Goal: Task Accomplishment & Management: Manage account settings

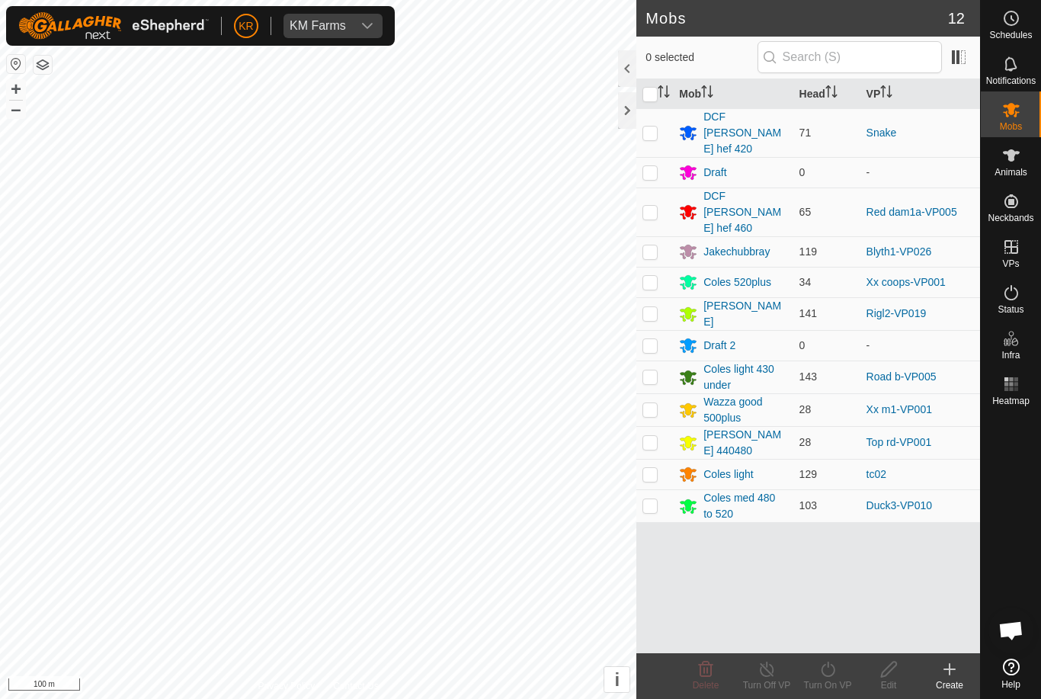
click at [744, 122] on div "DCF [PERSON_NAME] hef 420" at bounding box center [744, 133] width 83 height 48
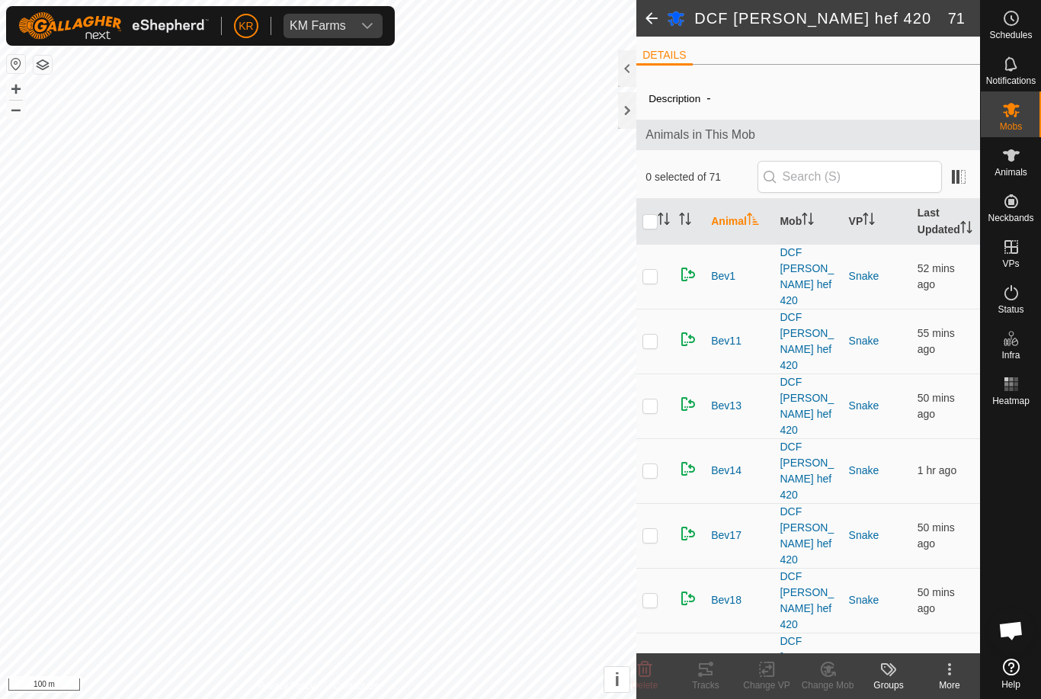
click at [654, 22] on span at bounding box center [651, 18] width 30 height 37
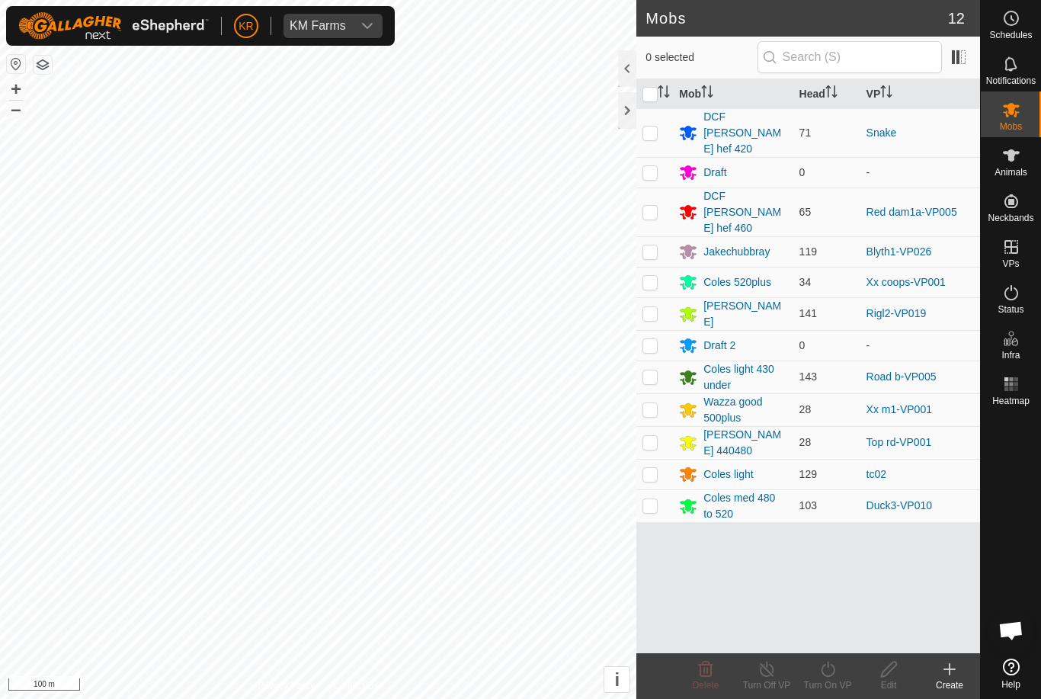
click at [952, 126] on td "Snake" at bounding box center [920, 132] width 120 height 49
click at [1022, 168] on span "Animals" at bounding box center [1010, 172] width 33 height 9
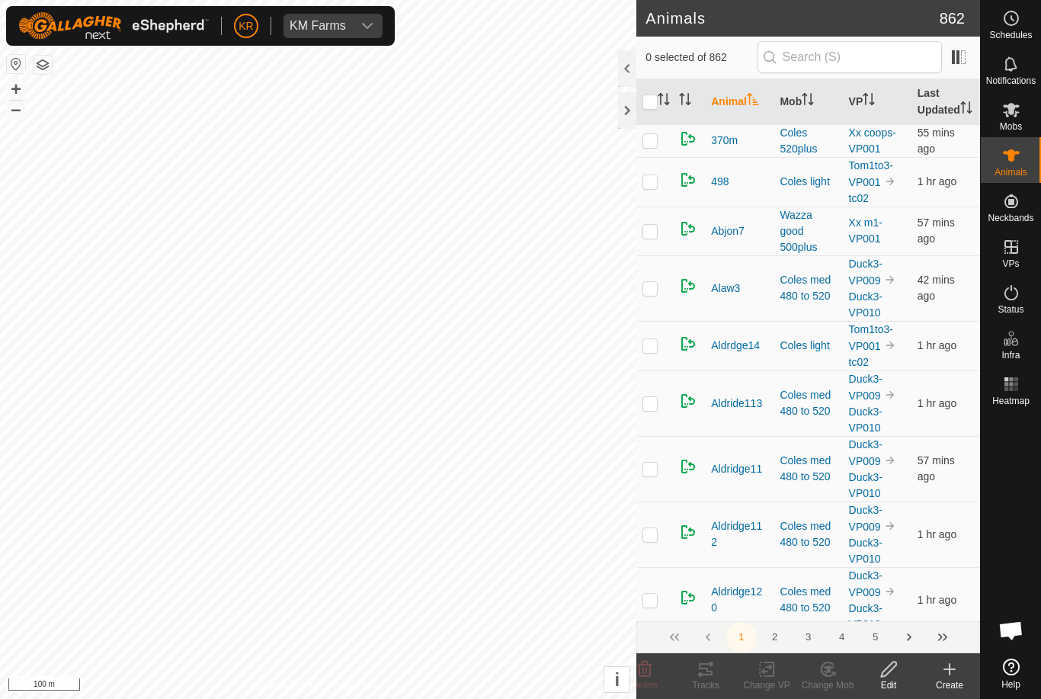
click at [955, 668] on icon at bounding box center [949, 669] width 18 height 18
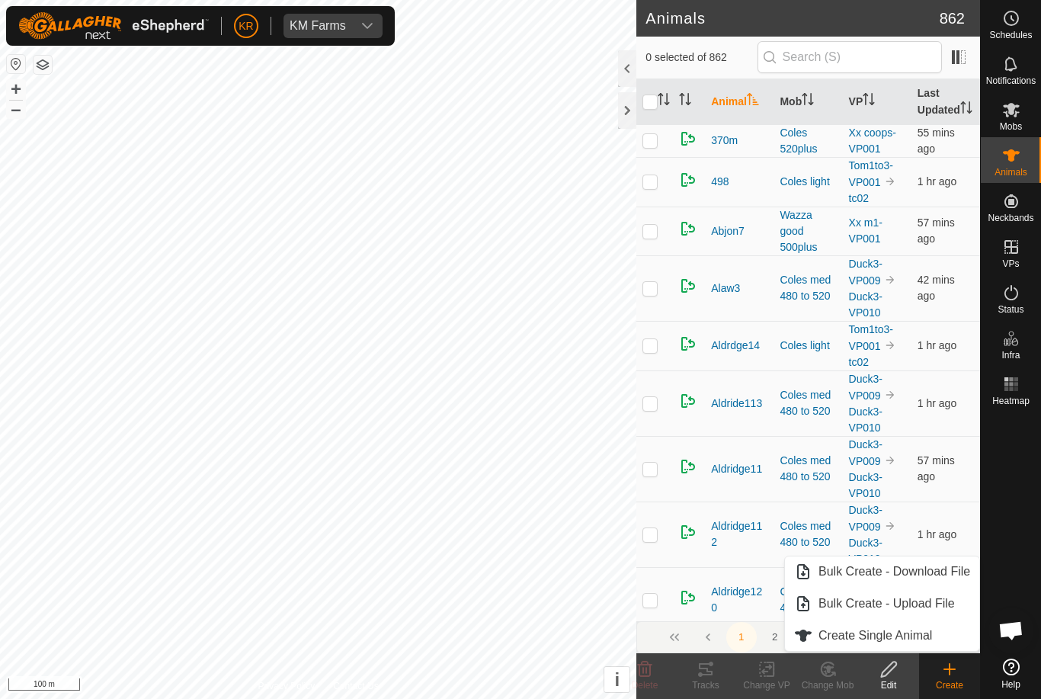
click at [888, 638] on span "Create Single Animal" at bounding box center [875, 635] width 114 height 18
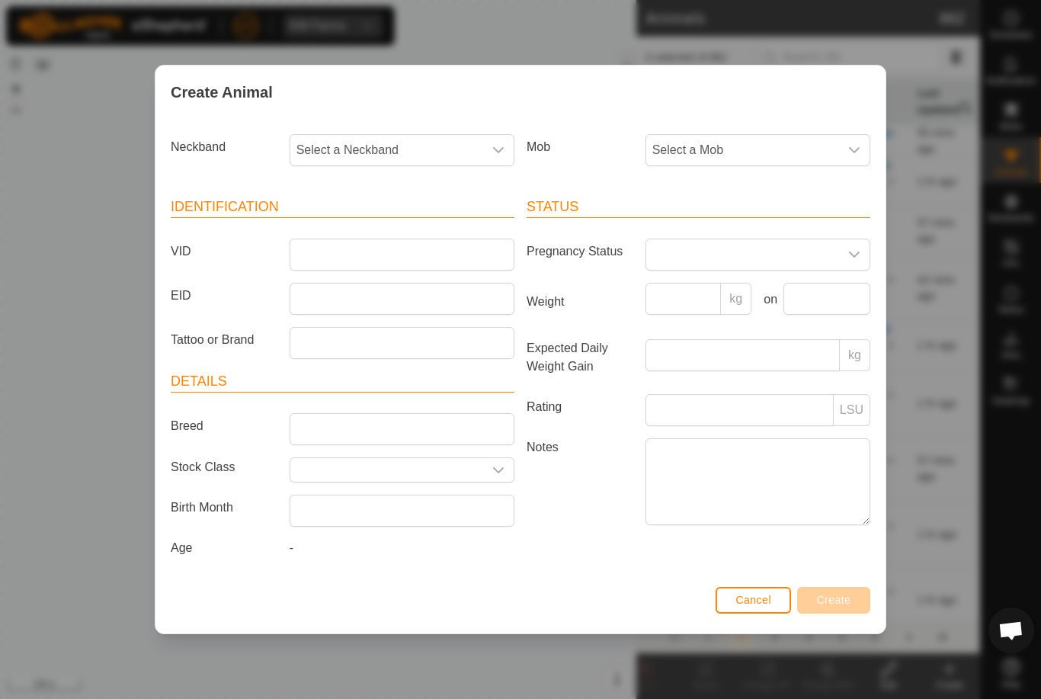
click at [439, 150] on span "Select a Neckband" at bounding box center [386, 150] width 193 height 30
type input "4"
type input "14942"
click at [338, 226] on span "1494296589" at bounding box center [334, 228] width 68 height 18
click at [757, 142] on span "Select a Mob" at bounding box center [742, 150] width 193 height 30
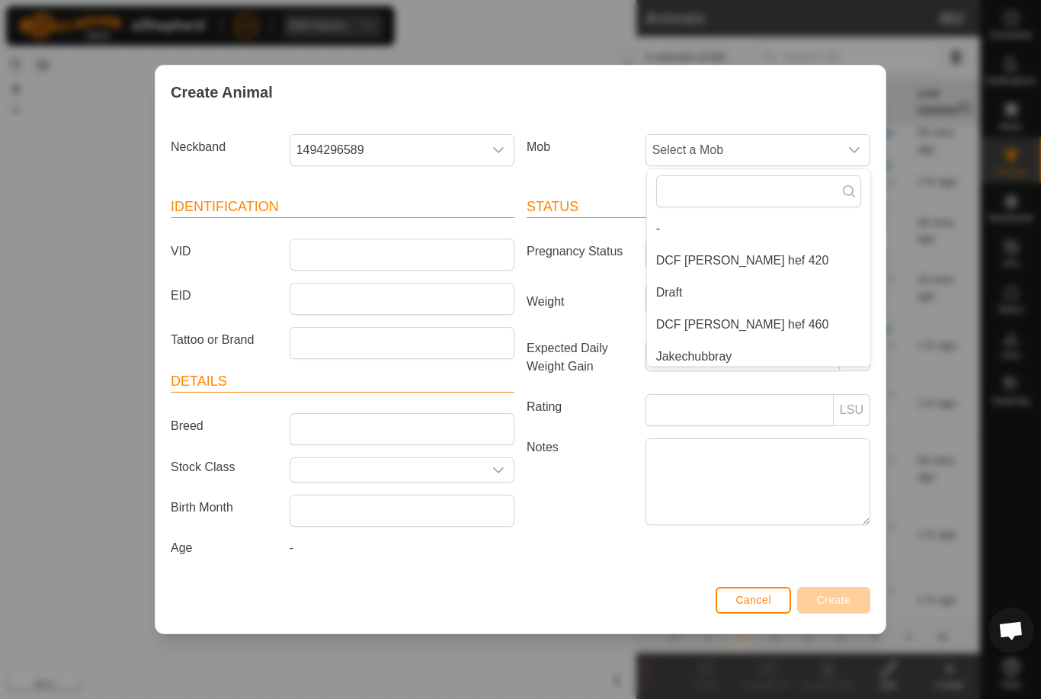
click at [725, 258] on span "DCF [PERSON_NAME] hef 420" at bounding box center [742, 260] width 173 height 18
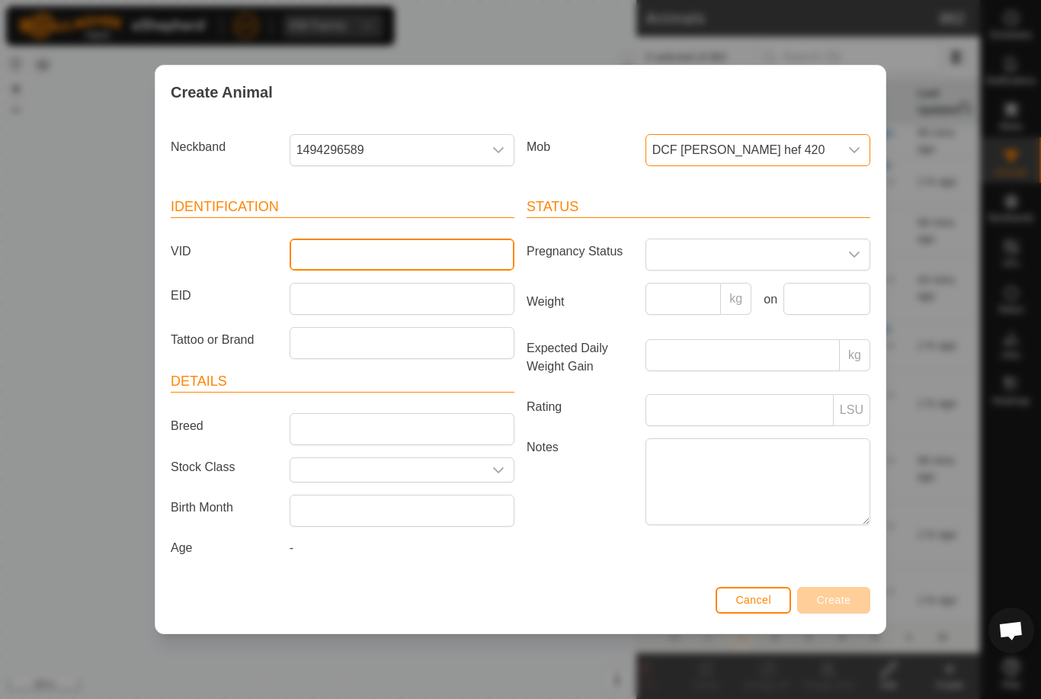
click at [419, 259] on input "VID" at bounding box center [402, 254] width 225 height 32
type input "Mb112"
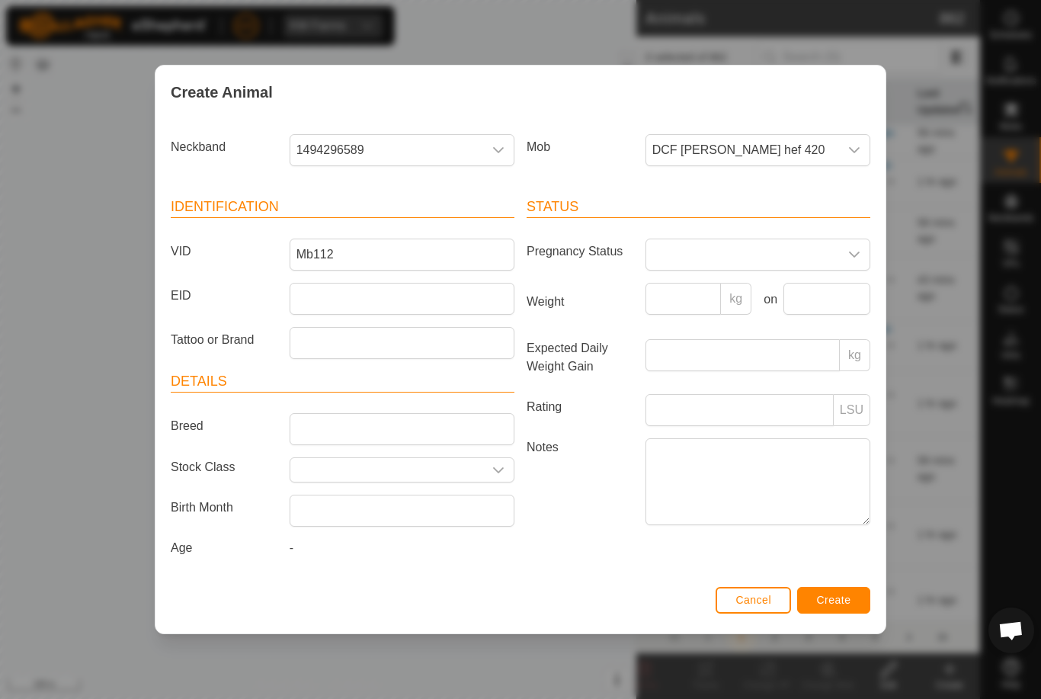
click at [833, 599] on span "Create" at bounding box center [834, 600] width 34 height 12
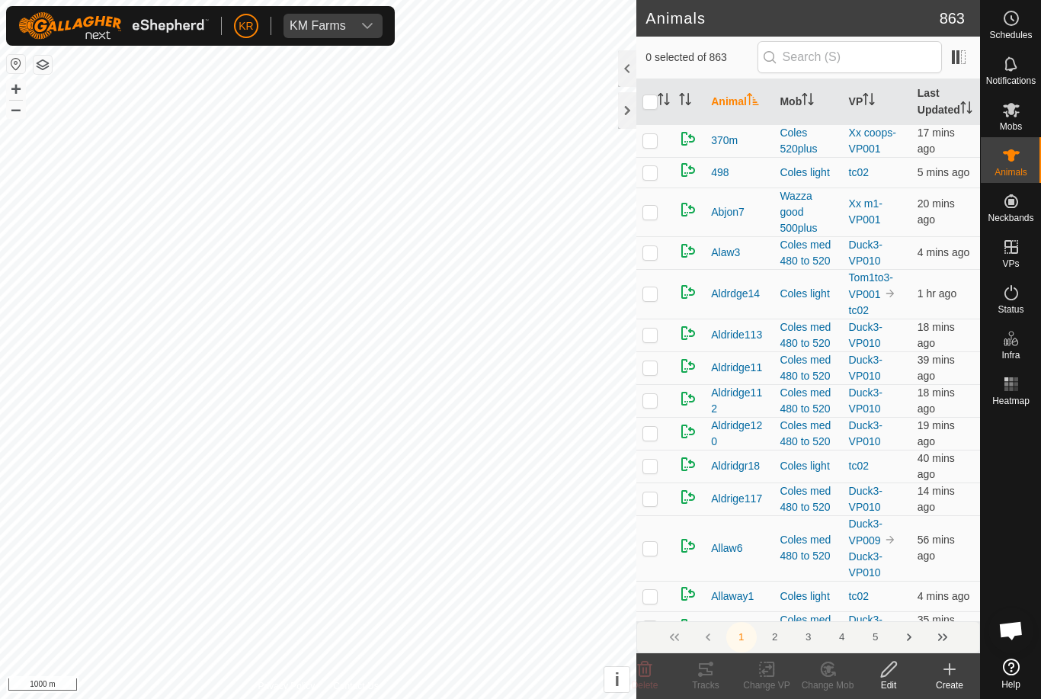
click at [958, 674] on create-svg-icon at bounding box center [949, 669] width 61 height 18
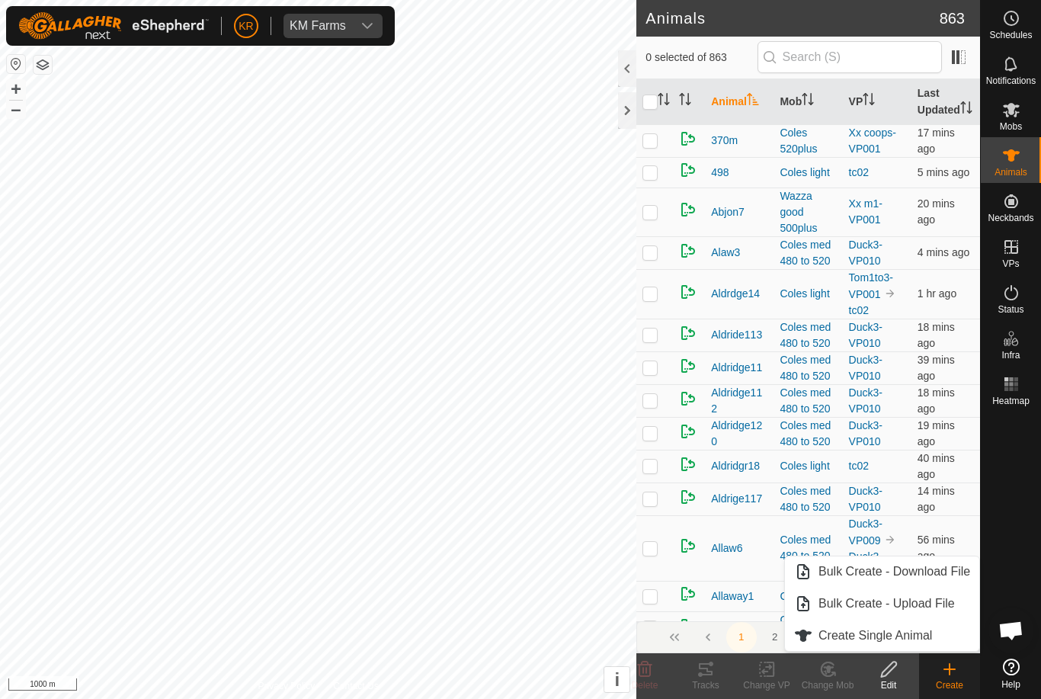
click at [937, 630] on link "Create Single Animal" at bounding box center [882, 635] width 194 height 30
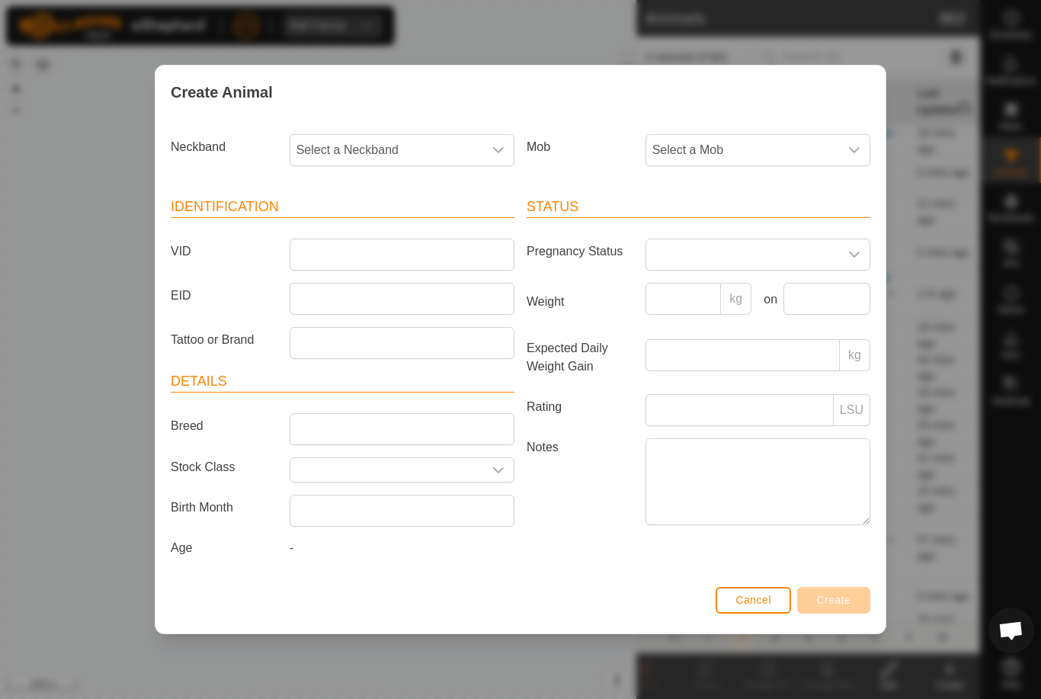
click at [825, 187] on div "Status Pregnancy Status Weight kg on Expected Daily Weight Gain kg Rating LSU N…" at bounding box center [698, 379] width 356 height 403
click at [837, 152] on span "Select a Mob" at bounding box center [742, 150] width 193 height 30
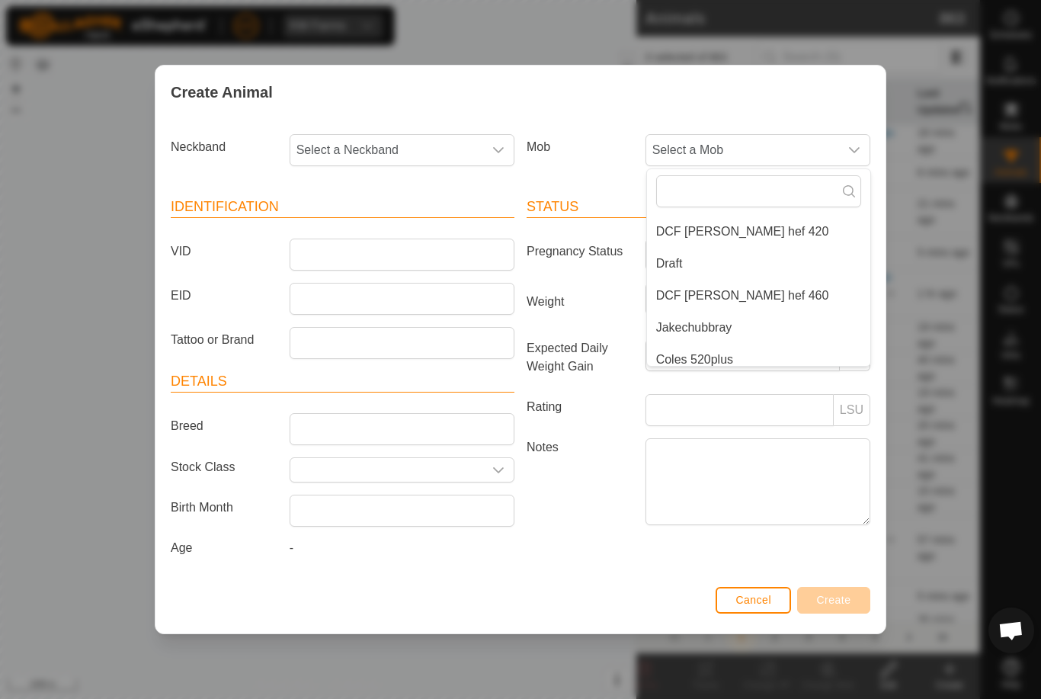
scroll to position [27, 0]
click at [800, 295] on li "DCF [PERSON_NAME] hef 460" at bounding box center [758, 297] width 223 height 30
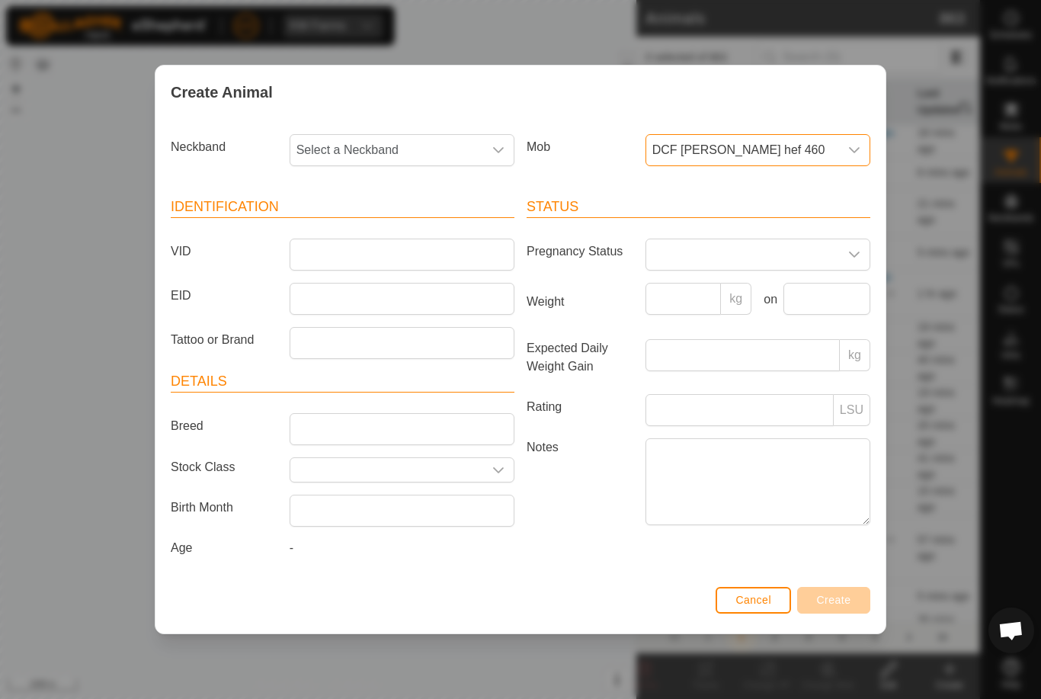
click at [397, 150] on span "Select a Neckband" at bounding box center [386, 150] width 193 height 30
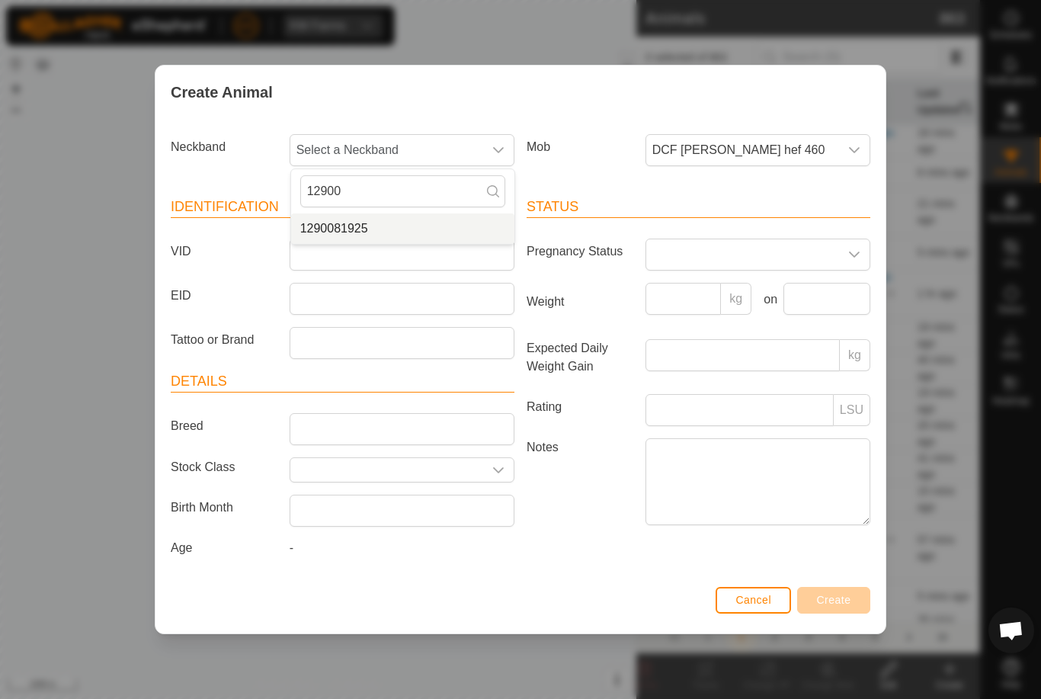
type input "12900"
click at [414, 216] on li "1290081925" at bounding box center [402, 228] width 223 height 30
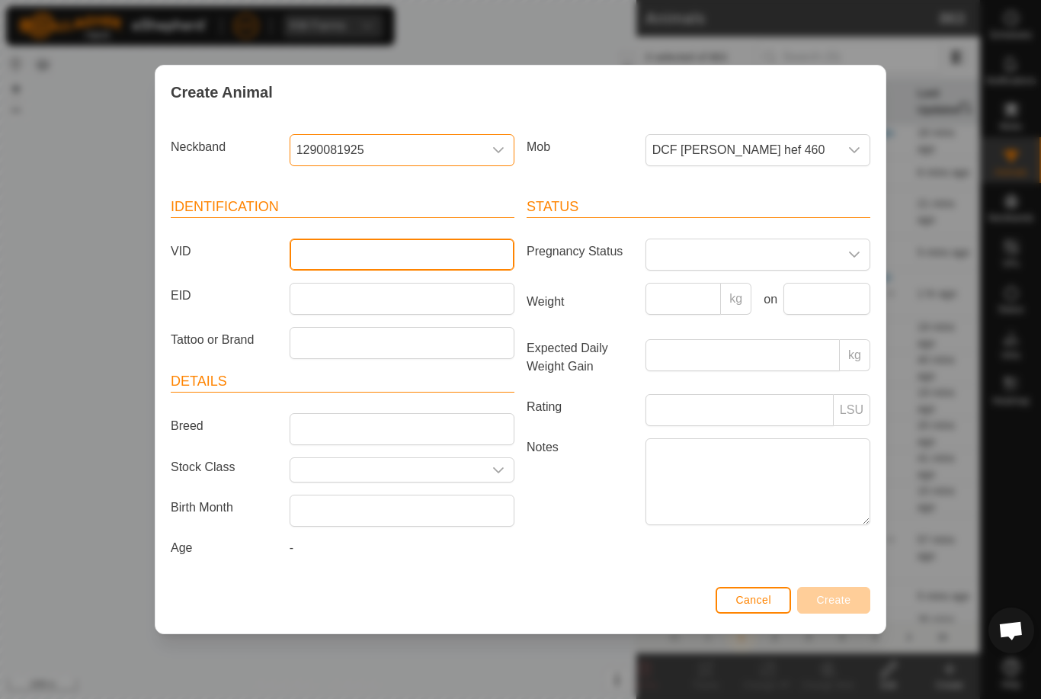
click at [350, 255] on input "VID" at bounding box center [402, 254] width 225 height 32
type input "Retagorange"
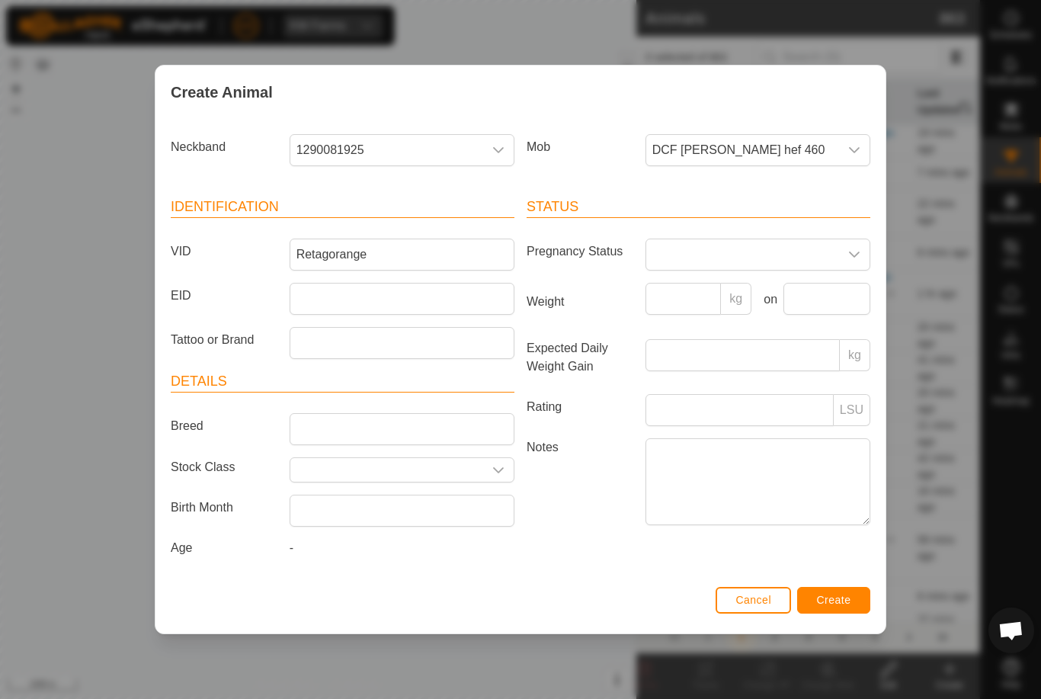
click at [852, 597] on button "Create" at bounding box center [833, 600] width 73 height 27
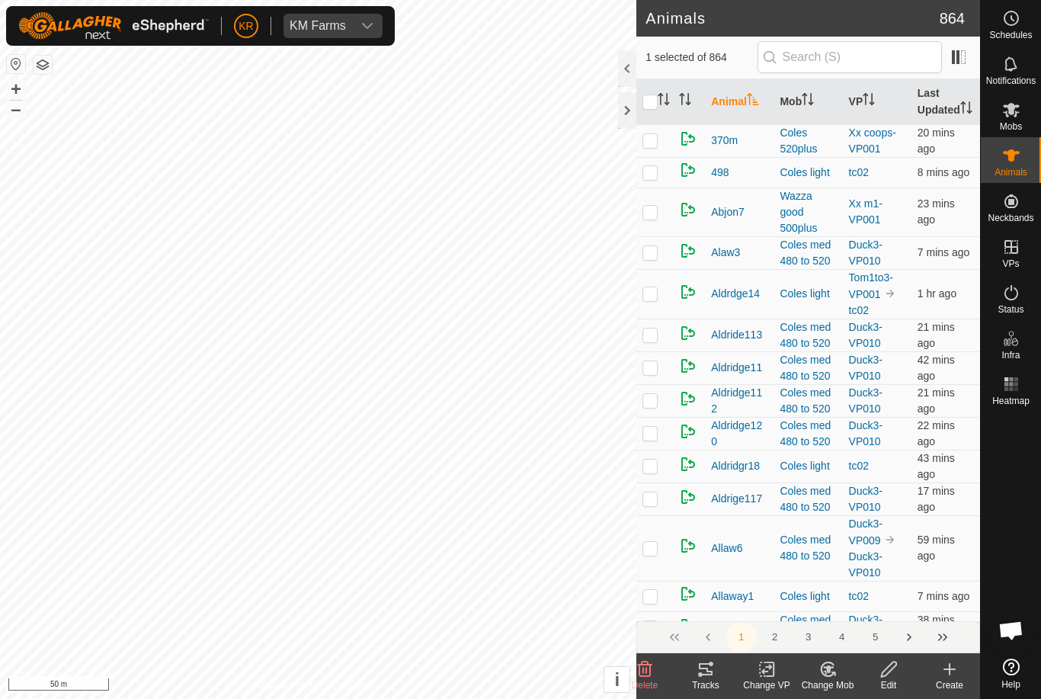
click at [655, 665] on delete-svg-icon at bounding box center [644, 669] width 61 height 18
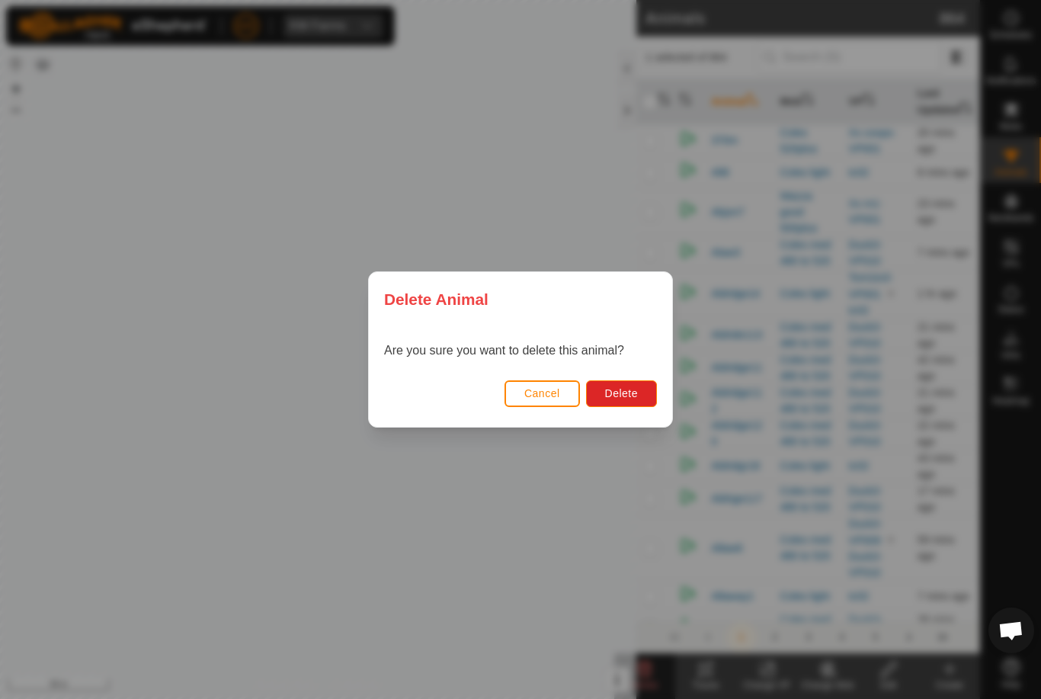
click at [651, 389] on button "Delete" at bounding box center [621, 393] width 71 height 27
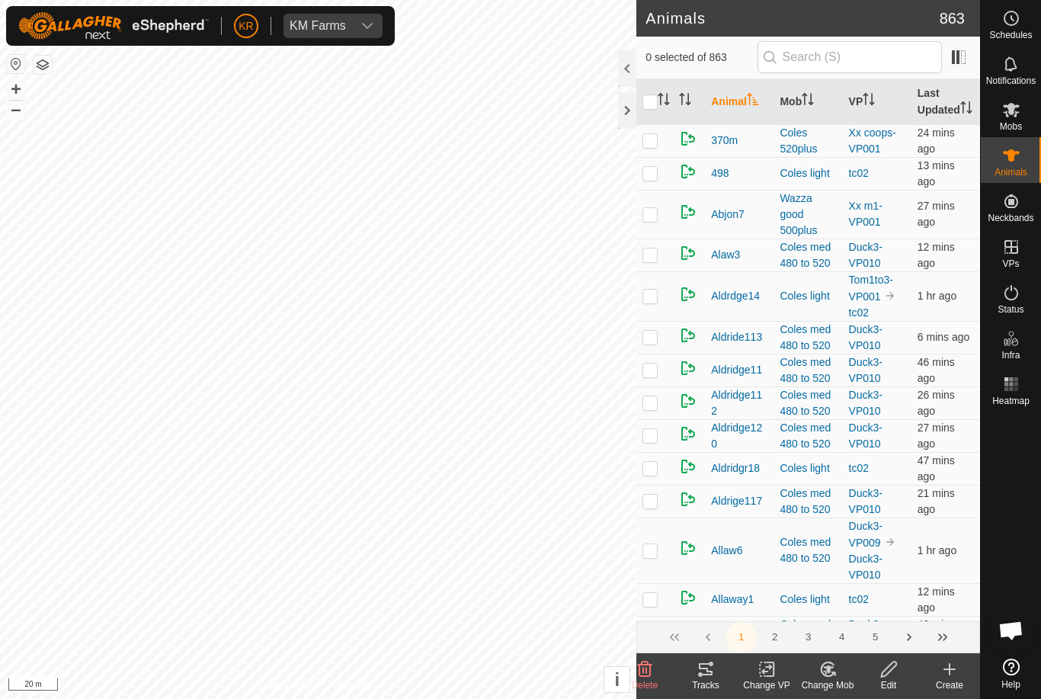
click at [952, 681] on div "Create" at bounding box center [949, 685] width 61 height 14
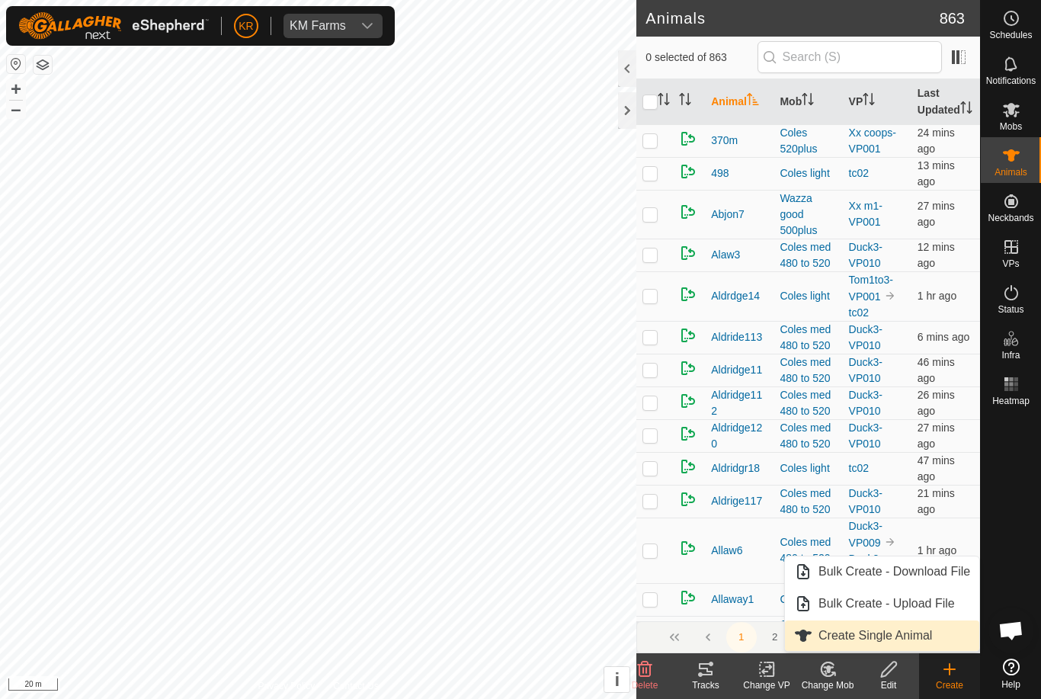
click at [918, 638] on span "Create Single Animal" at bounding box center [875, 635] width 114 height 18
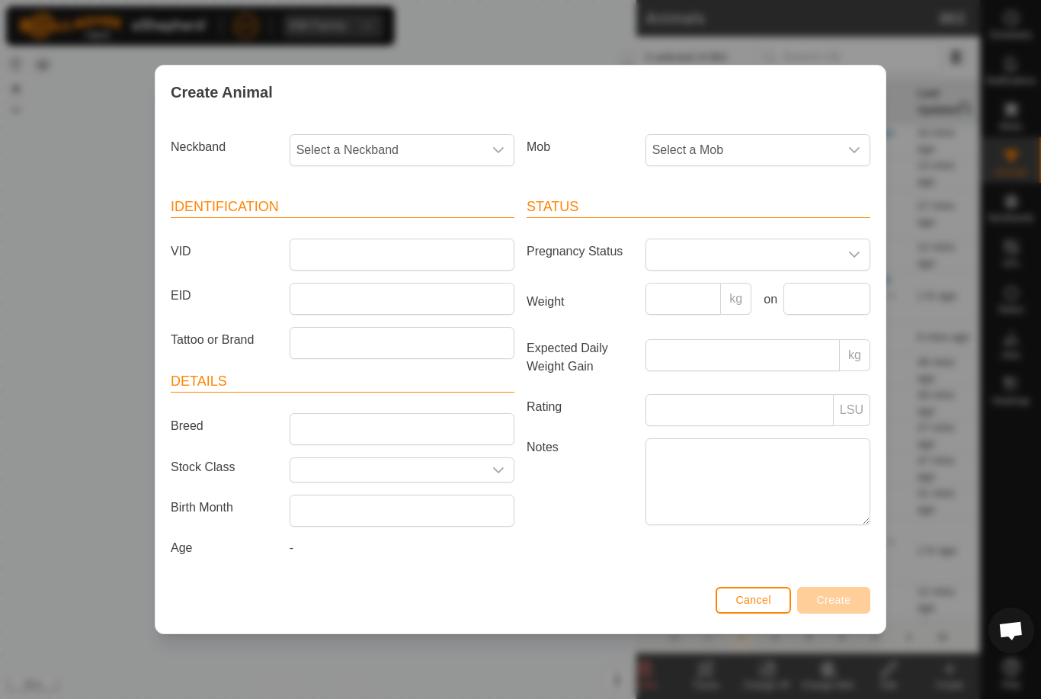
click at [802, 147] on span "Select a Mob" at bounding box center [742, 150] width 193 height 30
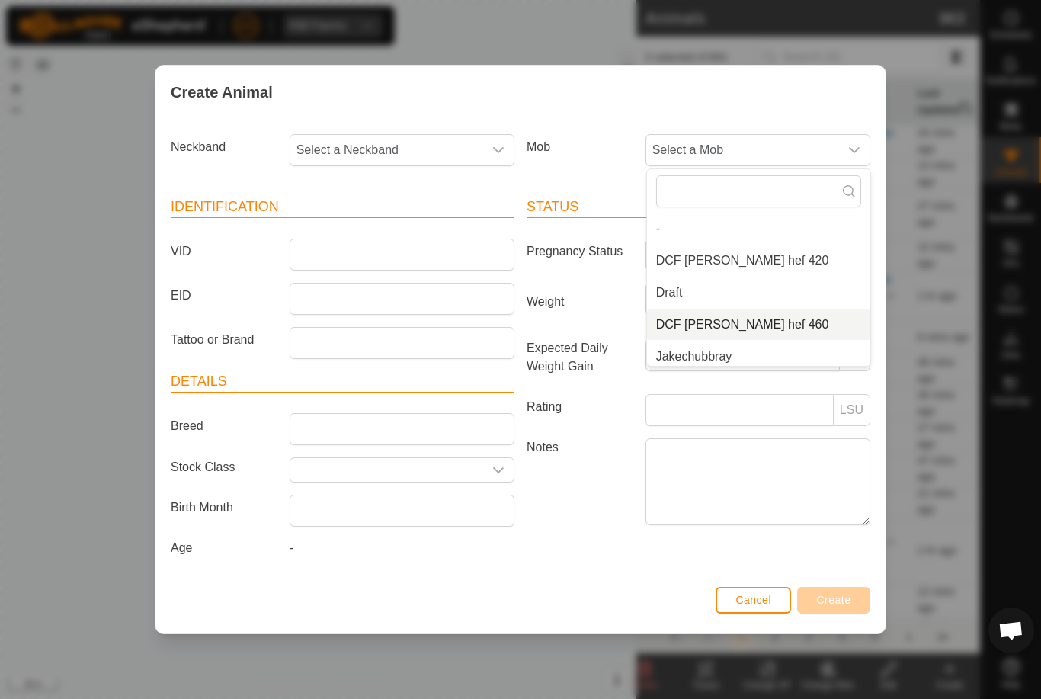
click at [747, 322] on span "DCF [PERSON_NAME] hef 460" at bounding box center [742, 324] width 173 height 18
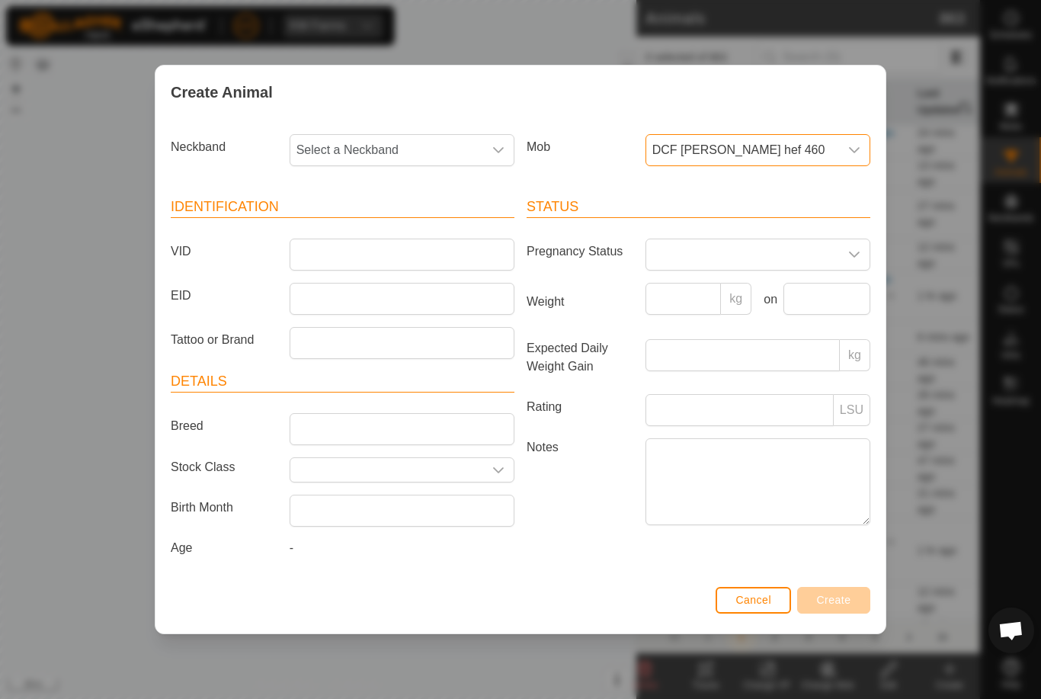
click at [811, 143] on span "DCF [PERSON_NAME] hef 460" at bounding box center [742, 150] width 193 height 30
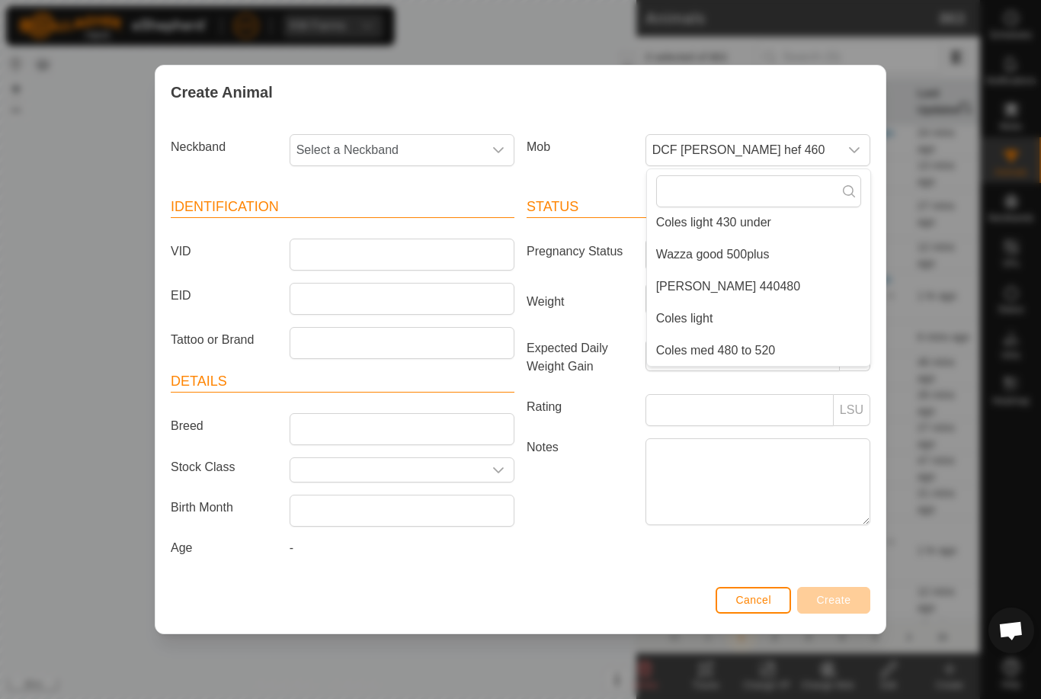
scroll to position [262, 0]
click at [776, 139] on span "DCF [PERSON_NAME] hef 460" at bounding box center [742, 150] width 193 height 30
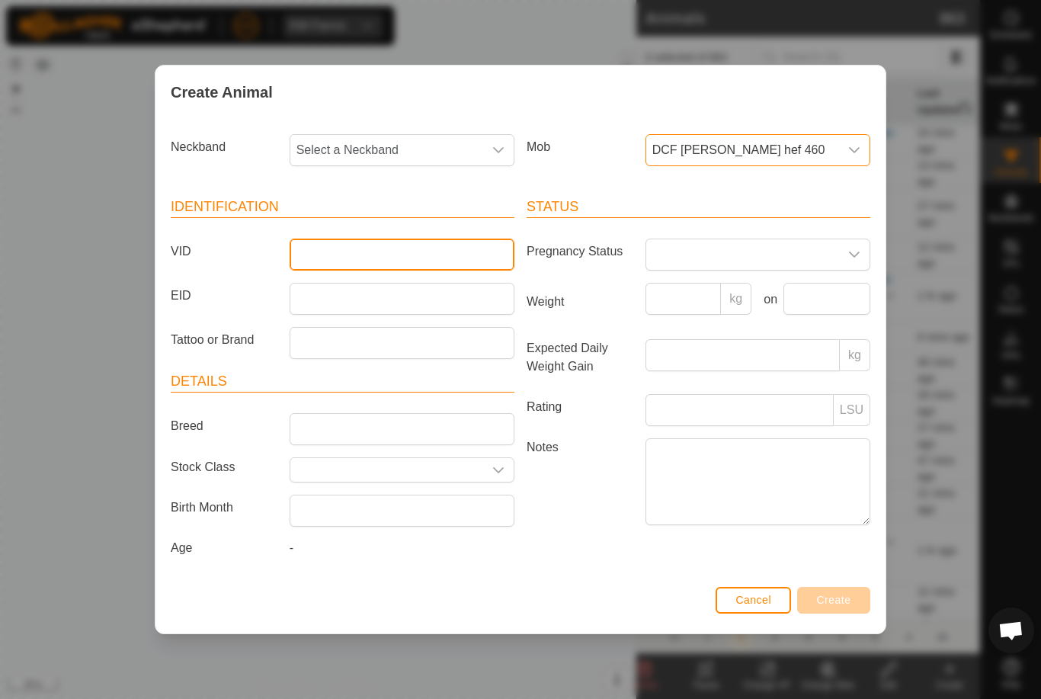
click at [355, 247] on input "VID" at bounding box center [402, 254] width 225 height 32
type input "E"
type input "Rtcf3"
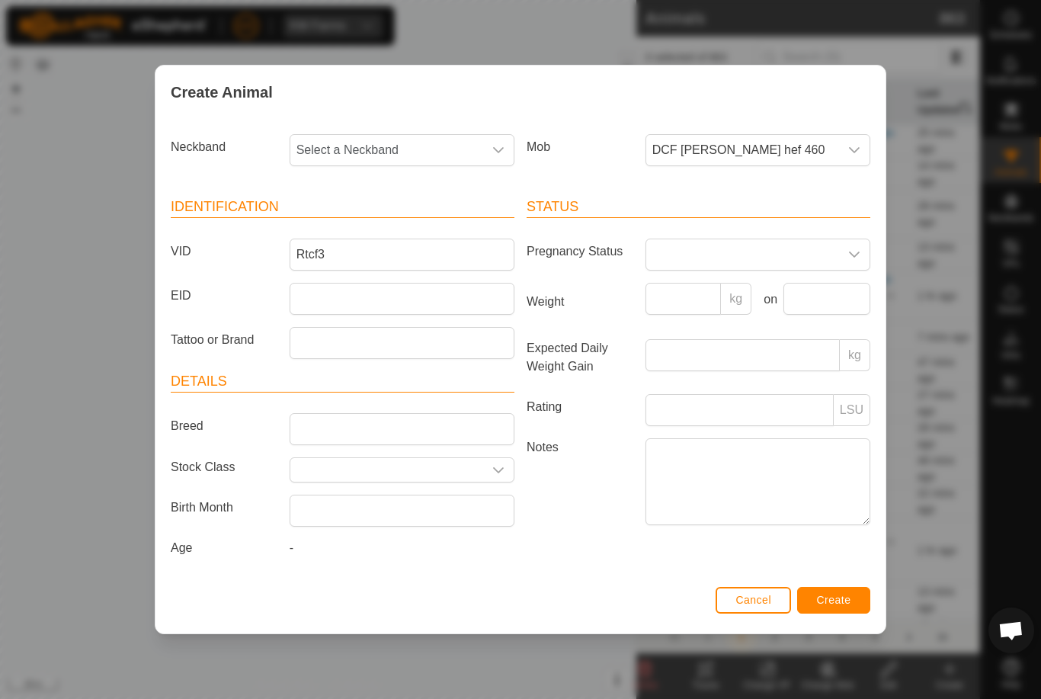
click at [385, 141] on span "Select a Neckband" at bounding box center [386, 150] width 193 height 30
type input "3"
type input "04127"
click at [393, 221] on li "0412701714" at bounding box center [402, 228] width 223 height 30
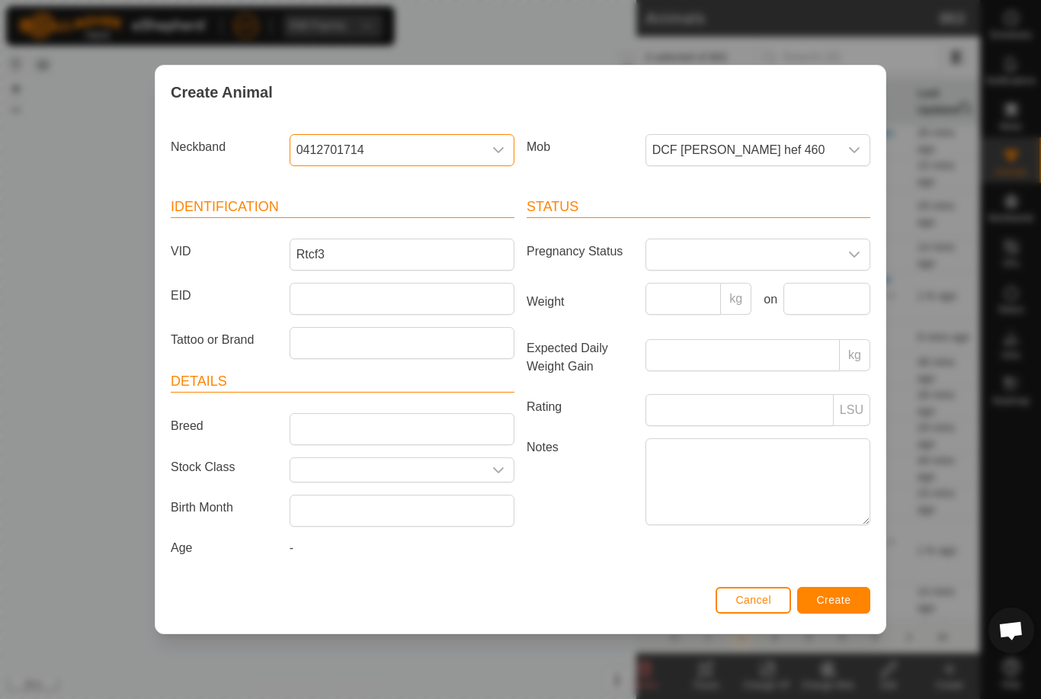
click at [852, 600] on button "Create" at bounding box center [833, 600] width 73 height 27
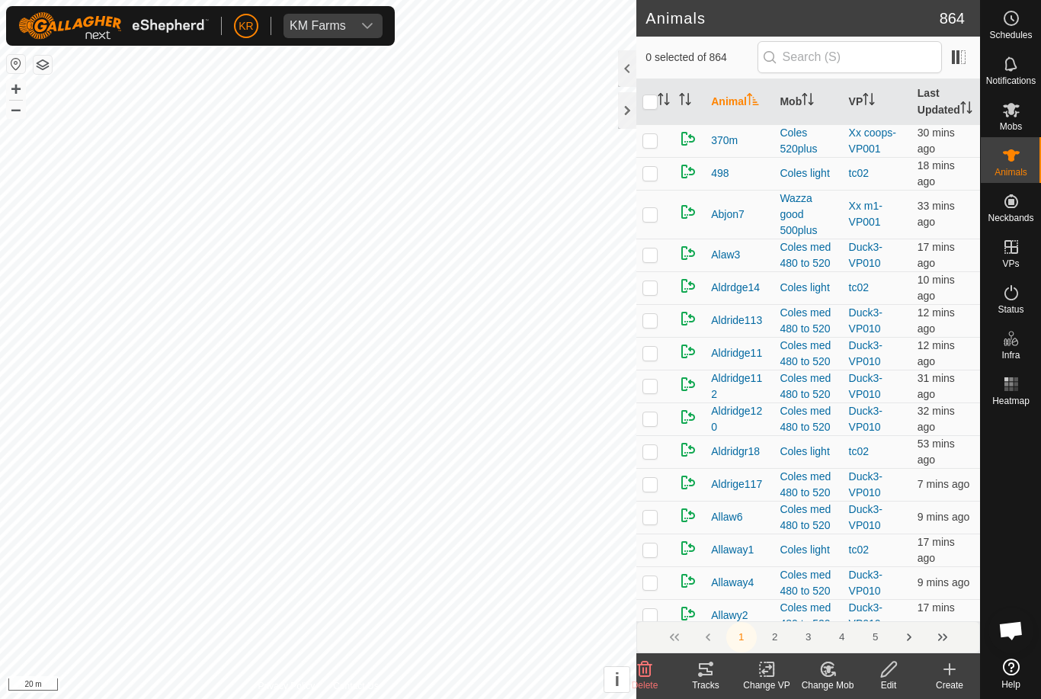
click at [947, 671] on icon at bounding box center [949, 669] width 18 height 18
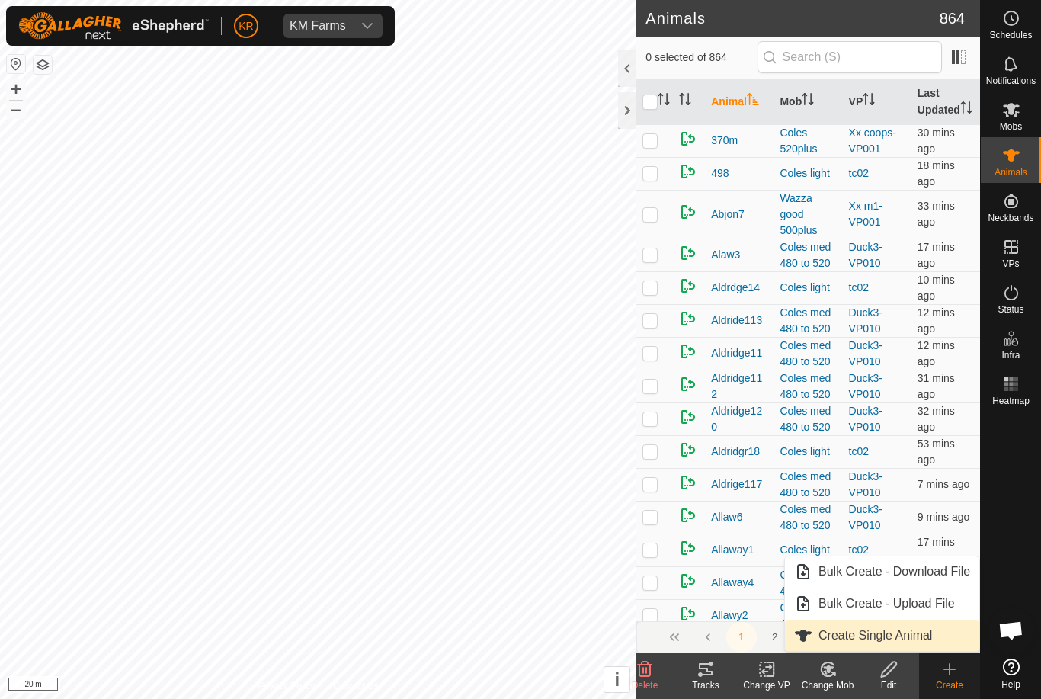
click at [932, 632] on span "Create Single Animal" at bounding box center [875, 635] width 114 height 18
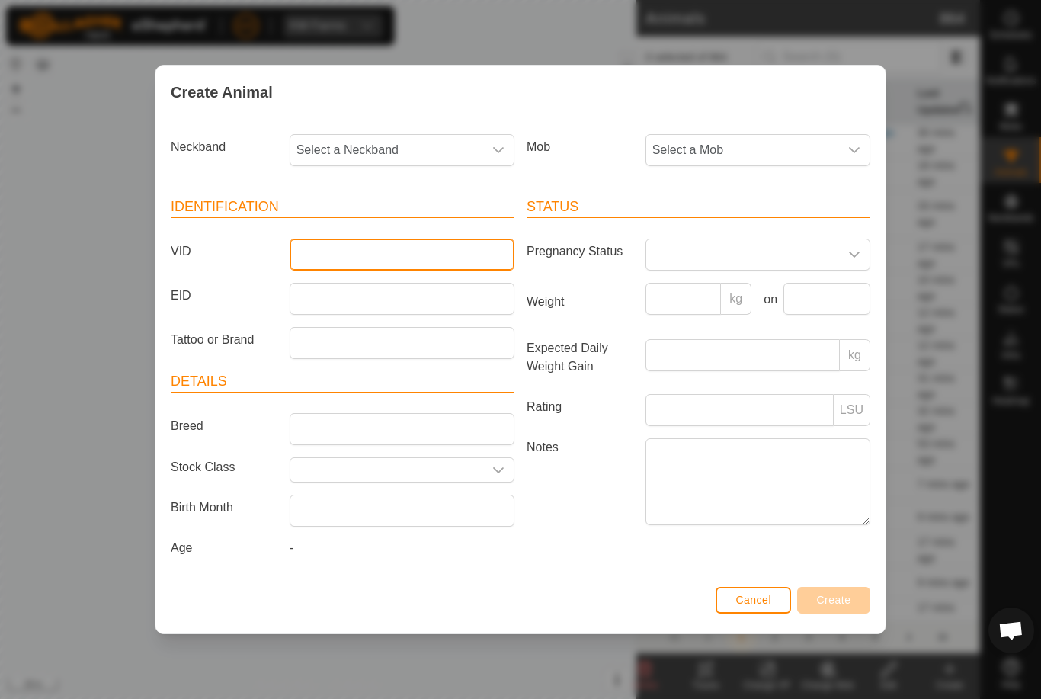
click at [385, 242] on input "VID" at bounding box center [402, 254] width 225 height 32
type input "Mb120"
click at [388, 139] on span "Select a Neckband" at bounding box center [386, 150] width 193 height 30
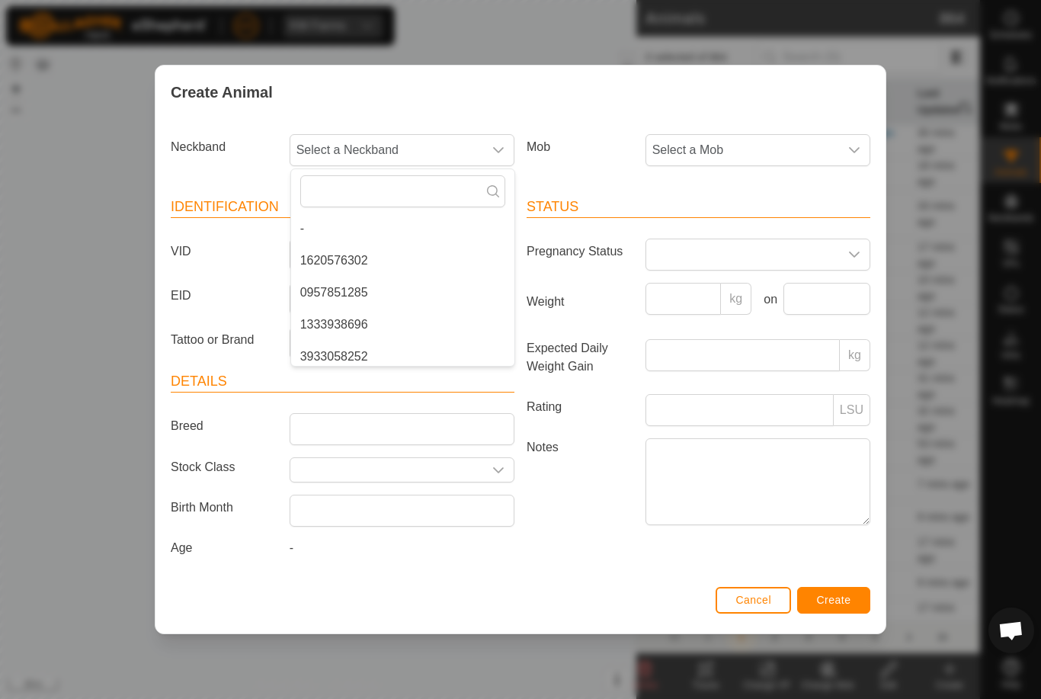
click at [802, 135] on span "Select a Mob" at bounding box center [742, 150] width 193 height 30
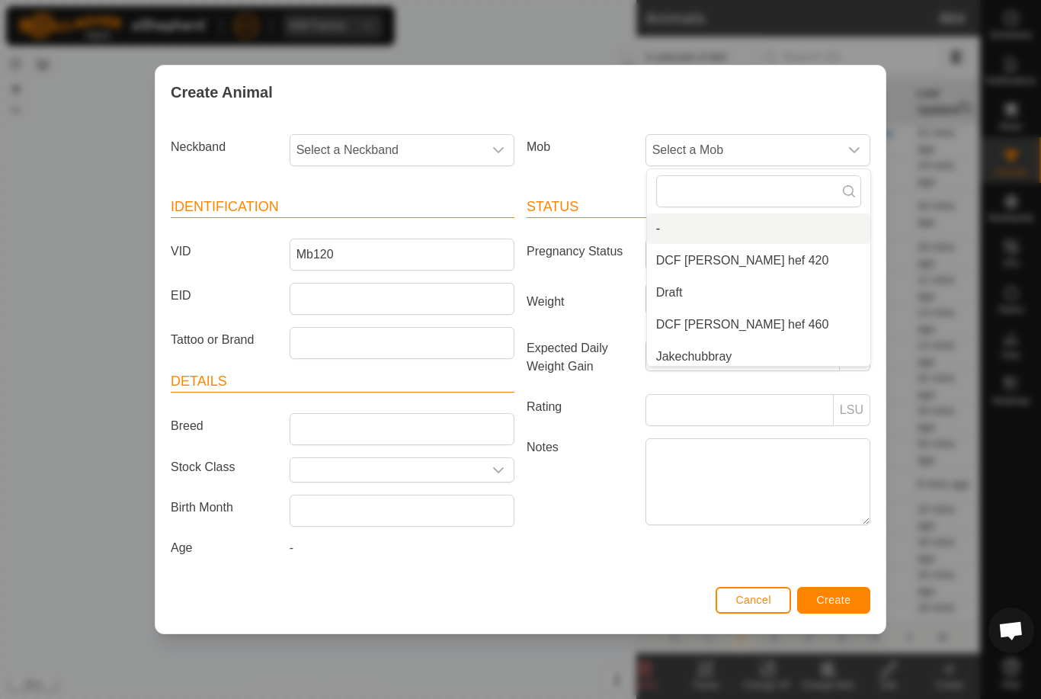
click at [739, 251] on span "DCF [PERSON_NAME] hef 420" at bounding box center [742, 260] width 173 height 18
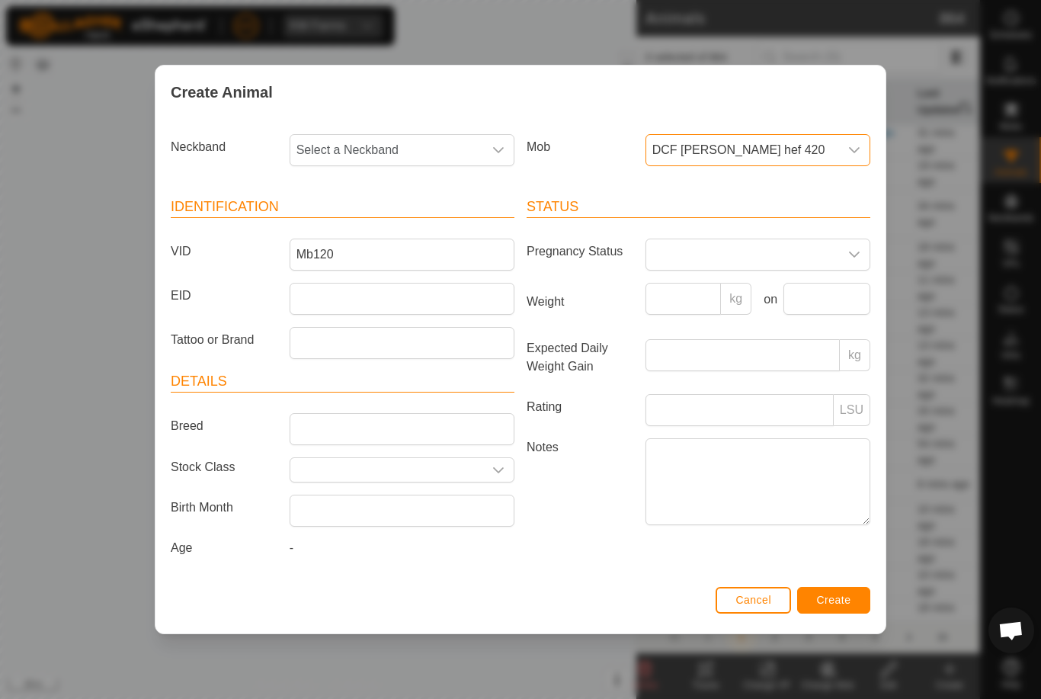
click at [410, 139] on span "Select a Neckband" at bounding box center [386, 150] width 193 height 30
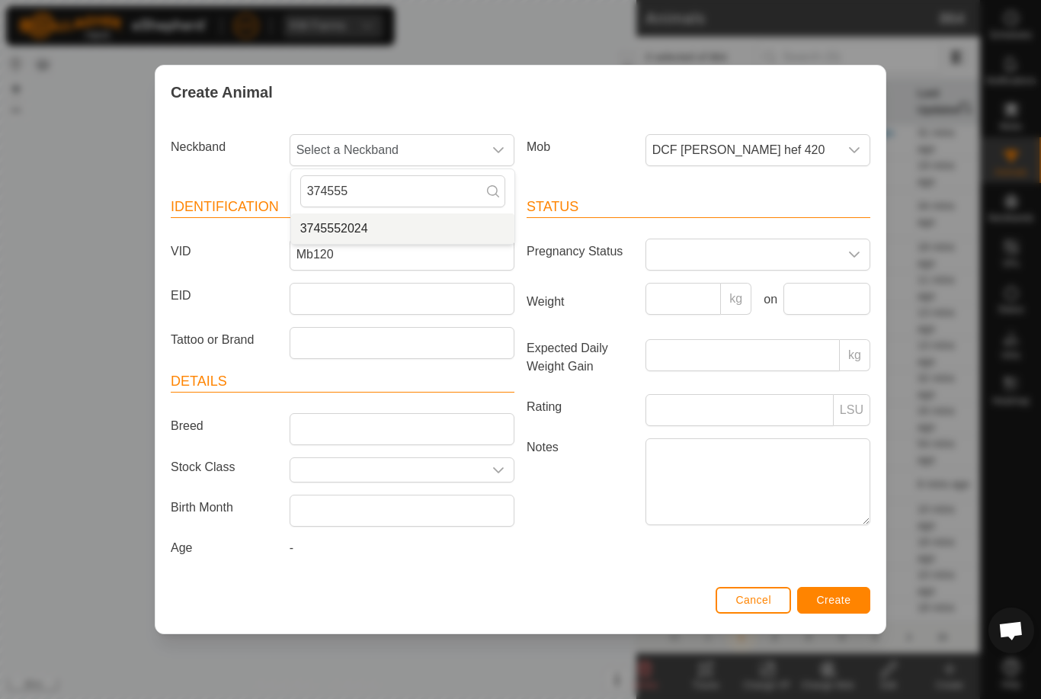
type input "374555"
click at [391, 224] on li "3745552024" at bounding box center [402, 228] width 223 height 30
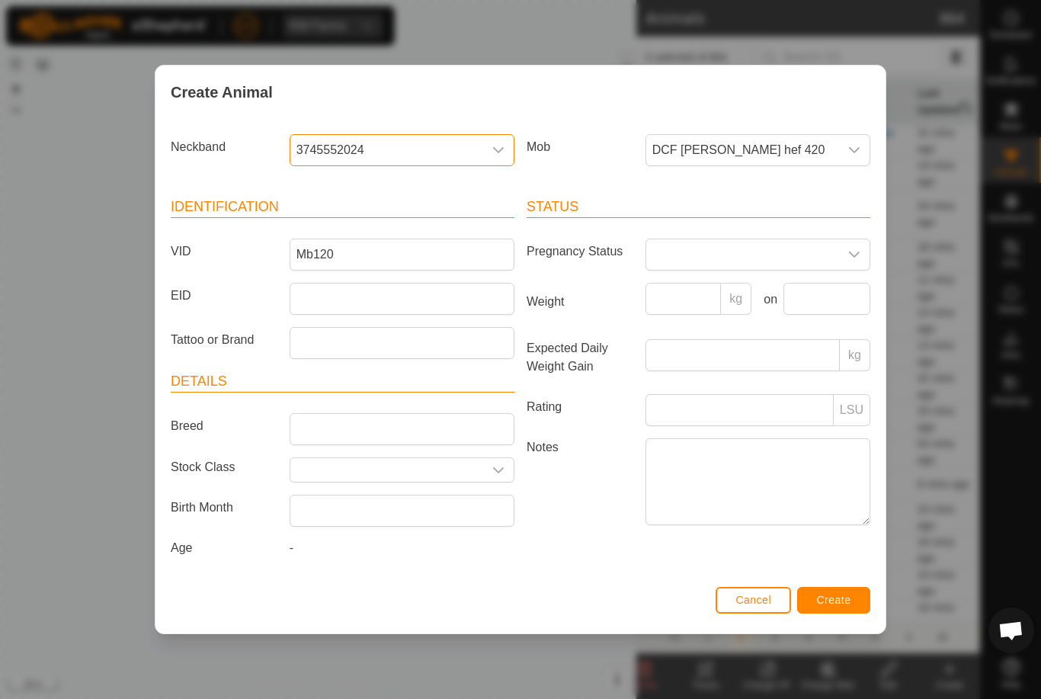
click at [852, 610] on button "Create" at bounding box center [833, 600] width 73 height 27
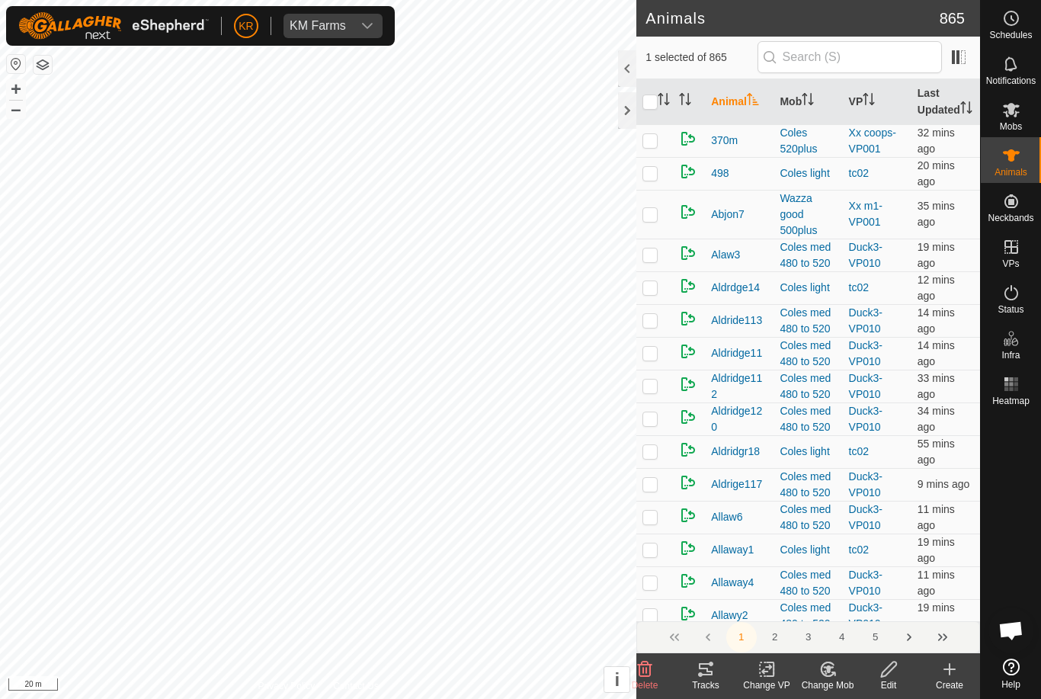
click at [658, 669] on delete-svg-icon at bounding box center [644, 669] width 61 height 18
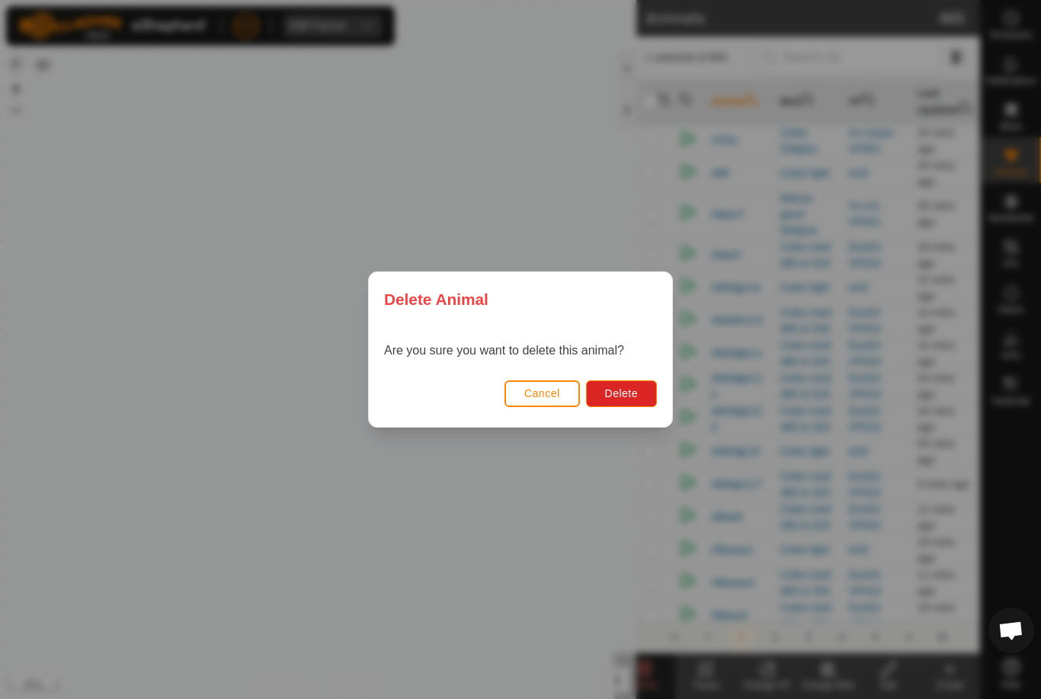
click at [625, 395] on span "Delete" at bounding box center [621, 393] width 33 height 12
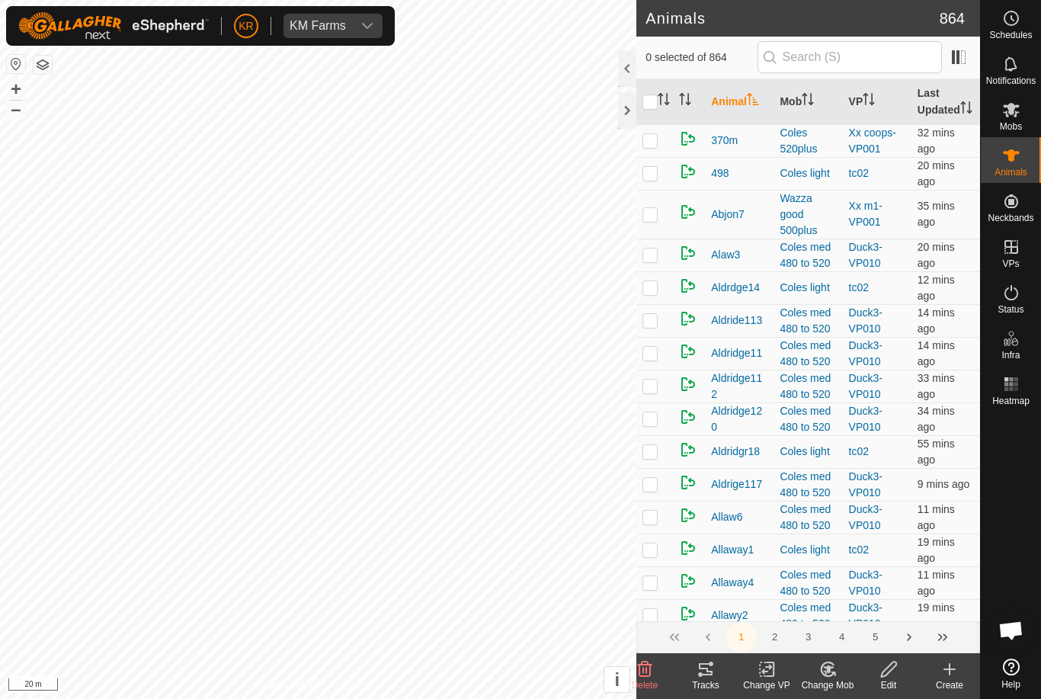
click at [947, 686] on div "Create" at bounding box center [949, 685] width 61 height 14
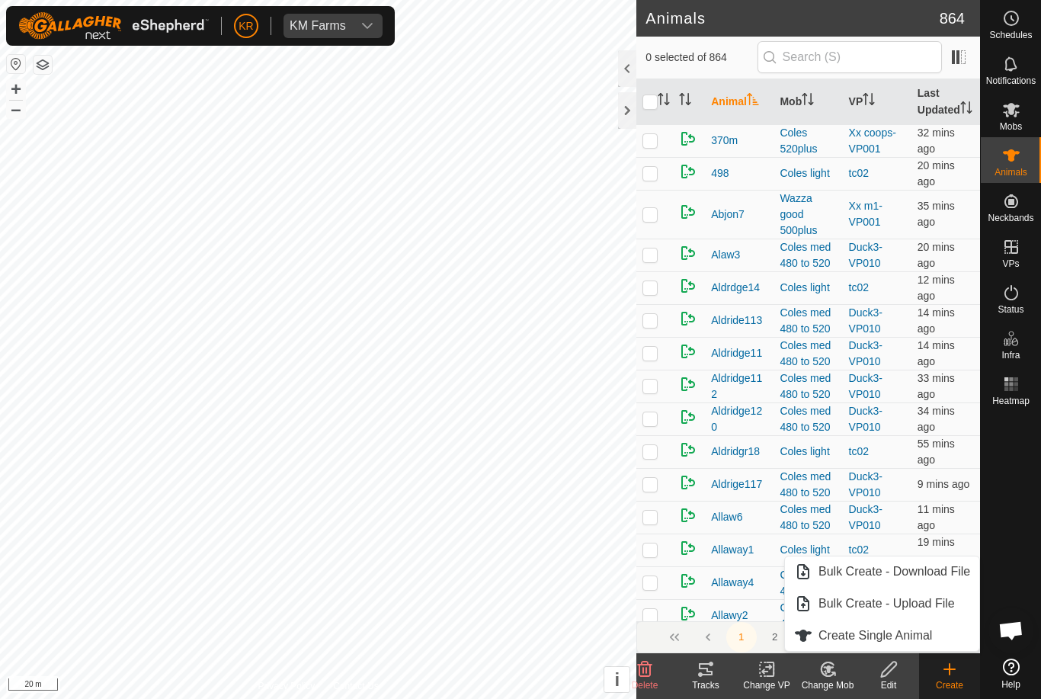
click at [917, 635] on span "Create Single Animal" at bounding box center [875, 635] width 114 height 18
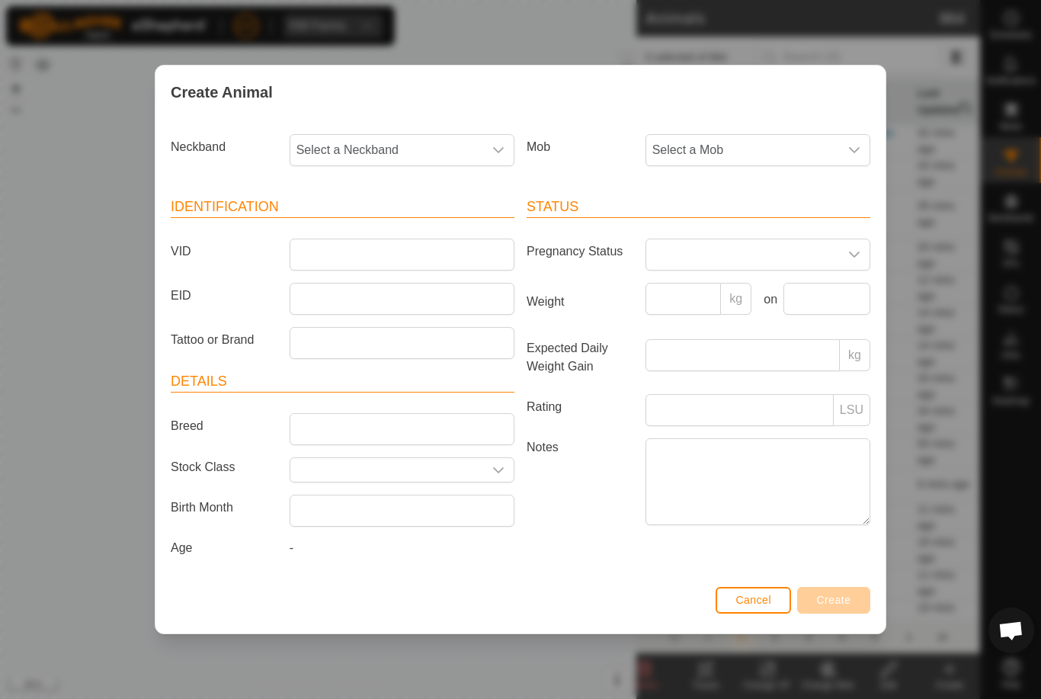
click at [383, 232] on article "Identification VID EID Tattoo or Brand" at bounding box center [343, 278] width 344 height 162
click at [413, 245] on input "VID" at bounding box center [402, 254] width 225 height 32
type input "Luke17a"
click at [788, 146] on span "Select a Mob" at bounding box center [742, 150] width 193 height 30
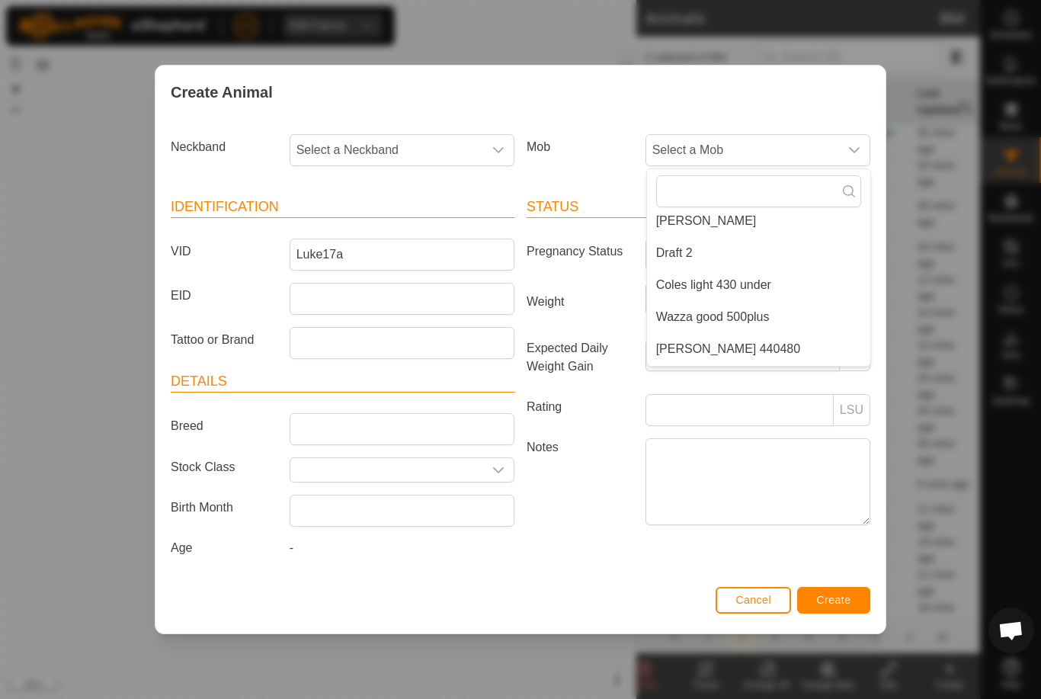
click at [414, 139] on span "Select a Neckband" at bounding box center [386, 150] width 193 height 30
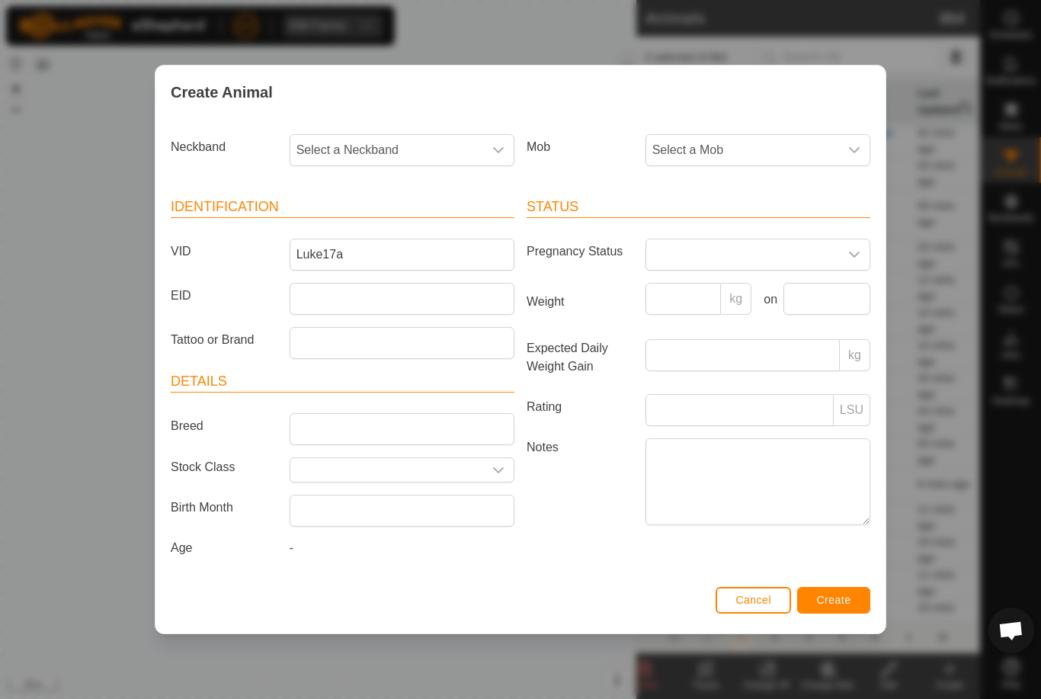
scroll to position [203, 0]
type input "09845"
click at [393, 215] on li "0984542576" at bounding box center [402, 228] width 223 height 30
click at [768, 146] on span "Select a Mob" at bounding box center [742, 150] width 193 height 30
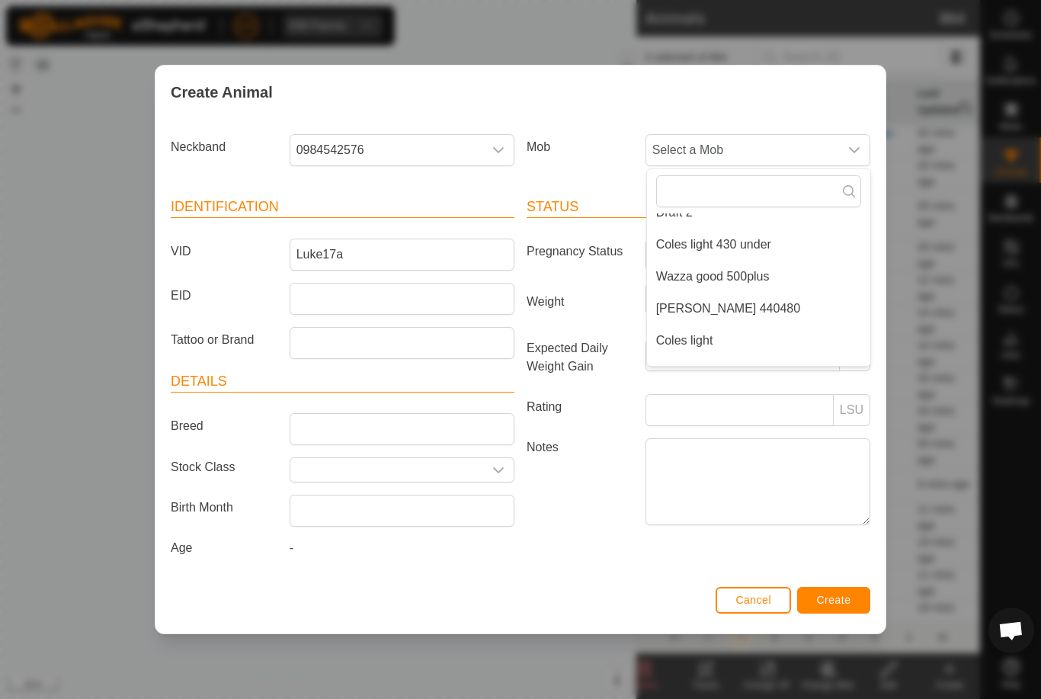
scroll to position [242, 0]
click at [748, 304] on li "[PERSON_NAME] 440480" at bounding box center [758, 307] width 223 height 30
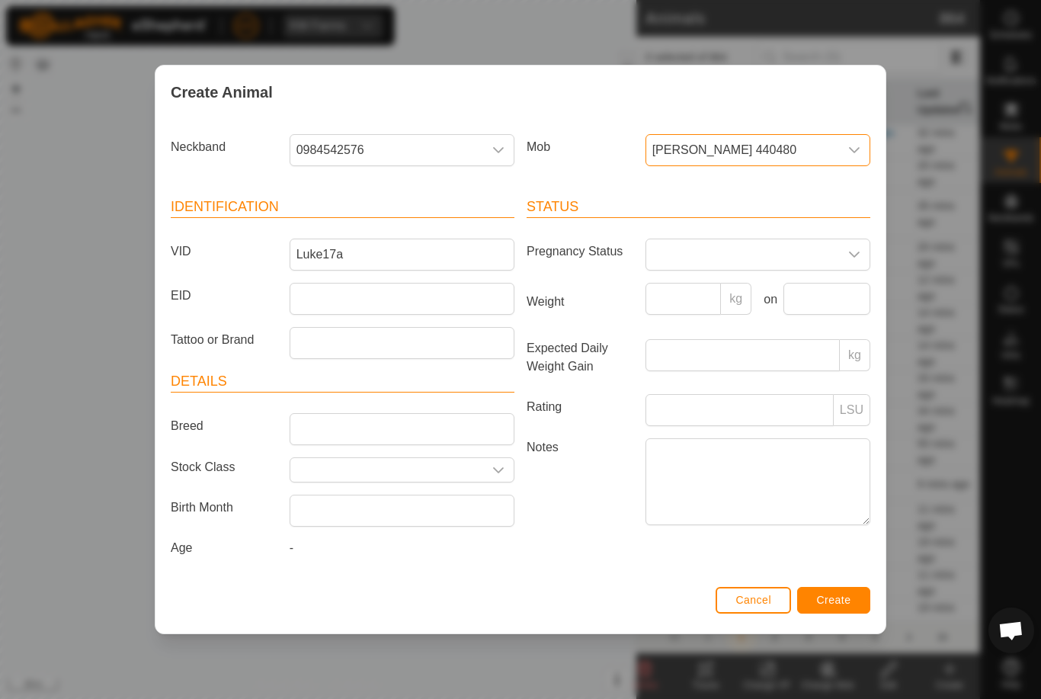
click at [843, 594] on button "Create" at bounding box center [833, 600] width 73 height 27
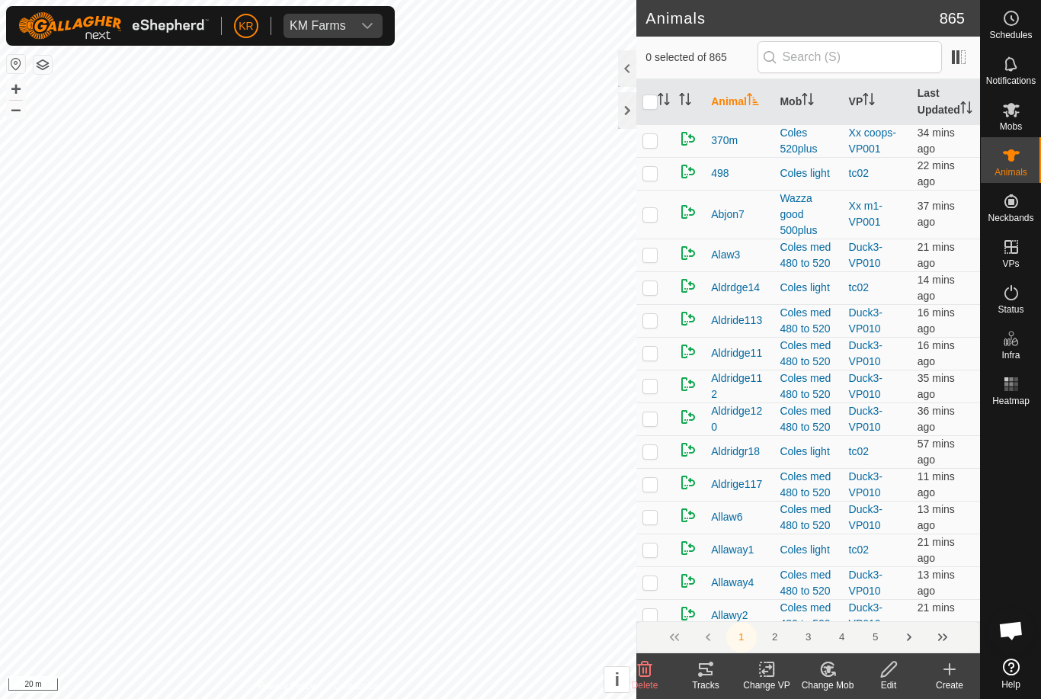
click at [962, 672] on create-svg-icon at bounding box center [949, 669] width 61 height 18
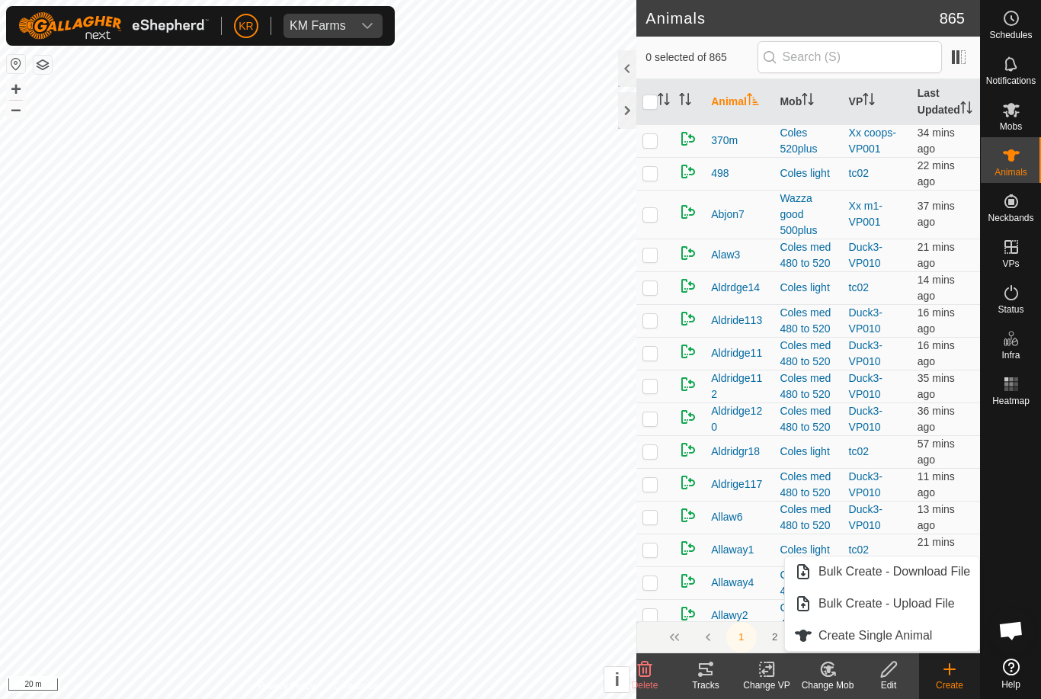
click at [934, 642] on link "Create Single Animal" at bounding box center [882, 635] width 194 height 30
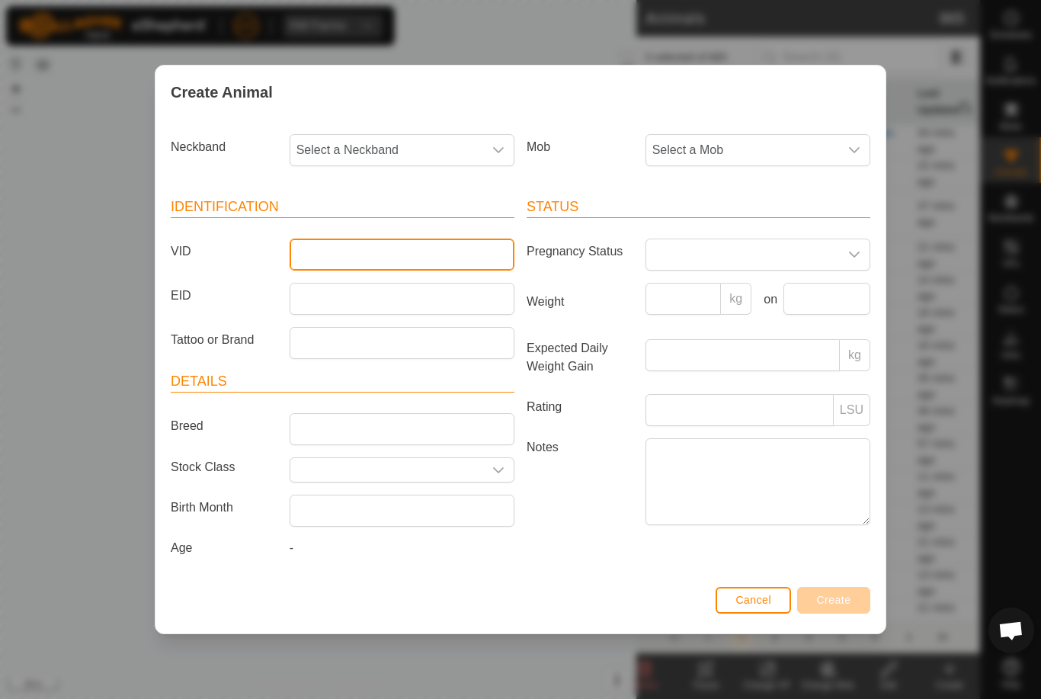
click at [413, 250] on input "VID" at bounding box center [402, 254] width 225 height 32
type input "Luke63a"
click at [775, 157] on span "Select a Mob" at bounding box center [742, 150] width 193 height 30
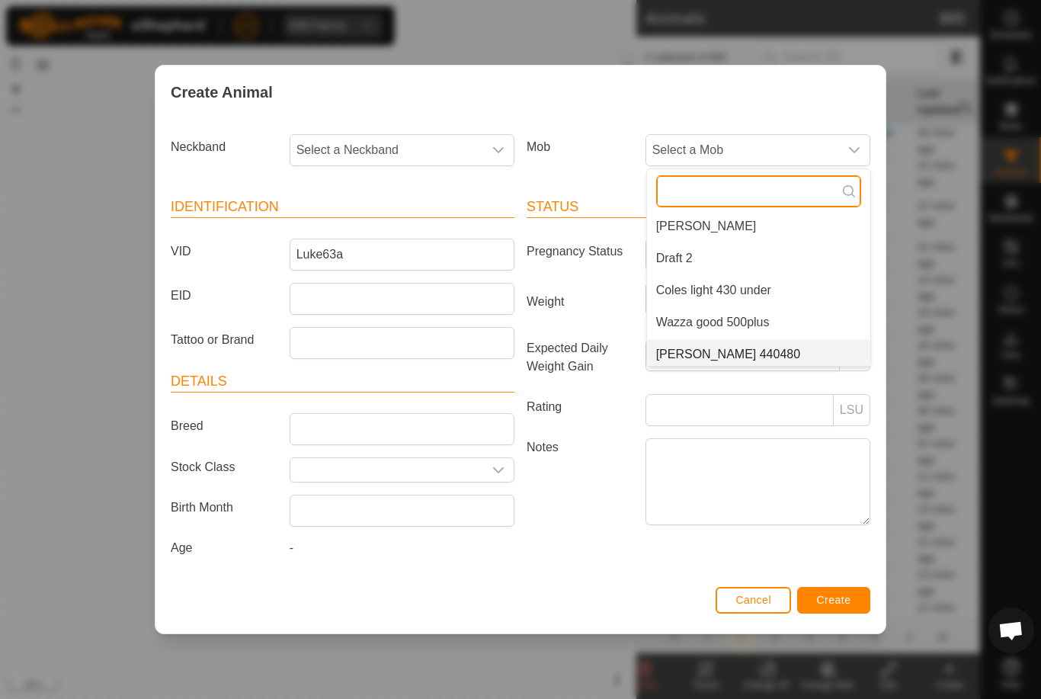
scroll to position [198, 0]
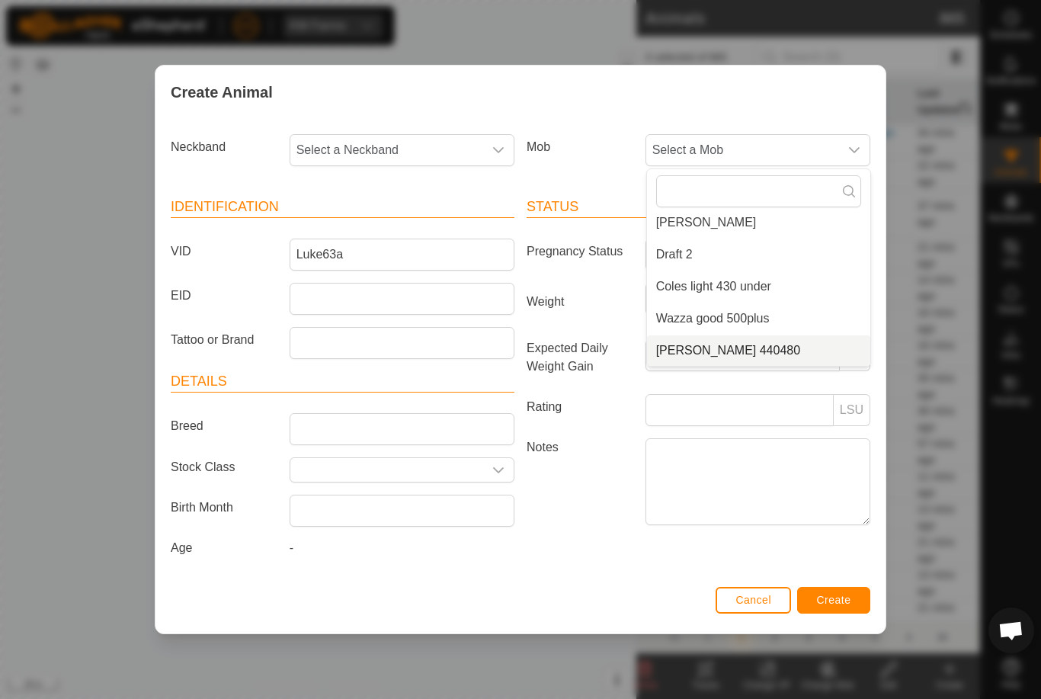
click at [779, 339] on li "[PERSON_NAME] 440480" at bounding box center [758, 350] width 223 height 30
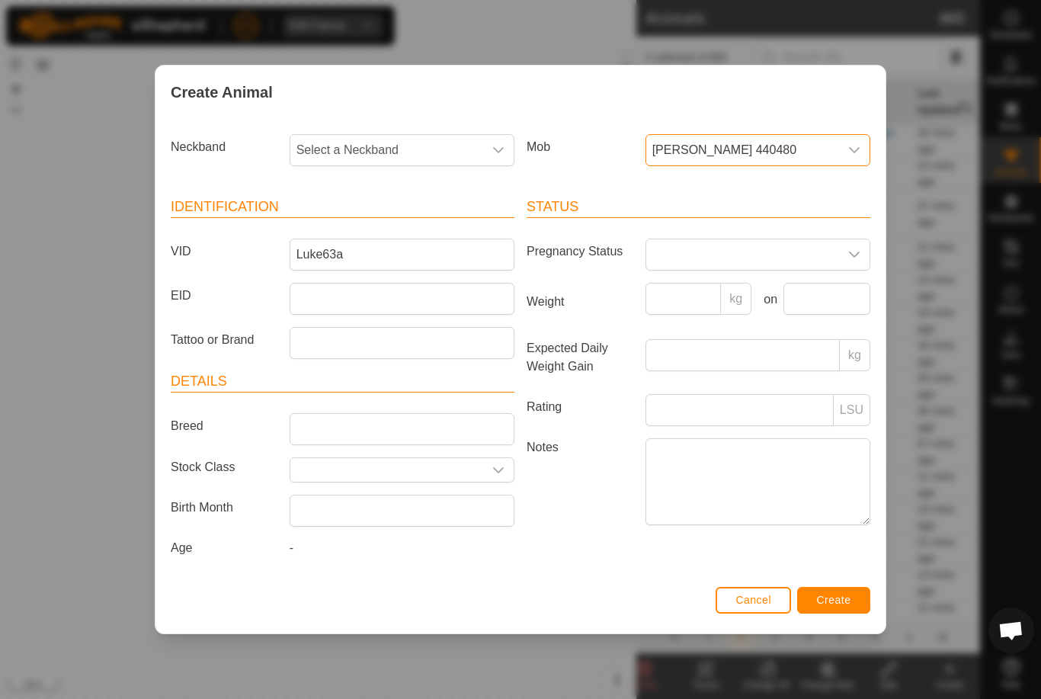
click at [443, 135] on span "Select a Neckband" at bounding box center [386, 150] width 193 height 30
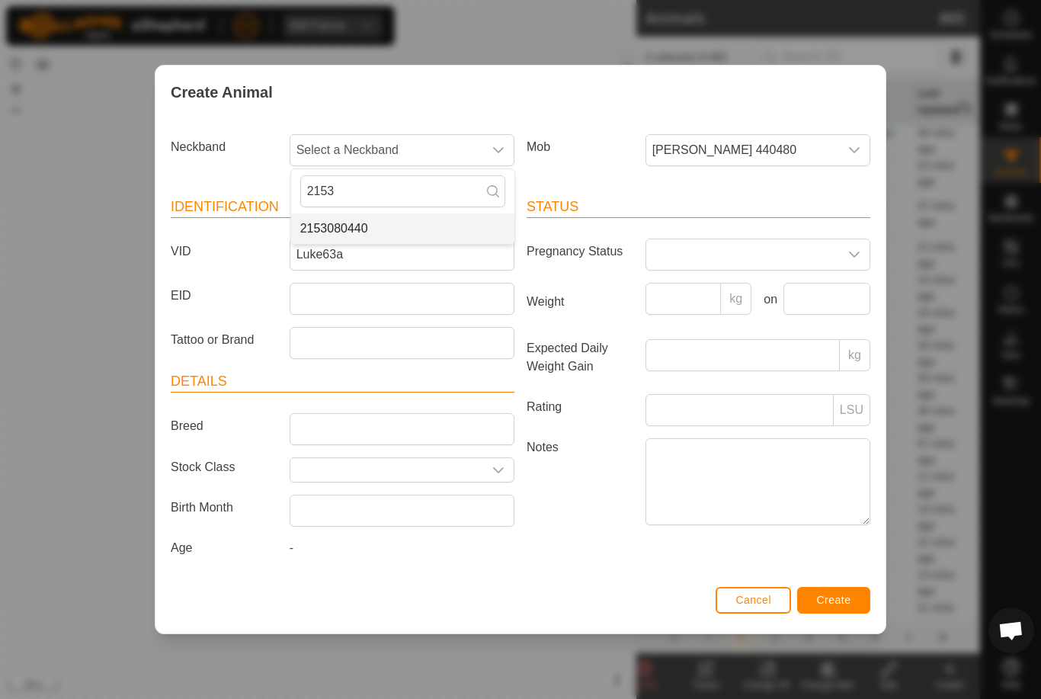
type input "2153"
click at [420, 229] on li "2153080440" at bounding box center [402, 228] width 223 height 30
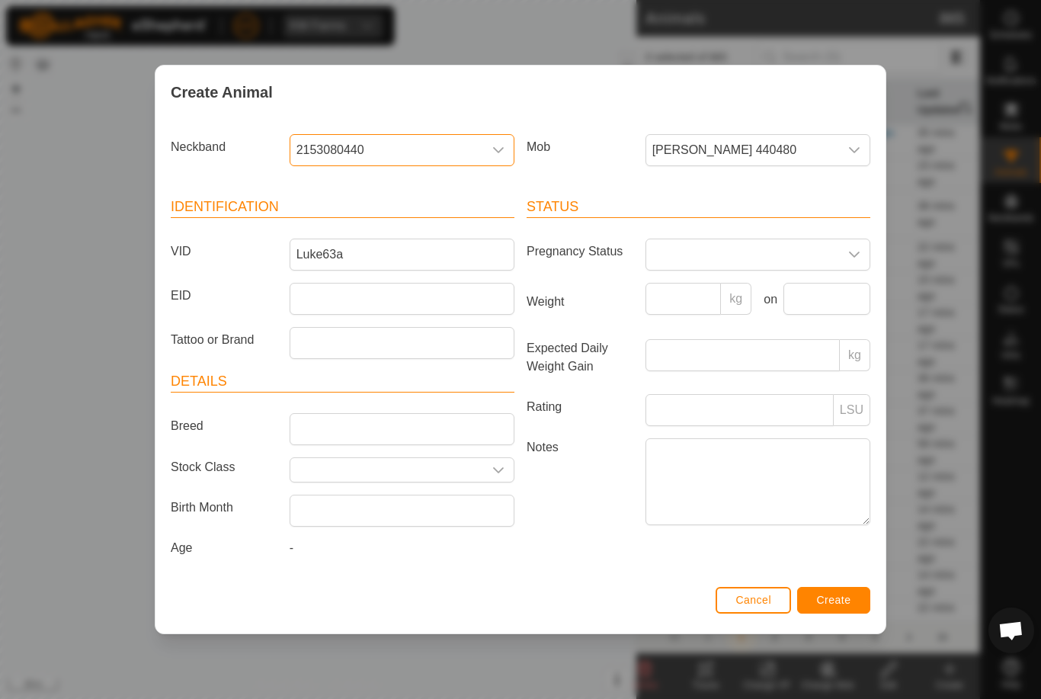
click at [841, 597] on span "Create" at bounding box center [834, 600] width 34 height 12
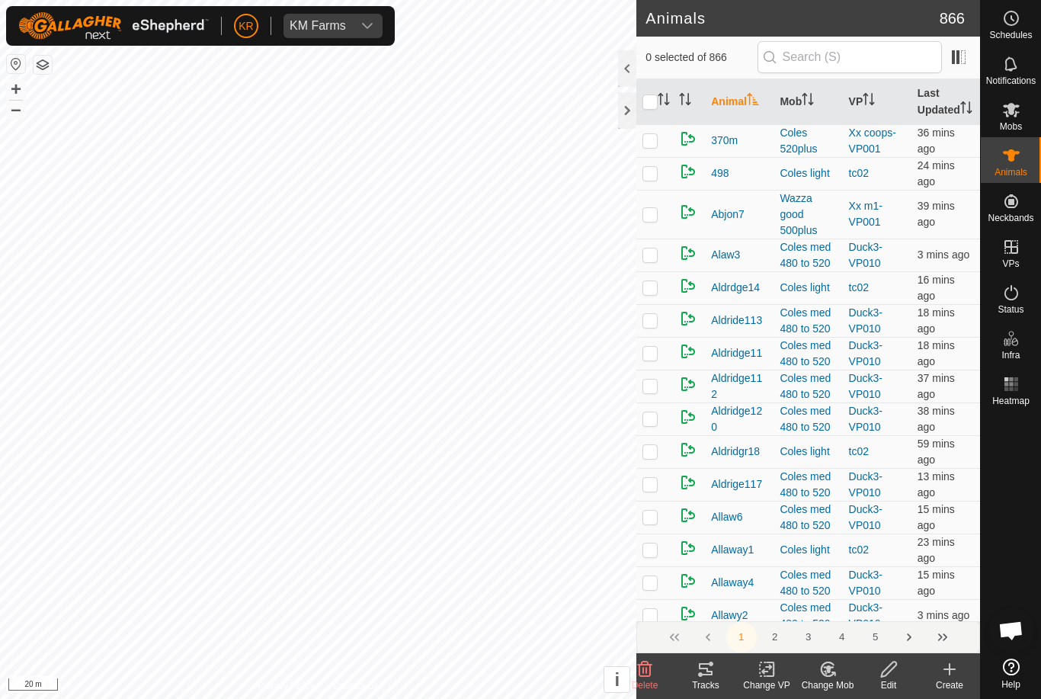
click at [957, 674] on icon at bounding box center [949, 669] width 18 height 18
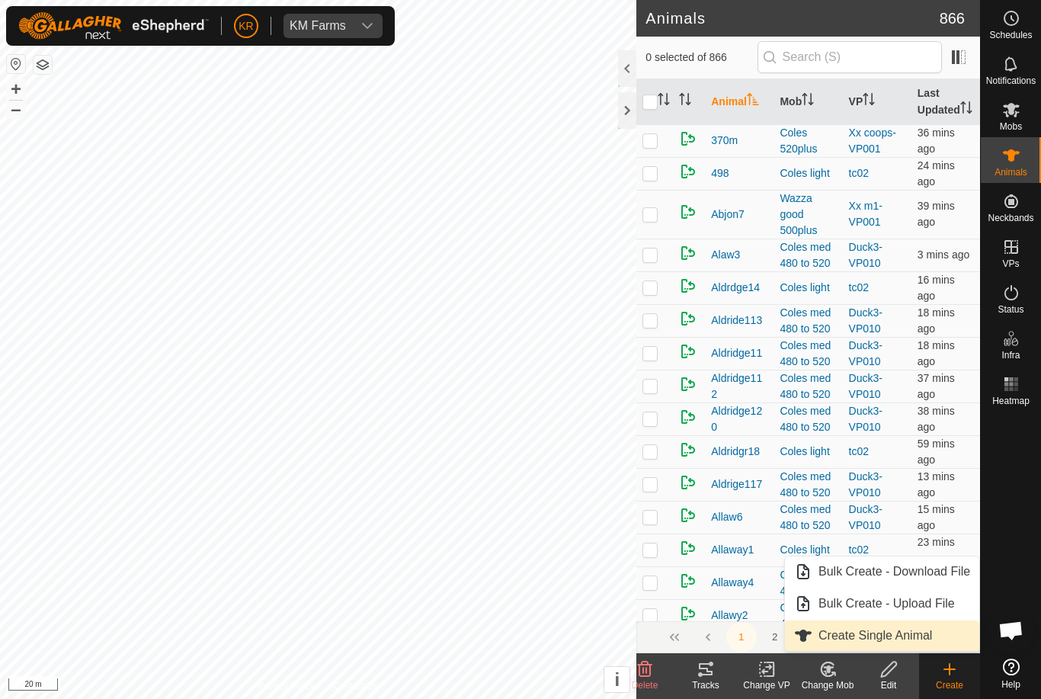
click at [929, 635] on span "Create Single Animal" at bounding box center [875, 635] width 114 height 18
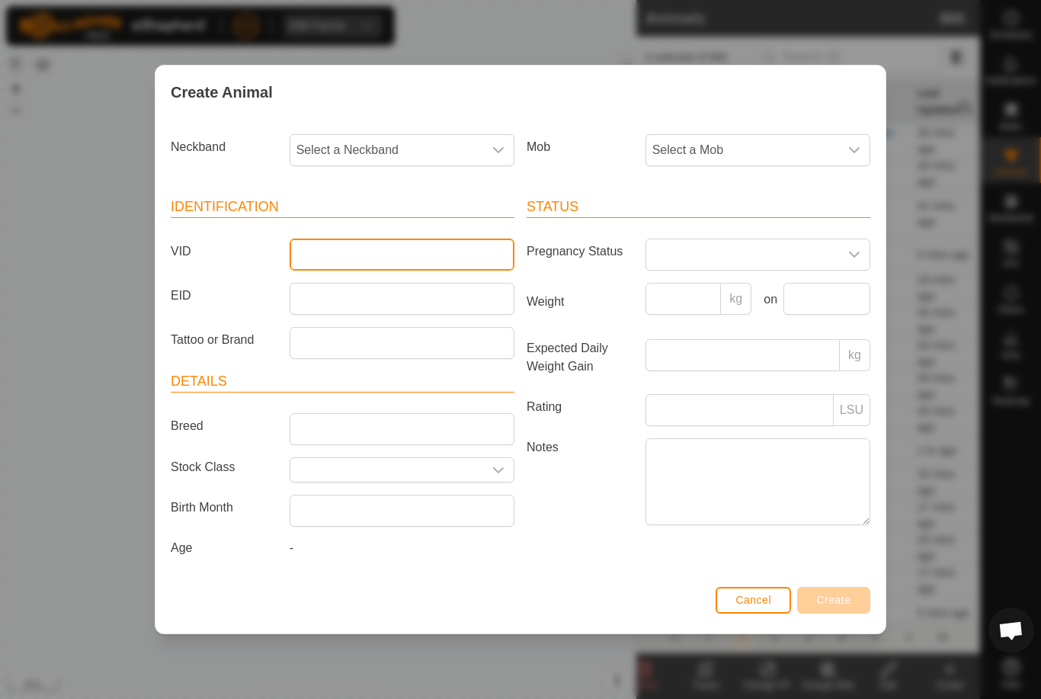
click at [401, 254] on input "VID" at bounding box center [402, 254] width 225 height 32
type input "Luke39a"
click at [811, 128] on div "Mob Select a Mob" at bounding box center [698, 156] width 356 height 56
click at [740, 135] on span "Select a Mob" at bounding box center [742, 150] width 193 height 30
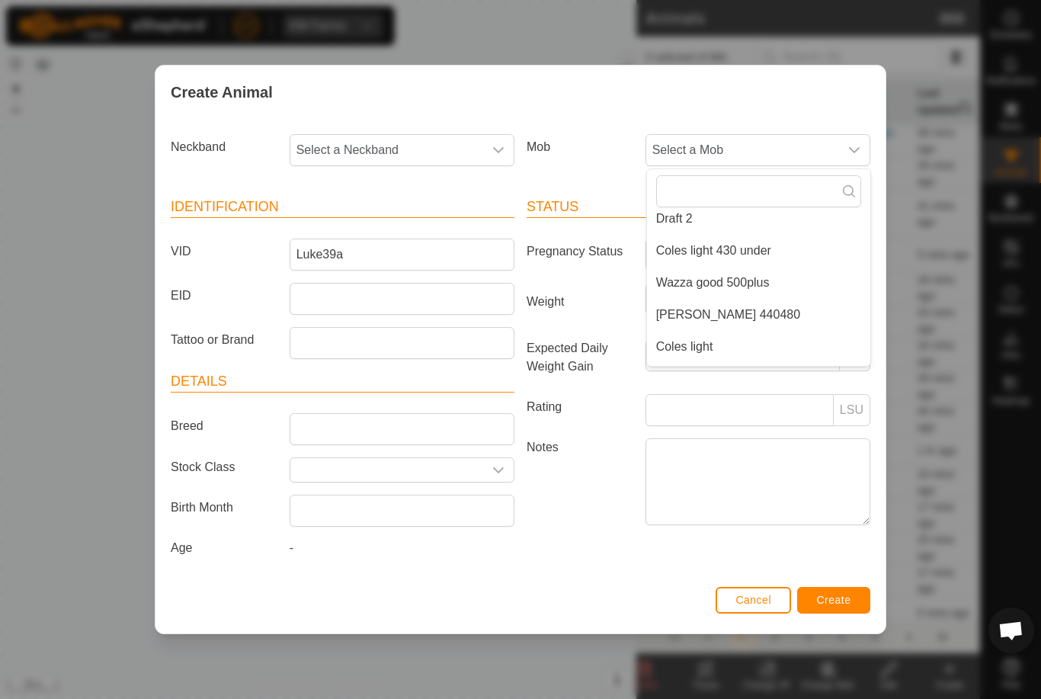
scroll to position [237, 0]
click at [786, 302] on li "[PERSON_NAME] 440480" at bounding box center [758, 311] width 223 height 30
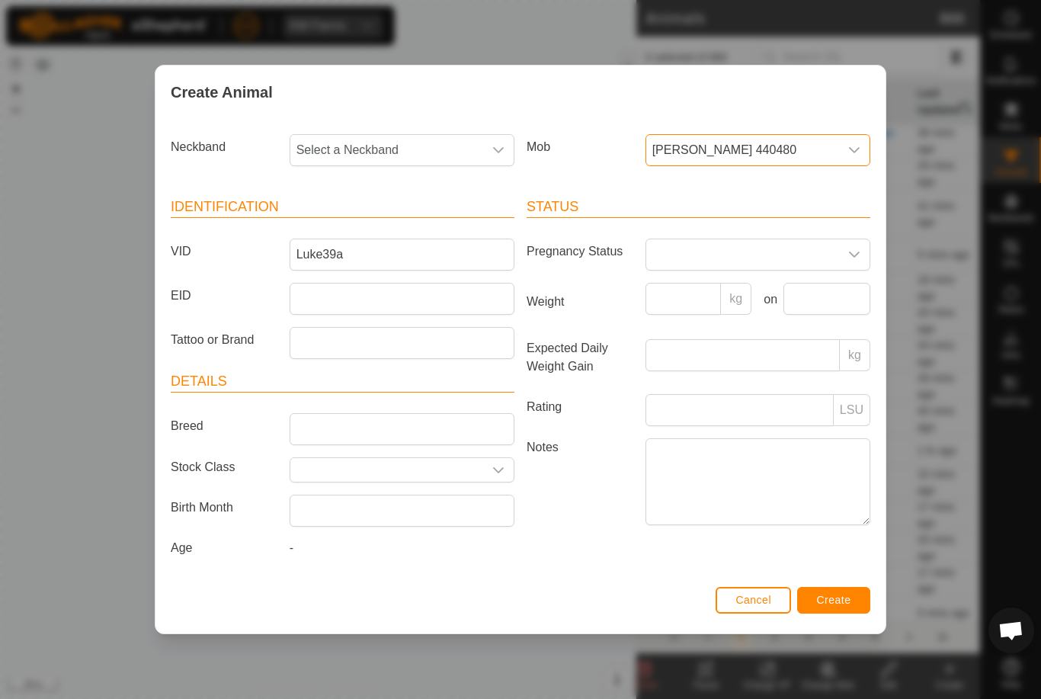
click at [427, 142] on span "Select a Neckband" at bounding box center [386, 150] width 193 height 30
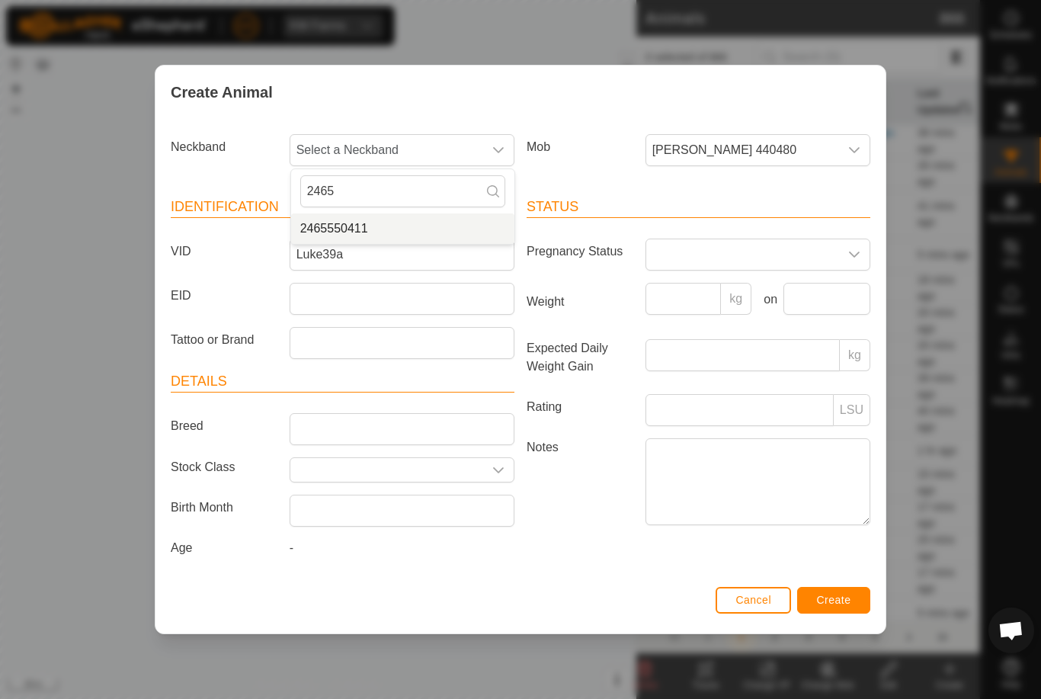
type input "2465"
click at [389, 219] on li "2465550411" at bounding box center [402, 228] width 223 height 30
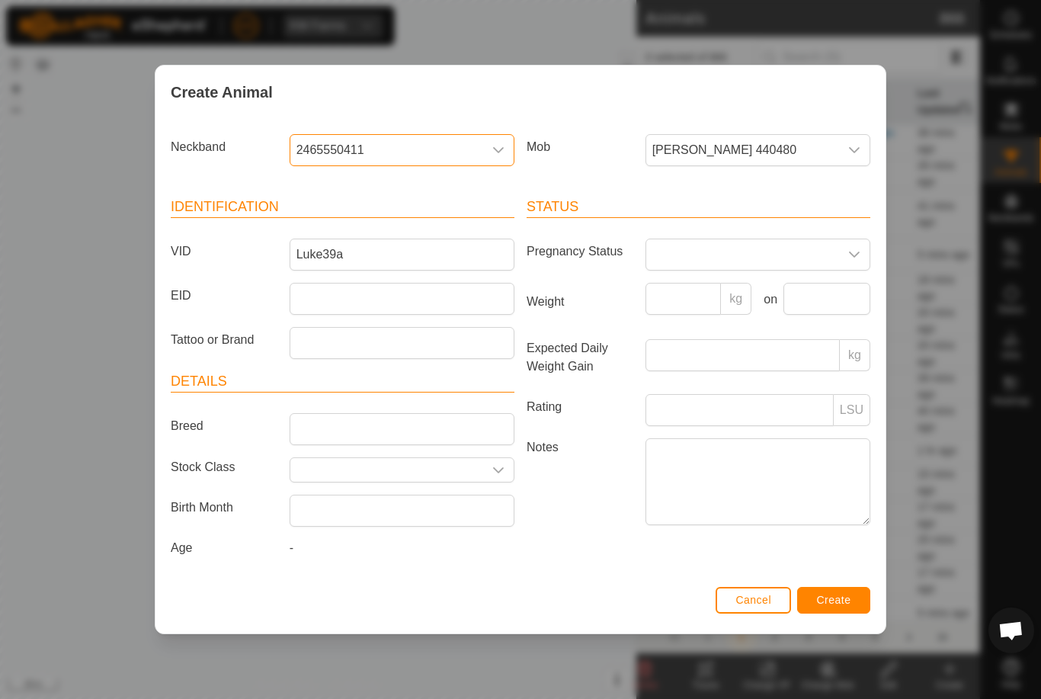
click at [844, 585] on div "Cancel Create" at bounding box center [520, 607] width 730 height 52
click at [851, 603] on button "Create" at bounding box center [833, 600] width 73 height 27
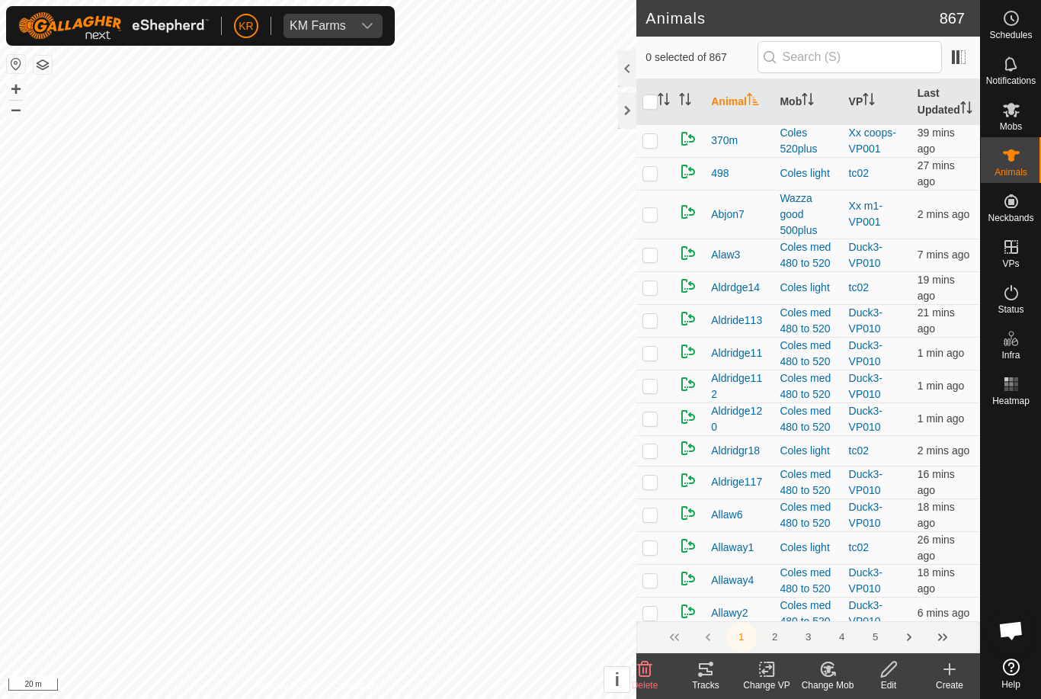
click at [947, 684] on div "Create" at bounding box center [949, 685] width 61 height 14
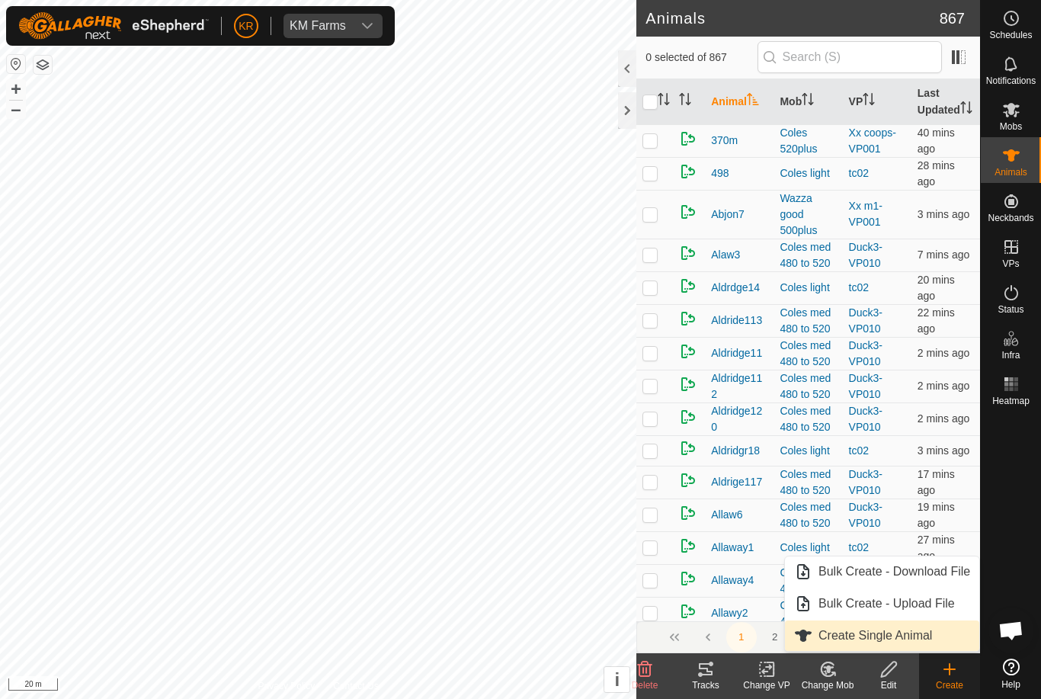
click at [912, 638] on span "Create Single Animal" at bounding box center [875, 635] width 114 height 18
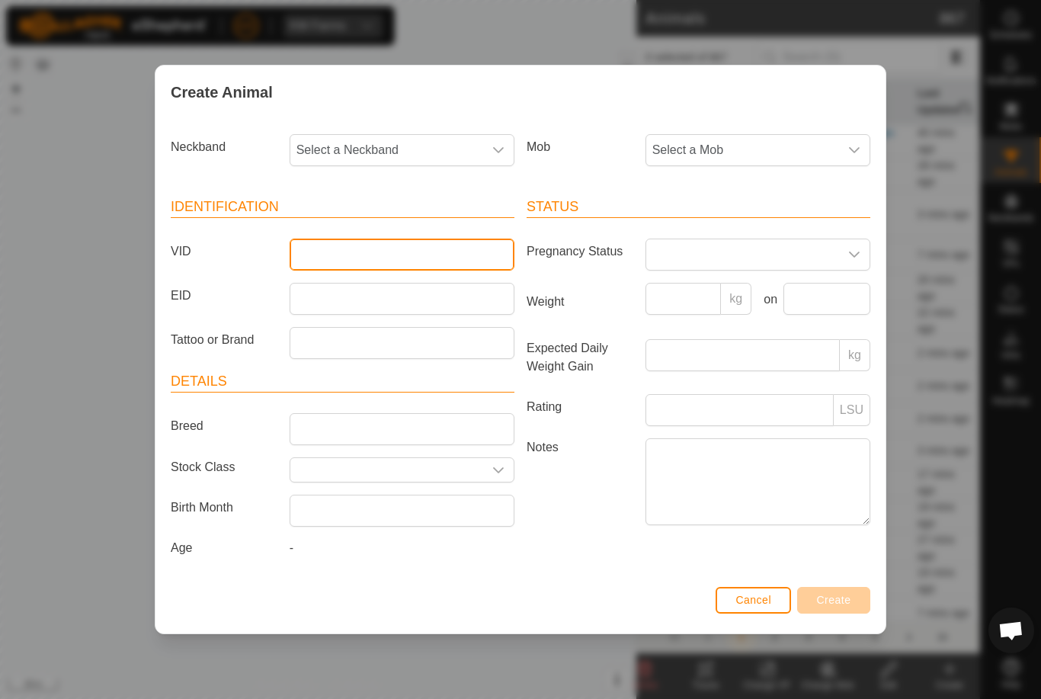
click at [431, 255] on input "VID" at bounding box center [402, 254] width 225 height 32
type input "Luke54a"
click at [411, 146] on span "Select a Neckband" at bounding box center [386, 150] width 193 height 30
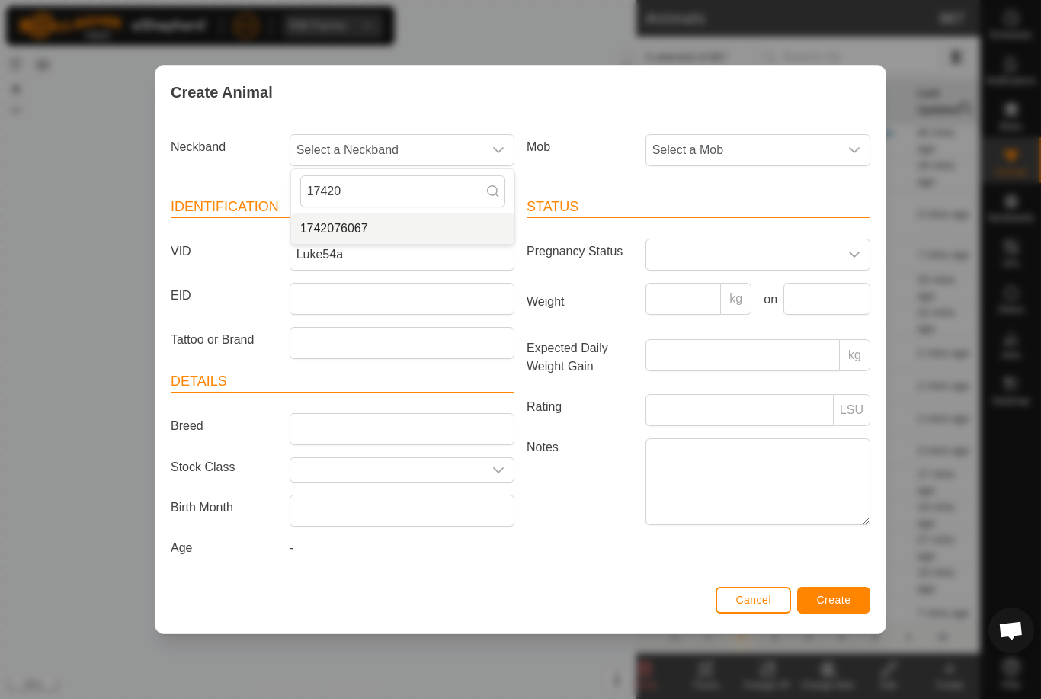
type input "17420"
click at [405, 216] on li "1742076067" at bounding box center [402, 228] width 223 height 30
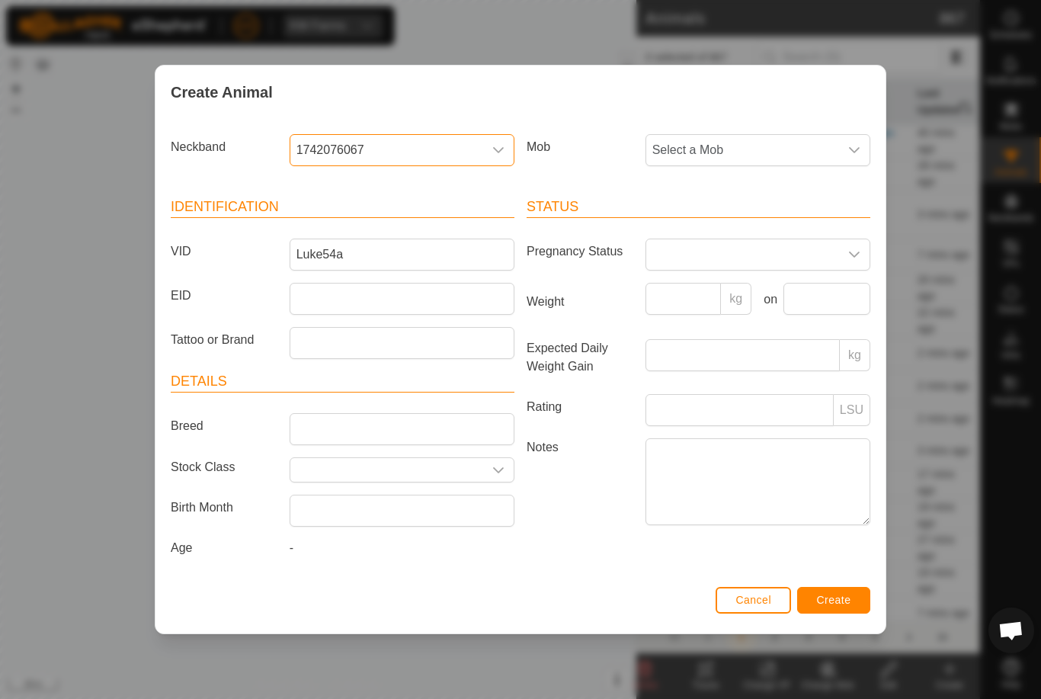
click at [819, 135] on span "Select a Mob" at bounding box center [742, 150] width 193 height 30
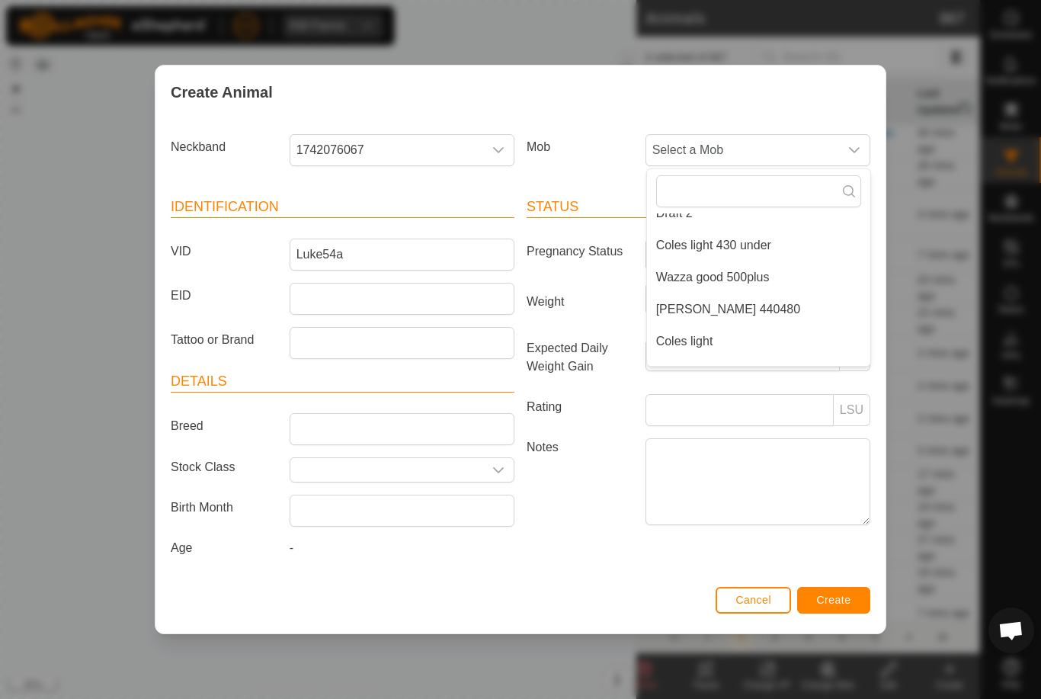
scroll to position [251, 0]
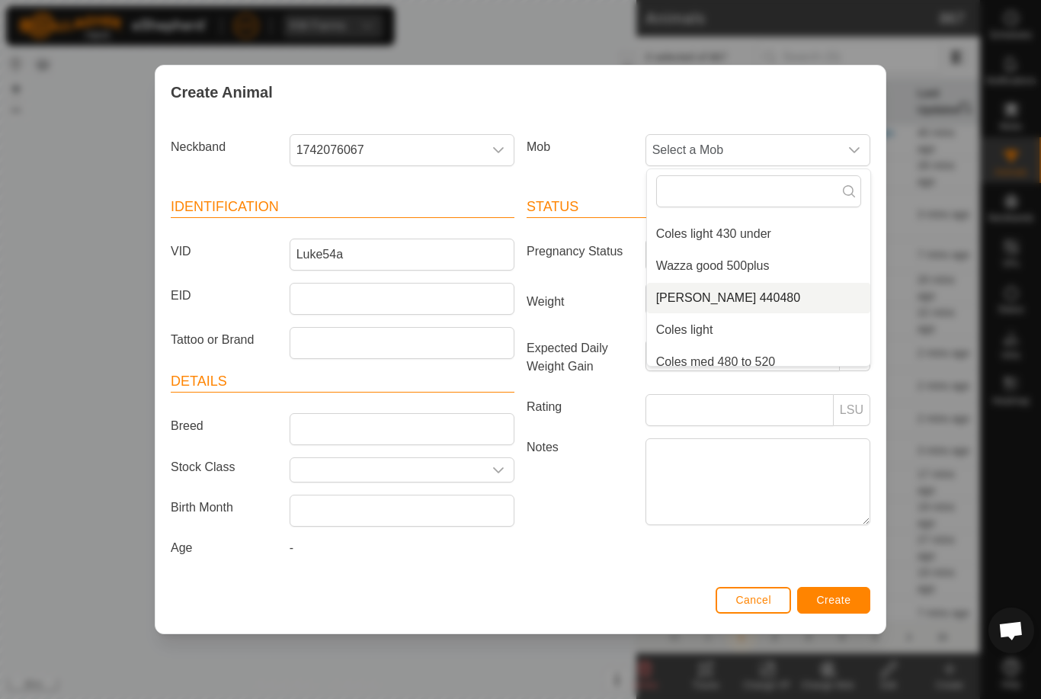
click at [768, 284] on li "[PERSON_NAME] 440480" at bounding box center [758, 298] width 223 height 30
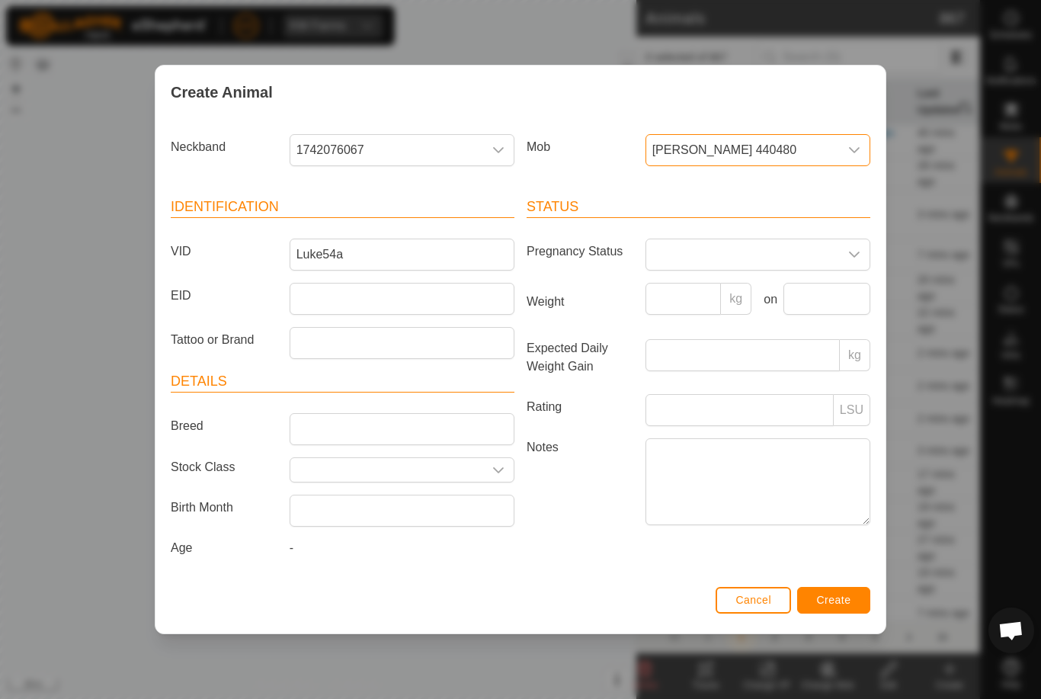
click at [855, 597] on button "Create" at bounding box center [833, 600] width 73 height 27
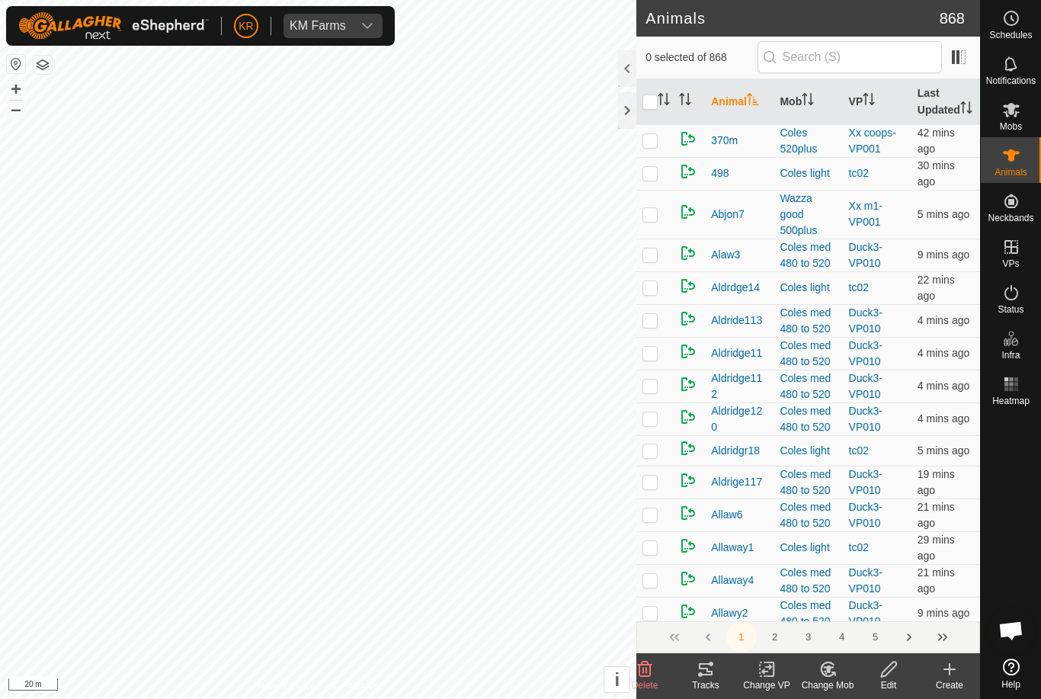
click at [946, 675] on icon at bounding box center [949, 669] width 18 height 18
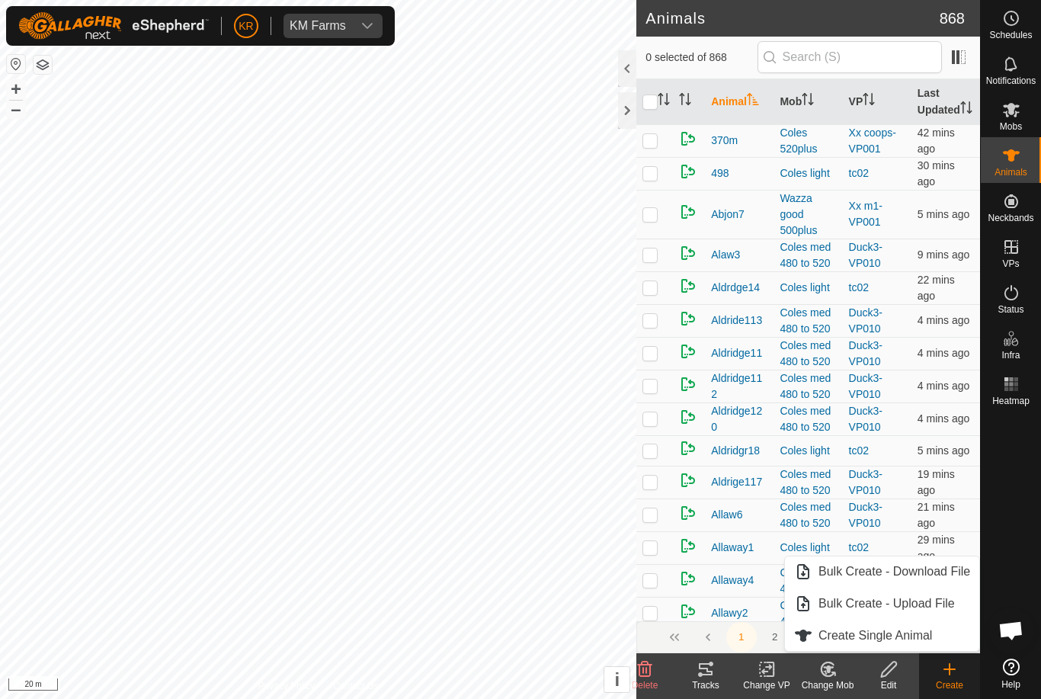
click at [926, 642] on span "Create Single Animal" at bounding box center [875, 635] width 114 height 18
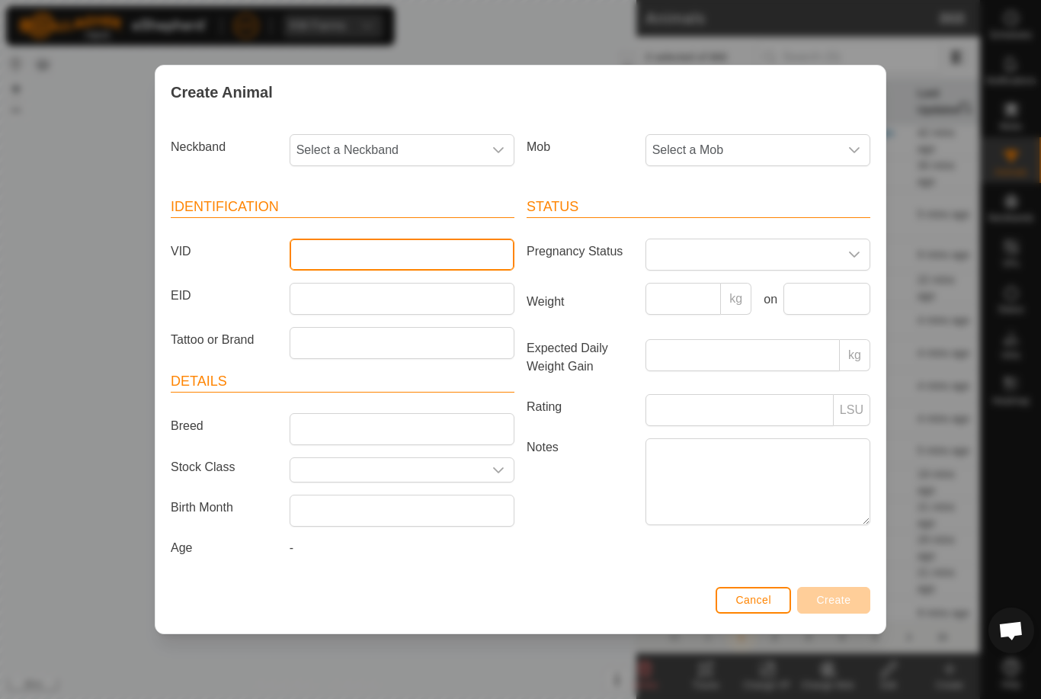
click at [370, 242] on input "VID" at bounding box center [402, 254] width 225 height 32
type input "Like4"
click at [773, 146] on span "Select a Mob" at bounding box center [742, 150] width 193 height 30
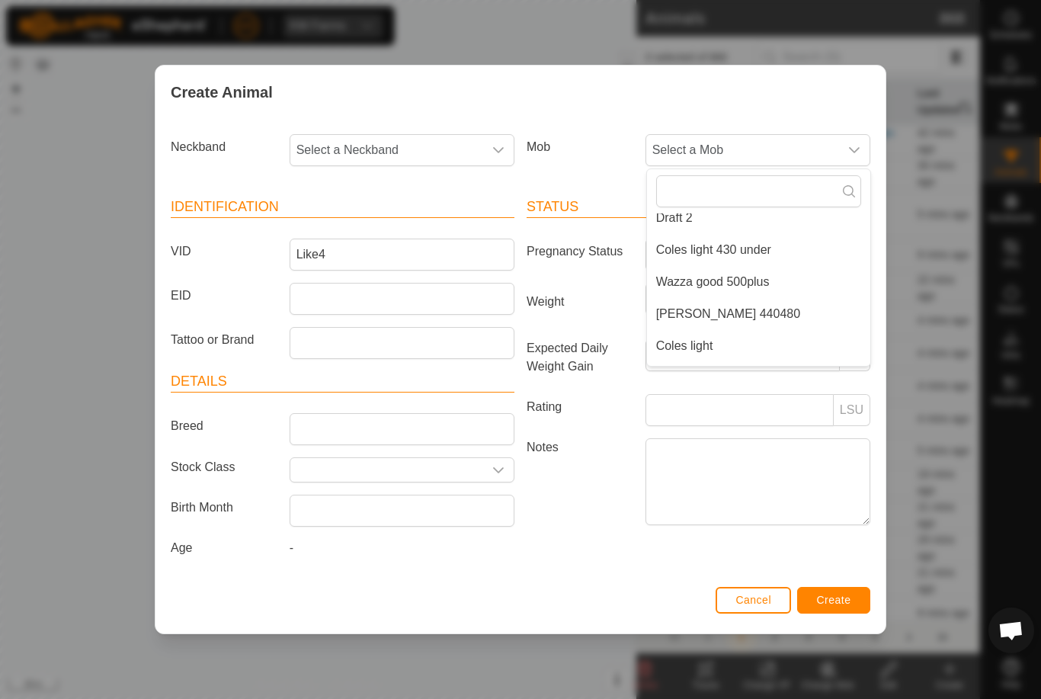
scroll to position [238, 0]
click at [771, 303] on li "[PERSON_NAME] 440480" at bounding box center [758, 311] width 223 height 30
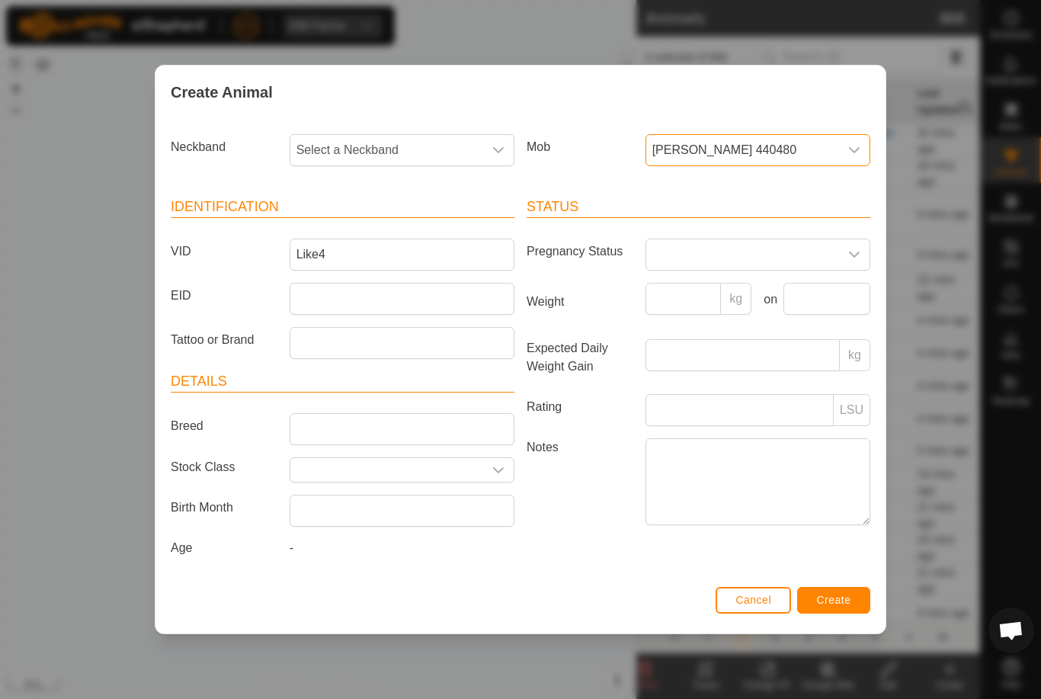
click at [426, 145] on span "Select a Neckband" at bounding box center [386, 150] width 193 height 30
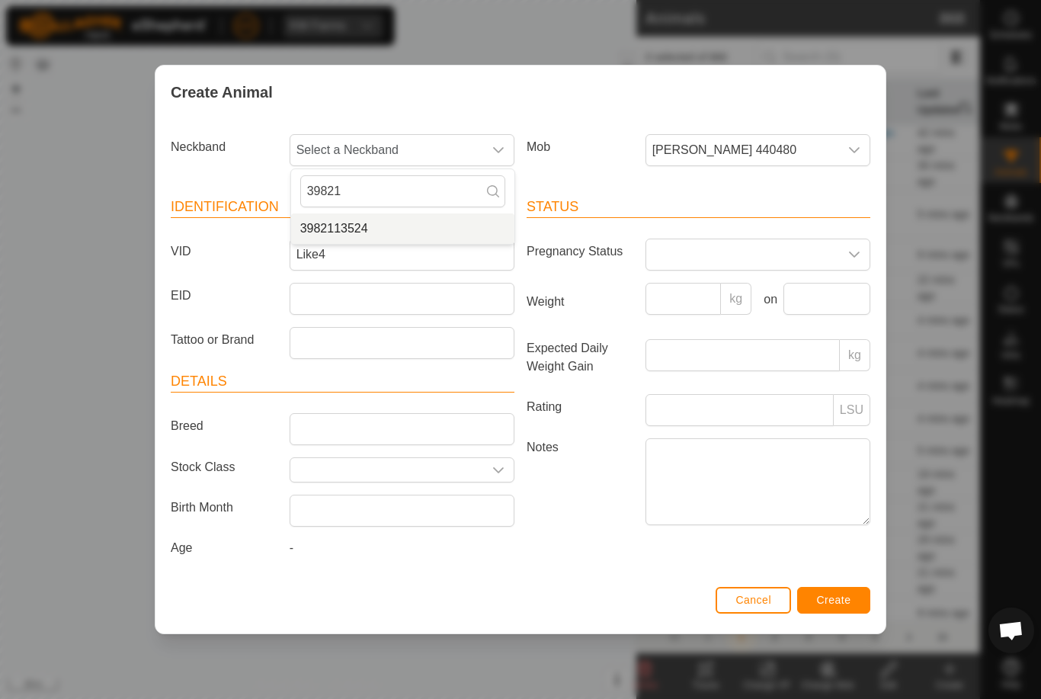
type input "39821"
click at [398, 228] on li "3982113524" at bounding box center [402, 228] width 223 height 30
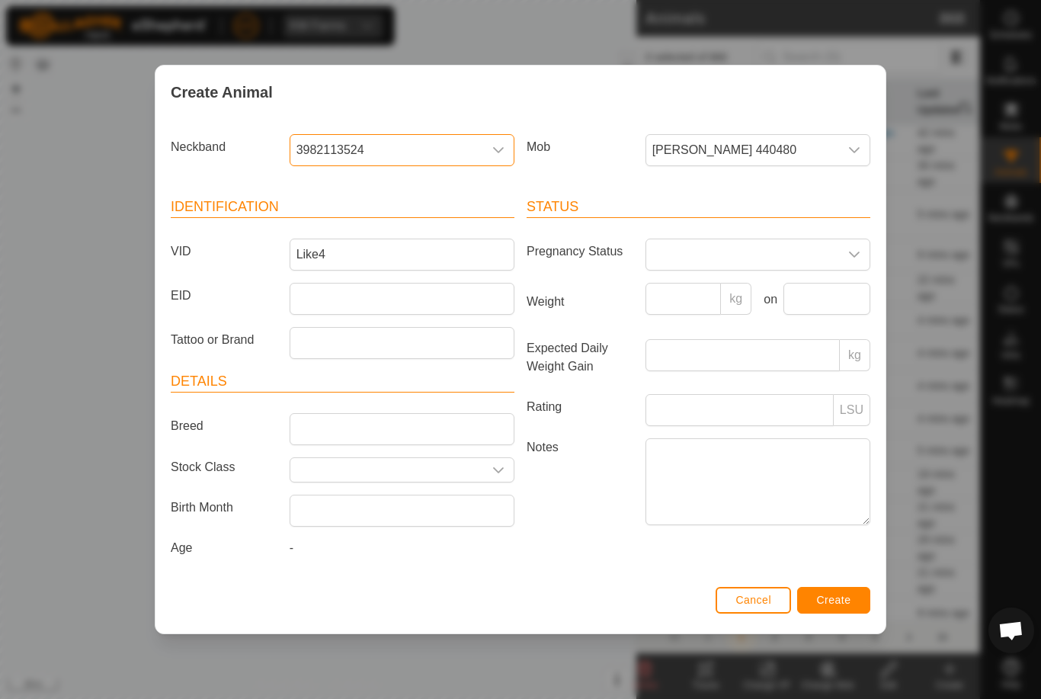
click at [842, 594] on button "Create" at bounding box center [833, 600] width 73 height 27
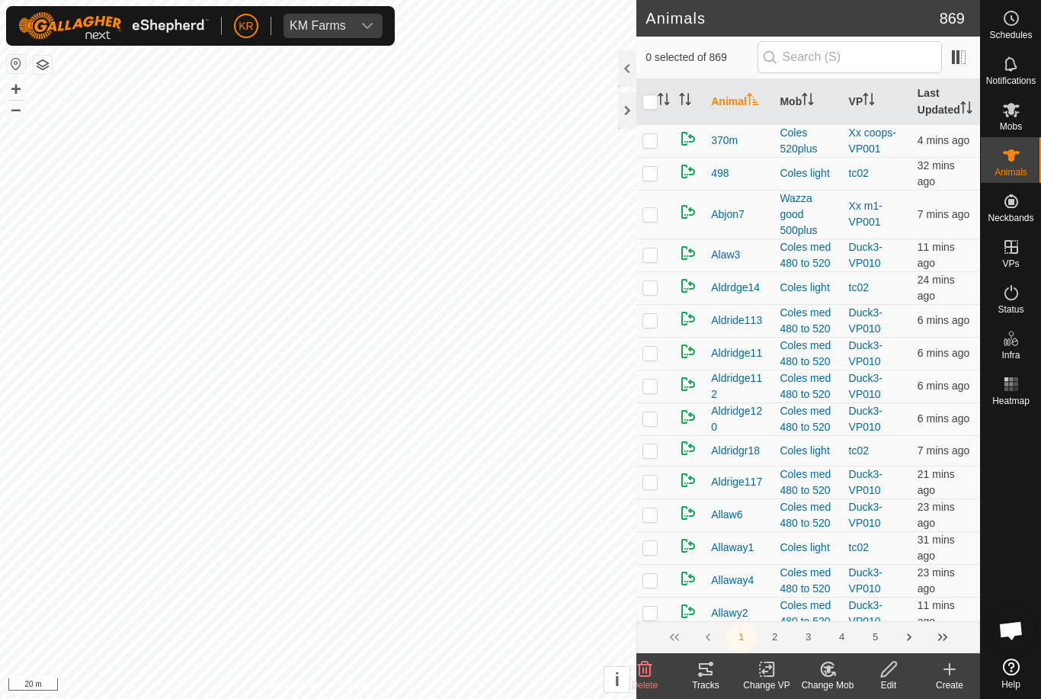
click at [950, 682] on div "Create" at bounding box center [949, 685] width 61 height 14
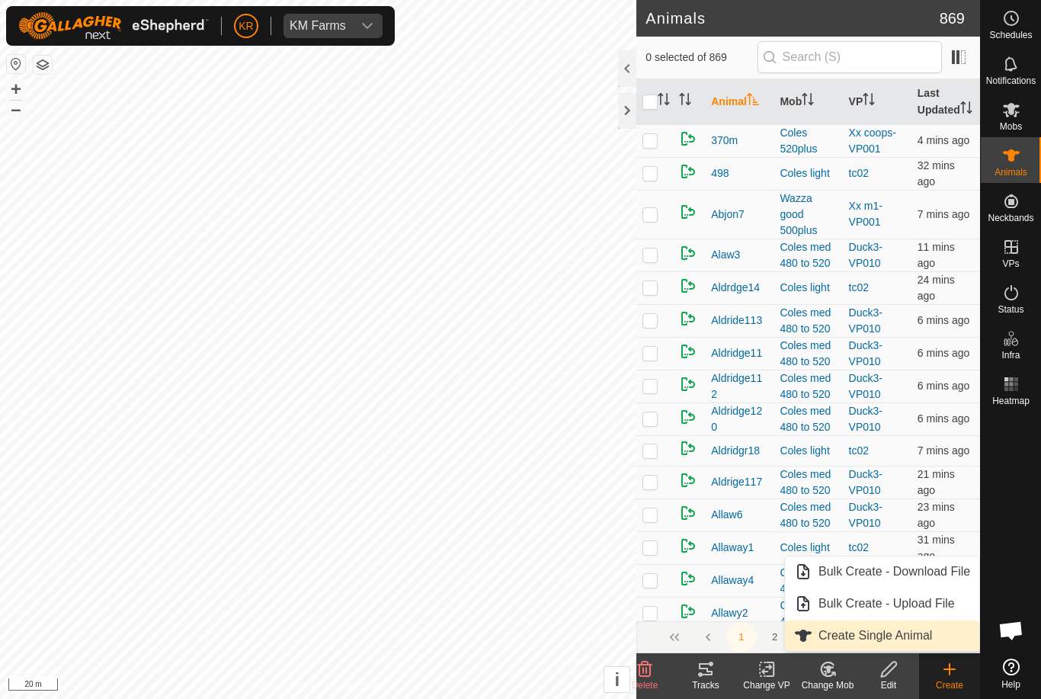
click at [932, 641] on span "Create Single Animal" at bounding box center [875, 635] width 114 height 18
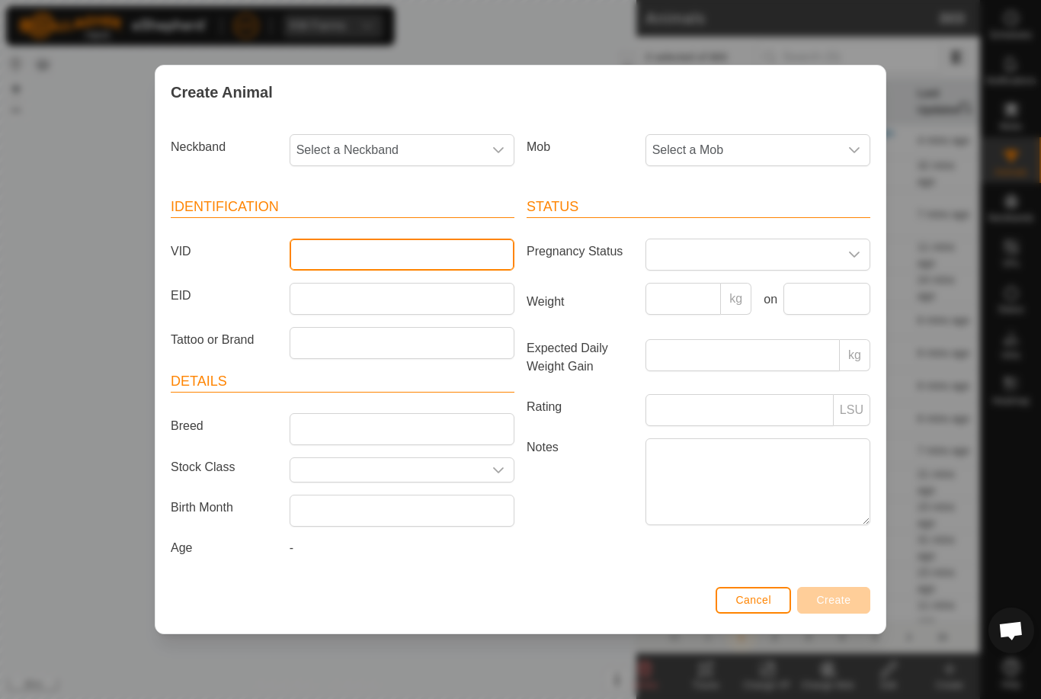
click at [365, 245] on input "VID" at bounding box center [402, 254] width 225 height 32
type input "Finn108"
click at [411, 139] on span "Select a Neckband" at bounding box center [386, 150] width 193 height 30
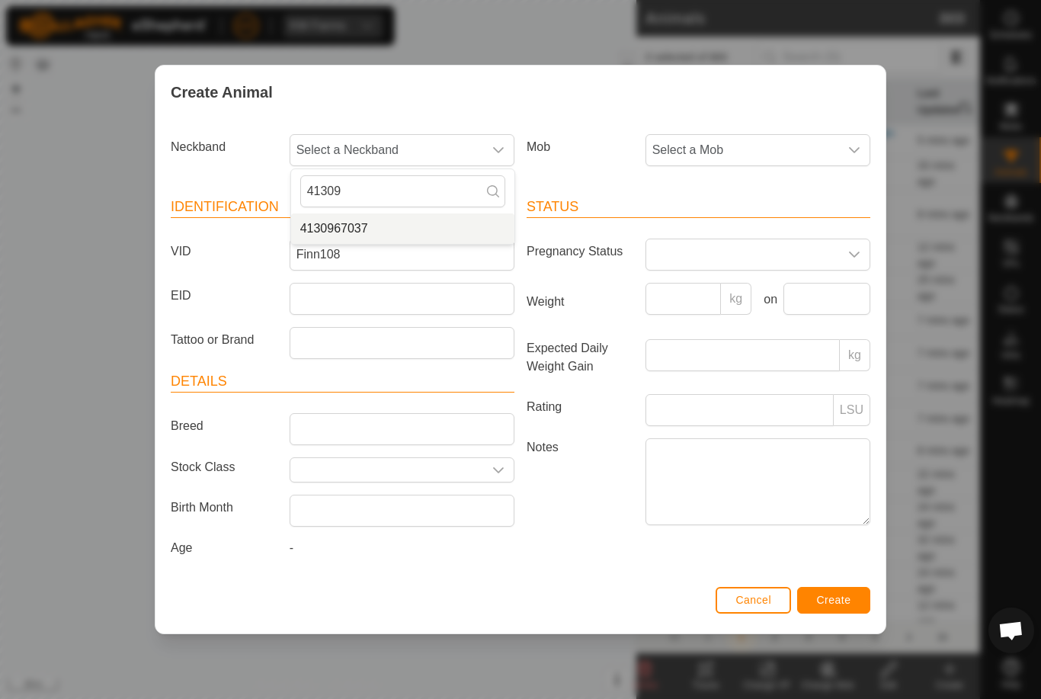
type input "41309"
click at [391, 213] on li "4130967037" at bounding box center [402, 228] width 223 height 30
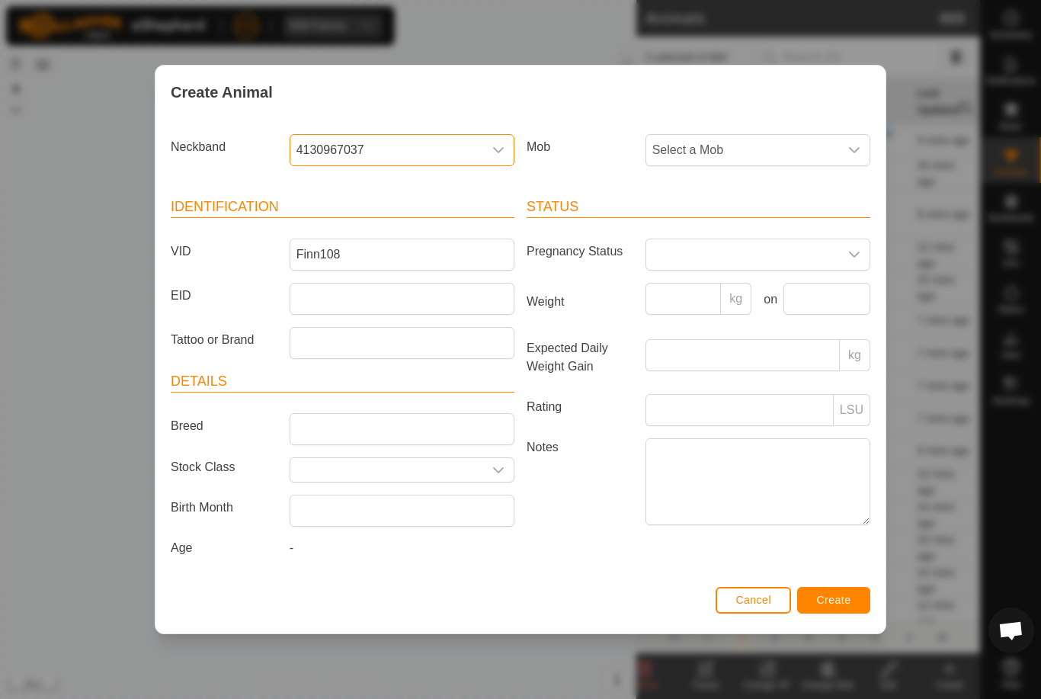
click at [779, 155] on span "Select a Mob" at bounding box center [742, 150] width 193 height 30
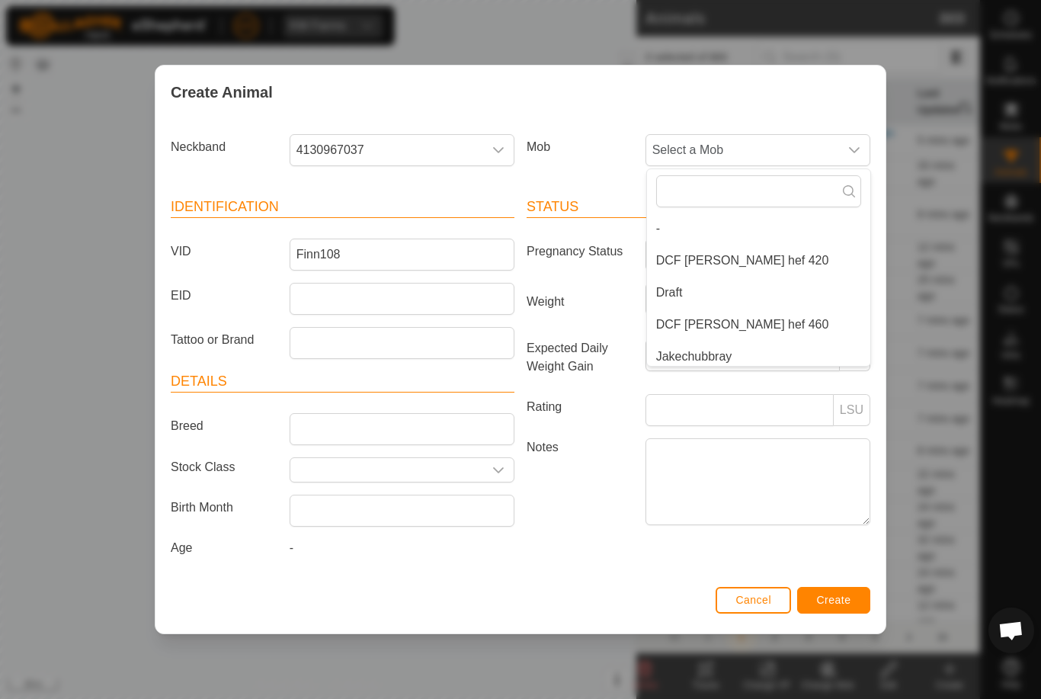
click at [735, 315] on span "DCF [PERSON_NAME] hef 460" at bounding box center [742, 324] width 173 height 18
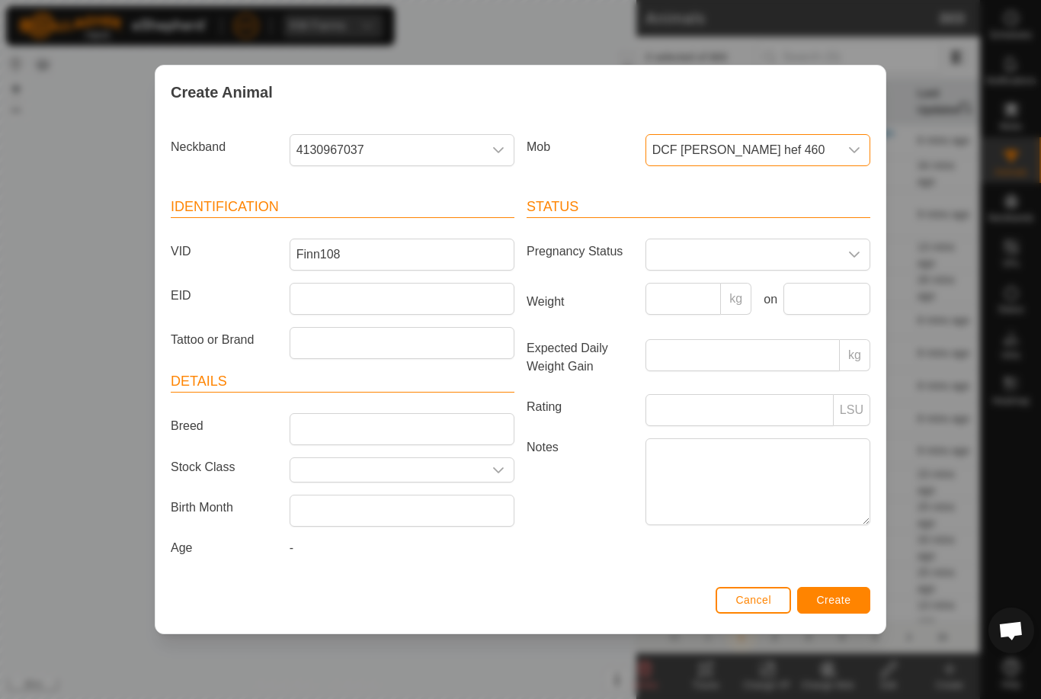
click at [845, 606] on span "Create" at bounding box center [834, 600] width 34 height 12
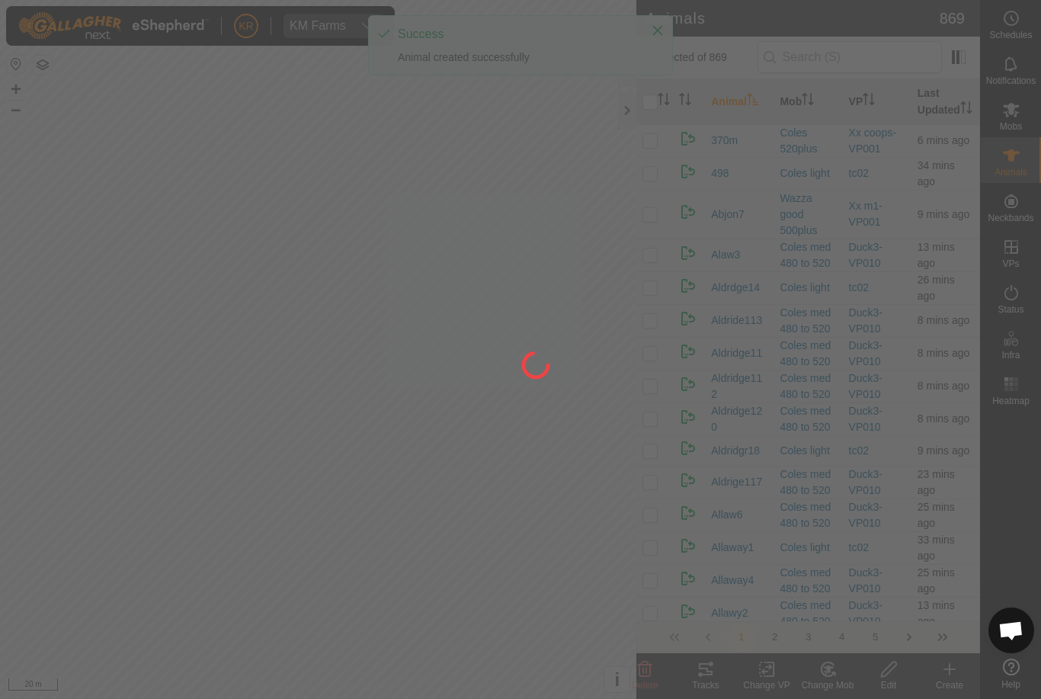
click at [955, 674] on div at bounding box center [520, 349] width 1041 height 699
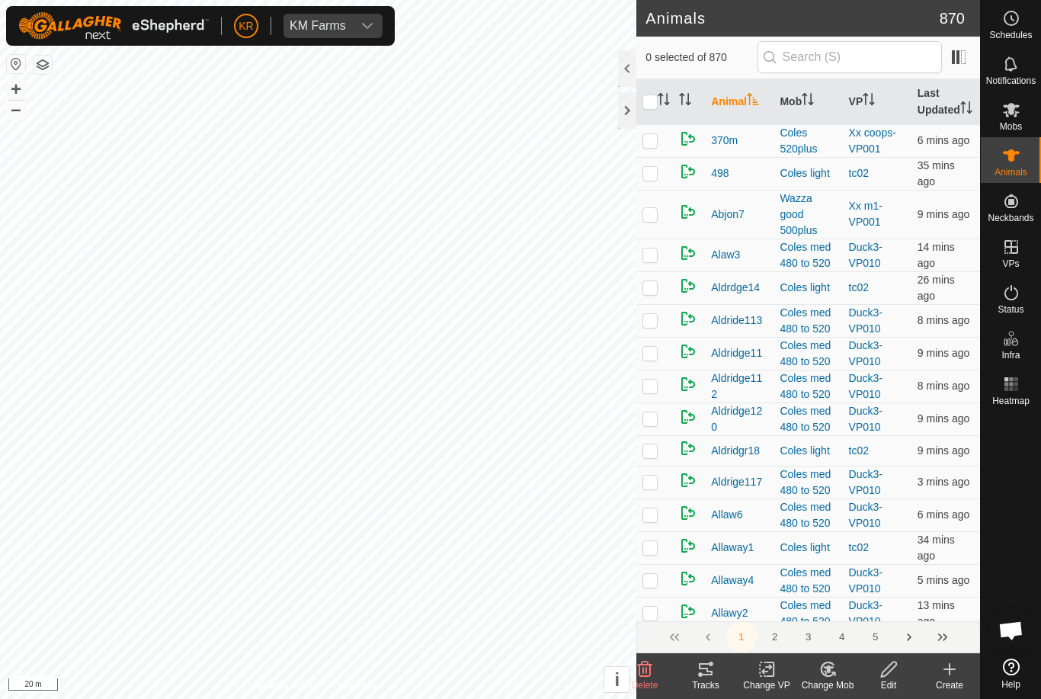
click at [959, 674] on create-svg-icon at bounding box center [949, 669] width 61 height 18
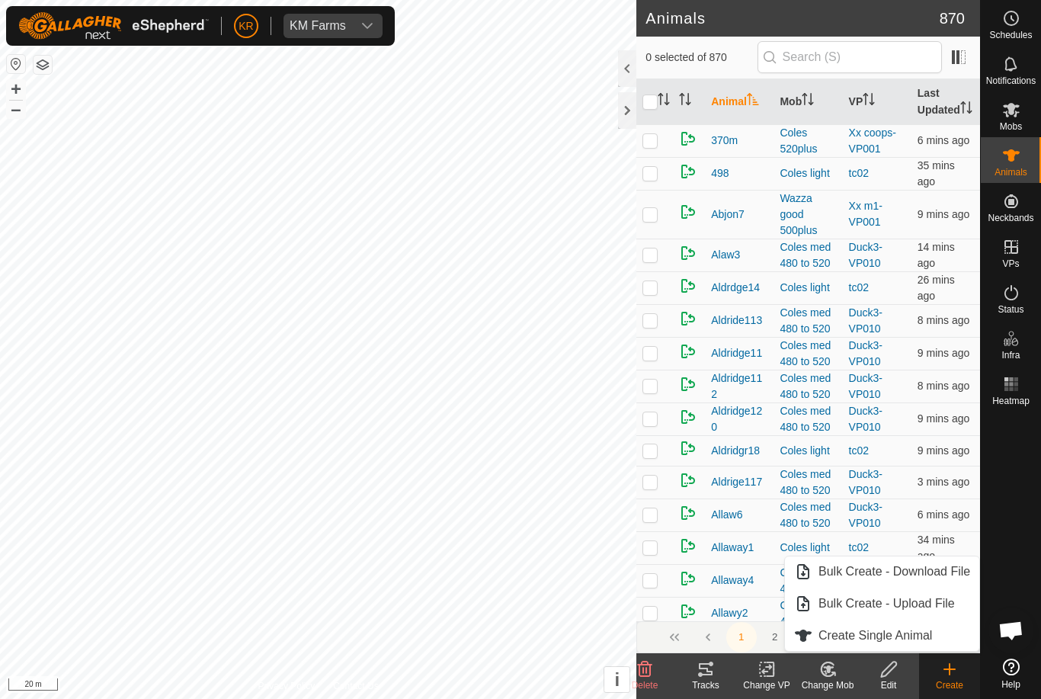
click at [934, 635] on link "Create Single Animal" at bounding box center [882, 635] width 194 height 30
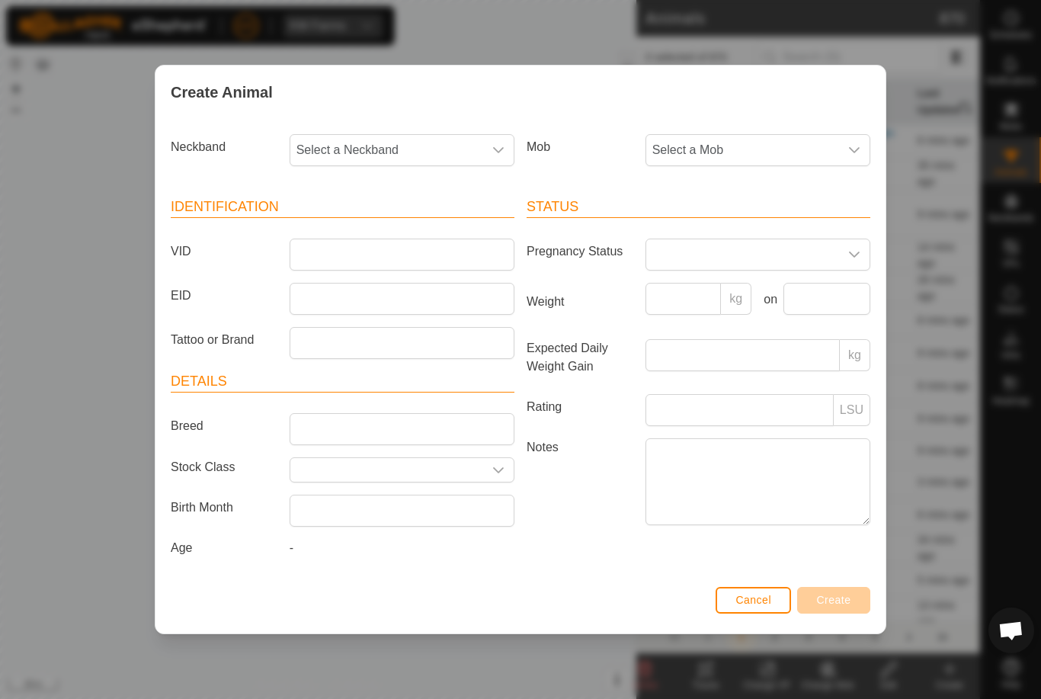
click at [793, 136] on span "Select a Mob" at bounding box center [742, 150] width 193 height 30
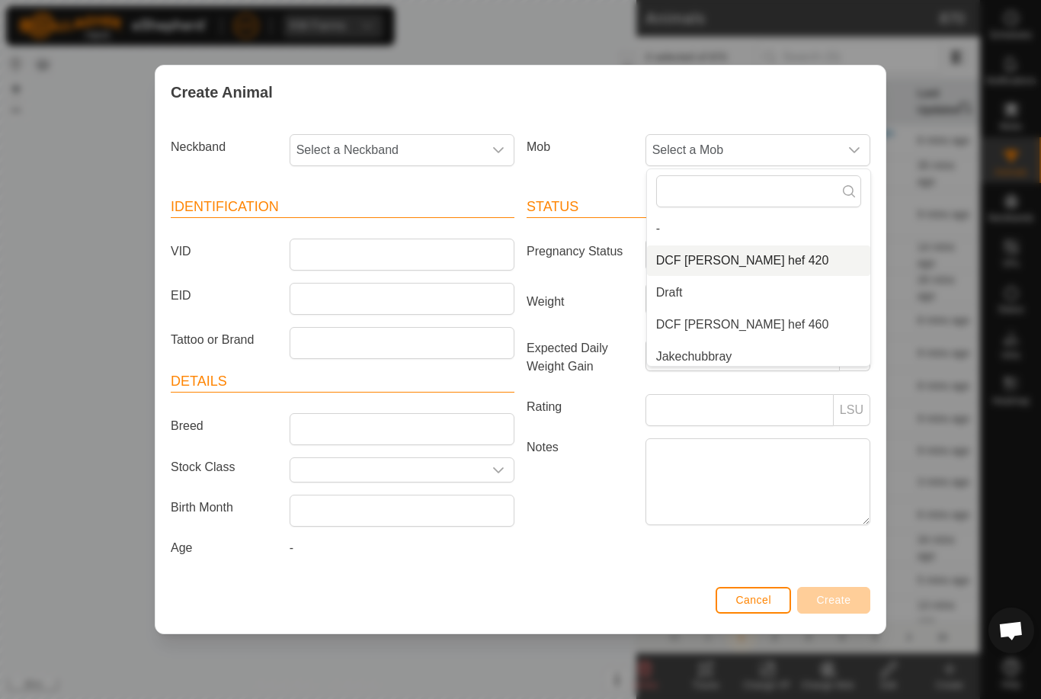
click at [788, 245] on li "DCF [PERSON_NAME] hef 420" at bounding box center [758, 260] width 223 height 30
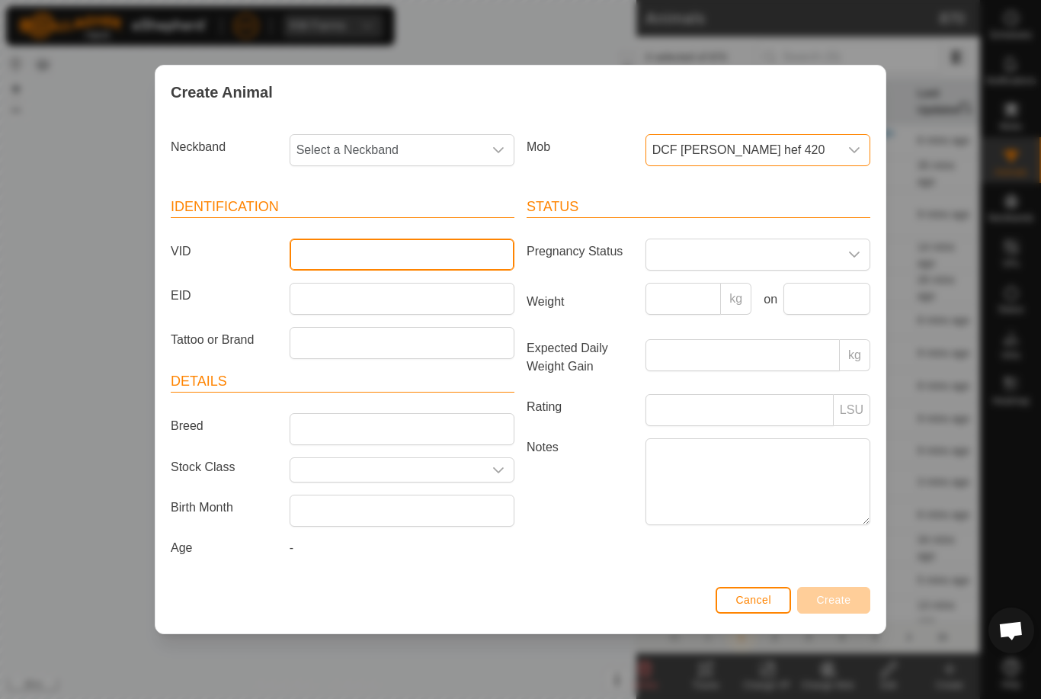
click at [435, 238] on input "VID" at bounding box center [402, 254] width 225 height 32
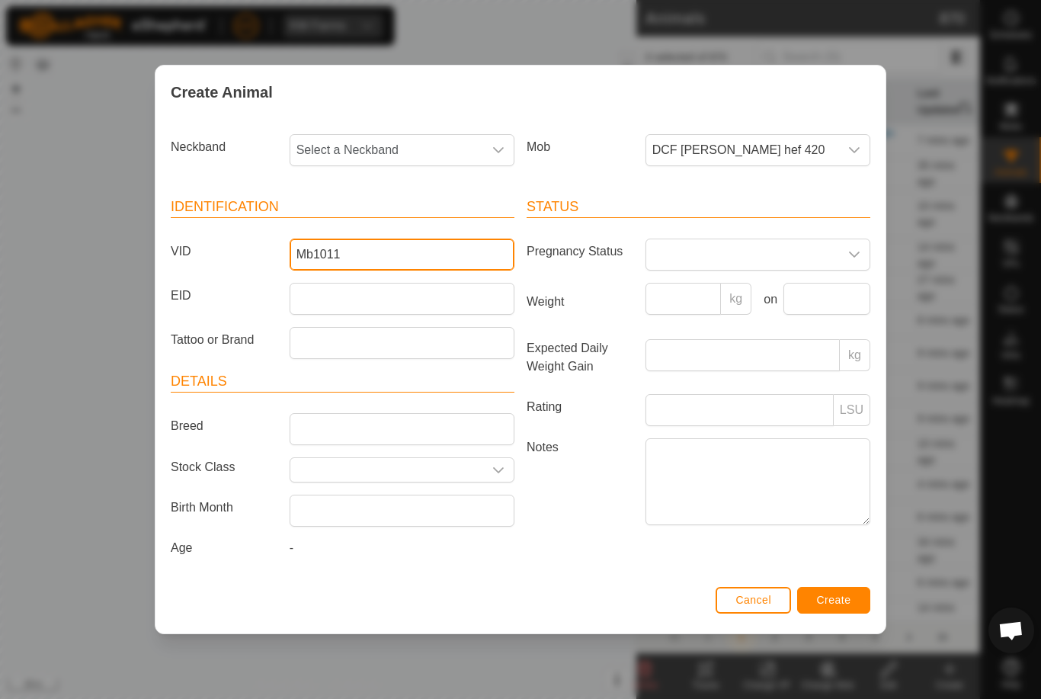
type input "Mb1011"
click at [414, 146] on span "Select a Neckband" at bounding box center [386, 150] width 193 height 30
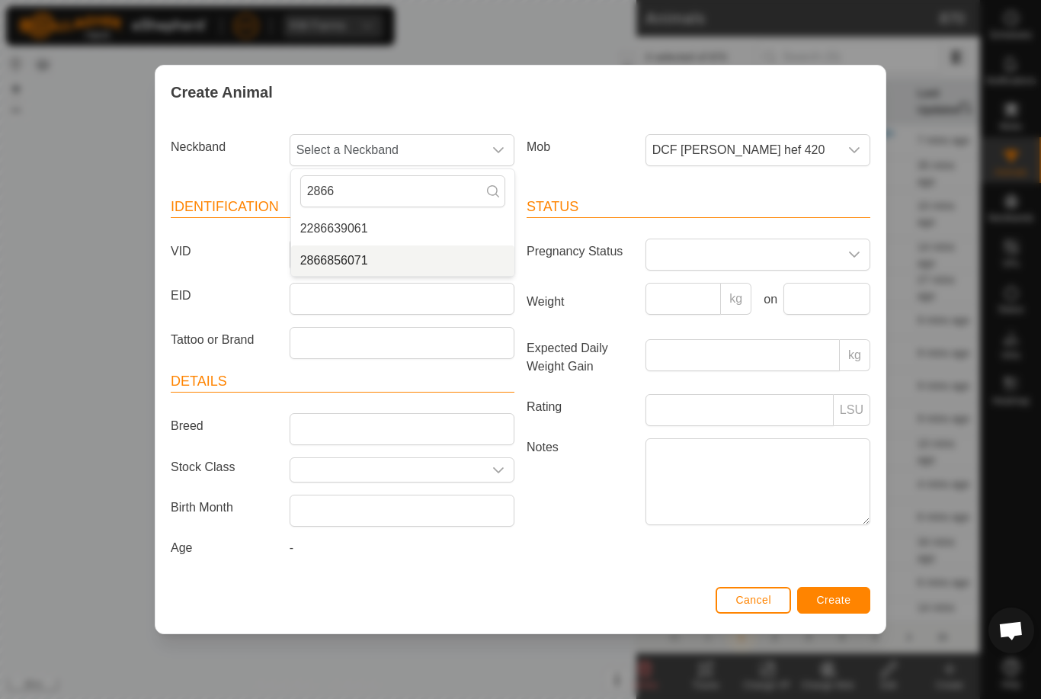
type input "2866"
click at [393, 248] on li "2866856071" at bounding box center [402, 260] width 223 height 30
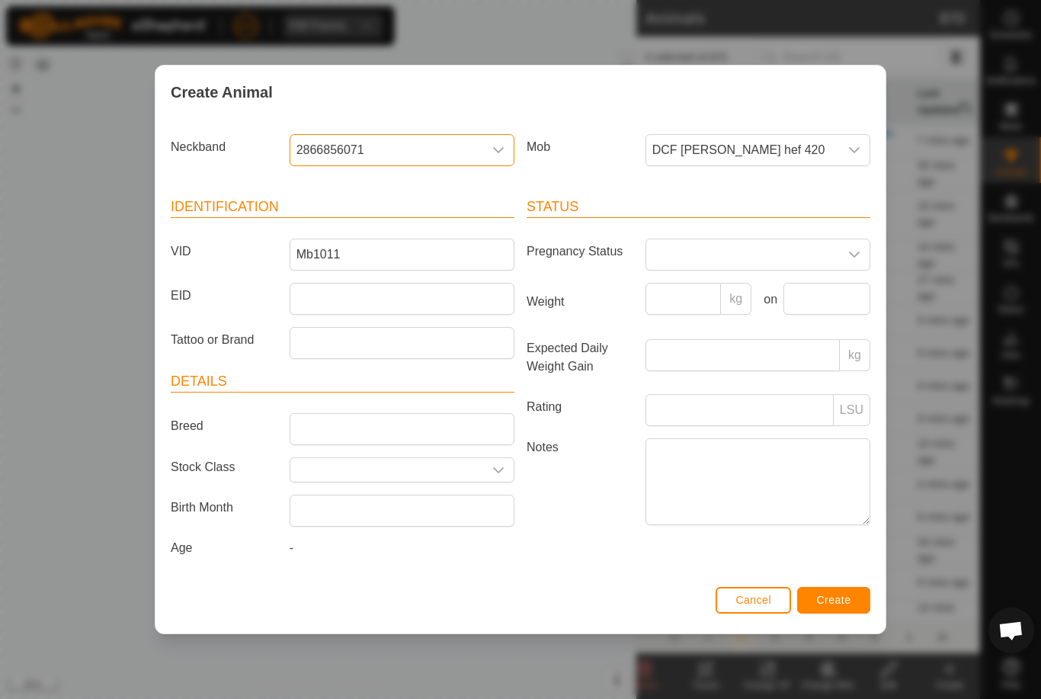
click at [854, 601] on button "Create" at bounding box center [833, 600] width 73 height 27
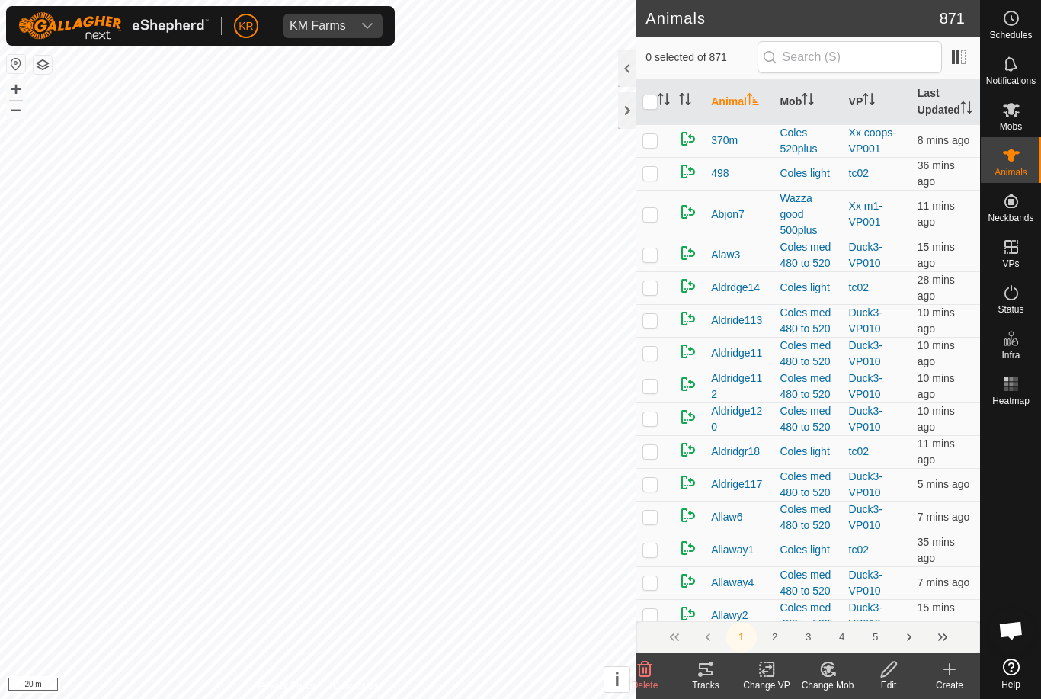
click at [949, 674] on icon at bounding box center [949, 669] width 0 height 11
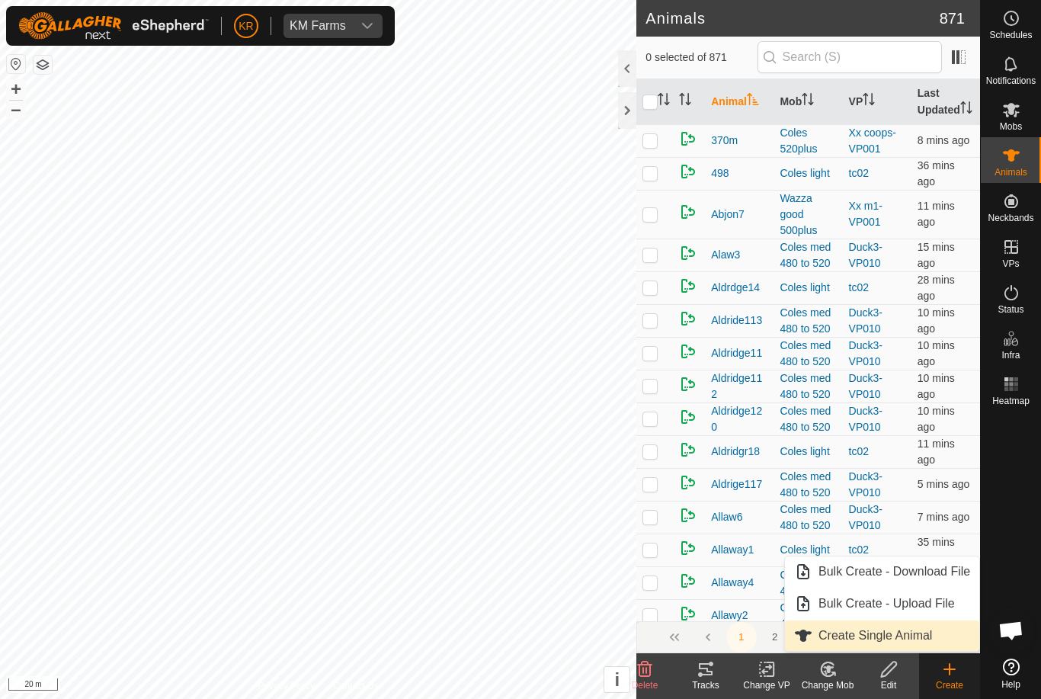
click at [918, 635] on span "Create Single Animal" at bounding box center [875, 635] width 114 height 18
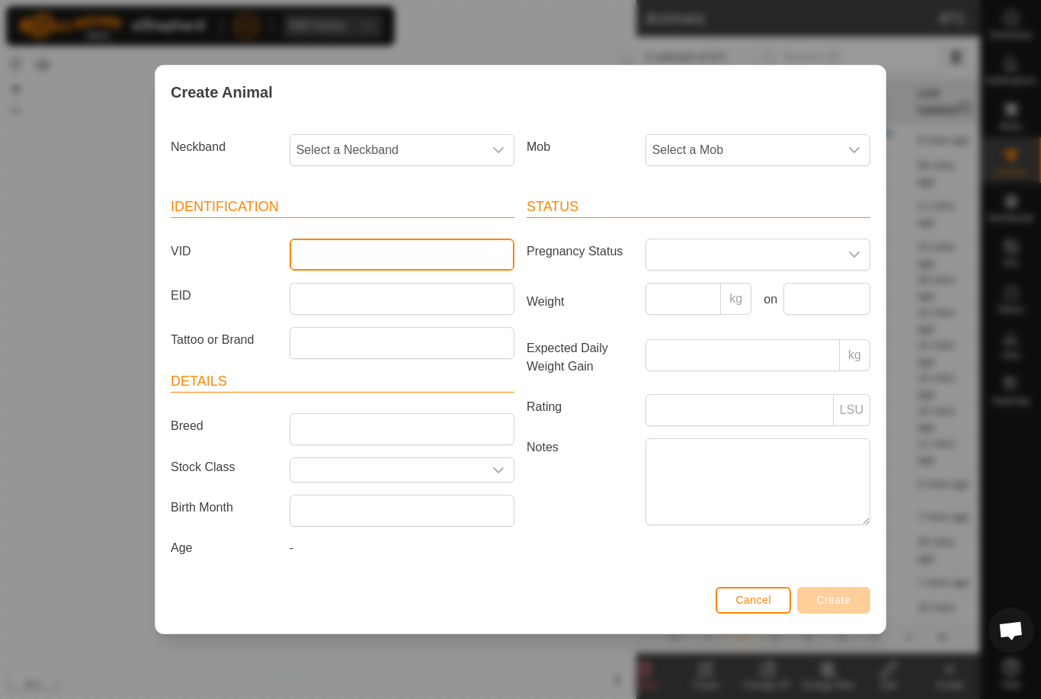
click at [398, 253] on input "VID" at bounding box center [402, 254] width 225 height 32
type input "Finn109"
click at [775, 144] on span "Select a Mob" at bounding box center [742, 150] width 193 height 30
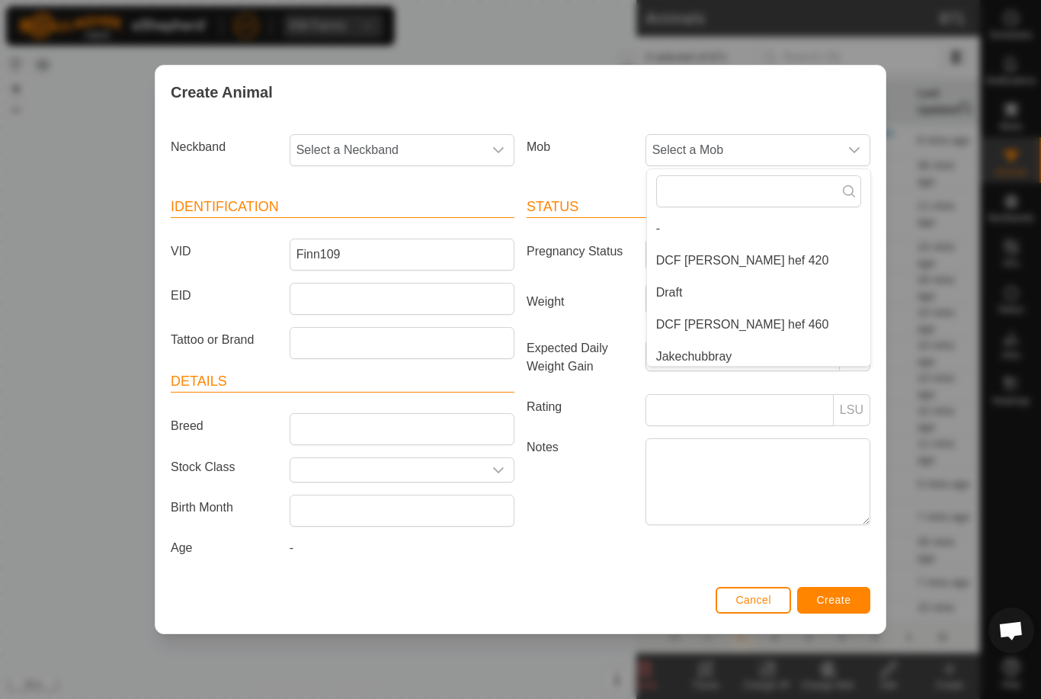
click at [773, 314] on li "DCF [PERSON_NAME] hef 460" at bounding box center [758, 324] width 223 height 30
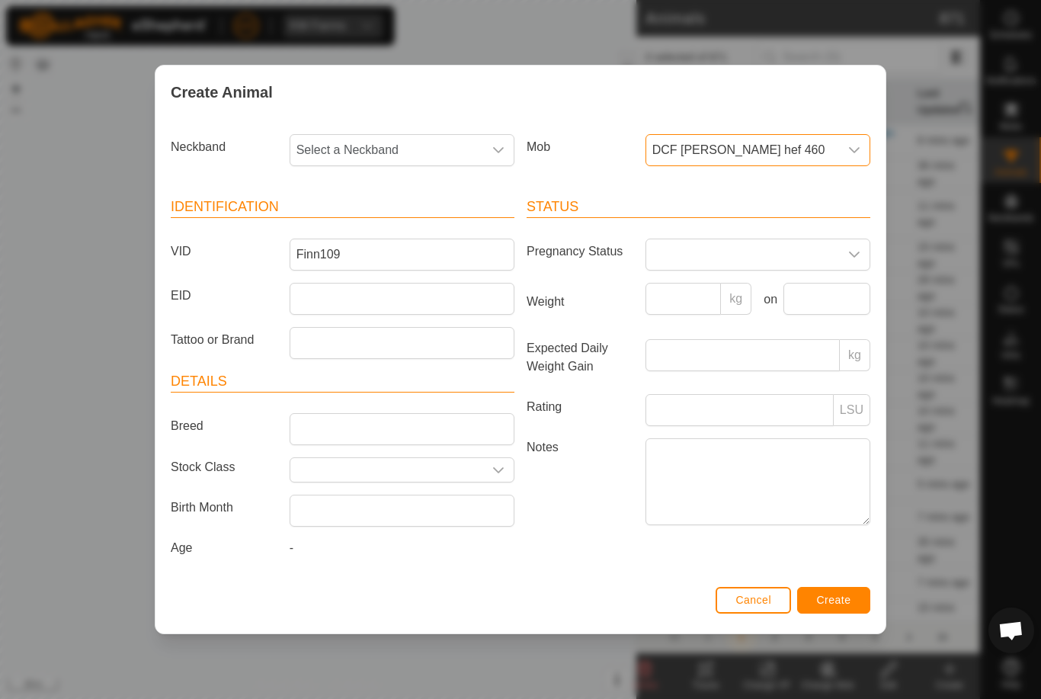
click at [414, 136] on span "Select a Neckband" at bounding box center [386, 150] width 193 height 30
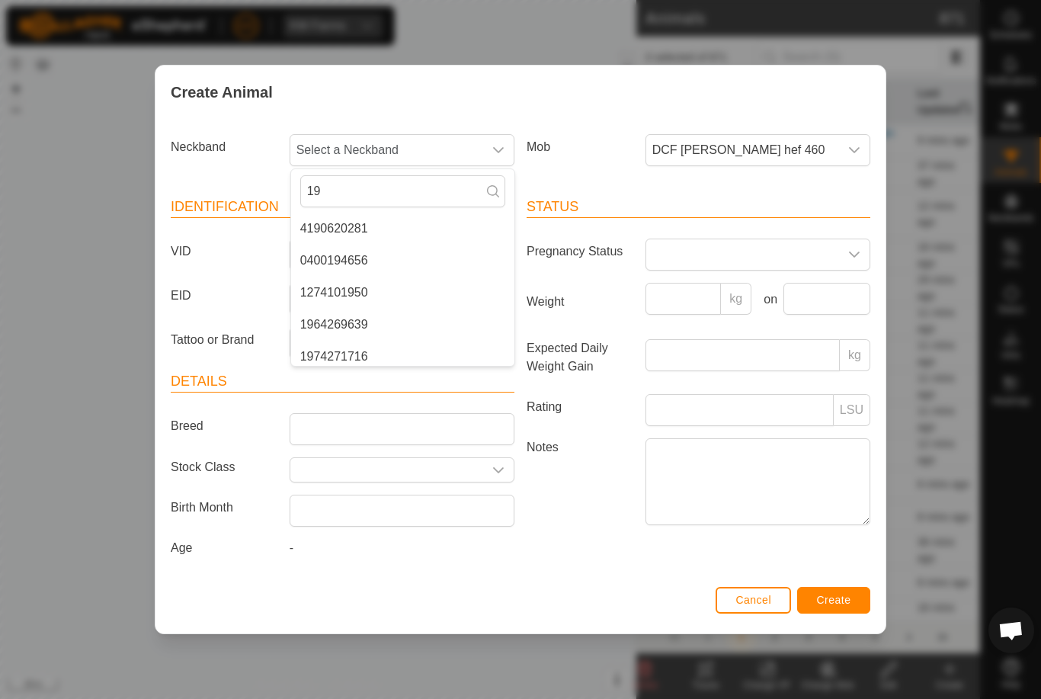
type input "1"
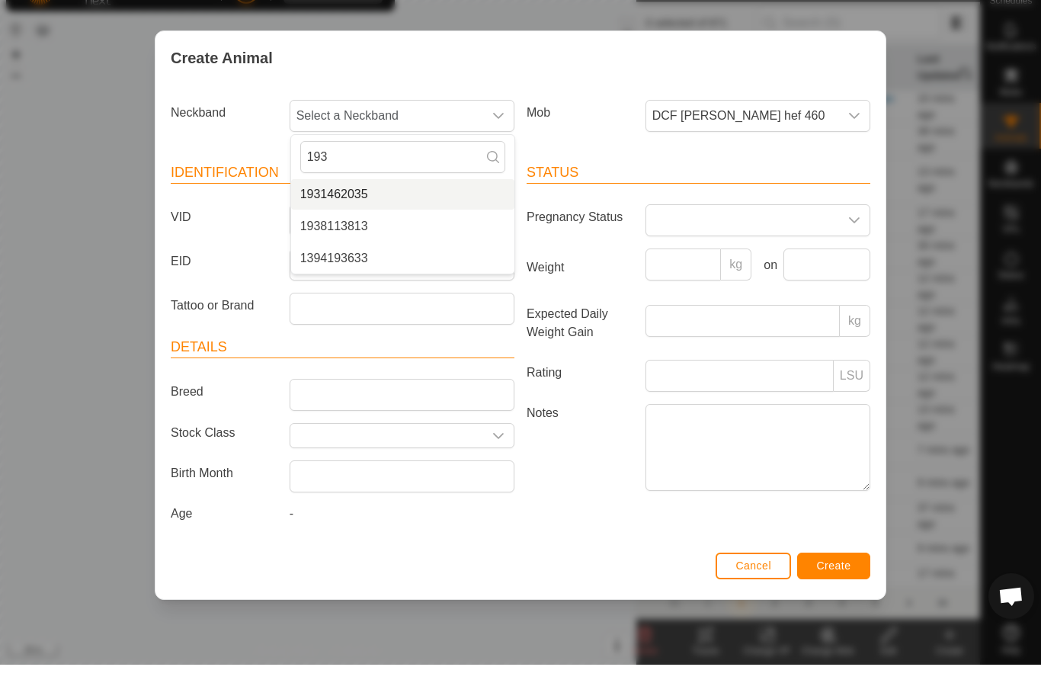
type input "193"
click at [343, 219] on span "1931462035" at bounding box center [334, 228] width 68 height 18
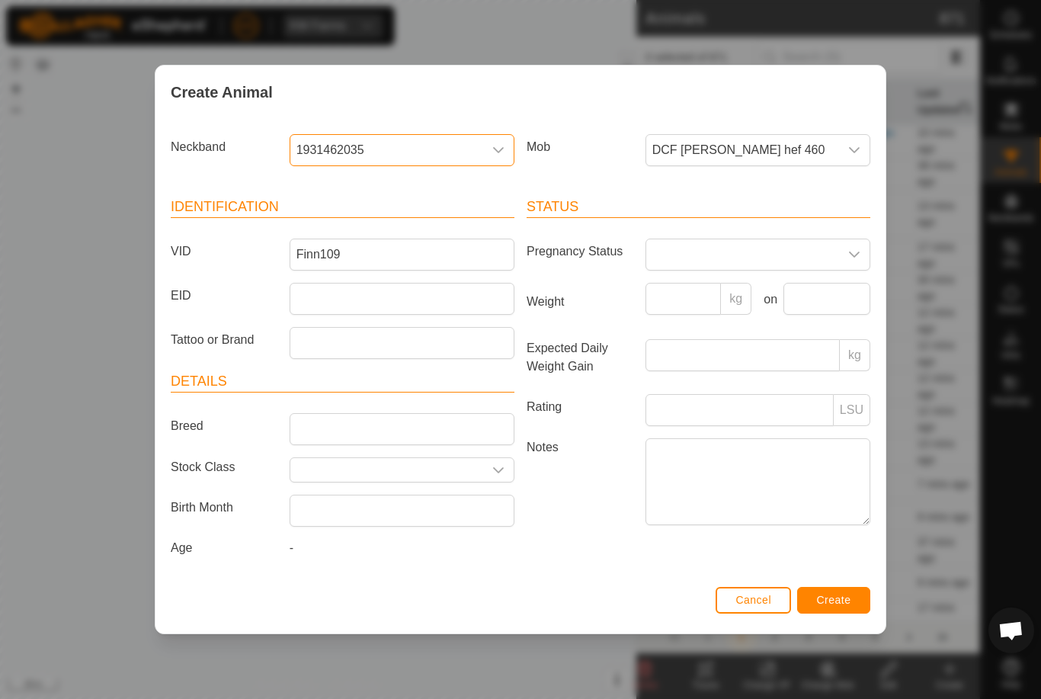
click at [850, 606] on span "Create" at bounding box center [834, 600] width 34 height 12
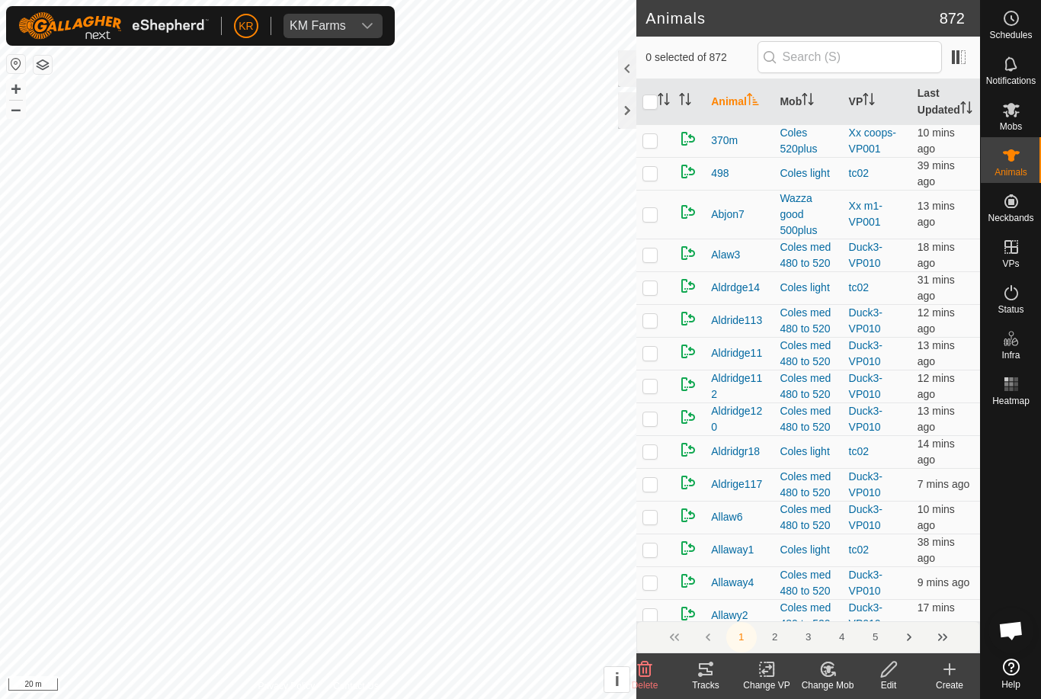
click at [954, 683] on div "Create" at bounding box center [949, 685] width 61 height 14
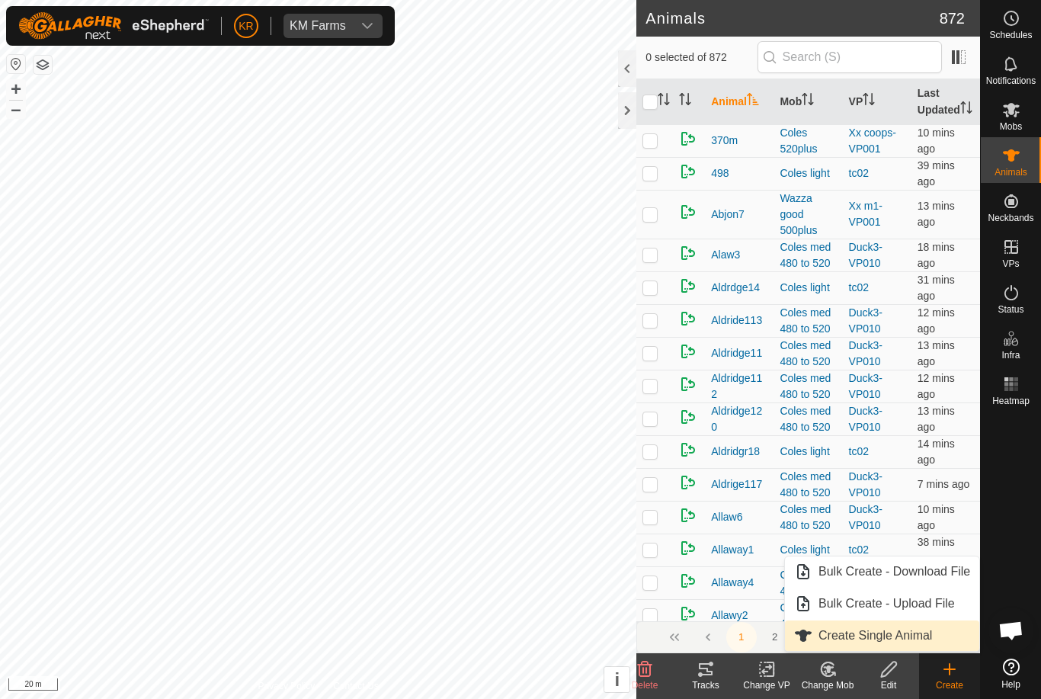
click at [926, 638] on span "Create Single Animal" at bounding box center [875, 635] width 114 height 18
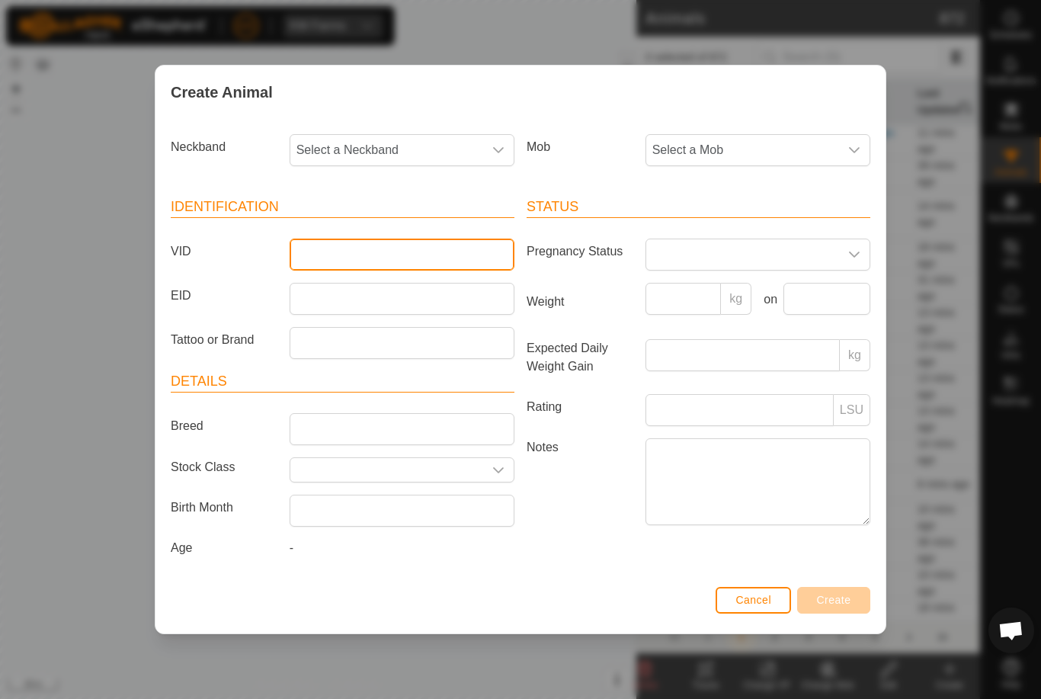
click at [397, 238] on input "VID" at bounding box center [402, 254] width 225 height 32
type input "Luke56a"
click at [398, 146] on span "Select a Neckband" at bounding box center [386, 150] width 193 height 30
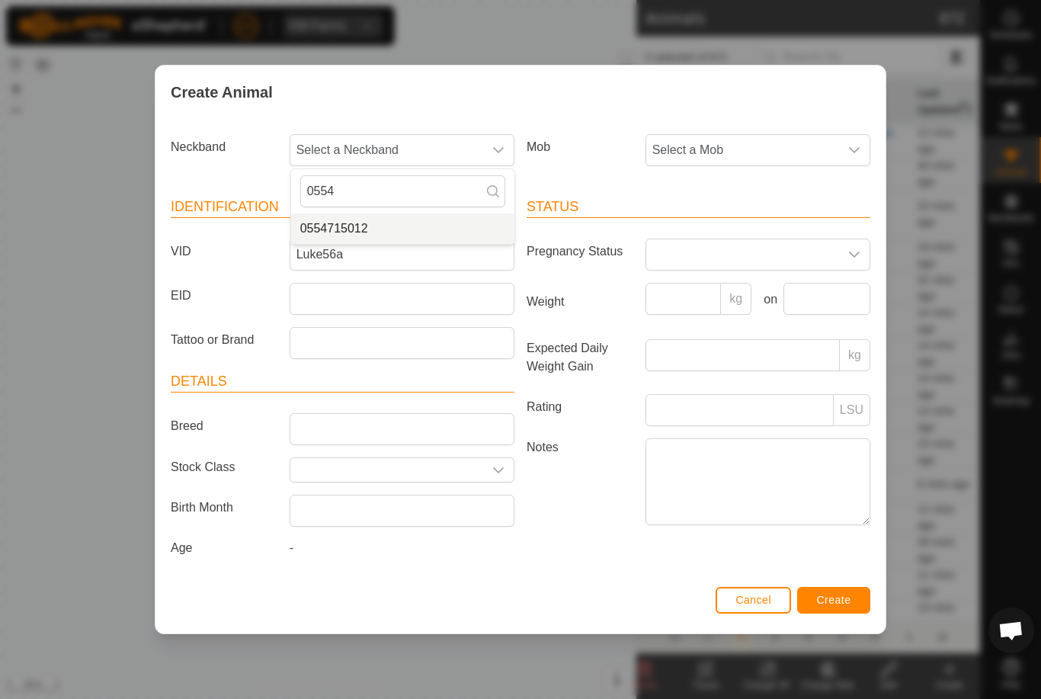
type input "0554"
click at [394, 216] on li "0554715012" at bounding box center [402, 228] width 223 height 30
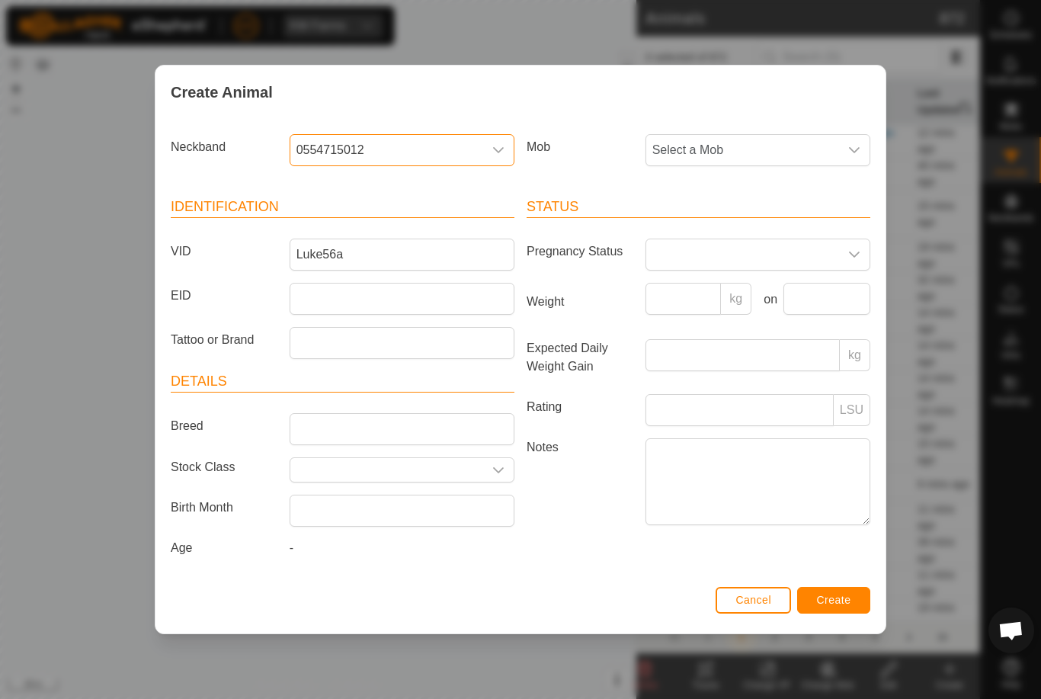
click at [750, 141] on span "Select a Mob" at bounding box center [742, 150] width 193 height 30
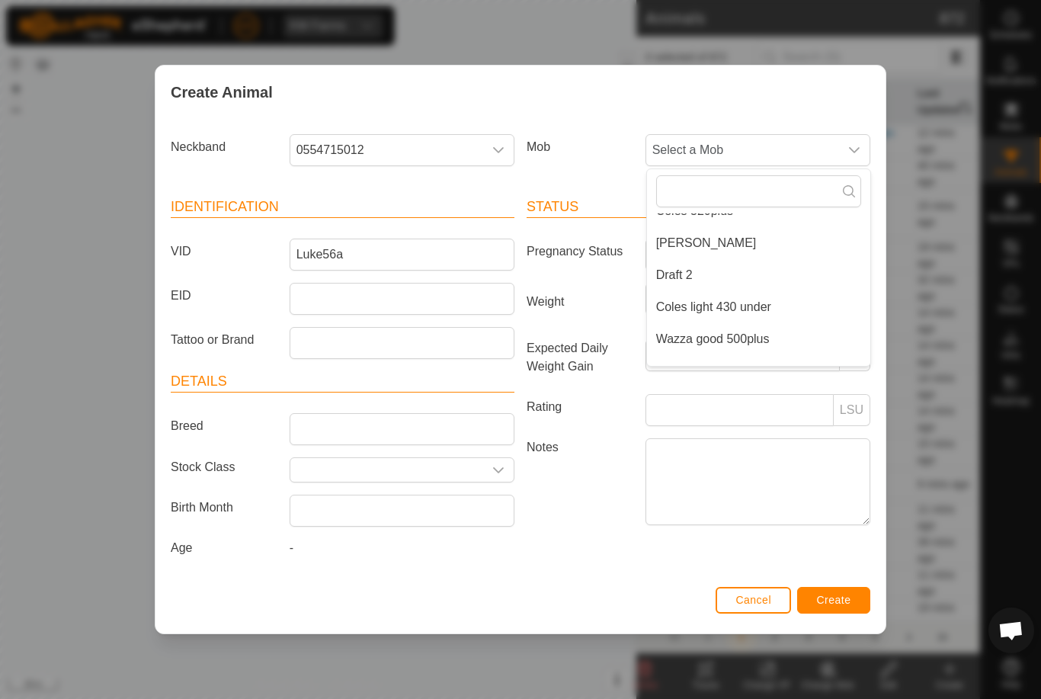
scroll to position [215, 0]
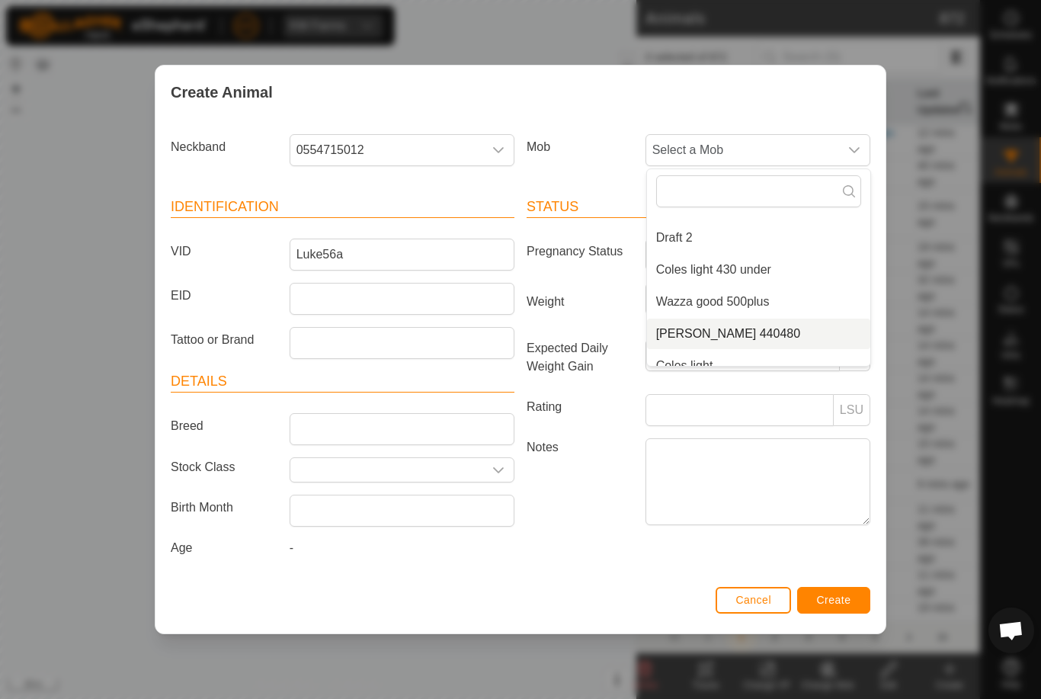
click at [783, 322] on li "[PERSON_NAME] 440480" at bounding box center [758, 333] width 223 height 30
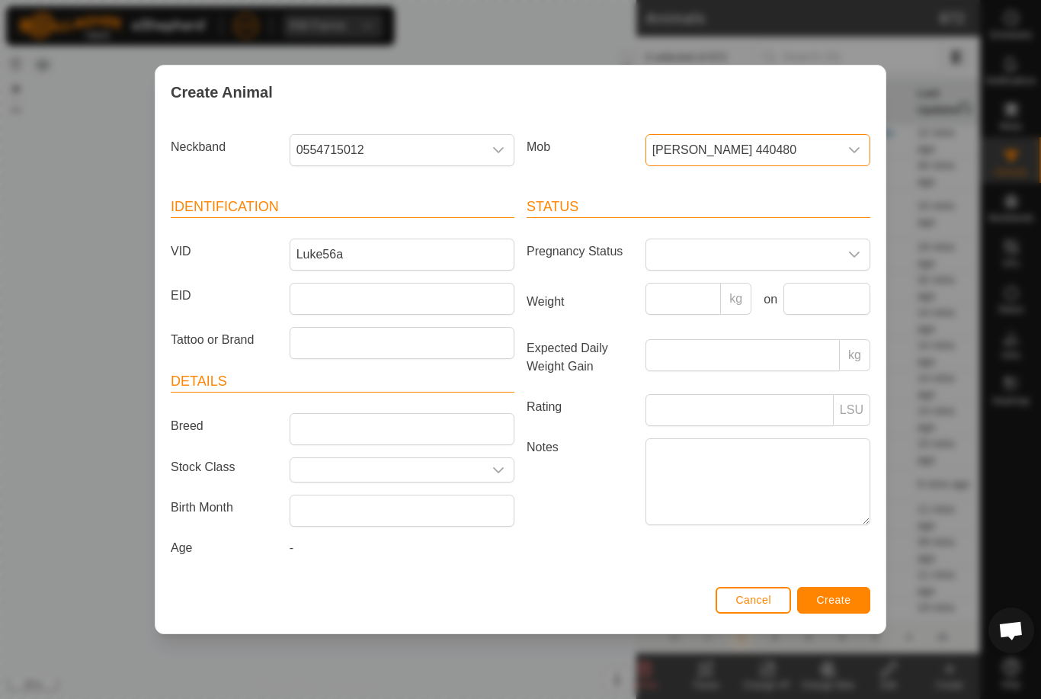
click at [853, 590] on button "Create" at bounding box center [833, 600] width 73 height 27
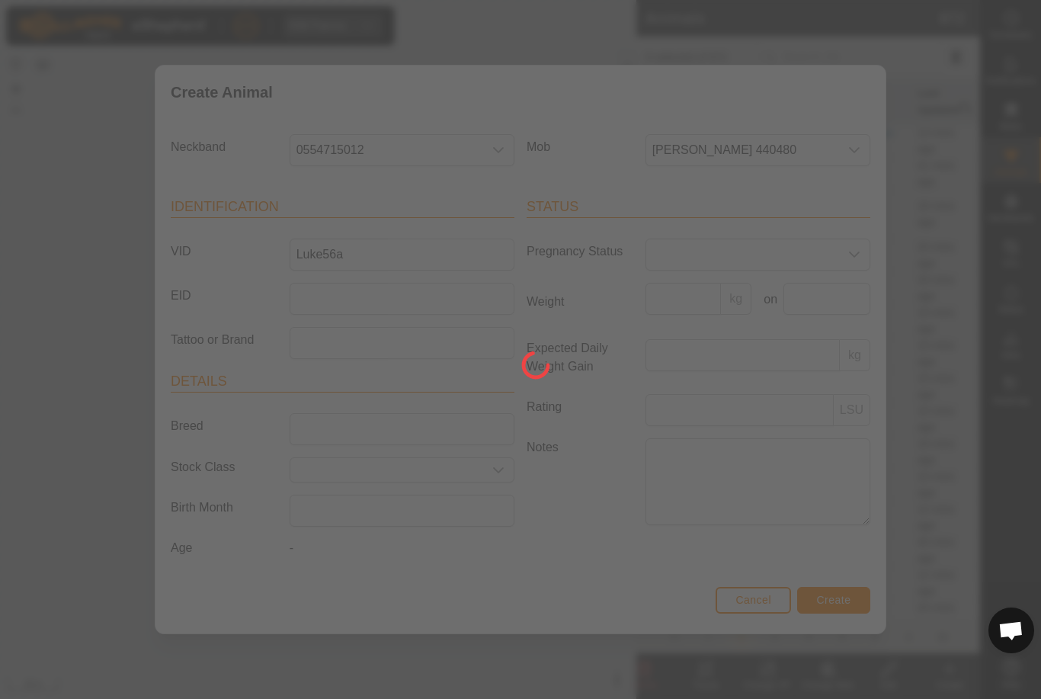
click at [1038, 198] on div at bounding box center [520, 349] width 1041 height 699
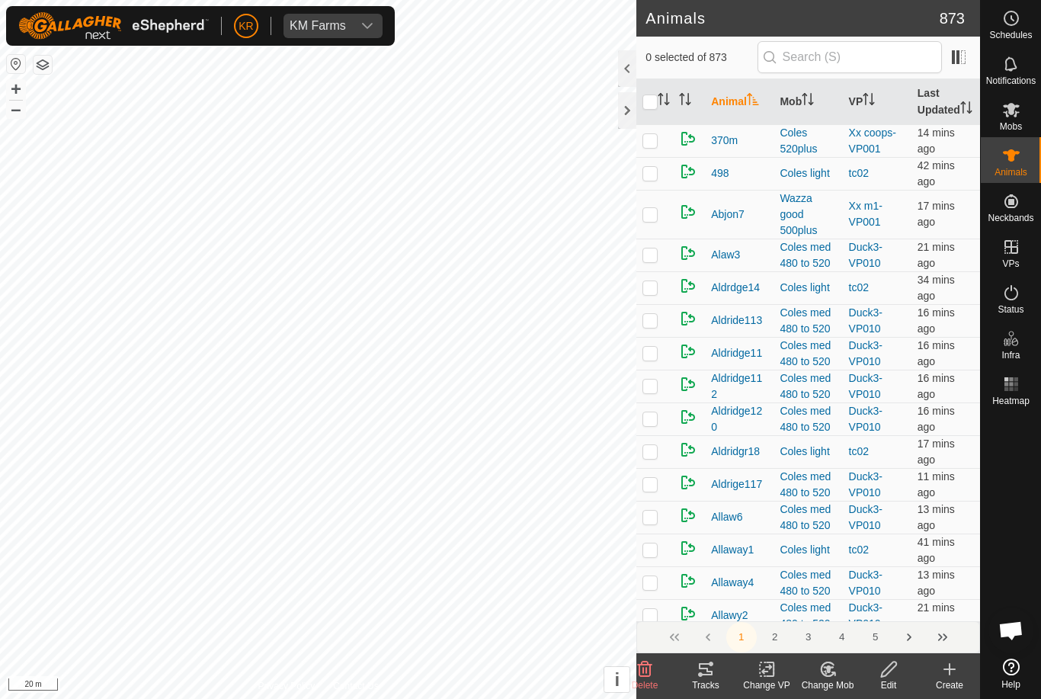
click at [954, 673] on icon at bounding box center [949, 669] width 18 height 18
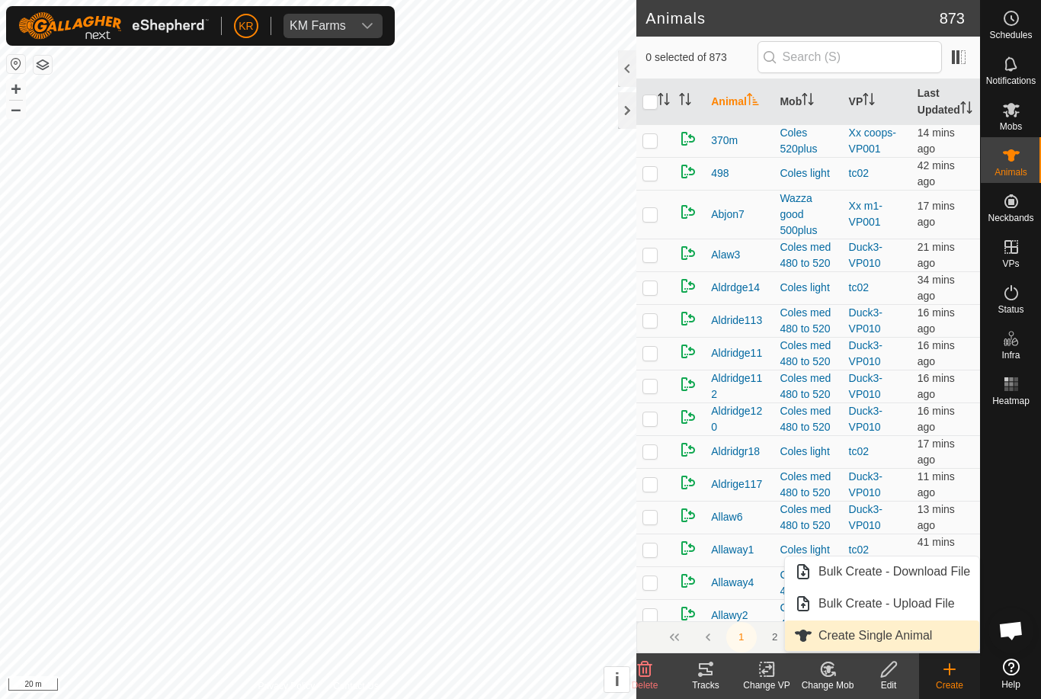
click at [921, 637] on span "Create Single Animal" at bounding box center [875, 635] width 114 height 18
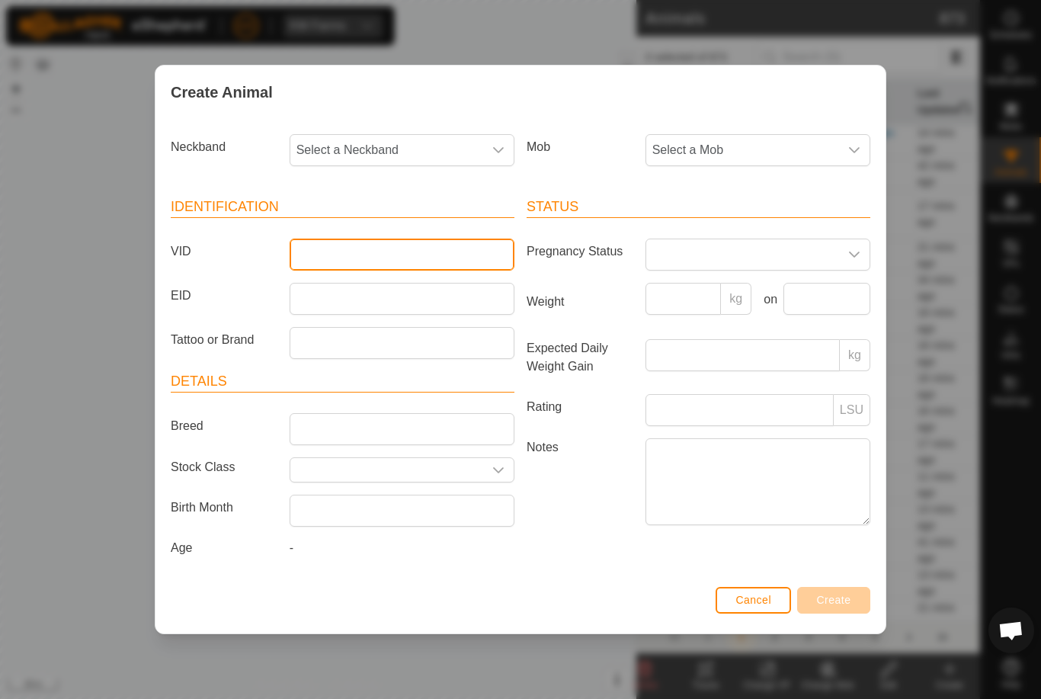
click at [437, 248] on input "VID" at bounding box center [402, 254] width 225 height 32
type input "Luke55a"
click at [387, 136] on span "Select a Neckband" at bounding box center [386, 150] width 193 height 30
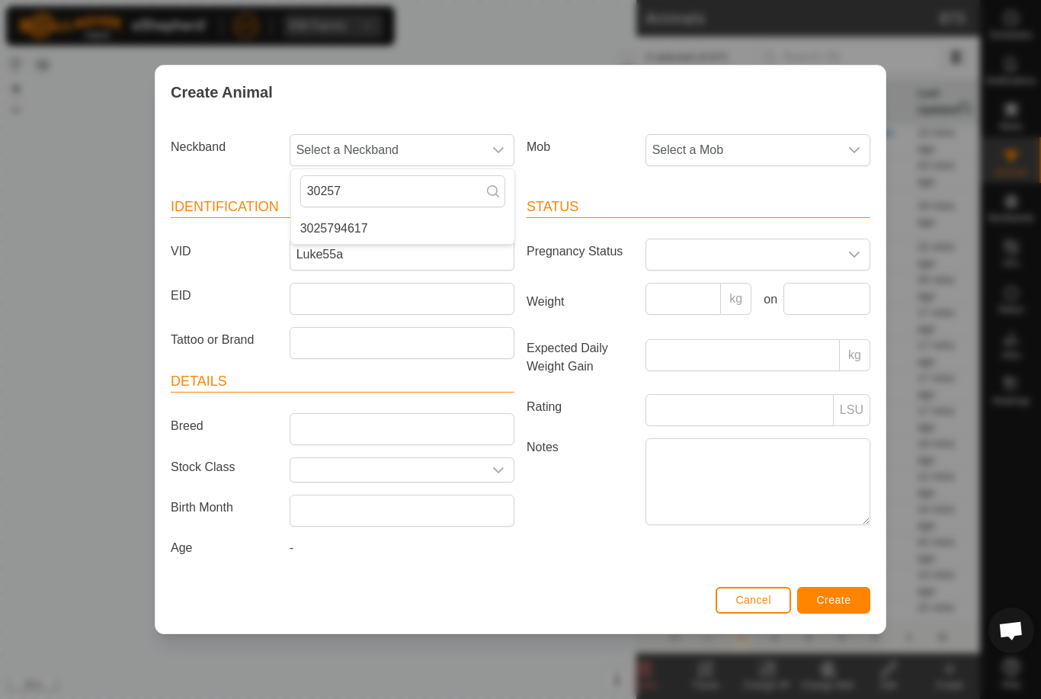
type input "30257"
click at [412, 213] on li "3025794617" at bounding box center [402, 228] width 223 height 30
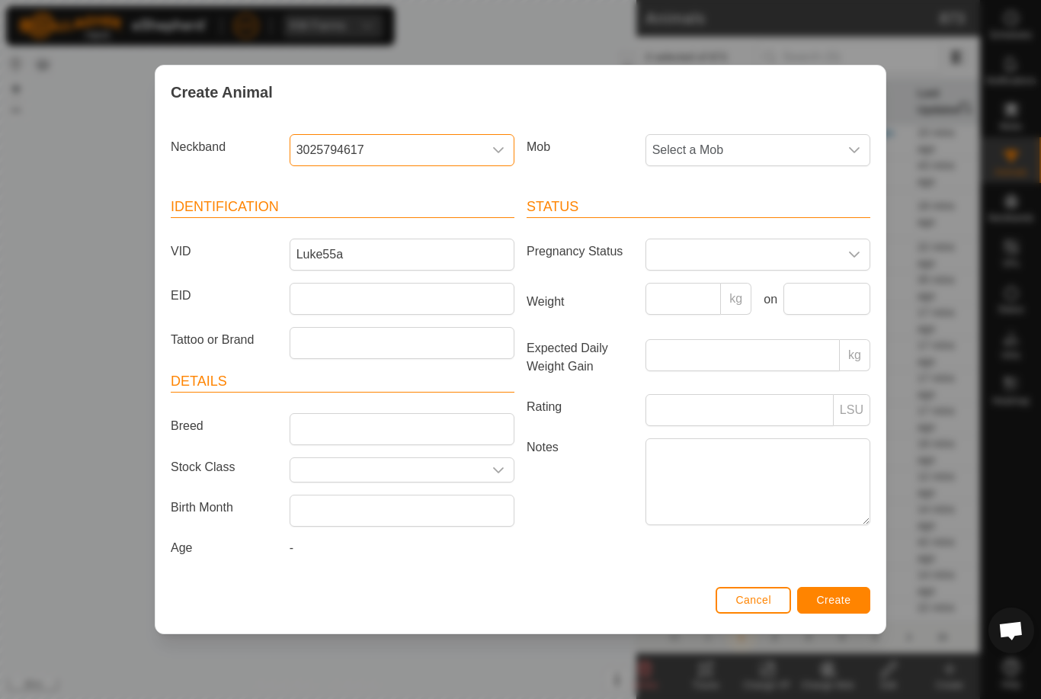
click at [791, 144] on span "Select a Mob" at bounding box center [742, 150] width 193 height 30
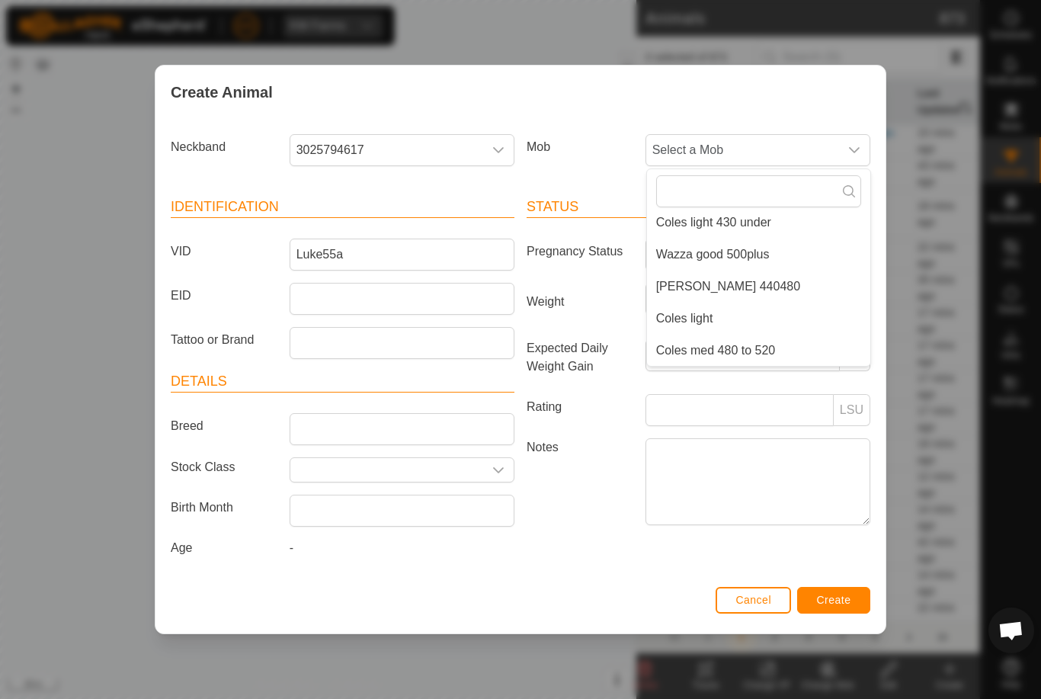
scroll to position [262, 0]
click at [761, 277] on li "[PERSON_NAME] 440480" at bounding box center [758, 286] width 223 height 30
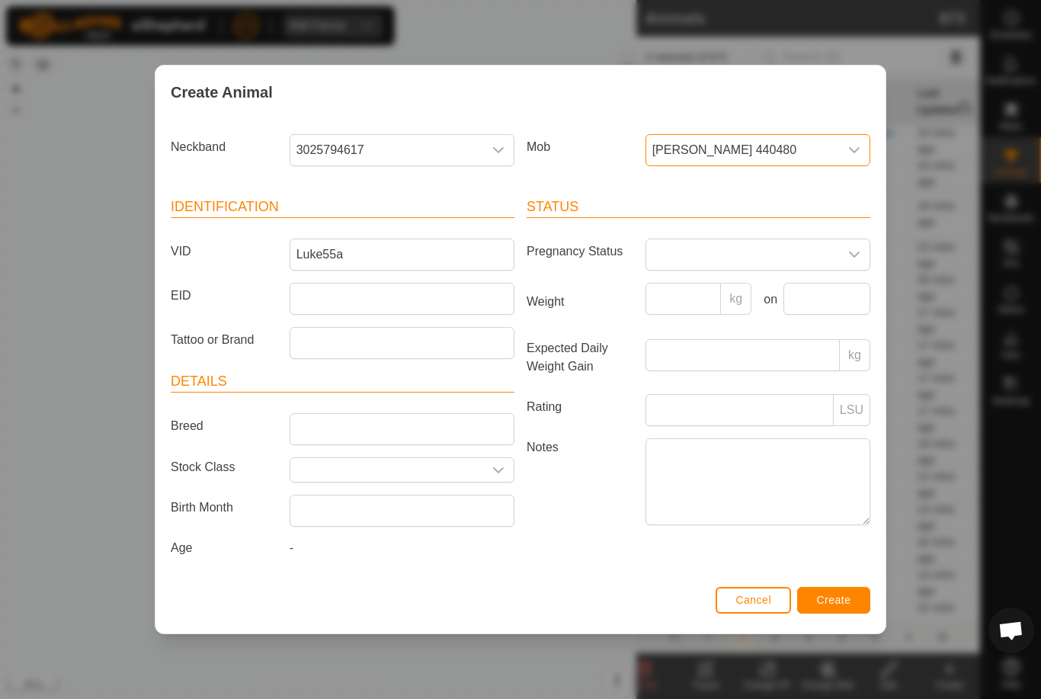
click at [842, 581] on div "Status Pregnancy Status Weight kg on Expected Daily Weight Gain kg Rating LSU N…" at bounding box center [698, 379] width 356 height 403
click at [838, 600] on span "Create" at bounding box center [834, 600] width 34 height 12
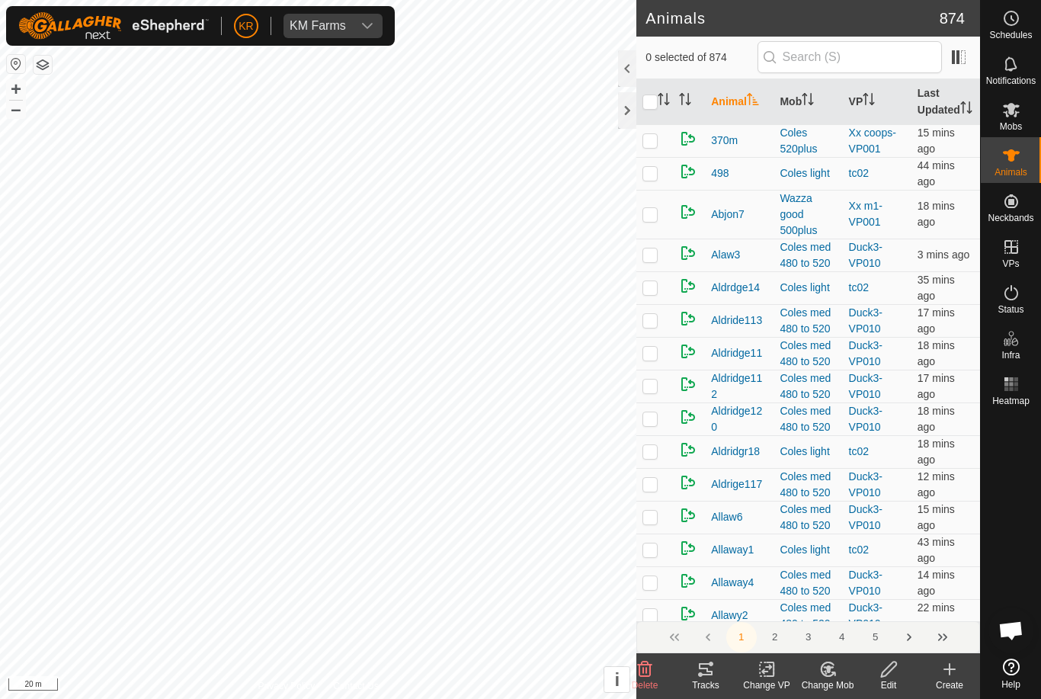
click at [946, 676] on icon at bounding box center [949, 669] width 18 height 18
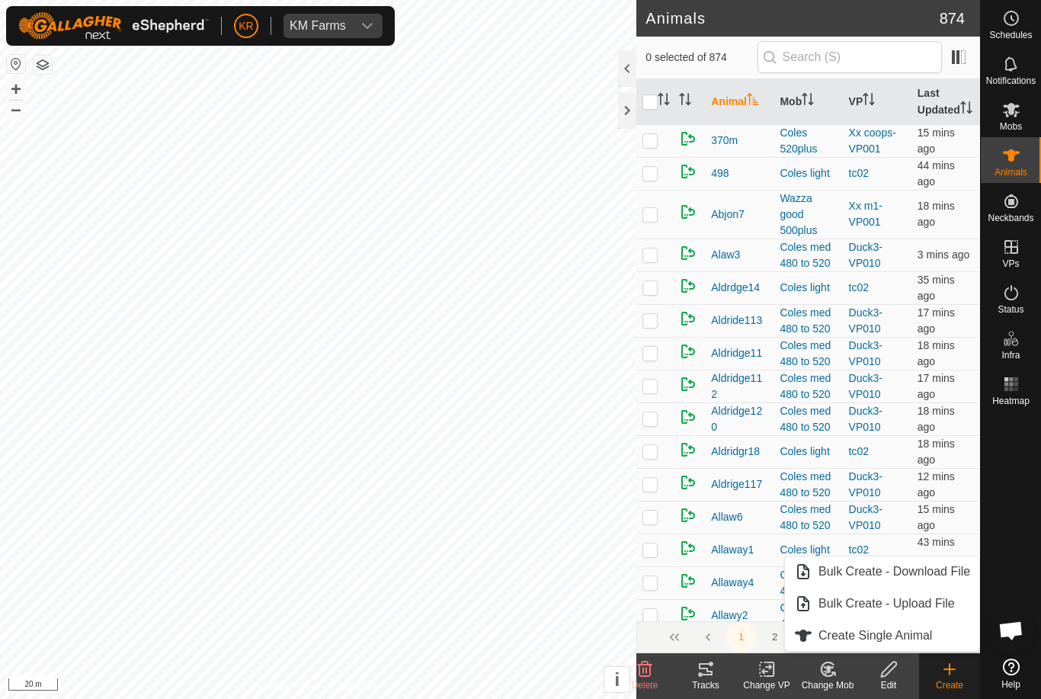
click at [923, 632] on span "Create Single Animal" at bounding box center [875, 635] width 114 height 18
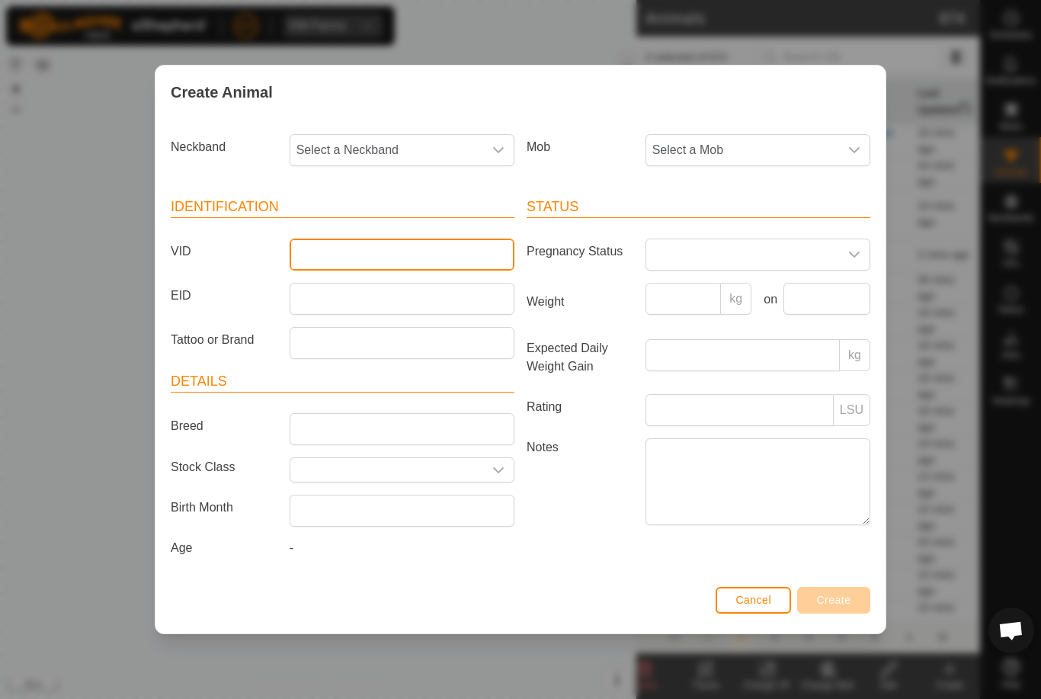
click at [427, 245] on input "VID" at bounding box center [402, 254] width 225 height 32
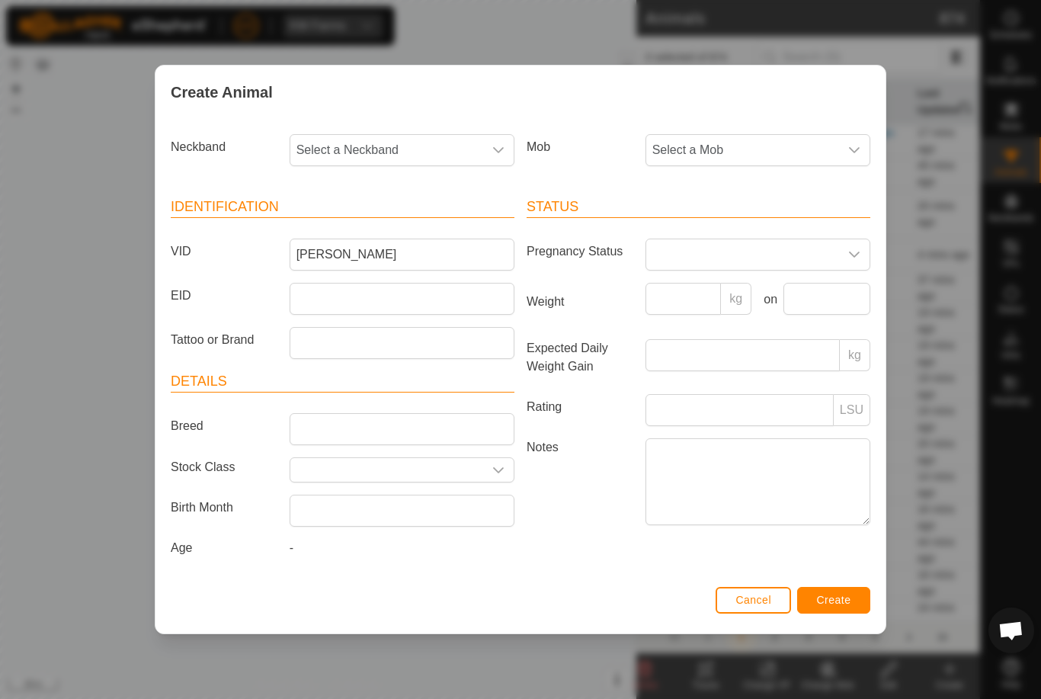
click at [792, 145] on span "Select a Mob" at bounding box center [742, 150] width 193 height 30
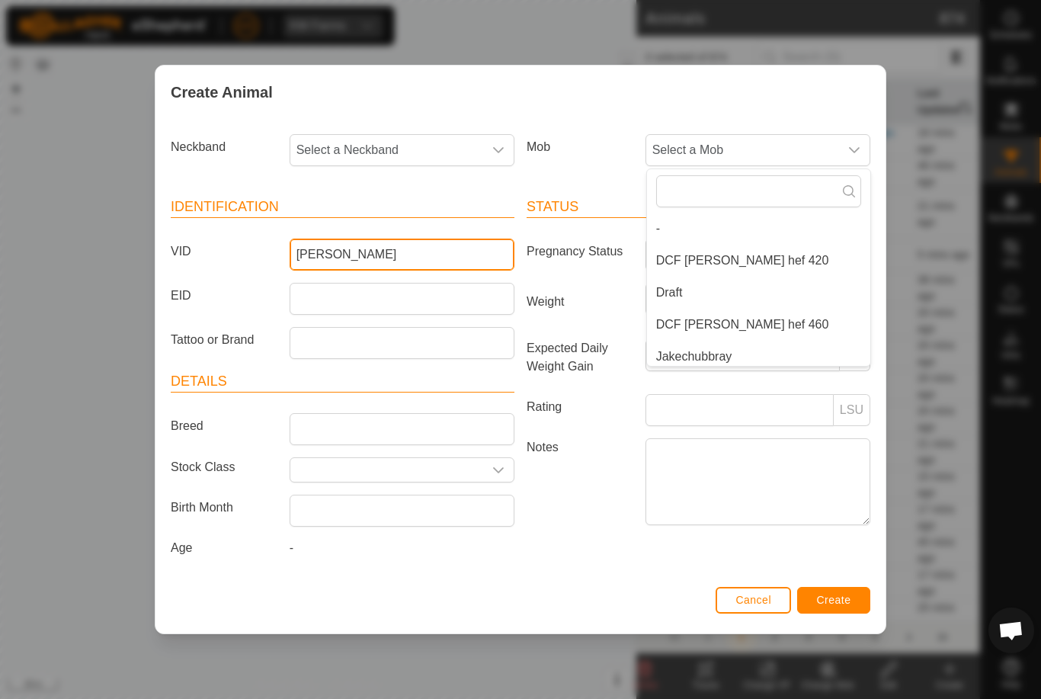
click at [414, 248] on input "Luke" at bounding box center [402, 254] width 225 height 32
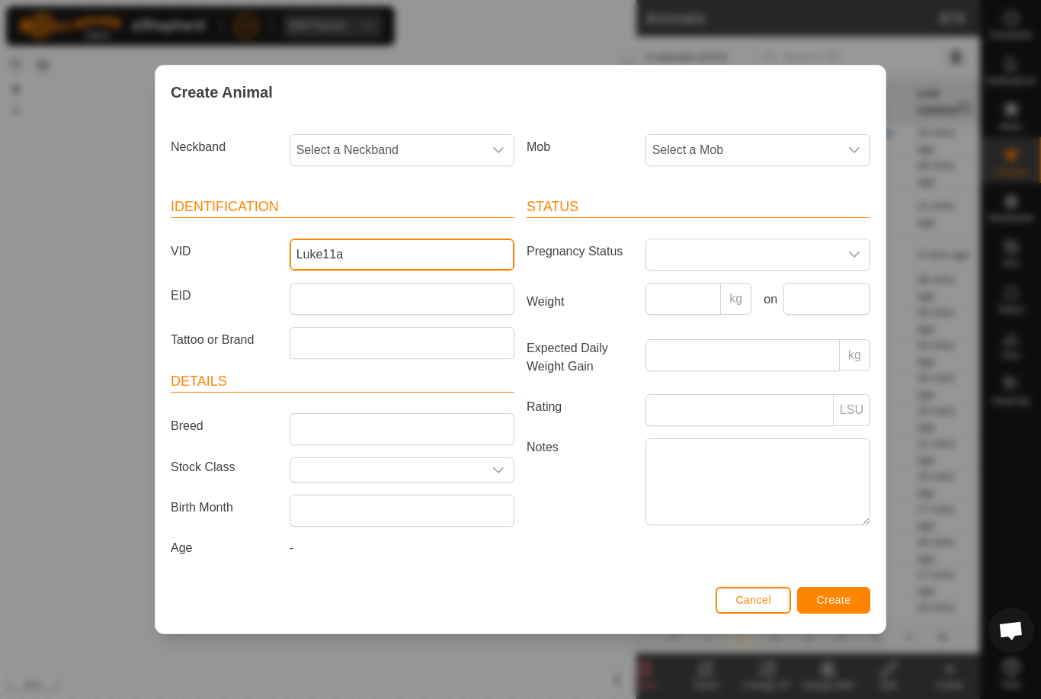
type input "Luke11a"
click at [802, 149] on span "Select a Mob" at bounding box center [742, 150] width 193 height 30
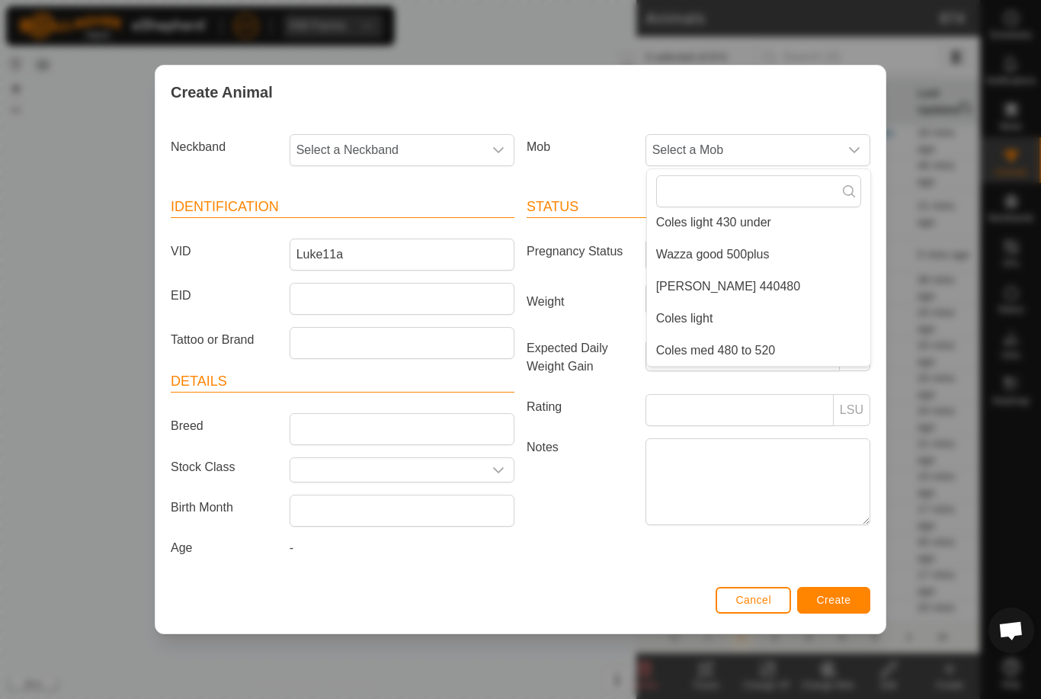
click at [763, 279] on li "[PERSON_NAME] 440480" at bounding box center [758, 286] width 223 height 30
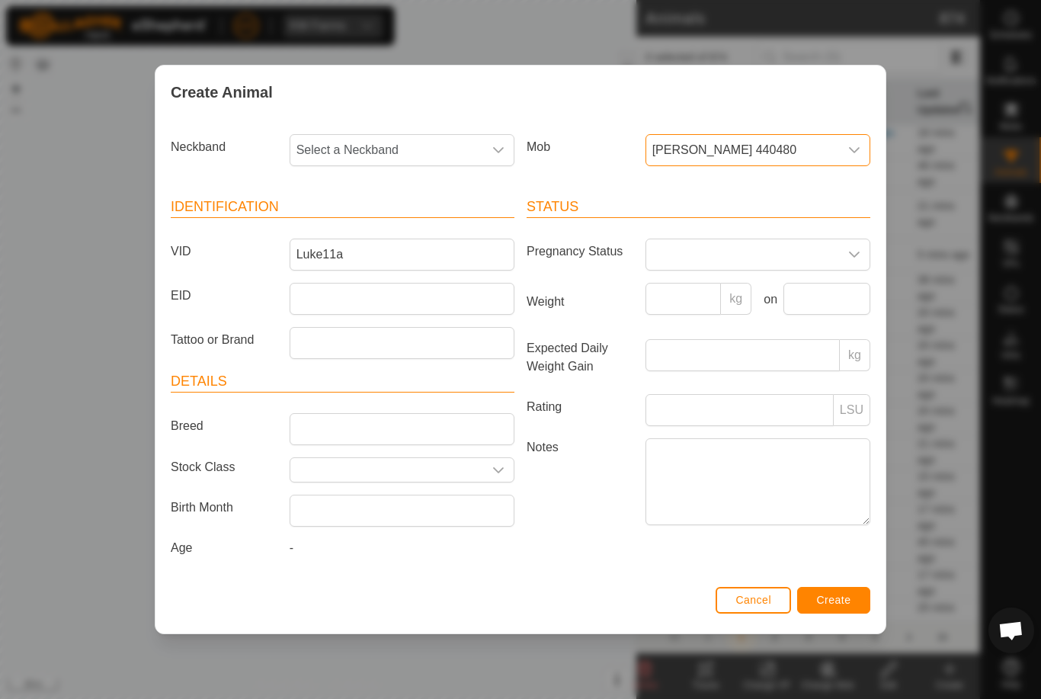
click at [443, 137] on span "Select a Neckband" at bounding box center [386, 150] width 193 height 30
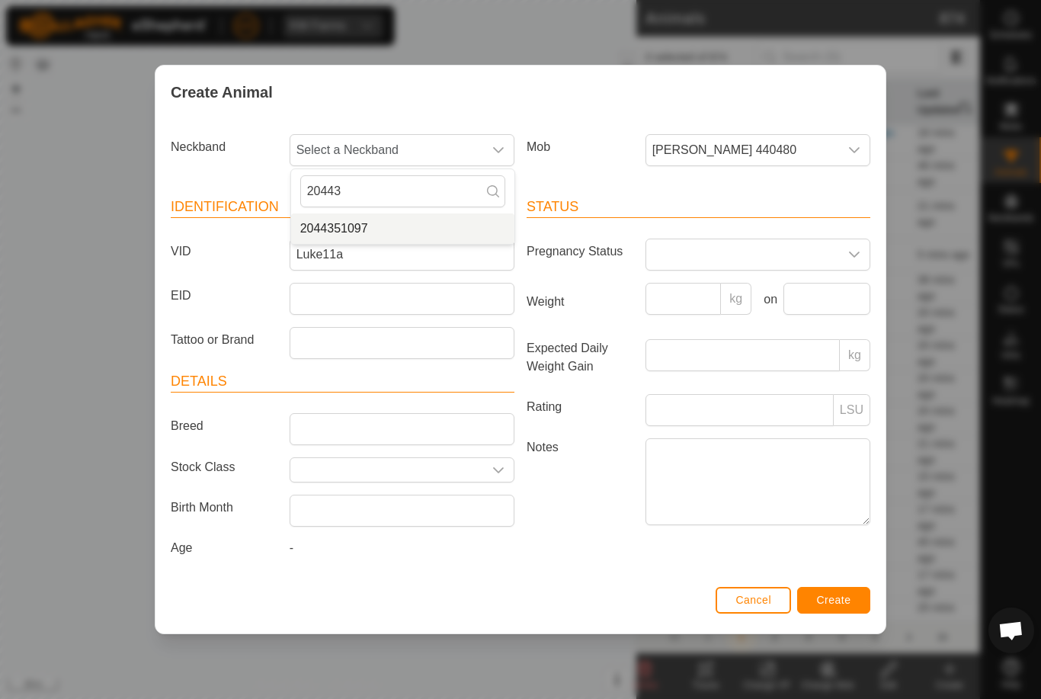
type input "20443"
click at [420, 226] on li "2044351097" at bounding box center [402, 228] width 223 height 30
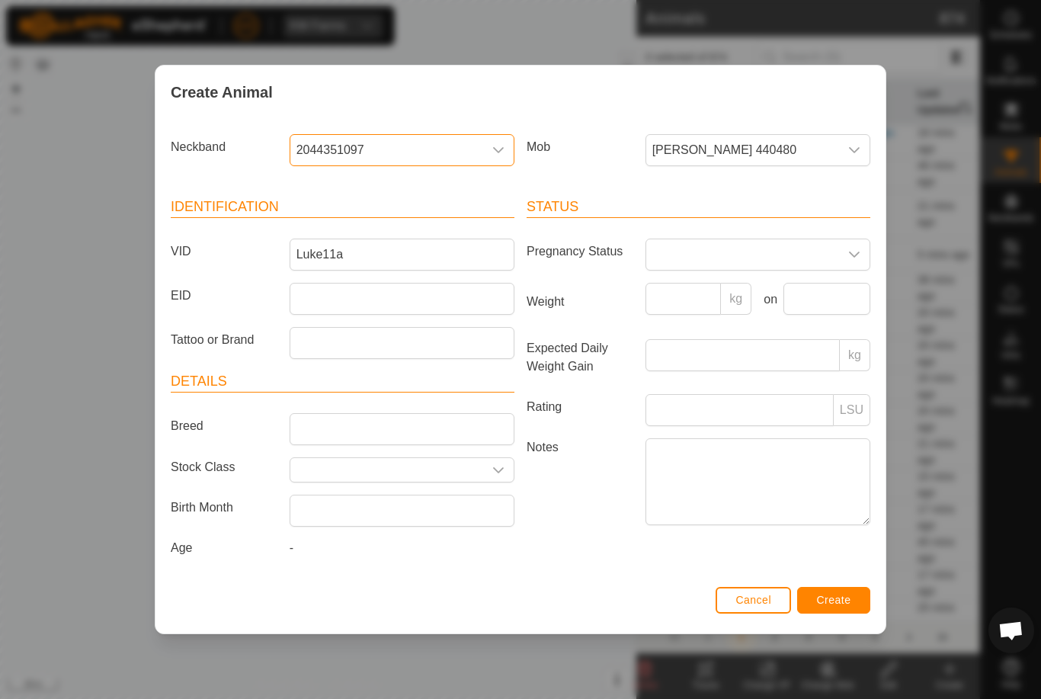
click at [826, 587] on div "Cancel Create" at bounding box center [520, 607] width 730 height 52
click at [838, 606] on span "Create" at bounding box center [834, 600] width 34 height 12
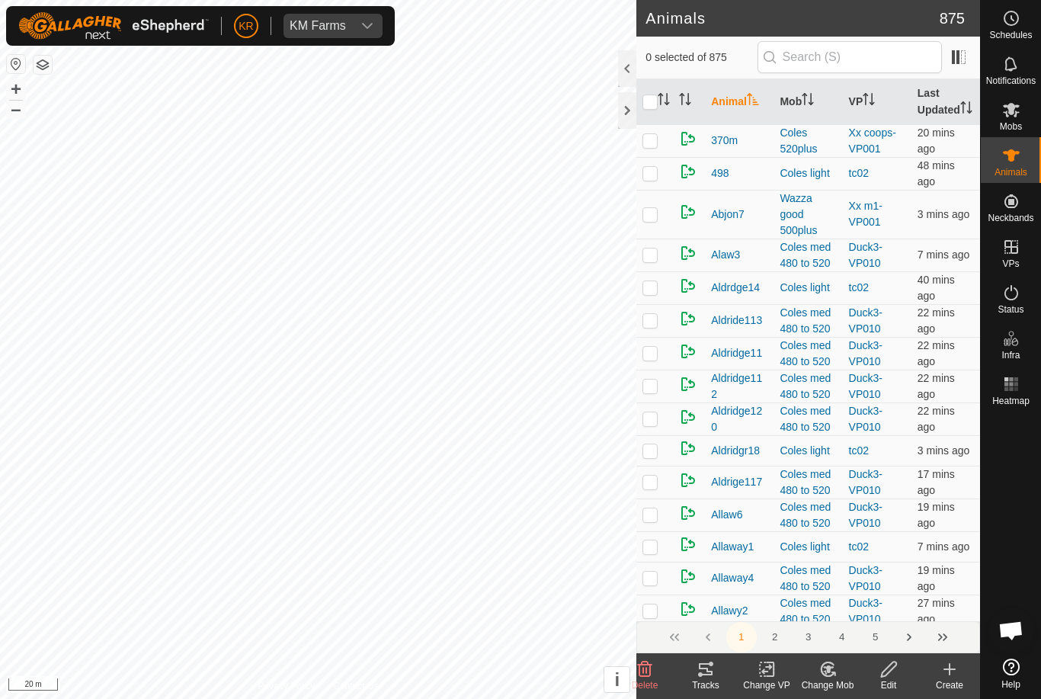
click at [950, 669] on icon at bounding box center [949, 669] width 11 height 0
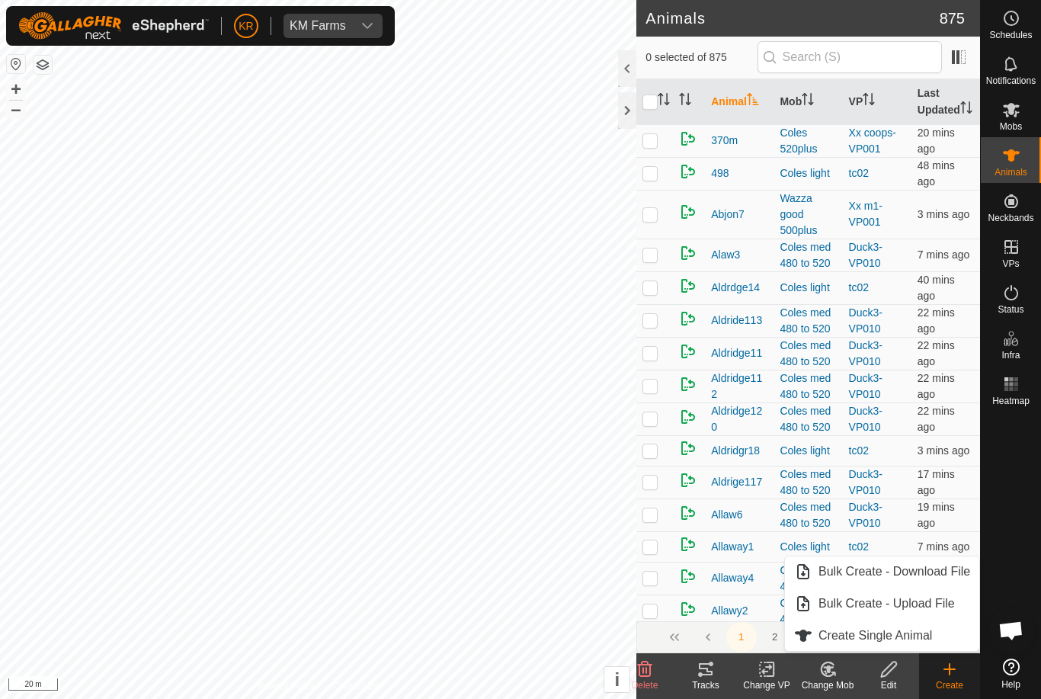
click at [922, 634] on span "Create Single Animal" at bounding box center [875, 635] width 114 height 18
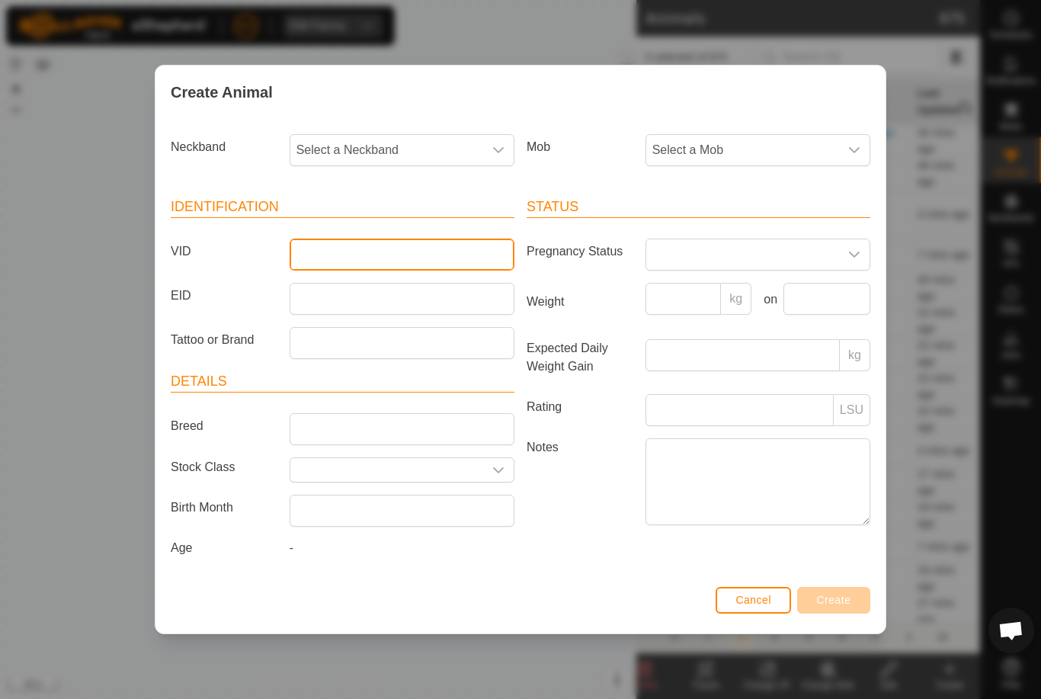
click at [411, 264] on input "VID" at bounding box center [402, 254] width 225 height 32
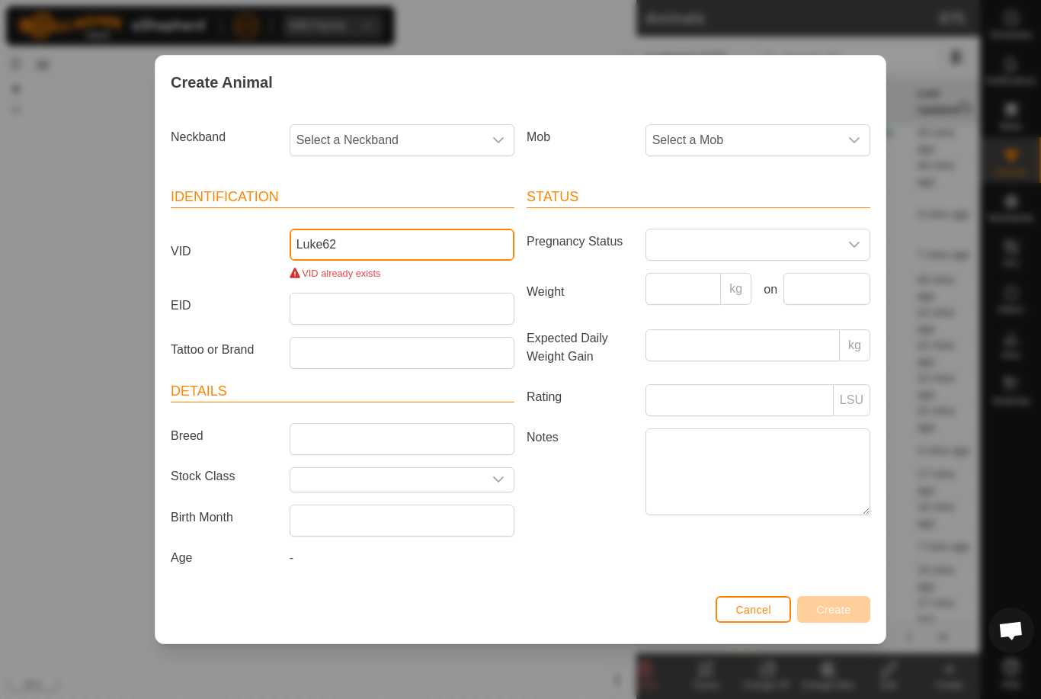
type input "Luke62"
click at [392, 130] on span "Select a Neckband" at bounding box center [386, 140] width 193 height 30
type input "19087"
click at [402, 214] on li "1908755633" at bounding box center [402, 218] width 223 height 30
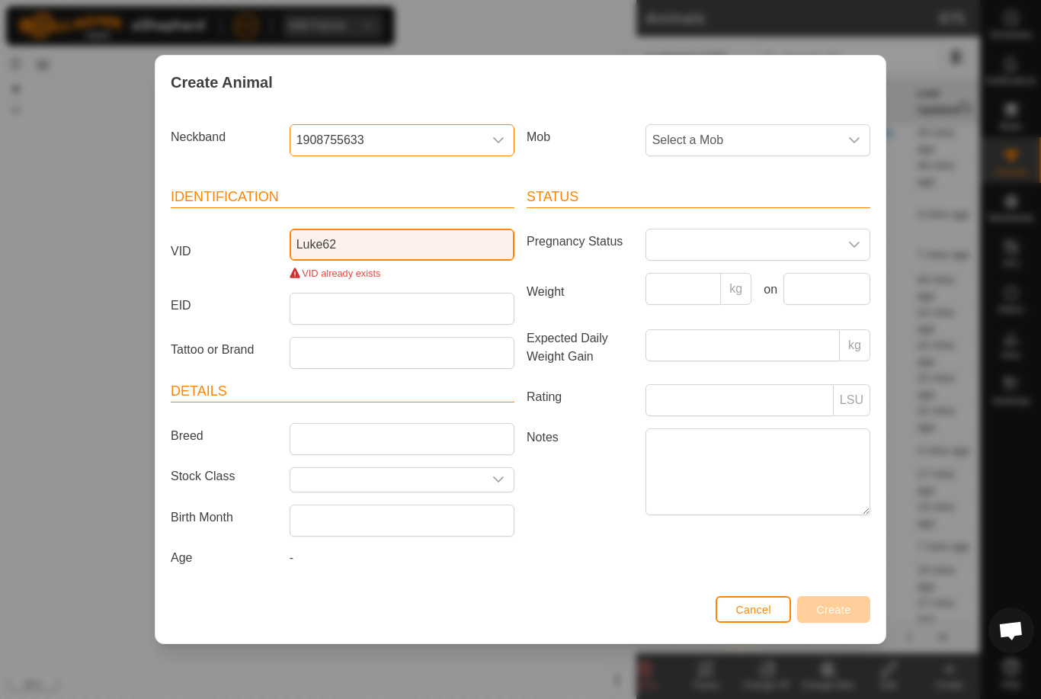
click at [405, 237] on input "Luke62" at bounding box center [402, 245] width 225 height 32
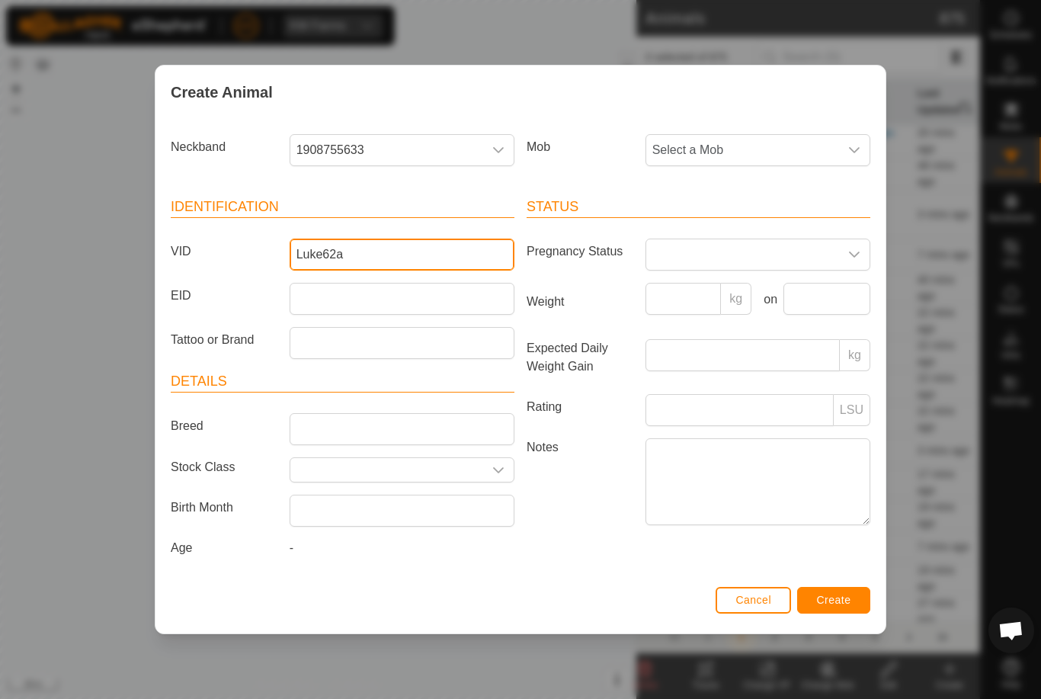
type input "Luke62a"
click at [796, 149] on span "Select a Mob" at bounding box center [742, 150] width 193 height 30
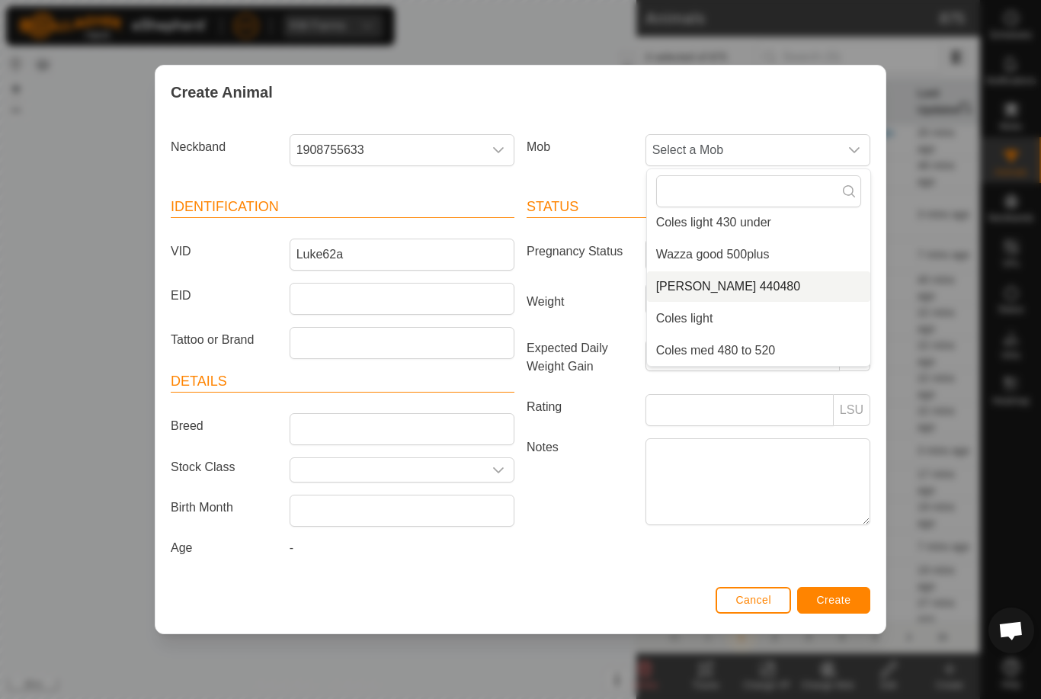
click at [765, 271] on li "[PERSON_NAME] 440480" at bounding box center [758, 286] width 223 height 30
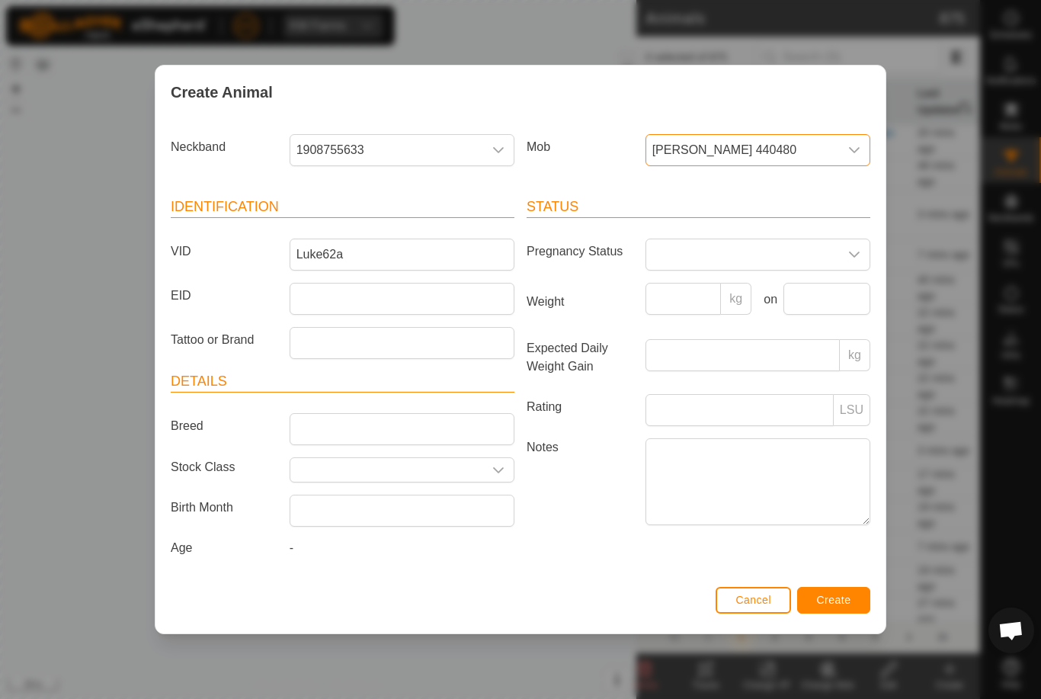
click at [835, 586] on div "Cancel Create" at bounding box center [520, 607] width 730 height 52
click at [844, 593] on button "Create" at bounding box center [833, 600] width 73 height 27
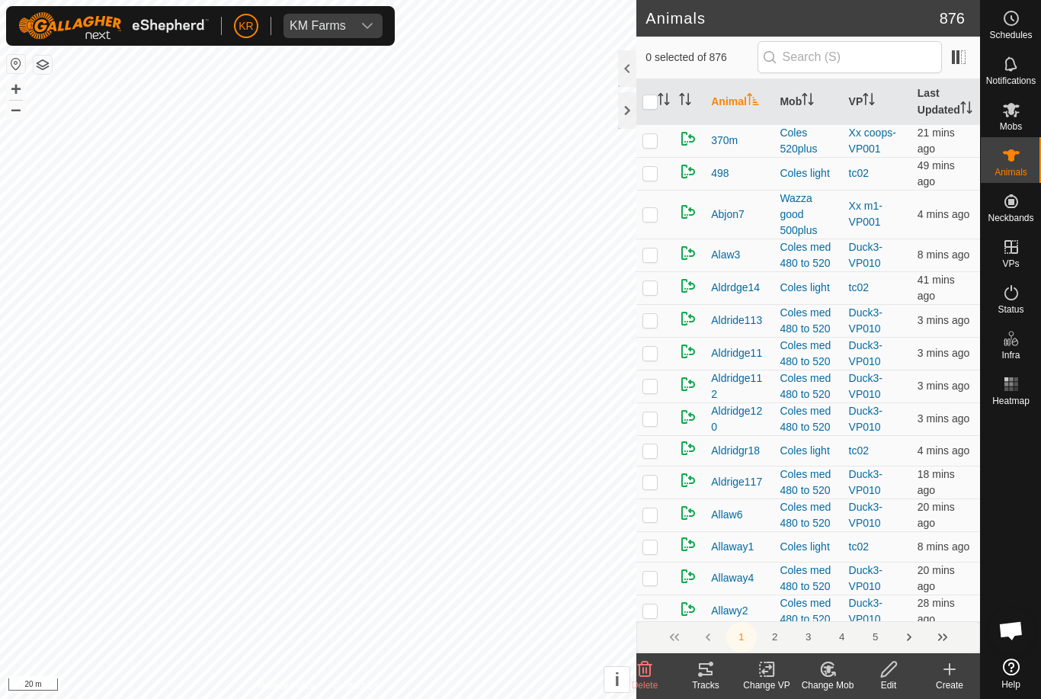
click at [950, 678] on div "Create" at bounding box center [949, 685] width 61 height 14
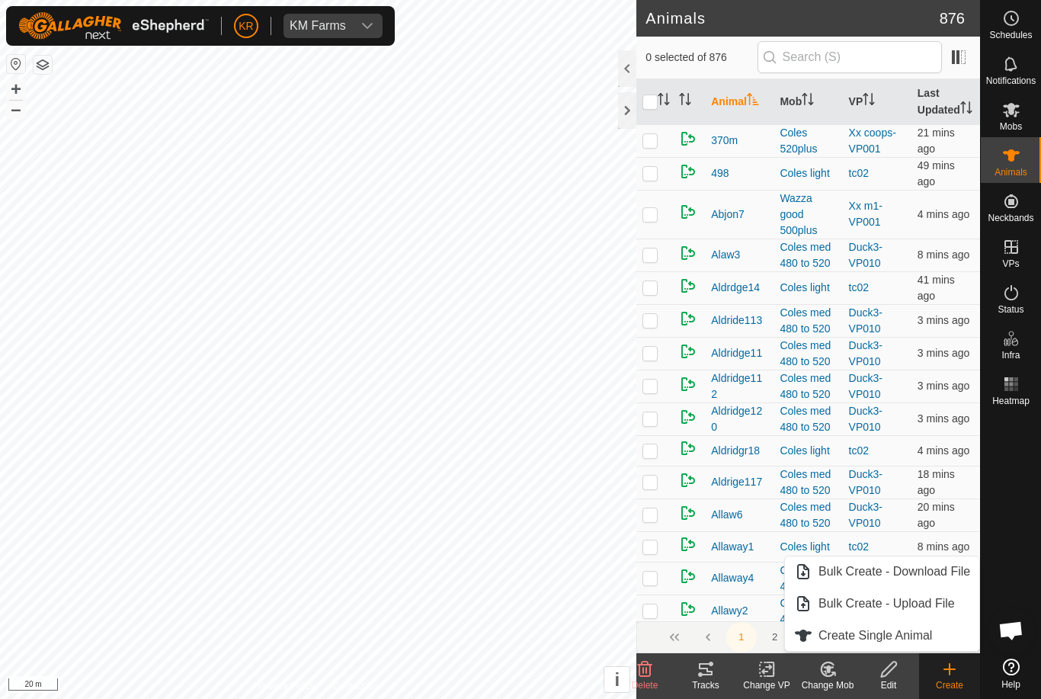
click at [914, 641] on span "Create Single Animal" at bounding box center [875, 635] width 114 height 18
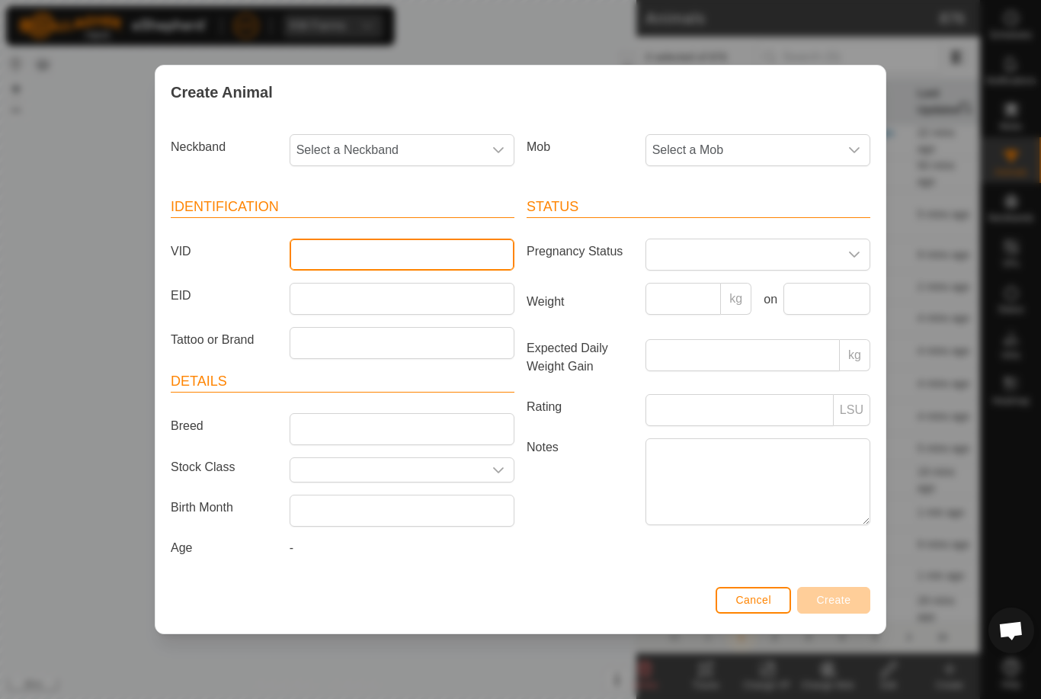
click at [350, 252] on input "VID" at bounding box center [402, 254] width 225 height 32
type input "Luke46a"
click at [809, 150] on span "Select a Mob" at bounding box center [742, 150] width 193 height 30
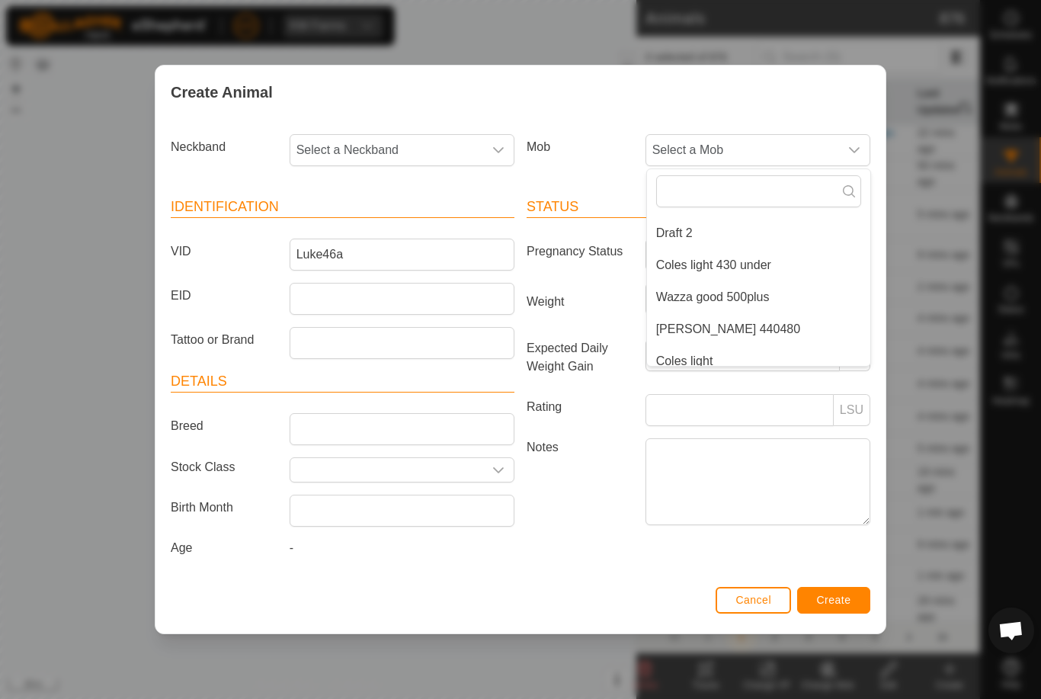
scroll to position [225, 0]
click at [776, 318] on li "[PERSON_NAME] 440480" at bounding box center [758, 324] width 223 height 30
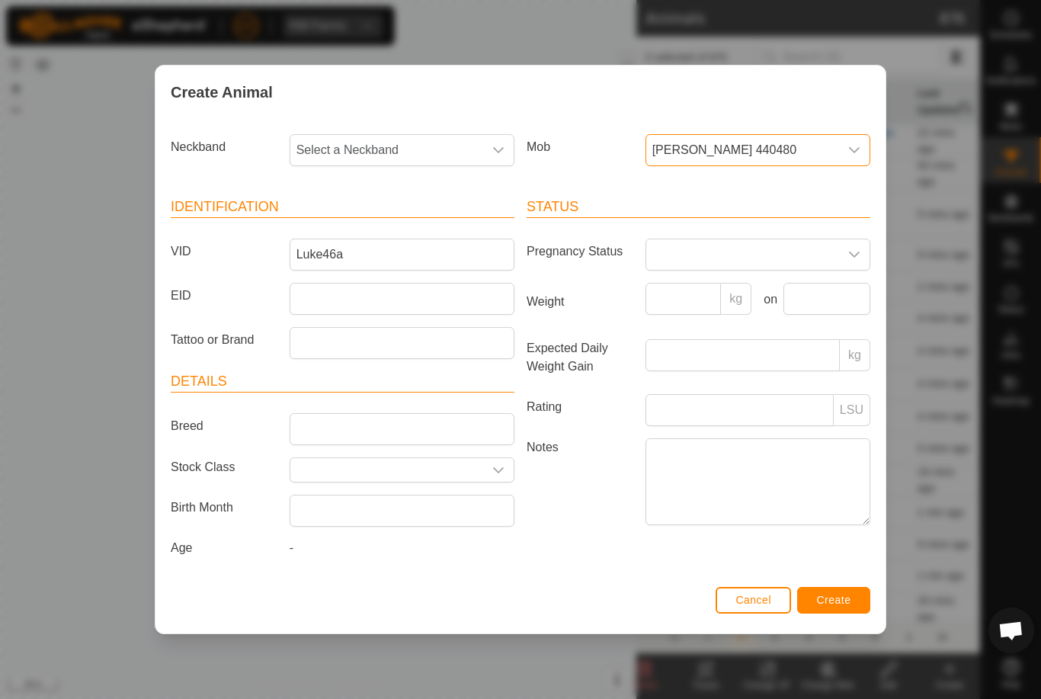
click at [427, 146] on span "Select a Neckband" at bounding box center [386, 150] width 193 height 30
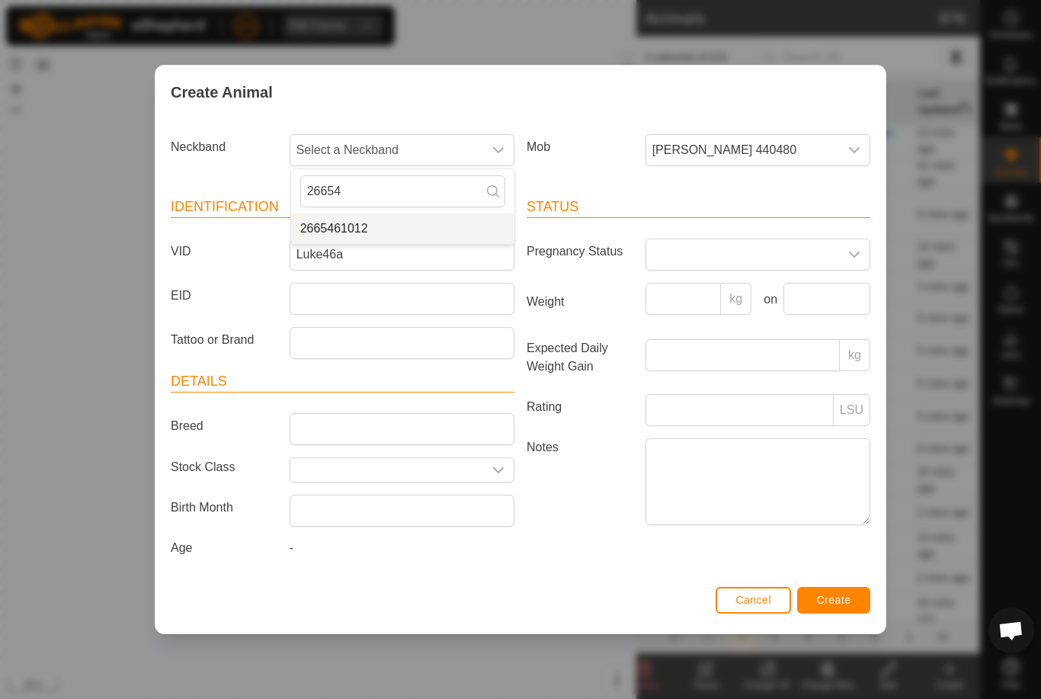
type input "26654"
click at [395, 222] on li "2665461012" at bounding box center [402, 228] width 223 height 30
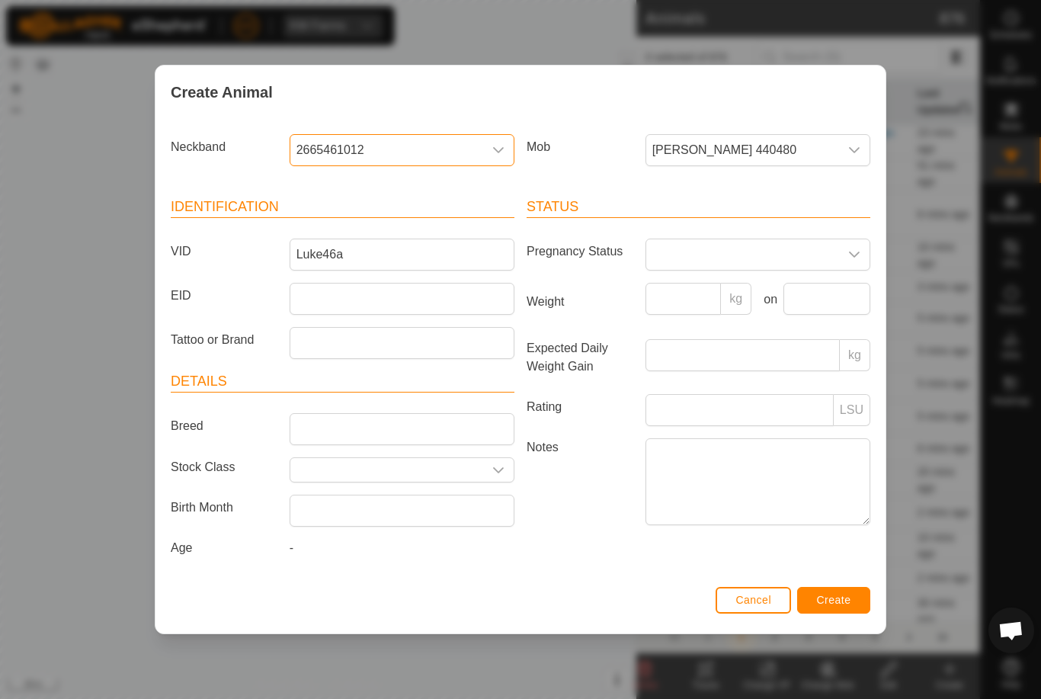
click at [834, 593] on button "Create" at bounding box center [833, 600] width 73 height 27
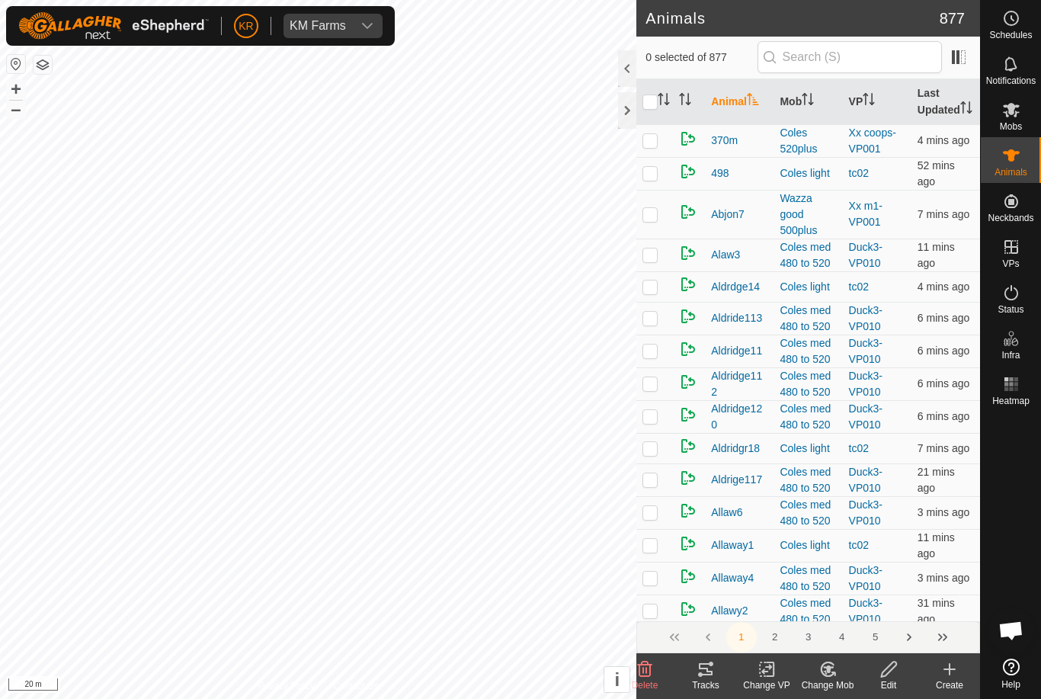
click at [948, 687] on div "Create" at bounding box center [949, 685] width 61 height 14
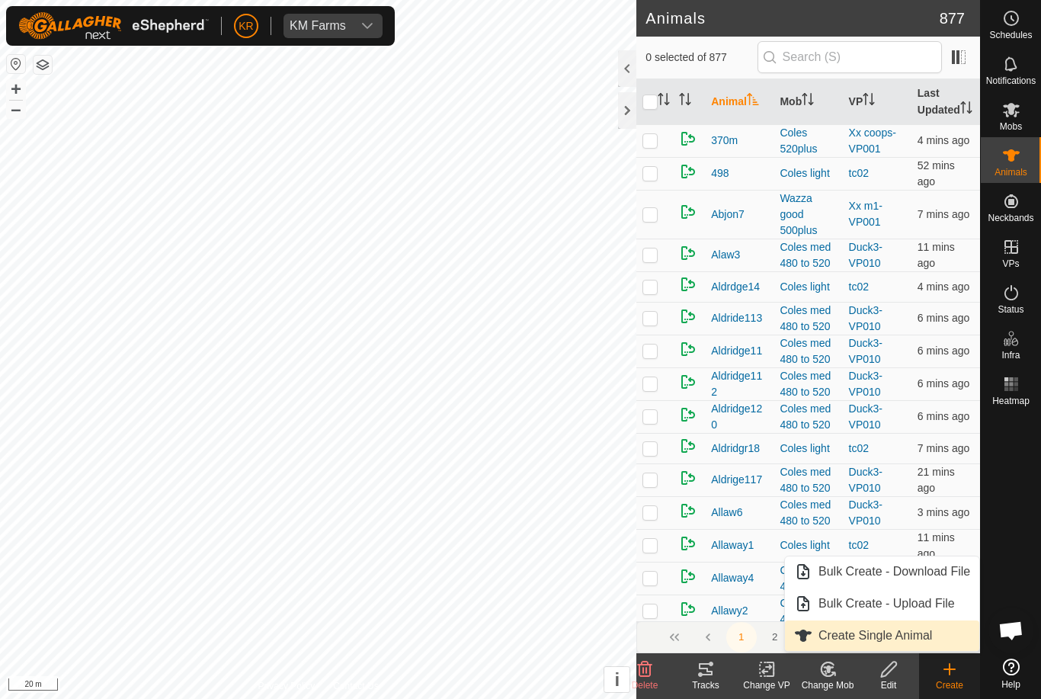
click at [933, 644] on link "Create Single Animal" at bounding box center [882, 635] width 194 height 30
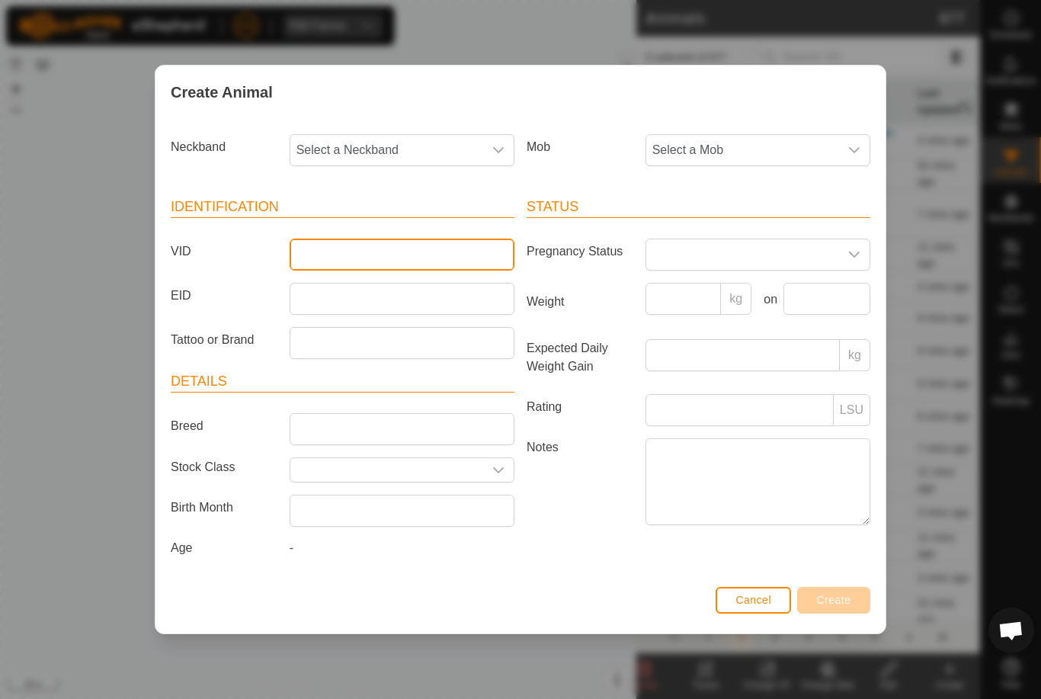
click at [368, 248] on input "VID" at bounding box center [402, 254] width 225 height 32
type input "Luke18a"
click at [379, 136] on span "Select a Neckband" at bounding box center [386, 150] width 193 height 30
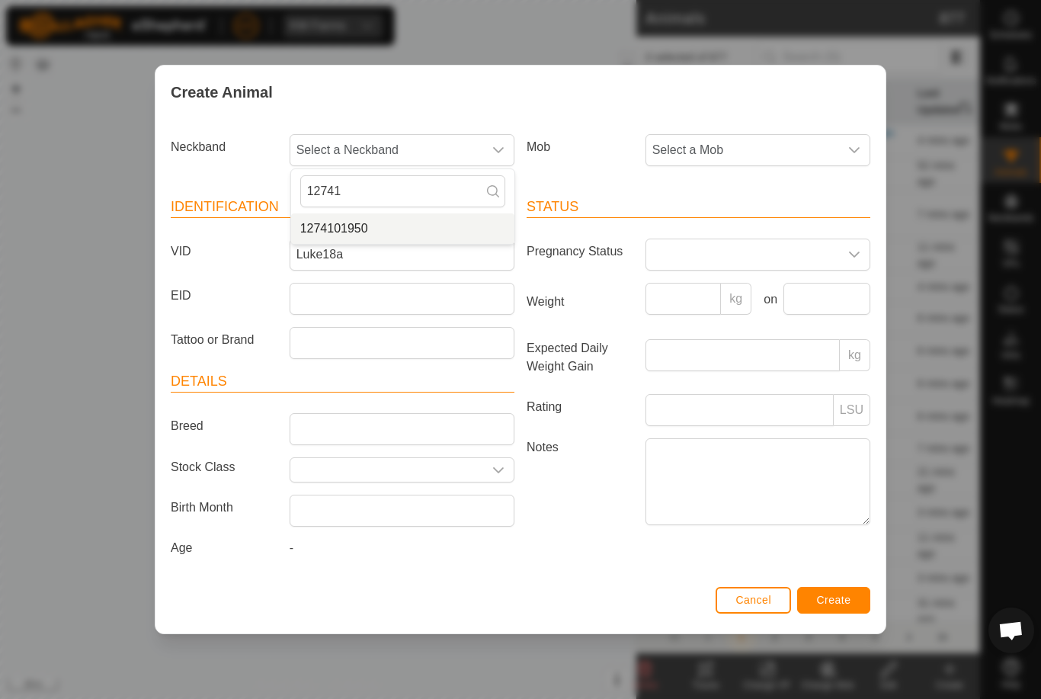
type input "12741"
click at [416, 220] on li "1274101950" at bounding box center [402, 228] width 223 height 30
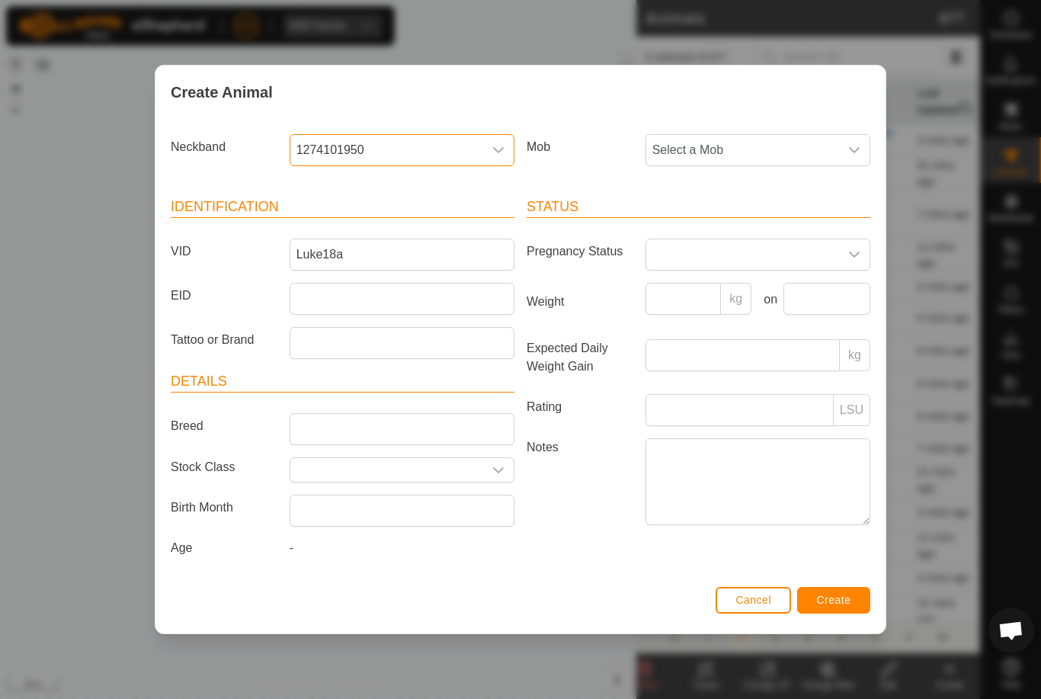
click at [779, 147] on span "Select a Mob" at bounding box center [742, 150] width 193 height 30
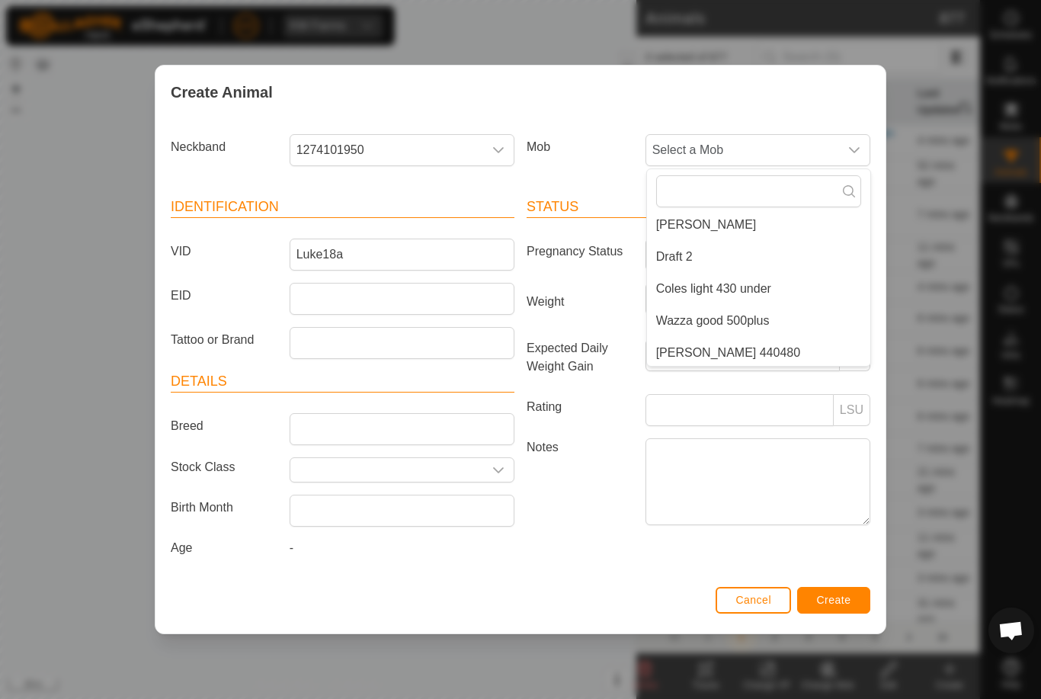
scroll to position [199, 0]
click at [763, 334] on li "[PERSON_NAME] 440480" at bounding box center [758, 349] width 223 height 30
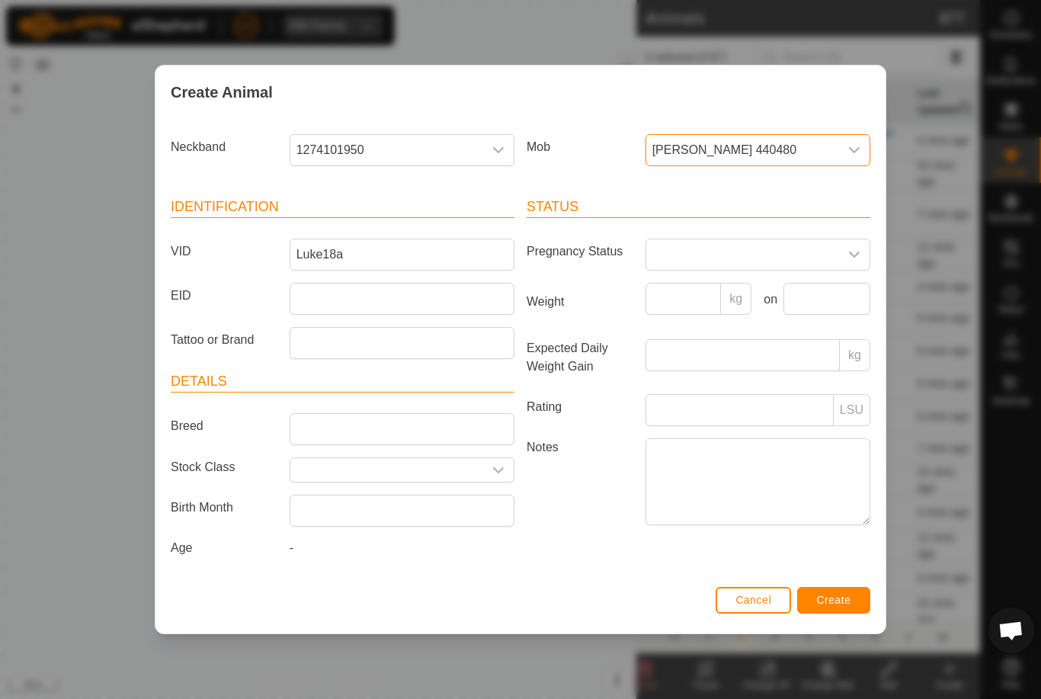
click at [839, 606] on span "Create" at bounding box center [834, 600] width 34 height 12
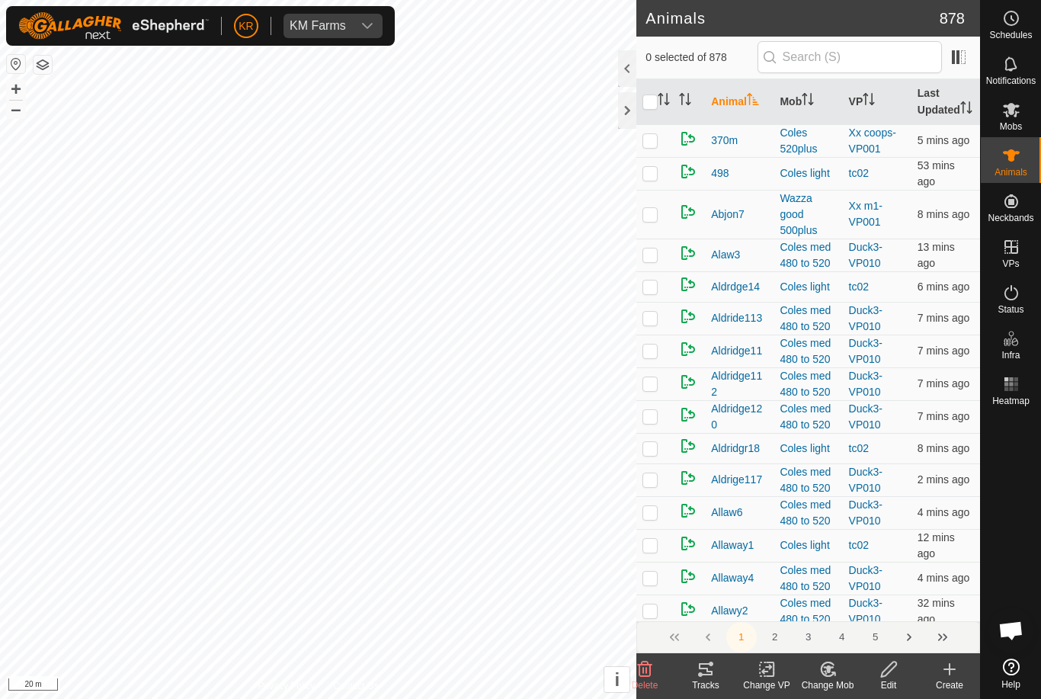
click at [952, 672] on icon at bounding box center [949, 669] width 18 height 18
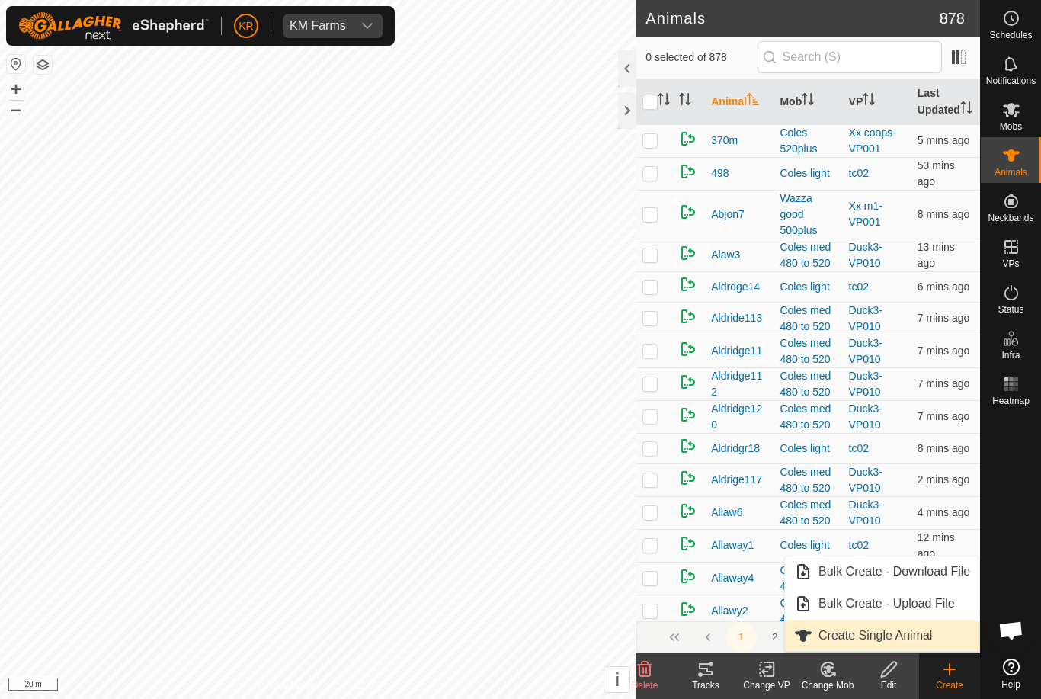
click at [930, 635] on span "Create Single Animal" at bounding box center [875, 635] width 114 height 18
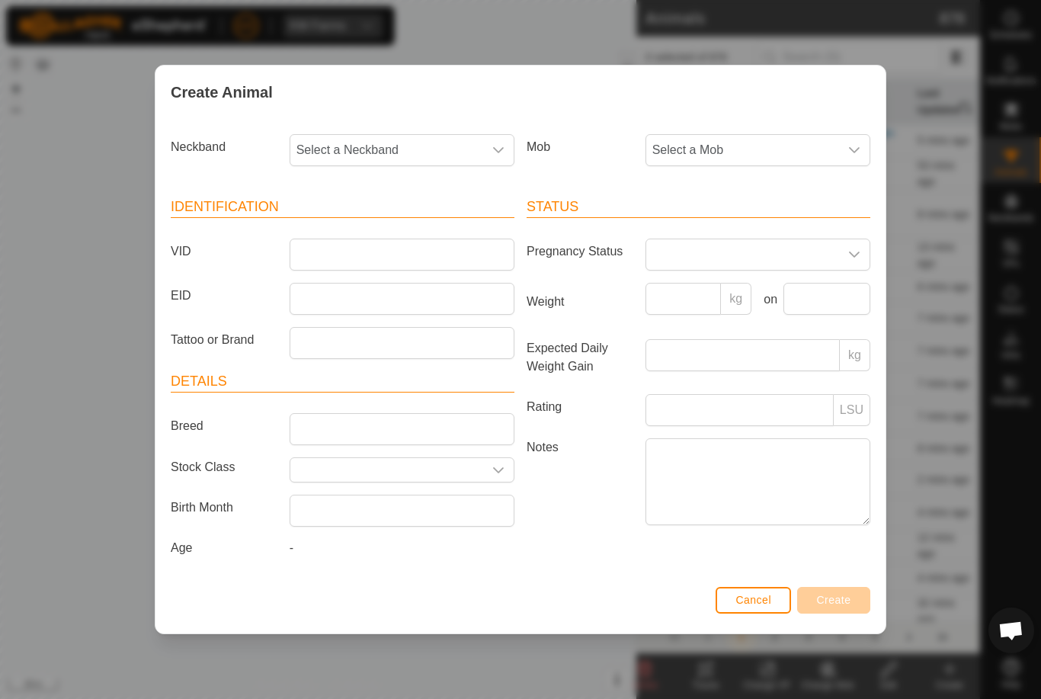
click at [775, 159] on span "Select a Mob" at bounding box center [742, 150] width 193 height 30
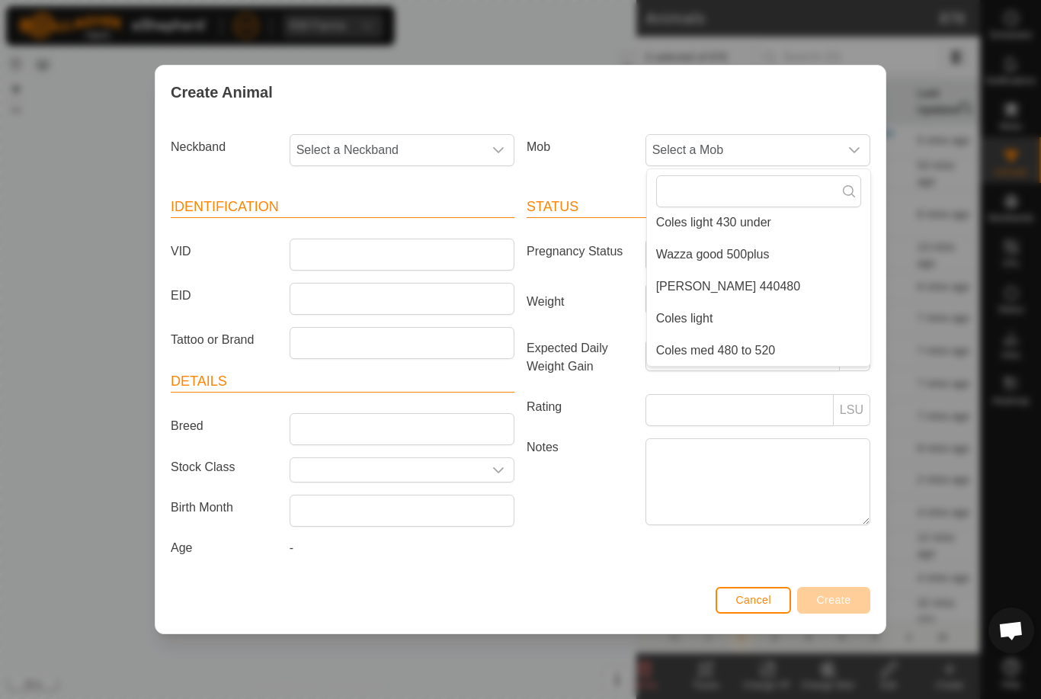
scroll to position [262, 0]
click at [747, 276] on li "[PERSON_NAME] 440480" at bounding box center [758, 286] width 223 height 30
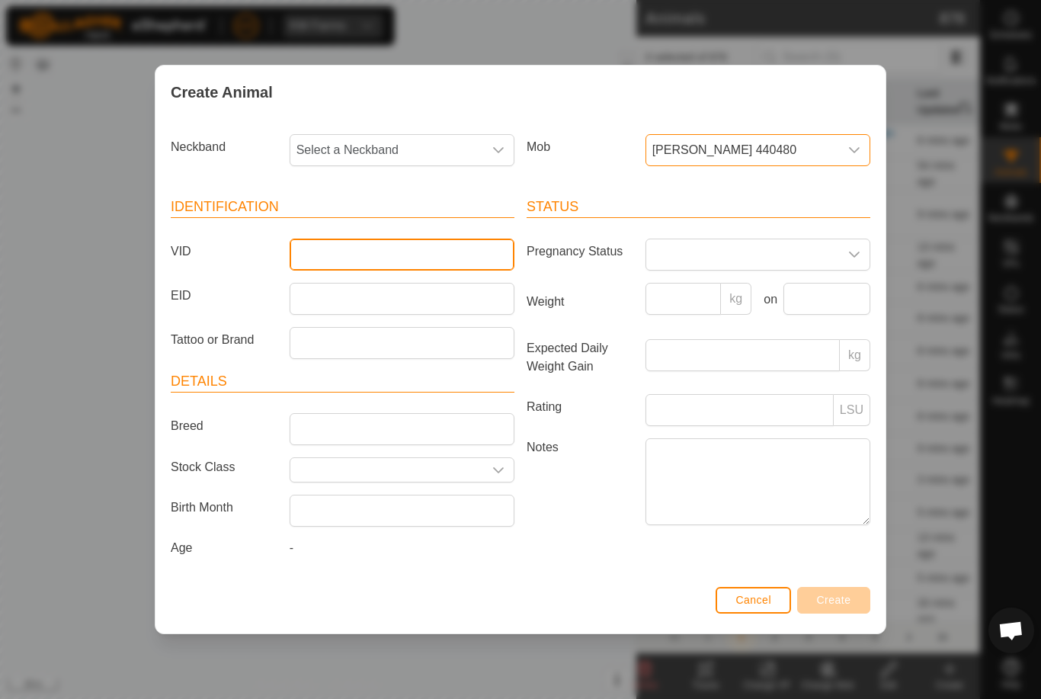
click at [363, 250] on input "VID" at bounding box center [402, 254] width 225 height 32
type input "Luke1"
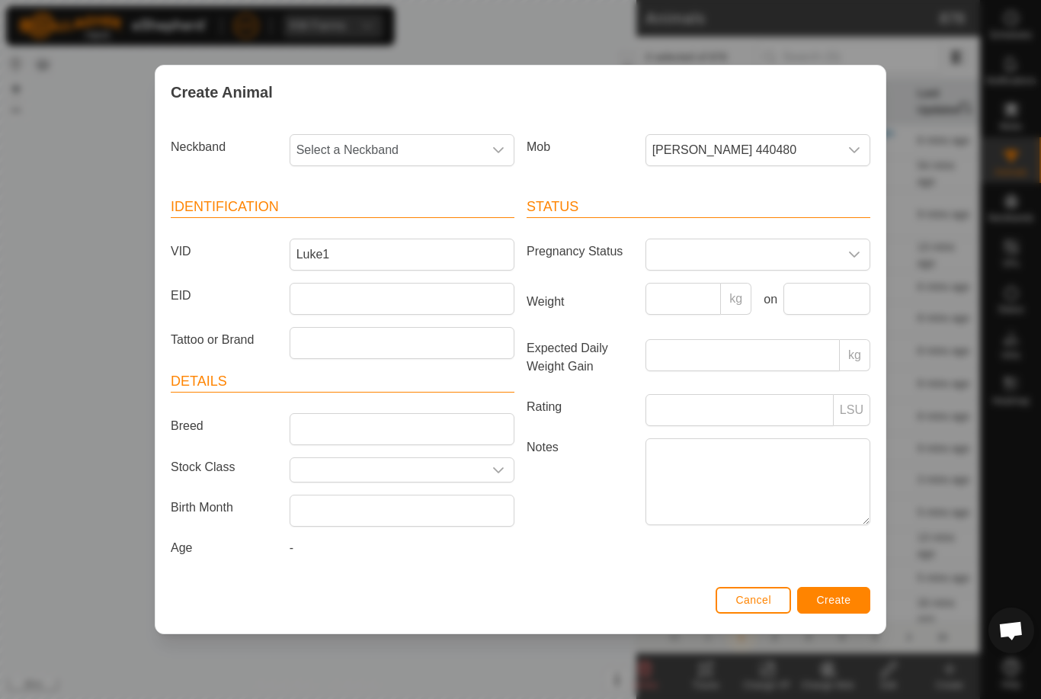
click at [418, 155] on span "Select a Neckband" at bounding box center [386, 150] width 193 height 30
type input "1938"
click at [370, 224] on li "1938113813" at bounding box center [402, 228] width 223 height 30
click at [840, 597] on span "Create" at bounding box center [834, 600] width 34 height 12
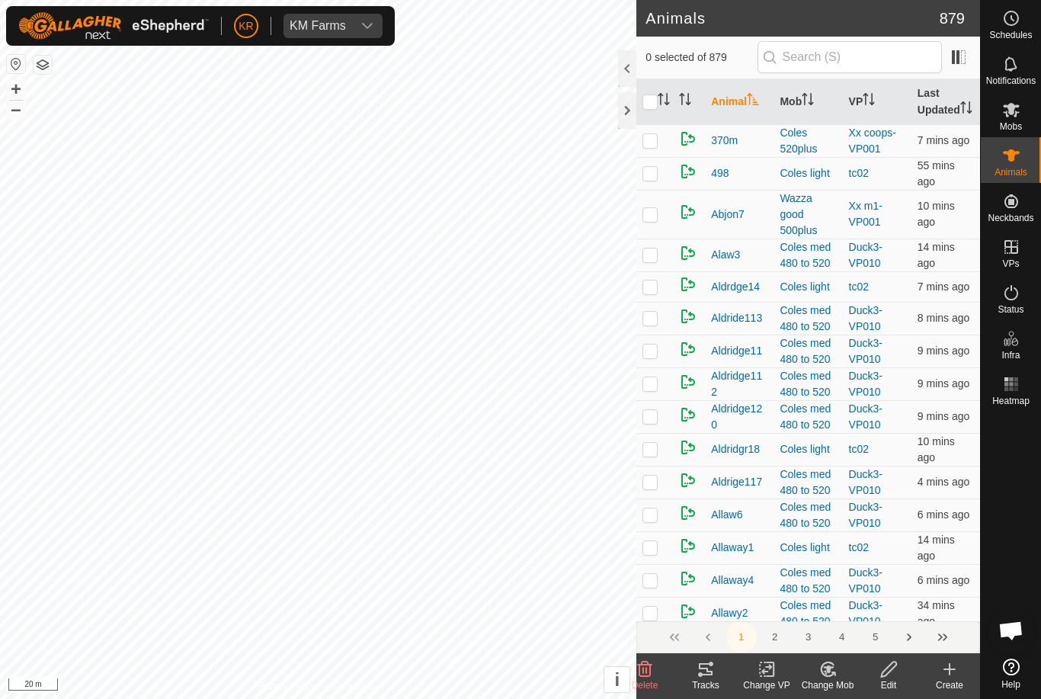
click at [956, 680] on div "Create" at bounding box center [949, 685] width 61 height 14
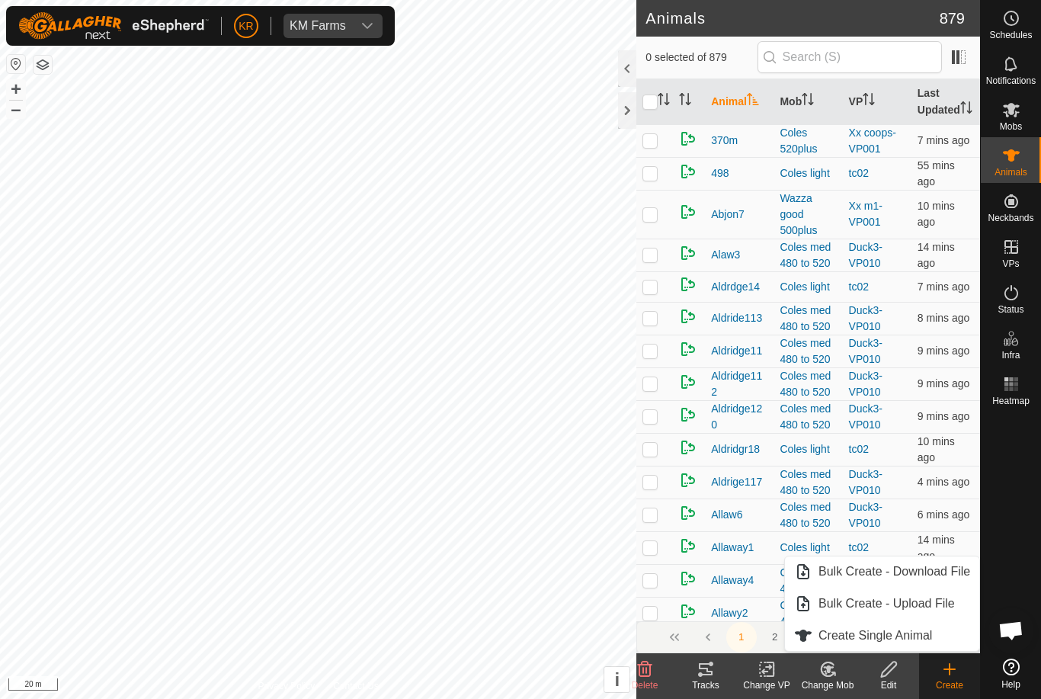
click at [931, 638] on span "Create Single Animal" at bounding box center [875, 635] width 114 height 18
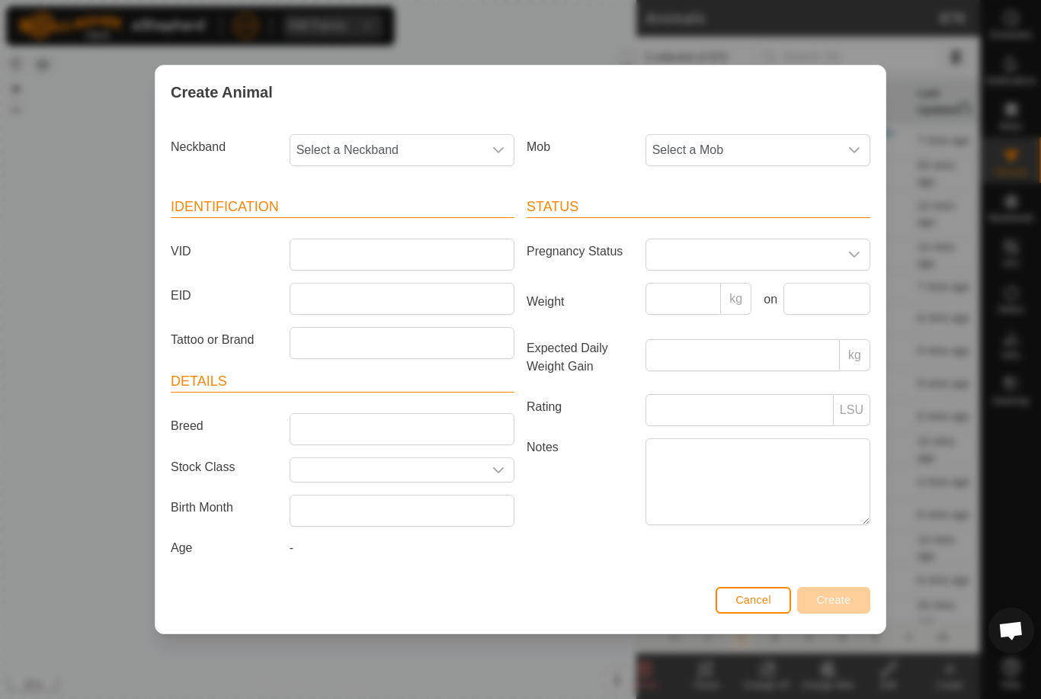
click at [837, 148] on span "Select a Mob" at bounding box center [742, 150] width 193 height 30
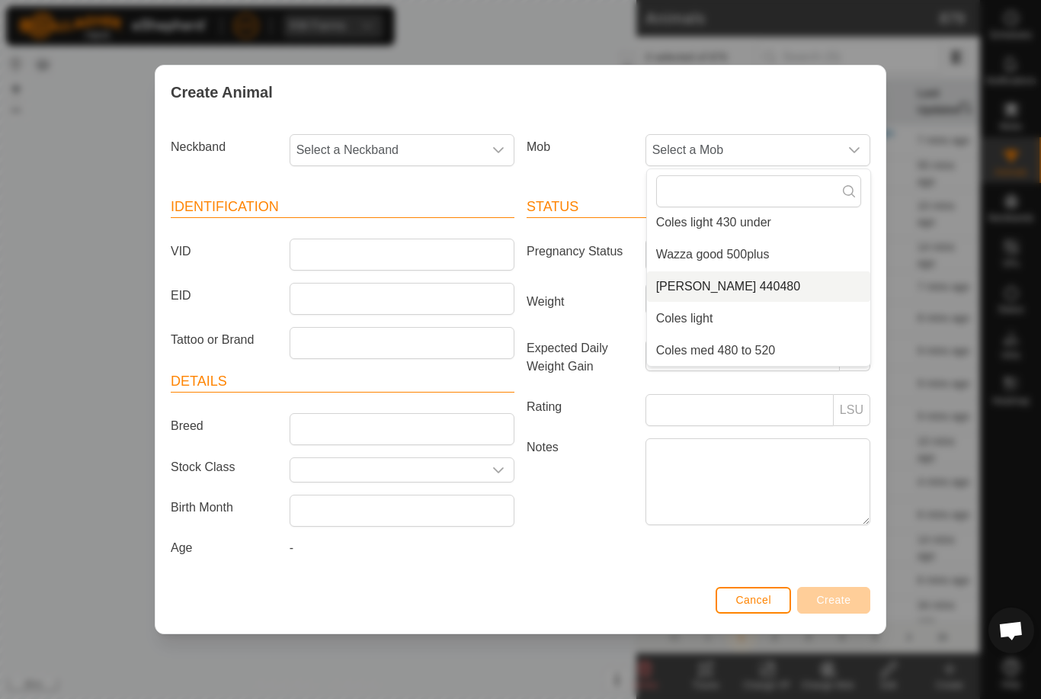
click at [786, 276] on li "[PERSON_NAME] 440480" at bounding box center [758, 286] width 223 height 30
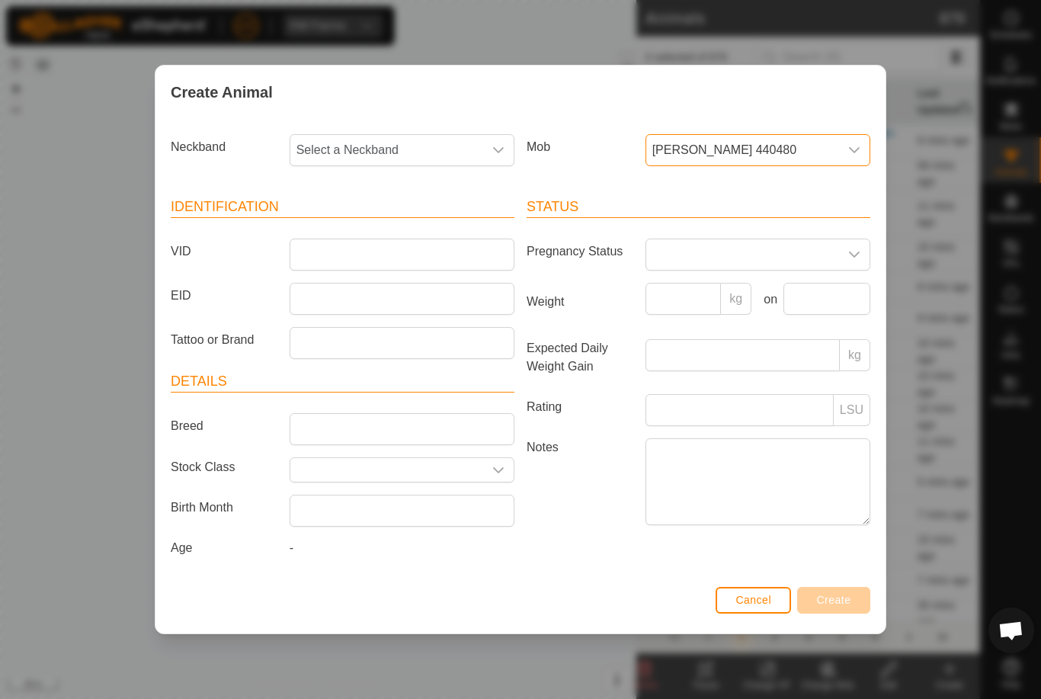
click at [773, 603] on button "Cancel" at bounding box center [752, 600] width 75 height 27
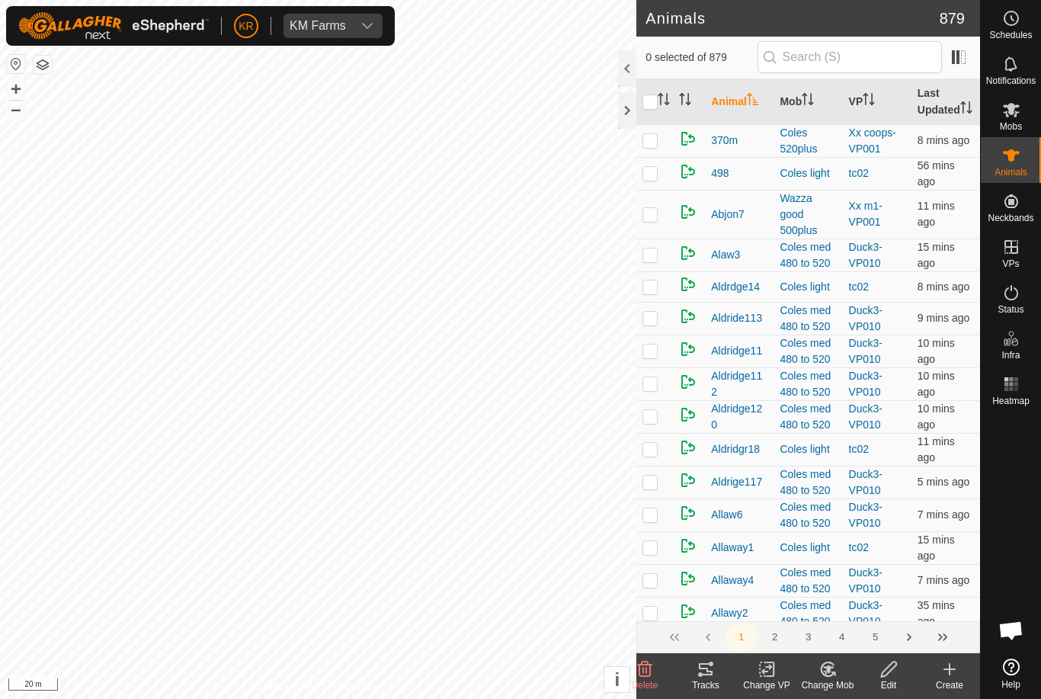
click at [949, 666] on icon at bounding box center [949, 669] width 0 height 11
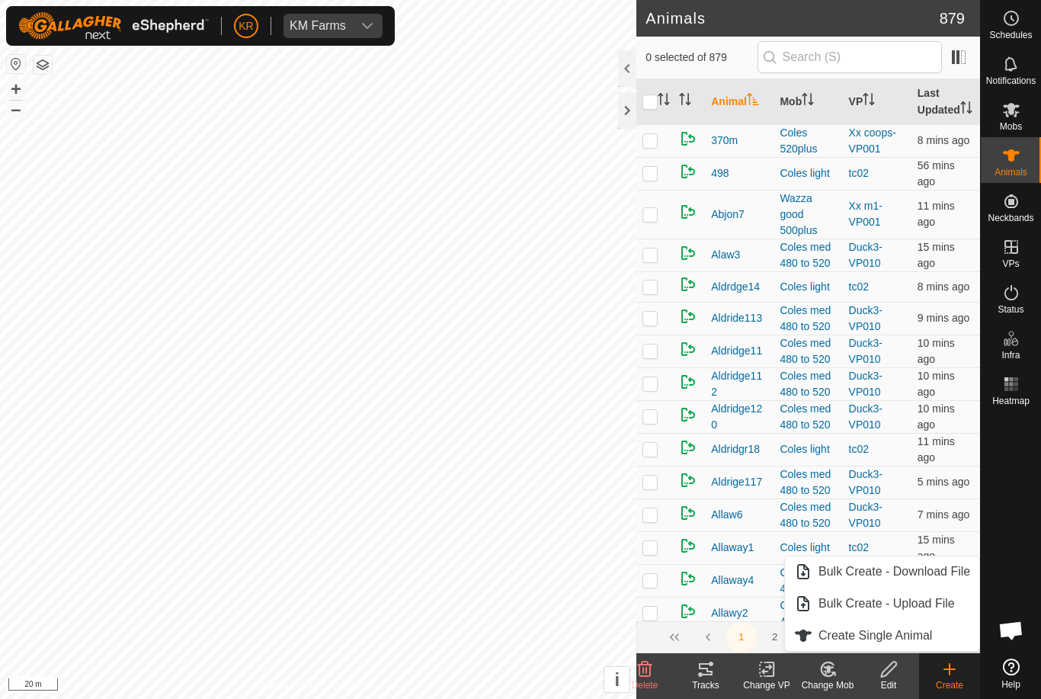
click at [925, 635] on span "Create Single Animal" at bounding box center [875, 635] width 114 height 18
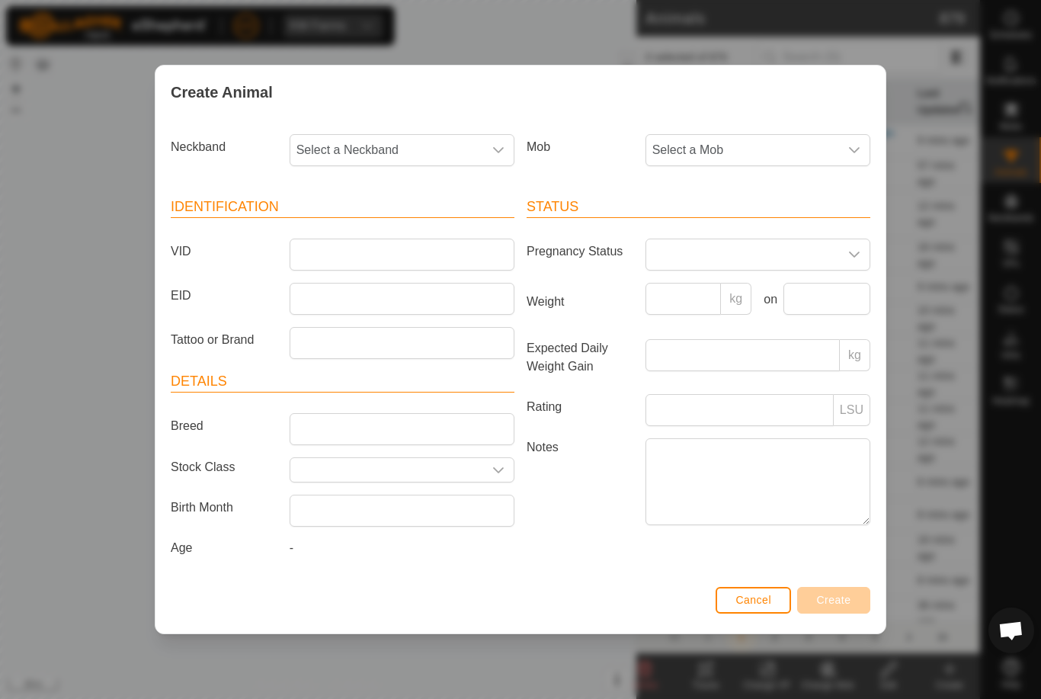
click at [850, 151] on icon "dropdown trigger" at bounding box center [854, 150] width 12 height 12
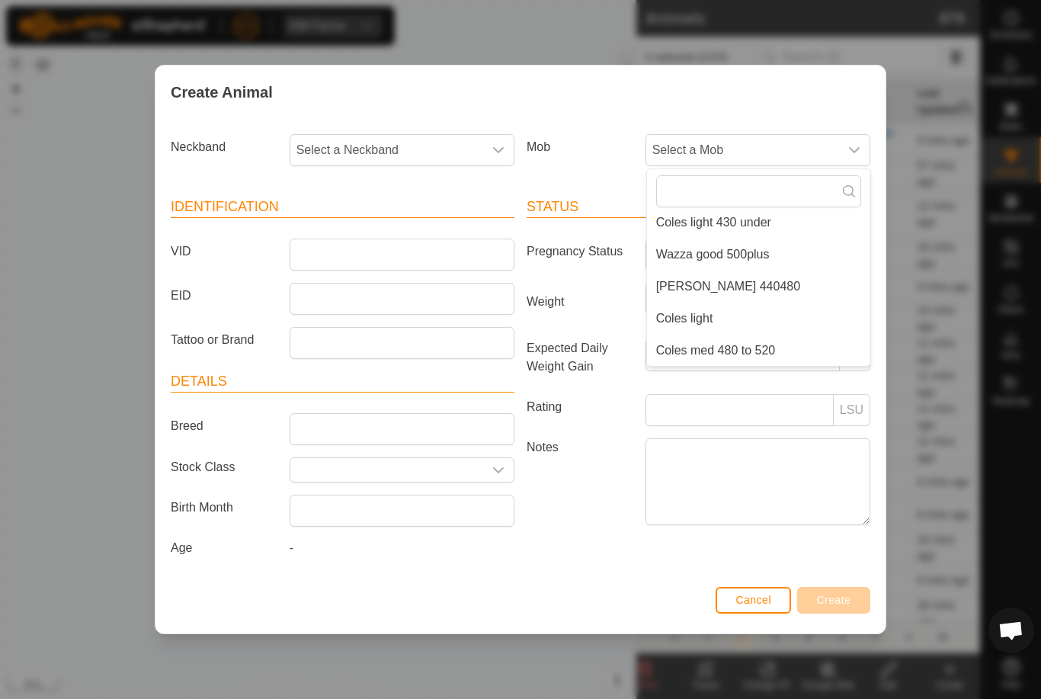
click at [811, 293] on li "[PERSON_NAME] 440480" at bounding box center [758, 286] width 223 height 30
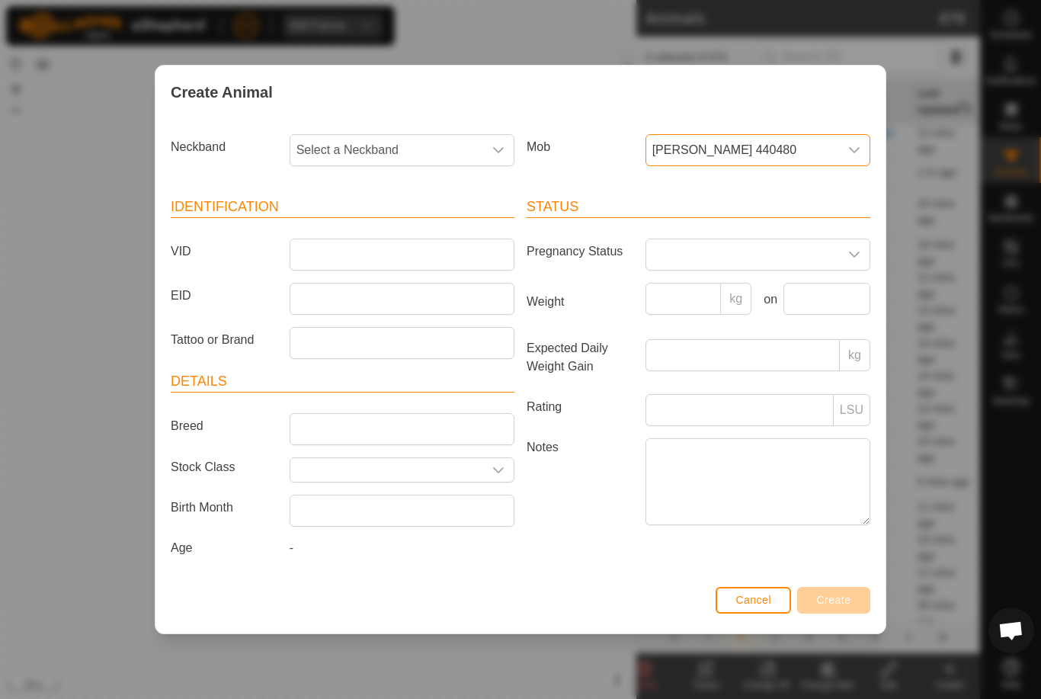
click at [808, 149] on span "[PERSON_NAME] 440480" at bounding box center [742, 150] width 193 height 30
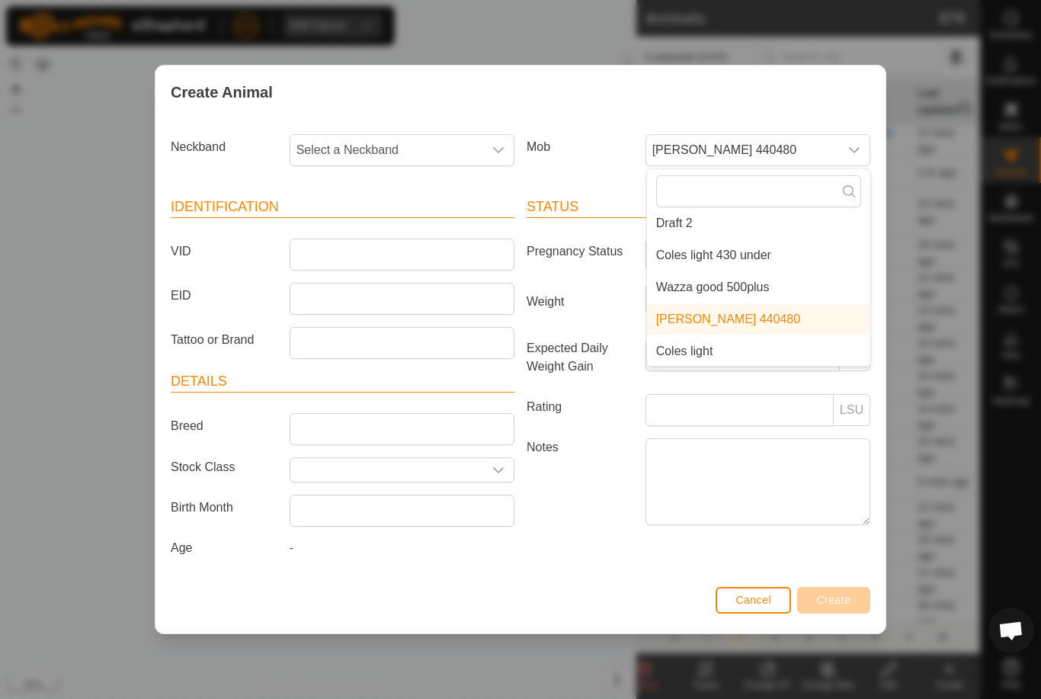
scroll to position [231, 0]
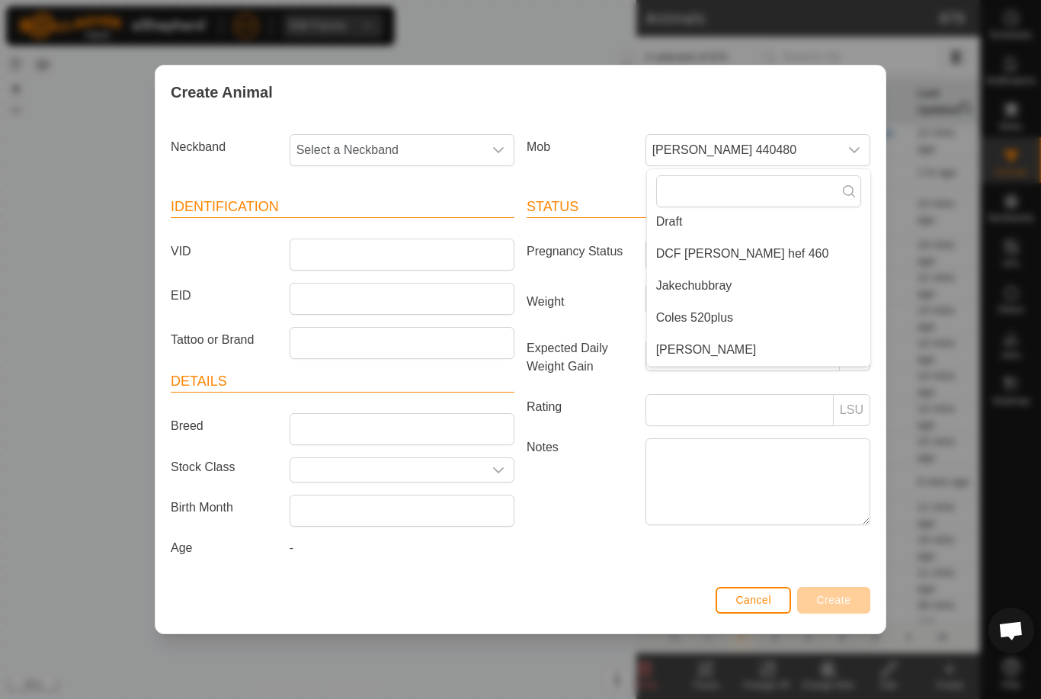
click at [773, 243] on li "DCF [PERSON_NAME] hef 460" at bounding box center [758, 253] width 223 height 30
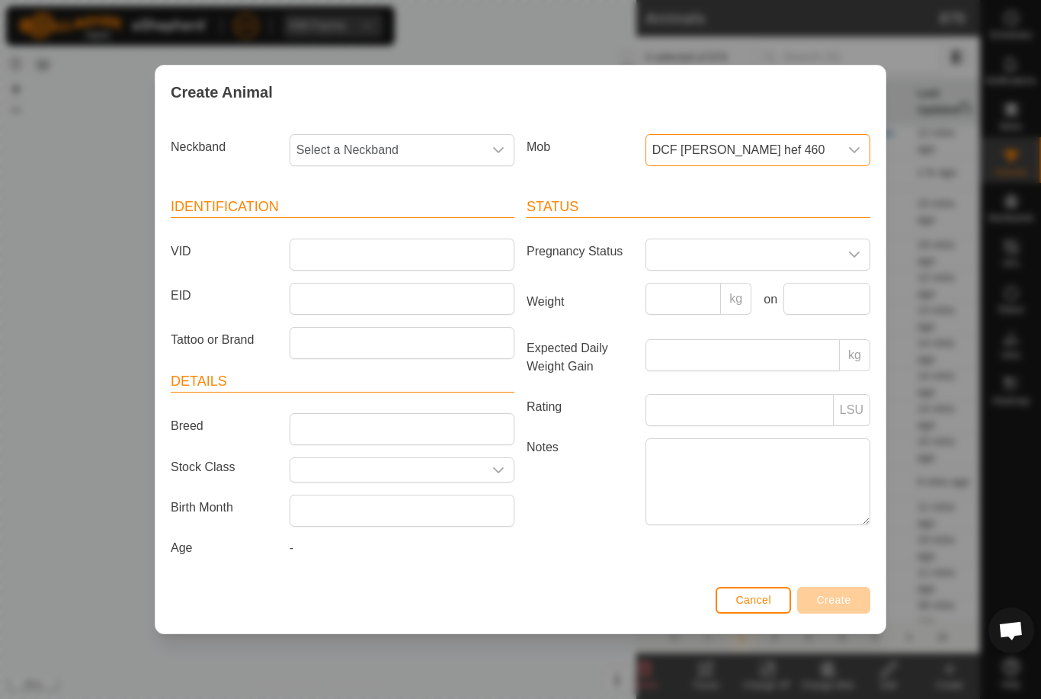
scroll to position [198, 0]
click at [420, 251] on input "VID" at bounding box center [402, 254] width 225 height 32
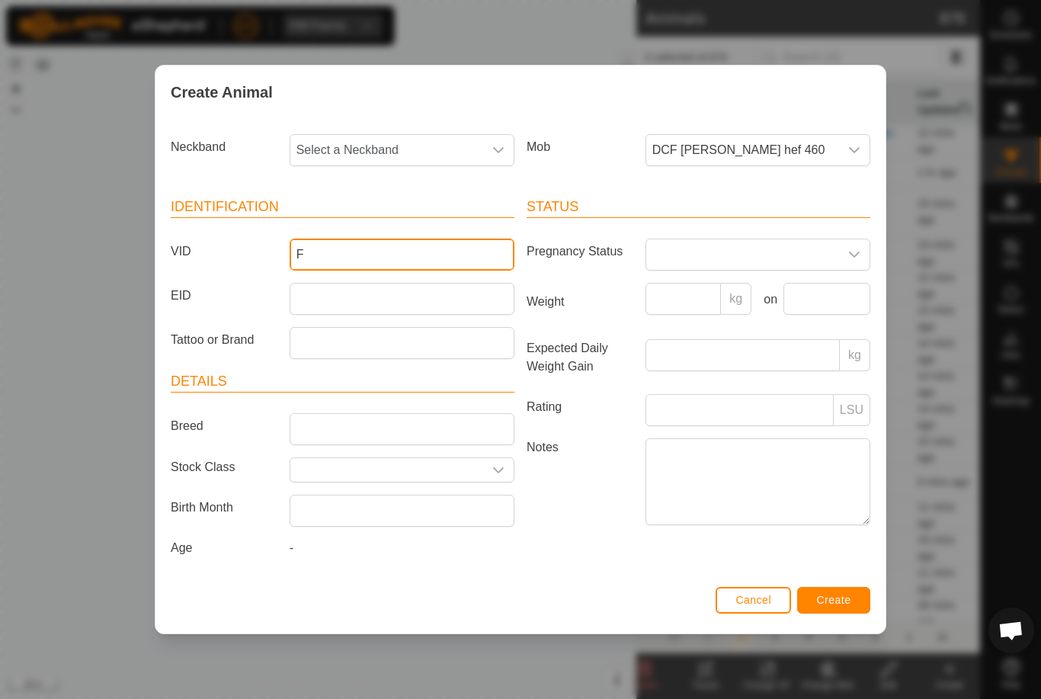
type input "F"
click at [384, 149] on span "Select a Neckband" at bounding box center [386, 150] width 193 height 30
type input "404"
click at [392, 219] on li "4048303817" at bounding box center [402, 228] width 223 height 30
click at [389, 248] on input "F" at bounding box center [402, 254] width 225 height 32
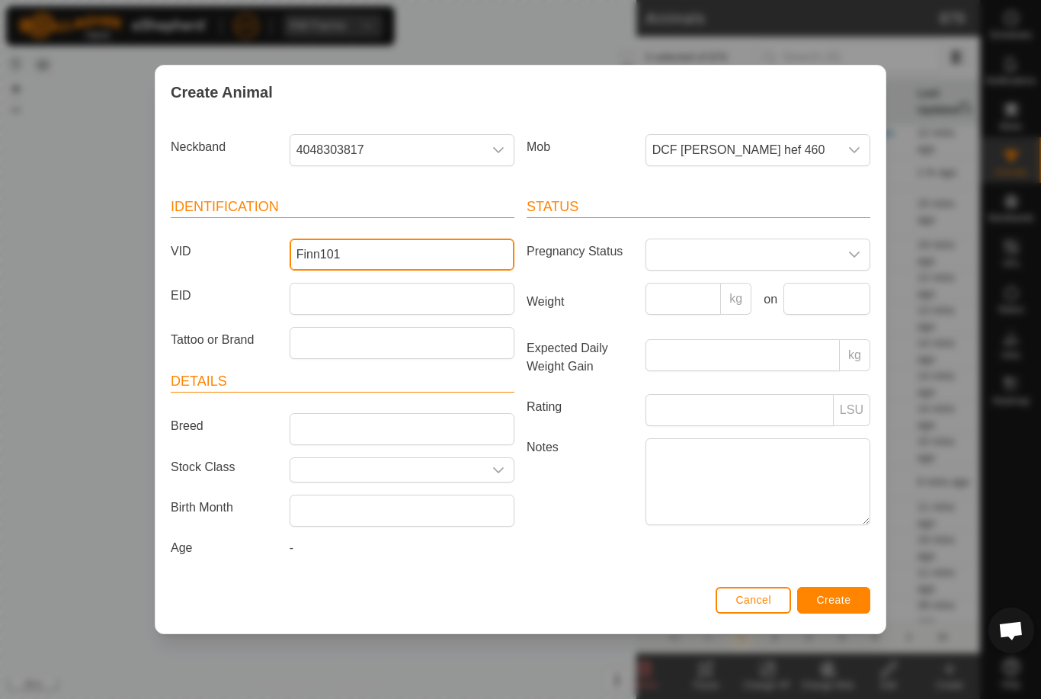
type input "Finn101"
click at [847, 599] on span "Create" at bounding box center [834, 600] width 34 height 12
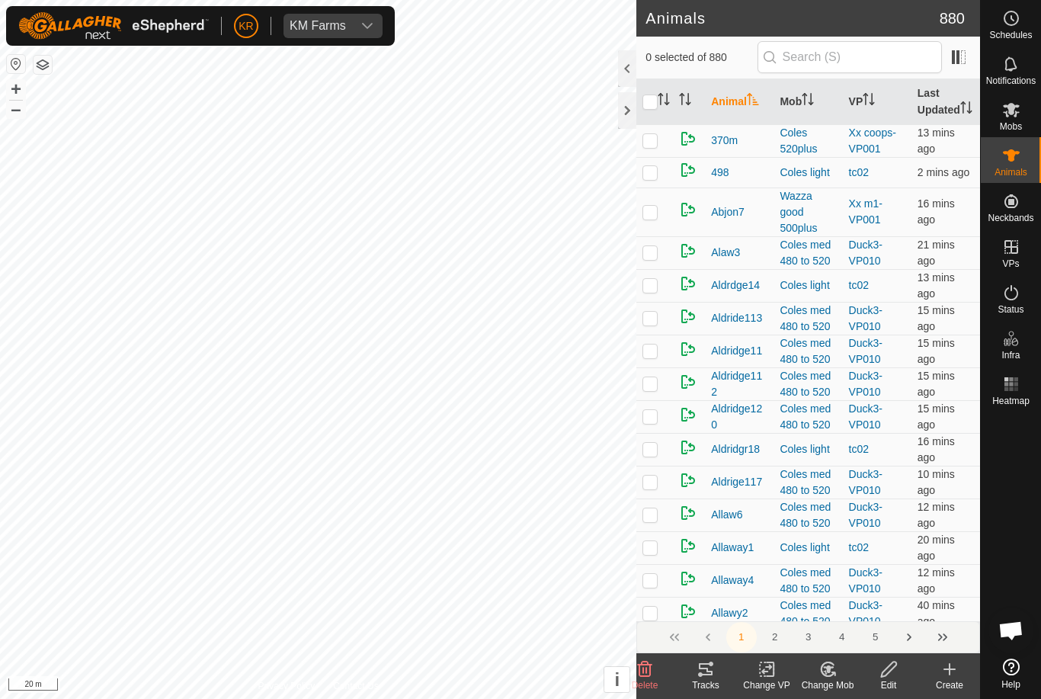
click at [953, 672] on icon at bounding box center [949, 669] width 18 height 18
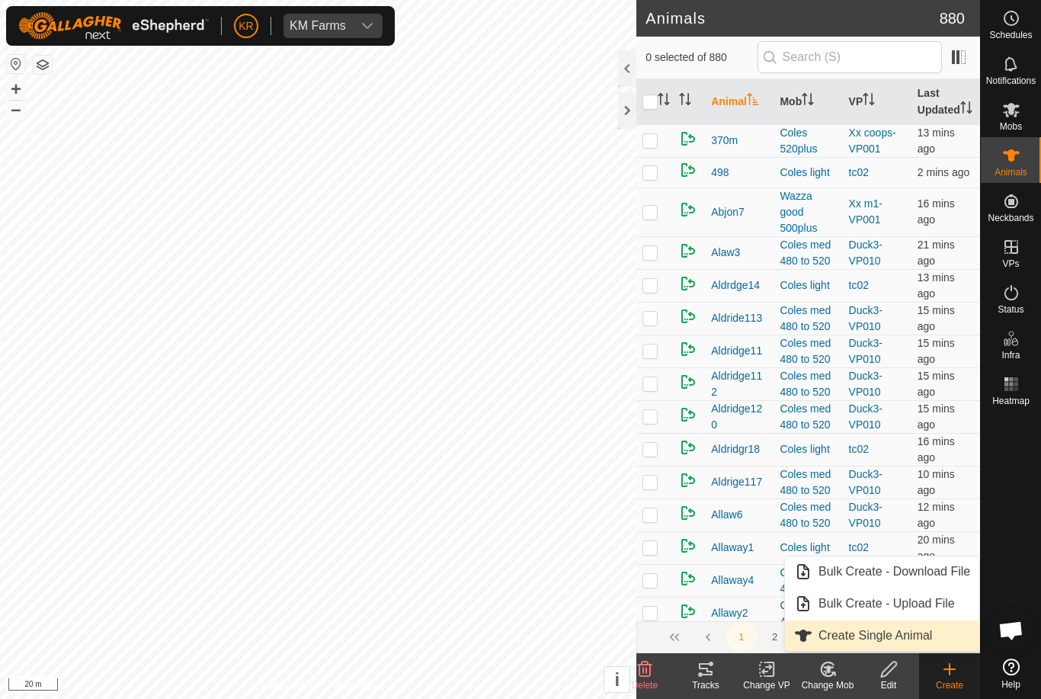
click at [937, 633] on link "Create Single Animal" at bounding box center [882, 635] width 194 height 30
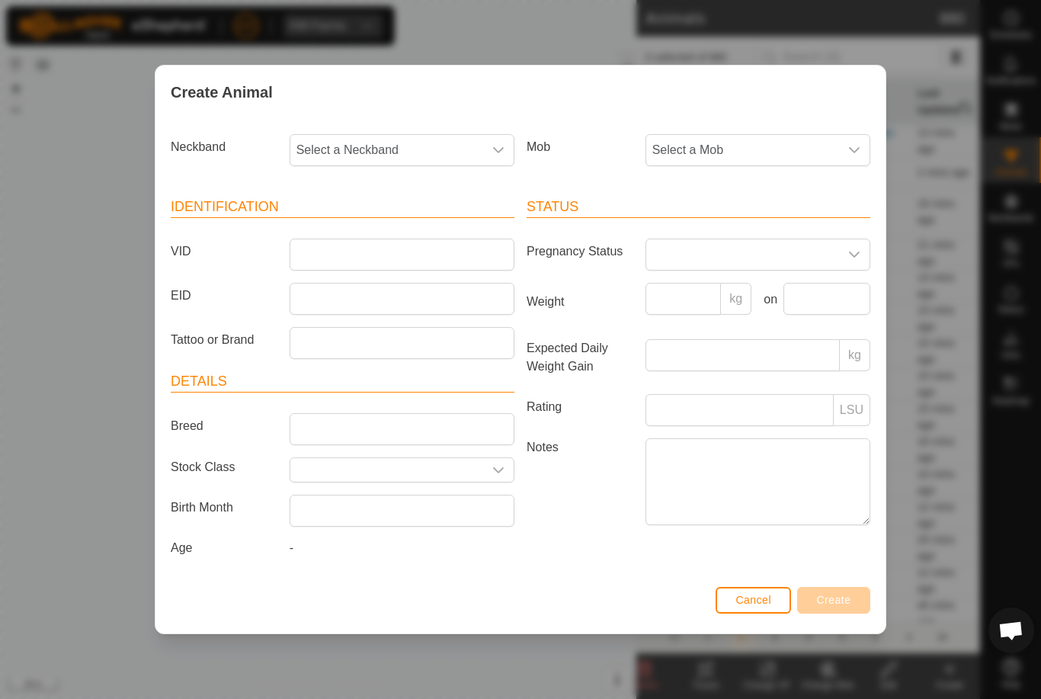
click at [766, 143] on span "Select a Mob" at bounding box center [742, 150] width 193 height 30
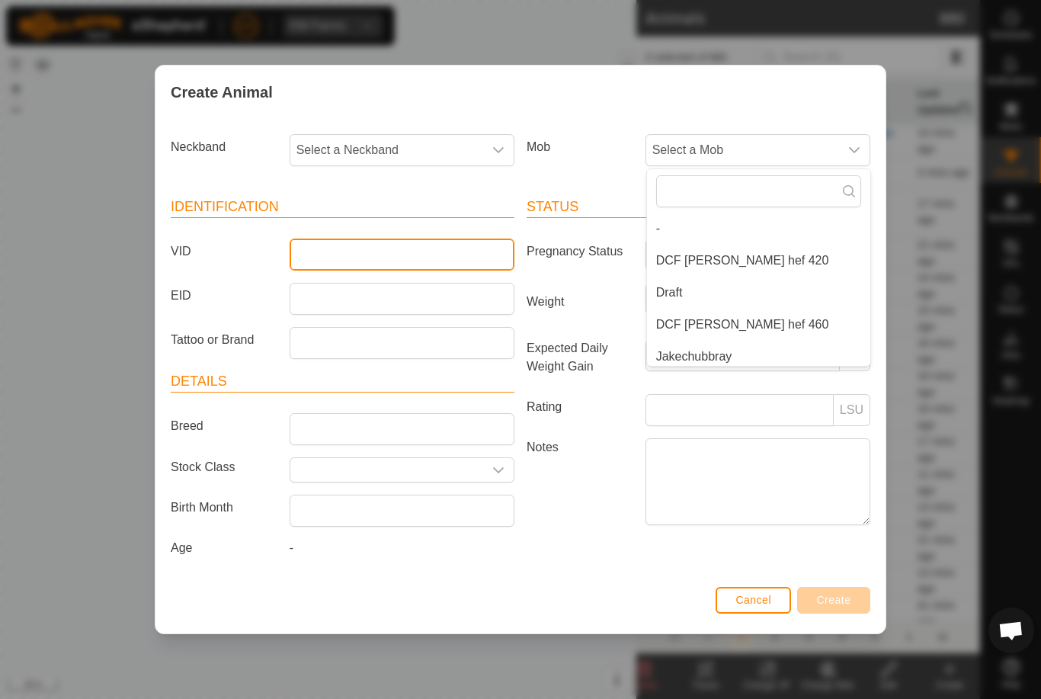
click at [430, 240] on input "VID" at bounding box center [402, 254] width 225 height 32
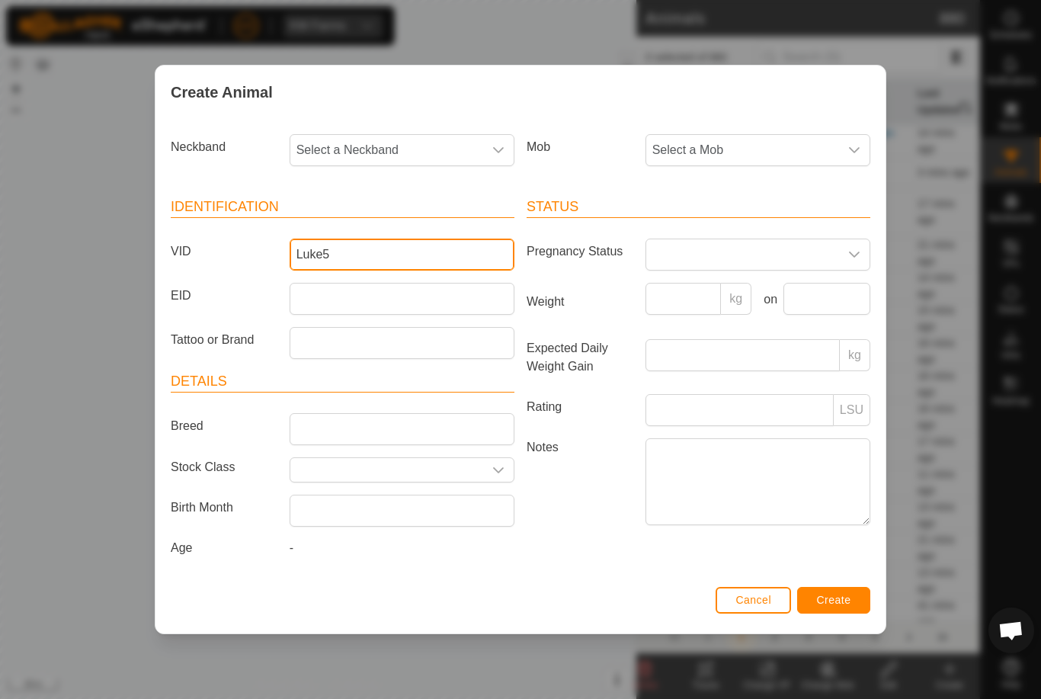
type input "Luke5"
click at [801, 142] on span "Select a Mob" at bounding box center [742, 150] width 193 height 30
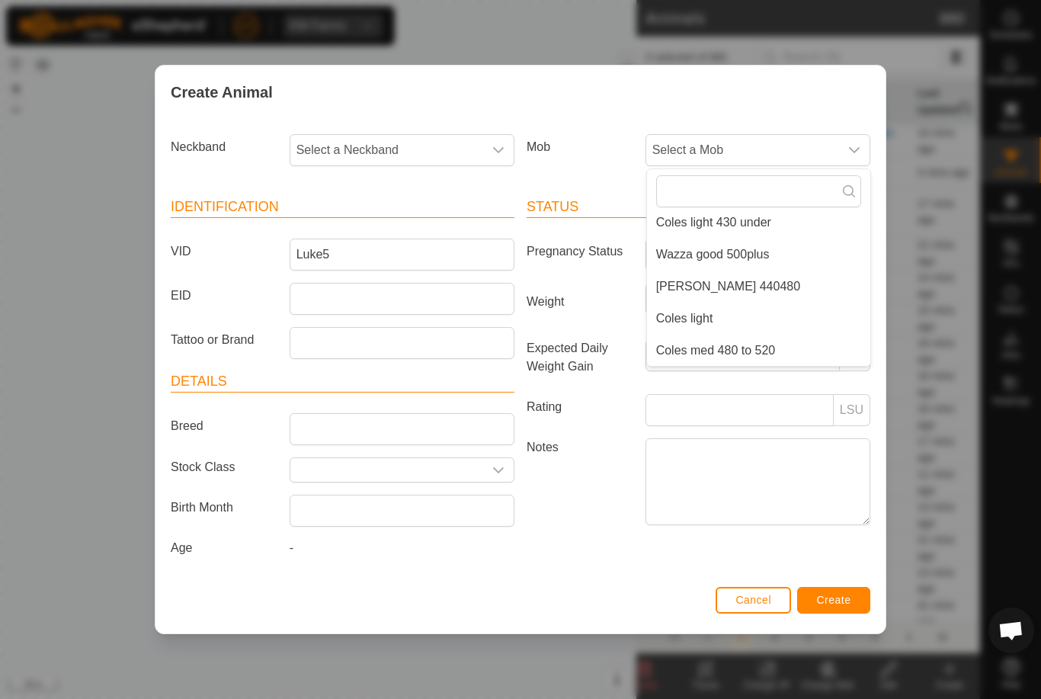
scroll to position [262, 0]
click at [770, 277] on li "[PERSON_NAME] 440480" at bounding box center [758, 286] width 223 height 30
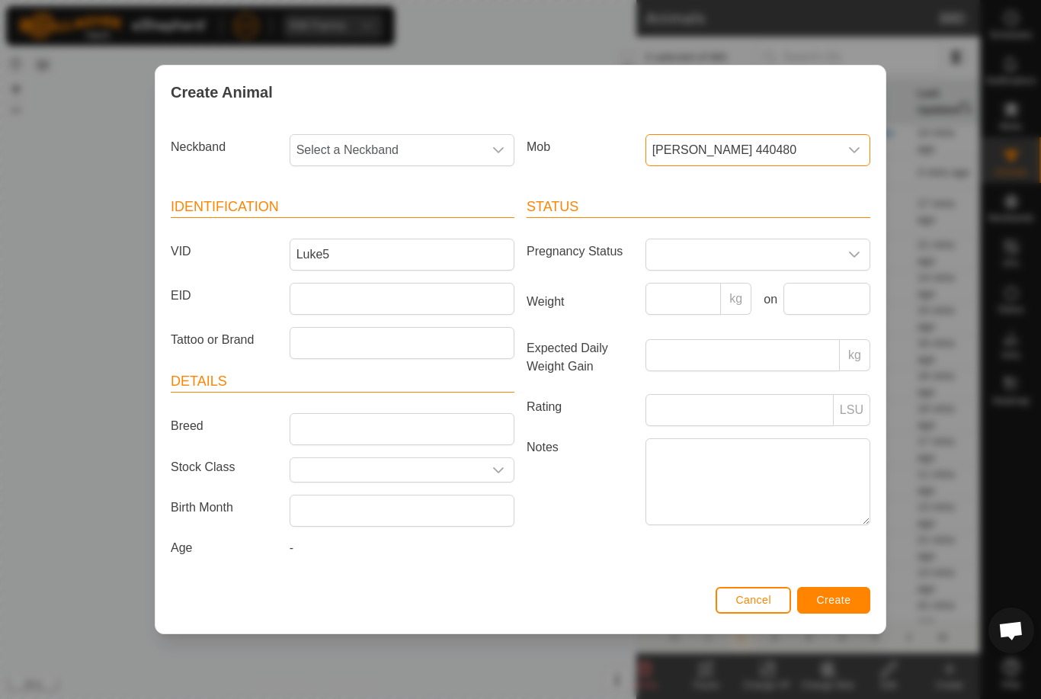
click at [407, 142] on span "Select a Neckband" at bounding box center [386, 150] width 193 height 30
type input "4039"
click at [405, 215] on li "4039448268" at bounding box center [402, 228] width 223 height 30
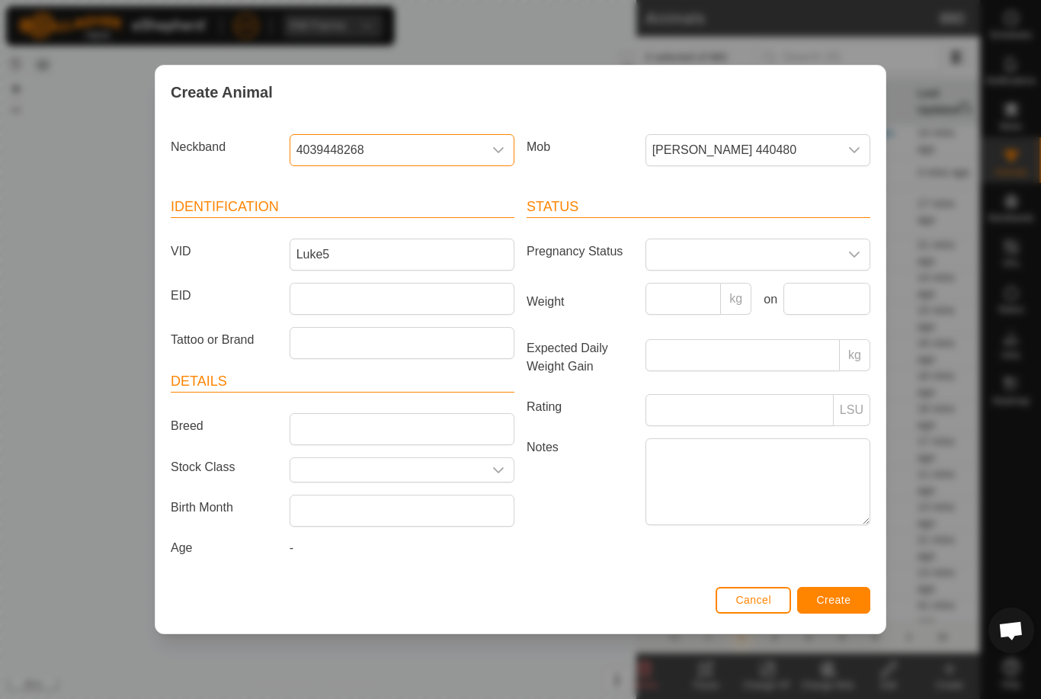
click at [850, 606] on span "Create" at bounding box center [834, 600] width 34 height 12
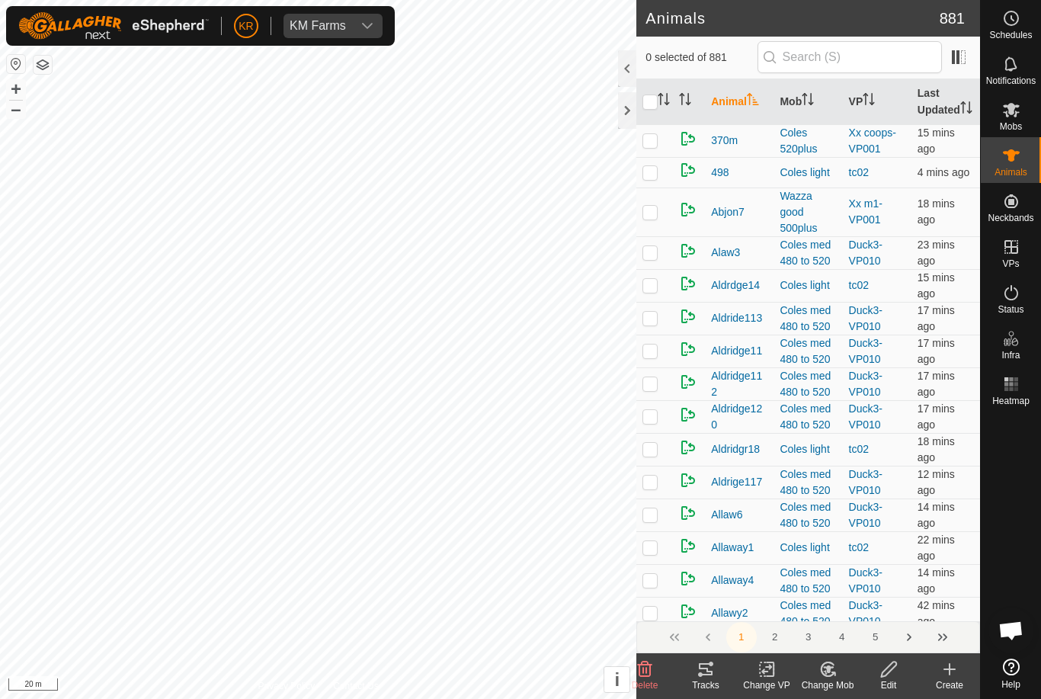
click at [949, 676] on icon at bounding box center [949, 669] width 18 height 18
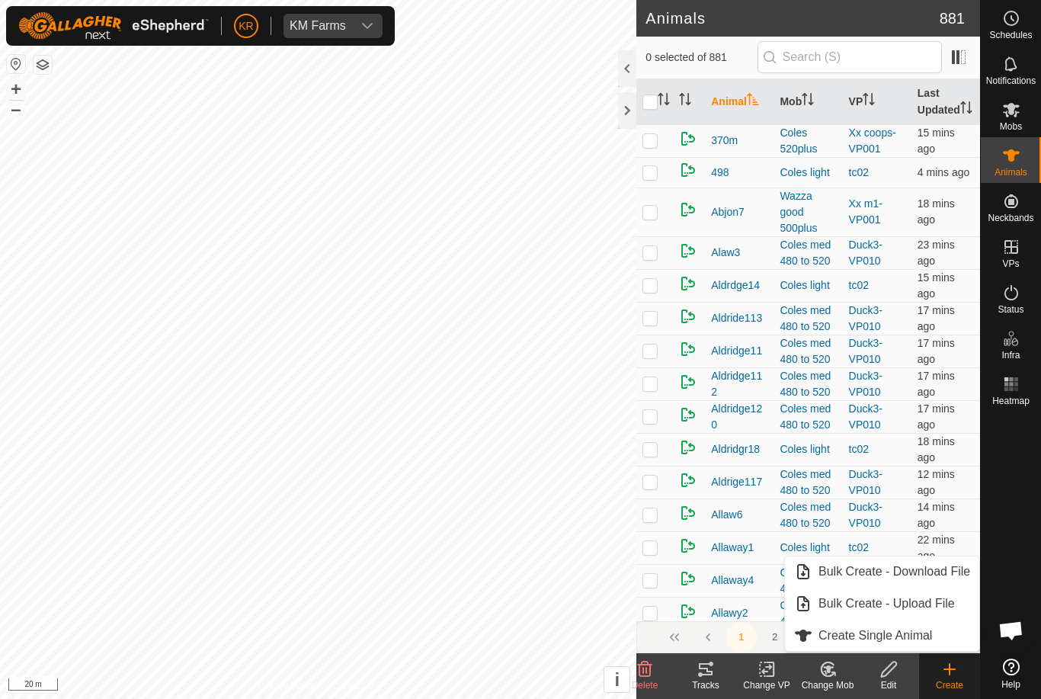
click at [922, 632] on span "Create Single Animal" at bounding box center [875, 635] width 114 height 18
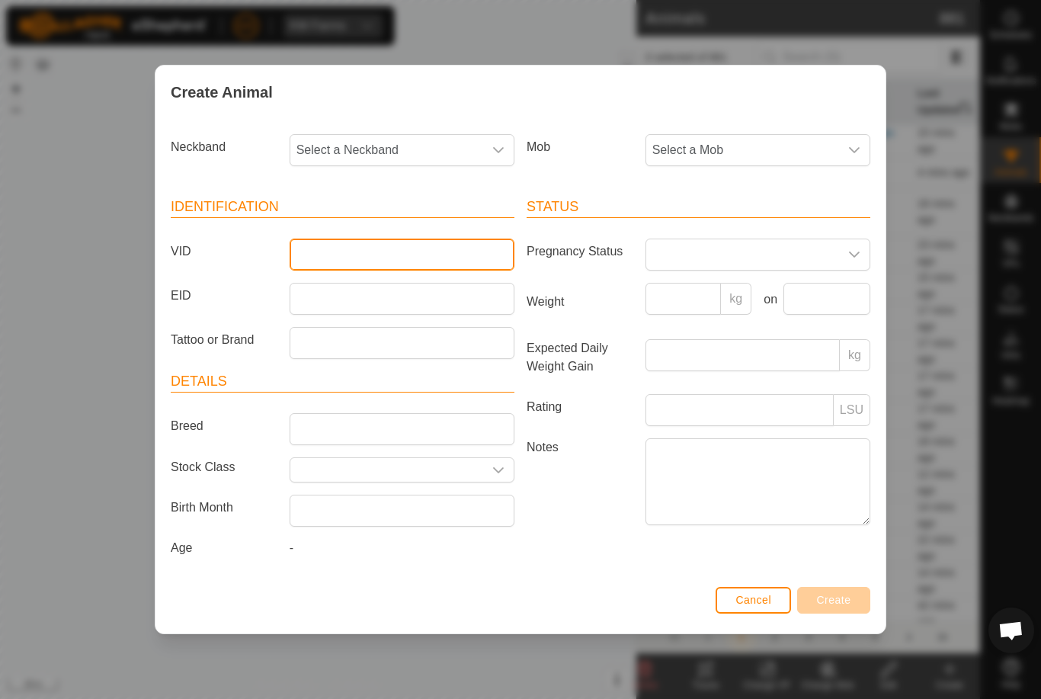
click at [386, 246] on input "VID" at bounding box center [402, 254] width 225 height 32
type input "Luke19a"
click at [414, 145] on span "Select a Neckband" at bounding box center [386, 150] width 193 height 30
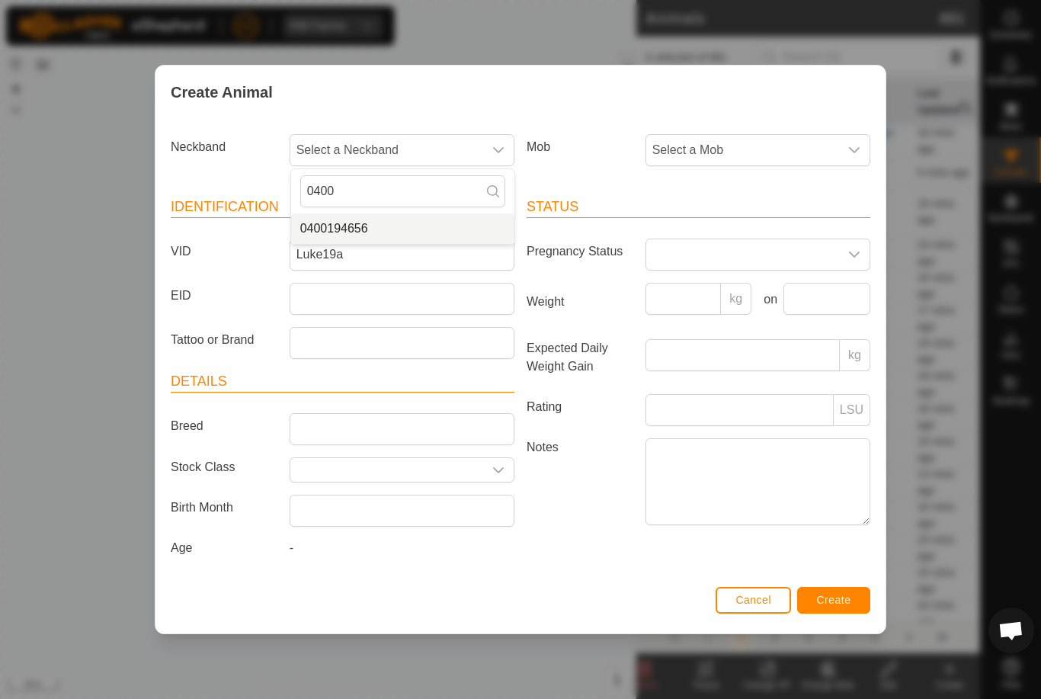
type input "0400"
click at [403, 219] on li "0400194656" at bounding box center [402, 228] width 223 height 30
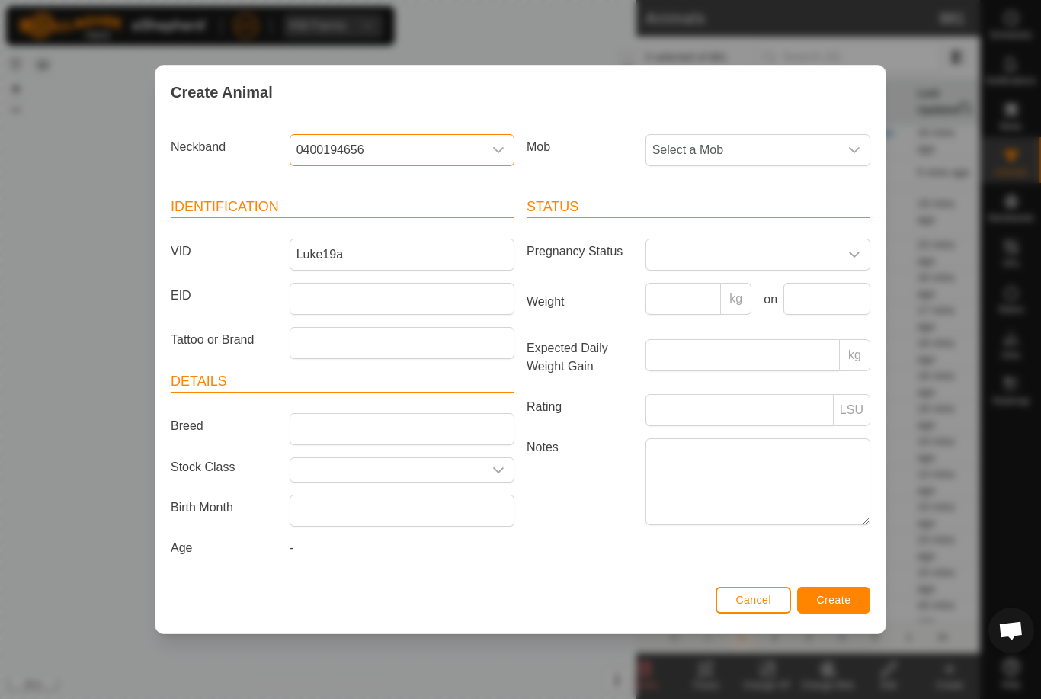
click at [798, 142] on span "Select a Mob" at bounding box center [742, 150] width 193 height 30
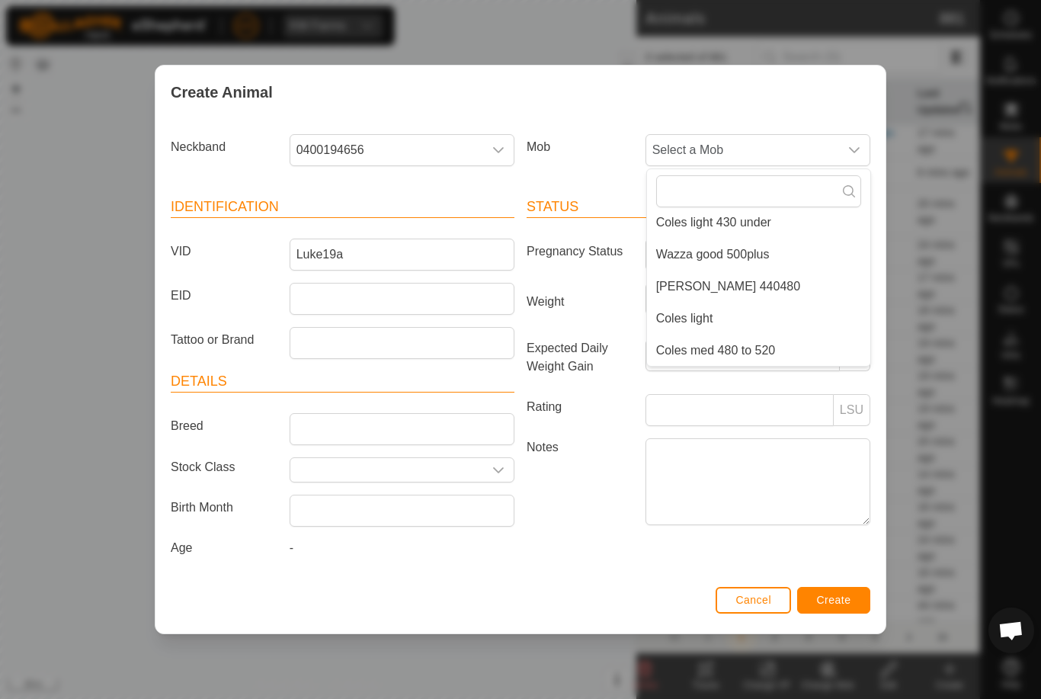
click at [753, 278] on li "[PERSON_NAME] 440480" at bounding box center [758, 286] width 223 height 30
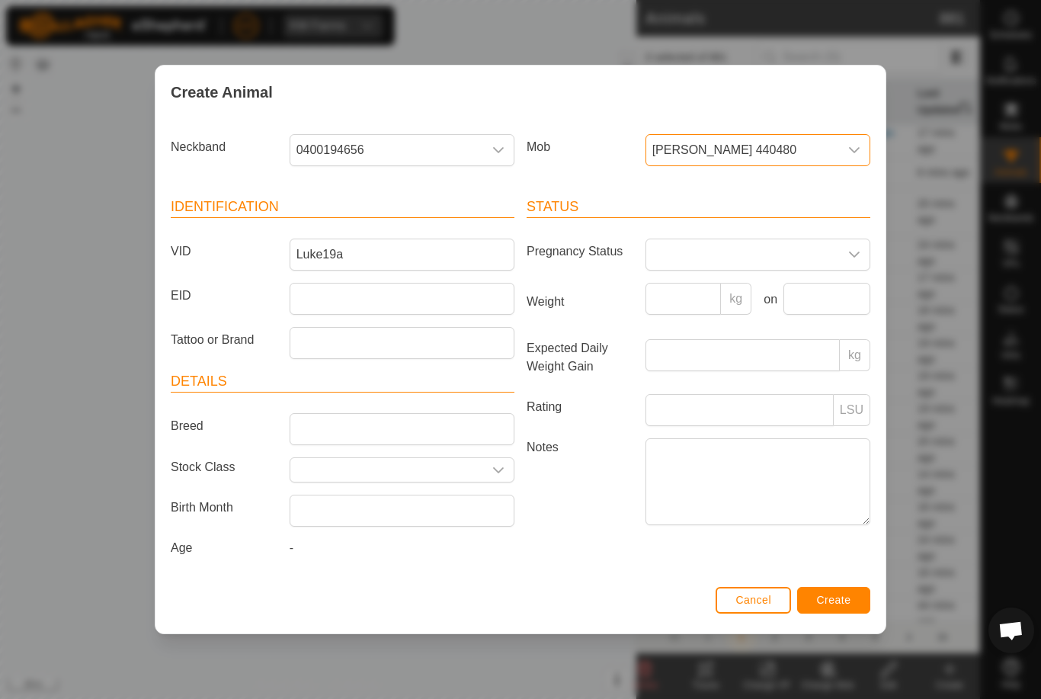
click at [853, 597] on button "Create" at bounding box center [833, 600] width 73 height 27
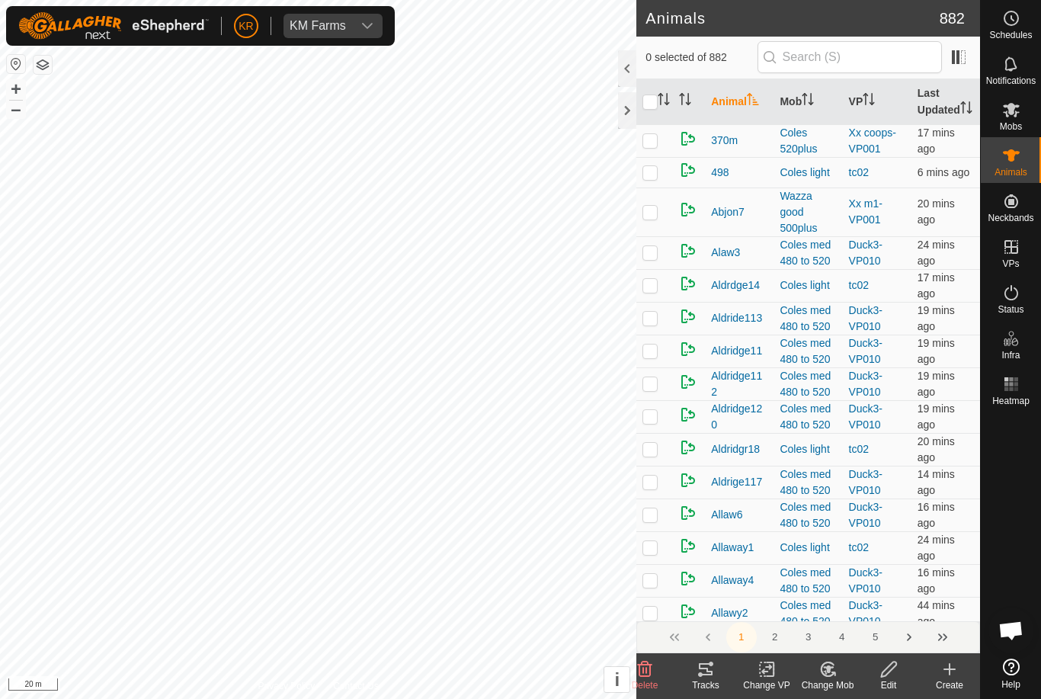
click at [955, 674] on icon at bounding box center [949, 669] width 18 height 18
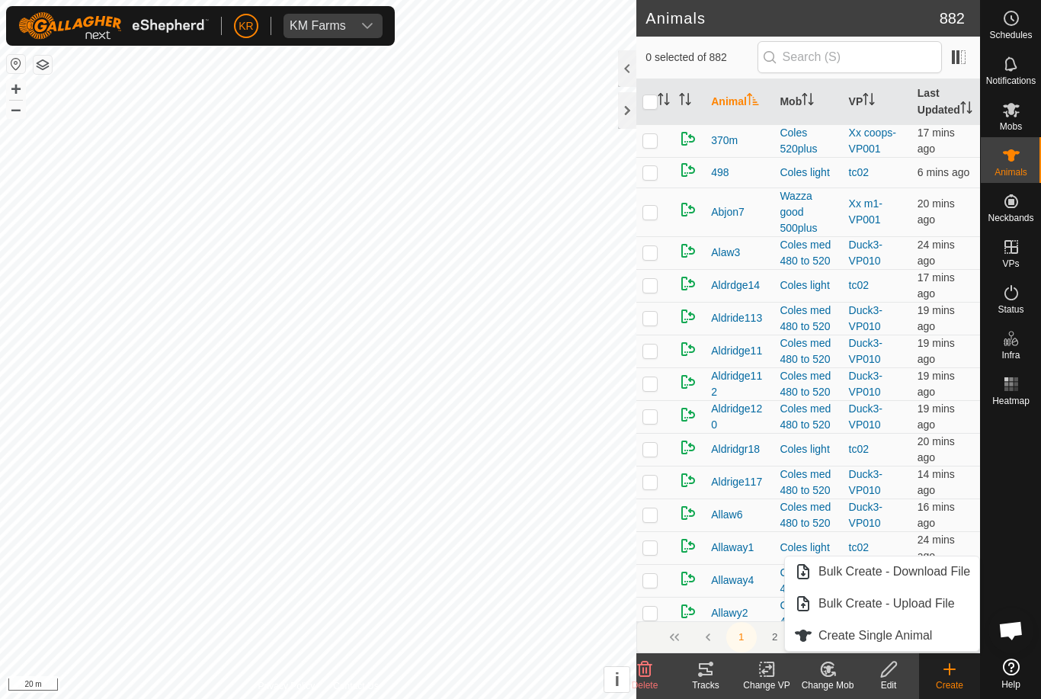
click at [917, 635] on span "Create Single Animal" at bounding box center [875, 635] width 114 height 18
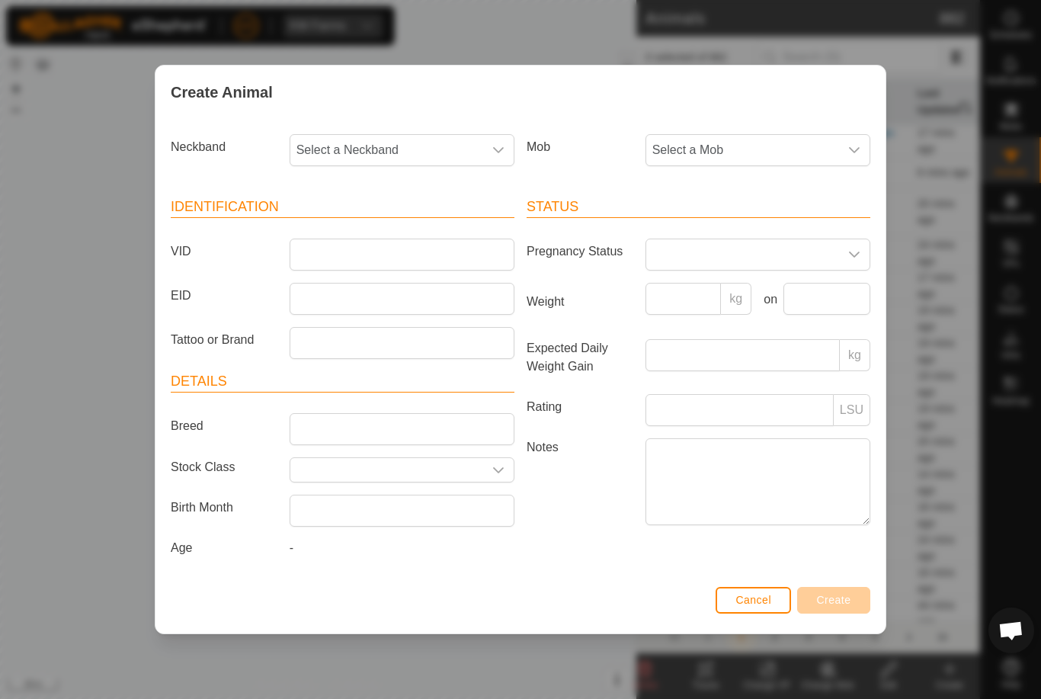
click at [837, 141] on span "Select a Mob" at bounding box center [742, 150] width 193 height 30
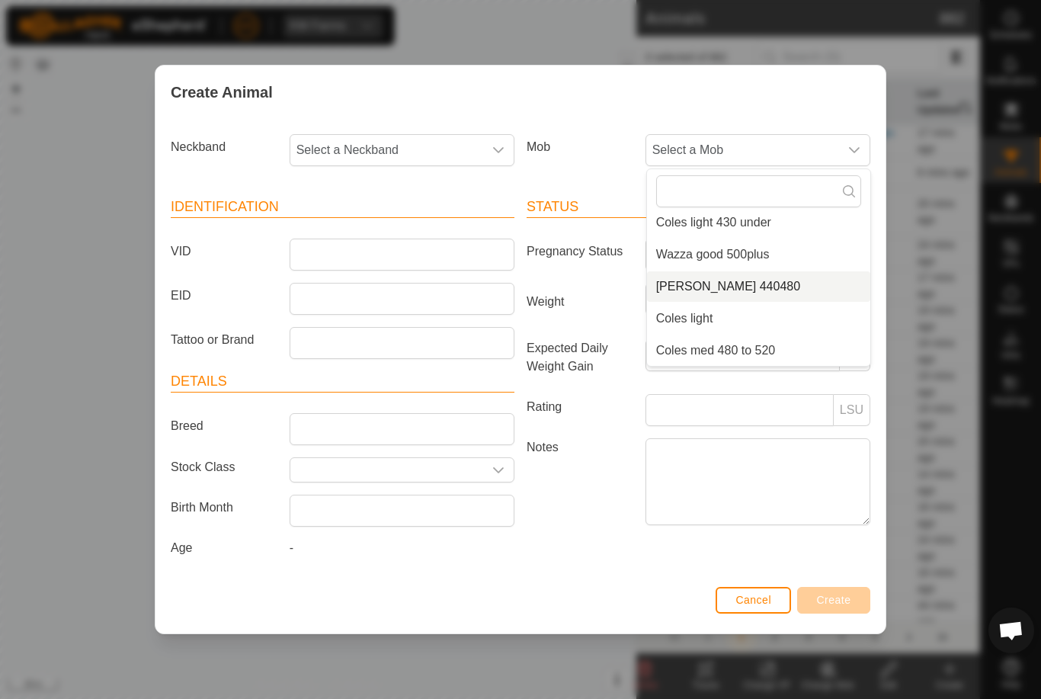
click at [758, 275] on li "[PERSON_NAME] 440480" at bounding box center [758, 286] width 223 height 30
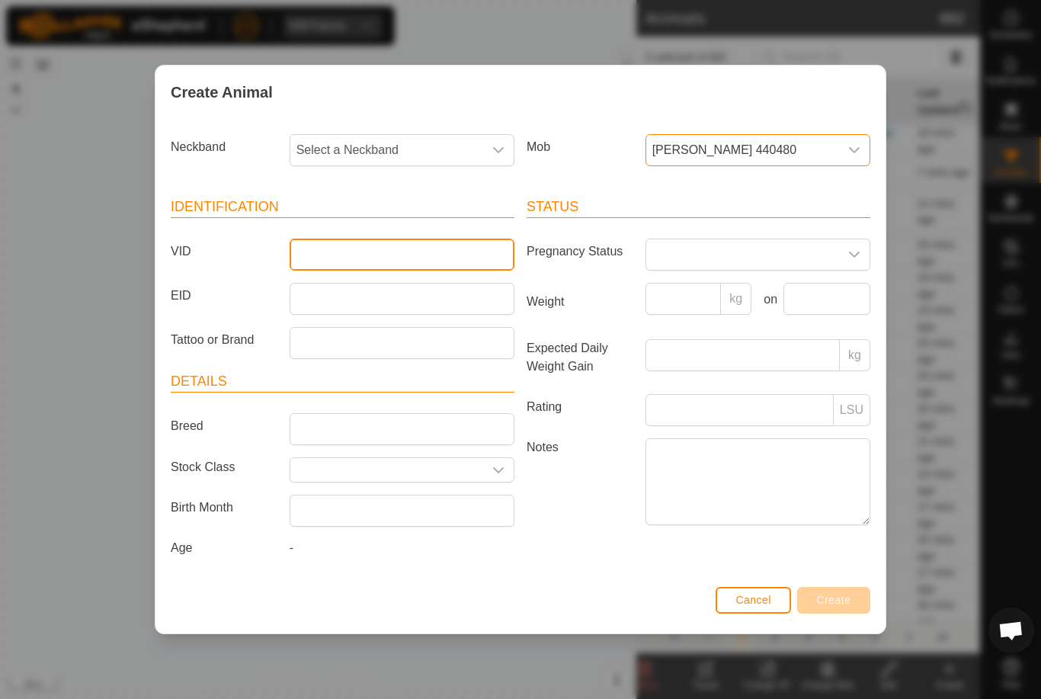
click at [433, 248] on input "VID" at bounding box center [402, 254] width 225 height 32
type input "Luke31a"
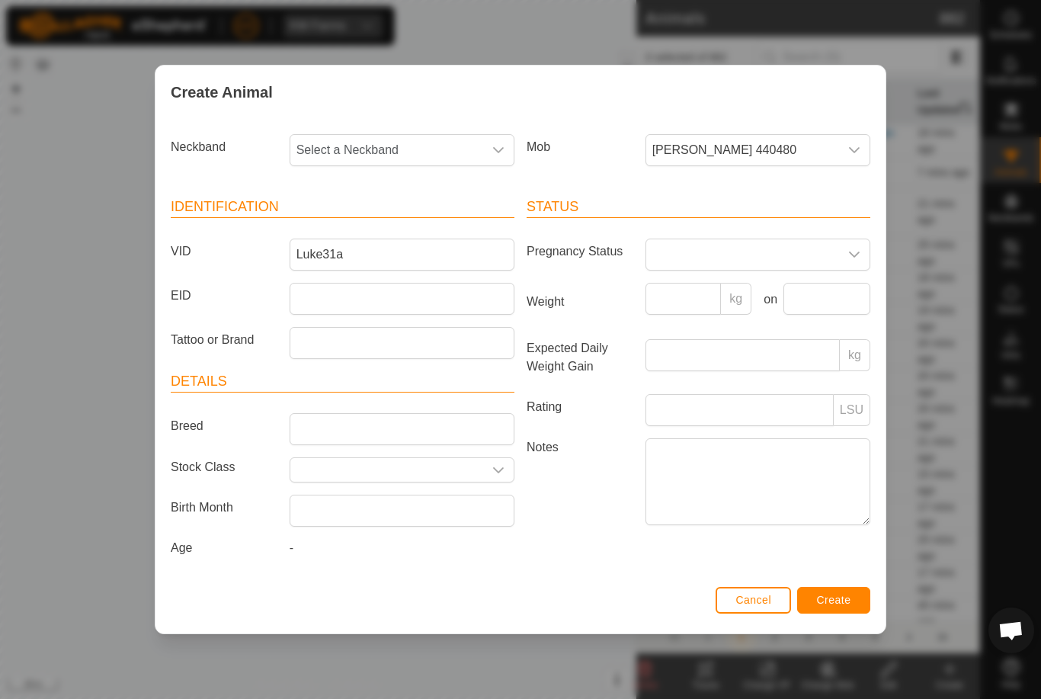
click at [400, 149] on span "Select a Neckband" at bounding box center [386, 150] width 193 height 30
type input "31443"
click at [405, 222] on li "3144393528" at bounding box center [402, 228] width 223 height 30
click at [838, 601] on span "Create" at bounding box center [834, 600] width 34 height 12
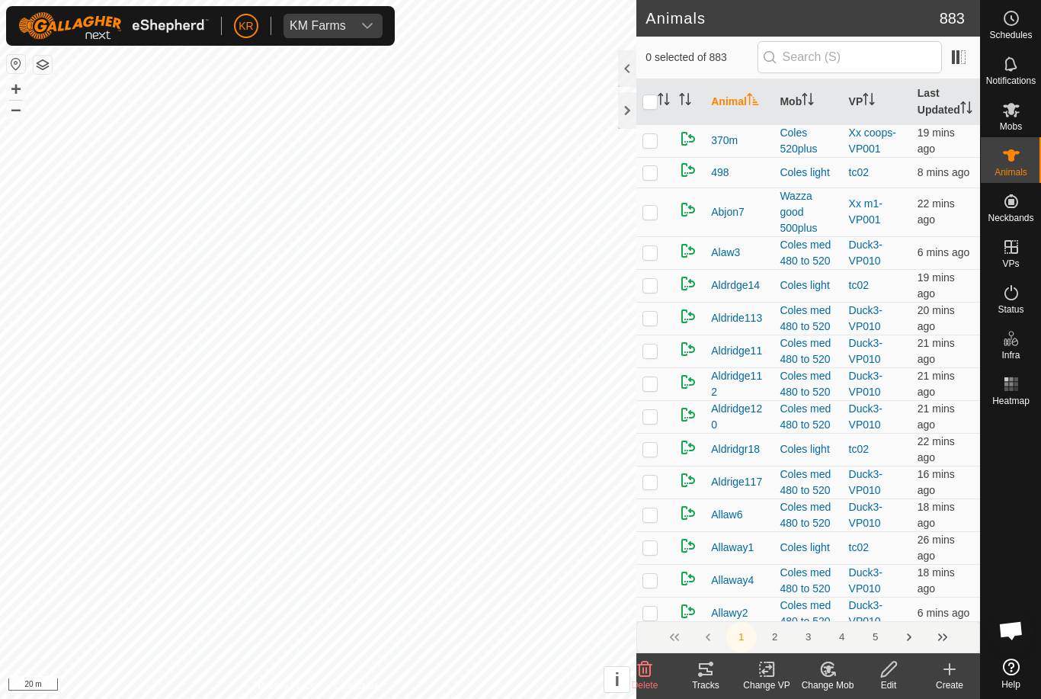
click at [949, 674] on icon at bounding box center [949, 669] width 0 height 11
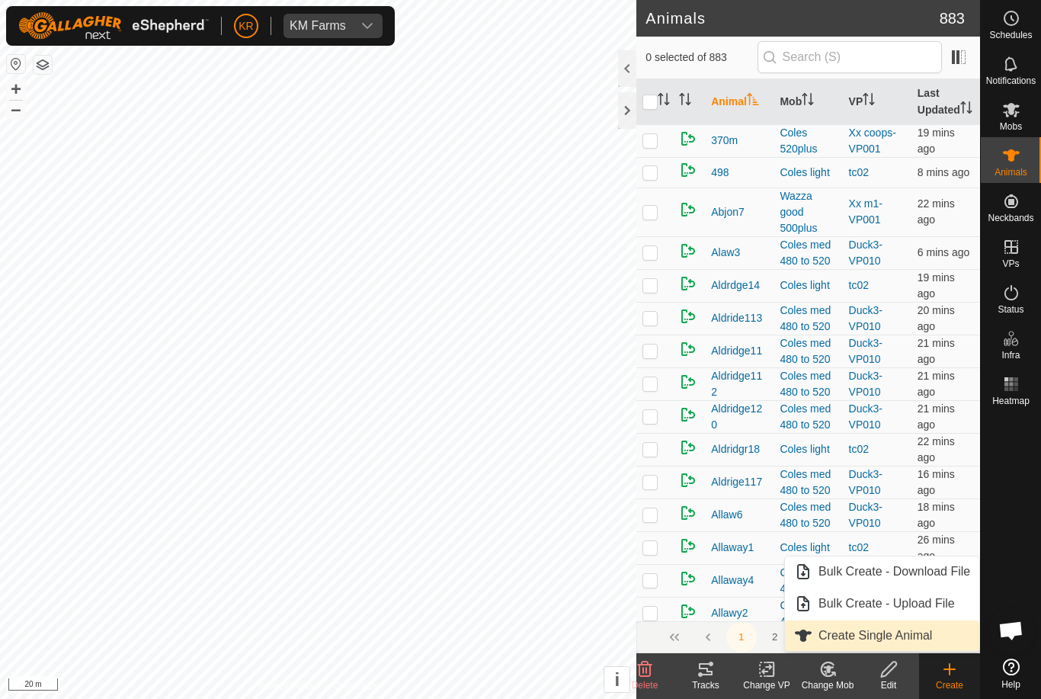
click at [936, 629] on link "Create Single Animal" at bounding box center [882, 635] width 194 height 30
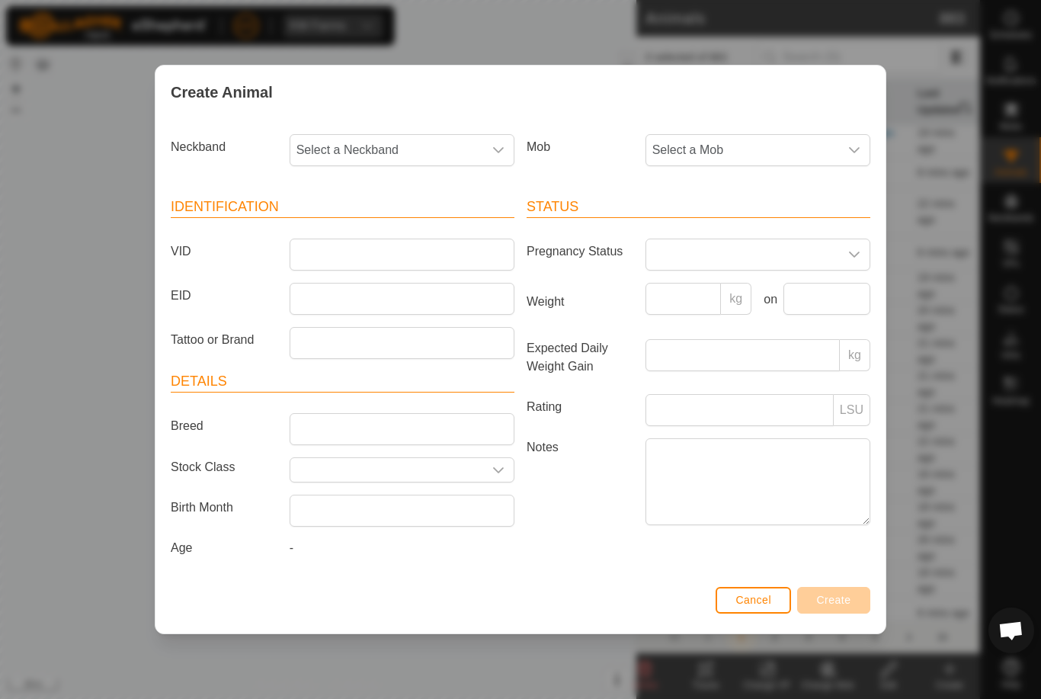
click at [763, 138] on span "Select a Mob" at bounding box center [742, 150] width 193 height 30
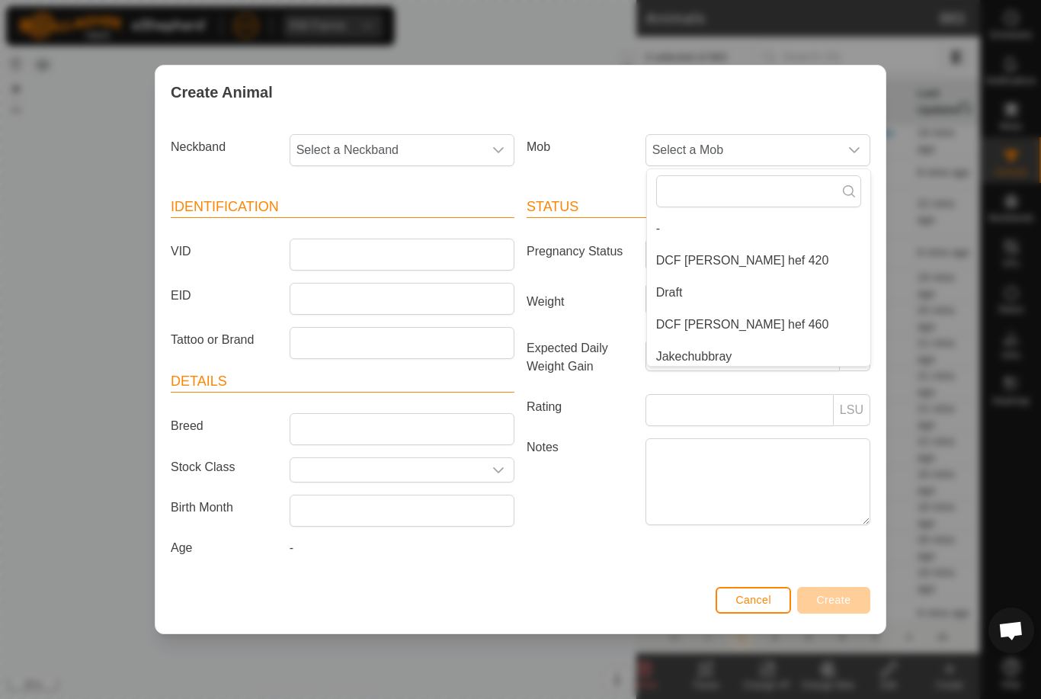
click at [770, 254] on li "DCF [PERSON_NAME] hef 420" at bounding box center [758, 260] width 223 height 30
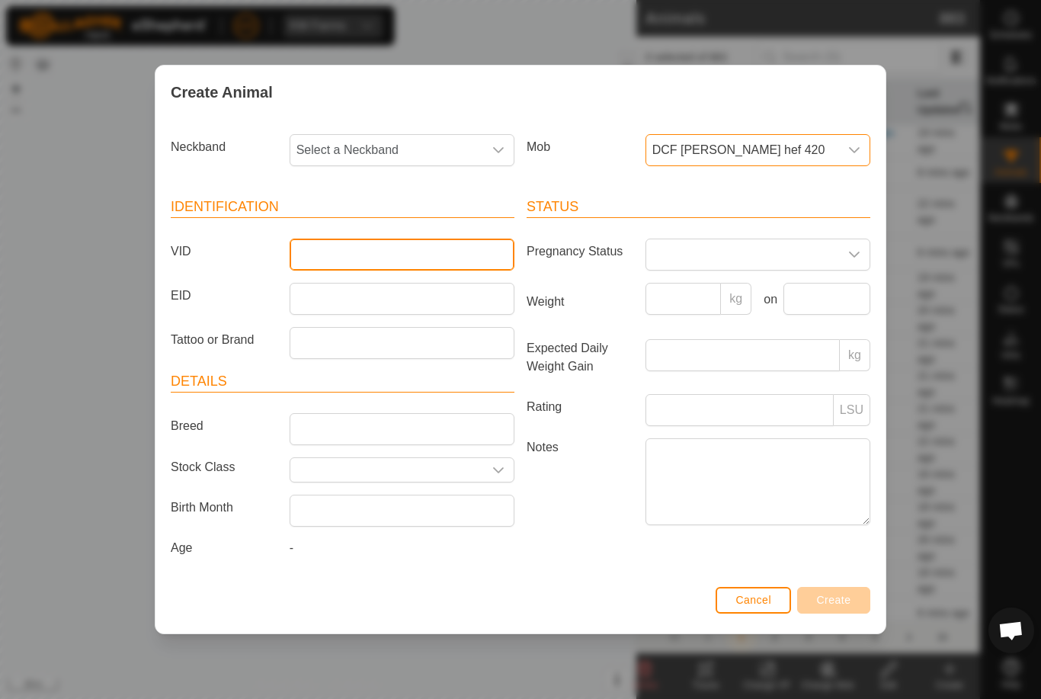
click at [408, 254] on input "VID" at bounding box center [402, 254] width 225 height 32
type input "Mb108"
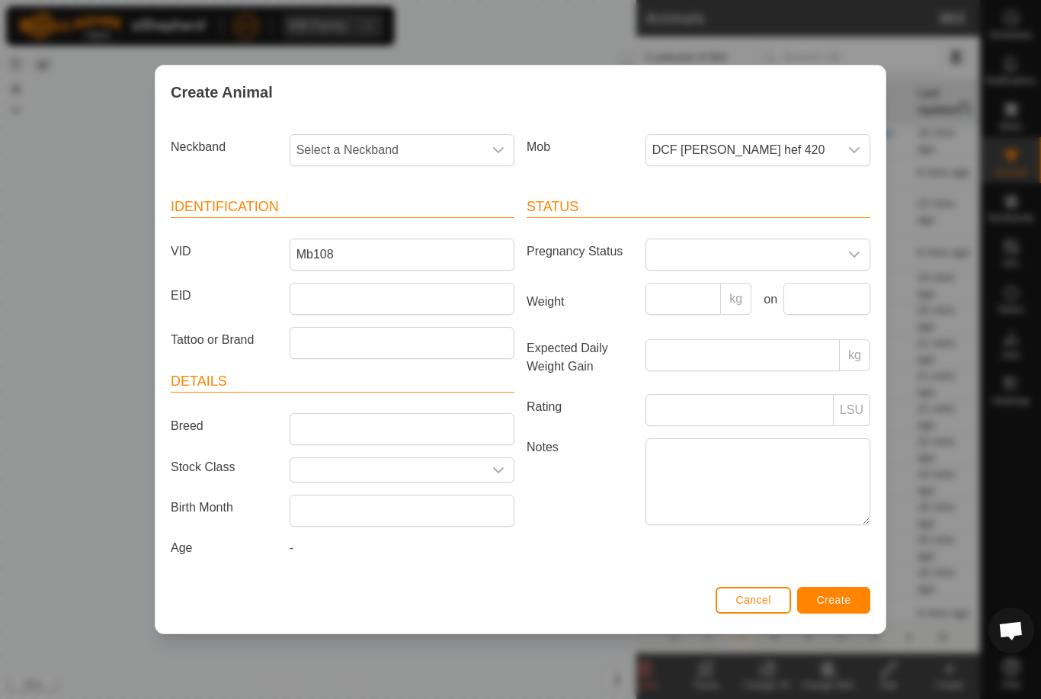
click at [408, 146] on span "Select a Neckband" at bounding box center [386, 150] width 193 height 30
type input "1796"
click at [411, 226] on li "1796688643" at bounding box center [402, 228] width 223 height 30
click at [854, 601] on button "Create" at bounding box center [833, 600] width 73 height 27
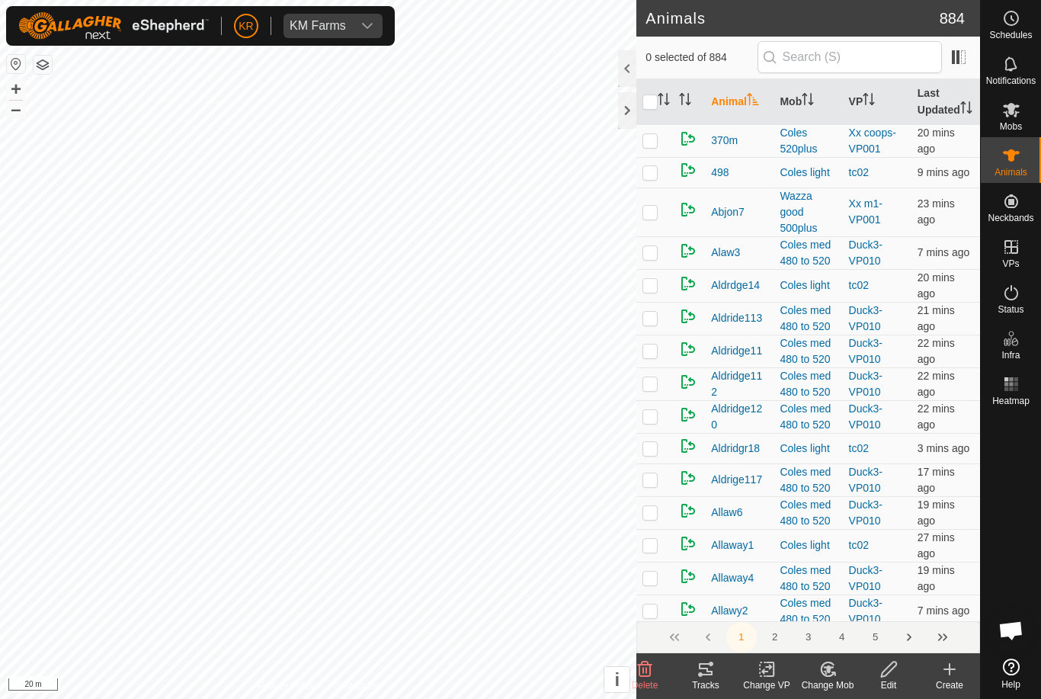
click at [952, 677] on icon at bounding box center [949, 669] width 18 height 18
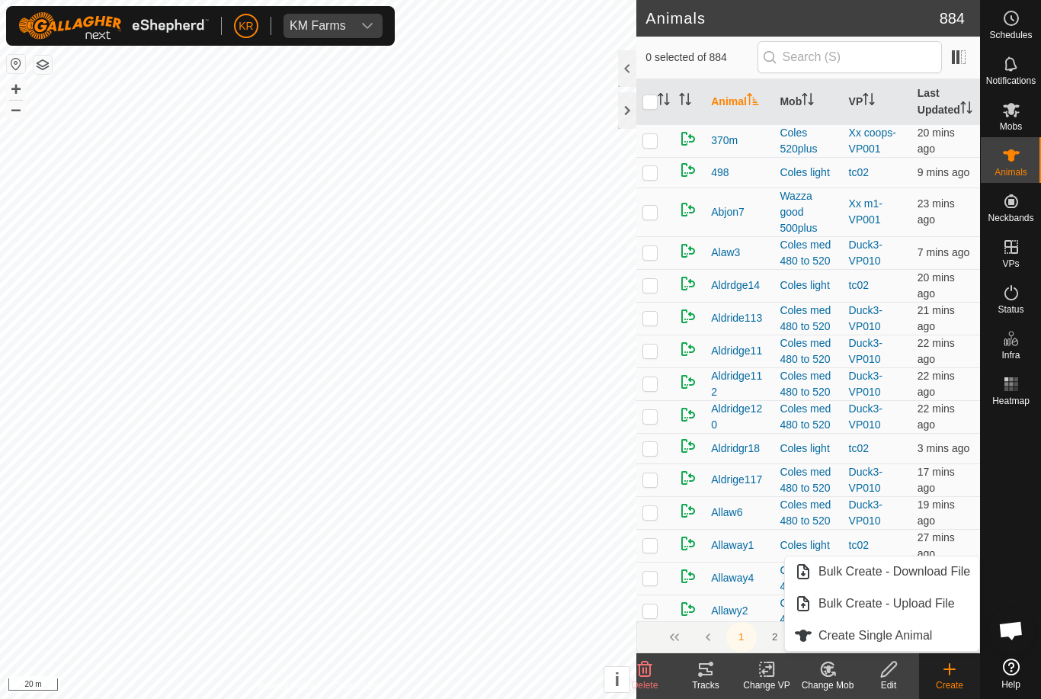
click at [941, 628] on link "Create Single Animal" at bounding box center [882, 635] width 194 height 30
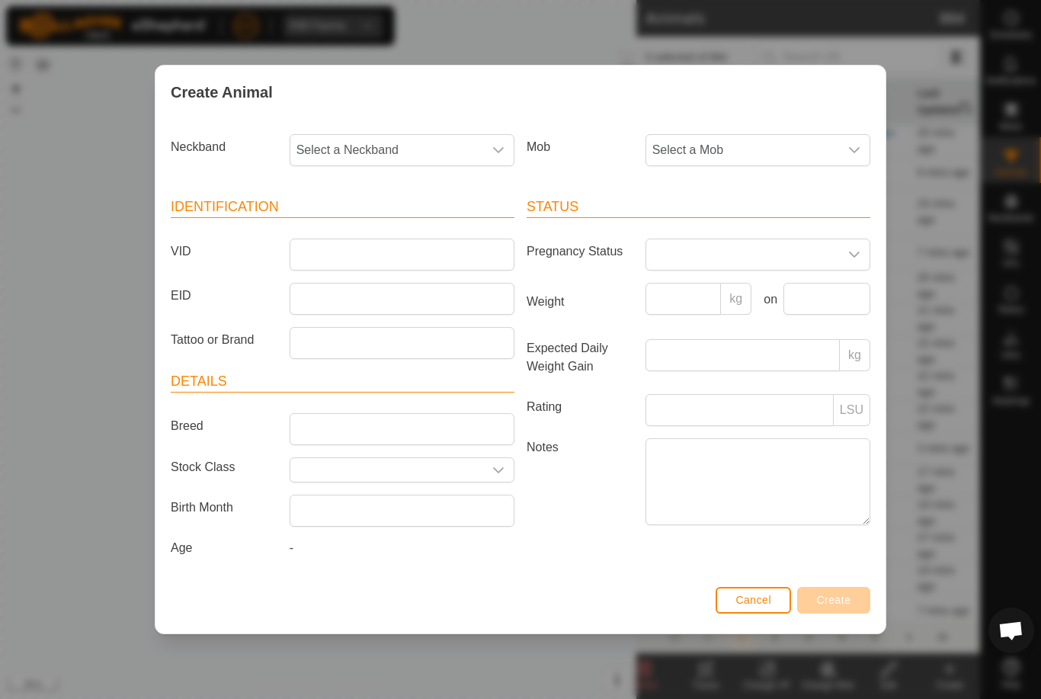
click at [828, 149] on span "Select a Mob" at bounding box center [742, 150] width 193 height 30
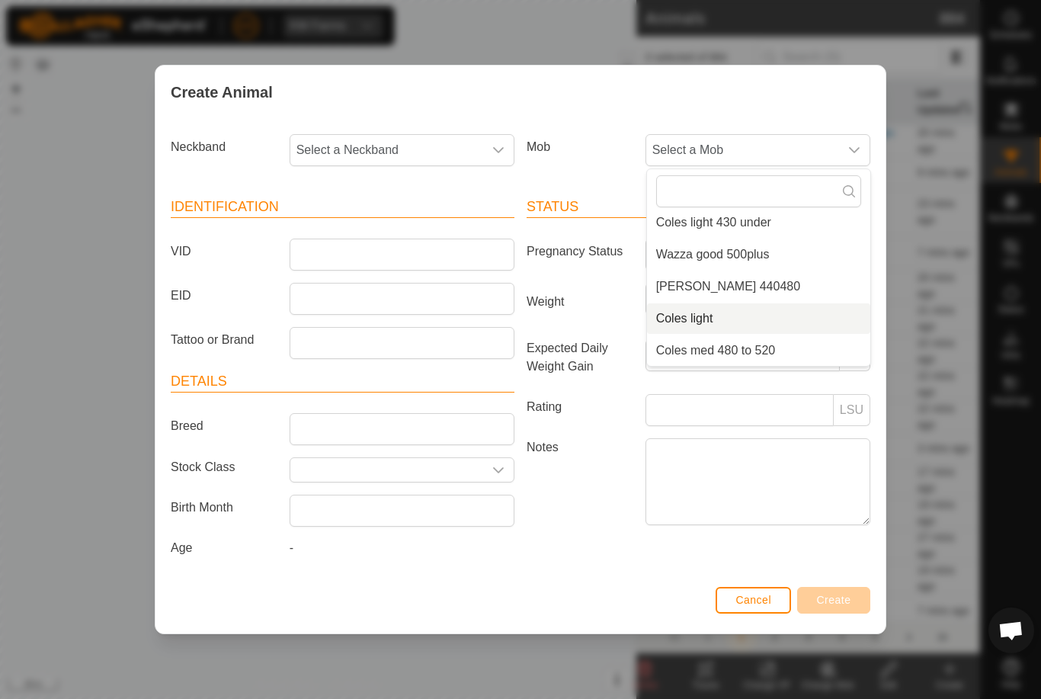
click at [791, 328] on li "Coles light" at bounding box center [758, 318] width 223 height 30
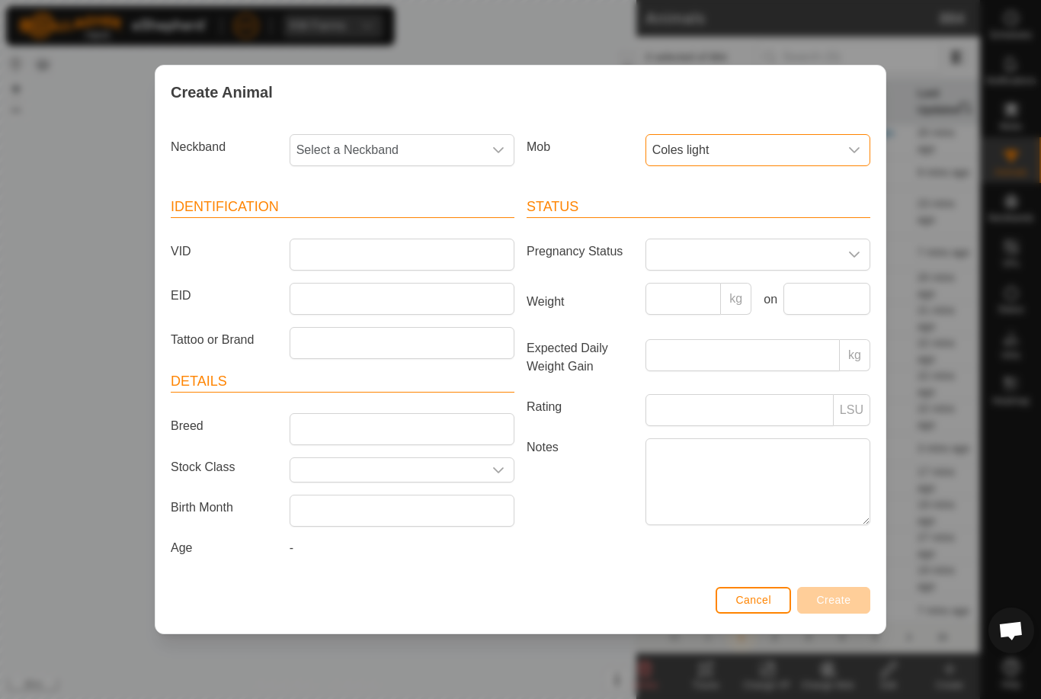
click at [811, 135] on span "Coles light" at bounding box center [742, 150] width 193 height 30
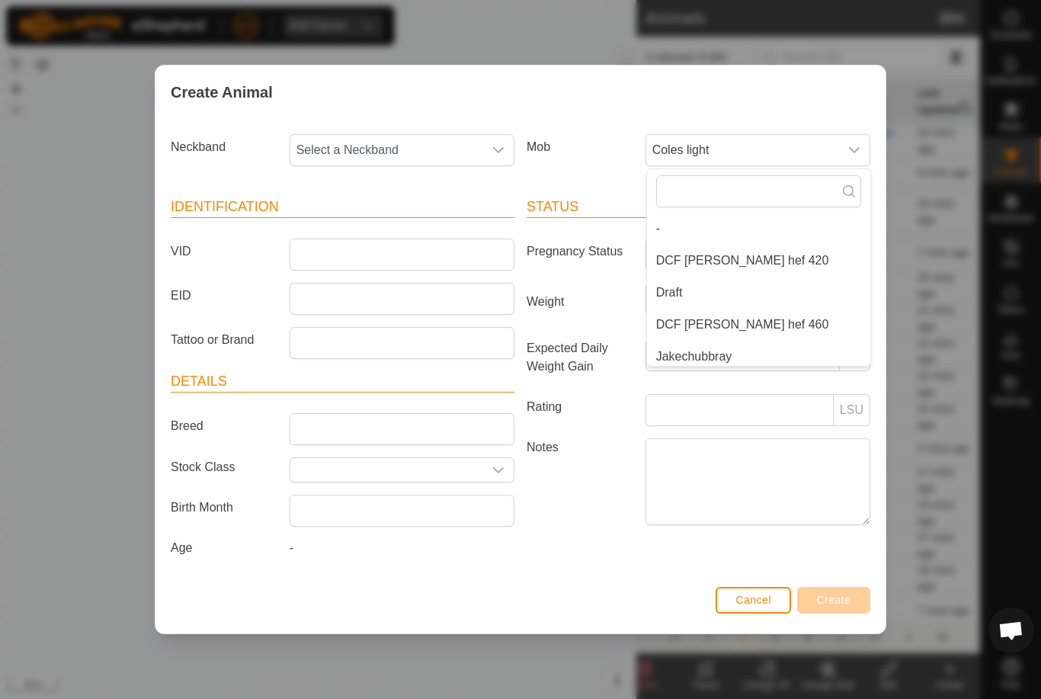
scroll to position [230, 0]
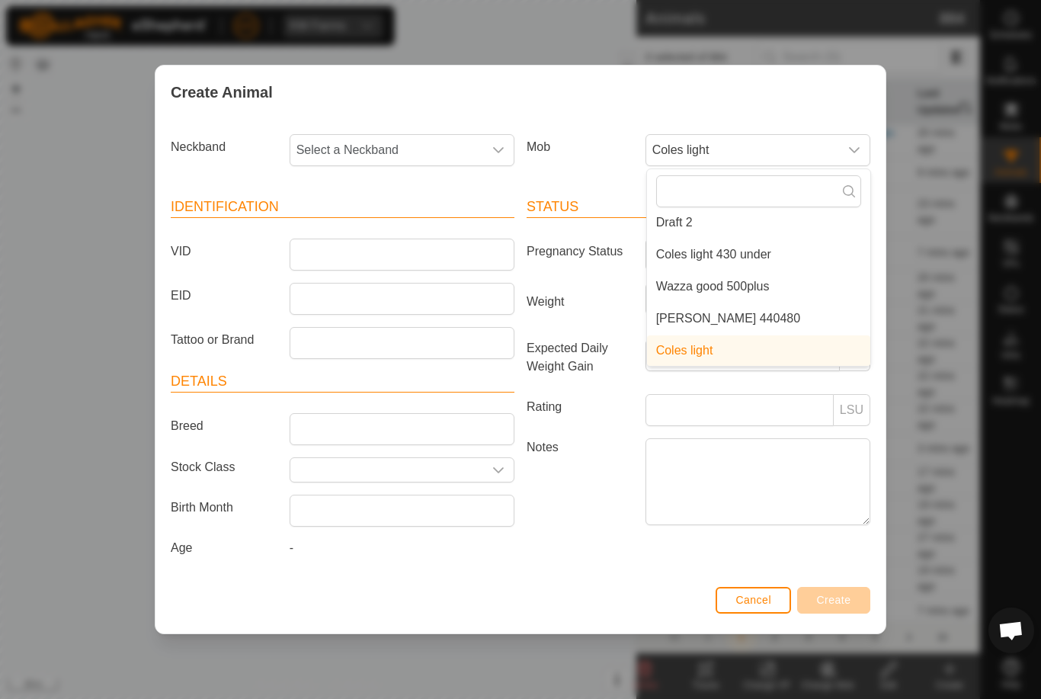
click at [747, 303] on li "[PERSON_NAME] 440480" at bounding box center [758, 318] width 223 height 30
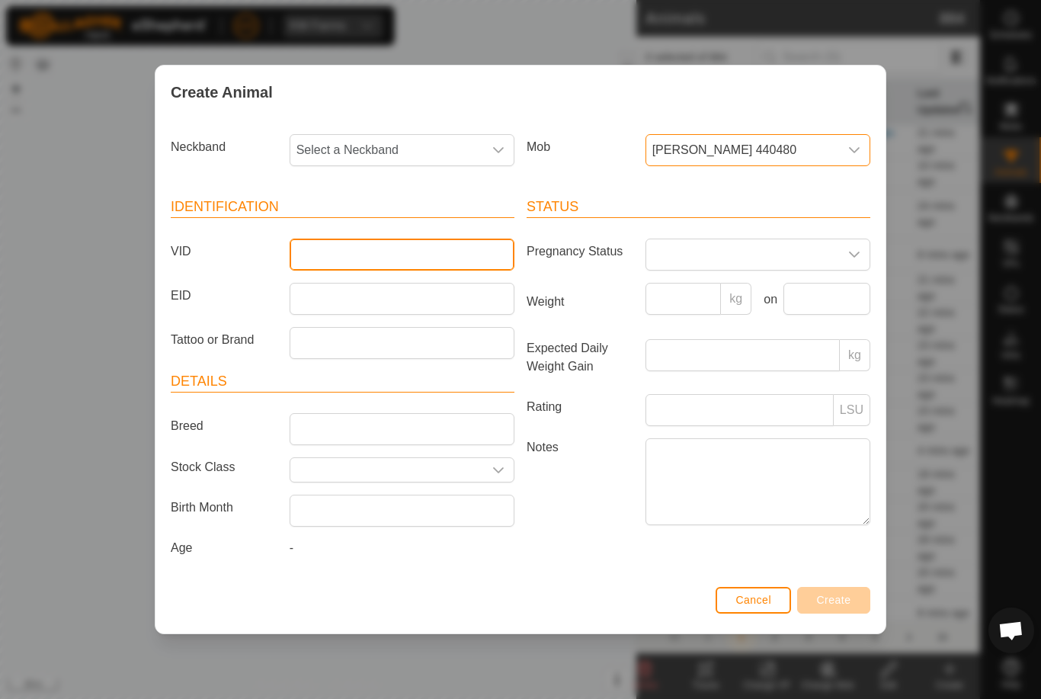
click at [404, 251] on input "VID" at bounding box center [402, 254] width 225 height 32
type input "Finn104"
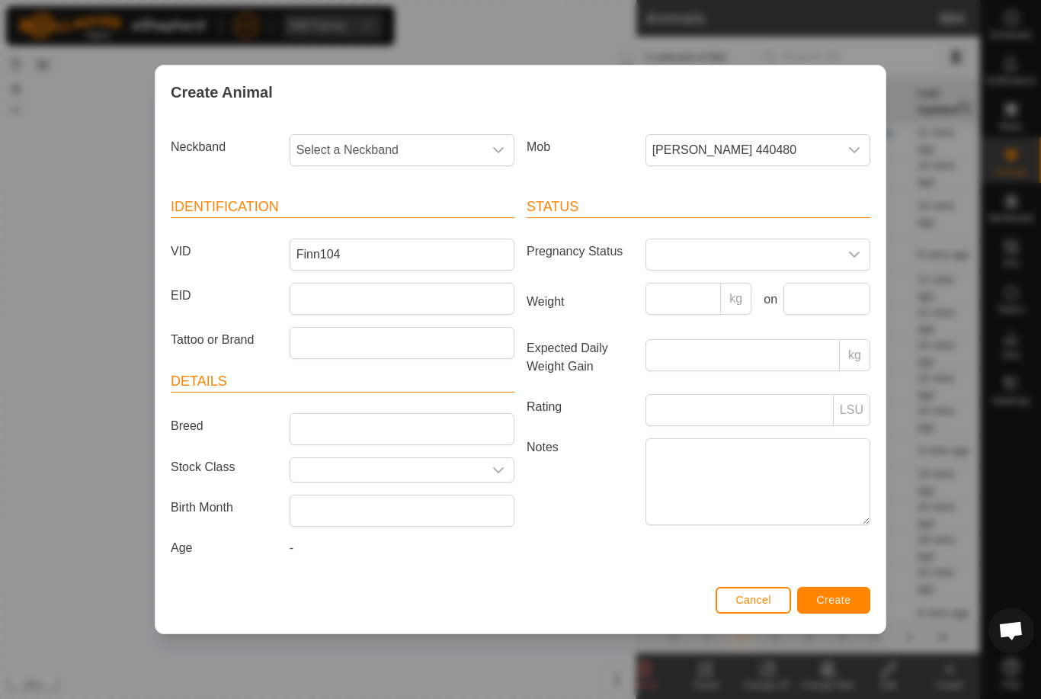
click at [796, 149] on span "[PERSON_NAME] 440480" at bounding box center [742, 150] width 193 height 30
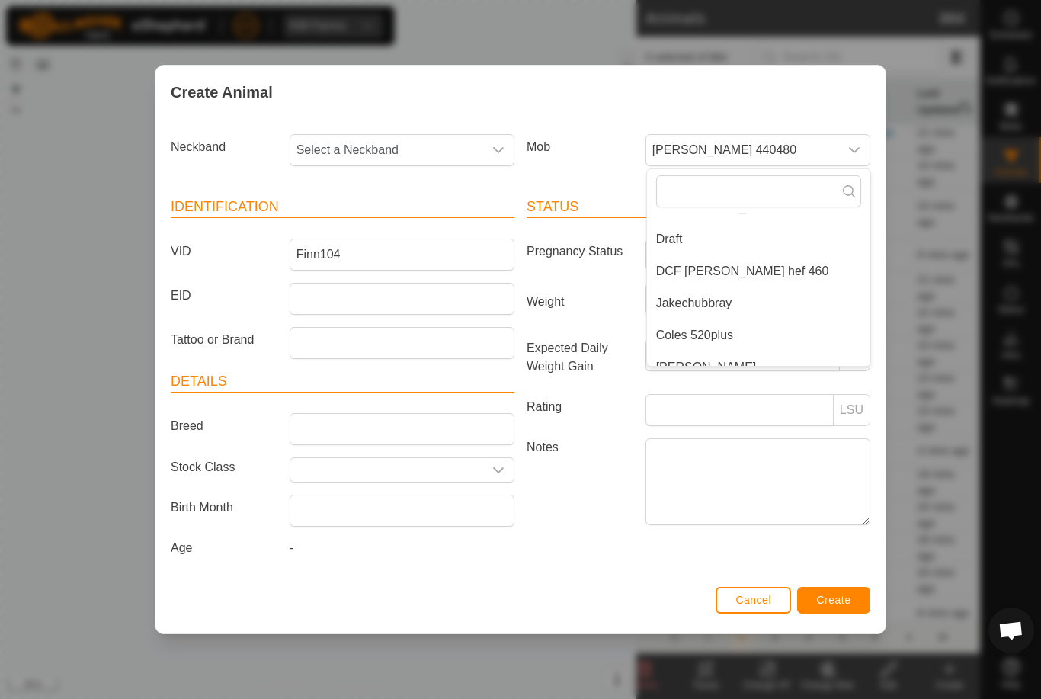
scroll to position [50, 0]
click at [763, 266] on li "DCF [PERSON_NAME] hef 460" at bounding box center [758, 275] width 223 height 30
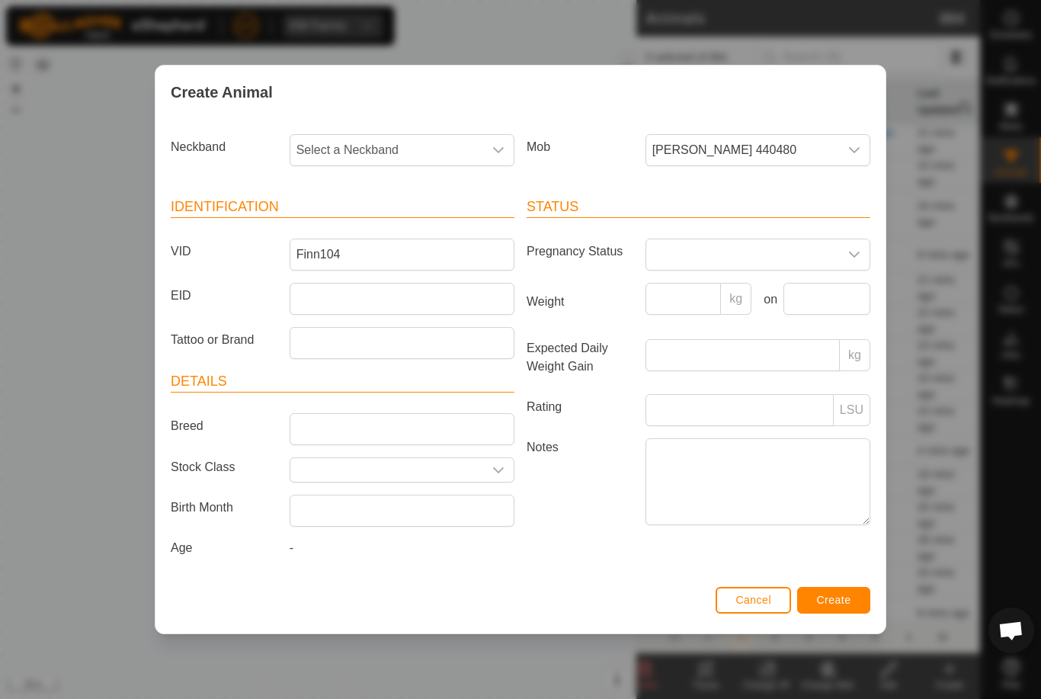
scroll to position [198, 0]
click at [401, 144] on span "Select a Neckband" at bounding box center [386, 150] width 193 height 30
type input "40143"
click at [402, 222] on li "4014377581" at bounding box center [402, 228] width 223 height 30
click at [846, 590] on button "Create" at bounding box center [833, 600] width 73 height 27
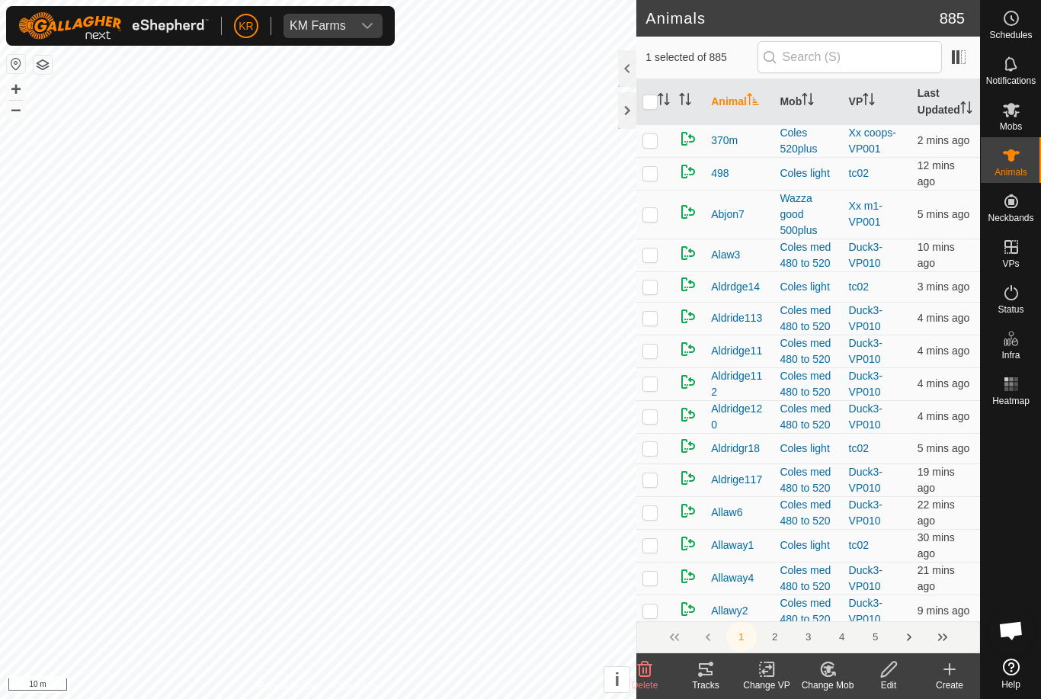
click at [763, 663] on icon at bounding box center [766, 669] width 19 height 18
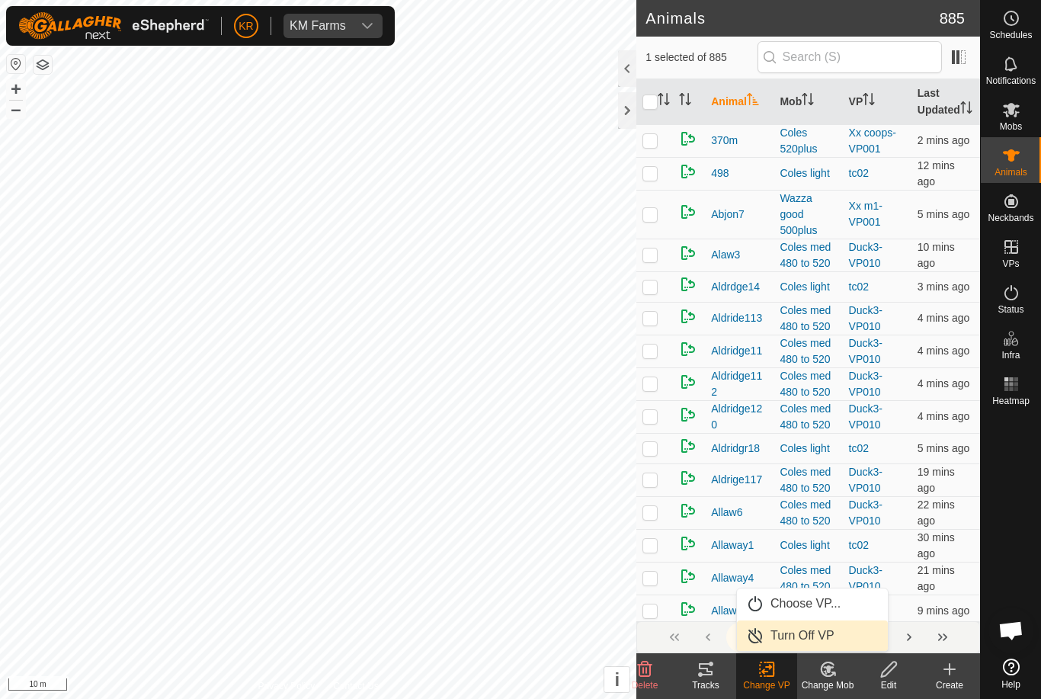
click at [818, 628] on span "Turn Off VP" at bounding box center [802, 635] width 64 height 18
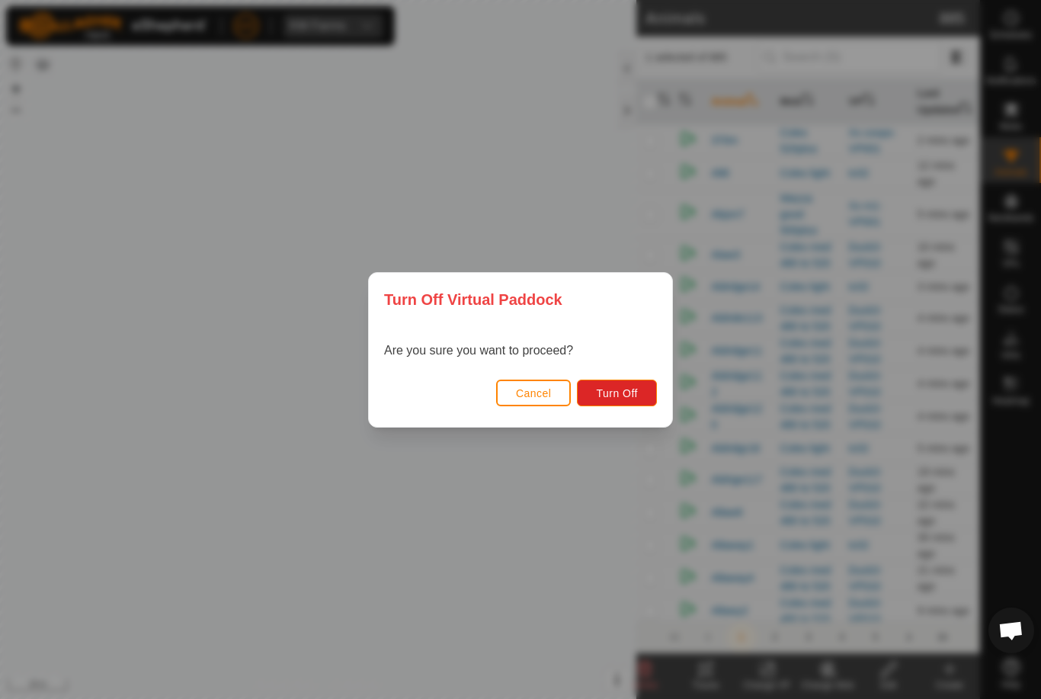
click at [626, 380] on button "Turn Off" at bounding box center [617, 392] width 80 height 27
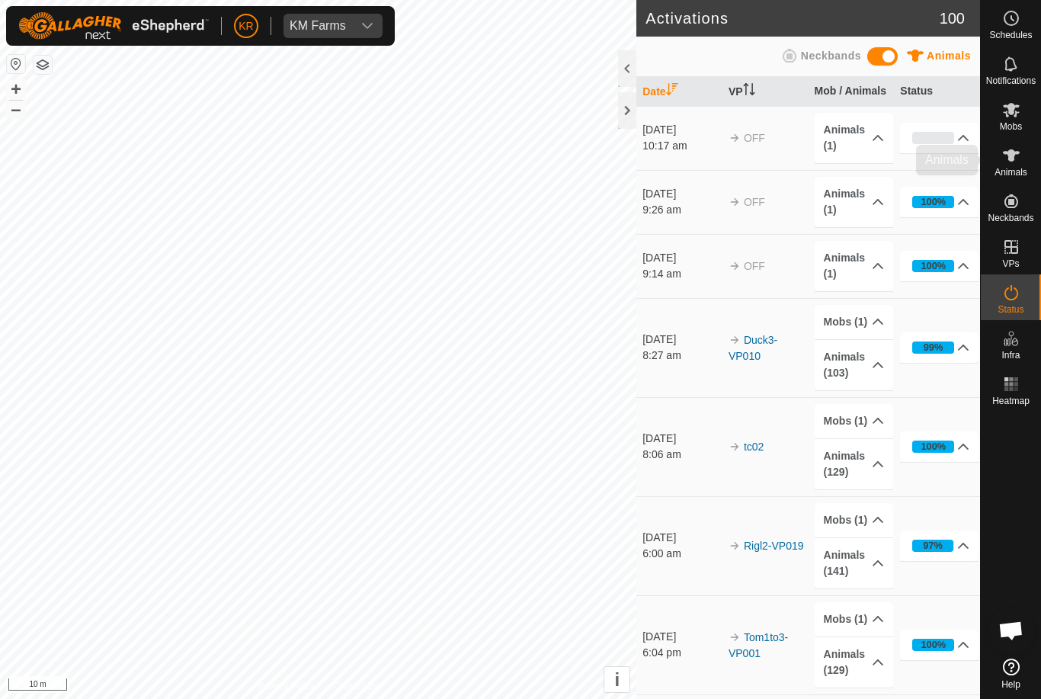
click at [1035, 177] on div "Animals" at bounding box center [1011, 160] width 60 height 46
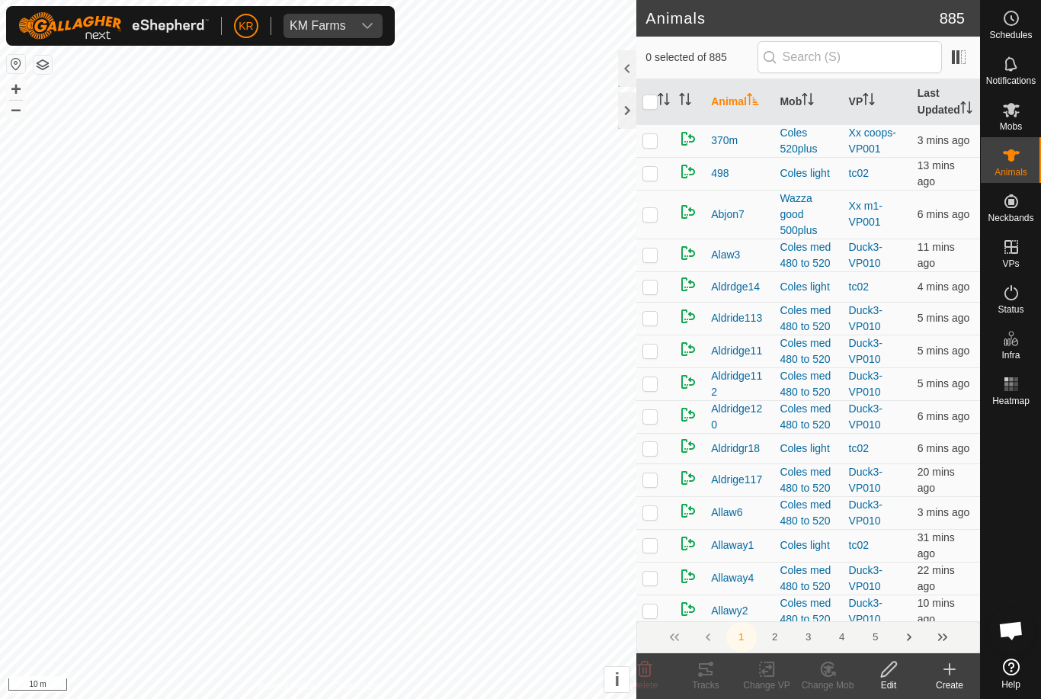
click at [958, 674] on icon at bounding box center [949, 669] width 18 height 18
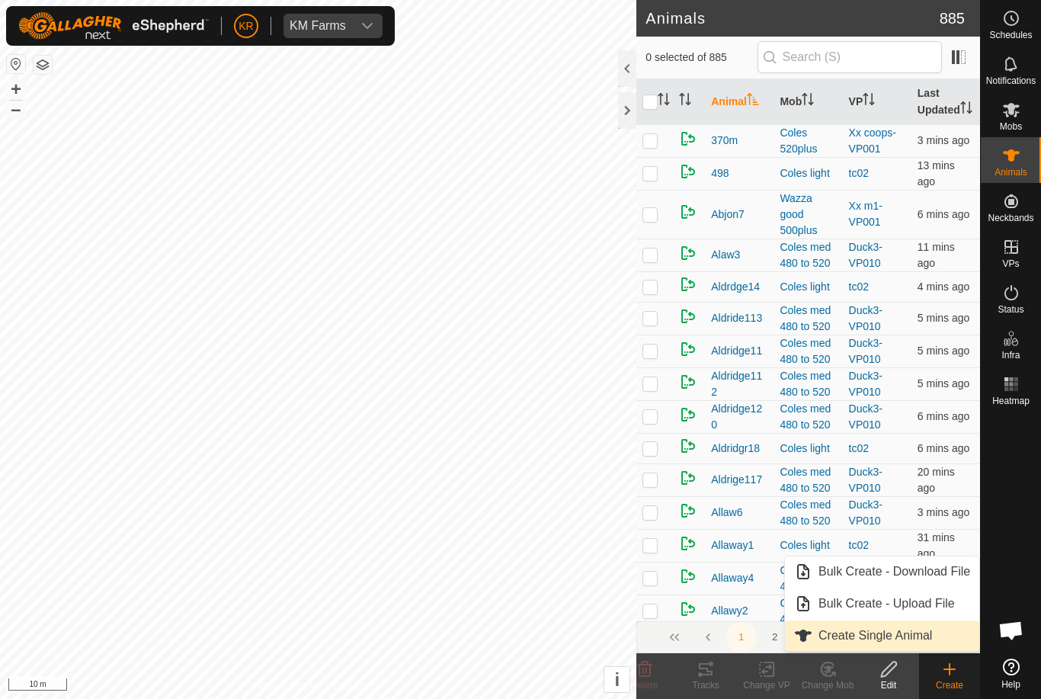
click at [948, 641] on link "Create Single Animal" at bounding box center [882, 635] width 194 height 30
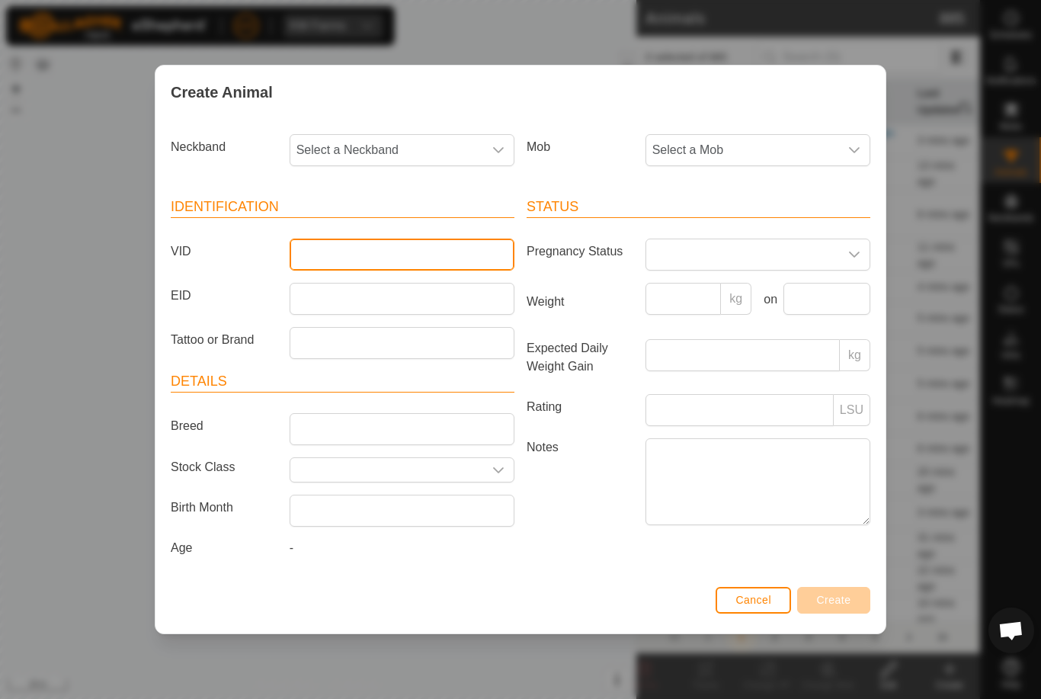
click at [363, 250] on input "VID" at bounding box center [402, 254] width 225 height 32
type input "Mb116"
click at [806, 140] on span "Select a Mob" at bounding box center [742, 150] width 193 height 30
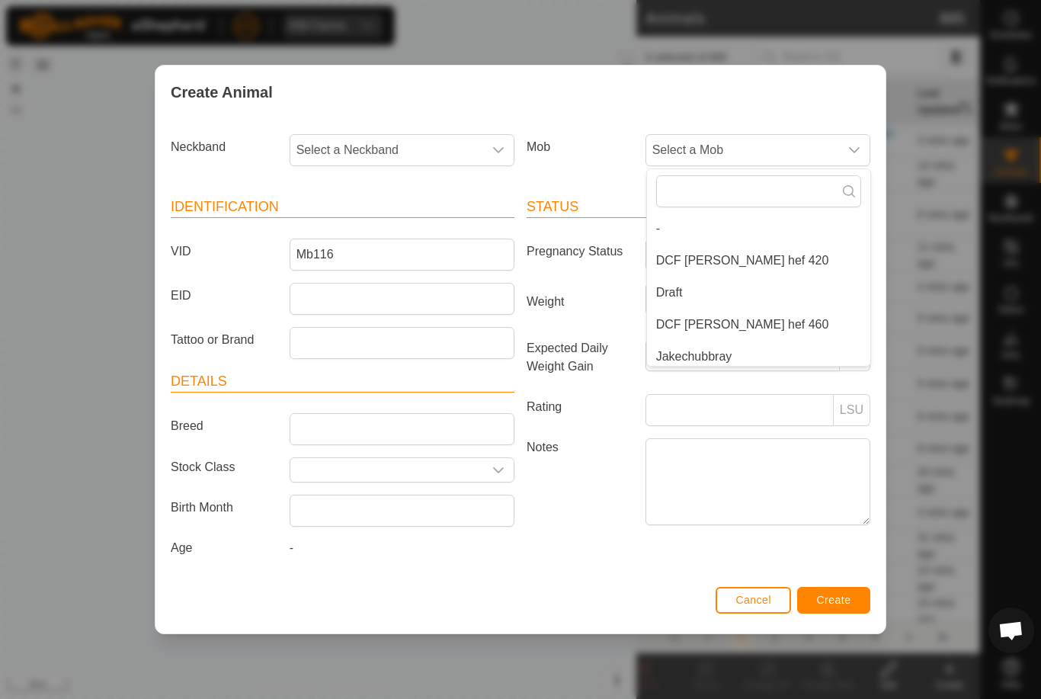
click at [763, 252] on li "DCF [PERSON_NAME] hef 420" at bounding box center [758, 260] width 223 height 30
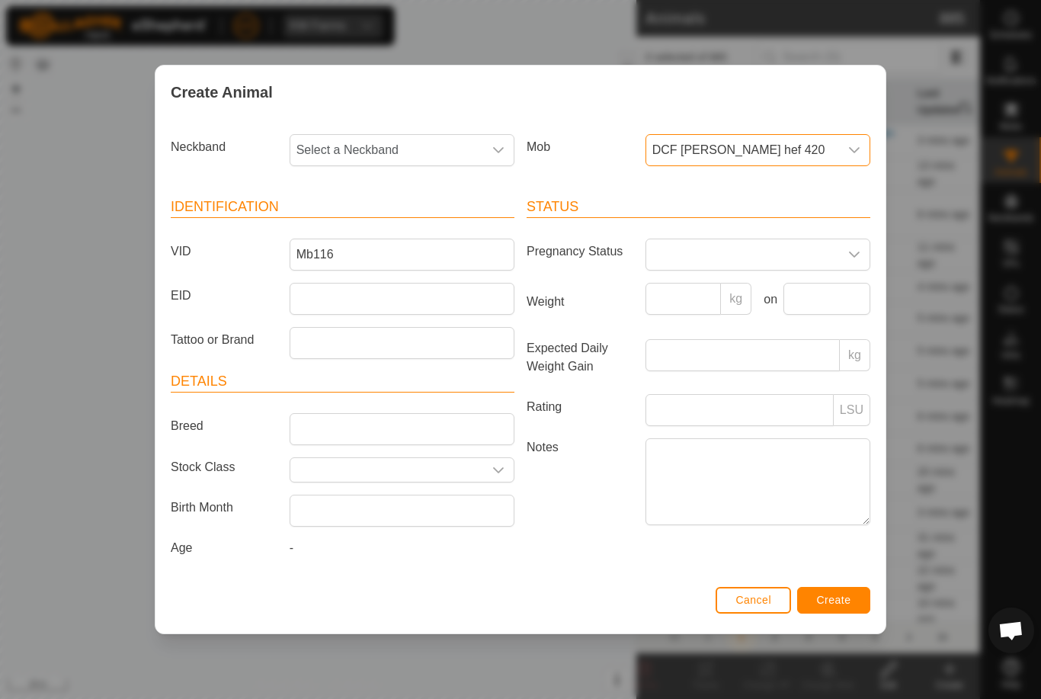
click at [414, 141] on span "Select a Neckband" at bounding box center [386, 150] width 193 height 30
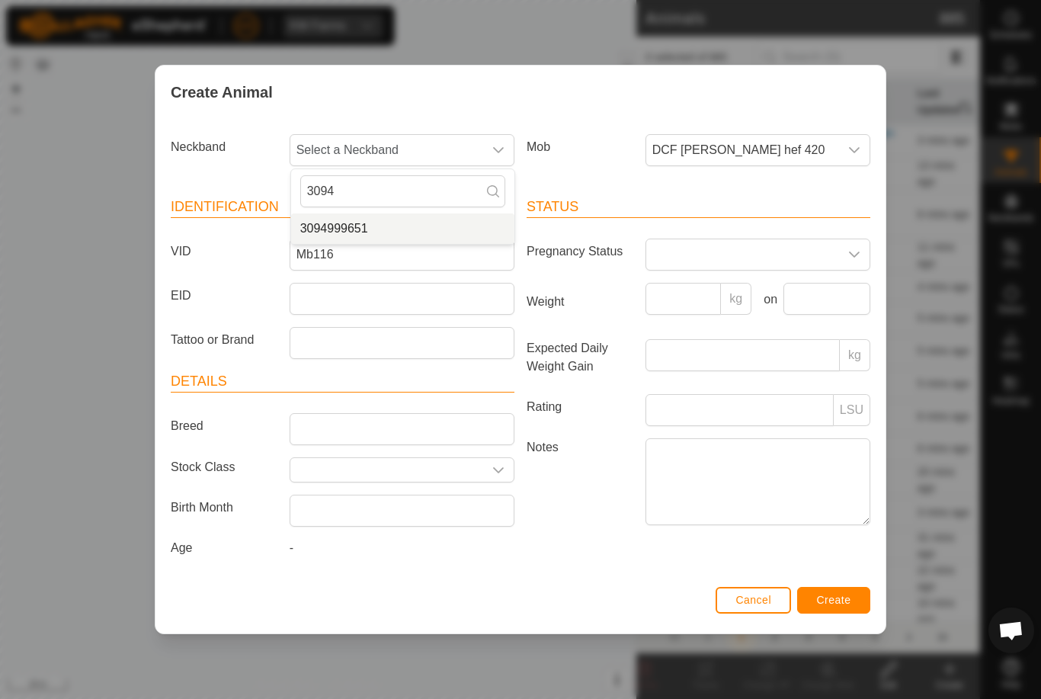
type input "3094"
click at [408, 227] on li "3094999651" at bounding box center [402, 228] width 223 height 30
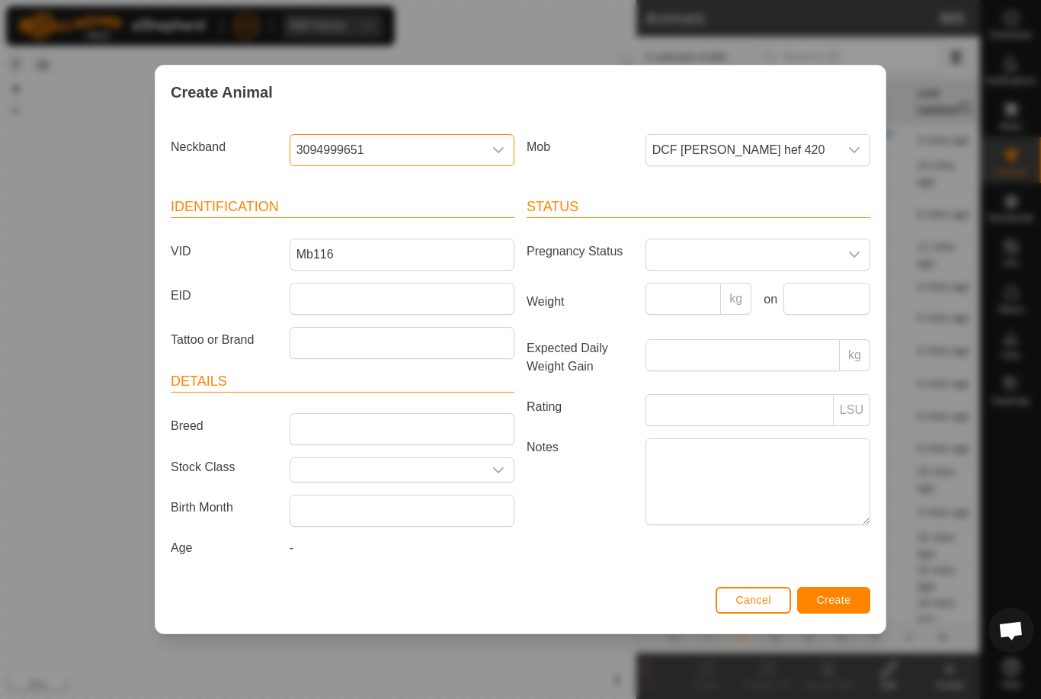
click at [847, 590] on button "Create" at bounding box center [833, 600] width 73 height 27
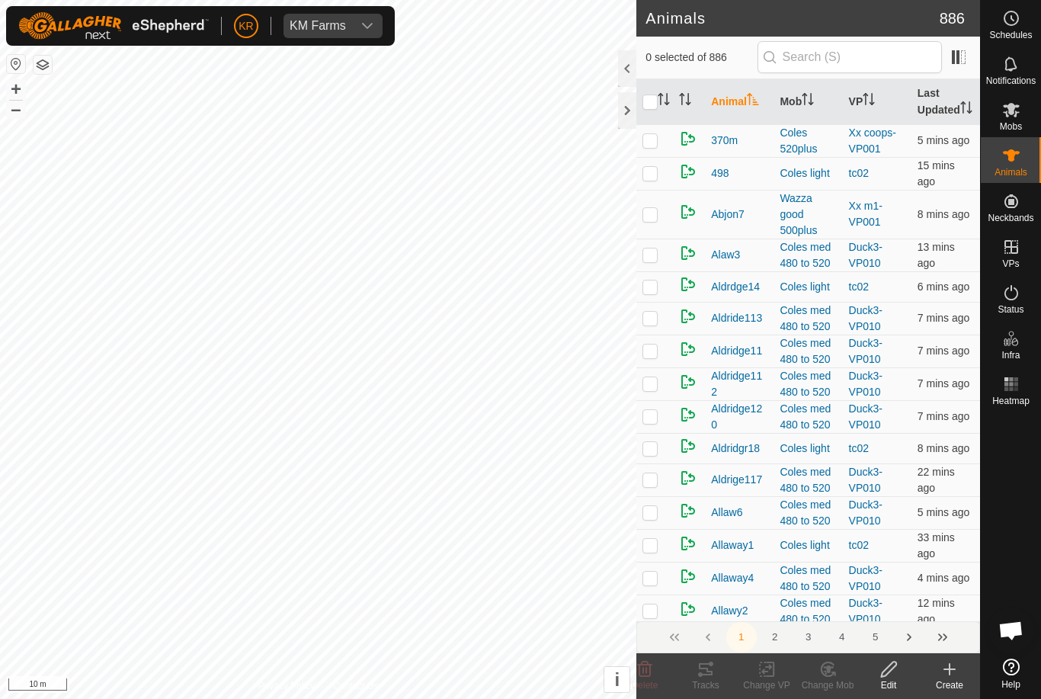
click at [958, 676] on icon at bounding box center [949, 669] width 18 height 18
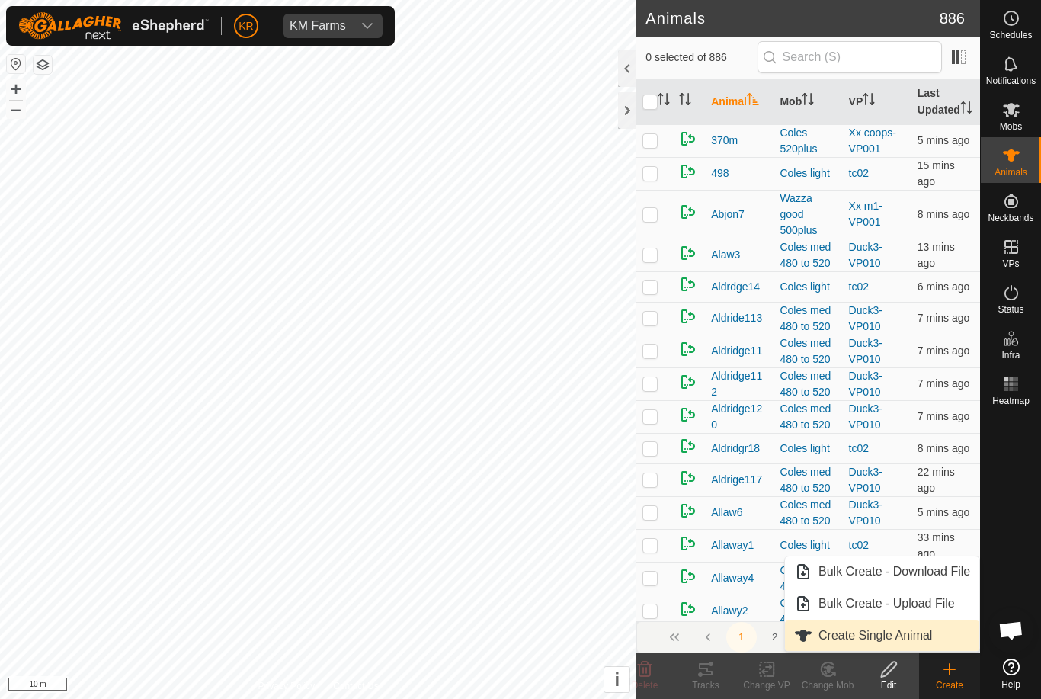
click at [928, 641] on span "Create Single Animal" at bounding box center [875, 635] width 114 height 18
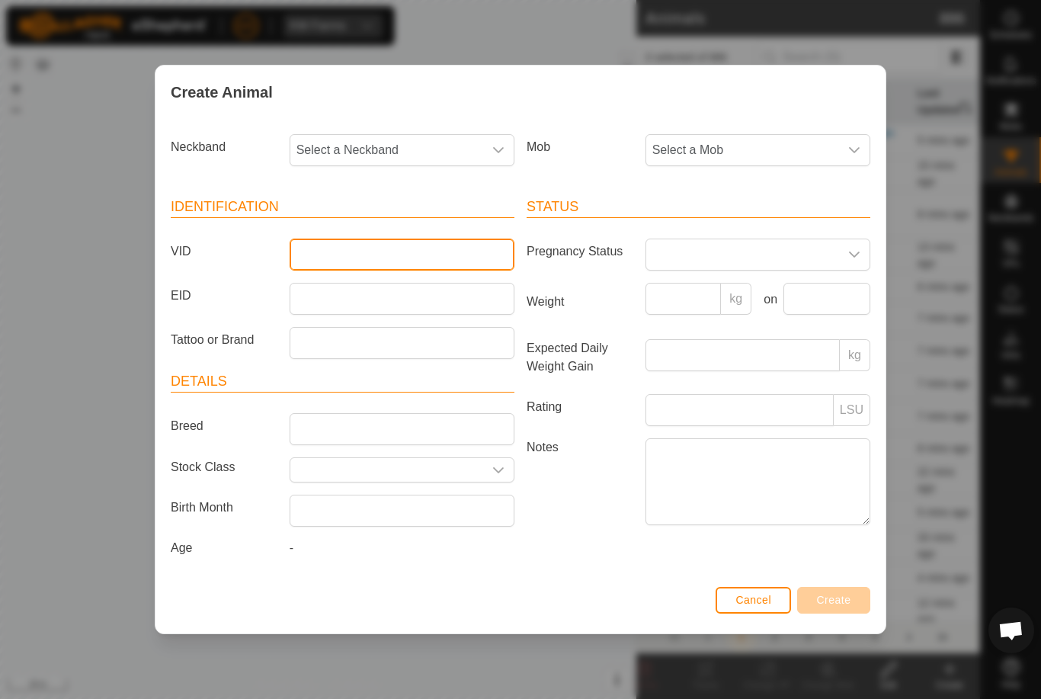
click at [392, 244] on input "VID" at bounding box center [402, 254] width 225 height 32
type input "Luke48a"
click at [727, 151] on span "Select a Mob" at bounding box center [742, 150] width 193 height 30
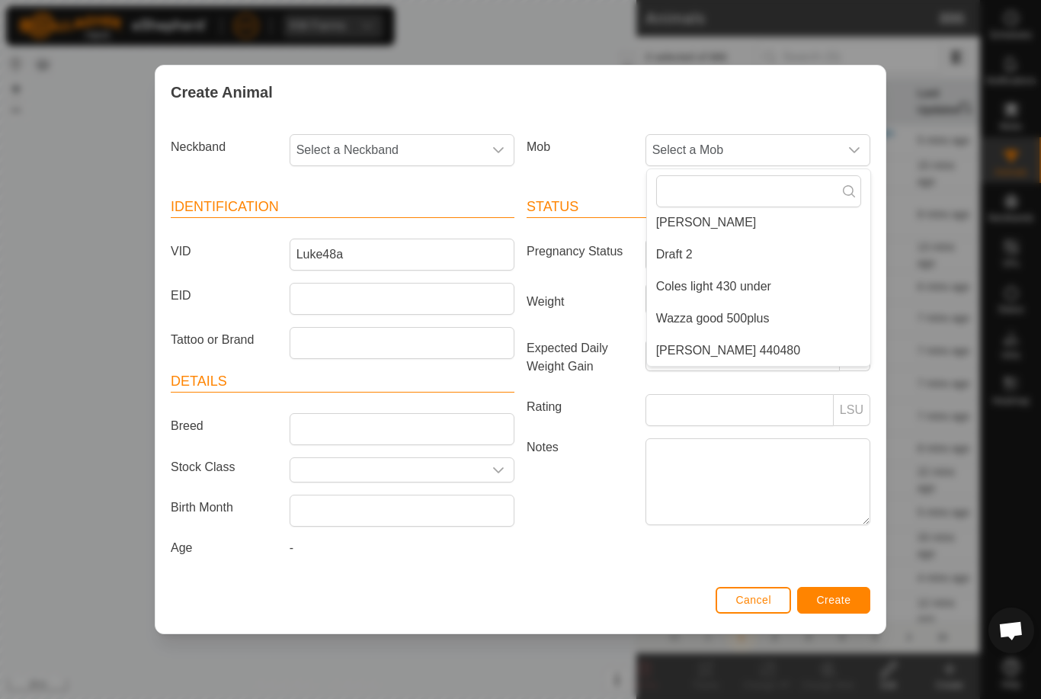
scroll to position [219, 0]
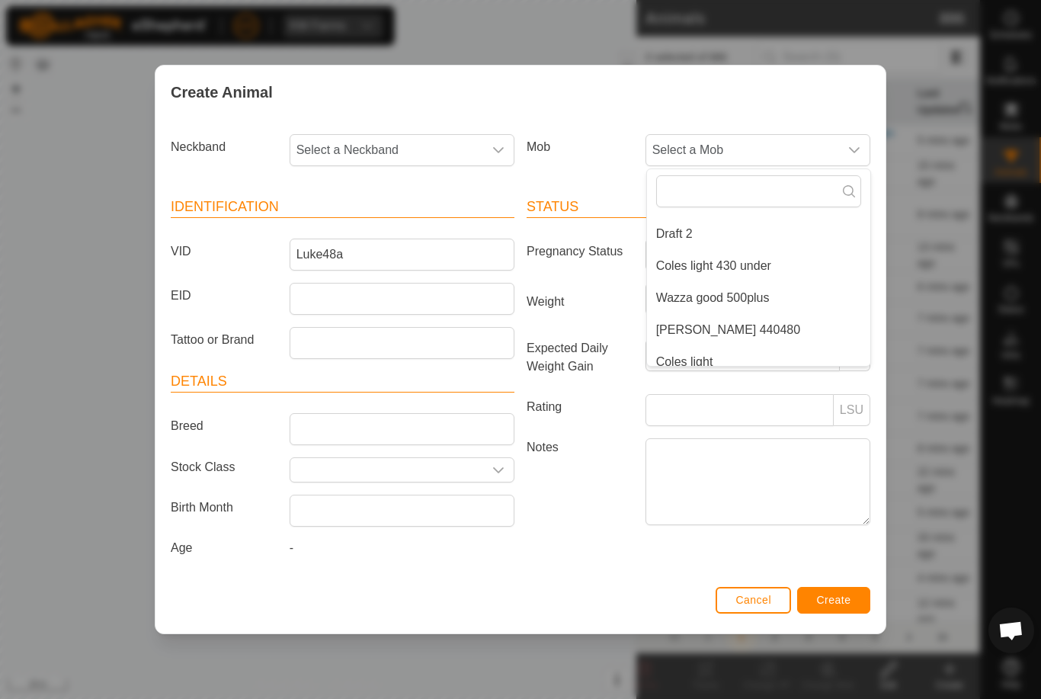
click at [756, 328] on li "[PERSON_NAME] 440480" at bounding box center [758, 330] width 223 height 30
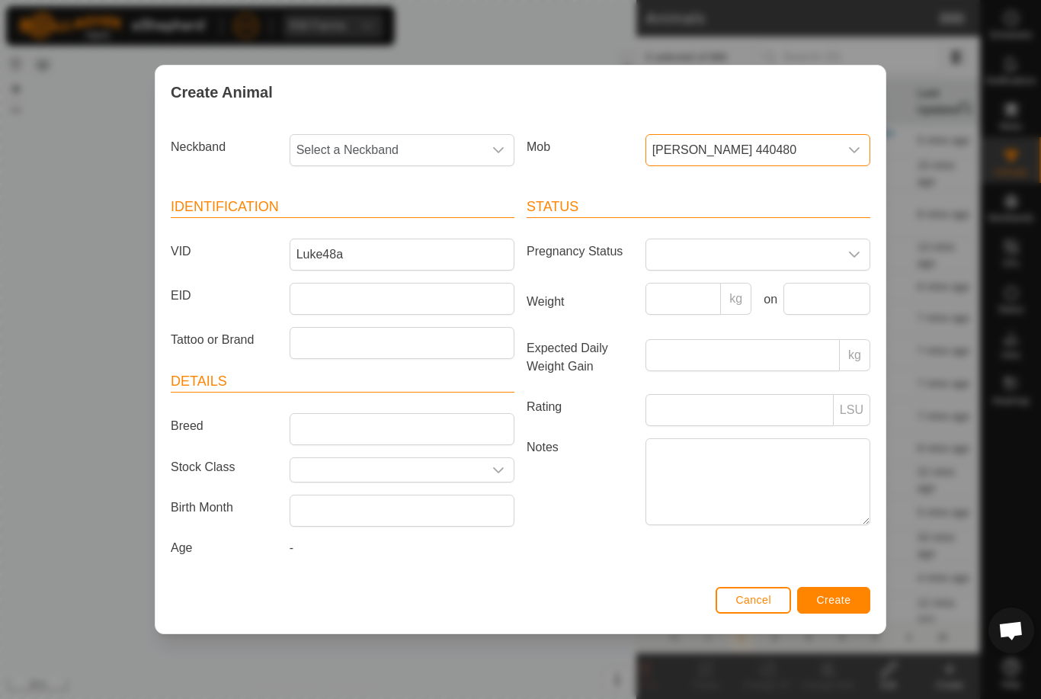
click at [412, 145] on span "Select a Neckband" at bounding box center [386, 150] width 193 height 30
type input "28240"
click at [419, 219] on li "2824065073" at bounding box center [402, 228] width 223 height 30
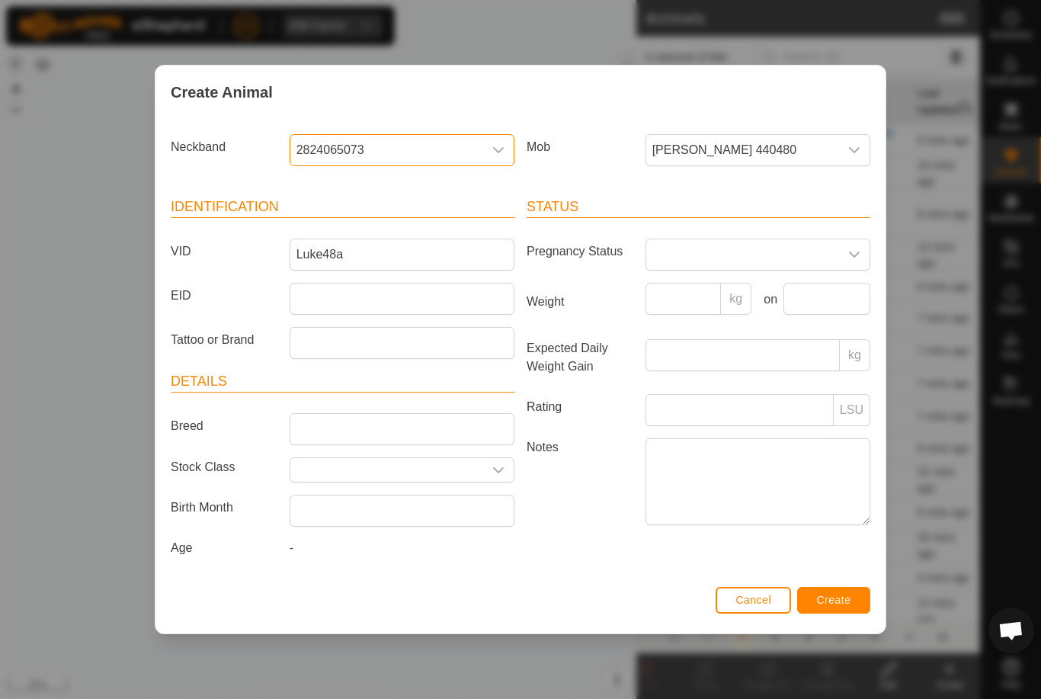
click at [857, 601] on button "Create" at bounding box center [833, 600] width 73 height 27
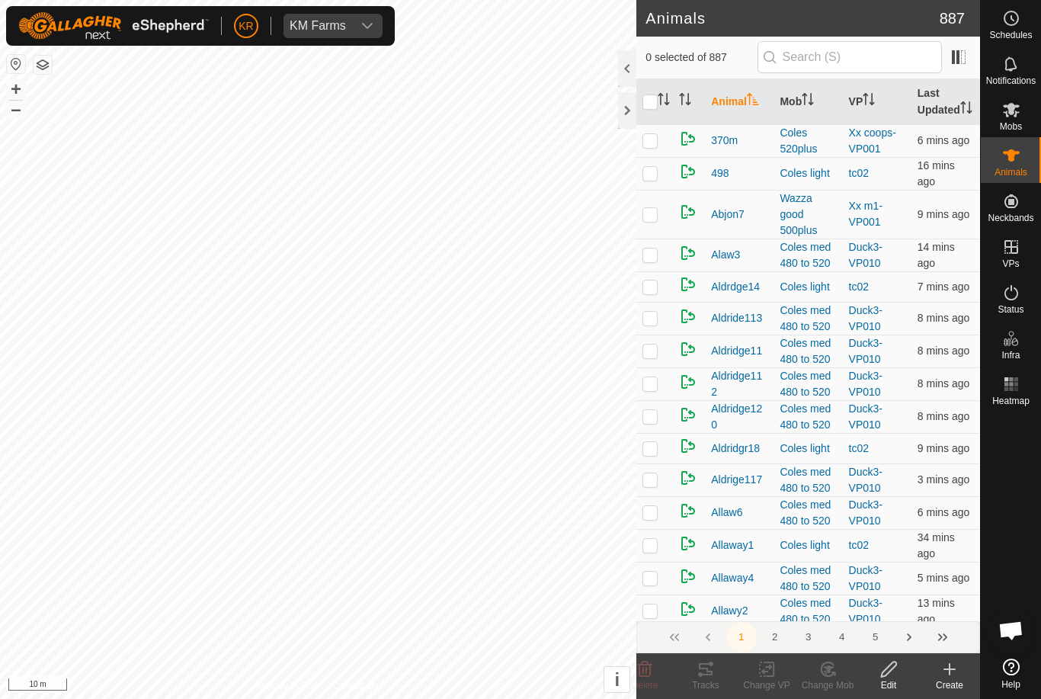
click at [956, 678] on div "Create" at bounding box center [949, 685] width 61 height 14
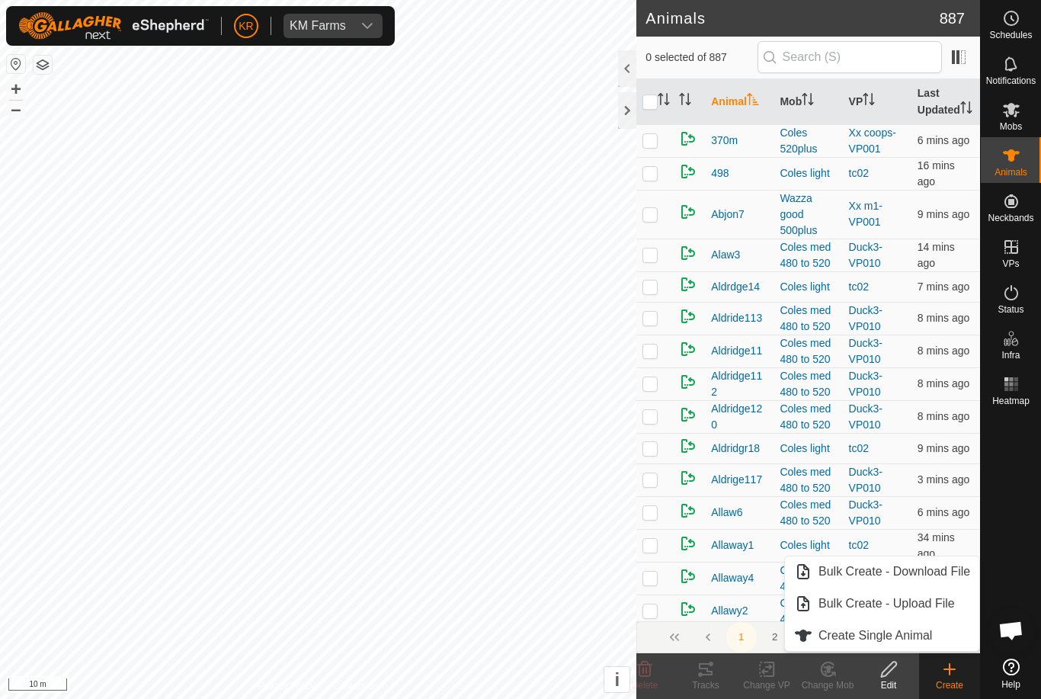
click at [941, 633] on link "Create Single Animal" at bounding box center [882, 635] width 194 height 30
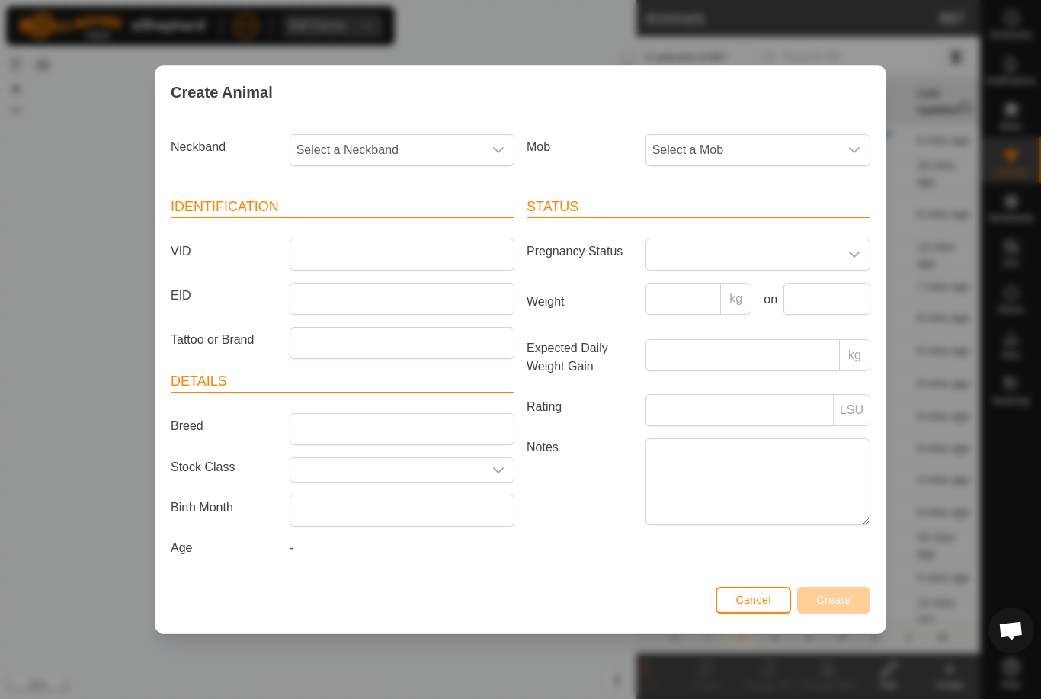
click at [837, 149] on span "Select a Mob" at bounding box center [742, 150] width 193 height 30
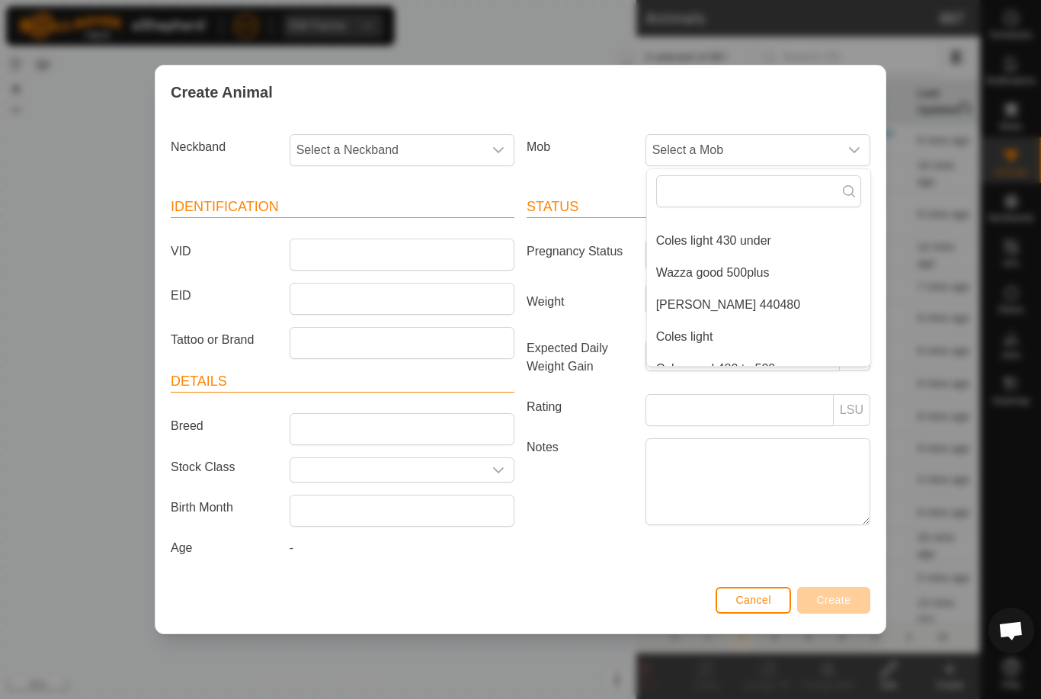
scroll to position [253, 0]
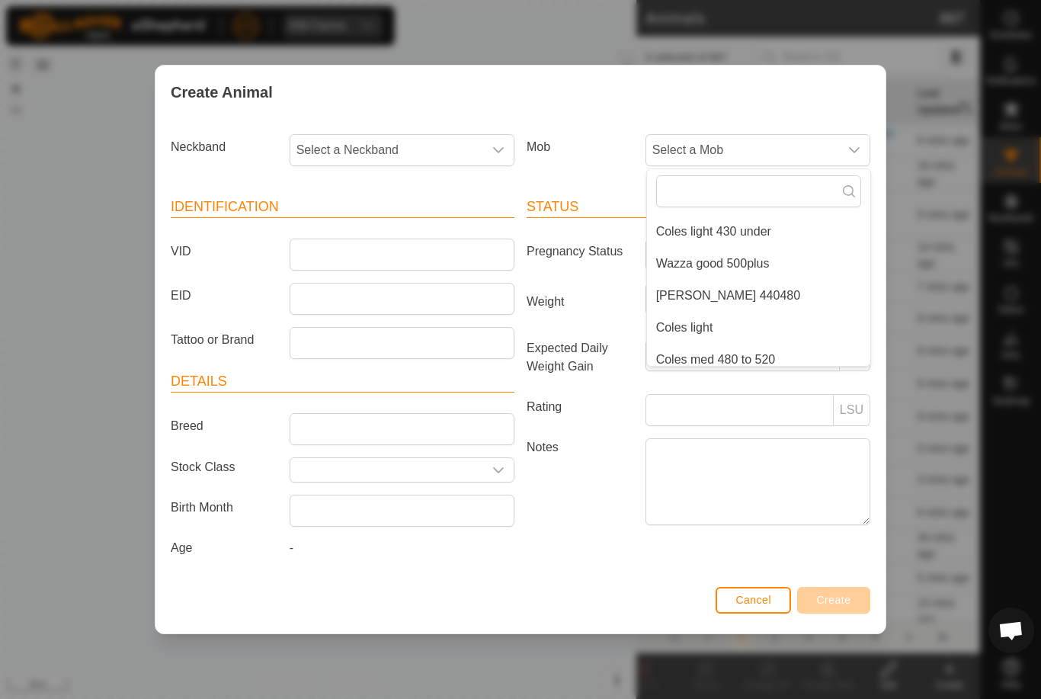
click at [836, 299] on li "[PERSON_NAME] 440480" at bounding box center [758, 295] width 223 height 30
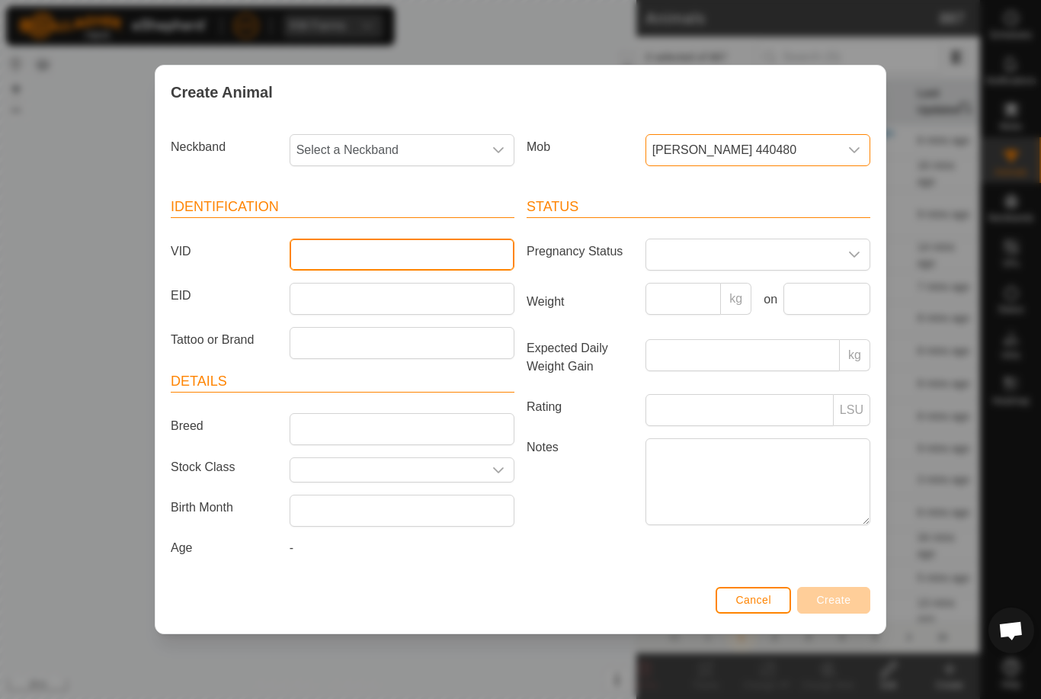
click at [379, 249] on input "VID" at bounding box center [402, 254] width 225 height 32
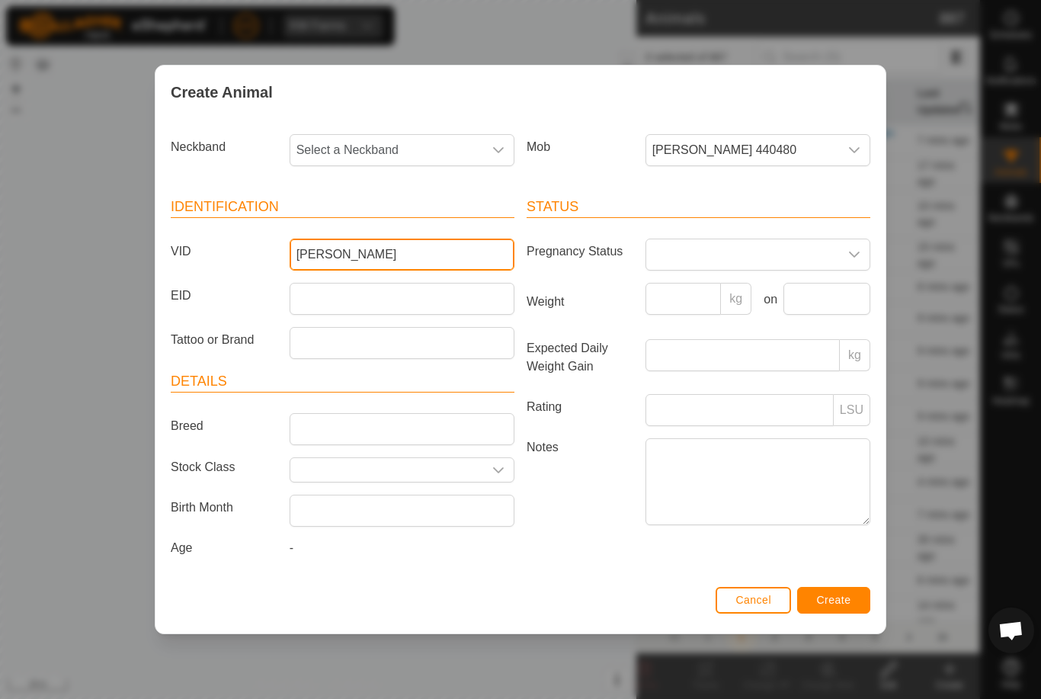
click at [413, 238] on input "Luke" at bounding box center [402, 254] width 225 height 32
click at [400, 242] on input "Luke" at bounding box center [402, 254] width 225 height 32
type input "Luke3"
click at [418, 139] on span "Select a Neckband" at bounding box center [386, 150] width 193 height 30
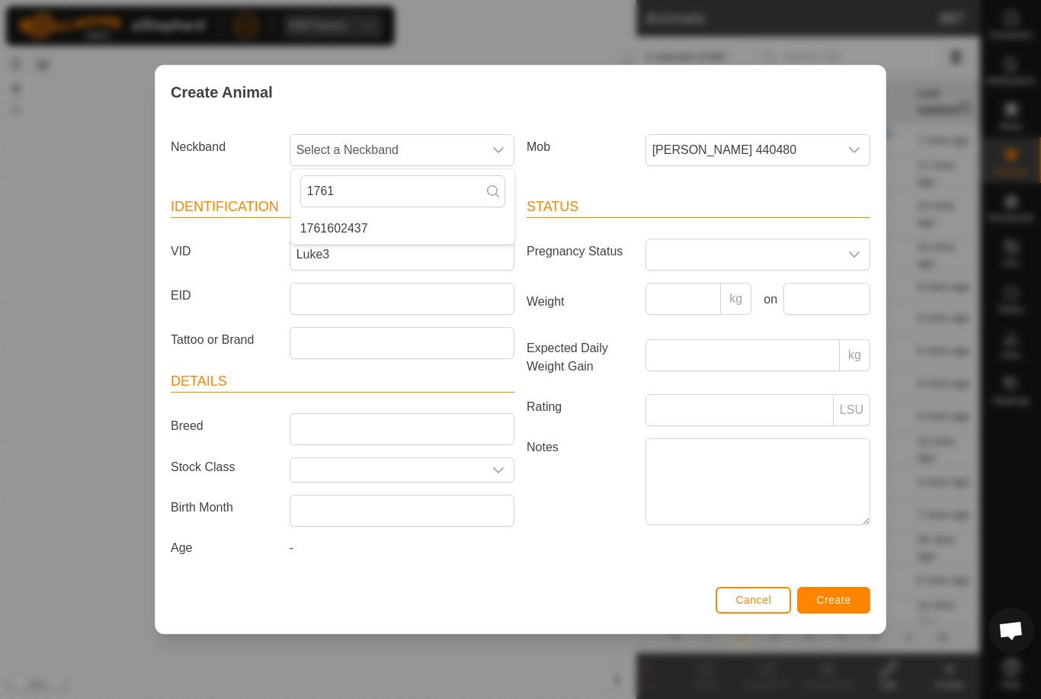
type input "1761"
click at [395, 216] on li "1761602437" at bounding box center [402, 228] width 223 height 30
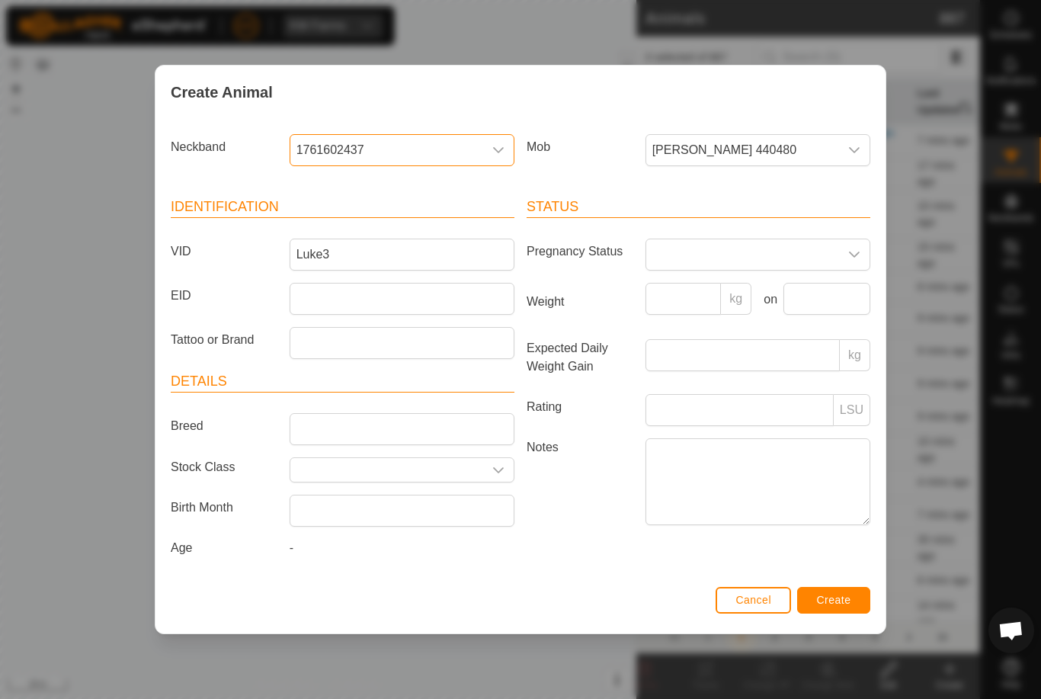
click at [843, 586] on div "Cancel Create" at bounding box center [520, 607] width 730 height 52
click at [843, 601] on span "Create" at bounding box center [834, 600] width 34 height 12
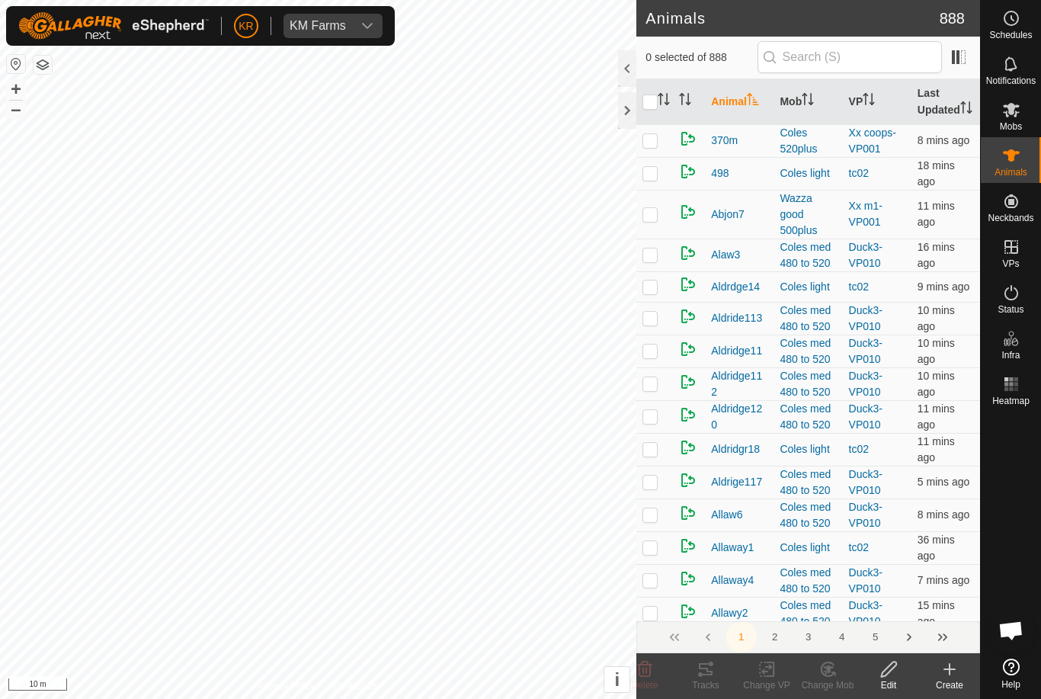
click at [952, 675] on icon at bounding box center [949, 669] width 18 height 18
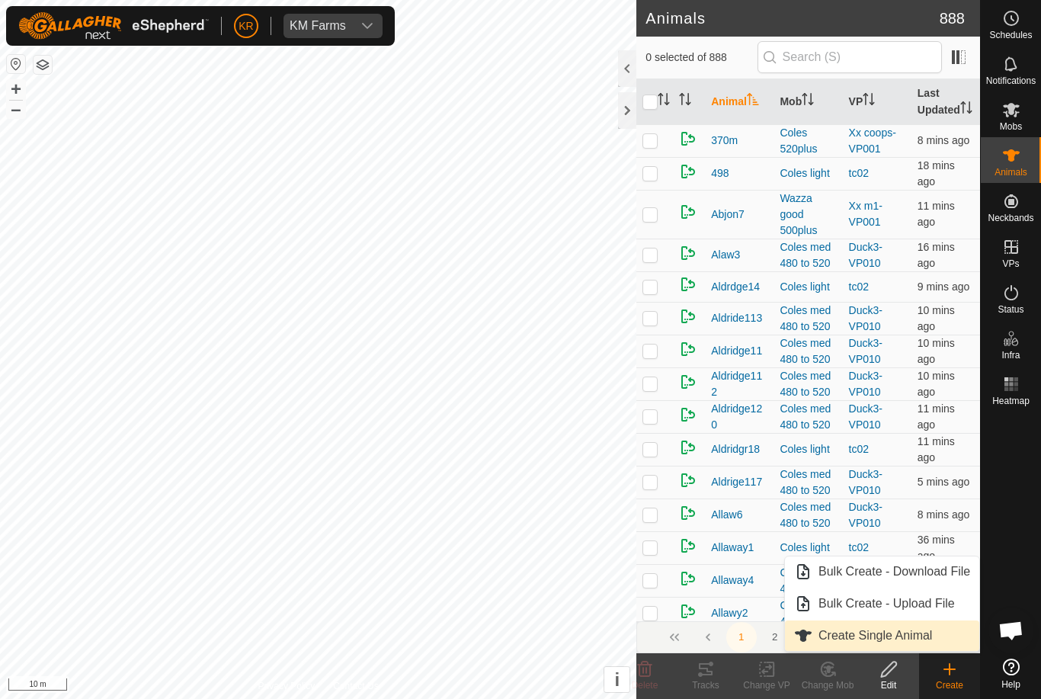
click at [932, 626] on link "Create Single Animal" at bounding box center [882, 635] width 194 height 30
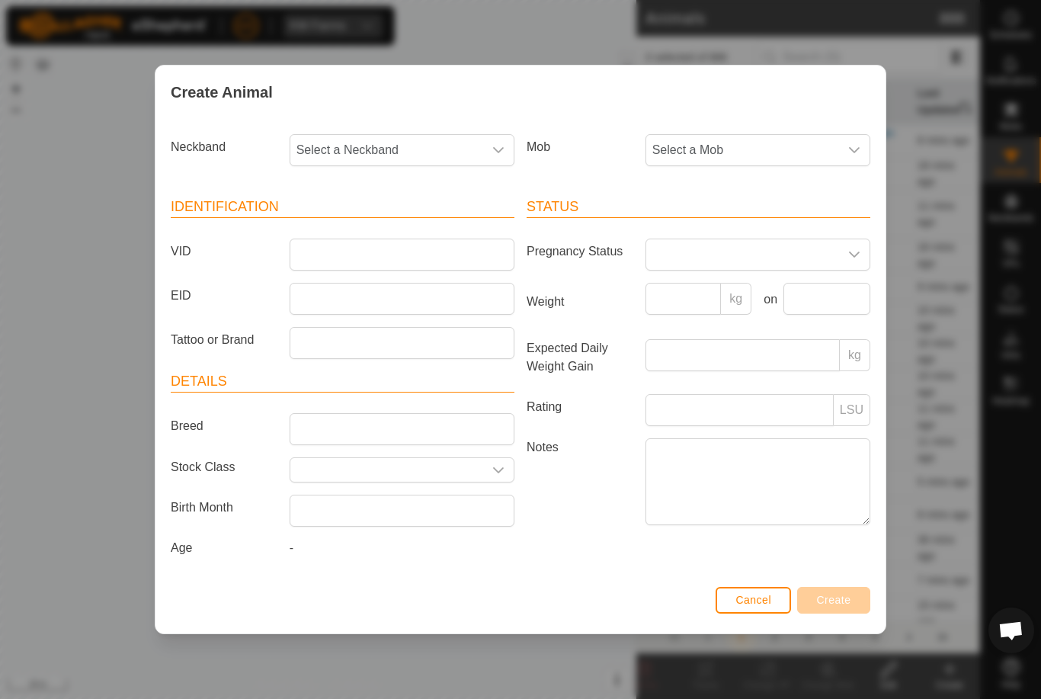
click at [810, 145] on span "Select a Mob" at bounding box center [742, 150] width 193 height 30
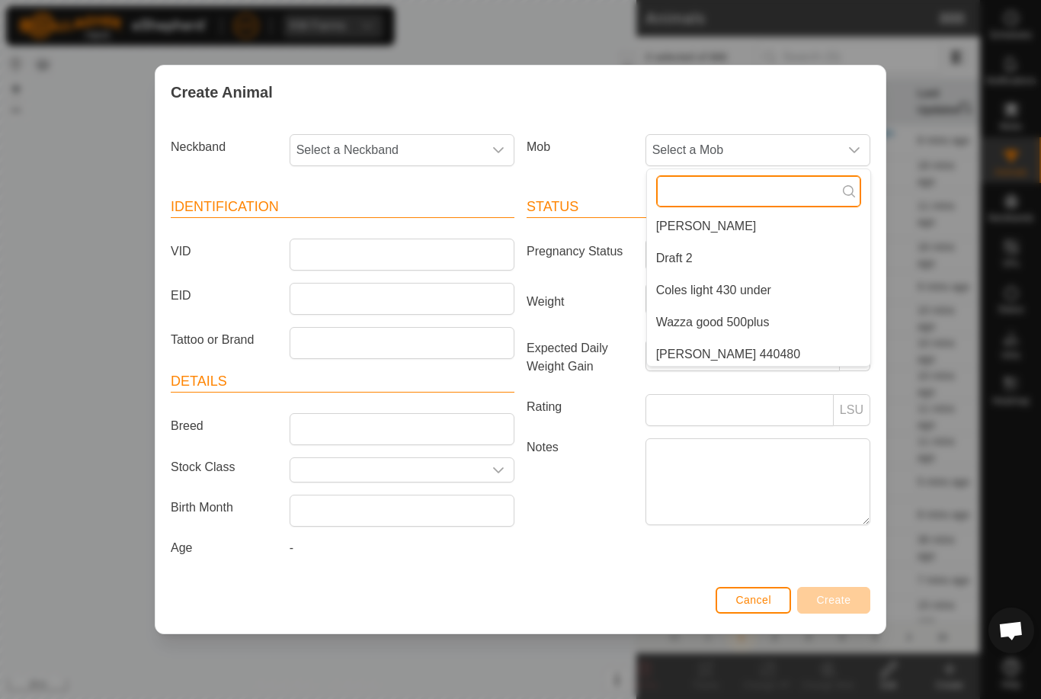
scroll to position [198, 0]
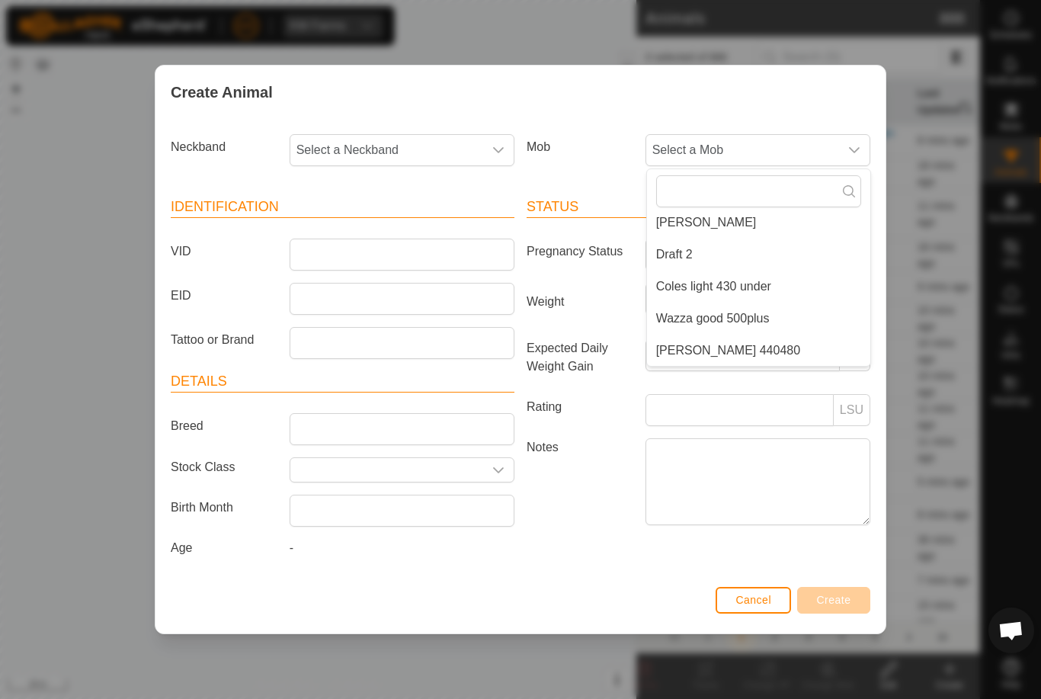
click at [788, 339] on li "[PERSON_NAME] 440480" at bounding box center [758, 350] width 223 height 30
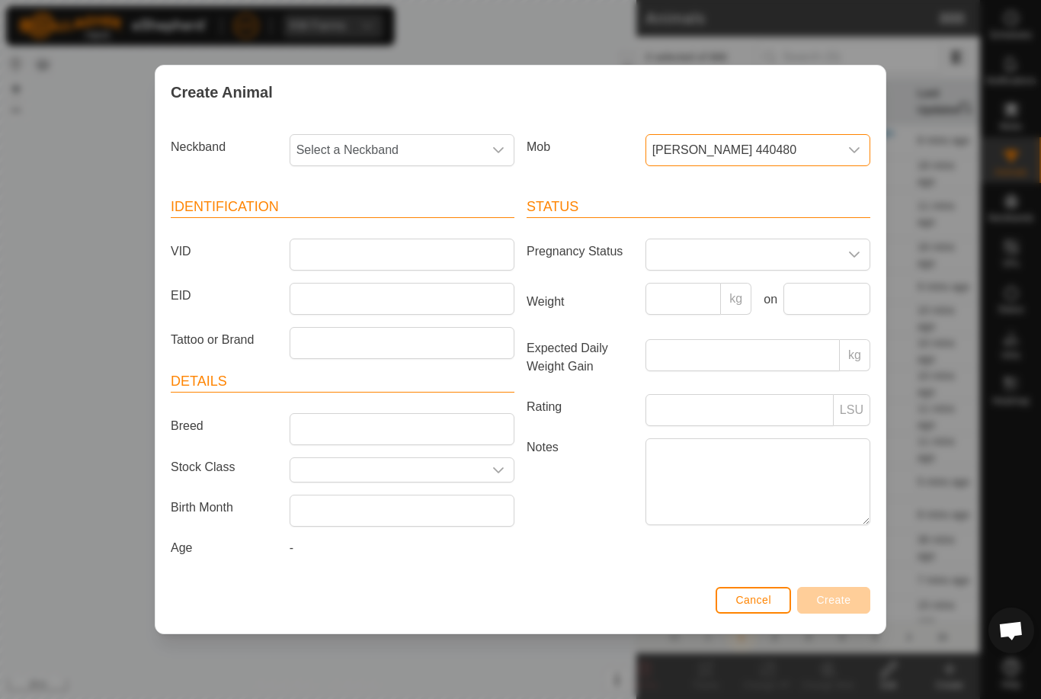
click at [384, 156] on span "Select a Neckband" at bounding box center [386, 150] width 193 height 30
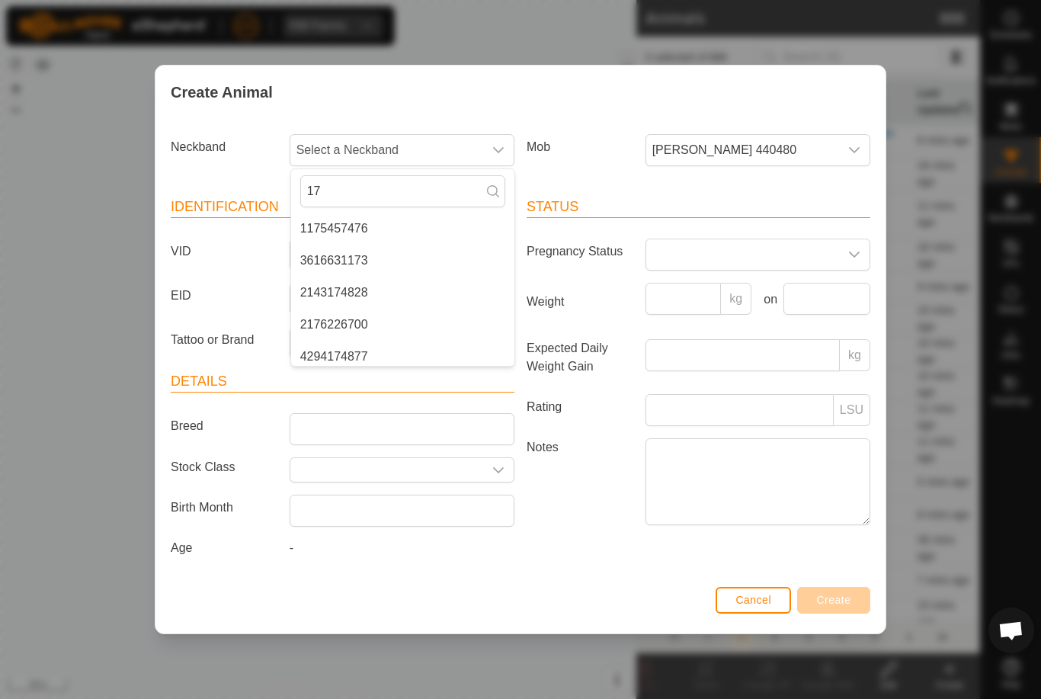
type input "1"
click at [948, 507] on div "Create Animal Neckband Select a Neckband - 1620576302 0957851285 1333938696 393…" at bounding box center [520, 349] width 1041 height 699
click at [1013, 462] on div "Create Animal Neckband Select a Neckband Mob Cole’s 440480 Identification VID E…" at bounding box center [520, 349] width 1041 height 699
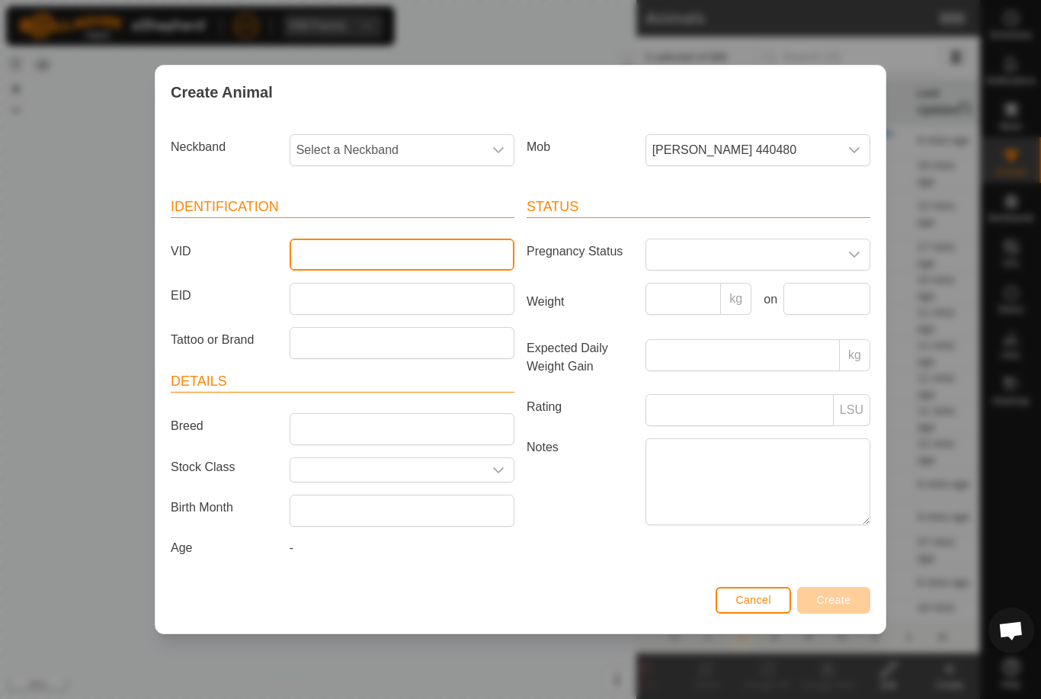
click at [387, 256] on input "VID" at bounding box center [402, 254] width 225 height 32
type input "Luke38a"
click at [394, 149] on span "Select a Neckband" at bounding box center [386, 150] width 193 height 30
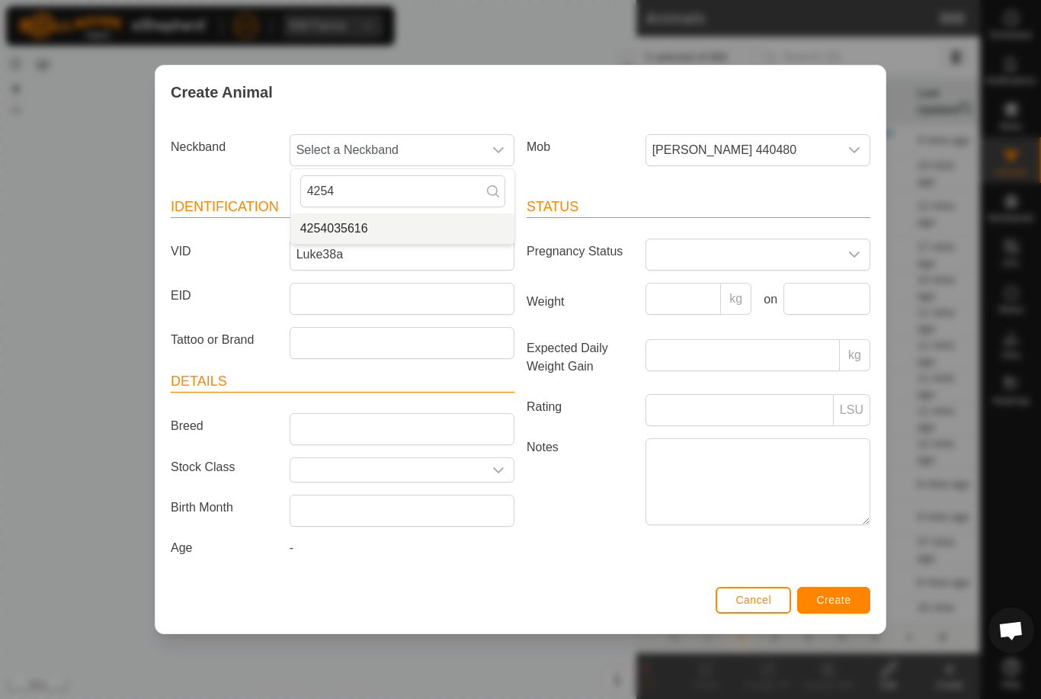
type input "4254"
click at [414, 215] on li "4254035616" at bounding box center [402, 228] width 223 height 30
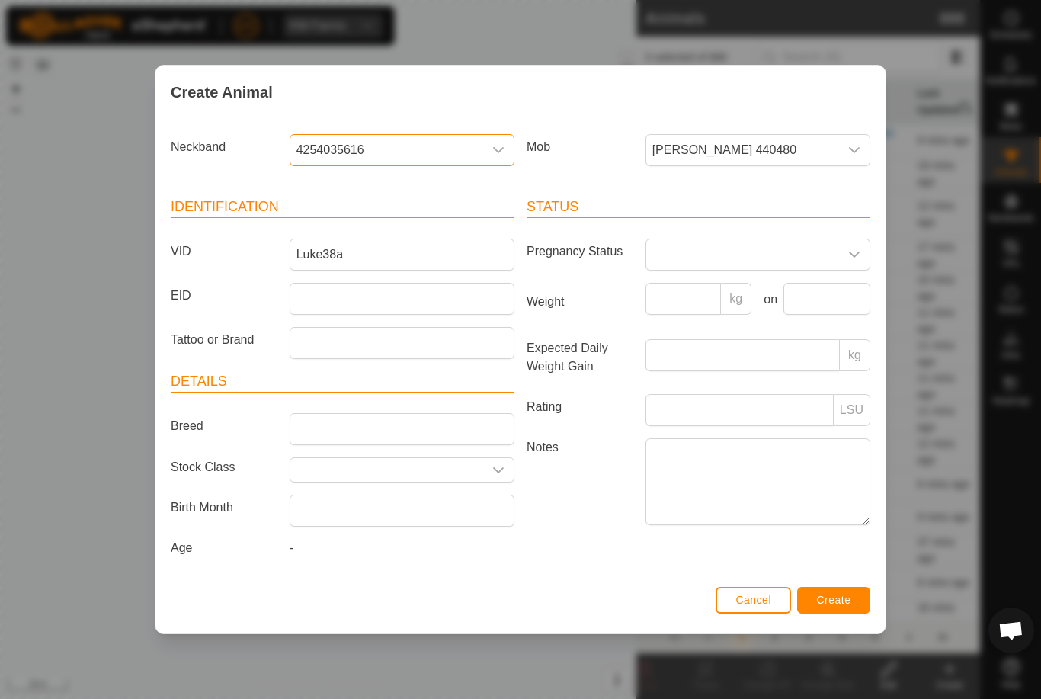
click at [838, 585] on div "Cancel Create" at bounding box center [520, 607] width 730 height 52
click at [842, 578] on div "Status Pregnancy Status Weight kg on Expected Daily Weight Gain kg Rating LSU N…" at bounding box center [698, 379] width 356 height 403
click at [840, 594] on button "Create" at bounding box center [833, 600] width 73 height 27
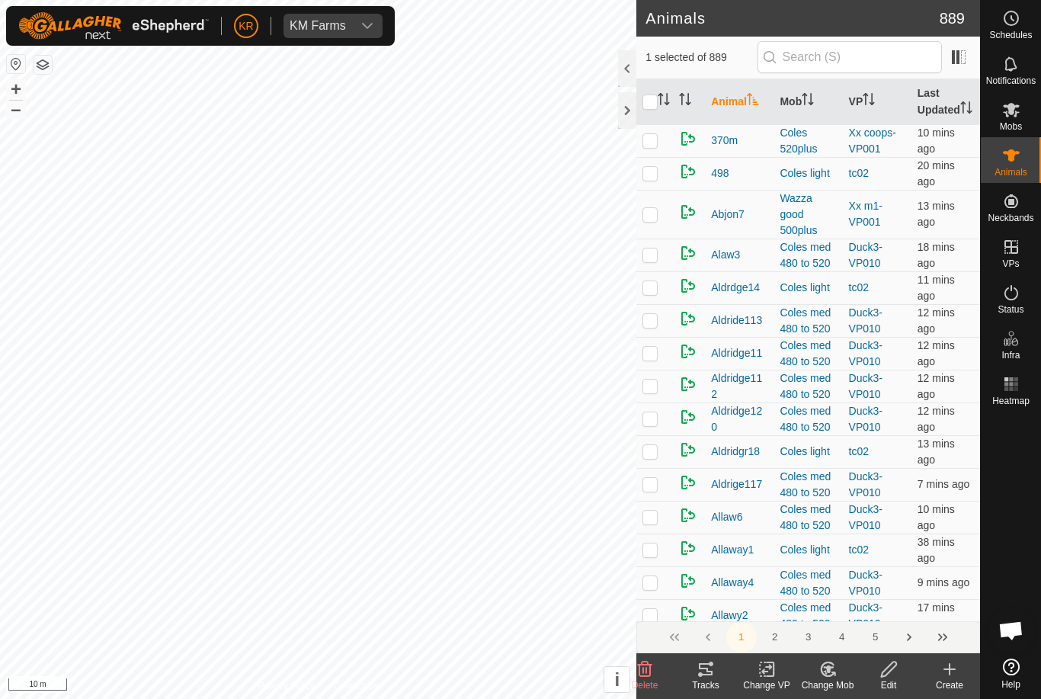
click at [957, 683] on div "Create" at bounding box center [949, 685] width 61 height 14
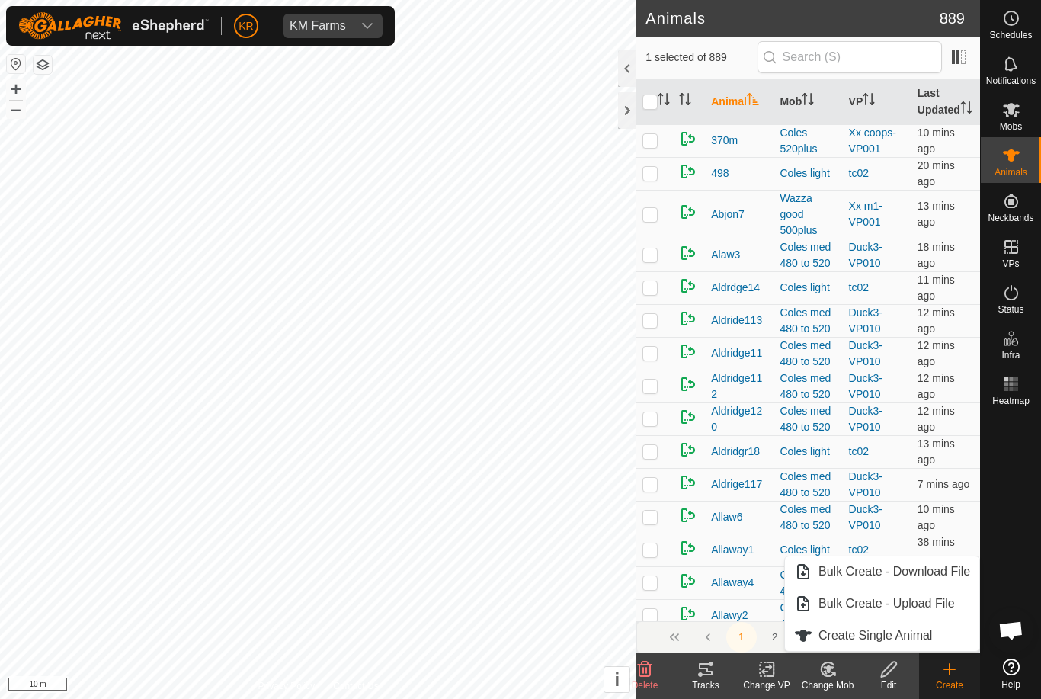
click at [938, 637] on link "Create Single Animal" at bounding box center [882, 635] width 194 height 30
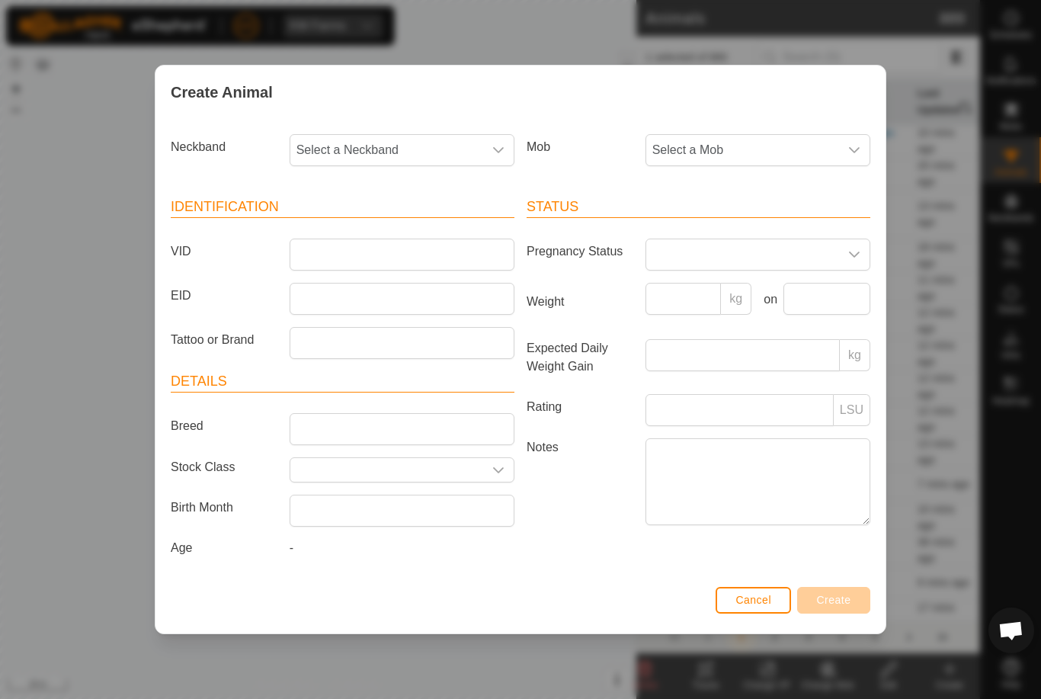
click at [813, 139] on span "Select a Mob" at bounding box center [742, 150] width 193 height 30
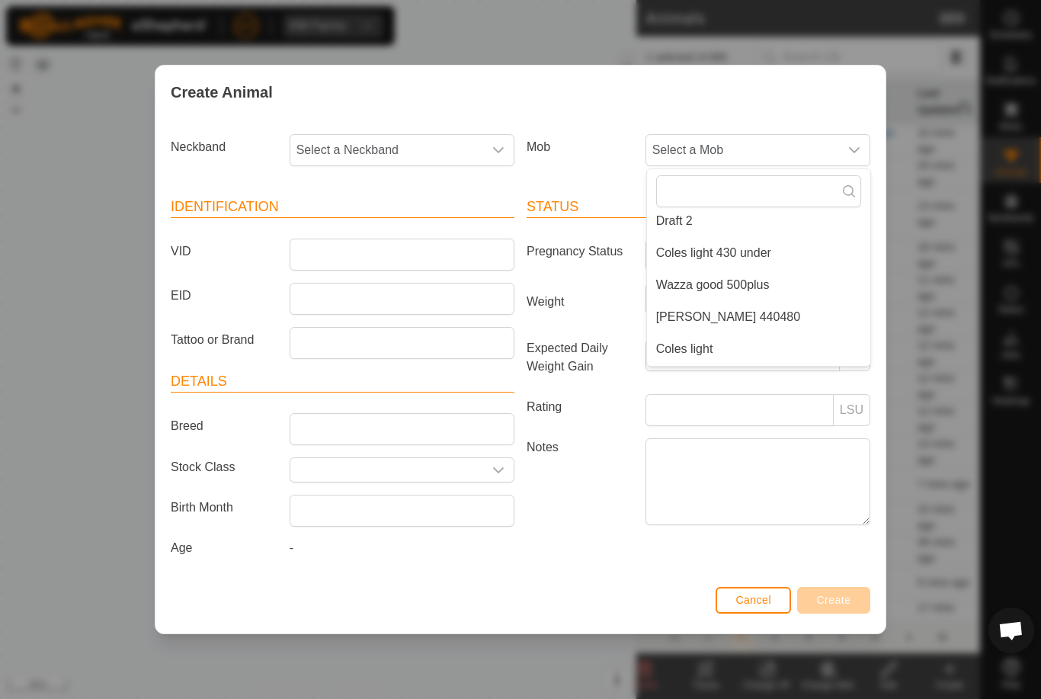
scroll to position [245, 0]
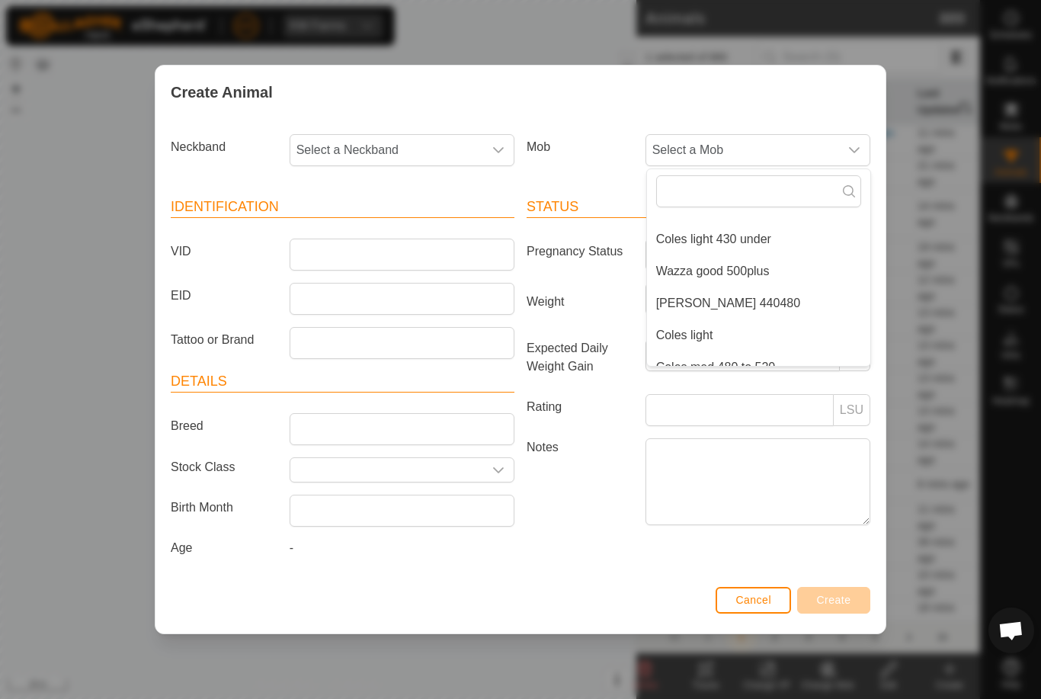
click at [803, 296] on li "[PERSON_NAME] 440480" at bounding box center [758, 303] width 223 height 30
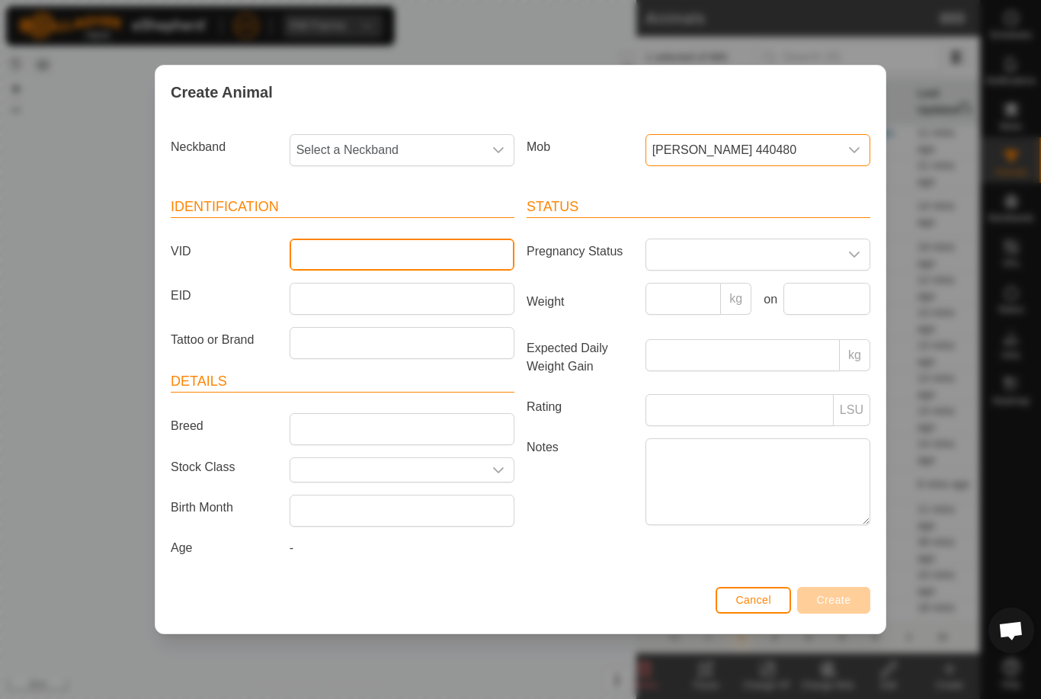
click at [403, 263] on input "VID" at bounding box center [402, 254] width 225 height 32
type input "Luke16a"
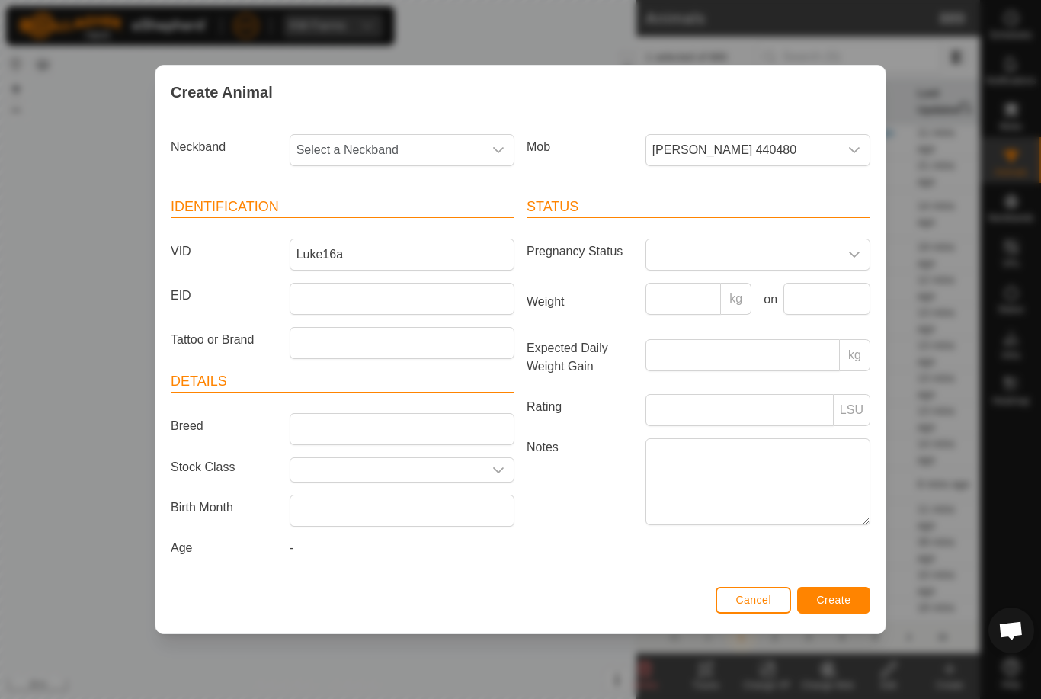
click at [402, 142] on span "Select a Neckband" at bounding box center [386, 150] width 193 height 30
type input "2097"
click at [396, 217] on li "2097502790" at bounding box center [402, 228] width 223 height 30
click at [834, 590] on button "Create" at bounding box center [833, 600] width 73 height 27
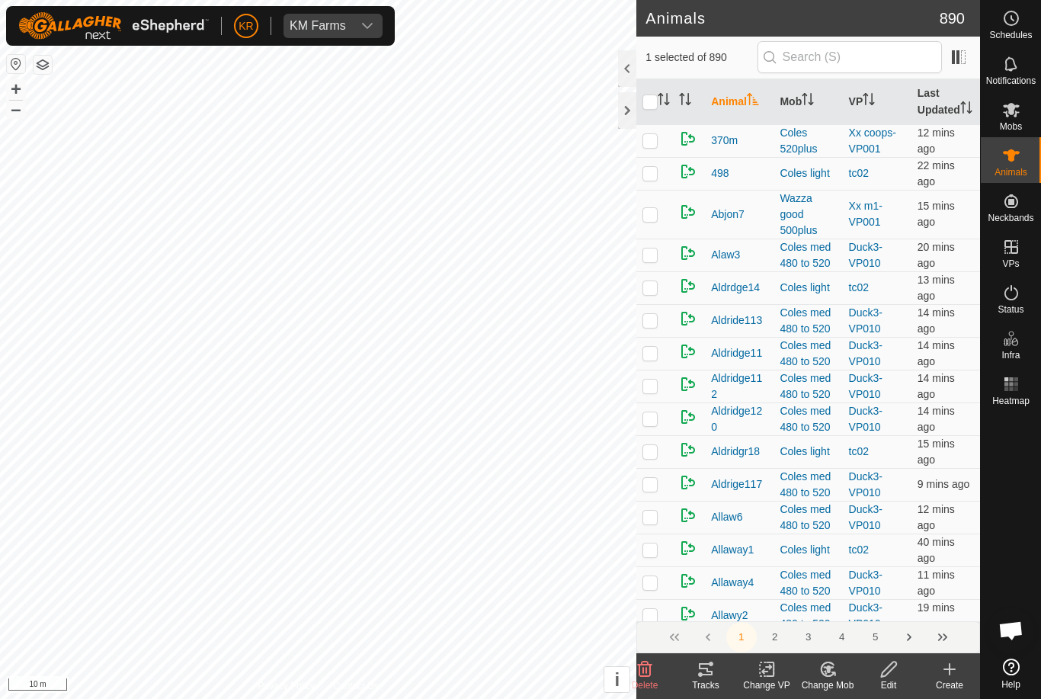
click at [955, 671] on icon at bounding box center [949, 669] width 18 height 18
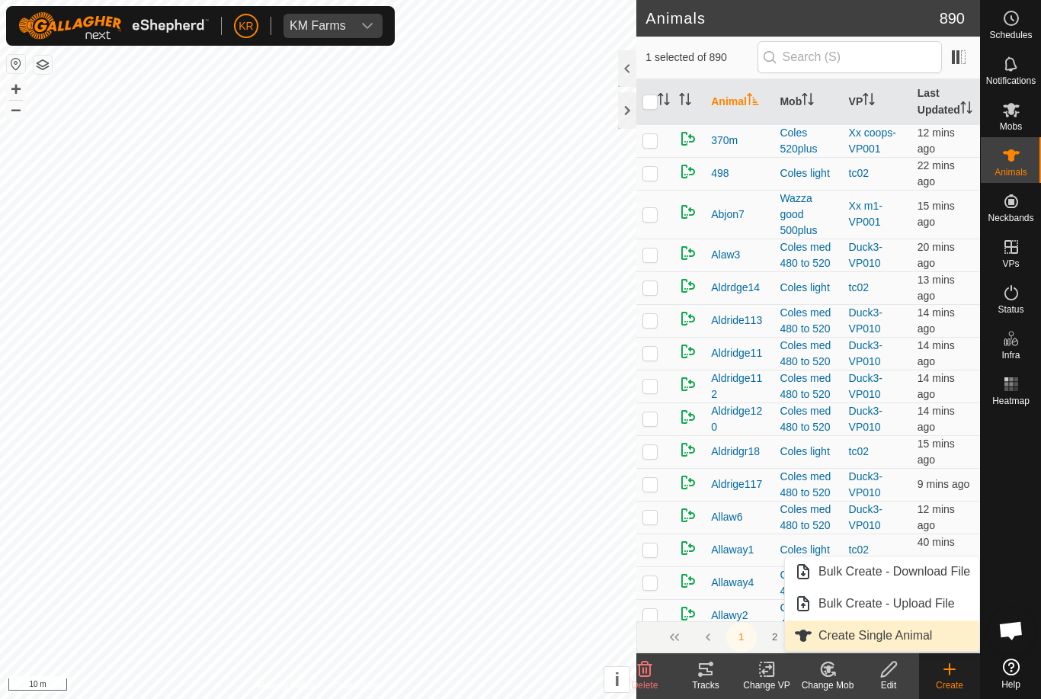
click at [934, 636] on link "Create Single Animal" at bounding box center [882, 635] width 194 height 30
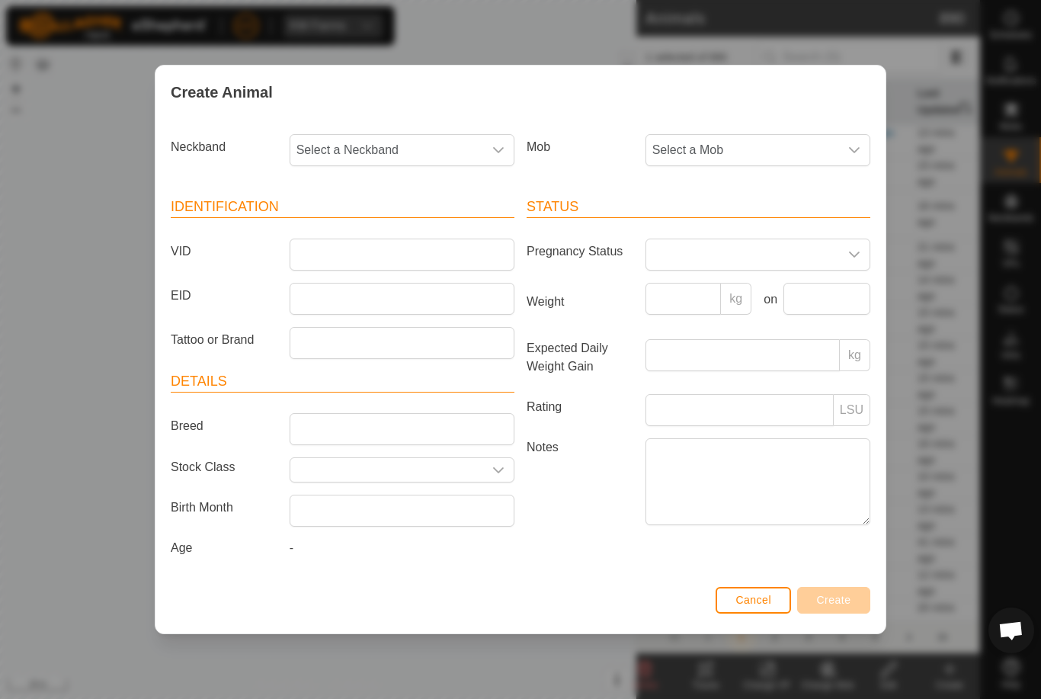
click at [414, 226] on article "Identification VID EID Tattoo or Brand" at bounding box center [343, 278] width 344 height 162
click at [425, 241] on input "VID" at bounding box center [402, 254] width 225 height 32
type input "Finn111"
click at [767, 142] on span "Select a Mob" at bounding box center [742, 150] width 193 height 30
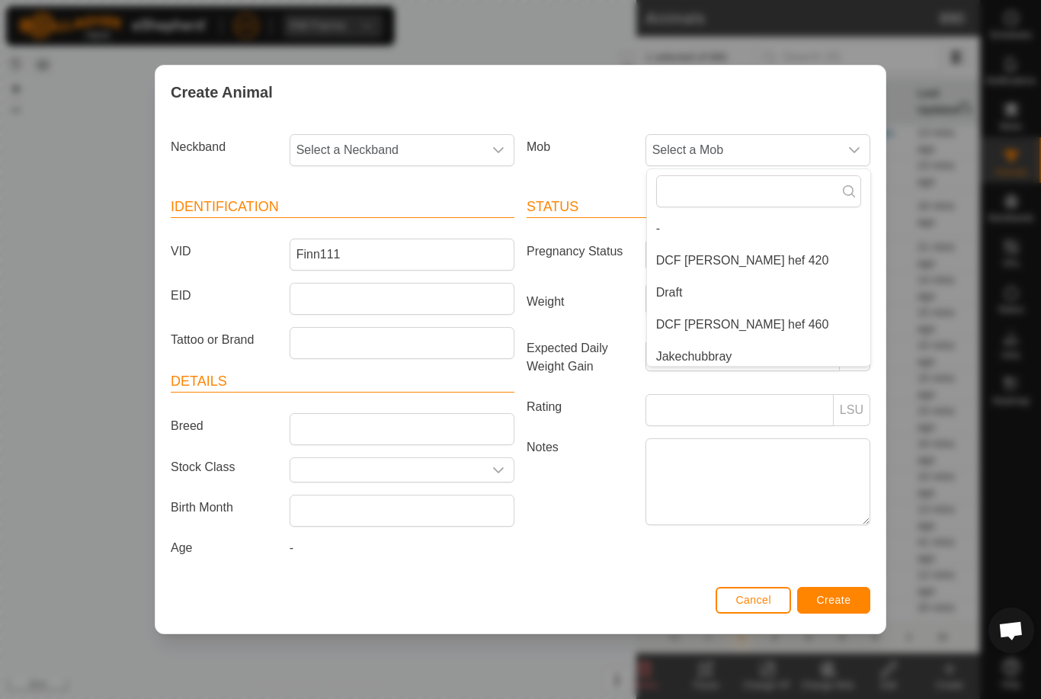
click at [758, 315] on li "DCF [PERSON_NAME] hef 460" at bounding box center [758, 324] width 223 height 30
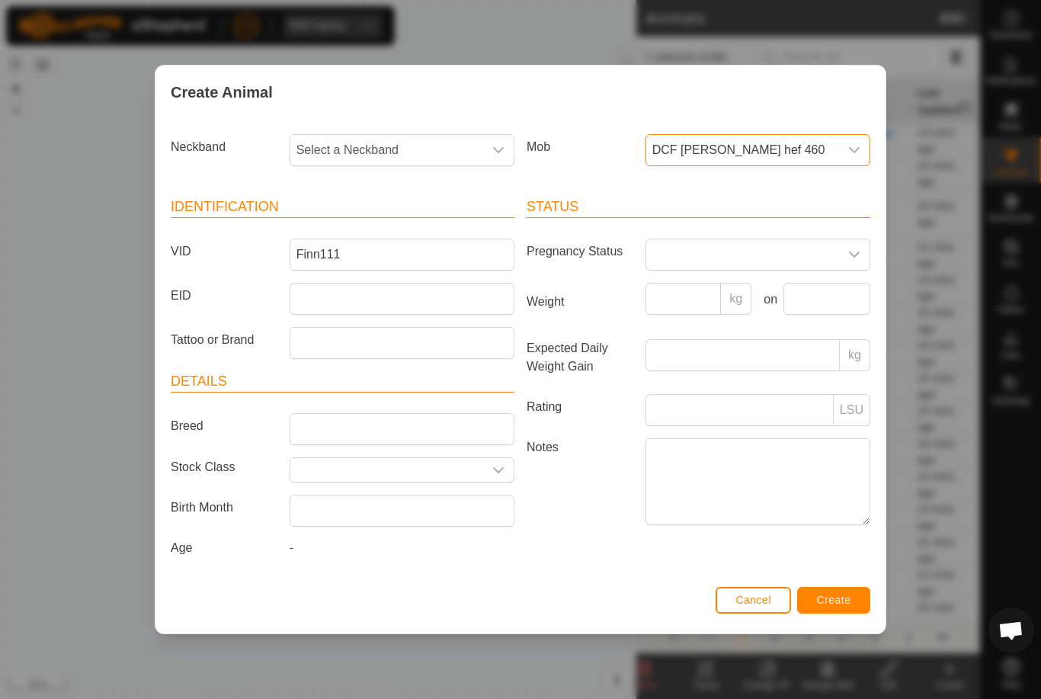
click at [414, 142] on span "Select a Neckband" at bounding box center [386, 150] width 193 height 30
type input "02244"
click at [423, 215] on li "0224480576" at bounding box center [402, 228] width 223 height 30
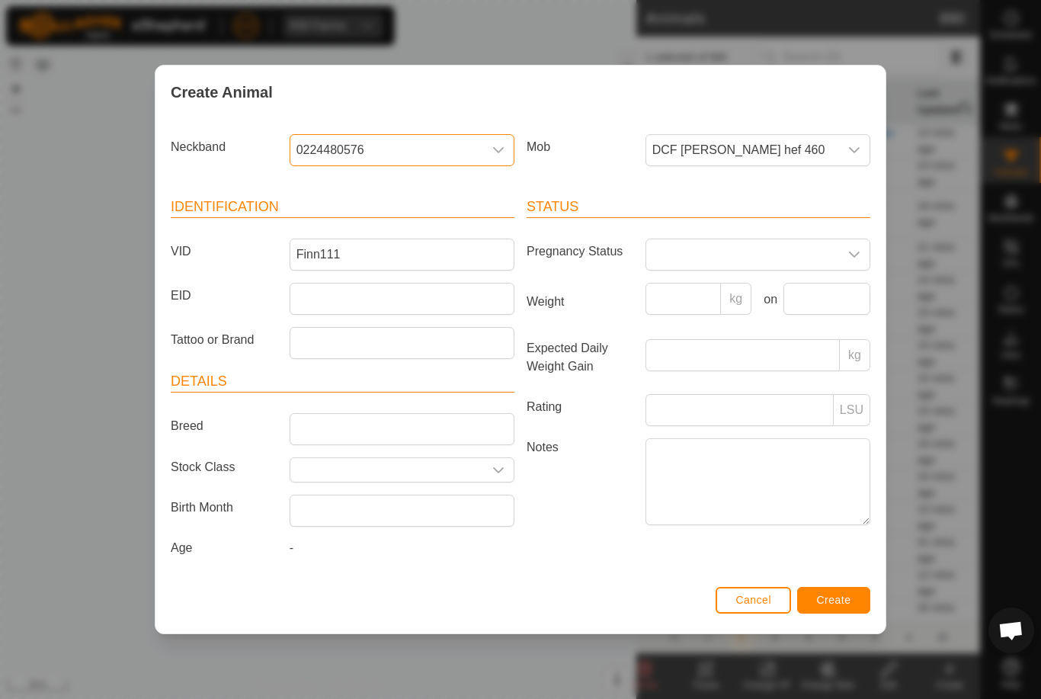
click at [847, 600] on span "Create" at bounding box center [834, 600] width 34 height 12
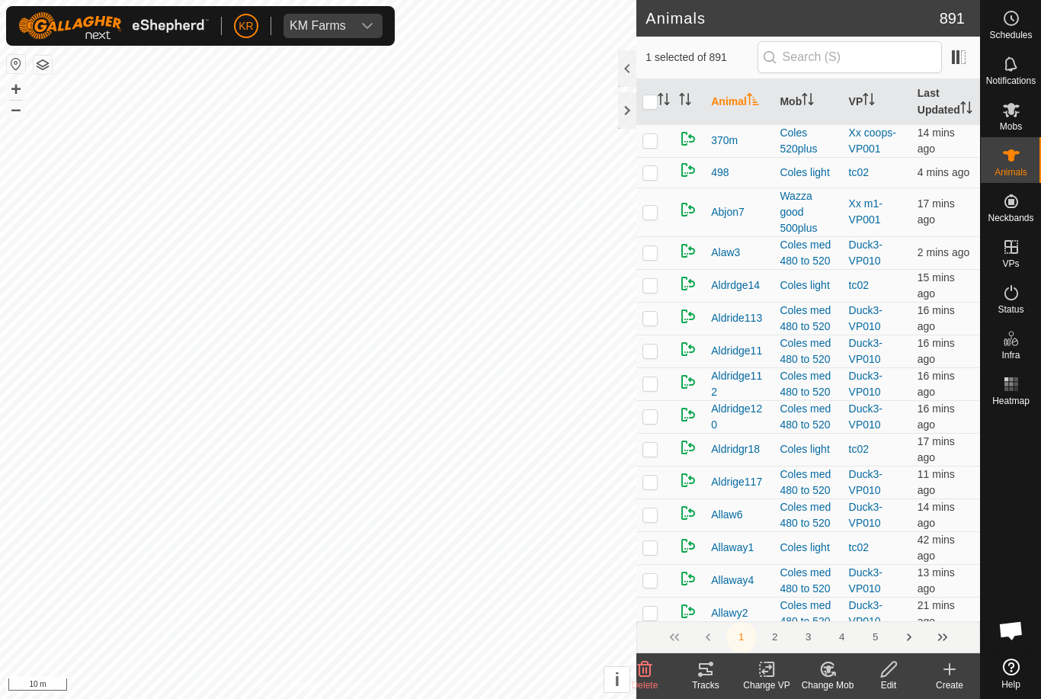
click at [956, 670] on icon at bounding box center [949, 669] width 18 height 18
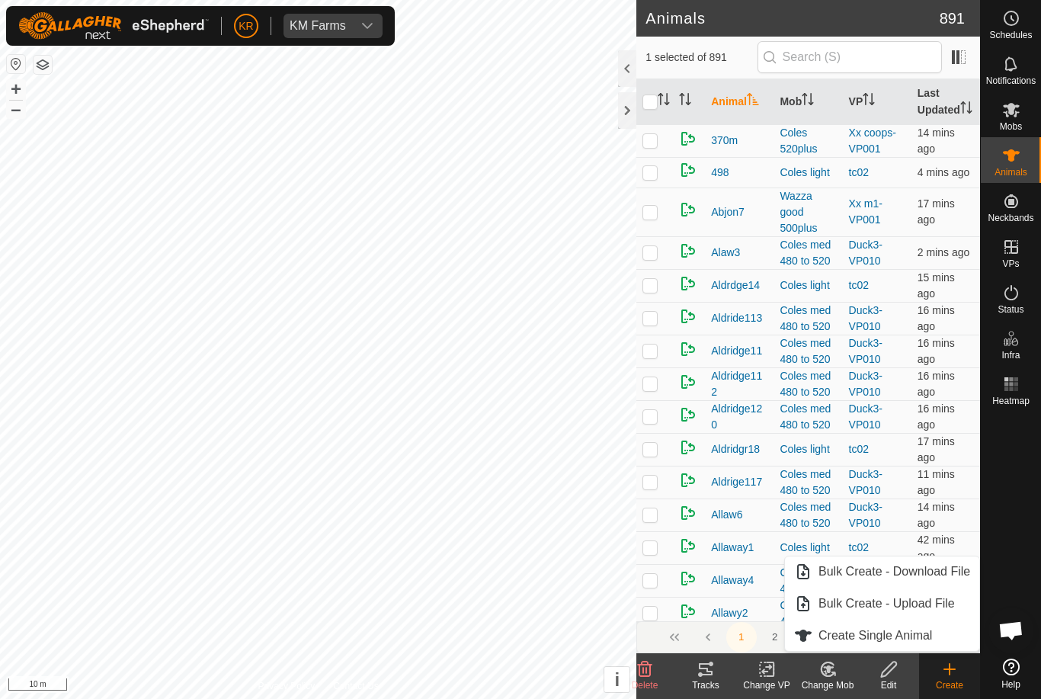
click at [944, 642] on link "Create Single Animal" at bounding box center [882, 635] width 194 height 30
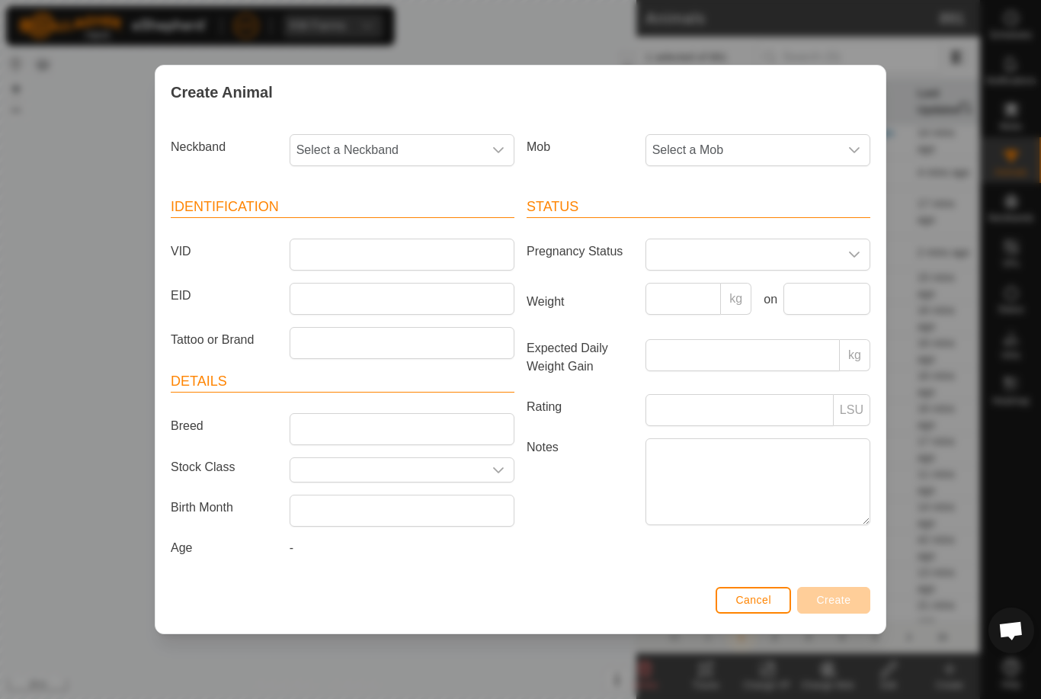
click at [821, 150] on span "Select a Mob" at bounding box center [742, 150] width 193 height 30
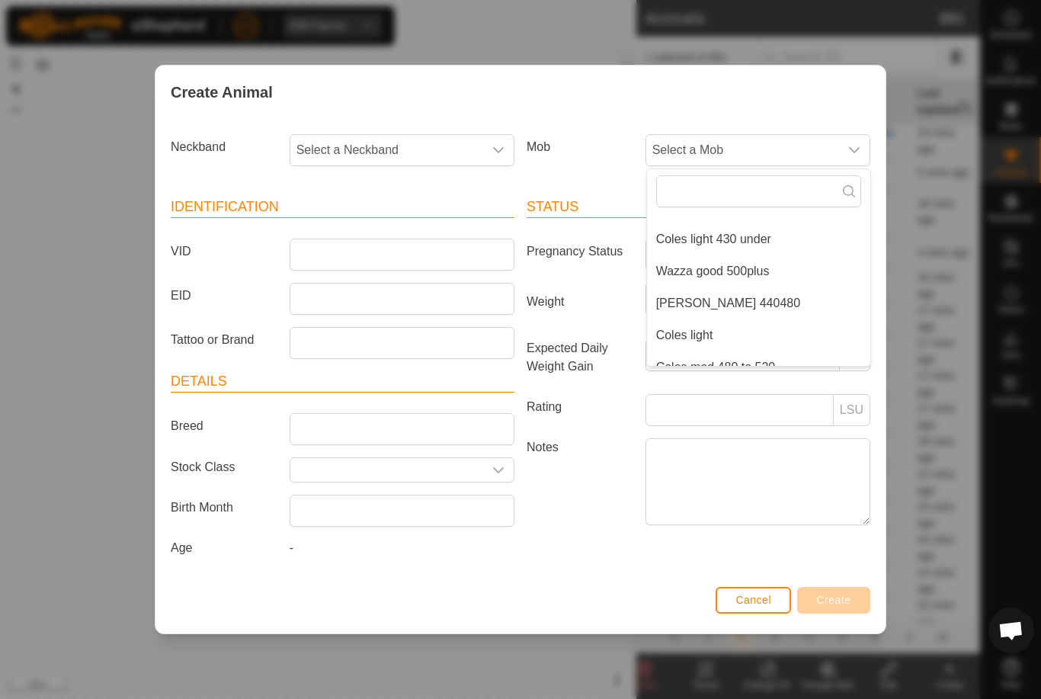
scroll to position [247, 0]
click at [792, 293] on li "[PERSON_NAME] 440480" at bounding box center [758, 301] width 223 height 30
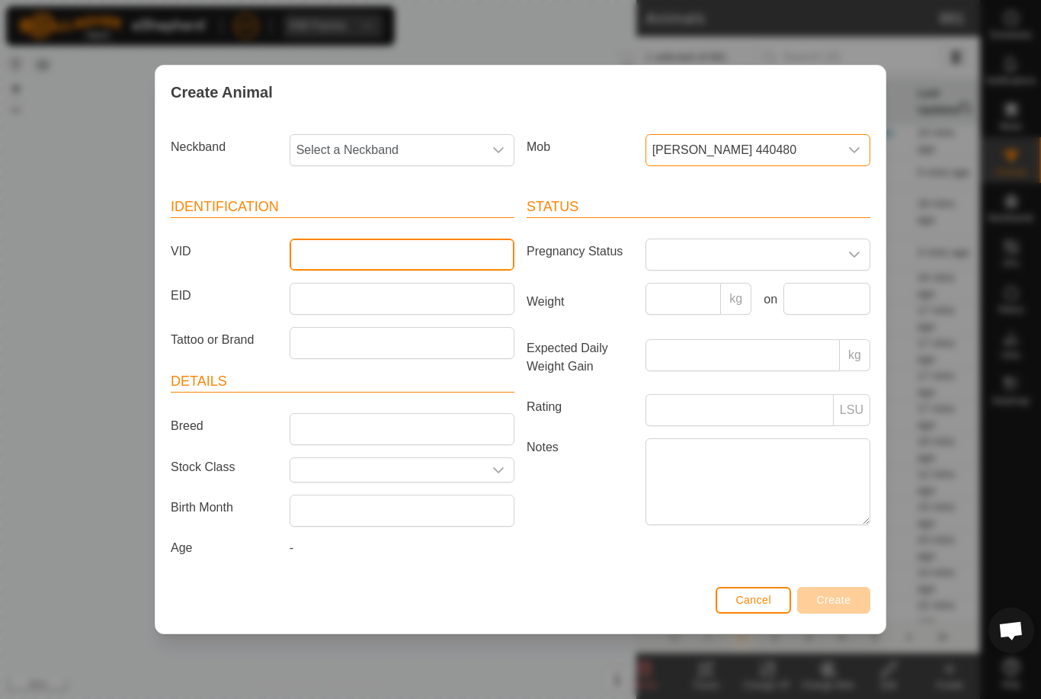
click at [448, 245] on input "VID" at bounding box center [402, 254] width 225 height 32
type input "Luk32"
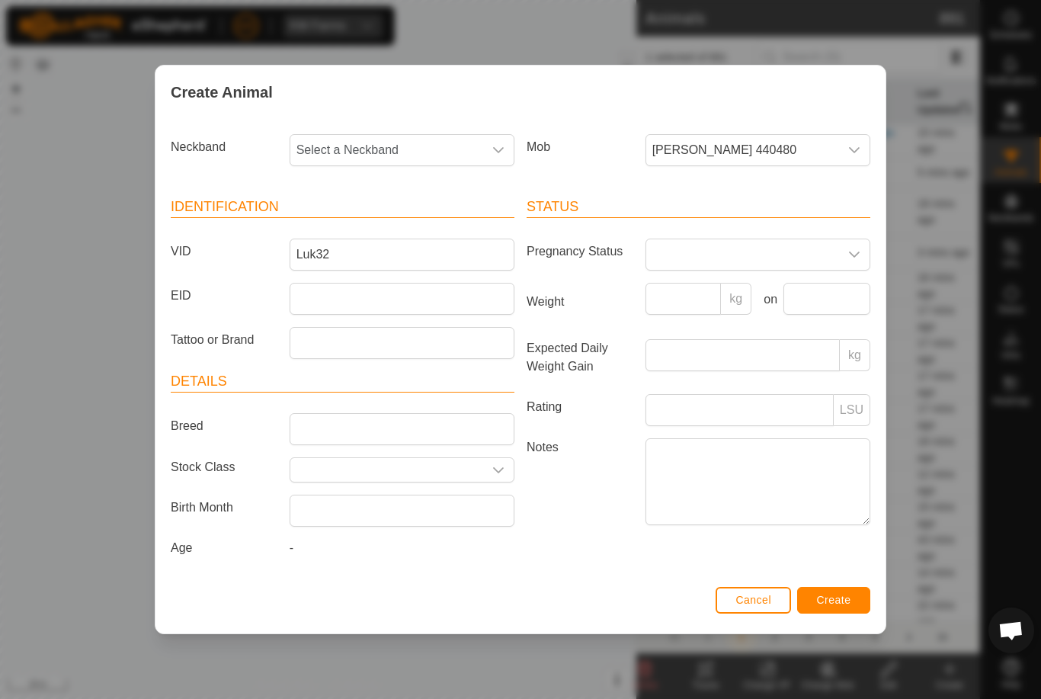
click at [438, 142] on span "Select a Neckband" at bounding box center [386, 150] width 193 height 30
type input "-"
type input "02766"
click at [414, 214] on li "0276670229" at bounding box center [402, 228] width 223 height 30
click at [845, 605] on span "Create" at bounding box center [834, 600] width 34 height 12
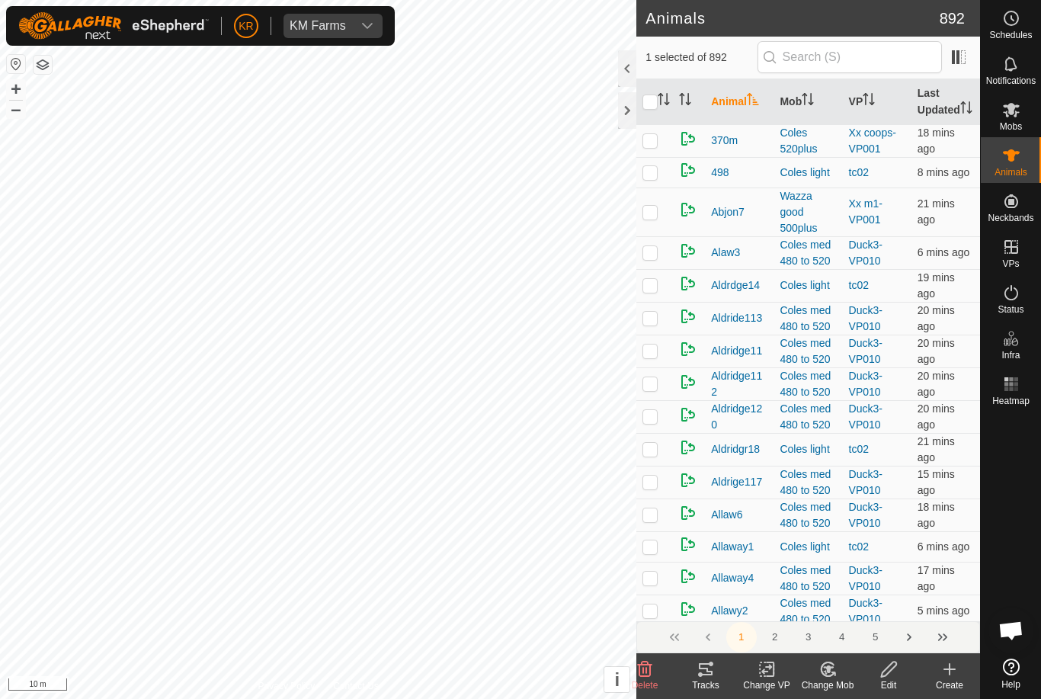
click at [955, 680] on div "Create" at bounding box center [949, 685] width 61 height 14
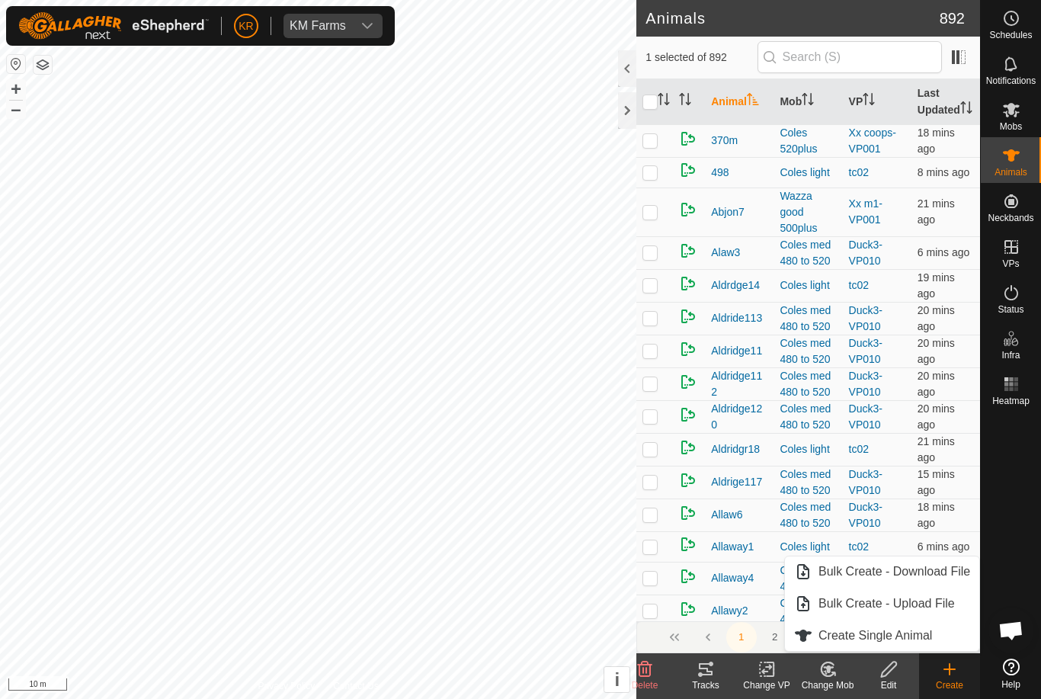
click at [934, 634] on link "Create Single Animal" at bounding box center [882, 635] width 194 height 30
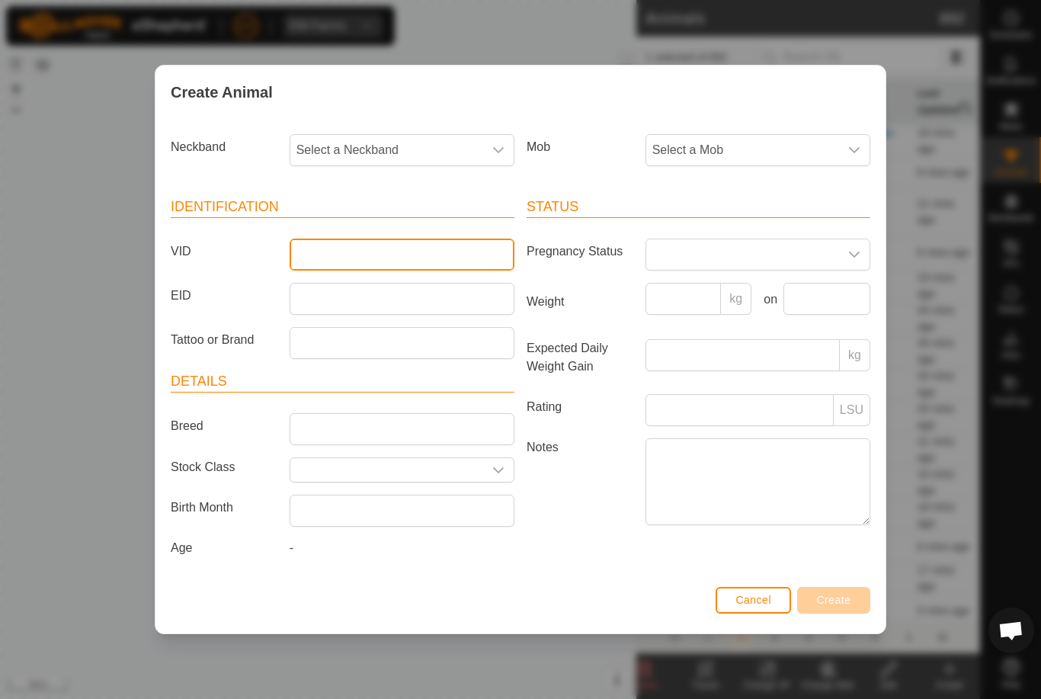
click at [390, 254] on input "VID" at bounding box center [402, 254] width 225 height 32
type input "Finn103"
click at [801, 141] on span "Select a Mob" at bounding box center [742, 150] width 193 height 30
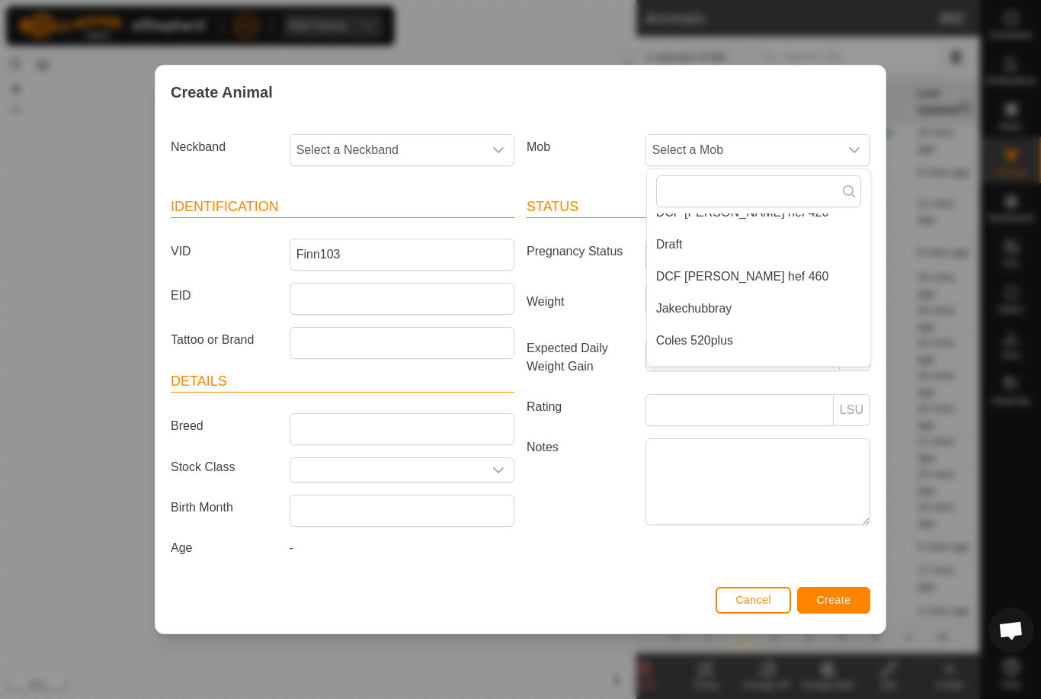
scroll to position [50, 0]
click at [788, 265] on li "DCF [PERSON_NAME] hef 460" at bounding box center [758, 274] width 223 height 30
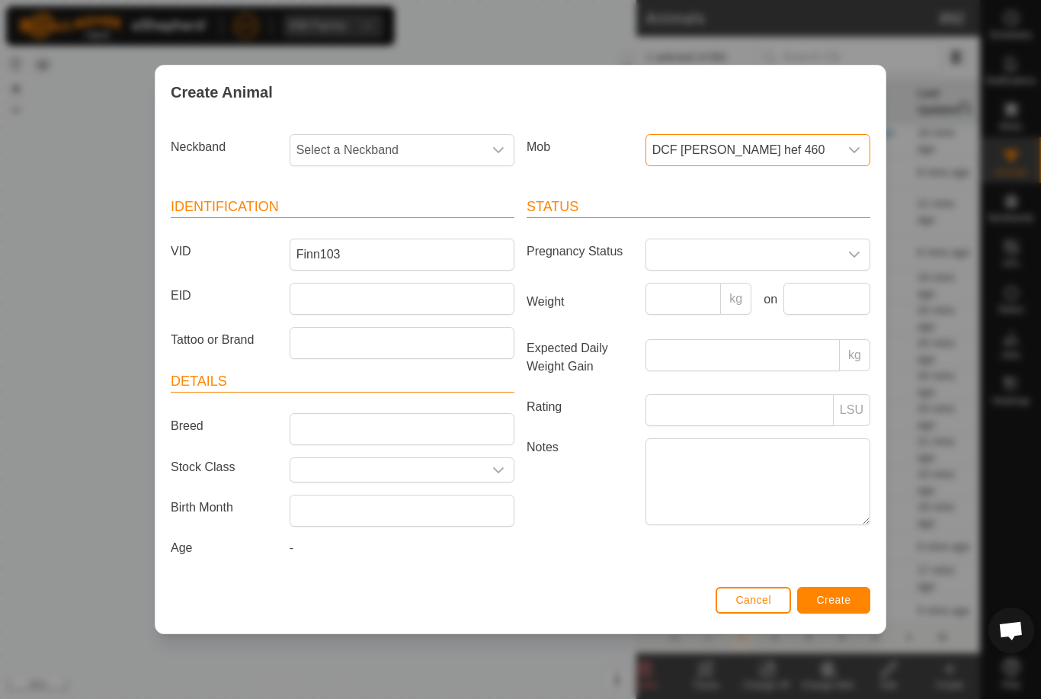
click at [423, 141] on span "Select a Neckband" at bounding box center [386, 150] width 193 height 30
type input "2639"
click at [415, 220] on li "2639692152" at bounding box center [402, 228] width 223 height 30
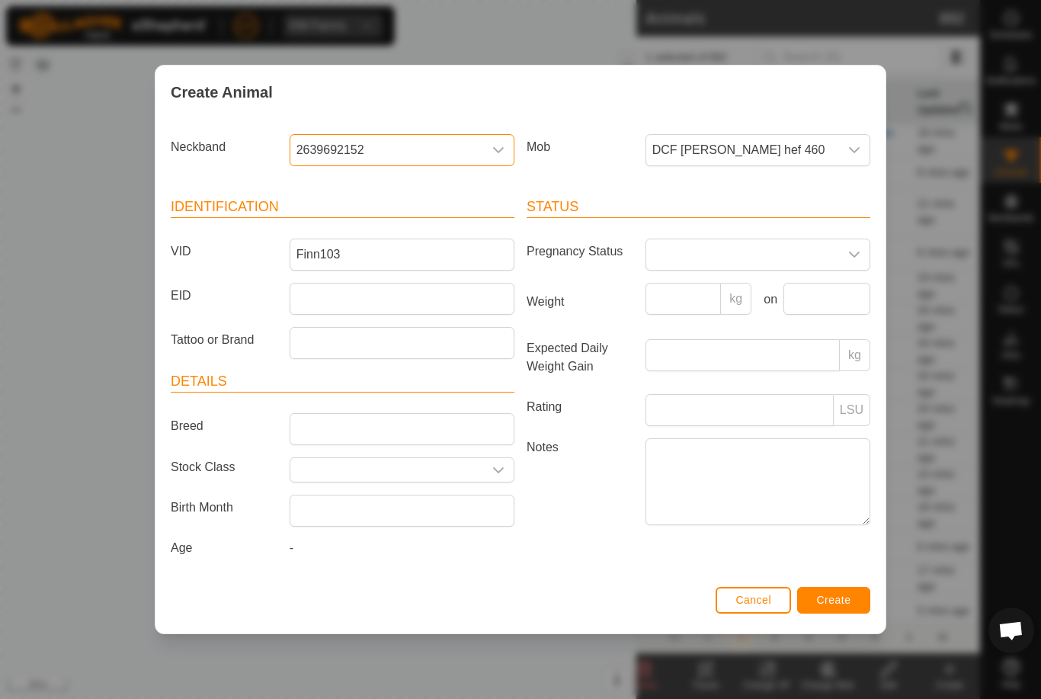
click at [846, 606] on span "Create" at bounding box center [834, 600] width 34 height 12
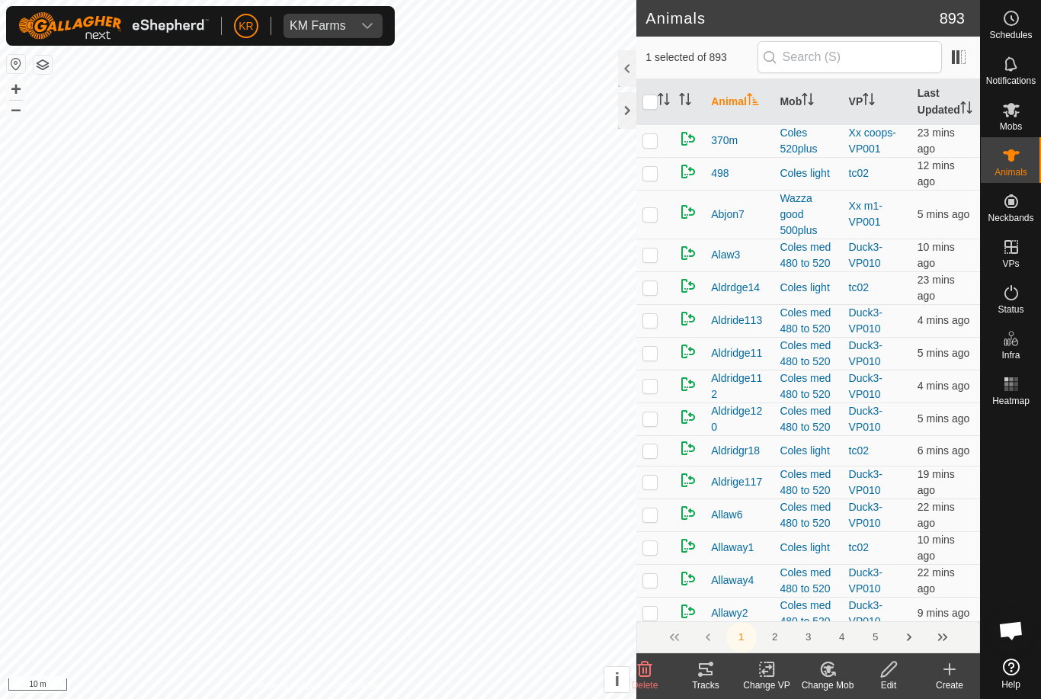
click at [950, 658] on div "Create" at bounding box center [949, 676] width 61 height 46
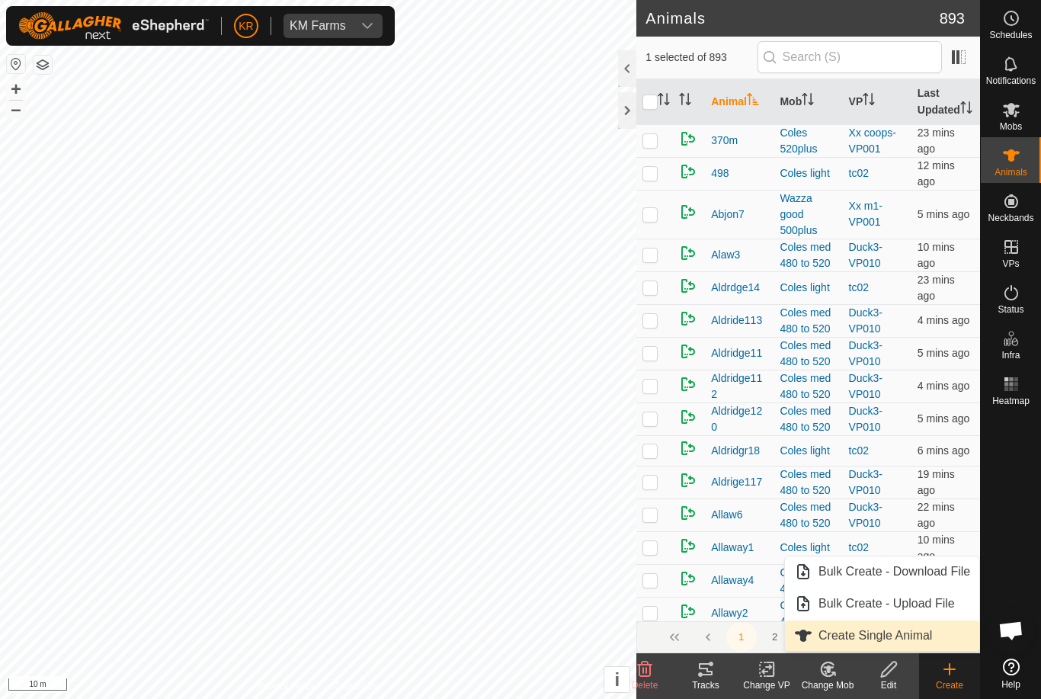
click at [935, 639] on link "Create Single Animal" at bounding box center [882, 635] width 194 height 30
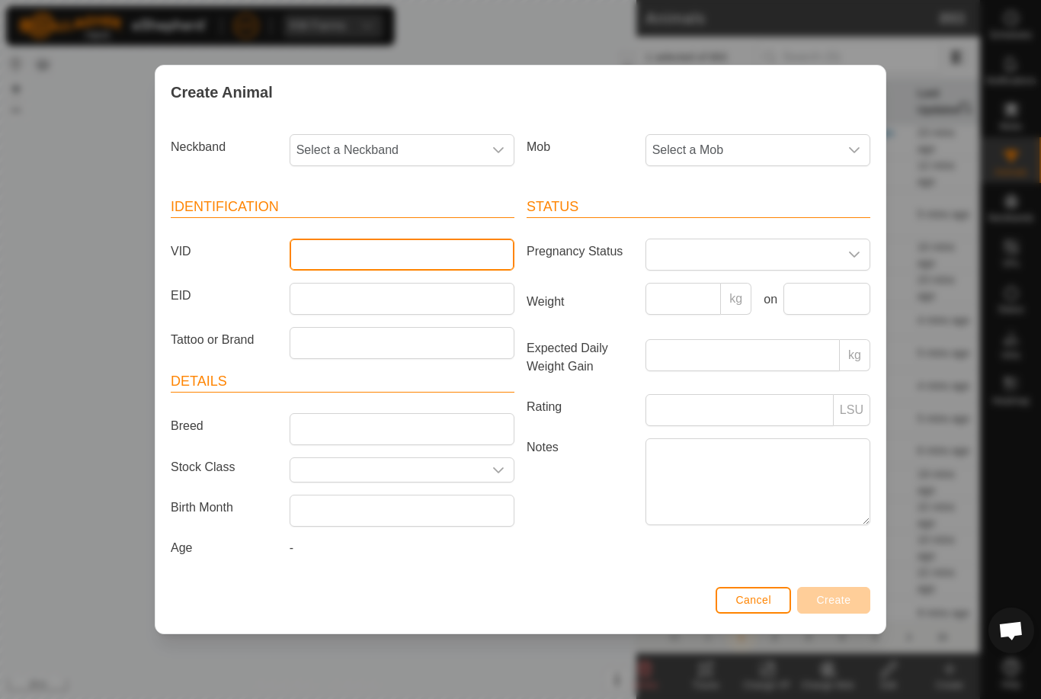
click at [392, 253] on input "VID" at bounding box center [402, 254] width 225 height 32
type input "Mb106"
click at [379, 141] on span "Select a Neckband" at bounding box center [386, 150] width 193 height 30
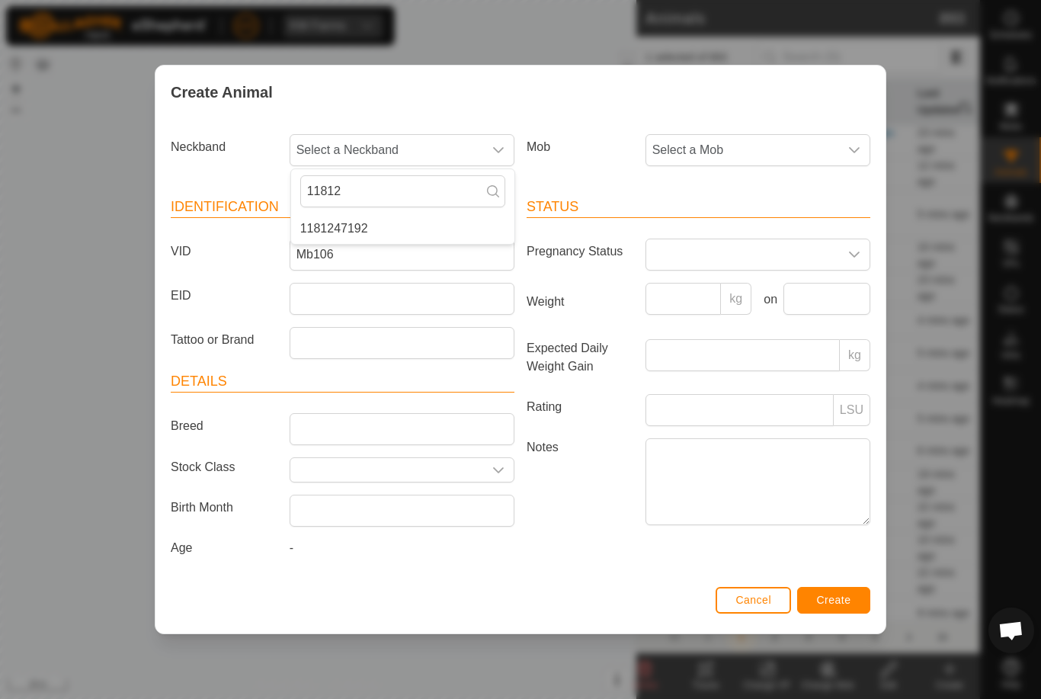
type input "11812"
click at [422, 215] on li "1181247192" at bounding box center [402, 228] width 223 height 30
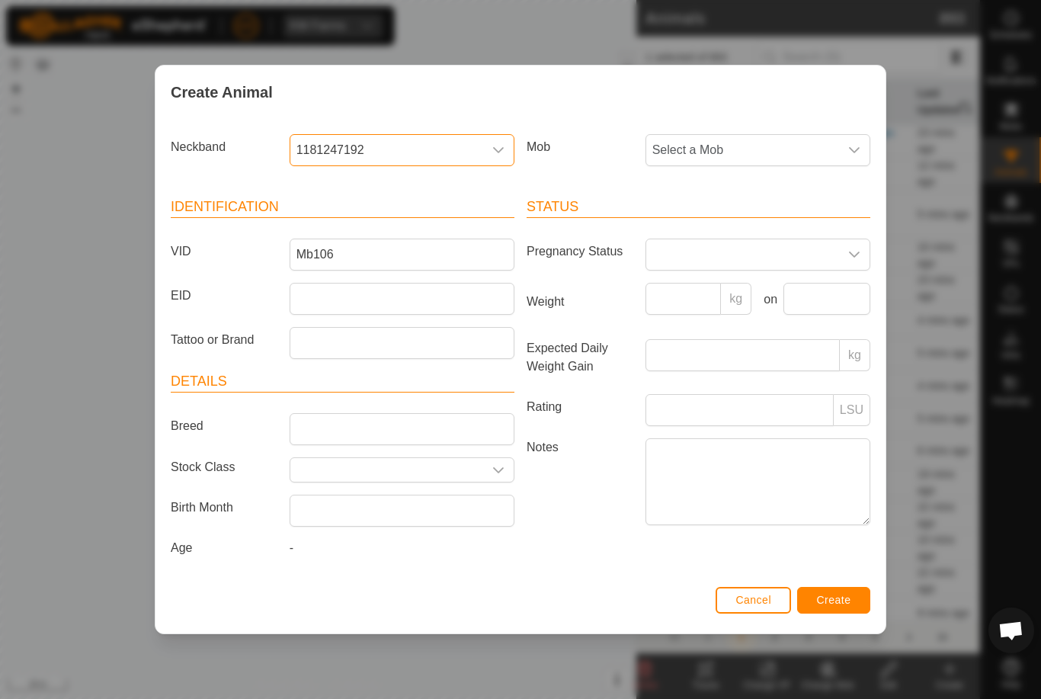
click at [744, 142] on span "Select a Mob" at bounding box center [742, 150] width 193 height 30
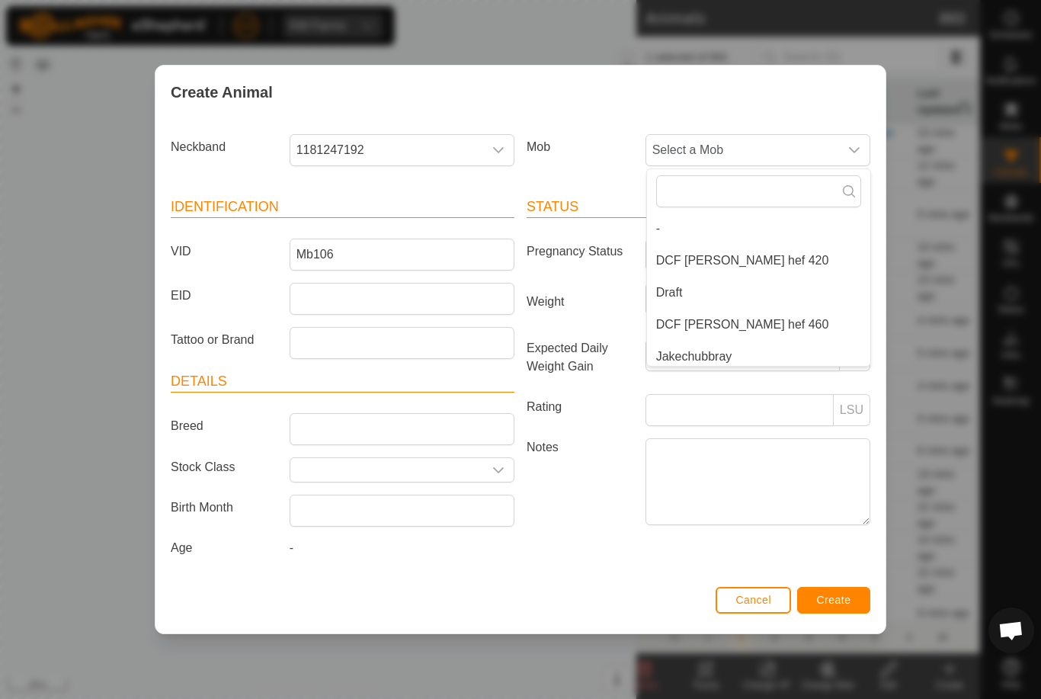
click at [754, 247] on li "DCF [PERSON_NAME] hef 420" at bounding box center [758, 260] width 223 height 30
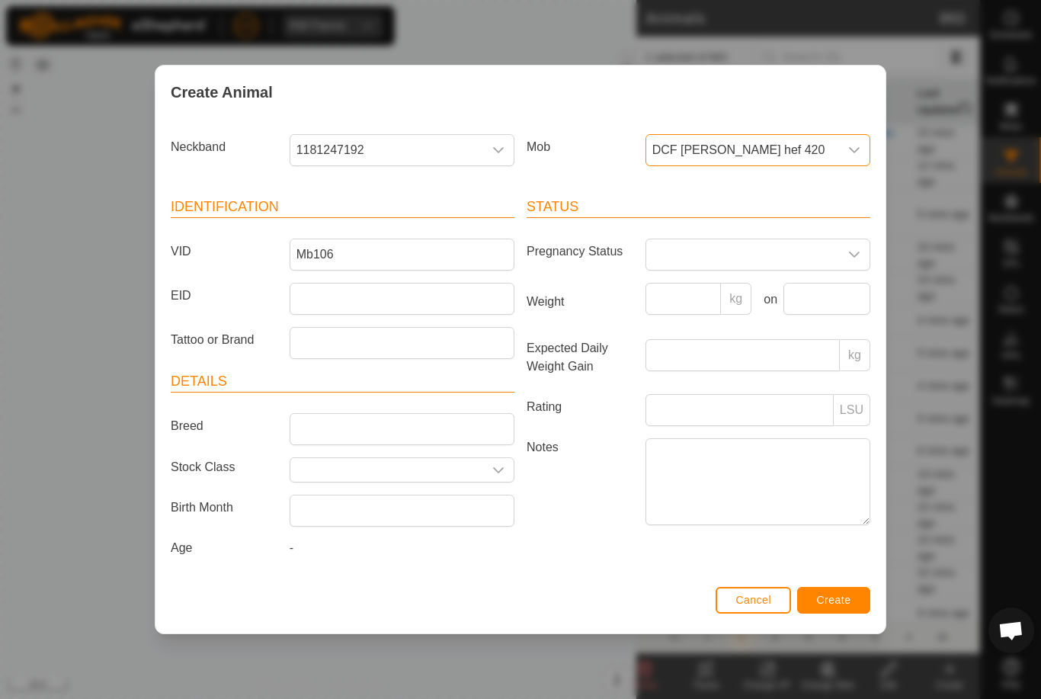
click at [847, 602] on span "Create" at bounding box center [834, 600] width 34 height 12
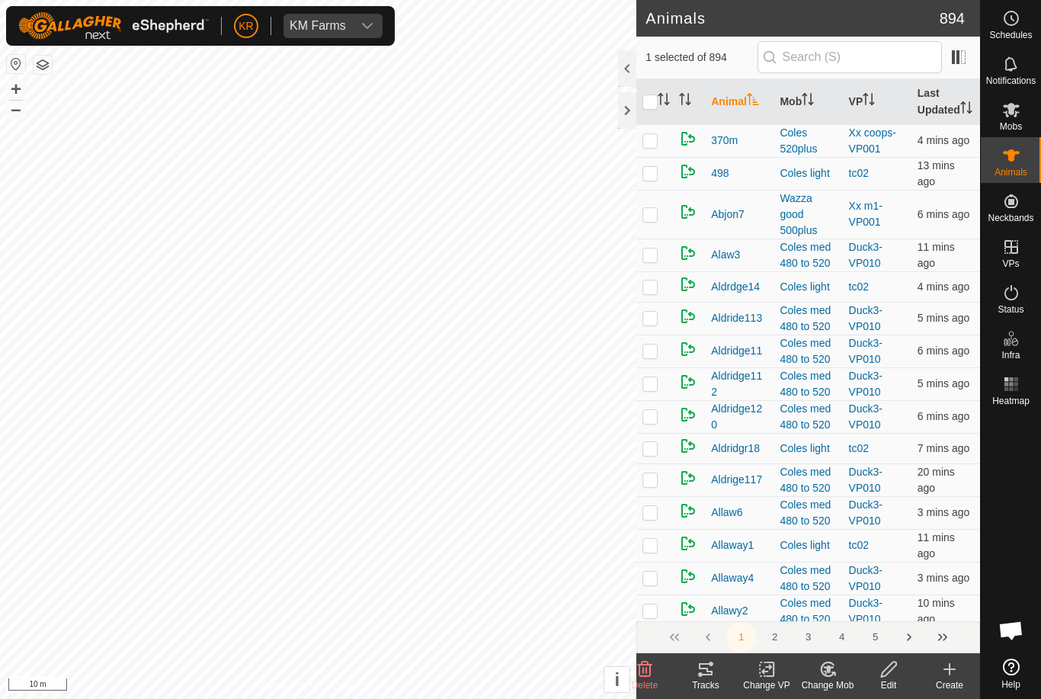
click at [953, 686] on div "Create" at bounding box center [949, 685] width 61 height 14
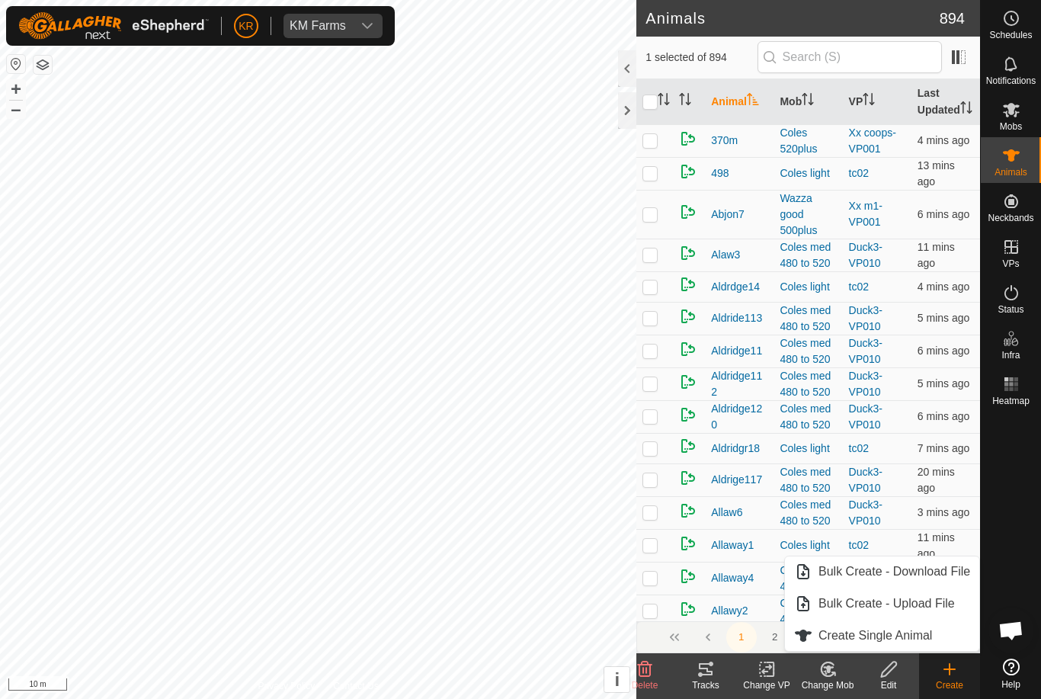
click at [923, 645] on link "Create Single Animal" at bounding box center [882, 635] width 194 height 30
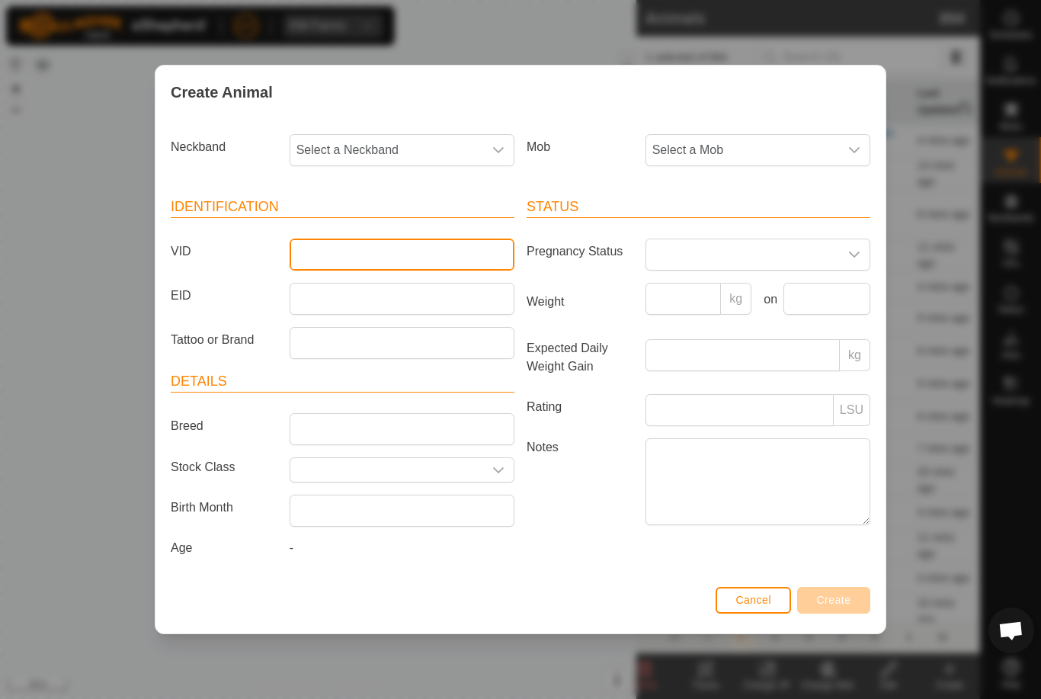
click at [397, 247] on input "VID" at bounding box center [402, 254] width 225 height 32
type input "Luke40"
click at [772, 142] on span "Select a Mob" at bounding box center [742, 150] width 193 height 30
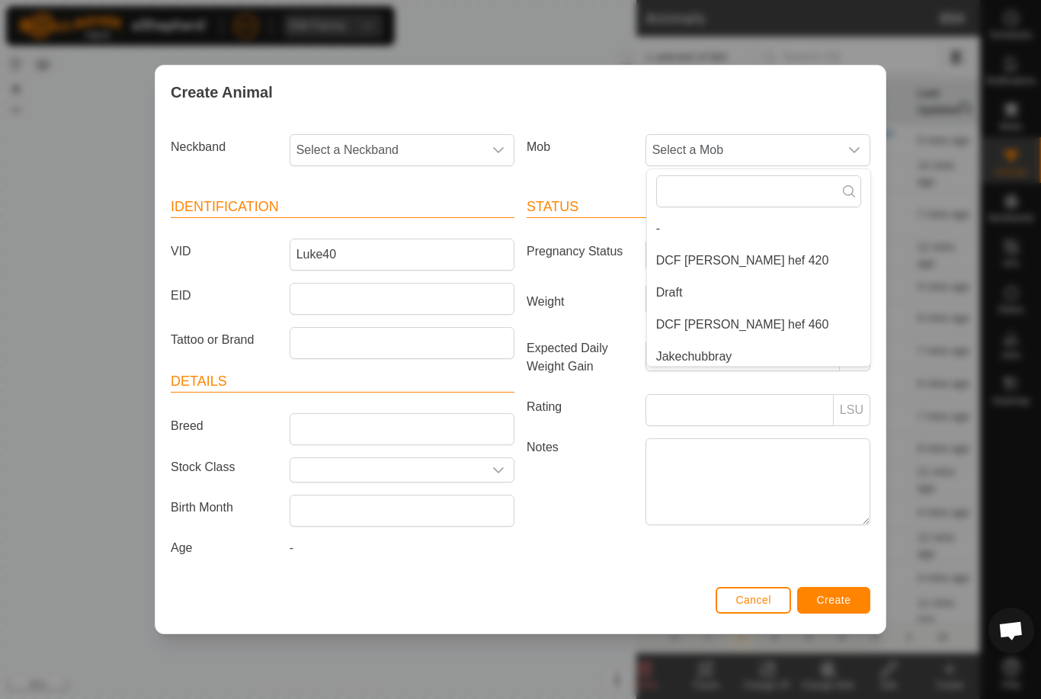
click at [782, 533] on li "[PERSON_NAME] 440480" at bounding box center [758, 548] width 223 height 30
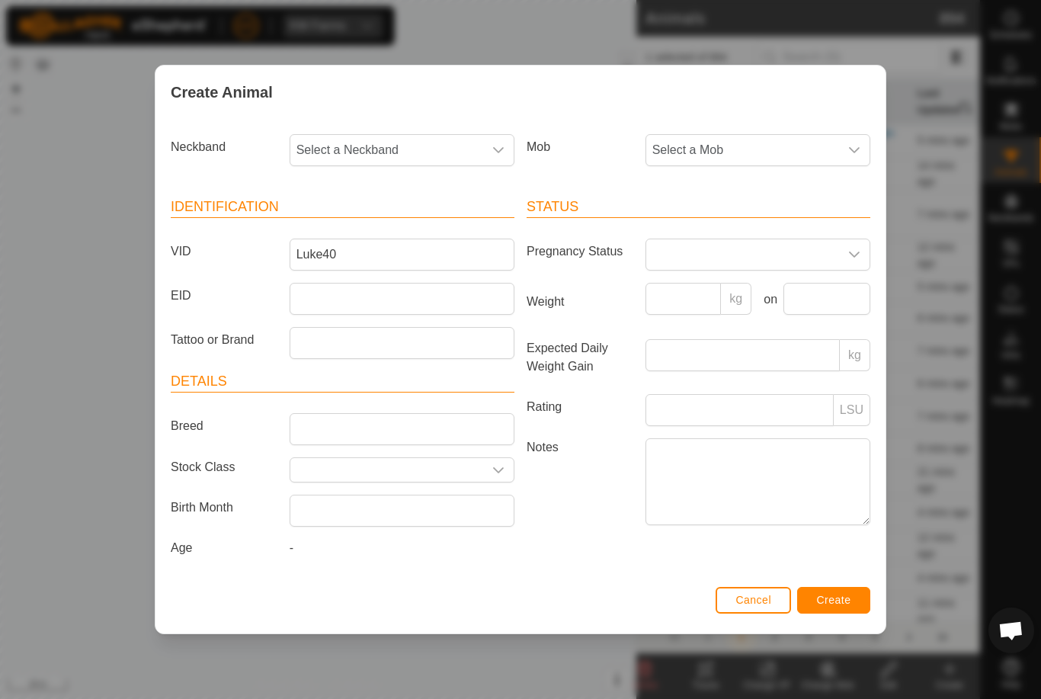
scroll to position [242, 0]
click at [457, 135] on span "Select a Neckband" at bounding box center [386, 150] width 193 height 30
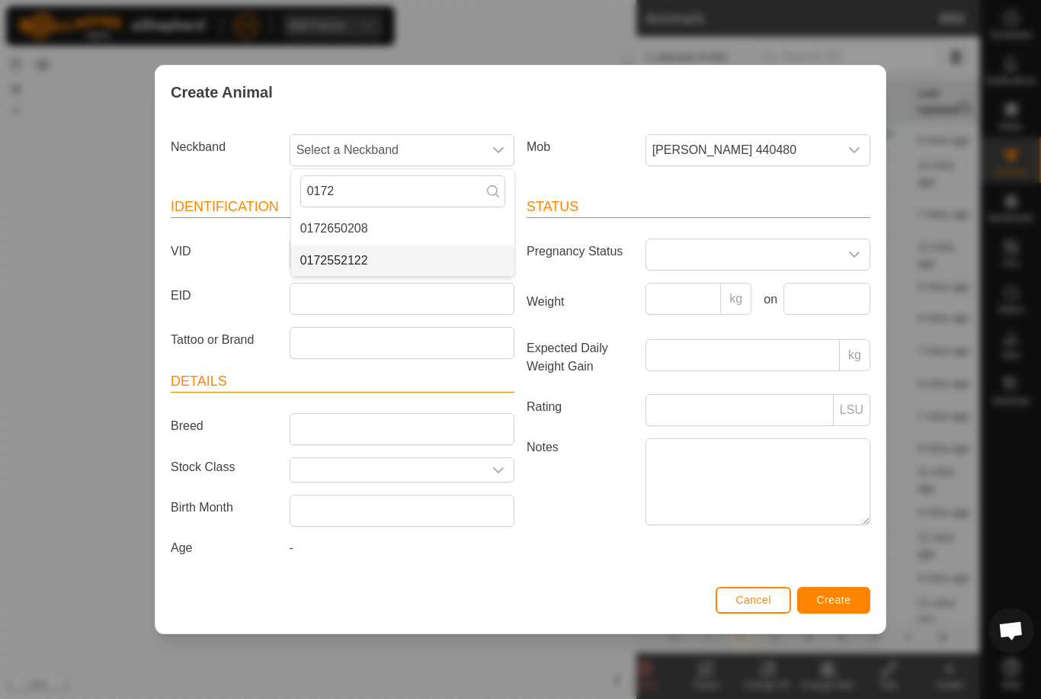
type input "0172"
click at [436, 251] on li "0172552122" at bounding box center [402, 260] width 223 height 30
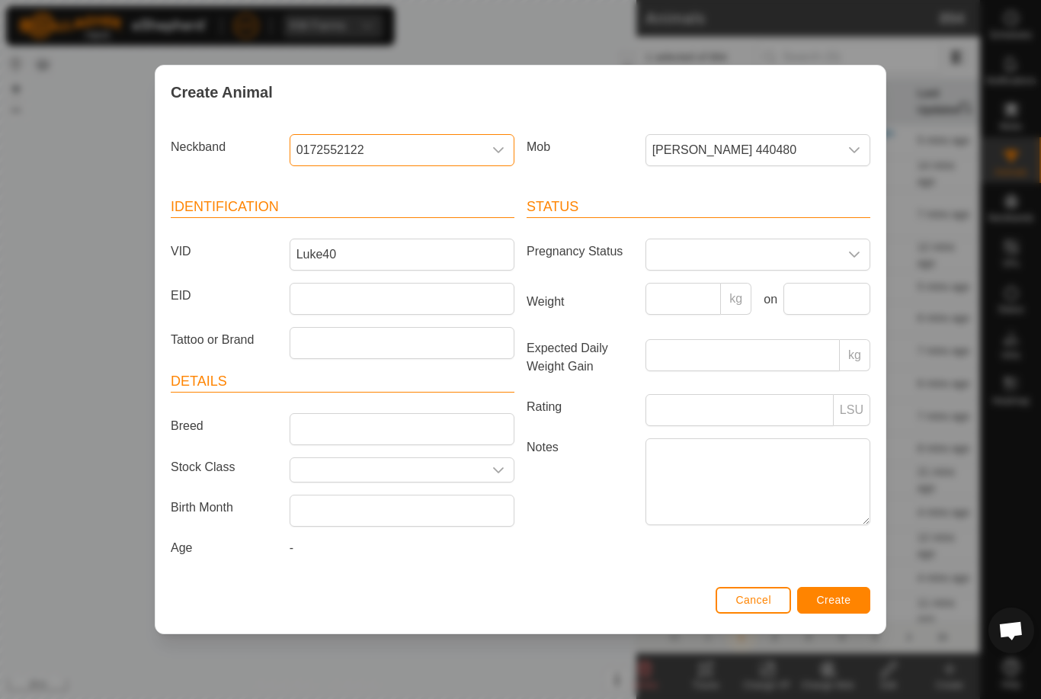
click at [854, 592] on button "Create" at bounding box center [833, 600] width 73 height 27
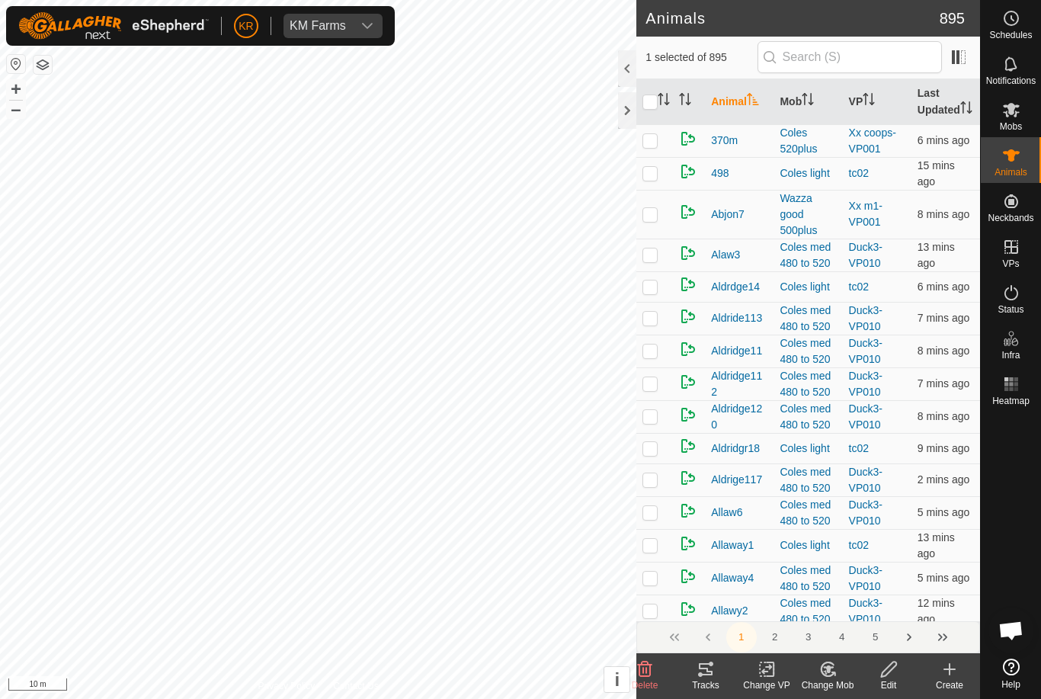
click at [961, 672] on create-svg-icon at bounding box center [949, 669] width 61 height 18
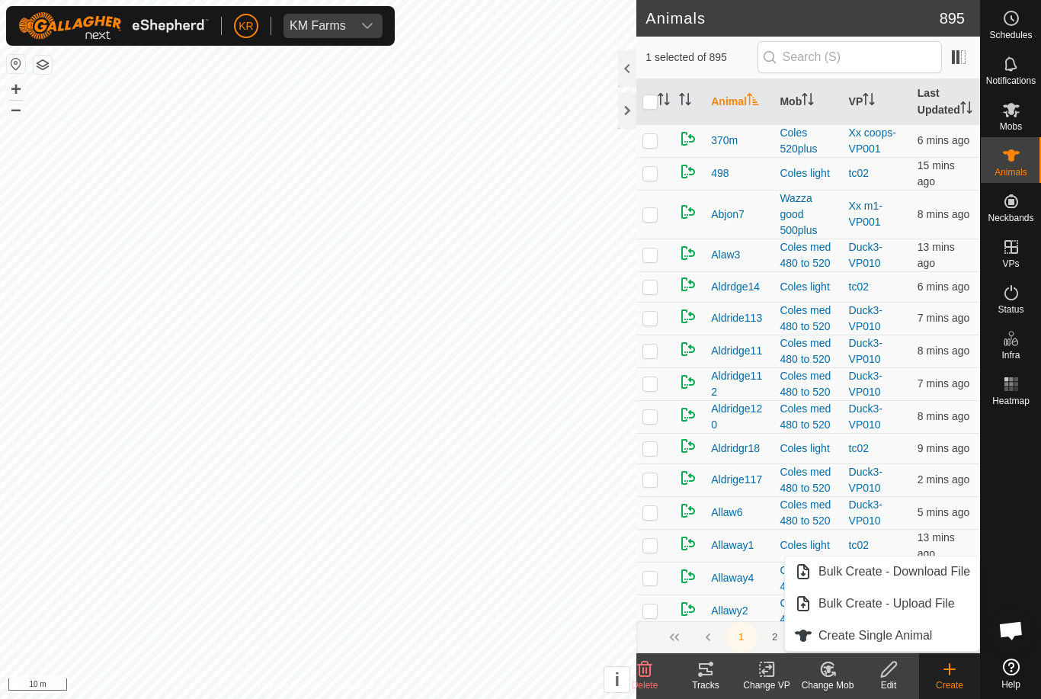
click at [937, 641] on link "Create Single Animal" at bounding box center [882, 635] width 194 height 30
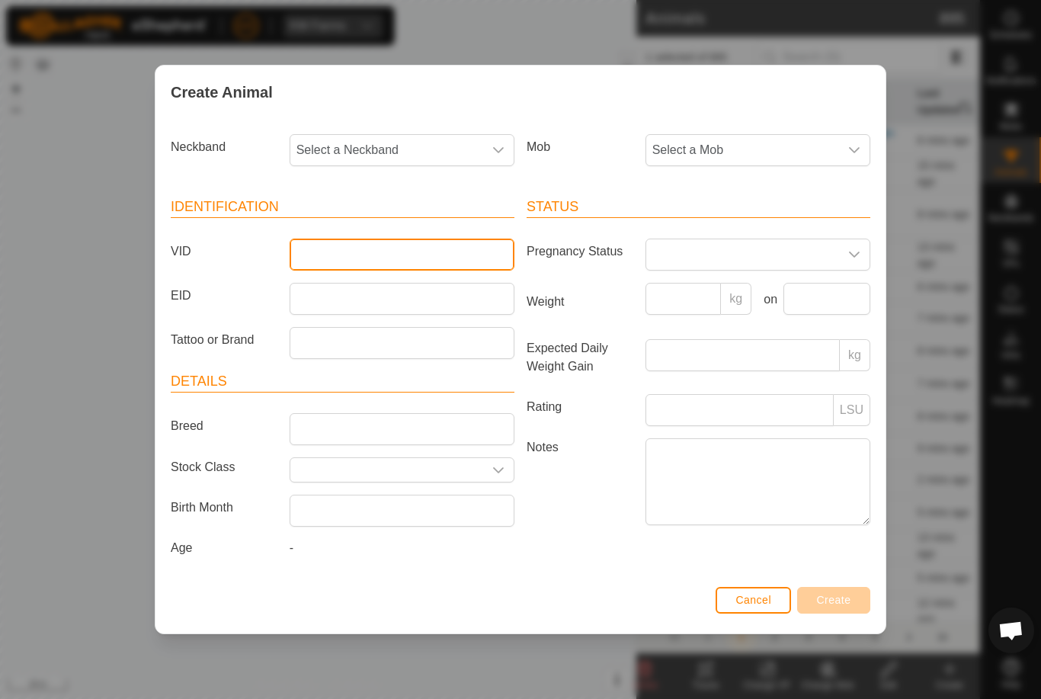
click at [400, 248] on input "VID" at bounding box center [402, 254] width 225 height 32
type input "Luke58a"
click at [381, 139] on span "Select a Neckband" at bounding box center [386, 150] width 193 height 30
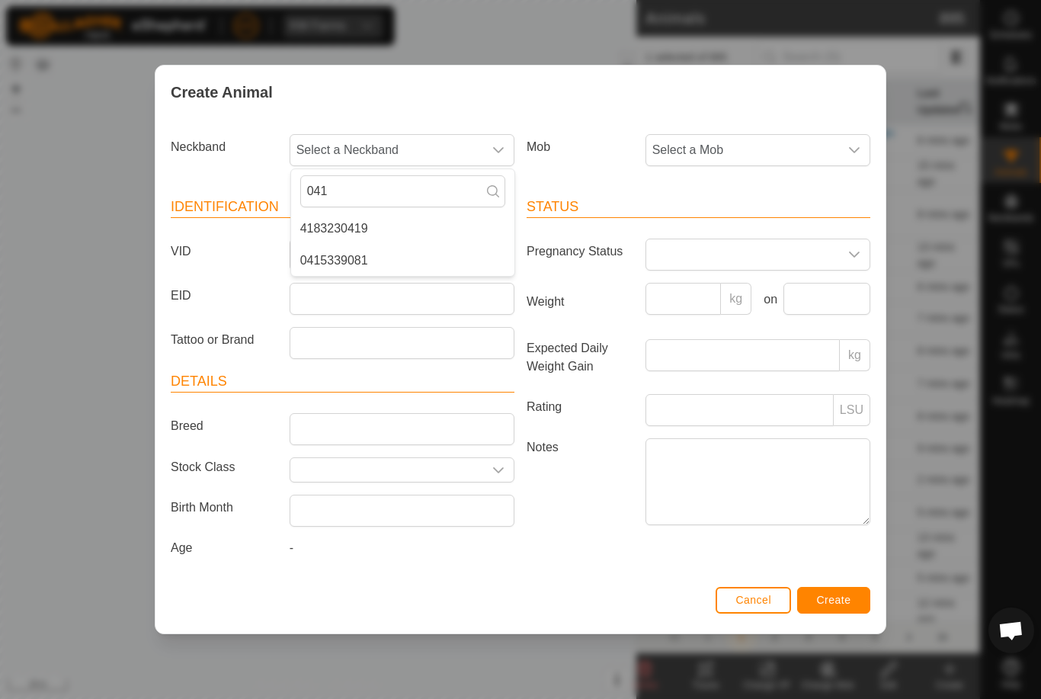
type input "041"
click at [426, 254] on li "0415339081" at bounding box center [402, 260] width 223 height 30
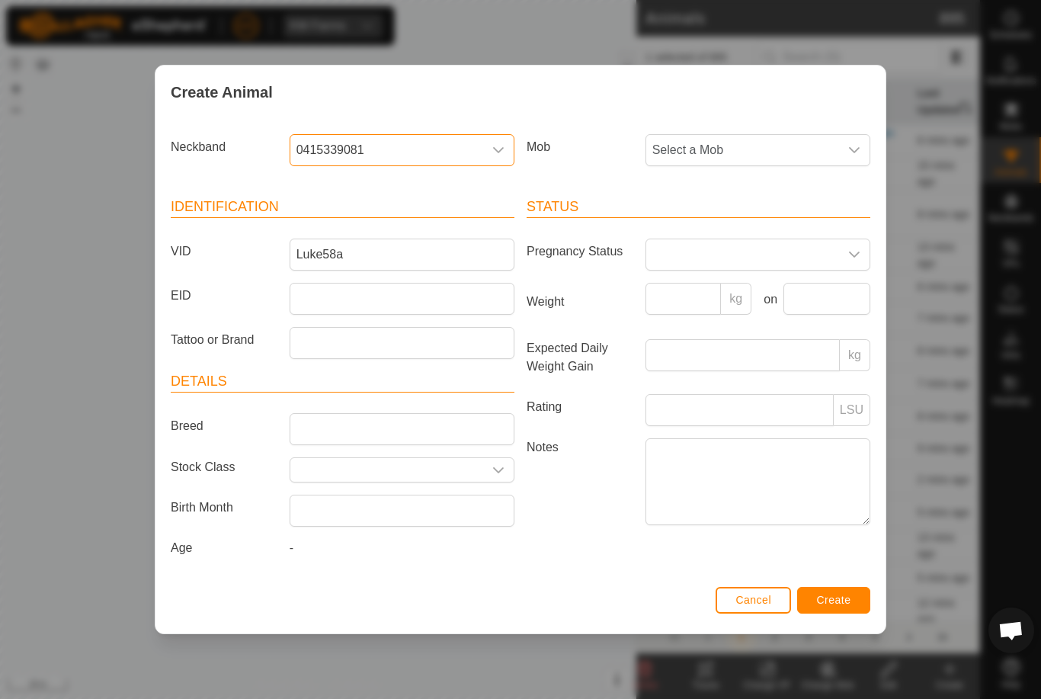
click at [750, 145] on span "Select a Mob" at bounding box center [742, 150] width 193 height 30
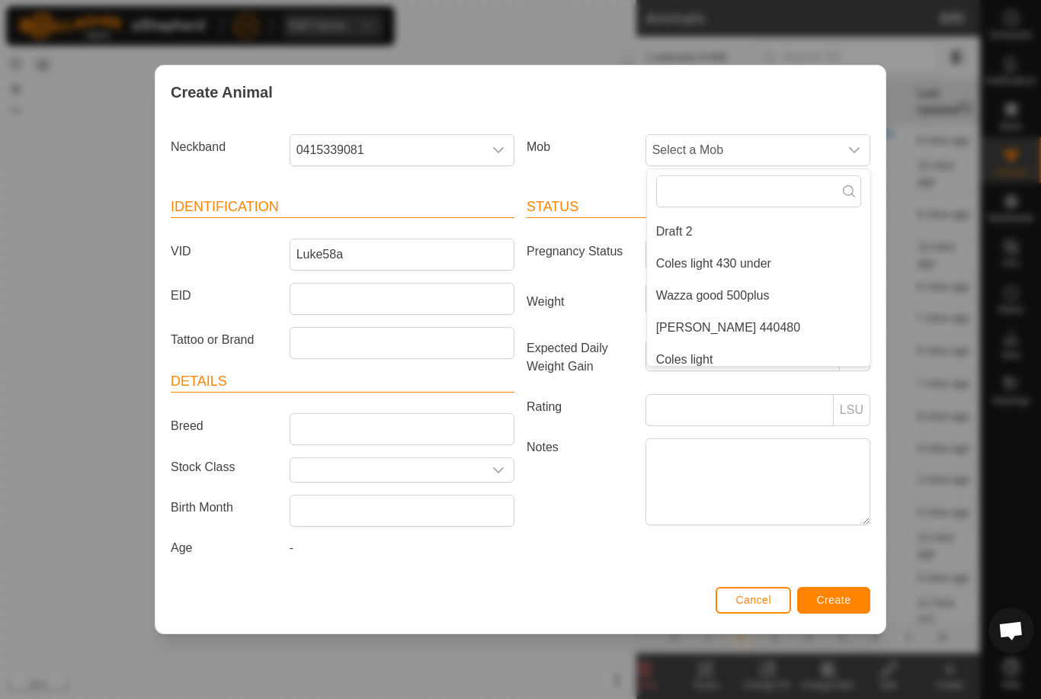
scroll to position [222, 0]
click at [776, 319] on li "[PERSON_NAME] 440480" at bounding box center [758, 326] width 223 height 30
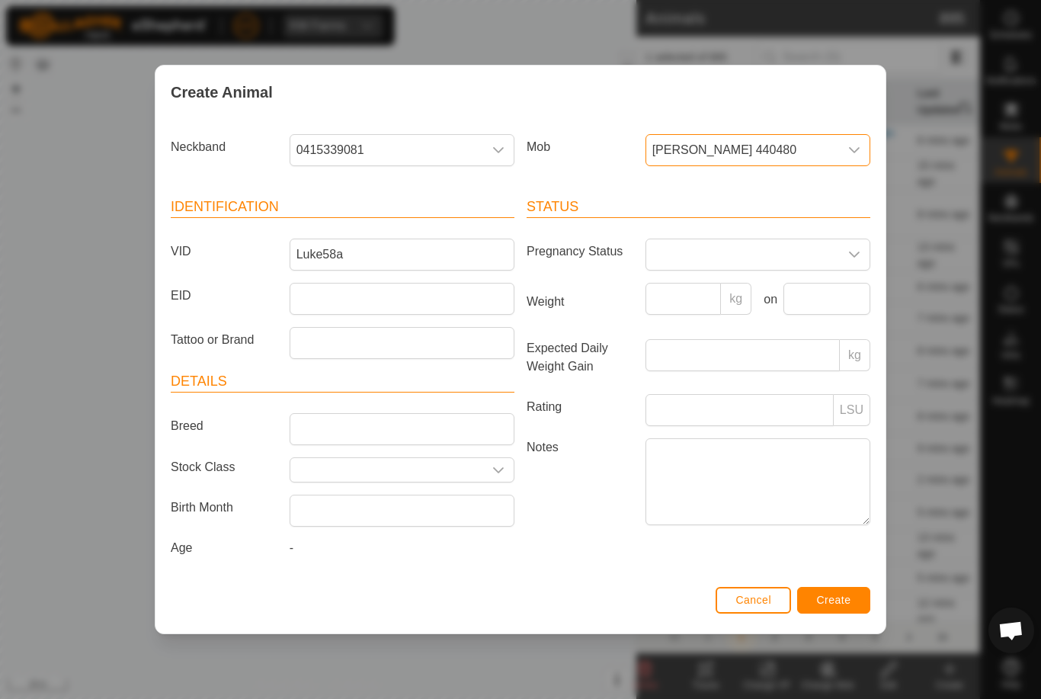
click at [831, 595] on button "Create" at bounding box center [833, 600] width 73 height 27
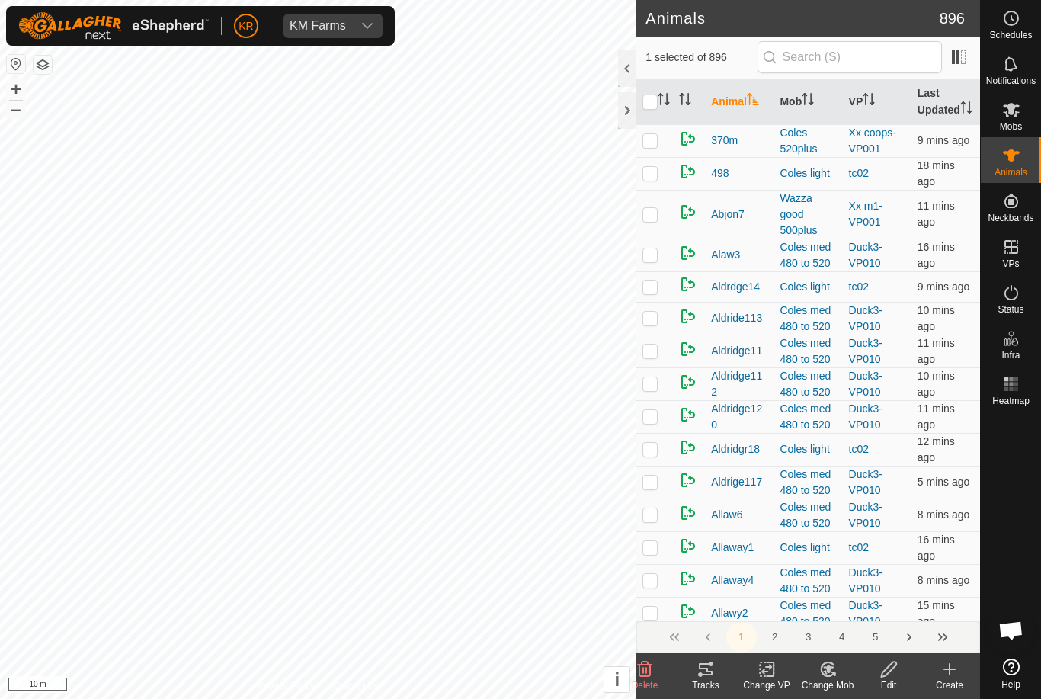
click at [953, 681] on div "Create" at bounding box center [949, 685] width 61 height 14
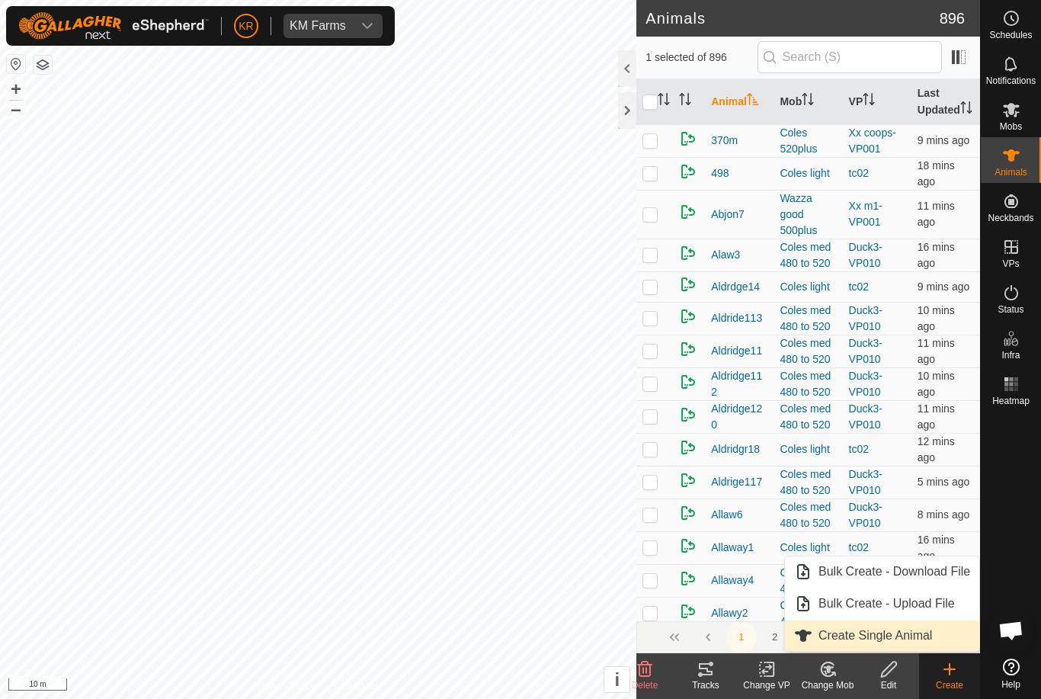
click at [930, 641] on span "Create Single Animal" at bounding box center [875, 635] width 114 height 18
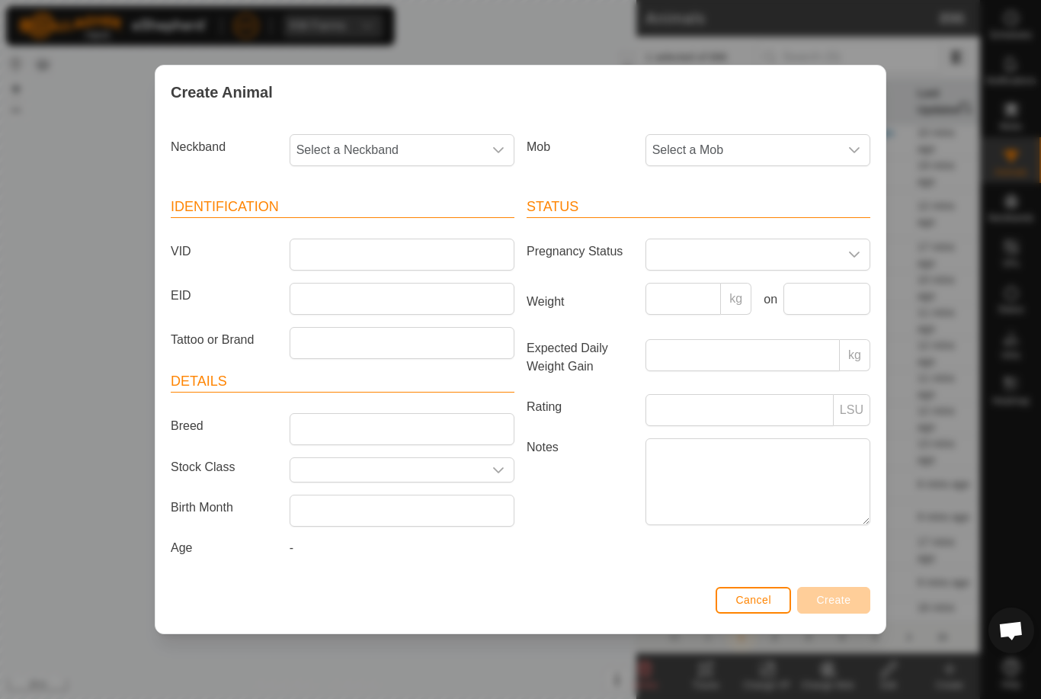
click at [793, 142] on span "Select a Mob" at bounding box center [742, 150] width 193 height 30
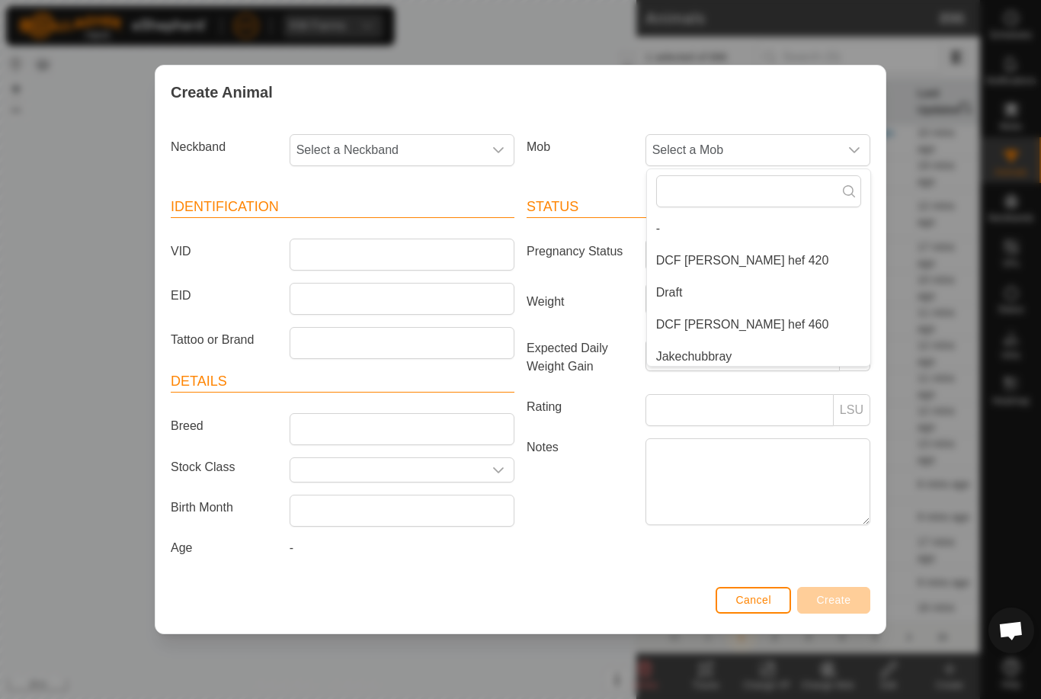
click at [751, 248] on li "DCF [PERSON_NAME] hef 420" at bounding box center [758, 260] width 223 height 30
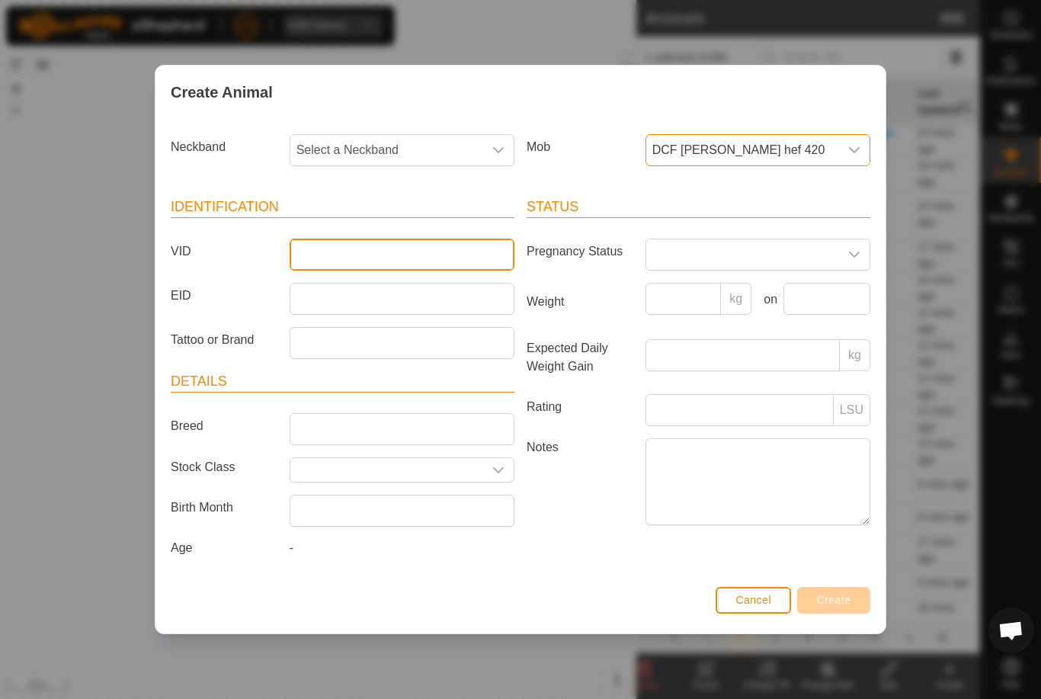
click at [409, 246] on input "VID" at bounding box center [402, 254] width 225 height 32
type input "Mb105"
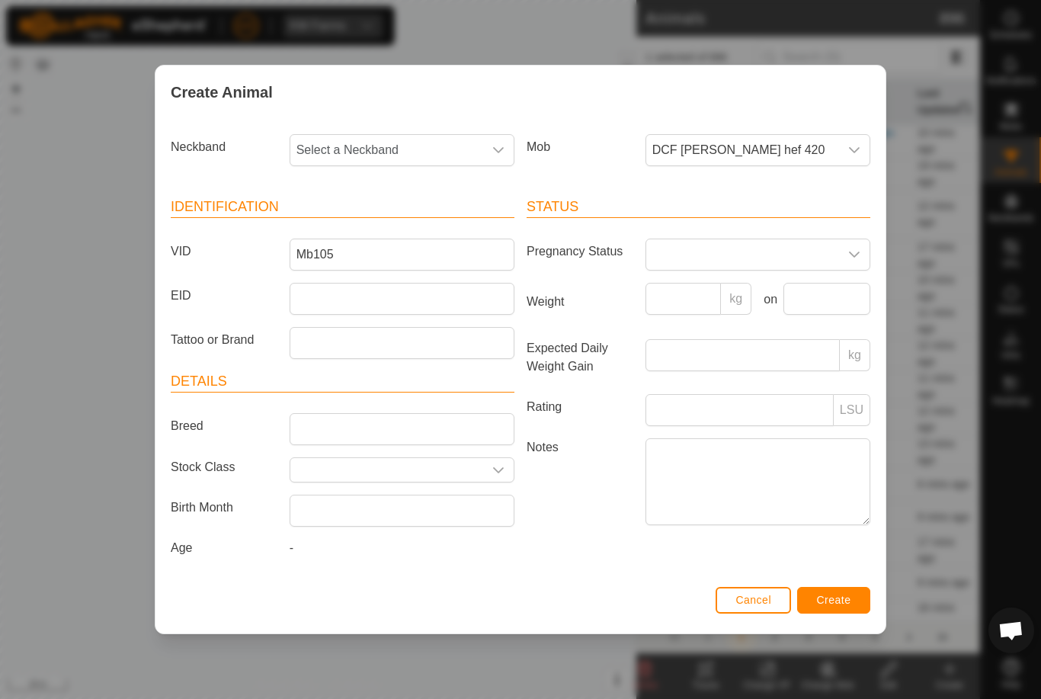
click at [361, 150] on span "Select a Neckband" at bounding box center [386, 150] width 193 height 30
type input "25966"
click at [390, 224] on li "2596653246" at bounding box center [402, 228] width 223 height 30
click at [849, 602] on span "Create" at bounding box center [834, 600] width 34 height 12
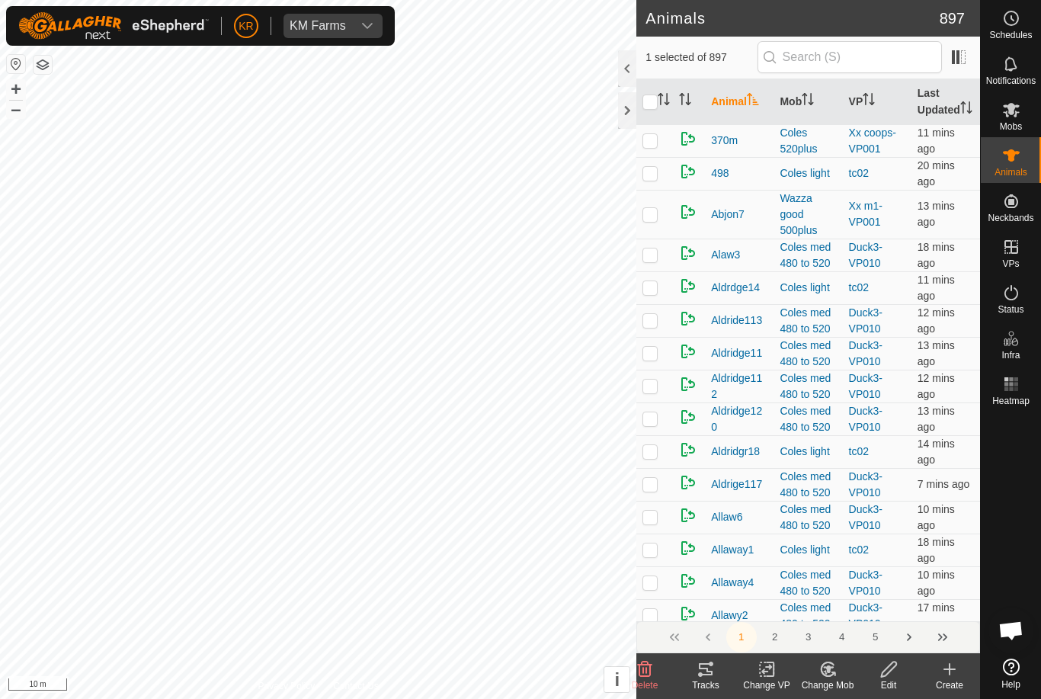
click at [962, 669] on create-svg-icon at bounding box center [949, 669] width 61 height 18
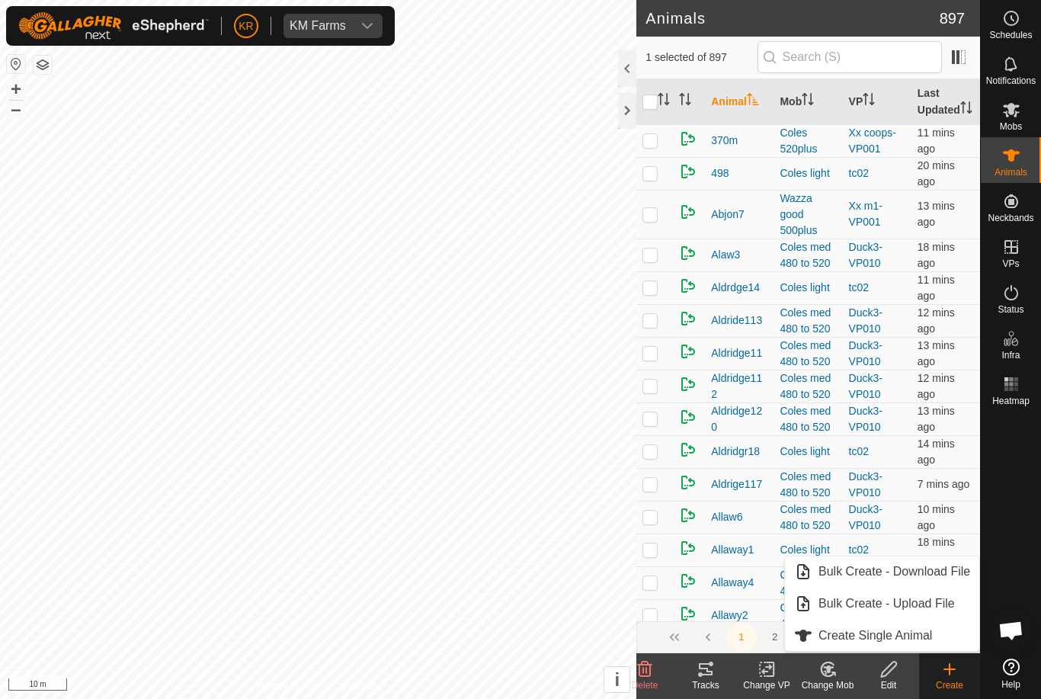
click at [944, 638] on link "Create Single Animal" at bounding box center [882, 635] width 194 height 30
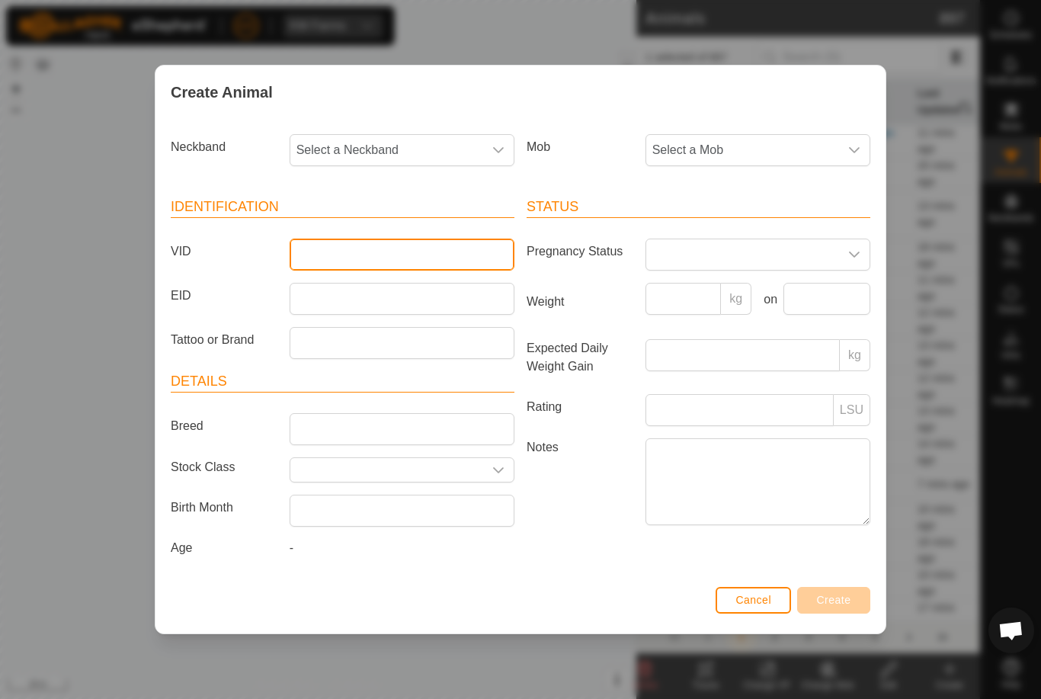
click at [405, 251] on input "VID" at bounding box center [402, 254] width 225 height 32
type input "Luke50"
click at [376, 145] on span "Select a Neckband" at bounding box center [386, 150] width 193 height 30
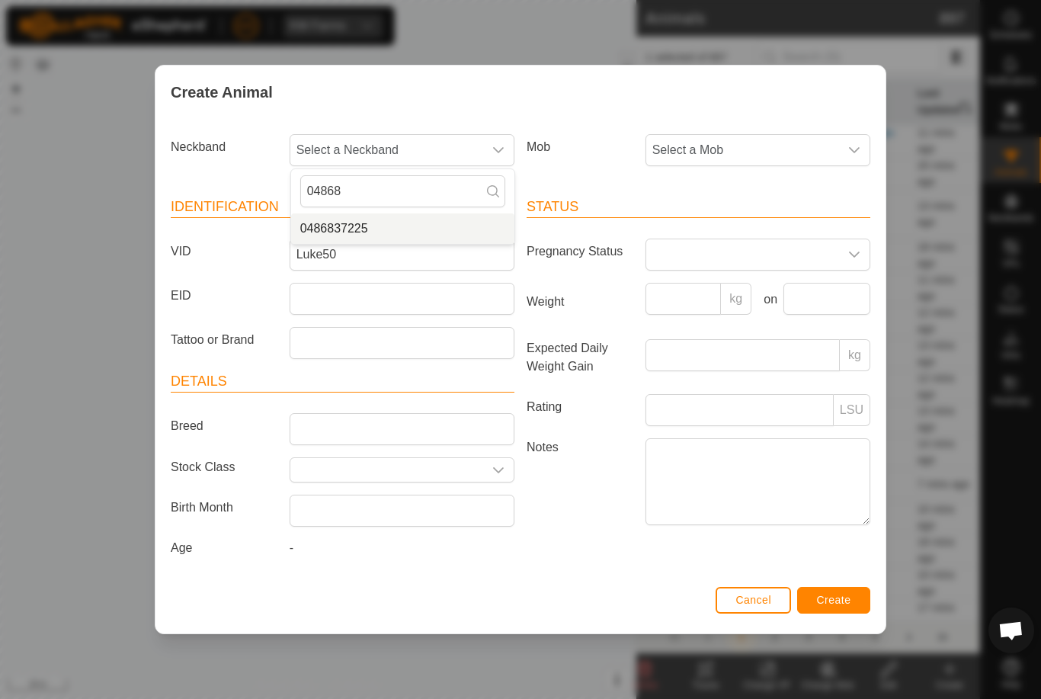
type input "04868"
click at [404, 225] on li "0486837225" at bounding box center [402, 228] width 223 height 30
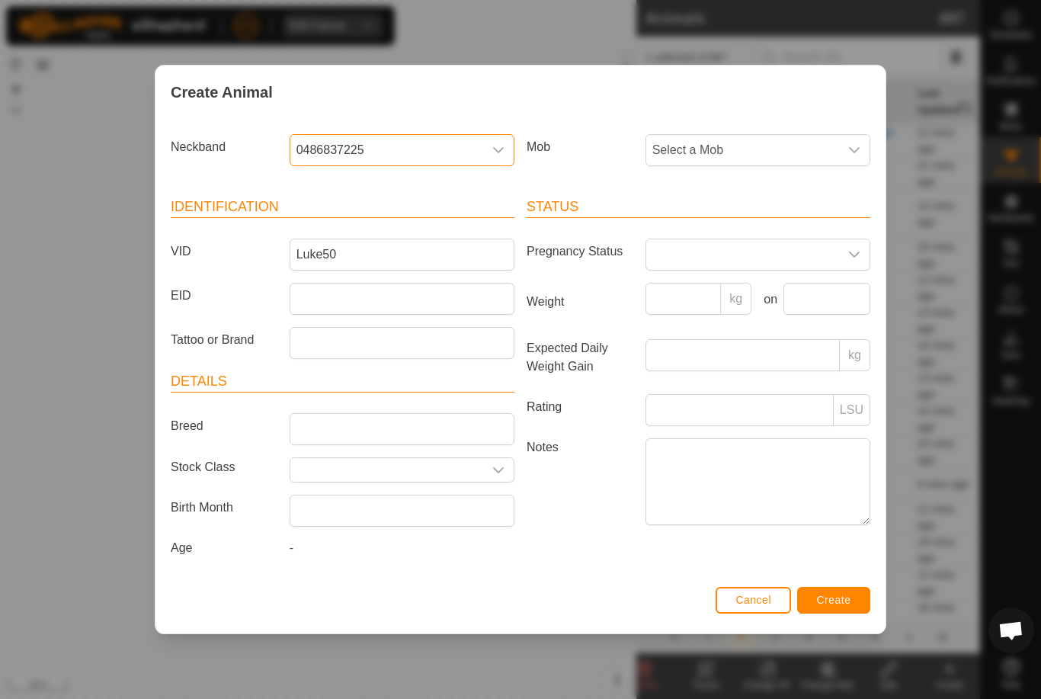
click at [787, 141] on span "Select a Mob" at bounding box center [742, 150] width 193 height 30
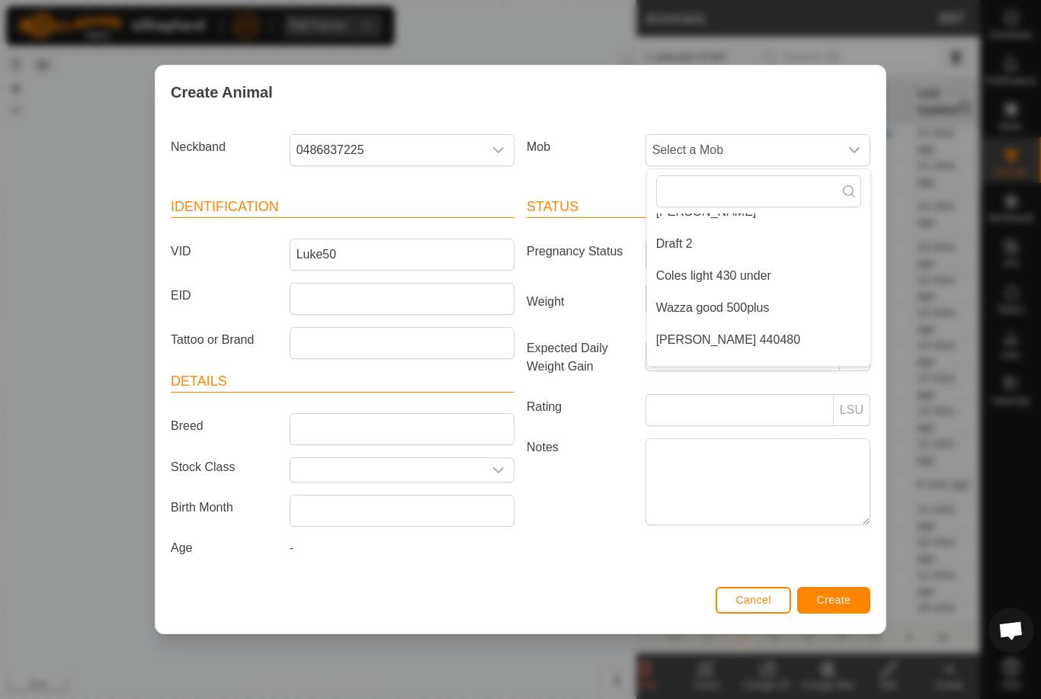
scroll to position [213, 0]
click at [758, 326] on li "[PERSON_NAME] 440480" at bounding box center [758, 336] width 223 height 30
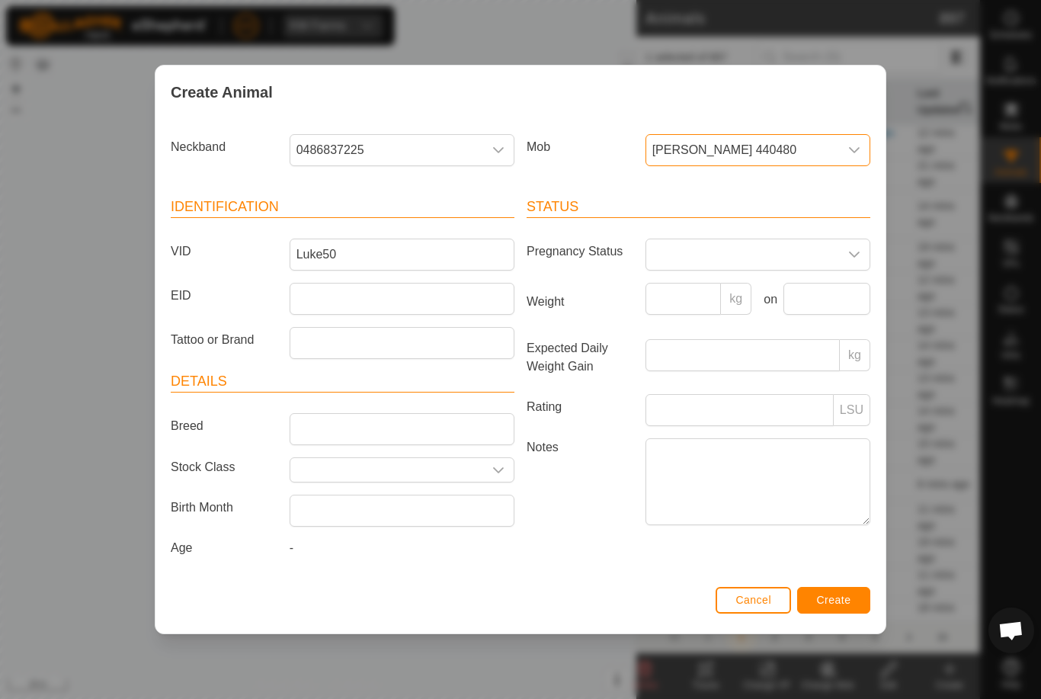
click at [841, 597] on span "Create" at bounding box center [834, 600] width 34 height 12
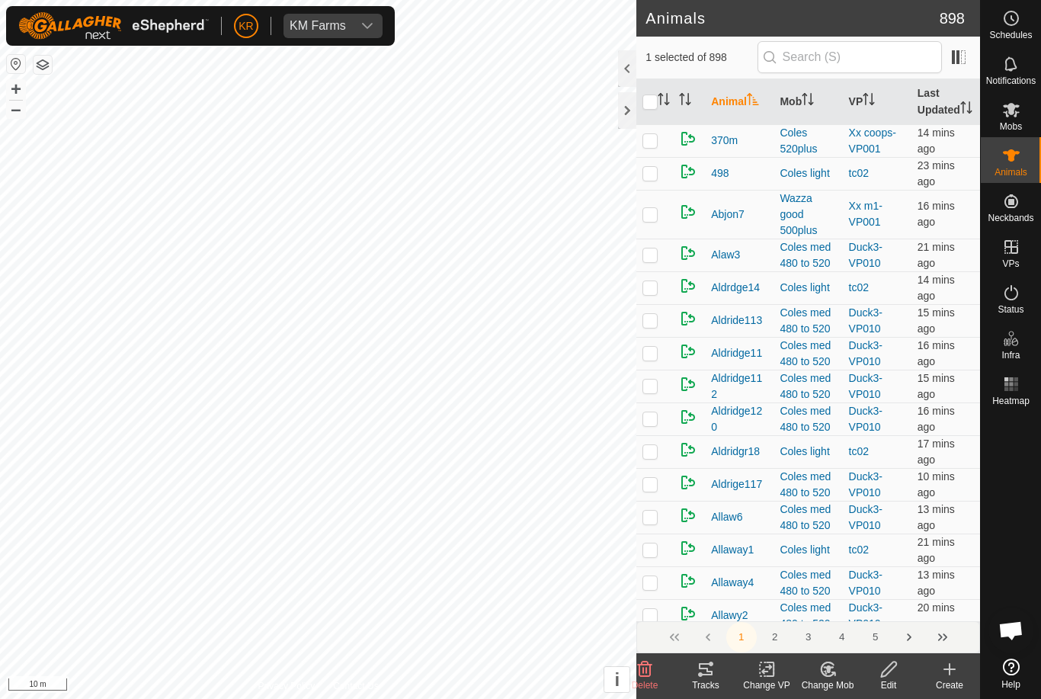
click at [948, 677] on icon at bounding box center [949, 669] width 18 height 18
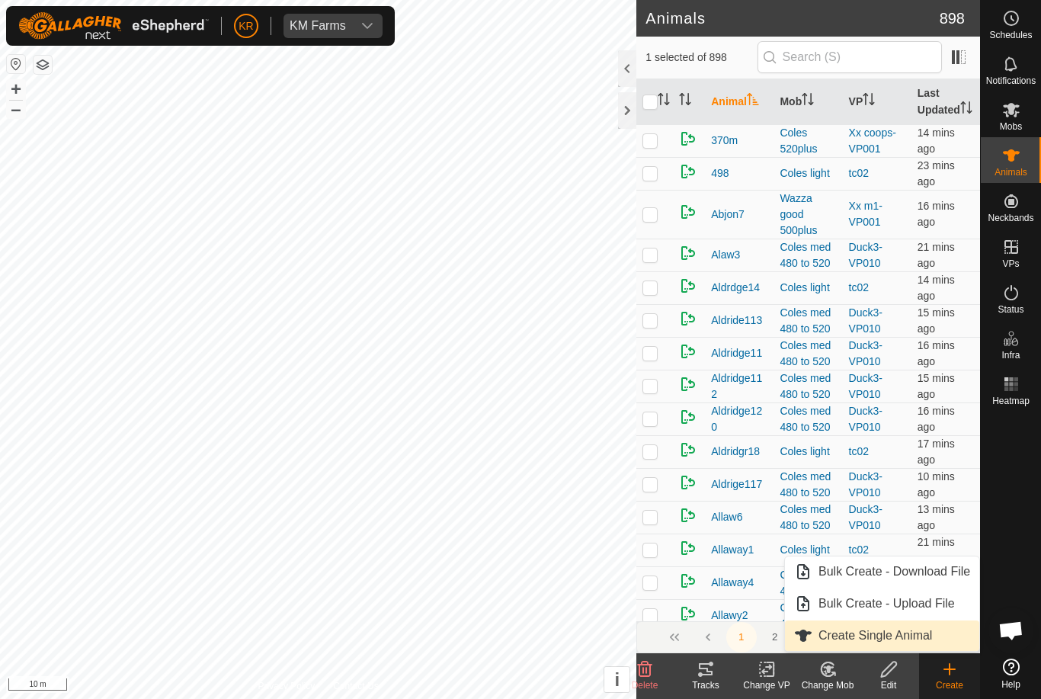
click at [952, 637] on link "Create Single Animal" at bounding box center [882, 635] width 194 height 30
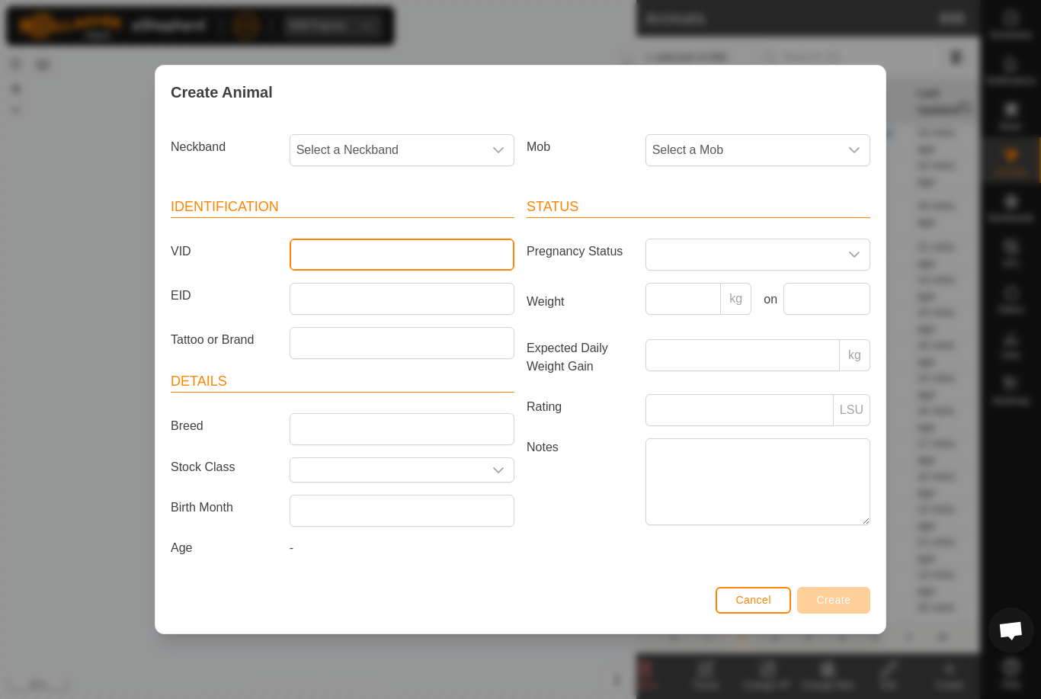
click at [428, 253] on input "VID" at bounding box center [402, 254] width 225 height 32
type input "Luke24"
click at [785, 137] on span "Select a Mob" at bounding box center [742, 150] width 193 height 30
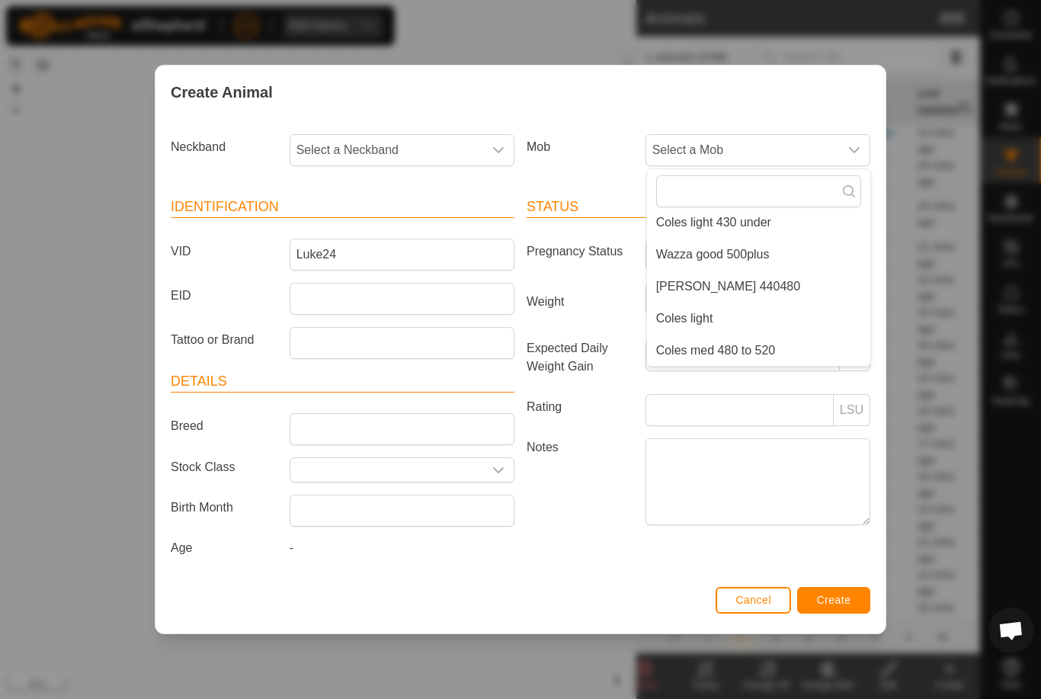
scroll to position [262, 0]
click at [769, 275] on li "[PERSON_NAME] 440480" at bounding box center [758, 286] width 223 height 30
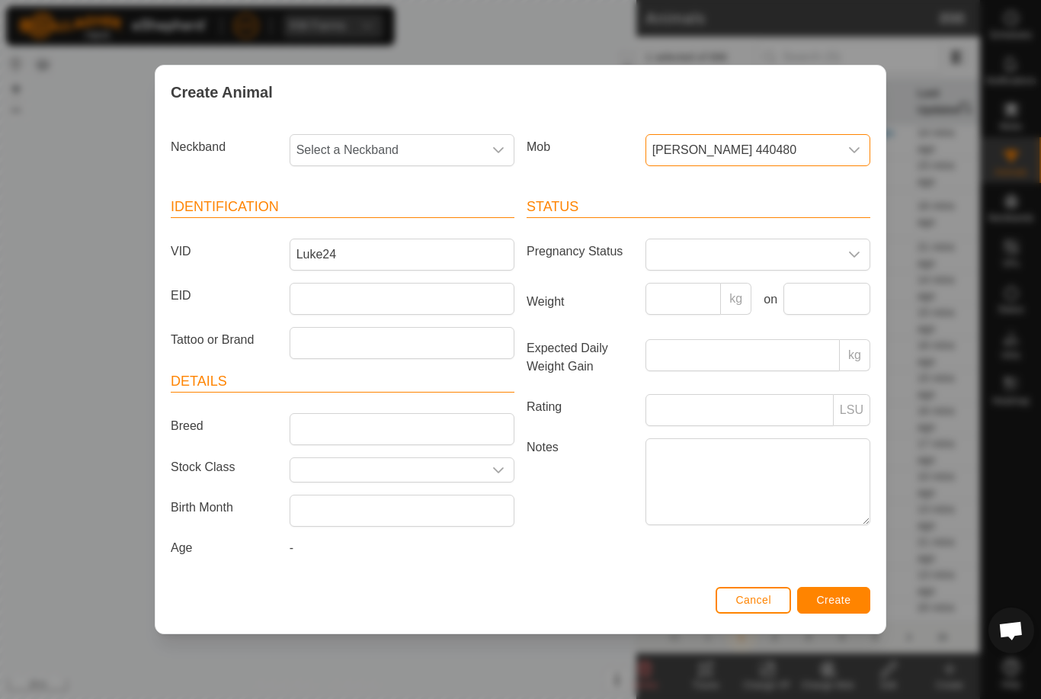
click at [426, 135] on span "Select a Neckband" at bounding box center [386, 150] width 193 height 30
type input "15809"
click at [402, 213] on li "1580998302" at bounding box center [402, 228] width 223 height 30
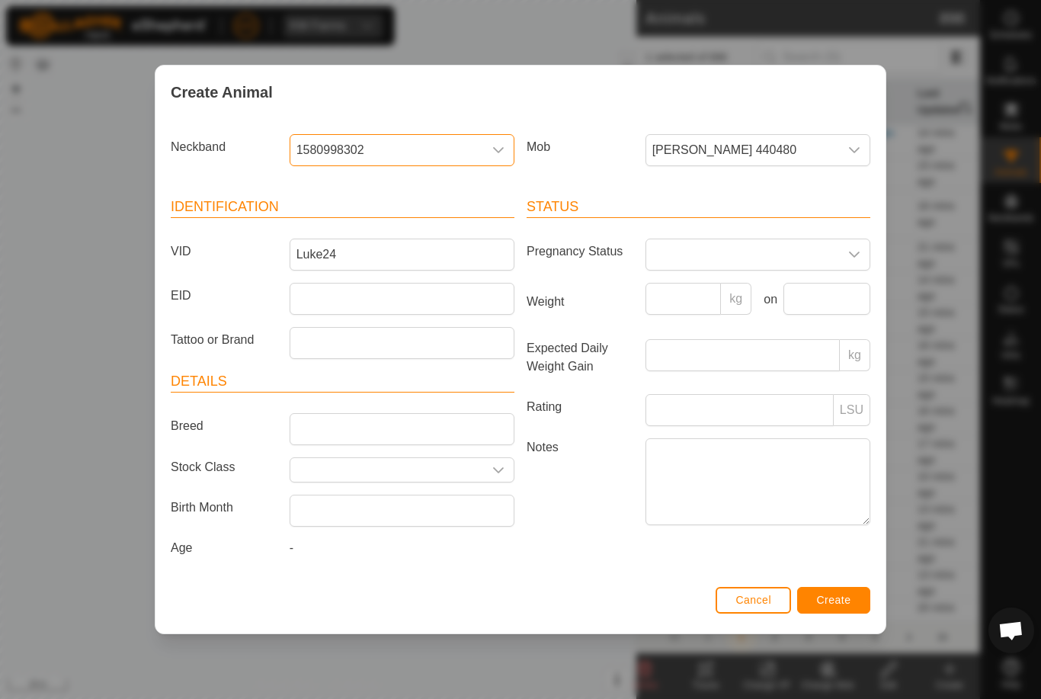
click at [848, 603] on span "Create" at bounding box center [834, 600] width 34 height 12
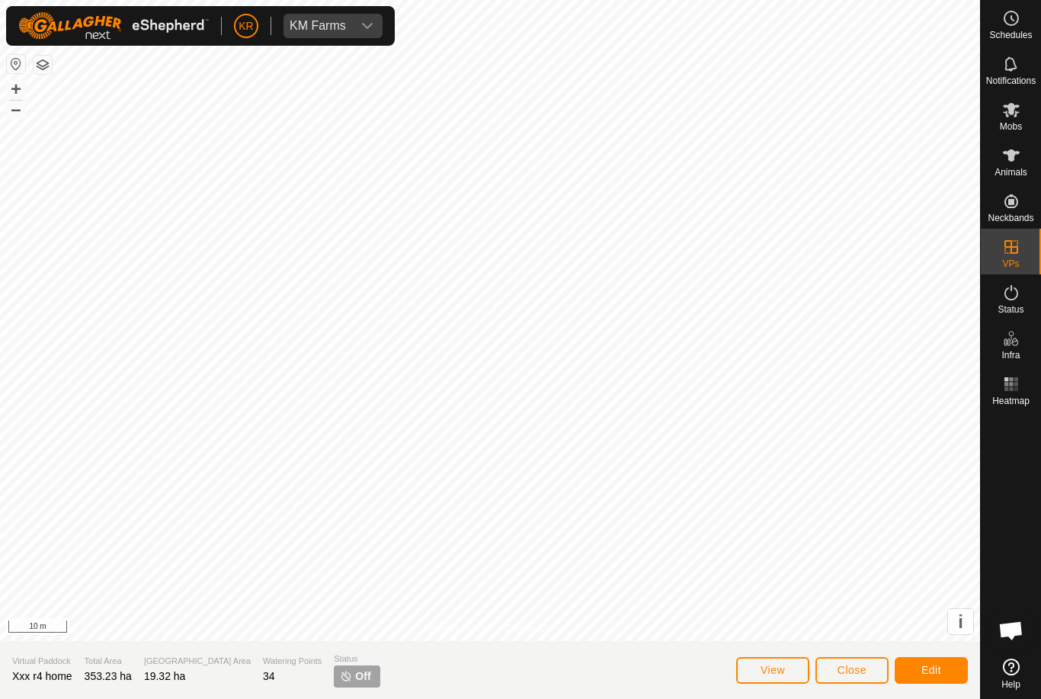
click at [869, 667] on button "Close" at bounding box center [851, 670] width 73 height 27
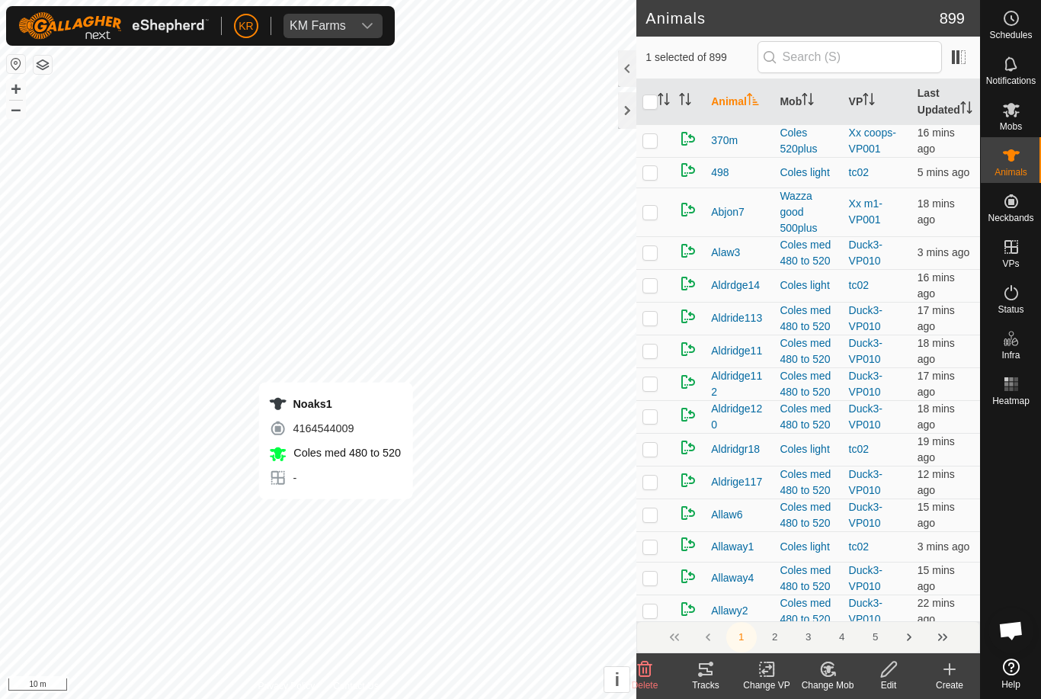
click at [650, 680] on span "Delete" at bounding box center [645, 685] width 27 height 11
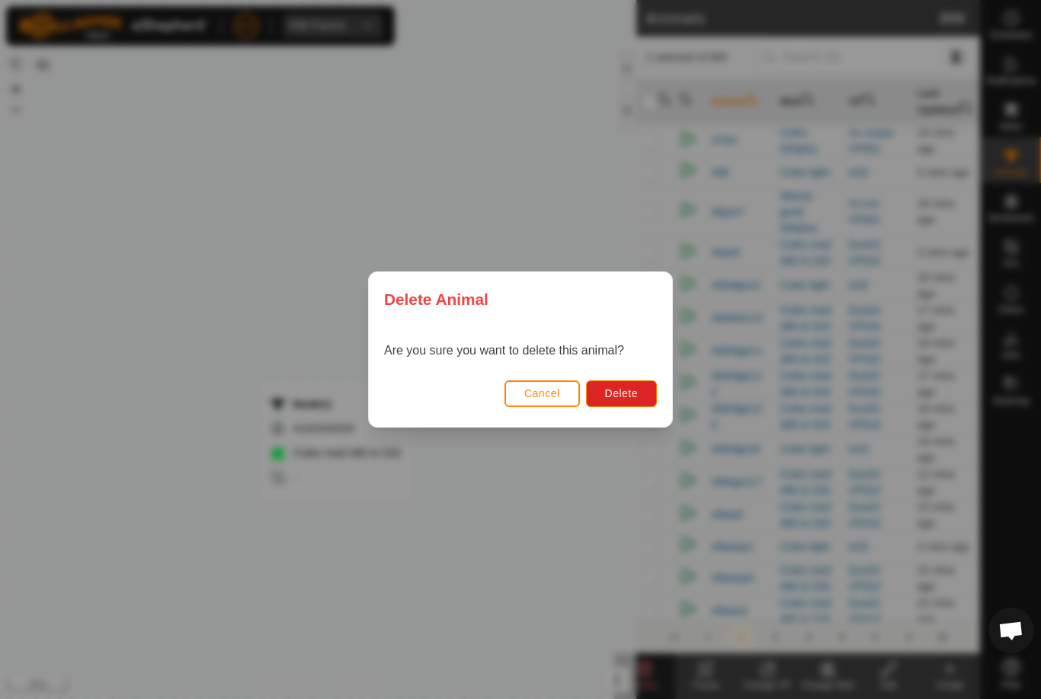
click at [610, 392] on span "Delete" at bounding box center [621, 393] width 33 height 12
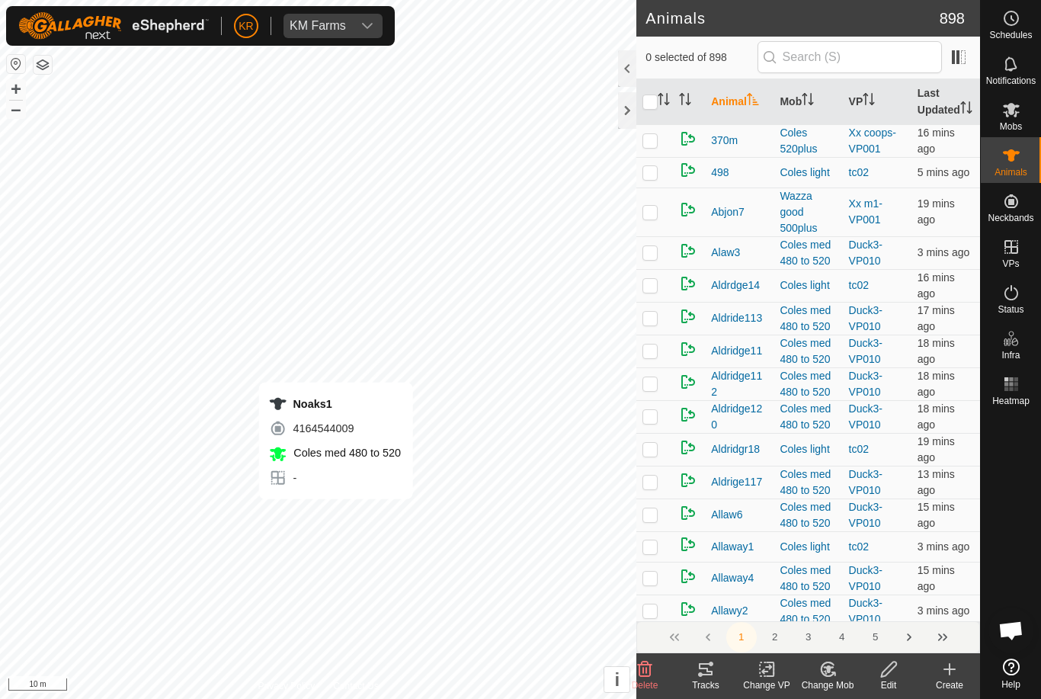
click at [958, 674] on create-svg-icon at bounding box center [949, 669] width 61 height 18
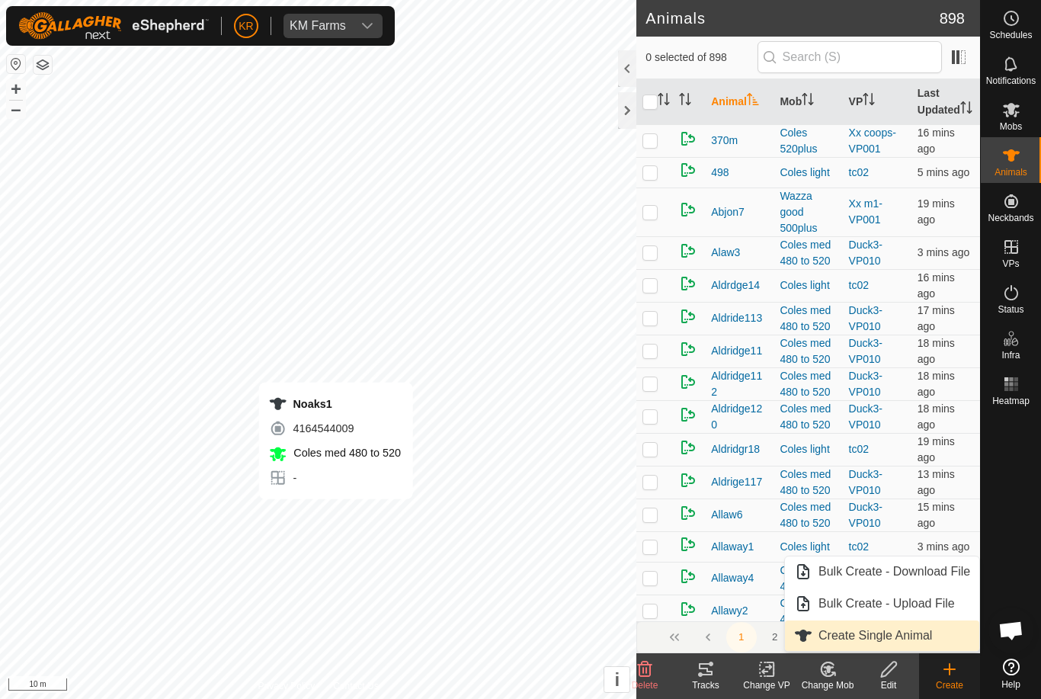
click at [933, 638] on link "Create Single Animal" at bounding box center [882, 635] width 194 height 30
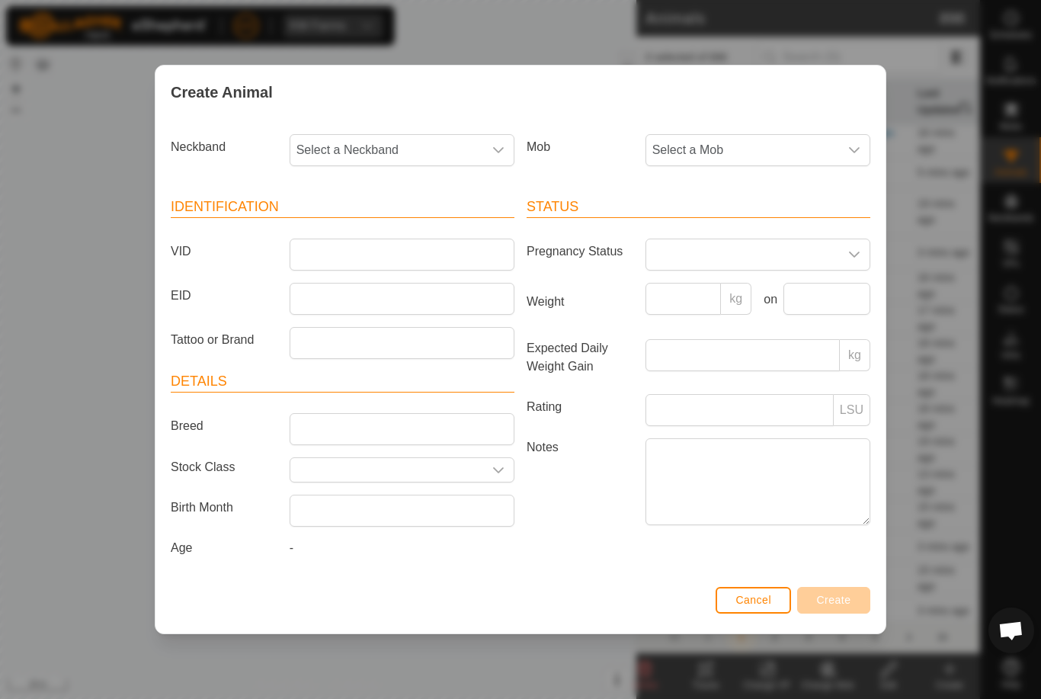
click at [773, 146] on span "Select a Mob" at bounding box center [742, 150] width 193 height 30
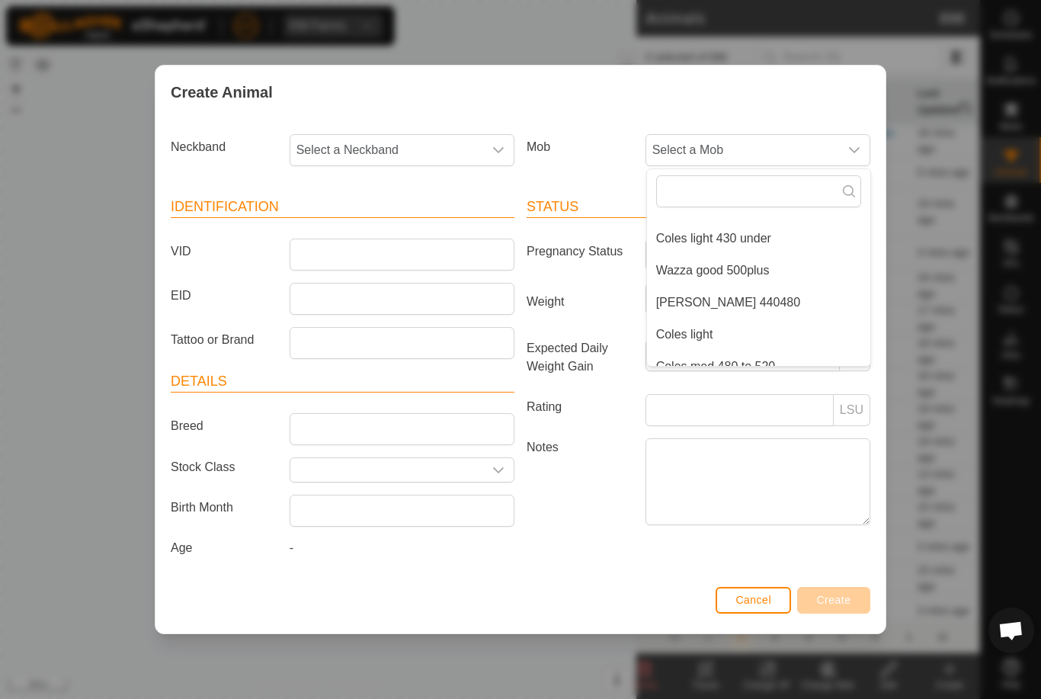
scroll to position [248, 0]
click at [768, 292] on li "[PERSON_NAME] 440480" at bounding box center [758, 301] width 223 height 30
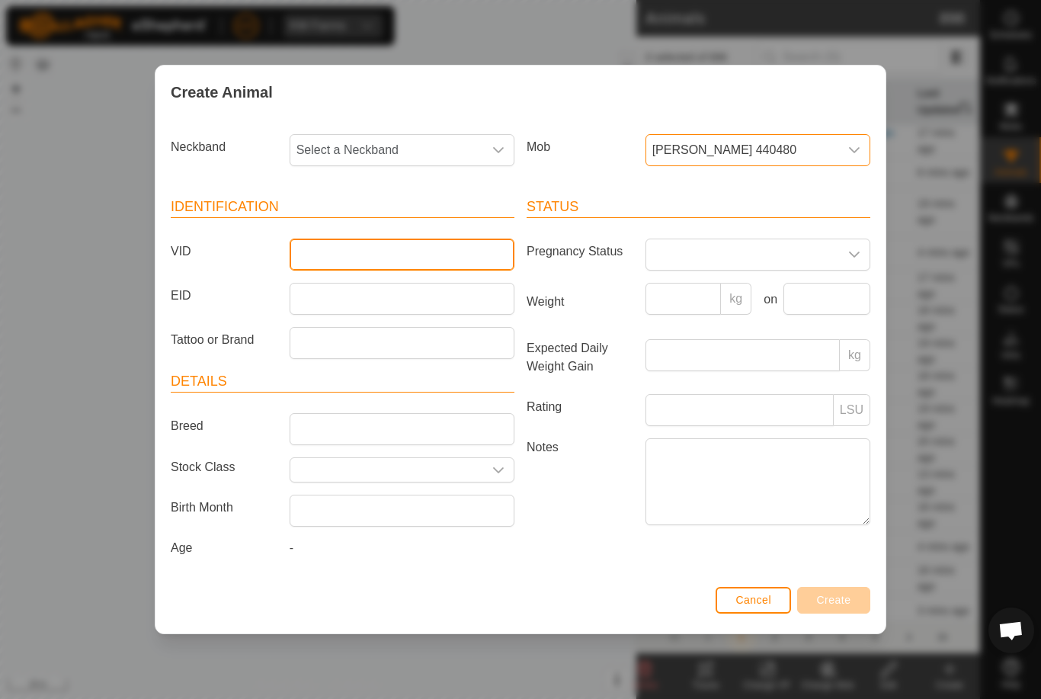
click at [400, 248] on input "VID" at bounding box center [402, 254] width 225 height 32
type input "Luke33a"
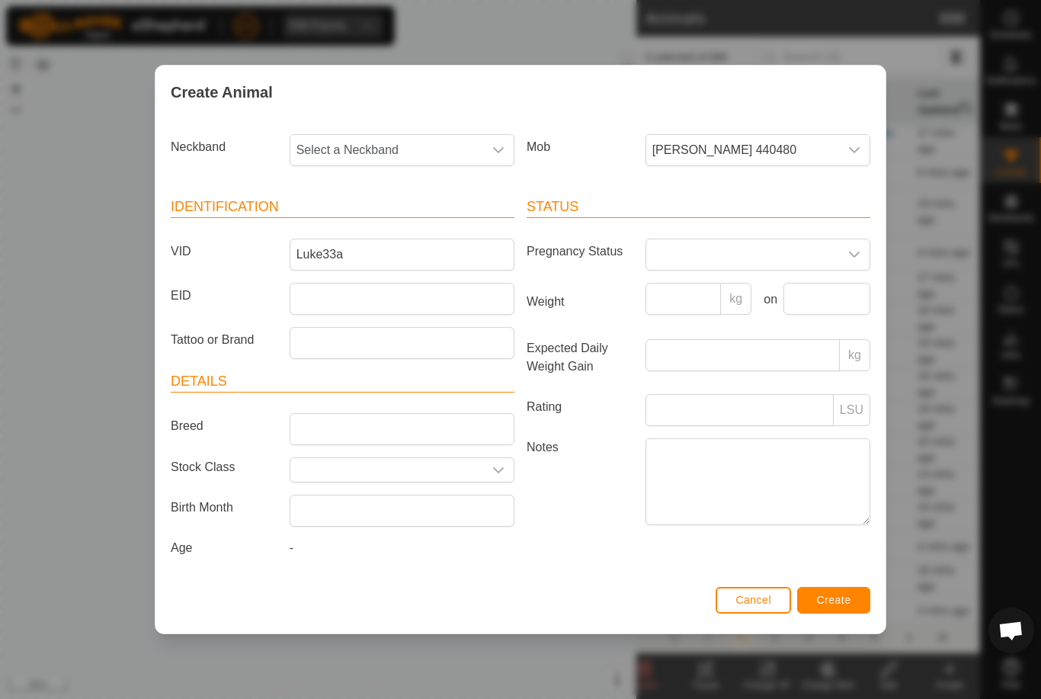
click at [446, 146] on span "Select a Neckband" at bounding box center [386, 150] width 193 height 30
type input "29458"
click at [420, 219] on li "2945819688" at bounding box center [402, 228] width 223 height 30
click at [833, 600] on span "Create" at bounding box center [834, 600] width 34 height 12
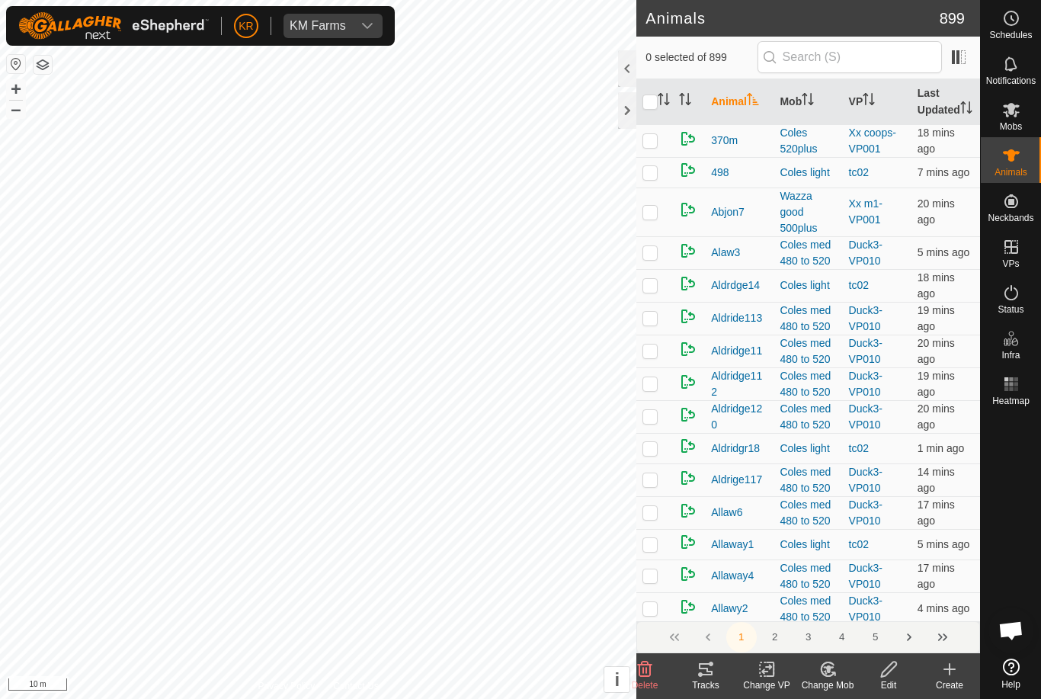
click at [952, 677] on icon at bounding box center [949, 669] width 18 height 18
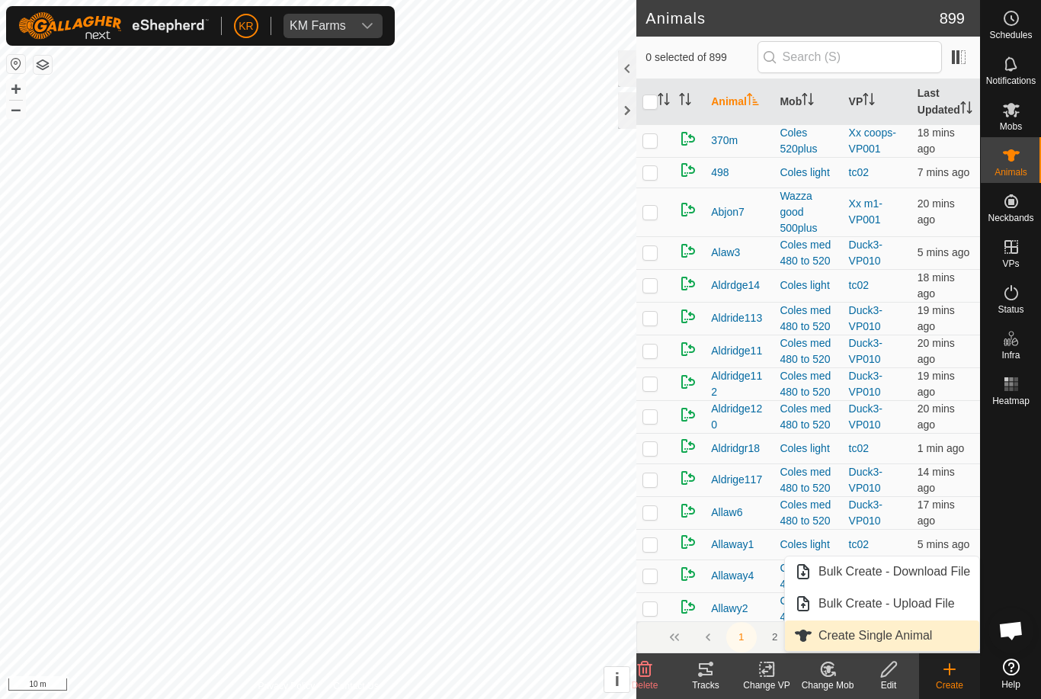
click at [929, 638] on span "Create Single Animal" at bounding box center [875, 635] width 114 height 18
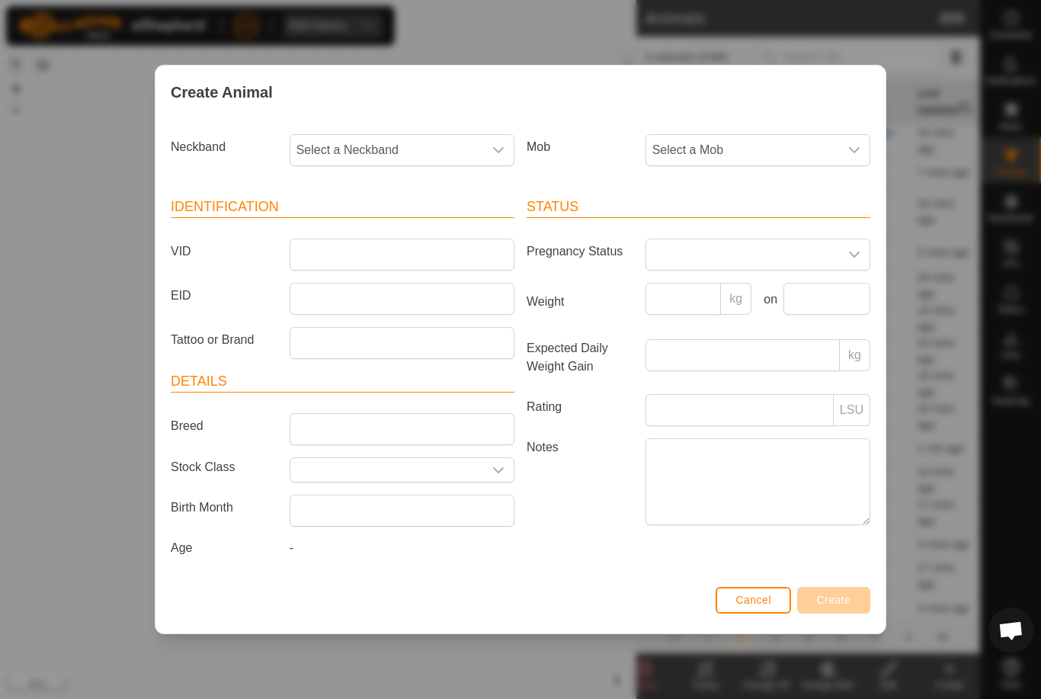
click at [736, 150] on span "Select a Mob" at bounding box center [742, 150] width 193 height 30
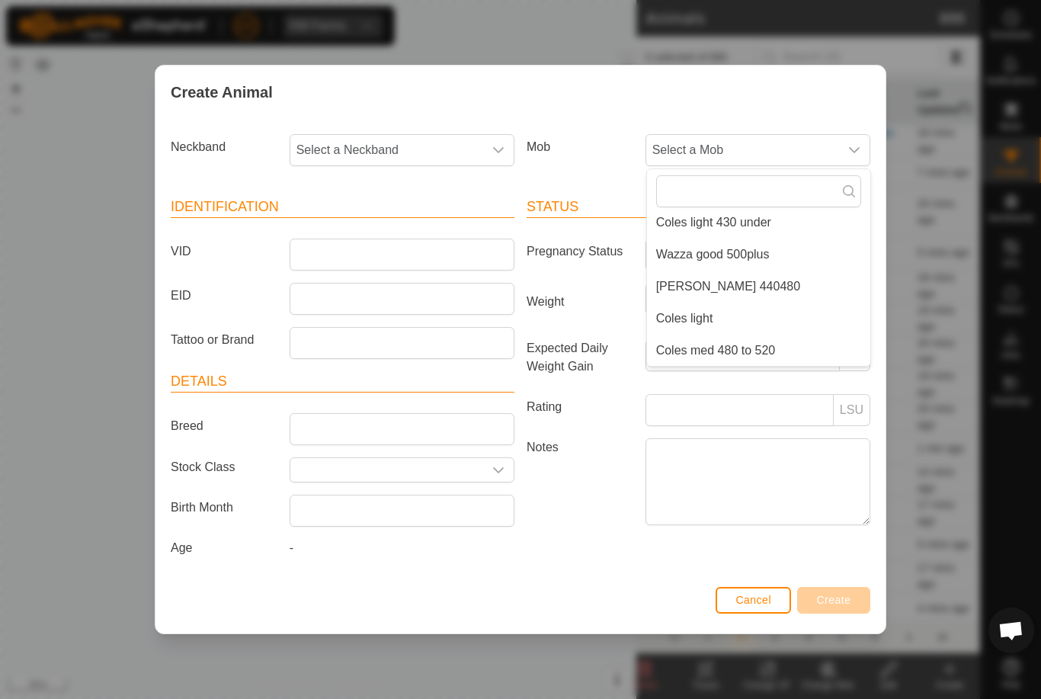
scroll to position [262, 0]
click at [763, 277] on li "[PERSON_NAME] 440480" at bounding box center [758, 286] width 223 height 30
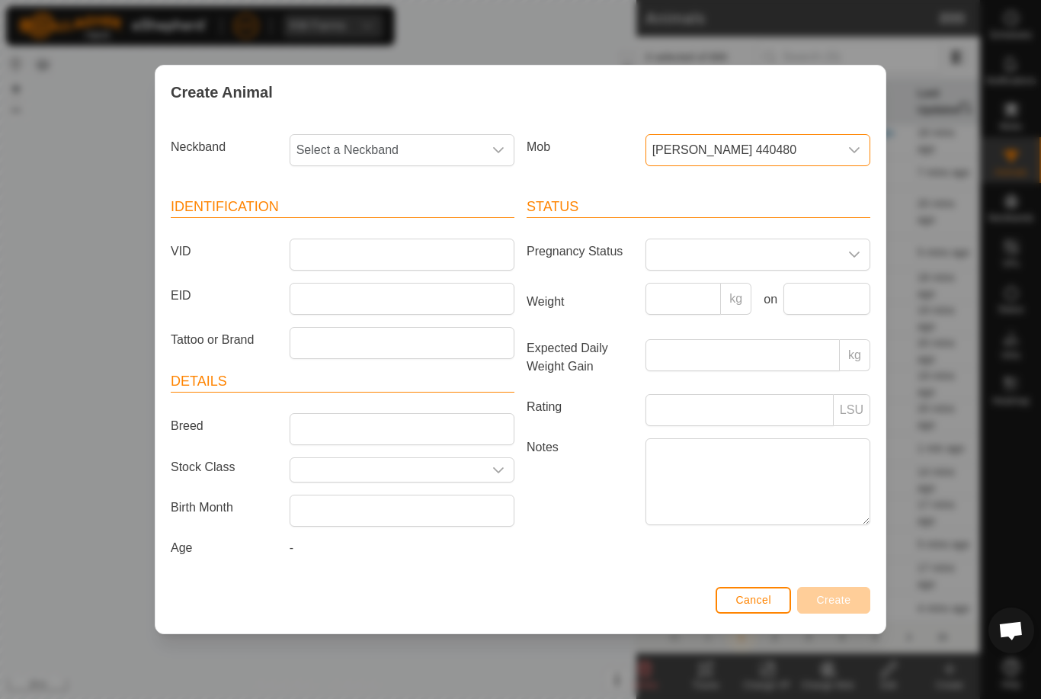
click at [824, 135] on span "[PERSON_NAME] 440480" at bounding box center [742, 150] width 193 height 30
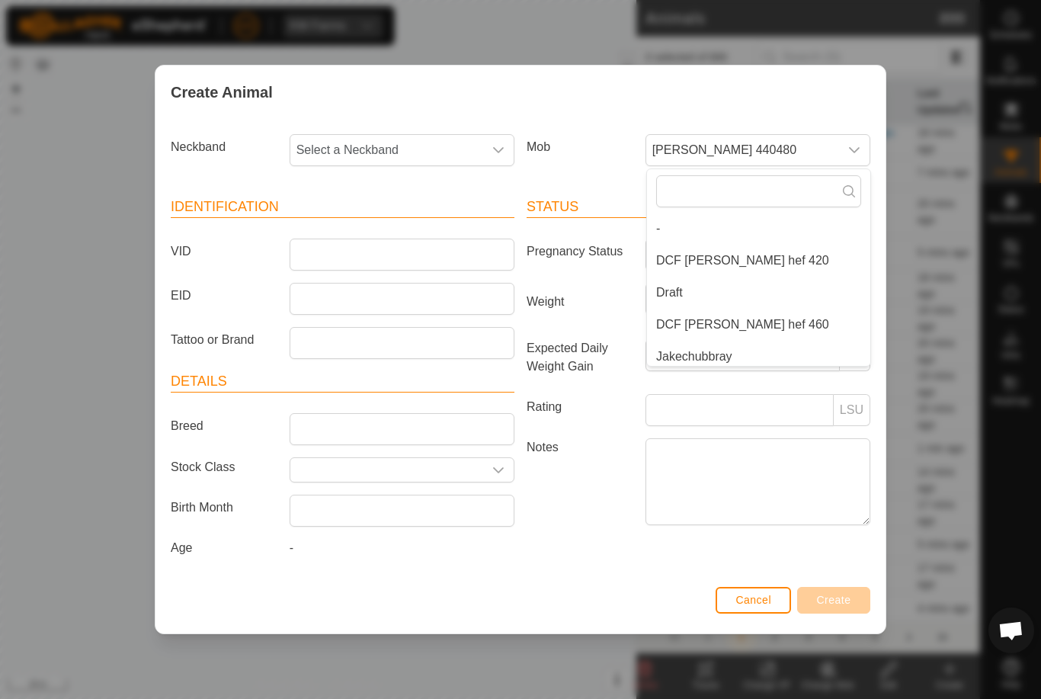
scroll to position [198, 0]
click at [779, 213] on li "DCF [PERSON_NAME] hef 460" at bounding box center [758, 228] width 223 height 30
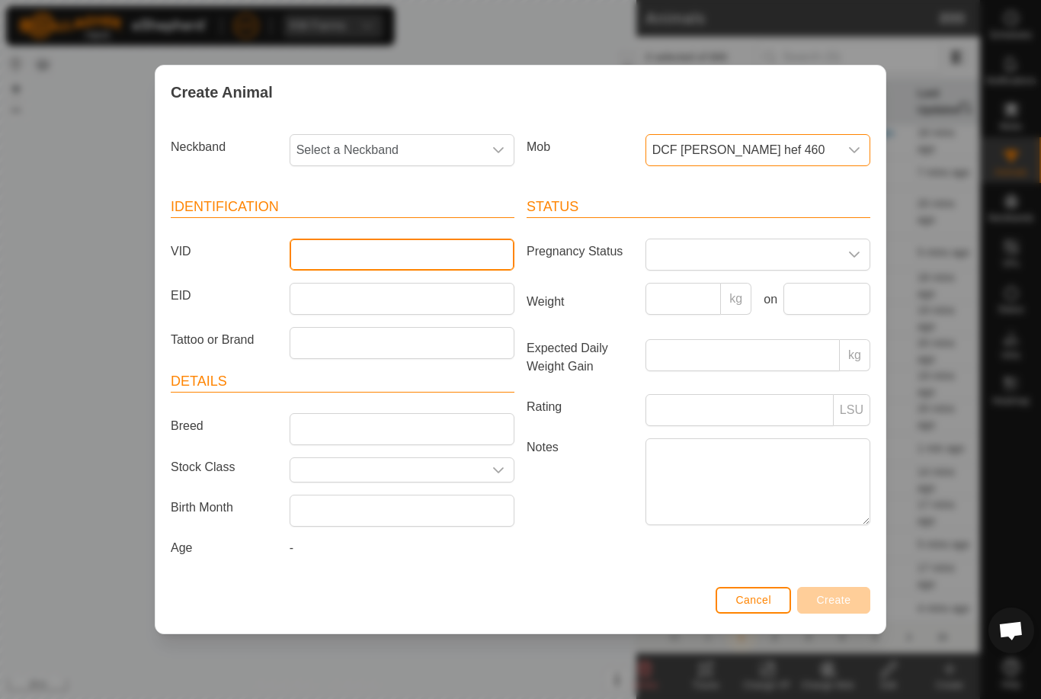
click at [363, 245] on input "VID" at bounding box center [402, 254] width 225 height 32
type input "Finn112"
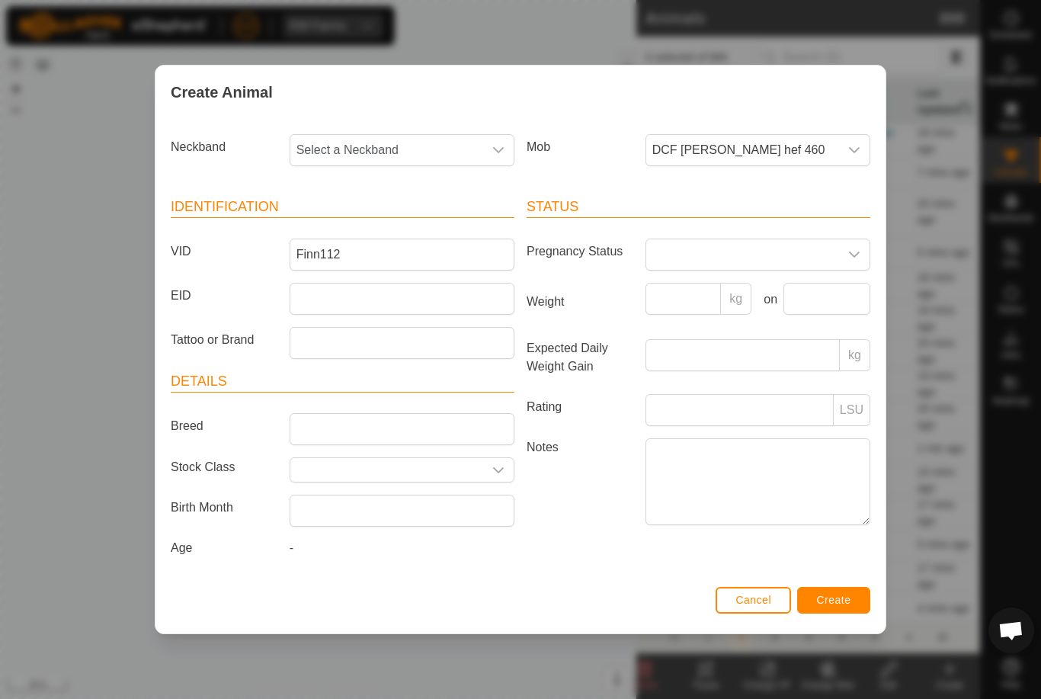
click at [395, 142] on span "Select a Neckband" at bounding box center [386, 150] width 193 height 30
type input "1809"
click at [394, 215] on li "1809438466" at bounding box center [402, 228] width 223 height 30
click at [846, 606] on span "Create" at bounding box center [834, 600] width 34 height 12
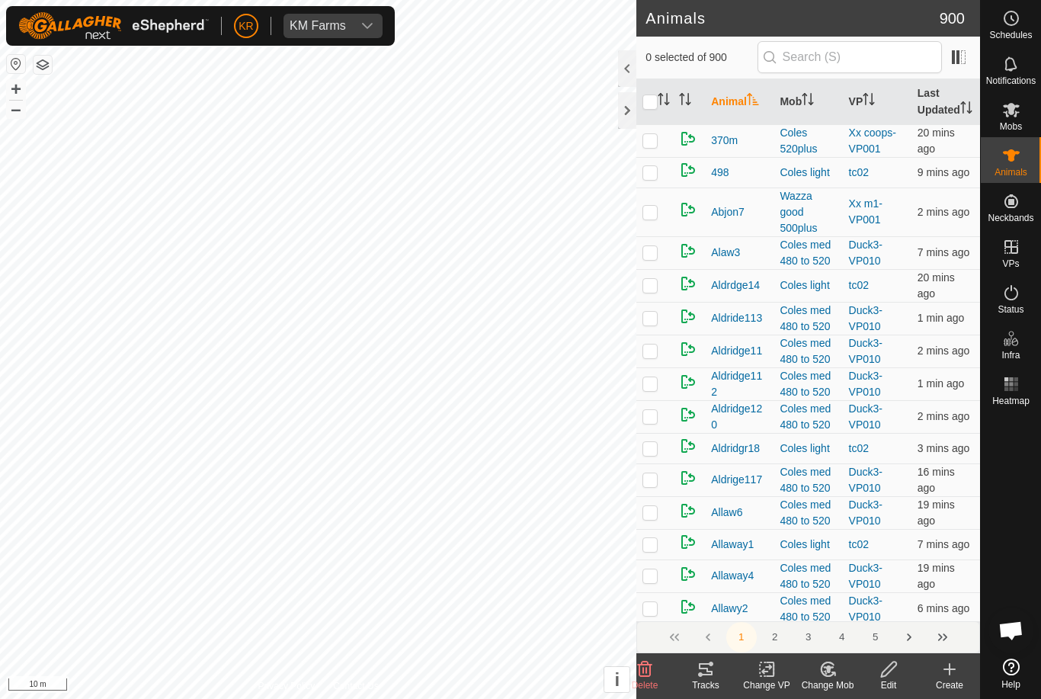
click at [965, 674] on create-svg-icon at bounding box center [949, 669] width 61 height 18
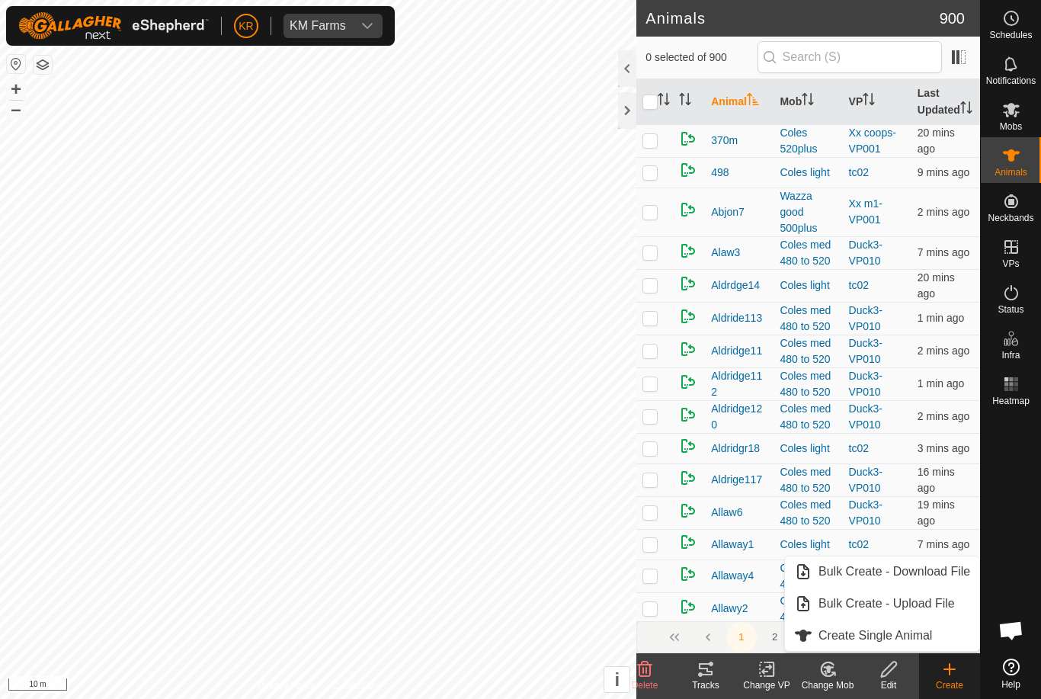
click at [930, 632] on span "Create Single Animal" at bounding box center [875, 635] width 114 height 18
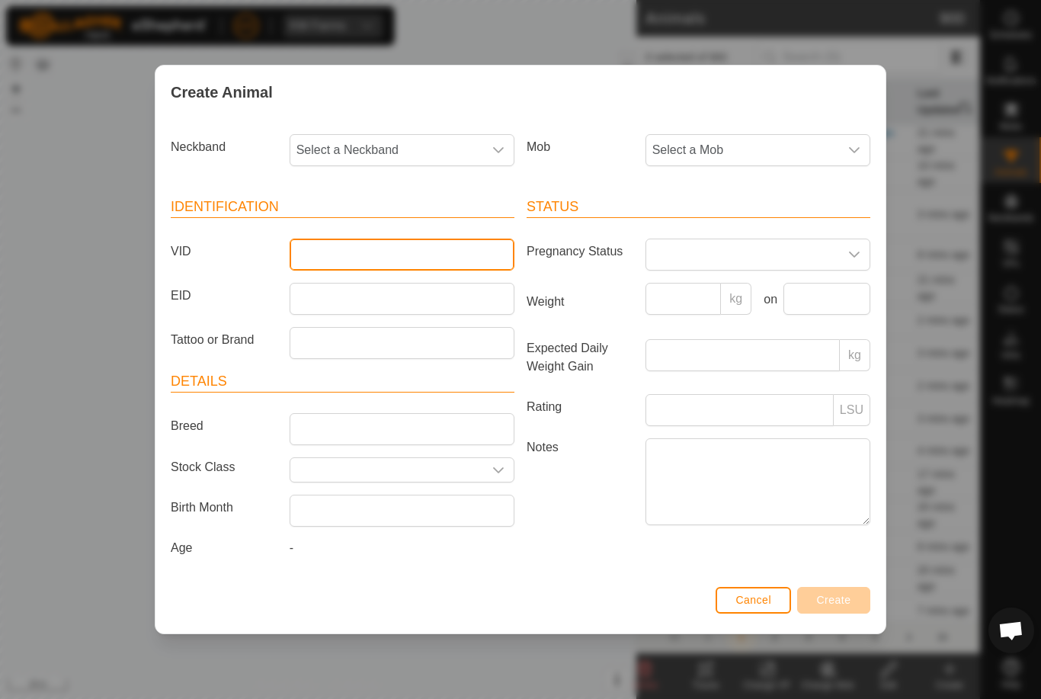
click at [396, 242] on input "VID" at bounding box center [402, 254] width 225 height 32
type input "Luke28a"
click at [782, 142] on span "Select a Mob" at bounding box center [742, 150] width 193 height 30
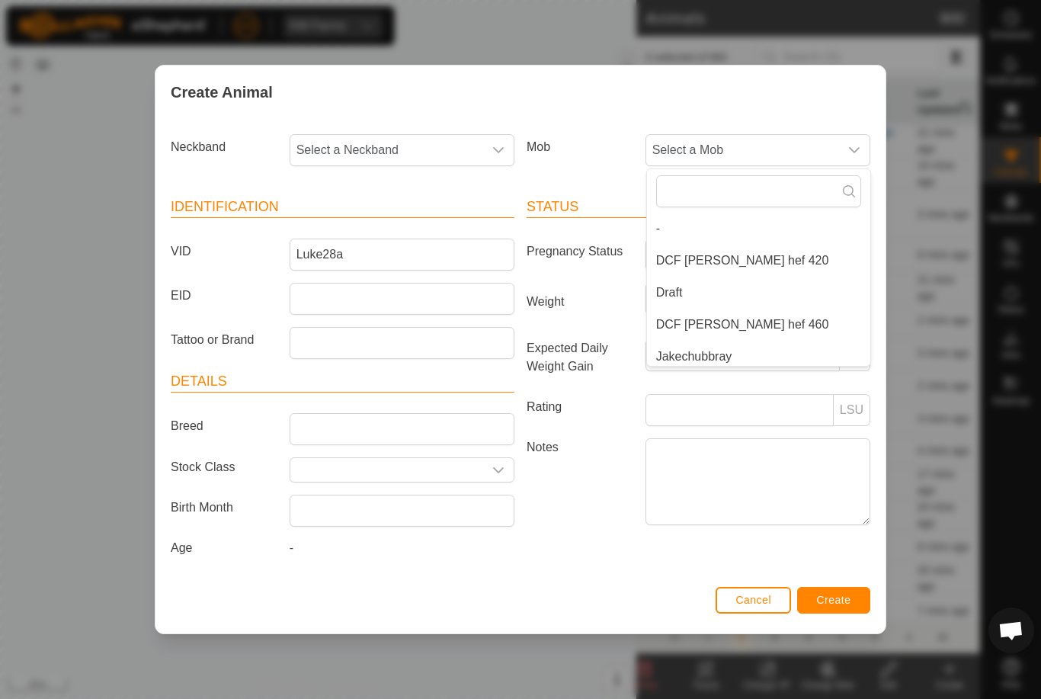
click at [390, 136] on span "Select a Neckband" at bounding box center [386, 150] width 193 height 30
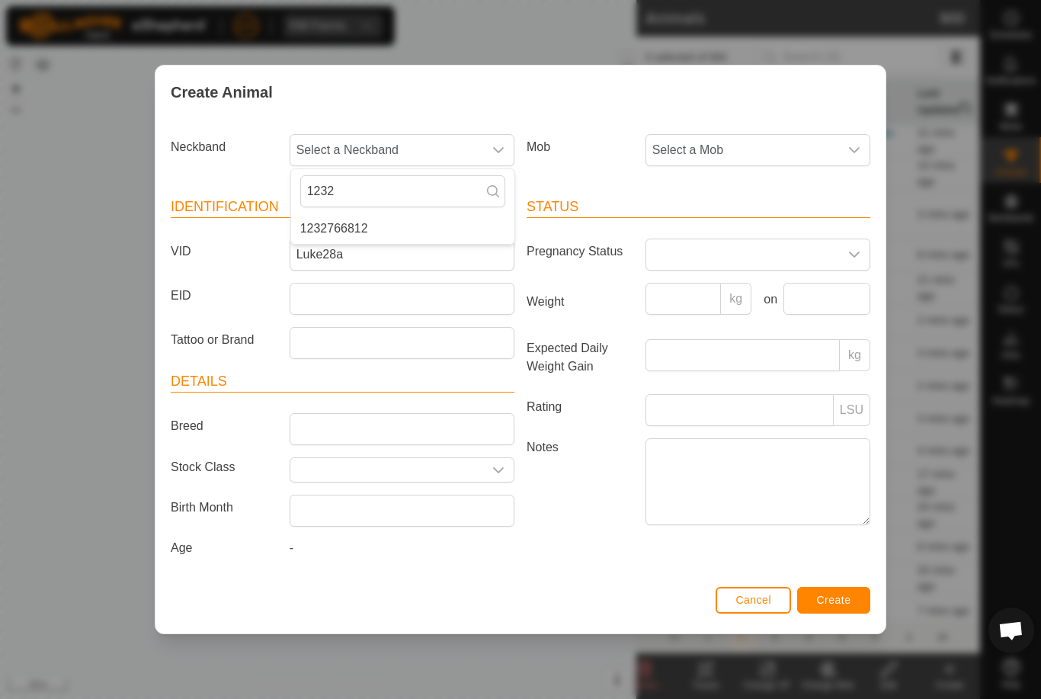
type input "1232"
click at [425, 220] on li "1232766812" at bounding box center [402, 228] width 223 height 30
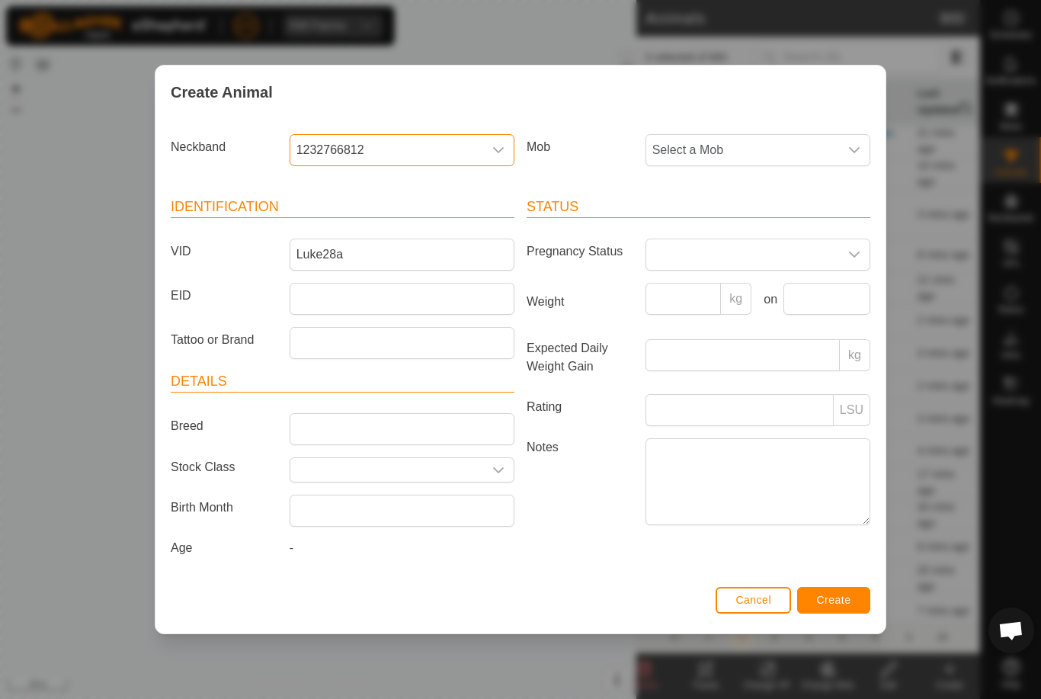
click at [755, 152] on span "Select a Mob" at bounding box center [742, 150] width 193 height 30
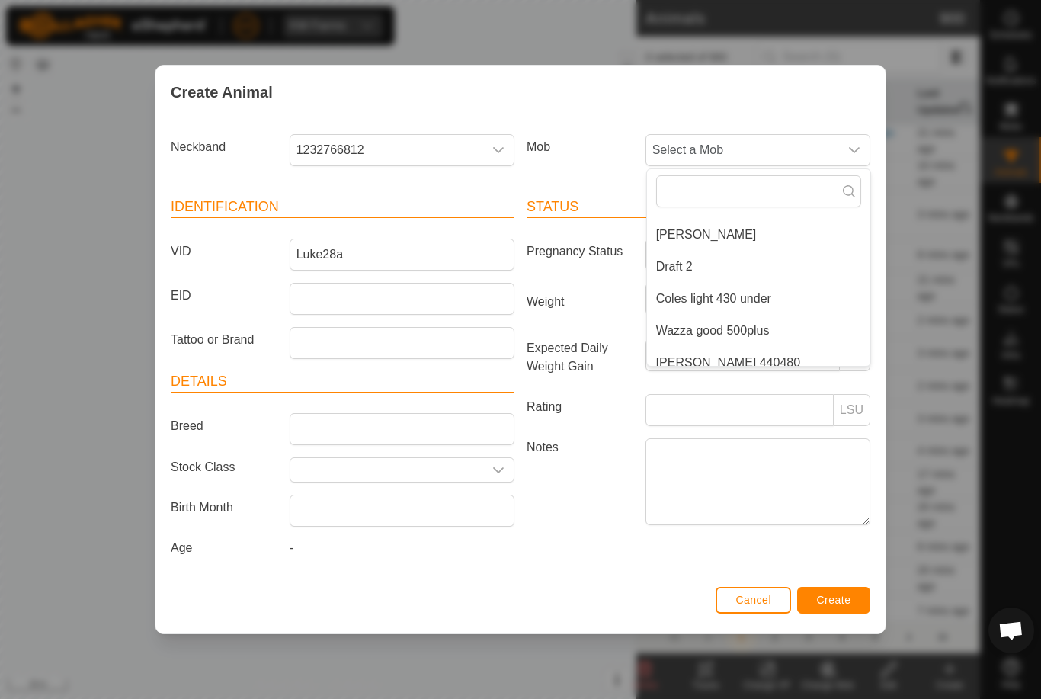
scroll to position [200, 0]
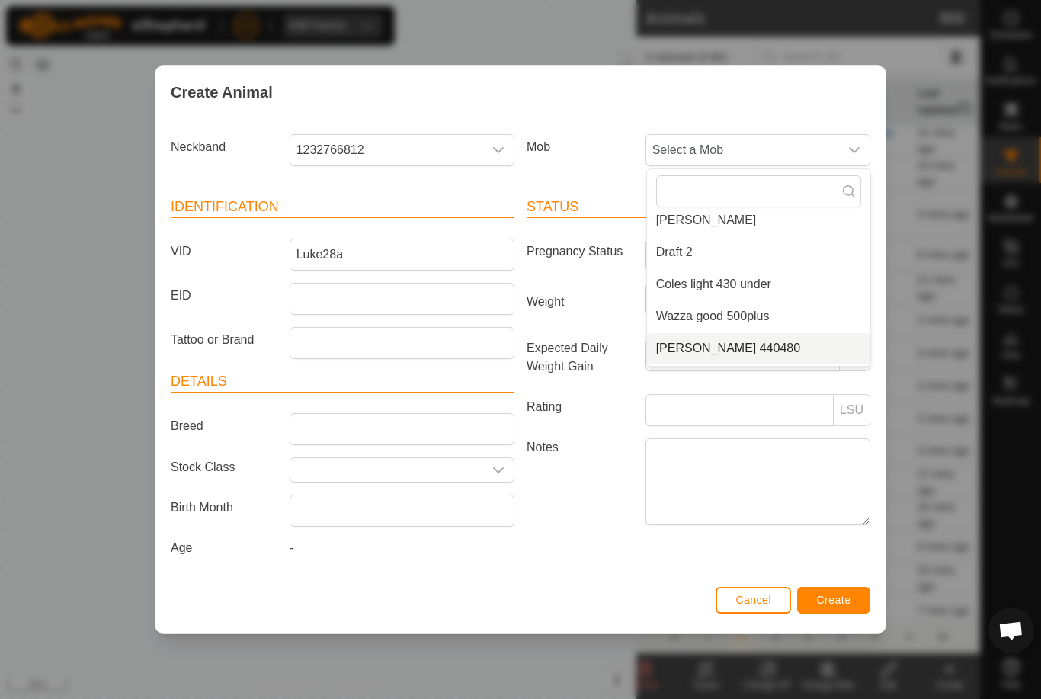
click at [782, 337] on li "[PERSON_NAME] 440480" at bounding box center [758, 348] width 223 height 30
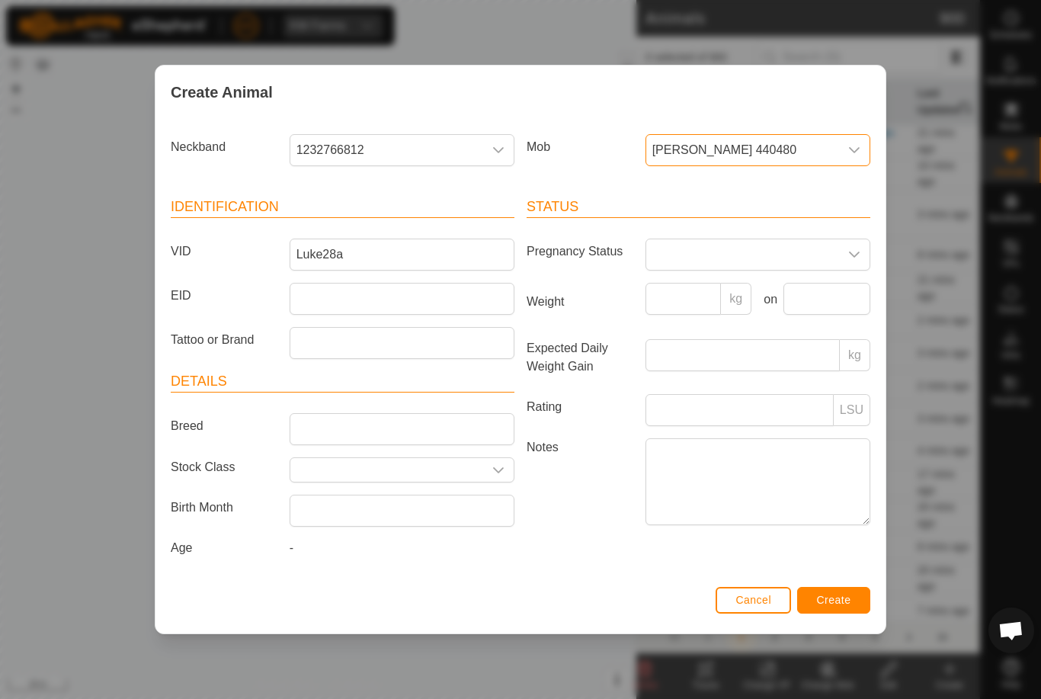
click at [850, 597] on span "Create" at bounding box center [834, 600] width 34 height 12
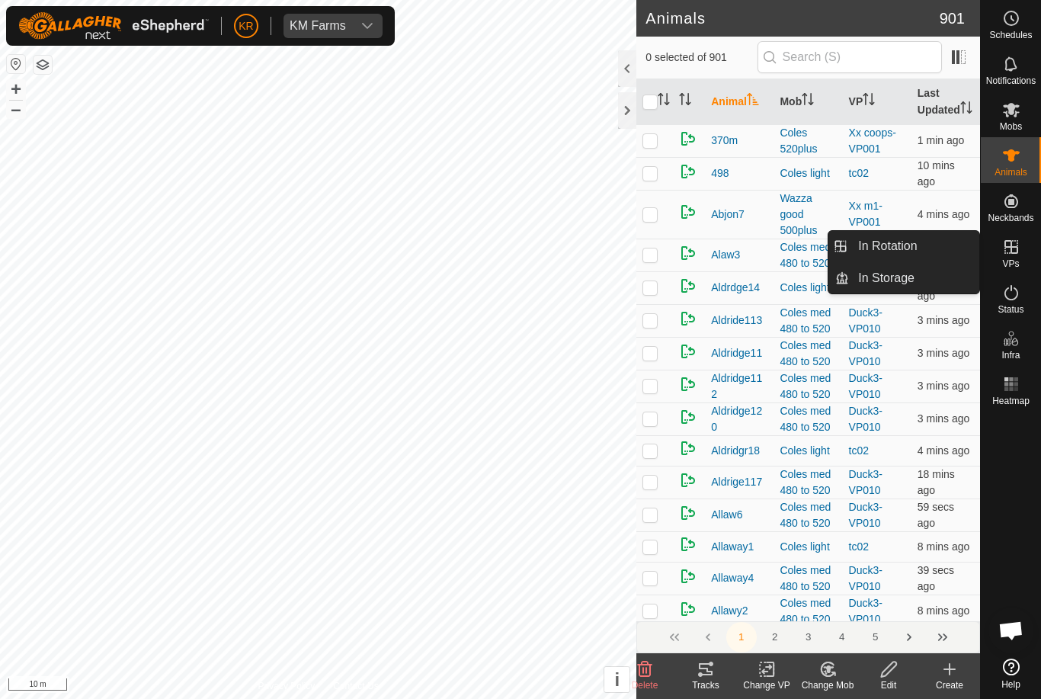
click at [925, 254] on link "In Rotation" at bounding box center [914, 246] width 130 height 30
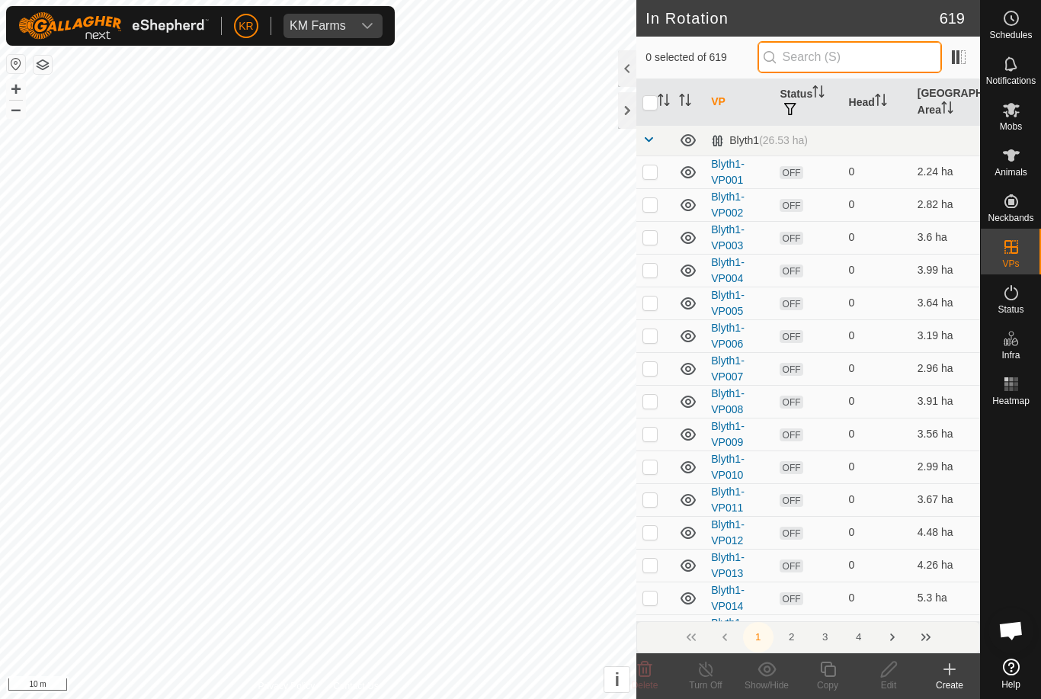
click at [866, 58] on input "text" at bounding box center [849, 57] width 184 height 32
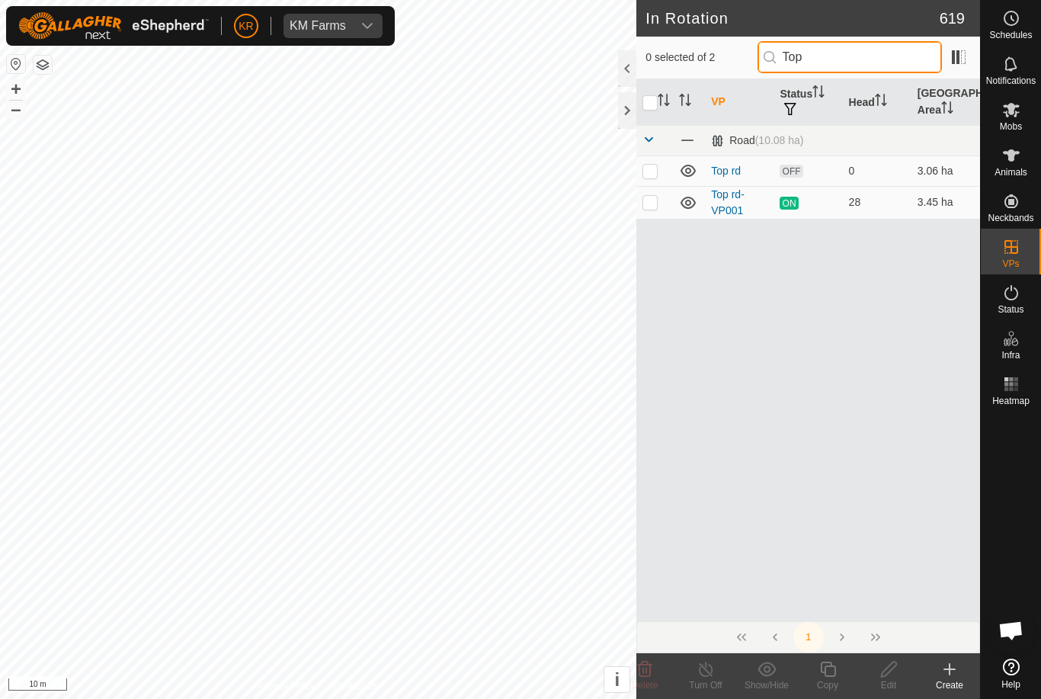
type input "Top"
click at [656, 165] on p-checkbox at bounding box center [649, 171] width 15 height 12
checkbox input "true"
click at [894, 675] on icon at bounding box center [888, 669] width 19 height 18
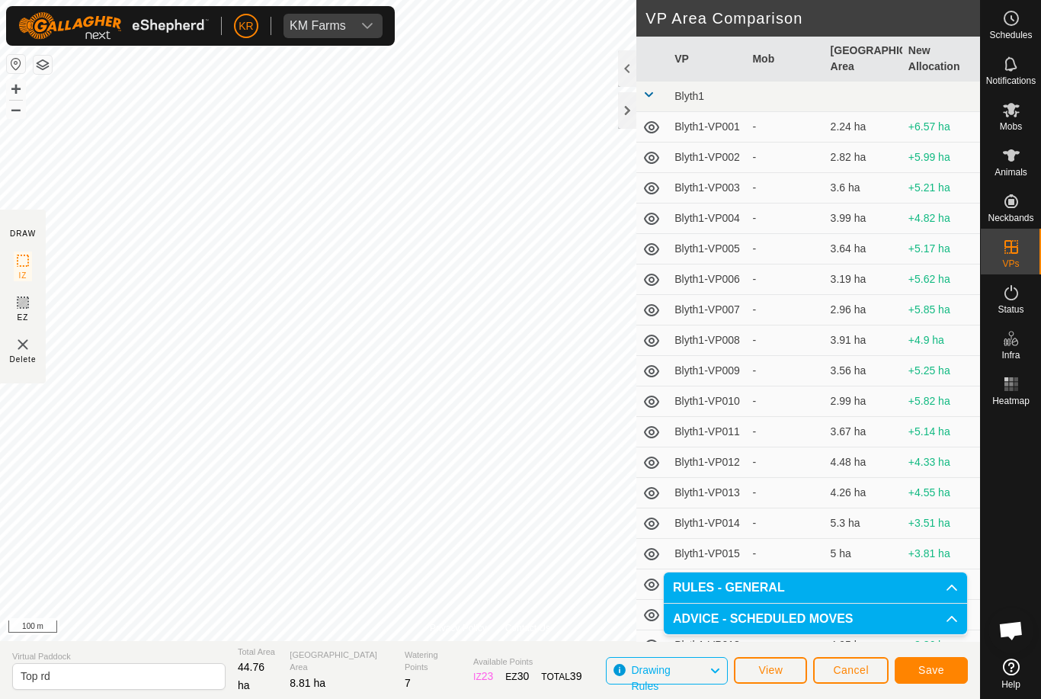
click at [935, 660] on button "Save" at bounding box center [930, 670] width 73 height 27
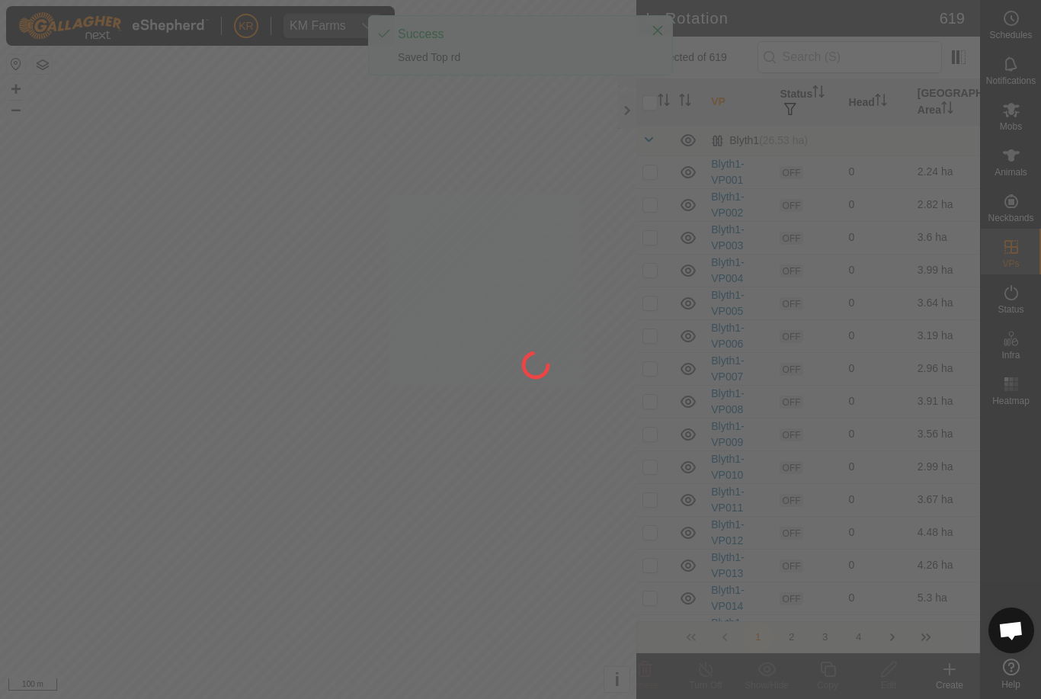
click at [1027, 168] on div at bounding box center [520, 349] width 1041 height 699
click at [1027, 167] on div at bounding box center [520, 349] width 1041 height 699
click at [1022, 167] on div at bounding box center [520, 349] width 1041 height 699
click at [1027, 171] on div at bounding box center [520, 349] width 1041 height 699
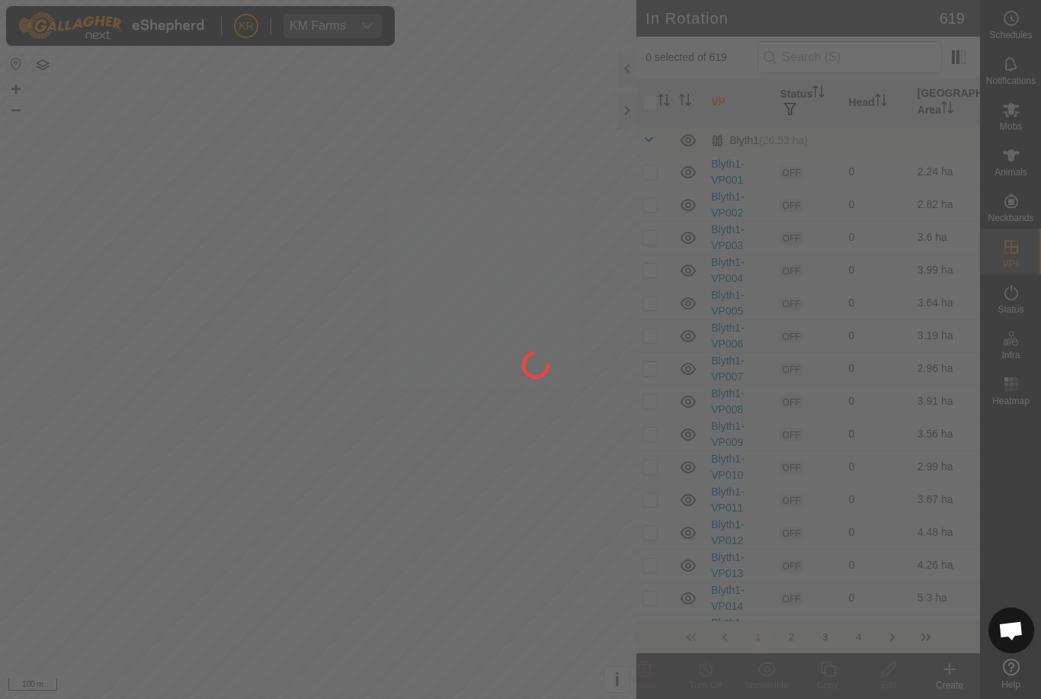
click at [1027, 169] on div at bounding box center [520, 349] width 1041 height 699
click at [1026, 169] on div at bounding box center [520, 349] width 1041 height 699
click at [1025, 170] on div at bounding box center [520, 349] width 1041 height 699
click at [1031, 167] on div at bounding box center [520, 349] width 1041 height 699
click at [1030, 167] on div at bounding box center [520, 349] width 1041 height 699
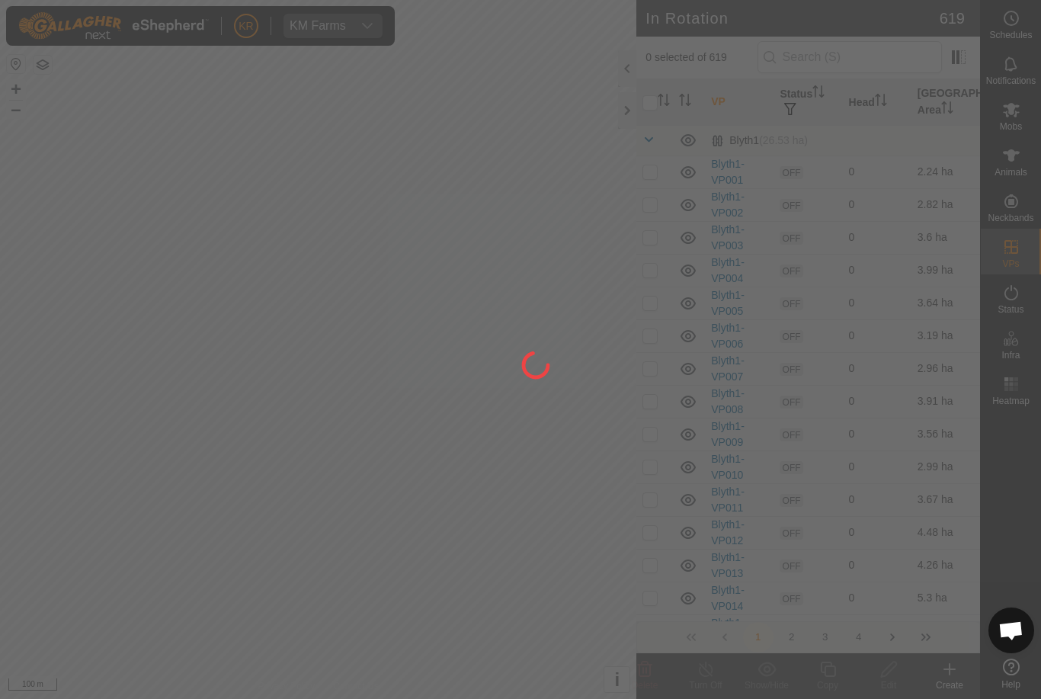
click at [1024, 168] on div at bounding box center [520, 349] width 1041 height 699
click at [1020, 211] on div at bounding box center [520, 349] width 1041 height 699
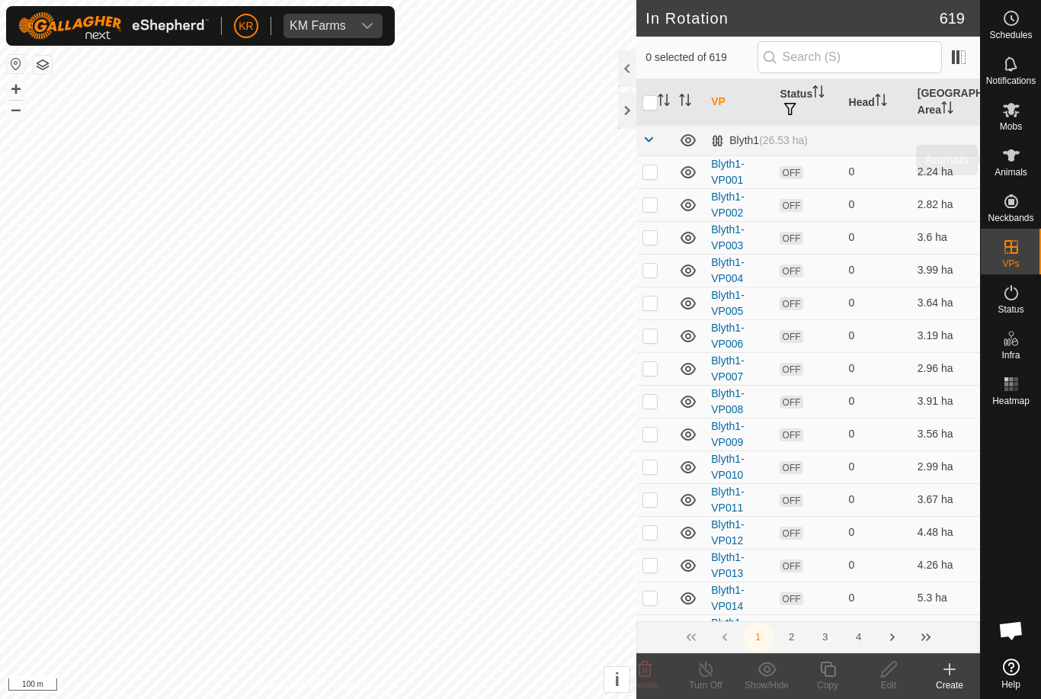
click at [1020, 164] on es-animals-svg-icon at bounding box center [1010, 155] width 27 height 24
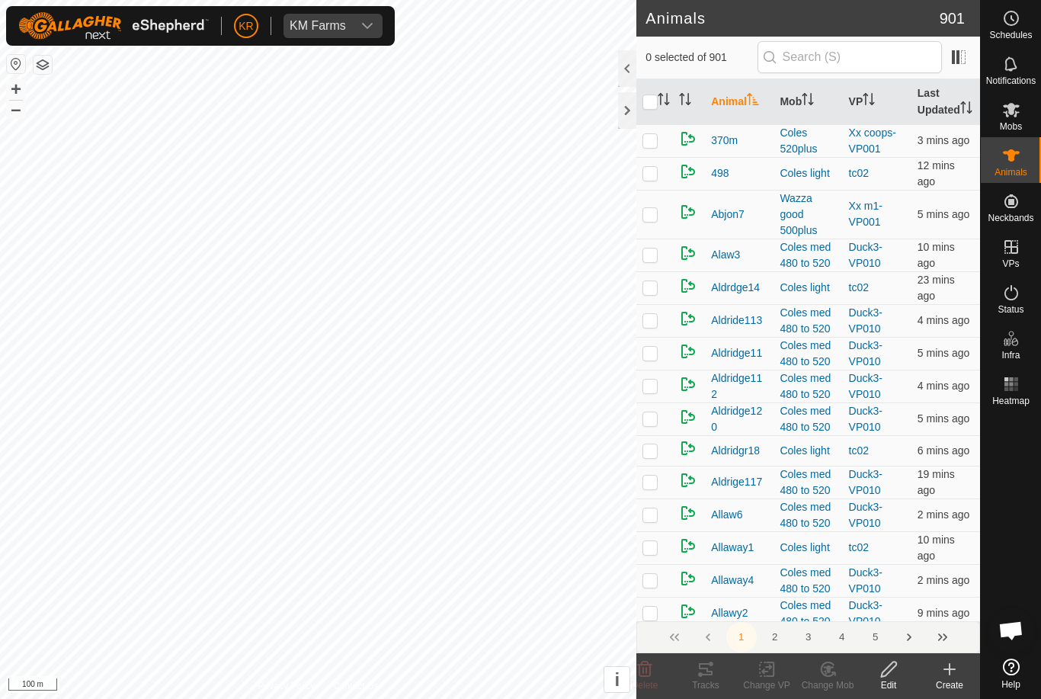
click at [963, 675] on create-svg-icon at bounding box center [949, 669] width 61 height 18
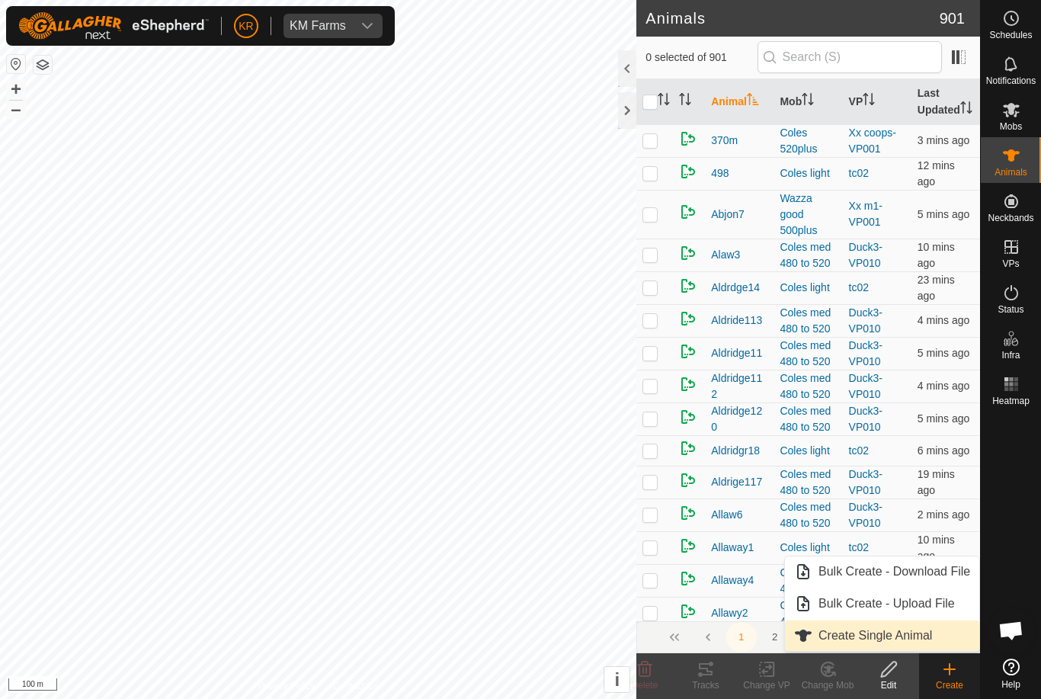
click at [923, 633] on span "Create Single Animal" at bounding box center [875, 635] width 114 height 18
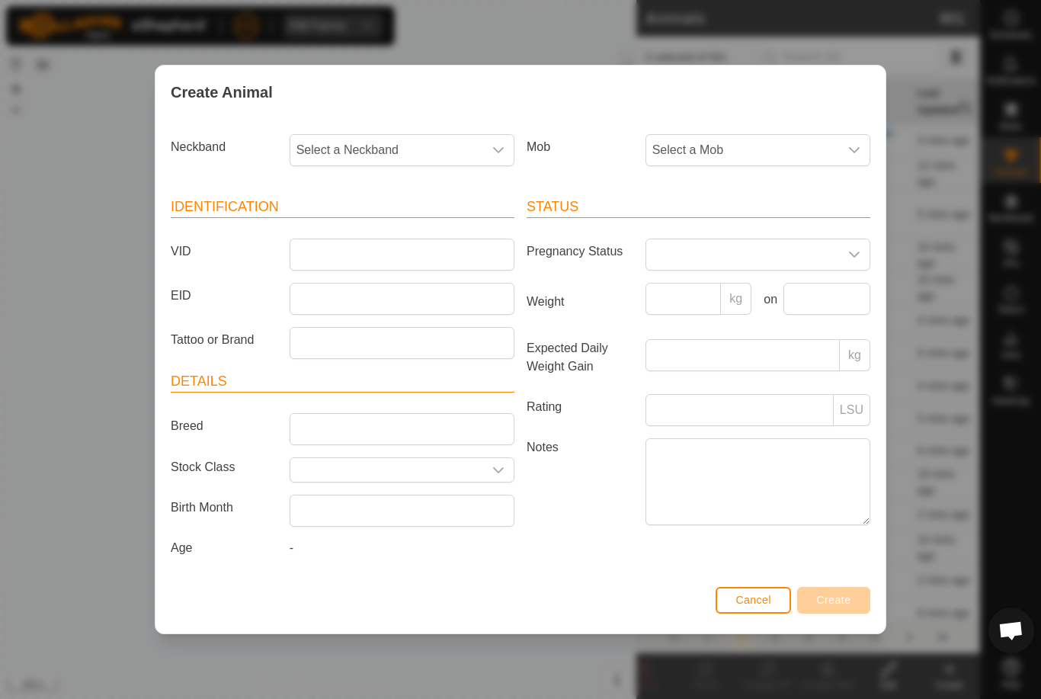
click at [394, 142] on span "Select a Neckband" at bounding box center [386, 150] width 193 height 30
type input "27266"
click at [380, 213] on li "2726662326" at bounding box center [402, 228] width 223 height 30
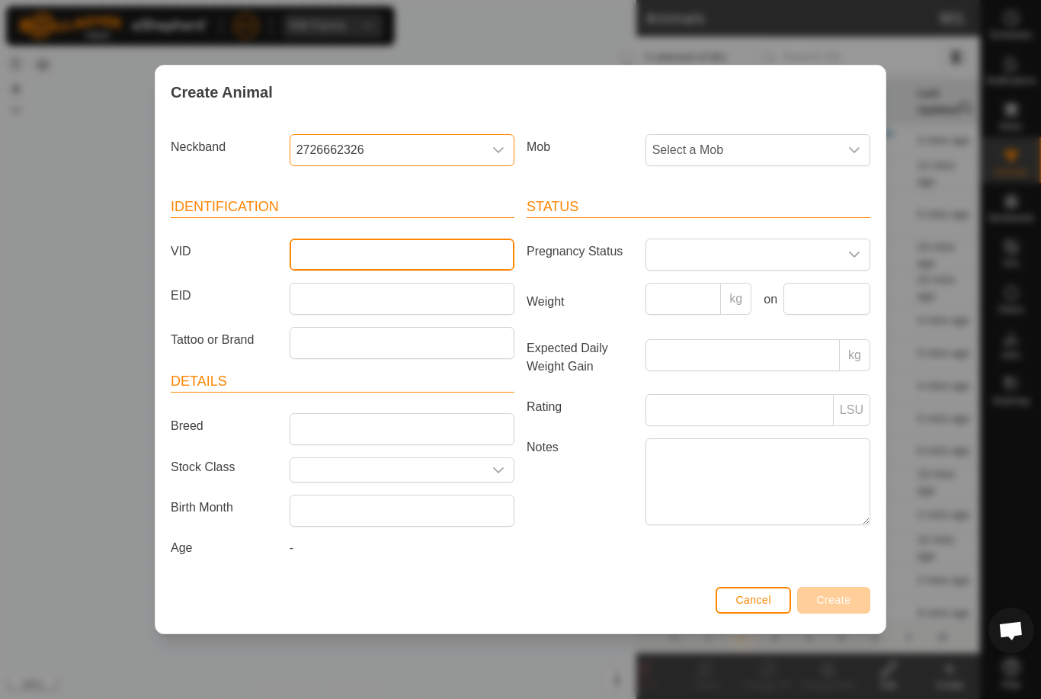
click at [392, 255] on input "VID" at bounding box center [402, 254] width 225 height 32
type input "Finn116"
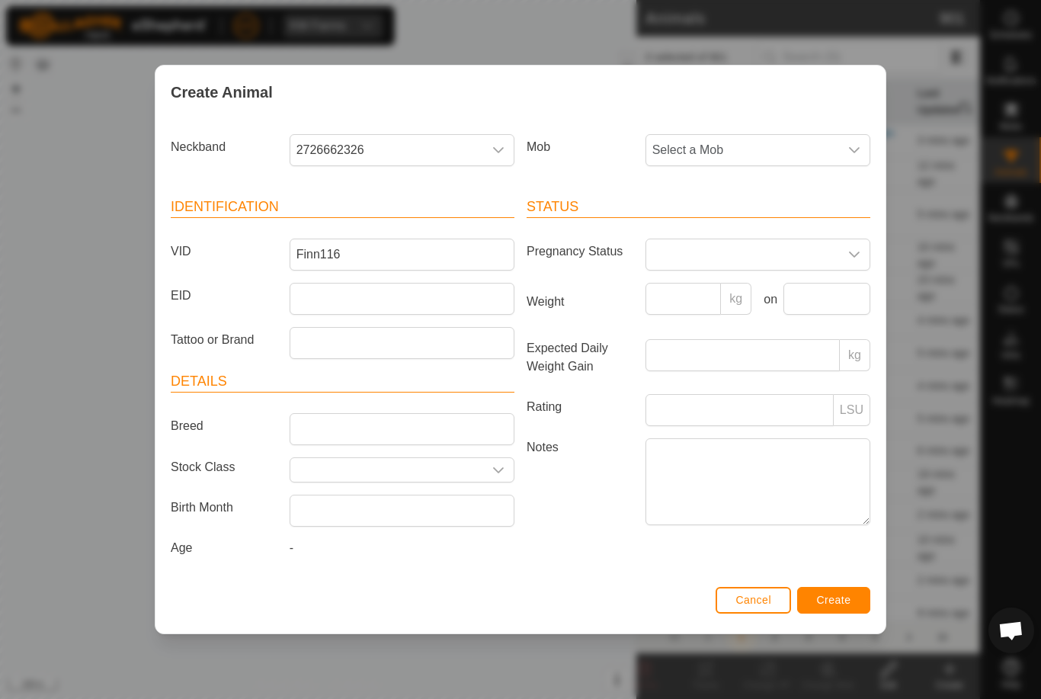
click at [766, 139] on span "Select a Mob" at bounding box center [742, 150] width 193 height 30
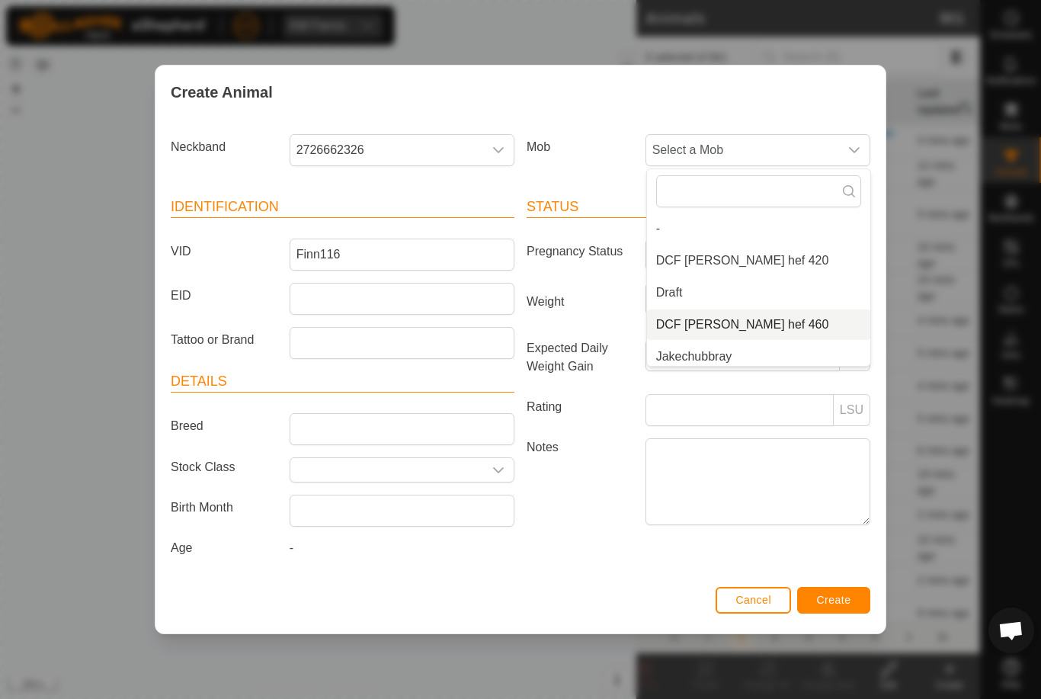
click at [762, 318] on li "DCF [PERSON_NAME] hef 460" at bounding box center [758, 324] width 223 height 30
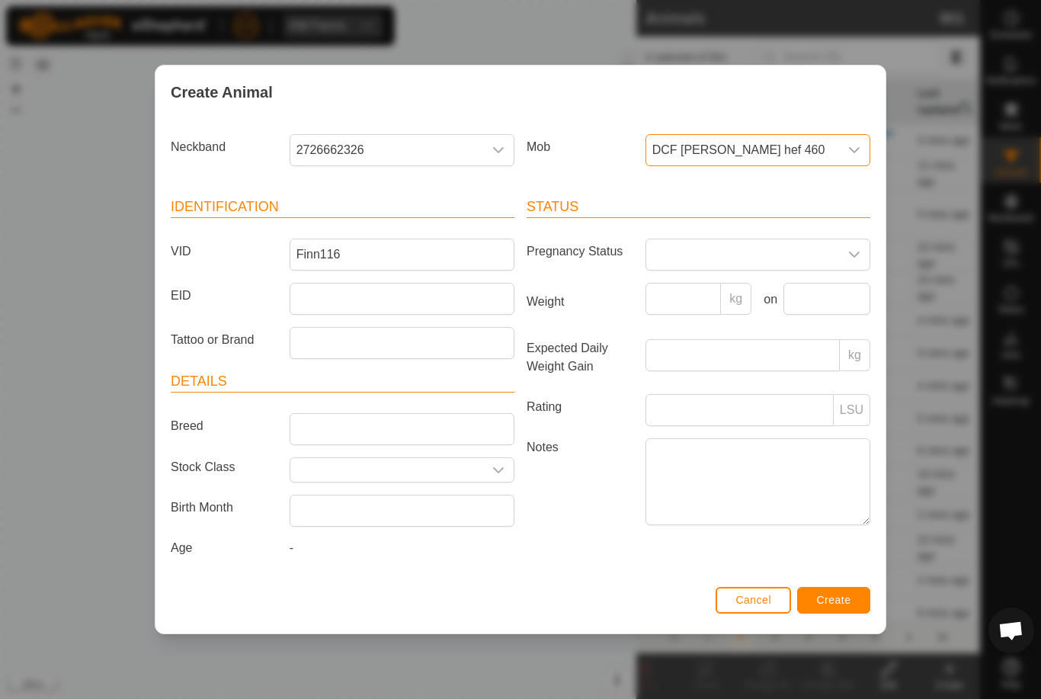
click at [846, 606] on span "Create" at bounding box center [834, 600] width 34 height 12
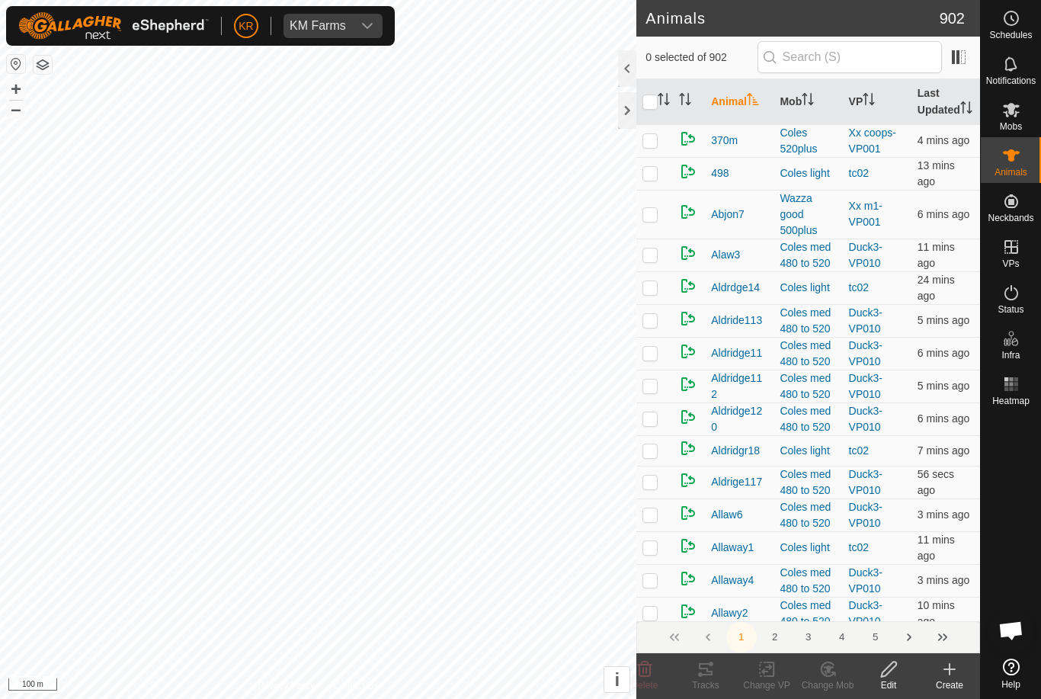
click at [961, 675] on create-svg-icon at bounding box center [949, 669] width 61 height 18
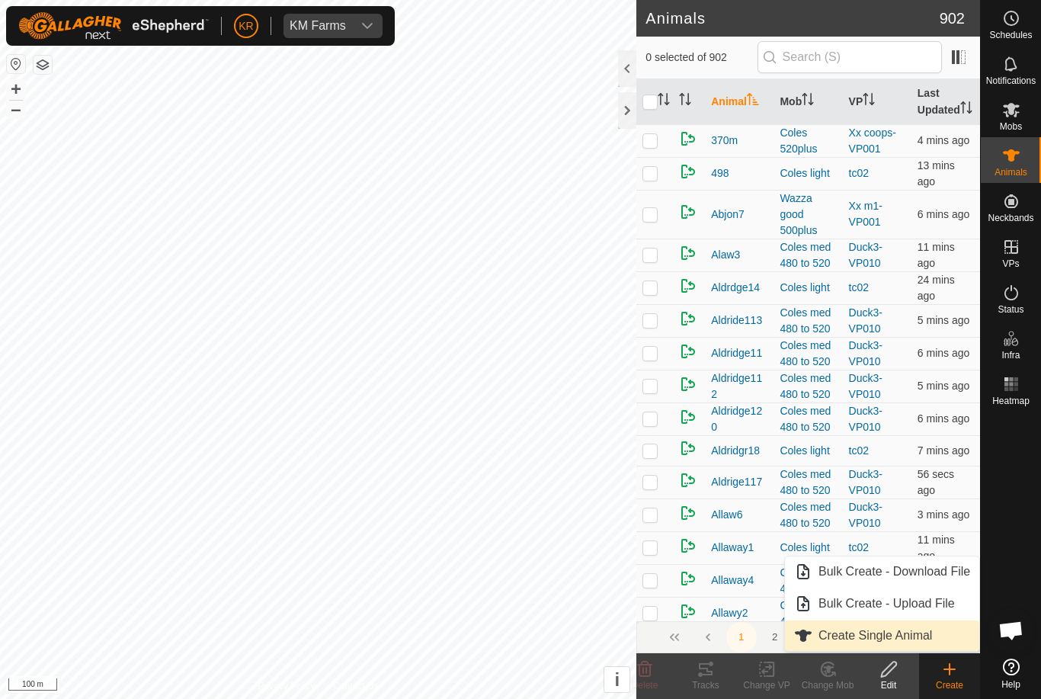
click at [924, 638] on span "Create Single Animal" at bounding box center [875, 635] width 114 height 18
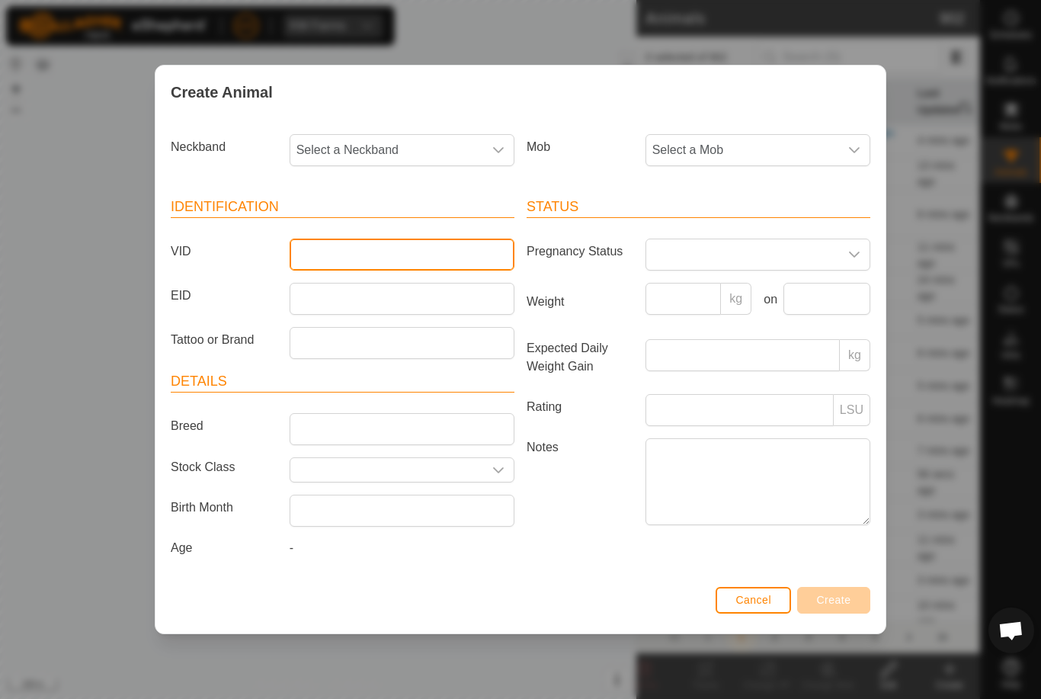
click at [347, 267] on input "VID" at bounding box center [402, 254] width 225 height 32
type input "Mb111"
click at [796, 141] on span "Select a Mob" at bounding box center [742, 150] width 193 height 30
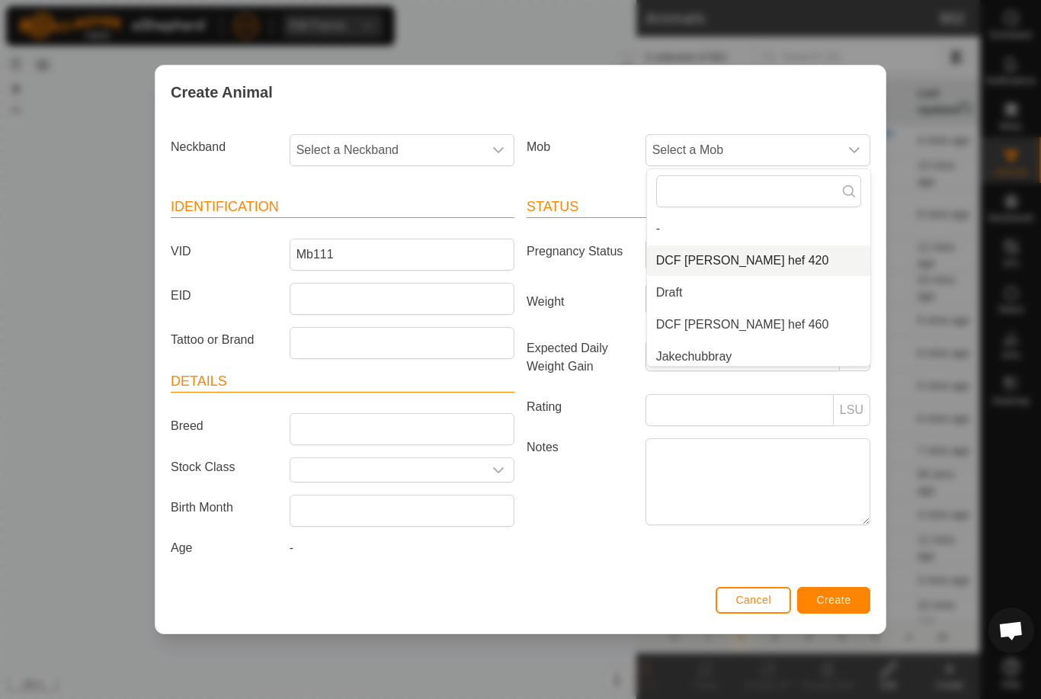
click at [774, 254] on li "DCF [PERSON_NAME] hef 420" at bounding box center [758, 260] width 223 height 30
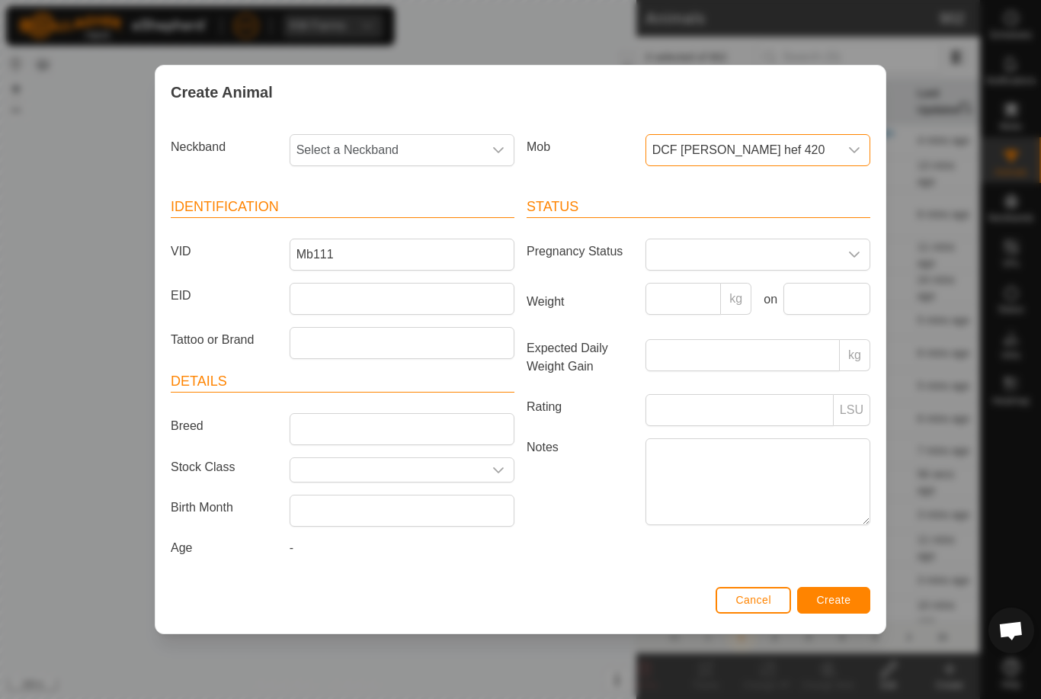
click at [481, 146] on span "Select a Neckband" at bounding box center [386, 150] width 193 height 30
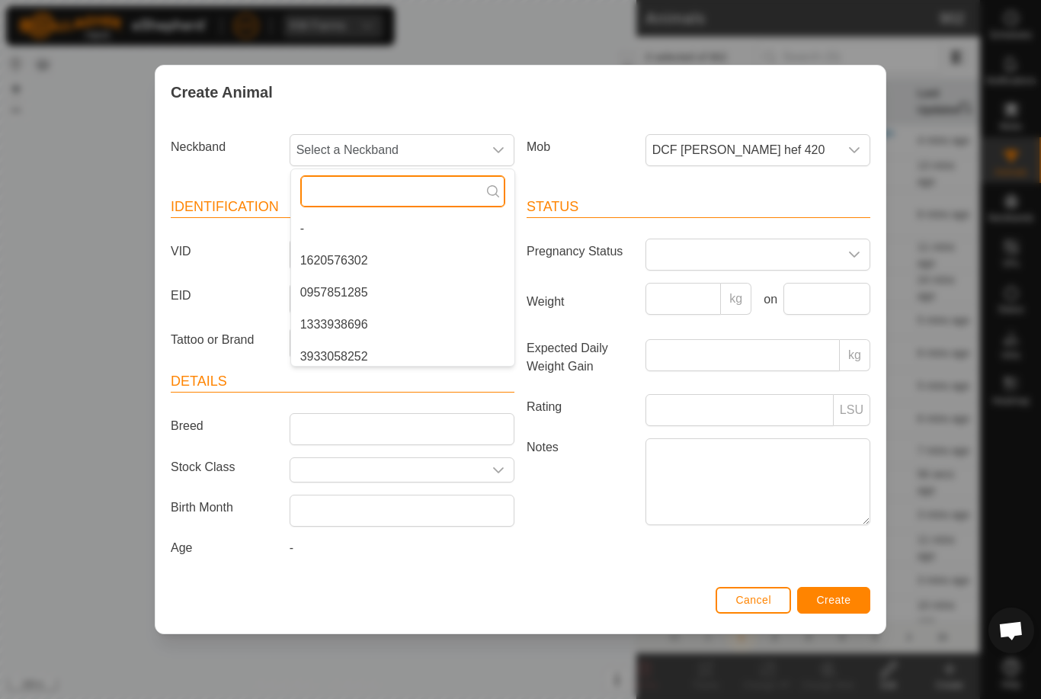
click at [365, 180] on input "text" at bounding box center [402, 191] width 205 height 32
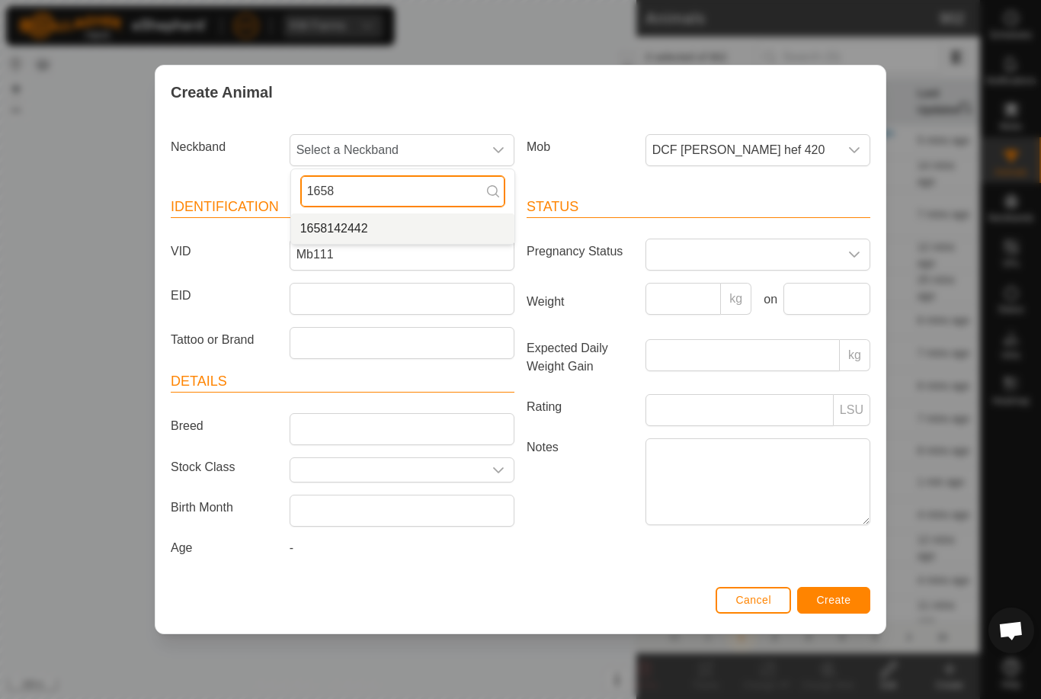
type input "1658"
click at [390, 213] on li "1658142442" at bounding box center [402, 228] width 223 height 30
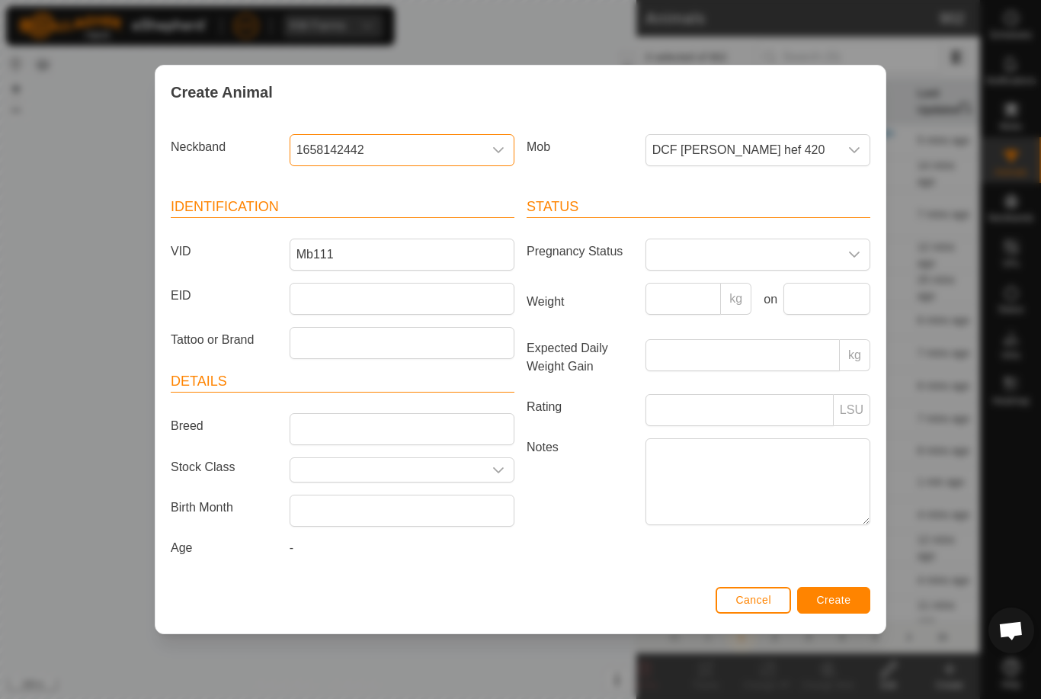
click at [846, 597] on span "Create" at bounding box center [834, 600] width 34 height 12
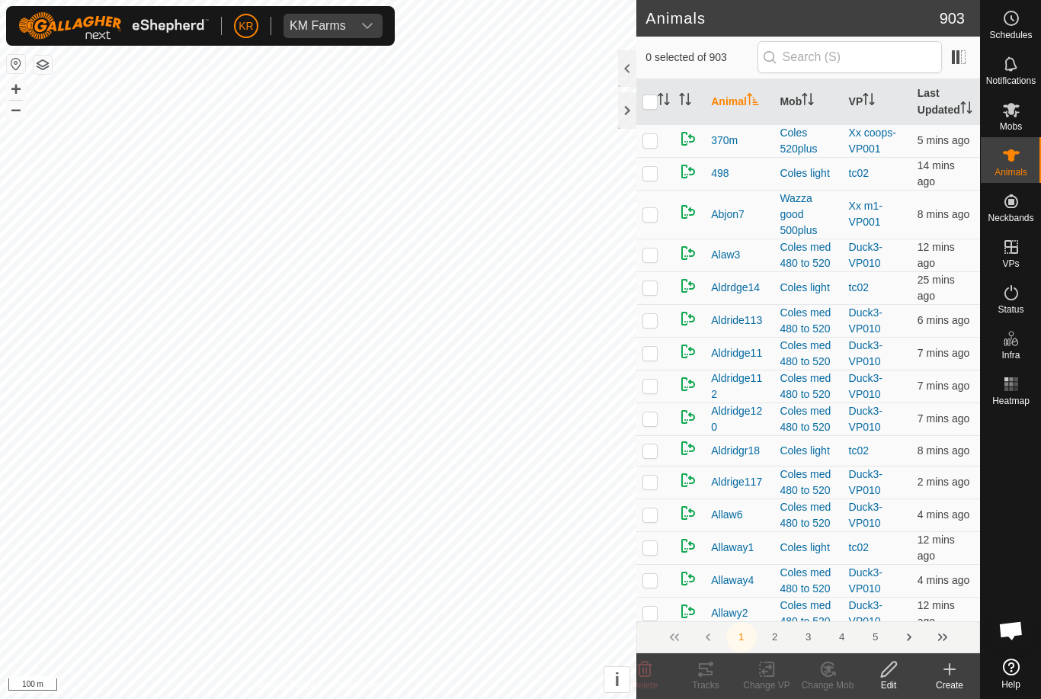
click at [956, 680] on div "Create" at bounding box center [949, 685] width 61 height 14
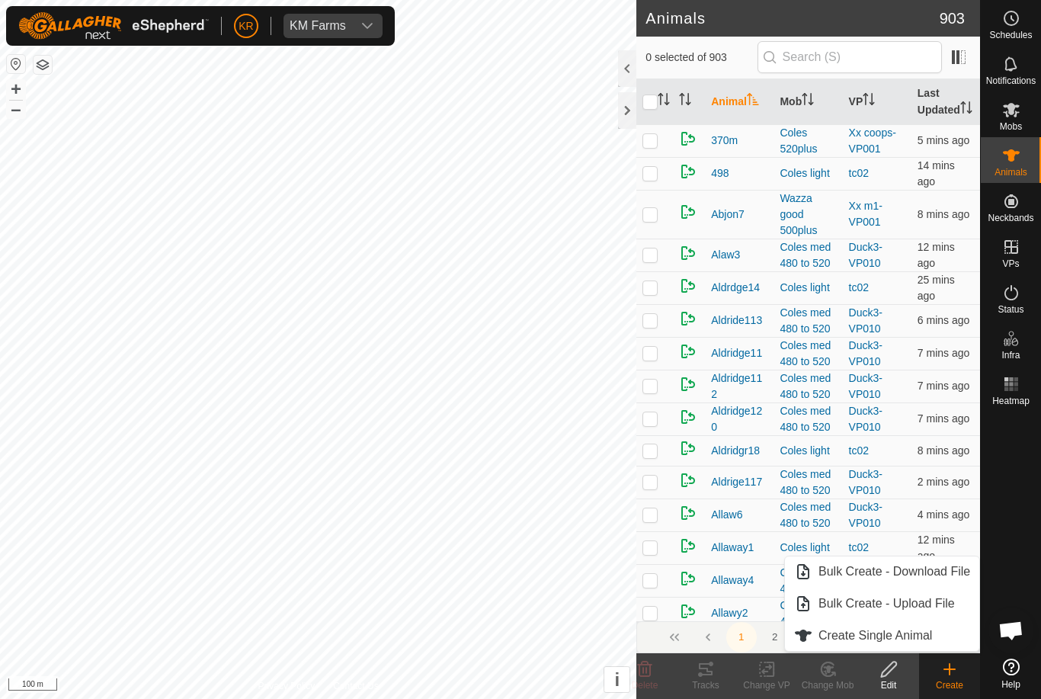
click at [915, 645] on link "Create Single Animal" at bounding box center [882, 635] width 194 height 30
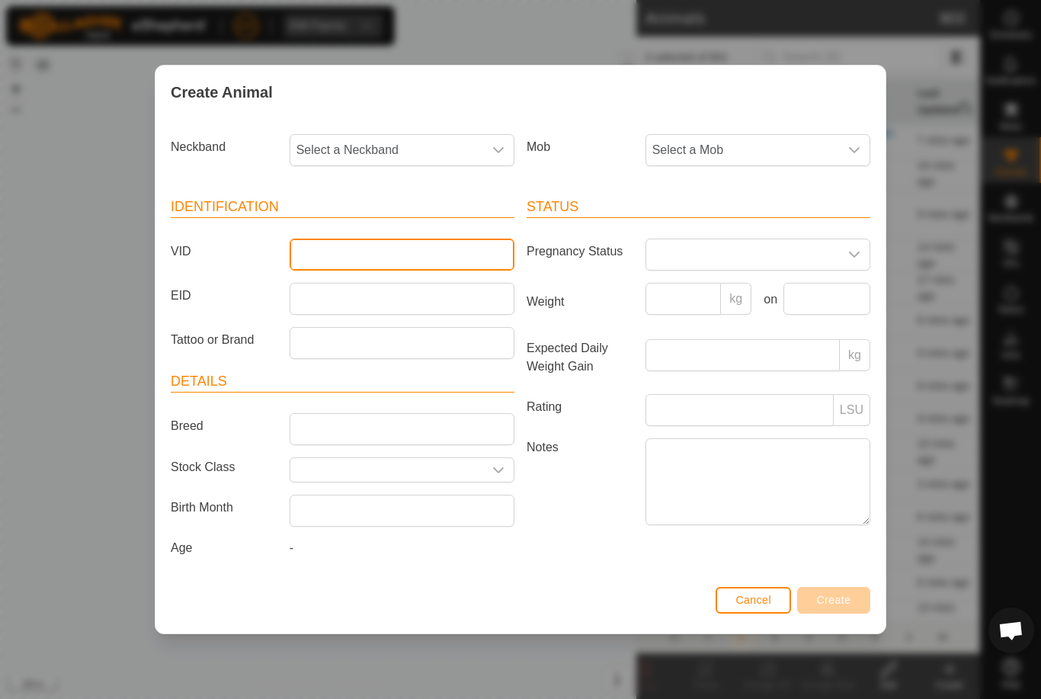
click at [382, 248] on input "VID" at bounding box center [402, 254] width 225 height 32
type input "Luke61a"
click at [837, 135] on span "Select a Mob" at bounding box center [742, 150] width 193 height 30
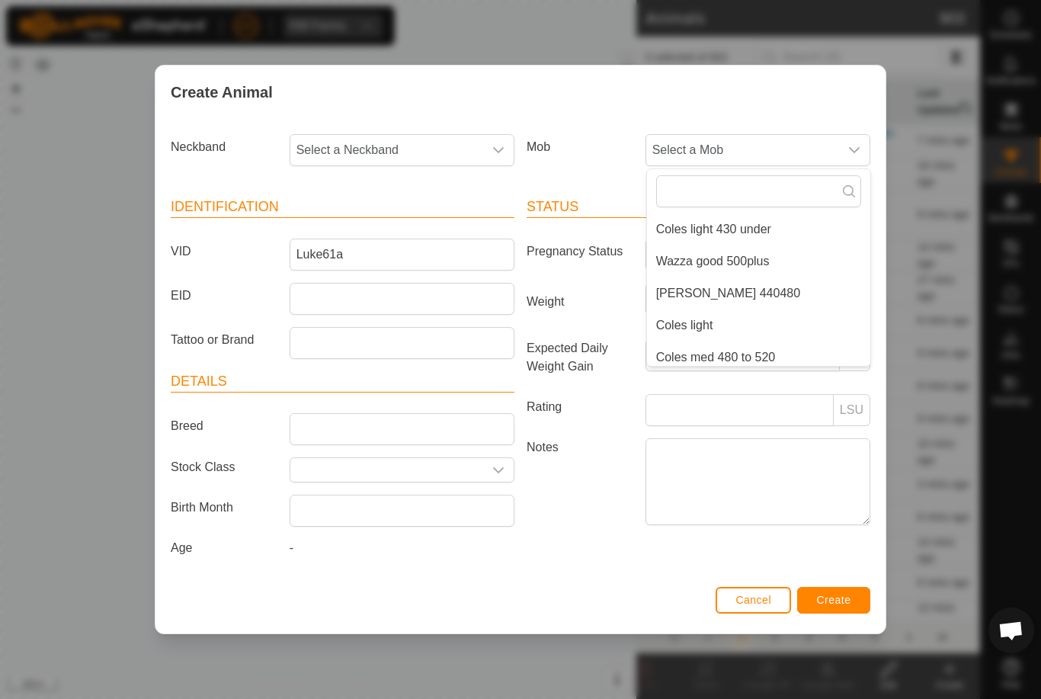
scroll to position [257, 0]
click at [767, 282] on li "[PERSON_NAME] 440480" at bounding box center [758, 292] width 223 height 30
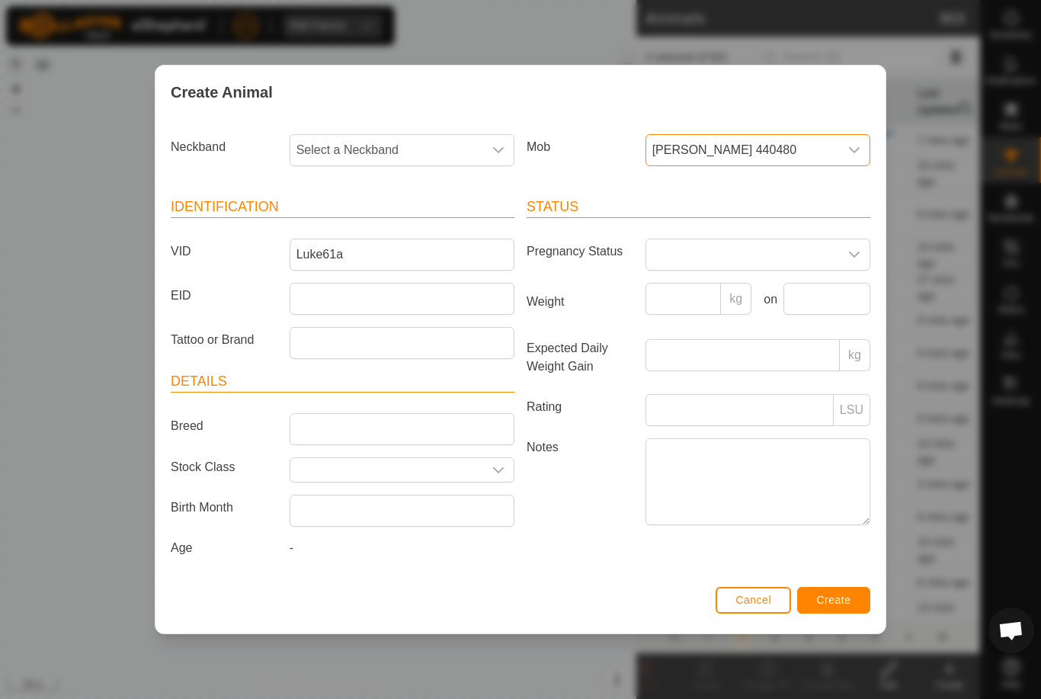
click at [408, 144] on span "Select a Neckband" at bounding box center [386, 150] width 193 height 30
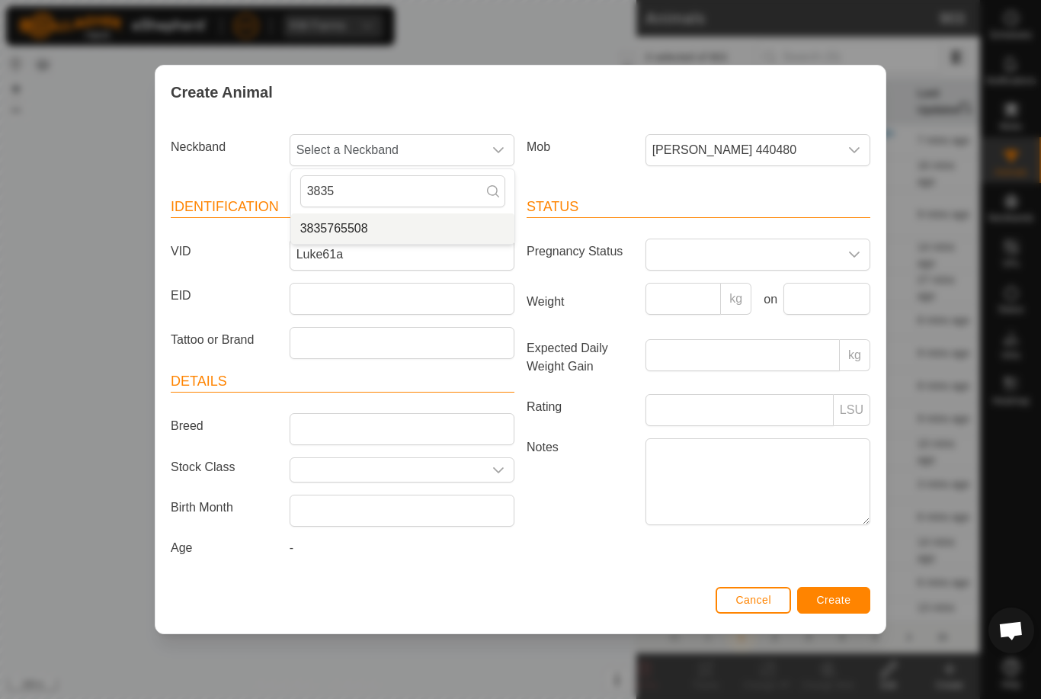
type input "3835"
click at [396, 213] on li "3835765508" at bounding box center [402, 228] width 223 height 30
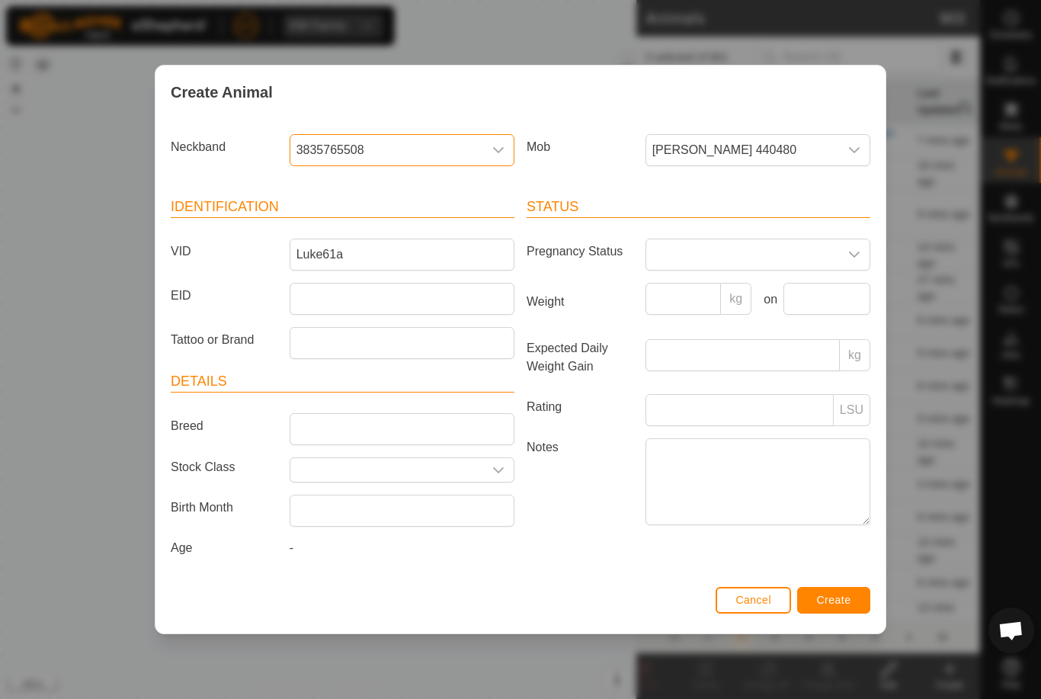
click at [830, 581] on div "Status Pregnancy Status Weight kg on Expected Daily Weight Gain kg Rating LSU N…" at bounding box center [698, 379] width 356 height 403
click at [845, 600] on span "Create" at bounding box center [834, 600] width 34 height 12
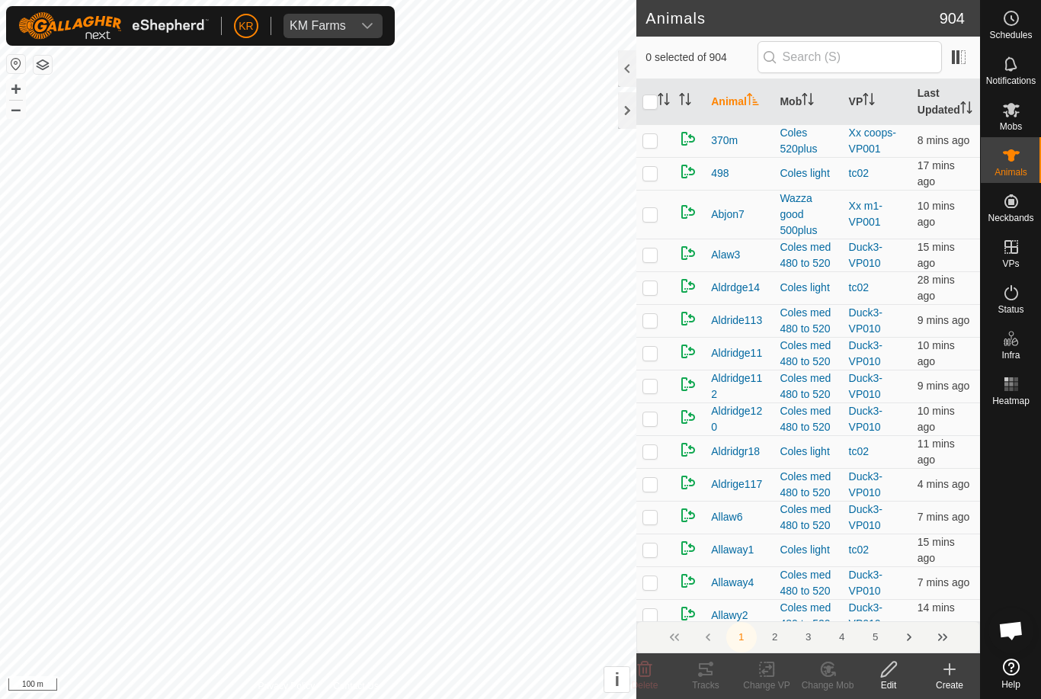
click at [951, 676] on icon at bounding box center [949, 669] width 18 height 18
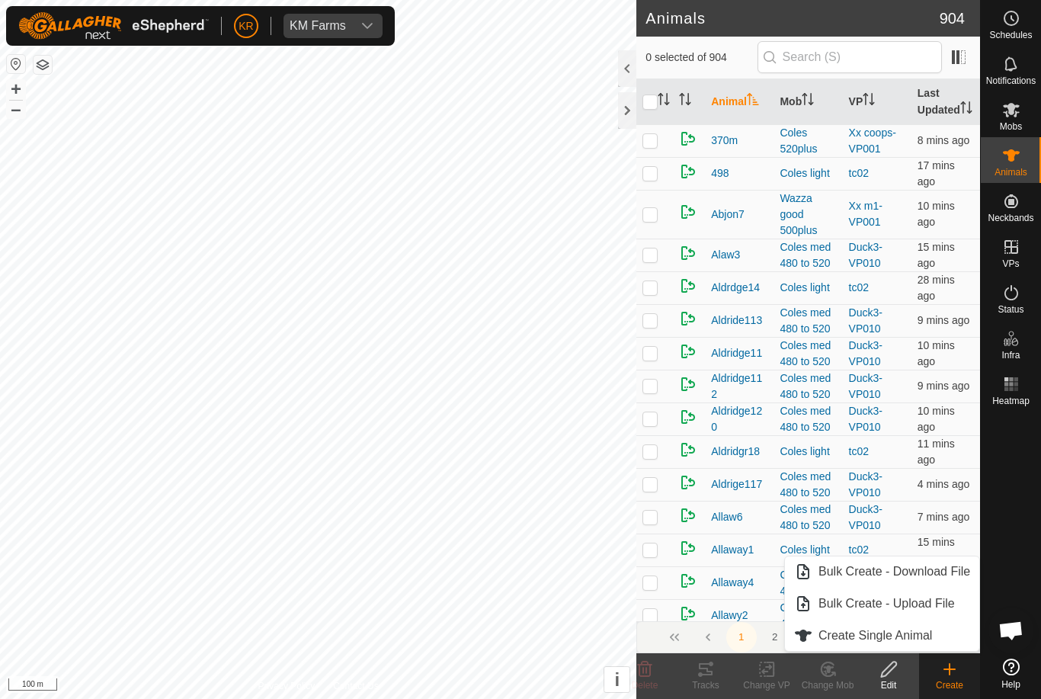
click at [920, 653] on div "Create" at bounding box center [949, 676] width 61 height 46
click at [912, 646] on link "Create Single Animal" at bounding box center [882, 635] width 194 height 30
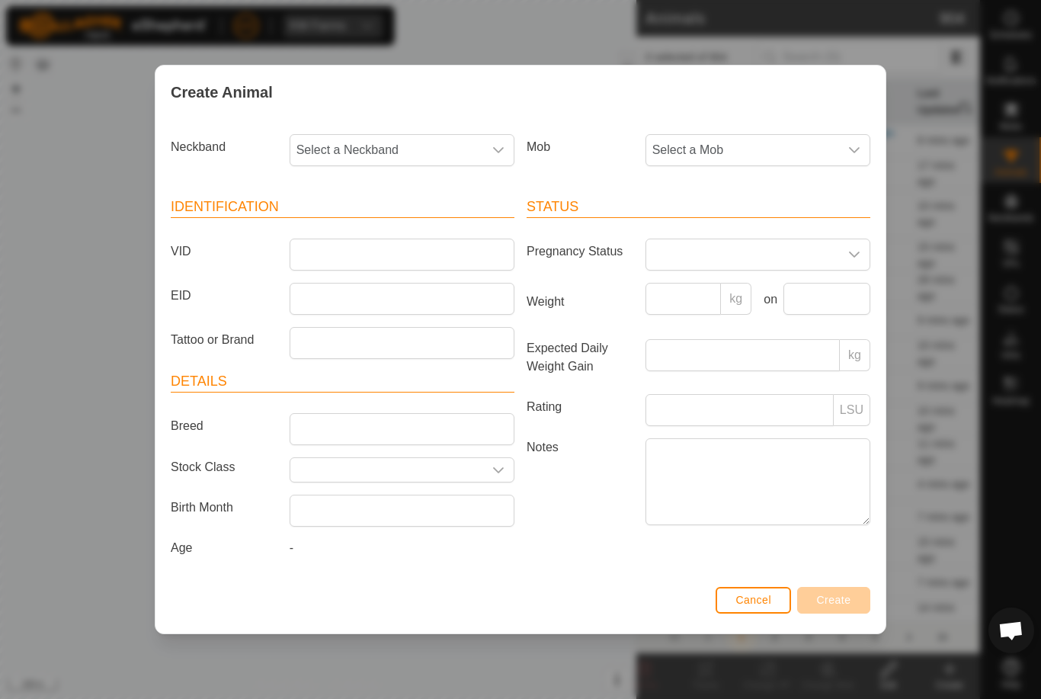
click at [912, 645] on div "Create Animal Neckband Select a Neckband Mob Select a Mob Identification VID EI…" at bounding box center [520, 349] width 1041 height 699
click at [420, 241] on input "VID" at bounding box center [402, 254] width 225 height 32
type input "Luke26a"
click at [417, 149] on span "Select a Neckband" at bounding box center [386, 150] width 193 height 30
type input "38177"
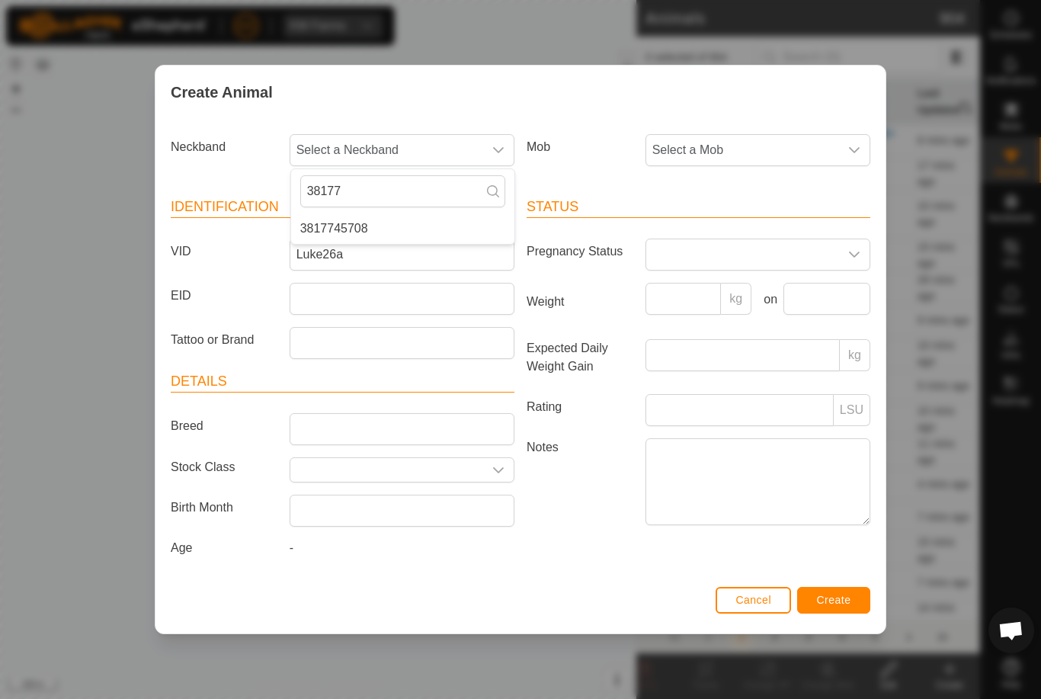
click at [407, 215] on li "3817745708" at bounding box center [402, 228] width 223 height 30
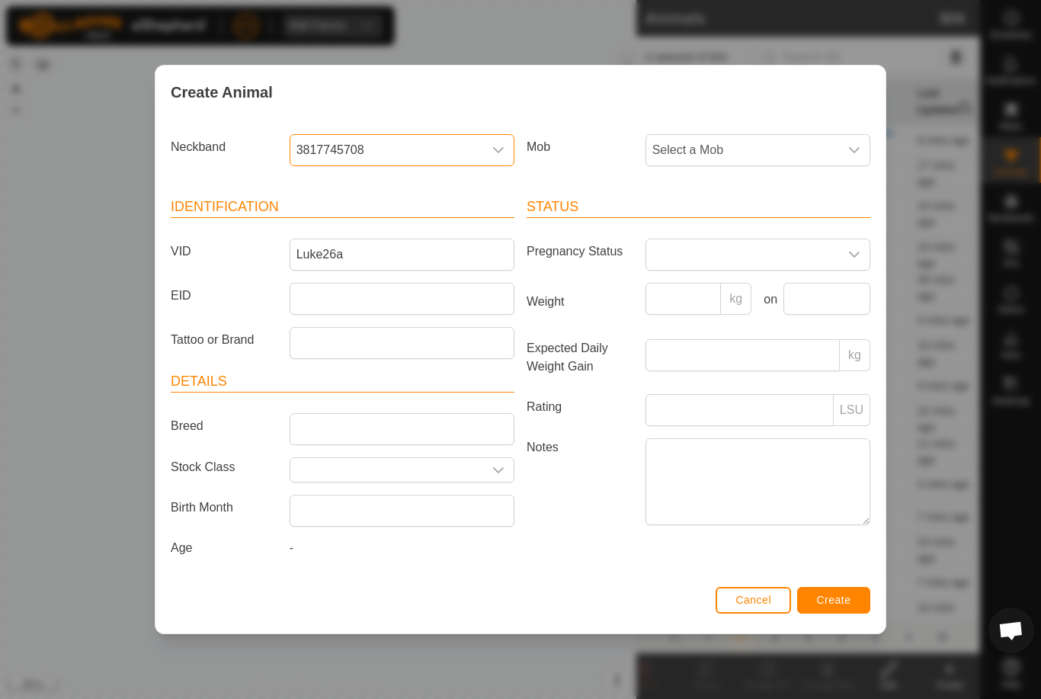
click at [750, 142] on span "Select a Mob" at bounding box center [742, 150] width 193 height 30
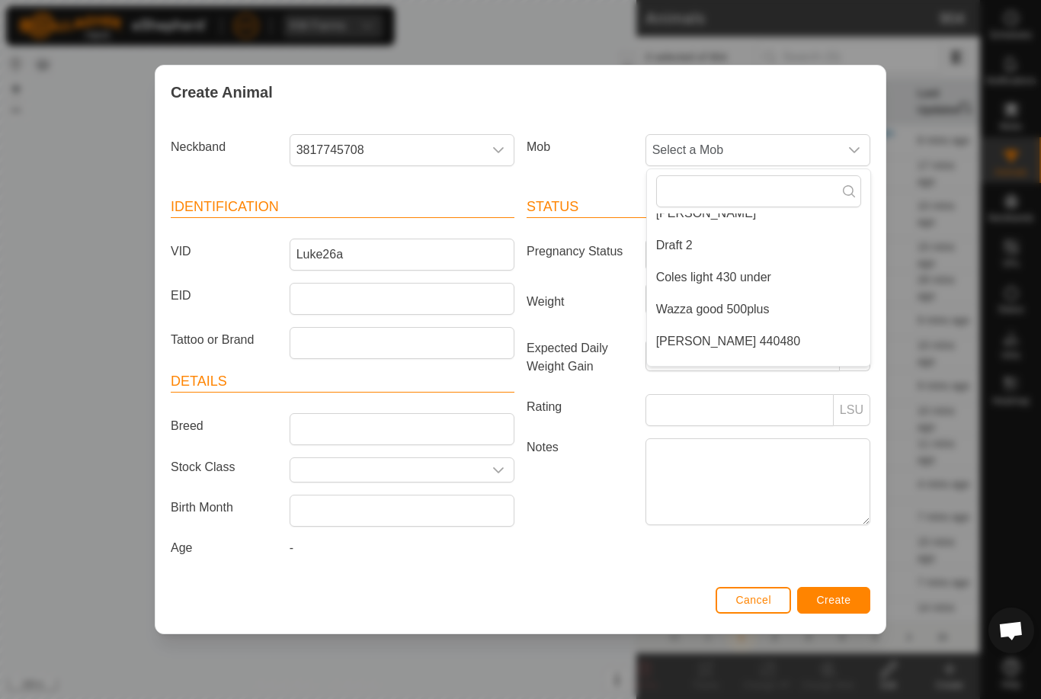
scroll to position [210, 0]
click at [795, 325] on li "[PERSON_NAME] 440480" at bounding box center [758, 338] width 223 height 30
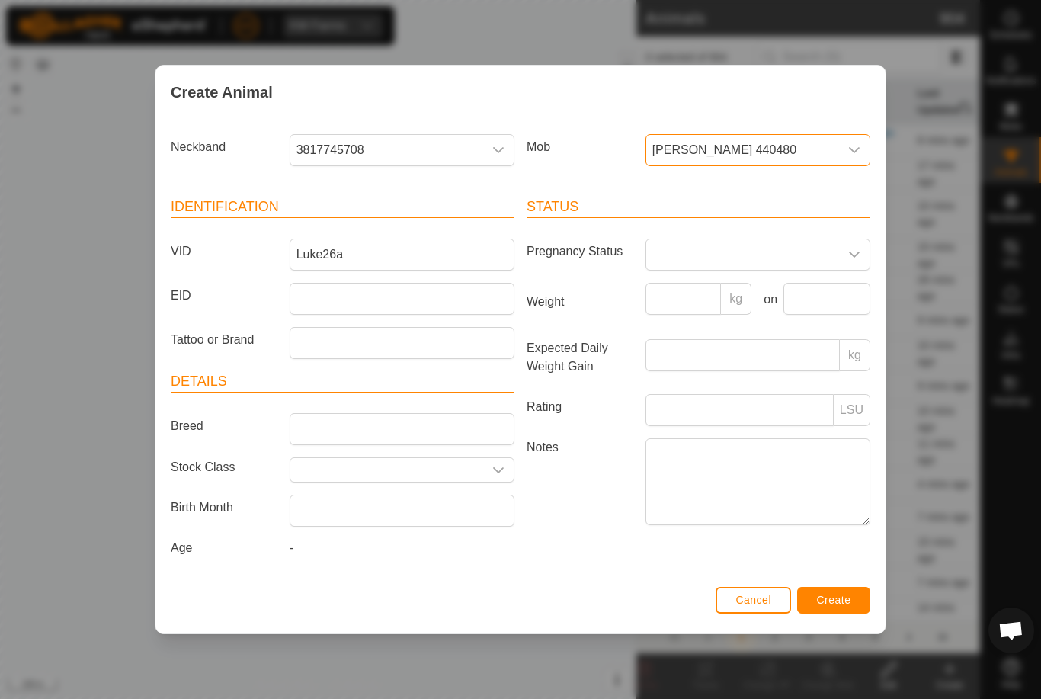
click at [850, 613] on button "Create" at bounding box center [833, 600] width 73 height 27
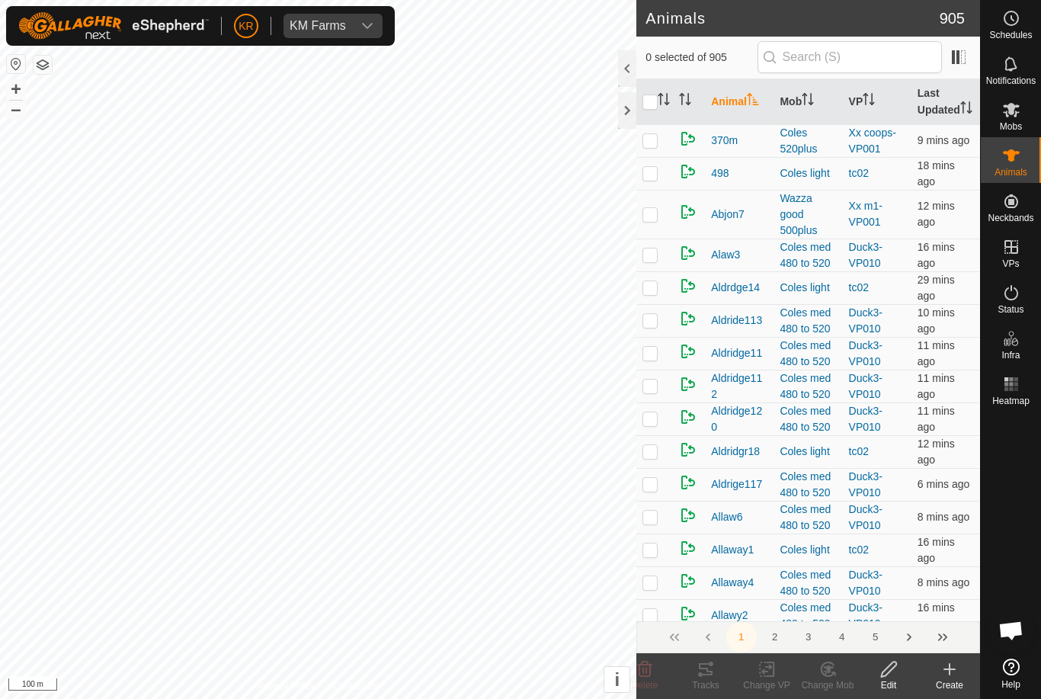
click at [952, 687] on div "Create" at bounding box center [949, 685] width 61 height 14
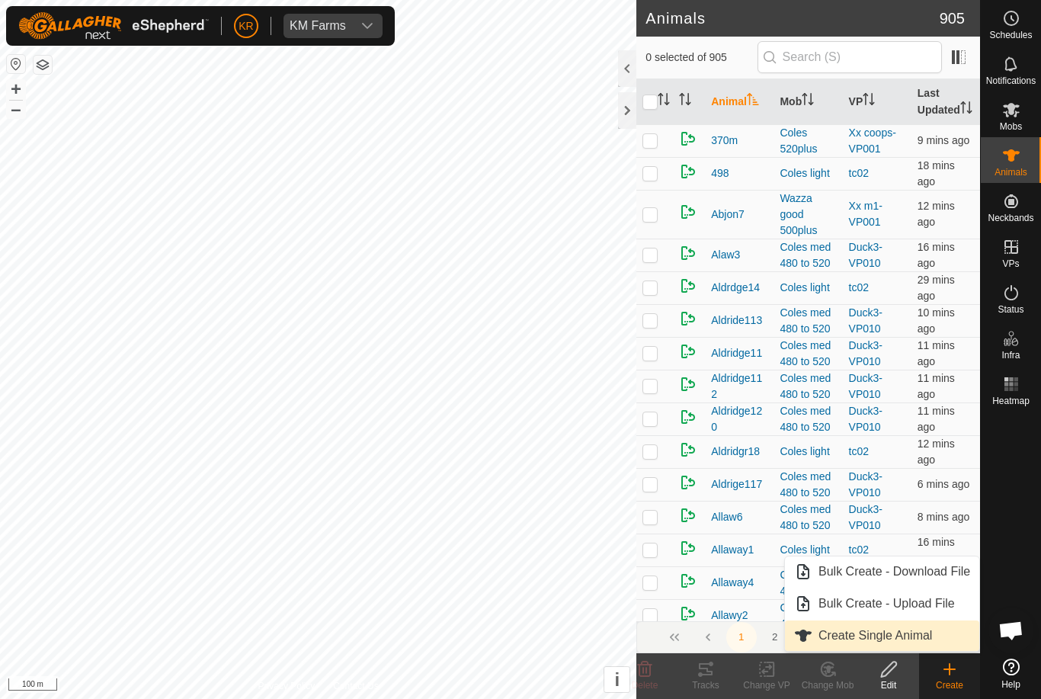
click at [920, 632] on span "Create Single Animal" at bounding box center [875, 635] width 114 height 18
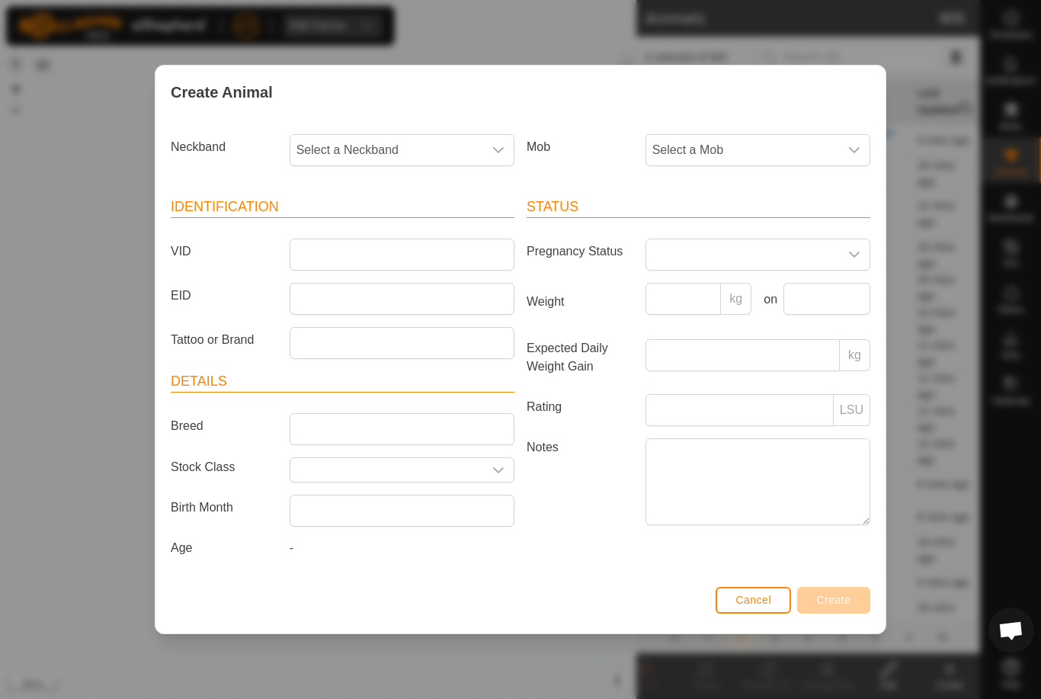
click at [13, 426] on div "Create Animal Neckband Select a Neckband Mob Select a Mob Identification VID EI…" at bounding box center [520, 349] width 1041 height 699
click at [1016, 664] on div "Create Animal Neckband Select a Neckband Mob Select a Mob Identification VID EI…" at bounding box center [520, 349] width 1041 height 699
click at [372, 229] on article "Identification VID EID Tattoo or Brand" at bounding box center [343, 278] width 344 height 162
click at [391, 245] on input "VID" at bounding box center [402, 254] width 225 height 32
type input "Luke42"
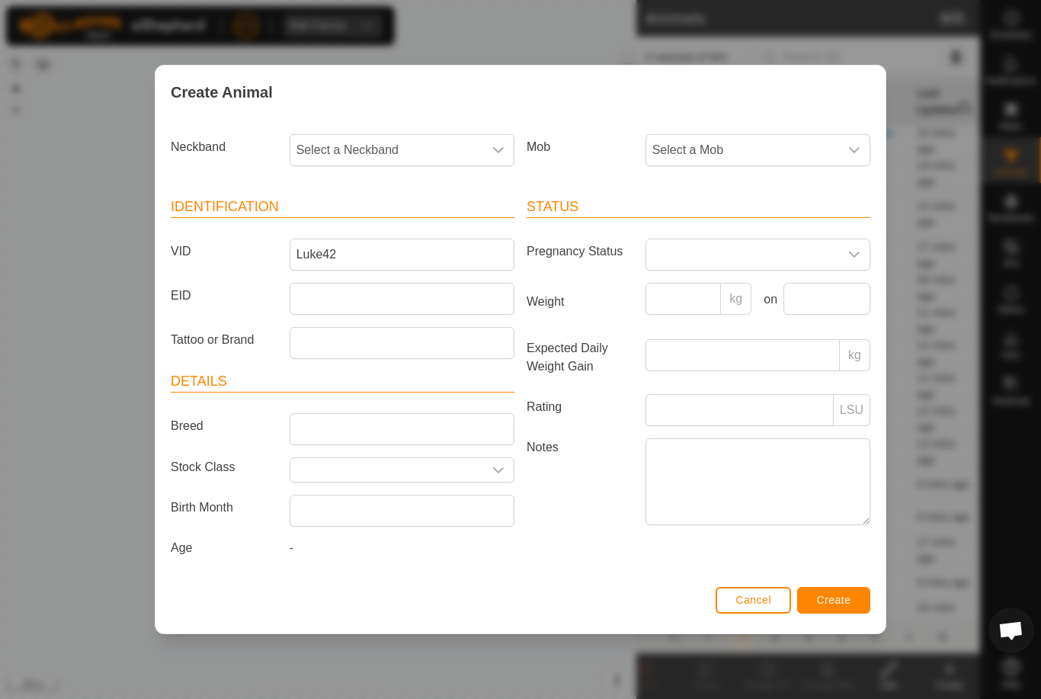
click at [747, 136] on span "Select a Mob" at bounding box center [742, 150] width 193 height 30
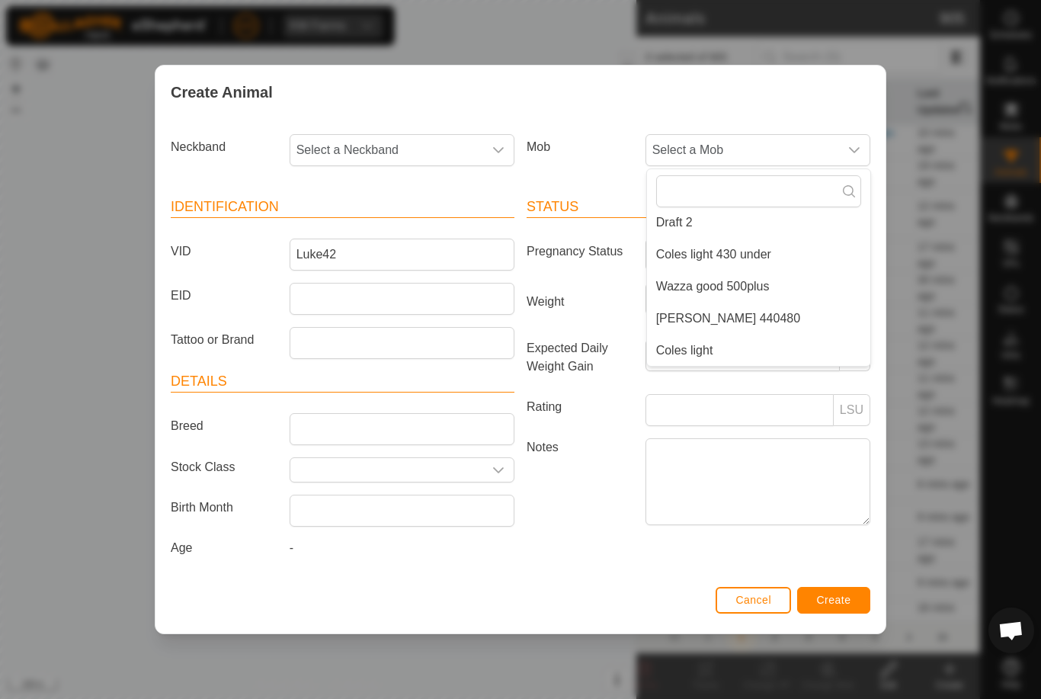
scroll to position [235, 0]
click at [744, 311] on li "[PERSON_NAME] 440480" at bounding box center [758, 314] width 223 height 30
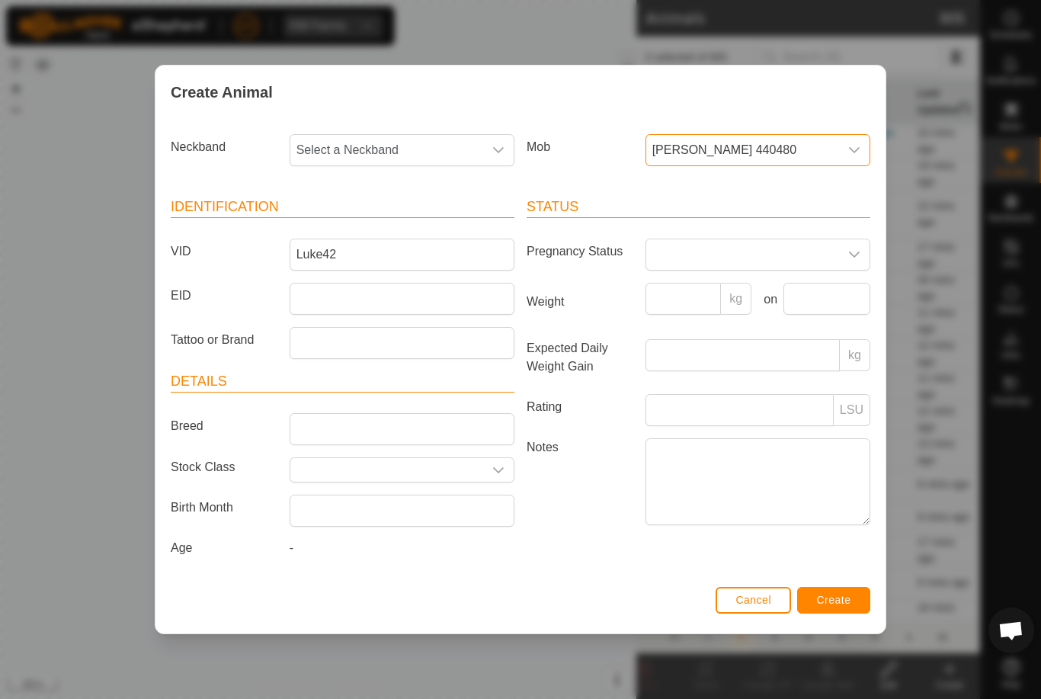
click at [421, 145] on span "Select a Neckband" at bounding box center [386, 150] width 193 height 30
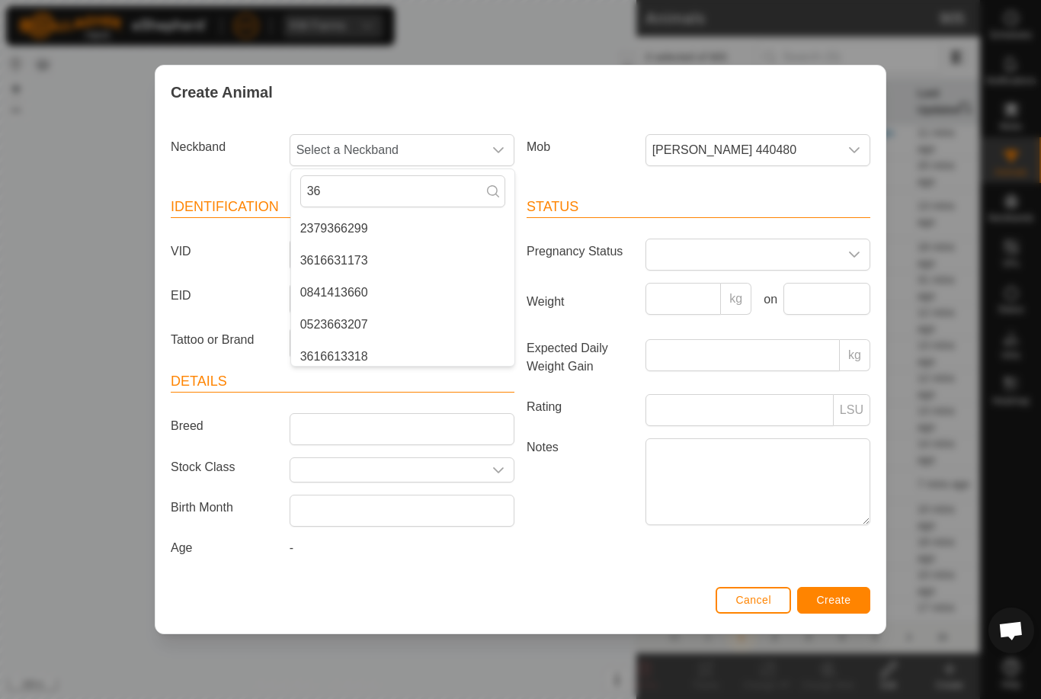
type input "3"
type input "41987"
click at [394, 213] on li "4198756225" at bounding box center [402, 228] width 223 height 30
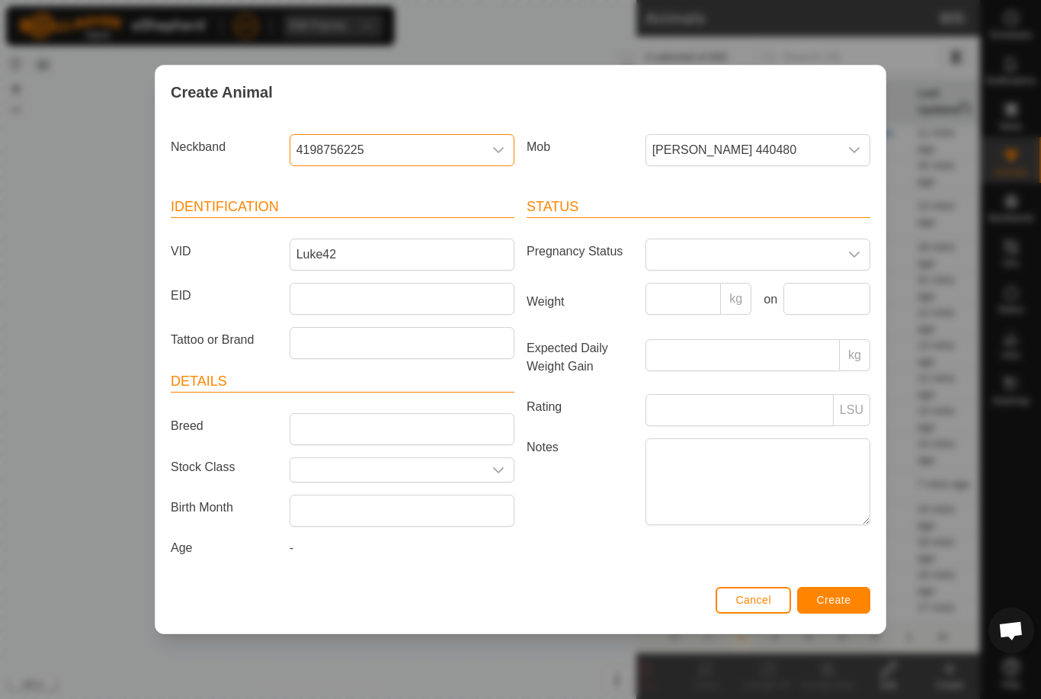
click at [861, 603] on button "Create" at bounding box center [833, 600] width 73 height 27
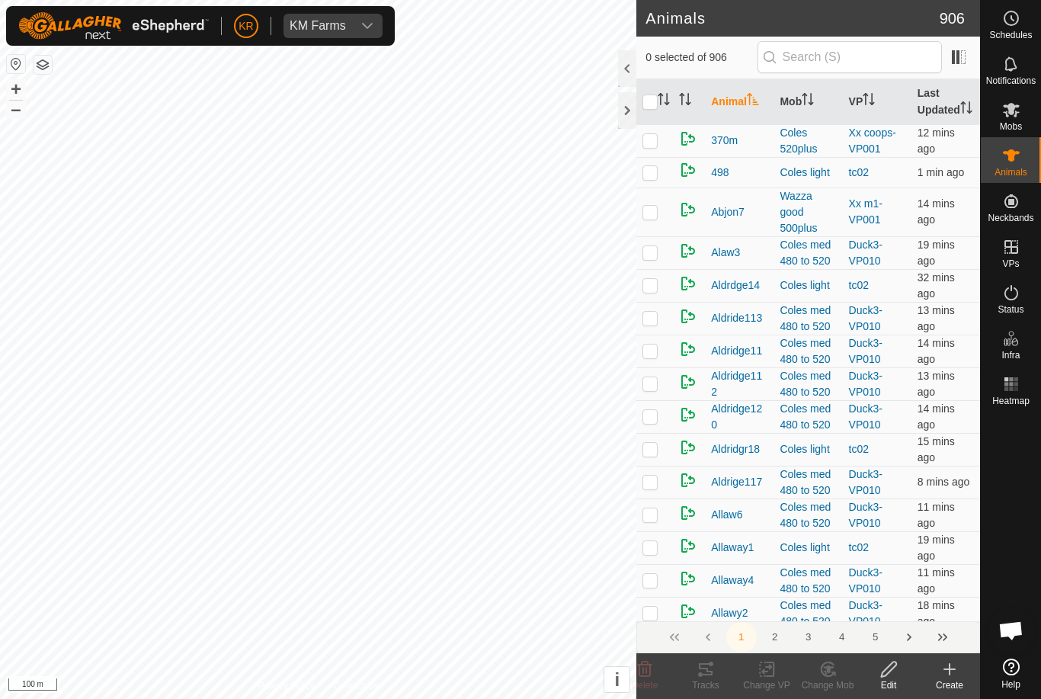
click at [954, 675] on icon at bounding box center [949, 669] width 18 height 18
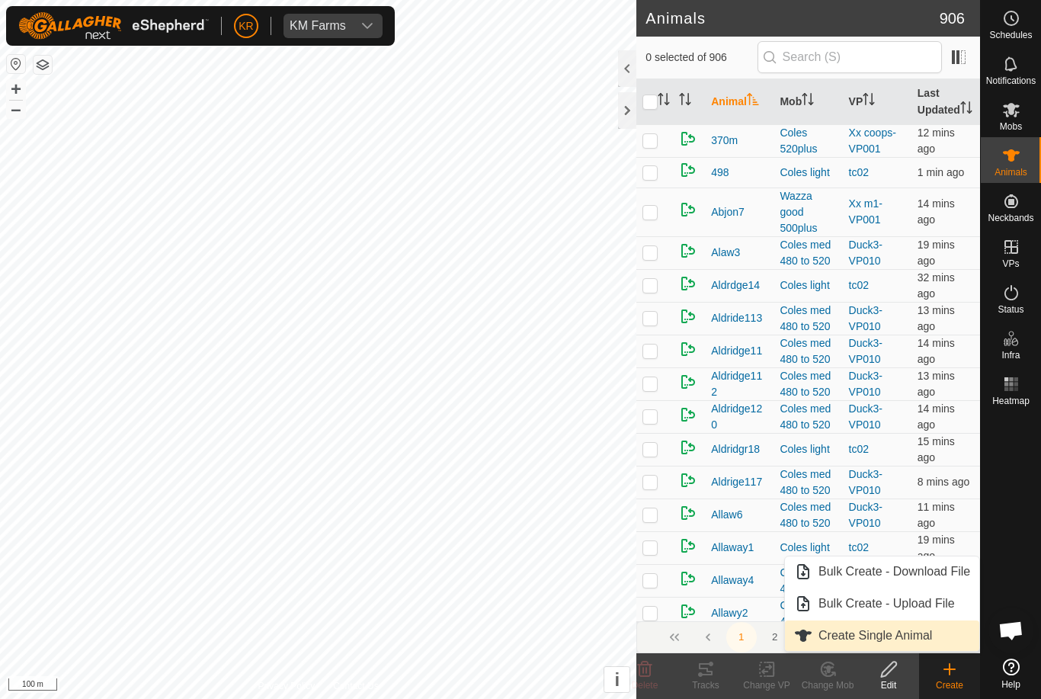
click at [912, 641] on span "Create Single Animal" at bounding box center [875, 635] width 114 height 18
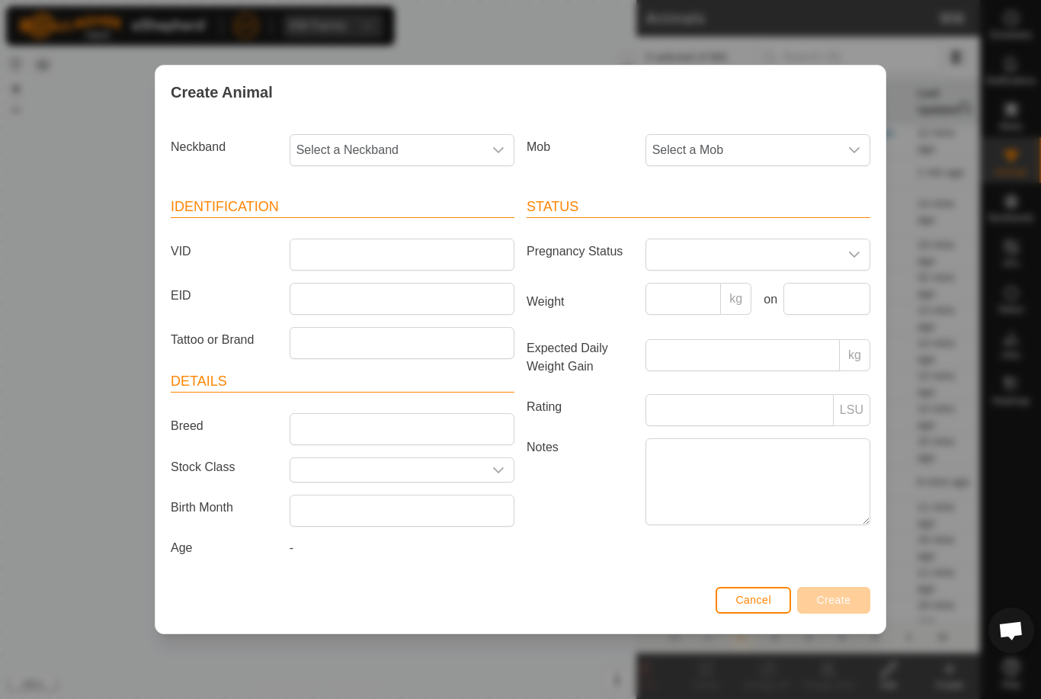
click at [792, 136] on span "Select a Mob" at bounding box center [742, 150] width 193 height 30
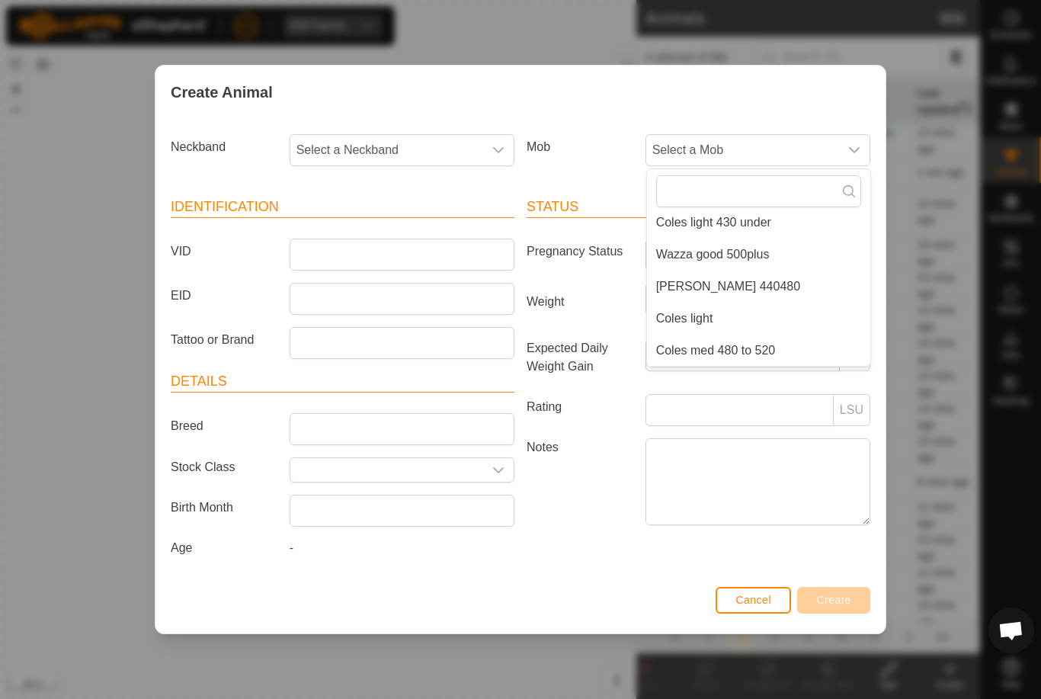
scroll to position [262, 0]
click at [822, 293] on li "[PERSON_NAME] 440480" at bounding box center [758, 286] width 223 height 30
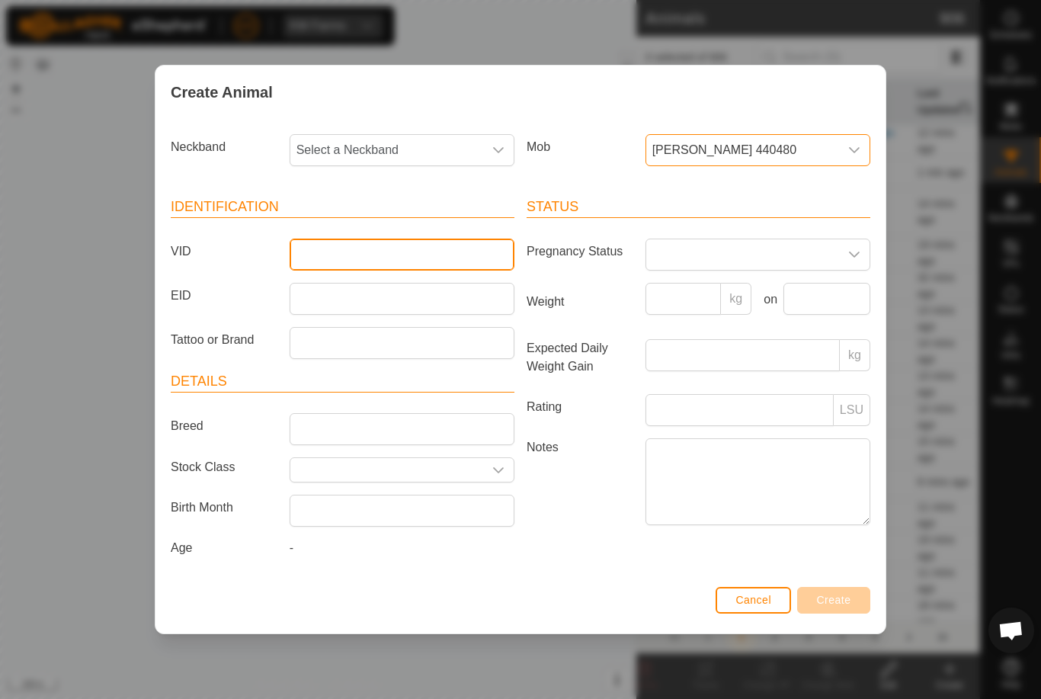
click at [421, 242] on input "VID" at bounding box center [402, 254] width 225 height 32
type input "Luke25a"
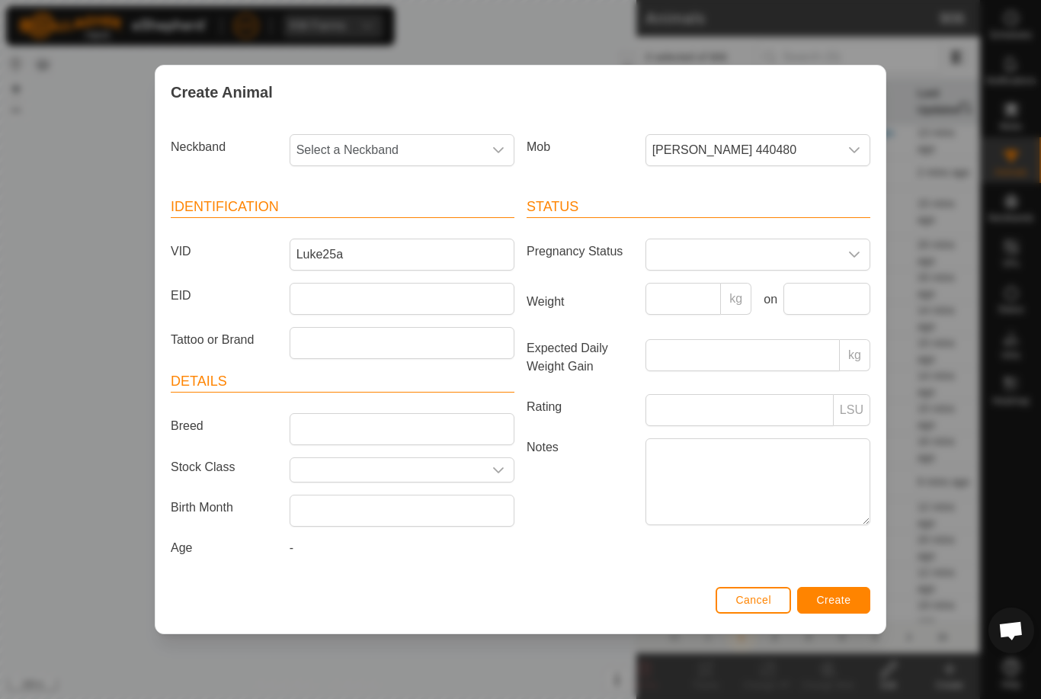
click at [407, 140] on span "Select a Neckband" at bounding box center [386, 150] width 193 height 30
type input "36561"
click at [405, 226] on li "3656126085" at bounding box center [402, 228] width 223 height 30
click at [852, 602] on button "Create" at bounding box center [833, 600] width 73 height 27
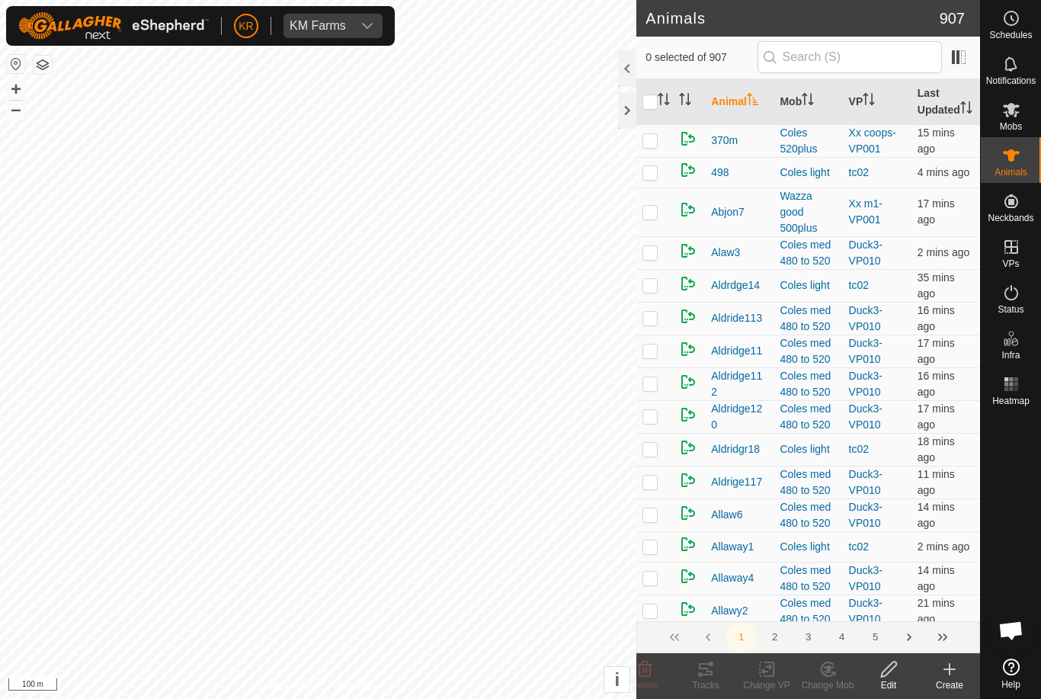
click at [957, 676] on icon at bounding box center [949, 669] width 18 height 18
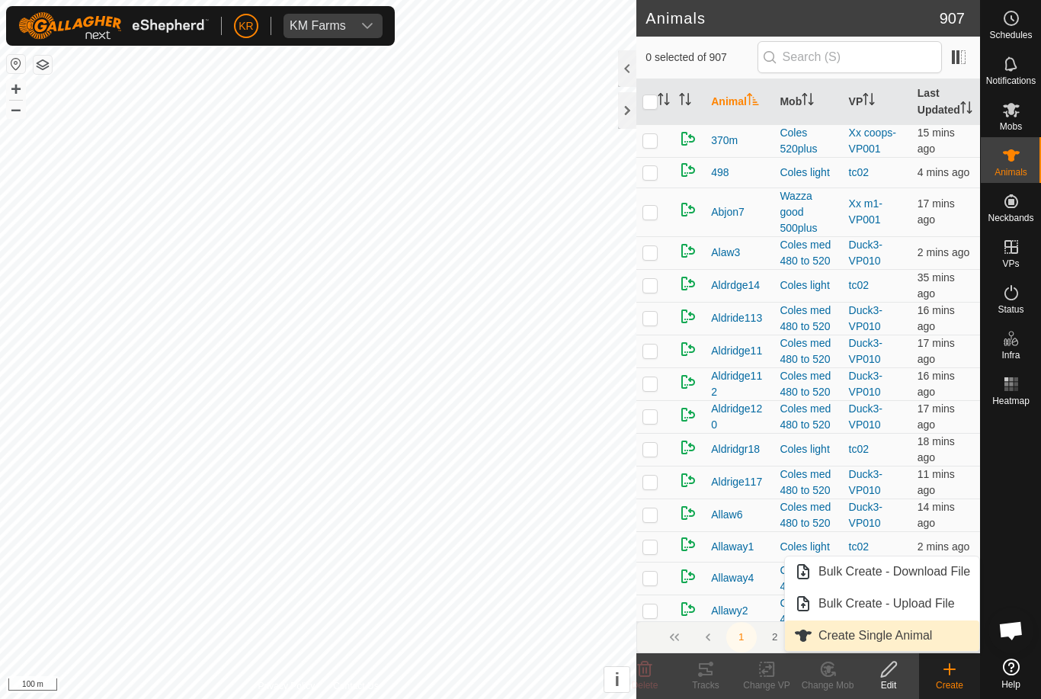
click at [931, 637] on span "Create Single Animal" at bounding box center [875, 635] width 114 height 18
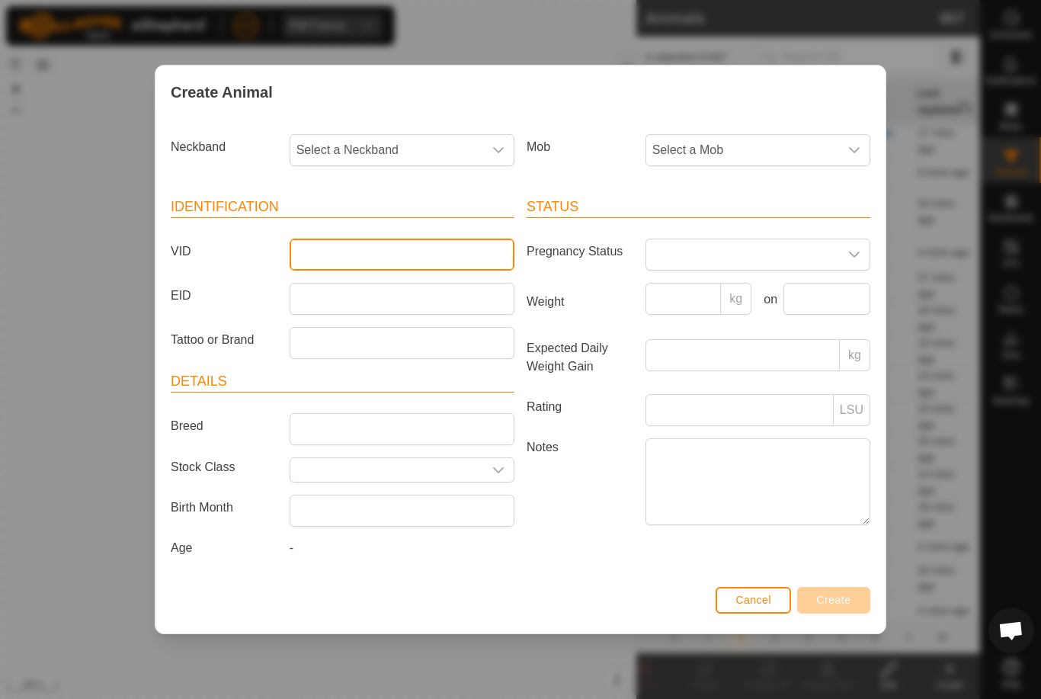
click at [406, 244] on input "VID" at bounding box center [402, 254] width 225 height 32
type input "Lue44"
click at [781, 148] on span "Select a Mob" at bounding box center [742, 150] width 193 height 30
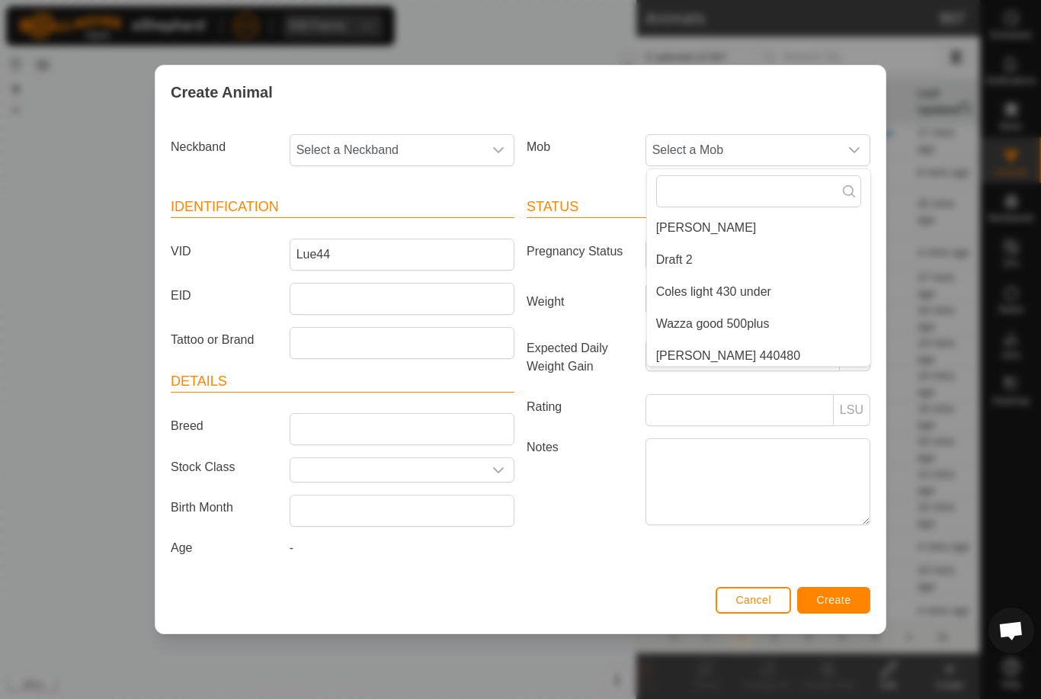
scroll to position [216, 0]
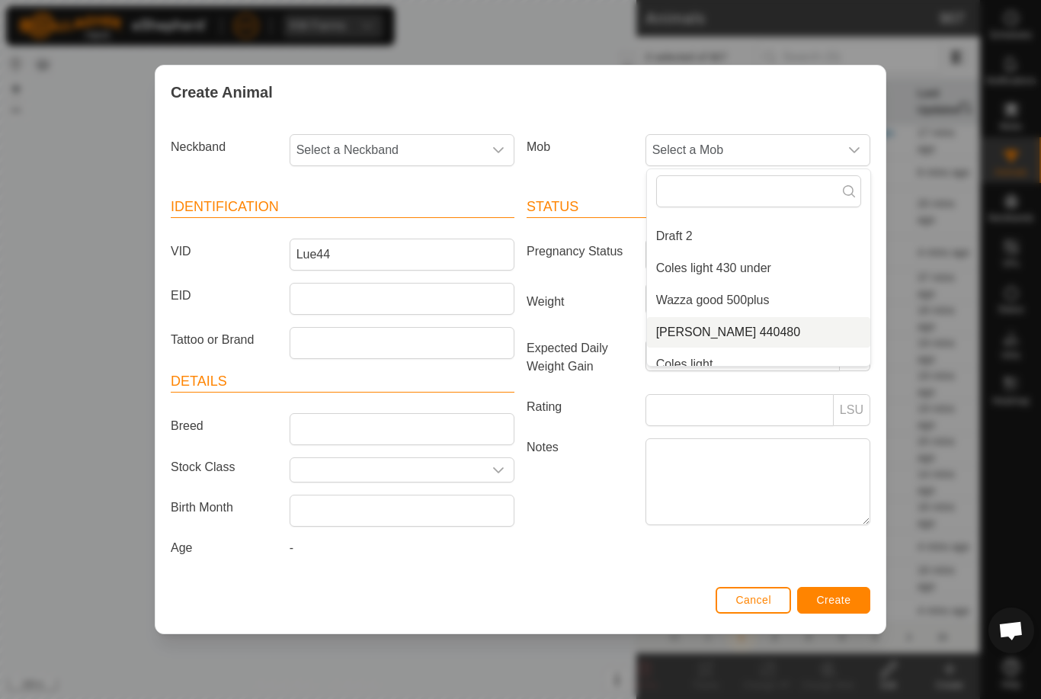
click at [776, 326] on li "[PERSON_NAME] 440480" at bounding box center [758, 332] width 223 height 30
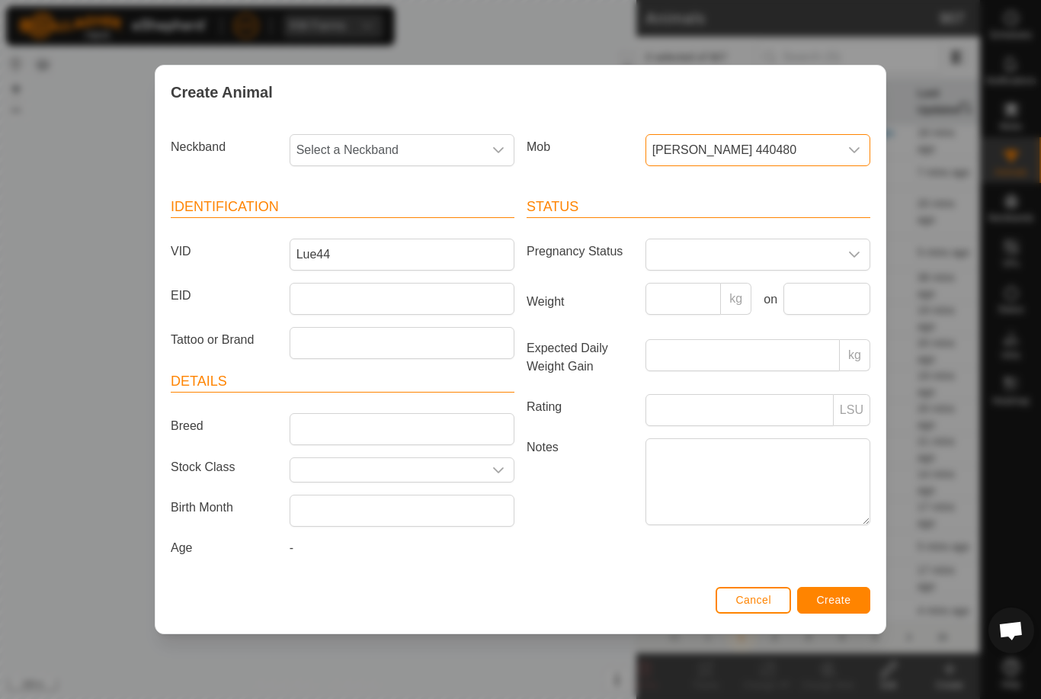
click at [433, 142] on span "Select a Neckband" at bounding box center [386, 150] width 193 height 30
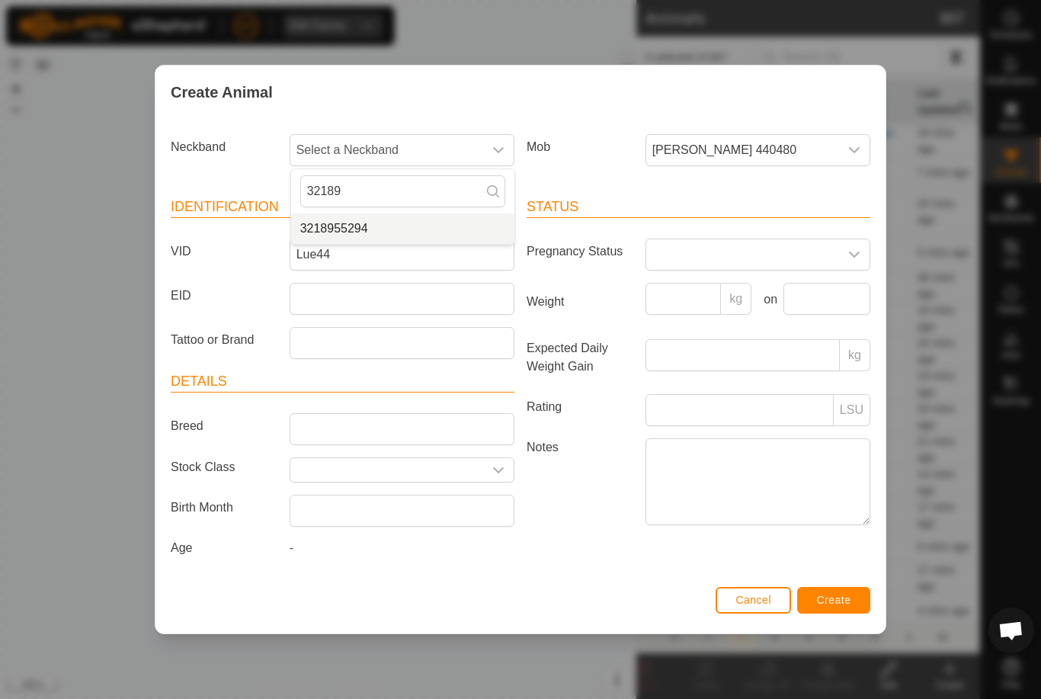
type input "32189"
click at [419, 216] on li "3218955294" at bounding box center [402, 228] width 223 height 30
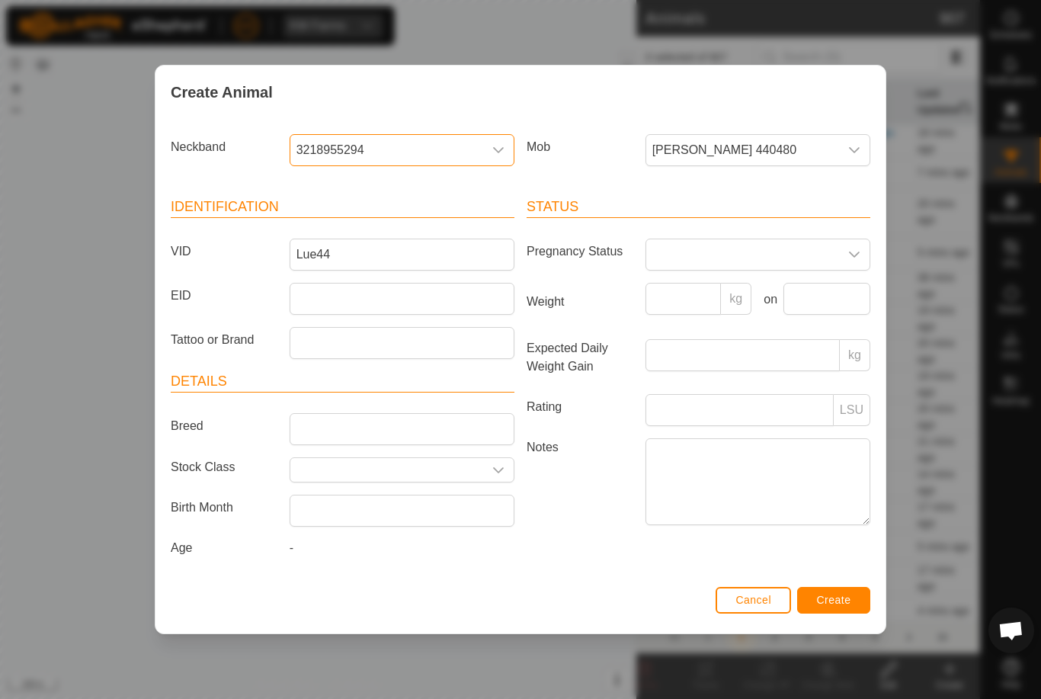
click at [845, 600] on span "Create" at bounding box center [834, 600] width 34 height 12
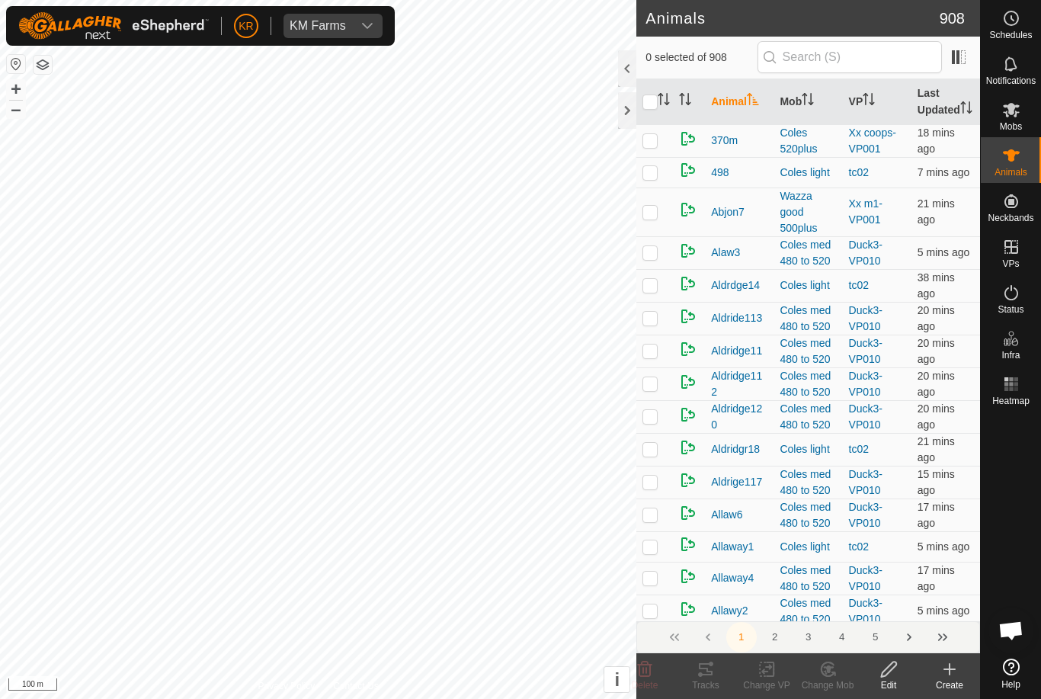
click at [955, 672] on icon at bounding box center [949, 669] width 18 height 18
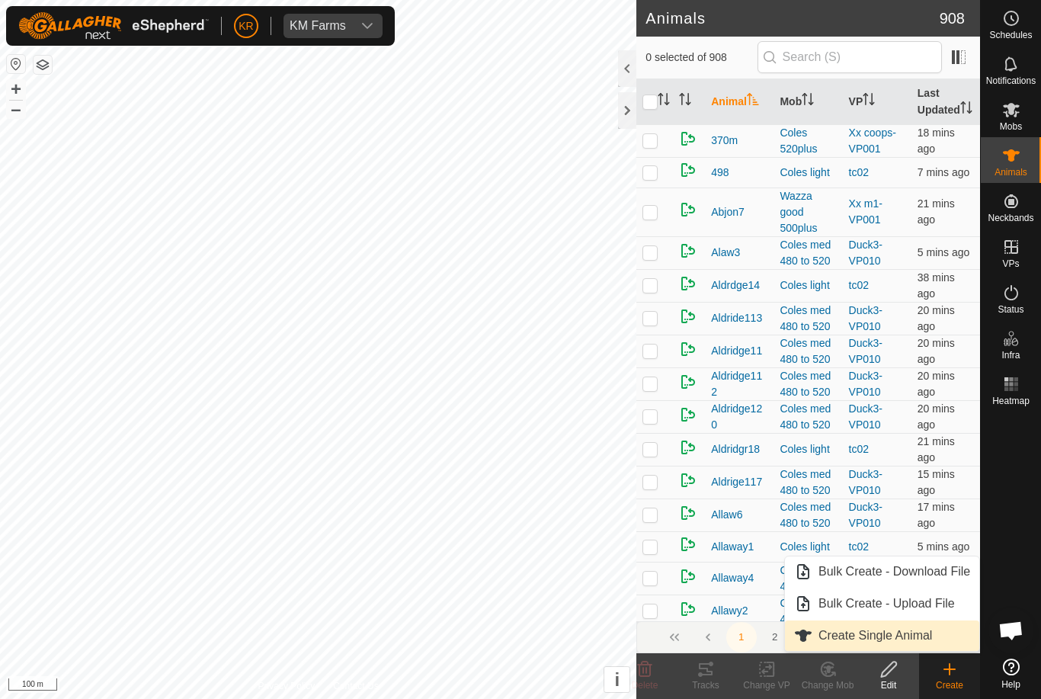
click at [929, 640] on span "Create Single Animal" at bounding box center [875, 635] width 114 height 18
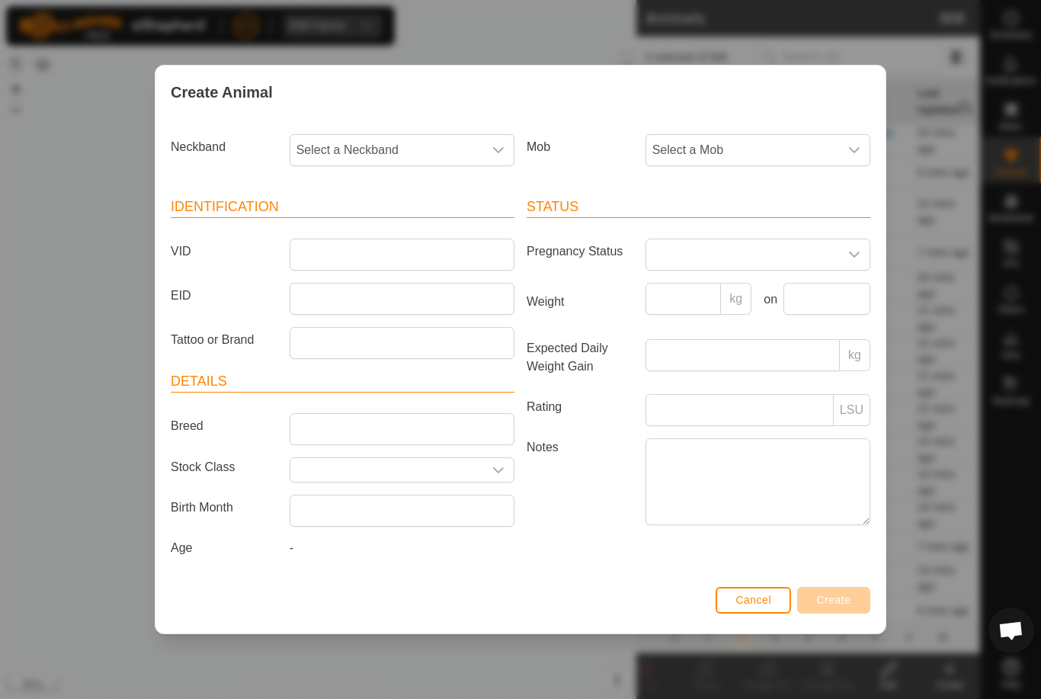
click at [827, 152] on span "Select a Mob" at bounding box center [742, 150] width 193 height 30
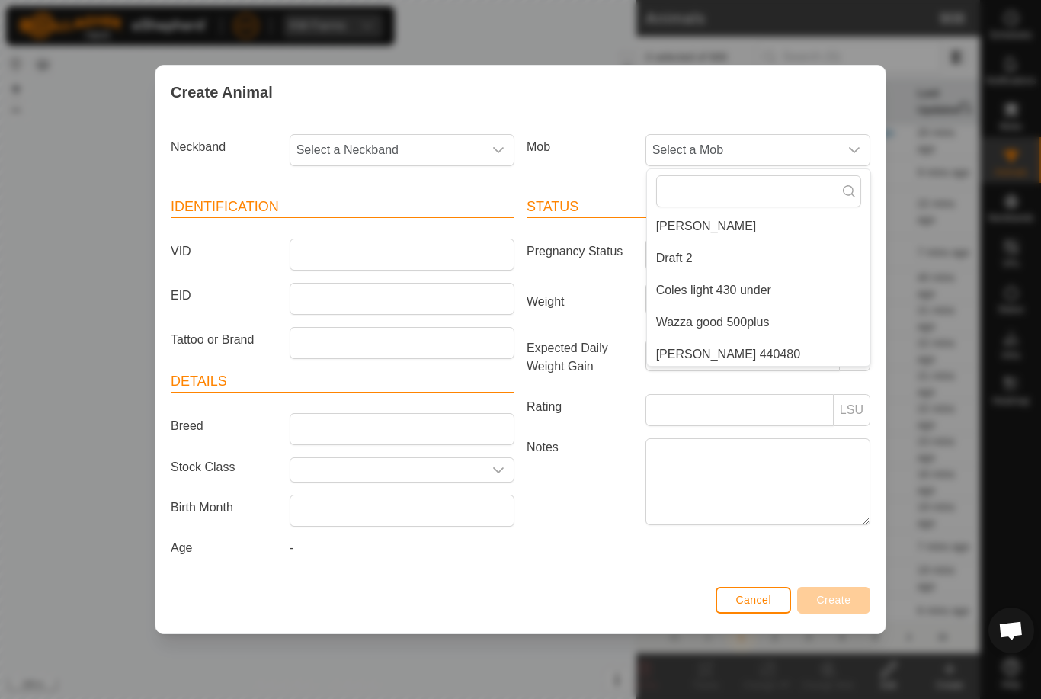
scroll to position [229, 0]
click at [820, 325] on li "[PERSON_NAME] 440480" at bounding box center [758, 320] width 223 height 30
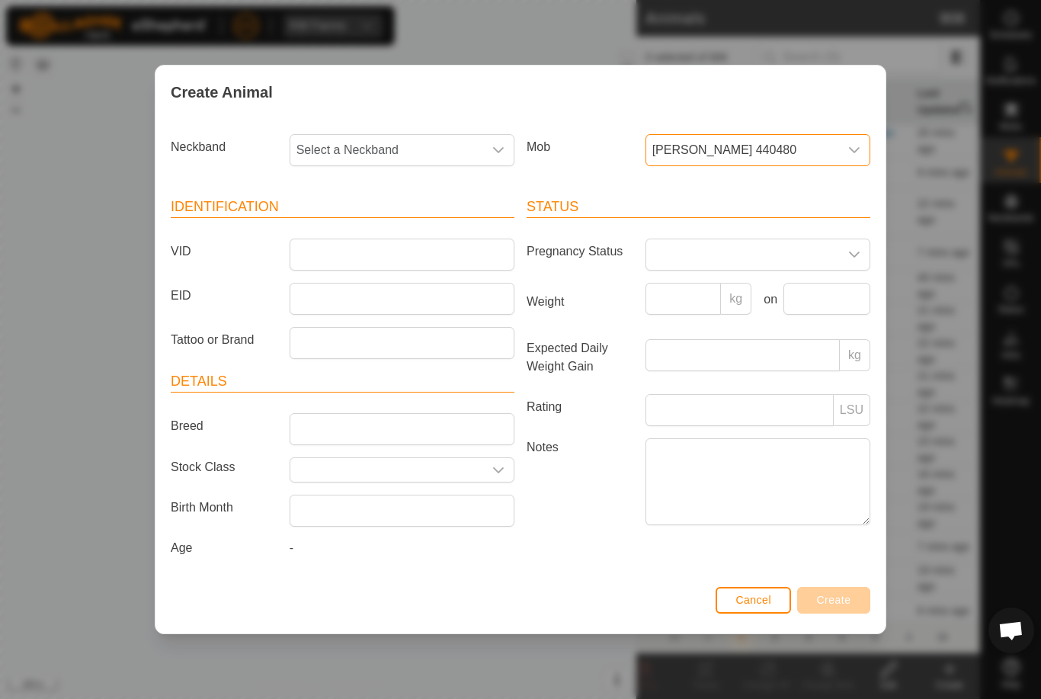
click at [376, 230] on article "Identification VID EID Tattoo or Brand" at bounding box center [343, 278] width 344 height 162
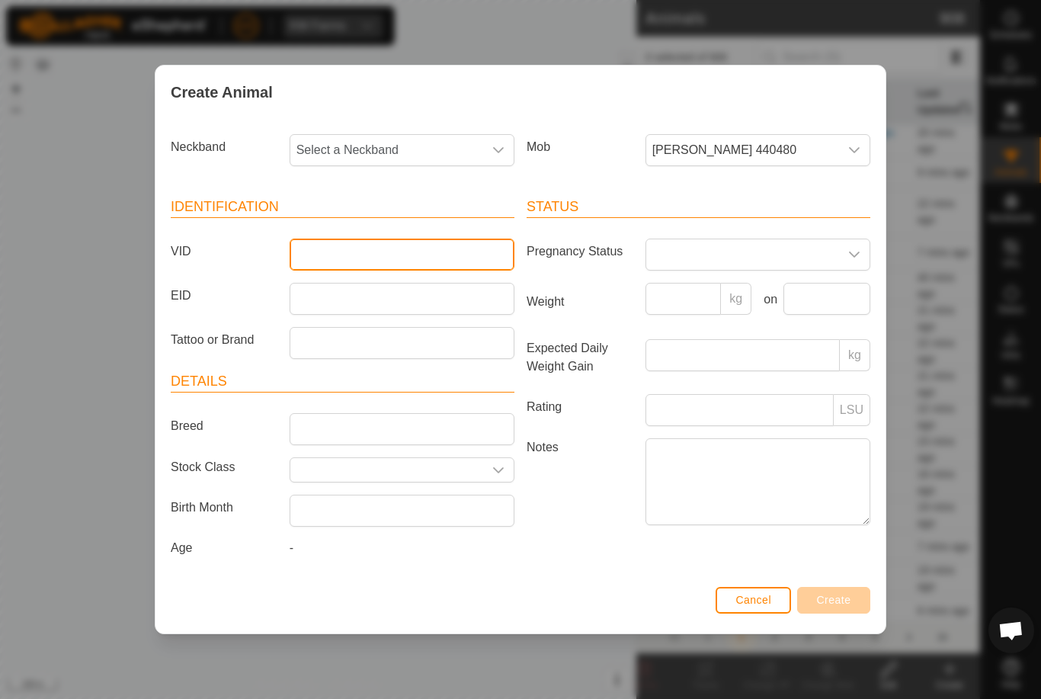
click at [384, 254] on input "VID" at bounding box center [402, 254] width 225 height 32
type input "Finn110"
click at [764, 141] on span "[PERSON_NAME] 440480" at bounding box center [742, 150] width 193 height 30
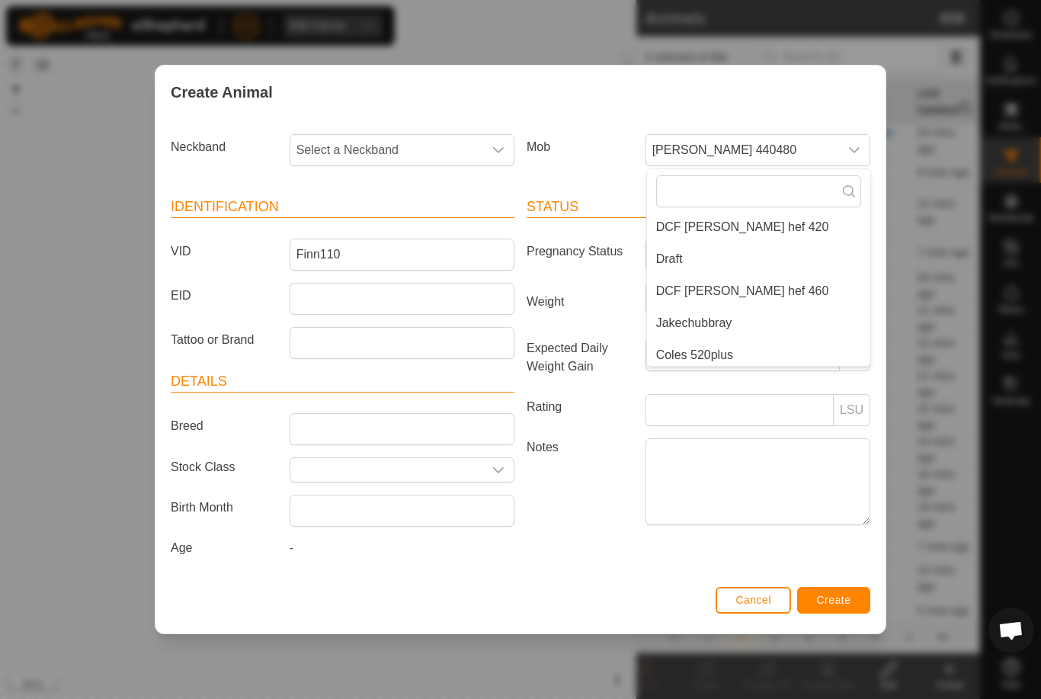
scroll to position [34, 0]
click at [783, 275] on li "DCF [PERSON_NAME] hef 460" at bounding box center [758, 290] width 223 height 30
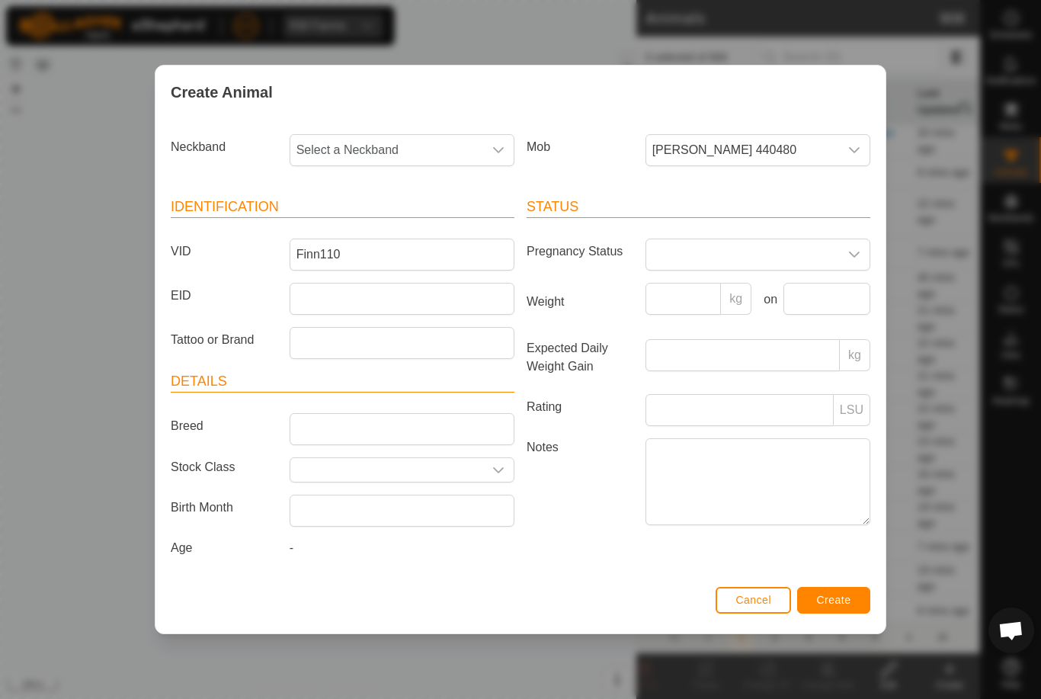
scroll to position [198, 0]
click at [394, 137] on span "Select a Neckband" at bounding box center [386, 150] width 193 height 30
type input "1530"
click at [394, 216] on li "1530538456" at bounding box center [402, 228] width 223 height 30
click at [852, 606] on button "Create" at bounding box center [833, 600] width 73 height 27
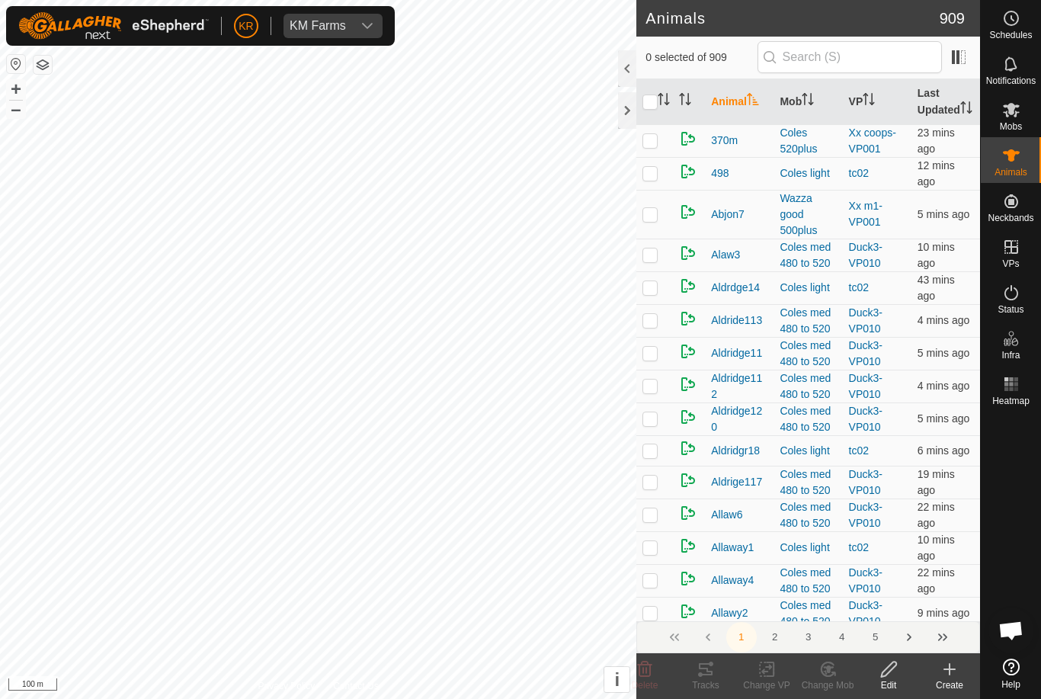
click at [958, 668] on icon at bounding box center [949, 669] width 18 height 18
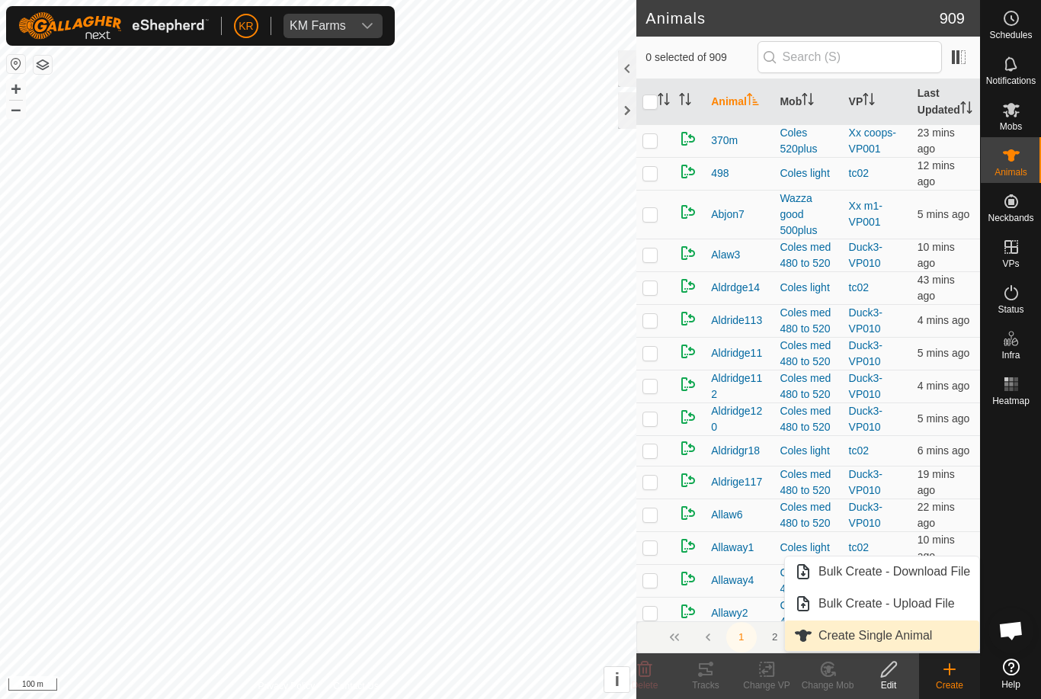
click at [948, 635] on link "Create Single Animal" at bounding box center [882, 635] width 194 height 30
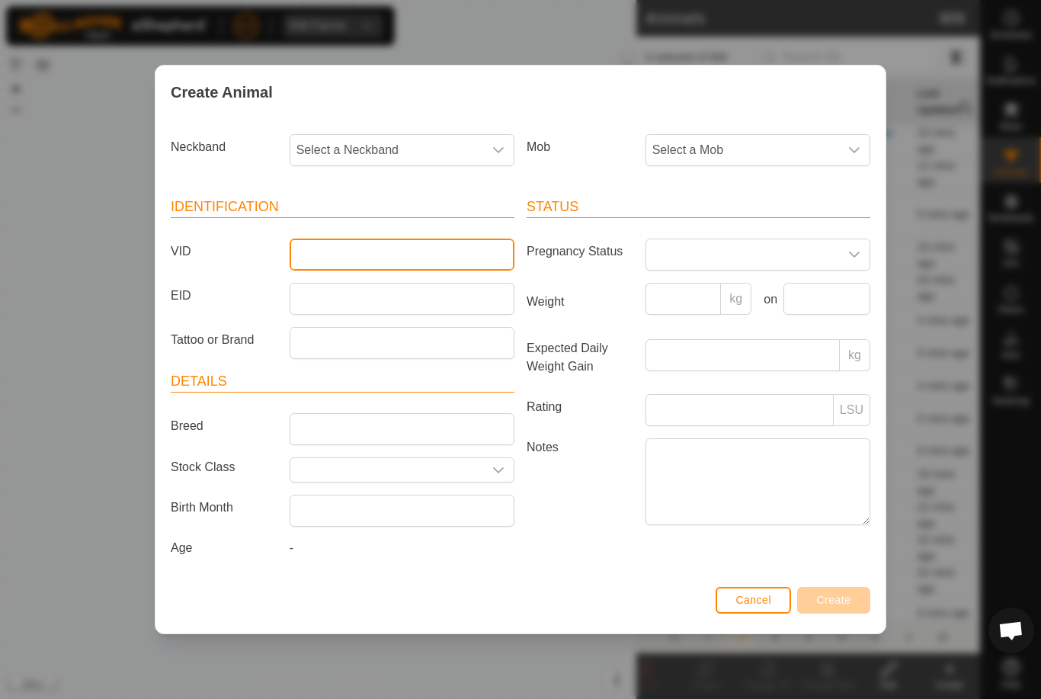
click at [410, 256] on input "VID" at bounding box center [402, 254] width 225 height 32
type input "B"
type input "Mb114"
click at [427, 143] on span "Select a Neckband" at bounding box center [386, 150] width 193 height 30
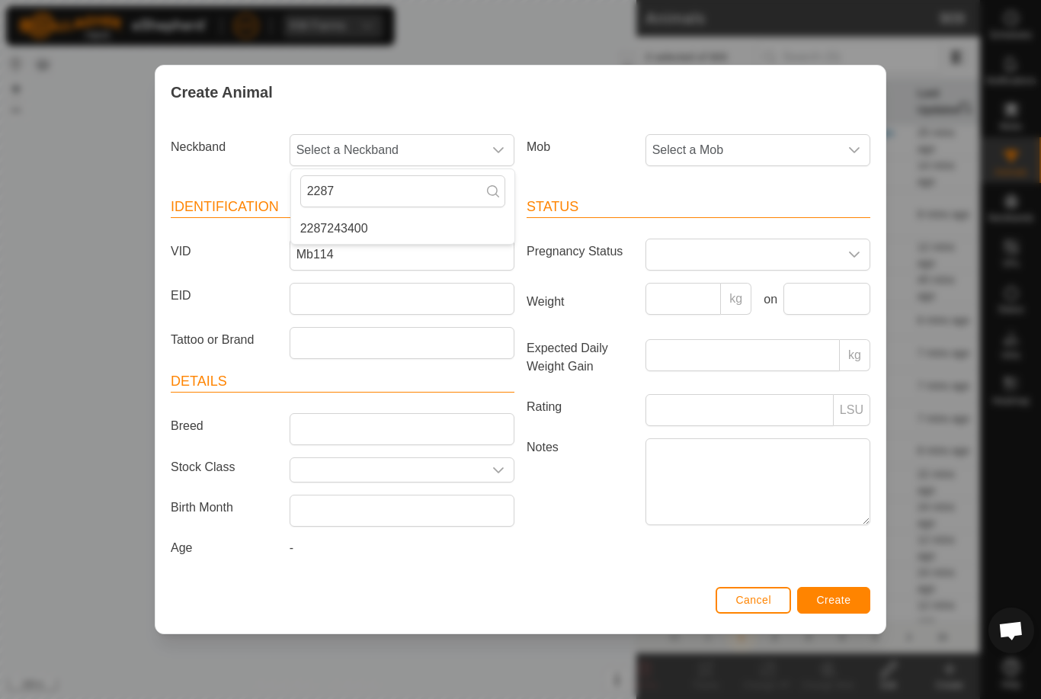
type input "2287"
click at [375, 213] on li "2287243400" at bounding box center [402, 228] width 223 height 30
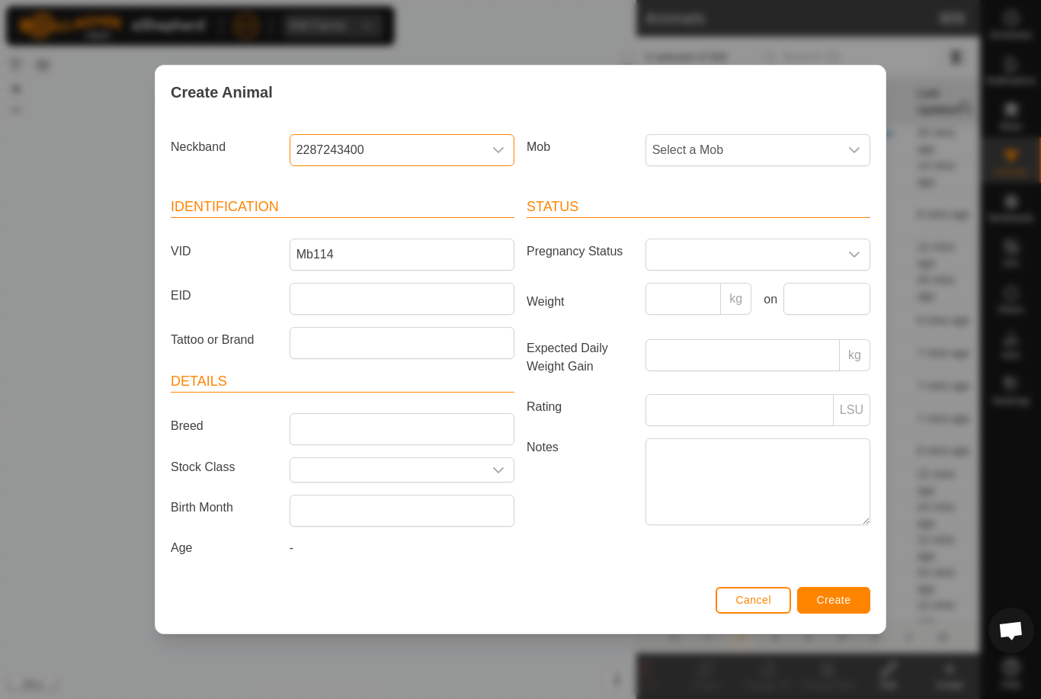
click at [827, 142] on span "Select a Mob" at bounding box center [742, 150] width 193 height 30
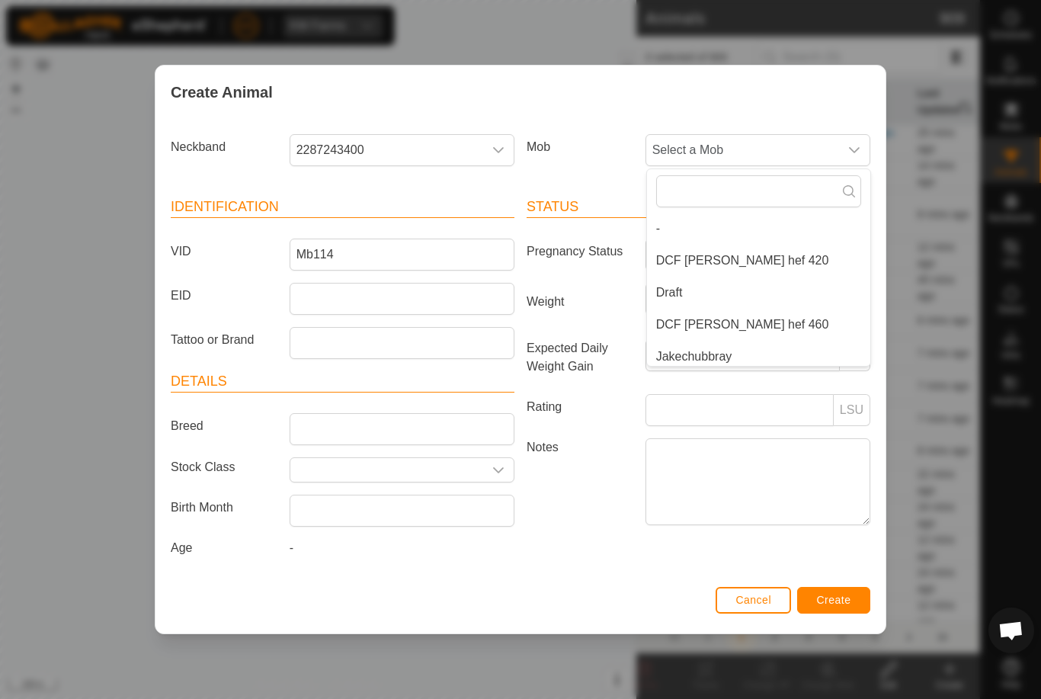
click at [824, 260] on li "DCF [PERSON_NAME] hef 420" at bounding box center [758, 260] width 223 height 30
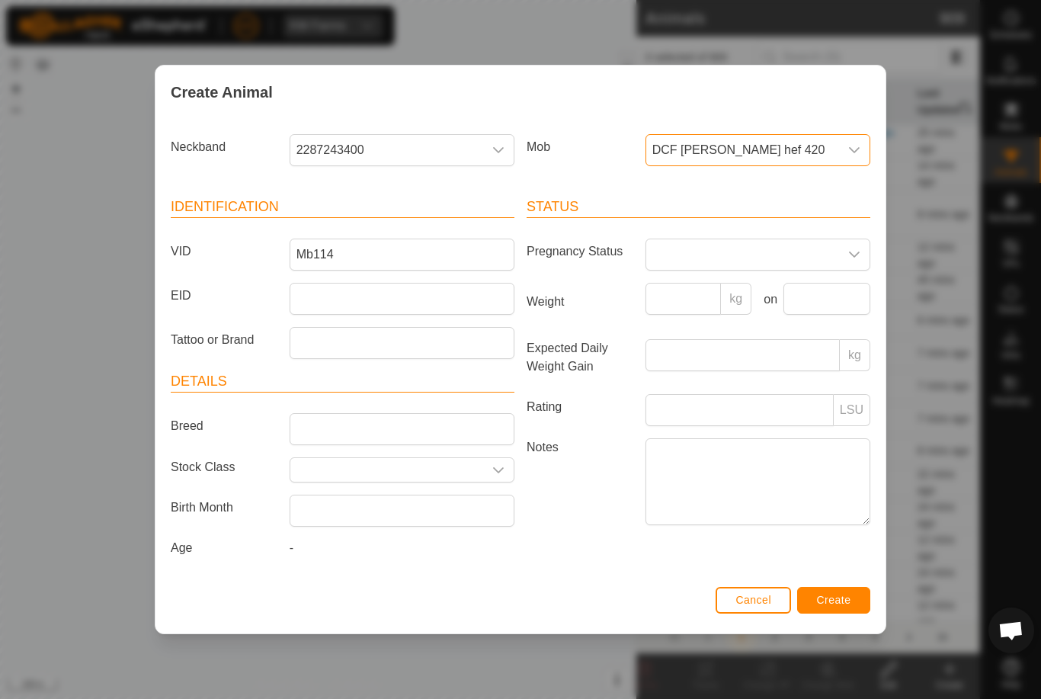
click at [852, 597] on button "Create" at bounding box center [833, 600] width 73 height 27
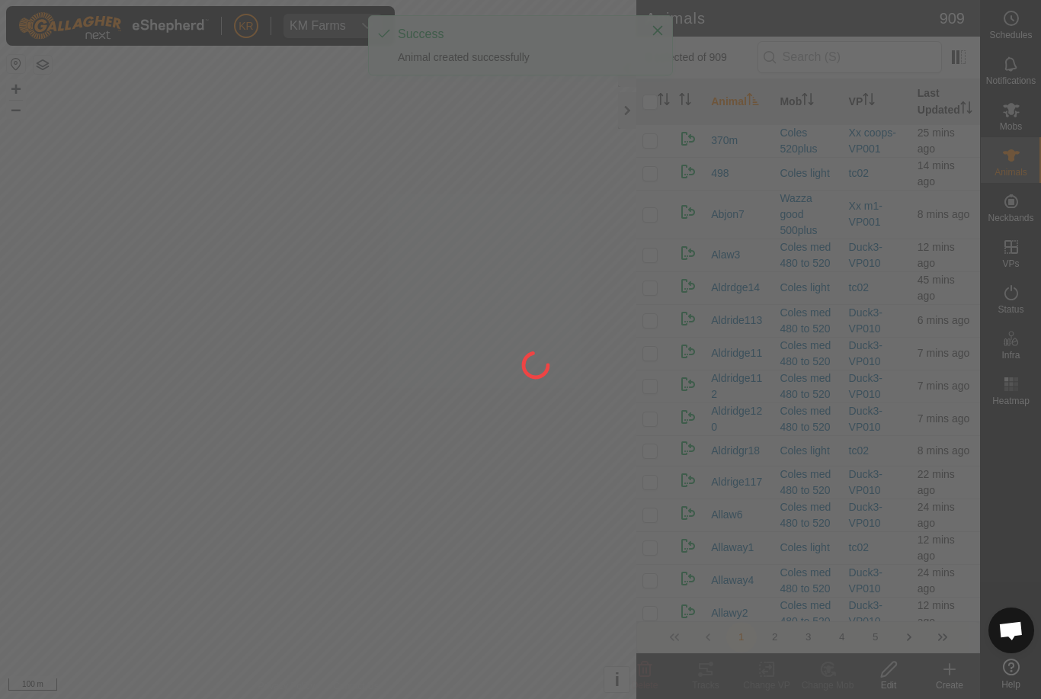
click at [989, 498] on div at bounding box center [520, 349] width 1041 height 699
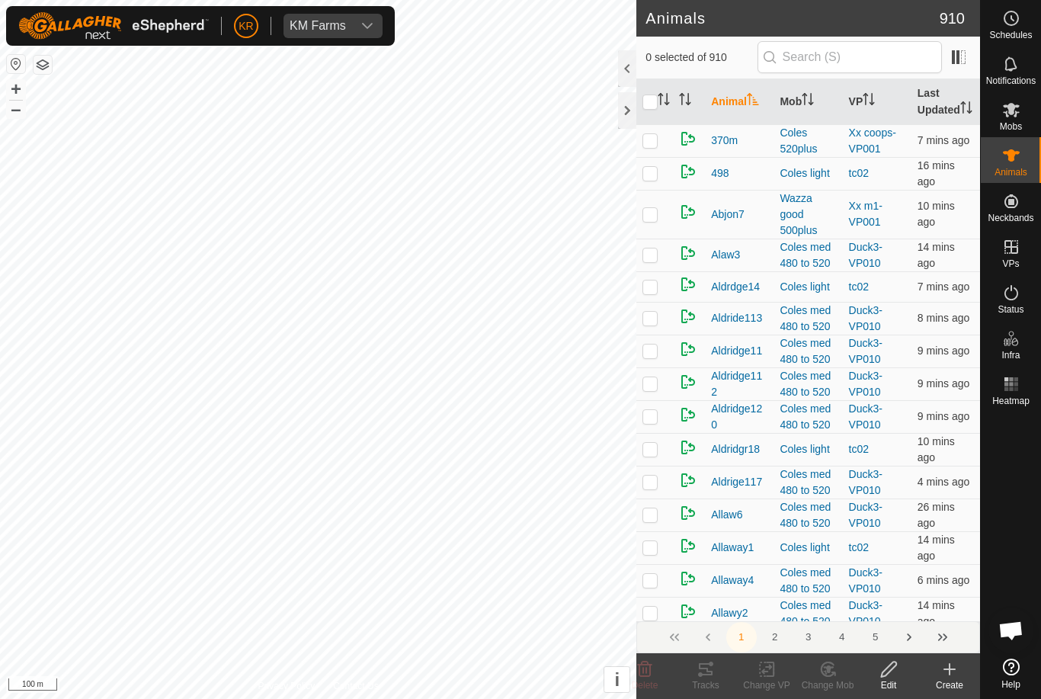
click at [953, 676] on icon at bounding box center [949, 669] width 18 height 18
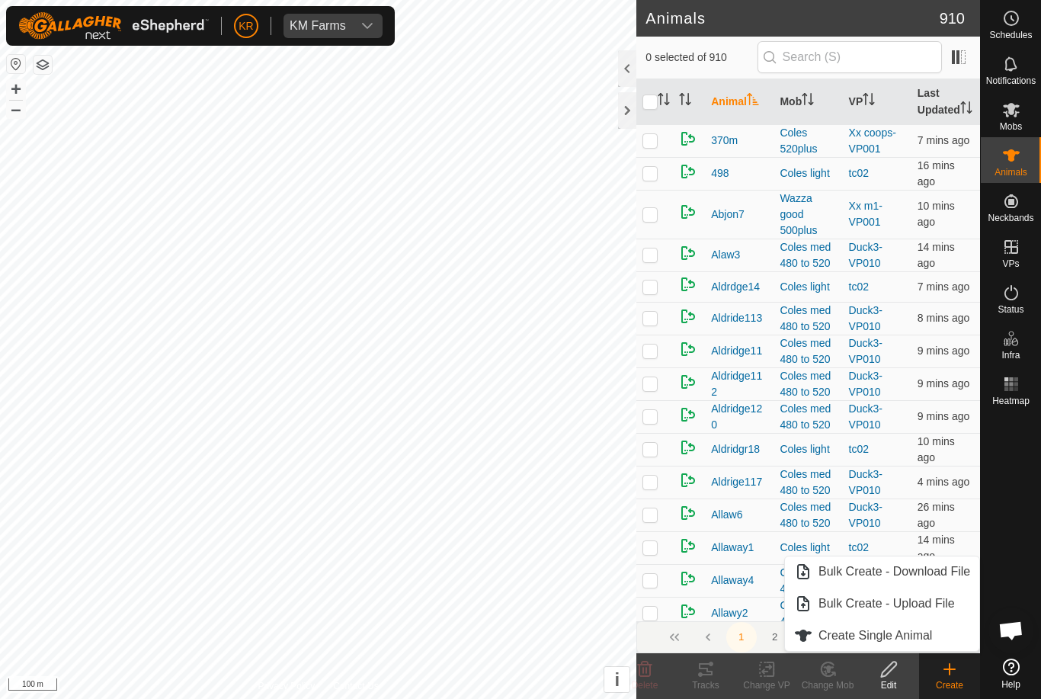
click at [923, 642] on span "Create Single Animal" at bounding box center [875, 635] width 114 height 18
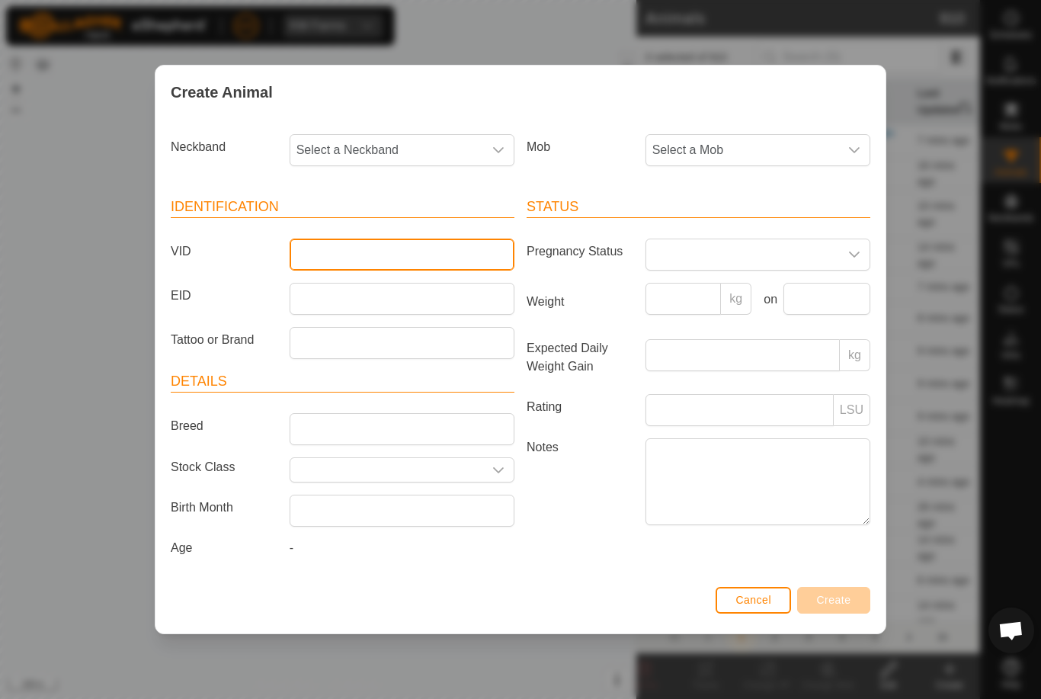
click at [390, 251] on input "VID" at bounding box center [402, 254] width 225 height 32
type input "Finn102"
click at [802, 135] on span "Select a Mob" at bounding box center [742, 150] width 193 height 30
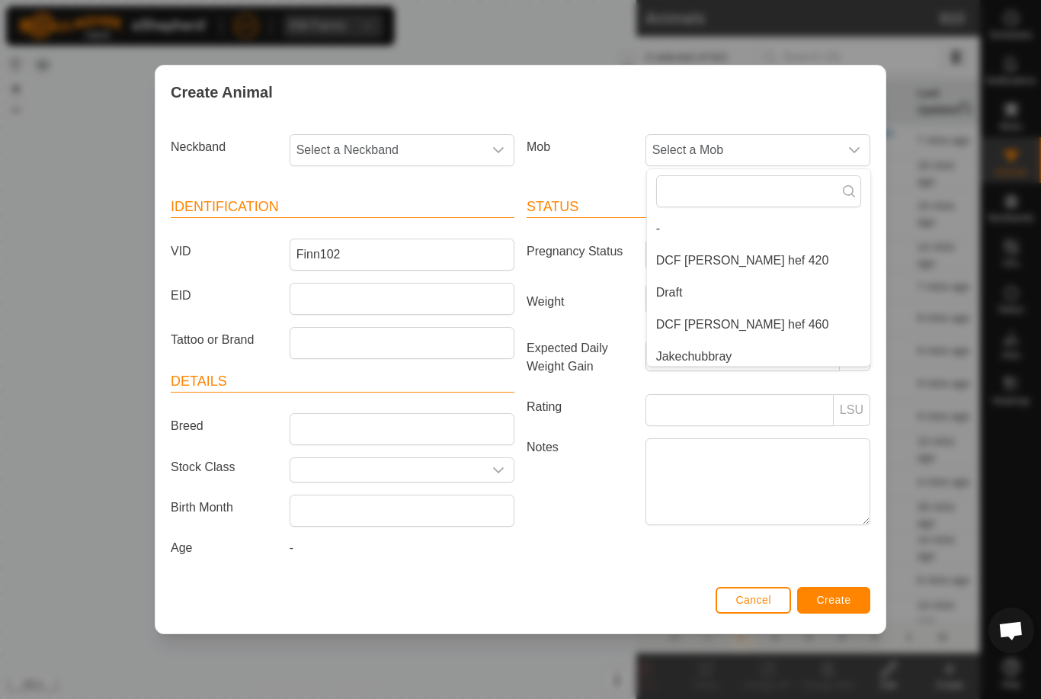
click at [777, 254] on li "DCF [PERSON_NAME] hef 420" at bounding box center [758, 260] width 223 height 30
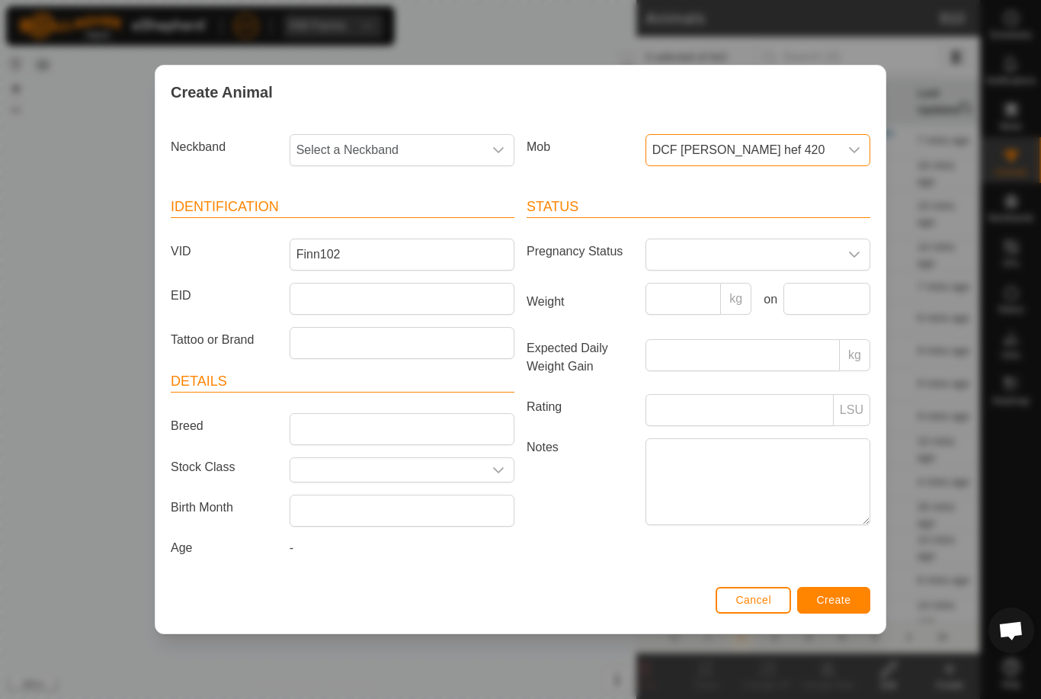
click at [430, 142] on span "Select a Neckband" at bounding box center [386, 150] width 193 height 30
type input "36555"
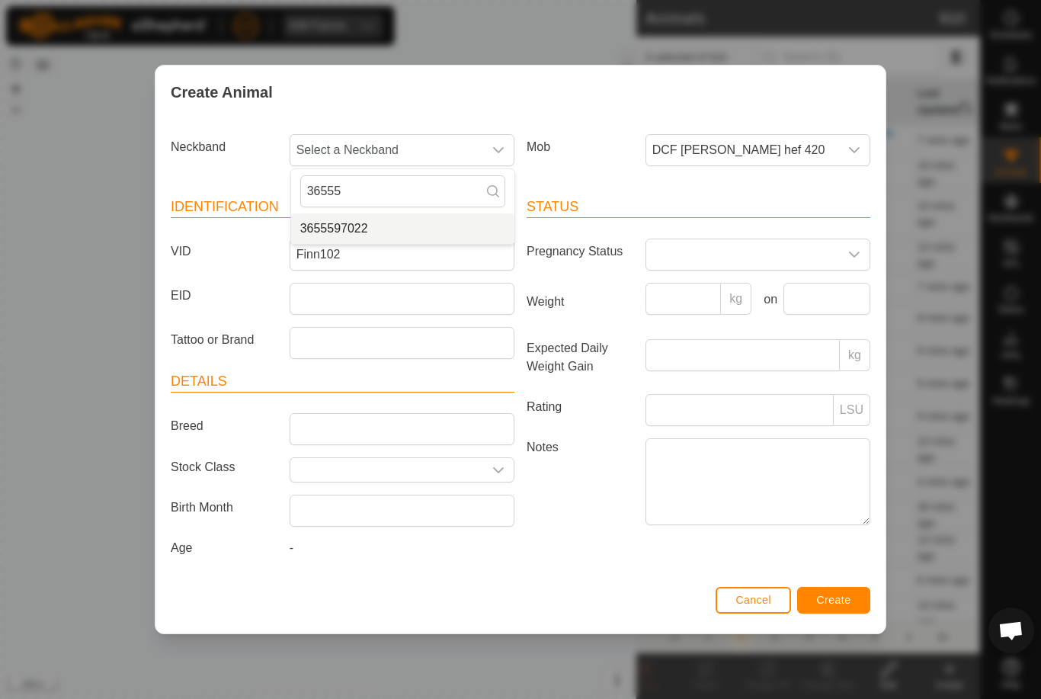
click at [419, 225] on li "3655597022" at bounding box center [402, 228] width 223 height 30
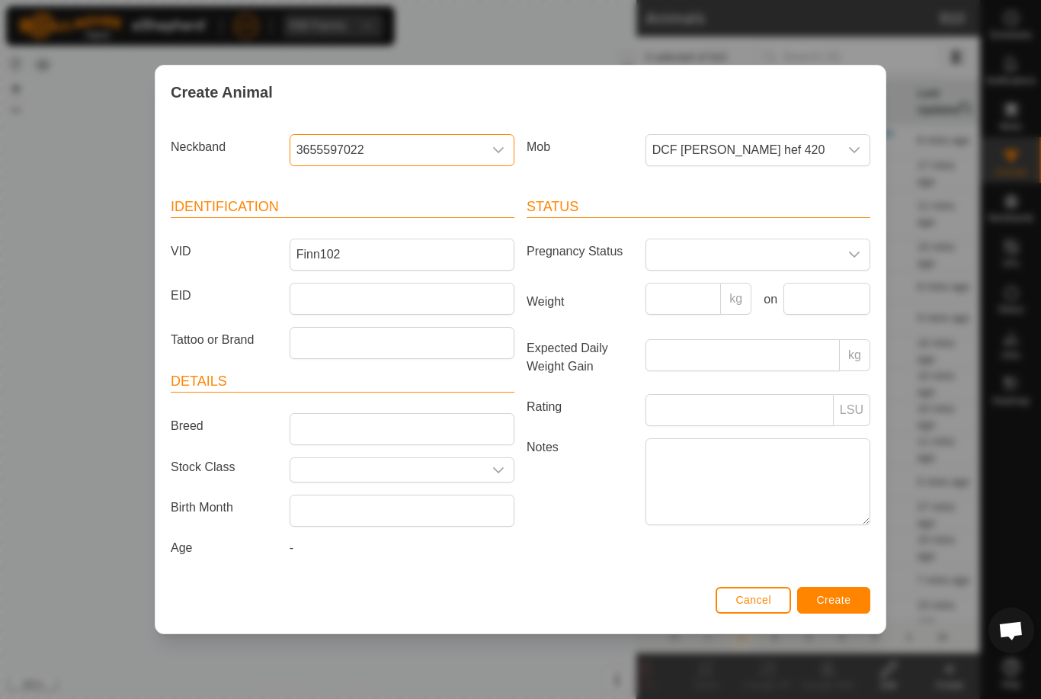
click at [848, 601] on span "Create" at bounding box center [834, 600] width 34 height 12
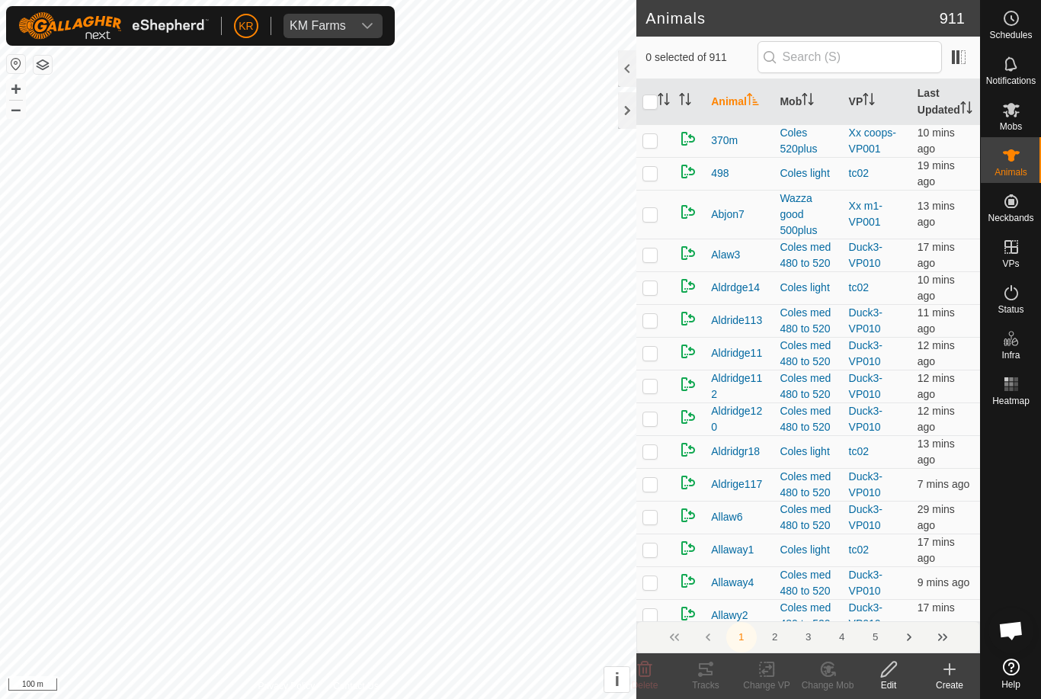
click at [954, 684] on div "Create" at bounding box center [949, 685] width 61 height 14
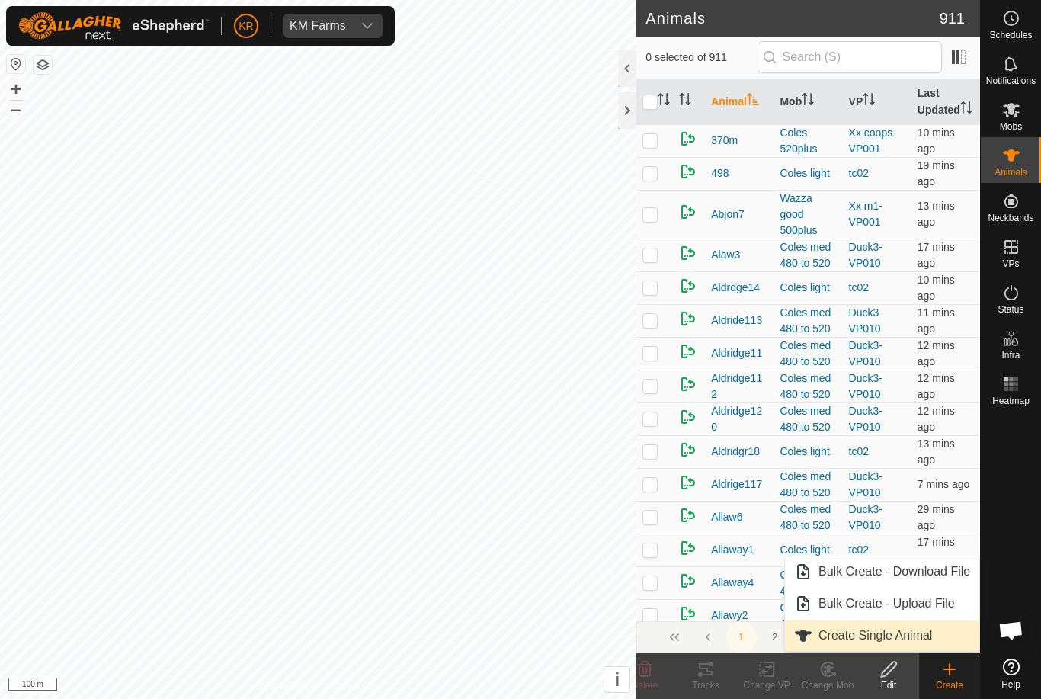
click at [898, 638] on span "Create Single Animal" at bounding box center [875, 635] width 114 height 18
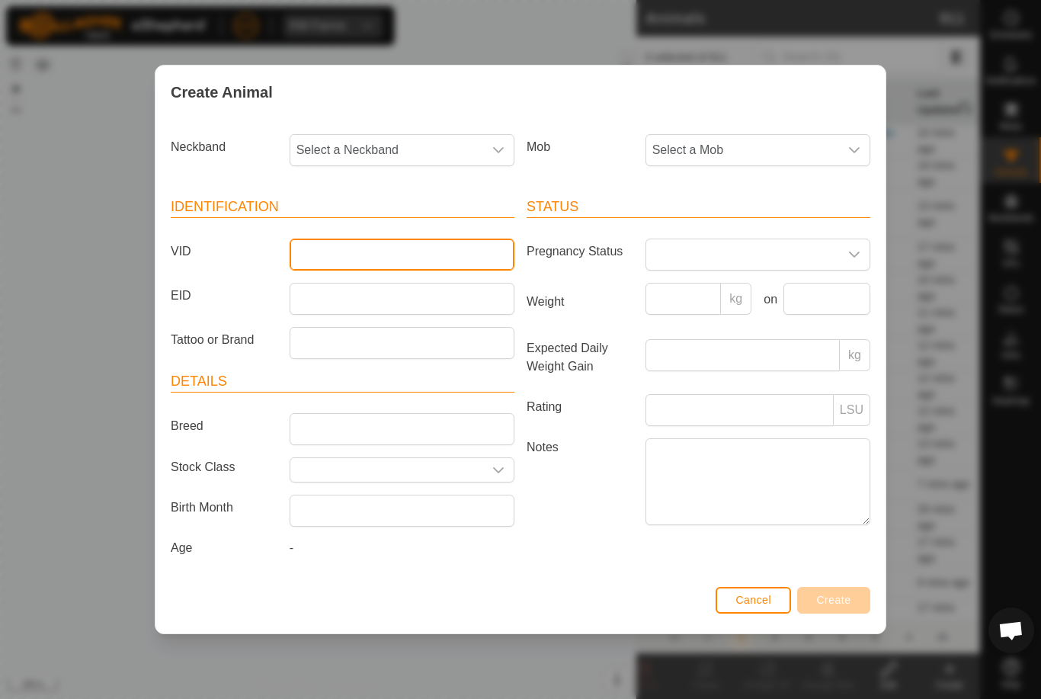
click at [379, 253] on input "VID" at bounding box center [402, 254] width 225 height 32
type input "Mb103"
click at [779, 140] on span "Select a Mob" at bounding box center [742, 150] width 193 height 30
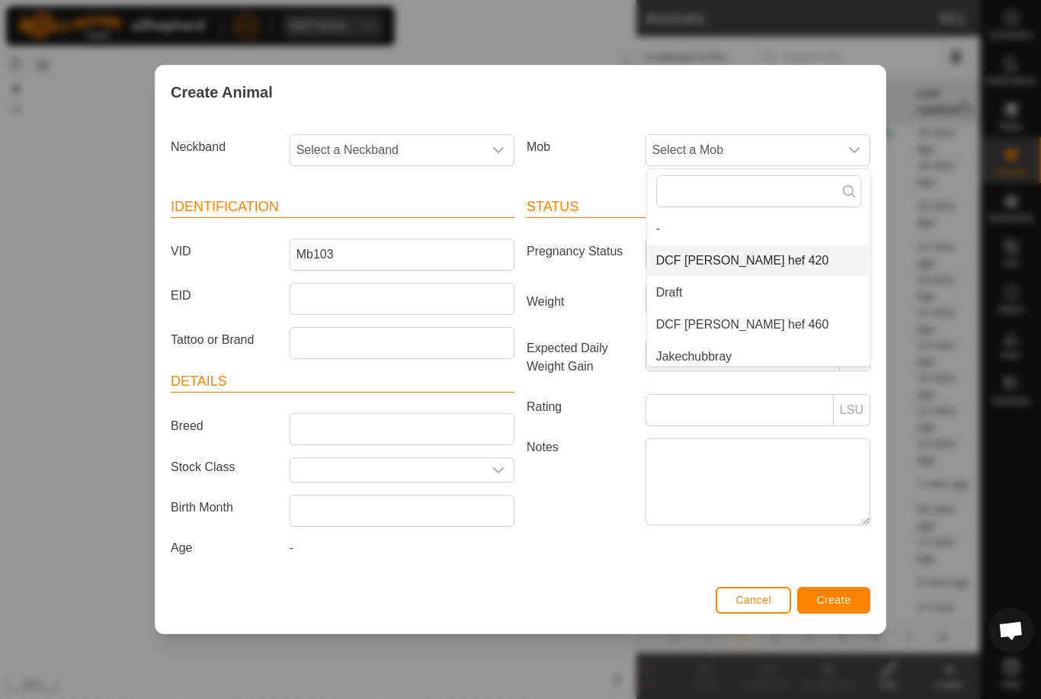
click at [754, 245] on li "DCF [PERSON_NAME] hef 420" at bounding box center [758, 260] width 223 height 30
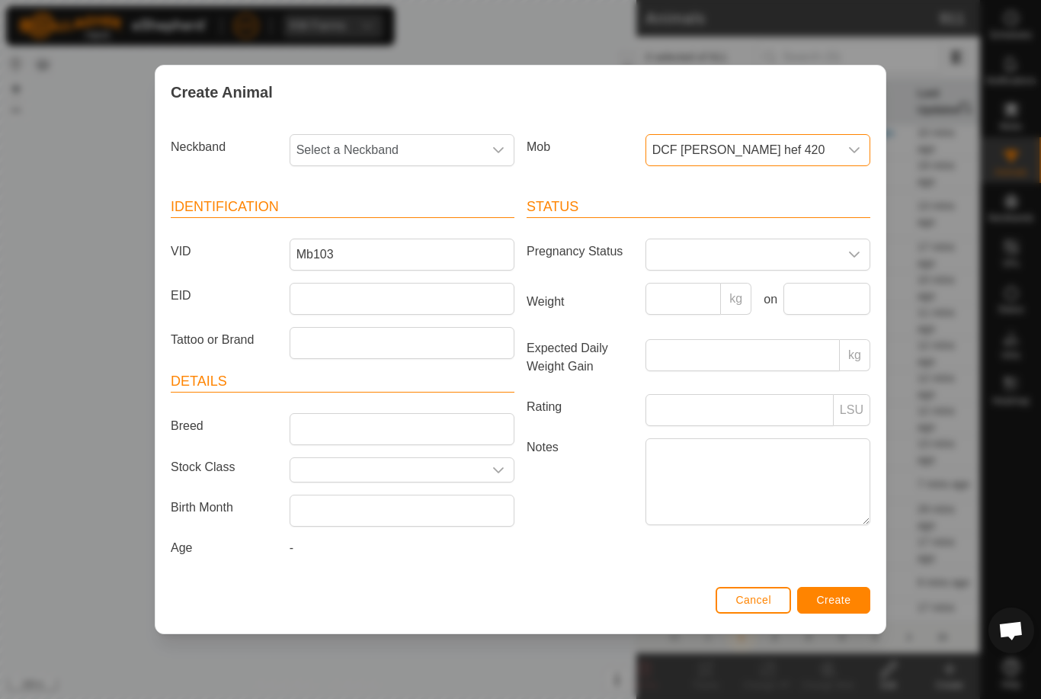
click at [462, 135] on span "Select a Neckband" at bounding box center [386, 150] width 193 height 30
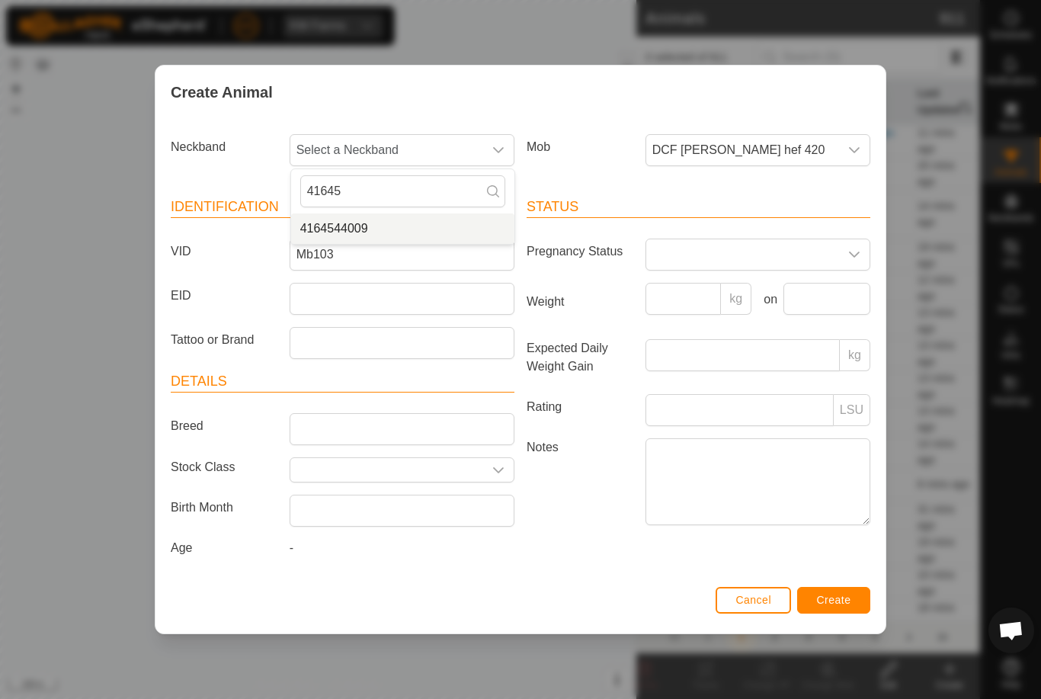
type input "41645"
click at [402, 213] on li "4164544009" at bounding box center [402, 228] width 223 height 30
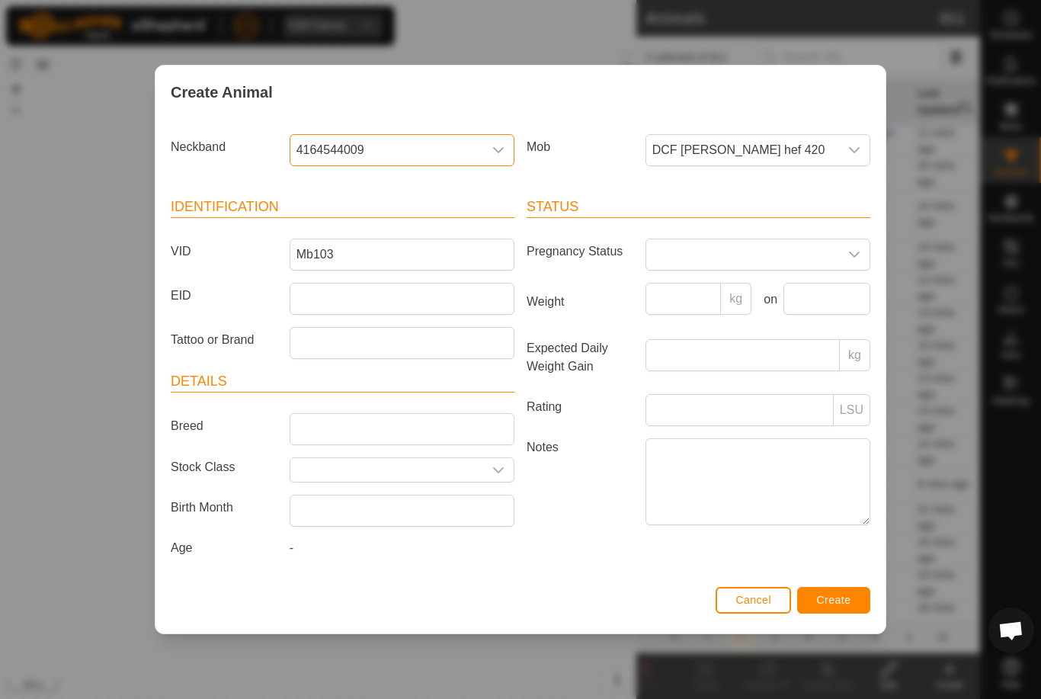
click at [848, 599] on span "Create" at bounding box center [834, 600] width 34 height 12
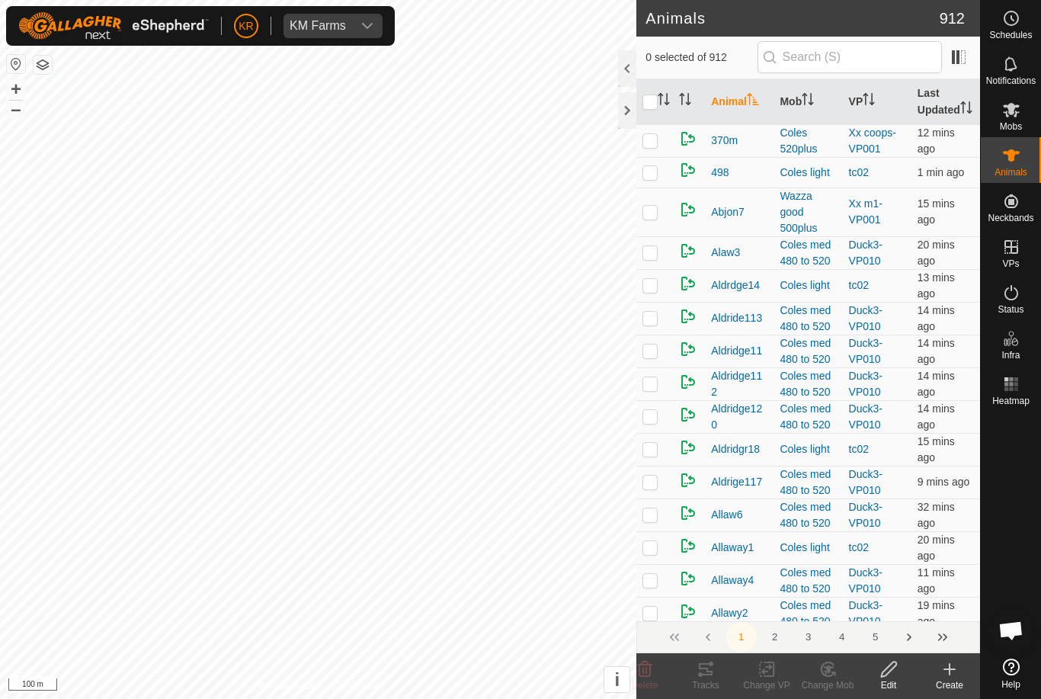
click at [961, 679] on div "Create" at bounding box center [949, 685] width 61 height 14
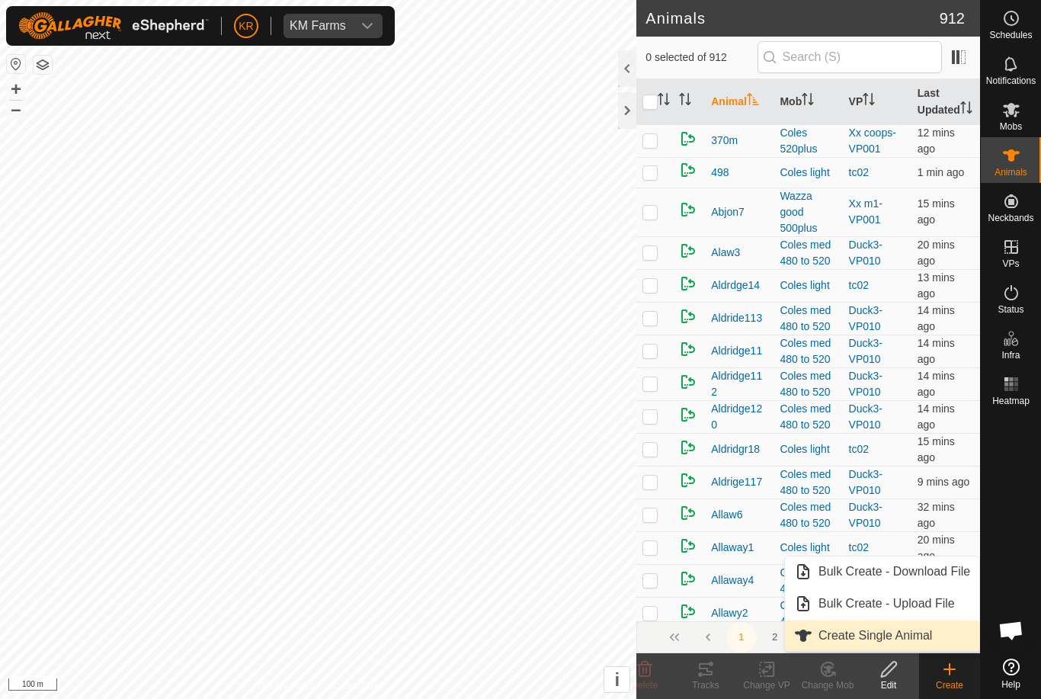
click at [923, 642] on span "Create Single Animal" at bounding box center [875, 635] width 114 height 18
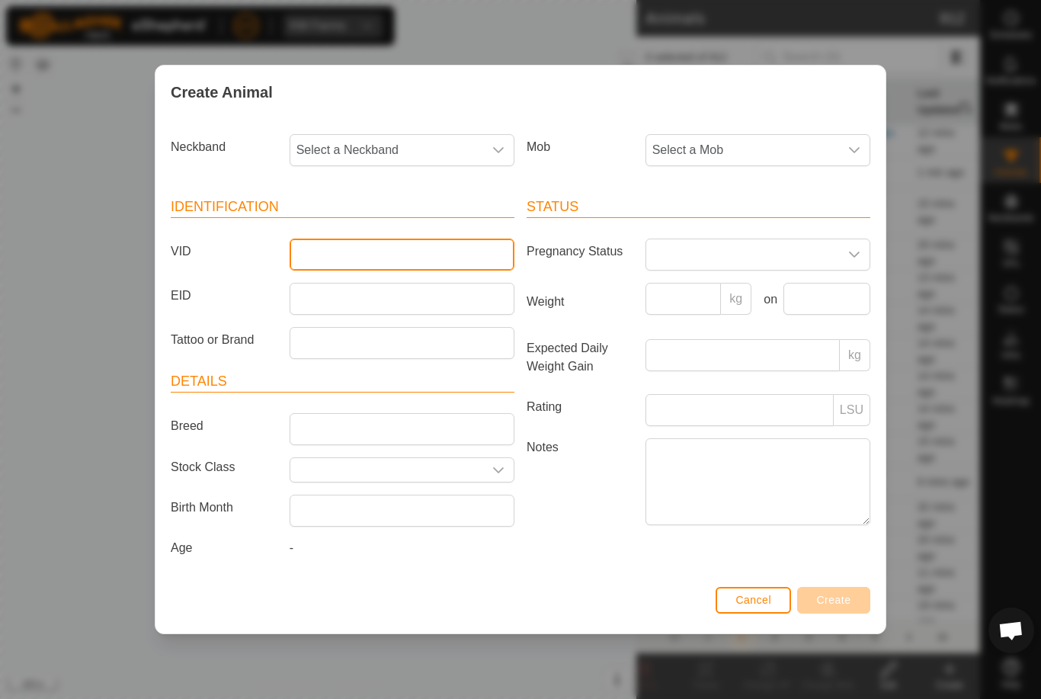
click at [377, 247] on input "VID" at bounding box center [402, 254] width 225 height 32
type input "Finn106"
click at [742, 142] on span "Select a Mob" at bounding box center [742, 150] width 193 height 30
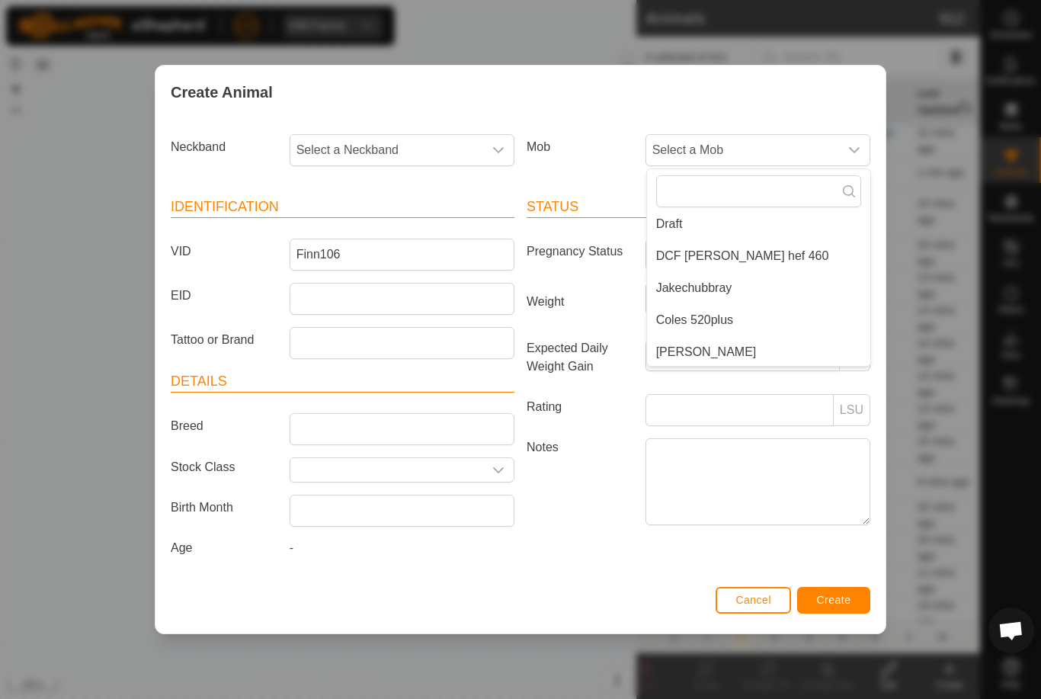
scroll to position [70, 0]
click at [761, 242] on li "DCF [PERSON_NAME] hef 460" at bounding box center [758, 254] width 223 height 30
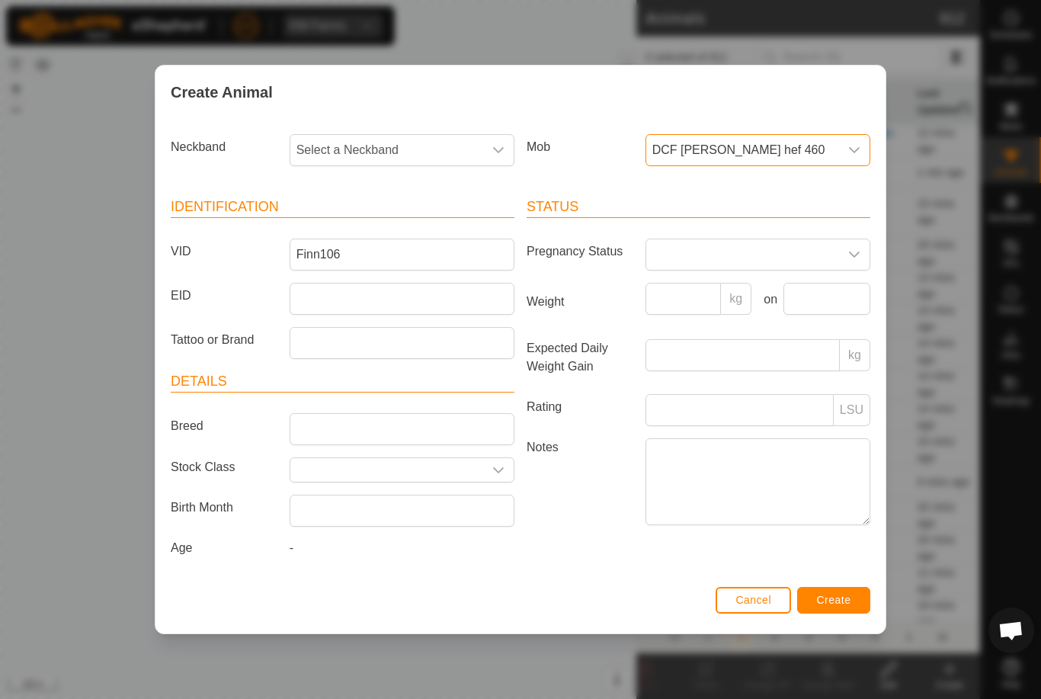
click at [382, 136] on span "Select a Neckband" at bounding box center [386, 150] width 193 height 30
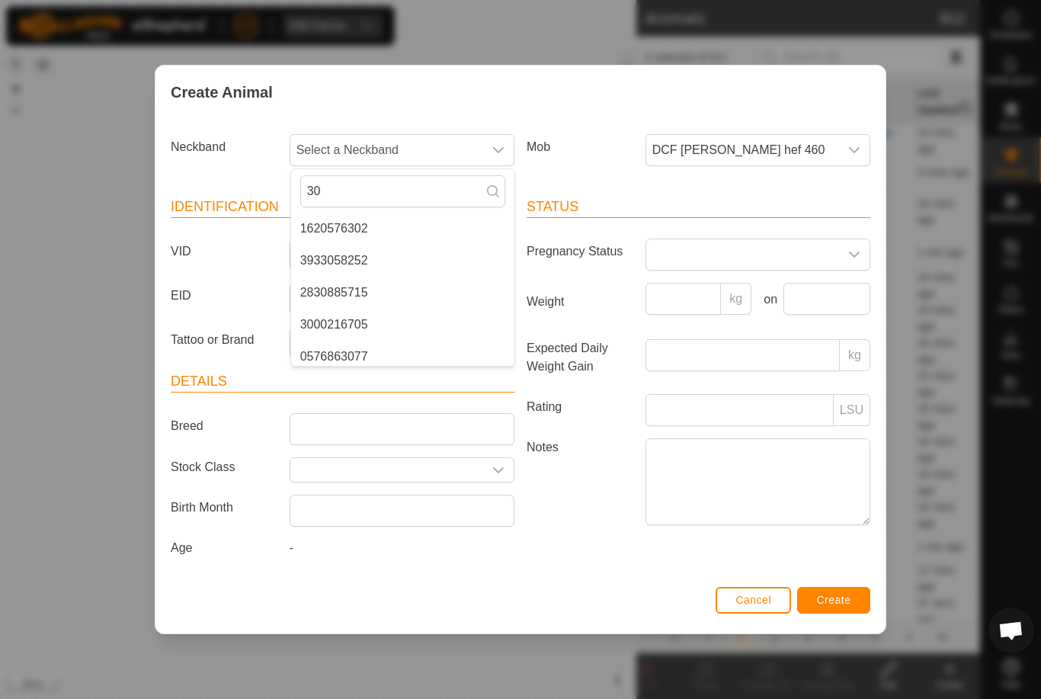
type input "3"
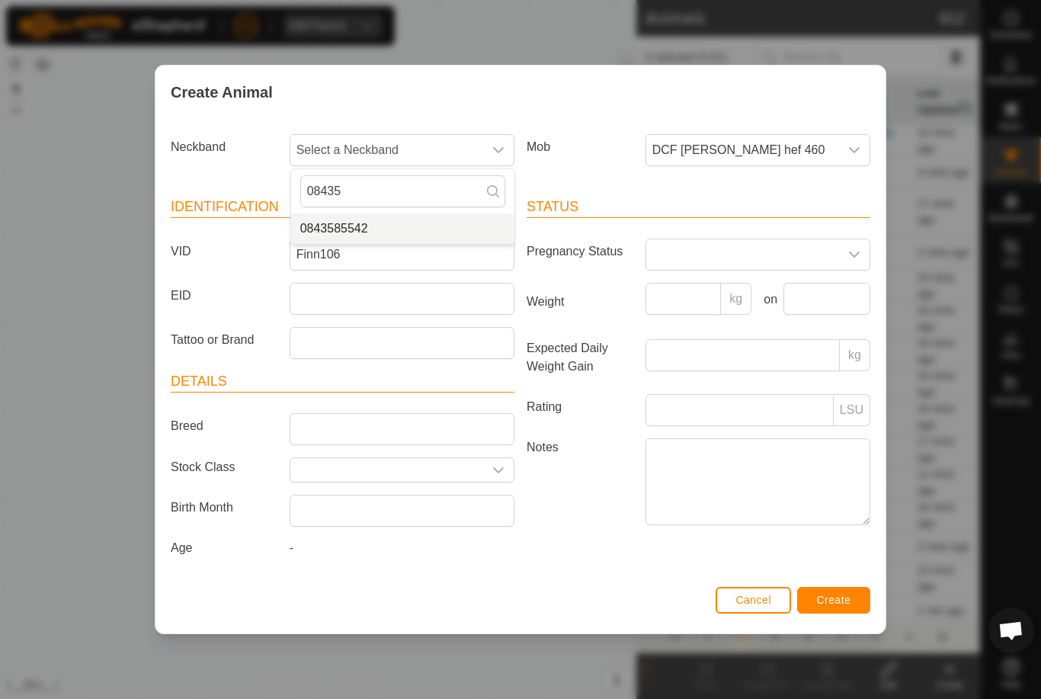
type input "08435"
click at [403, 224] on li "0843585542" at bounding box center [402, 228] width 223 height 30
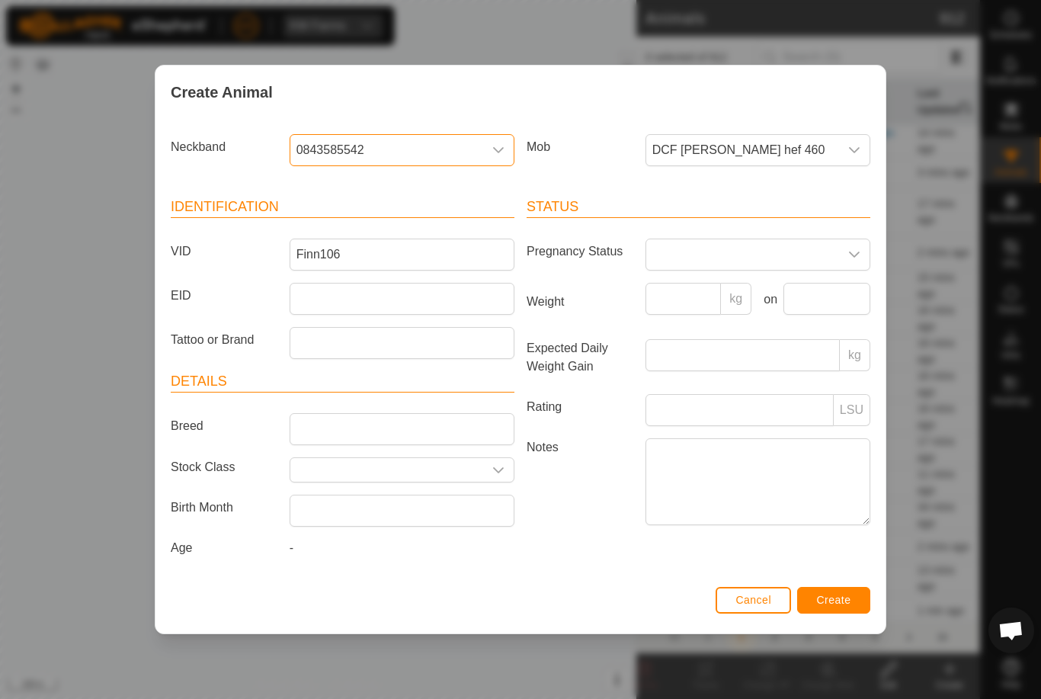
click at [837, 581] on div "Status Pregnancy Status Weight kg on Expected Daily Weight Gain kg Rating LSU N…" at bounding box center [698, 379] width 356 height 403
click at [843, 613] on button "Create" at bounding box center [833, 600] width 73 height 27
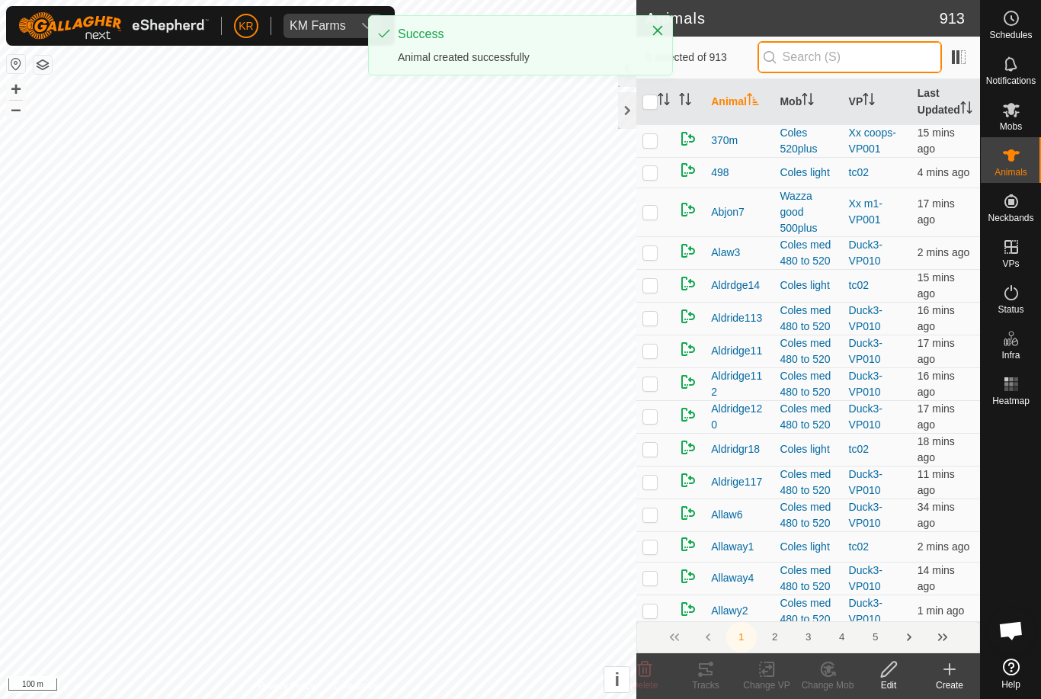
click at [907, 69] on input "text" at bounding box center [849, 57] width 184 height 32
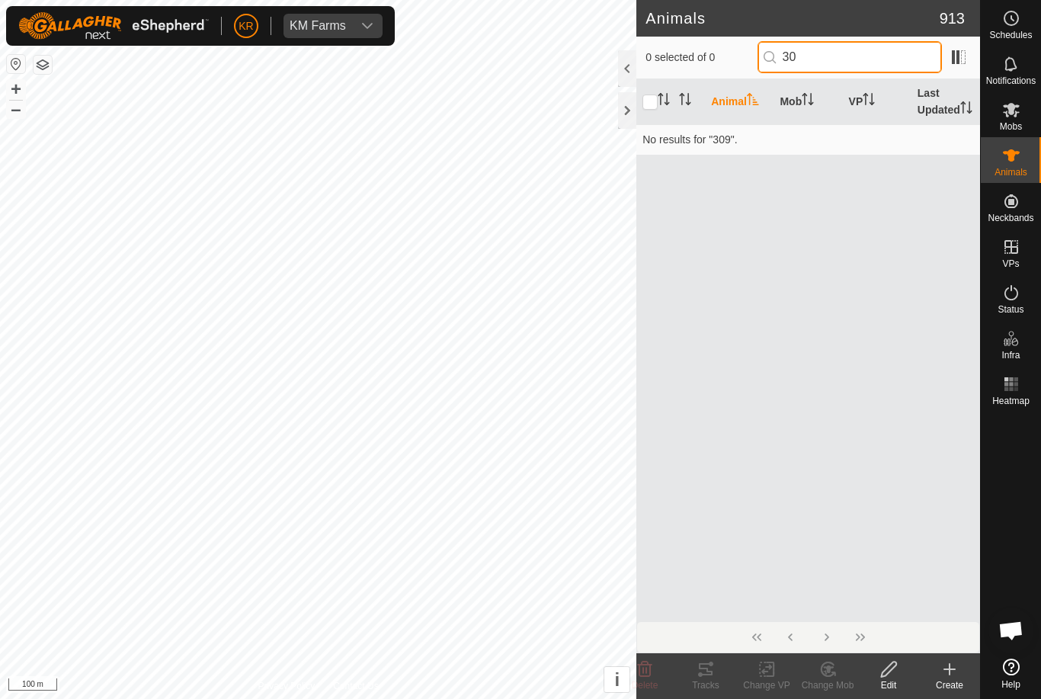
type input "3"
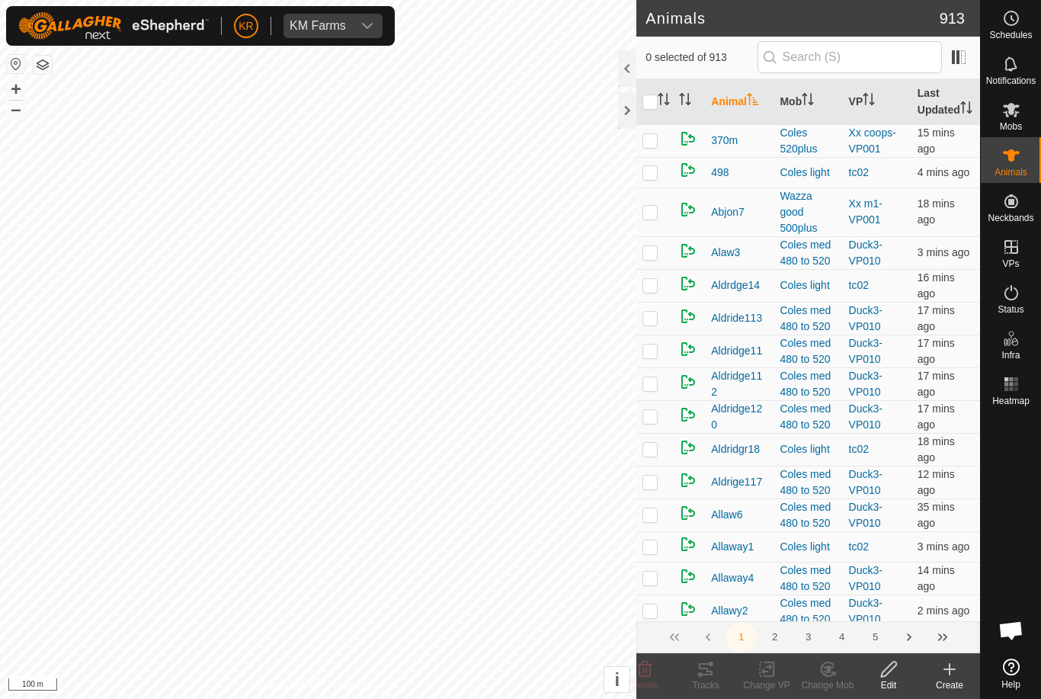
click at [954, 674] on icon at bounding box center [949, 669] width 18 height 18
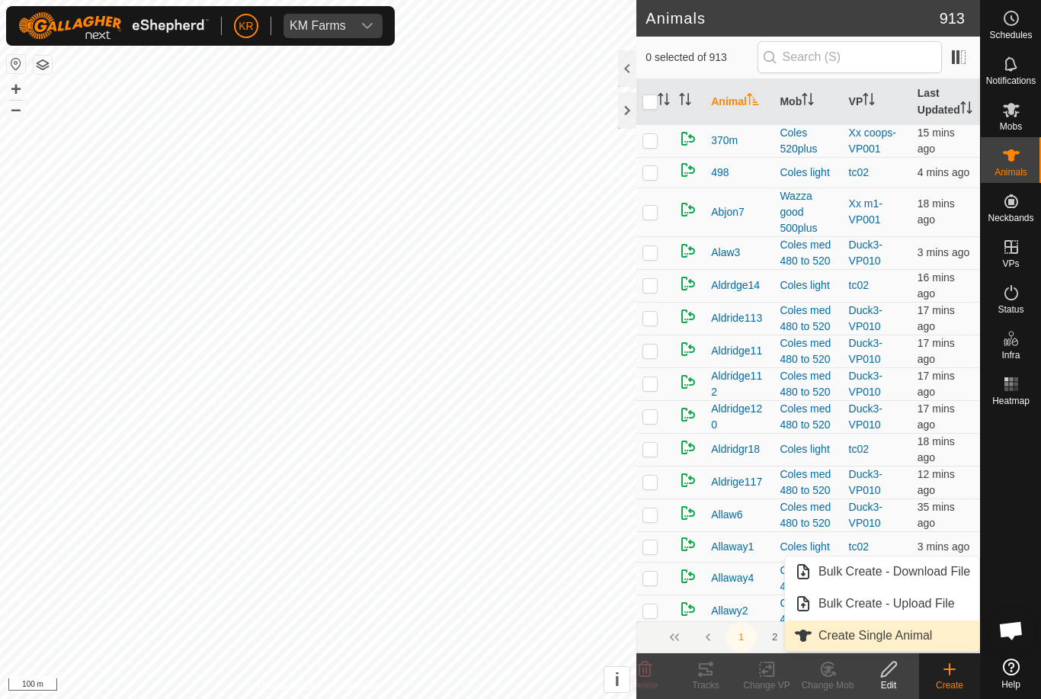
click at [938, 635] on link "Create Single Animal" at bounding box center [882, 635] width 194 height 30
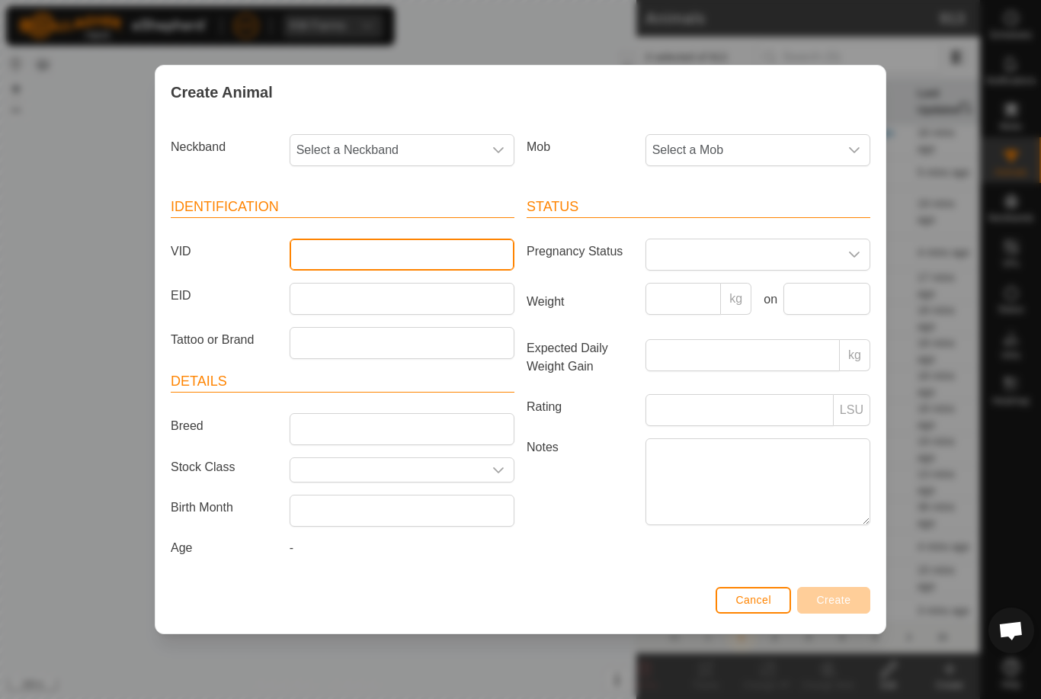
click at [407, 254] on input "VID" at bounding box center [402, 254] width 225 height 32
type input "Mb100"
click at [775, 139] on span "Select a Mob" at bounding box center [742, 150] width 193 height 30
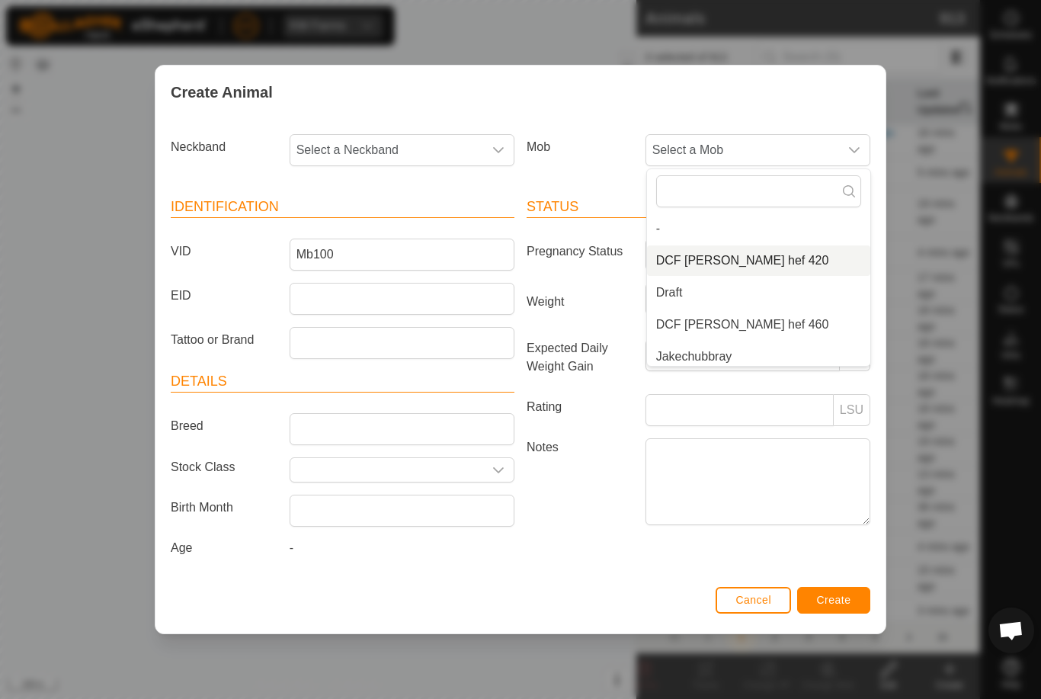
click at [775, 254] on li "DCF [PERSON_NAME] hef 420" at bounding box center [758, 260] width 223 height 30
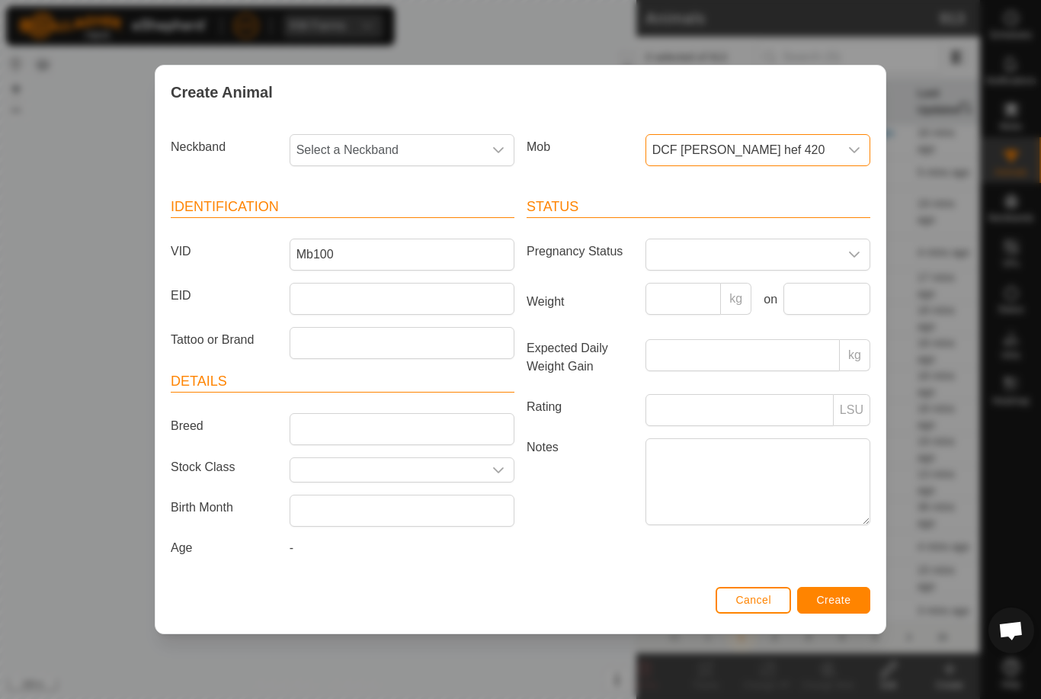
click at [421, 146] on span "Select a Neckband" at bounding box center [386, 150] width 193 height 30
type input "19290"
click at [383, 222] on li "1929001594" at bounding box center [402, 228] width 223 height 30
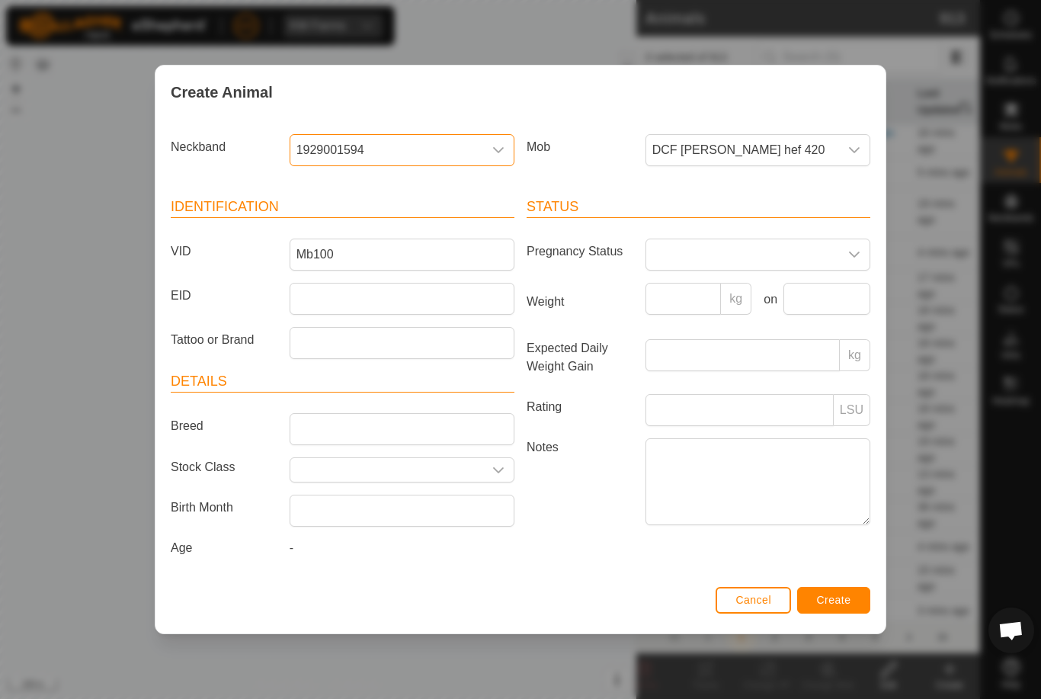
click at [840, 606] on span "Create" at bounding box center [834, 600] width 34 height 12
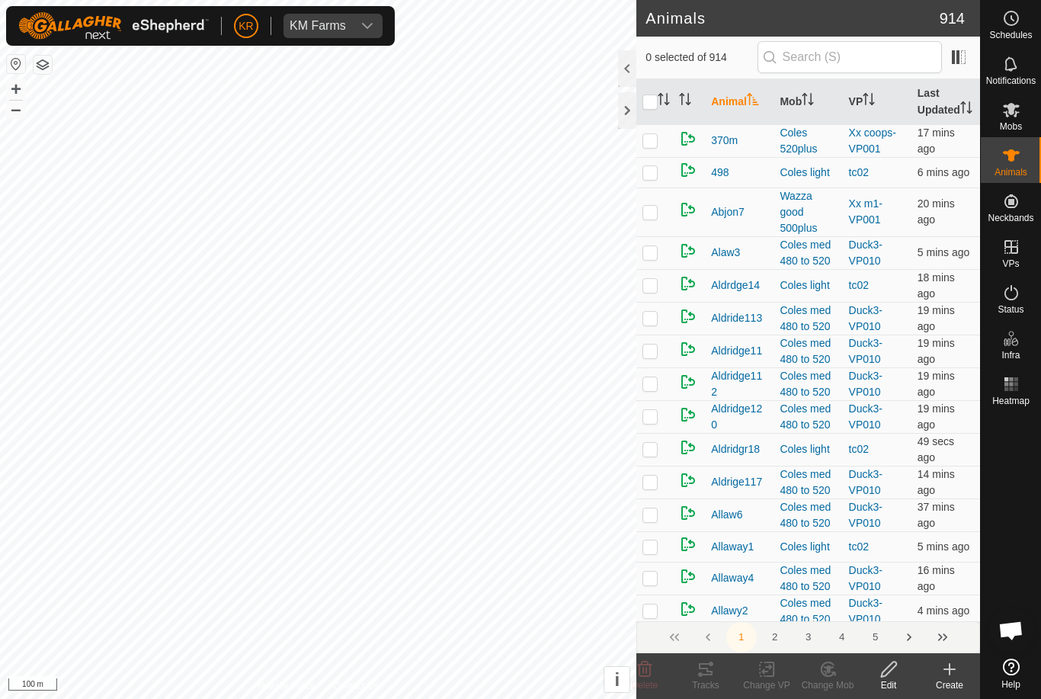
click at [958, 672] on icon at bounding box center [949, 669] width 18 height 18
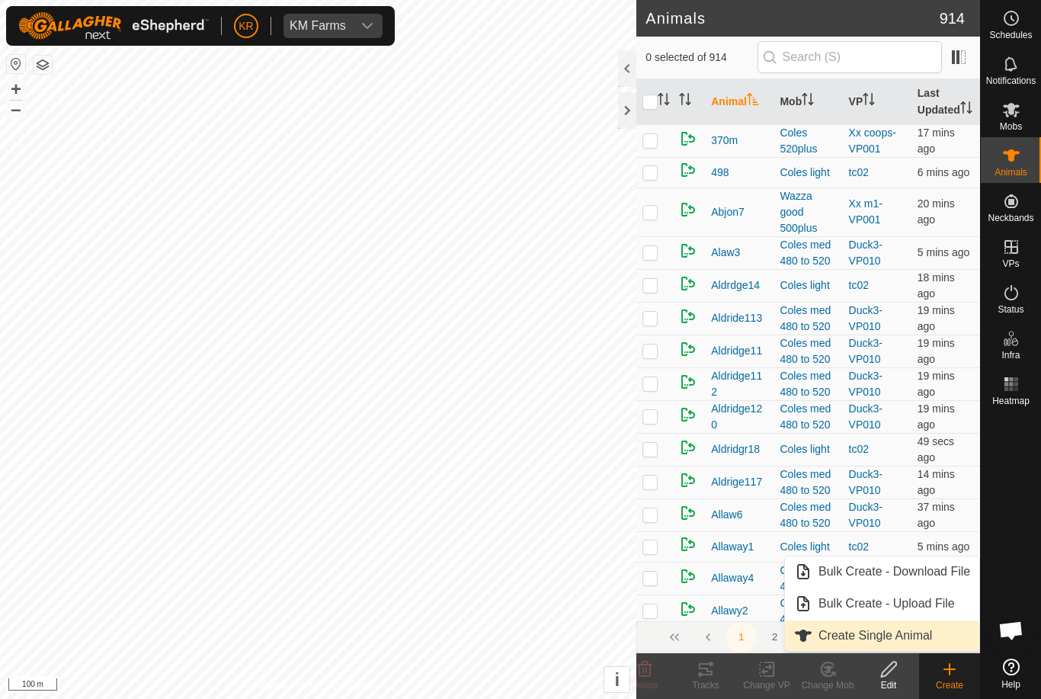
click at [938, 634] on link "Create Single Animal" at bounding box center [882, 635] width 194 height 30
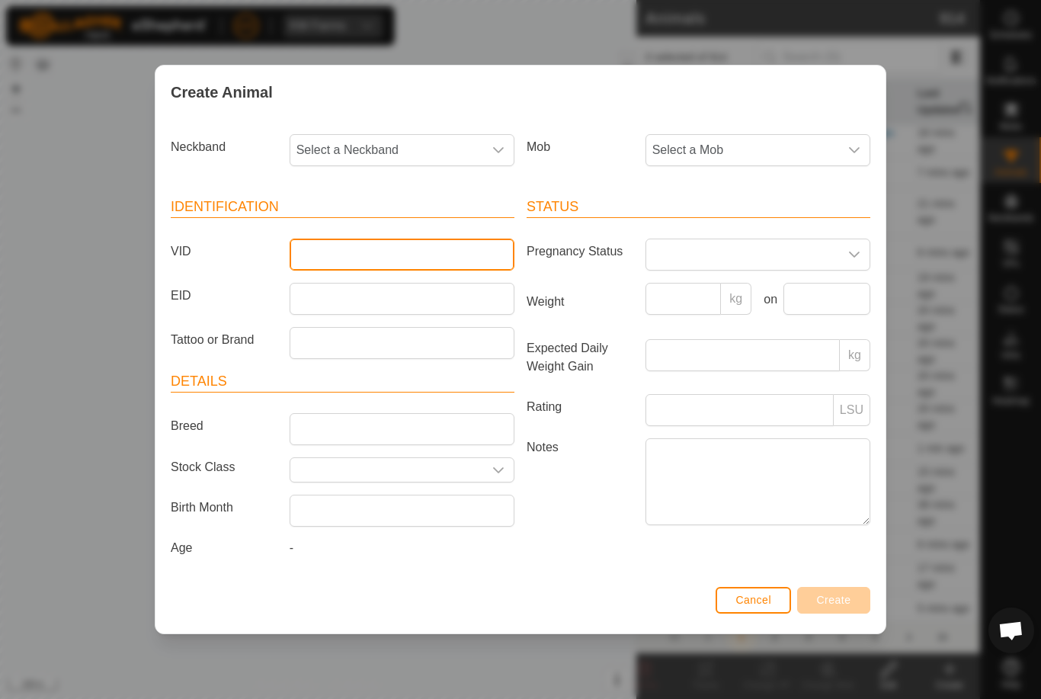
click at [366, 258] on input "VID" at bounding box center [402, 254] width 225 height 32
type input "Luke8"
click at [786, 144] on span "Select a Mob" at bounding box center [742, 150] width 193 height 30
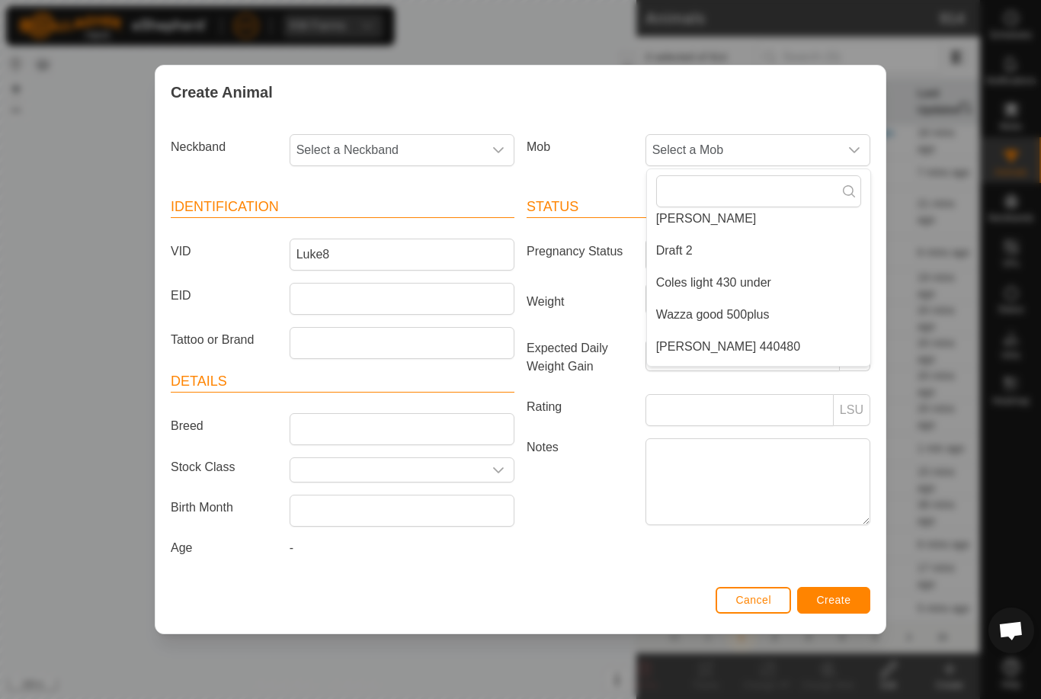
scroll to position [236, 0]
click at [779, 309] on li "[PERSON_NAME] 440480" at bounding box center [758, 312] width 223 height 30
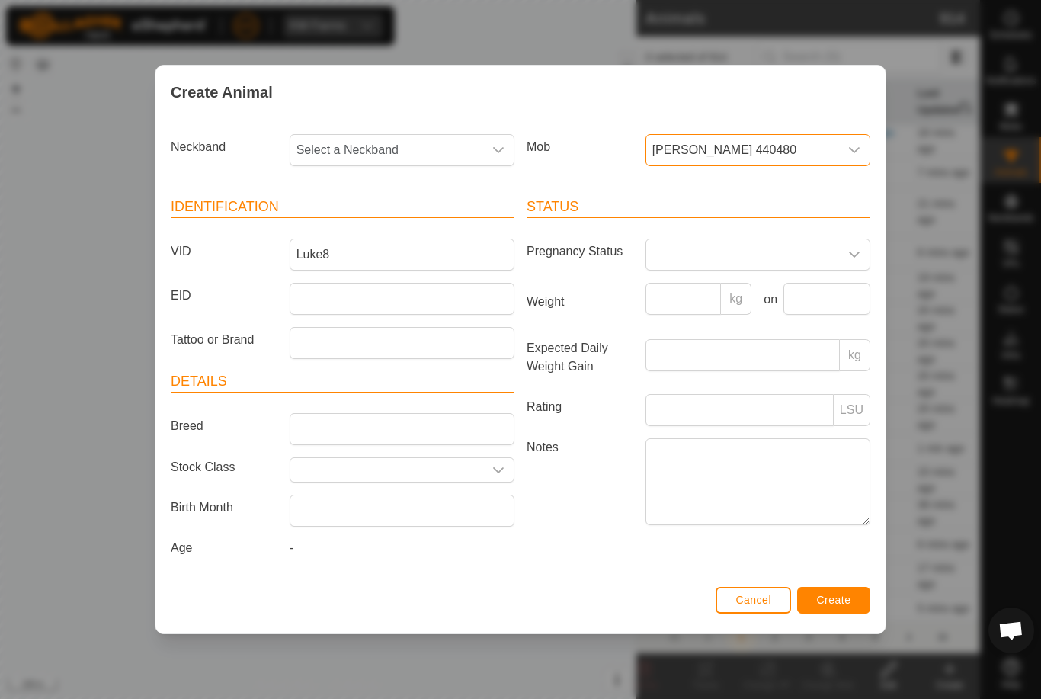
click at [427, 135] on span "Select a Neckband" at bounding box center [386, 150] width 193 height 30
type input "40616"
click at [396, 218] on li "4061657046" at bounding box center [402, 228] width 223 height 30
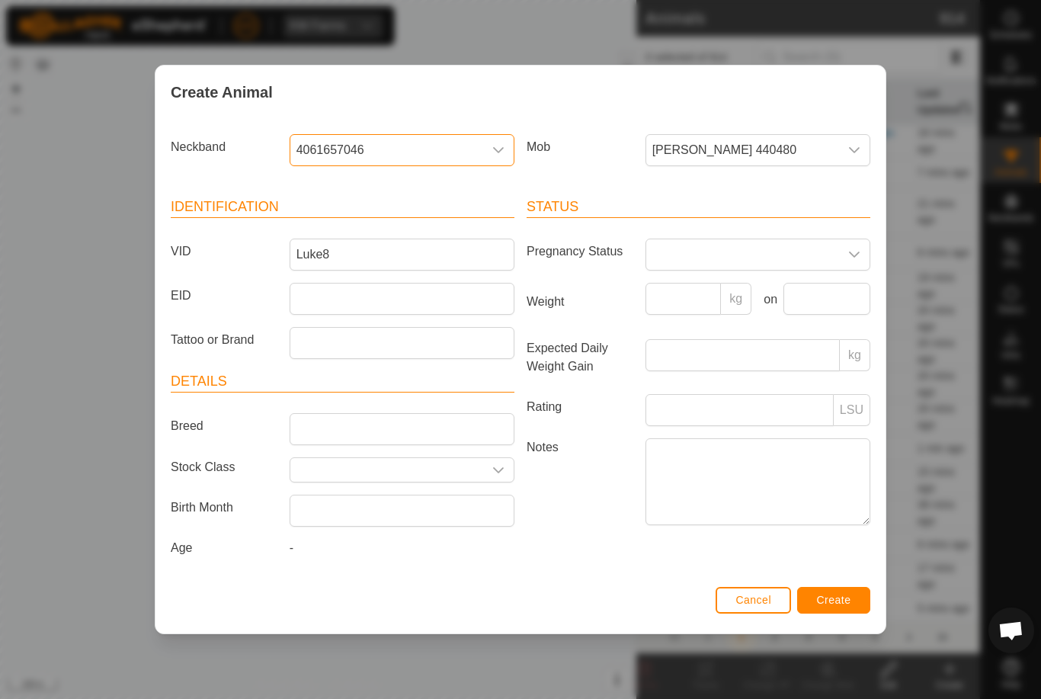
click at [843, 600] on span "Create" at bounding box center [834, 600] width 34 height 12
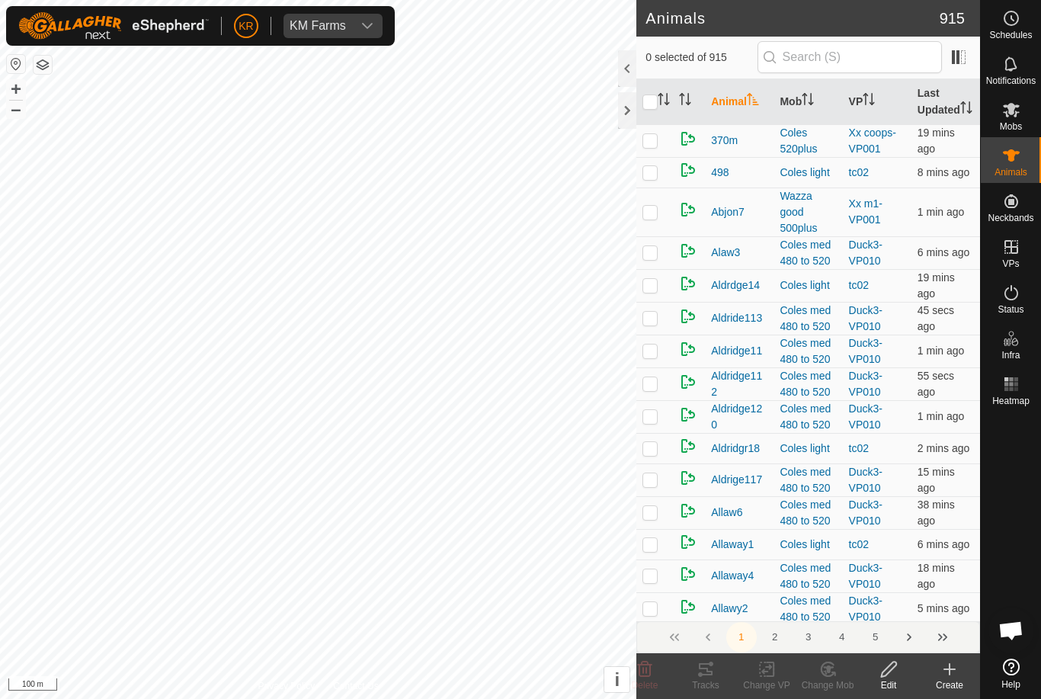
click at [1019, 684] on span "Help" at bounding box center [1010, 684] width 19 height 9
click at [949, 674] on icon at bounding box center [949, 669] width 0 height 11
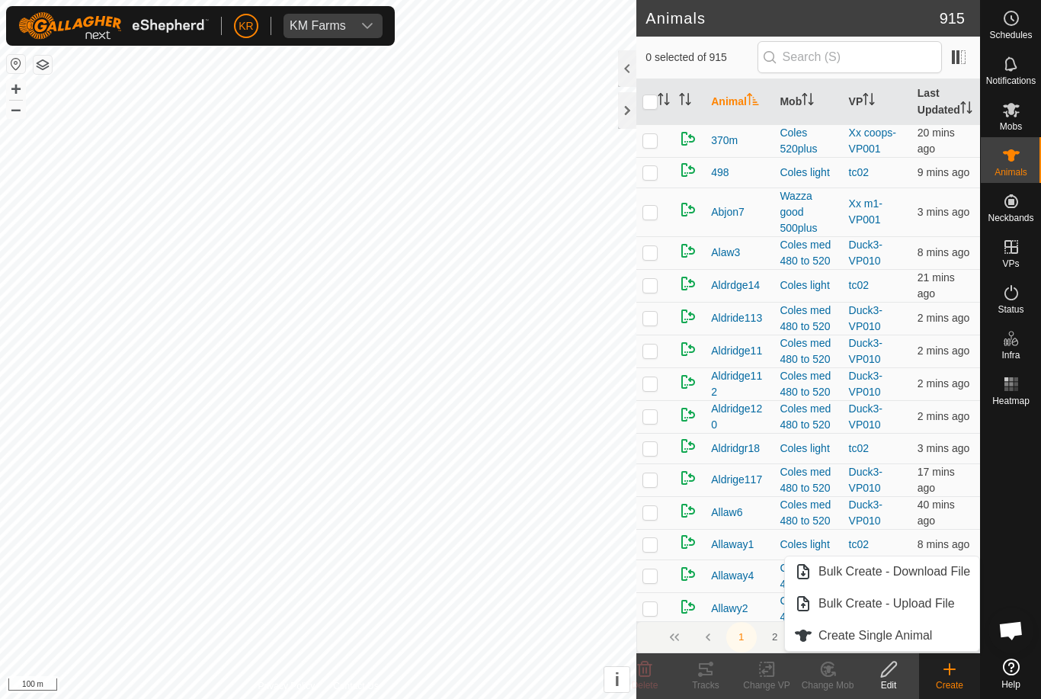
click at [898, 633] on span "Create Single Animal" at bounding box center [875, 635] width 114 height 18
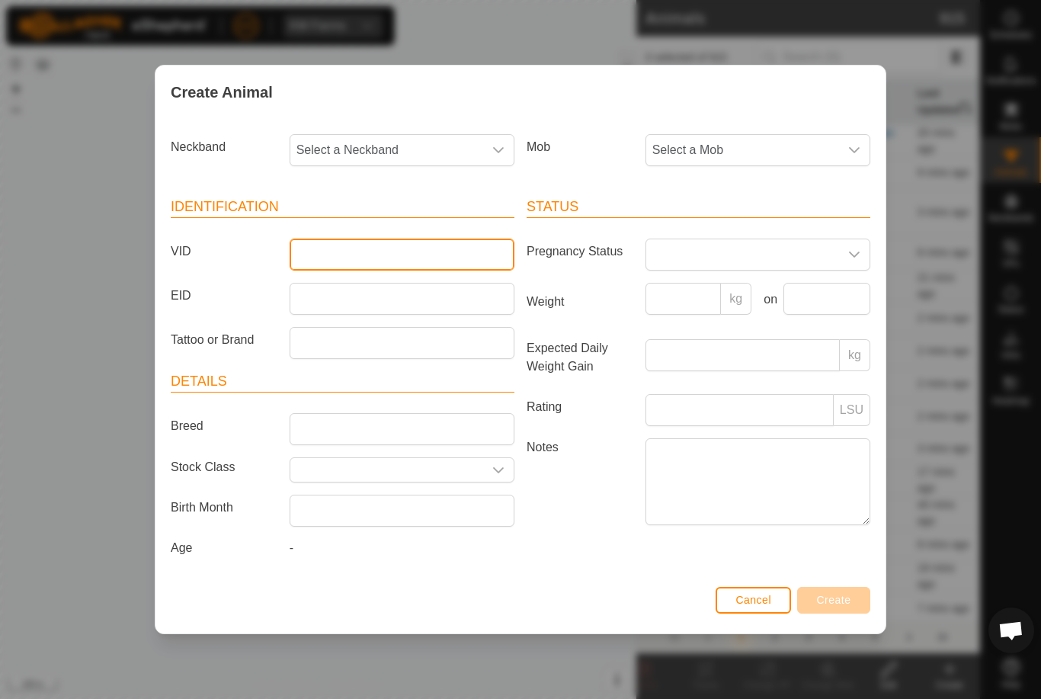
click at [413, 248] on input "VID" at bounding box center [402, 254] width 225 height 32
type input "Mb118"
click at [406, 152] on span "Select a Neckband" at bounding box center [386, 150] width 193 height 30
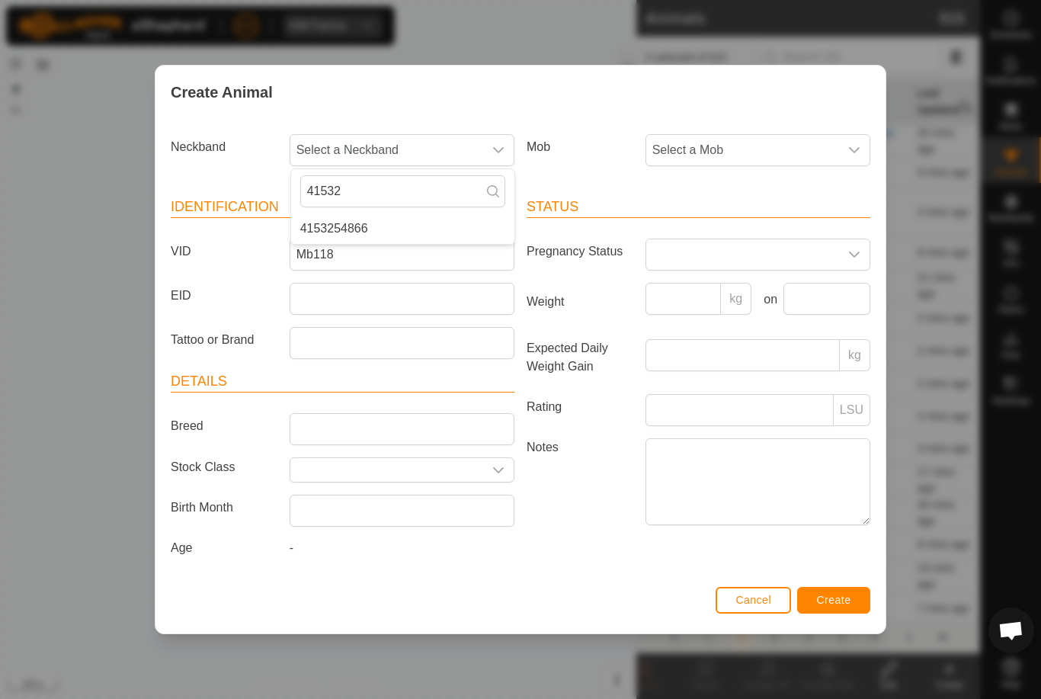
type input "41532"
click at [396, 213] on li "4153254866" at bounding box center [402, 228] width 223 height 30
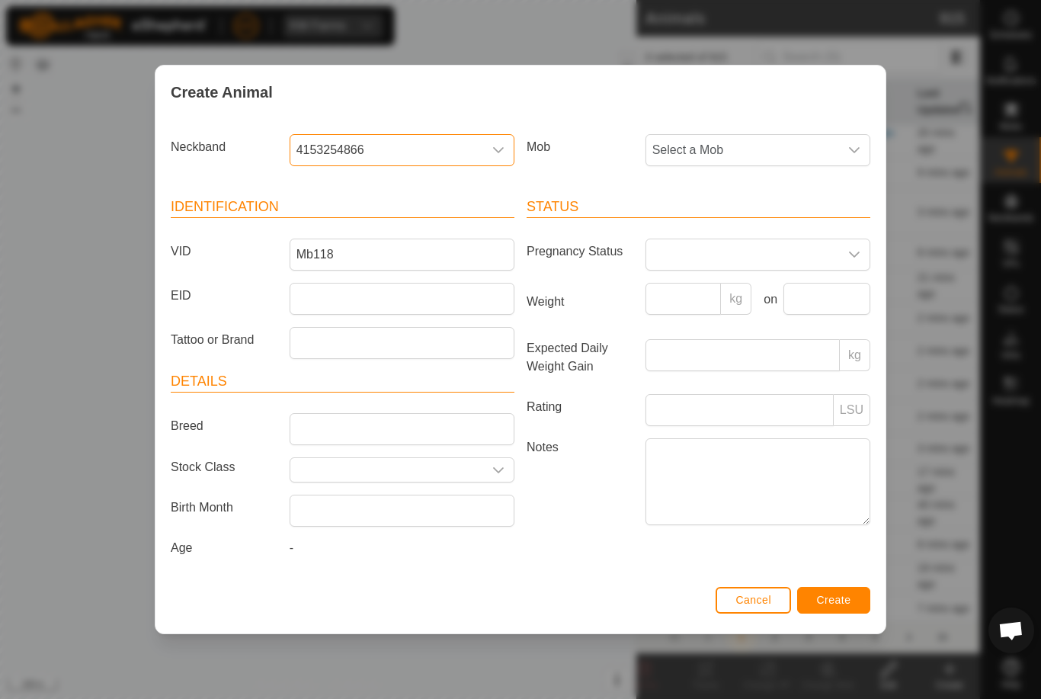
click at [775, 141] on span "Select a Mob" at bounding box center [742, 150] width 193 height 30
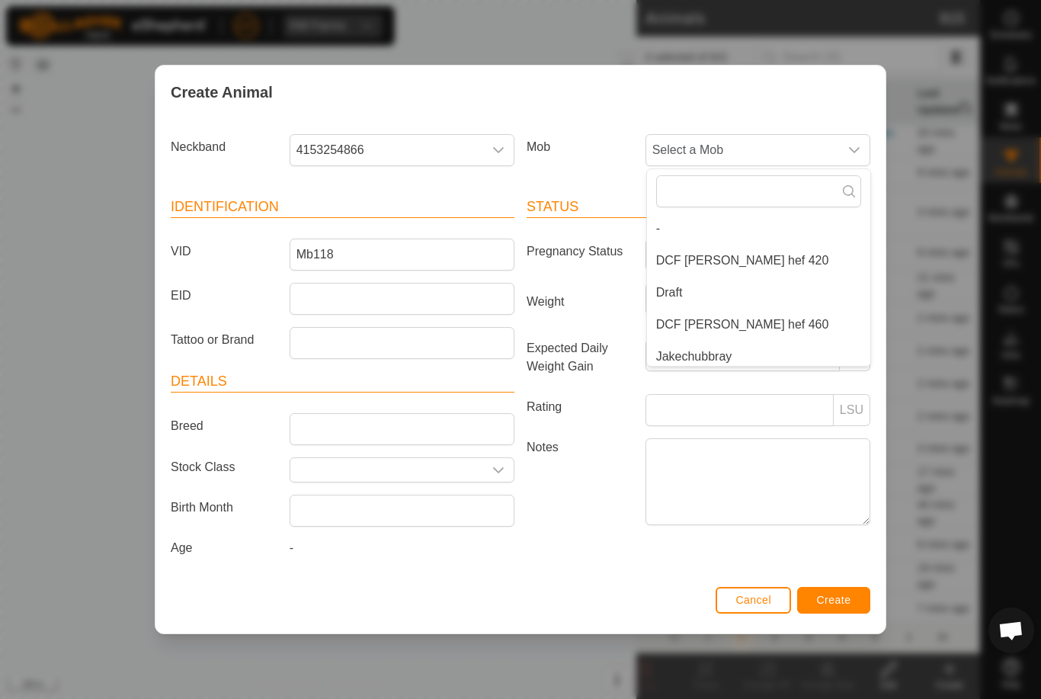
click at [757, 251] on li "DCF [PERSON_NAME] hef 420" at bounding box center [758, 260] width 223 height 30
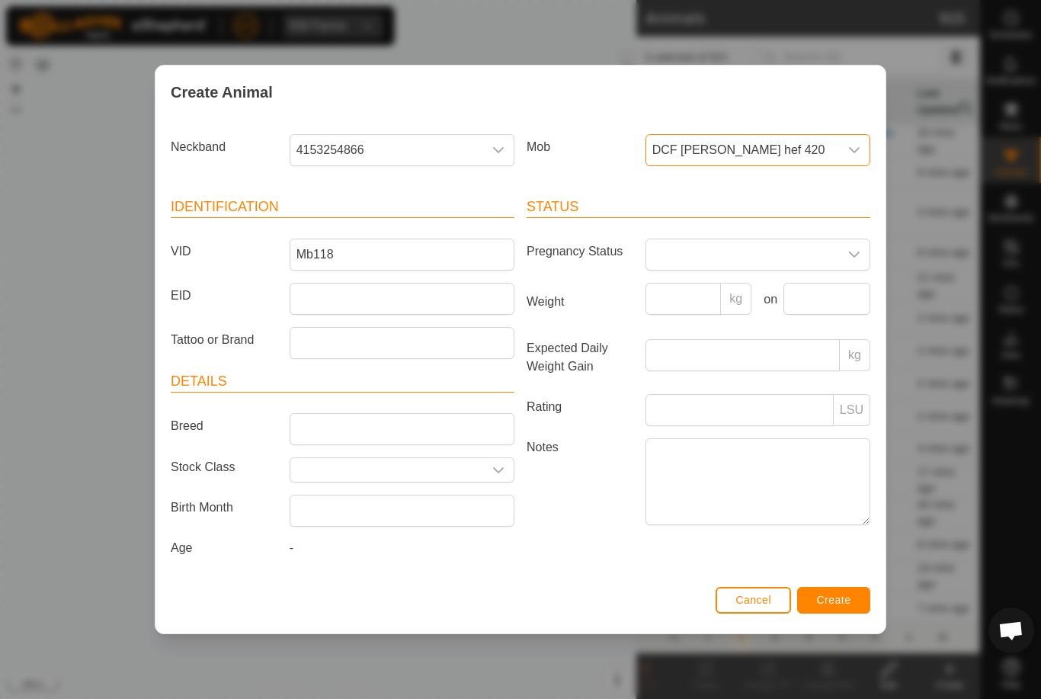
click at [858, 609] on button "Create" at bounding box center [833, 600] width 73 height 27
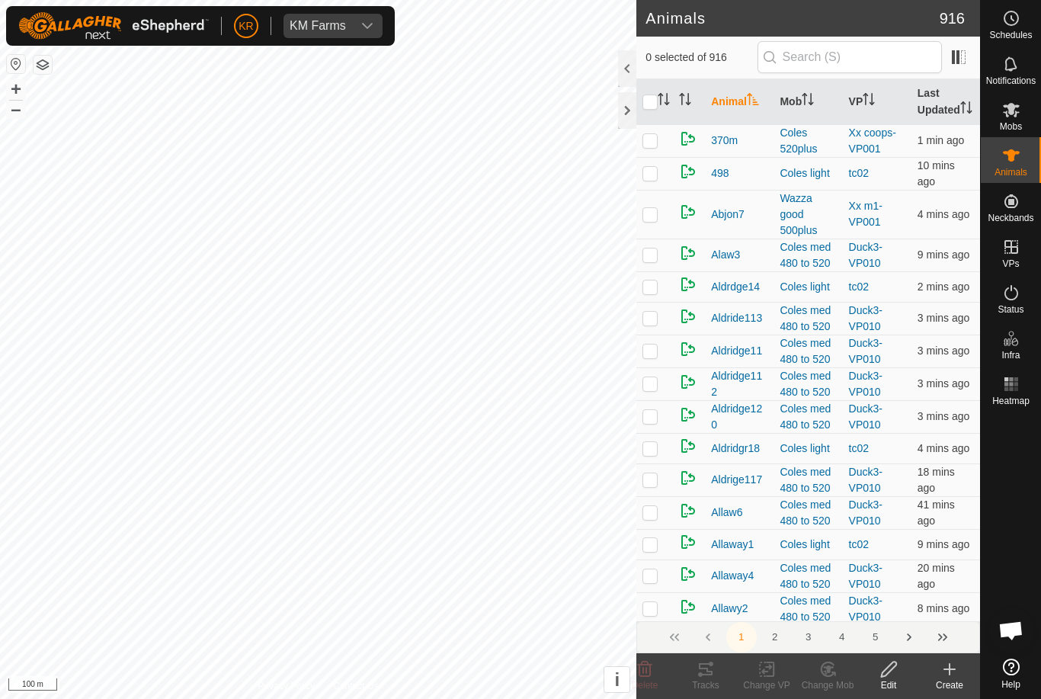
click at [959, 675] on create-svg-icon at bounding box center [949, 669] width 61 height 18
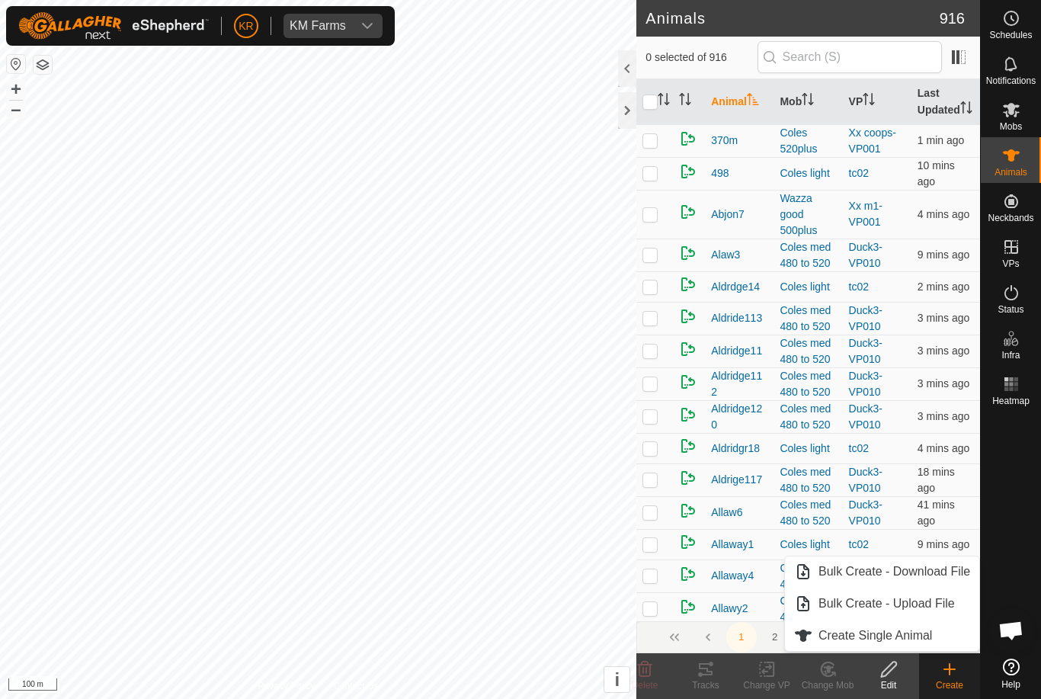
click at [929, 640] on span "Create Single Animal" at bounding box center [875, 635] width 114 height 18
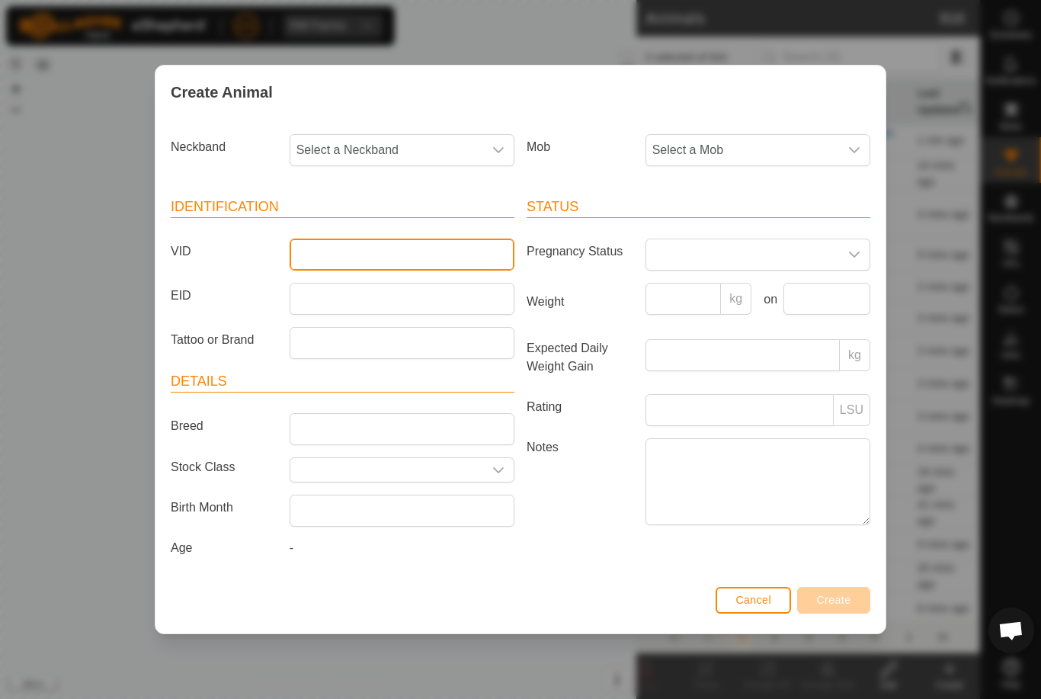
click at [423, 239] on input "VID" at bounding box center [402, 254] width 225 height 32
type input "Luke37a"
click at [440, 144] on span "Select a Neckband" at bounding box center [386, 150] width 193 height 30
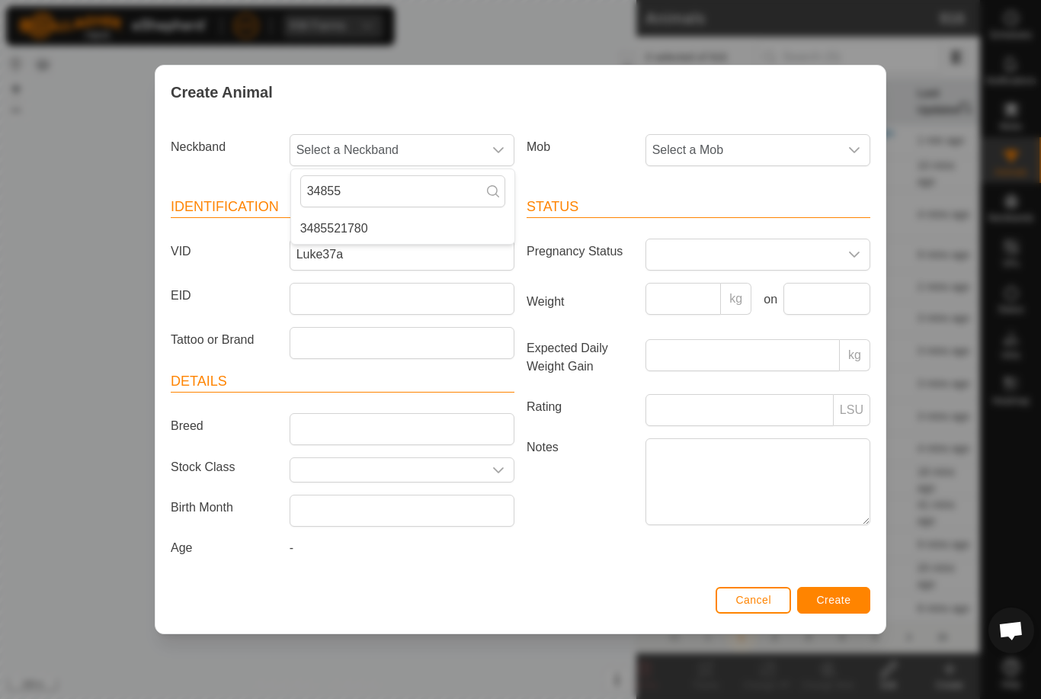
type input "34855"
click at [391, 213] on li "3485521780" at bounding box center [402, 228] width 223 height 30
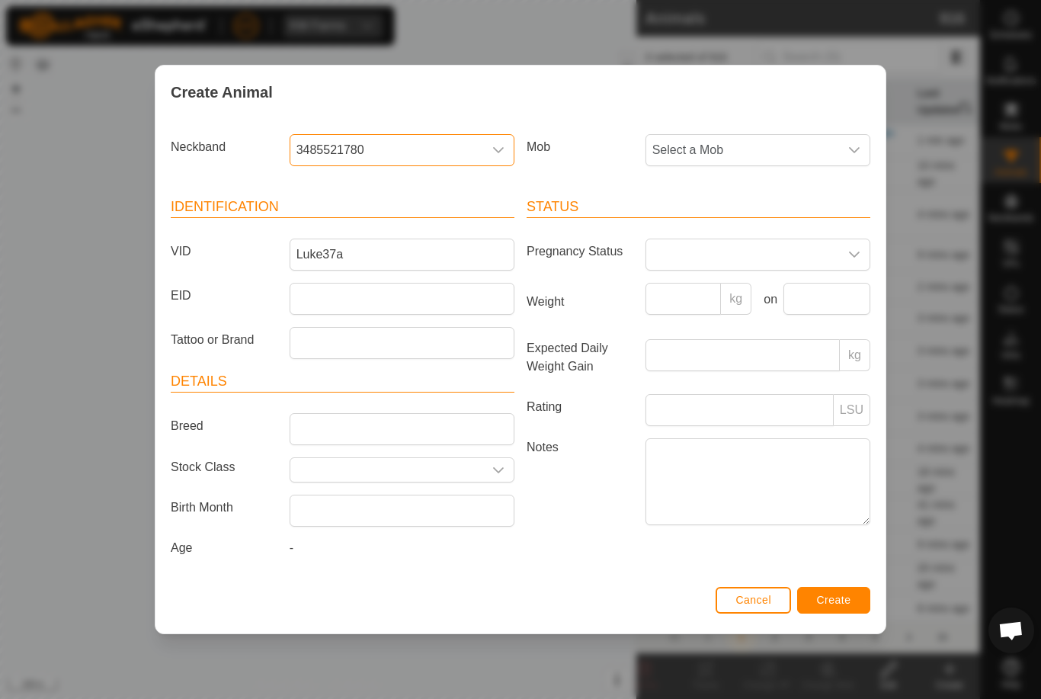
click at [790, 139] on span "Select a Mob" at bounding box center [742, 150] width 193 height 30
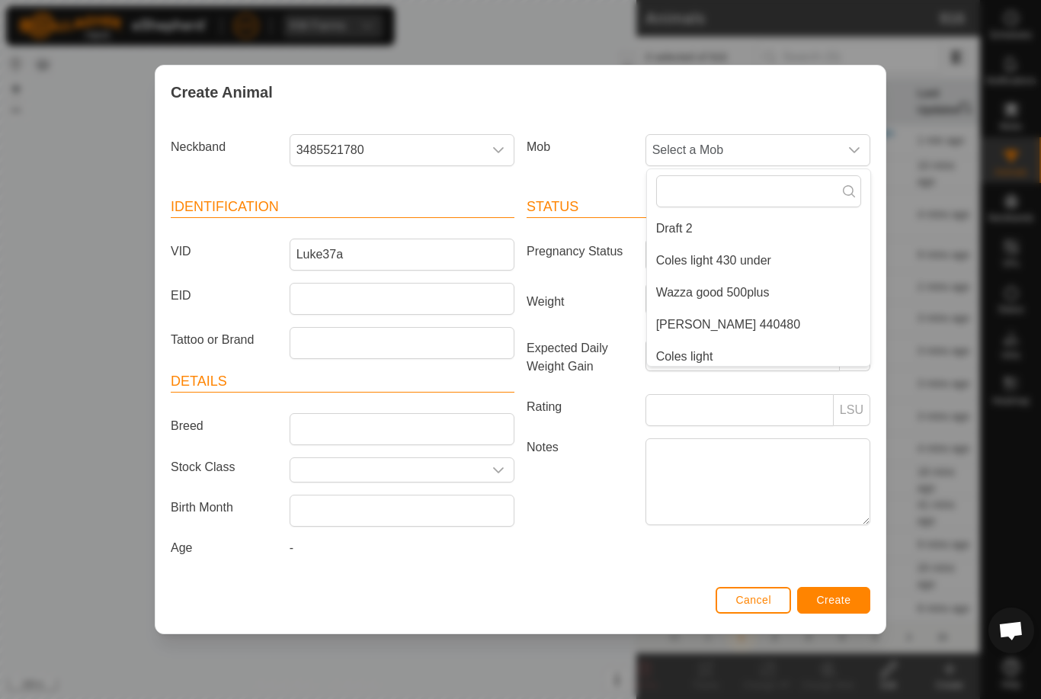
scroll to position [229, 0]
click at [790, 312] on li "[PERSON_NAME] 440480" at bounding box center [758, 320] width 223 height 30
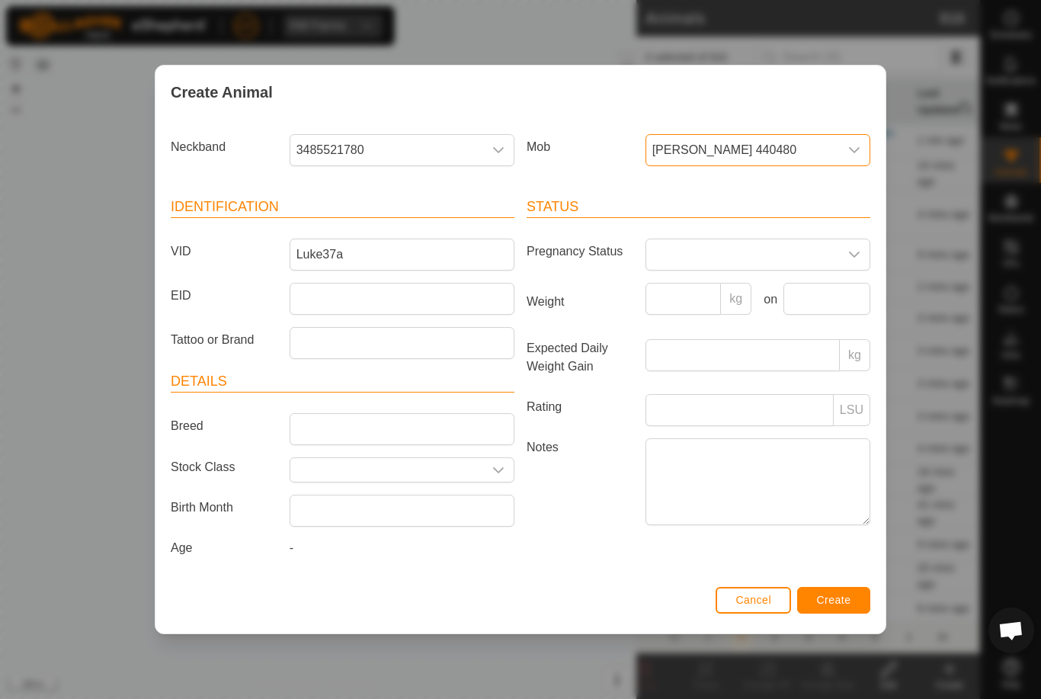
click at [855, 592] on button "Create" at bounding box center [833, 600] width 73 height 27
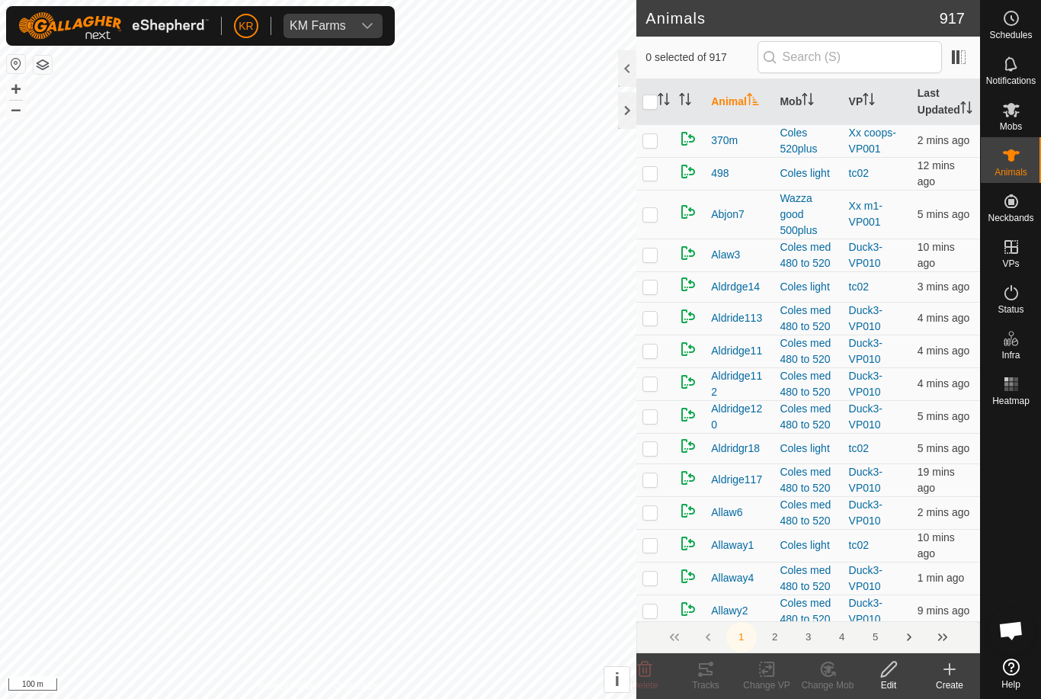
click at [953, 667] on icon at bounding box center [949, 669] width 18 height 18
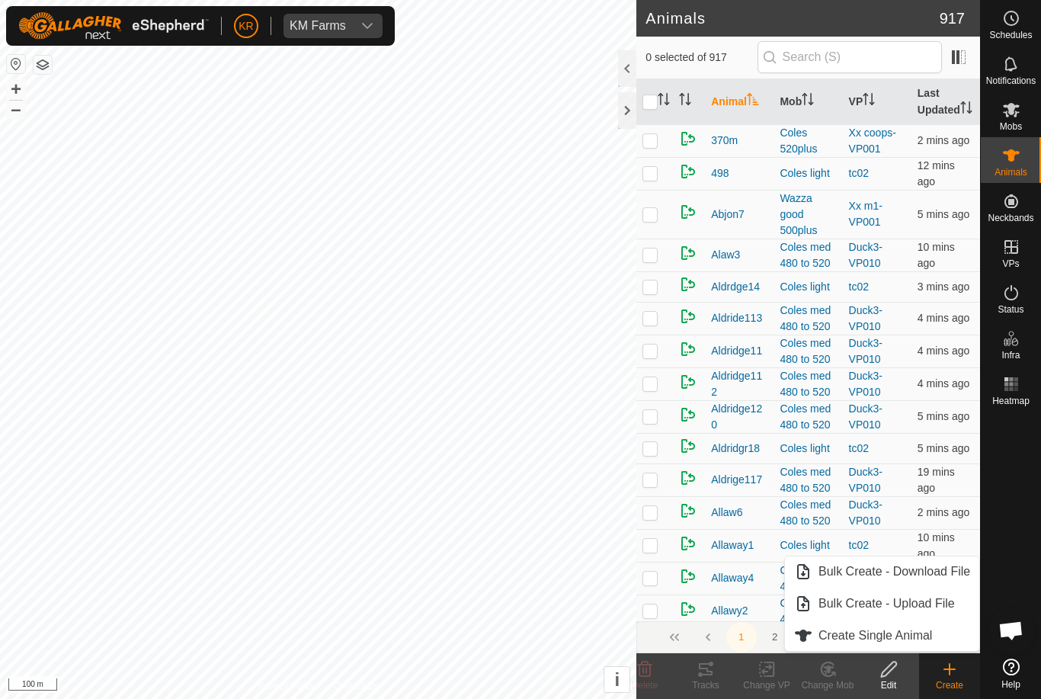
click at [928, 634] on span "Create Single Animal" at bounding box center [875, 635] width 114 height 18
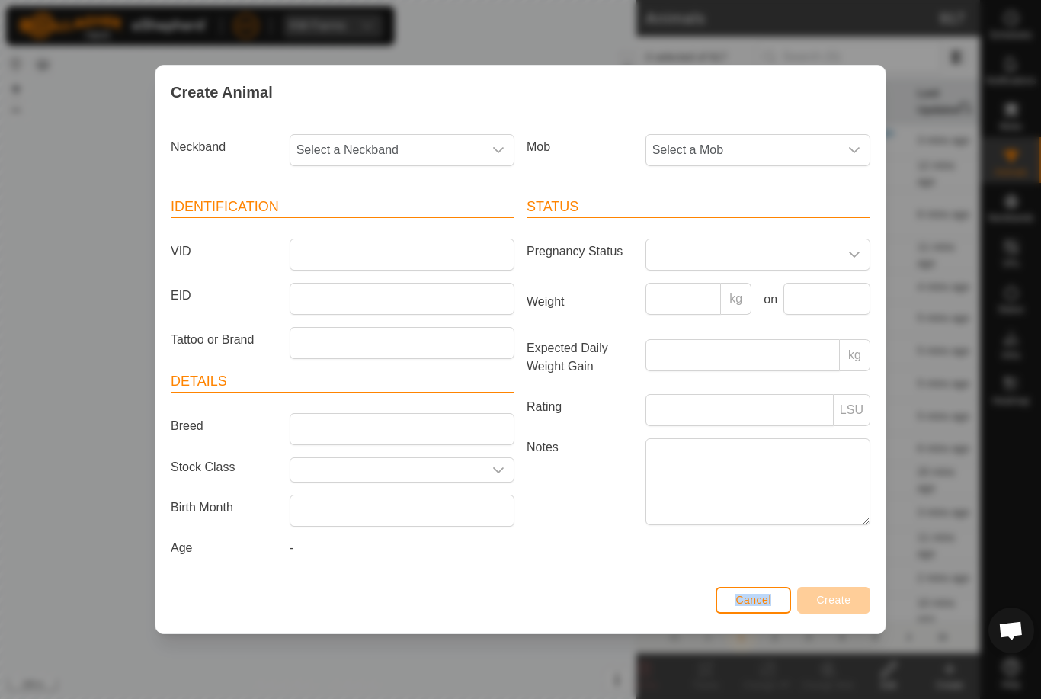
click at [949, 511] on div "Create Animal Neckband Select a Neckband Mob Select a Mob Identification VID EI…" at bounding box center [520, 349] width 1041 height 699
click at [17, 267] on div "Create Animal Neckband Select a Neckband Mob Select a Mob Identification VID EI…" at bounding box center [520, 349] width 1041 height 699
click at [793, 142] on span "Select a Mob" at bounding box center [742, 150] width 193 height 30
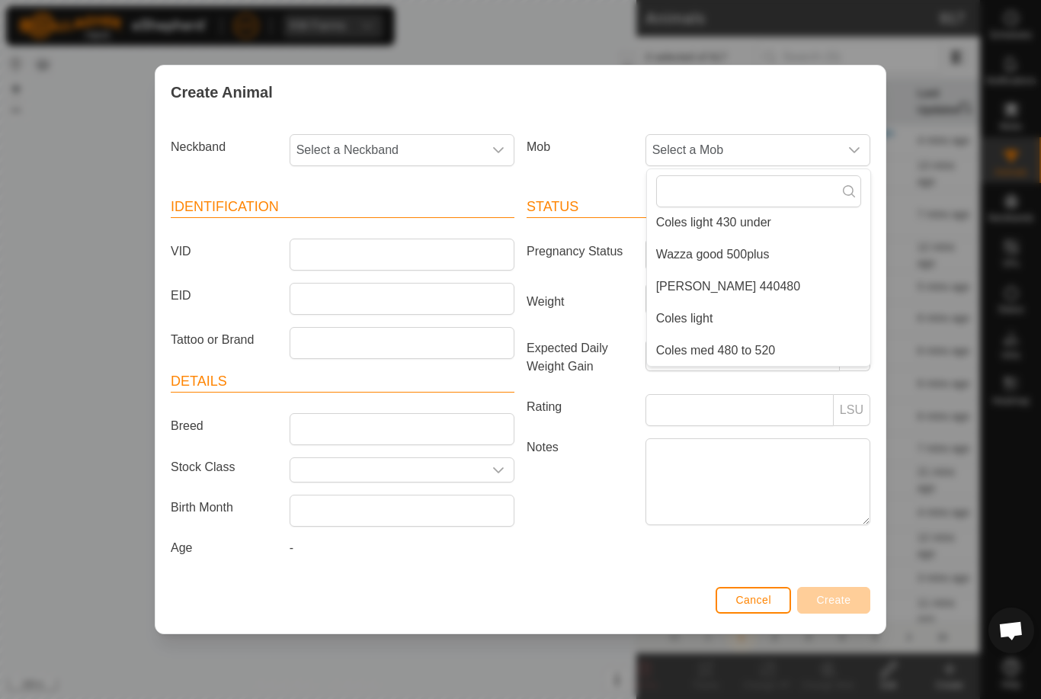
scroll to position [262, 0]
click at [818, 295] on li "[PERSON_NAME] 440480" at bounding box center [758, 286] width 223 height 30
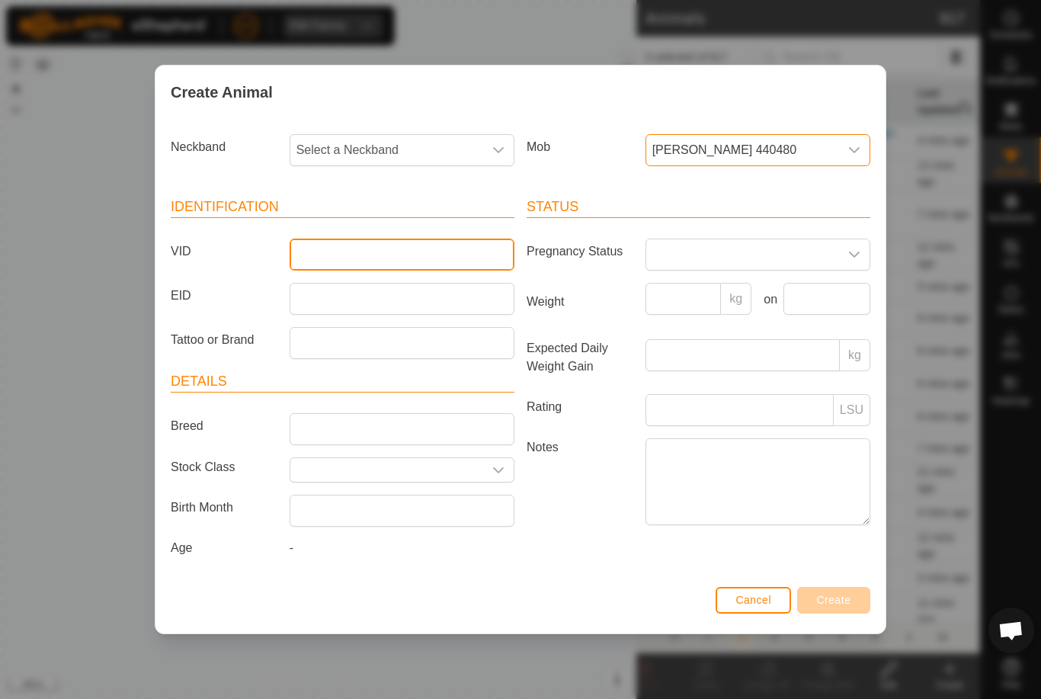
click at [387, 258] on input "VID" at bounding box center [402, 254] width 225 height 32
type input "Luke59a"
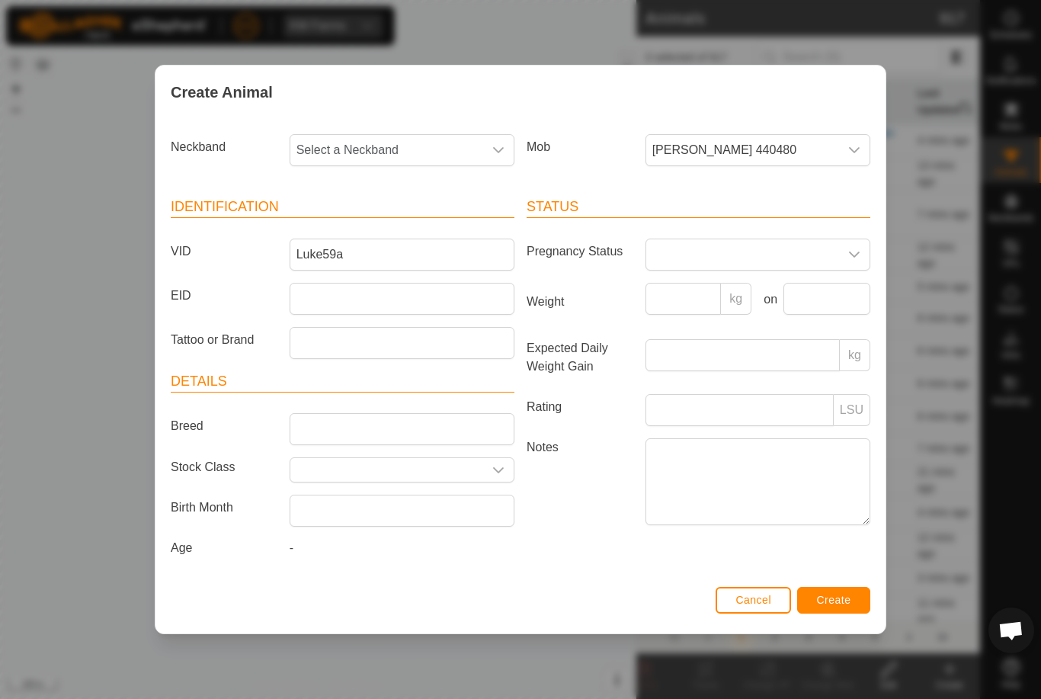
click at [437, 142] on span "Select a Neckband" at bounding box center [386, 150] width 193 height 30
type input "27797"
click at [402, 222] on li "2779767735" at bounding box center [402, 228] width 223 height 30
click at [853, 586] on div "Cancel Create" at bounding box center [520, 607] width 730 height 52
click at [843, 595] on button "Create" at bounding box center [833, 600] width 73 height 27
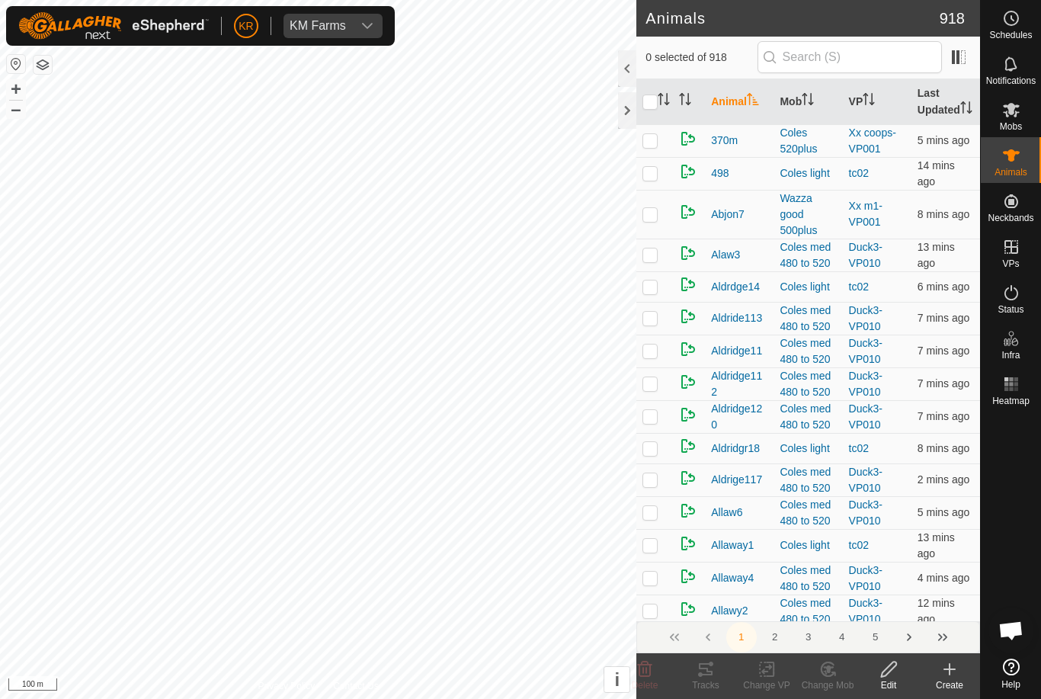
click at [950, 679] on div "Create" at bounding box center [949, 685] width 61 height 14
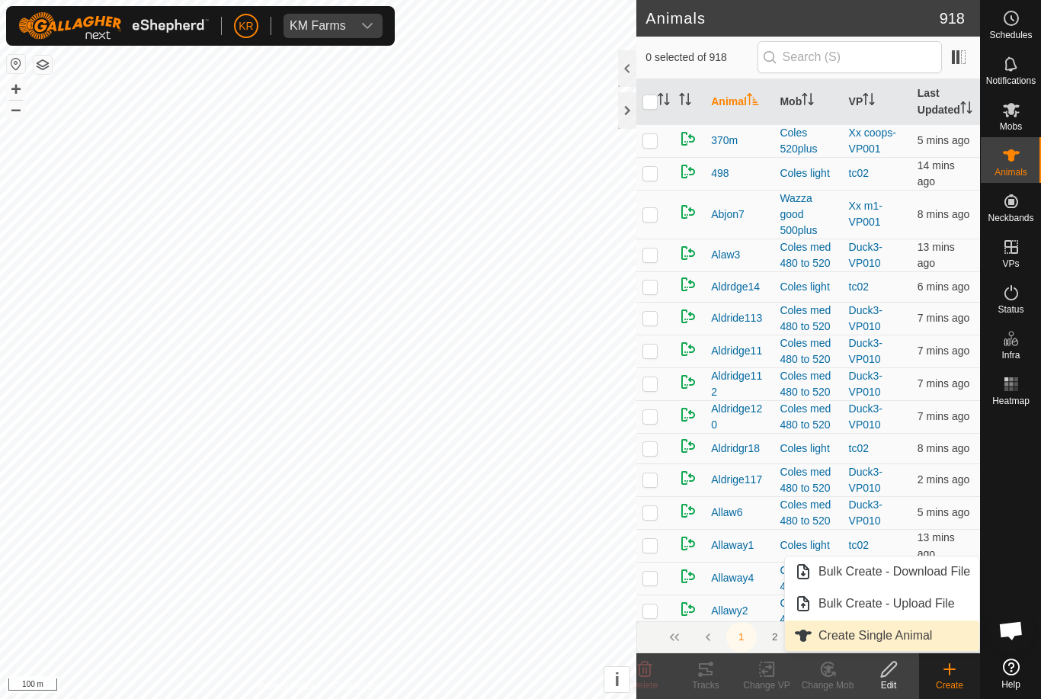
click at [923, 635] on span "Create Single Animal" at bounding box center [875, 635] width 114 height 18
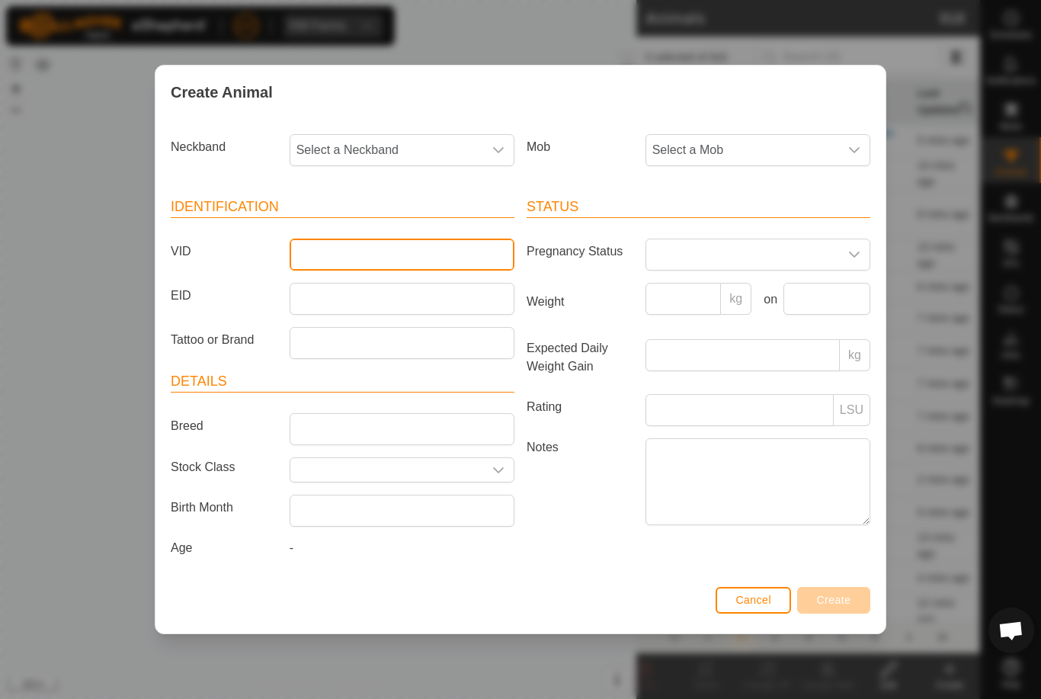
click at [401, 248] on input "VID" at bounding box center [402, 254] width 225 height 32
type input "Mb109"
click at [718, 140] on span "Select a Mob" at bounding box center [742, 150] width 193 height 30
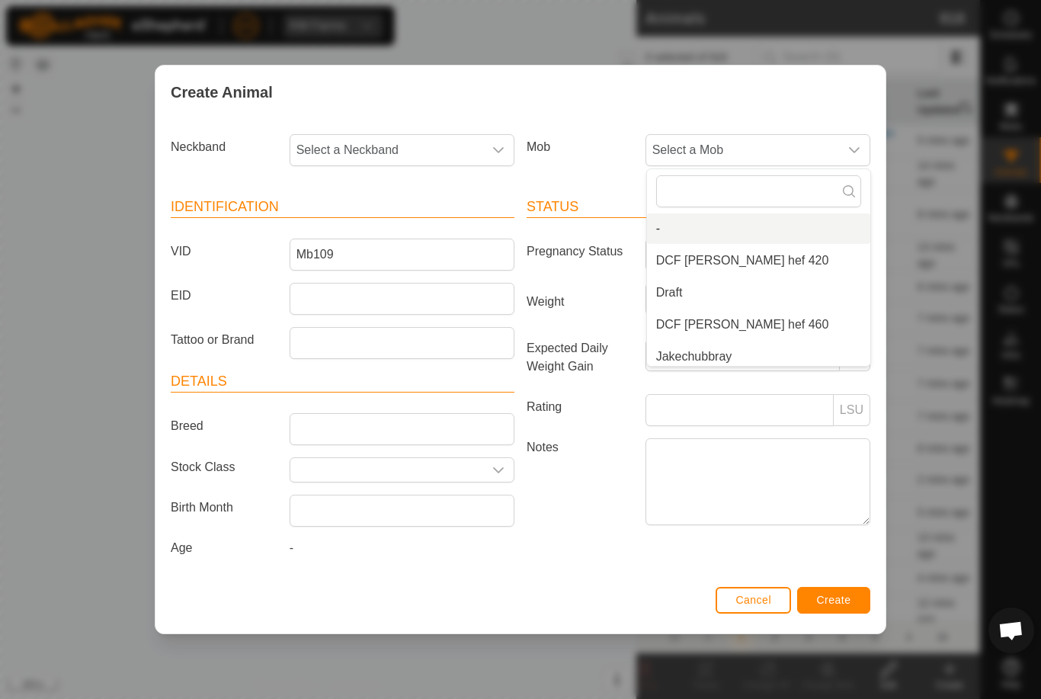
click at [742, 238] on li "-" at bounding box center [758, 228] width 223 height 30
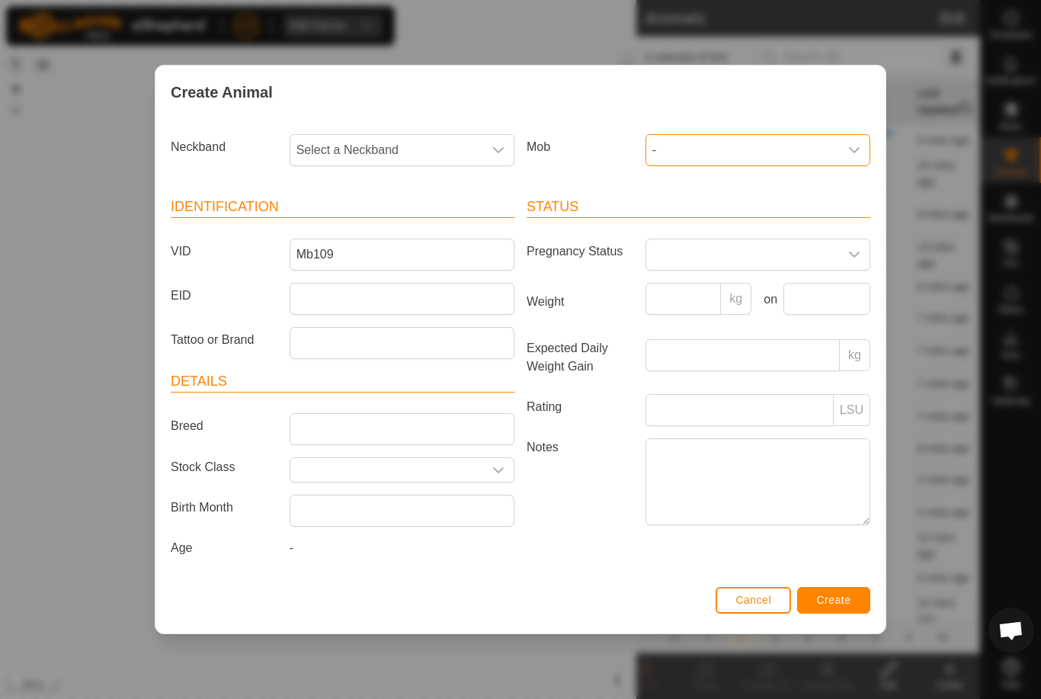
click at [813, 140] on span "-" at bounding box center [742, 150] width 193 height 30
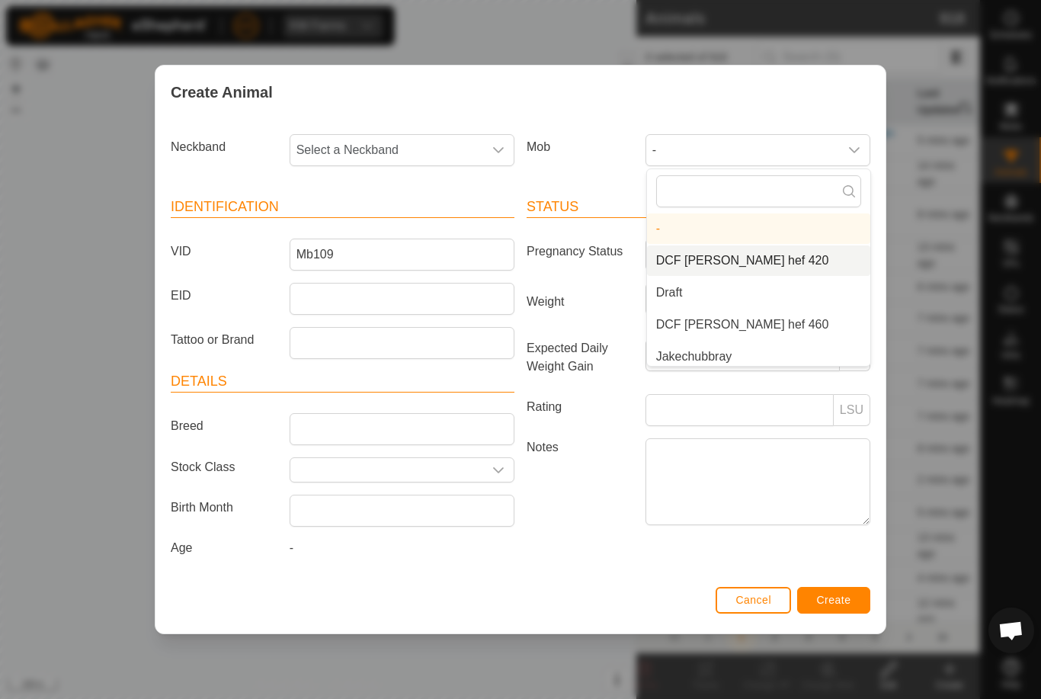
click at [740, 252] on span "DCF [PERSON_NAME] hef 420" at bounding box center [742, 260] width 173 height 18
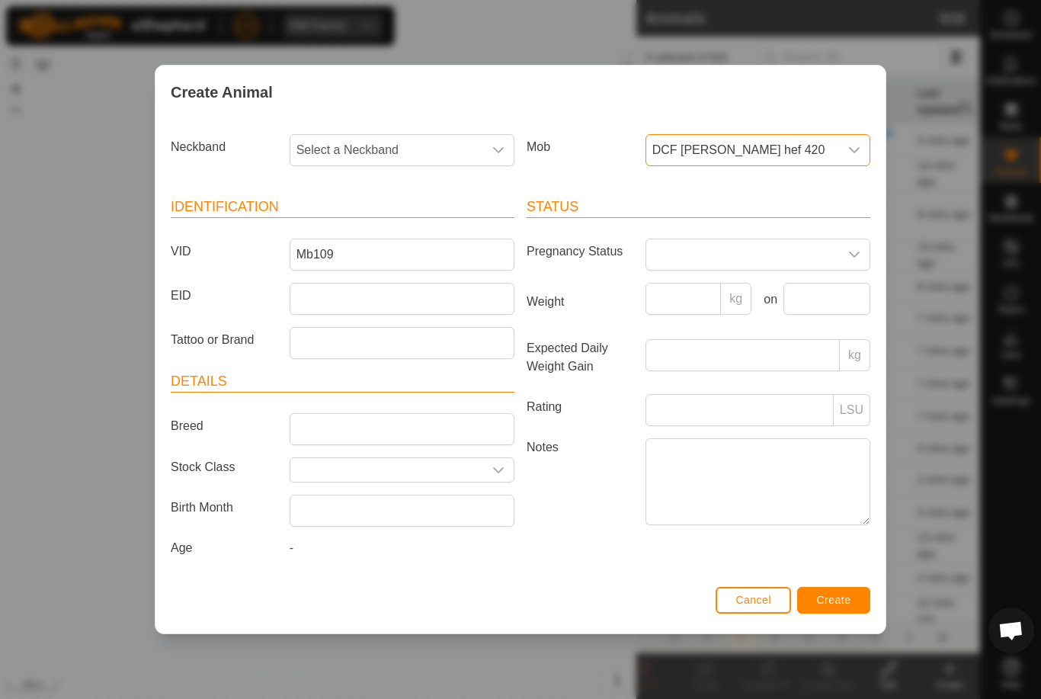
click at [419, 143] on span "Select a Neckband" at bounding box center [386, 150] width 193 height 30
type input "40999"
click at [397, 220] on li "4099989338" at bounding box center [402, 228] width 223 height 30
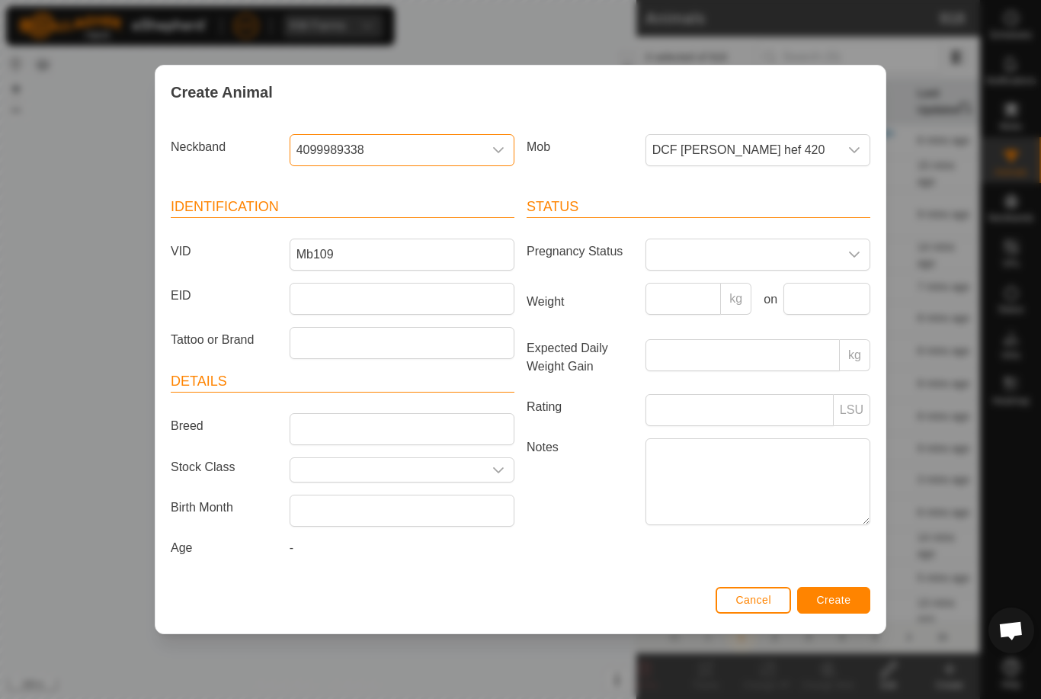
click at [844, 594] on button "Create" at bounding box center [833, 600] width 73 height 27
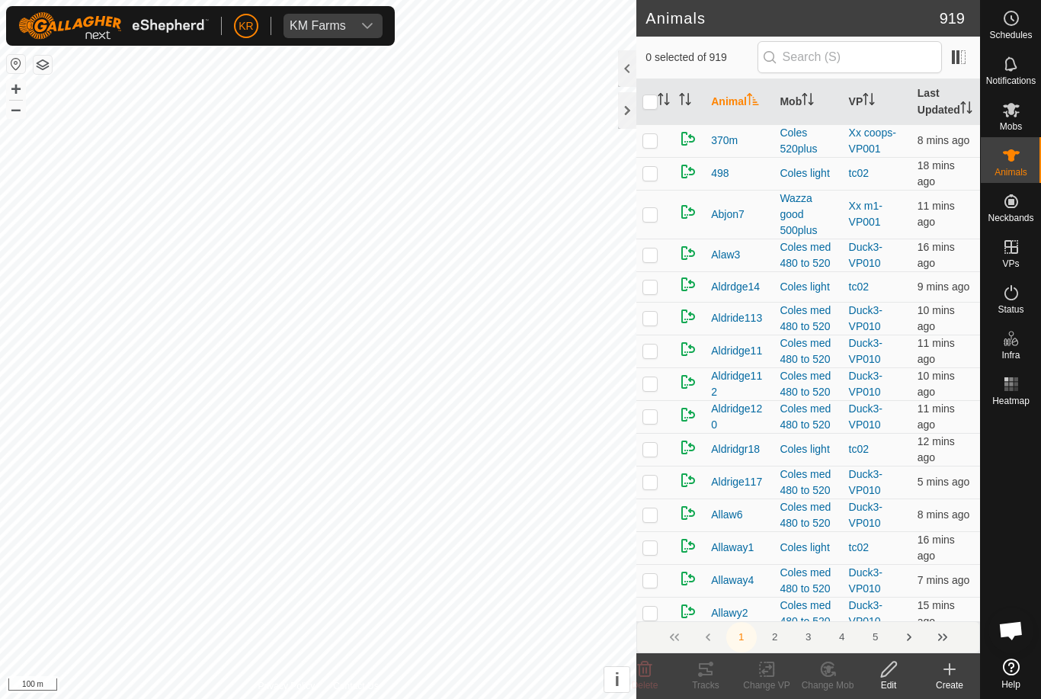
click at [952, 680] on div "Create" at bounding box center [949, 685] width 61 height 14
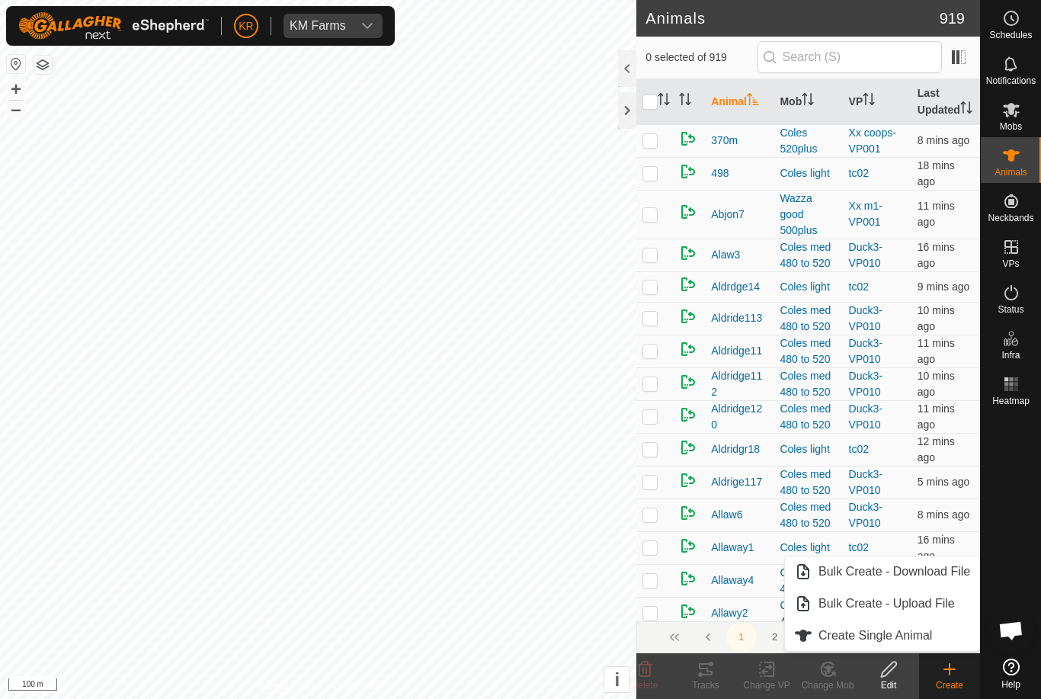
click at [923, 628] on span "Create Single Animal" at bounding box center [875, 635] width 114 height 18
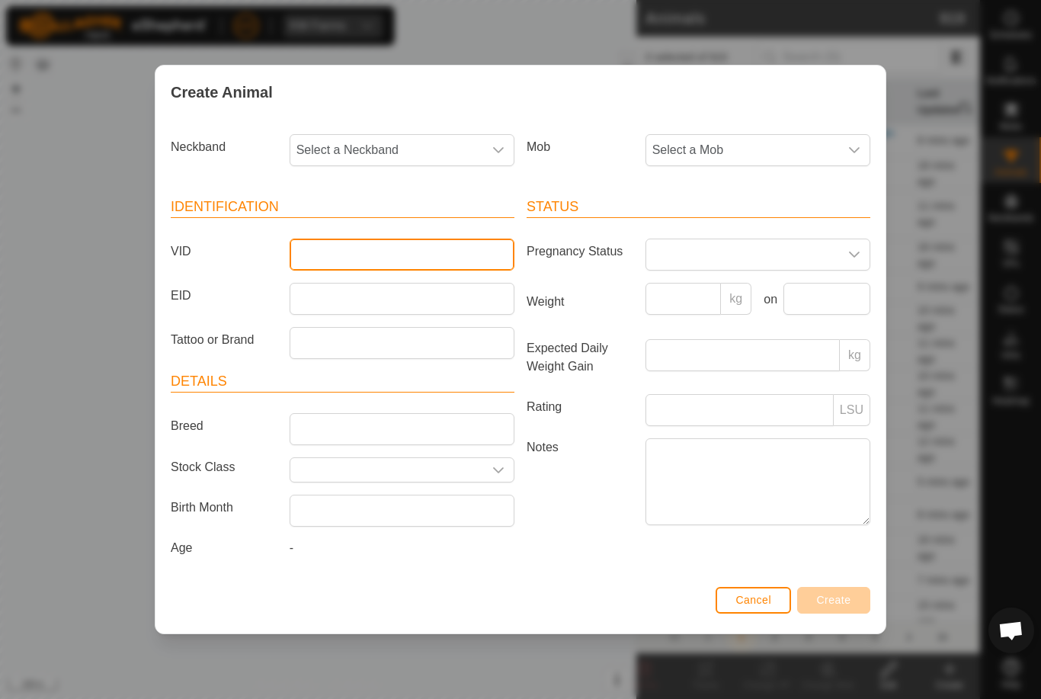
click at [386, 238] on input "VID" at bounding box center [402, 254] width 225 height 32
type input "Mb104"
click at [382, 139] on span "Select a Neckband" at bounding box center [386, 150] width 193 height 30
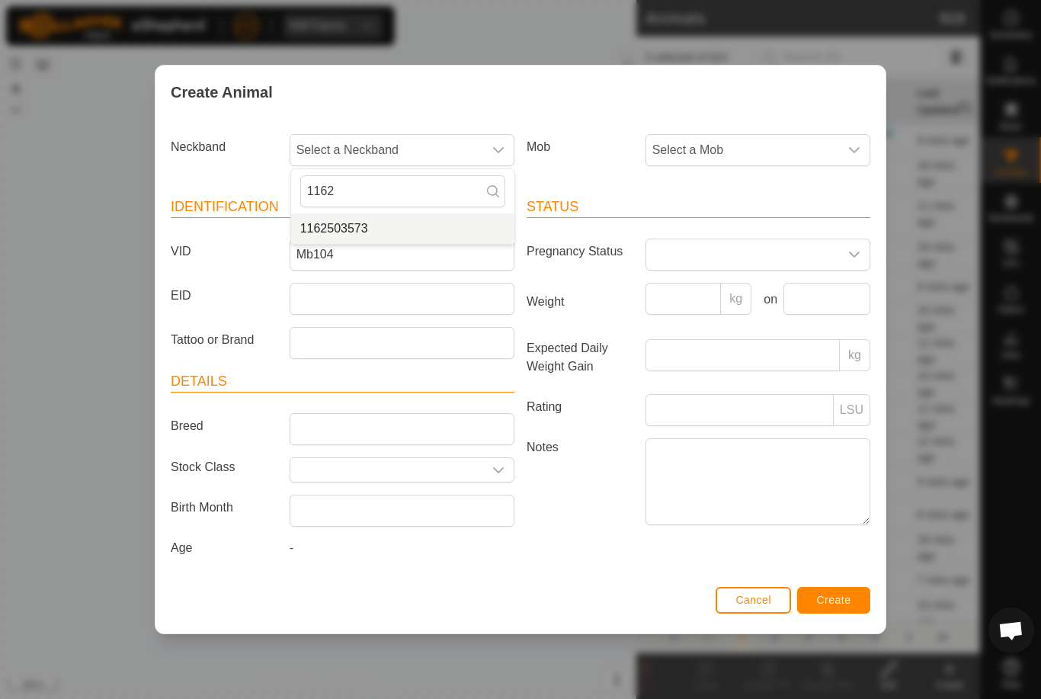
type input "1162"
click at [371, 213] on li "1162503573" at bounding box center [402, 228] width 223 height 30
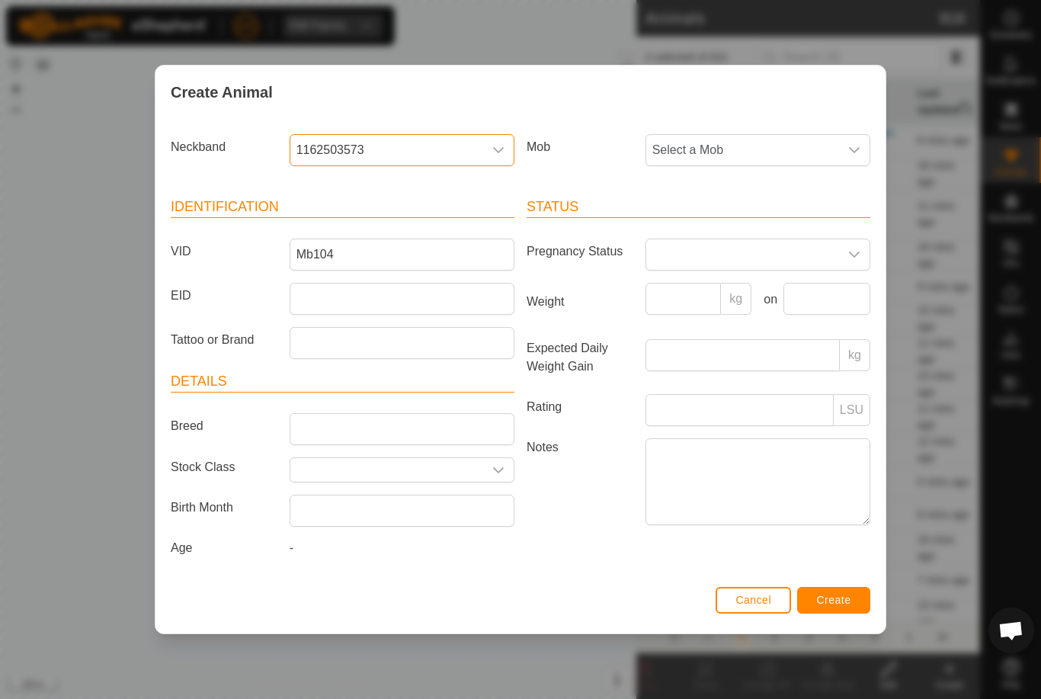
click at [768, 136] on span "Select a Mob" at bounding box center [742, 150] width 193 height 30
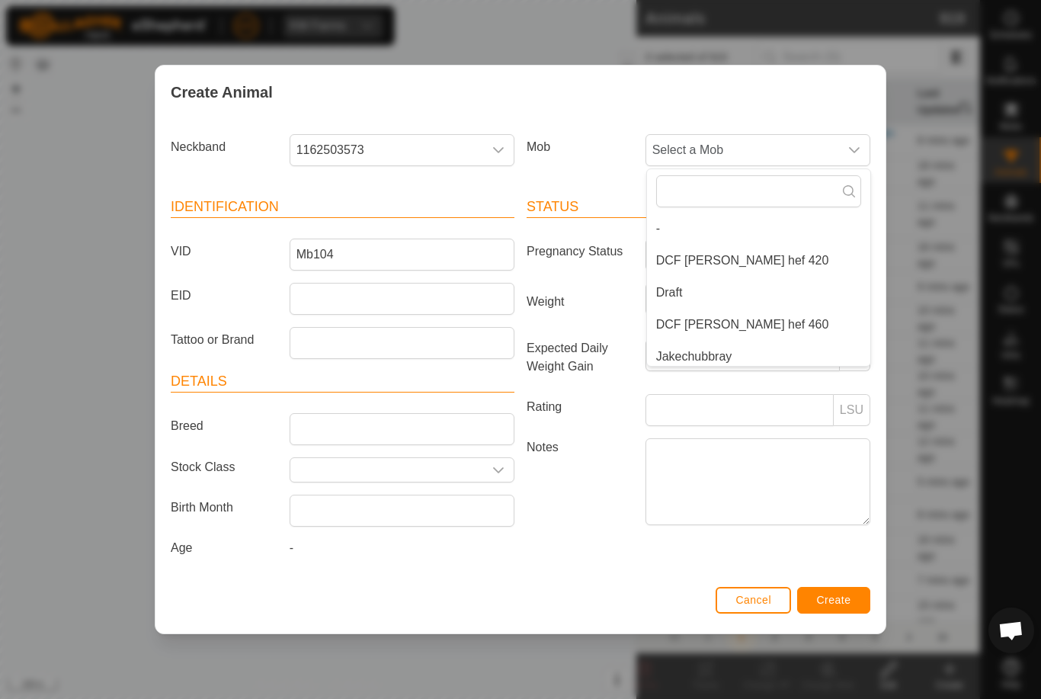
scroll to position [0, 0]
click at [725, 245] on li "DCF [PERSON_NAME] hef 420" at bounding box center [758, 260] width 223 height 30
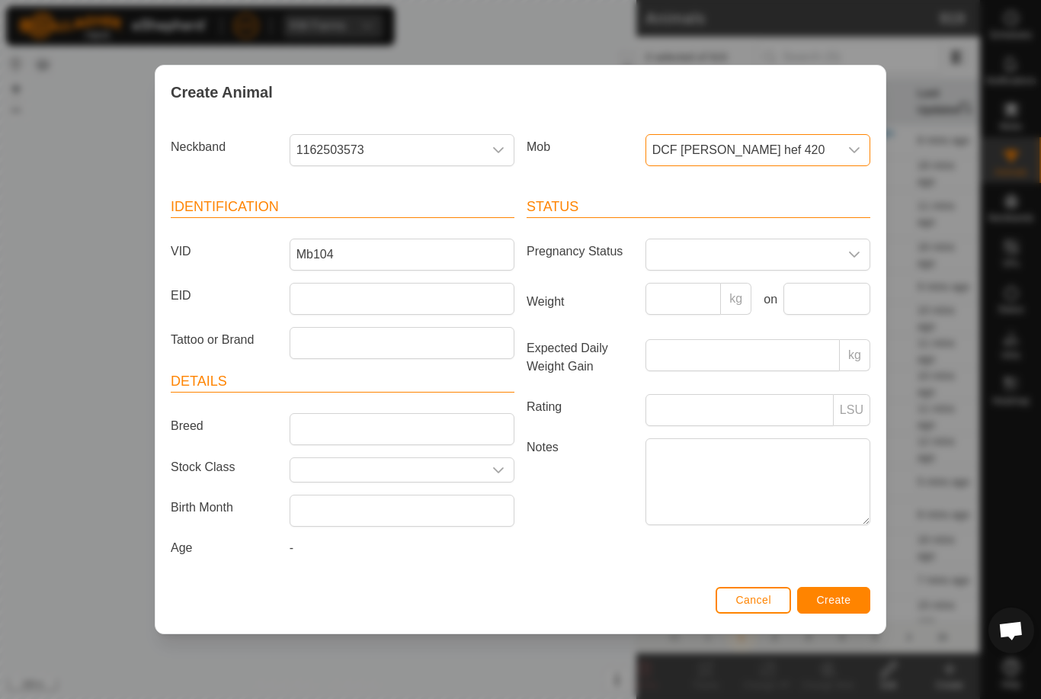
click at [853, 602] on button "Create" at bounding box center [833, 600] width 73 height 27
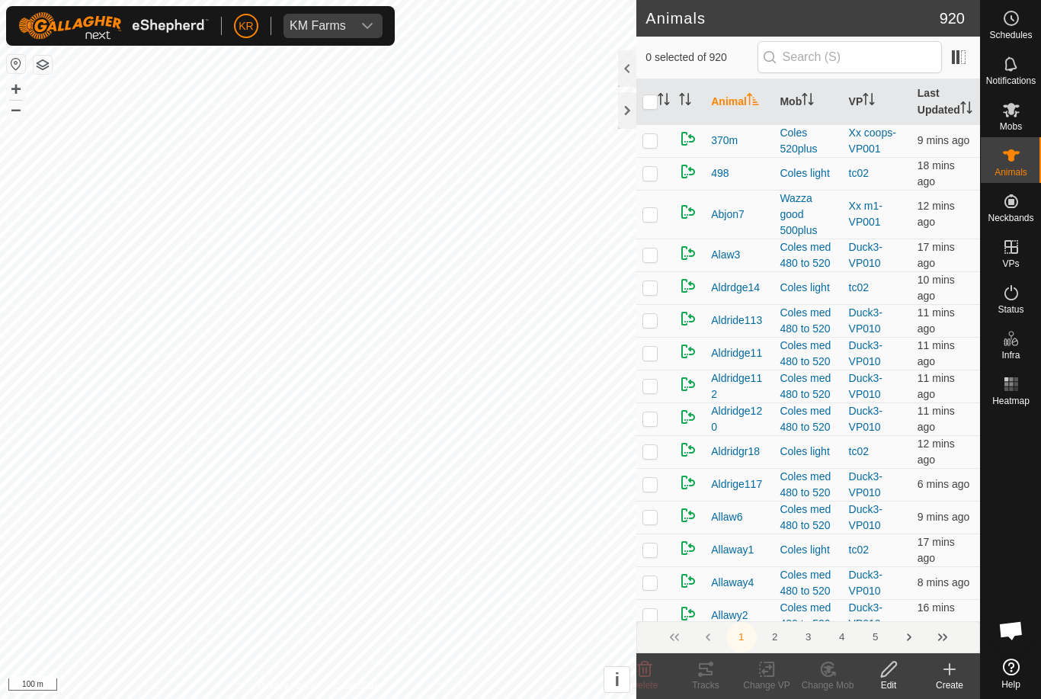
click at [953, 675] on icon at bounding box center [949, 669] width 18 height 18
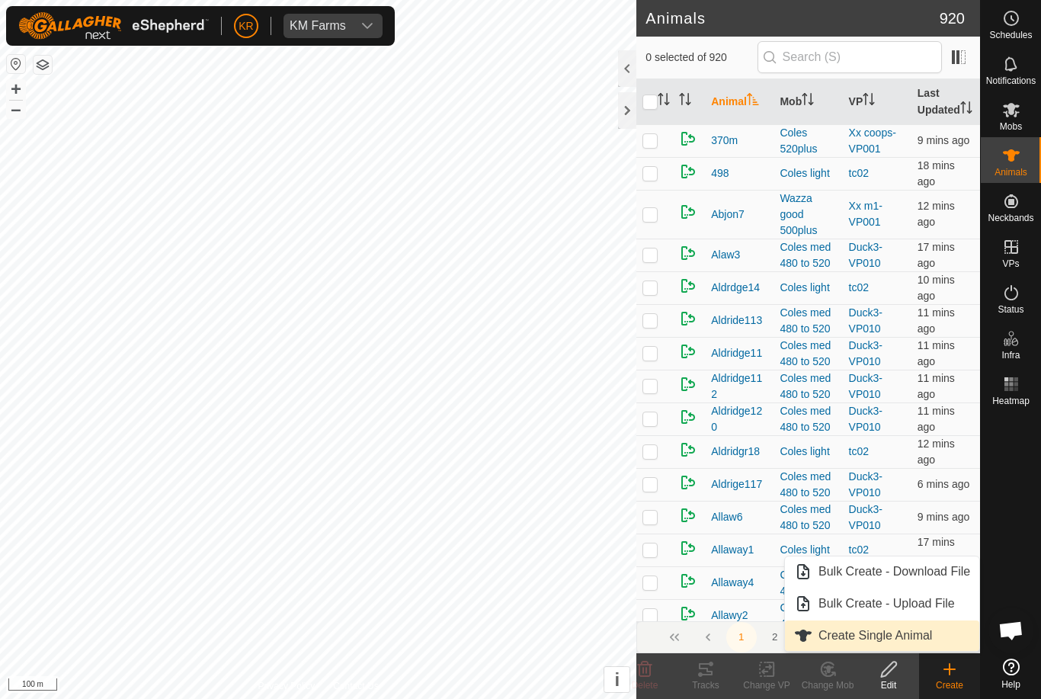
click at [926, 629] on span "Create Single Animal" at bounding box center [875, 635] width 114 height 18
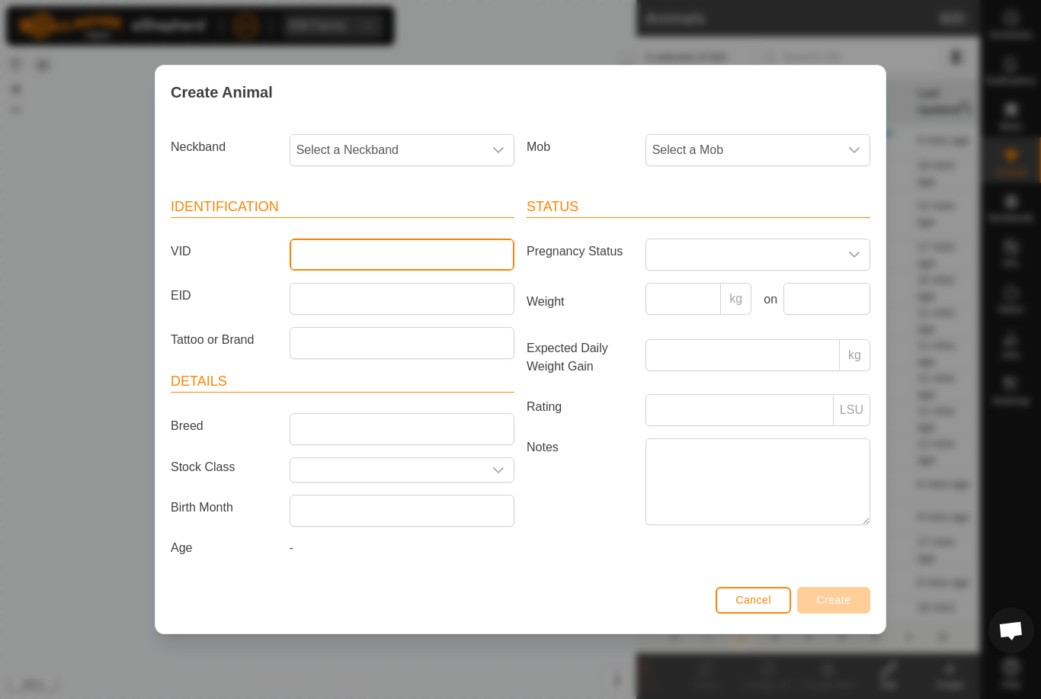
click at [436, 245] on input "VID" at bounding box center [402, 254] width 225 height 32
type input "Mb107"
click at [736, 149] on span "Select a Mob" at bounding box center [742, 150] width 193 height 30
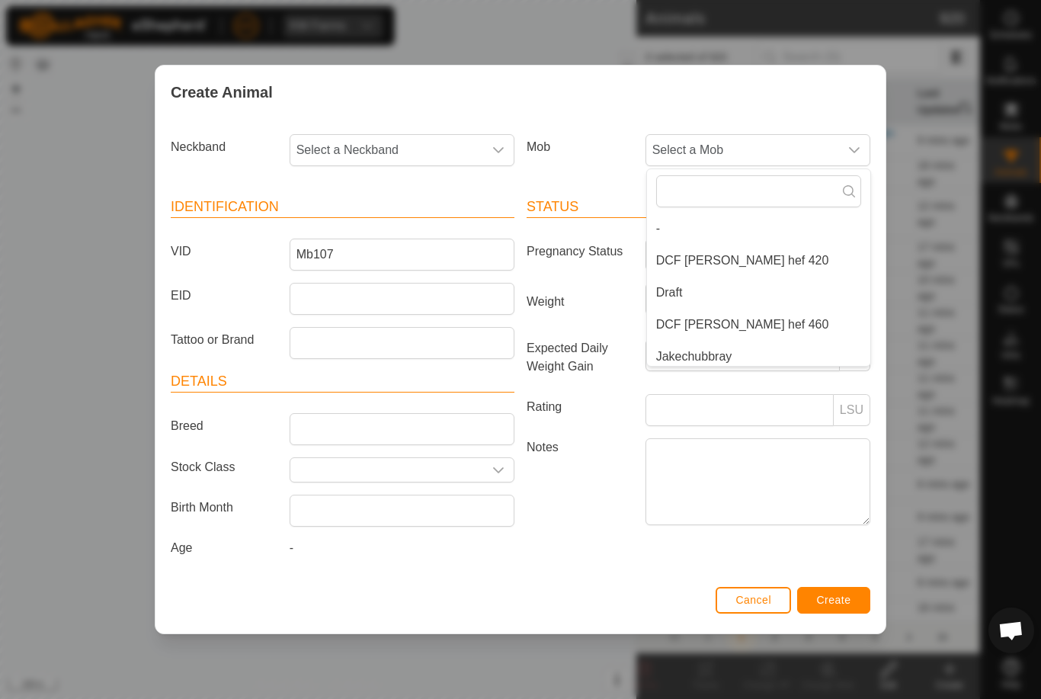
click at [776, 255] on li "DCF [PERSON_NAME] hef 420" at bounding box center [758, 260] width 223 height 30
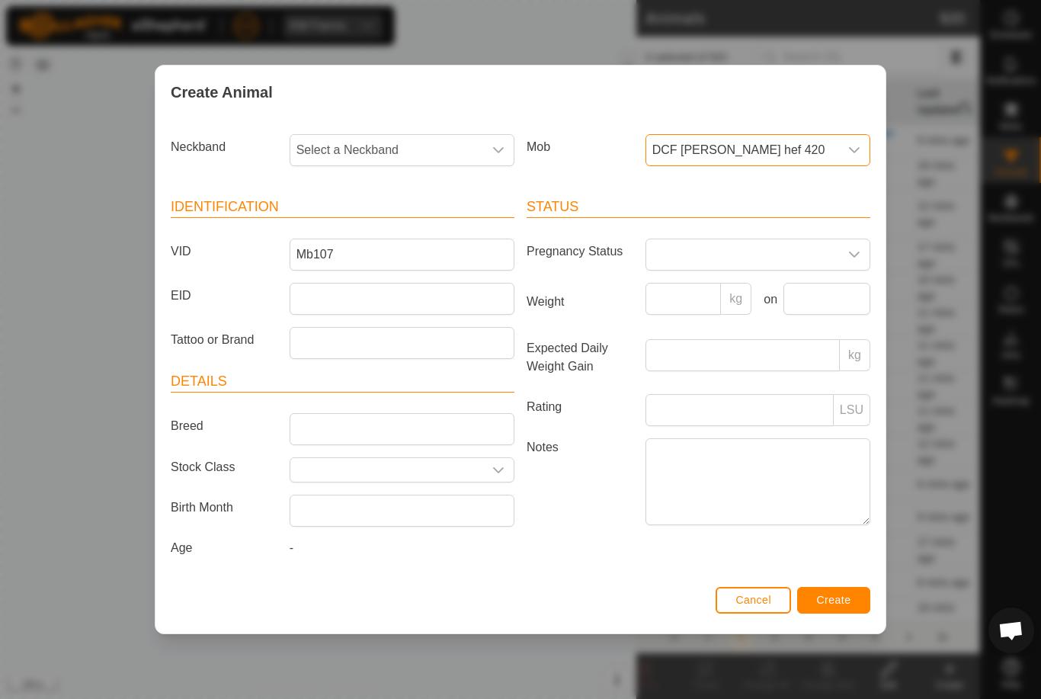
click at [408, 155] on span "Select a Neckband" at bounding box center [386, 150] width 193 height 30
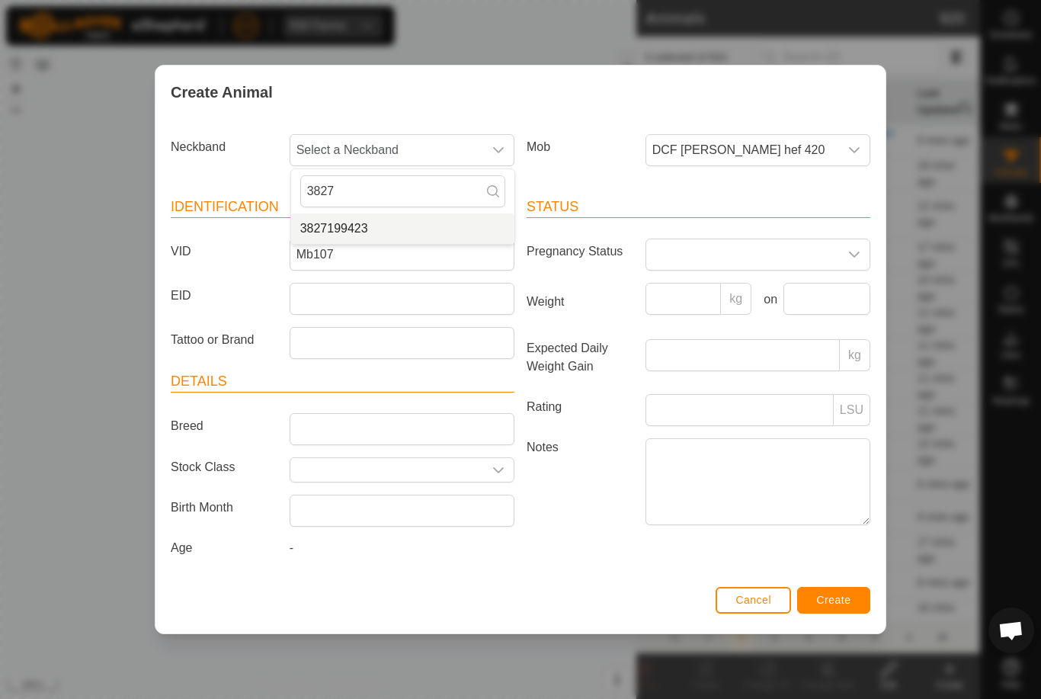
type input "3827"
click at [392, 222] on li "3827199423" at bounding box center [402, 228] width 223 height 30
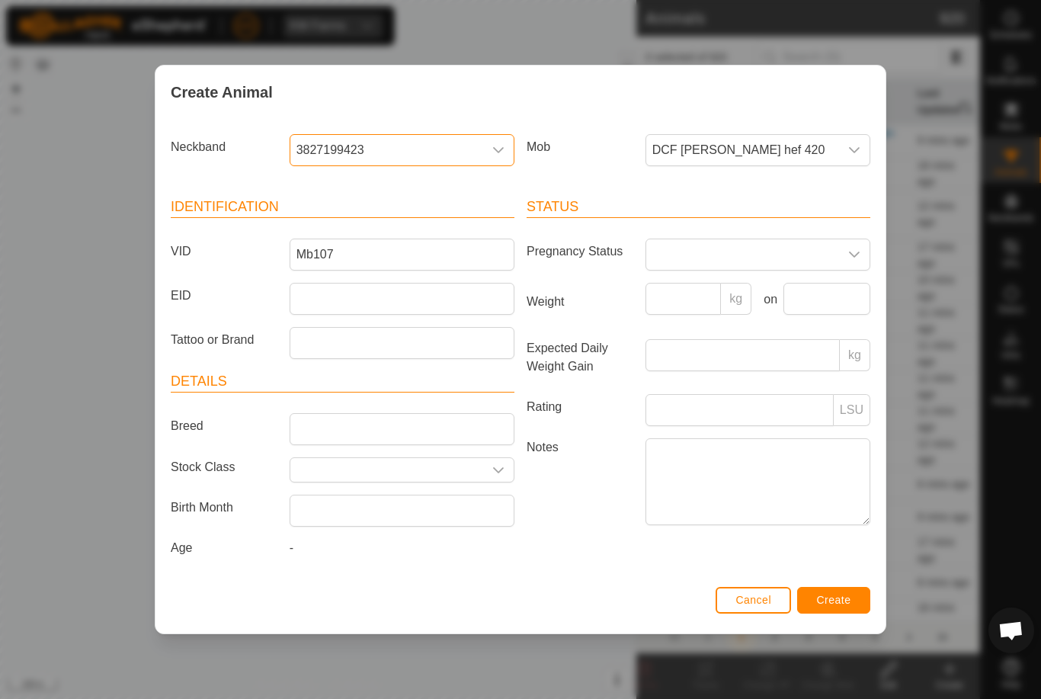
click at [848, 598] on span "Create" at bounding box center [834, 600] width 34 height 12
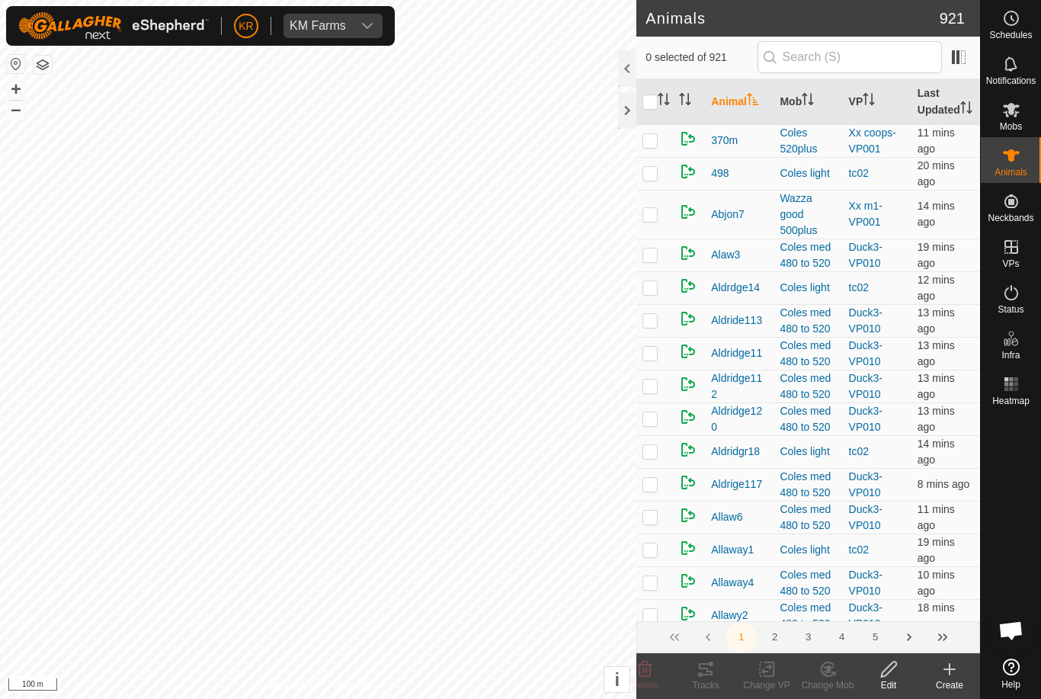
click at [962, 672] on create-svg-icon at bounding box center [949, 669] width 61 height 18
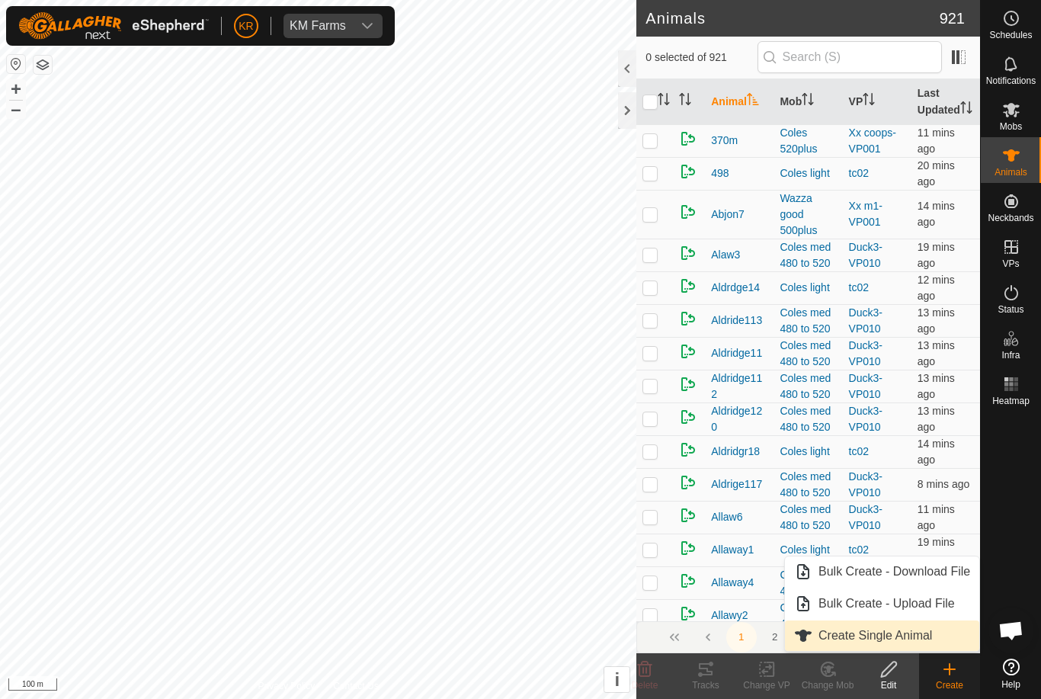
click at [930, 631] on span "Create Single Animal" at bounding box center [875, 635] width 114 height 18
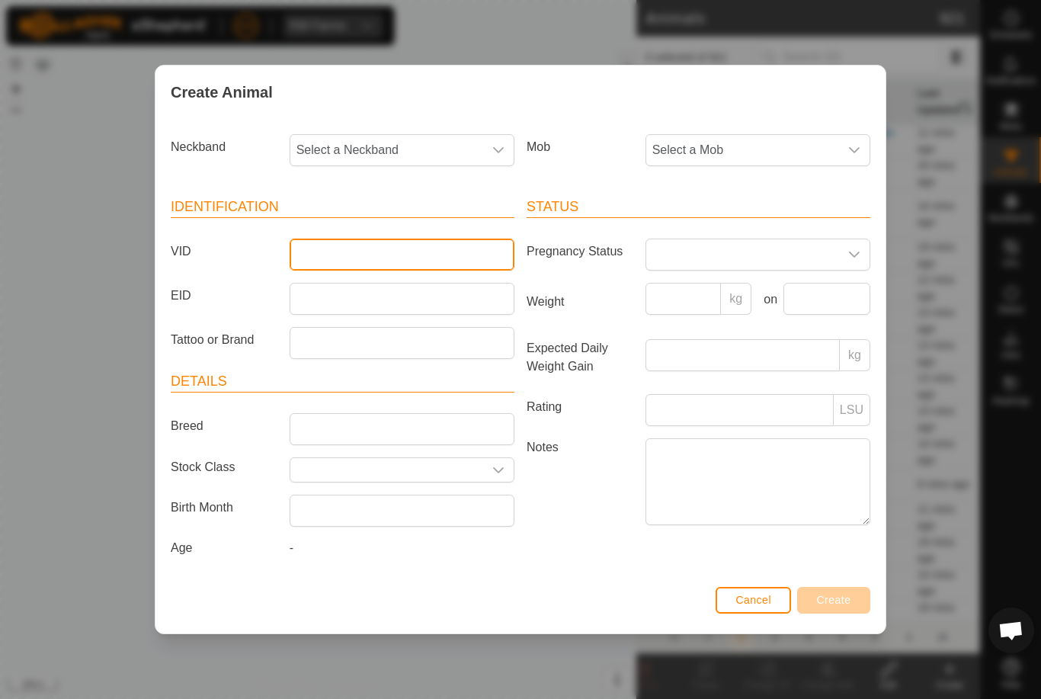
click at [422, 262] on input "VID" at bounding box center [402, 254] width 225 height 32
type input "Luke41a"
click at [418, 139] on span "Select a Neckband" at bounding box center [386, 150] width 193 height 30
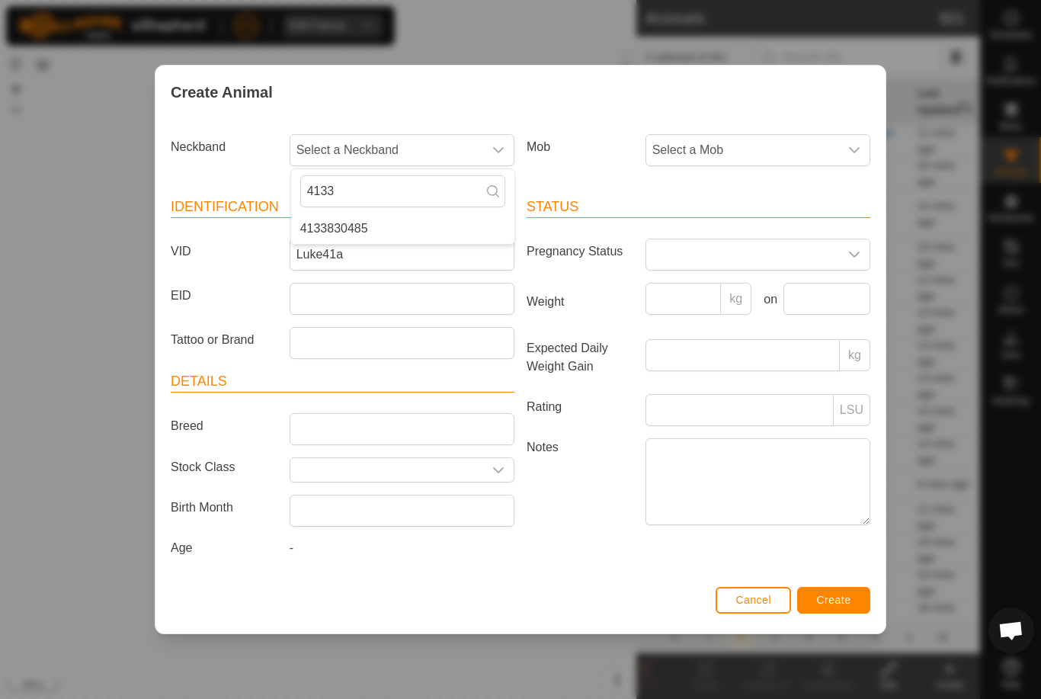
type input "4133"
click at [392, 222] on li "4133830485" at bounding box center [402, 228] width 223 height 30
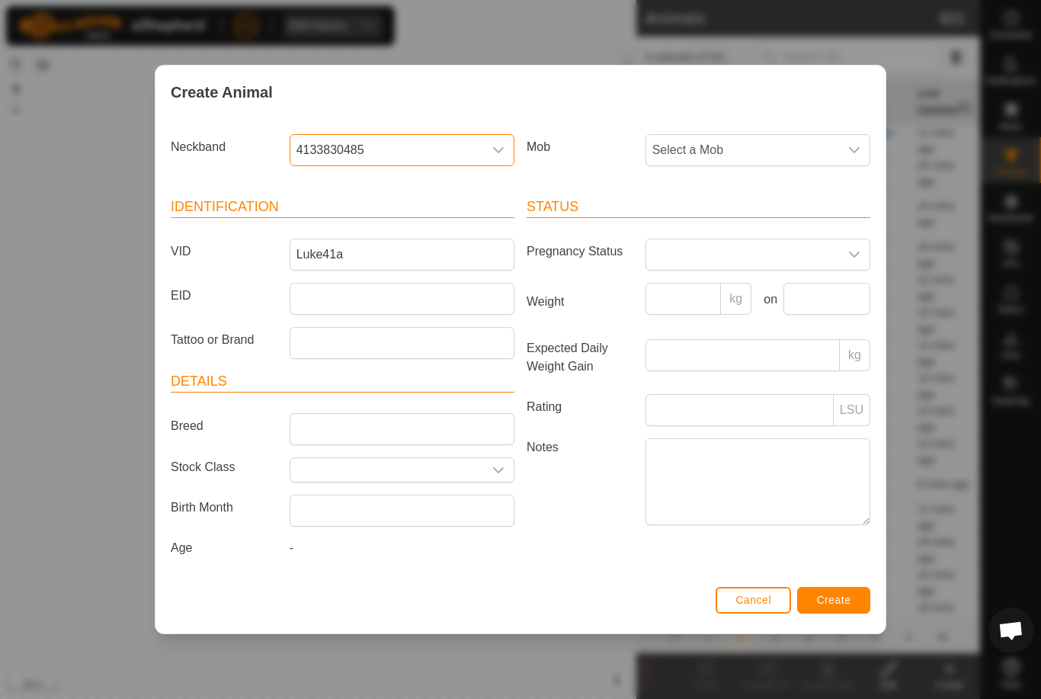
click at [818, 139] on span "Select a Mob" at bounding box center [742, 150] width 193 height 30
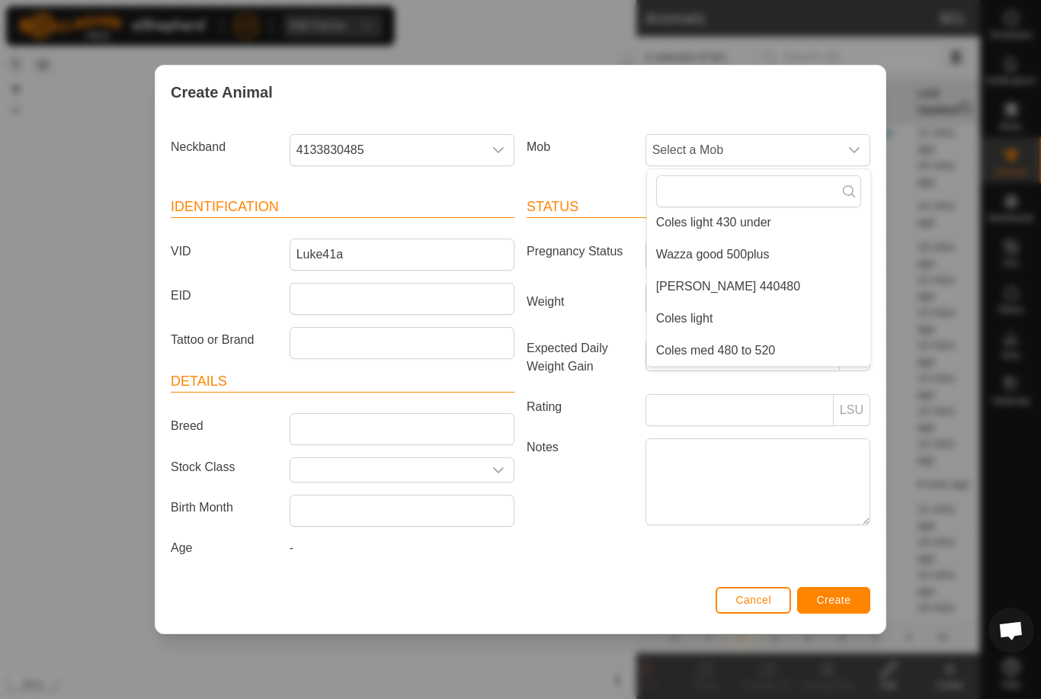
scroll to position [262, 0]
click at [766, 285] on li "[PERSON_NAME] 440480" at bounding box center [758, 286] width 223 height 30
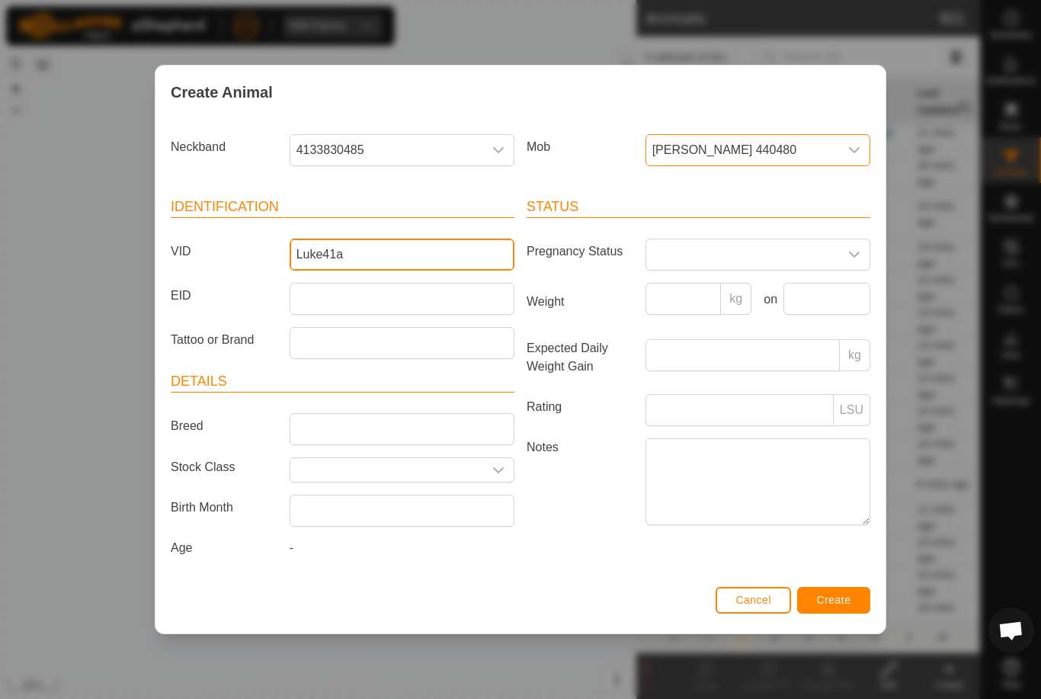
click at [463, 249] on input "Luke41a" at bounding box center [402, 254] width 225 height 32
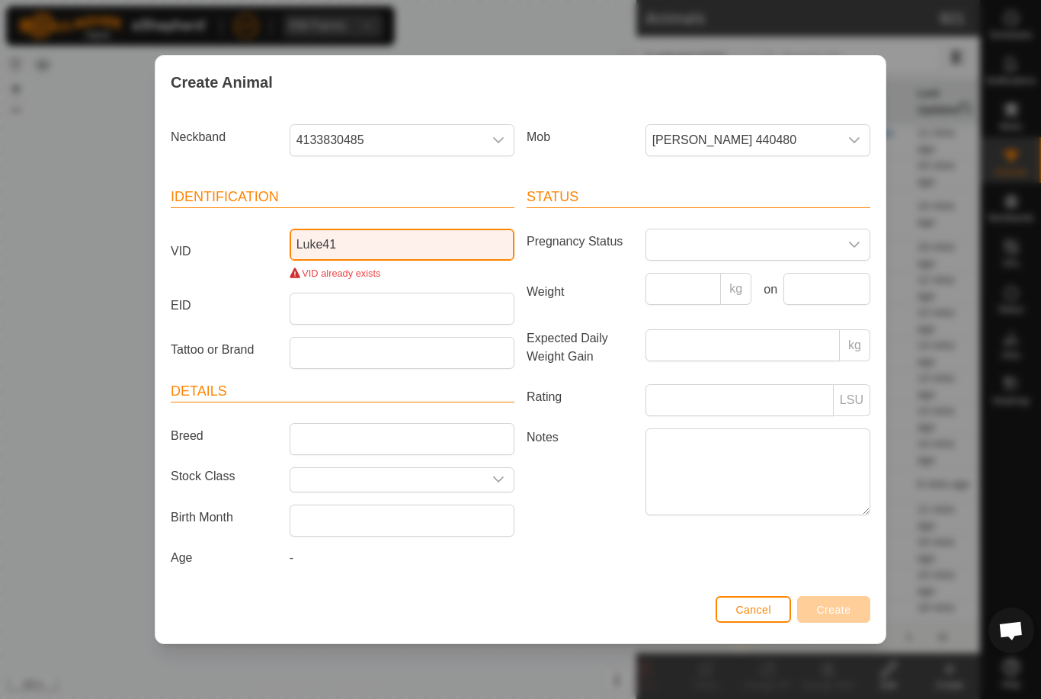
type input "Luke41a"
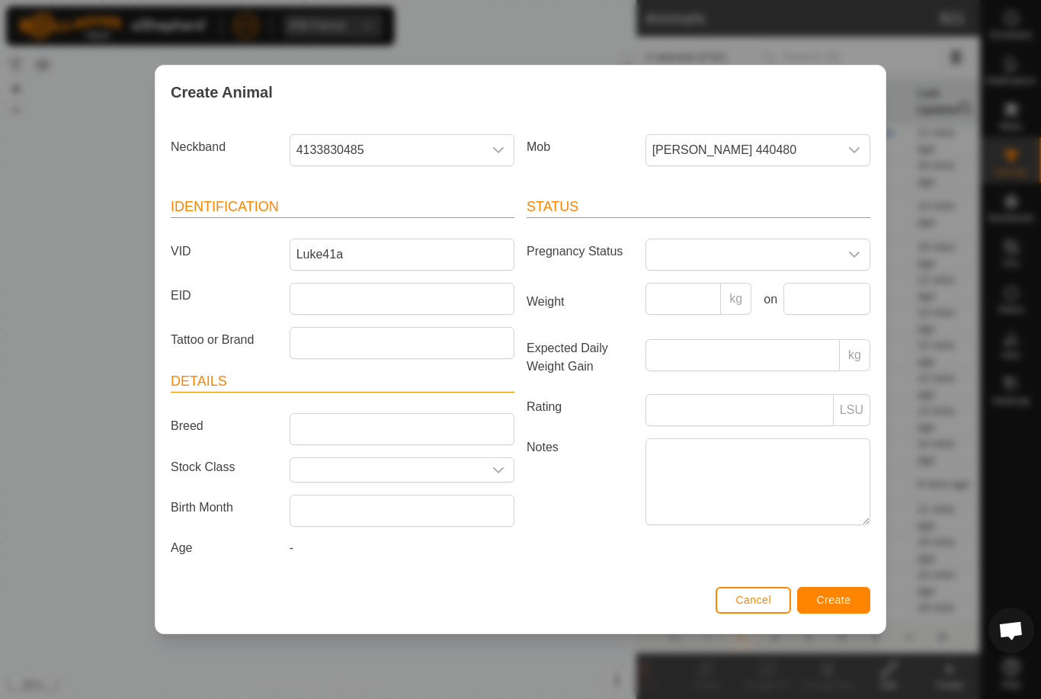
click at [846, 603] on span "Create" at bounding box center [834, 600] width 34 height 12
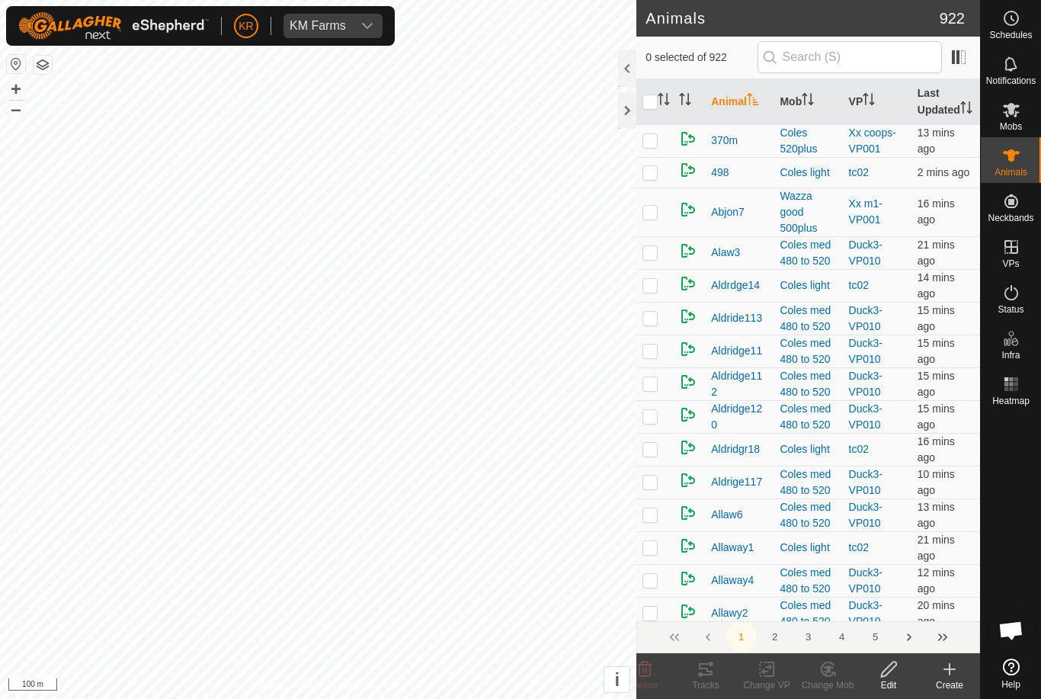
click at [956, 673] on icon at bounding box center [949, 669] width 18 height 18
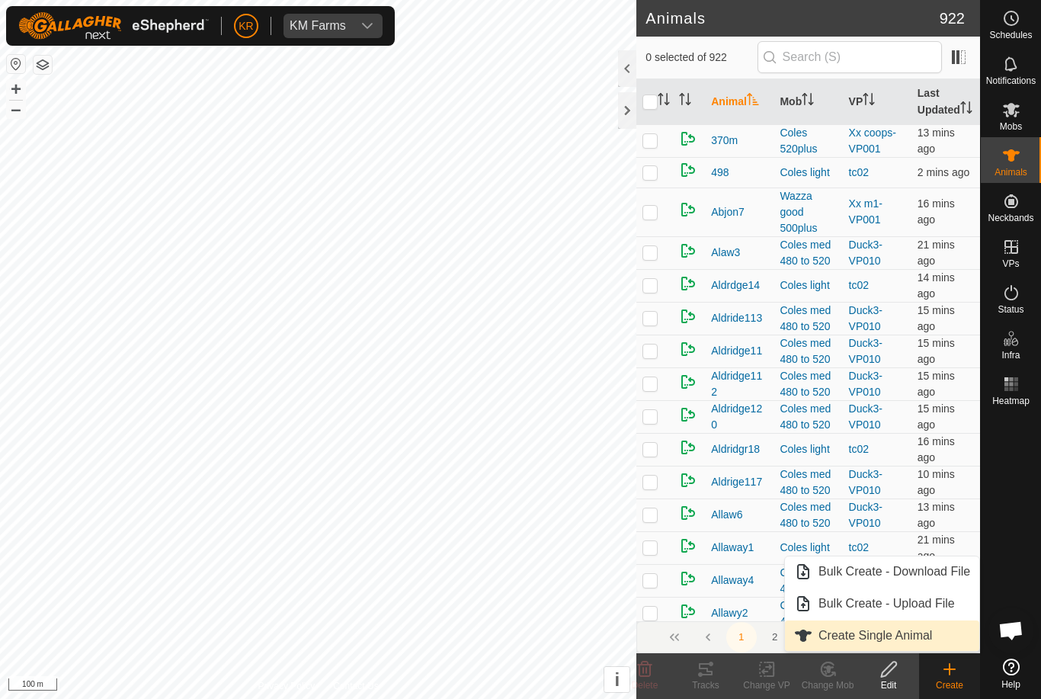
click at [928, 638] on span "Create Single Animal" at bounding box center [875, 635] width 114 height 18
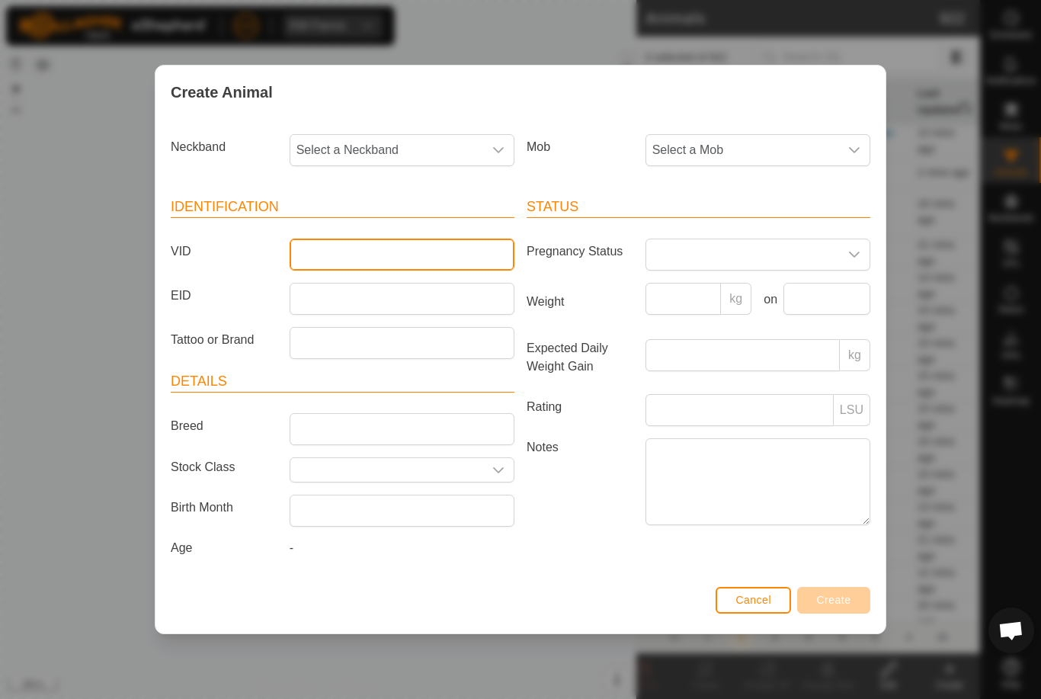
click at [366, 245] on input "VID" at bounding box center [402, 254] width 225 height 32
type input "Luke53a"
click at [430, 142] on span "Select a Neckband" at bounding box center [386, 150] width 193 height 30
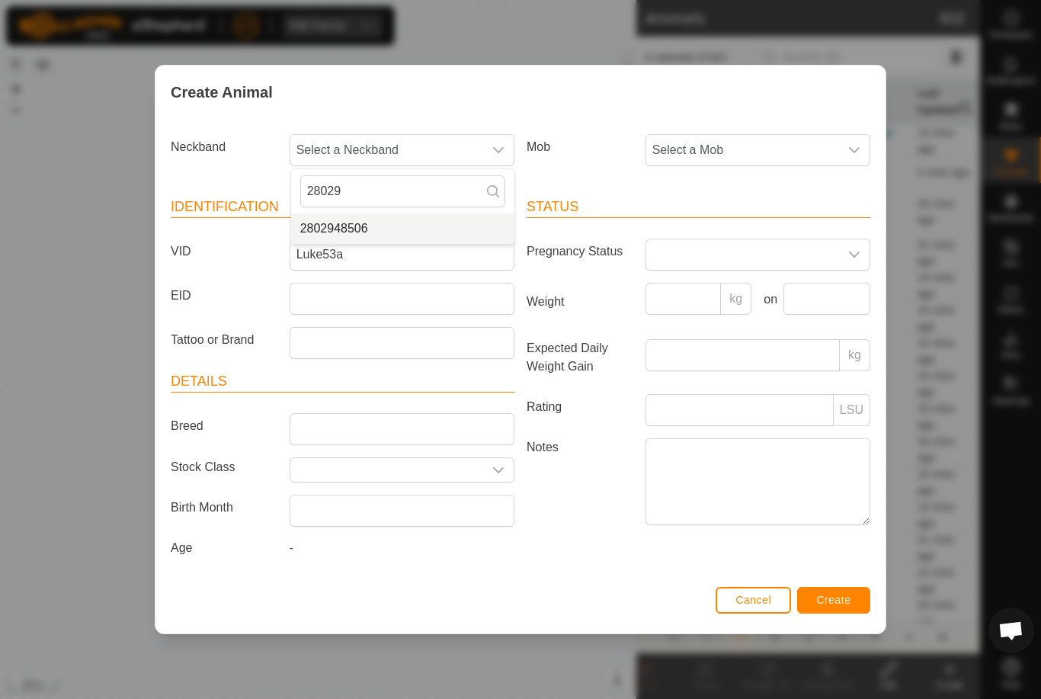
type input "28029"
click at [415, 218] on li "2802948506" at bounding box center [402, 228] width 223 height 30
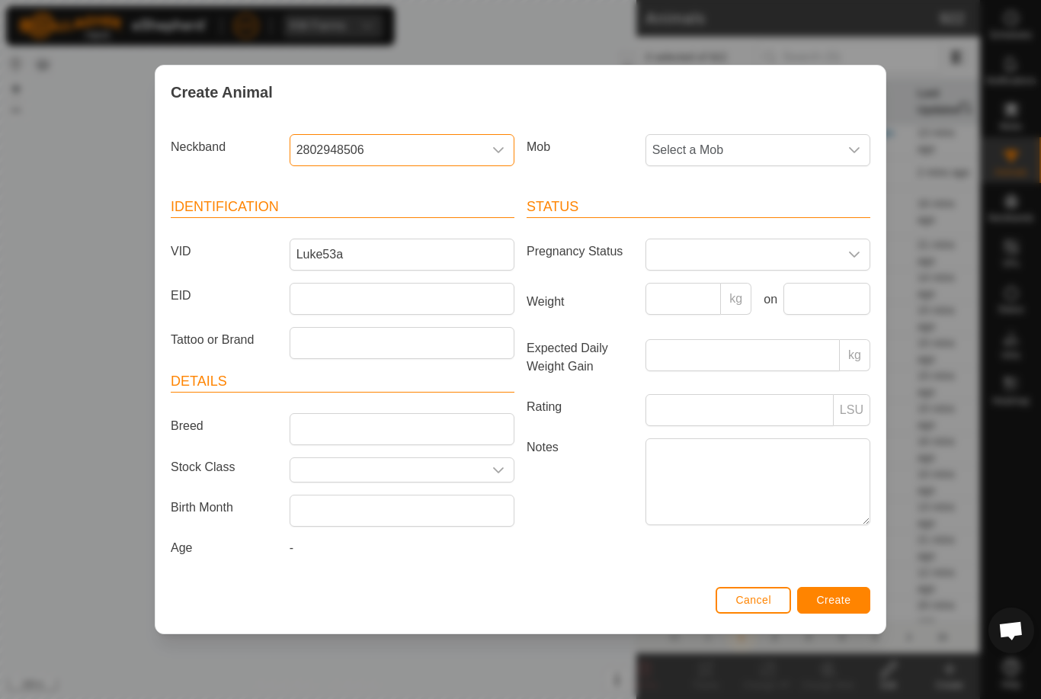
click at [795, 145] on span "Select a Mob" at bounding box center [742, 150] width 193 height 30
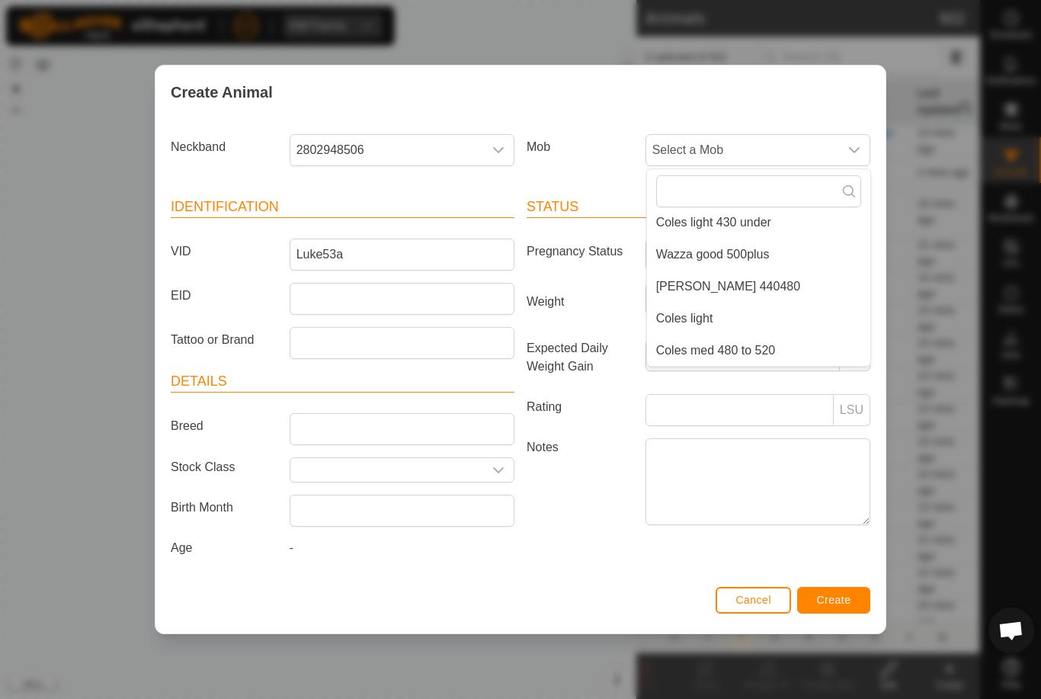
click at [770, 281] on li "[PERSON_NAME] 440480" at bounding box center [758, 286] width 223 height 30
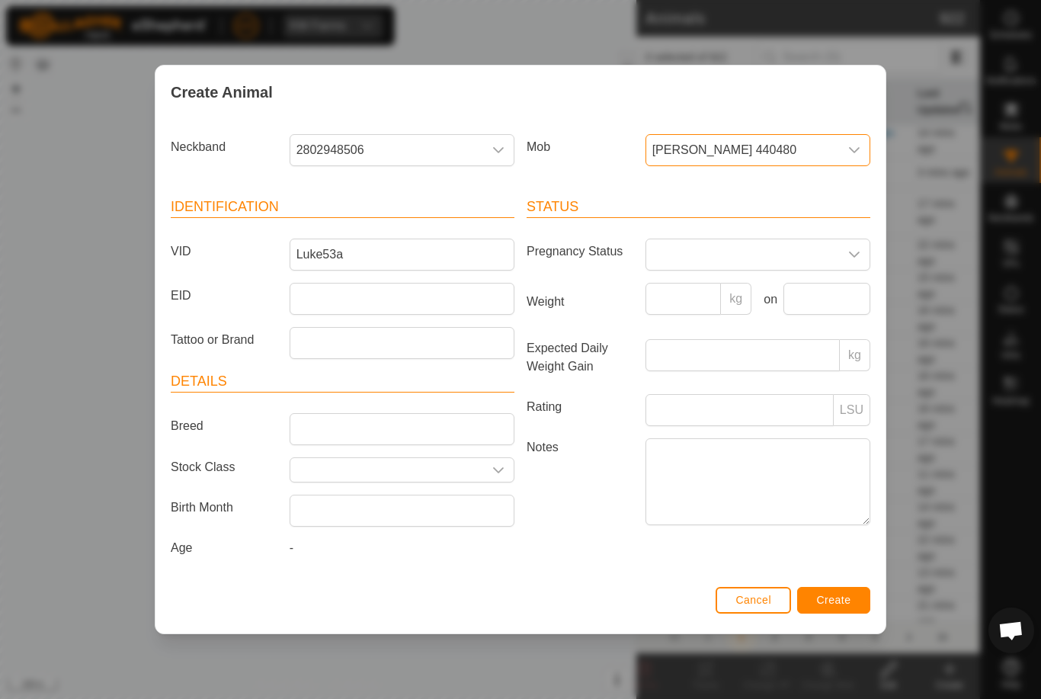
click at [846, 606] on span "Create" at bounding box center [834, 600] width 34 height 12
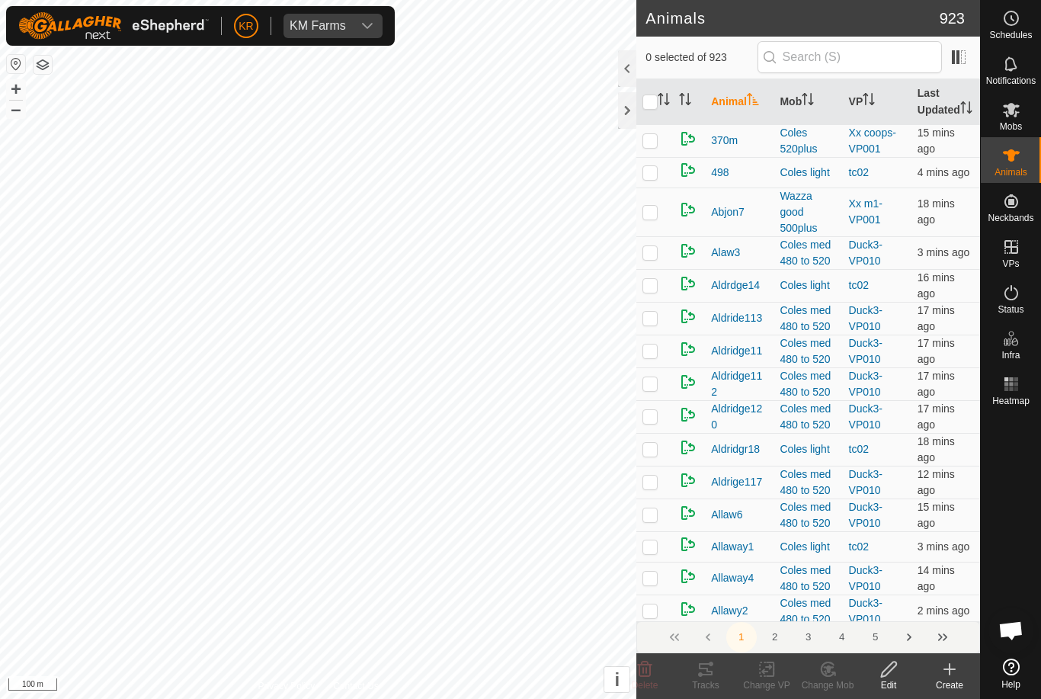
click at [951, 686] on div "Create" at bounding box center [949, 685] width 61 height 14
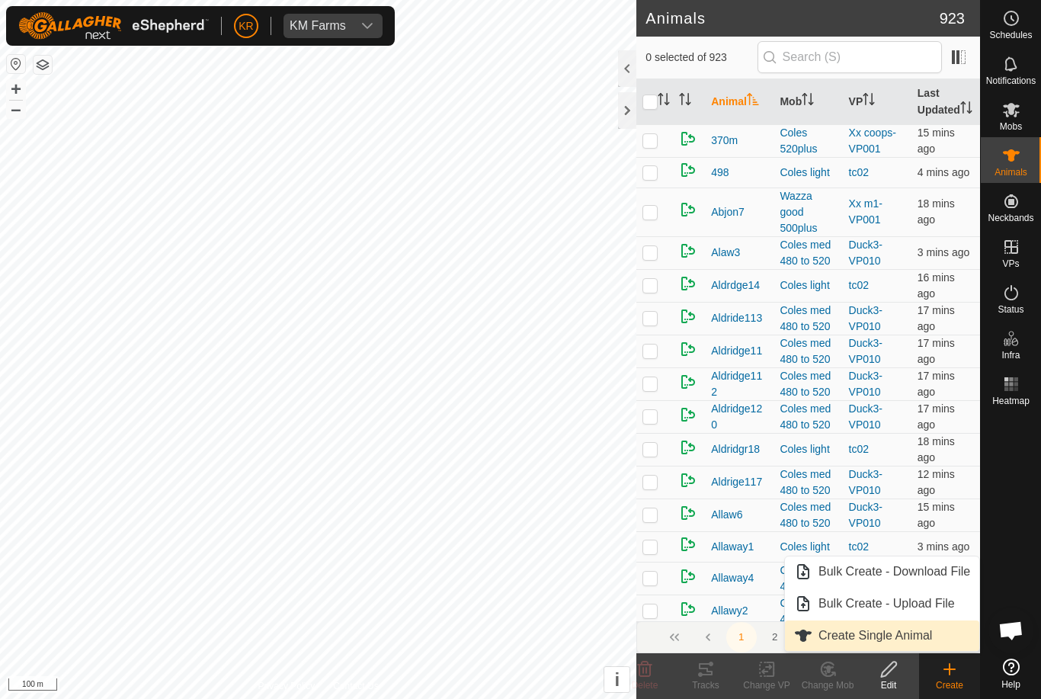
click at [894, 639] on span "Create Single Animal" at bounding box center [875, 635] width 114 height 18
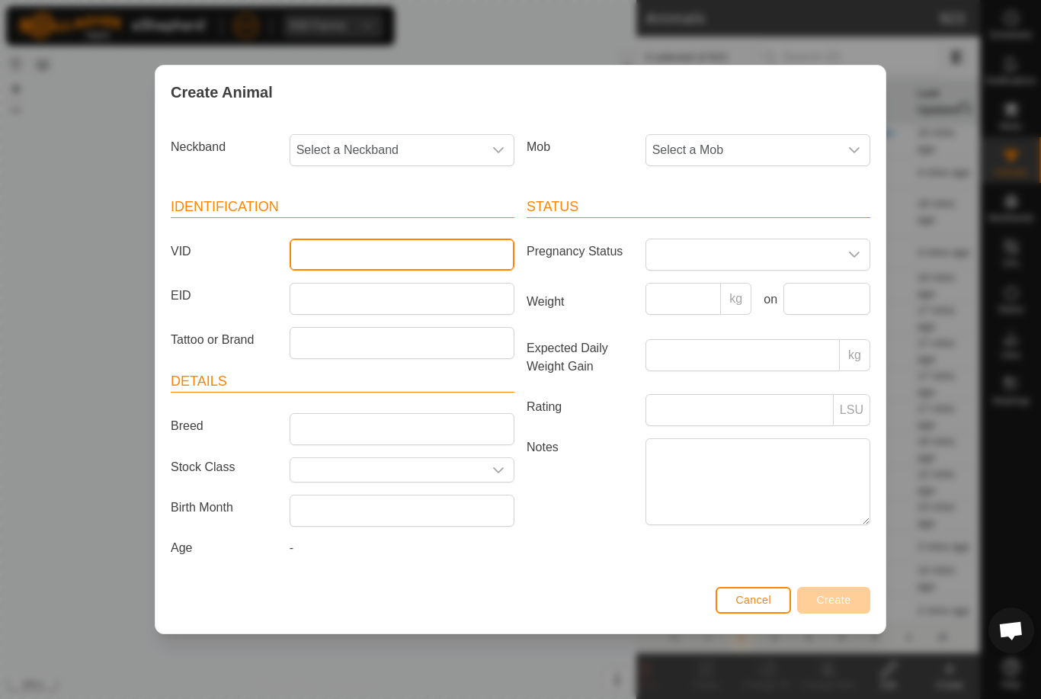
click at [389, 247] on input "VID" at bounding box center [402, 254] width 225 height 32
type input "Finn100"
click at [389, 141] on span "Select a Neckband" at bounding box center [386, 150] width 193 height 30
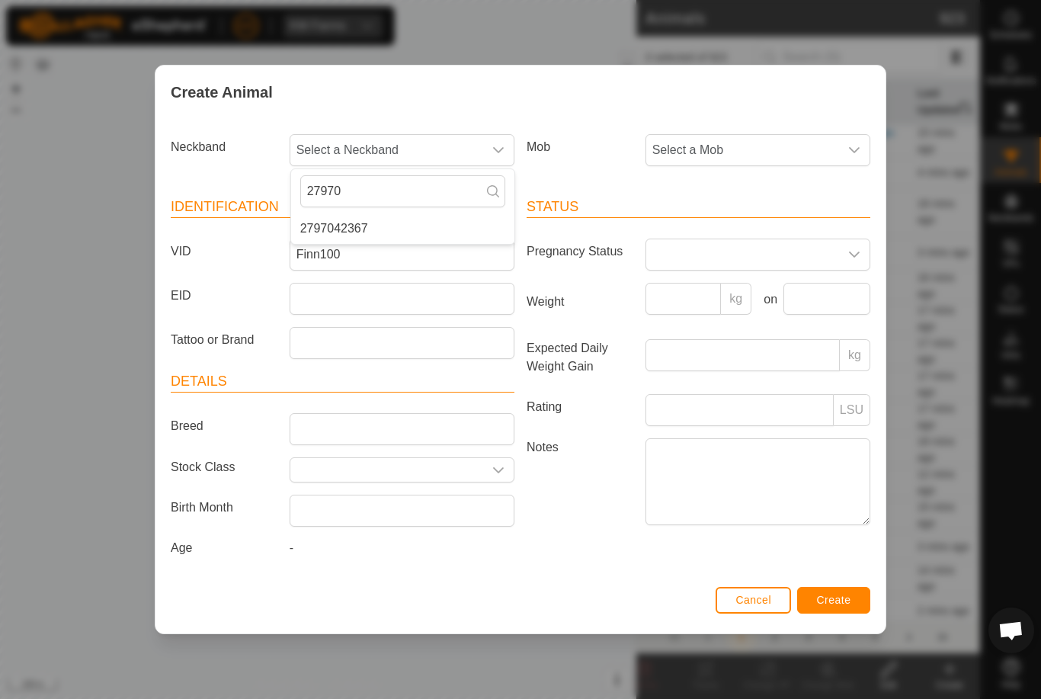
type input "27970"
click at [410, 216] on li "2797042367" at bounding box center [402, 228] width 223 height 30
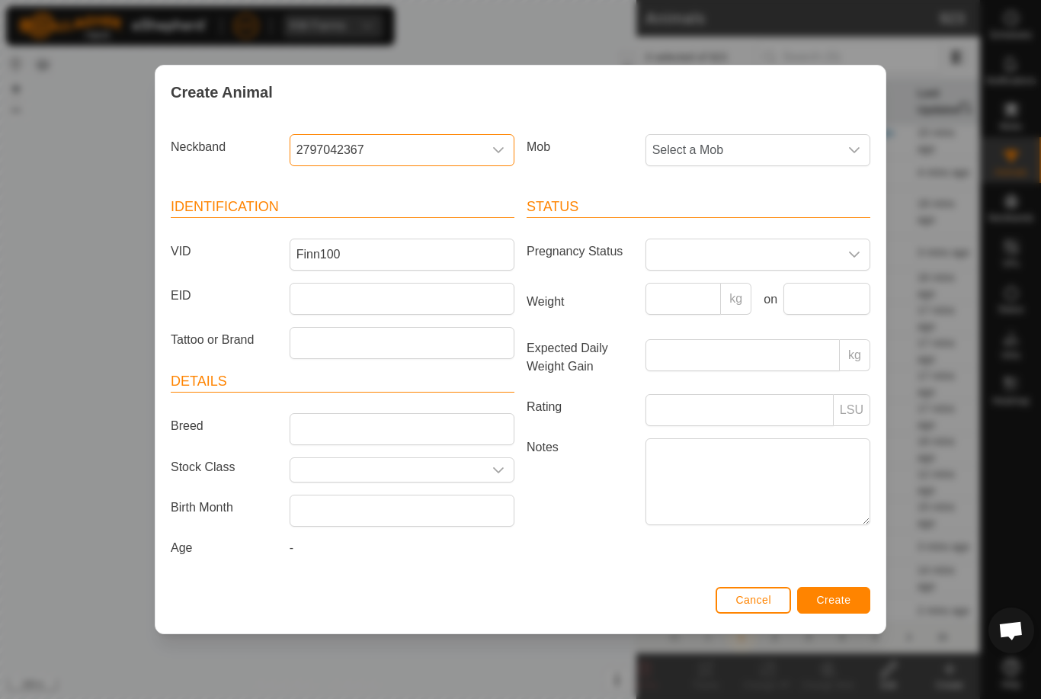
click at [768, 144] on span "Select a Mob" at bounding box center [742, 150] width 193 height 30
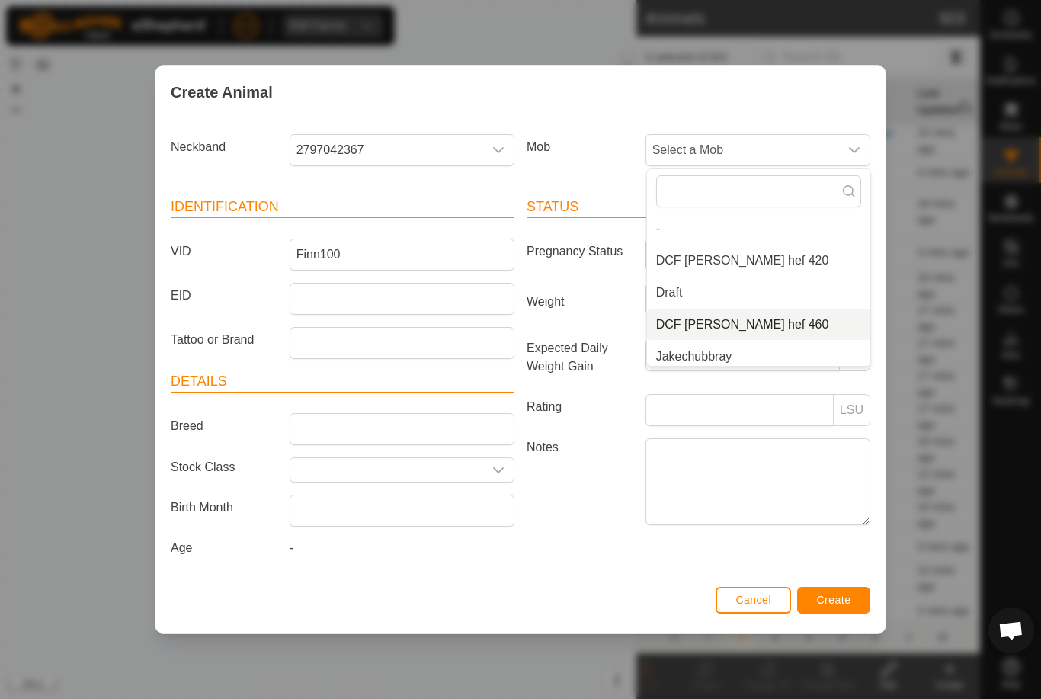
click at [747, 311] on li "DCF [PERSON_NAME] hef 460" at bounding box center [758, 324] width 223 height 30
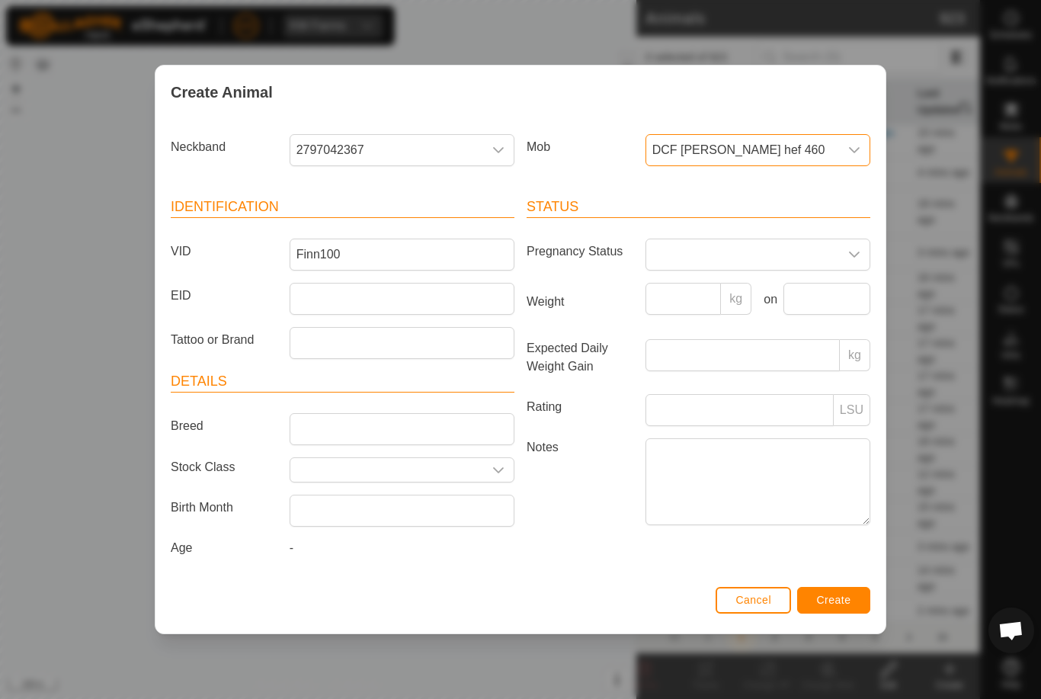
click at [856, 603] on button "Create" at bounding box center [833, 600] width 73 height 27
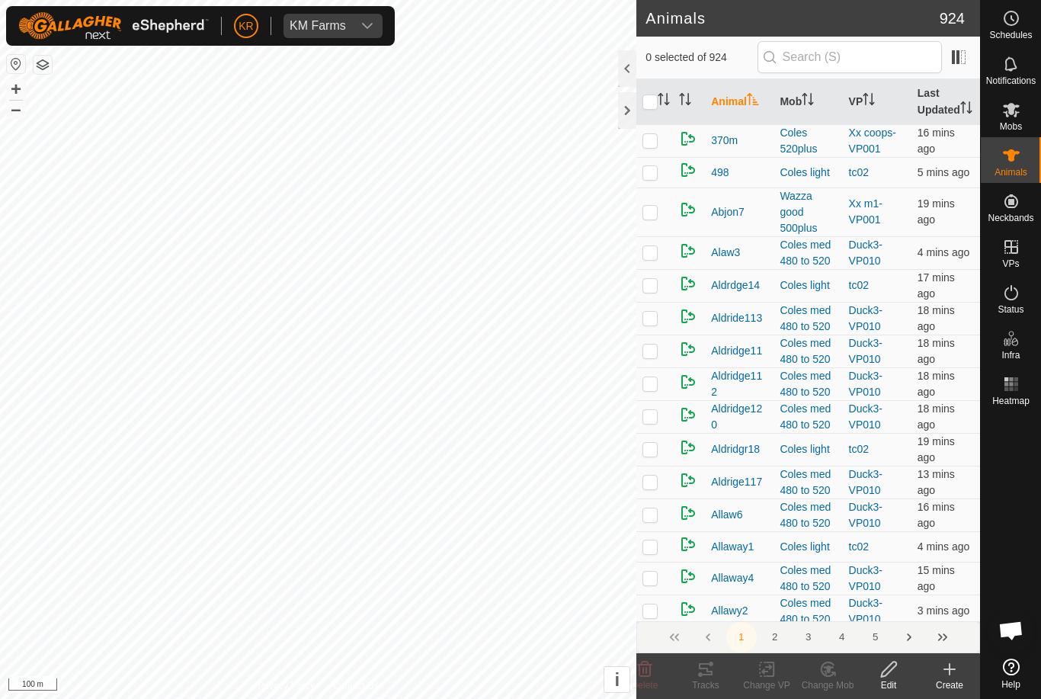
click at [949, 674] on icon at bounding box center [949, 669] width 0 height 11
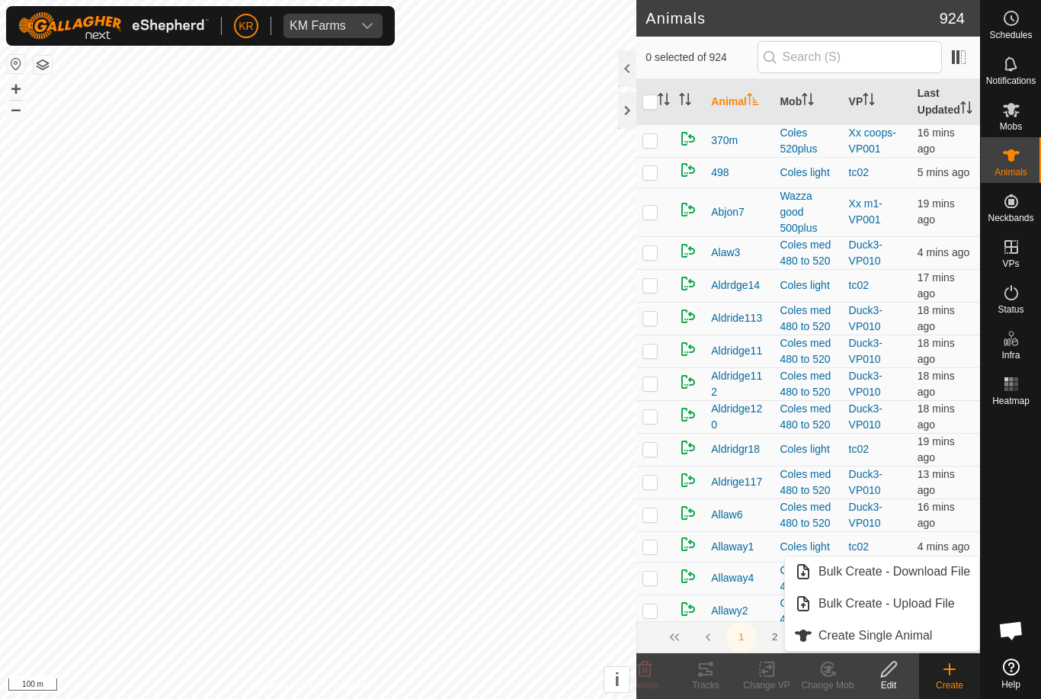
click at [922, 632] on span "Create Single Animal" at bounding box center [875, 635] width 114 height 18
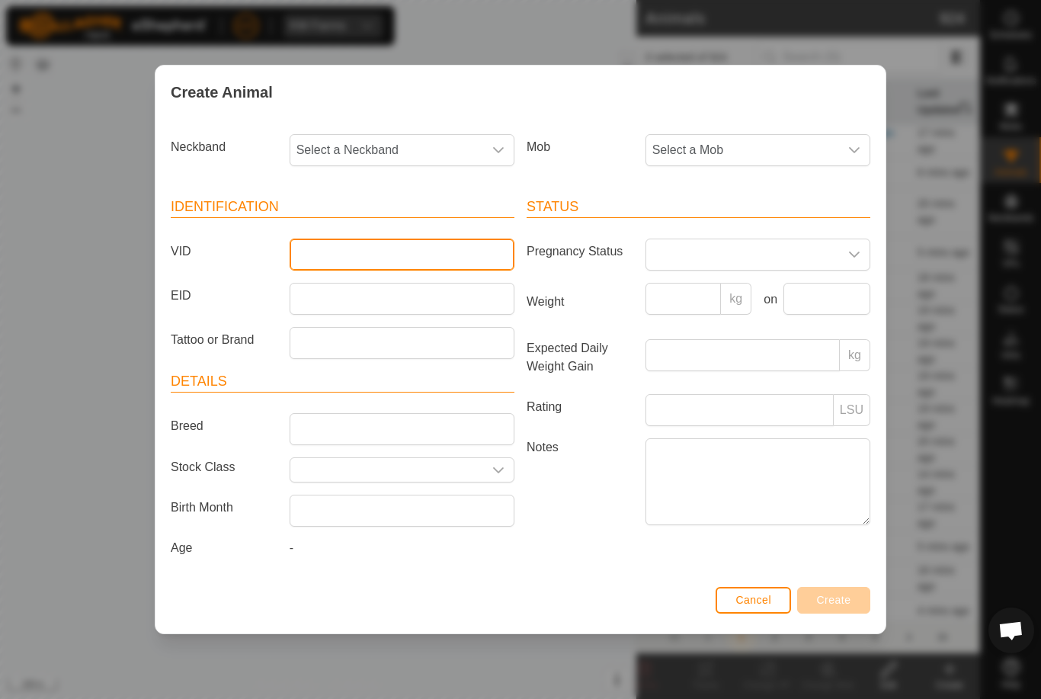
click at [381, 252] on input "VID" at bounding box center [402, 254] width 225 height 32
type input "B117"
click at [392, 148] on span "Select a Neckband" at bounding box center [386, 150] width 193 height 30
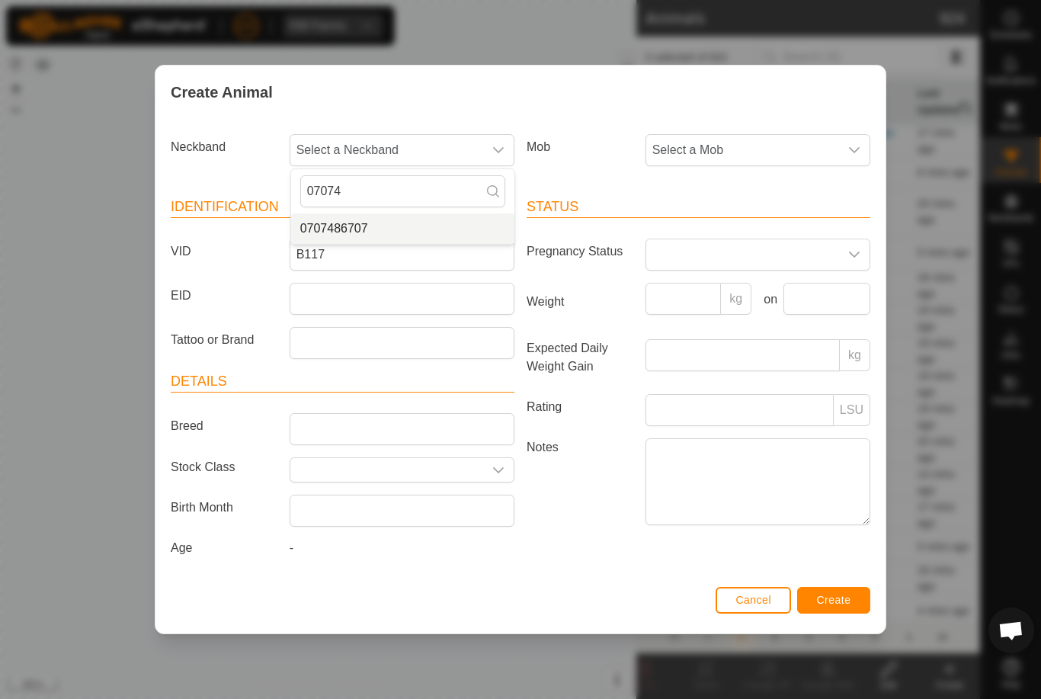
type input "07074"
click at [424, 219] on li "0707486707" at bounding box center [402, 228] width 223 height 30
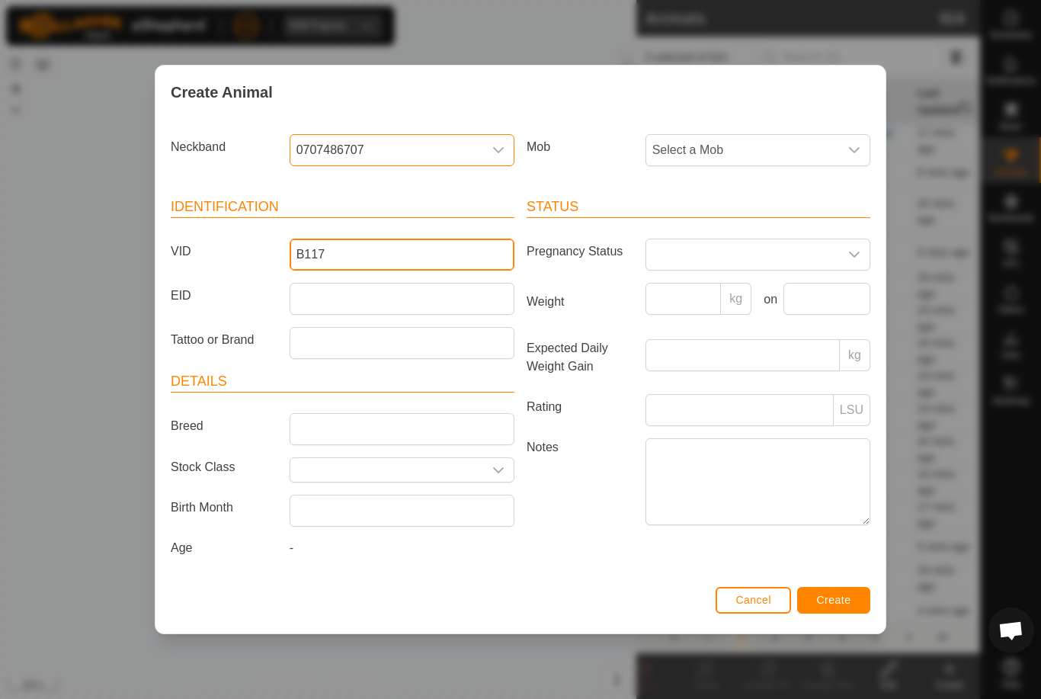
click at [301, 251] on input "B117" at bounding box center [402, 254] width 225 height 32
type input "MB117"
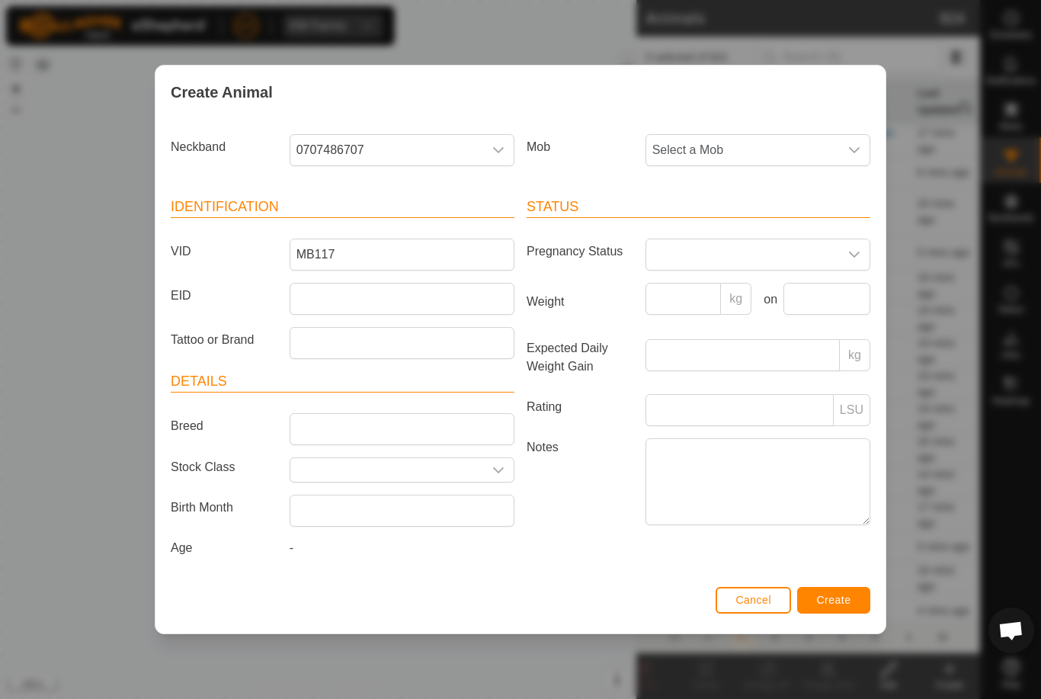
click at [761, 143] on span "Select a Mob" at bounding box center [742, 150] width 193 height 30
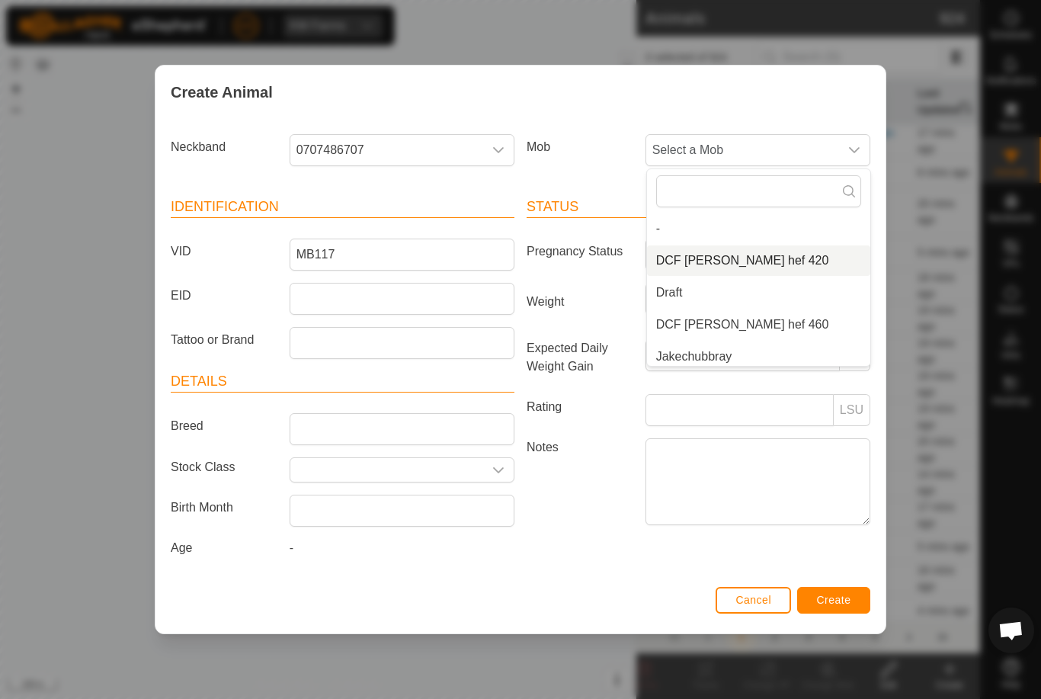
click at [779, 253] on li "DCF [PERSON_NAME] hef 420" at bounding box center [758, 260] width 223 height 30
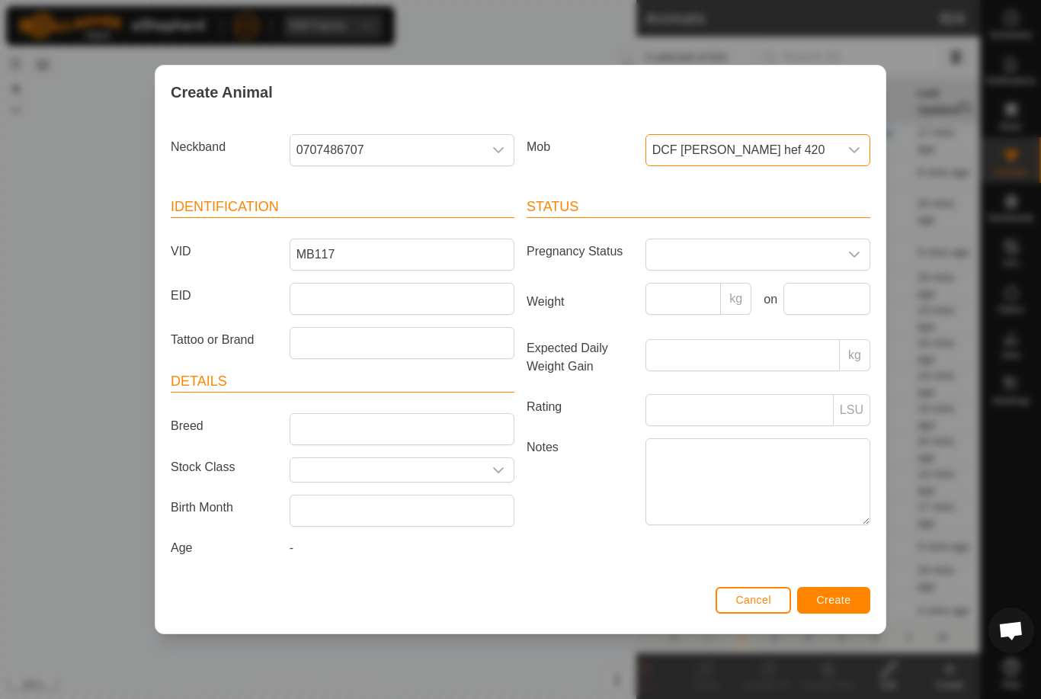
click at [847, 606] on span "Create" at bounding box center [834, 600] width 34 height 12
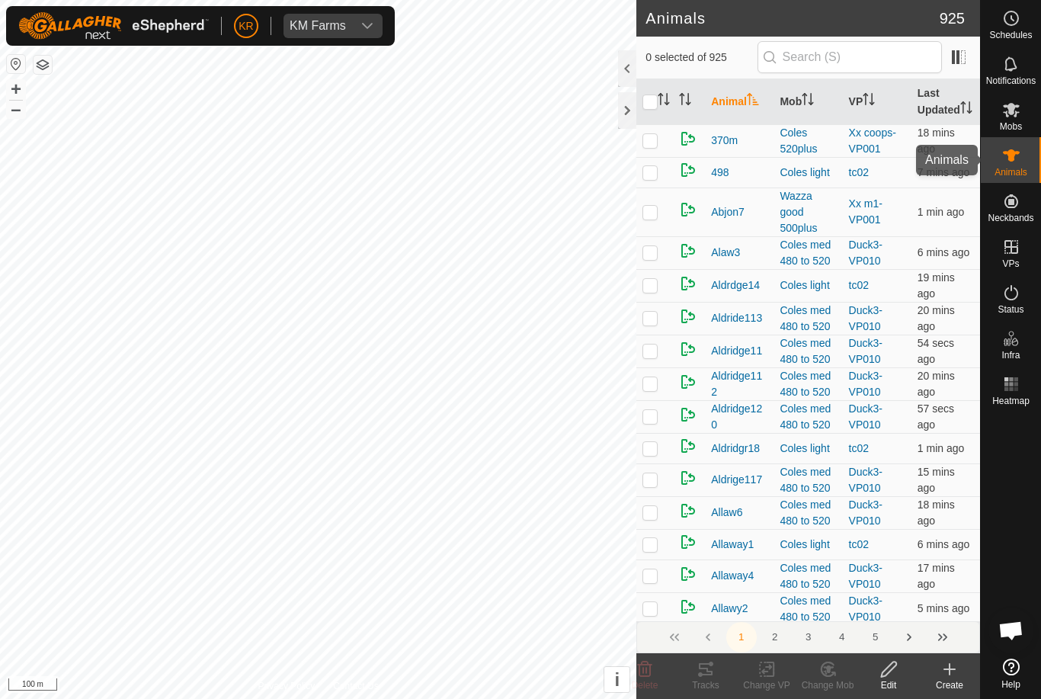
click at [1032, 164] on div "Animals" at bounding box center [1011, 160] width 60 height 46
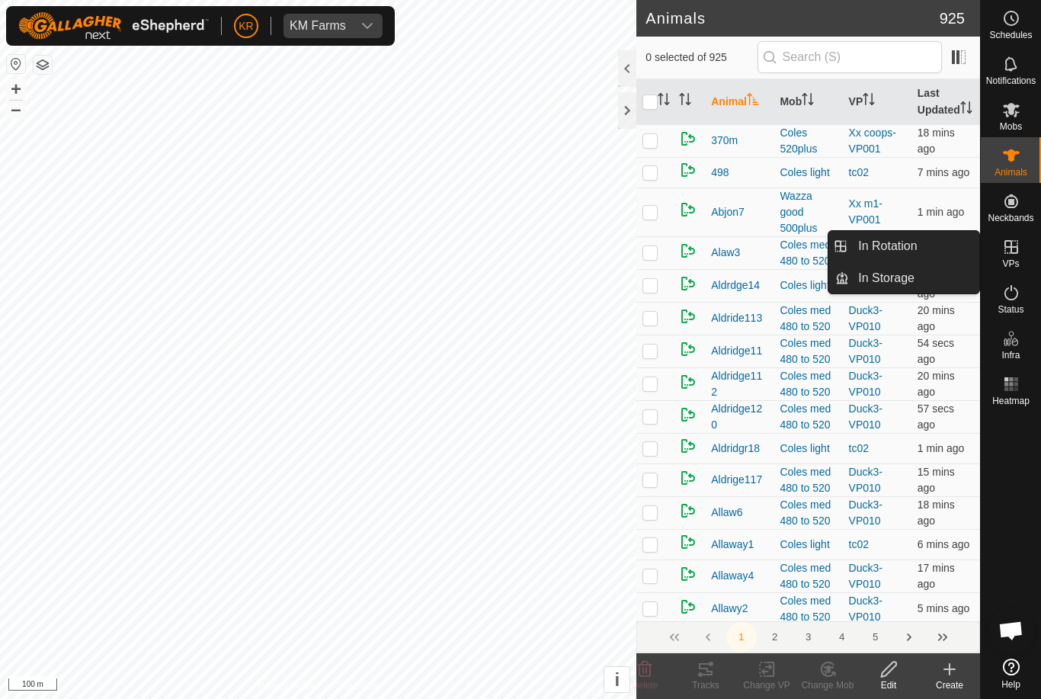
click at [958, 249] on link "In Rotation" at bounding box center [914, 246] width 130 height 30
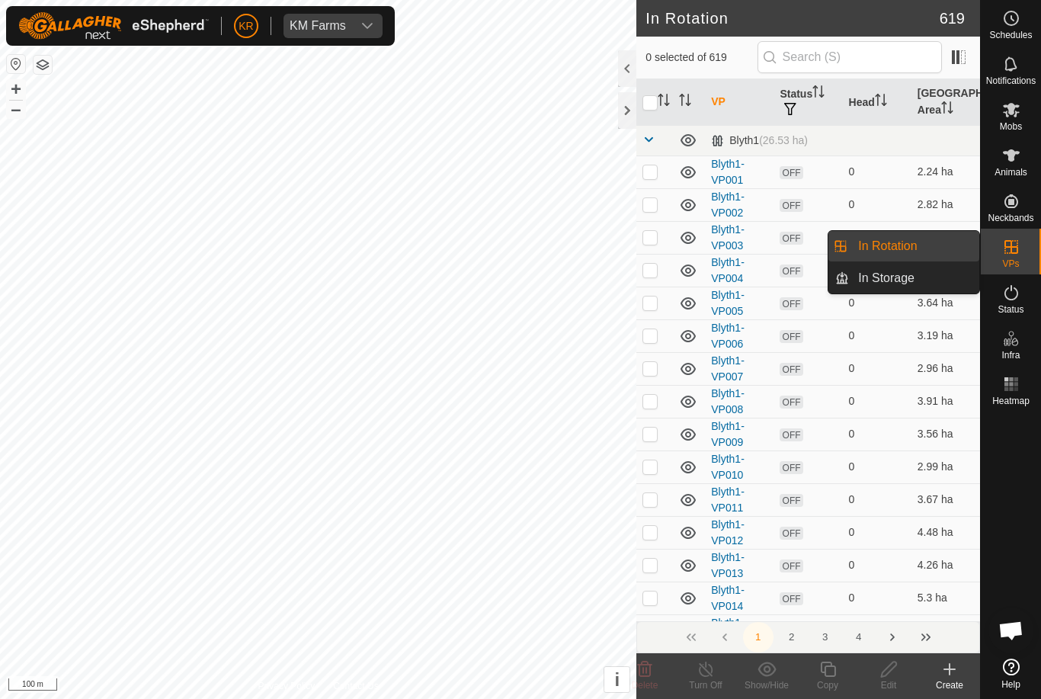
click at [910, 259] on td "0" at bounding box center [877, 270] width 69 height 33
click at [911, 261] on td "3.99 ha" at bounding box center [945, 270] width 69 height 33
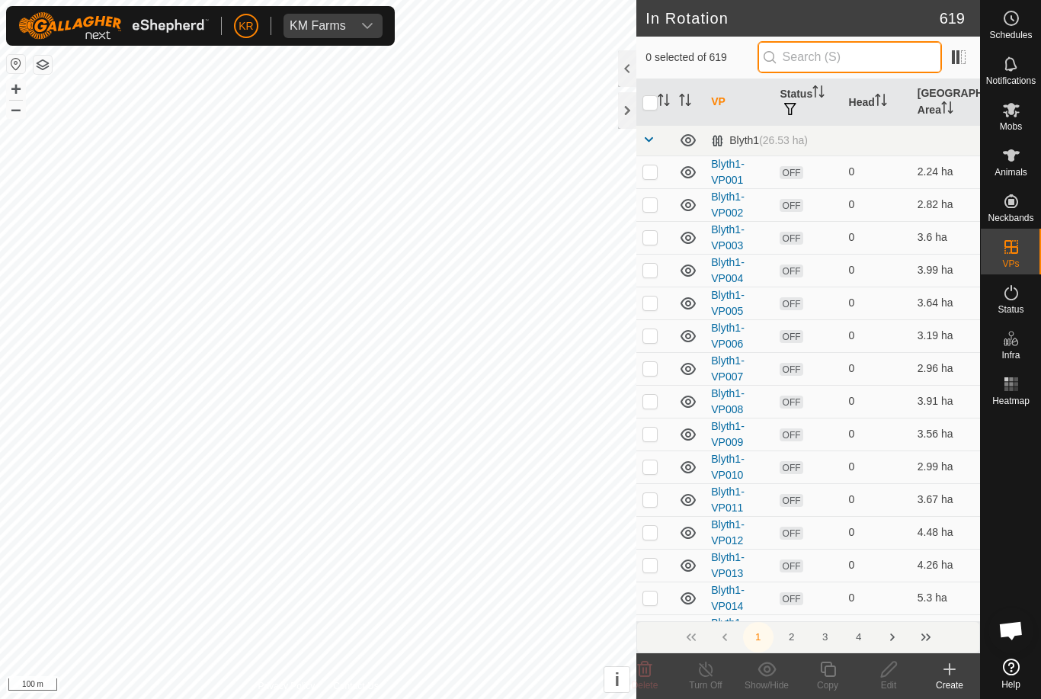
click at [868, 59] on input "text" at bounding box center [849, 57] width 184 height 32
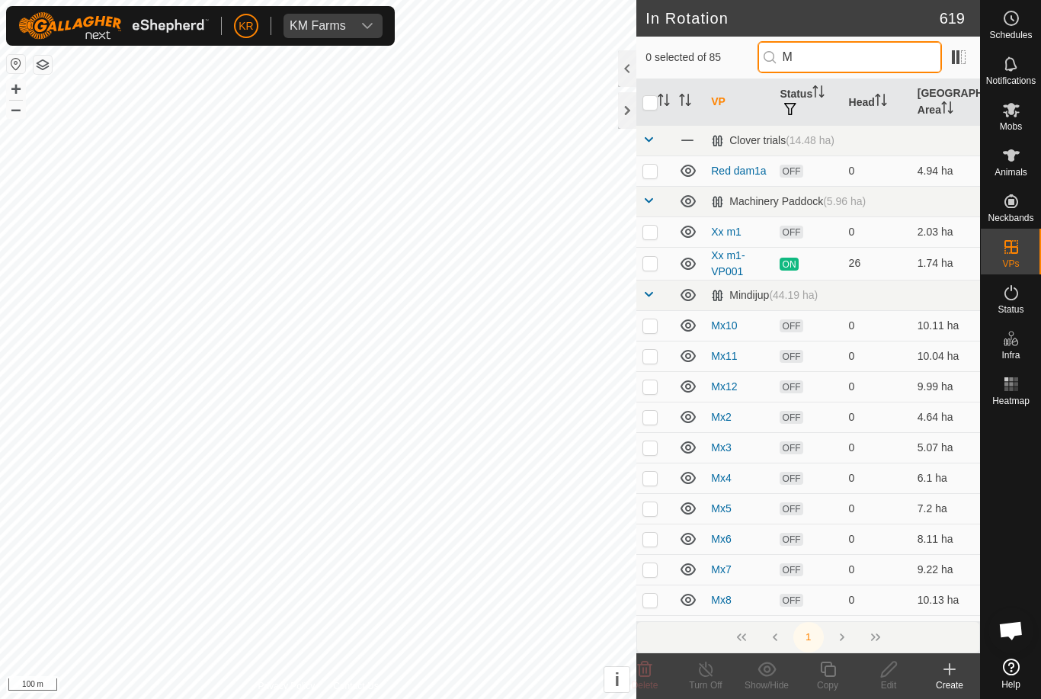
type input "M"
click at [649, 235] on p-checkbox at bounding box center [649, 232] width 15 height 12
checkbox input "true"
click at [885, 674] on icon at bounding box center [888, 669] width 19 height 18
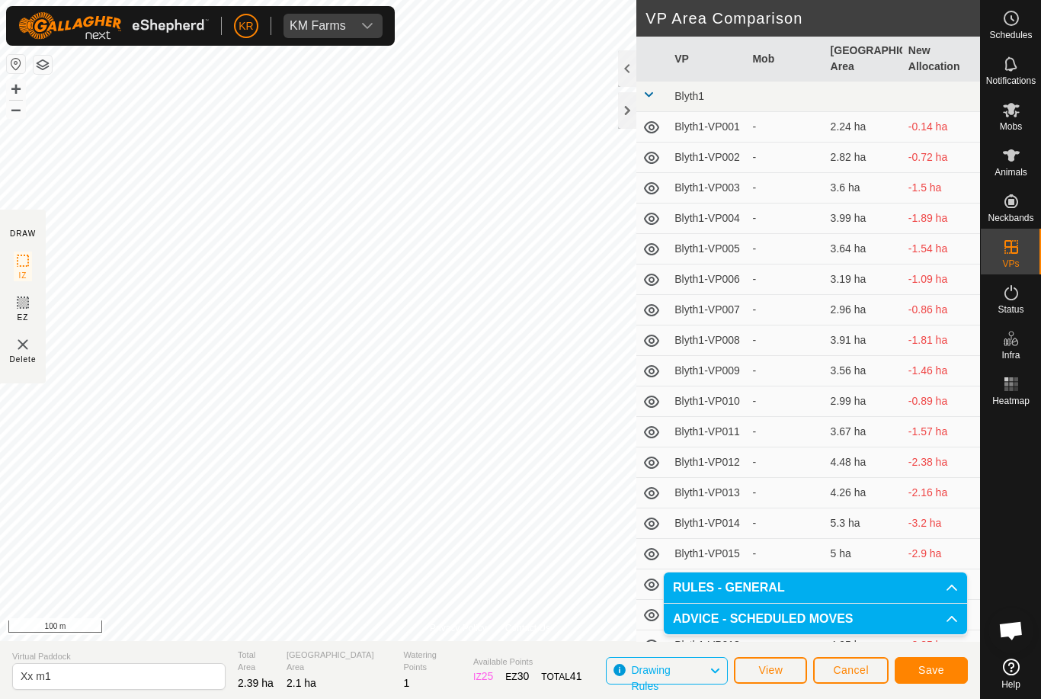
click at [936, 671] on span "Save" at bounding box center [931, 670] width 26 height 12
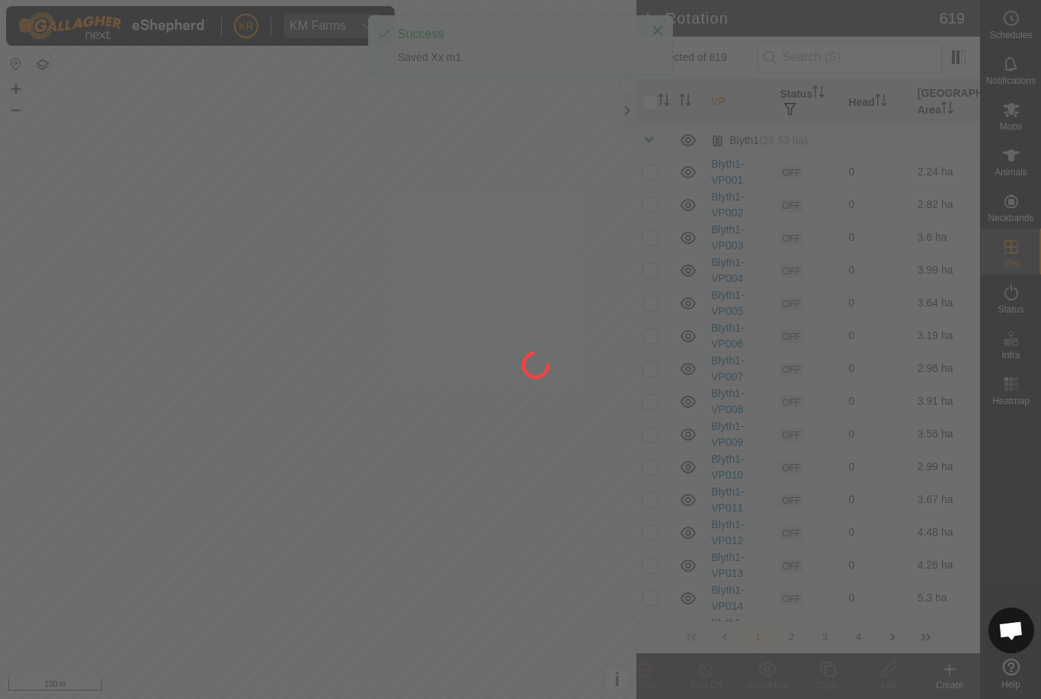
click at [1023, 130] on div at bounding box center [520, 349] width 1041 height 699
click at [1026, 164] on div at bounding box center [520, 349] width 1041 height 699
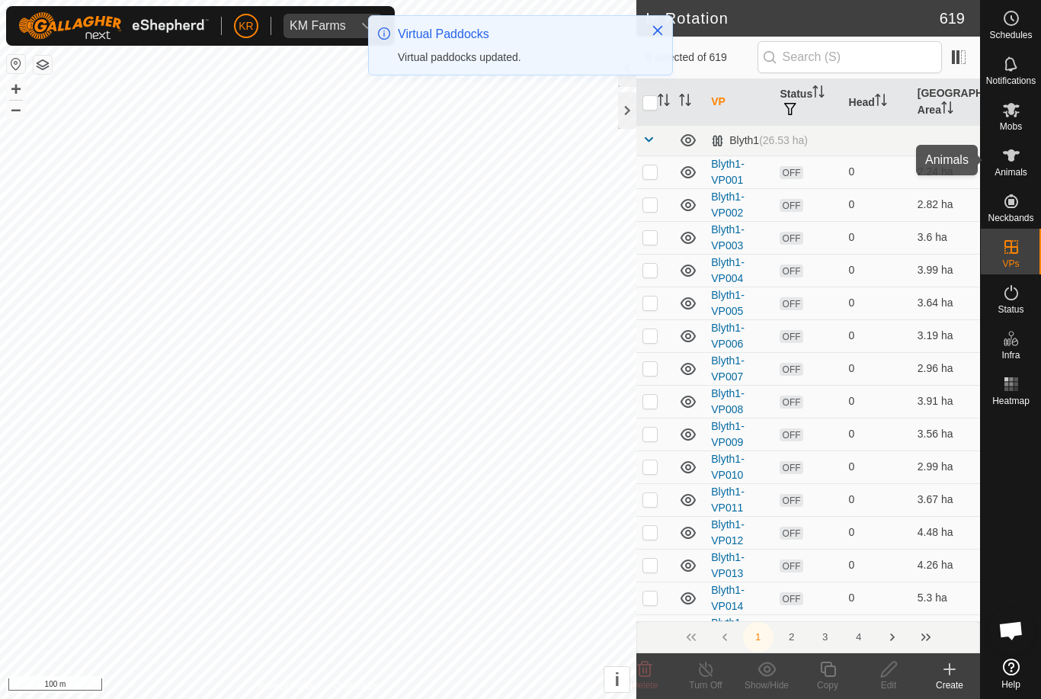
click at [1027, 165] on div "Animals" at bounding box center [1011, 160] width 60 height 46
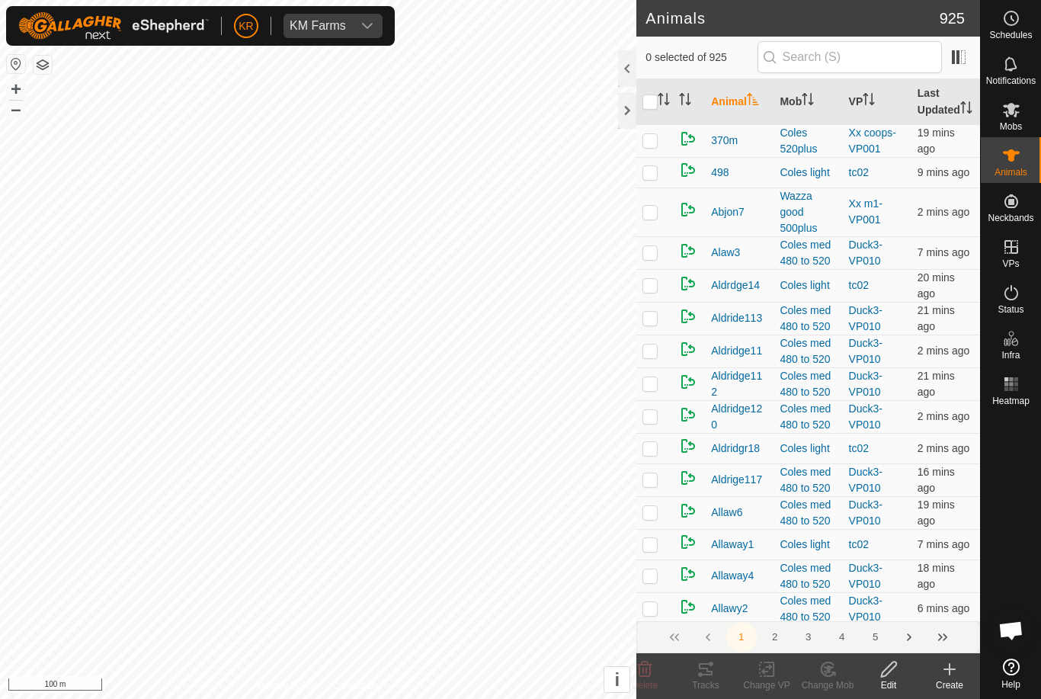
click at [949, 670] on icon at bounding box center [949, 669] width 0 height 11
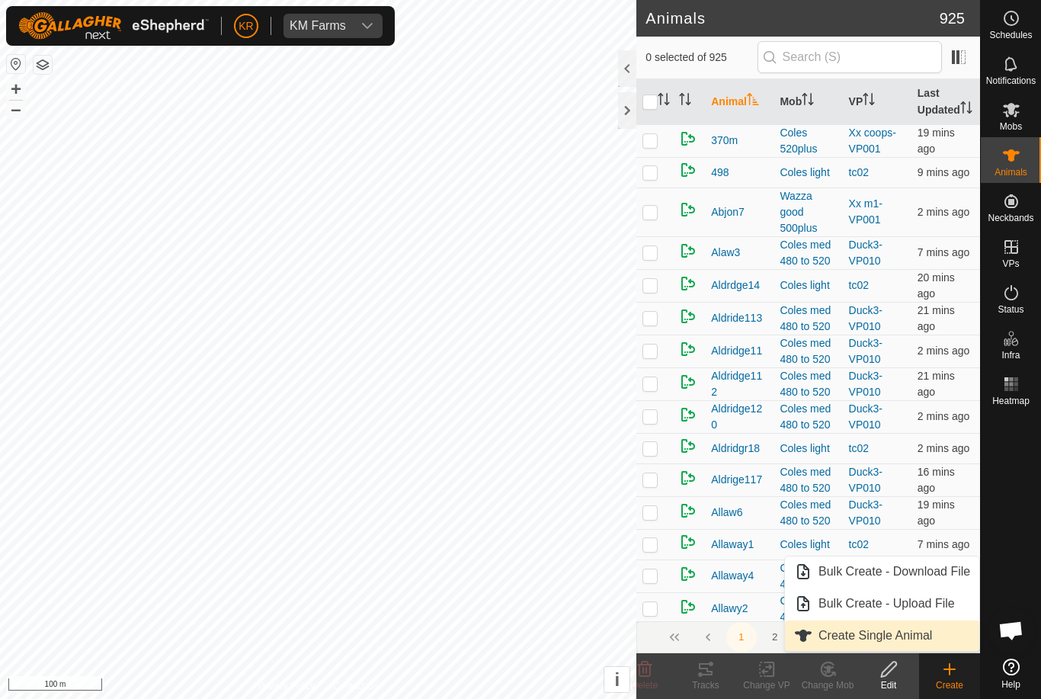
click at [936, 632] on link "Create Single Animal" at bounding box center [882, 635] width 194 height 30
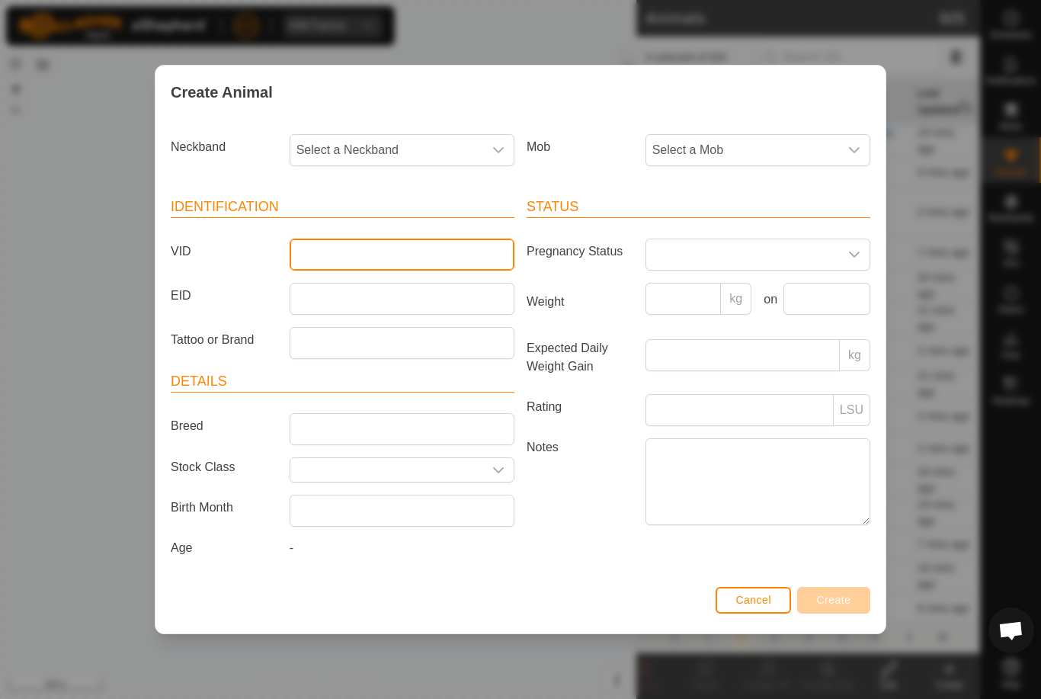
click at [373, 239] on input "VID" at bounding box center [402, 254] width 225 height 32
type input "Mb119"
click at [754, 145] on span "Select a Mob" at bounding box center [742, 150] width 193 height 30
click at [744, 142] on span "Select a Mob" at bounding box center [742, 150] width 193 height 30
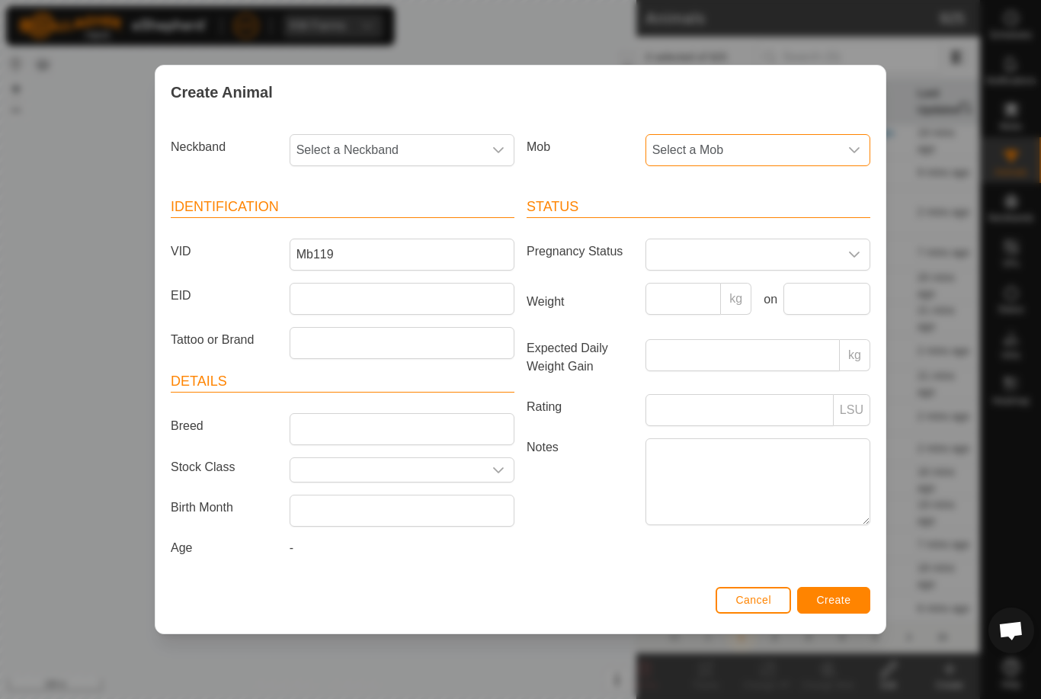
click at [750, 251] on span at bounding box center [742, 254] width 193 height 30
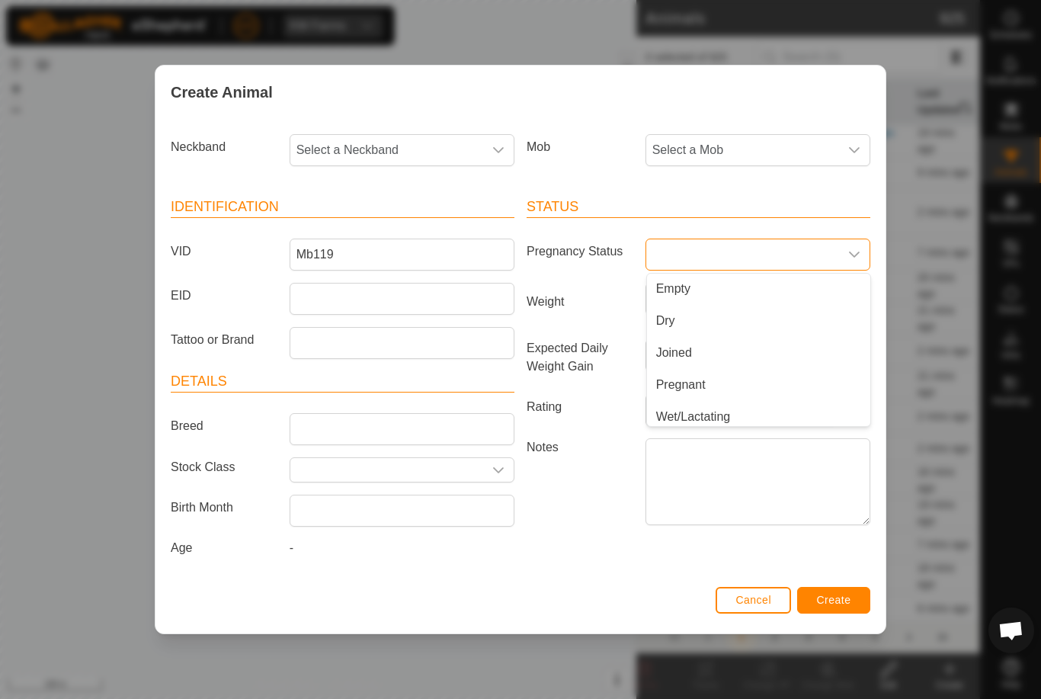
click at [764, 146] on span "Select a Mob" at bounding box center [742, 150] width 193 height 30
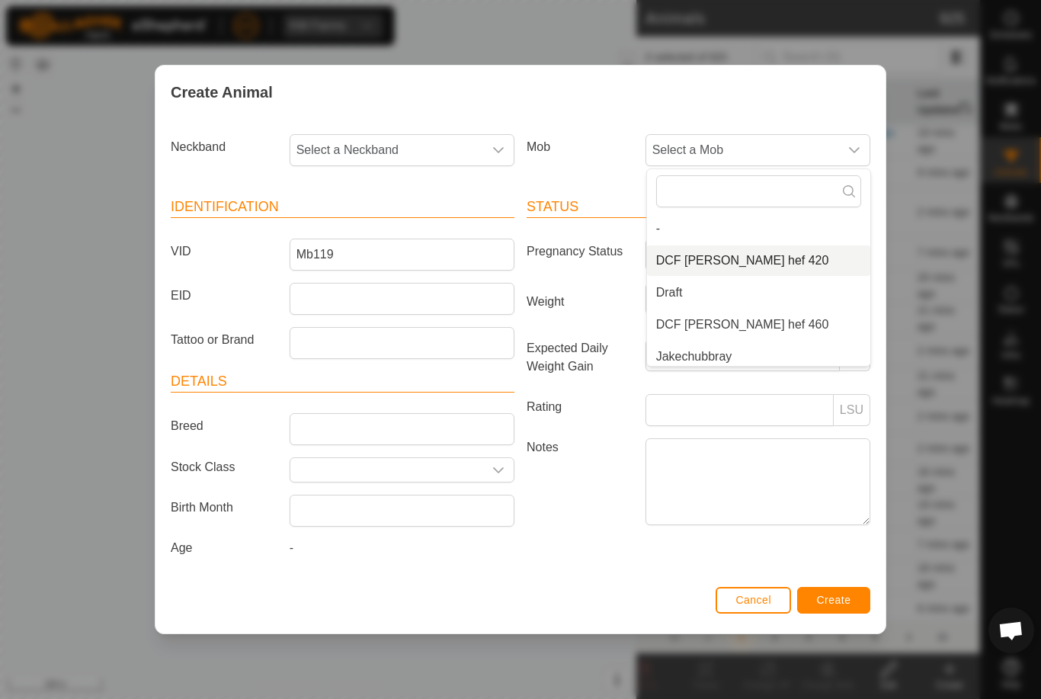
click at [745, 245] on li "DCF [PERSON_NAME] hef 420" at bounding box center [758, 260] width 223 height 30
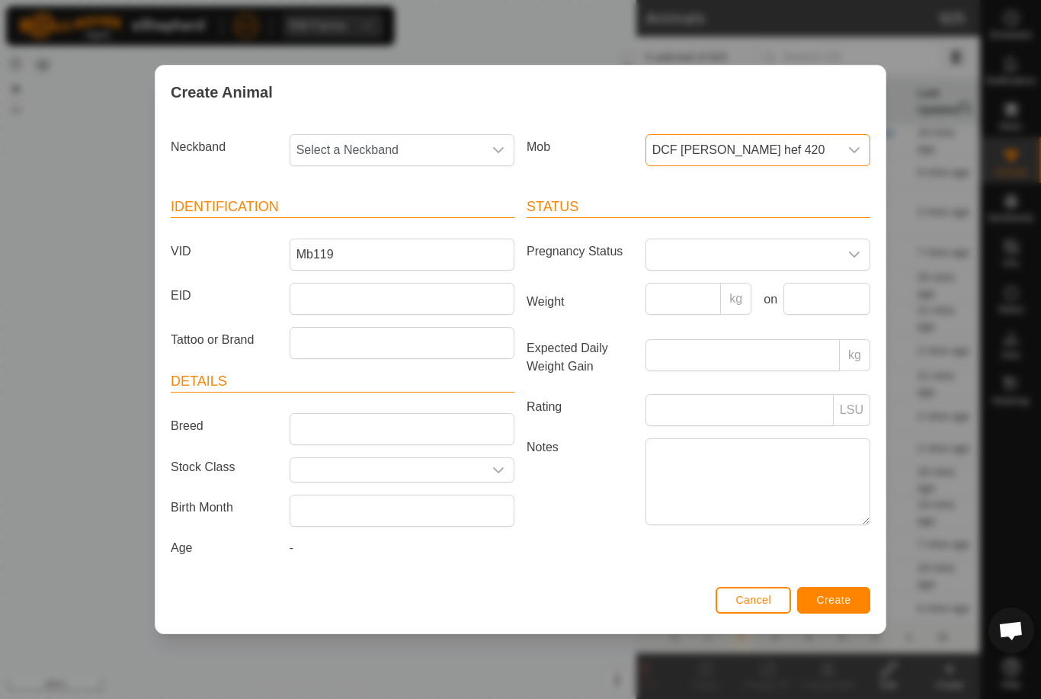
click at [465, 145] on span "Select a Neckband" at bounding box center [386, 150] width 193 height 30
type input "29295"
click at [405, 216] on li "2929596857" at bounding box center [402, 228] width 223 height 30
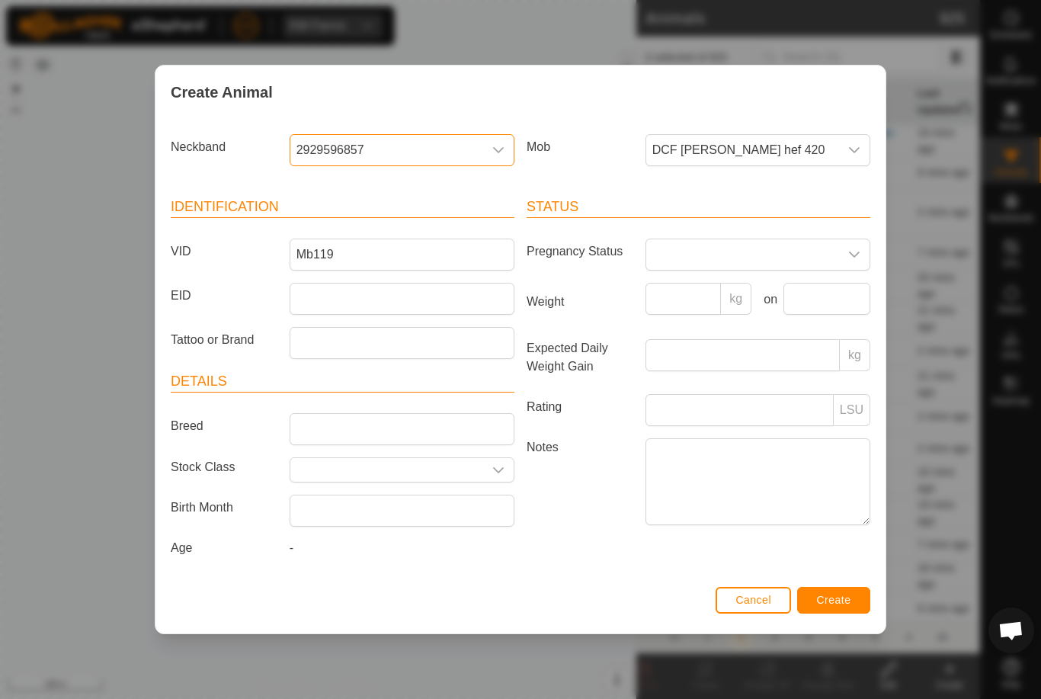
click at [849, 591] on button "Create" at bounding box center [833, 600] width 73 height 27
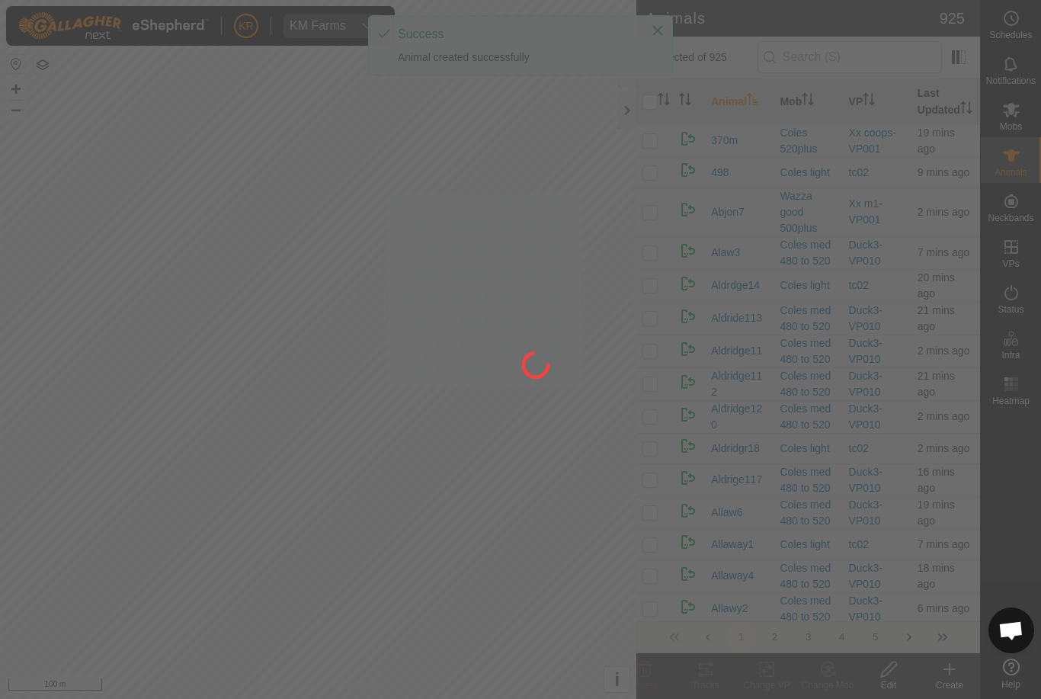
click at [1026, 119] on div at bounding box center [520, 349] width 1041 height 699
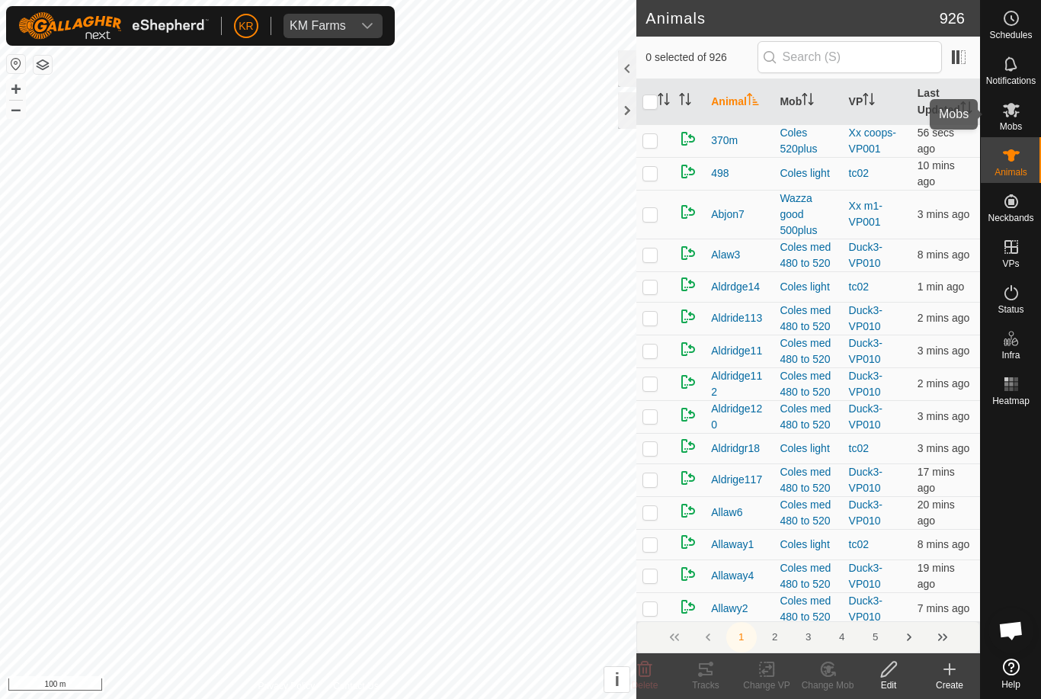
click at [1026, 120] on div "Mobs" at bounding box center [1011, 114] width 60 height 46
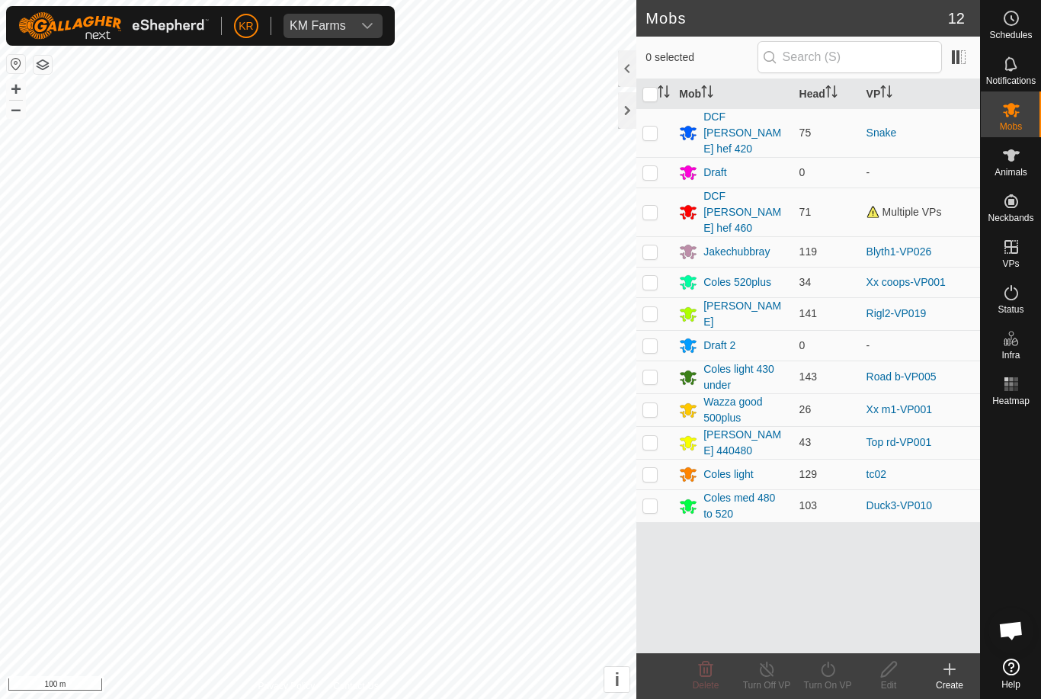
click at [651, 403] on p-checkbox at bounding box center [649, 409] width 15 height 12
checkbox input "true"
click at [831, 678] on div "Turn On VP" at bounding box center [827, 685] width 61 height 14
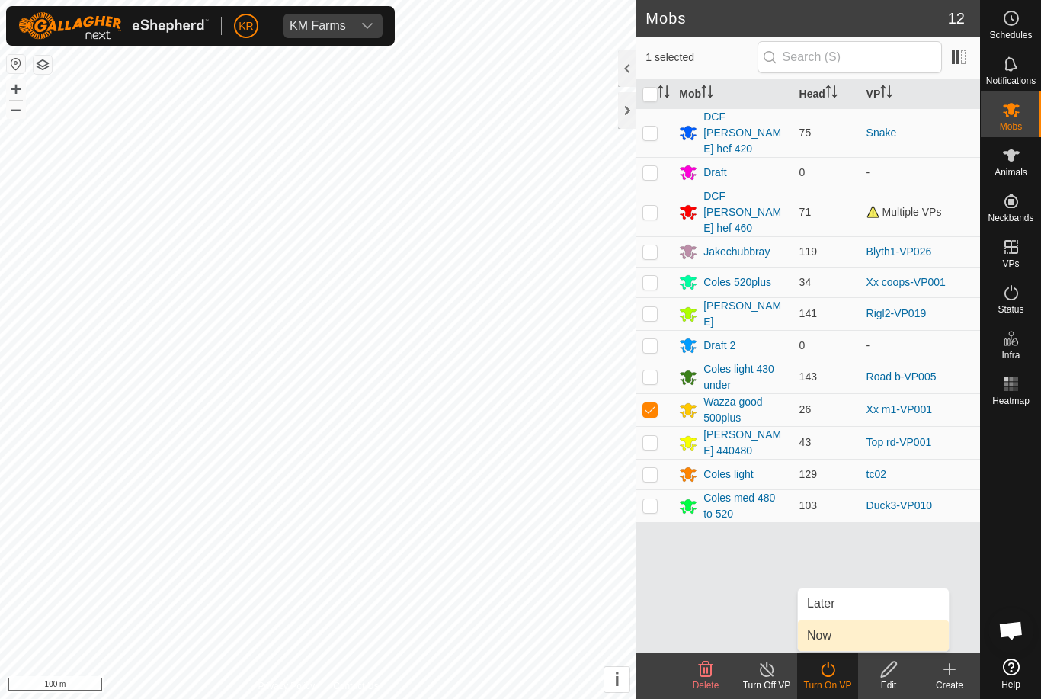
click at [848, 635] on link "Now" at bounding box center [873, 635] width 151 height 30
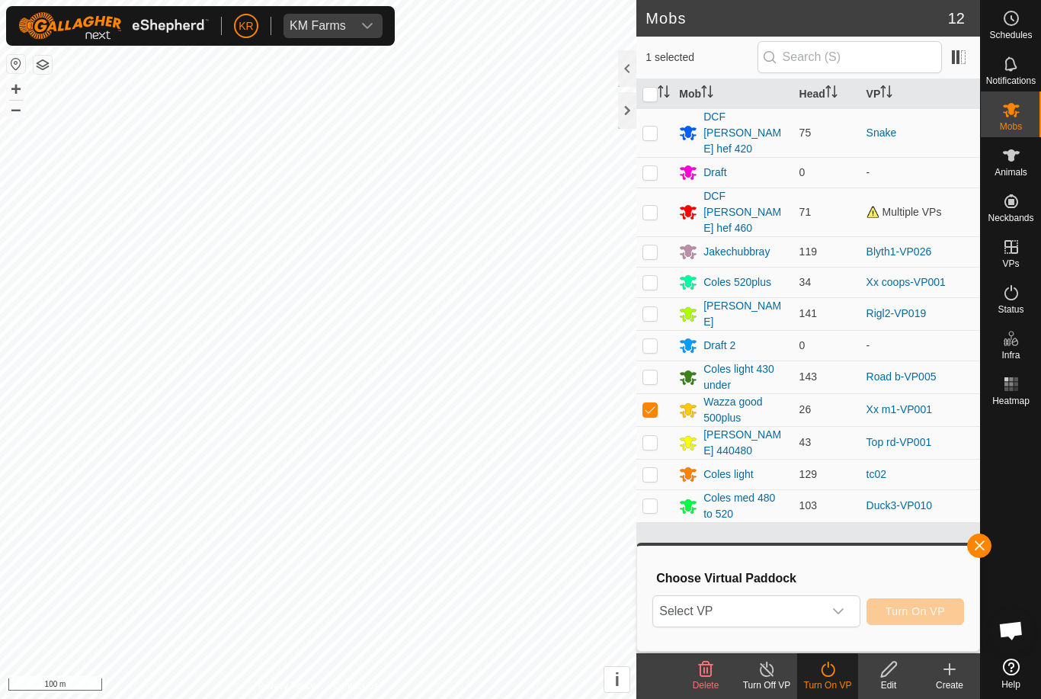
click at [821, 610] on span "Select VP" at bounding box center [737, 611] width 169 height 30
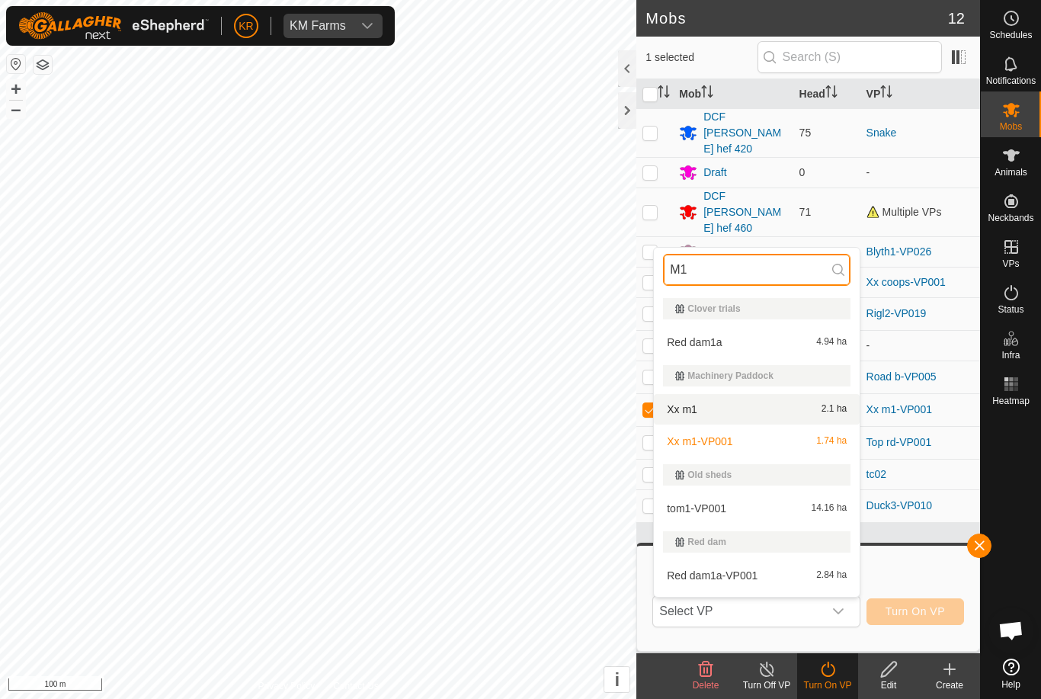
type input "M1"
click at [808, 416] on div "Xx m1 2.1 ha" at bounding box center [756, 409] width 187 height 18
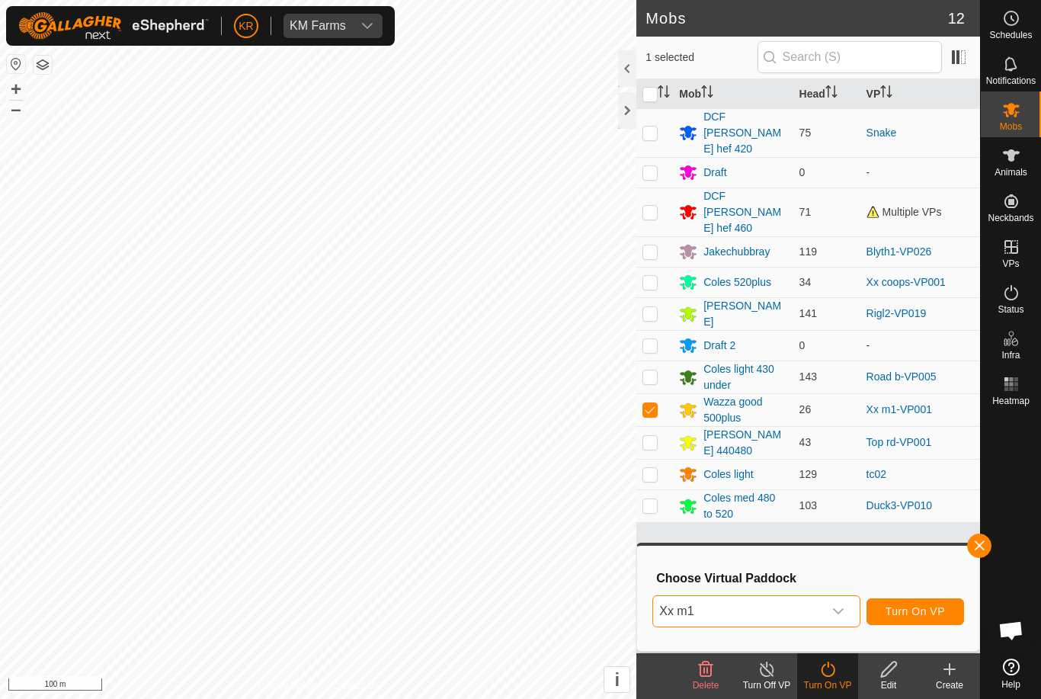
click at [923, 605] on span "Turn On VP" at bounding box center [914, 611] width 59 height 12
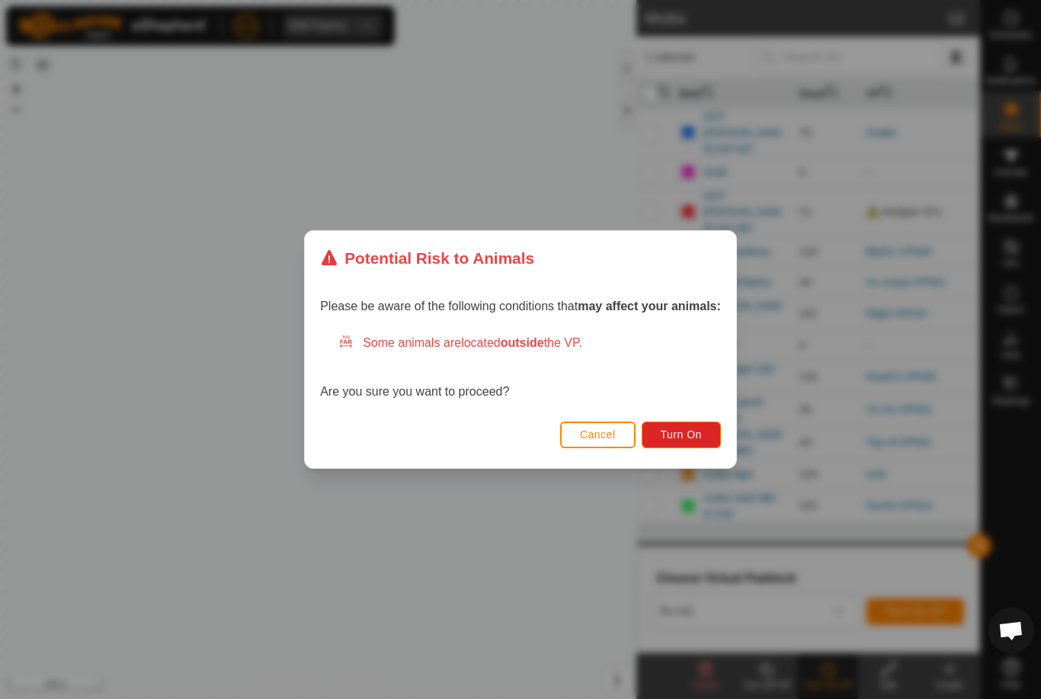
click at [704, 434] on button "Turn On" at bounding box center [681, 434] width 79 height 27
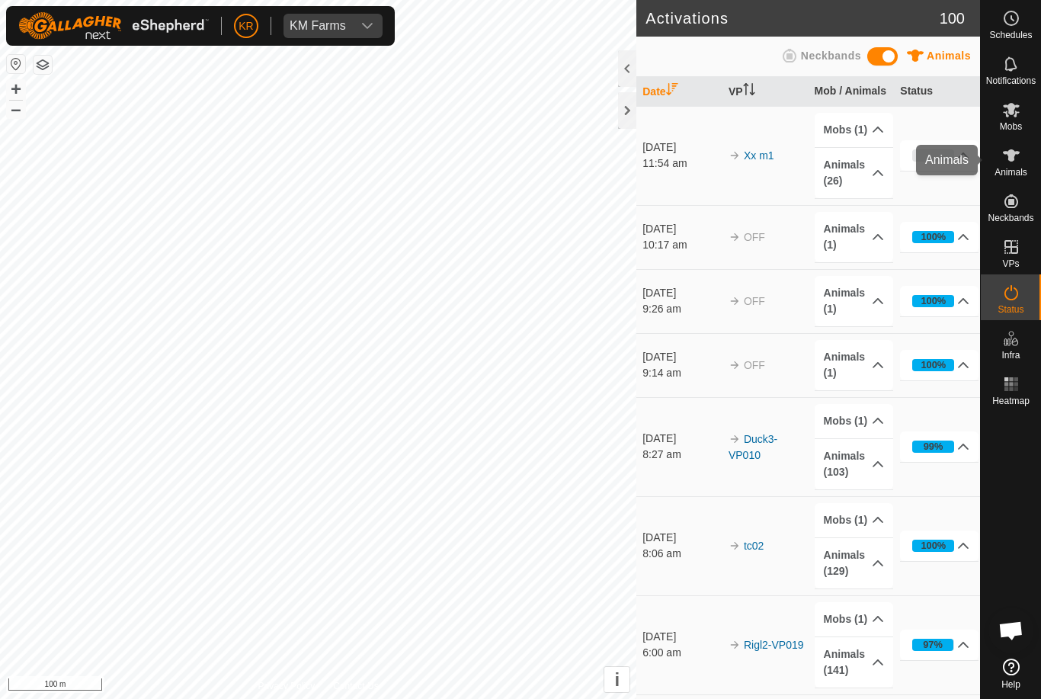
click at [1032, 166] on div "Animals" at bounding box center [1011, 160] width 60 height 46
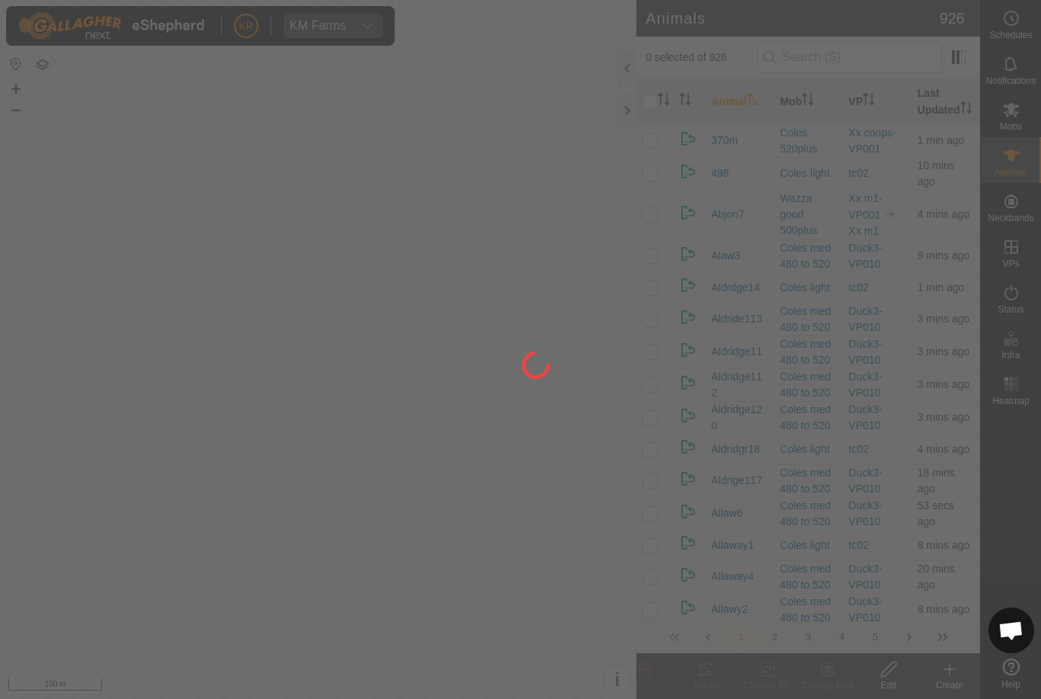
click at [956, 676] on div at bounding box center [520, 349] width 1041 height 699
click at [950, 674] on div at bounding box center [520, 349] width 1041 height 699
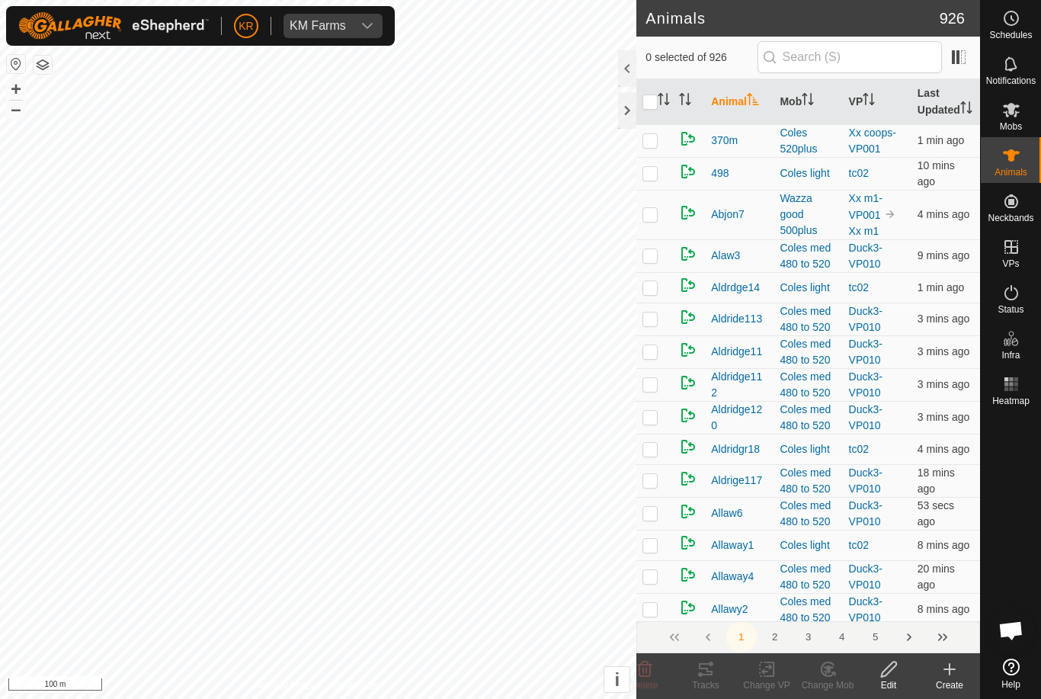
click at [948, 683] on div "Create" at bounding box center [949, 685] width 61 height 14
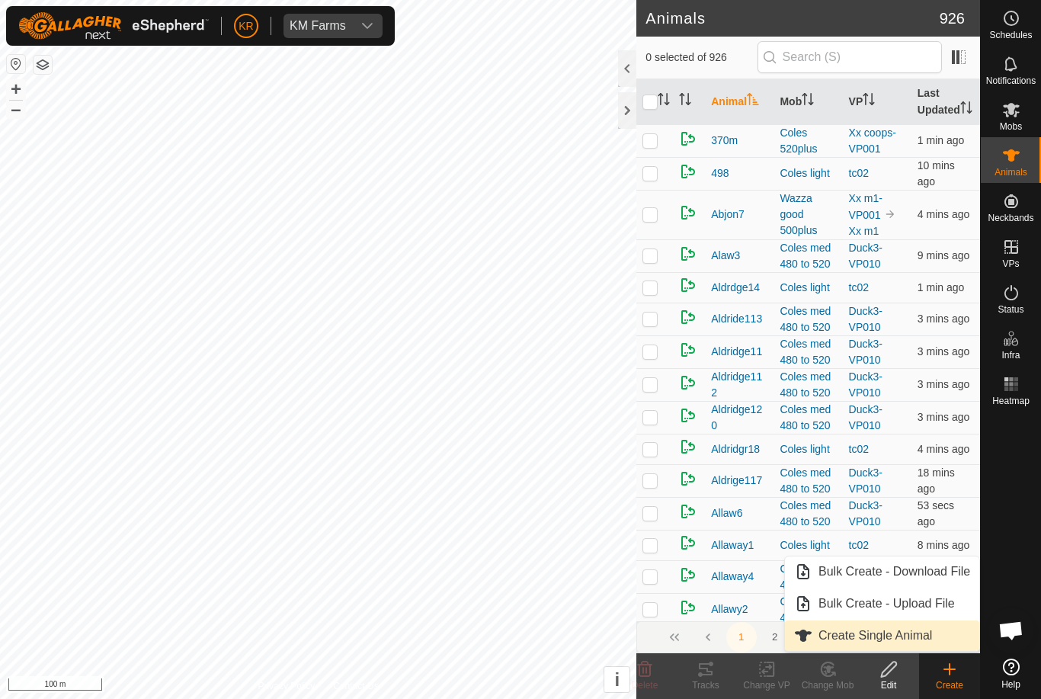
click at [925, 633] on span "Create Single Animal" at bounding box center [875, 635] width 114 height 18
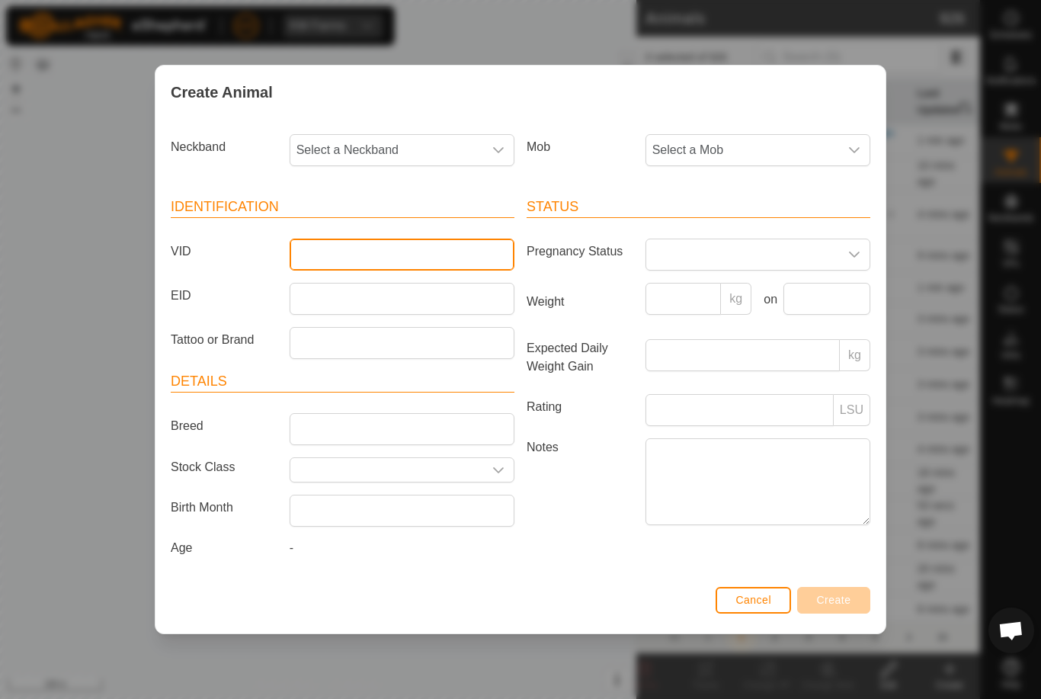
click at [374, 248] on input "VID" at bounding box center [402, 254] width 225 height 32
type input "Finn107"
click at [711, 144] on span "Select a Mob" at bounding box center [742, 150] width 193 height 30
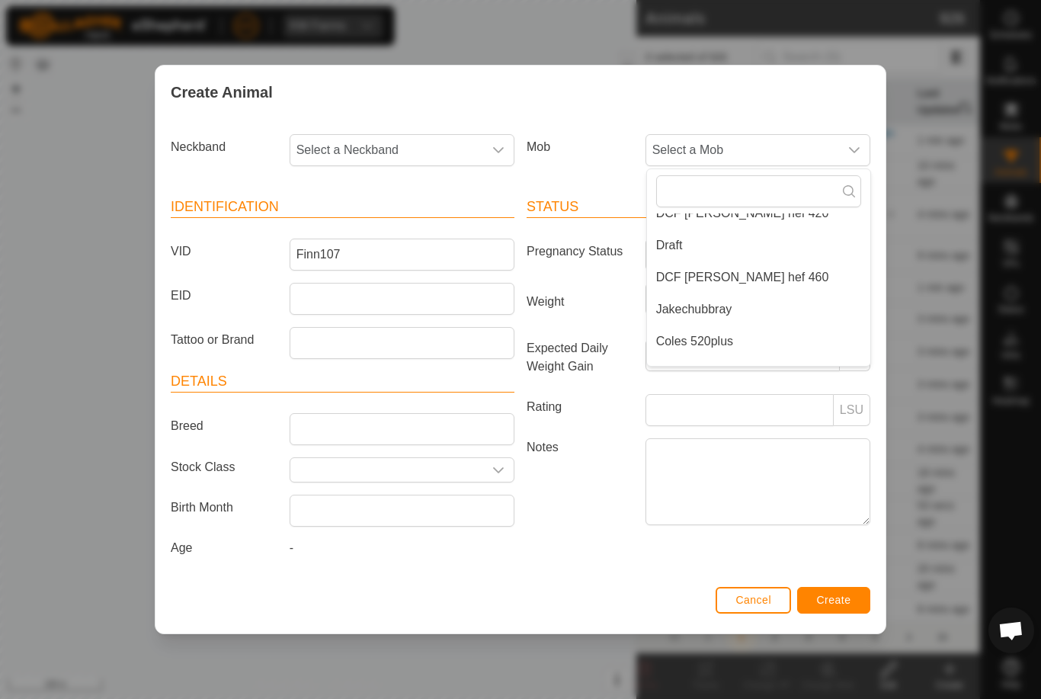
scroll to position [56, 0]
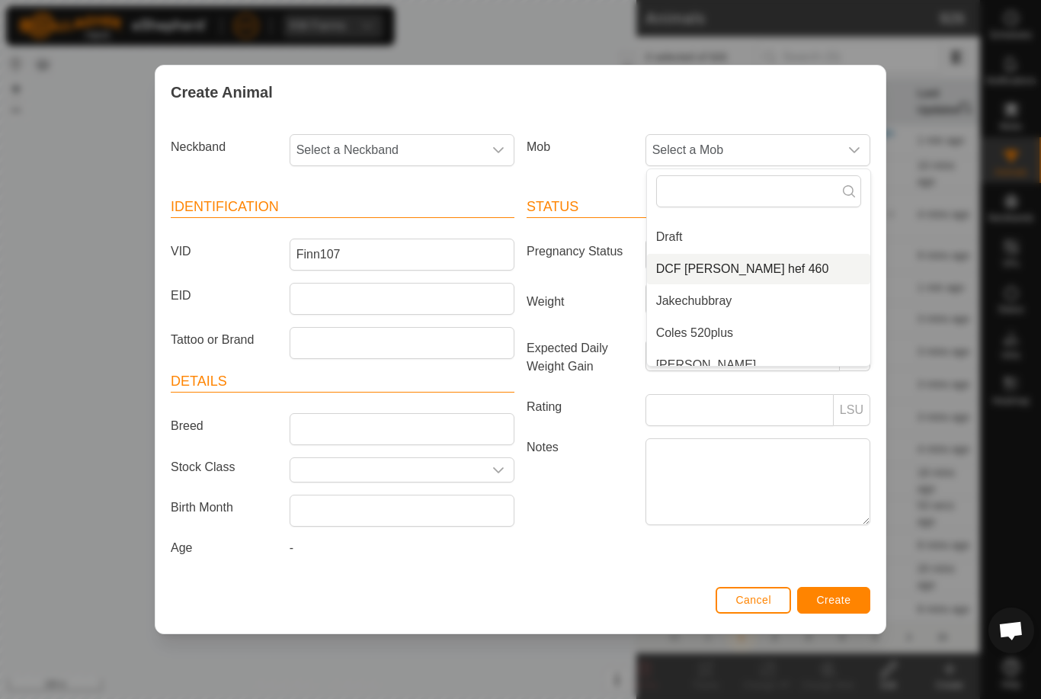
click at [763, 257] on li "DCF [PERSON_NAME] hef 460" at bounding box center [758, 269] width 223 height 30
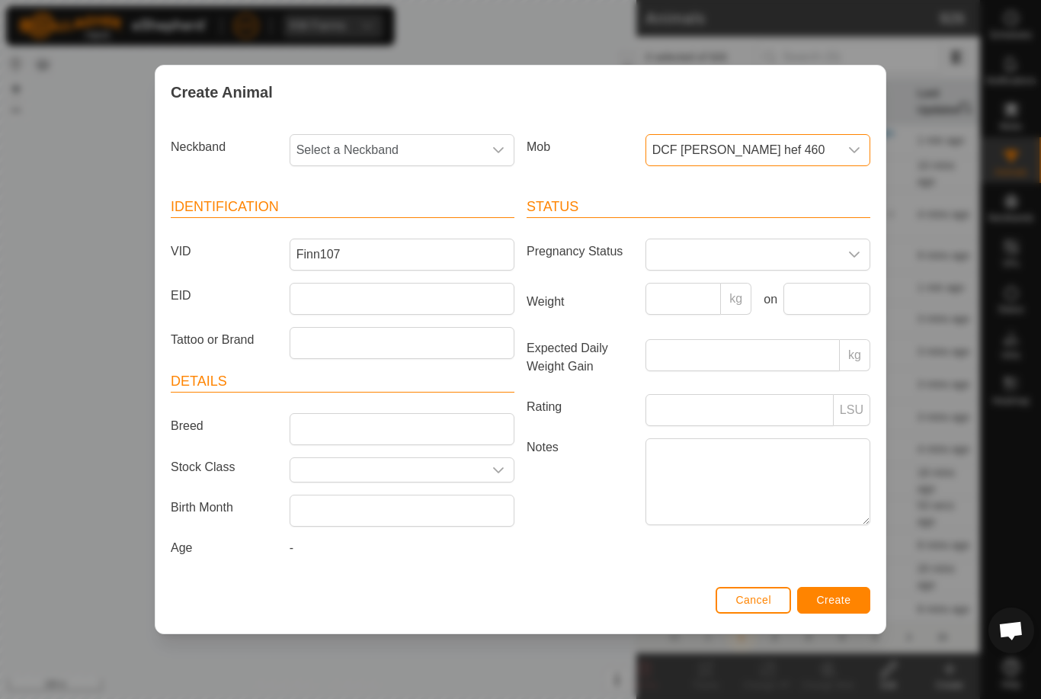
click at [443, 142] on span "Select a Neckband" at bounding box center [386, 150] width 193 height 30
type input "1556"
click at [373, 217] on li "1556153128" at bounding box center [402, 228] width 223 height 30
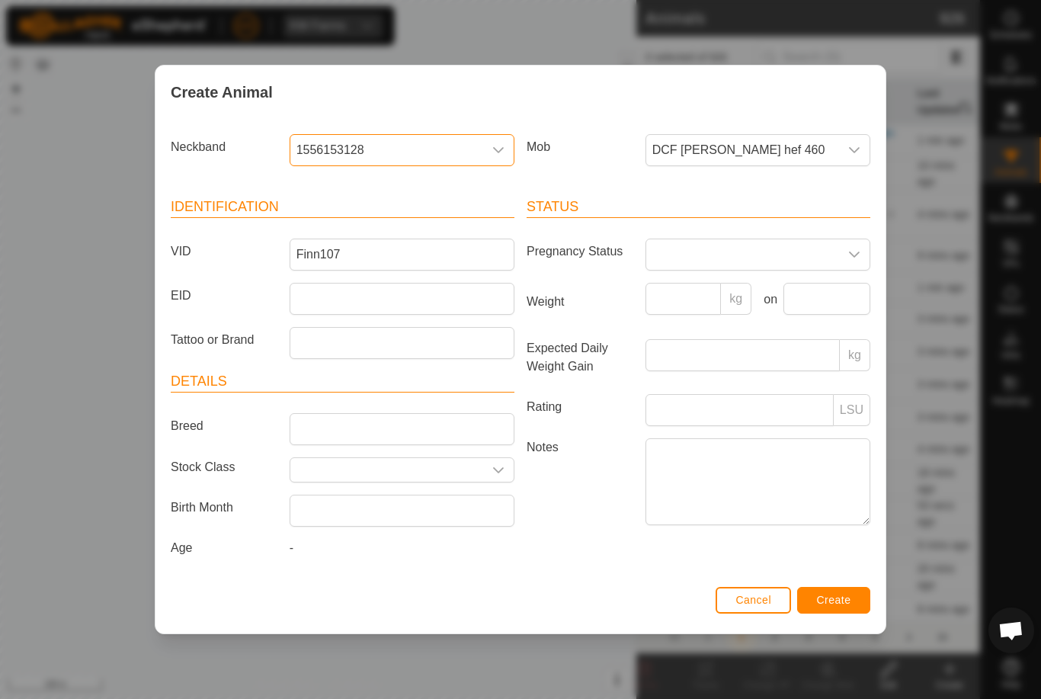
click at [843, 581] on div "Status Pregnancy Status Weight kg on Expected Daily Weight Gain kg Rating LSU N…" at bounding box center [698, 379] width 356 height 403
click at [840, 606] on span "Create" at bounding box center [834, 600] width 34 height 12
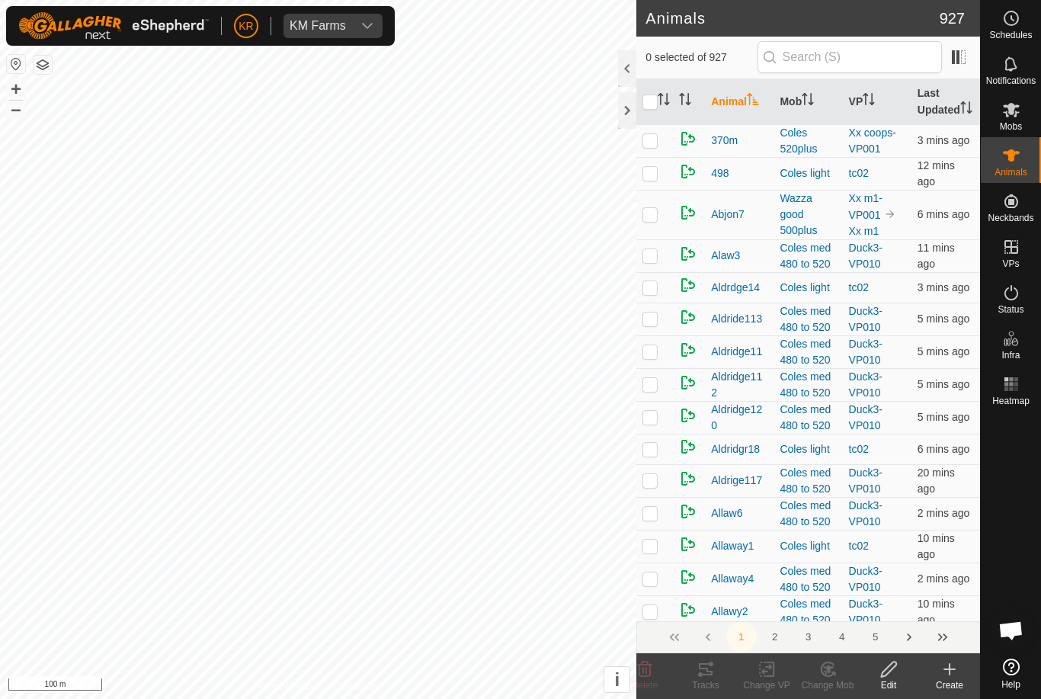
click at [945, 685] on div "Create" at bounding box center [949, 685] width 61 height 14
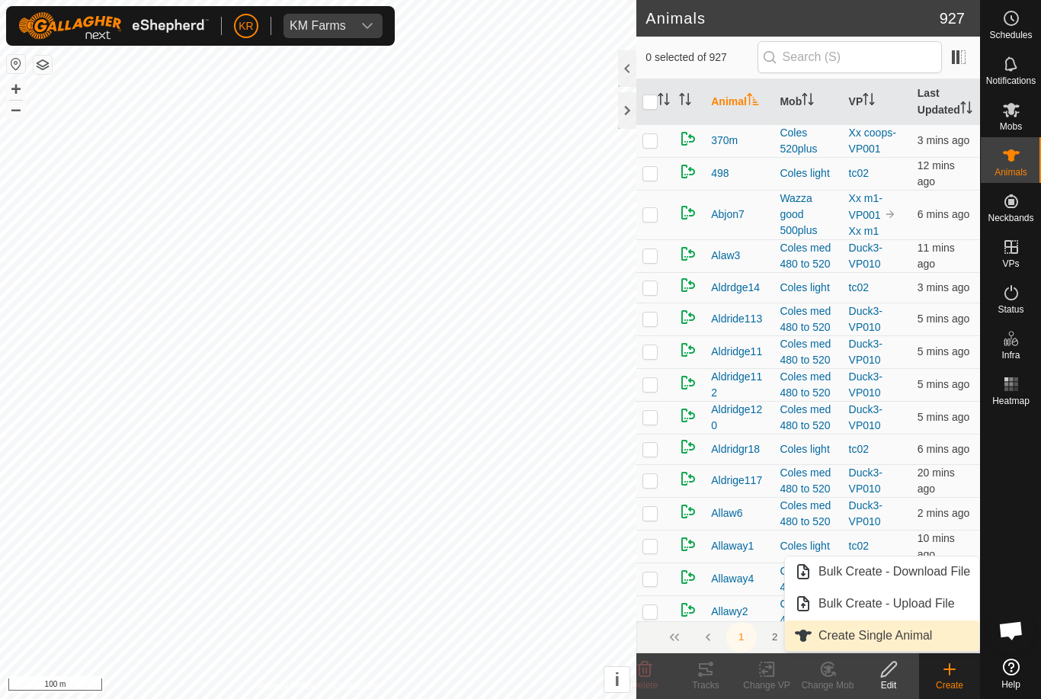
click at [927, 641] on span "Create Single Animal" at bounding box center [875, 635] width 114 height 18
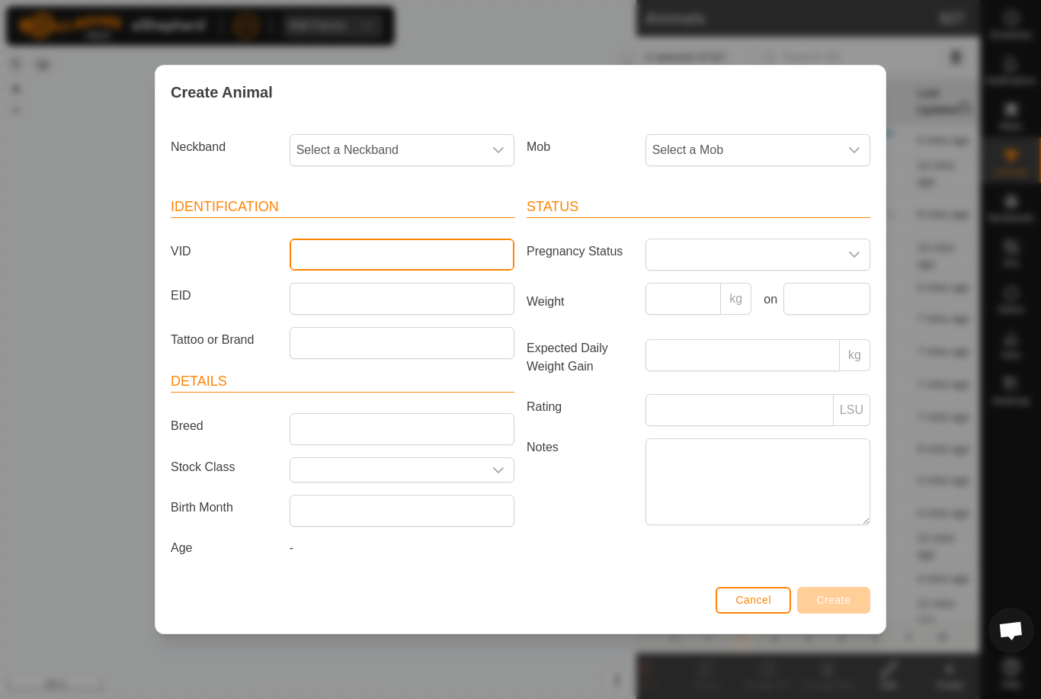
click at [382, 238] on input "VID" at bounding box center [402, 254] width 225 height 32
type input "Mb102"
click at [782, 150] on span "Select a Mob" at bounding box center [742, 150] width 193 height 30
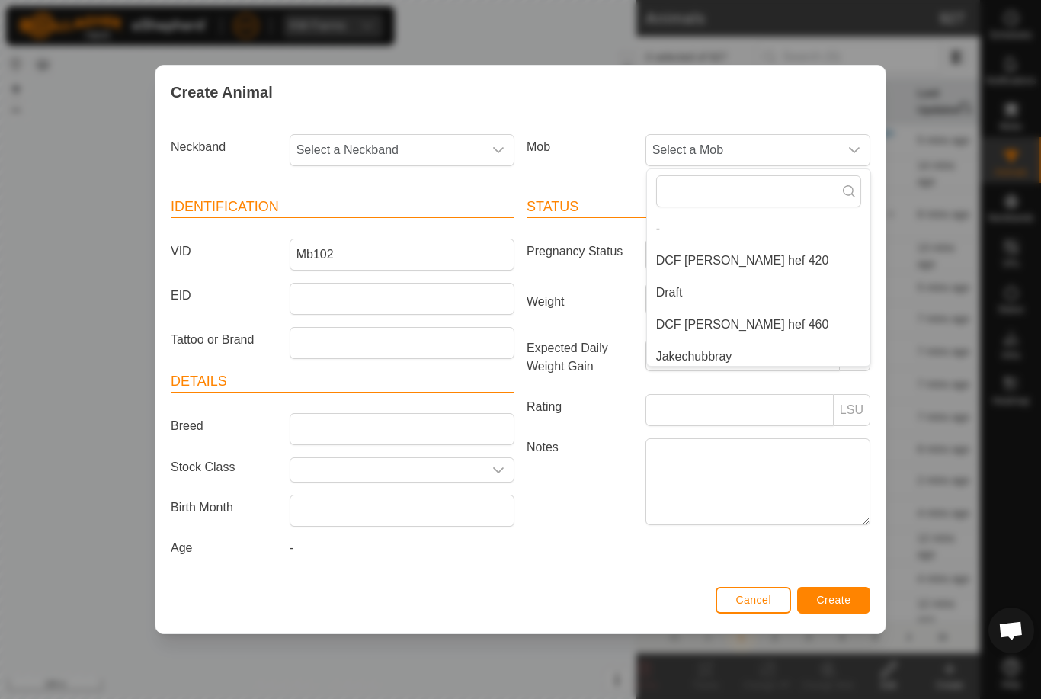
click at [742, 251] on span "DCF [PERSON_NAME] hef 420" at bounding box center [742, 260] width 173 height 18
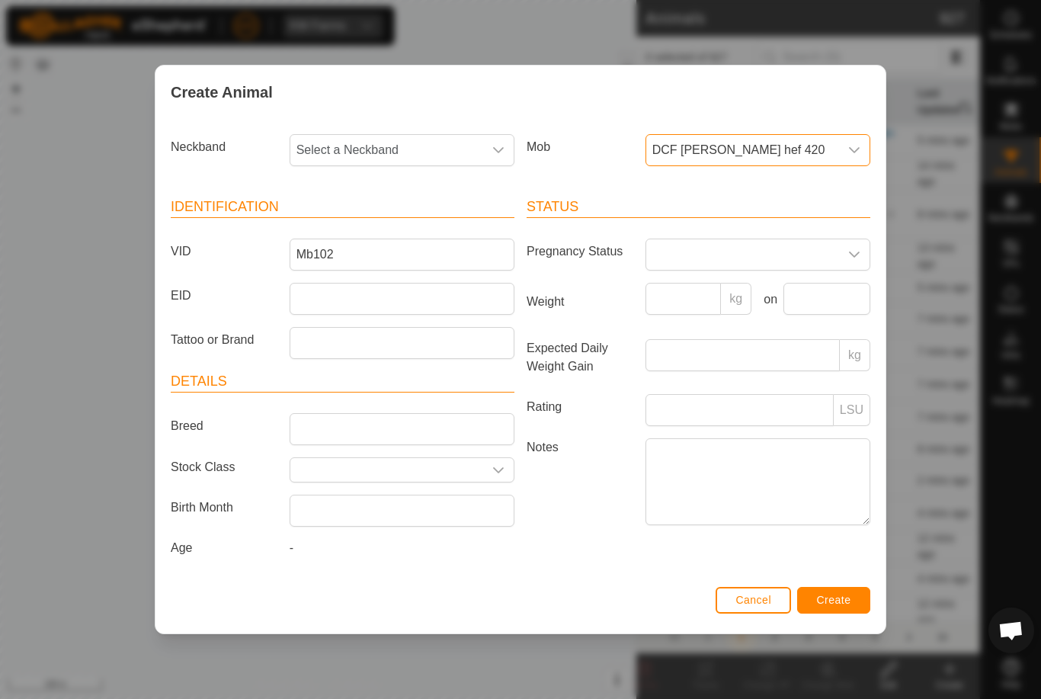
click at [376, 142] on span "Select a Neckband" at bounding box center [386, 150] width 193 height 30
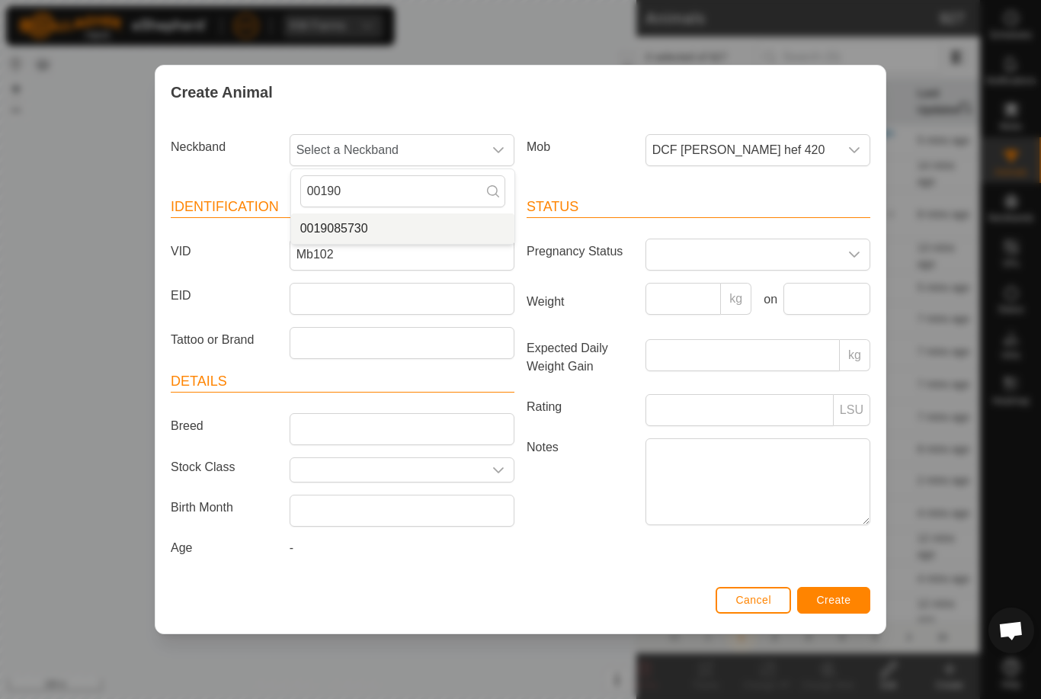
type input "00190"
click at [410, 216] on li "0019085730" at bounding box center [402, 228] width 223 height 30
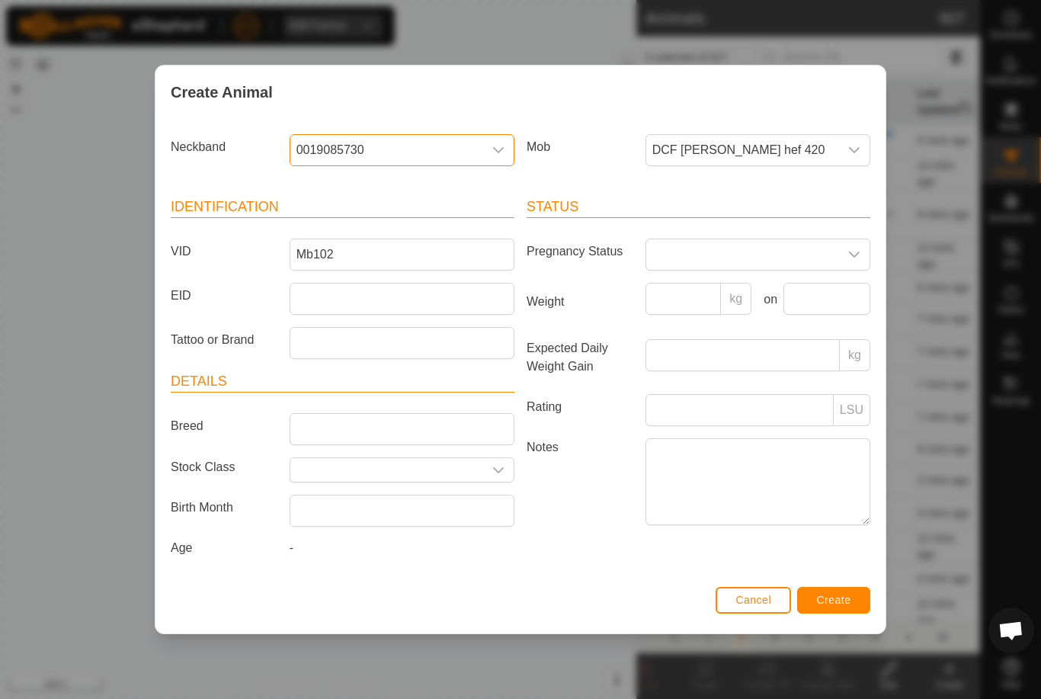
click at [844, 600] on span "Create" at bounding box center [834, 600] width 34 height 12
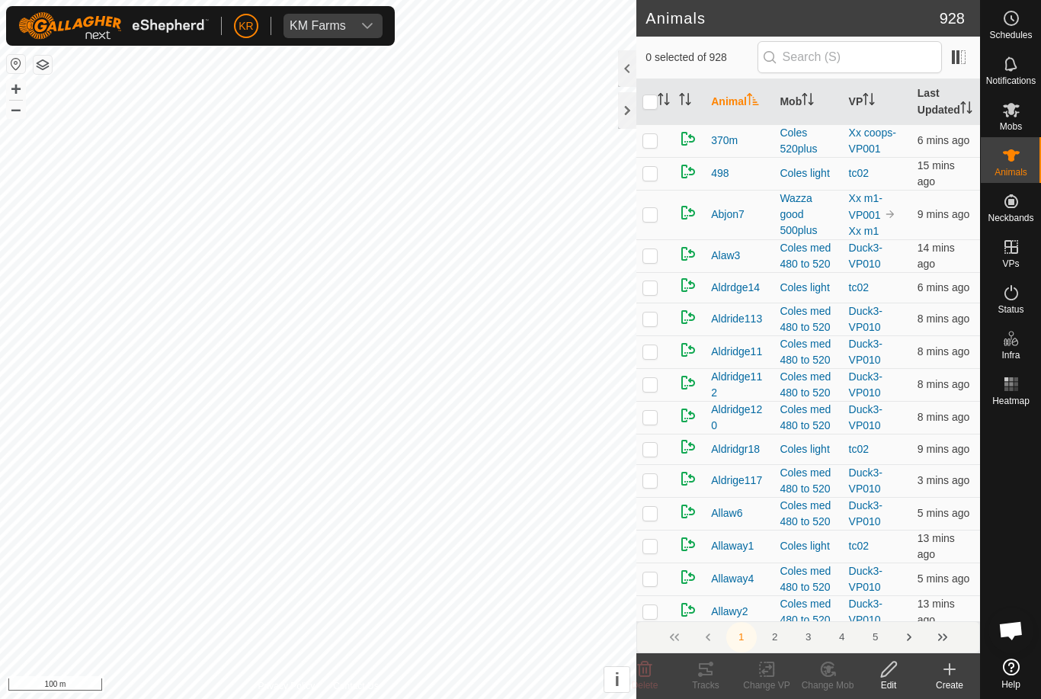
click at [955, 685] on div "Create" at bounding box center [949, 685] width 61 height 14
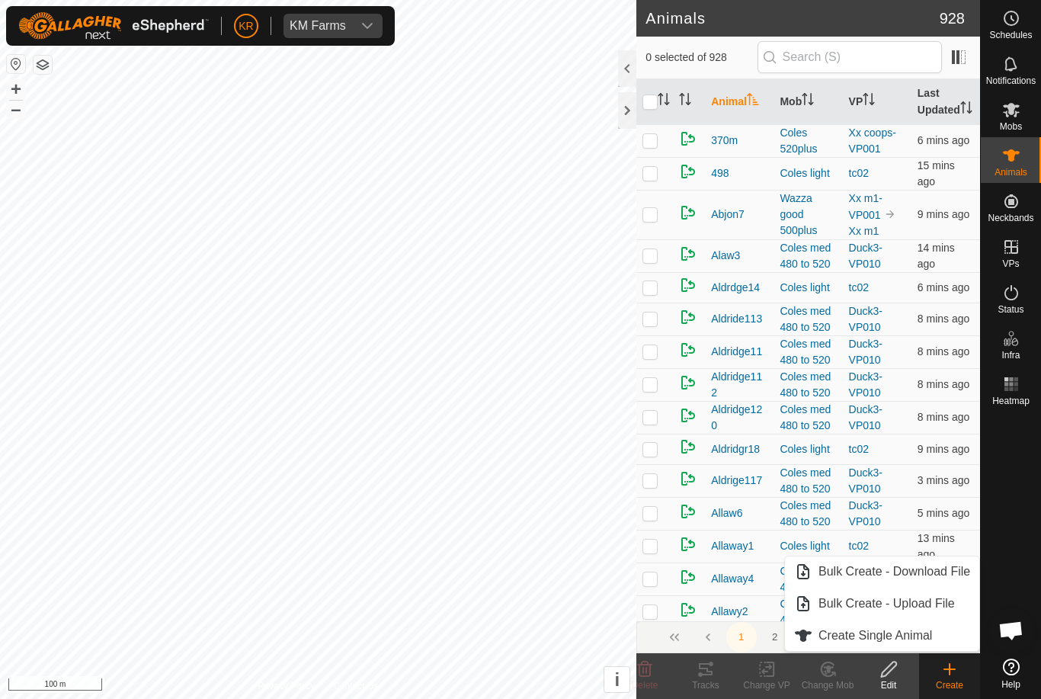
click at [919, 648] on link "Create Single Animal" at bounding box center [882, 635] width 194 height 30
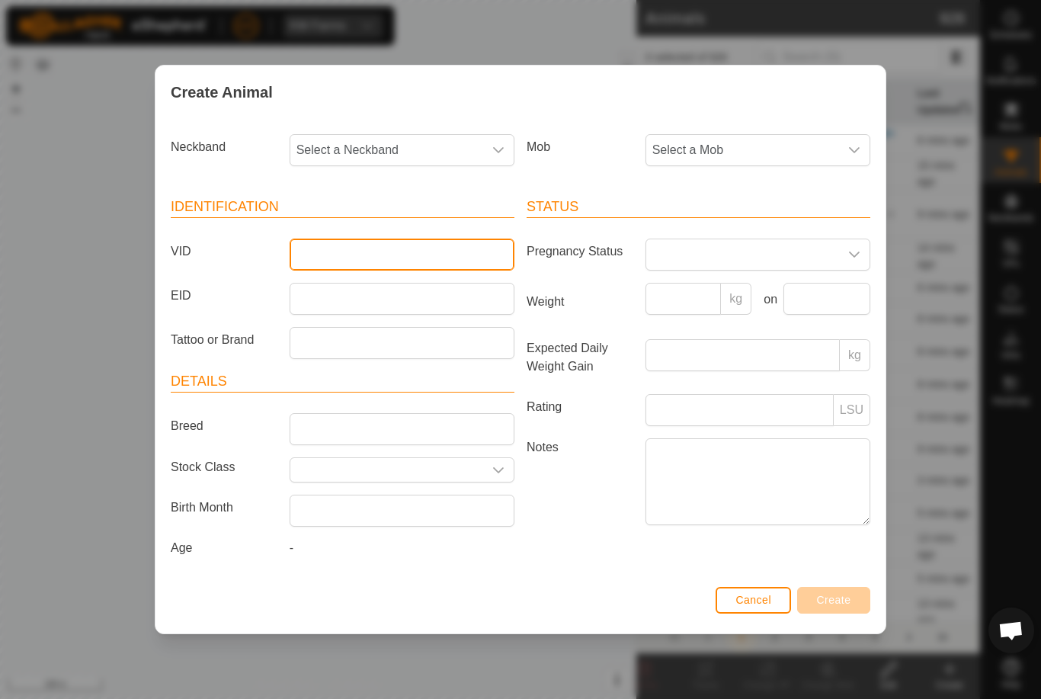
click at [393, 248] on input "VID" at bounding box center [402, 254] width 225 height 32
type input "Mb115"
click at [775, 135] on span "Select a Mob" at bounding box center [742, 150] width 193 height 30
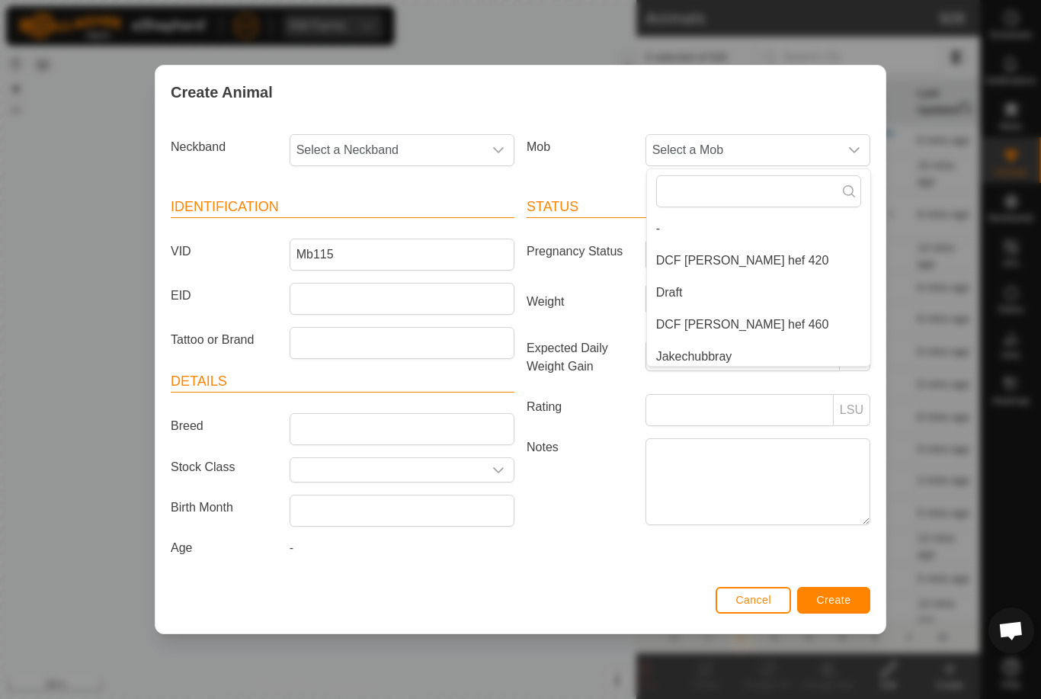
click at [777, 258] on li "DCF [PERSON_NAME] hef 420" at bounding box center [758, 260] width 223 height 30
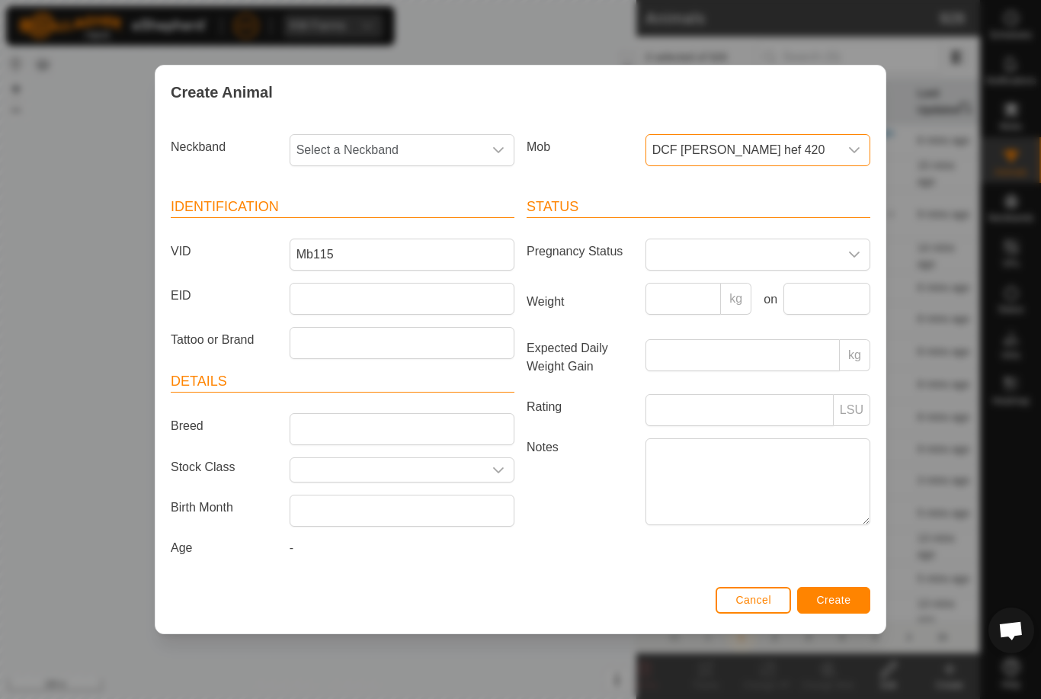
click at [581, 139] on label "Mob" at bounding box center [579, 147] width 119 height 26
click at [471, 135] on span "Select a Neckband" at bounding box center [386, 150] width 193 height 30
type input "2651"
click at [470, 214] on li "2651603035" at bounding box center [402, 228] width 223 height 30
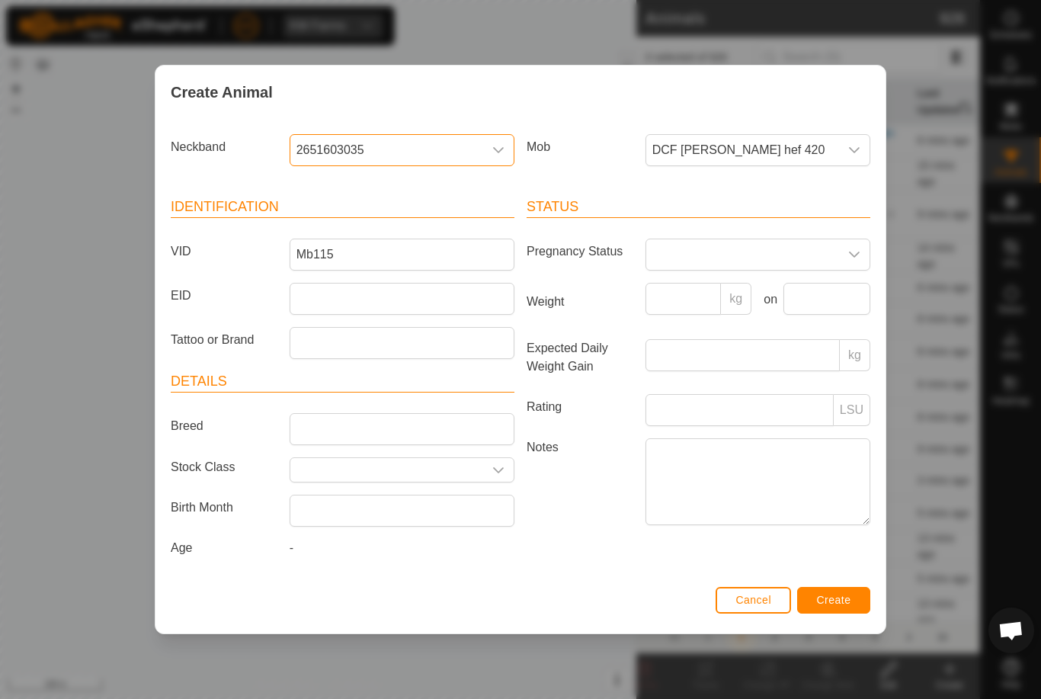
click at [857, 596] on button "Create" at bounding box center [833, 600] width 73 height 27
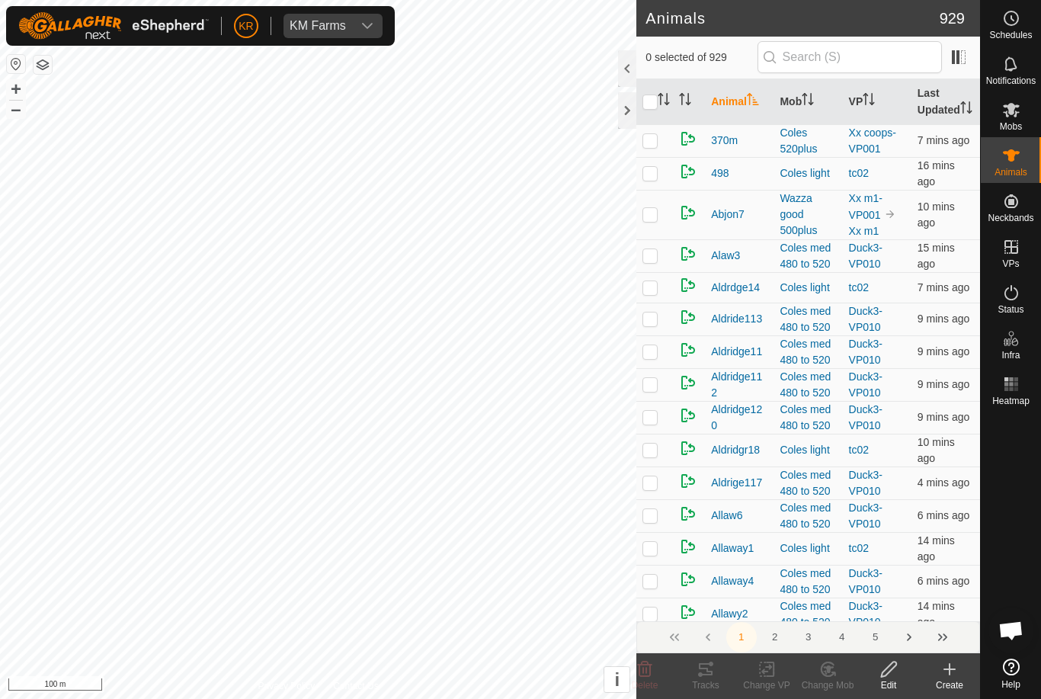
click at [943, 682] on div "Create" at bounding box center [949, 685] width 61 height 14
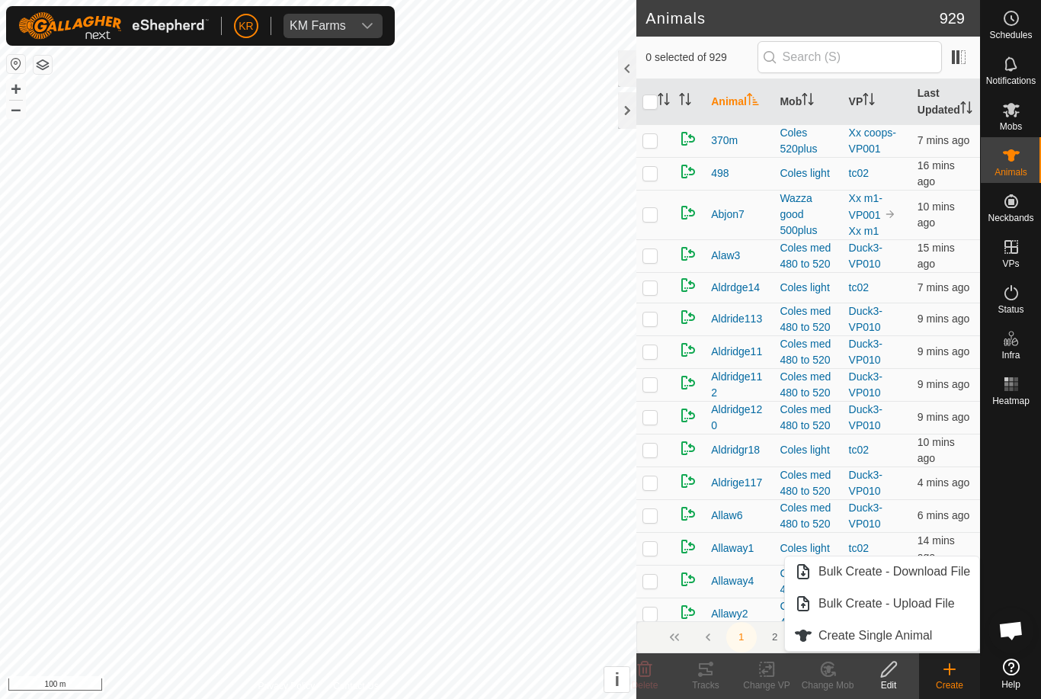
click at [923, 642] on span "Create Single Animal" at bounding box center [875, 635] width 114 height 18
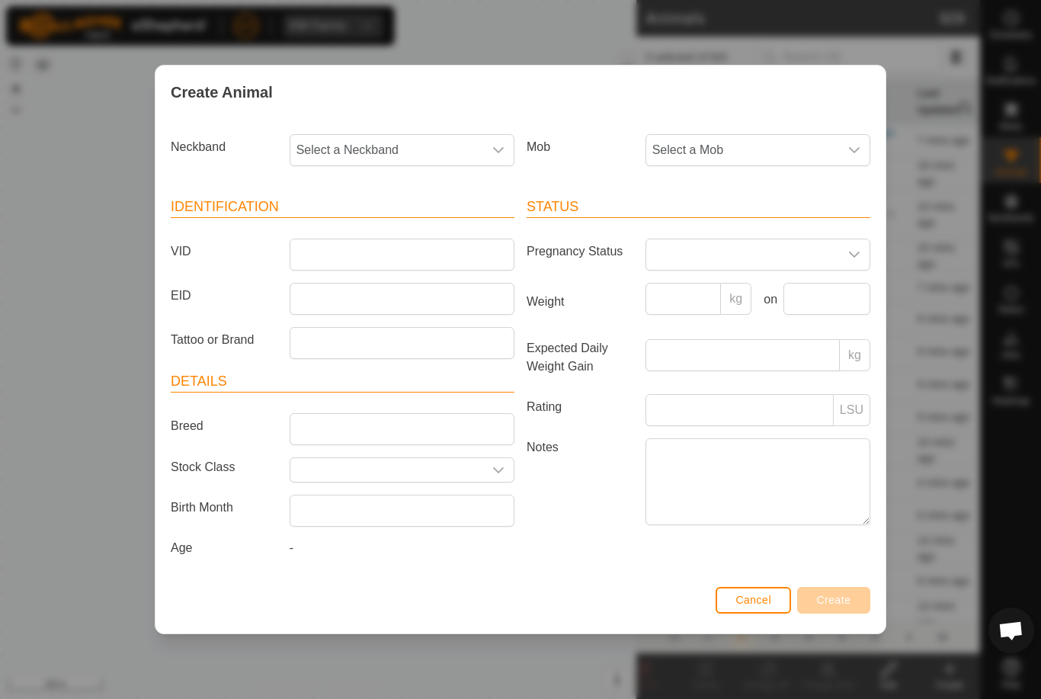
click at [738, 135] on span "Select a Mob" at bounding box center [742, 150] width 193 height 30
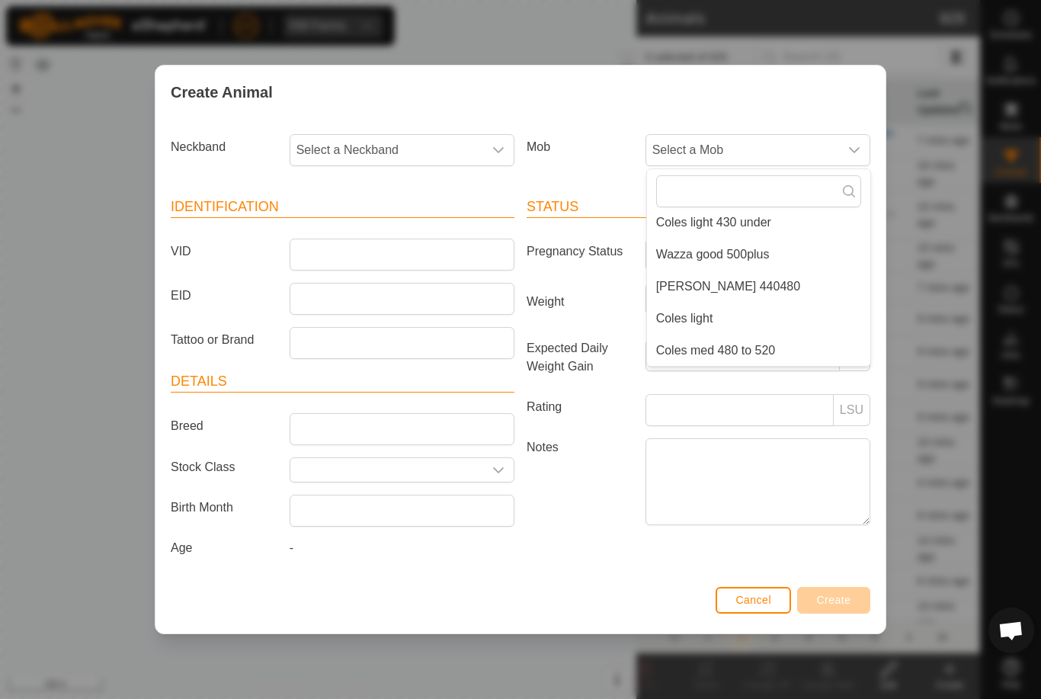
scroll to position [262, 0]
click at [744, 280] on li "[PERSON_NAME] 440480" at bounding box center [758, 286] width 223 height 30
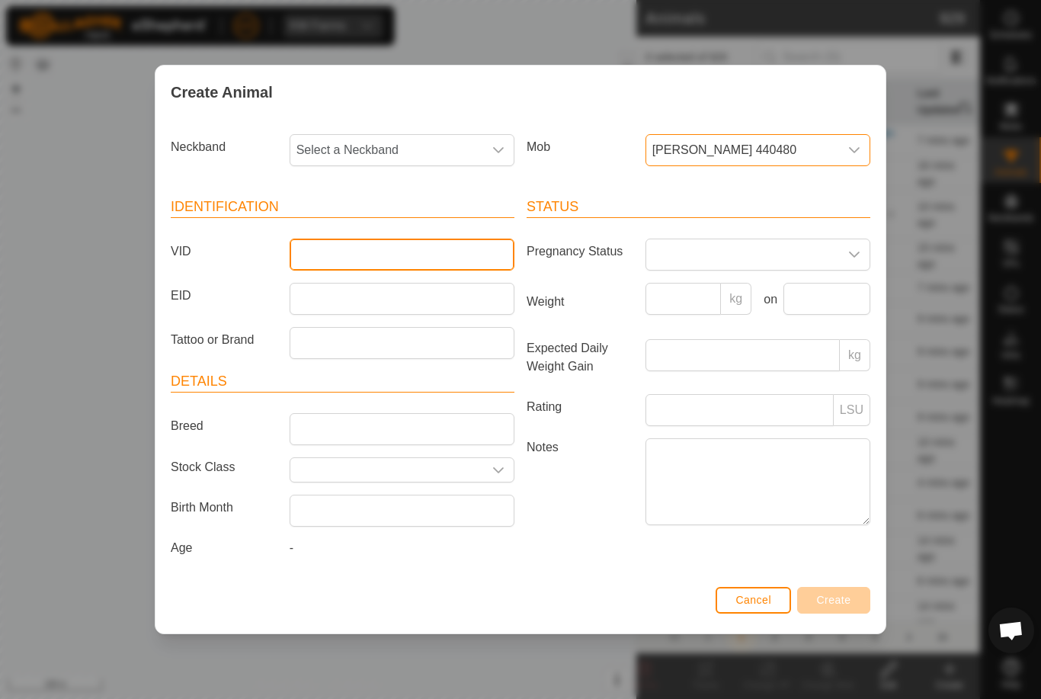
click at [437, 249] on input "VID" at bounding box center [402, 254] width 225 height 32
type input "Luke7"
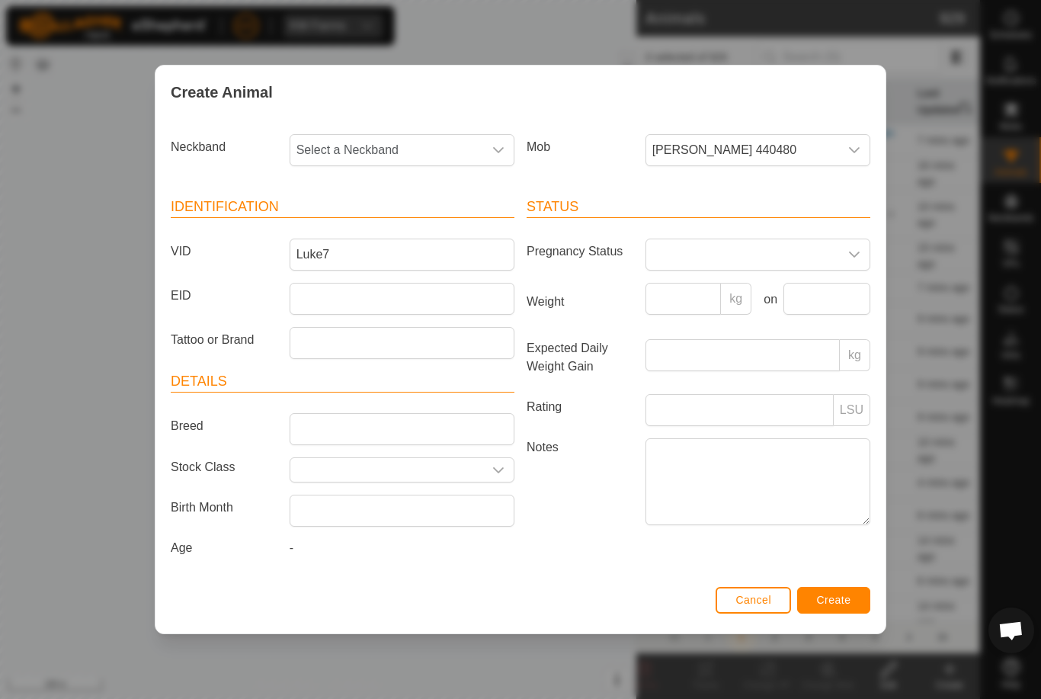
click at [358, 152] on span "Select a Neckband" at bounding box center [386, 150] width 193 height 30
type input "08342"
click at [390, 229] on li "0834273725" at bounding box center [402, 228] width 223 height 30
click at [843, 600] on span "Create" at bounding box center [834, 600] width 34 height 12
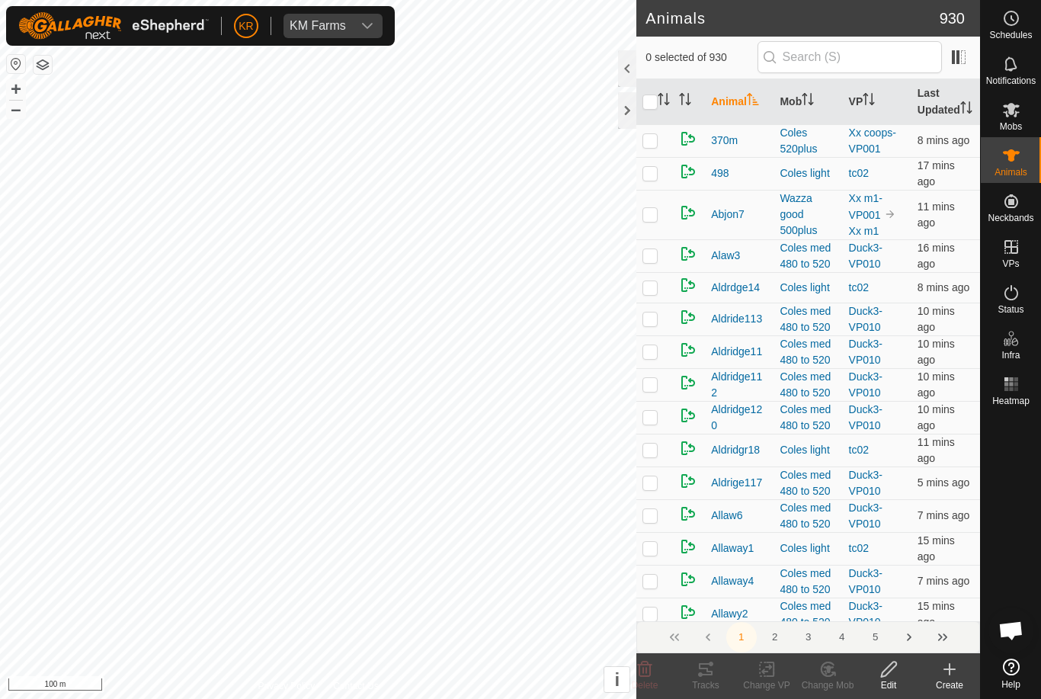
click at [954, 683] on div "Create" at bounding box center [949, 685] width 61 height 14
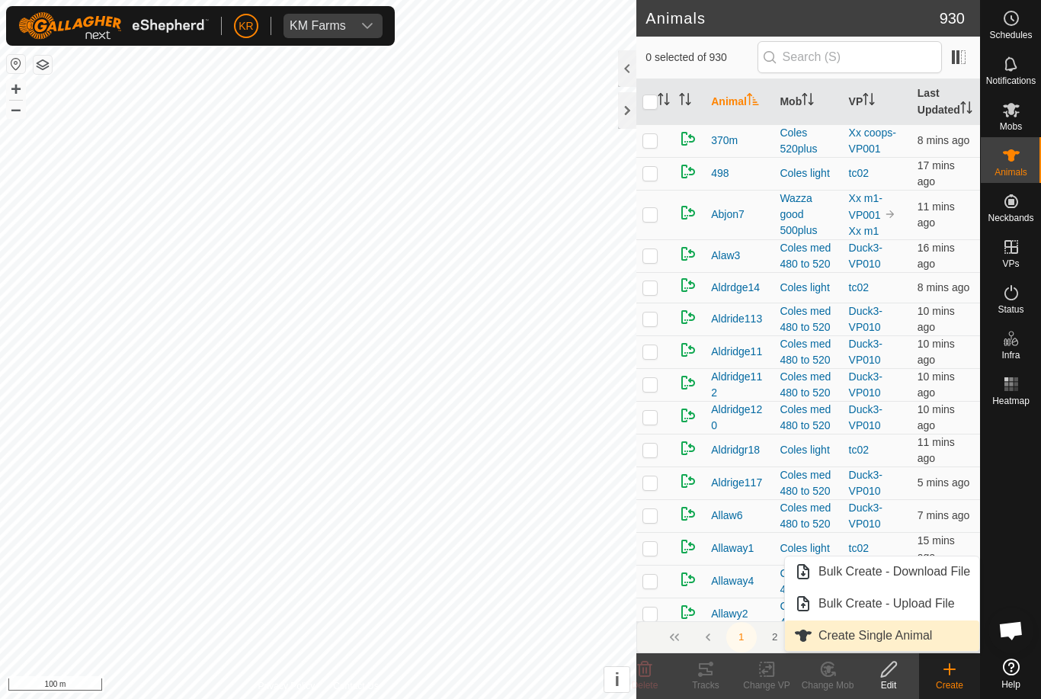
click at [937, 637] on link "Create Single Animal" at bounding box center [882, 635] width 194 height 30
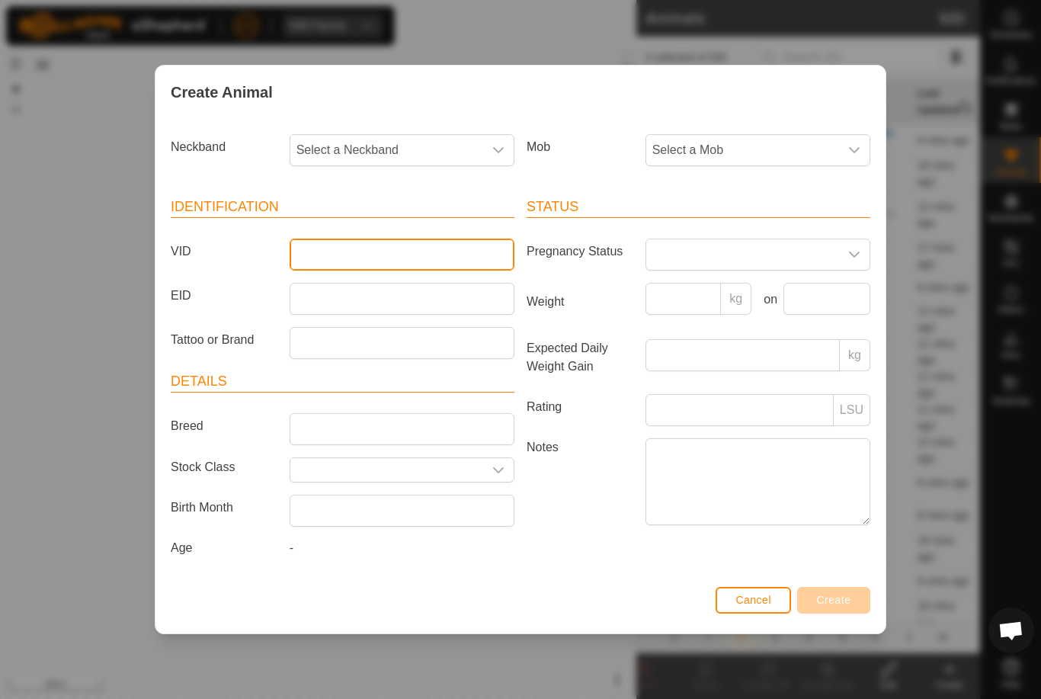
click at [392, 260] on input "VID" at bounding box center [402, 254] width 225 height 32
type input "Luk49"
click at [802, 144] on span "Select a Mob" at bounding box center [742, 150] width 193 height 30
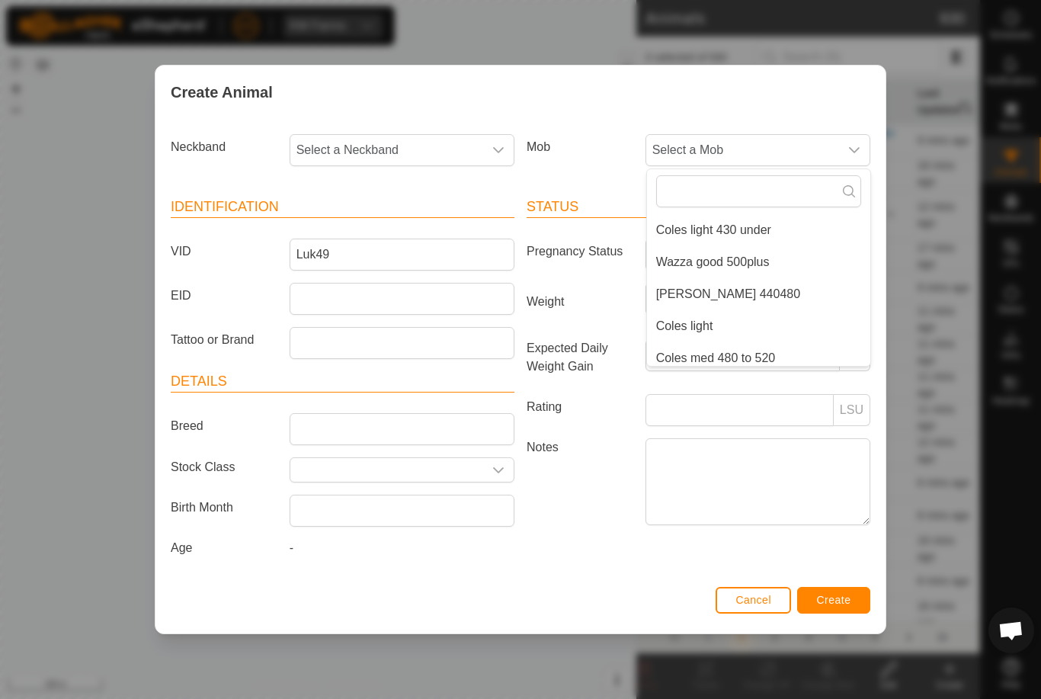
scroll to position [255, 0]
click at [777, 285] on li "[PERSON_NAME] 440480" at bounding box center [758, 293] width 223 height 30
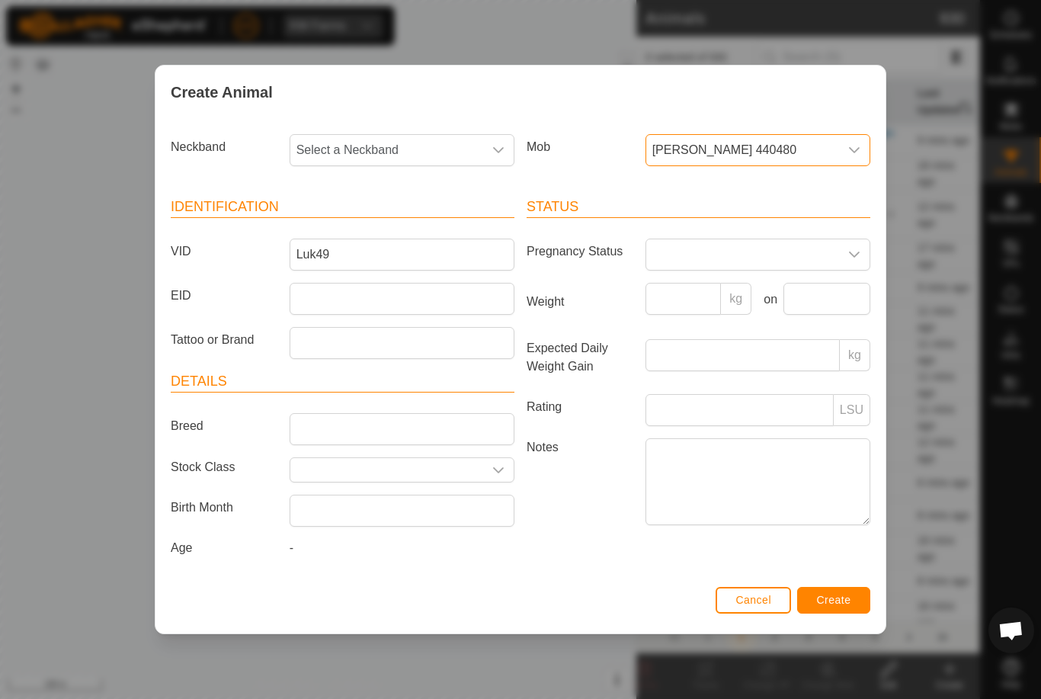
click at [418, 142] on span "Select a Neckband" at bounding box center [386, 150] width 193 height 30
type input "0105"
click at [453, 218] on li "0105779829" at bounding box center [402, 228] width 223 height 30
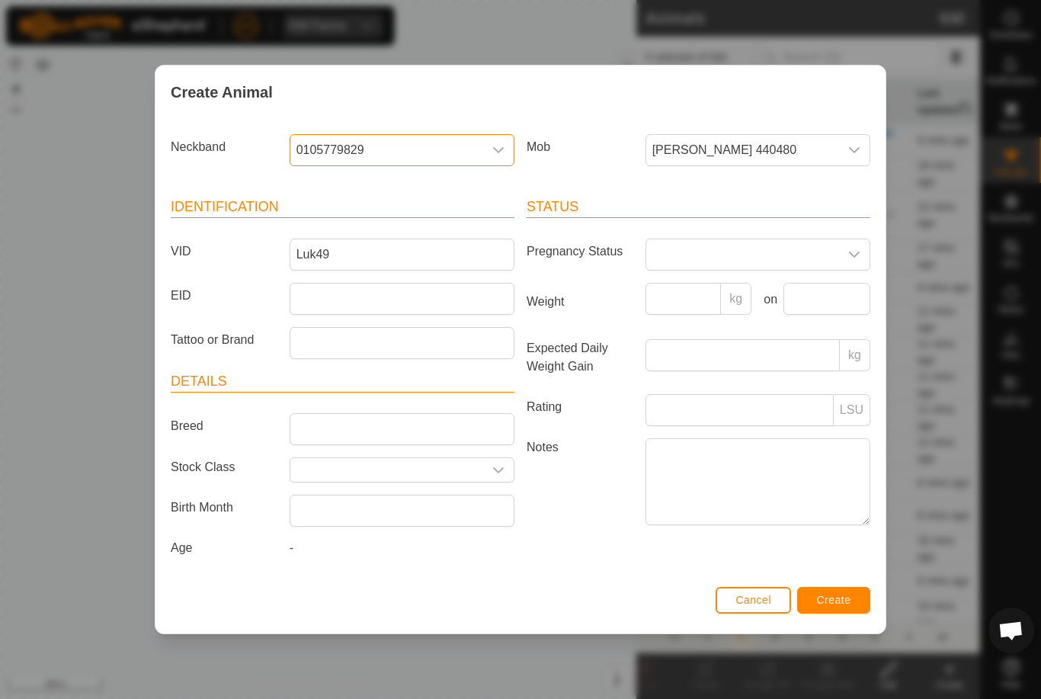
click at [850, 606] on span "Create" at bounding box center [834, 600] width 34 height 12
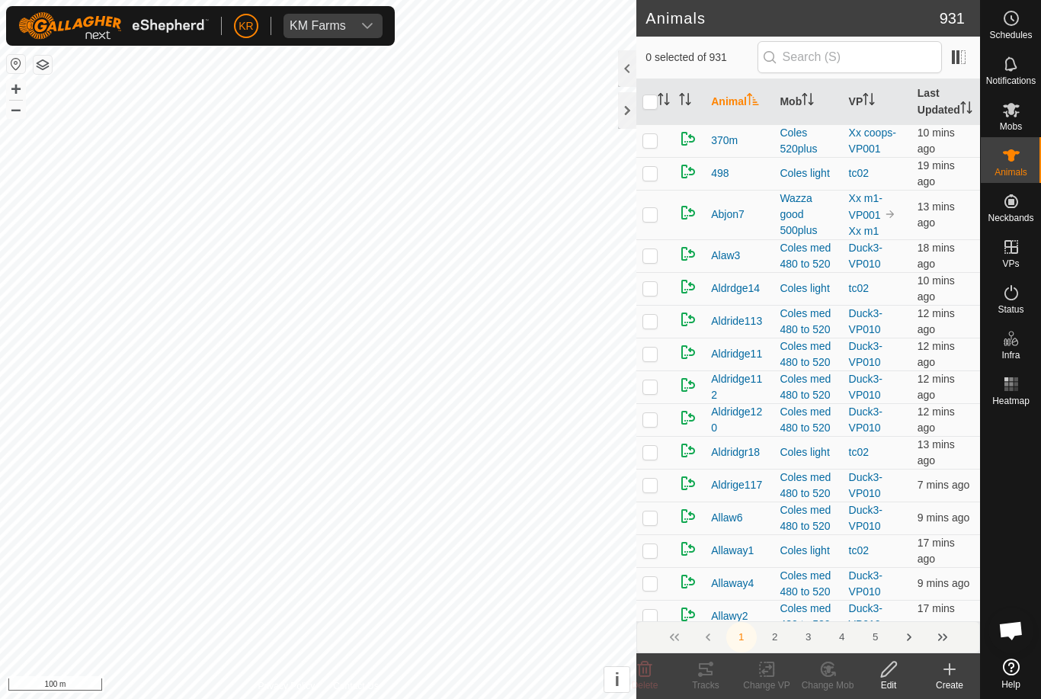
click at [958, 680] on div "Create" at bounding box center [949, 685] width 61 height 14
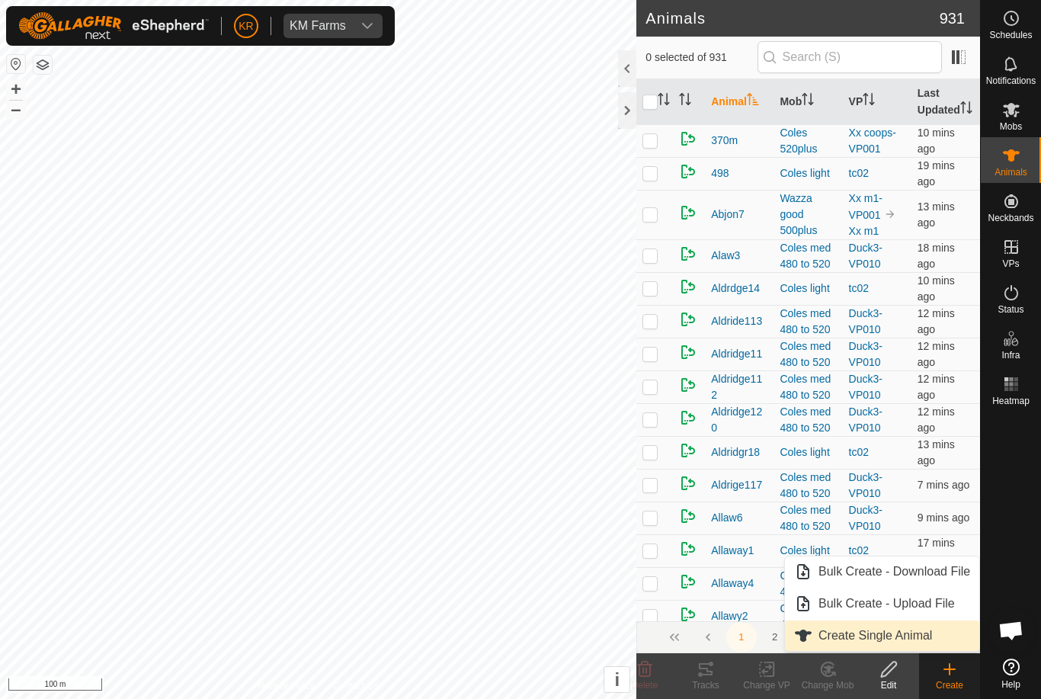
click at [930, 635] on span "Create Single Animal" at bounding box center [875, 635] width 114 height 18
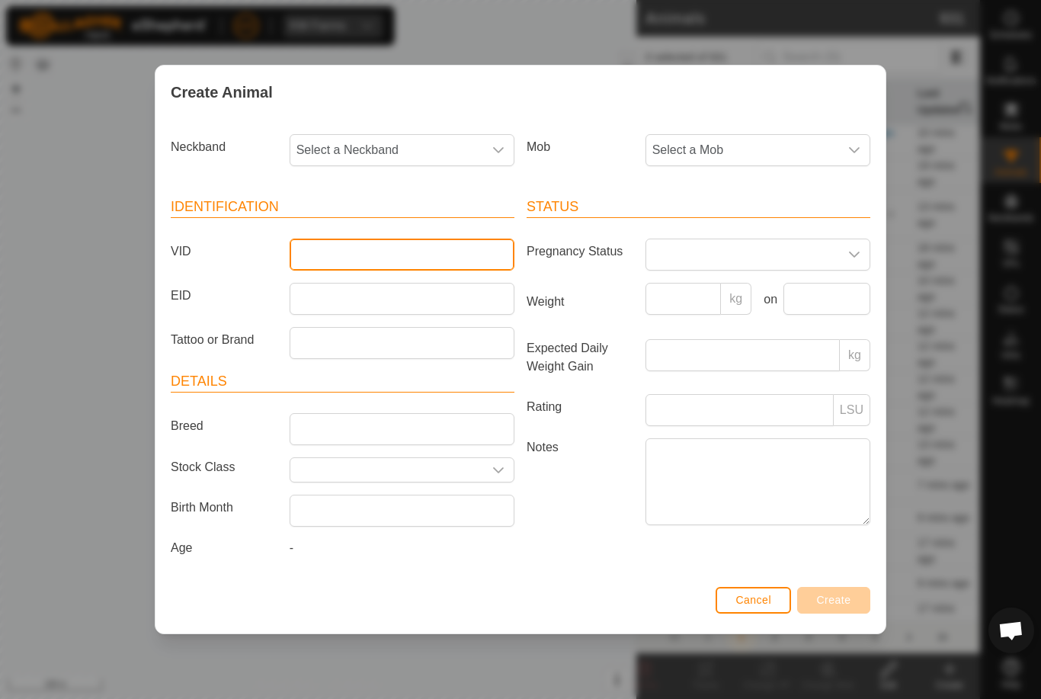
click at [437, 261] on input "VID" at bounding box center [402, 254] width 225 height 32
type input "Mb113"
click at [427, 142] on span "Select a Neckband" at bounding box center [386, 150] width 193 height 30
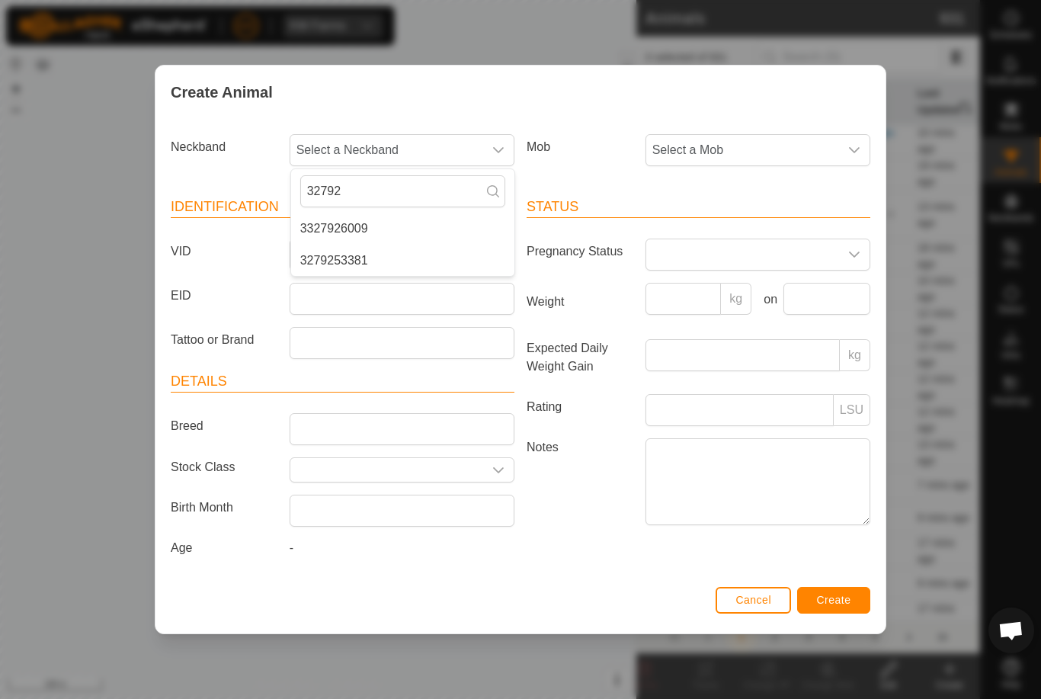
type input "32792"
click at [389, 250] on li "3279253381" at bounding box center [402, 260] width 223 height 30
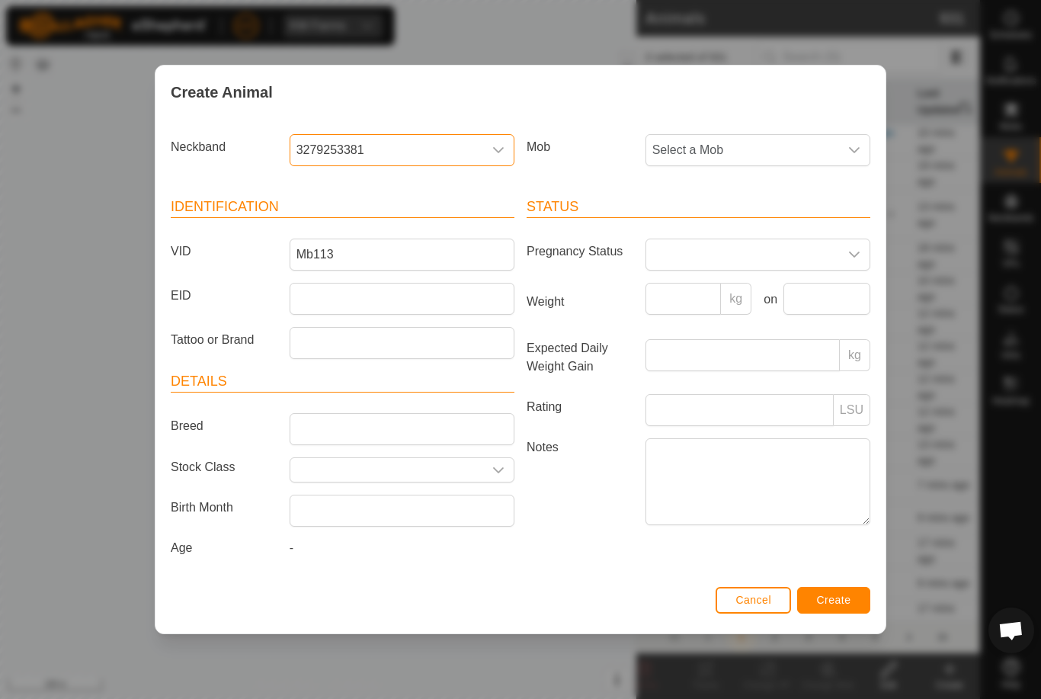
click at [828, 135] on span "Select a Mob" at bounding box center [742, 150] width 193 height 30
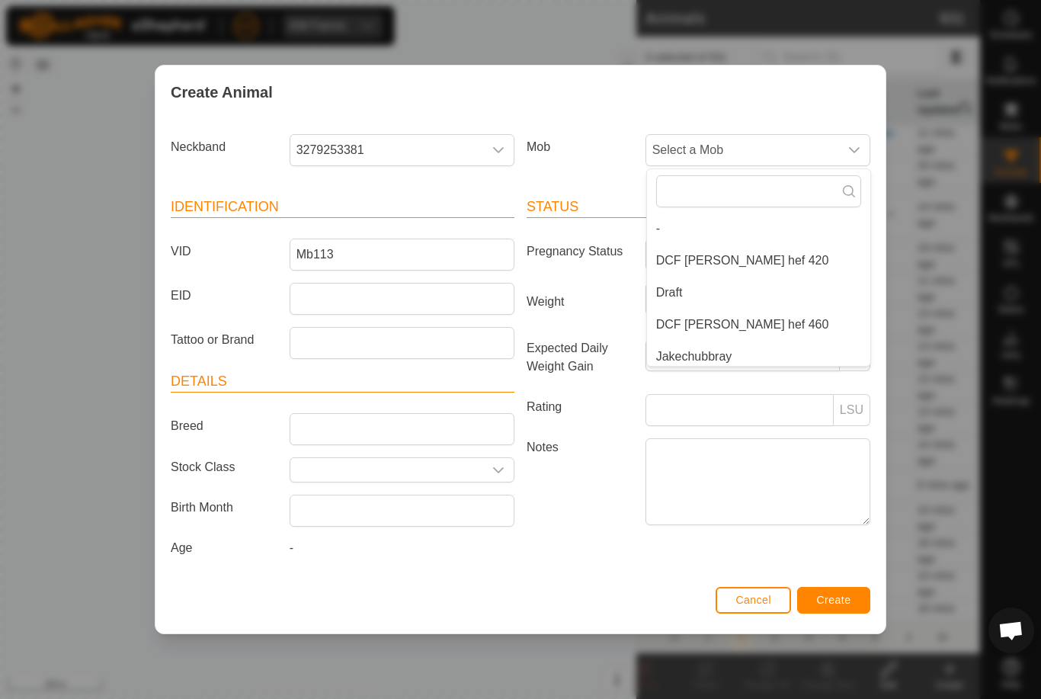
click at [745, 251] on span "DCF [PERSON_NAME] hef 420" at bounding box center [742, 260] width 173 height 18
click at [860, 606] on button "Create" at bounding box center [833, 600] width 73 height 27
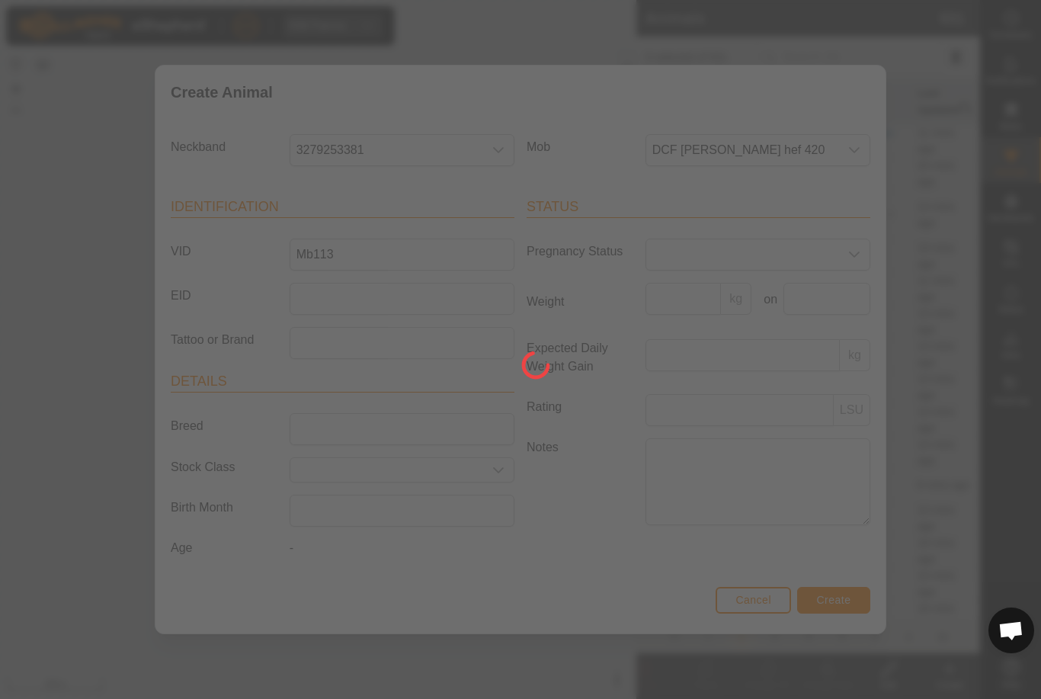
click at [869, 591] on div at bounding box center [520, 349] width 1041 height 699
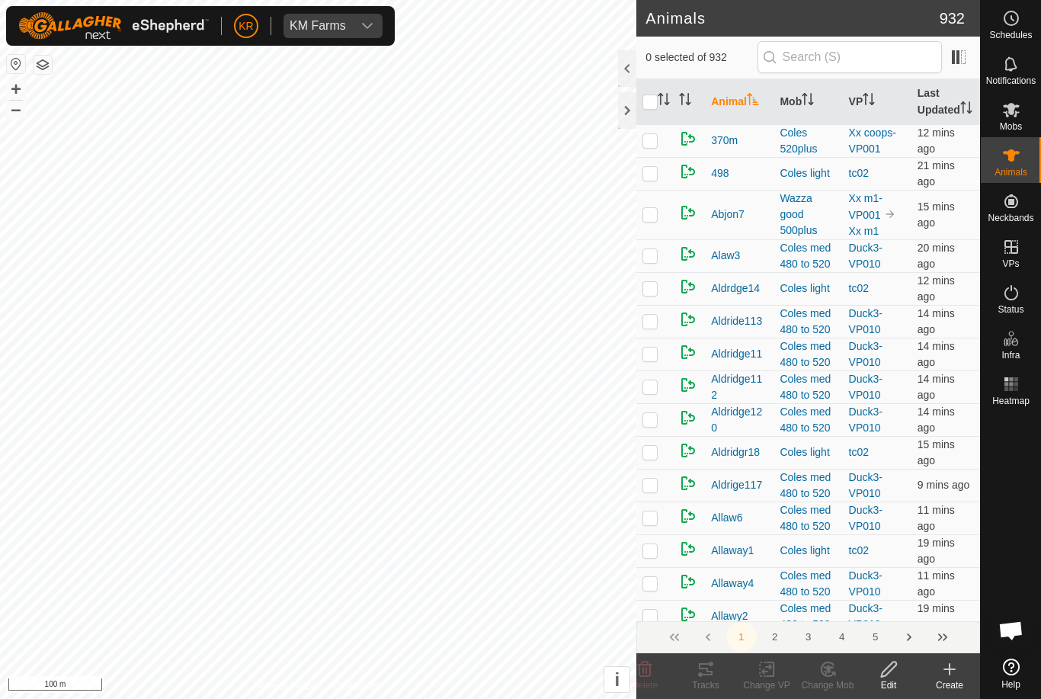
click at [956, 683] on div "Create" at bounding box center [949, 685] width 61 height 14
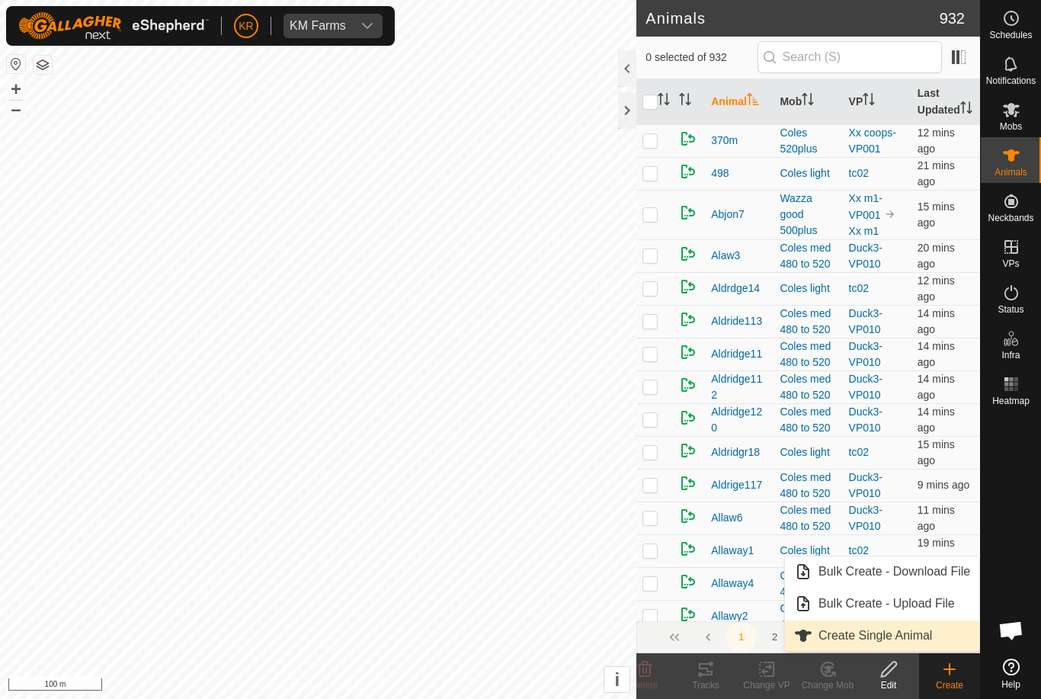
click at [924, 641] on span "Create Single Animal" at bounding box center [875, 635] width 114 height 18
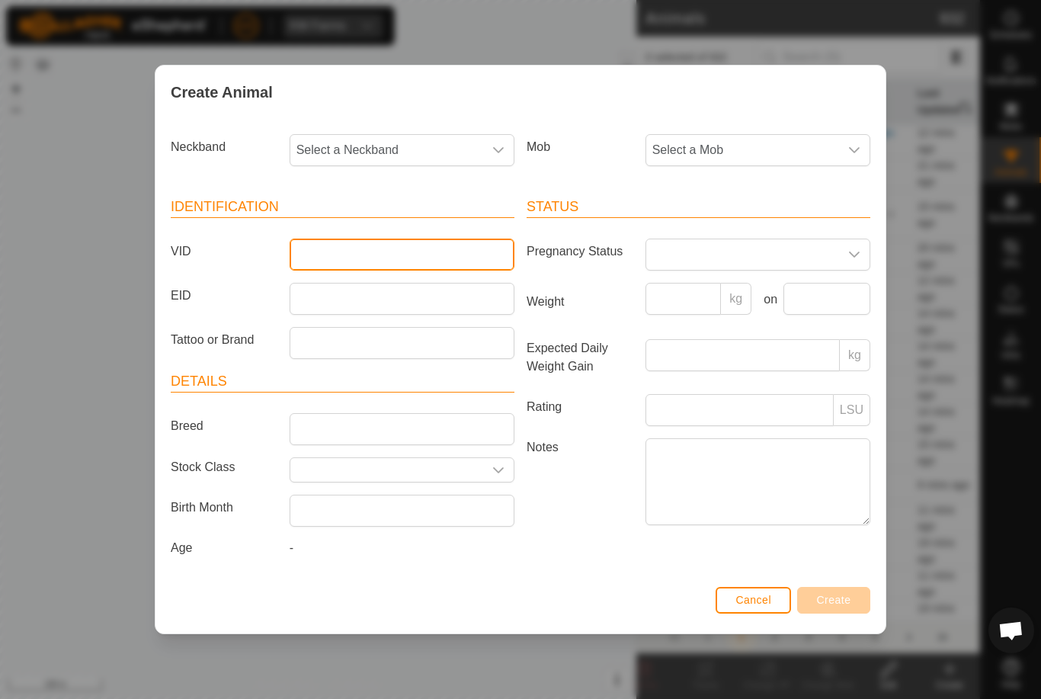
click at [446, 246] on input "VID" at bounding box center [402, 254] width 225 height 32
type input "M110"
click at [427, 149] on span "Select a Neckband" at bounding box center [386, 150] width 193 height 30
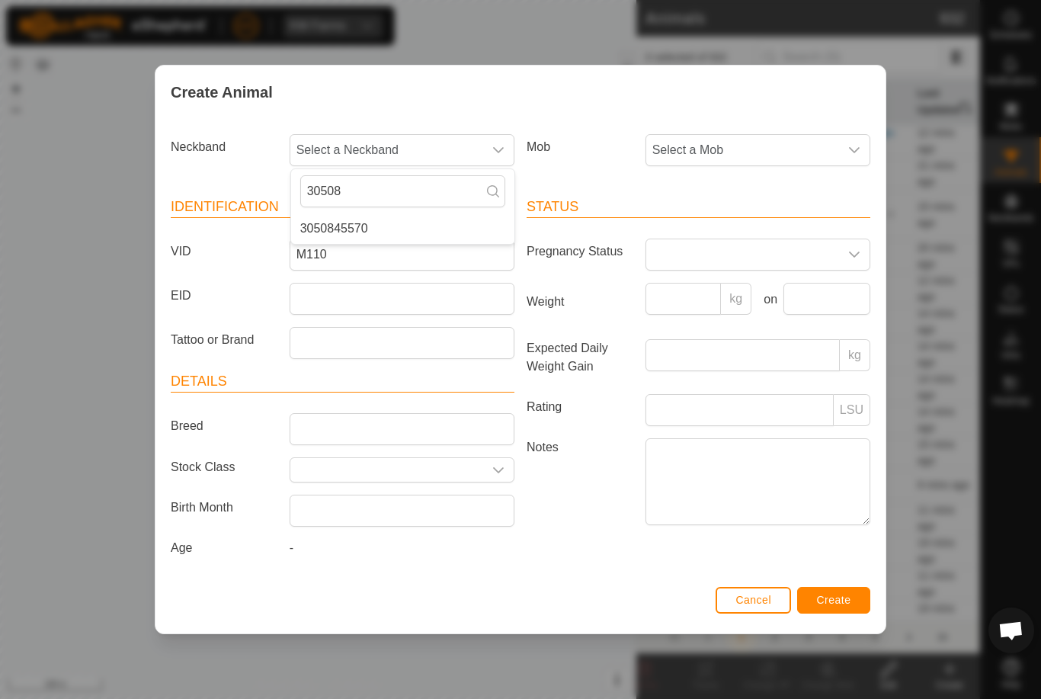
click at [436, 203] on input "30508" at bounding box center [402, 191] width 205 height 32
click at [392, 200] on input "30508" at bounding box center [402, 191] width 205 height 32
type input "30508"
click at [392, 213] on li "3050845570" at bounding box center [402, 228] width 223 height 30
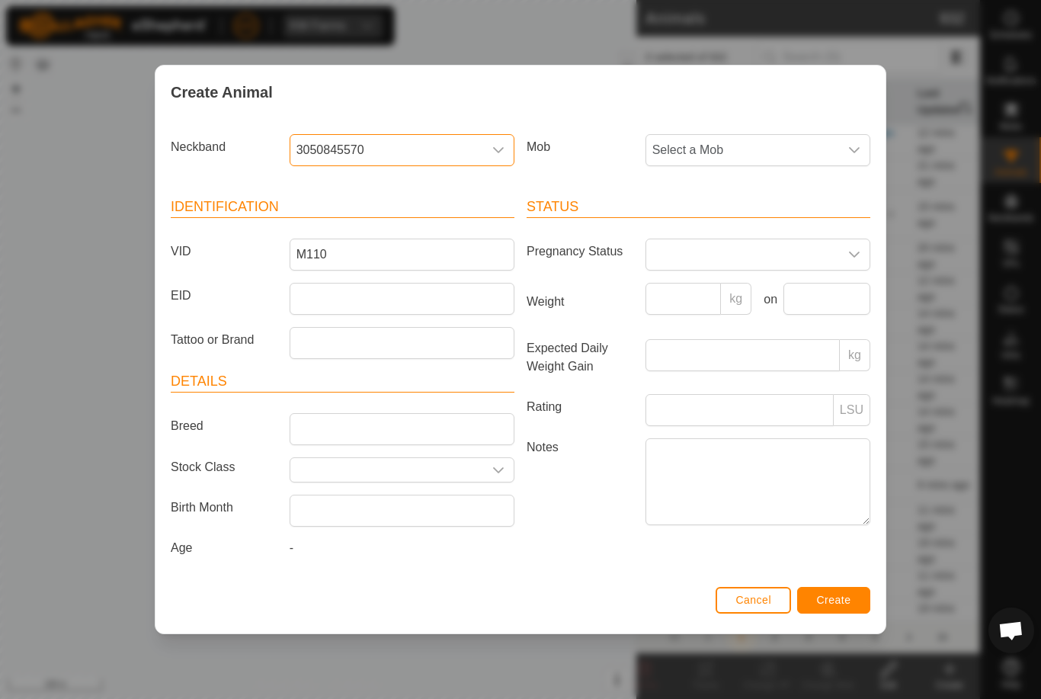
click at [382, 232] on article "Identification VID M110 EID Tattoo or Brand" at bounding box center [343, 278] width 344 height 162
click at [862, 147] on div "dropdown trigger" at bounding box center [854, 150] width 30 height 30
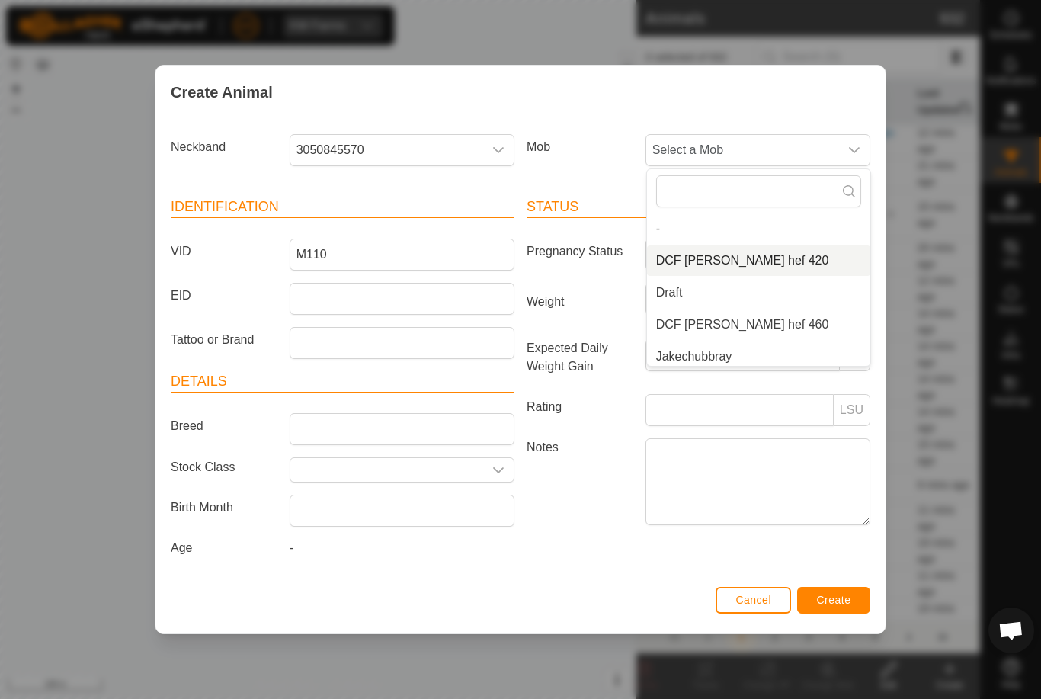
click at [818, 262] on li "DCF [PERSON_NAME] hef 420" at bounding box center [758, 260] width 223 height 30
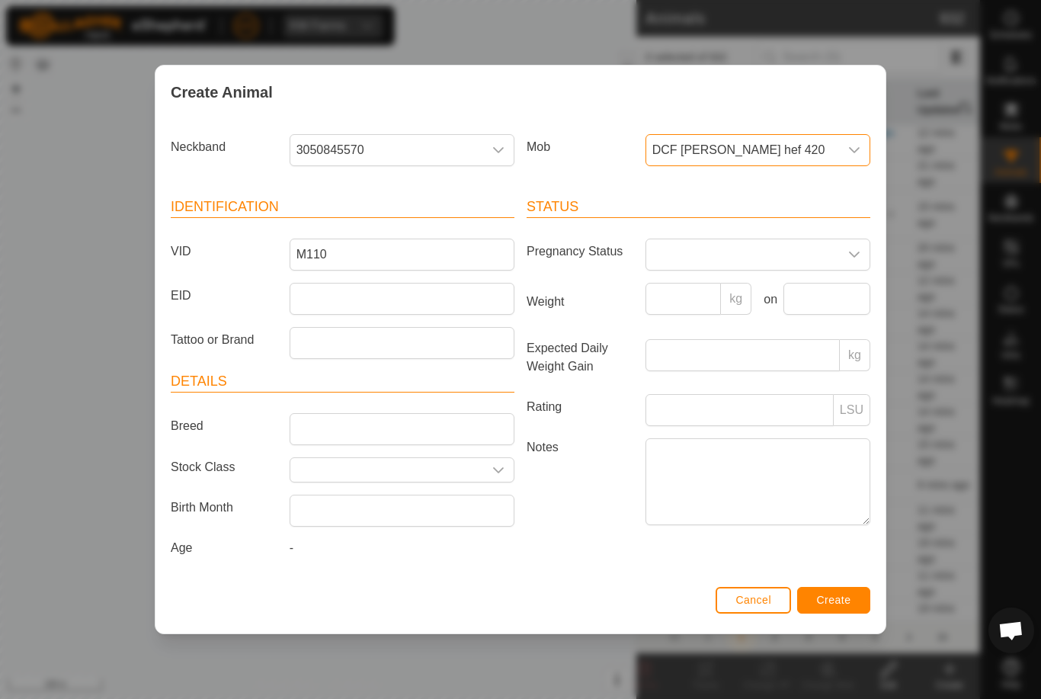
click at [859, 603] on button "Create" at bounding box center [833, 600] width 73 height 27
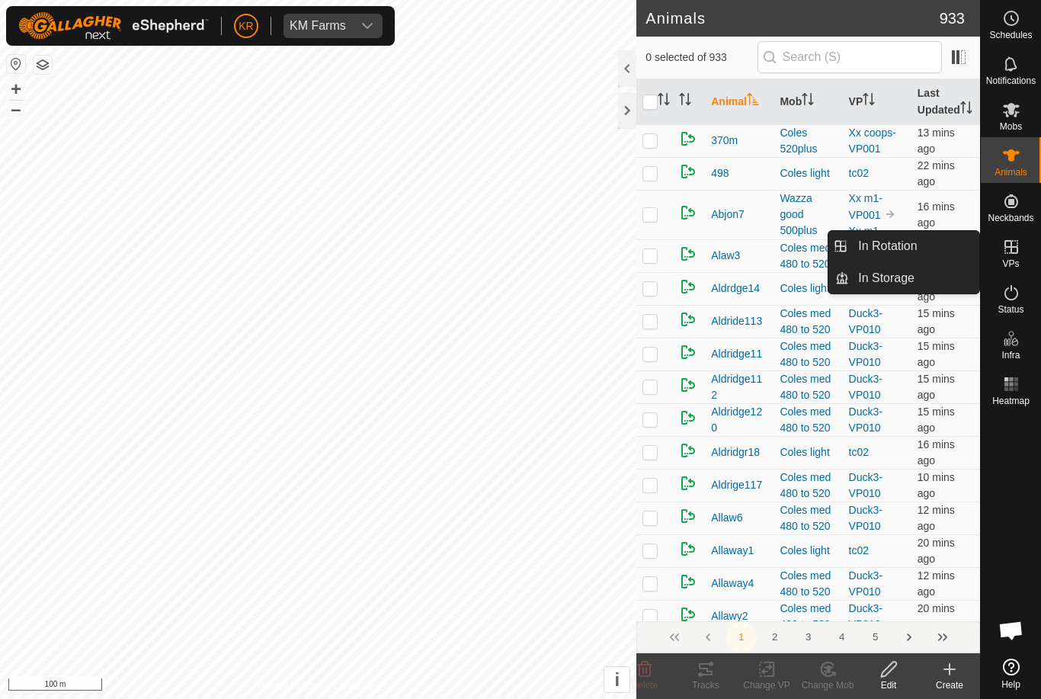
click at [918, 252] on link "In Rotation" at bounding box center [914, 246] width 130 height 30
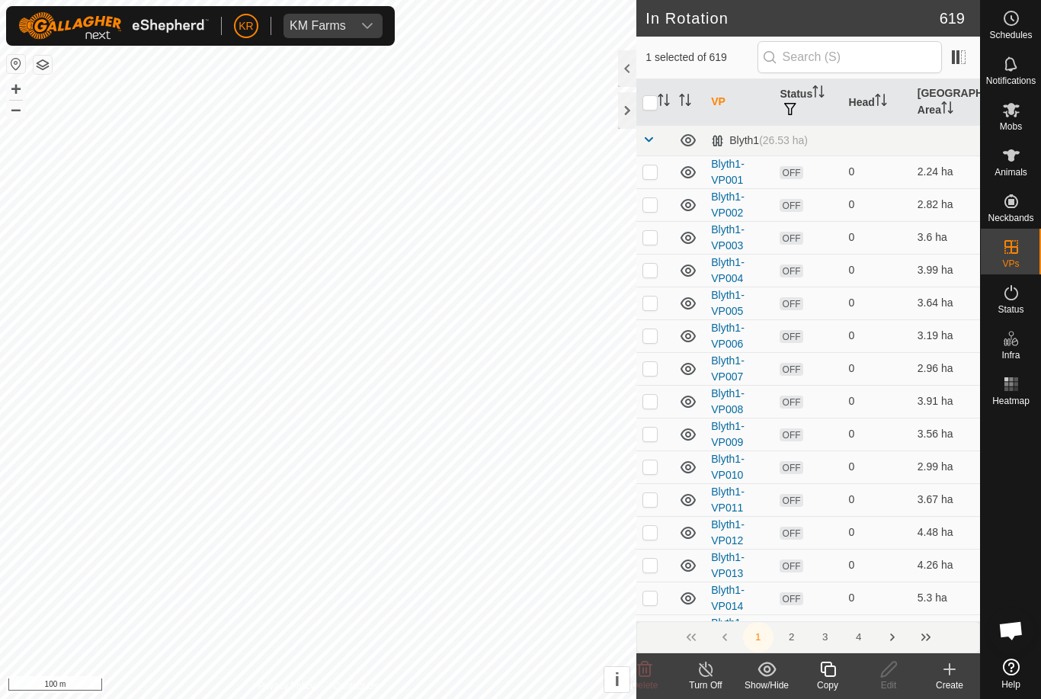
click at [907, 254] on span "In Rotation" at bounding box center [887, 246] width 59 height 18
click at [894, 69] on input "text" at bounding box center [849, 57] width 184 height 32
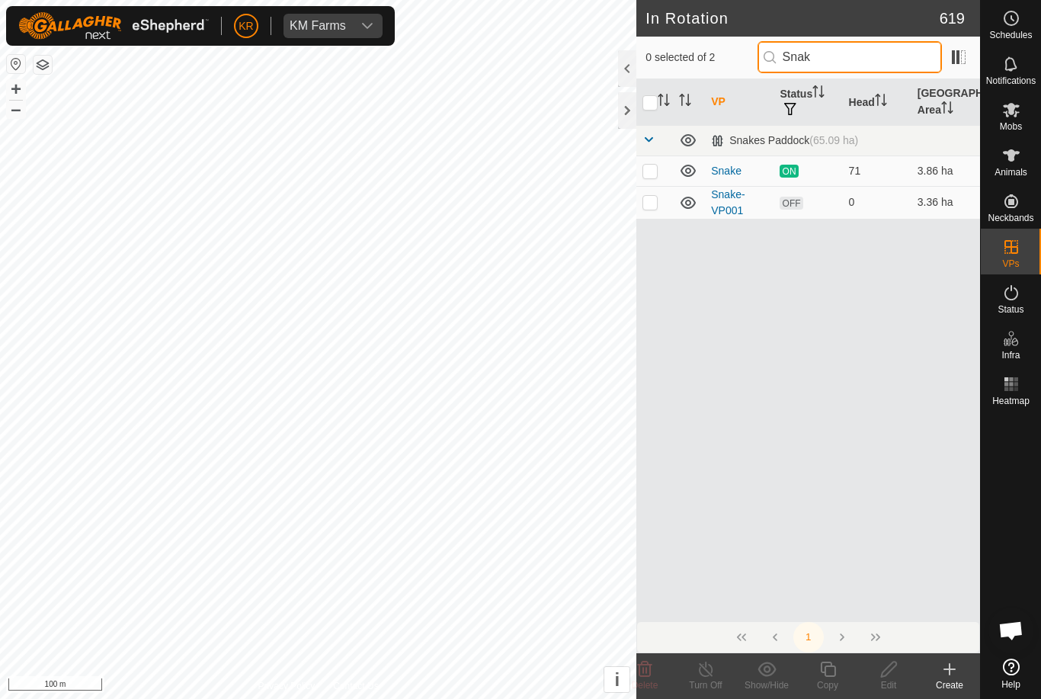
type input "Snak"
click at [648, 190] on td at bounding box center [654, 202] width 37 height 33
checkbox input "true"
click at [898, 672] on icon at bounding box center [888, 669] width 19 height 18
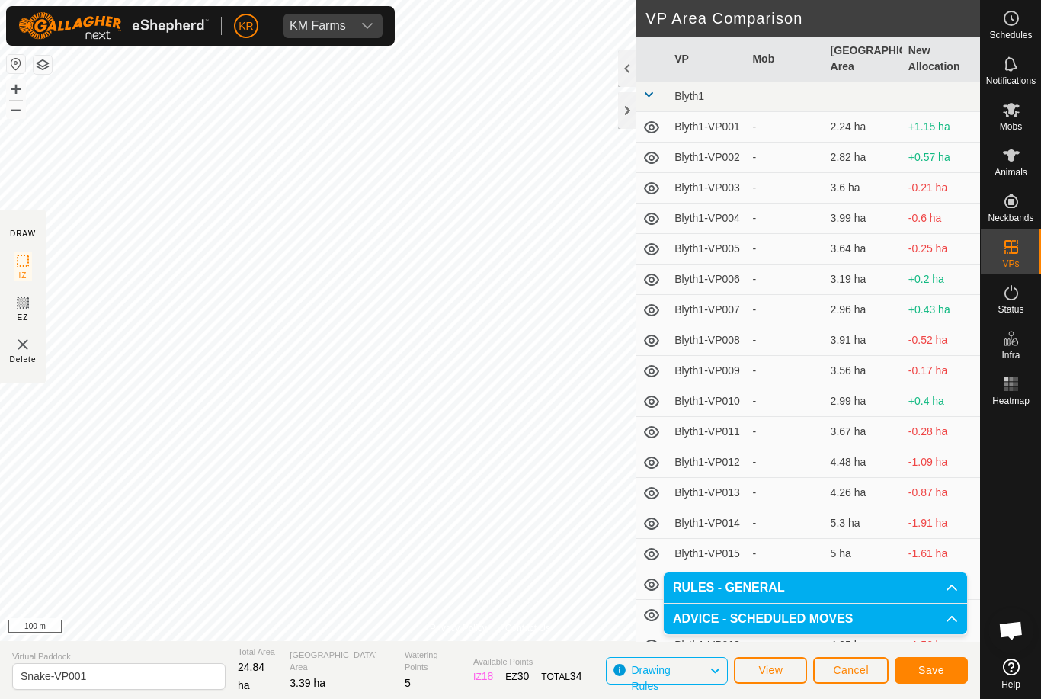
click at [930, 664] on span "Save" at bounding box center [931, 670] width 26 height 12
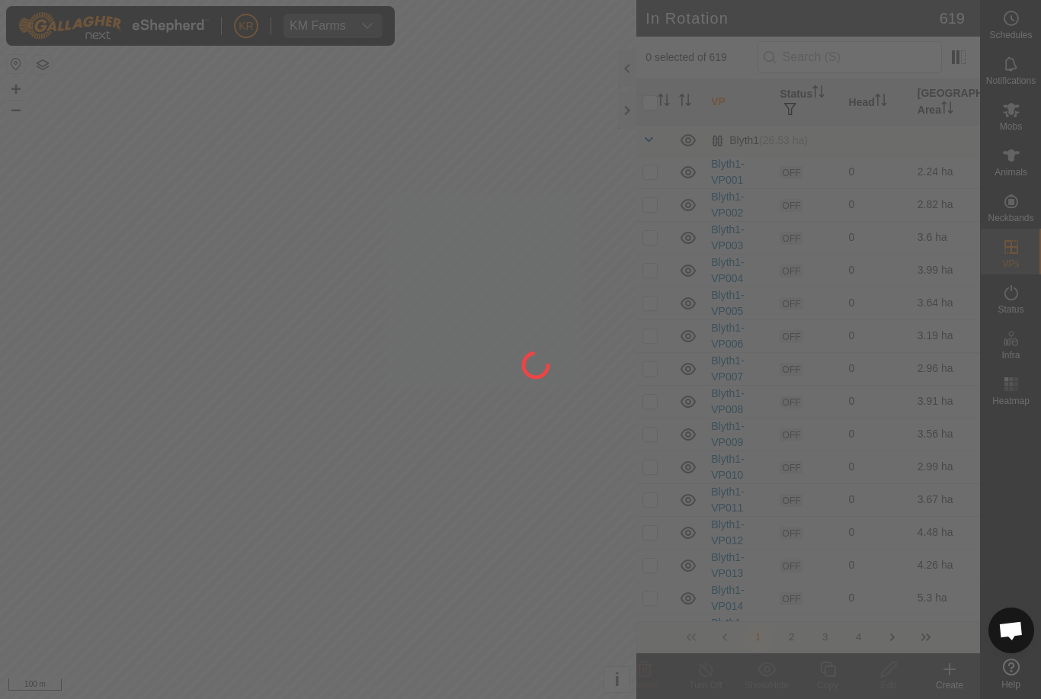
click at [1025, 125] on div at bounding box center [520, 349] width 1041 height 699
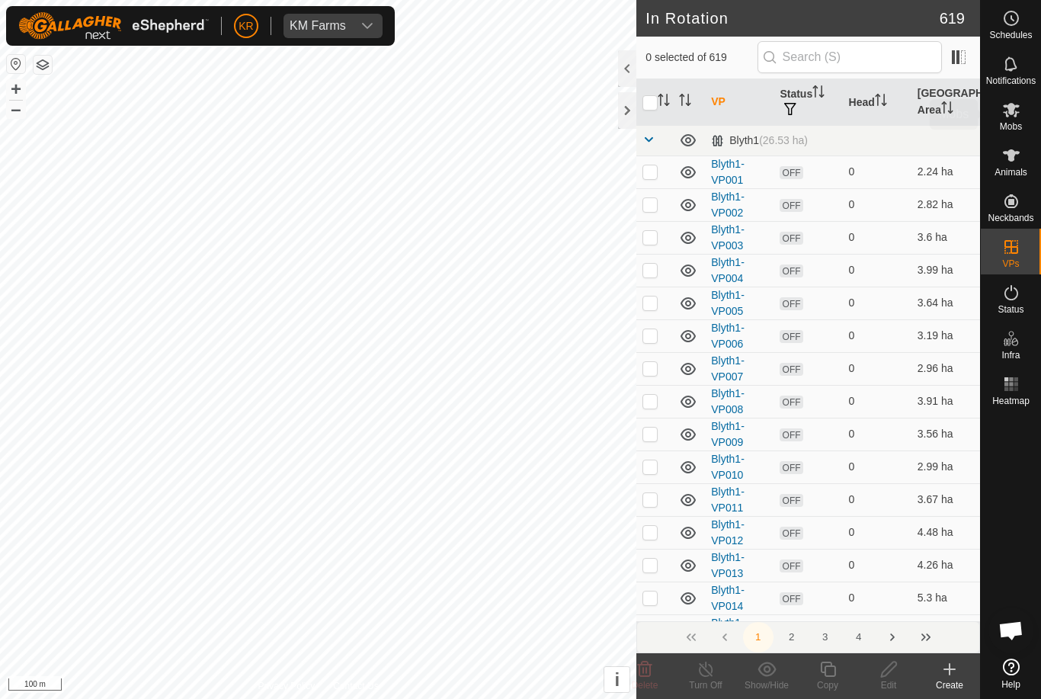
click at [1018, 122] on span "Mobs" at bounding box center [1011, 126] width 22 height 9
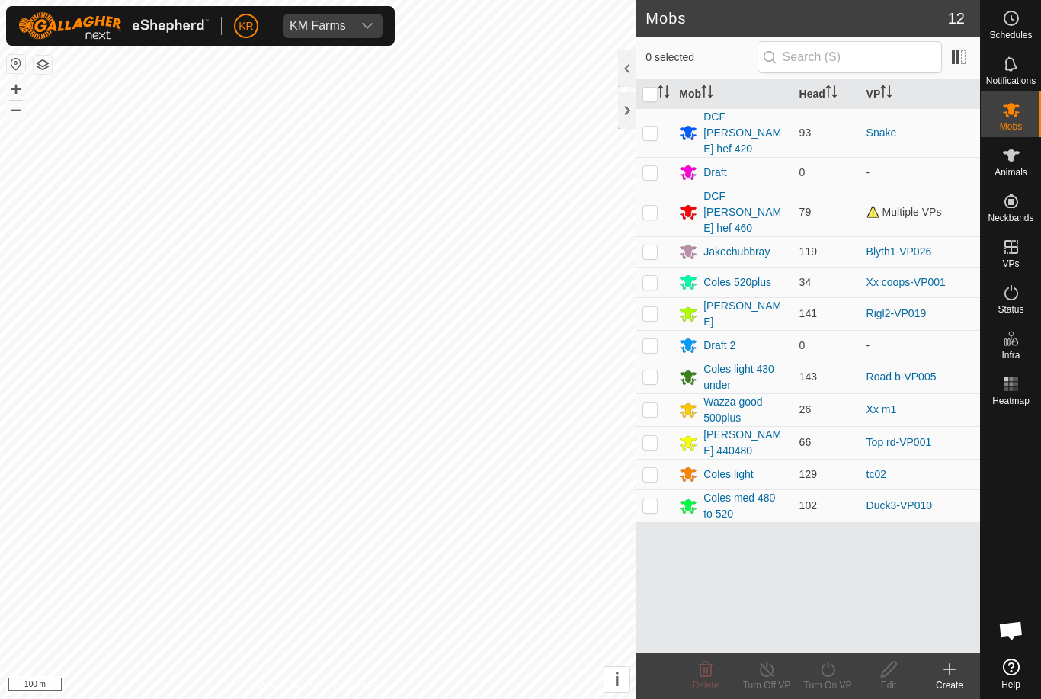
click at [643, 426] on td at bounding box center [654, 442] width 37 height 33
checkbox input "true"
click at [832, 683] on div "Turn On VP" at bounding box center [827, 685] width 61 height 14
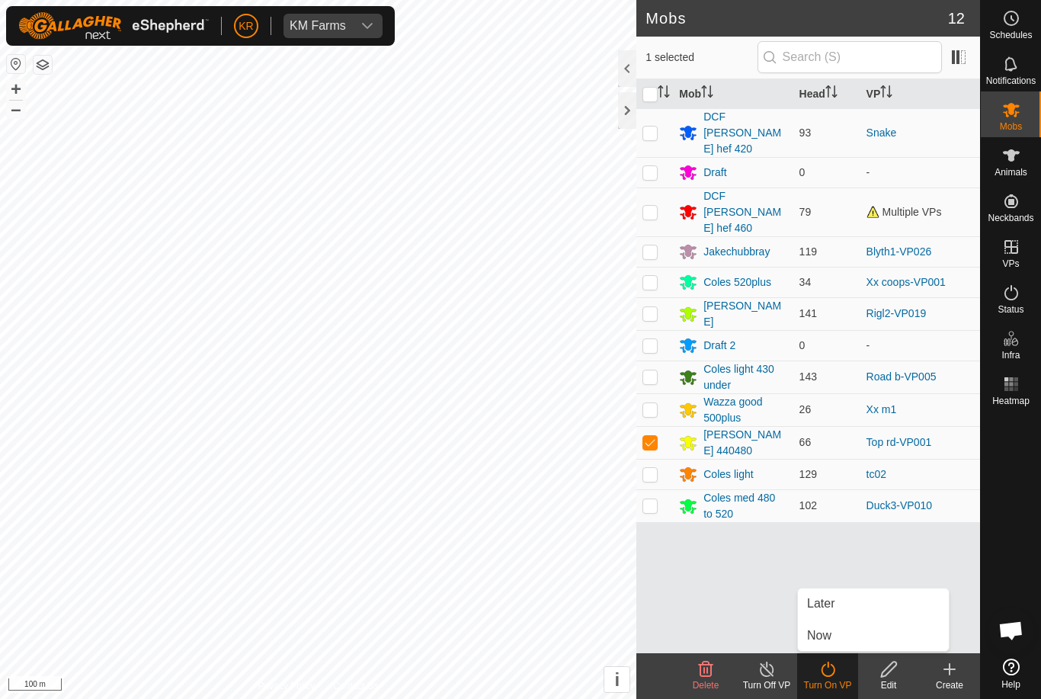
click at [849, 638] on link "Now" at bounding box center [873, 635] width 151 height 30
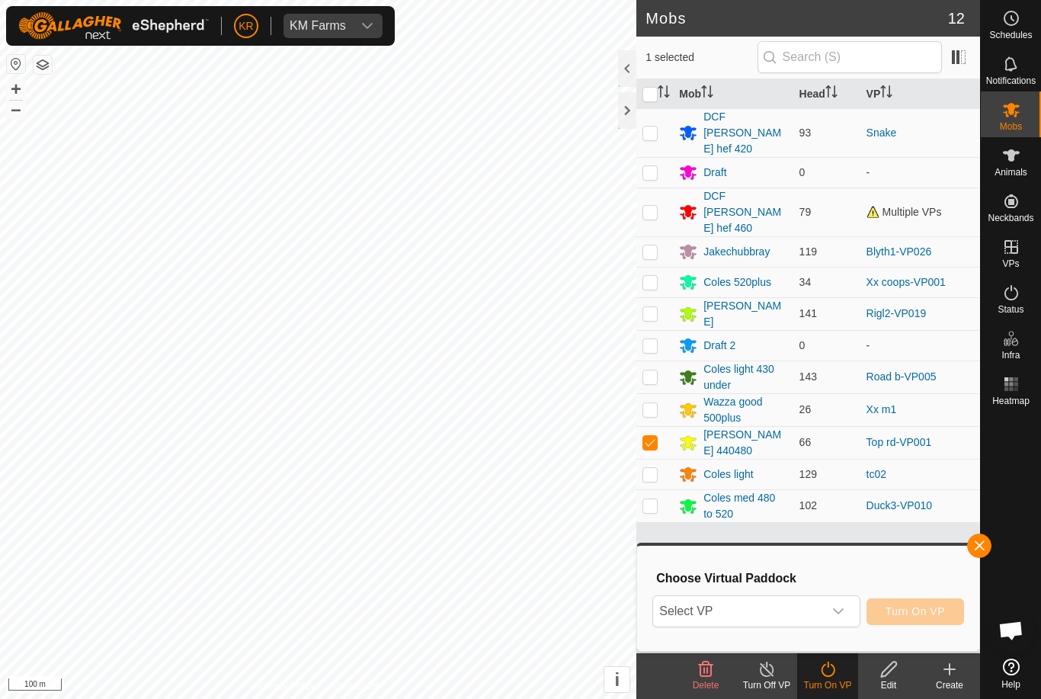
click at [821, 619] on span "Select VP" at bounding box center [737, 611] width 169 height 30
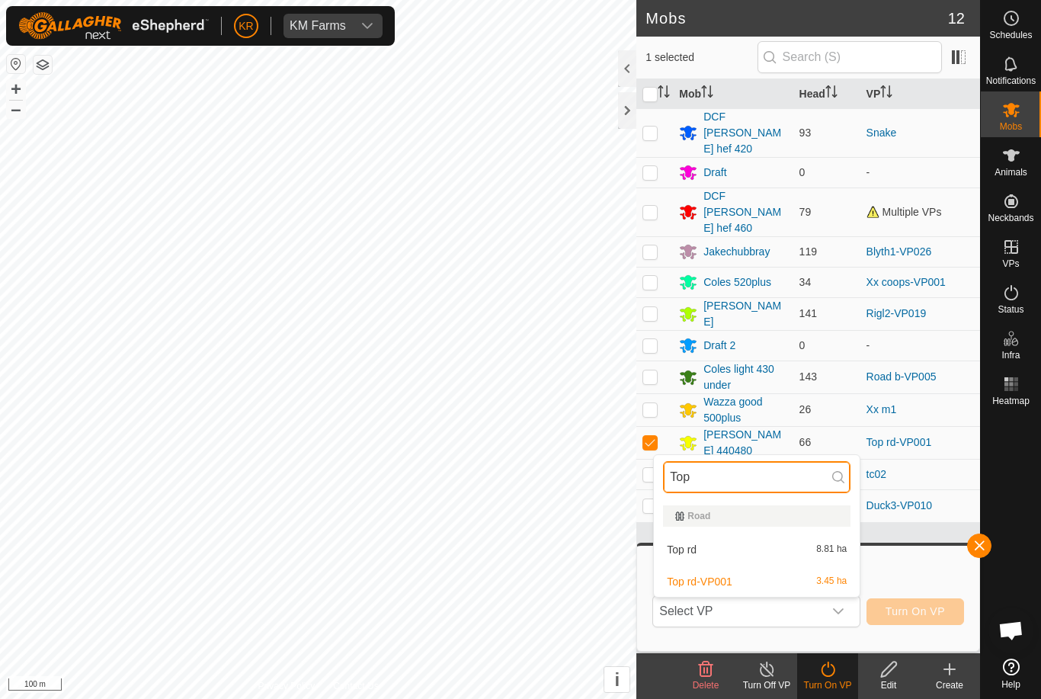
type input "Top"
click at [835, 546] on span "8.81 ha" at bounding box center [831, 549] width 30 height 11
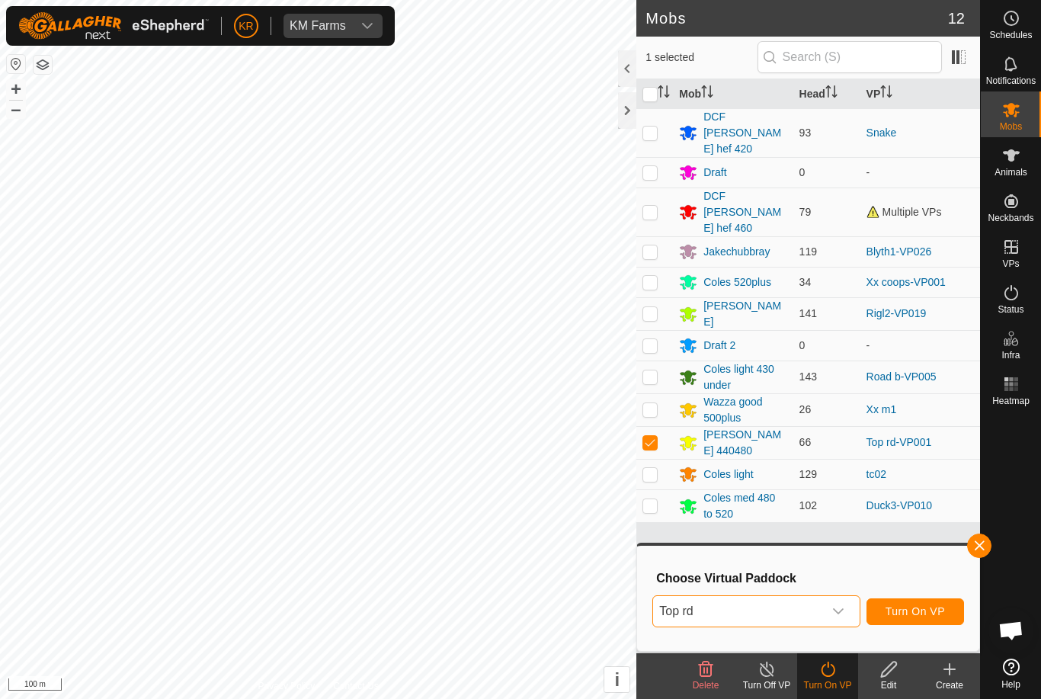
click at [920, 613] on span "Turn On VP" at bounding box center [914, 611] width 59 height 12
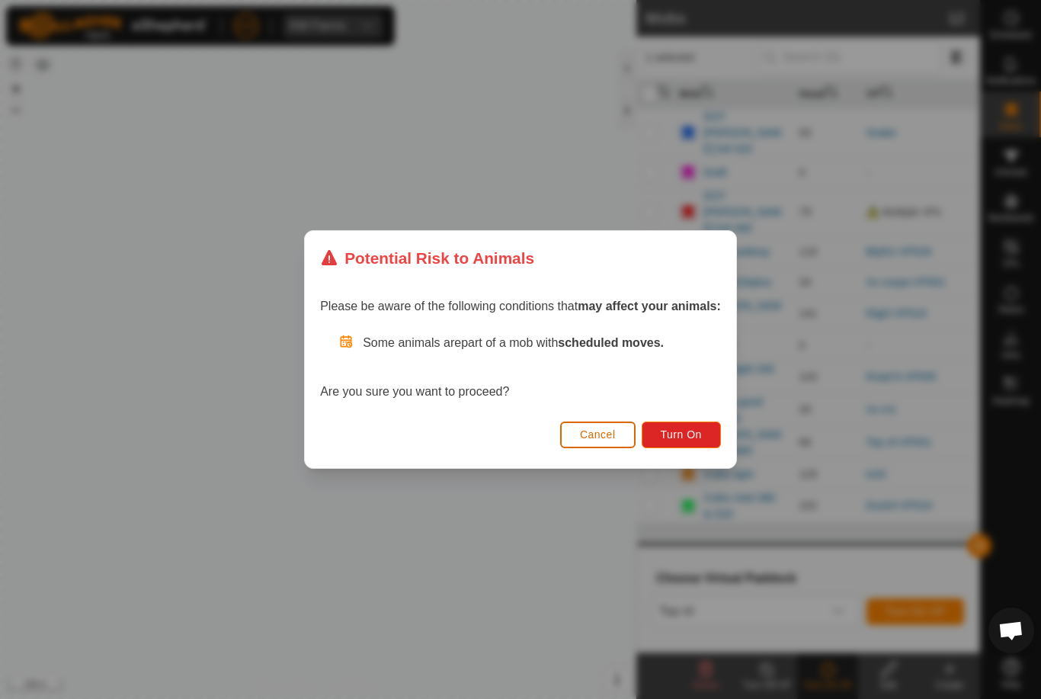
click at [693, 434] on span "Turn On" at bounding box center [681, 434] width 41 height 12
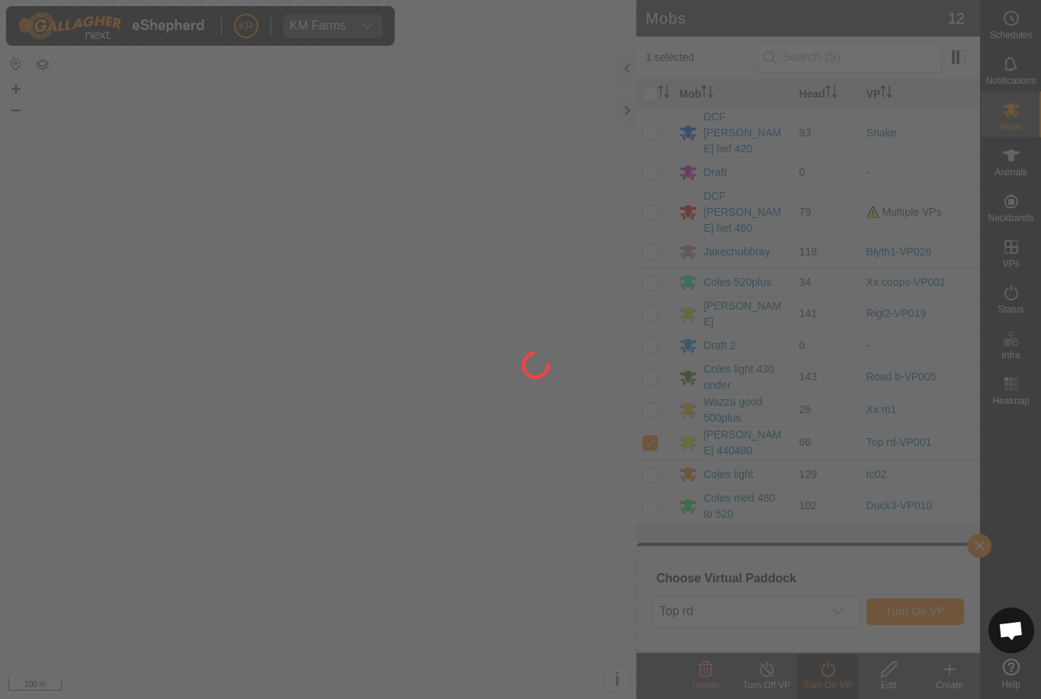
click at [5, 415] on div at bounding box center [520, 349] width 1041 height 699
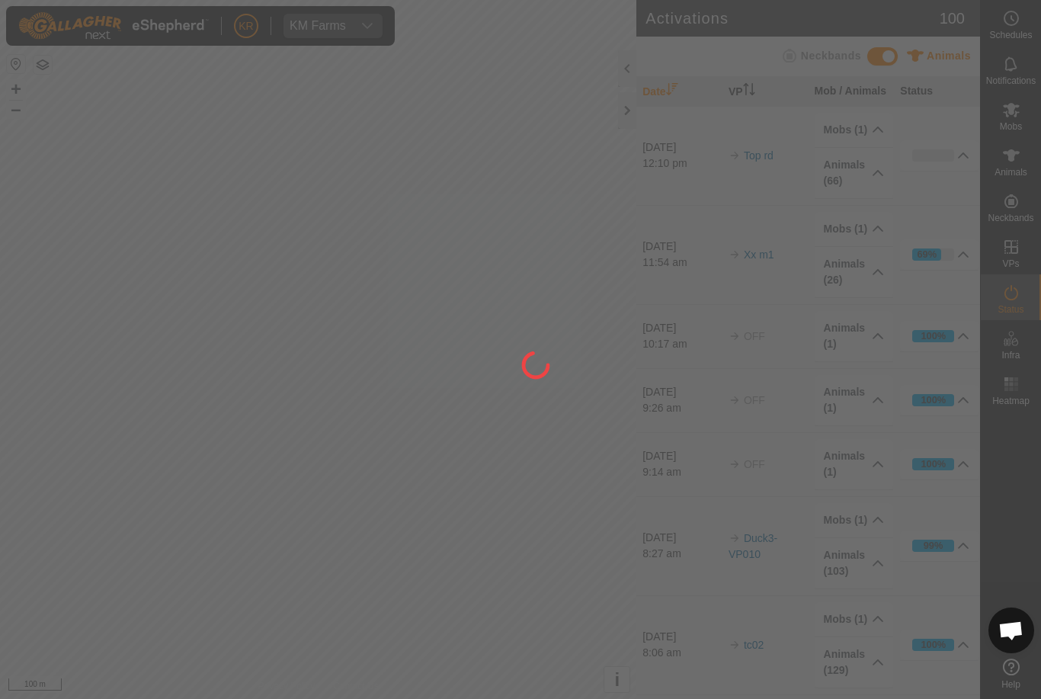
click at [1029, 119] on div at bounding box center [520, 349] width 1041 height 699
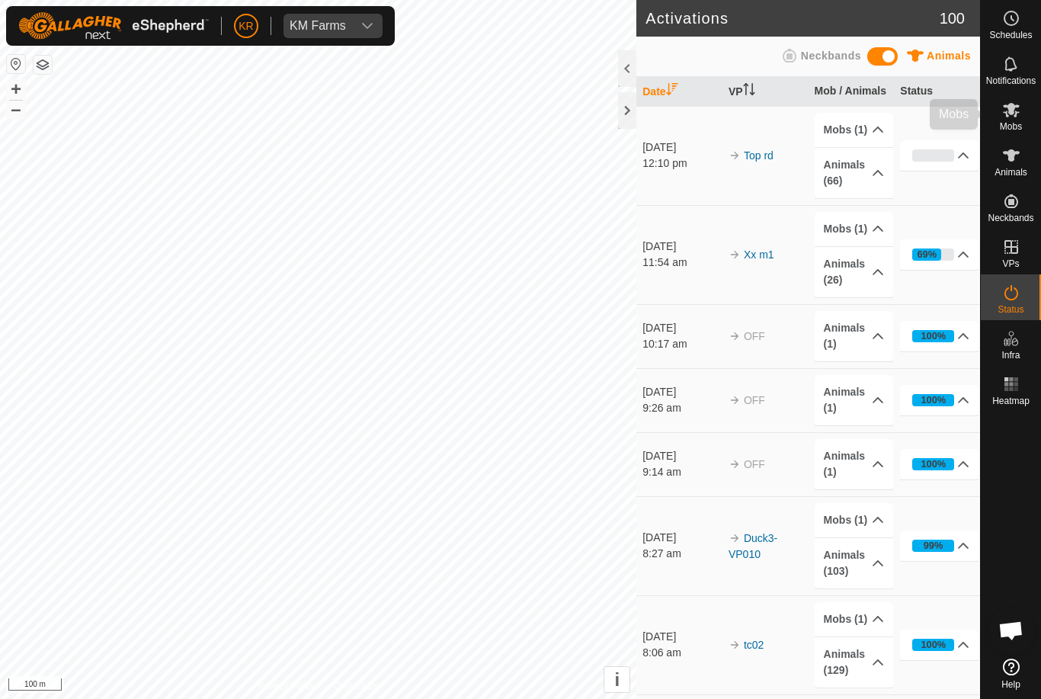
click at [1033, 126] on div "Mobs" at bounding box center [1011, 114] width 60 height 46
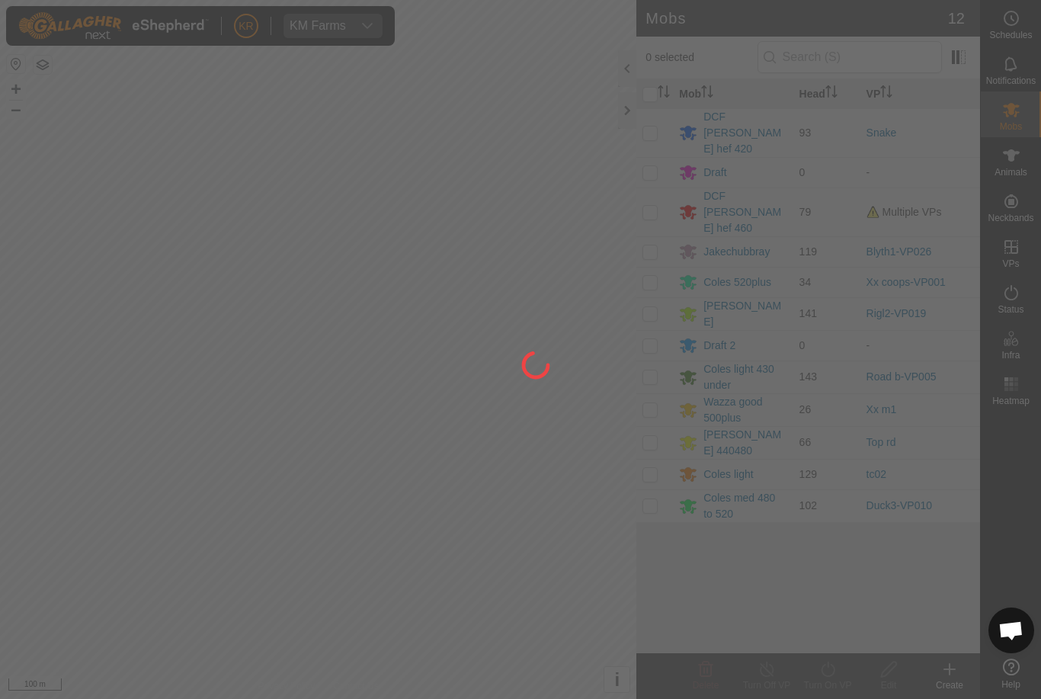
click at [652, 125] on div at bounding box center [520, 349] width 1041 height 699
click at [656, 117] on div at bounding box center [520, 349] width 1041 height 699
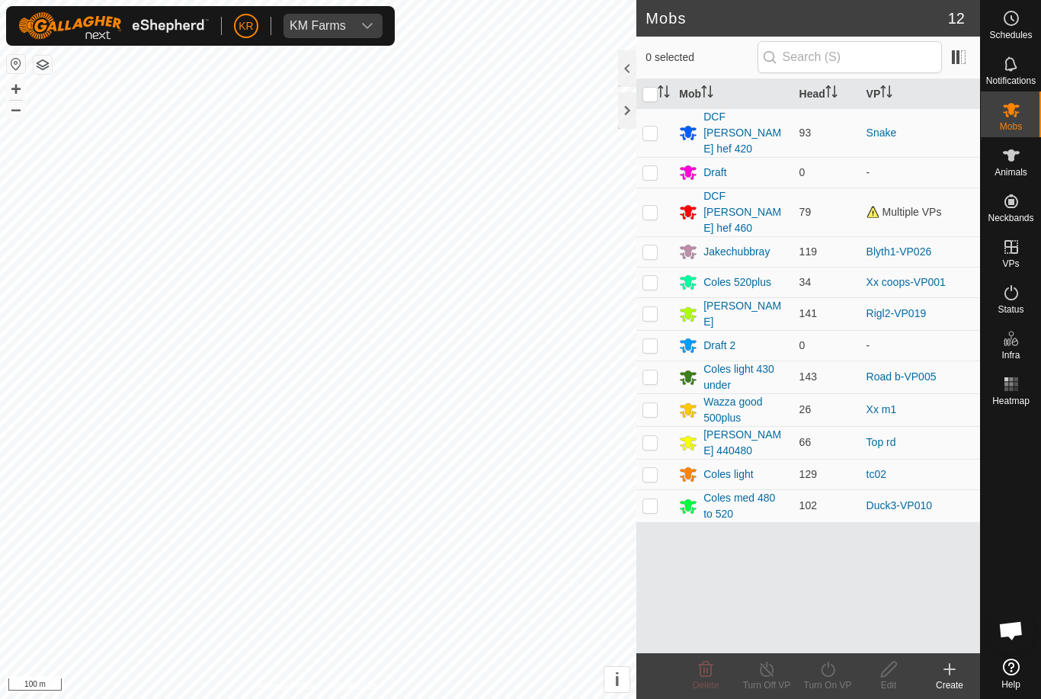
click at [648, 126] on p-checkbox at bounding box center [649, 132] width 15 height 12
checkbox input "true"
click at [835, 673] on icon at bounding box center [827, 669] width 19 height 18
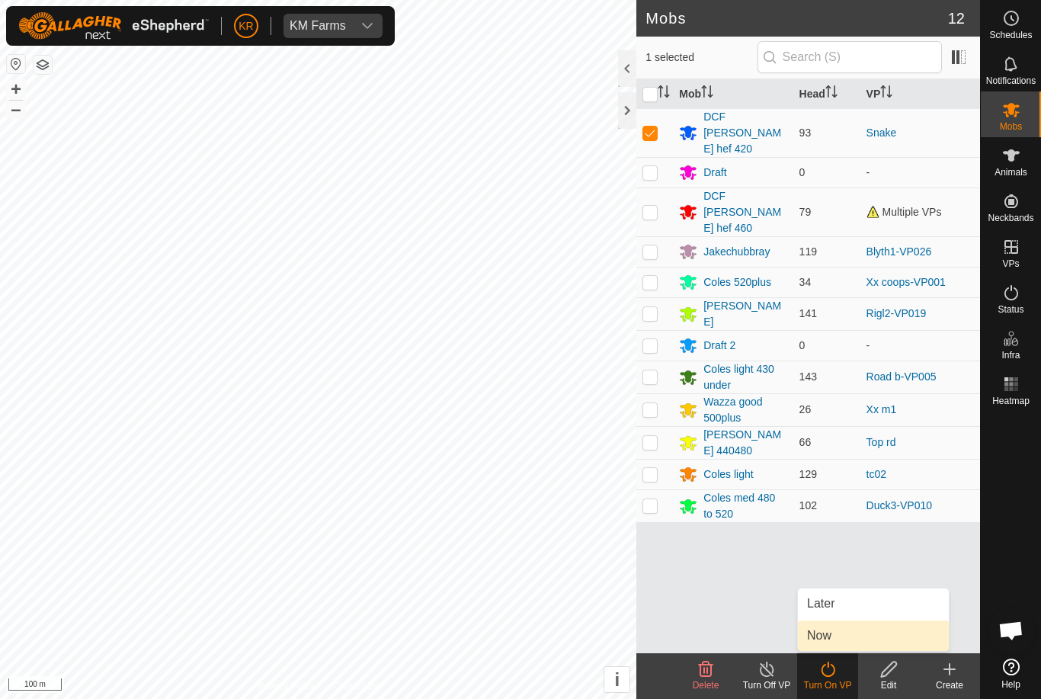
click at [853, 640] on link "Now" at bounding box center [873, 635] width 151 height 30
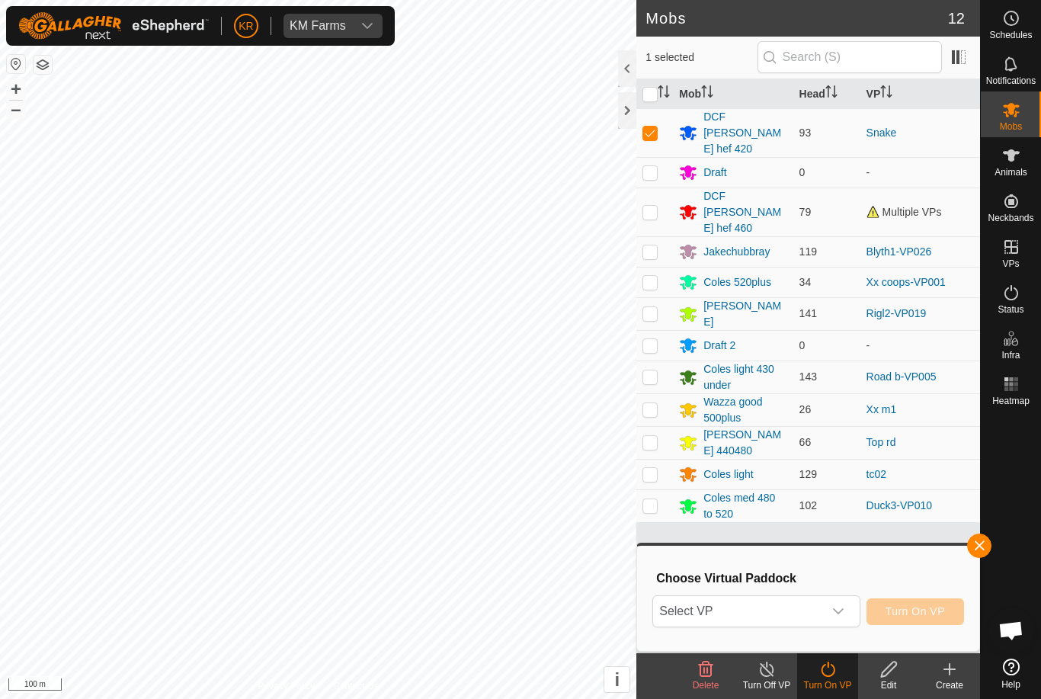
click at [857, 615] on p-select "Select VP" at bounding box center [755, 611] width 207 height 32
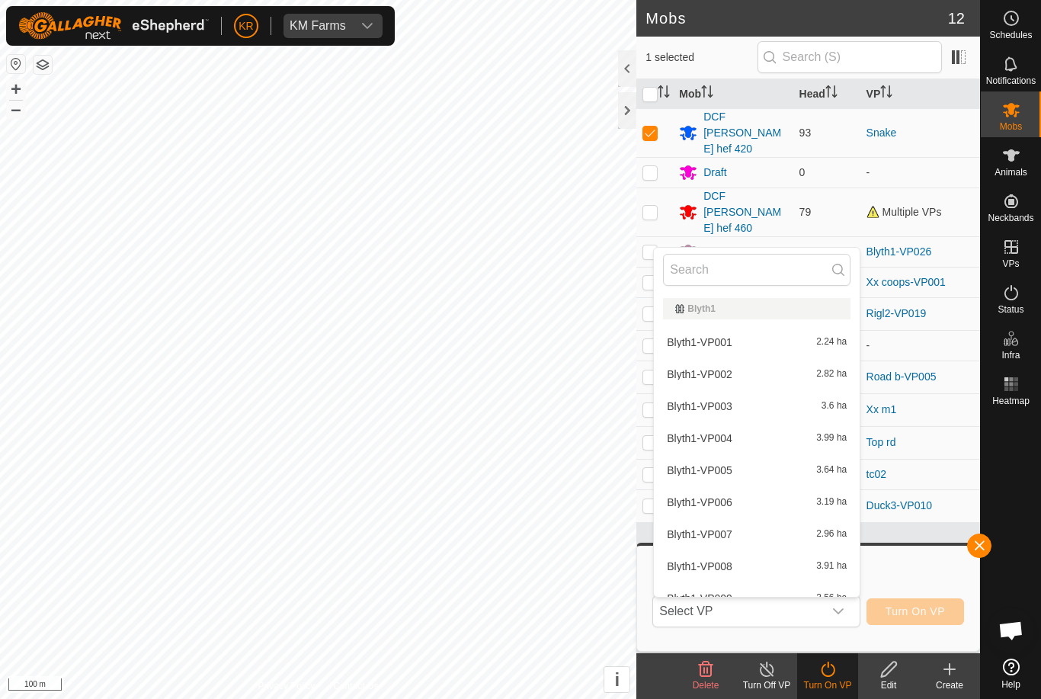
click at [721, 248] on div at bounding box center [757, 270] width 206 height 44
click at [740, 261] on input "text" at bounding box center [756, 270] width 187 height 32
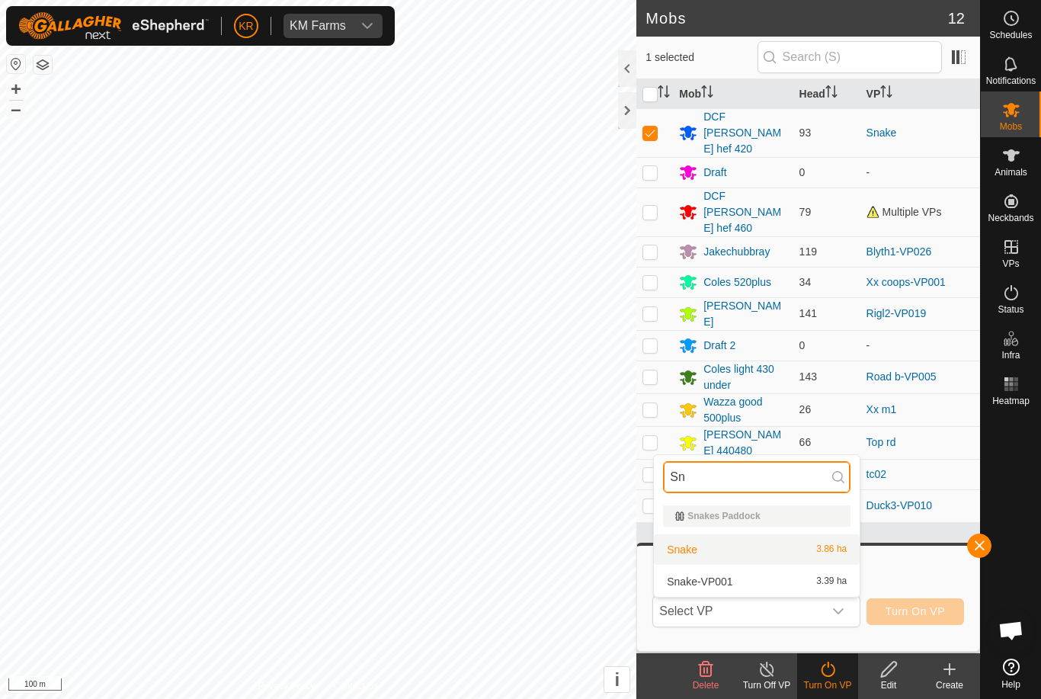
type input "Sn"
click at [815, 555] on div "Snake 3.86 ha" at bounding box center [756, 549] width 187 height 18
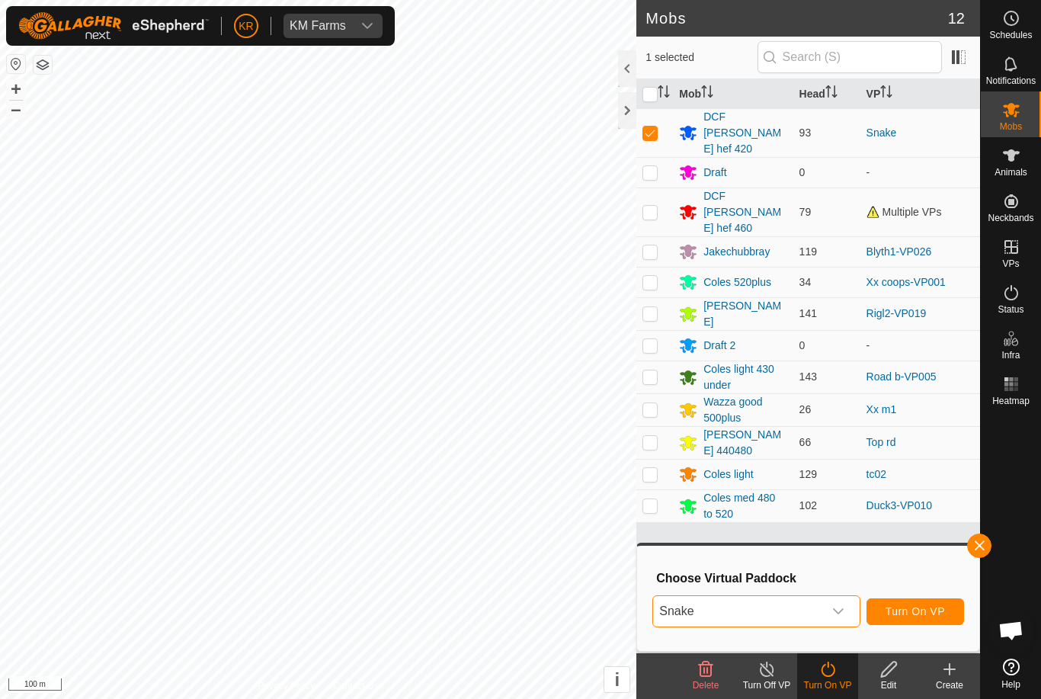
click at [821, 603] on span "Snake" at bounding box center [737, 611] width 169 height 30
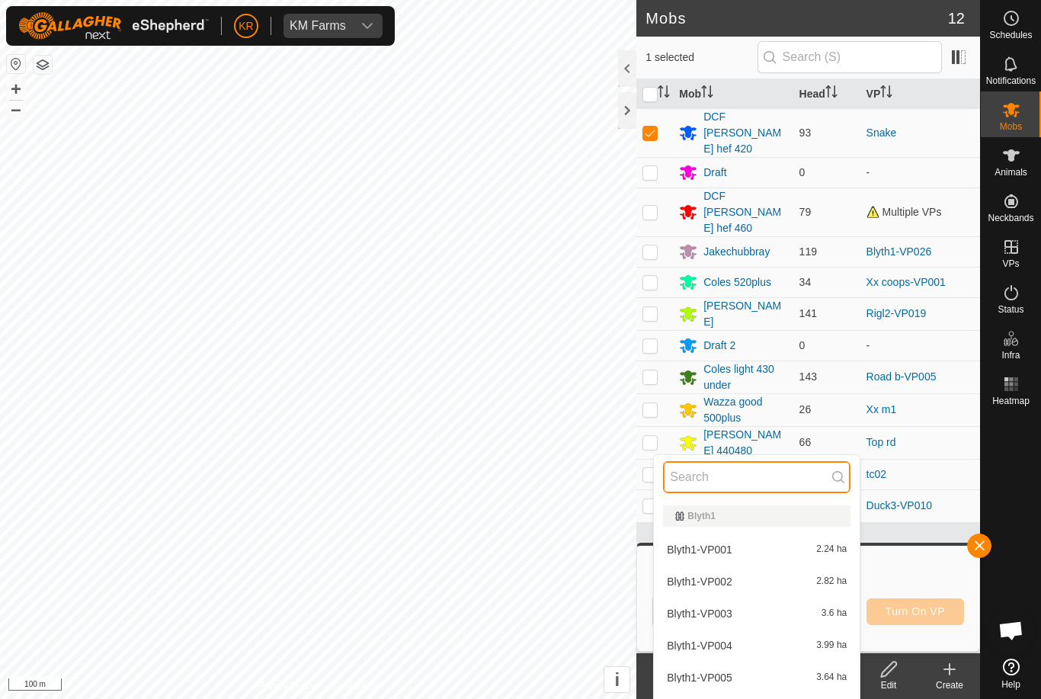
click at [800, 479] on input "text" at bounding box center [756, 477] width 187 height 32
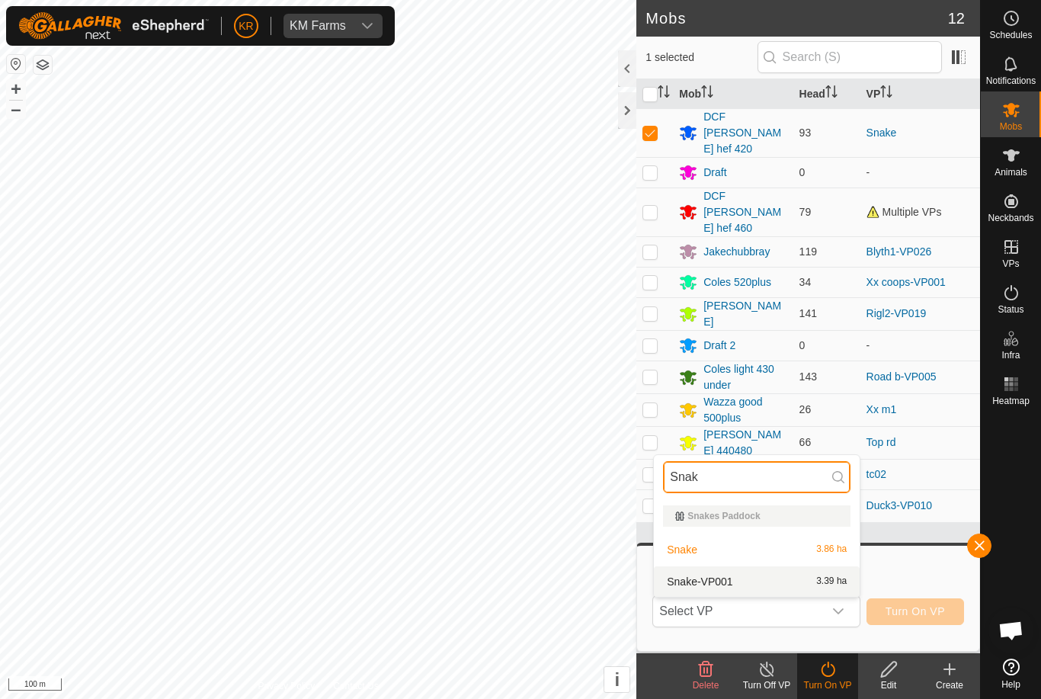
type input "Snak"
click at [821, 584] on span "3.39 ha" at bounding box center [831, 581] width 30 height 11
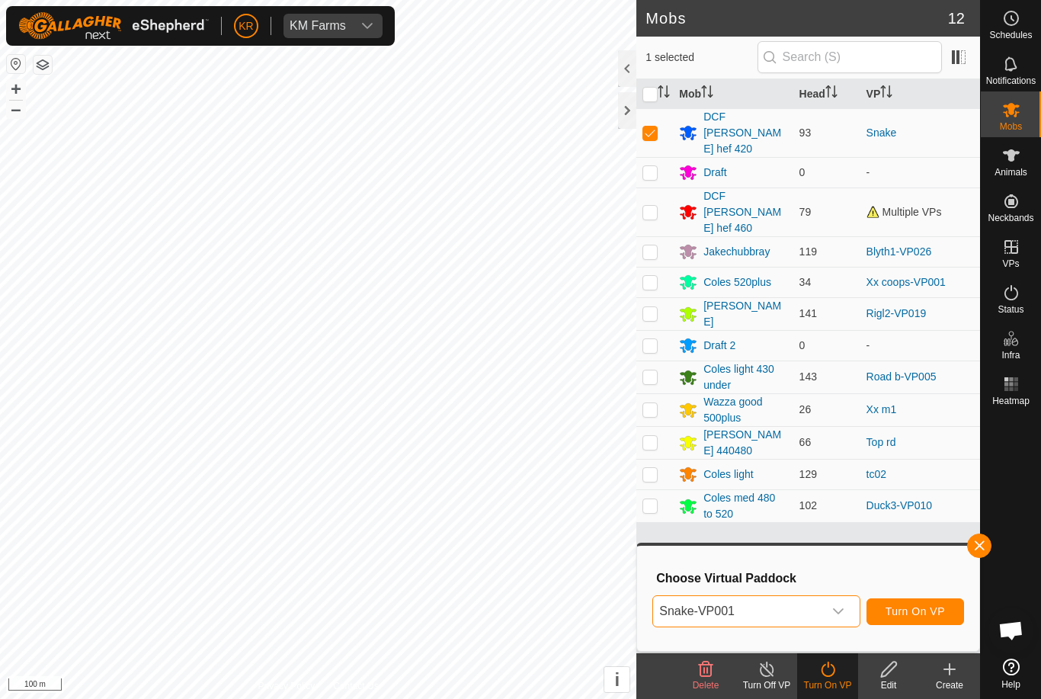
click at [922, 611] on span "Turn On VP" at bounding box center [914, 611] width 59 height 12
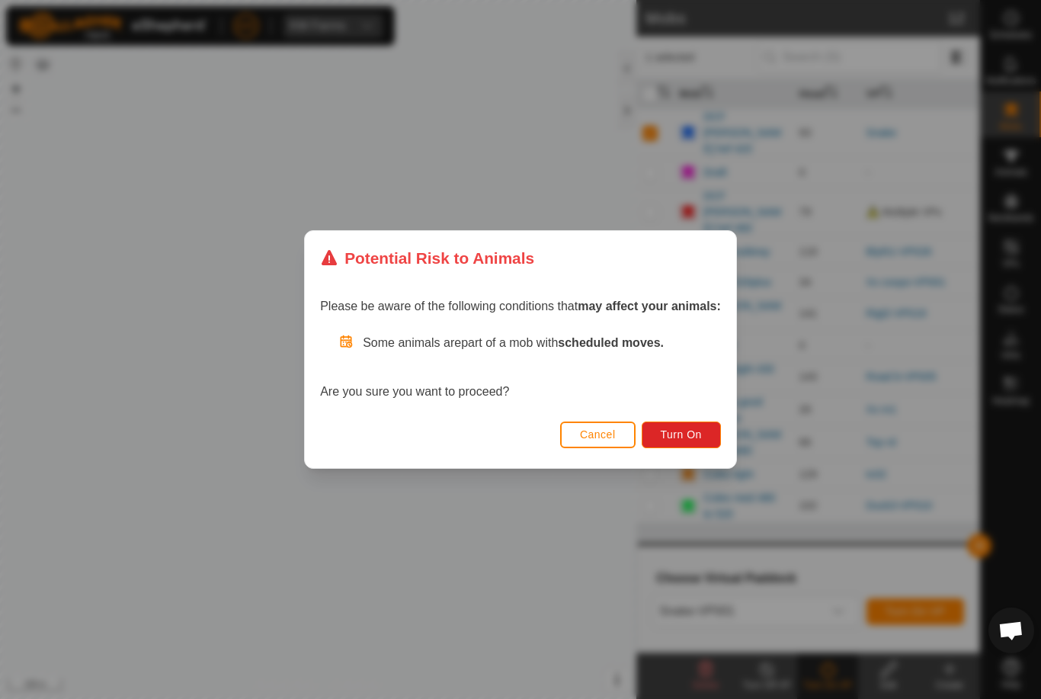
click at [672, 421] on button "Turn On" at bounding box center [681, 434] width 79 height 27
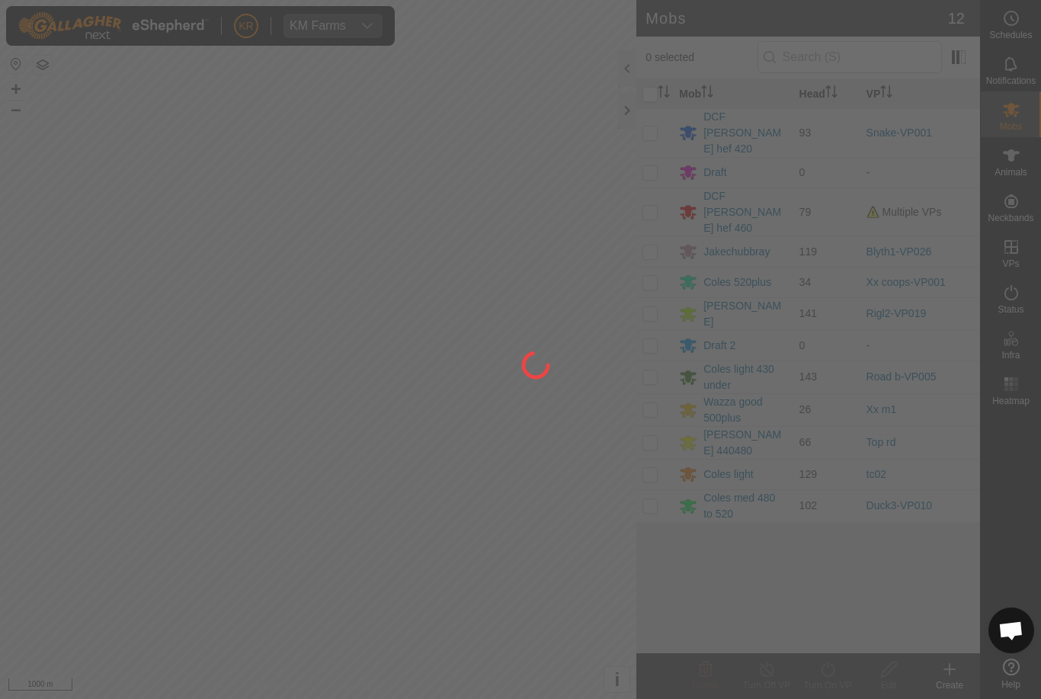
click at [70, 395] on div at bounding box center [520, 349] width 1041 height 699
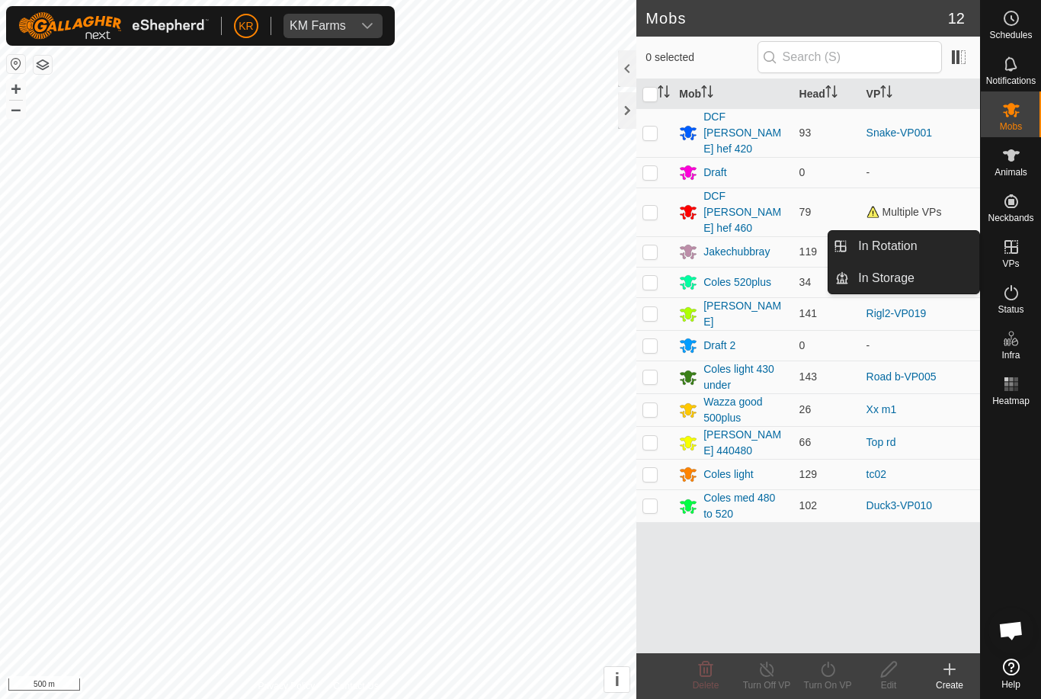
click at [942, 264] on link "In Storage" at bounding box center [914, 278] width 130 height 30
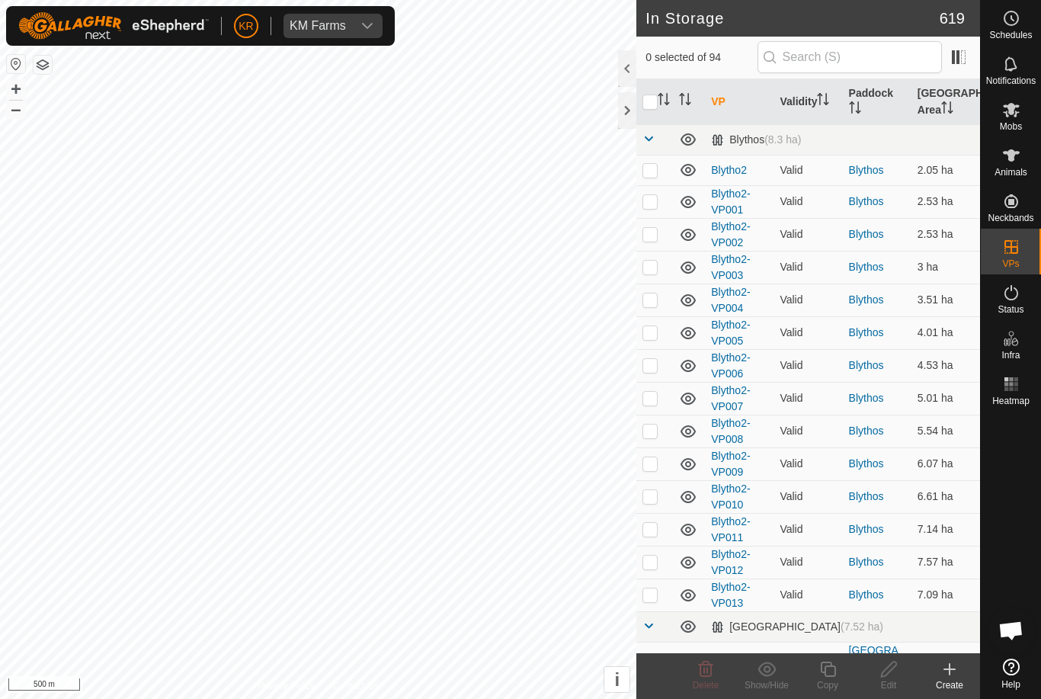
click at [949, 248] on td "2.53 ha" at bounding box center [945, 234] width 69 height 33
click at [848, 52] on input "text" at bounding box center [849, 57] width 184 height 32
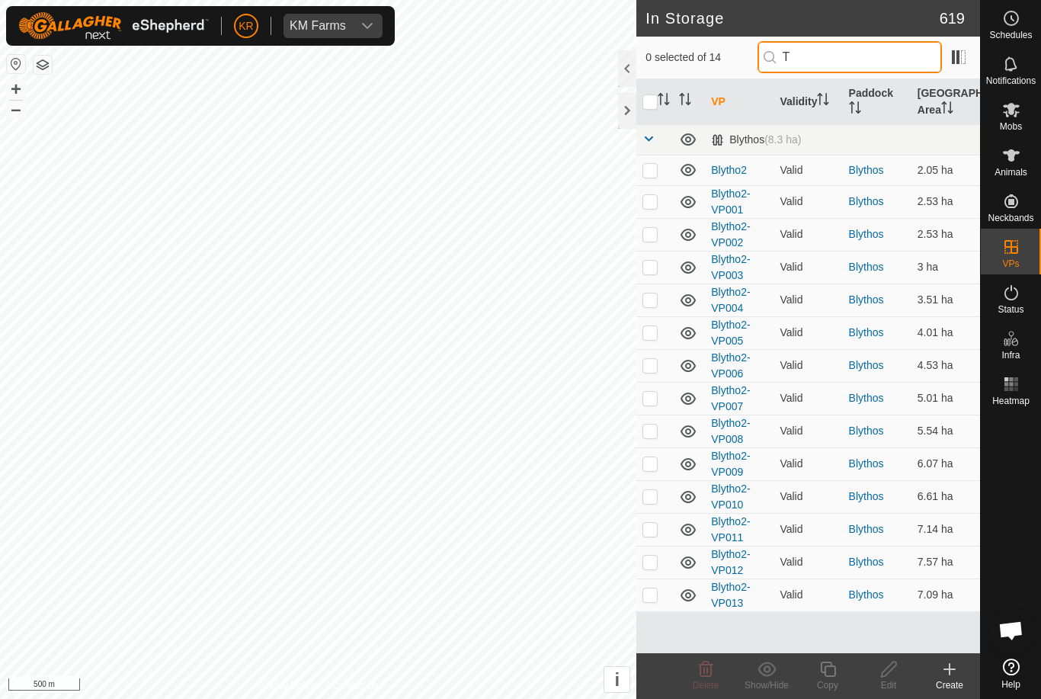
type input "T"
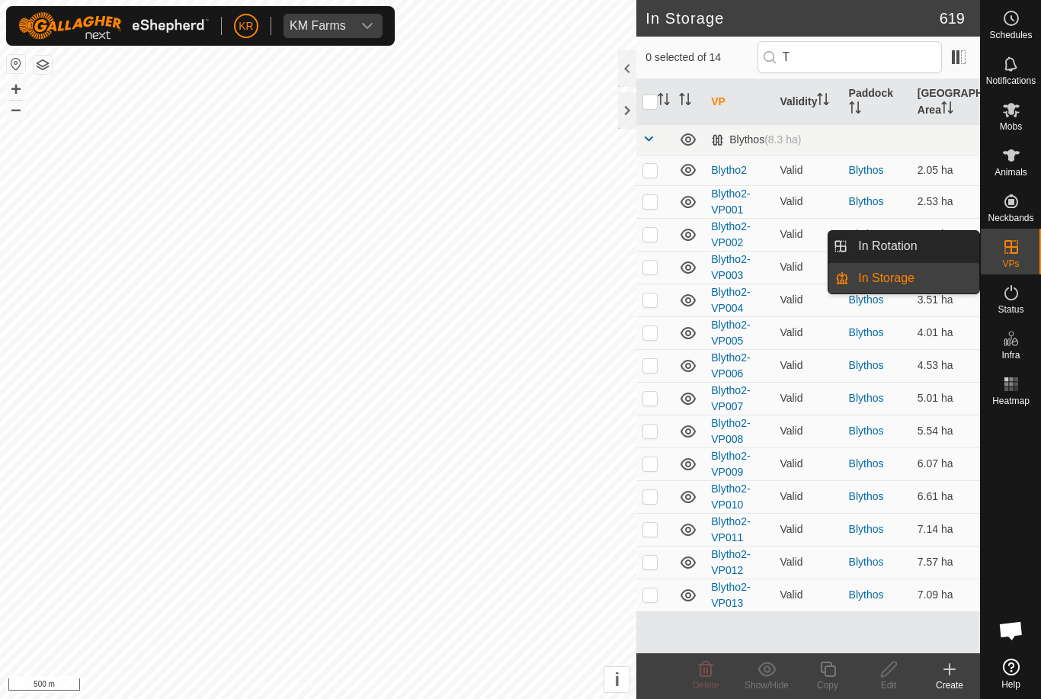
click at [936, 245] on link "In Rotation" at bounding box center [914, 246] width 130 height 30
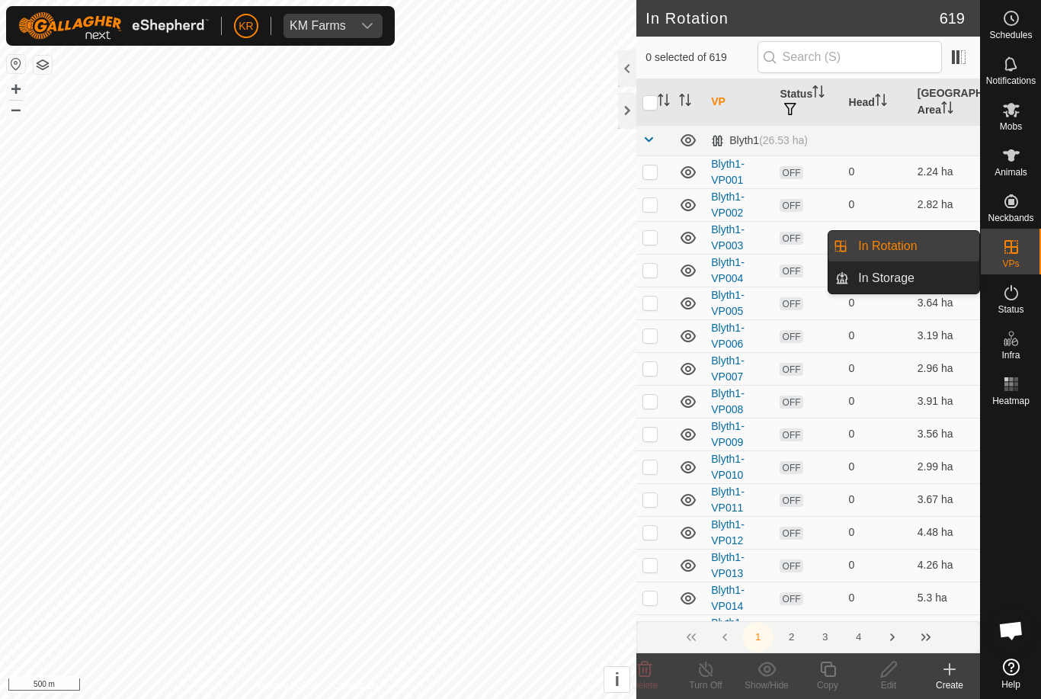
click at [925, 245] on td "3.6 ha" at bounding box center [945, 237] width 69 height 33
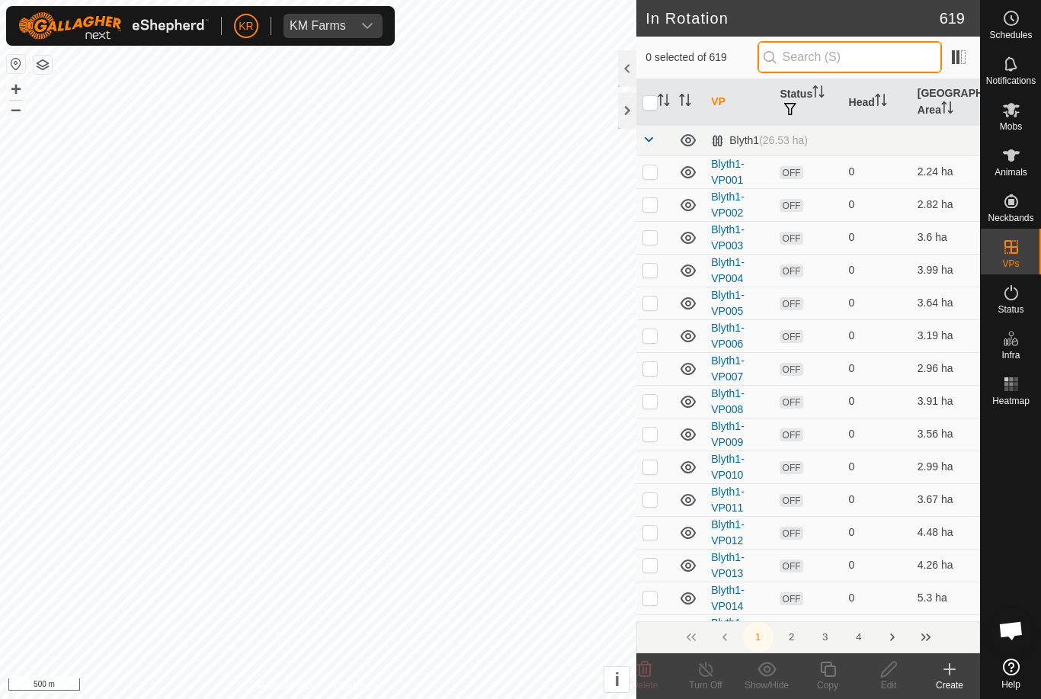
click at [894, 63] on input "text" at bounding box center [849, 57] width 184 height 32
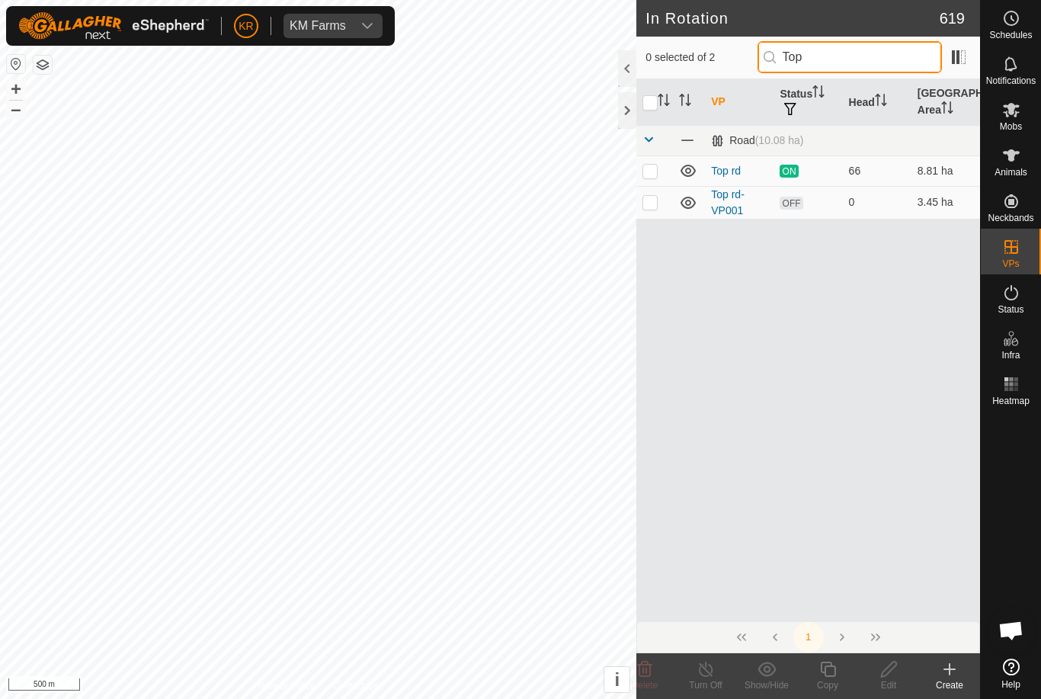
type input "Top"
click at [642, 200] on p-checkbox at bounding box center [649, 202] width 15 height 12
checkbox input "true"
click at [887, 674] on icon at bounding box center [888, 668] width 15 height 15
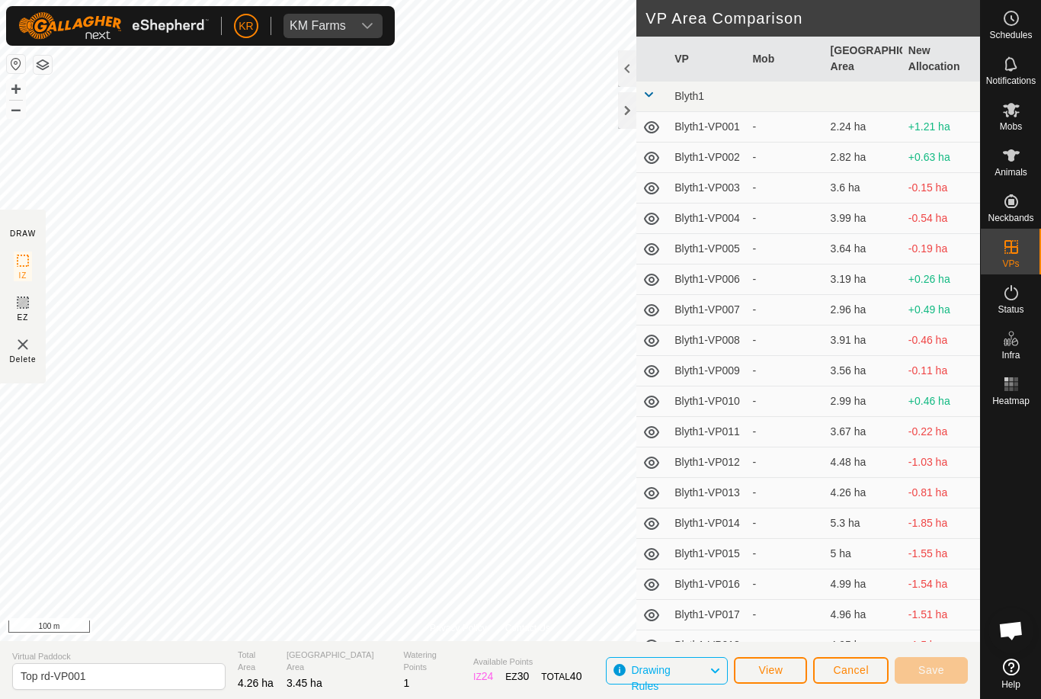
click at [24, 381] on section "DRAW IZ EZ Delete" at bounding box center [23, 297] width 46 height 174
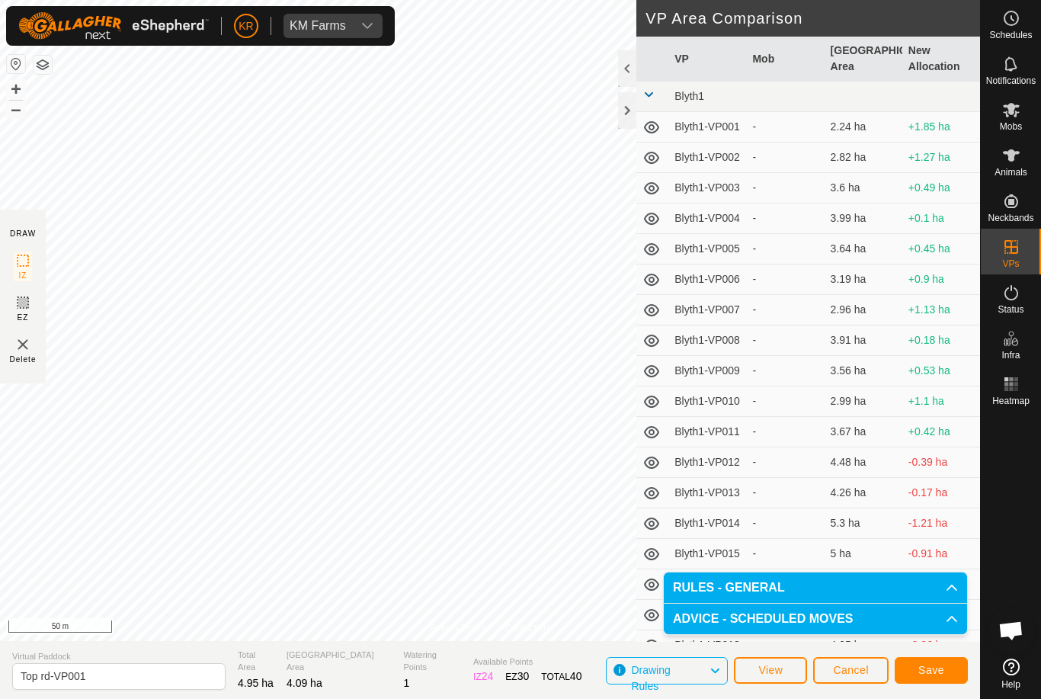
click at [943, 661] on button "Save" at bounding box center [930, 670] width 73 height 27
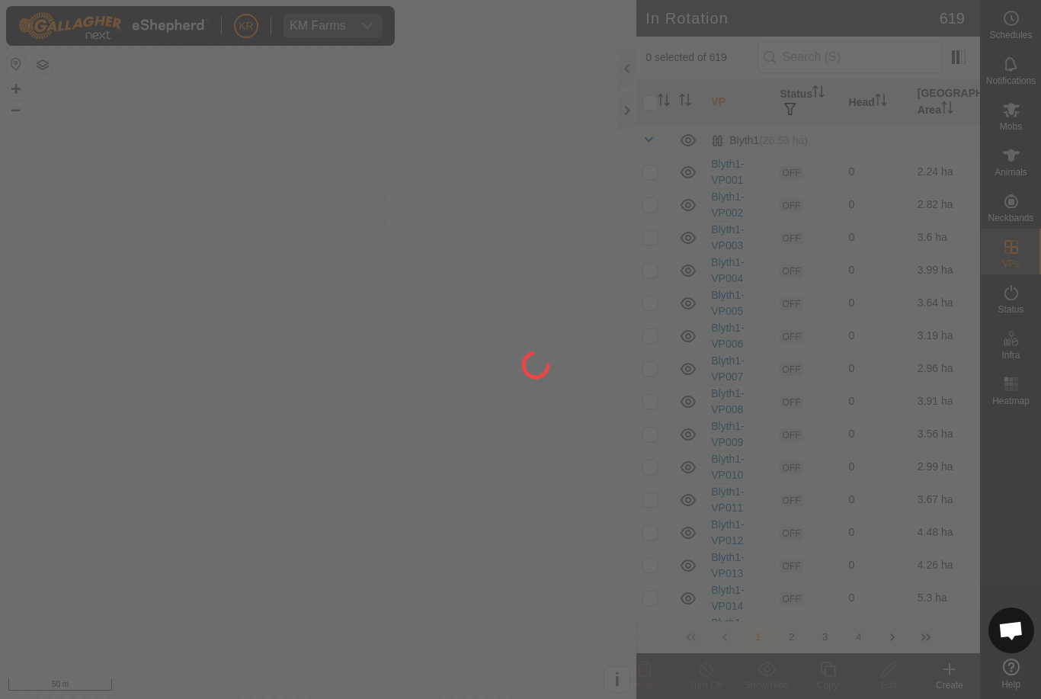
click at [1035, 109] on div at bounding box center [520, 349] width 1041 height 699
click at [115, 530] on div at bounding box center [520, 349] width 1041 height 699
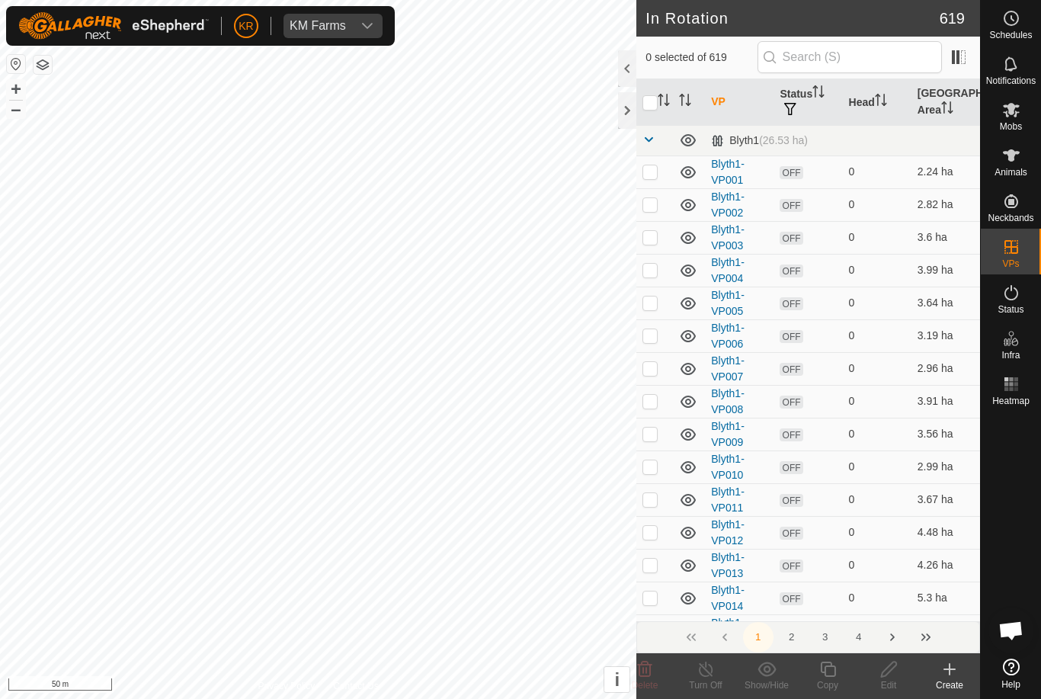
click at [1017, 130] on span "Mobs" at bounding box center [1011, 126] width 22 height 9
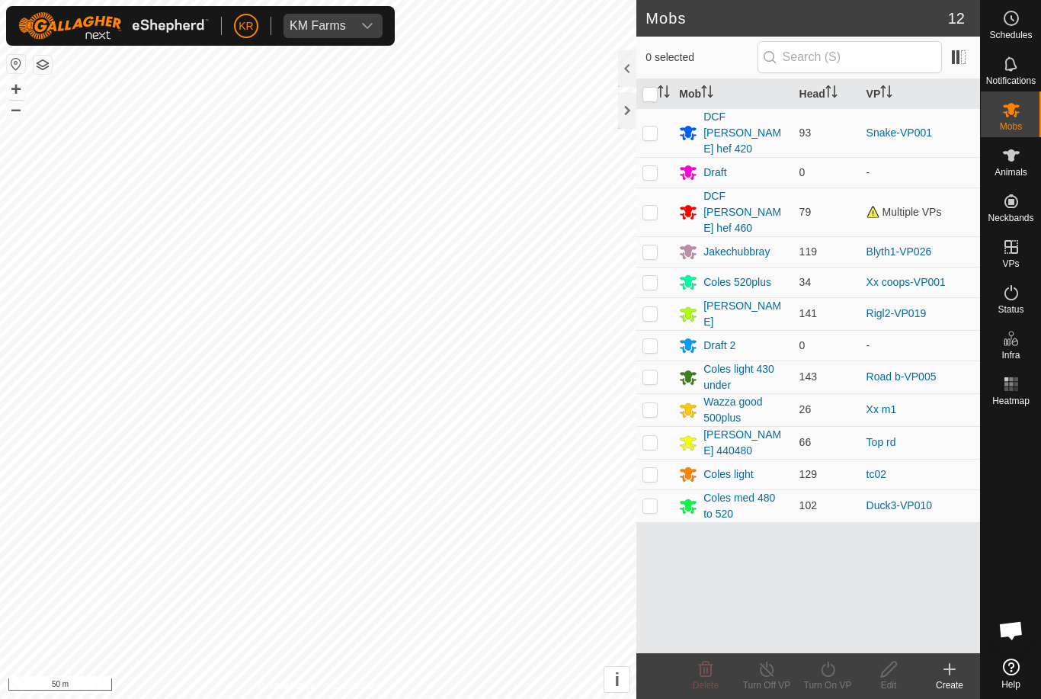
click at [639, 426] on td at bounding box center [654, 442] width 37 height 33
checkbox input "true"
click at [787, 675] on turn-off-svg-icon at bounding box center [766, 669] width 61 height 18
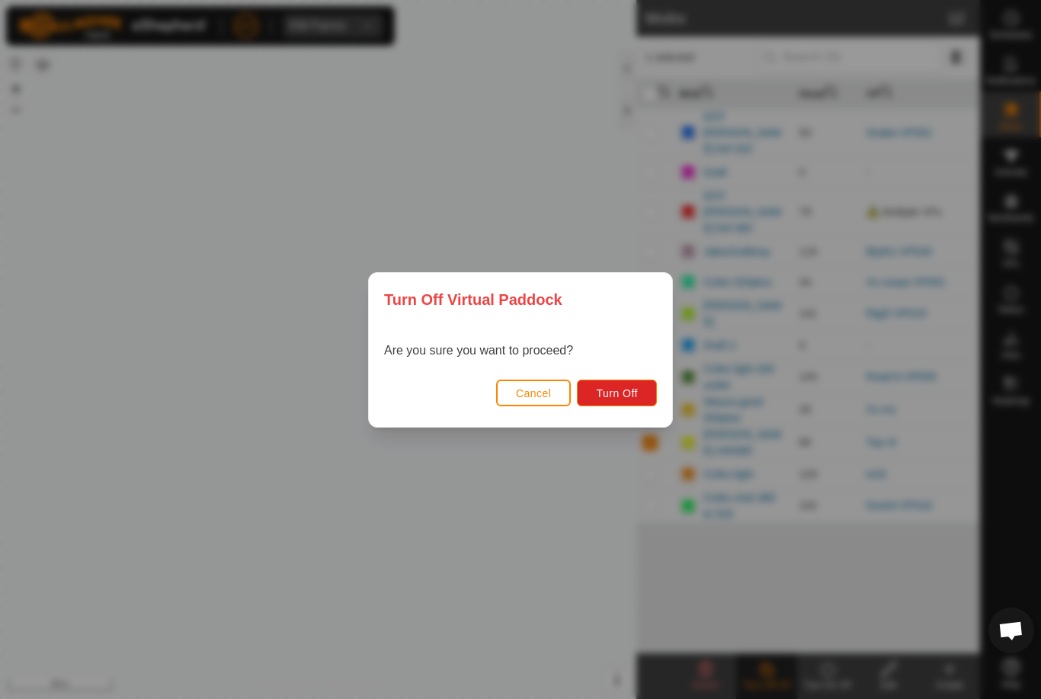
click at [594, 386] on button "Turn Off" at bounding box center [617, 392] width 80 height 27
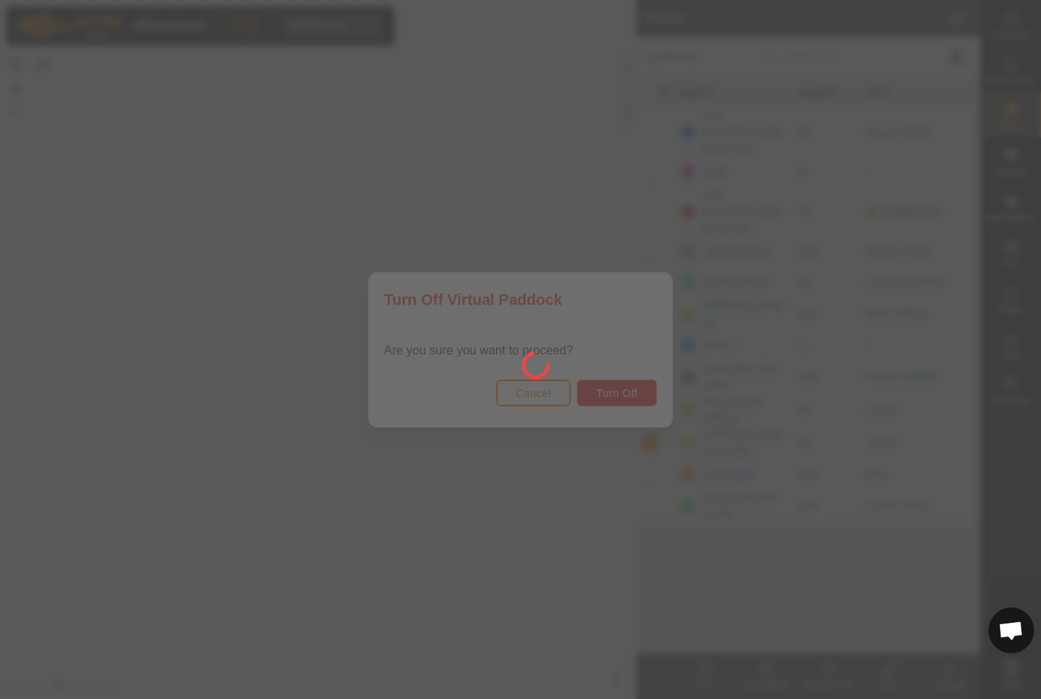
click at [488, 387] on div at bounding box center [520, 349] width 1041 height 699
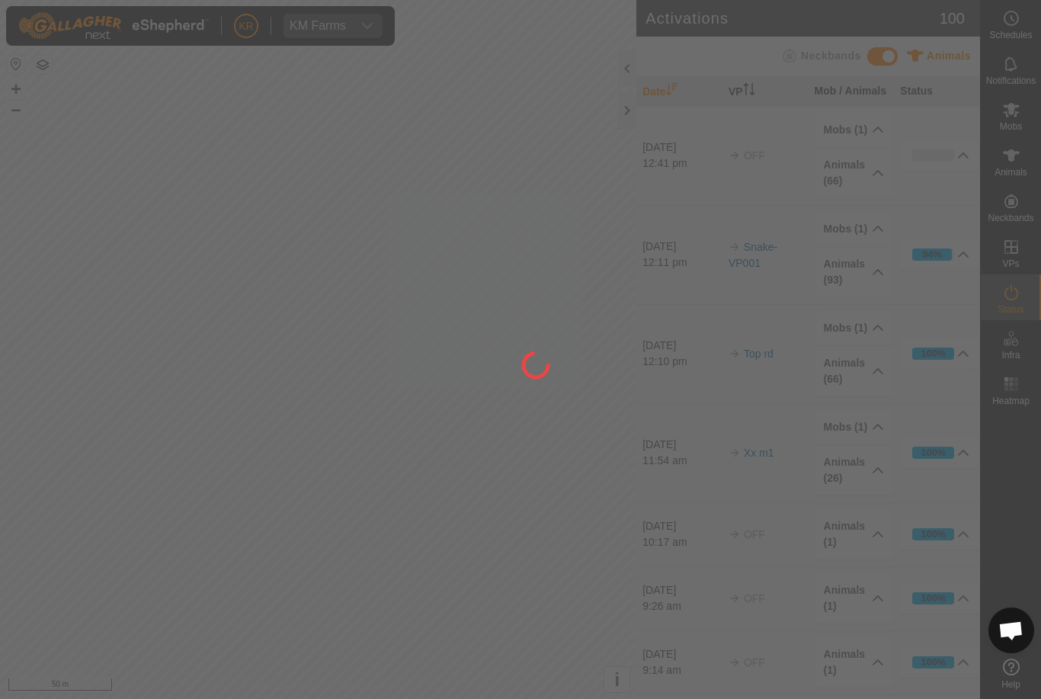
click at [1016, 125] on div at bounding box center [520, 349] width 1041 height 699
click at [1022, 106] on div at bounding box center [520, 349] width 1041 height 699
click at [1032, 122] on div at bounding box center [520, 349] width 1041 height 699
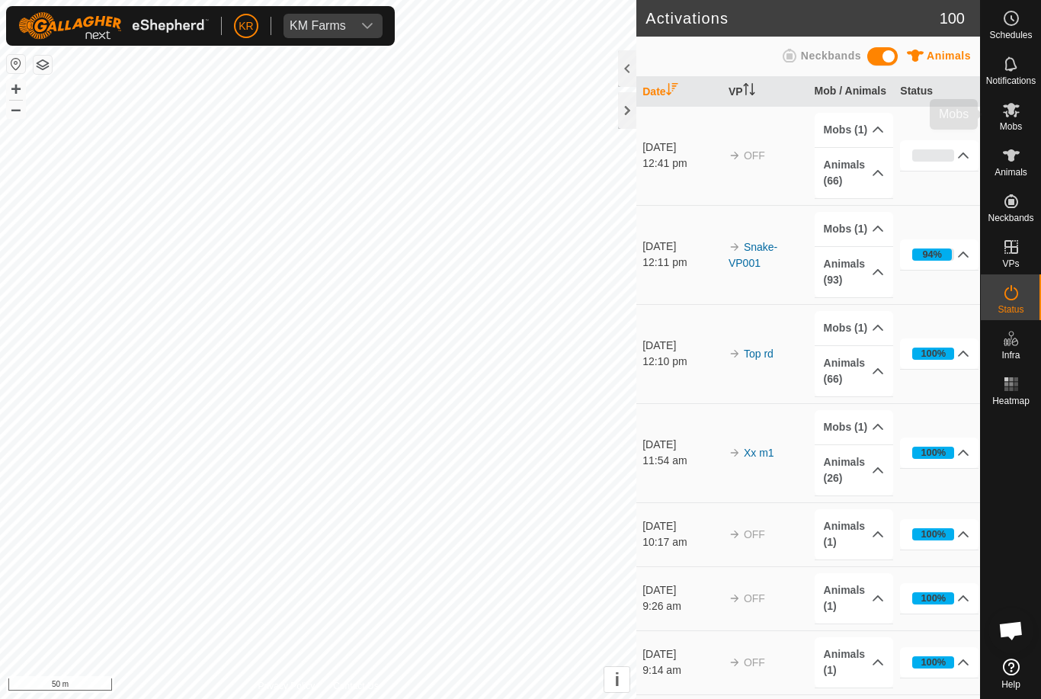
click at [1016, 124] on span "Mobs" at bounding box center [1011, 126] width 22 height 9
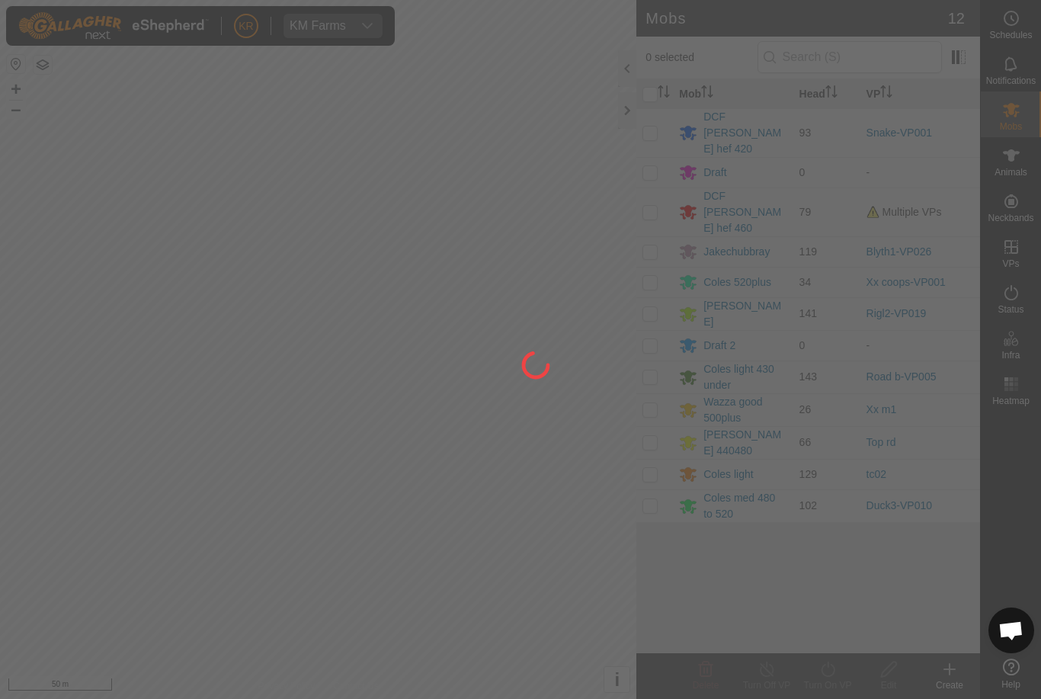
click at [665, 420] on div at bounding box center [520, 349] width 1041 height 699
click at [646, 395] on div at bounding box center [520, 349] width 1041 height 699
click at [649, 399] on div at bounding box center [520, 349] width 1041 height 699
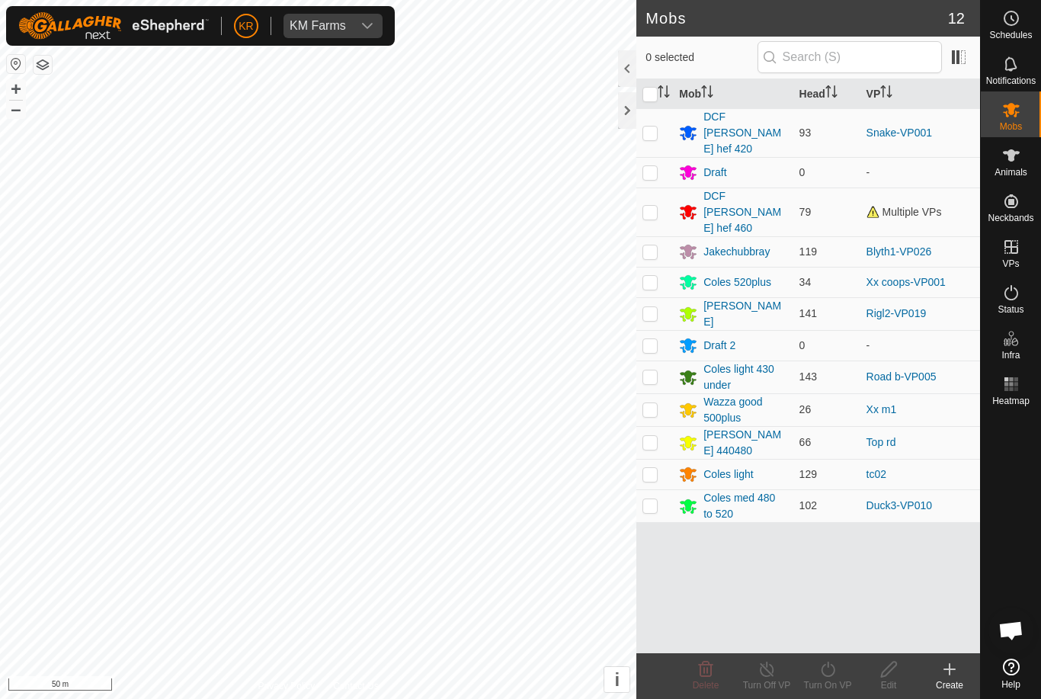
click at [656, 436] on p-checkbox at bounding box center [649, 442] width 15 height 12
checkbox input "true"
click at [834, 676] on icon at bounding box center [827, 669] width 19 height 18
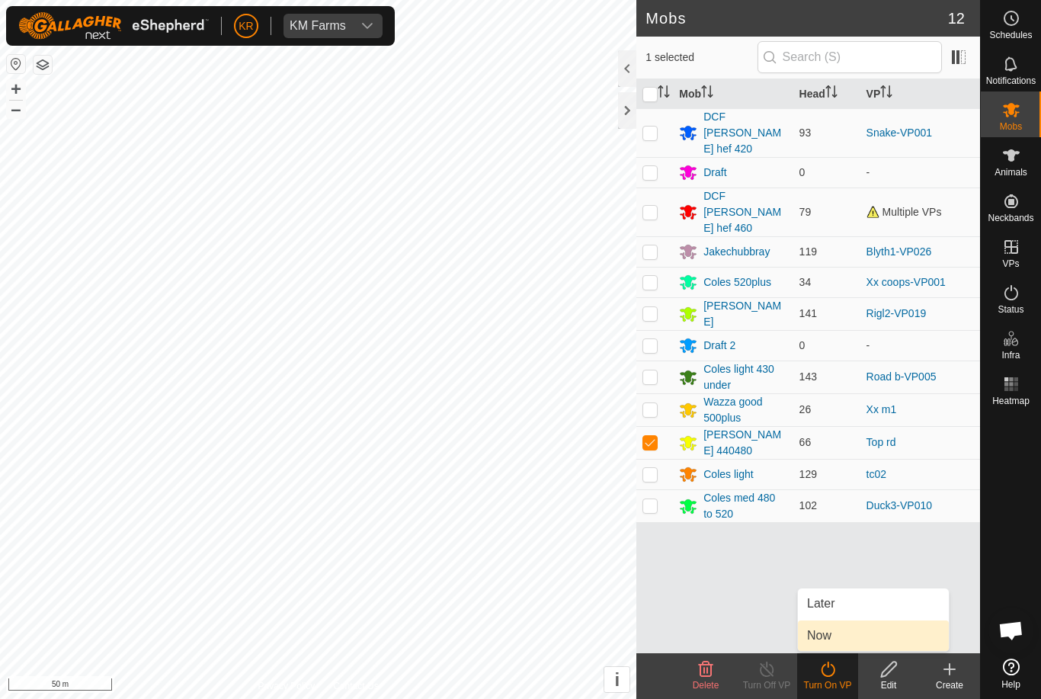
click at [862, 637] on link "Now" at bounding box center [873, 635] width 151 height 30
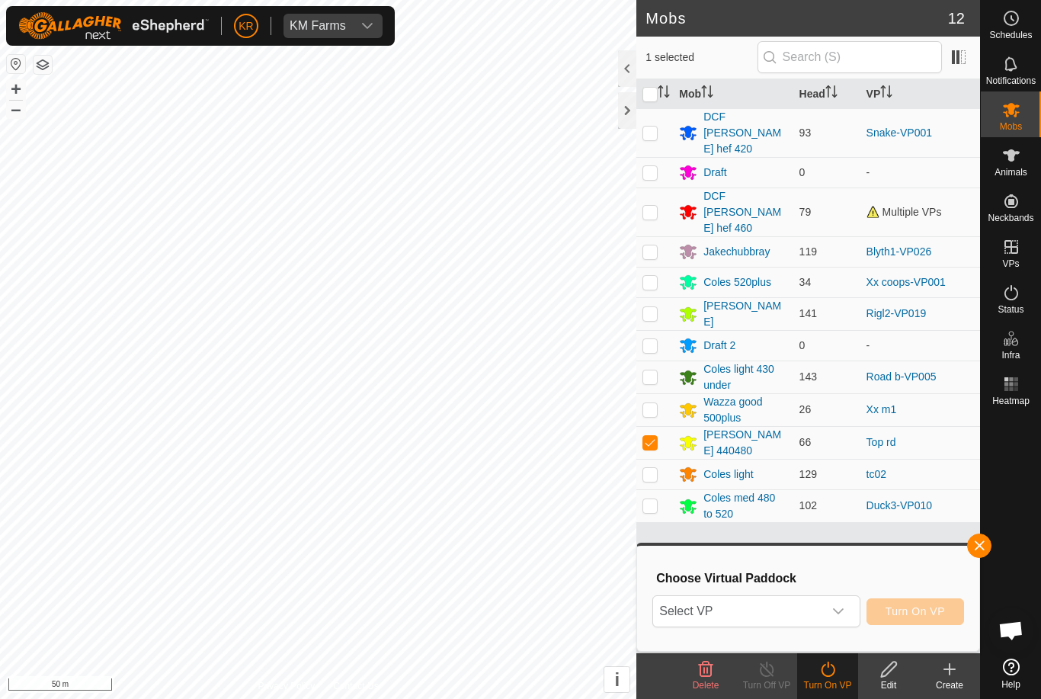
click at [852, 612] on div "dropdown trigger" at bounding box center [838, 611] width 30 height 30
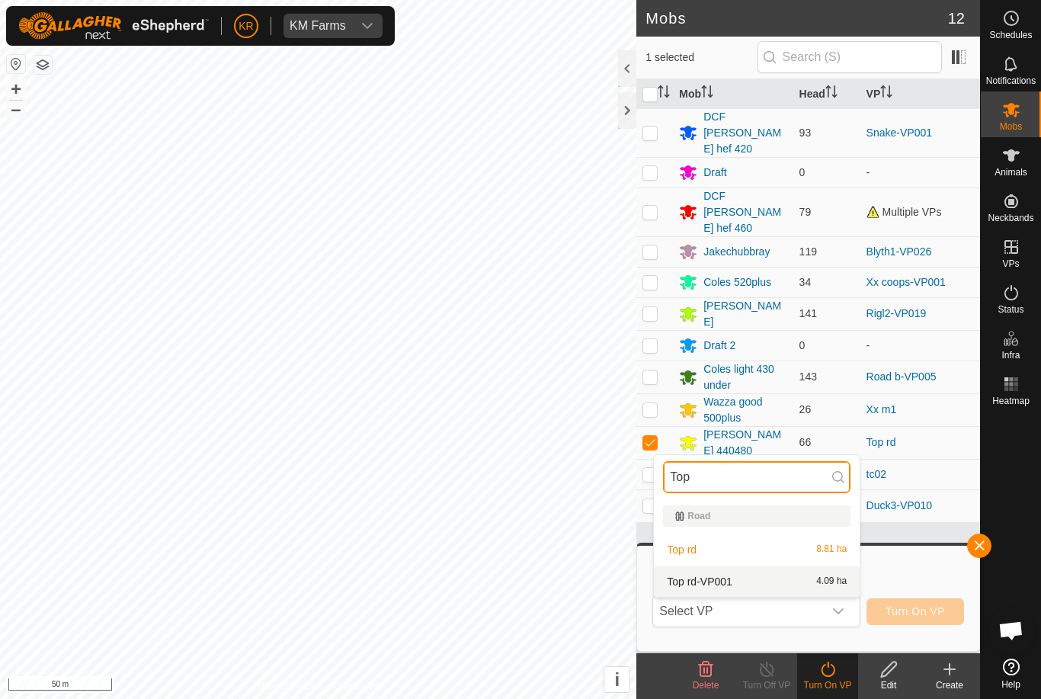
type input "Top"
click at [807, 584] on div "Top rd-VP001 4.09 ha" at bounding box center [756, 581] width 187 height 18
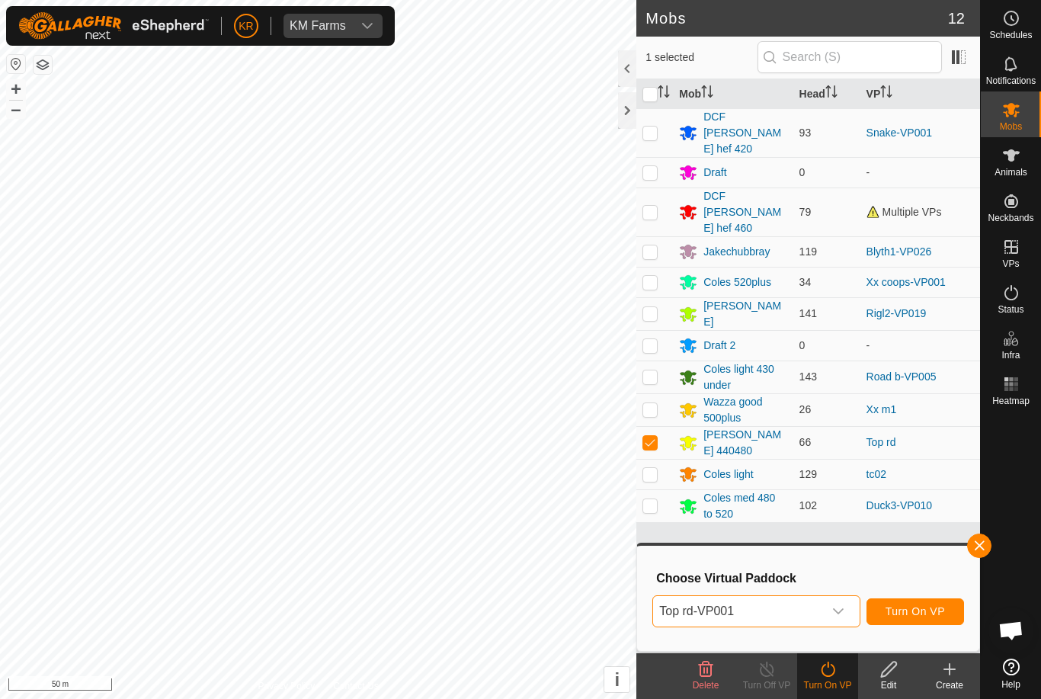
click at [930, 616] on span "Turn On VP" at bounding box center [914, 611] width 59 height 12
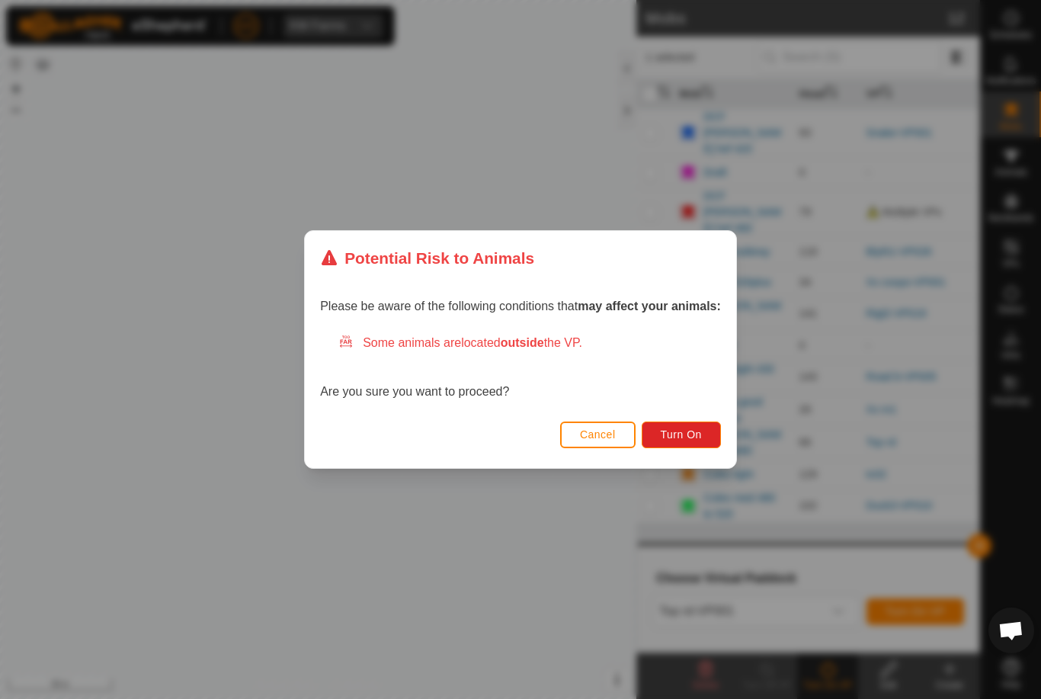
click at [677, 437] on span "Turn On" at bounding box center [681, 434] width 41 height 12
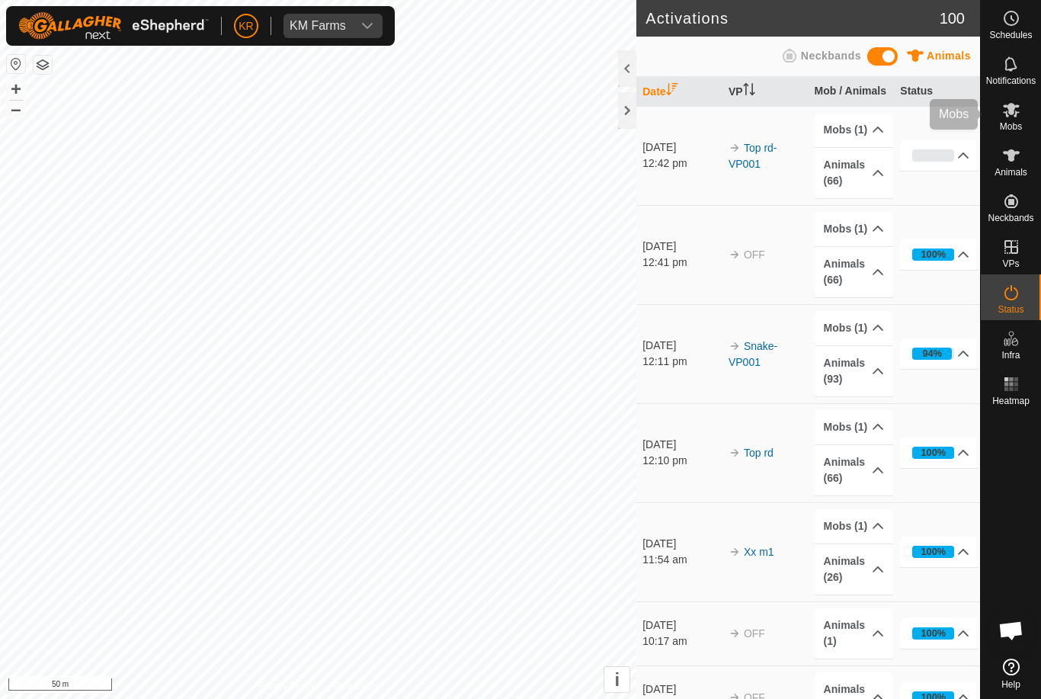
click at [1029, 128] on div "Mobs" at bounding box center [1011, 114] width 60 height 46
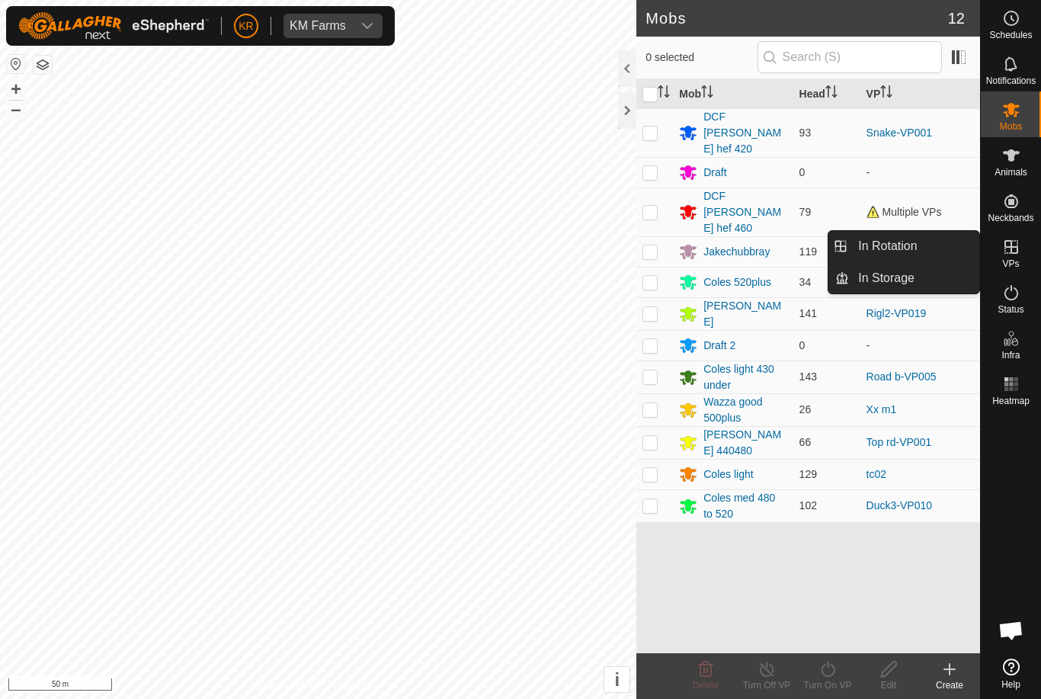
click at [936, 255] on link "In Rotation" at bounding box center [914, 246] width 130 height 30
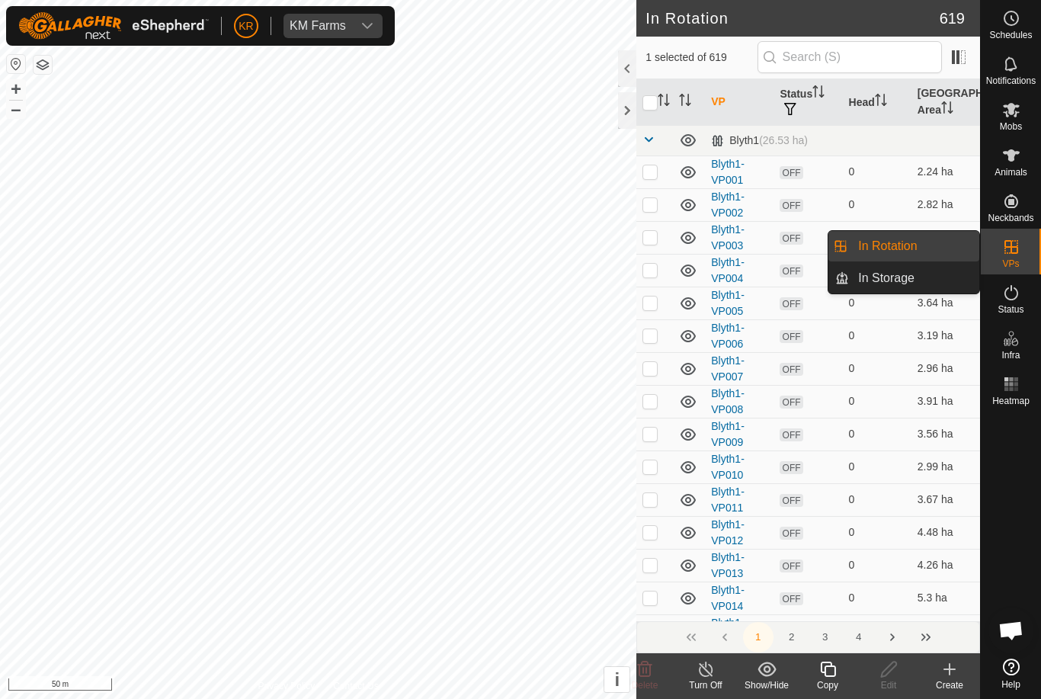
click at [916, 244] on span "In Rotation" at bounding box center [887, 246] width 59 height 18
click at [890, 254] on span "In Rotation" at bounding box center [887, 246] width 59 height 18
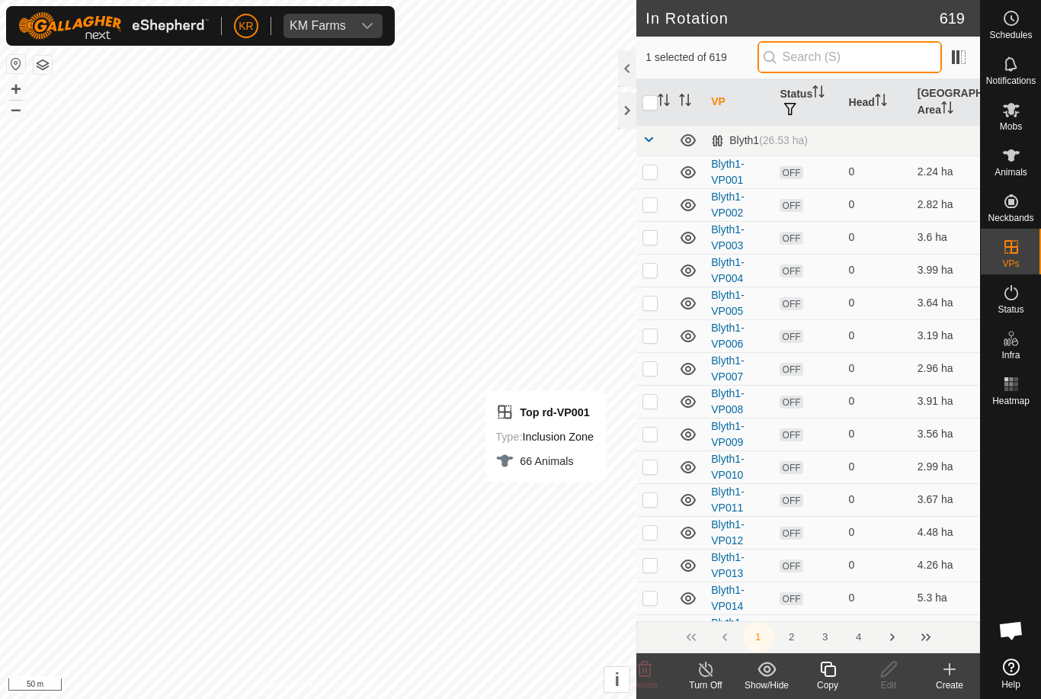
click at [853, 51] on input "text" at bounding box center [849, 57] width 184 height 32
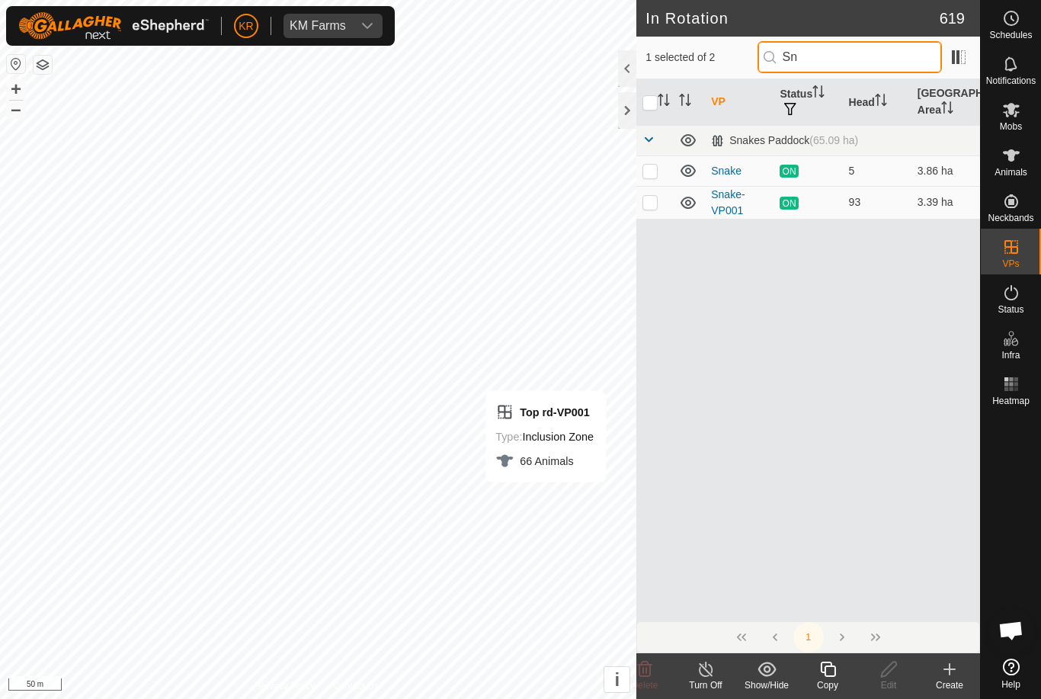
type input "Sn"
click at [648, 168] on p-checkbox at bounding box center [649, 171] width 15 height 12
checkbox input "true"
click at [1016, 122] on span "Mobs" at bounding box center [1011, 126] width 22 height 9
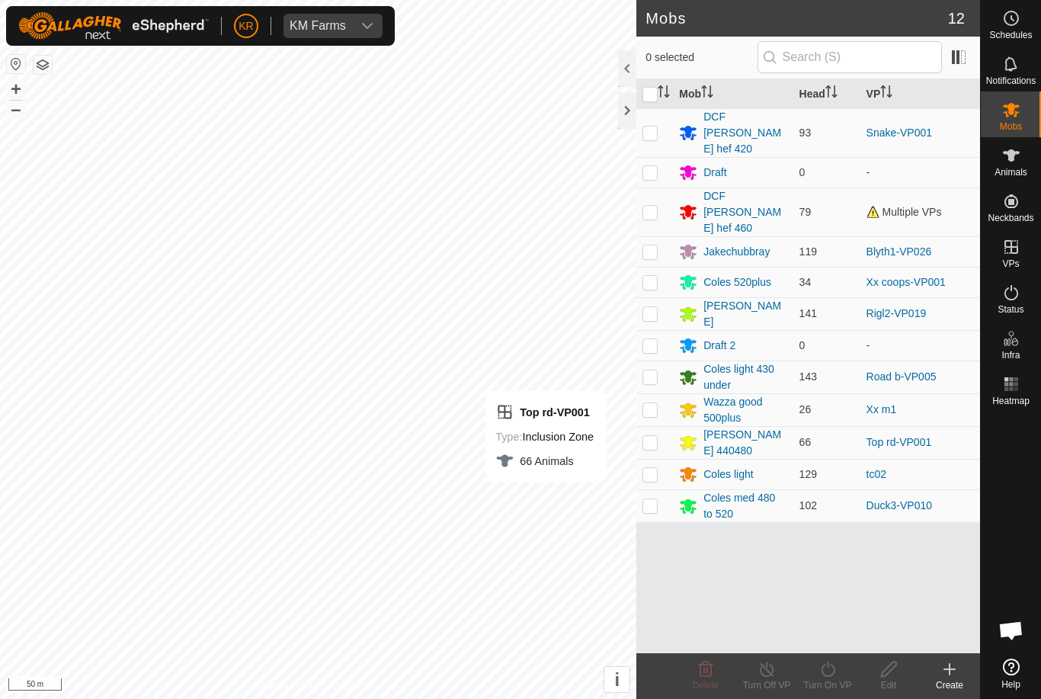
click at [651, 126] on p-checkbox at bounding box center [649, 132] width 15 height 12
checkbox input "true"
click at [828, 677] on icon at bounding box center [827, 669] width 19 height 18
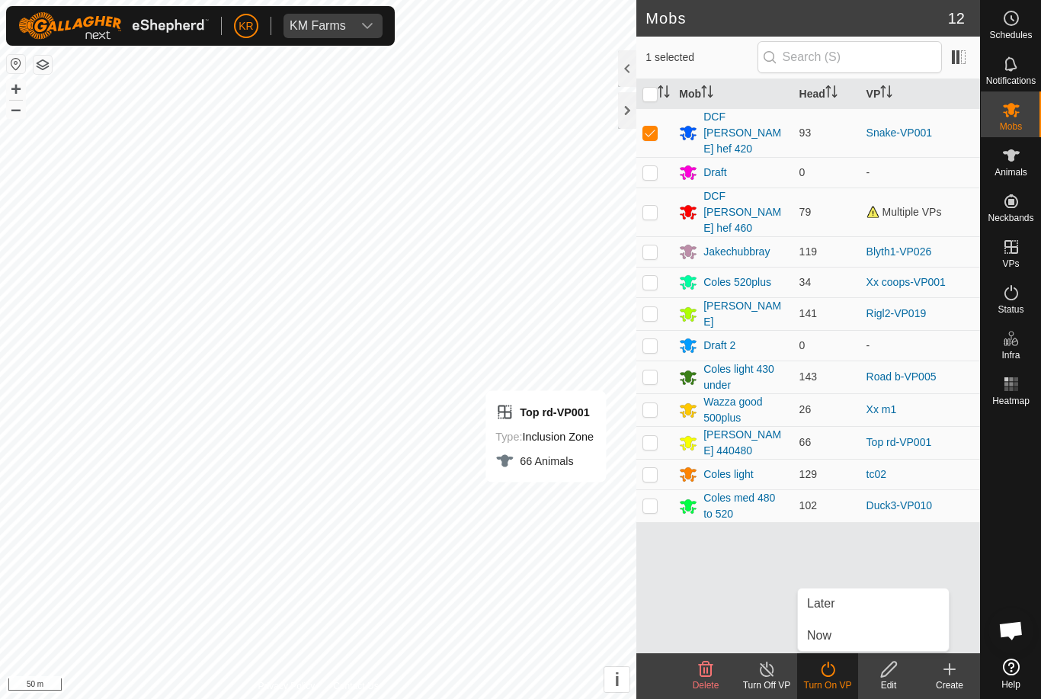
click at [846, 635] on link "Now" at bounding box center [873, 635] width 151 height 30
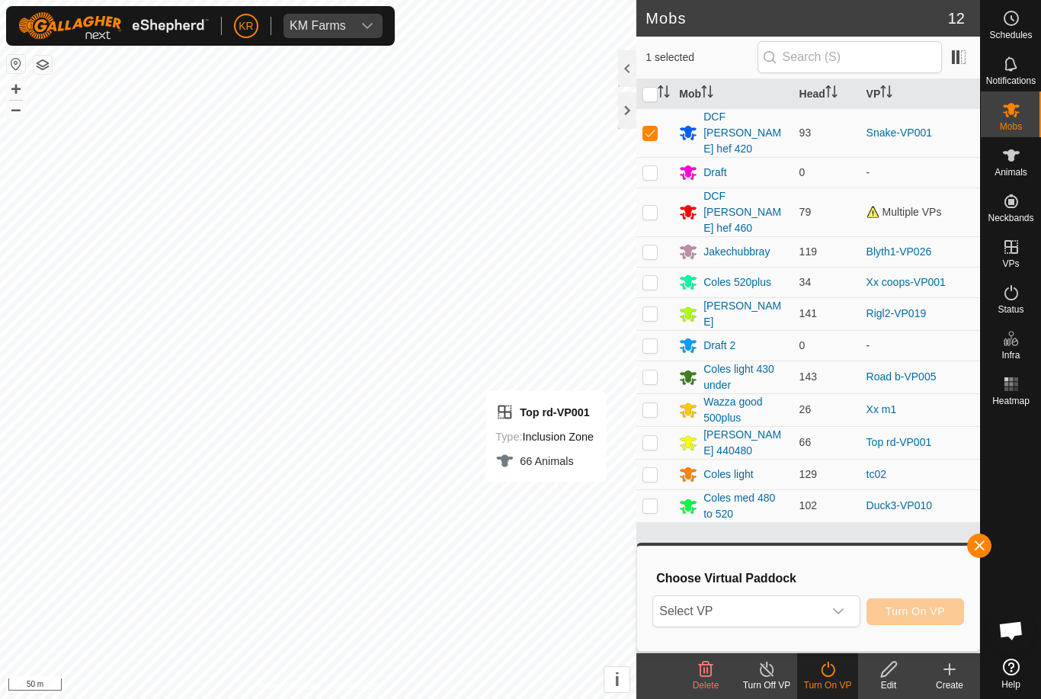
click at [821, 612] on span "Select VP" at bounding box center [737, 611] width 169 height 30
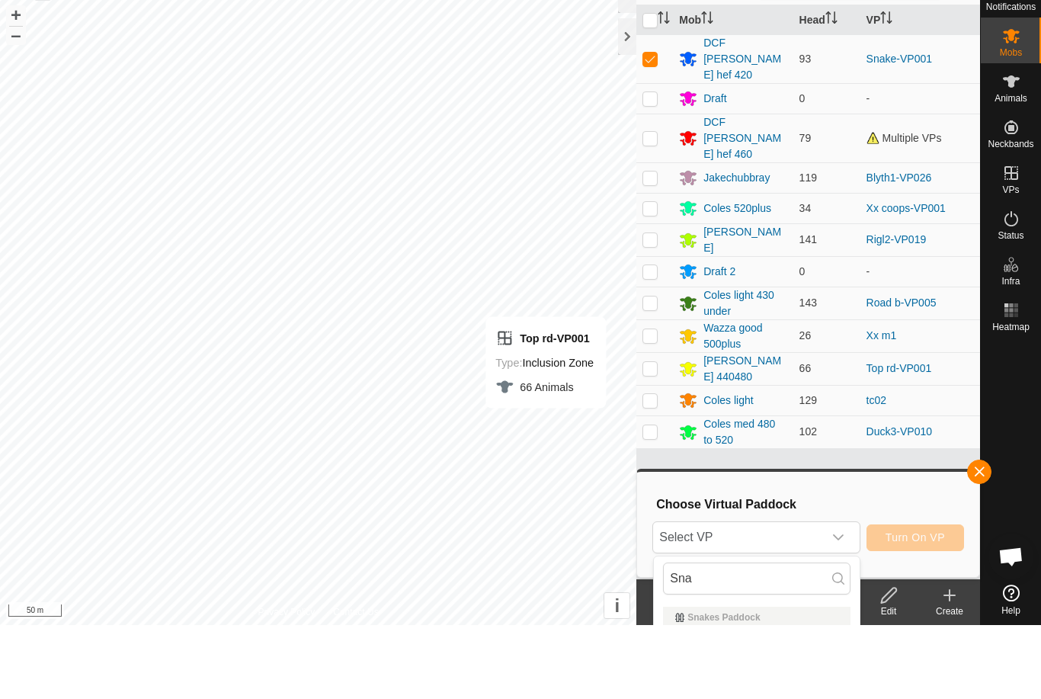
scroll to position [74, 0]
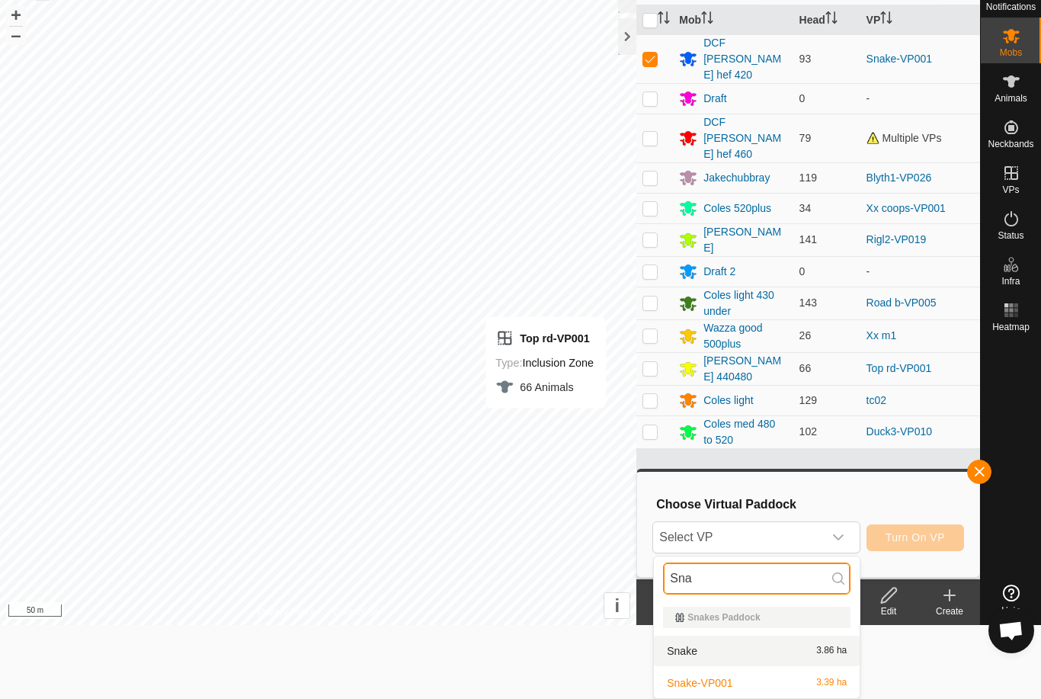
type input "Sna"
click at [766, 637] on li "Snake 3.86 ha" at bounding box center [757, 650] width 206 height 30
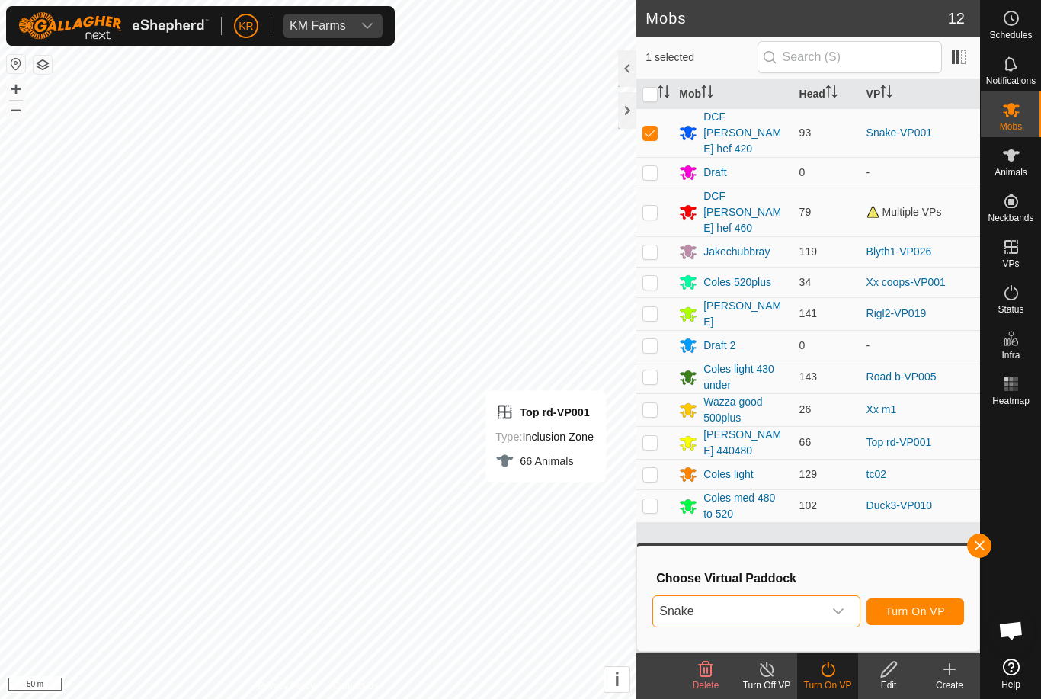
scroll to position [0, 0]
click at [930, 613] on span "Turn On VP" at bounding box center [914, 611] width 59 height 12
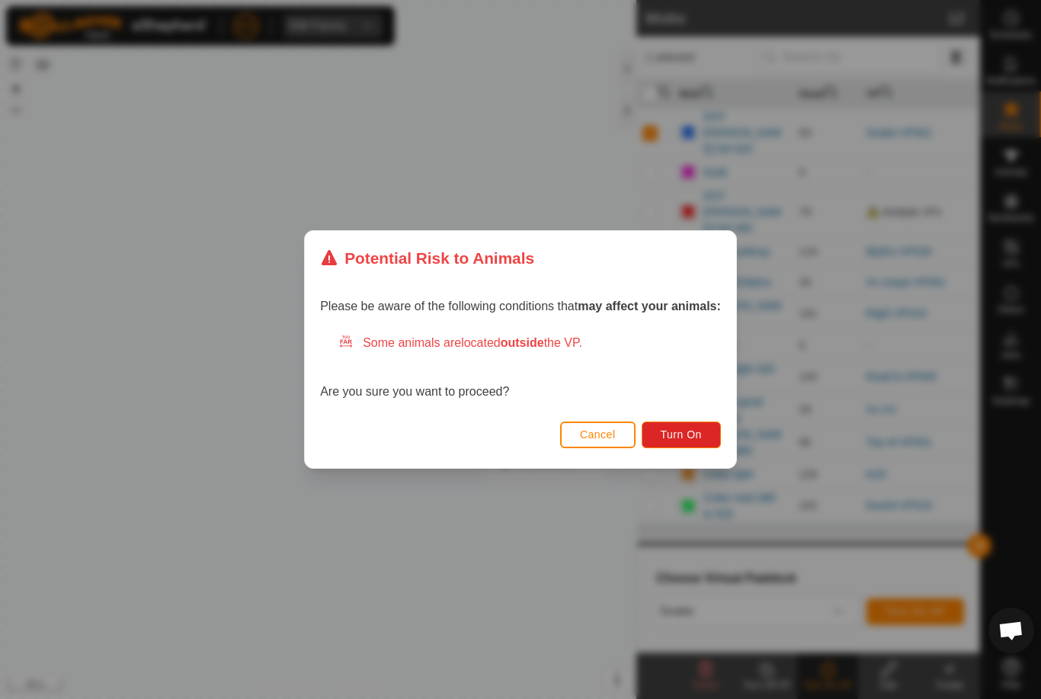
click at [681, 435] on span "Turn On" at bounding box center [681, 434] width 41 height 12
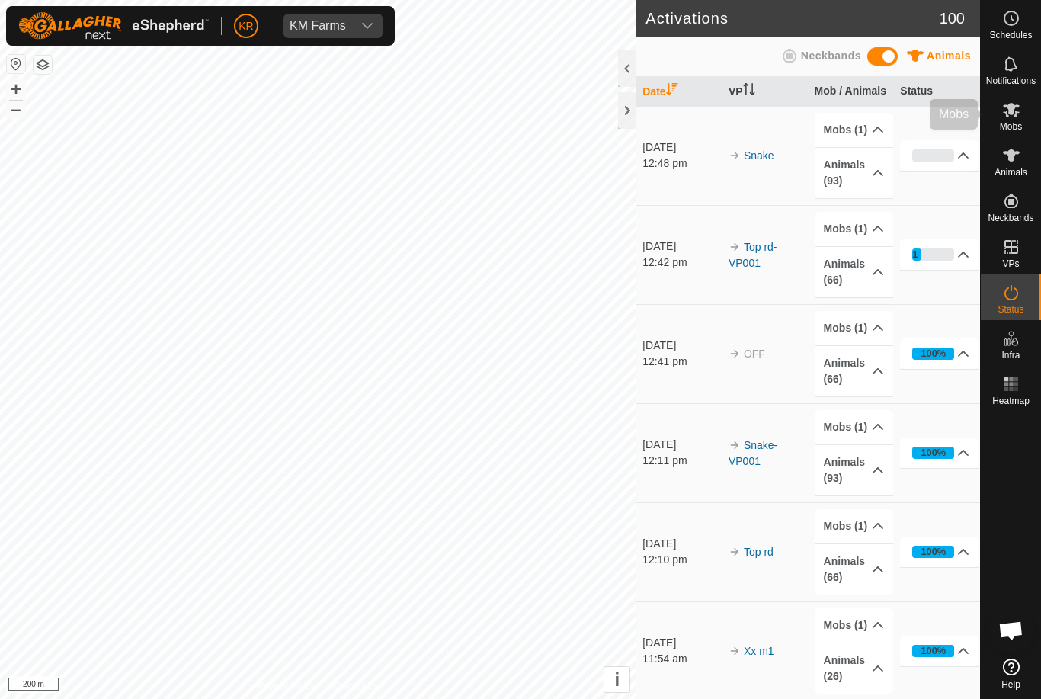
click at [1016, 125] on span "Mobs" at bounding box center [1011, 126] width 22 height 9
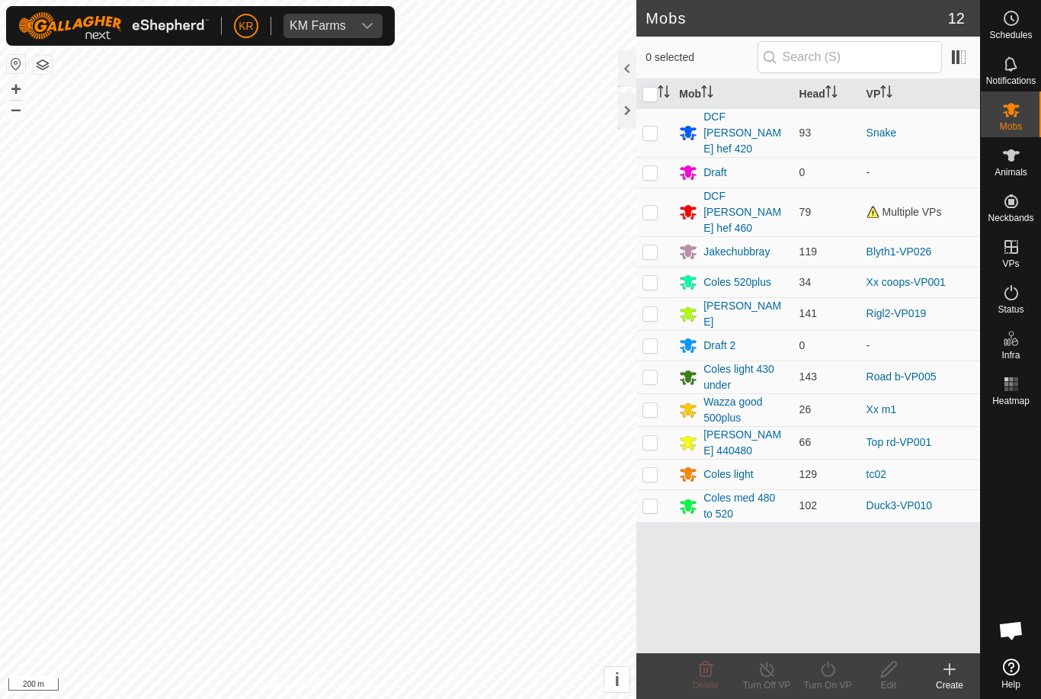
click at [719, 361] on div "Coles light 430 under" at bounding box center [744, 377] width 83 height 32
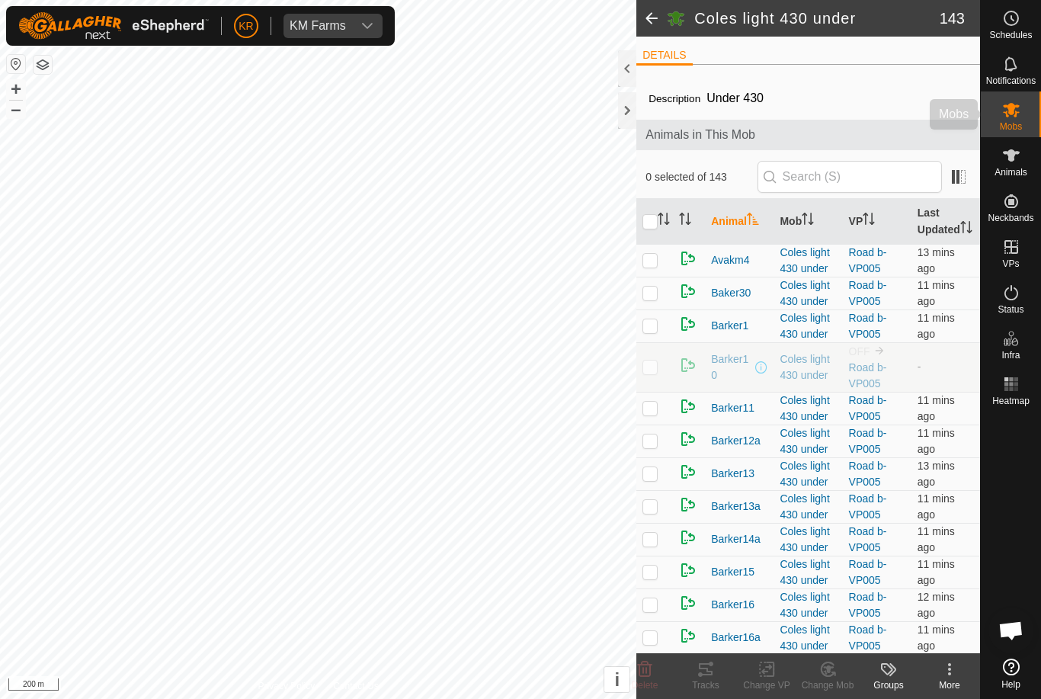
click at [1023, 130] on div "Mobs" at bounding box center [1011, 114] width 60 height 46
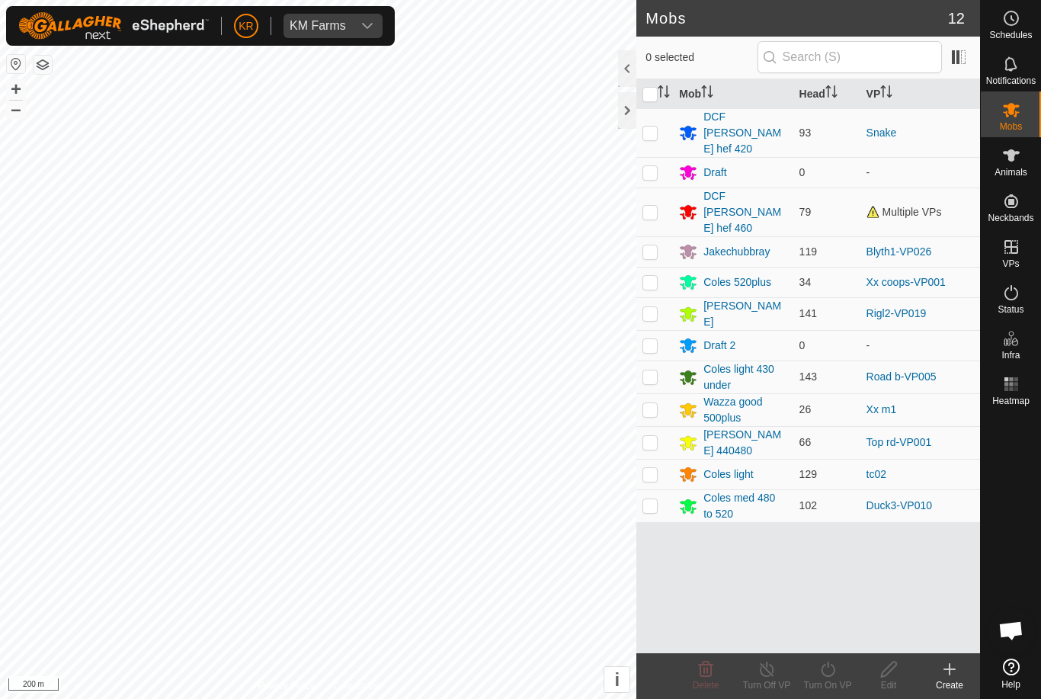
click at [651, 370] on p-checkbox at bounding box center [649, 376] width 15 height 12
checkbox input "true"
click at [775, 670] on icon at bounding box center [766, 669] width 19 height 18
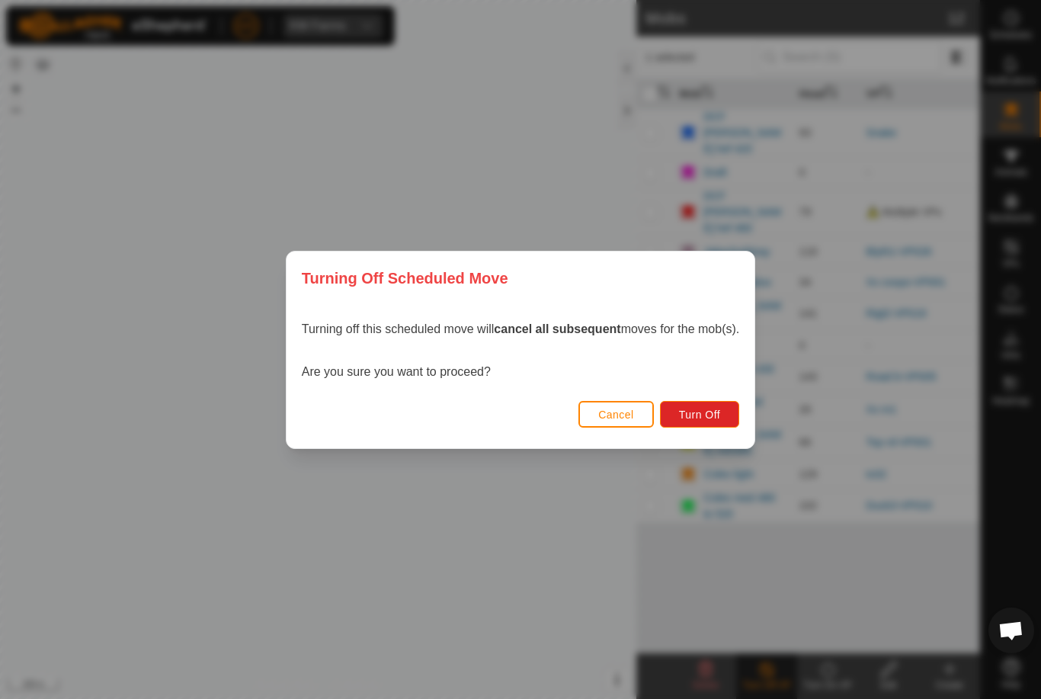
click at [702, 405] on button "Turn Off" at bounding box center [700, 414] width 80 height 27
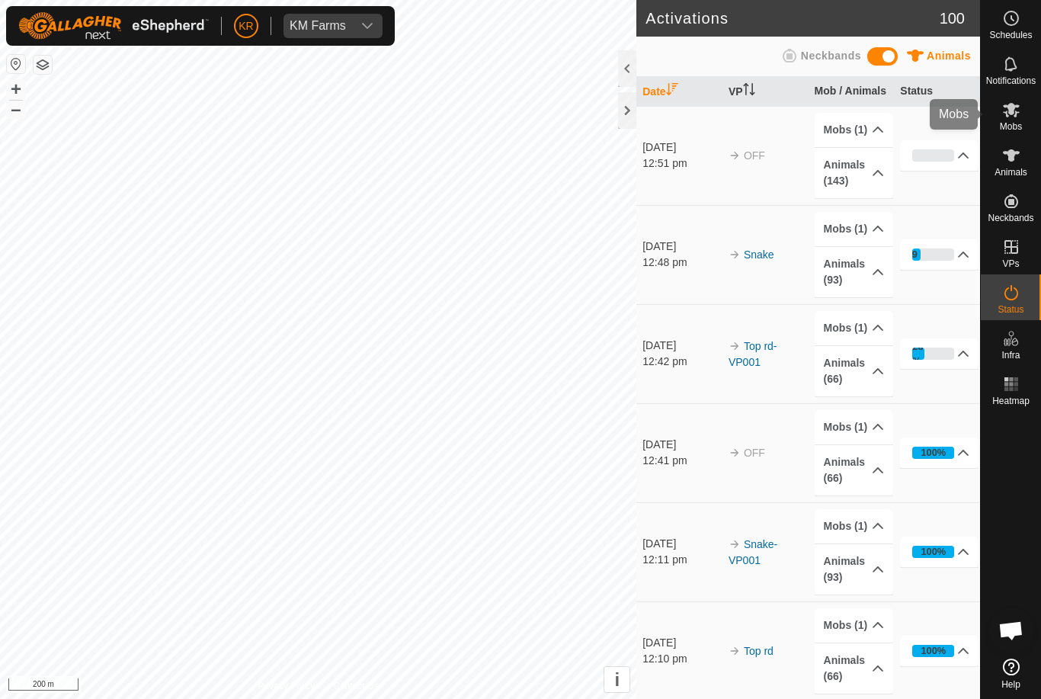
click at [1024, 114] on es-mob-svg-icon at bounding box center [1010, 110] width 27 height 24
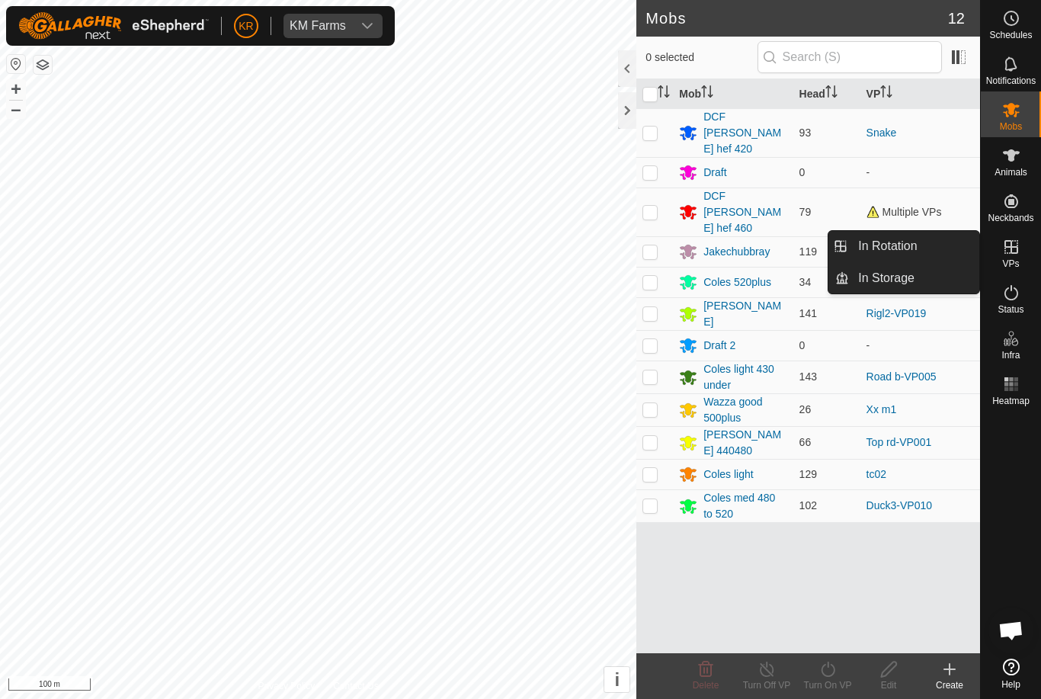
click at [941, 248] on link "In Rotation" at bounding box center [914, 246] width 130 height 30
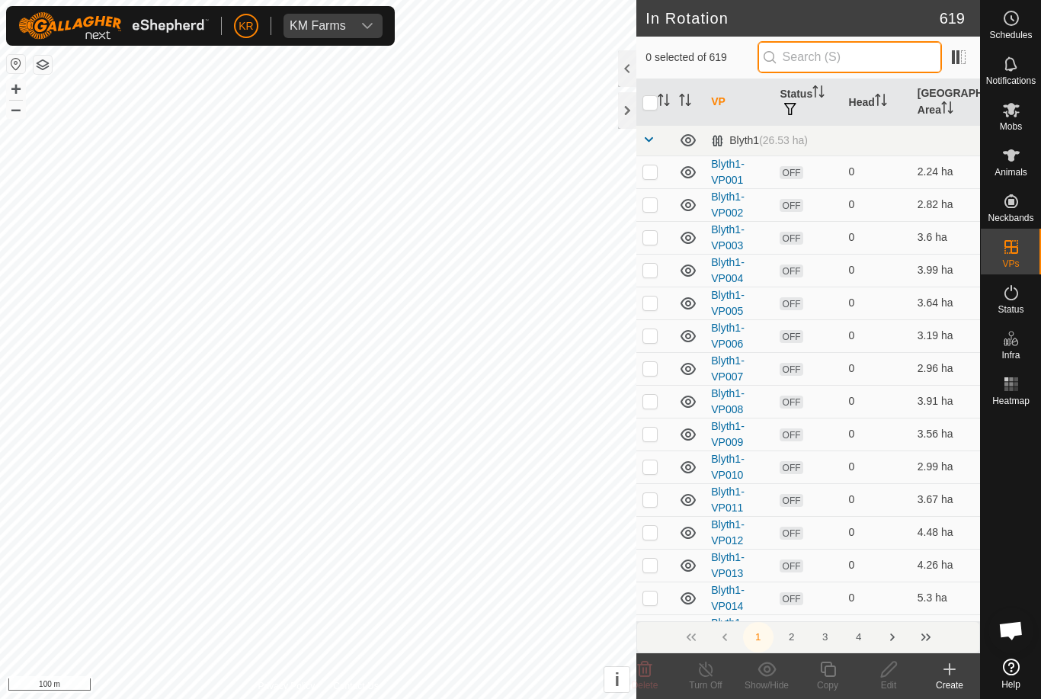
click at [866, 51] on input "text" at bounding box center [849, 57] width 184 height 32
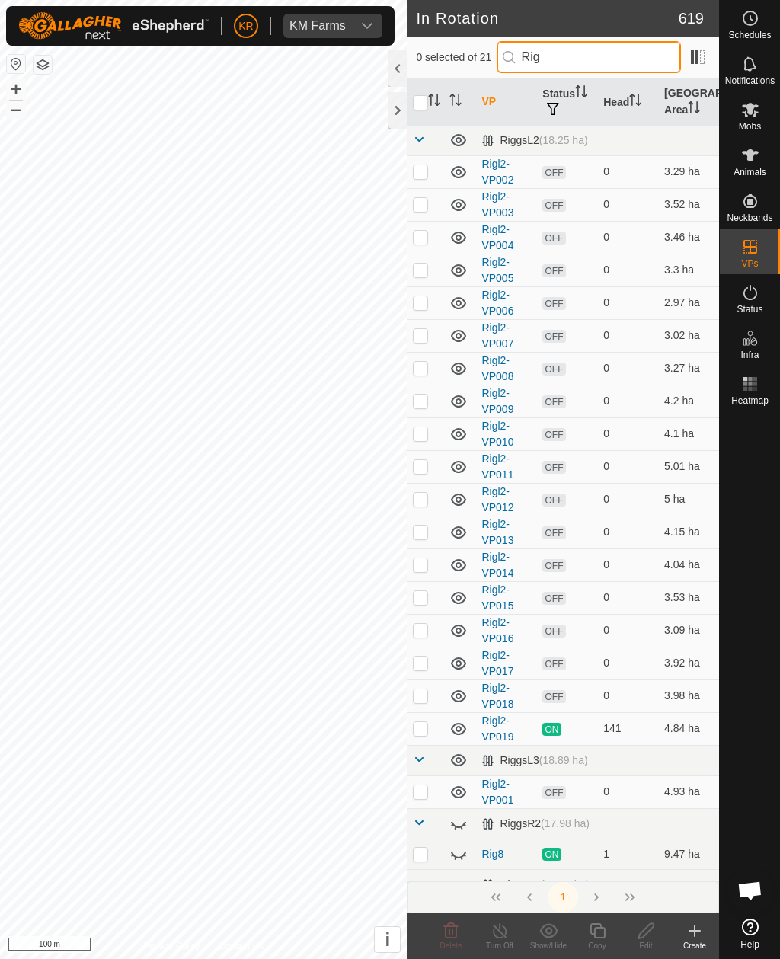
type input "Rig"
click at [412, 698] on td at bounding box center [425, 728] width 37 height 33
checkbox input "true"
click at [600, 698] on icon at bounding box center [597, 930] width 15 height 15
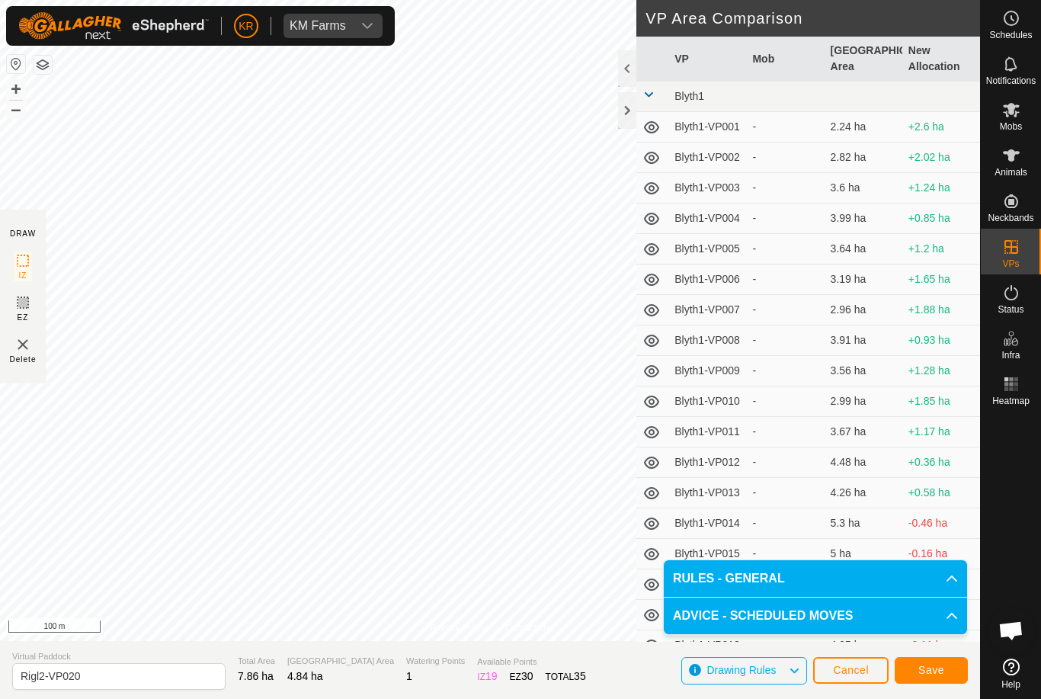
click at [942, 669] on span "Save" at bounding box center [931, 670] width 26 height 12
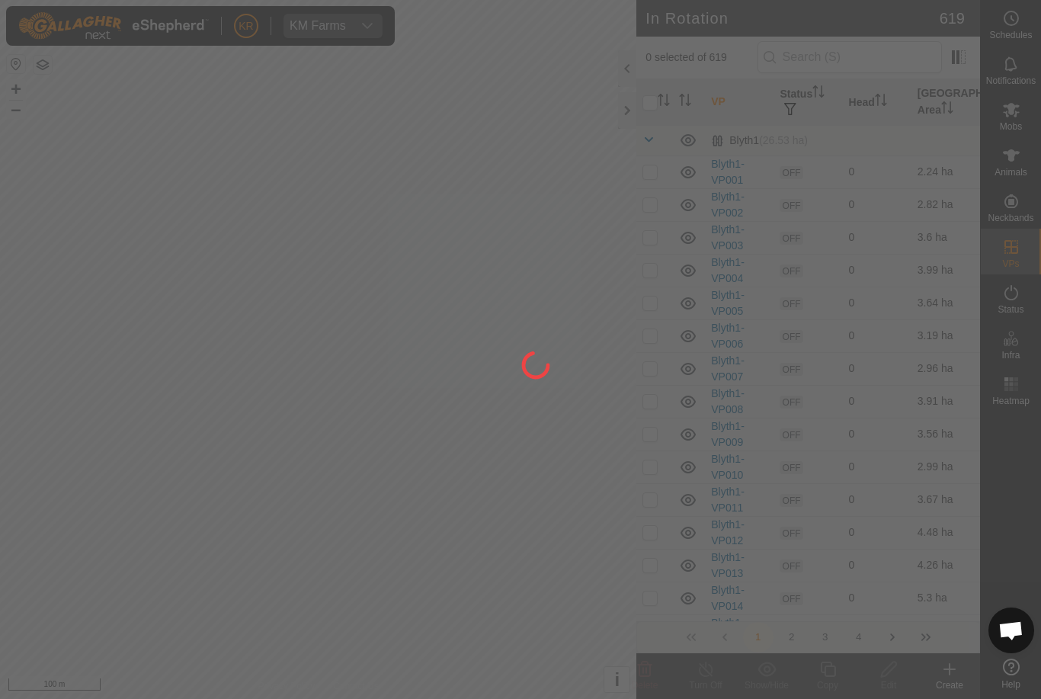
click at [47, 473] on div at bounding box center [520, 349] width 1041 height 699
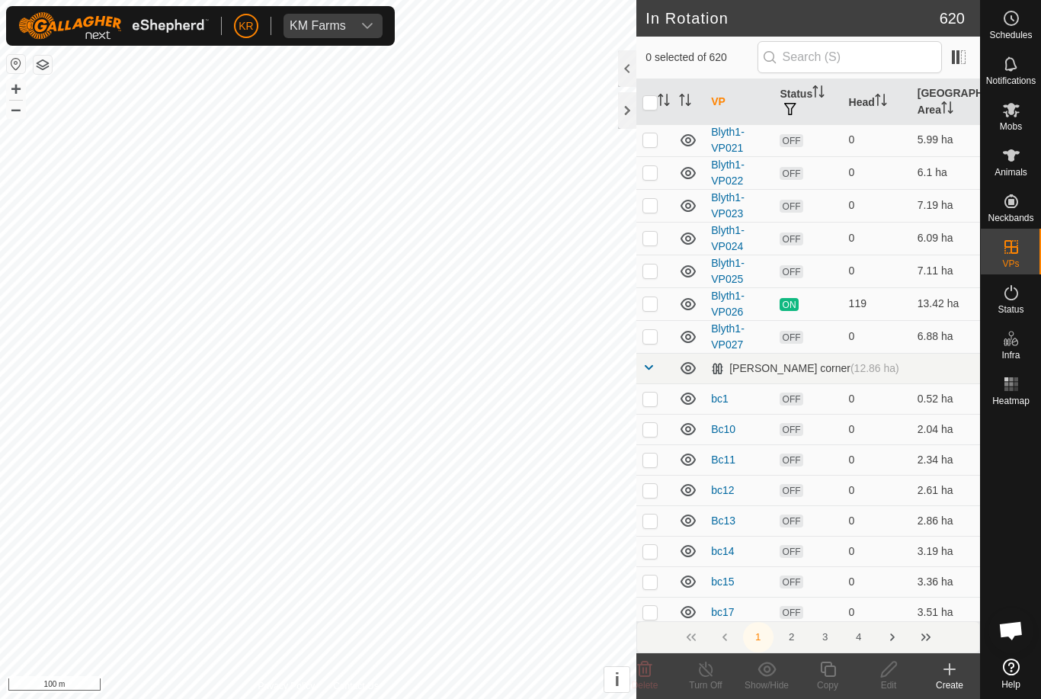
scroll to position [687, 0]
click at [1030, 126] on div "Mobs" at bounding box center [1011, 114] width 60 height 46
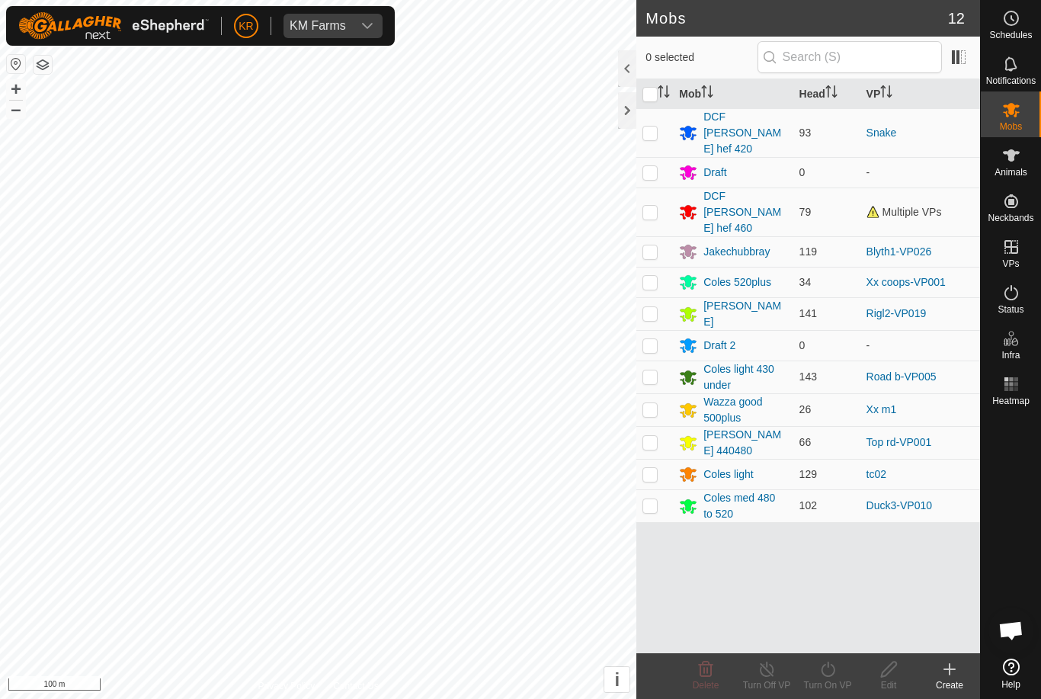
click at [638, 297] on td at bounding box center [654, 313] width 37 height 33
checkbox input "true"
click at [834, 680] on div "Turn On VP" at bounding box center [827, 685] width 61 height 14
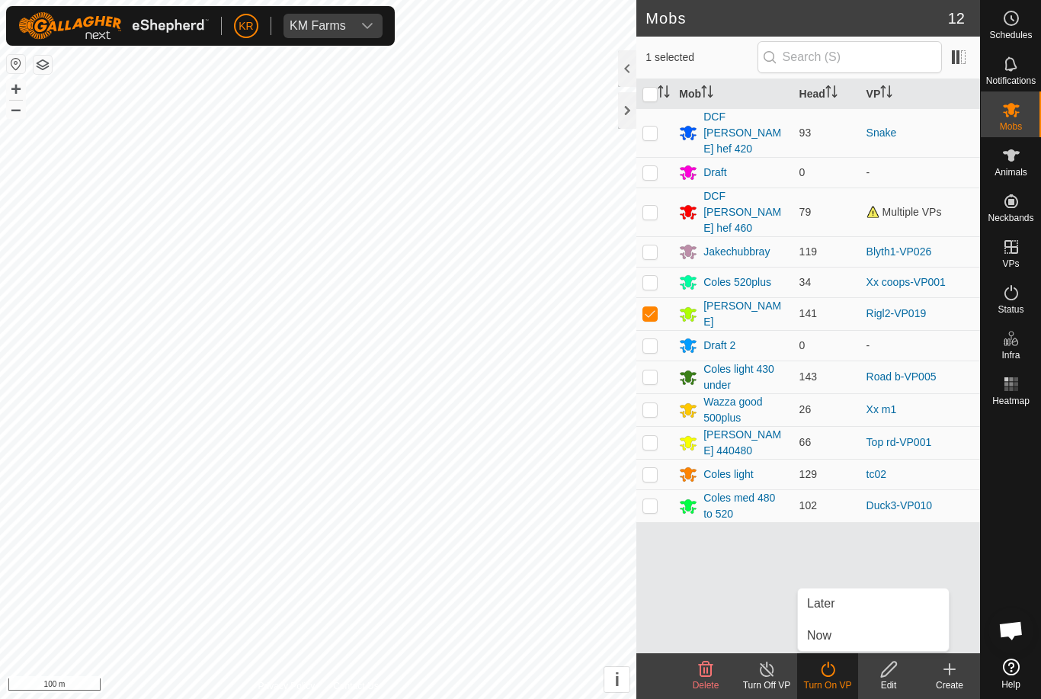
click at [851, 642] on link "Now" at bounding box center [873, 635] width 151 height 30
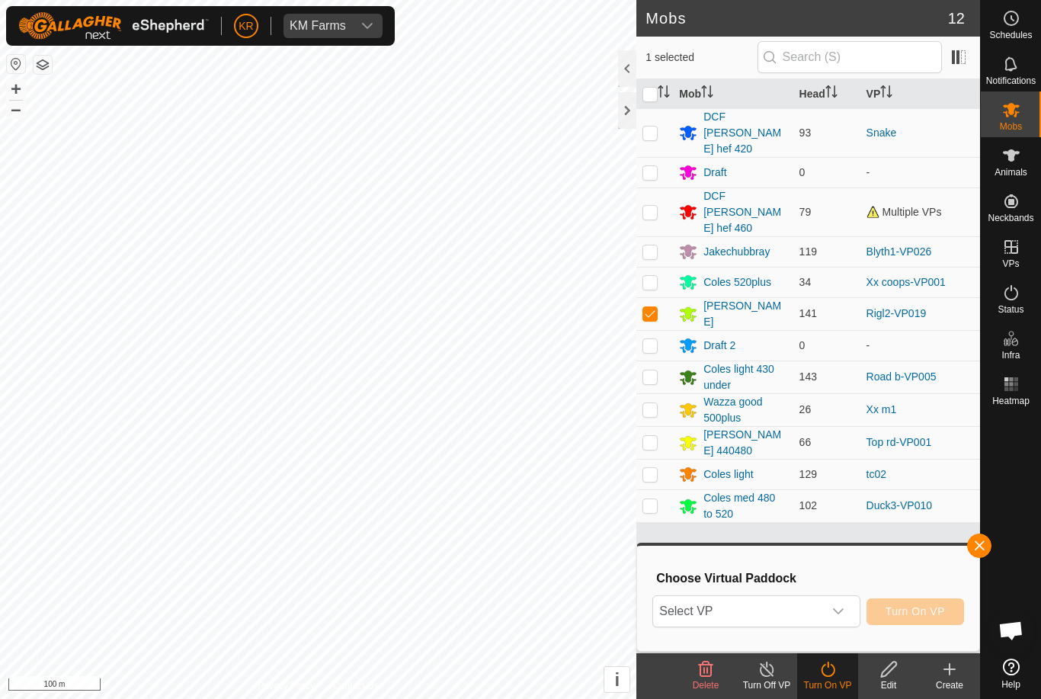
click at [821, 607] on span "Select VP" at bounding box center [737, 611] width 169 height 30
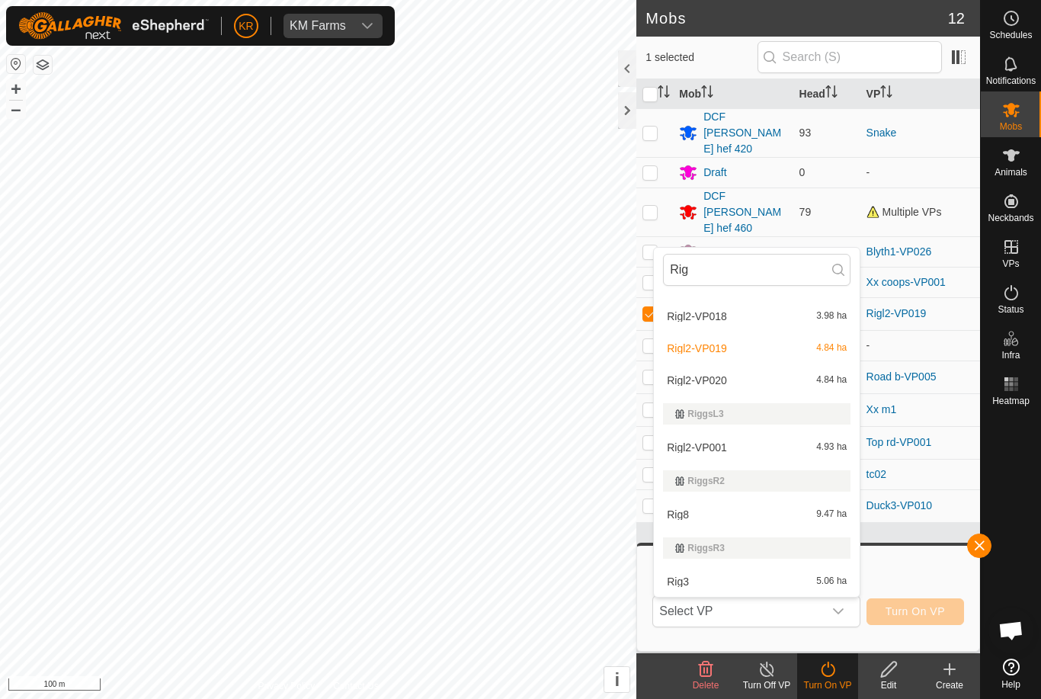
scroll to position [538, 0]
type input "Rig"
click at [791, 387] on div "Rigl2-VP020 4.84 ha" at bounding box center [756, 380] width 187 height 18
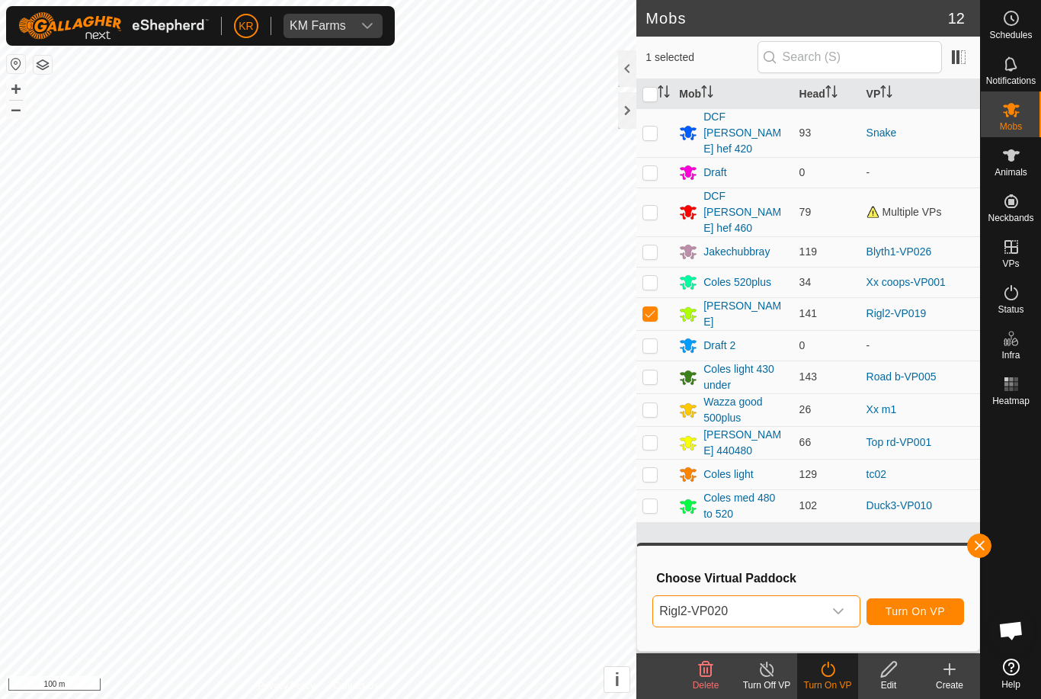
click at [920, 610] on span "Turn On VP" at bounding box center [914, 611] width 59 height 12
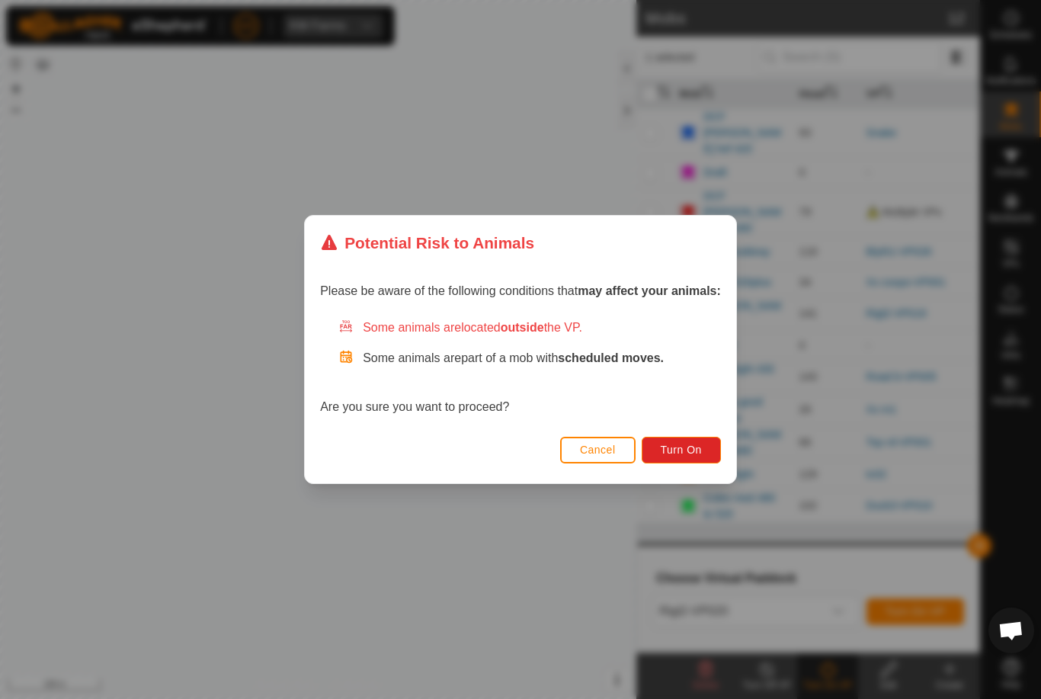
click at [704, 453] on button "Turn On" at bounding box center [681, 450] width 79 height 27
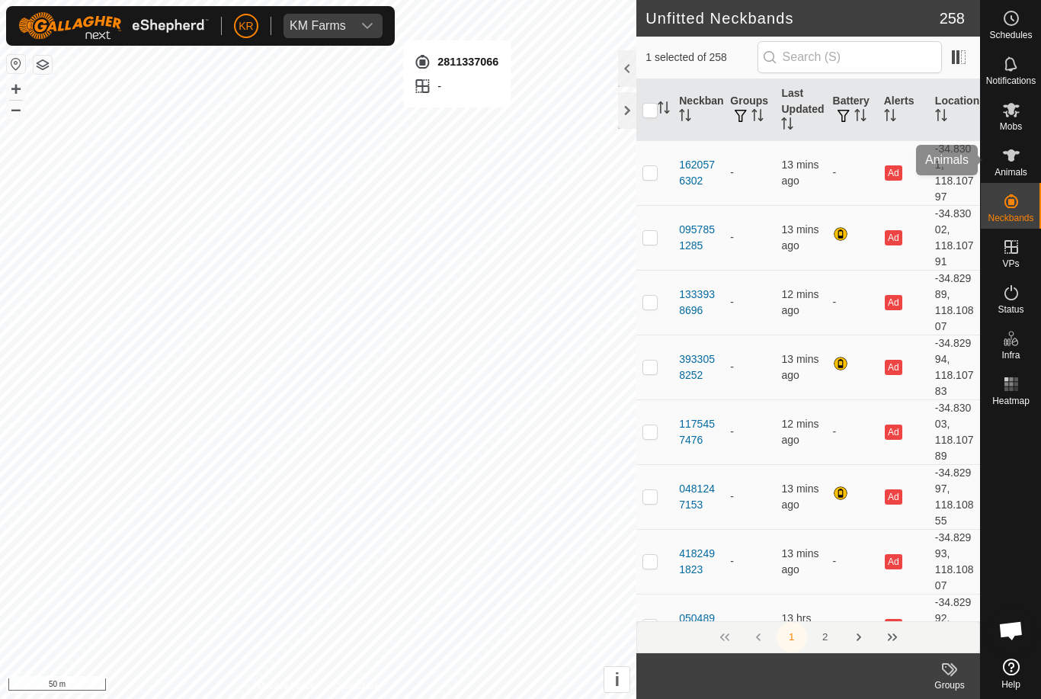
click at [1026, 168] on span "Animals" at bounding box center [1010, 172] width 33 height 9
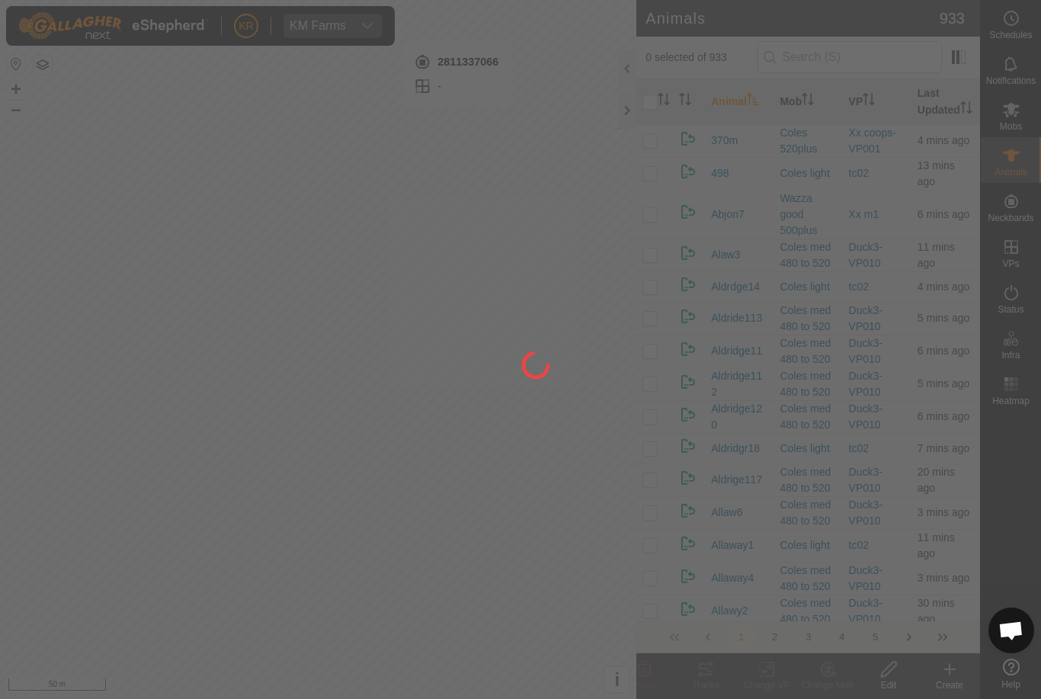
click at [958, 674] on div at bounding box center [520, 349] width 1041 height 699
click at [1010, 524] on div at bounding box center [520, 349] width 1041 height 699
click at [946, 670] on div at bounding box center [520, 349] width 1041 height 699
click at [944, 674] on div at bounding box center [520, 349] width 1041 height 699
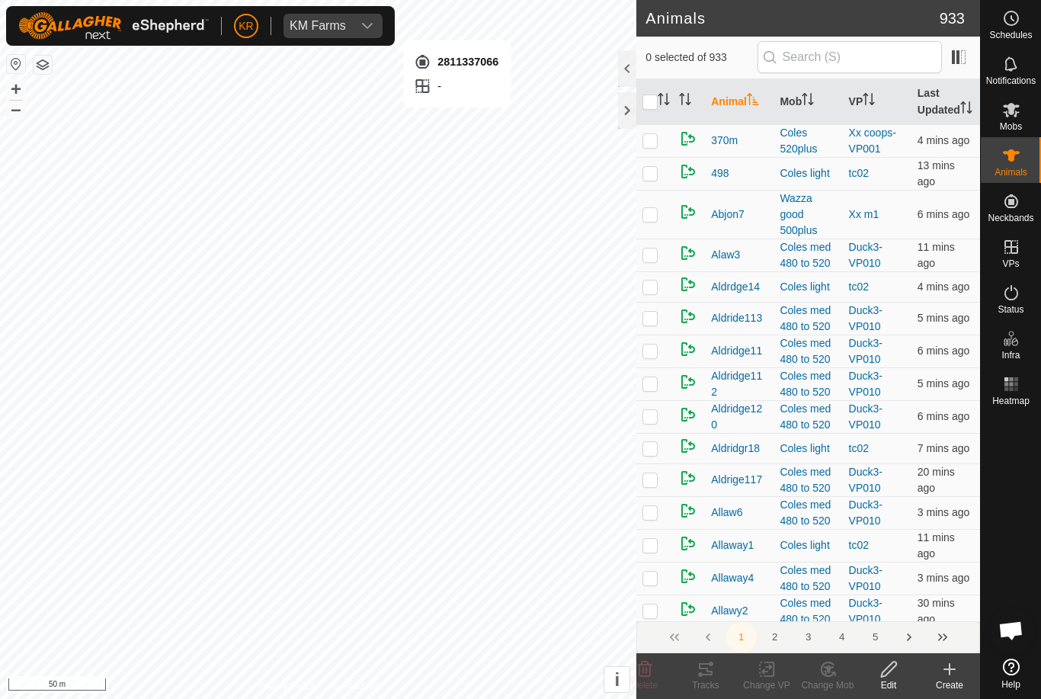
click at [954, 682] on div "Create" at bounding box center [949, 685] width 61 height 14
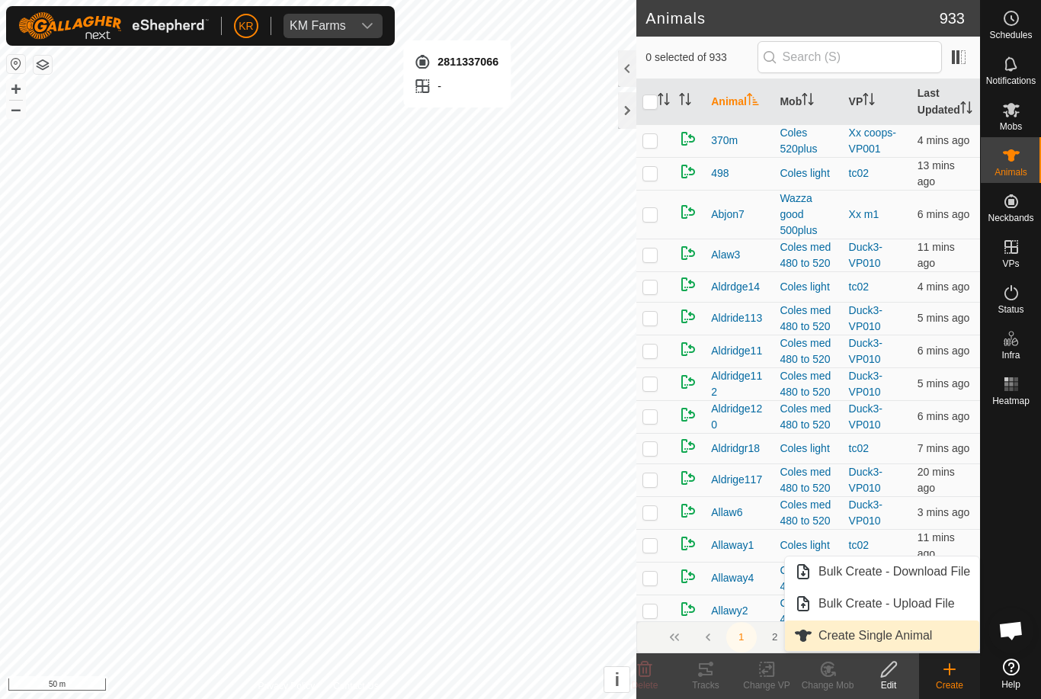
click at [914, 638] on span "Create Single Animal" at bounding box center [875, 635] width 114 height 18
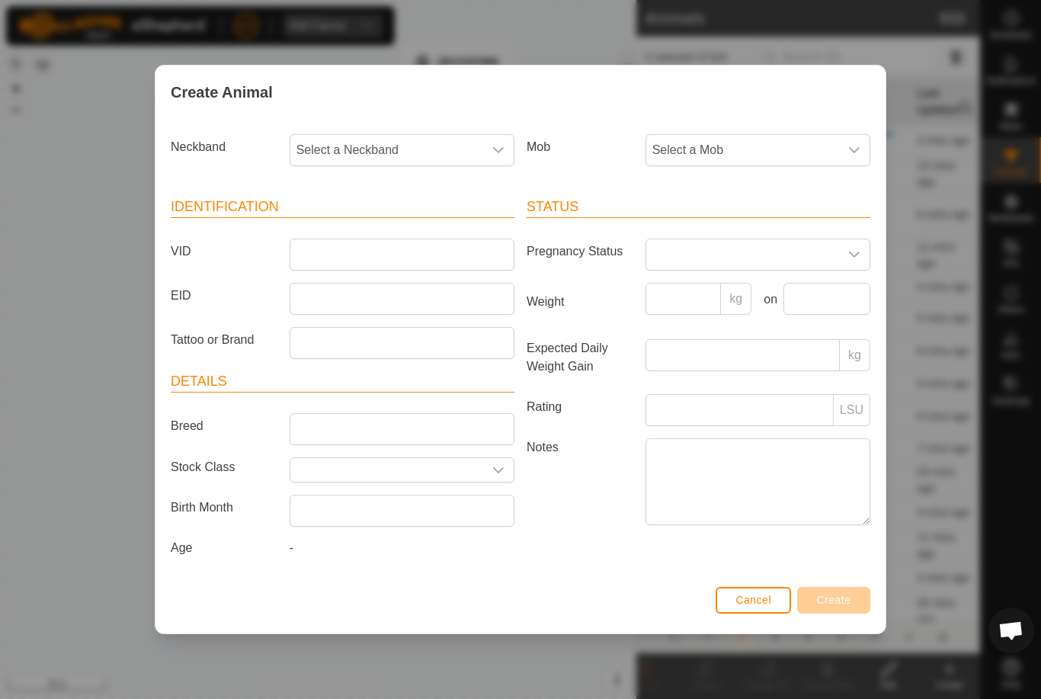
click at [369, 135] on span "Select a Neckband" at bounding box center [386, 150] width 193 height 30
type input "28113"
click at [387, 224] on li "2811337066" at bounding box center [402, 228] width 223 height 30
click at [731, 142] on span "Select a Mob" at bounding box center [742, 150] width 193 height 30
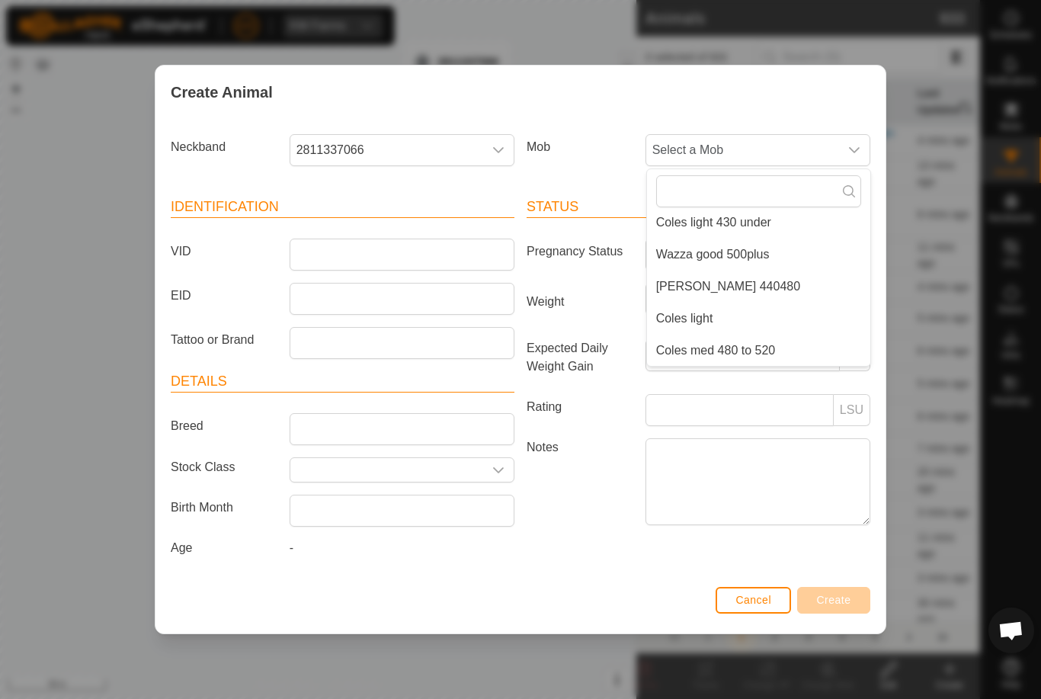
scroll to position [262, 0]
click at [753, 328] on li "Coles light" at bounding box center [758, 318] width 223 height 30
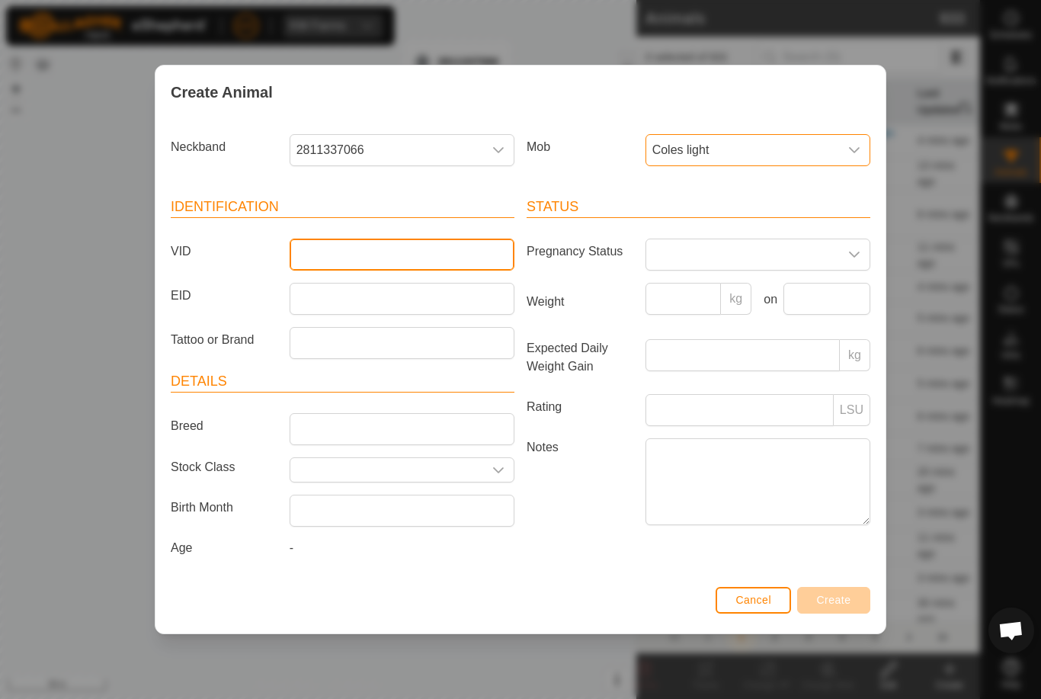
click at [427, 244] on input "VID" at bounding box center [402, 254] width 225 height 32
type input "Un4"
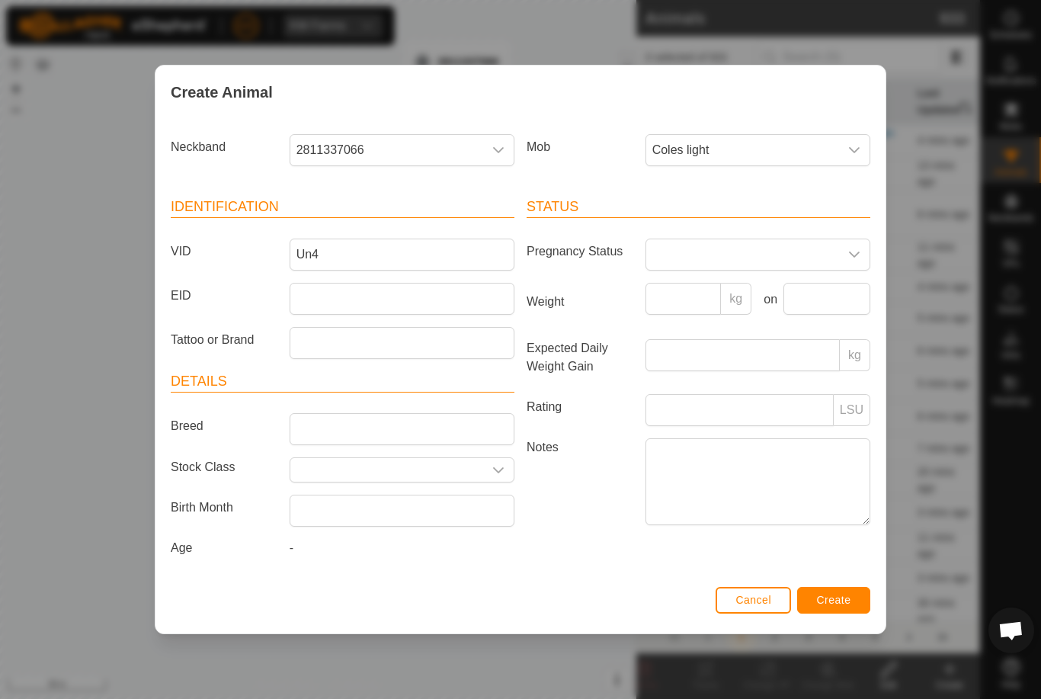
click at [842, 590] on button "Create" at bounding box center [833, 600] width 73 height 27
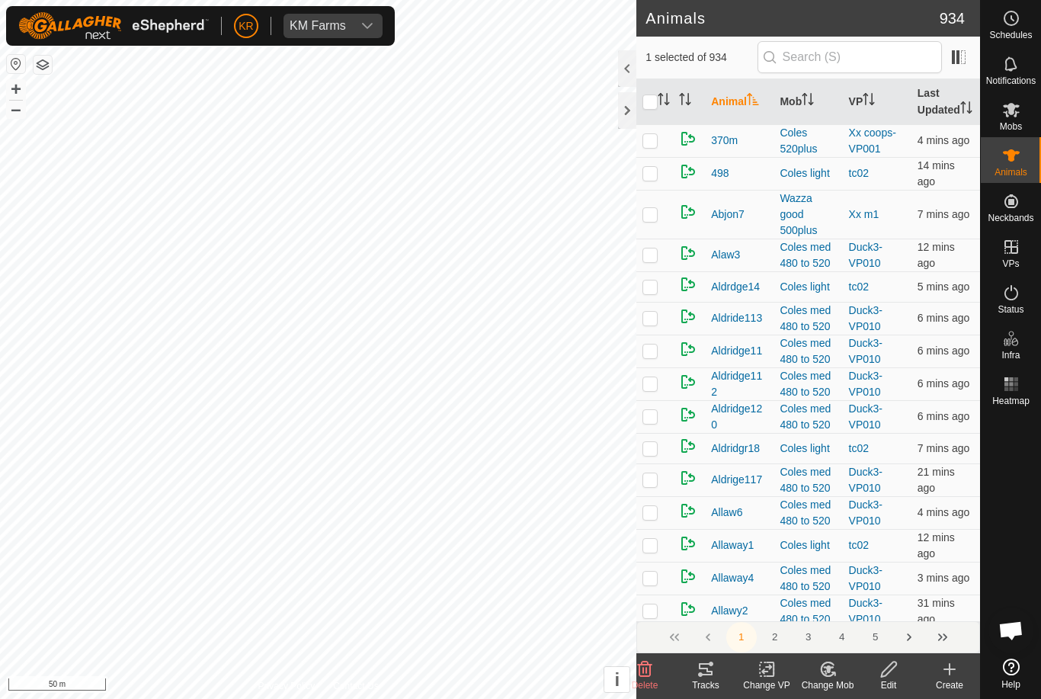
click at [827, 683] on div "Change Mob" at bounding box center [827, 685] width 61 height 14
click at [869, 607] on span "Choose Mob..." at bounding box center [870, 603] width 79 height 18
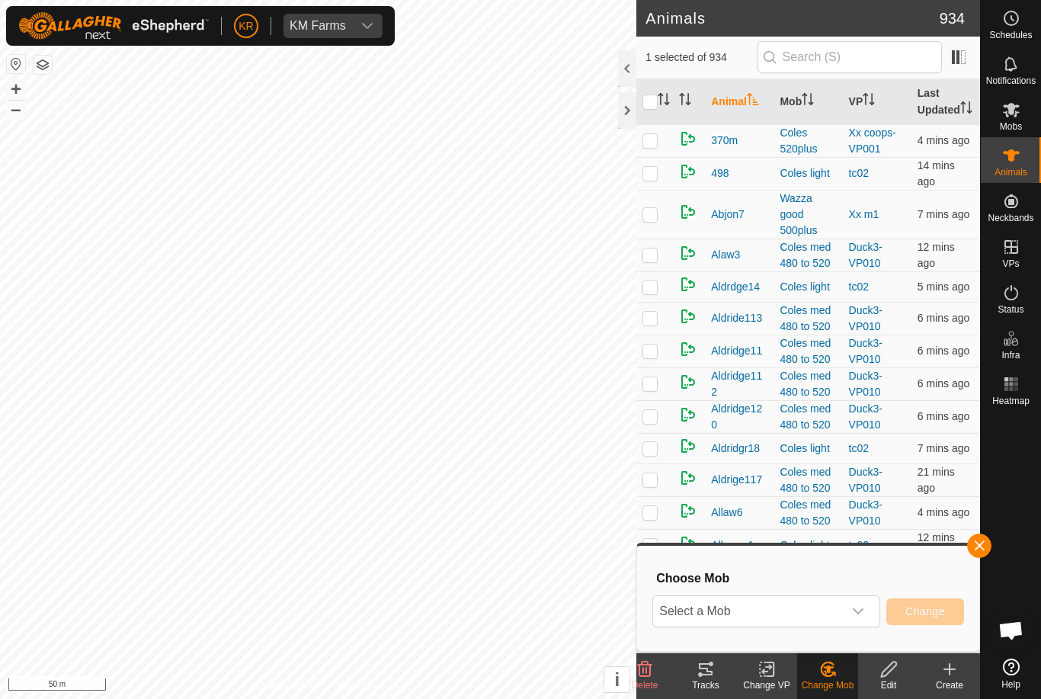
click at [856, 619] on div "dropdown trigger" at bounding box center [858, 611] width 30 height 30
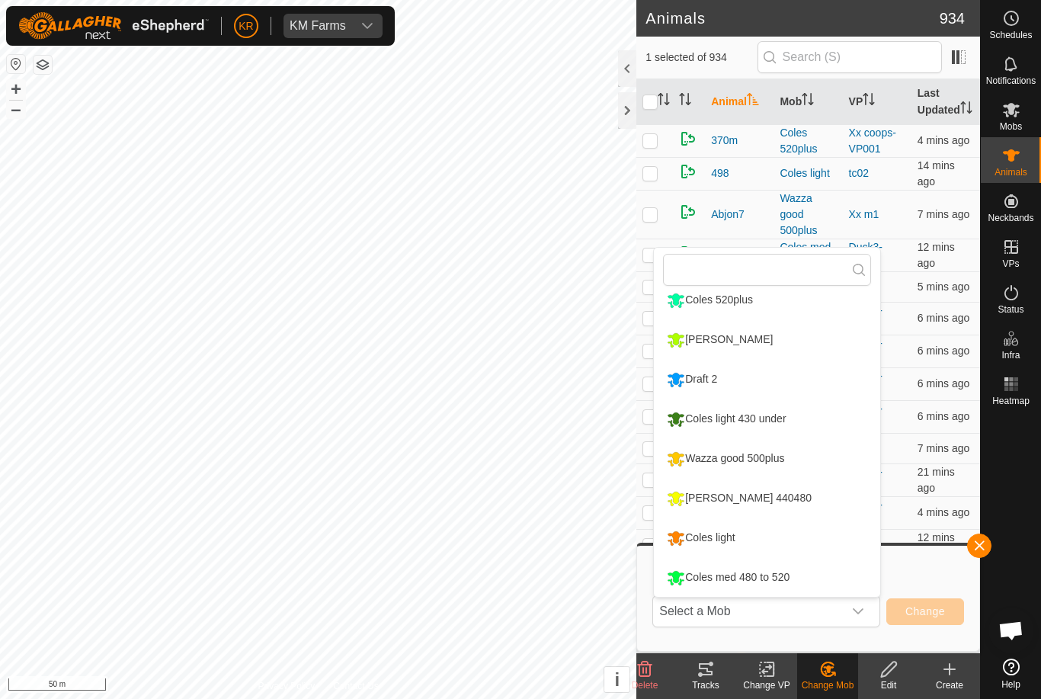
scroll to position [169, 0]
click at [786, 580] on div "Coles med 480 to 520" at bounding box center [728, 578] width 130 height 26
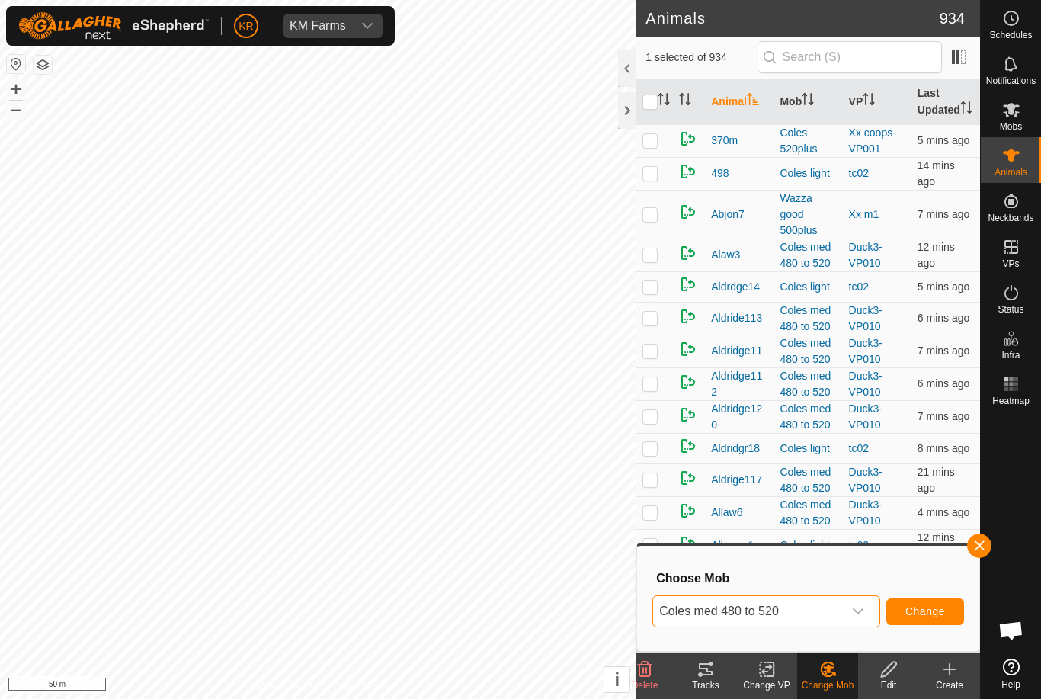
click at [952, 613] on button "Change" at bounding box center [925, 611] width 78 height 27
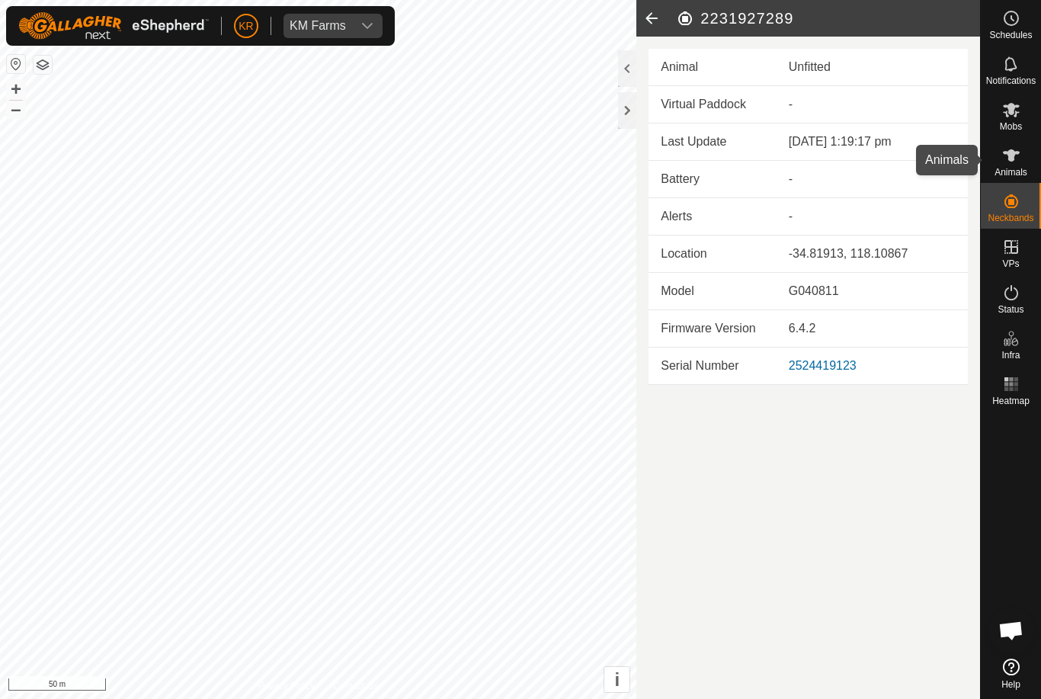
click at [1023, 158] on es-animals-svg-icon at bounding box center [1010, 155] width 27 height 24
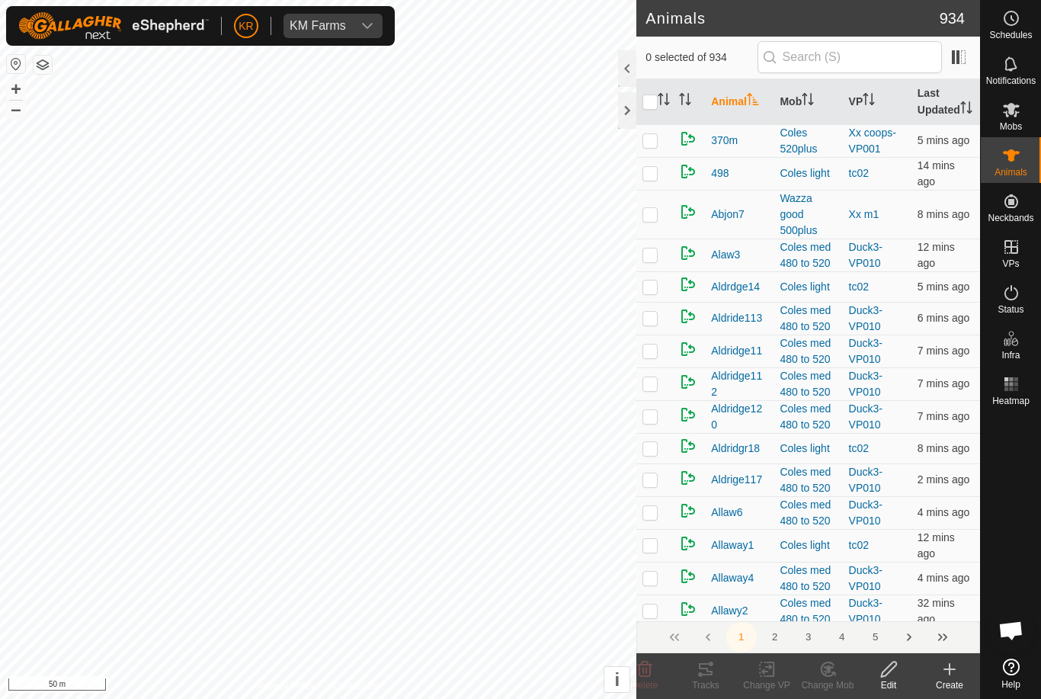
click at [949, 674] on icon at bounding box center [949, 669] width 0 height 11
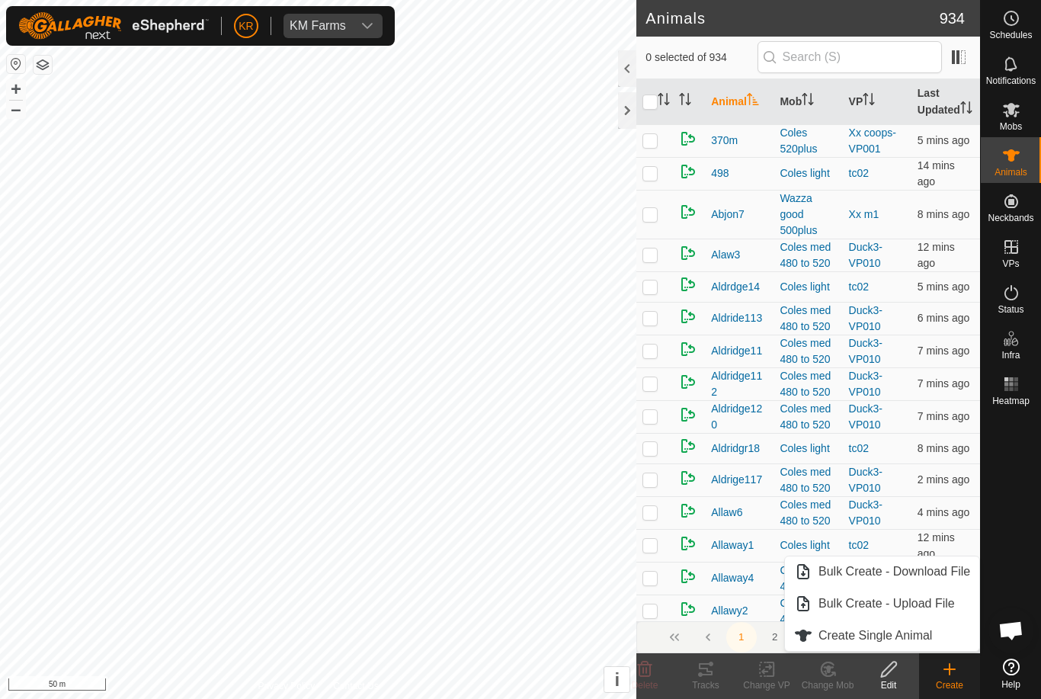
click at [857, 635] on span "Create Single Animal" at bounding box center [875, 635] width 114 height 18
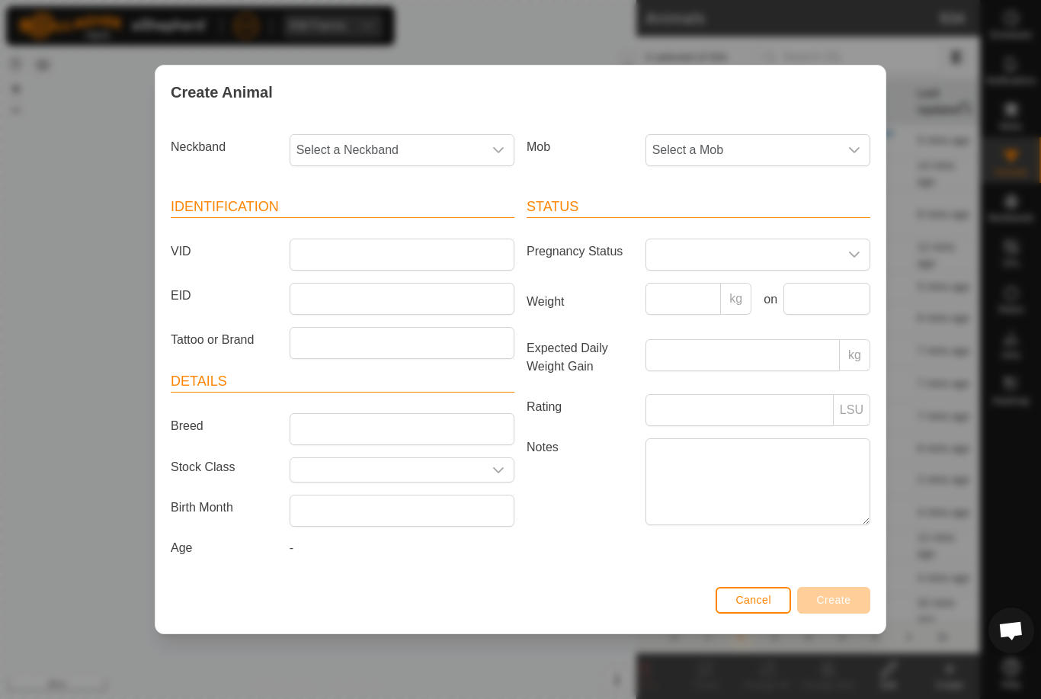
click at [405, 139] on span "Select a Neckband" at bounding box center [386, 150] width 193 height 30
type input "22319"
click at [401, 220] on li "2231927289" at bounding box center [402, 228] width 223 height 30
click at [746, 143] on span "Select a Mob" at bounding box center [742, 150] width 193 height 30
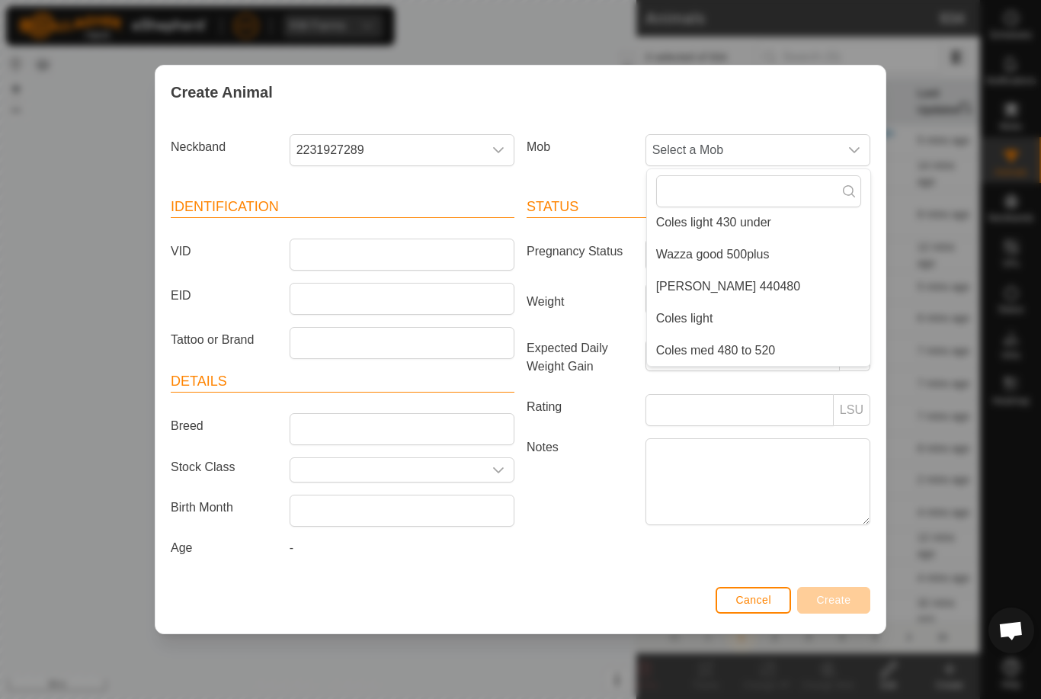
scroll to position [262, 0]
click at [774, 344] on span "Coles med 480 to 520" at bounding box center [716, 350] width 120 height 18
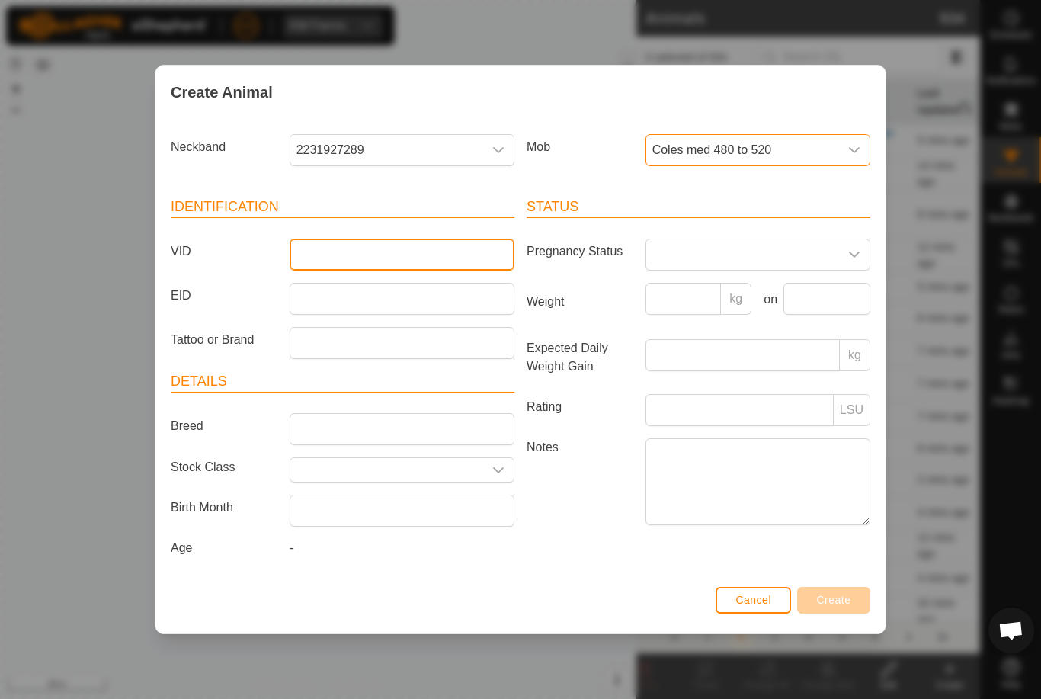
click at [408, 254] on input "VID" at bounding box center [402, 254] width 225 height 32
type input "Un2"
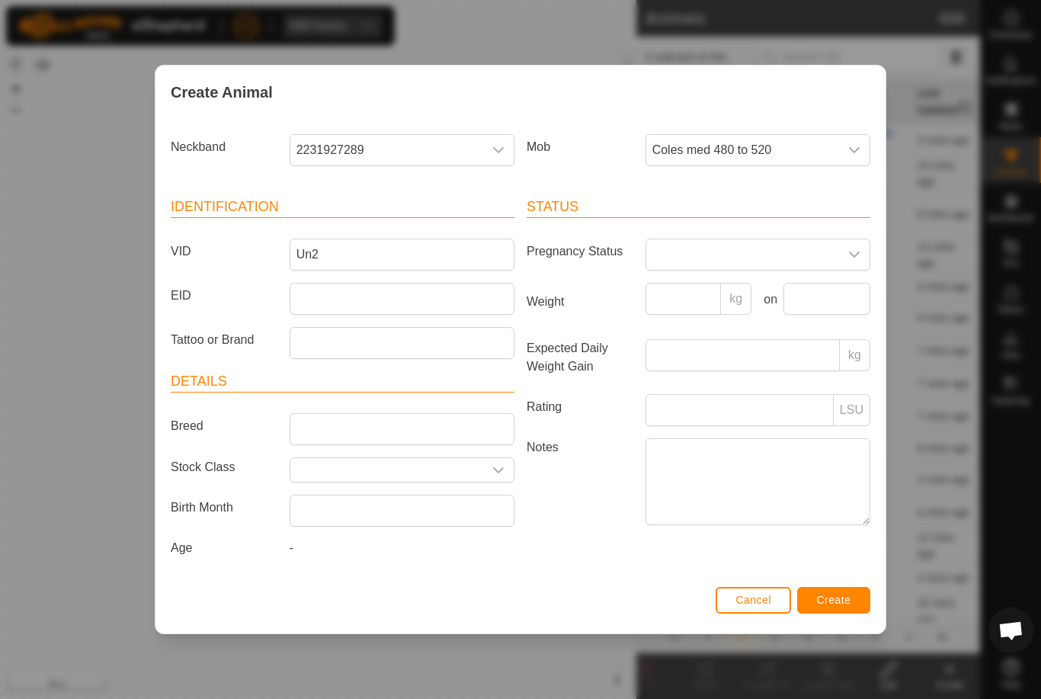
click at [852, 599] on button "Create" at bounding box center [833, 600] width 73 height 27
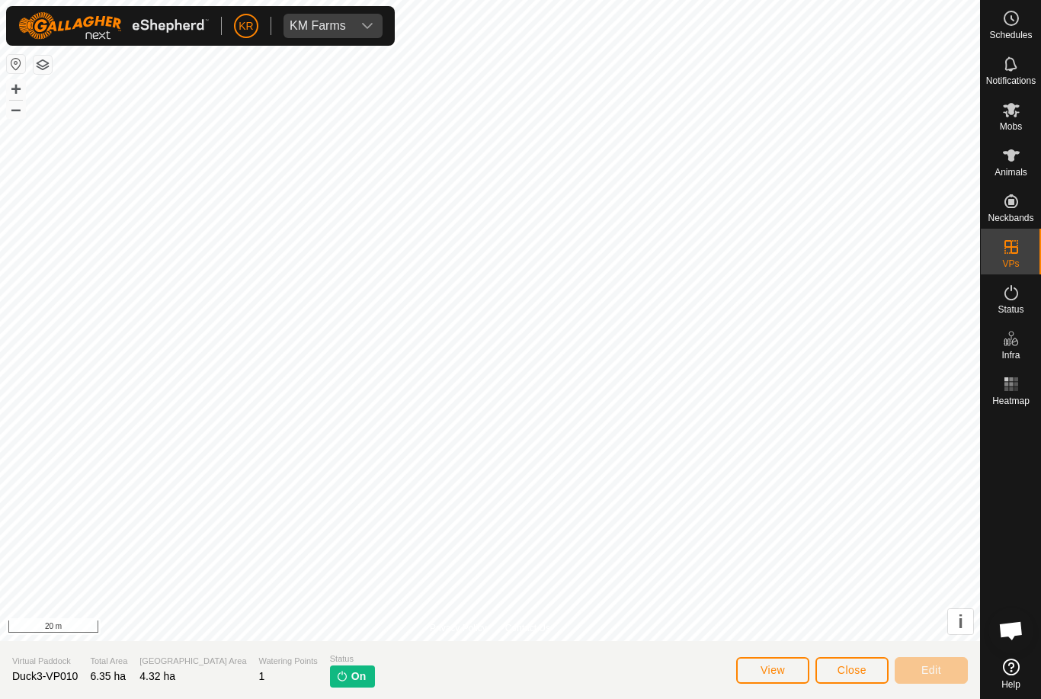
click at [859, 666] on span "Close" at bounding box center [851, 670] width 29 height 12
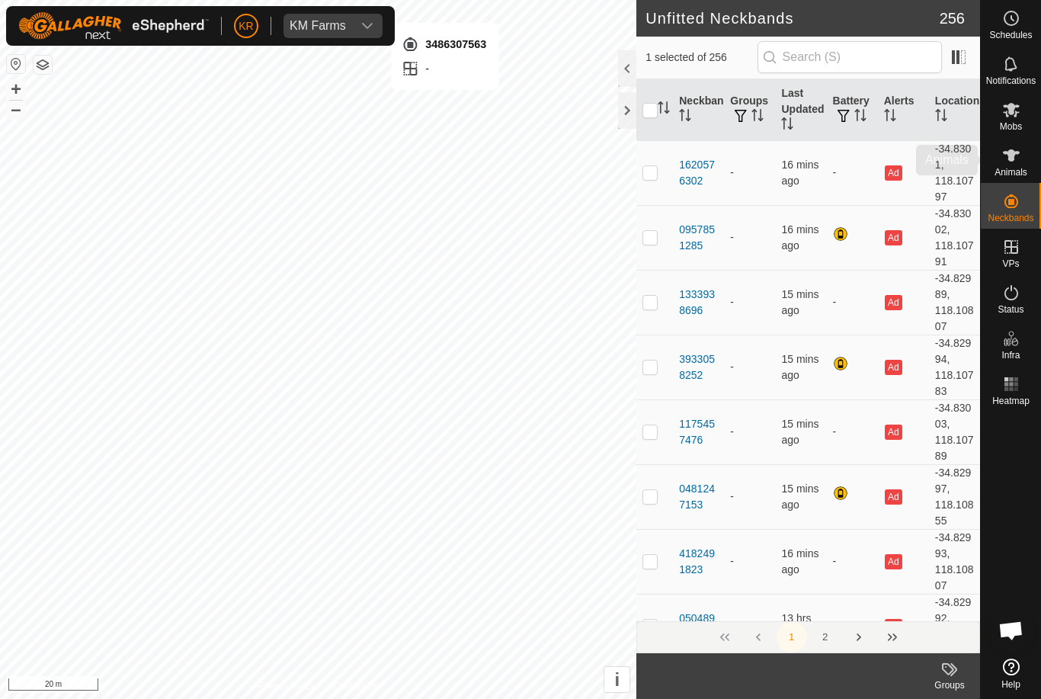
click at [1026, 159] on div "Animals" at bounding box center [1011, 160] width 60 height 46
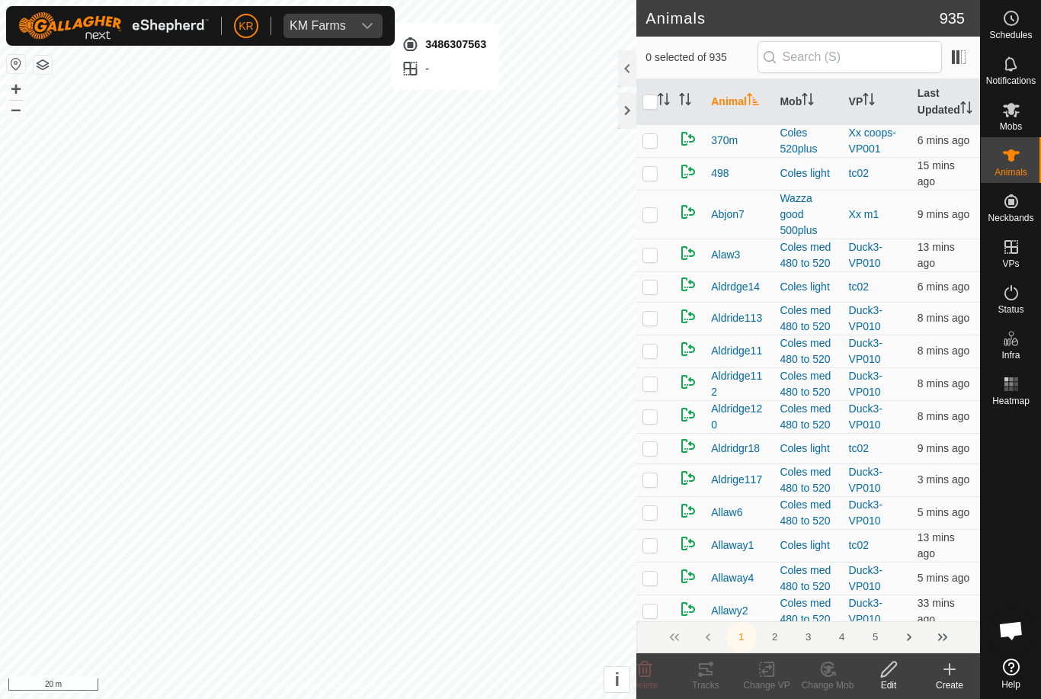
click at [955, 678] on div "Create" at bounding box center [949, 685] width 61 height 14
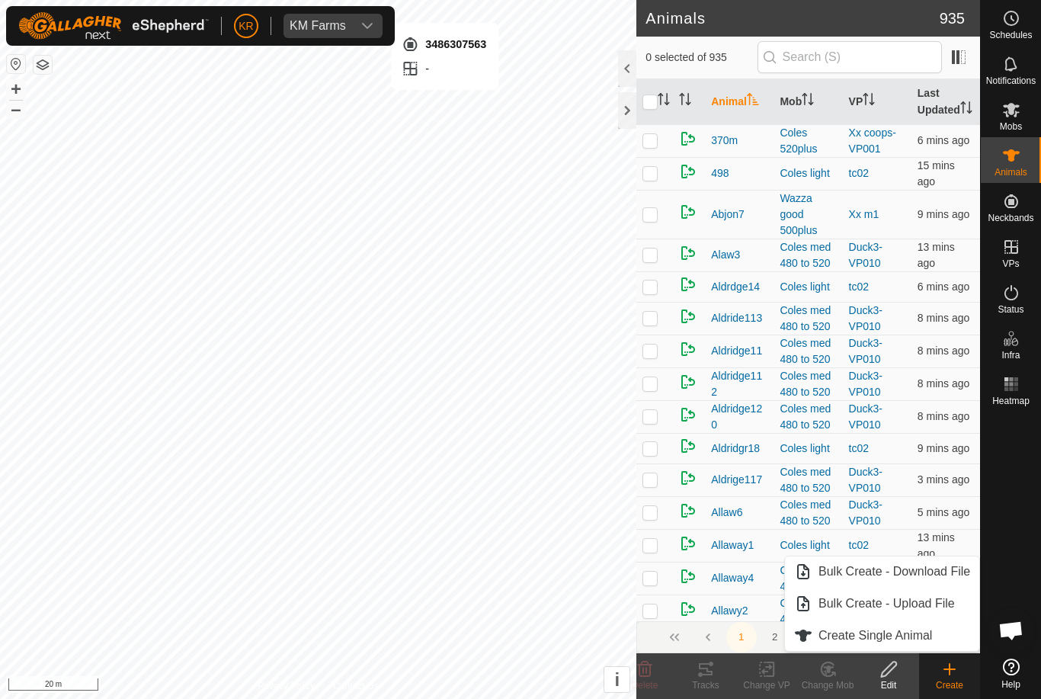
click at [894, 635] on span "Create Single Animal" at bounding box center [875, 635] width 114 height 18
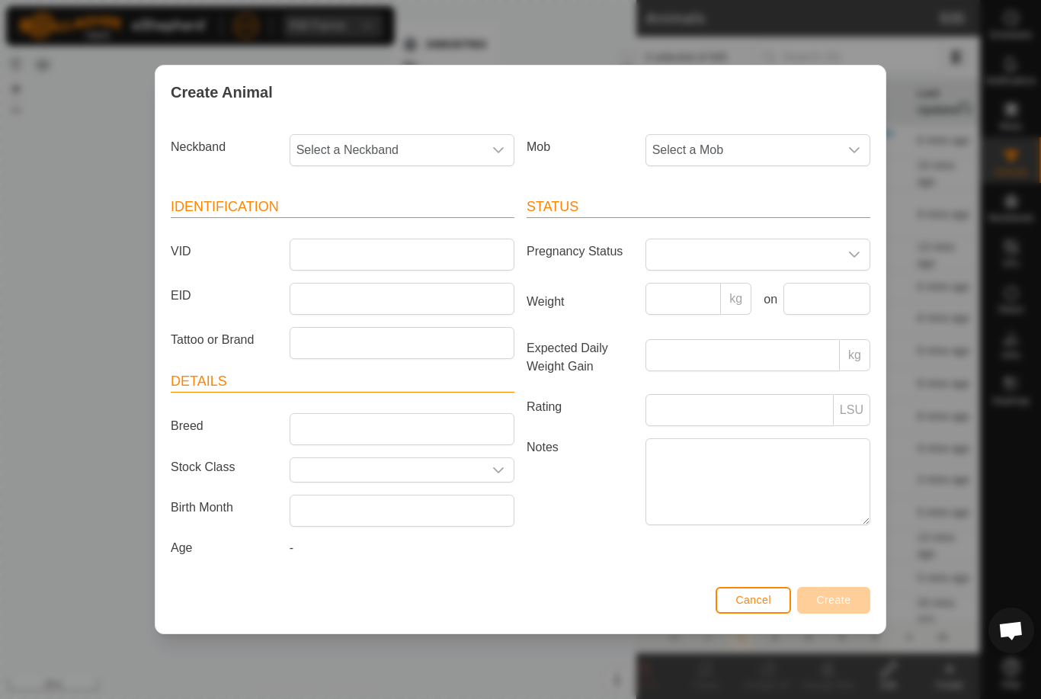
click at [429, 136] on span "Select a Neckband" at bounding box center [386, 150] width 193 height 30
type input "34863"
click at [390, 226] on li "3486307563" at bounding box center [402, 228] width 223 height 30
click at [791, 147] on span "Select a Mob" at bounding box center [742, 150] width 193 height 30
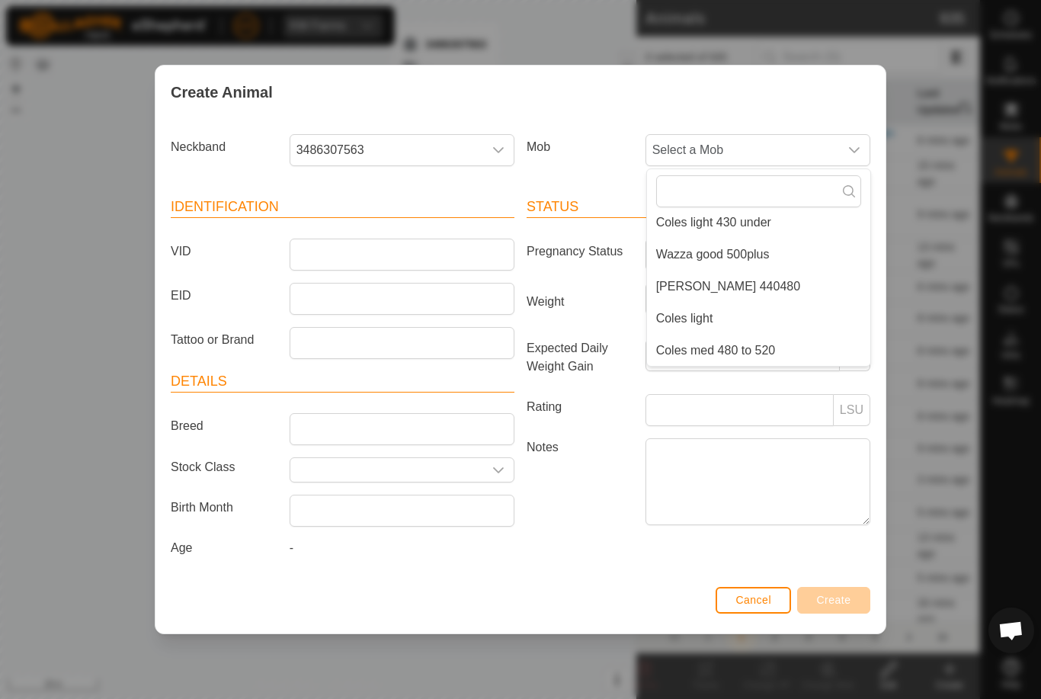
scroll to position [262, 0]
click at [763, 341] on span "Coles med 480 to 520" at bounding box center [716, 350] width 120 height 18
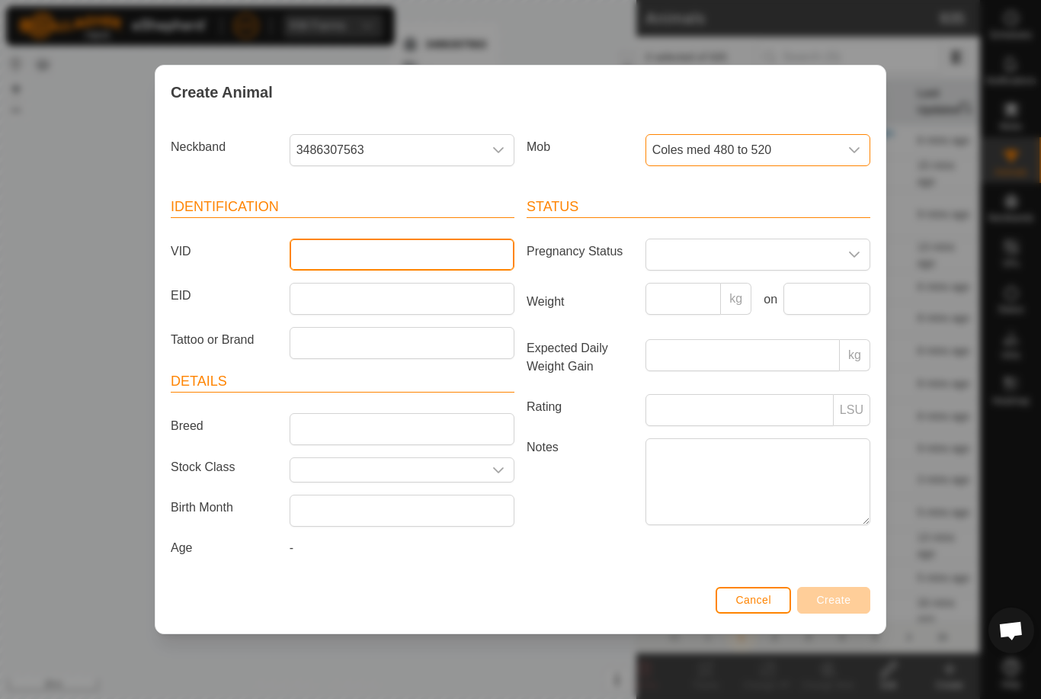
click at [414, 241] on input "VID" at bounding box center [402, 254] width 225 height 32
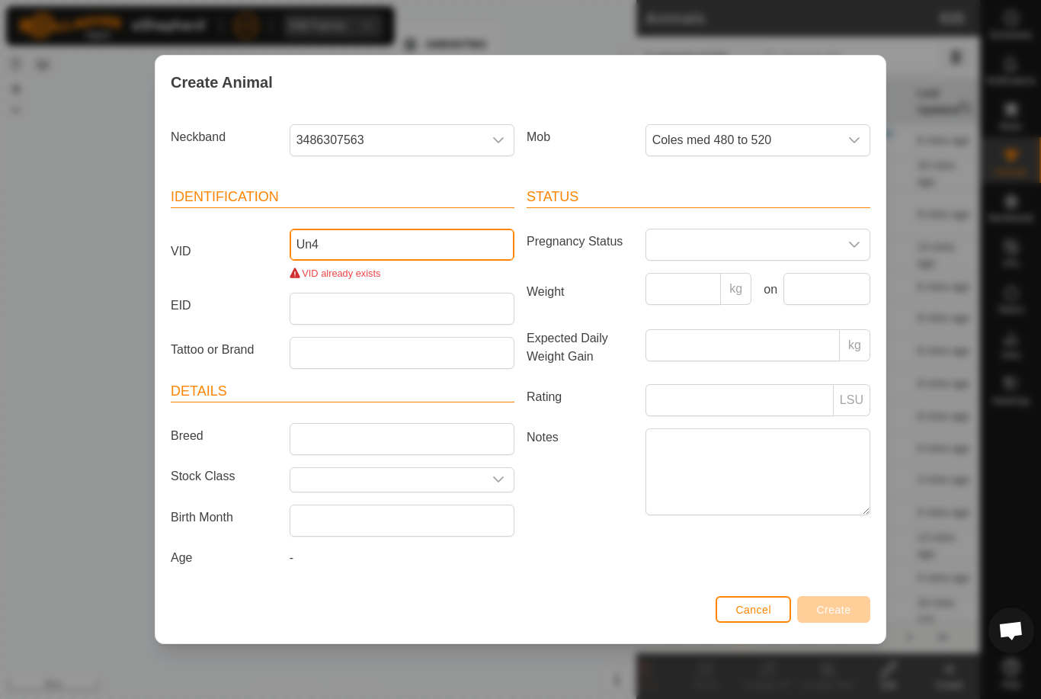
click at [398, 231] on input "Un4" at bounding box center [402, 245] width 225 height 32
click at [410, 232] on input "Un4" at bounding box center [402, 245] width 225 height 32
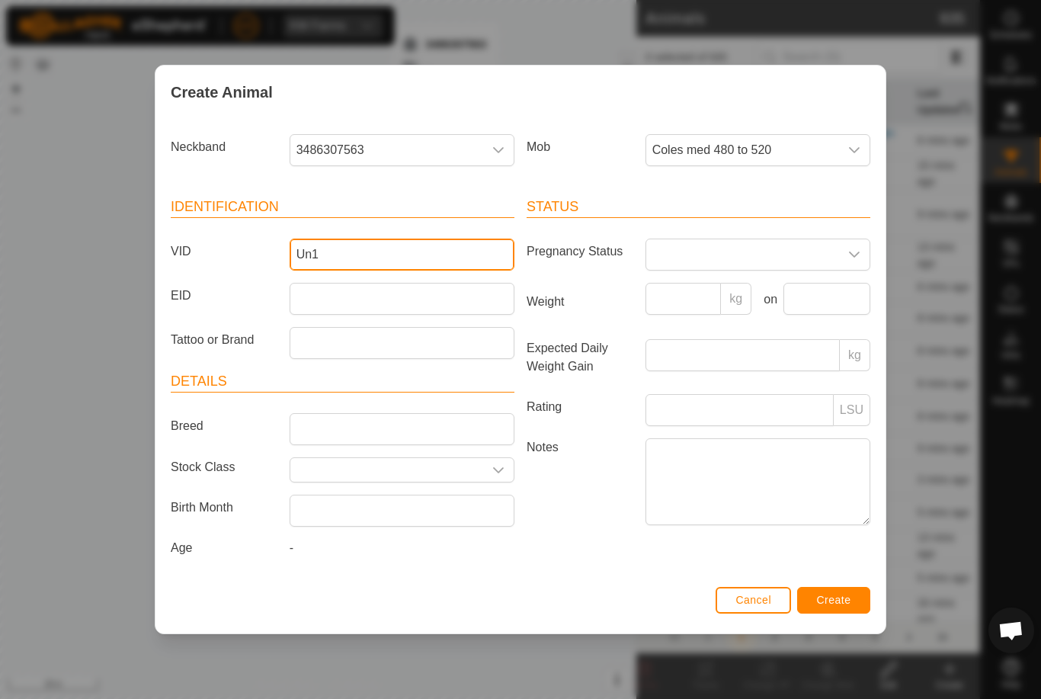
type input "Un1"
click at [817, 594] on button "Create" at bounding box center [833, 600] width 73 height 27
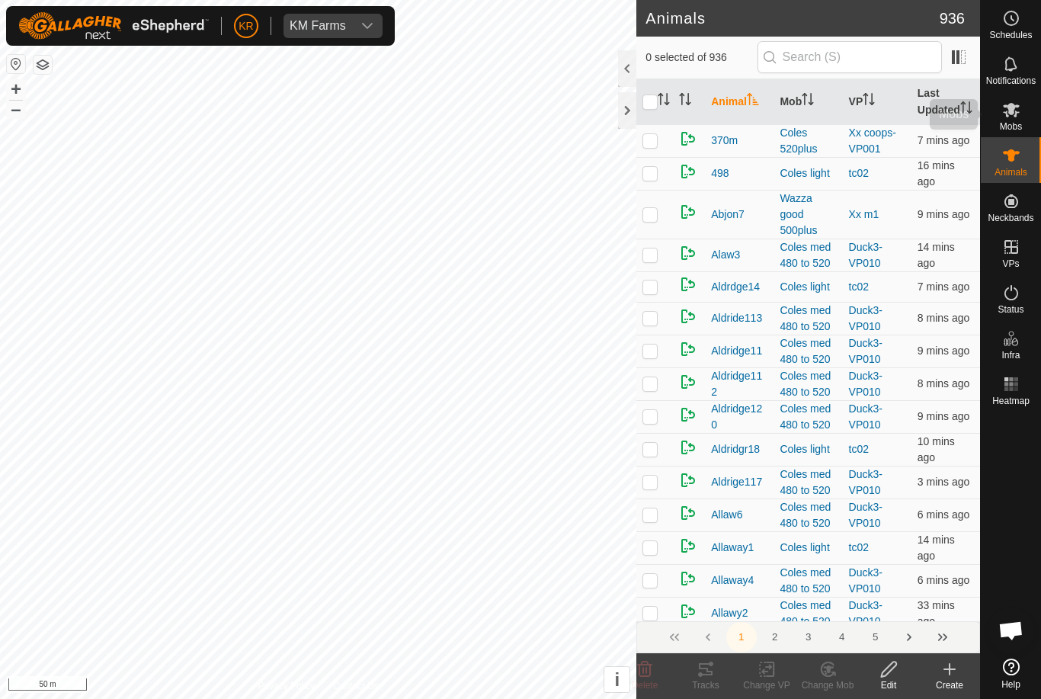
click at [1019, 118] on icon at bounding box center [1011, 110] width 18 height 18
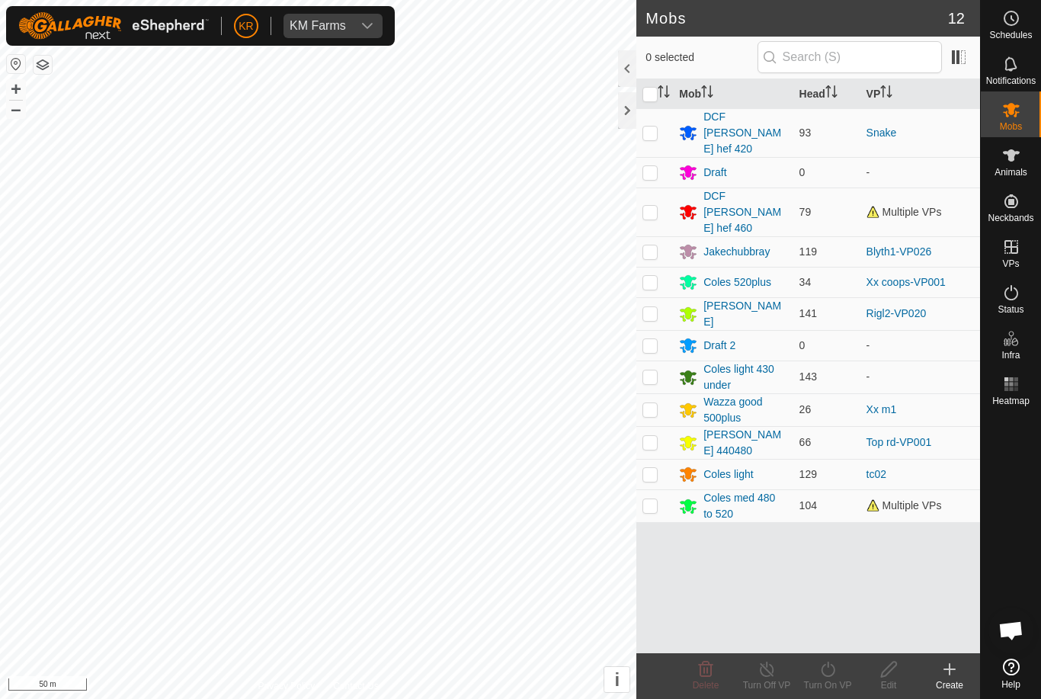
click at [649, 499] on p-checkbox at bounding box center [649, 505] width 15 height 12
checkbox input "true"
click at [834, 680] on div "Turn On VP" at bounding box center [827, 685] width 61 height 14
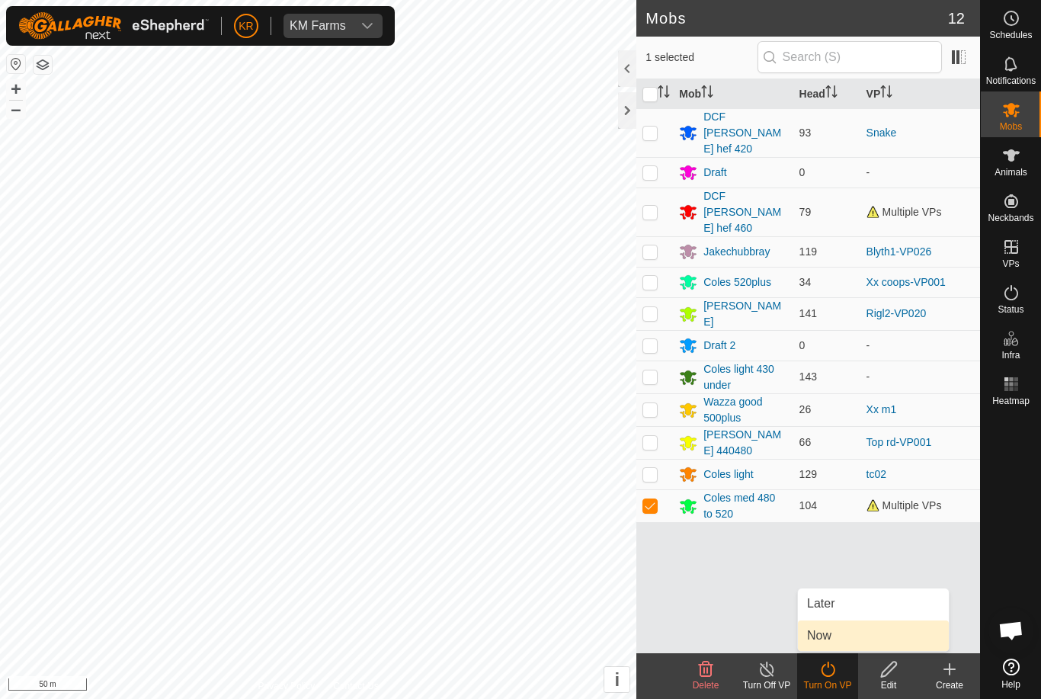
click at [845, 637] on link "Now" at bounding box center [873, 635] width 151 height 30
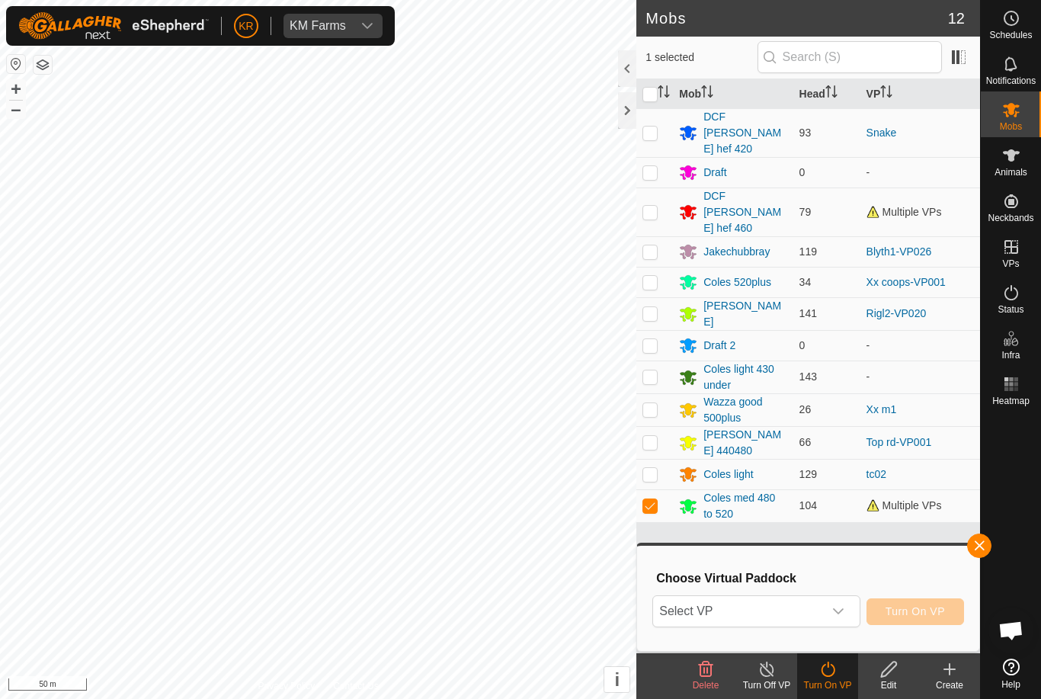
click at [811, 617] on span "Select VP" at bounding box center [737, 611] width 169 height 30
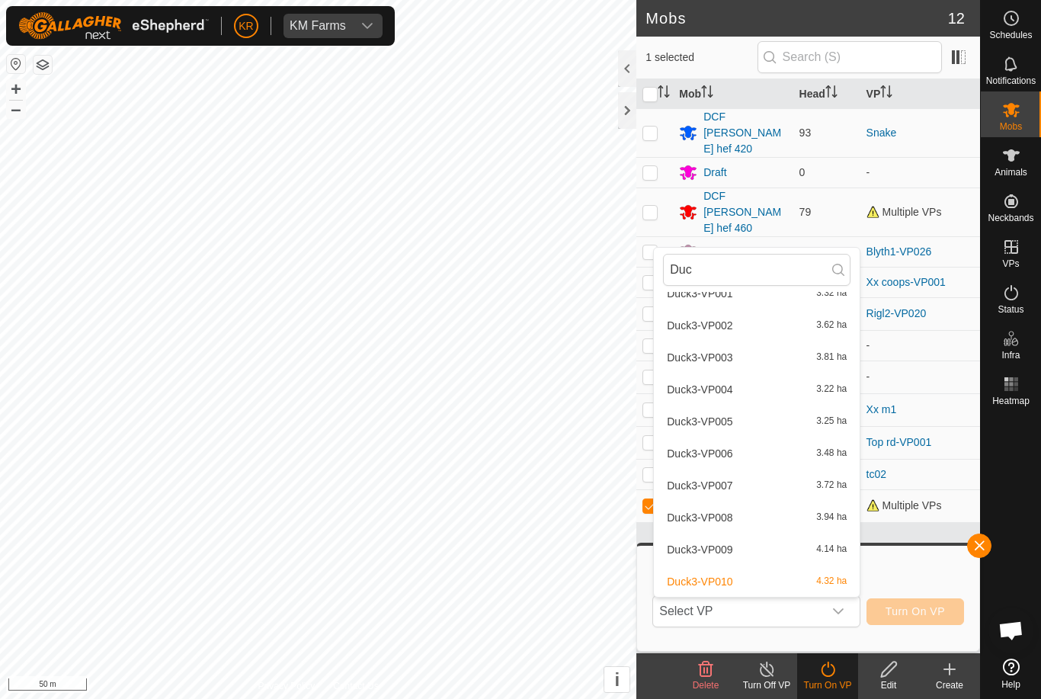
scroll to position [49, 0]
type input "Duc"
click at [779, 576] on div "Duck3-VP010 4.32 ha" at bounding box center [756, 581] width 187 height 18
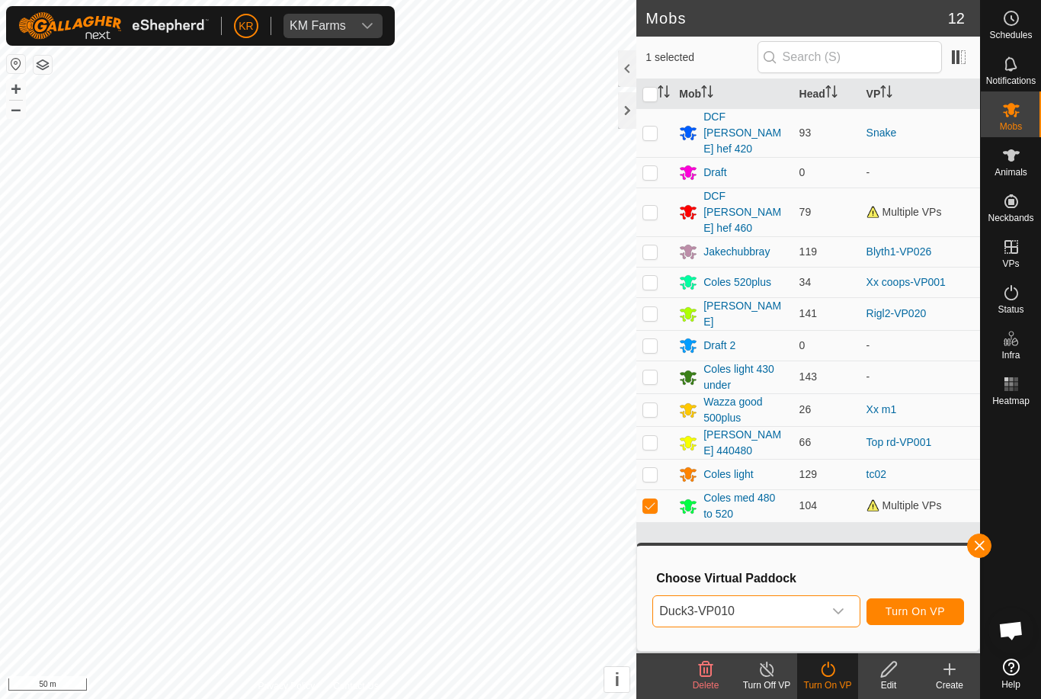
click at [923, 623] on button "Turn On VP" at bounding box center [915, 611] width 98 height 27
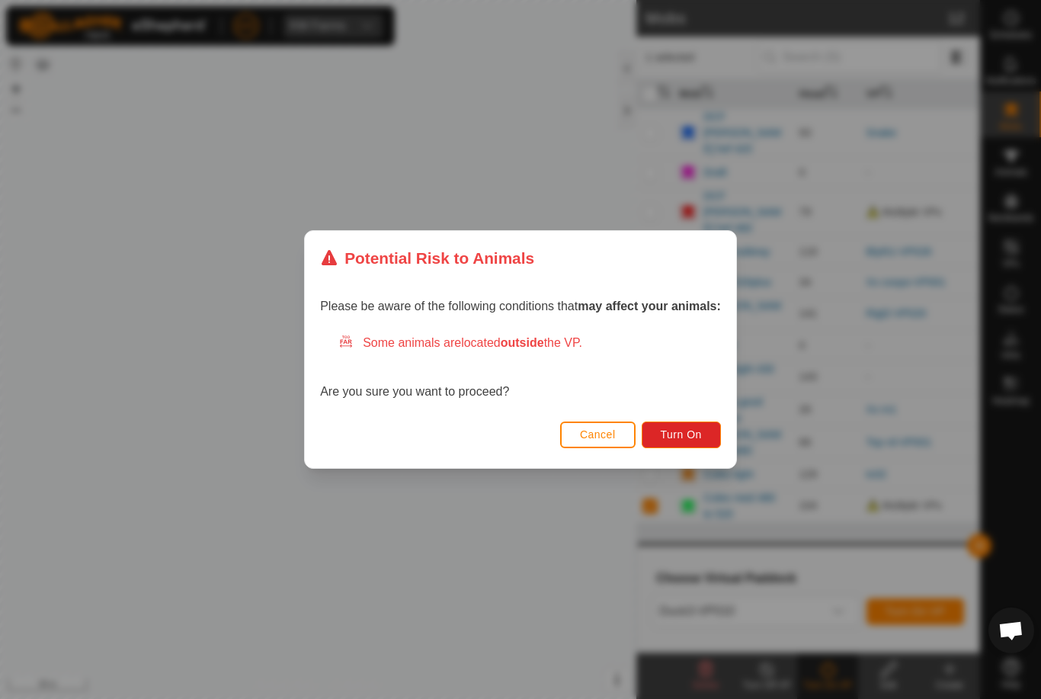
click at [997, 459] on div "Potential Risk to Animals Please be aware of the following conditions that may …" at bounding box center [520, 349] width 1041 height 699
click at [702, 439] on span "Turn On" at bounding box center [681, 434] width 41 height 12
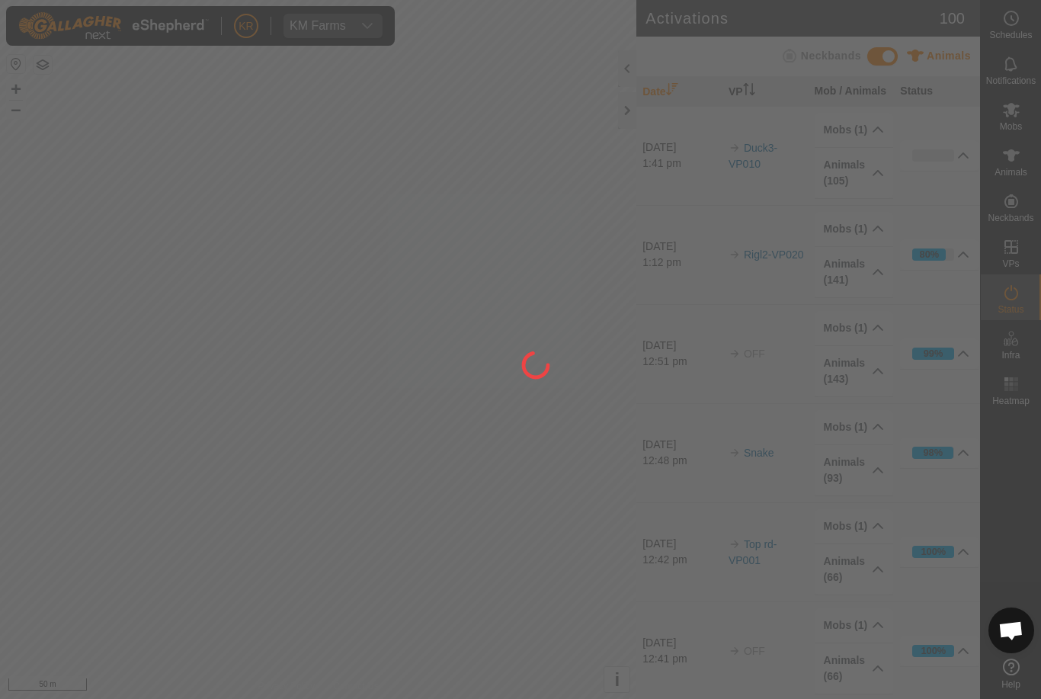
click at [1032, 261] on div at bounding box center [520, 349] width 1041 height 699
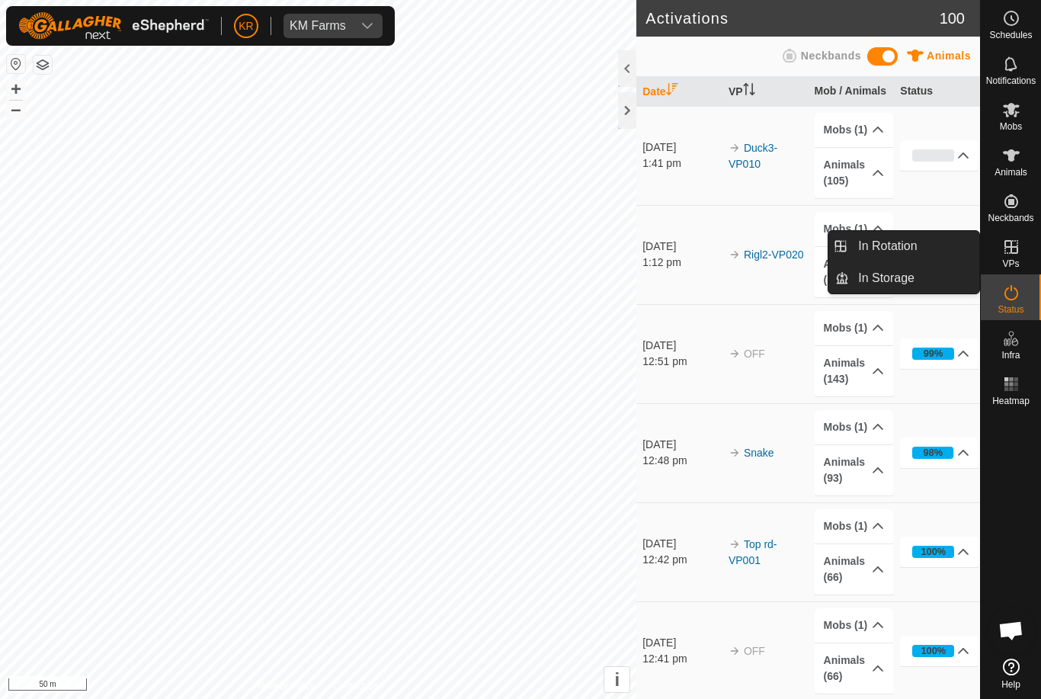
click at [930, 248] on link "In Rotation" at bounding box center [914, 246] width 130 height 30
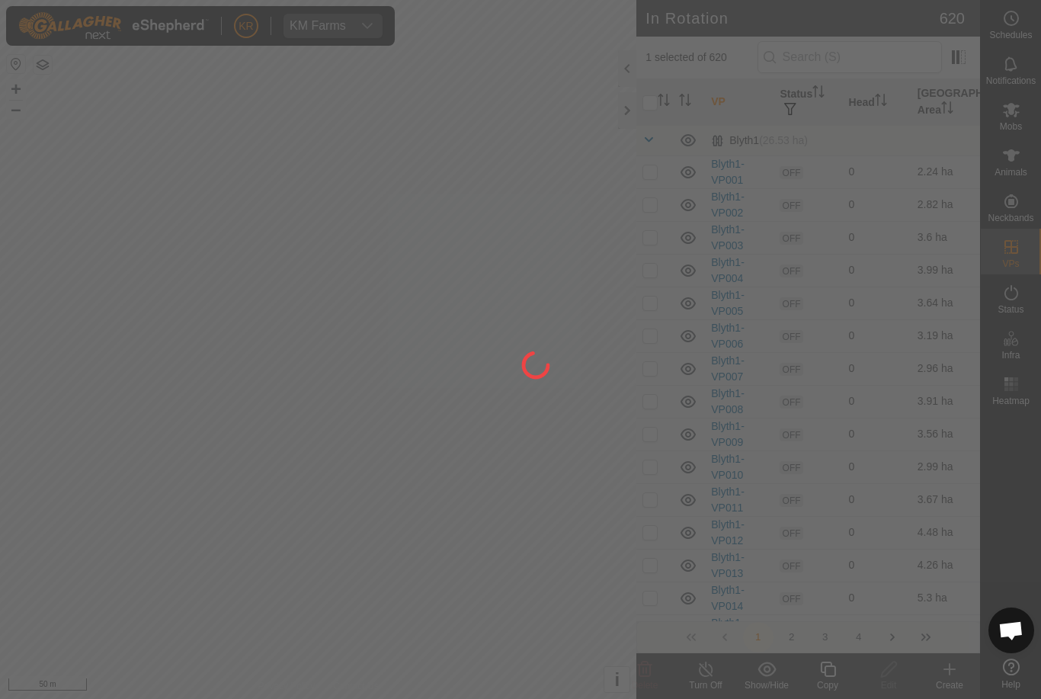
click at [917, 248] on div at bounding box center [520, 349] width 1041 height 699
click at [654, 95] on div at bounding box center [520, 349] width 1041 height 699
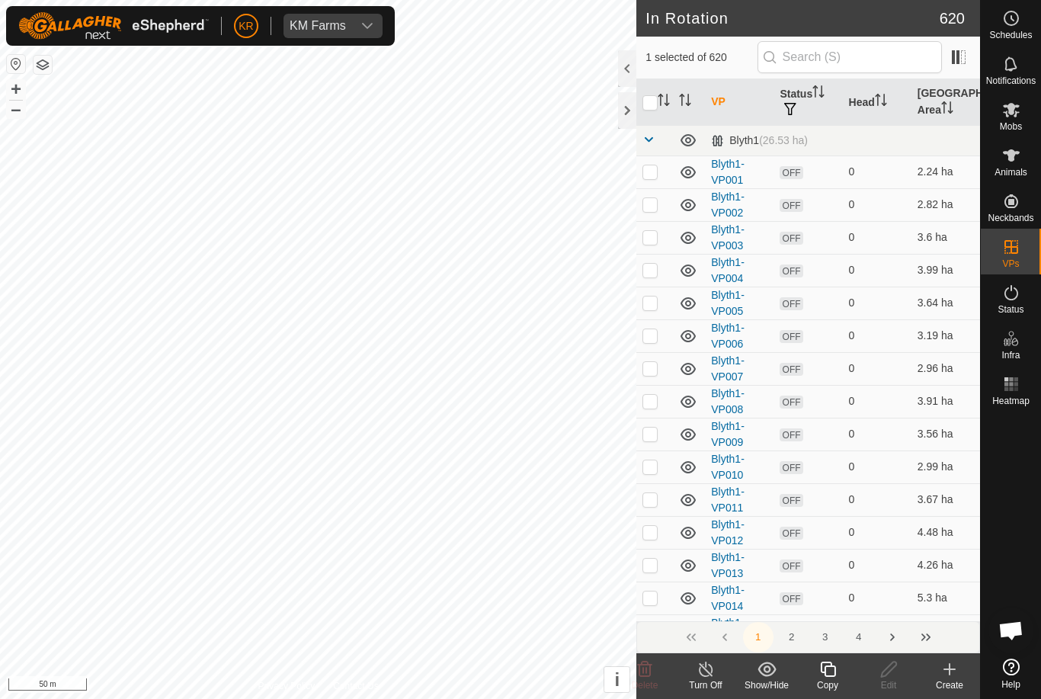
click at [654, 103] on input "checkbox" at bounding box center [649, 102] width 15 height 15
checkbox input "true"
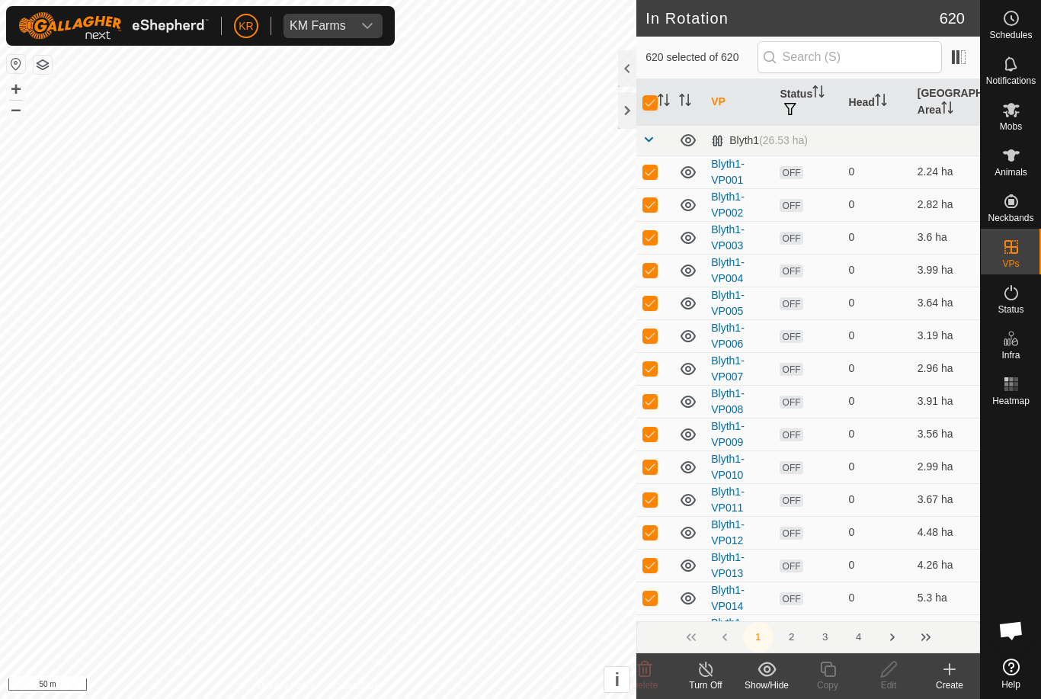
checkbox input "true"
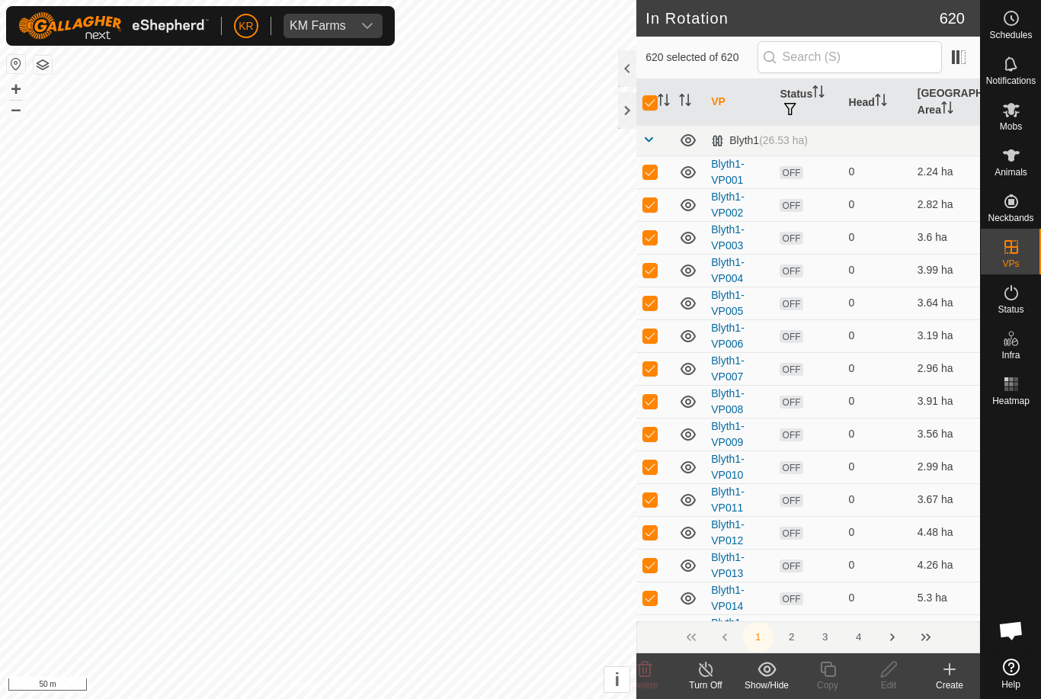
checkbox input "true"
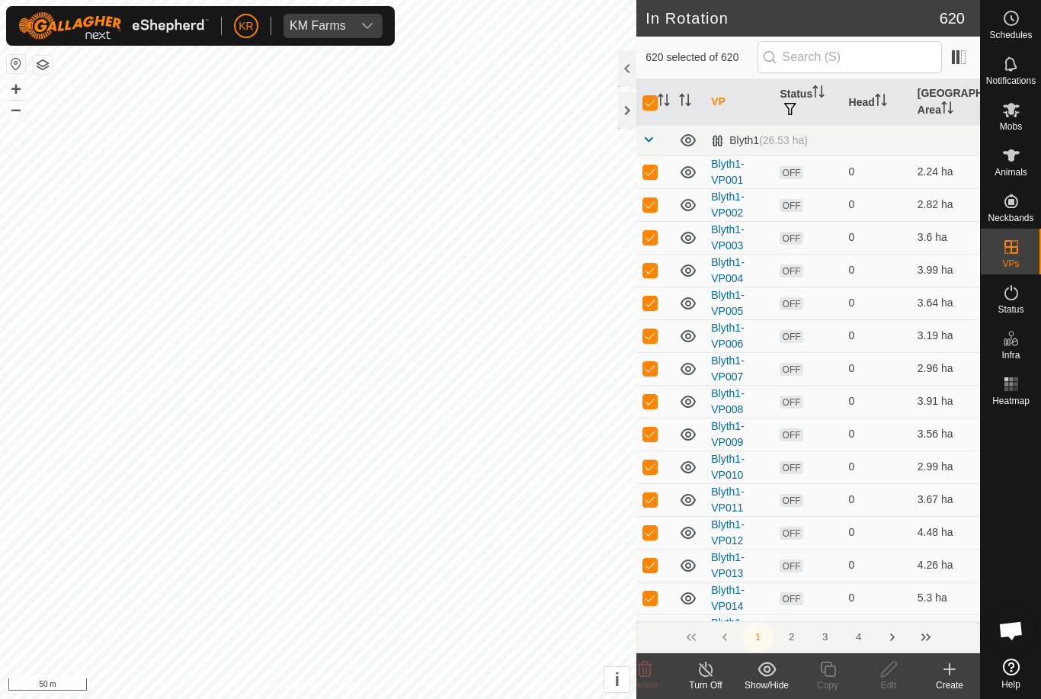
checkbox input "true"
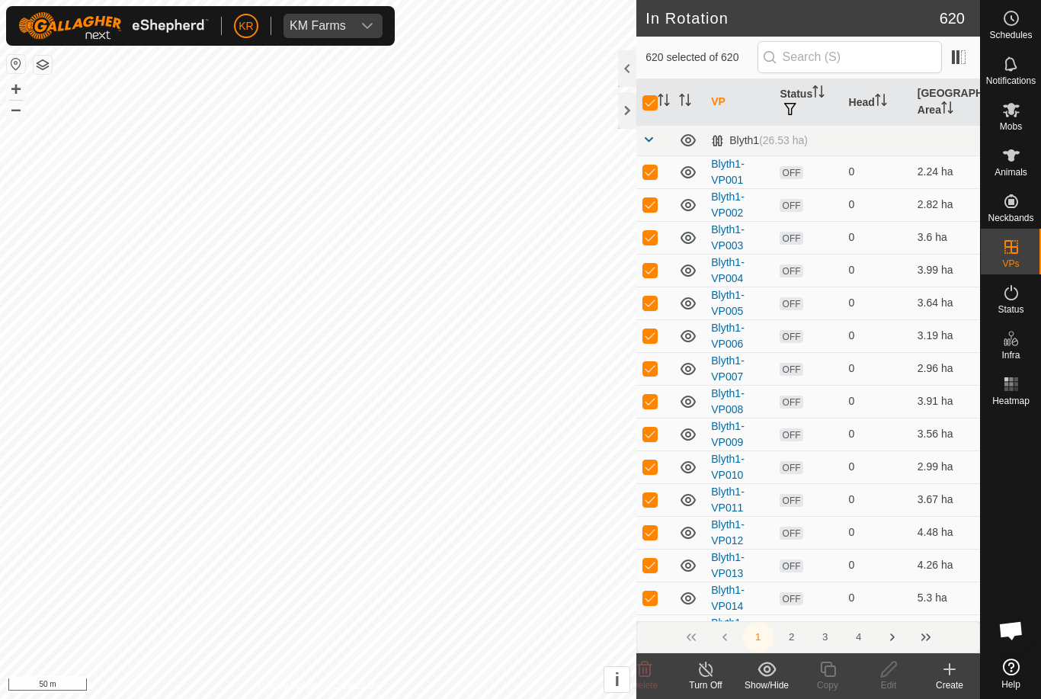
checkbox input "true"
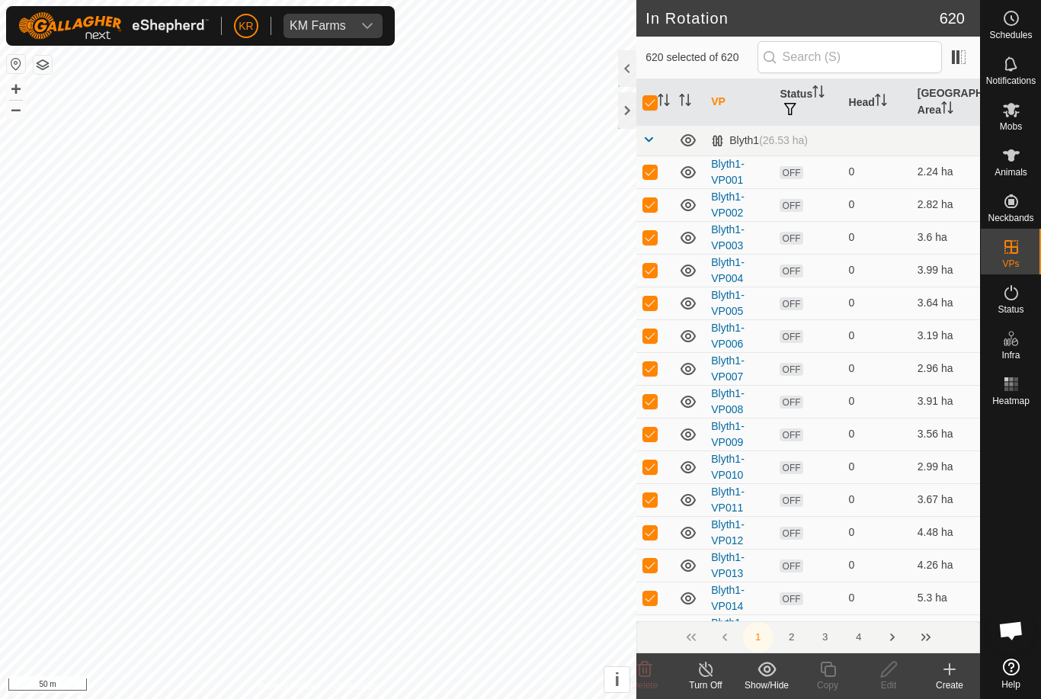
checkbox input "true"
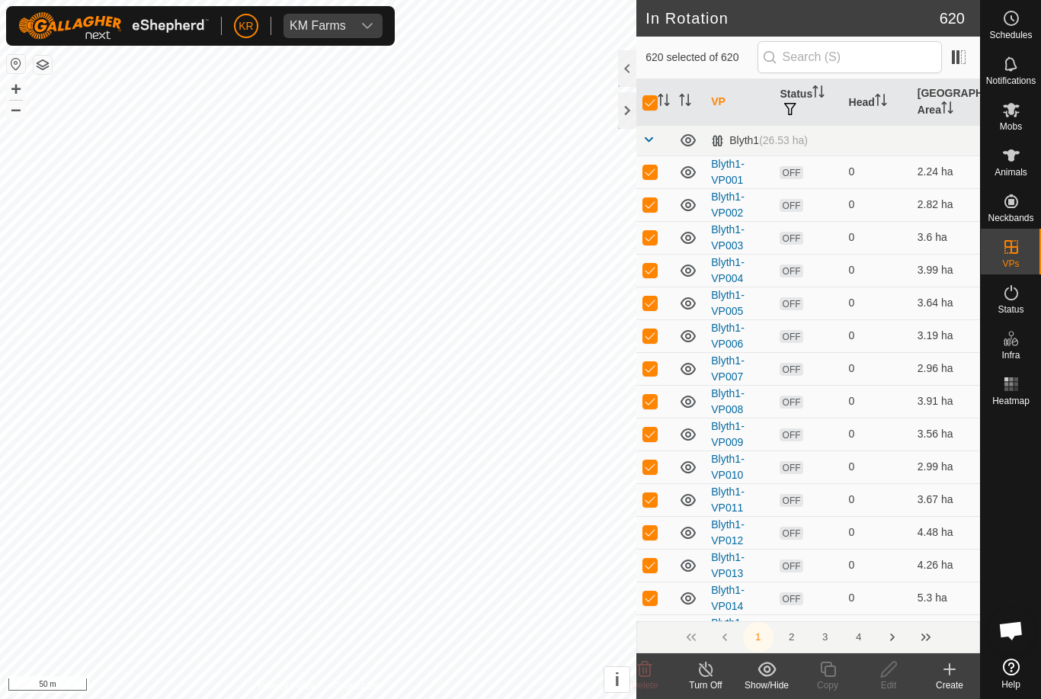
checkbox input "true"
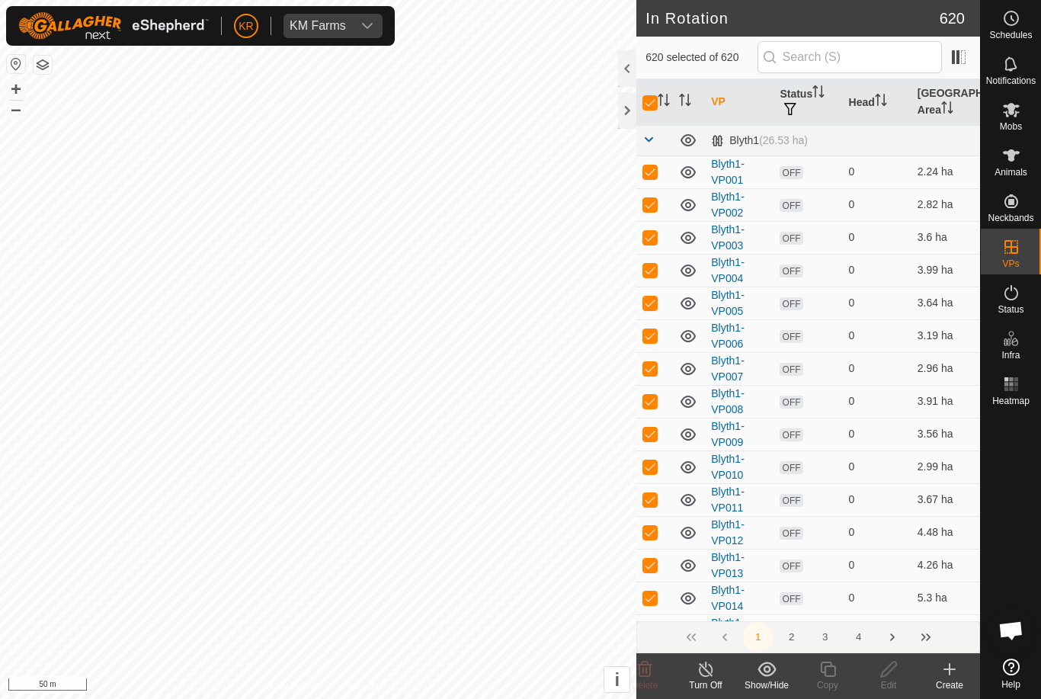
checkbox input "true"
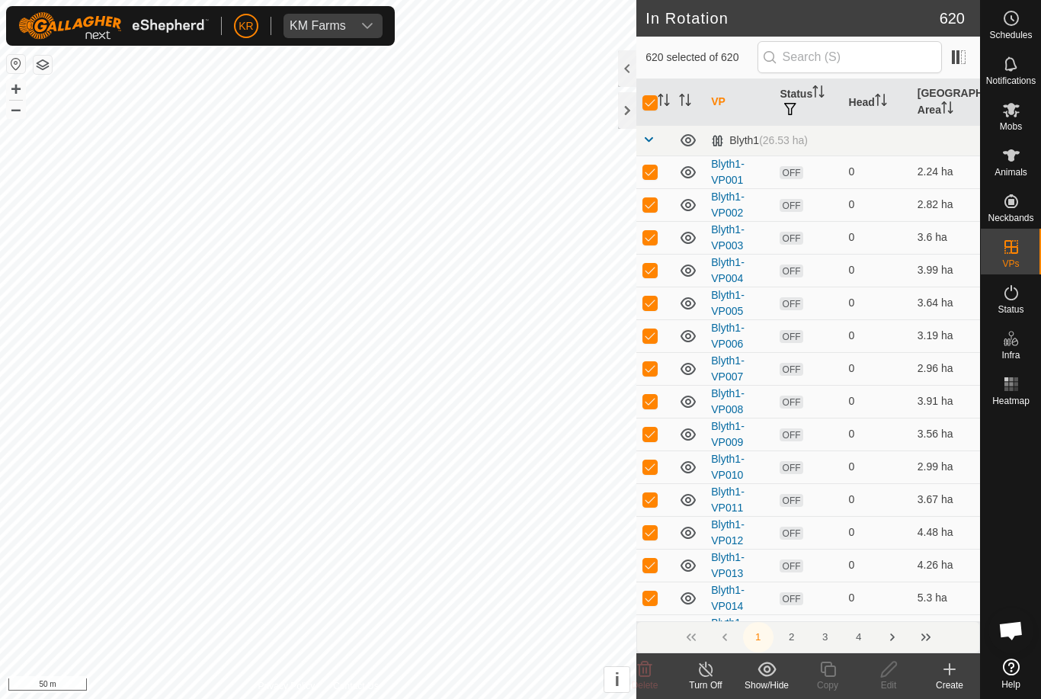
checkbox input "true"
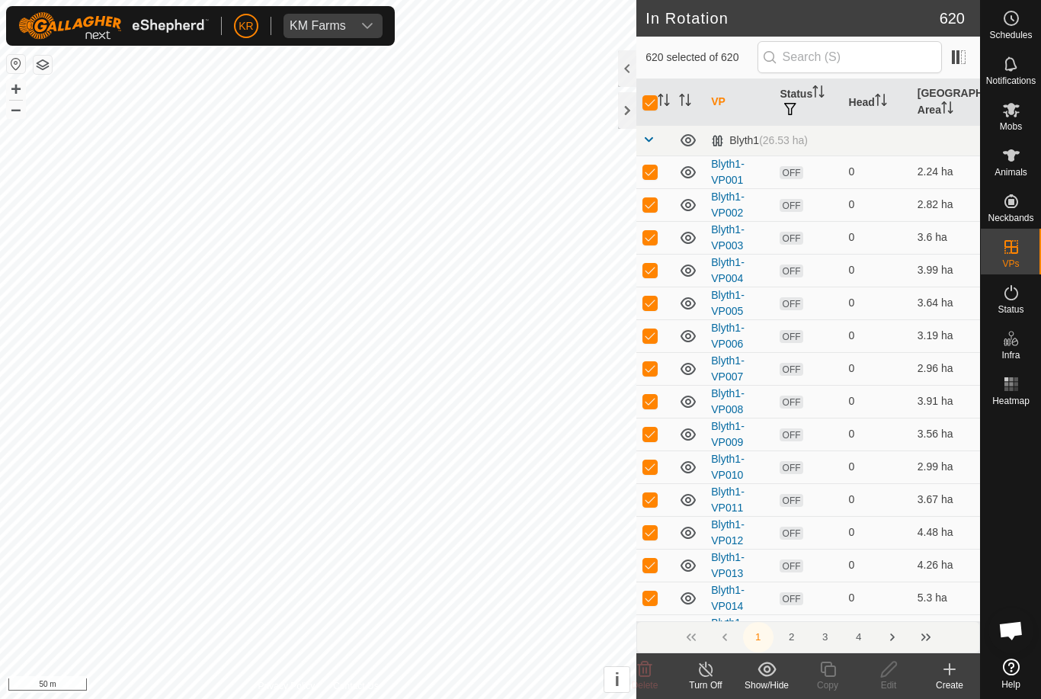
checkbox input "true"
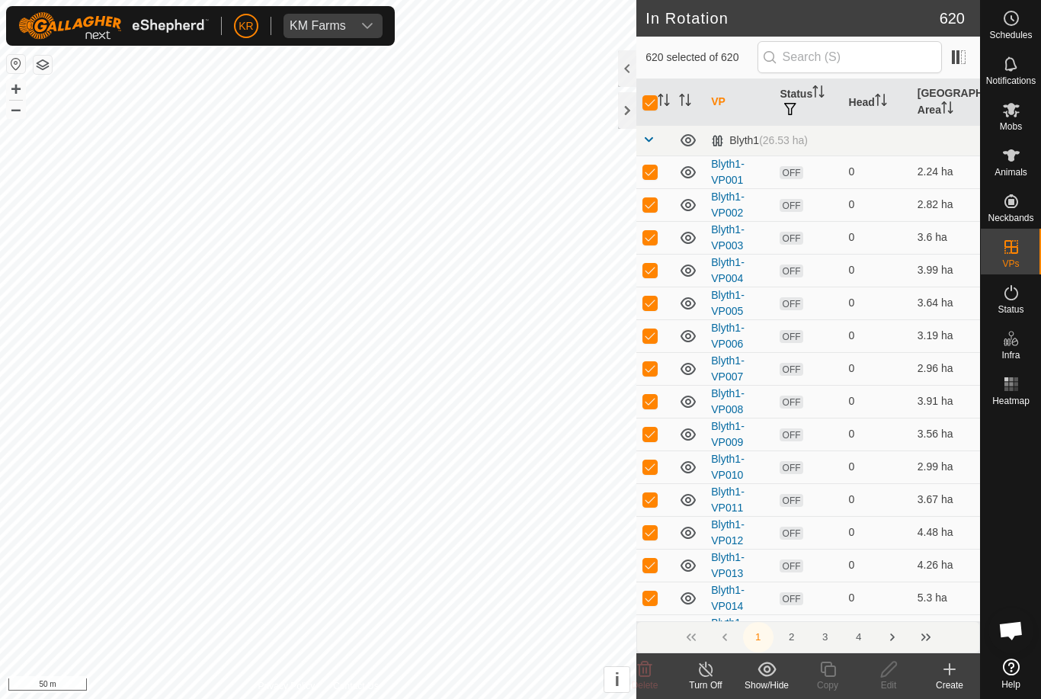
checkbox input "true"
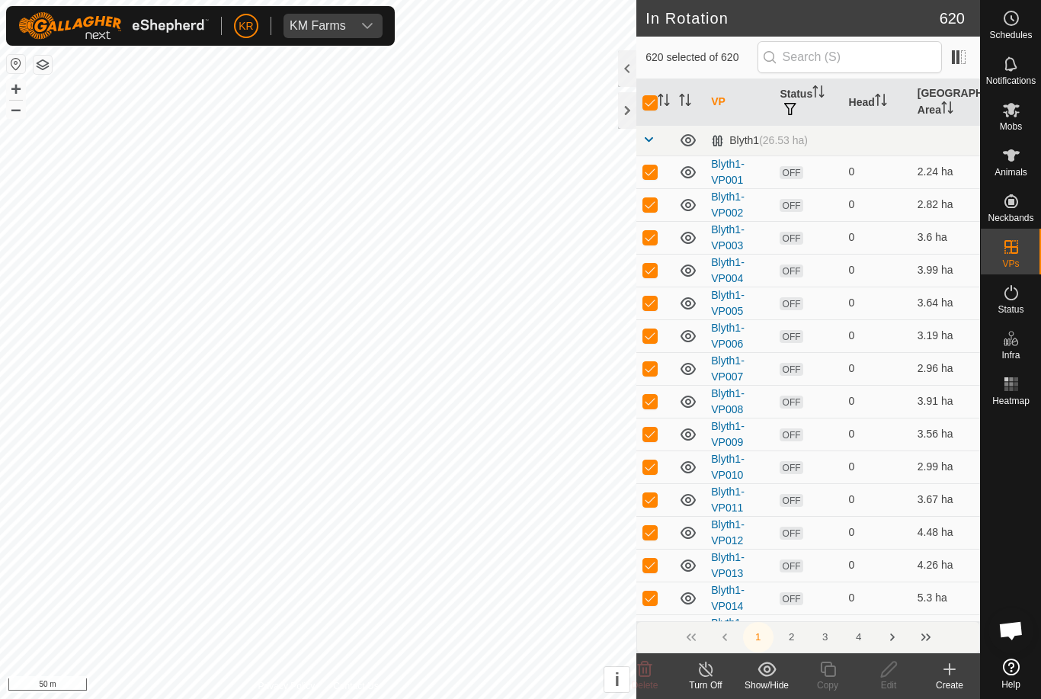
checkbox input "true"
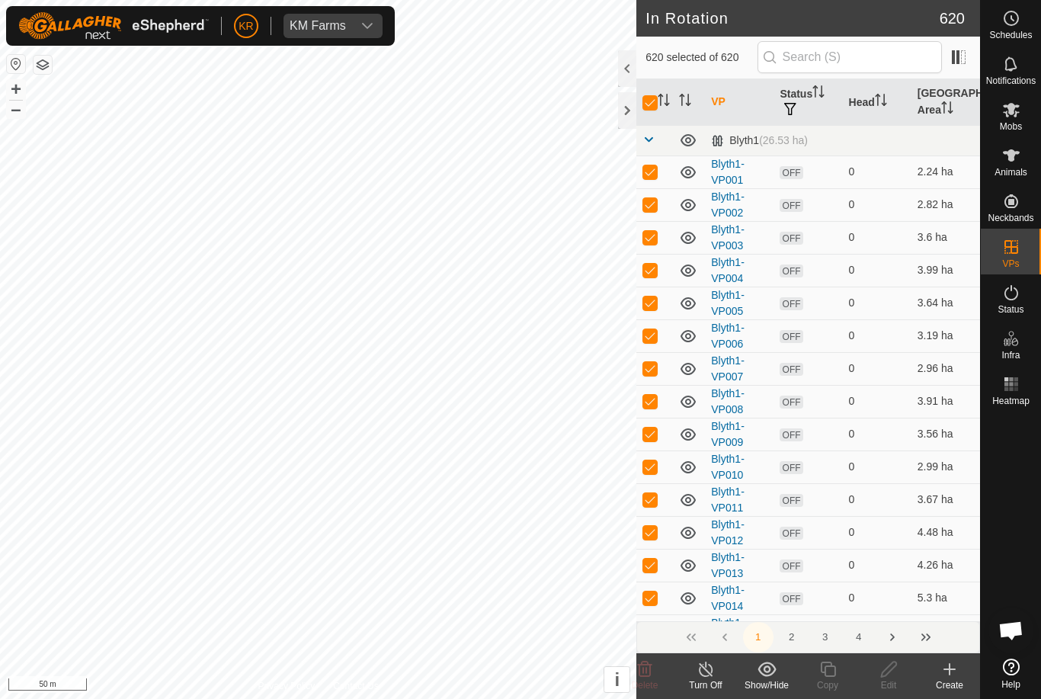
checkbox input "true"
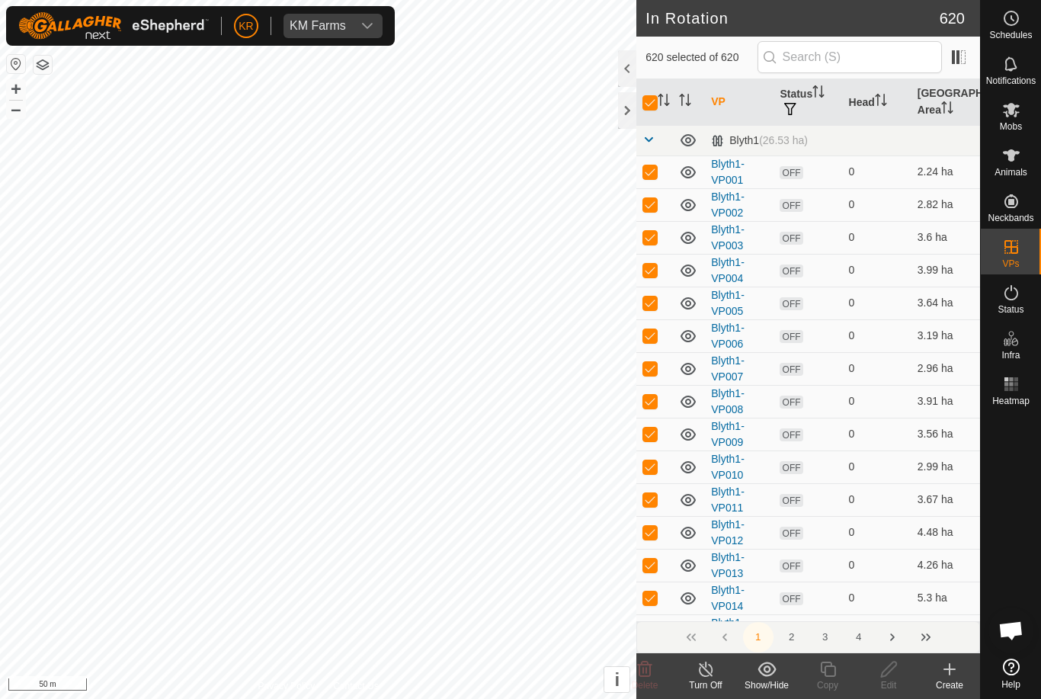
checkbox input "true"
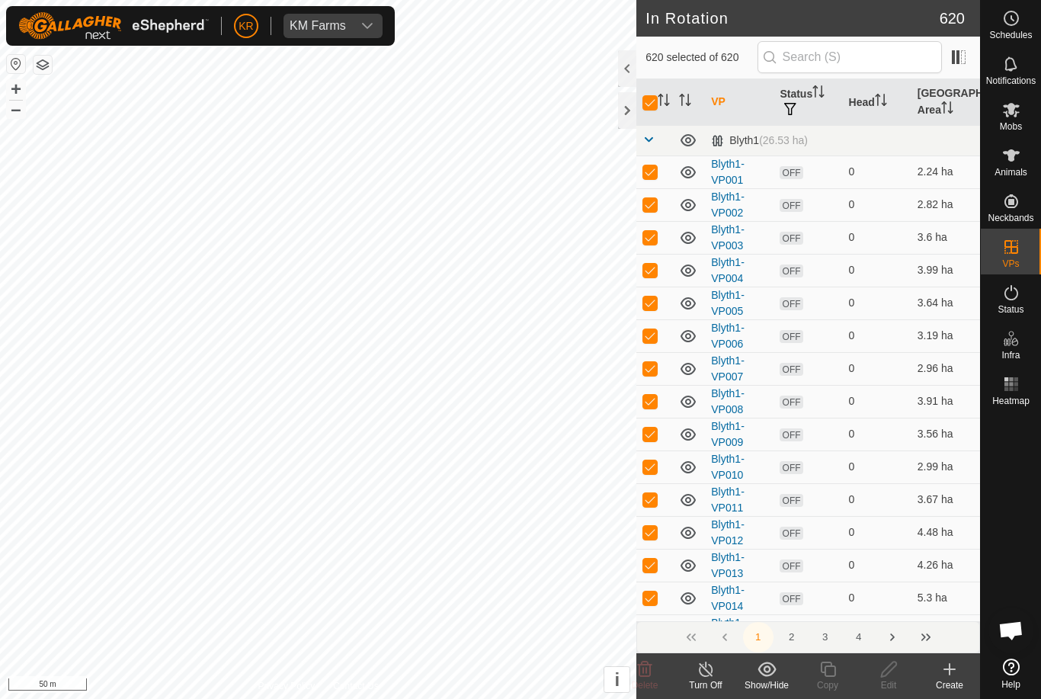
checkbox input "true"
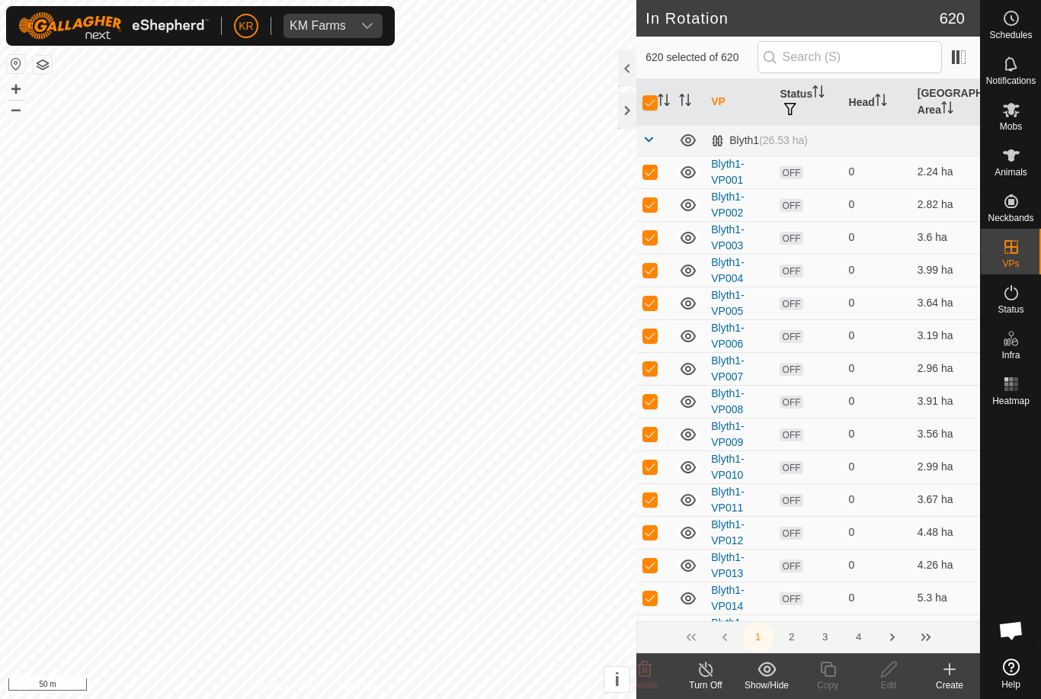
checkbox input "true"
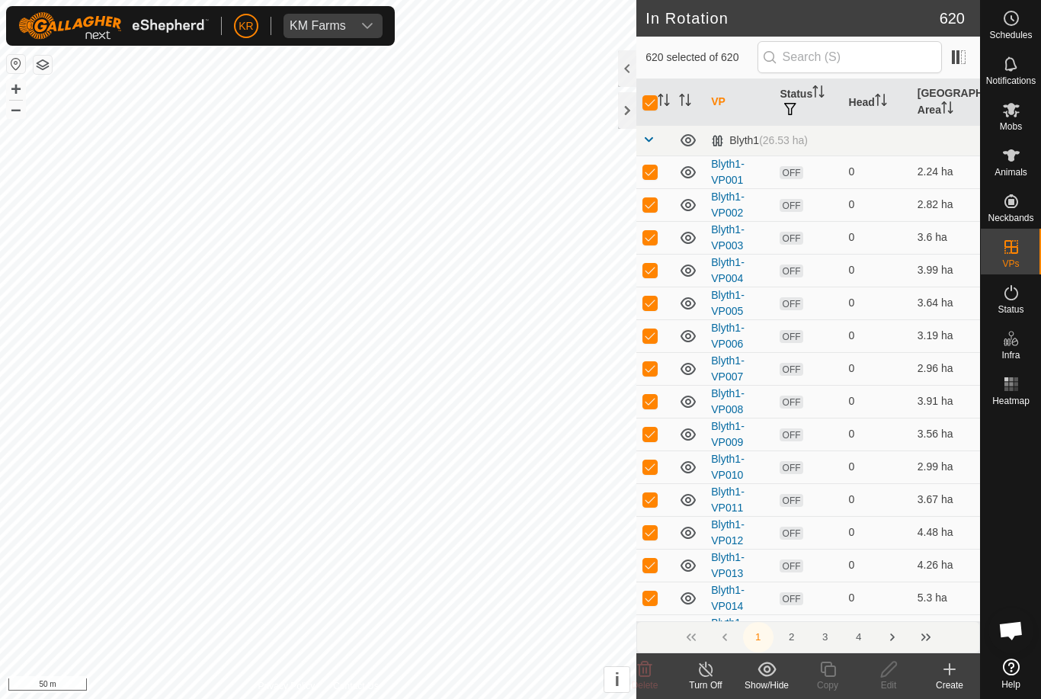
checkbox input "true"
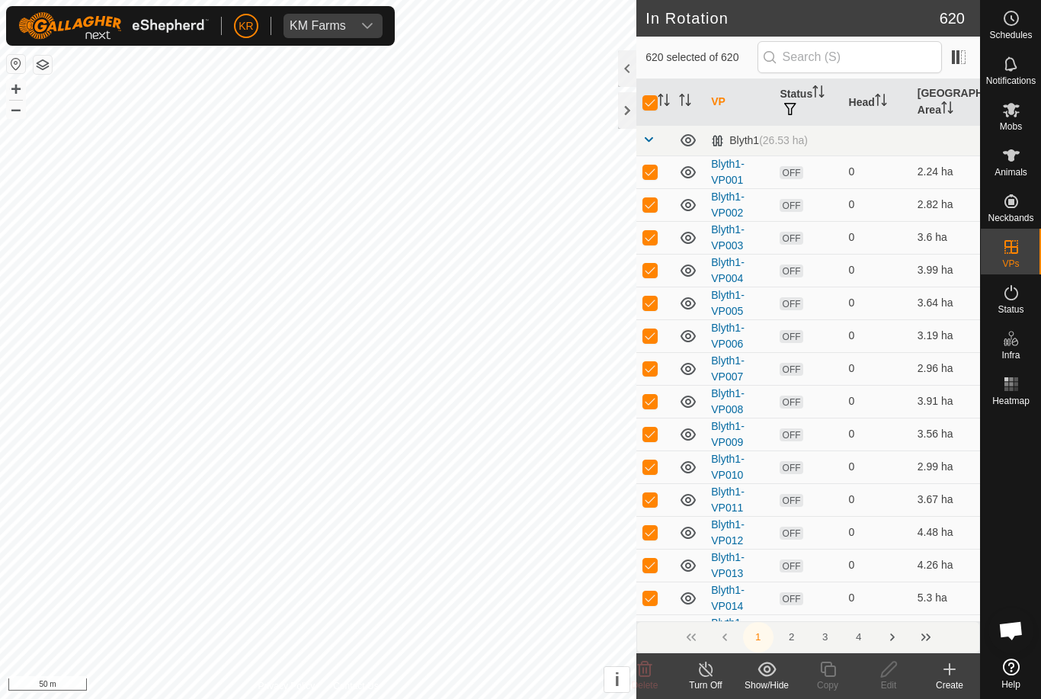
checkbox input "true"
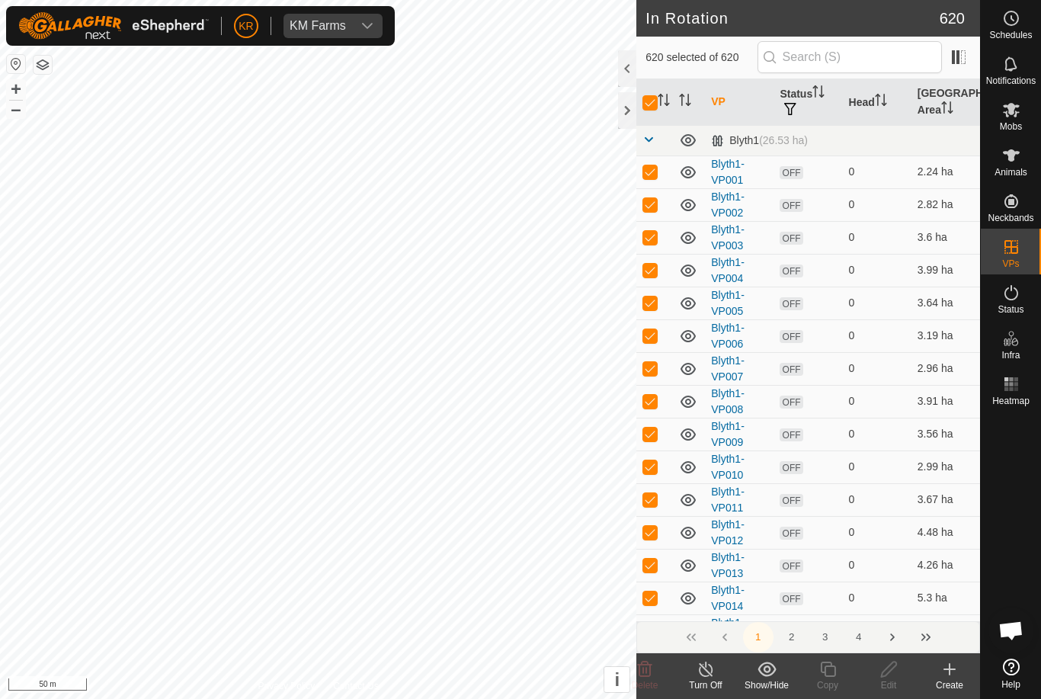
checkbox input "true"
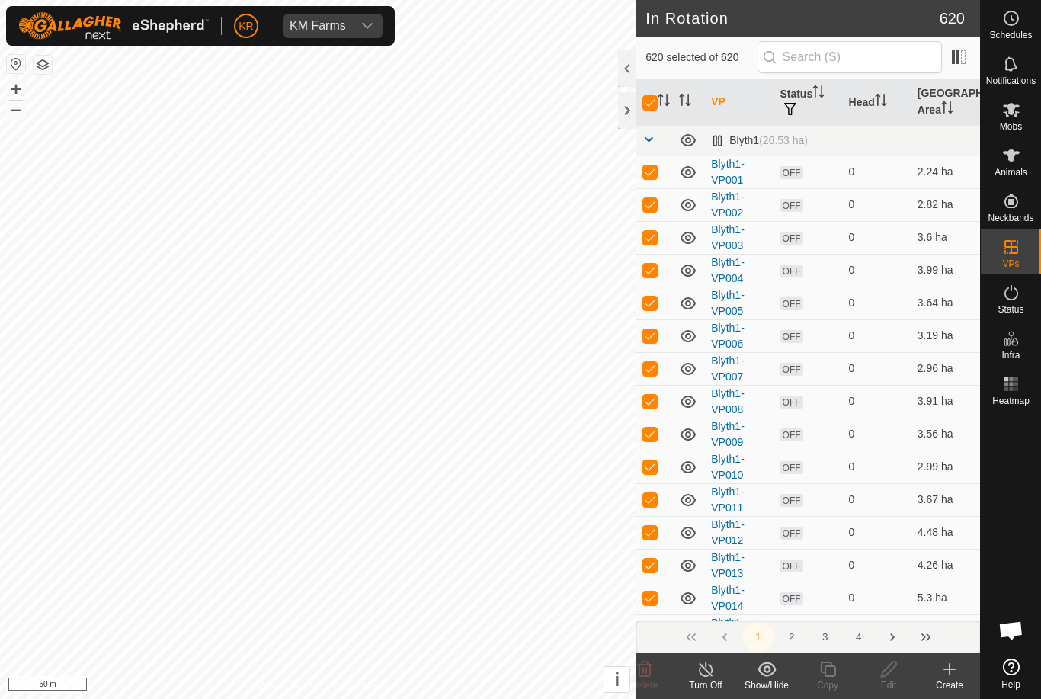
checkbox input "true"
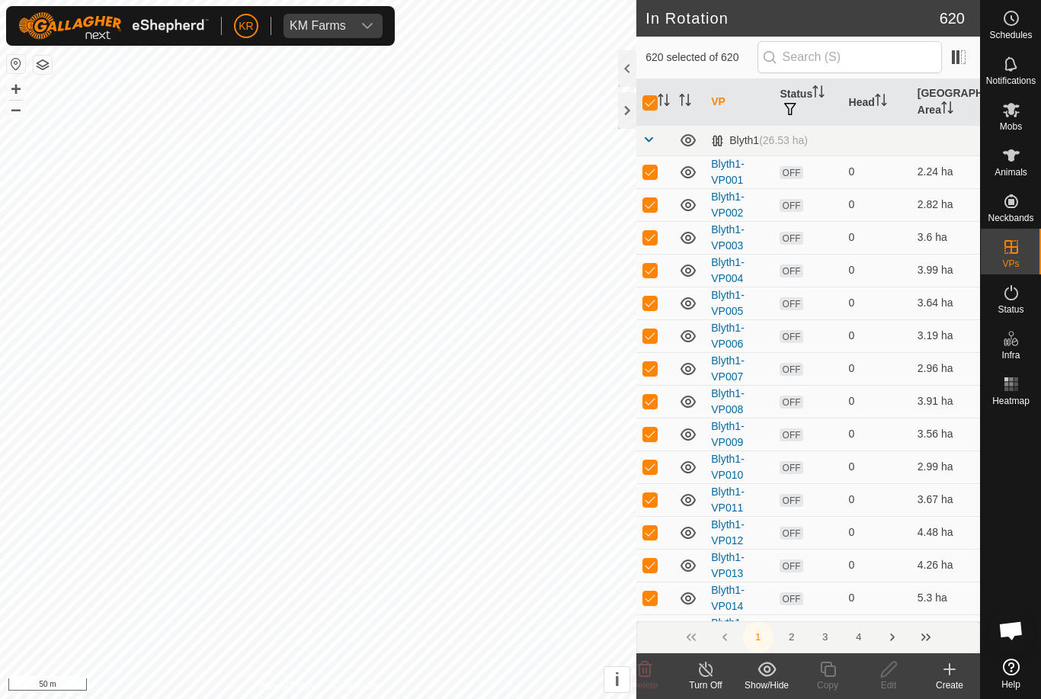
checkbox input "true"
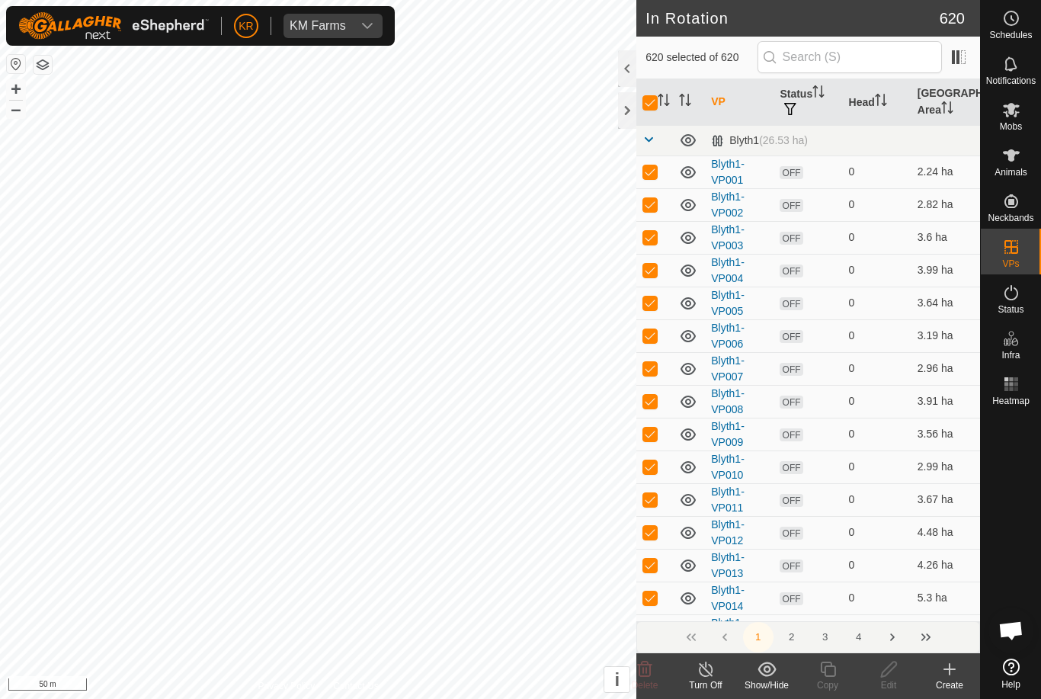
checkbox input "true"
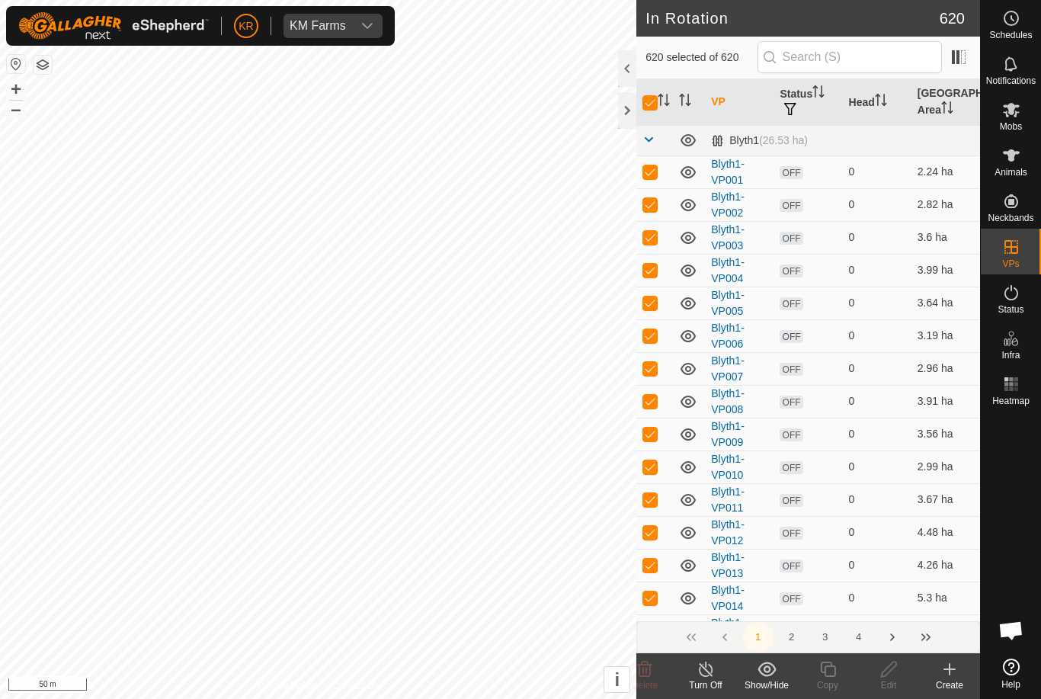
checkbox input "true"
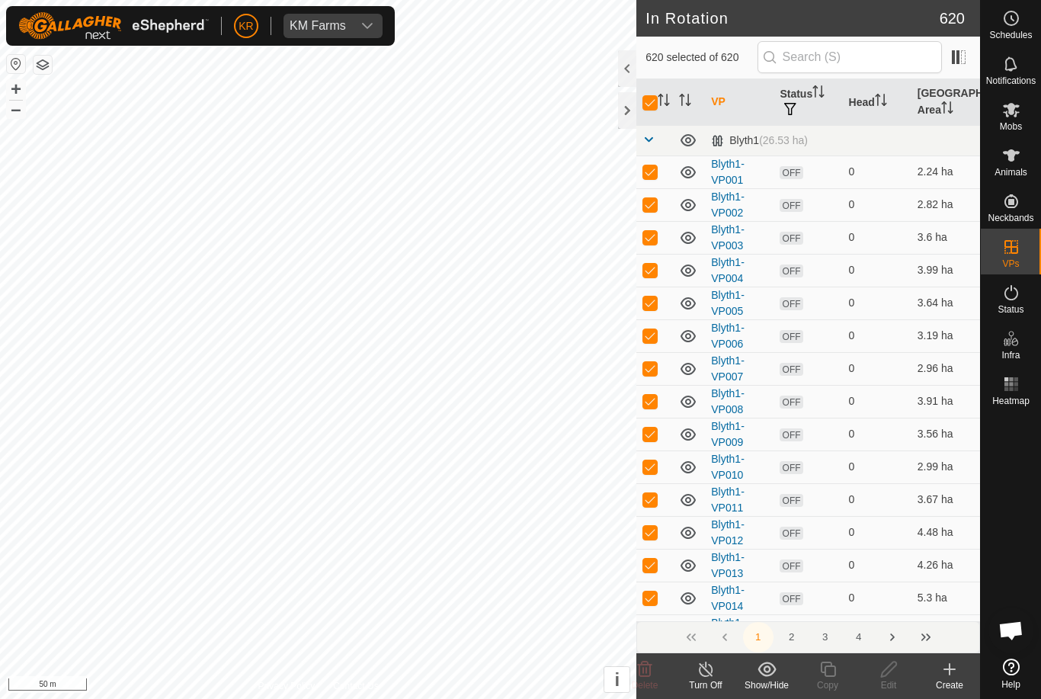
checkbox input "true"
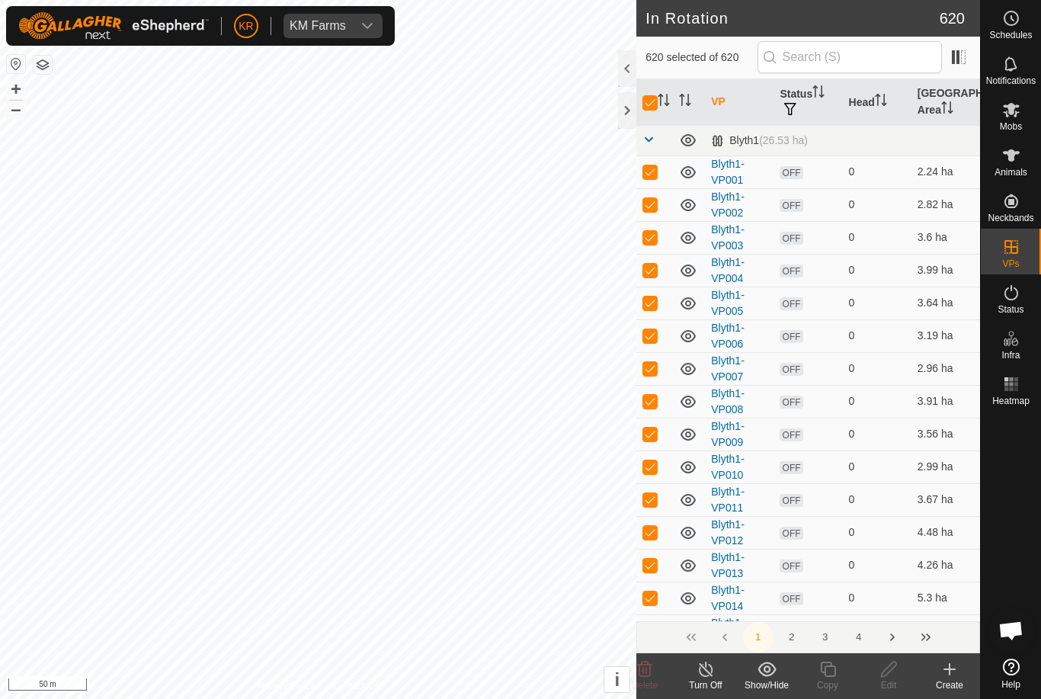
checkbox input "true"
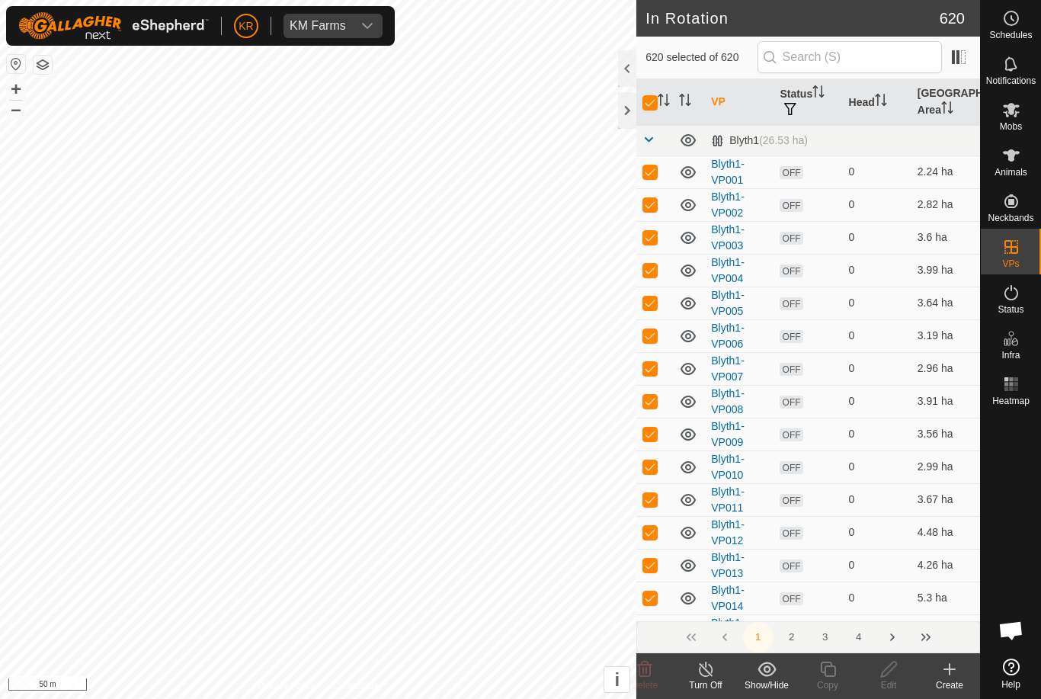
checkbox input "true"
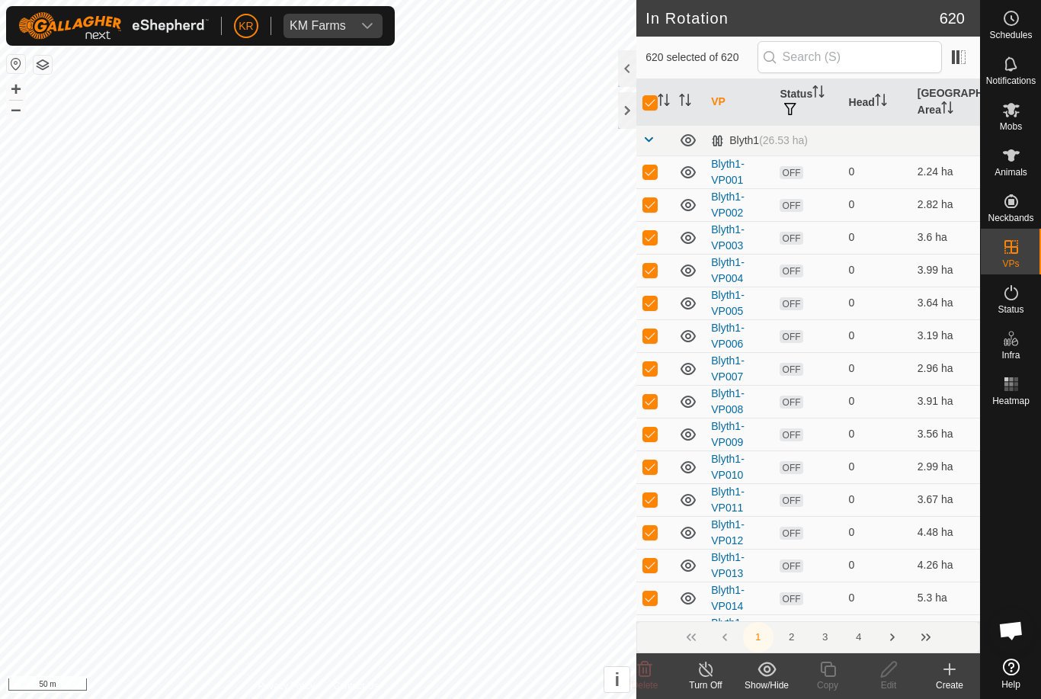
checkbox input "true"
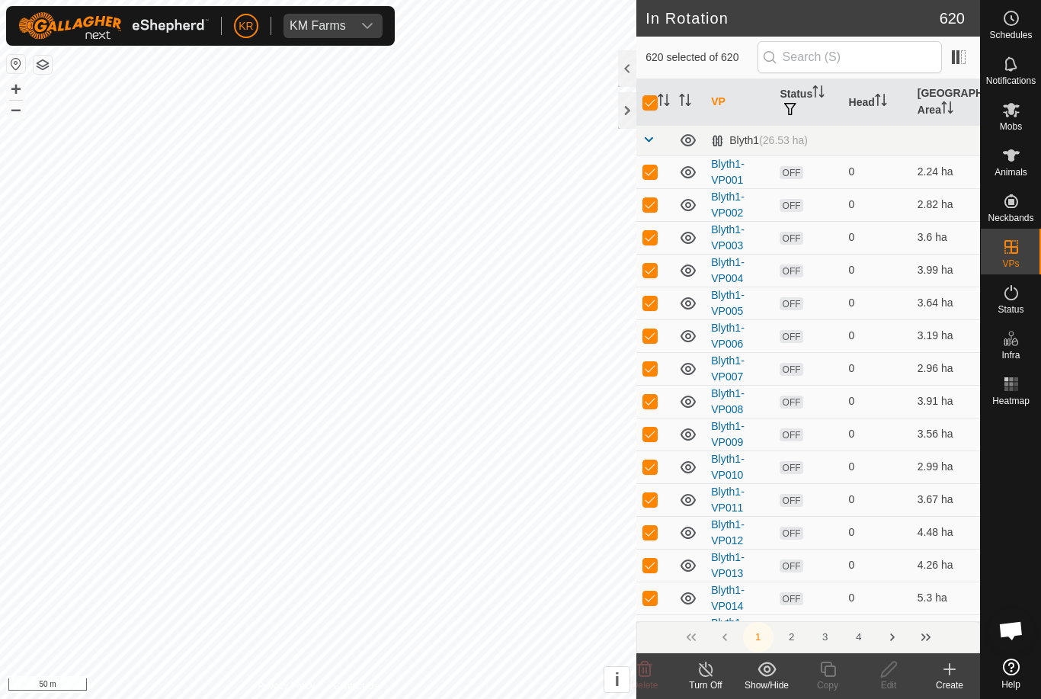
checkbox input "true"
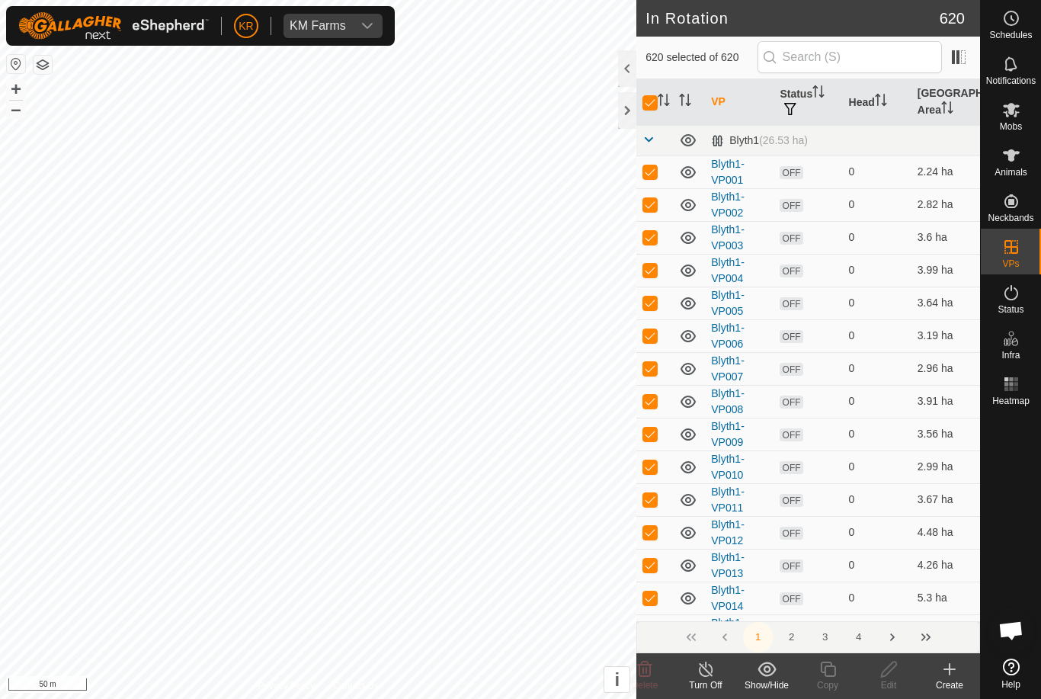
checkbox input "true"
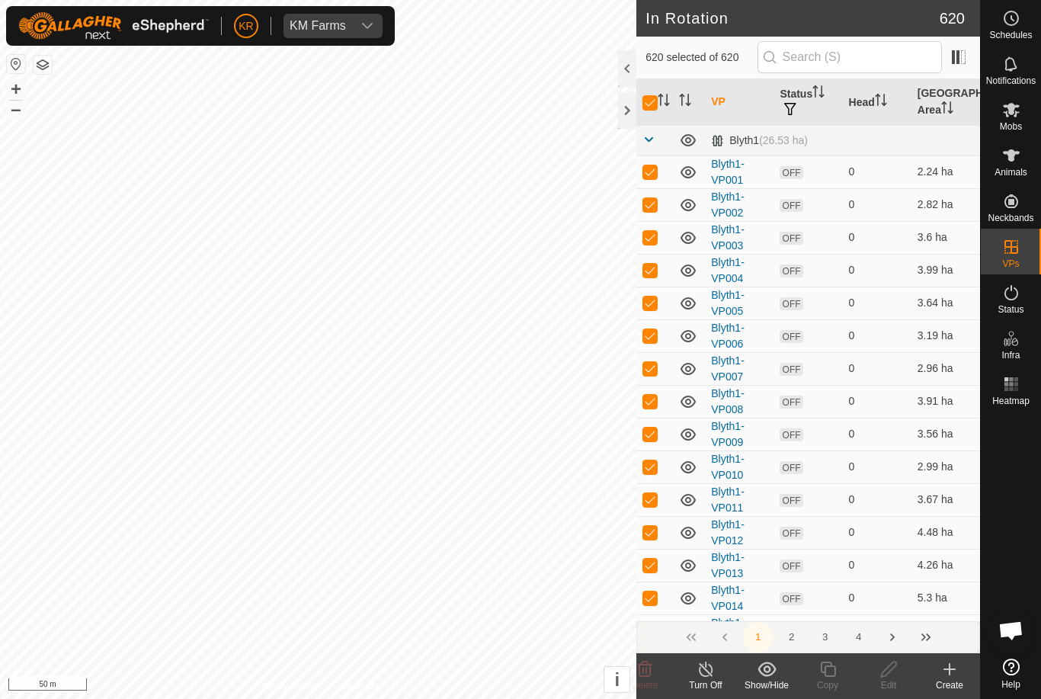
checkbox input "true"
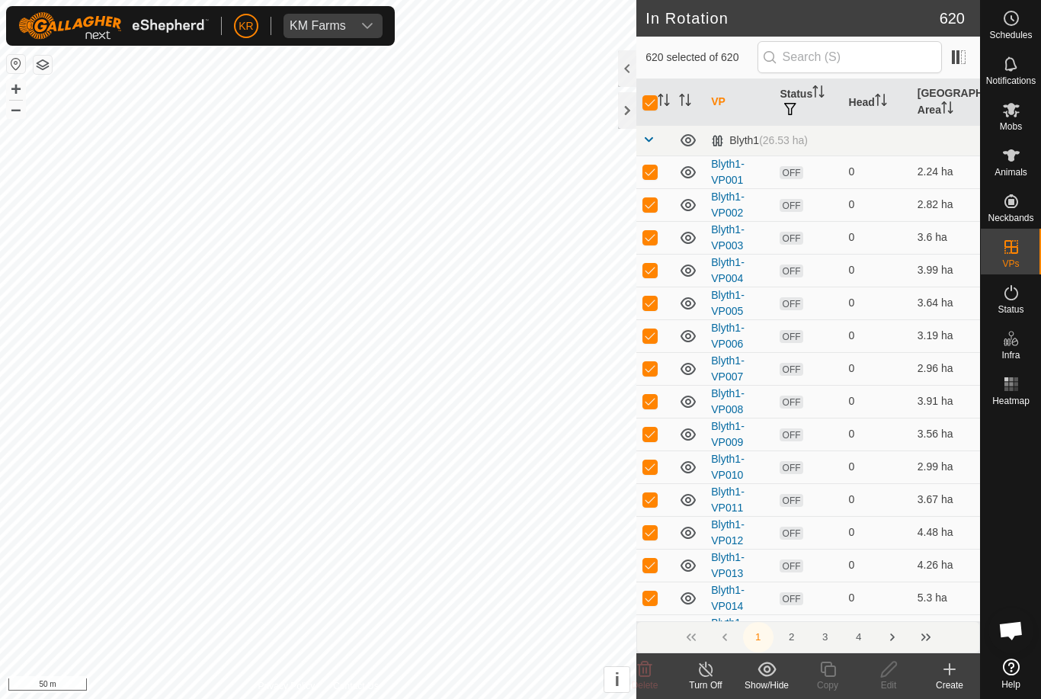
checkbox input "true"
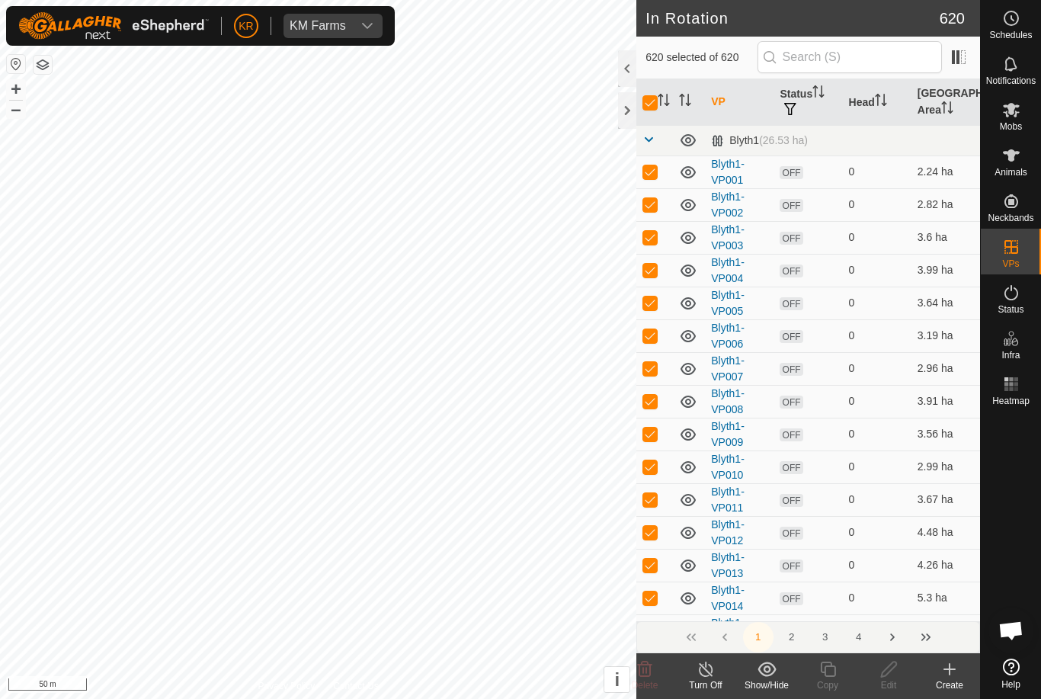
checkbox input "true"
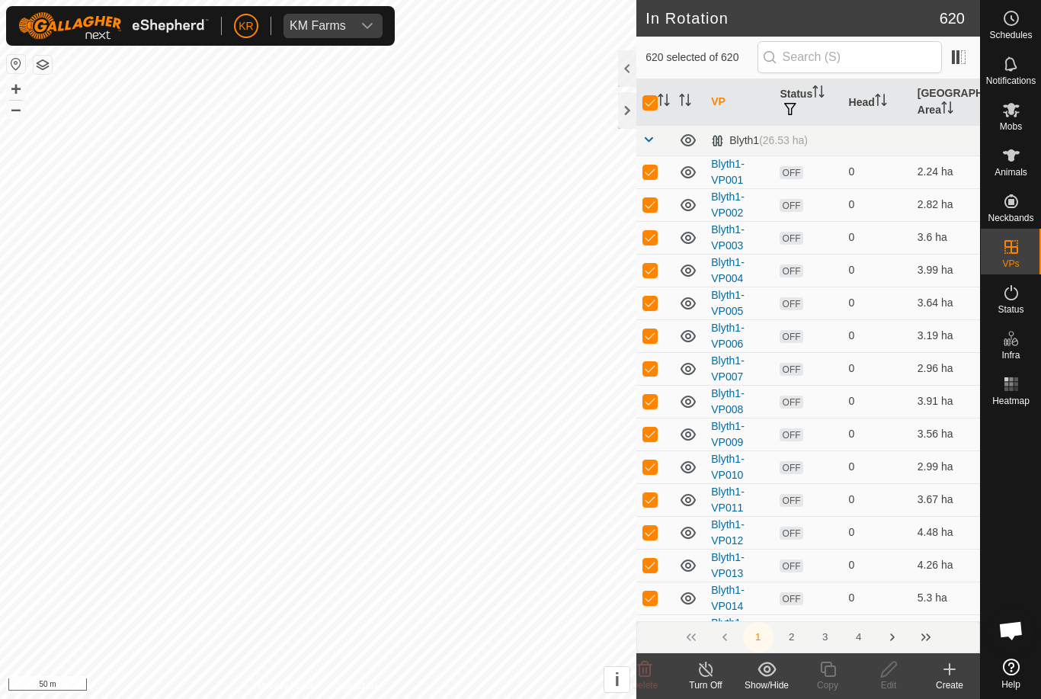
checkbox input "true"
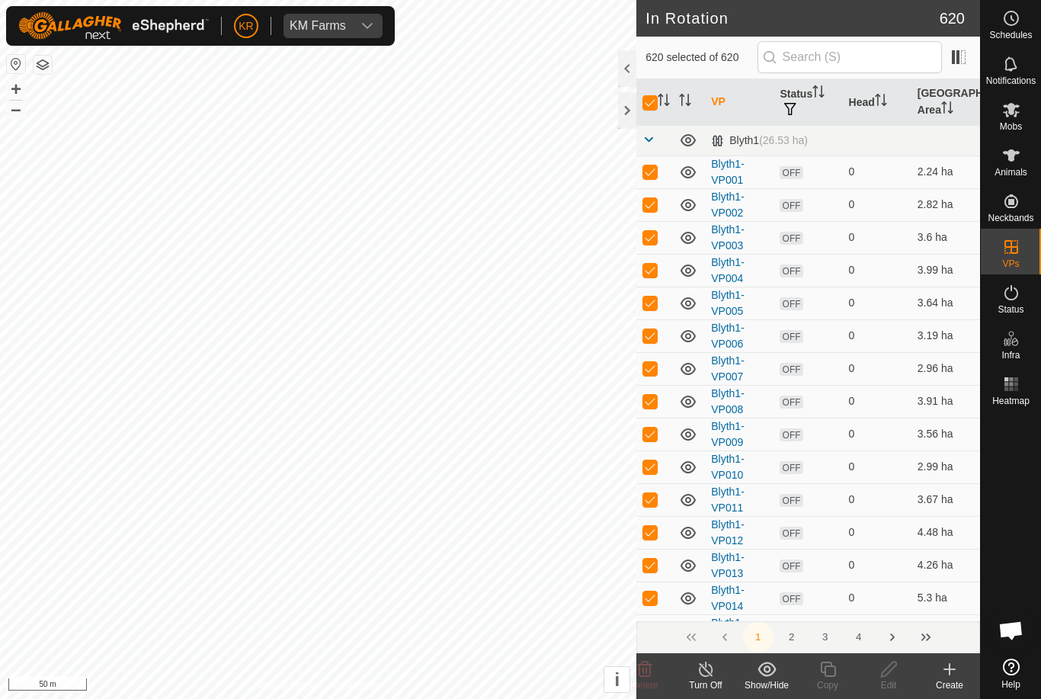
checkbox input "true"
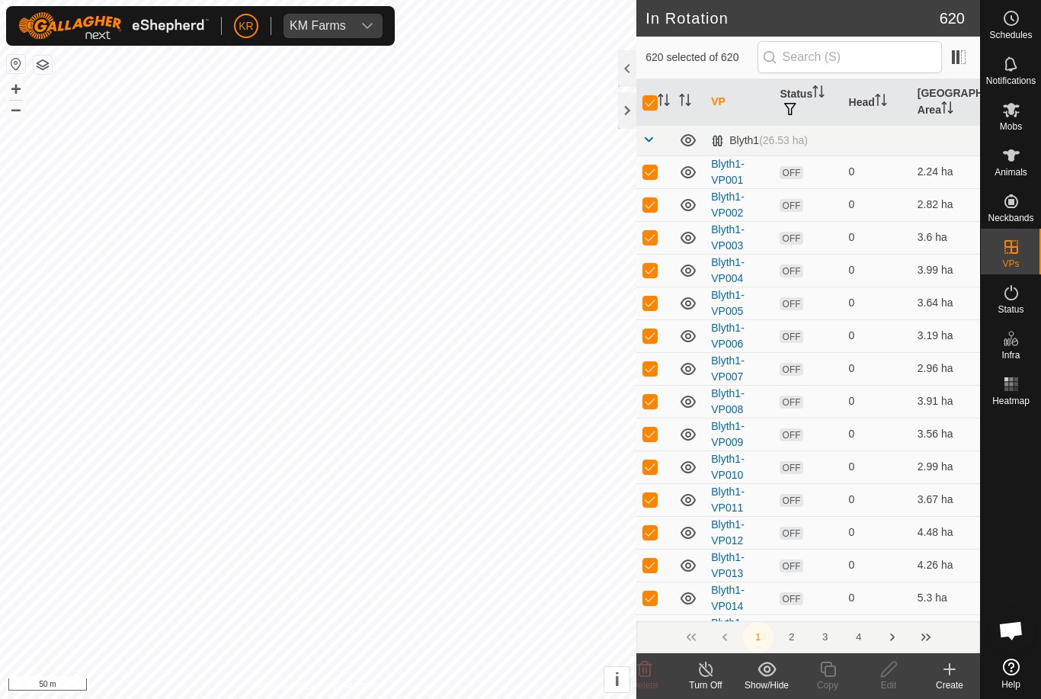
checkbox input "true"
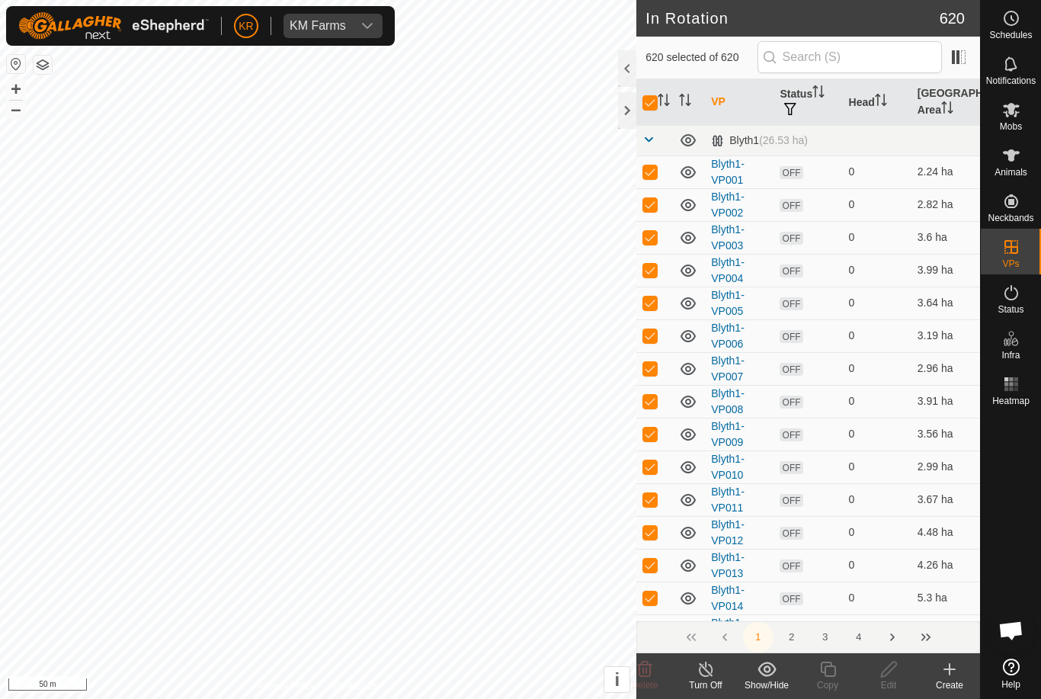
checkbox input "true"
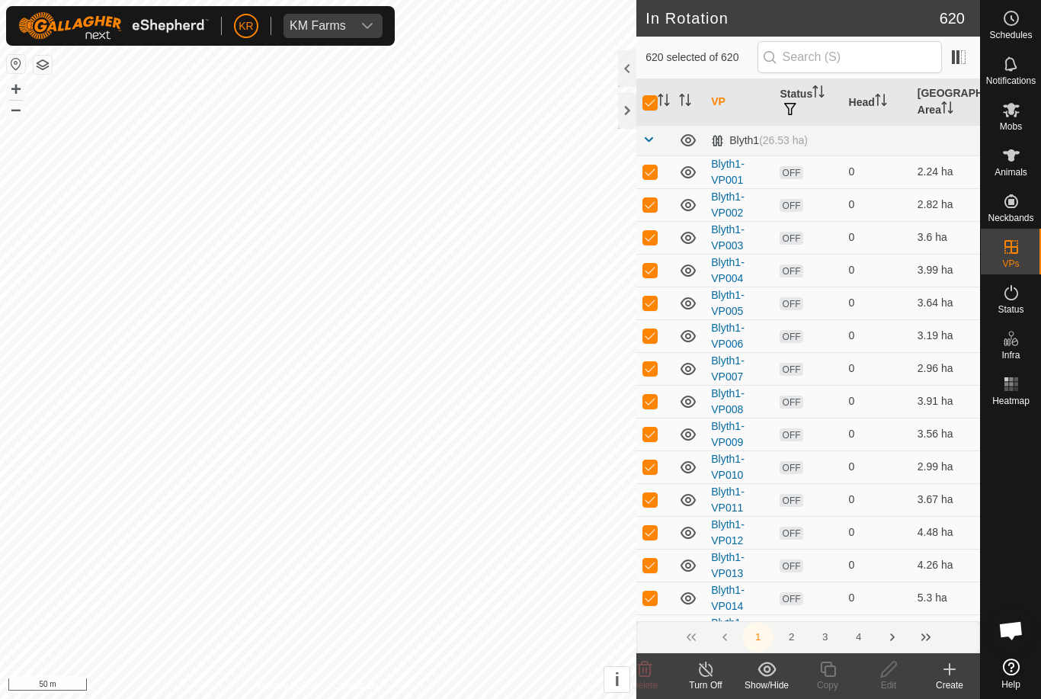
checkbox input "true"
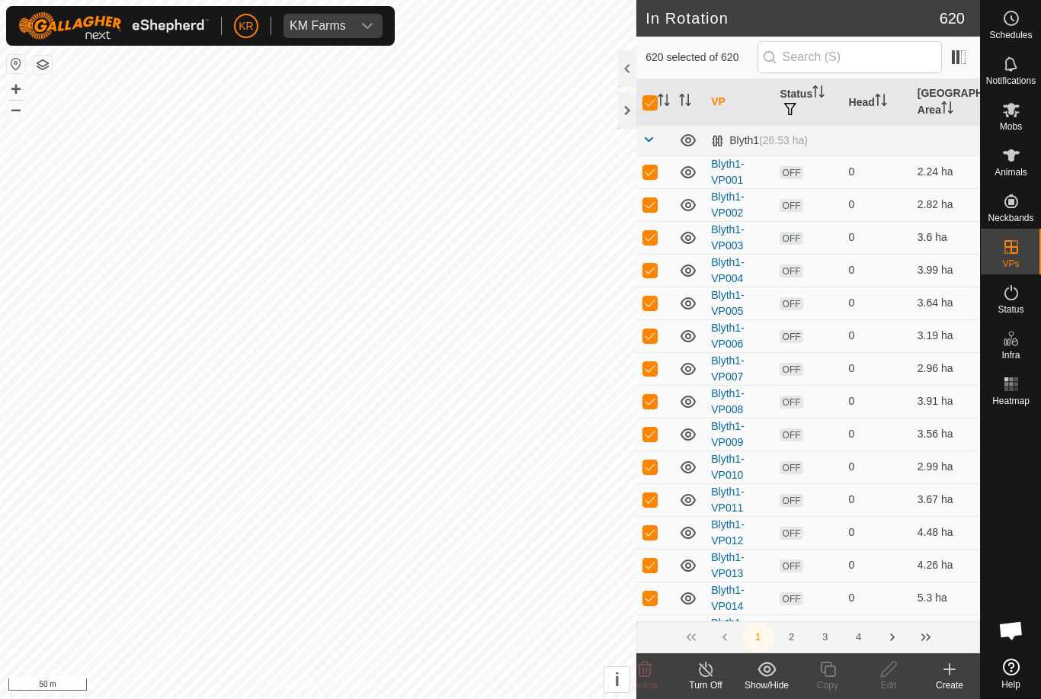
checkbox input "true"
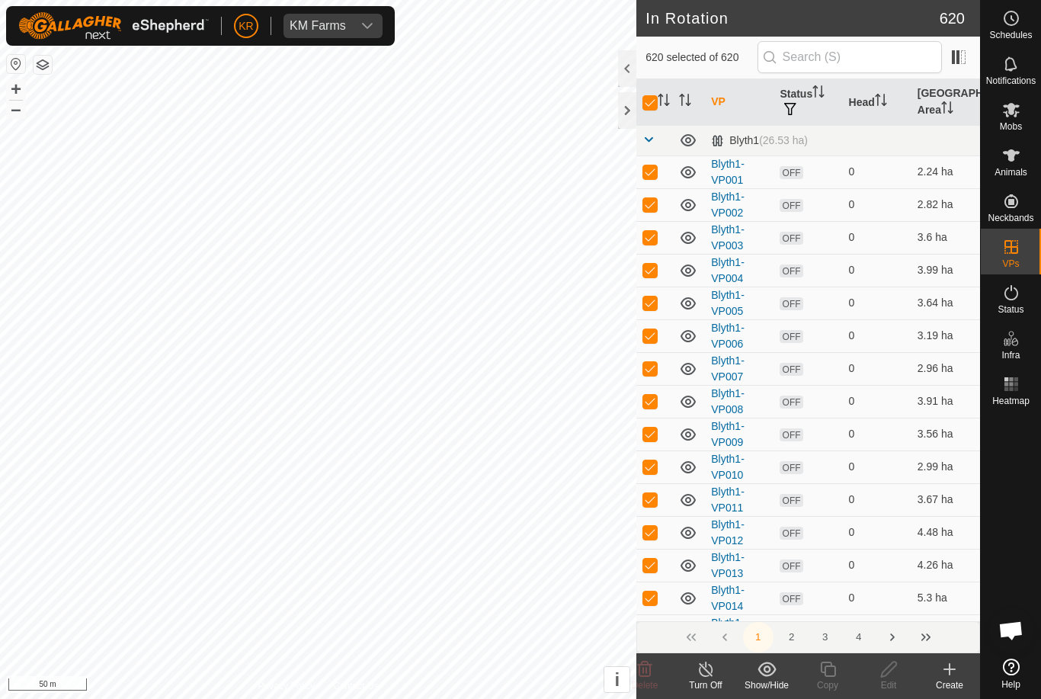
checkbox input "true"
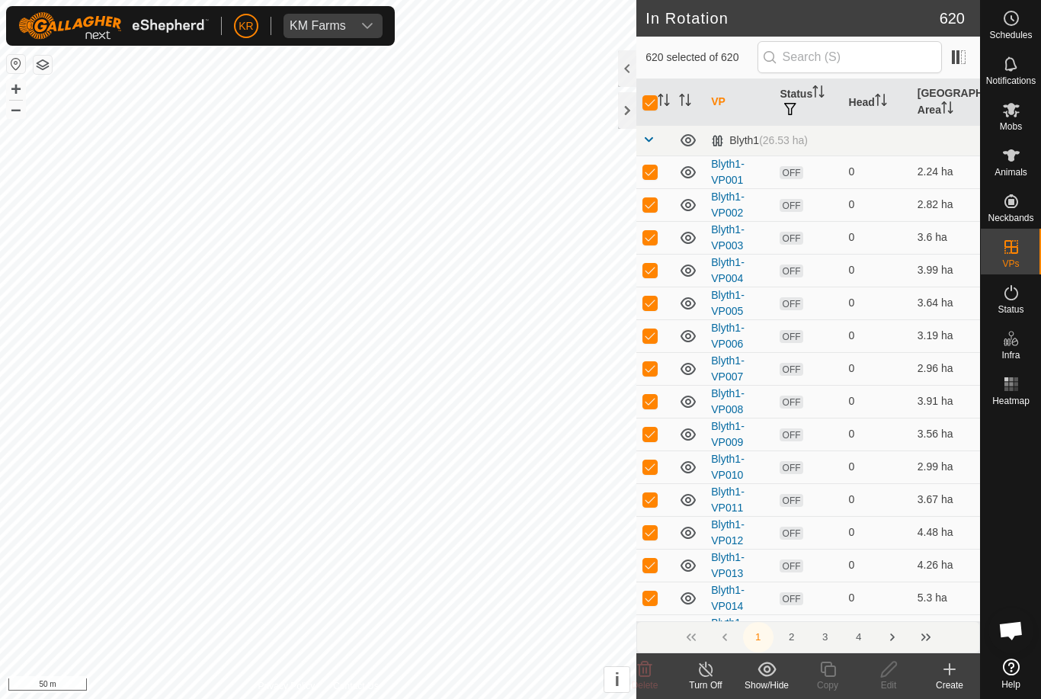
checkbox input "true"
click at [651, 95] on input "checkbox" at bounding box center [649, 102] width 15 height 15
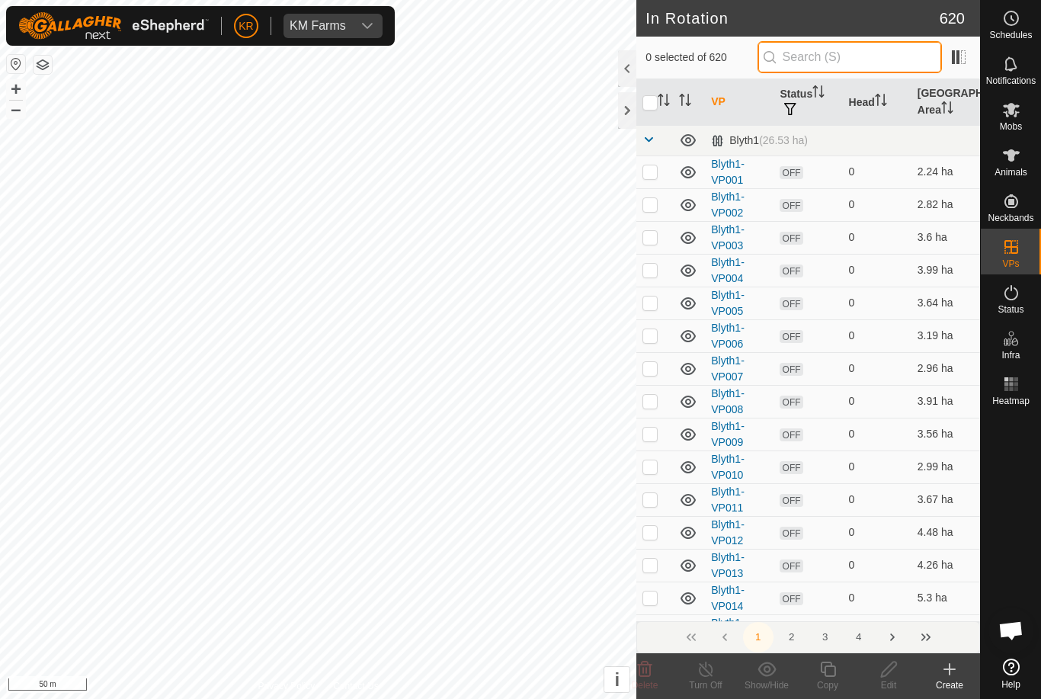
click at [869, 59] on input "text" at bounding box center [849, 57] width 184 height 32
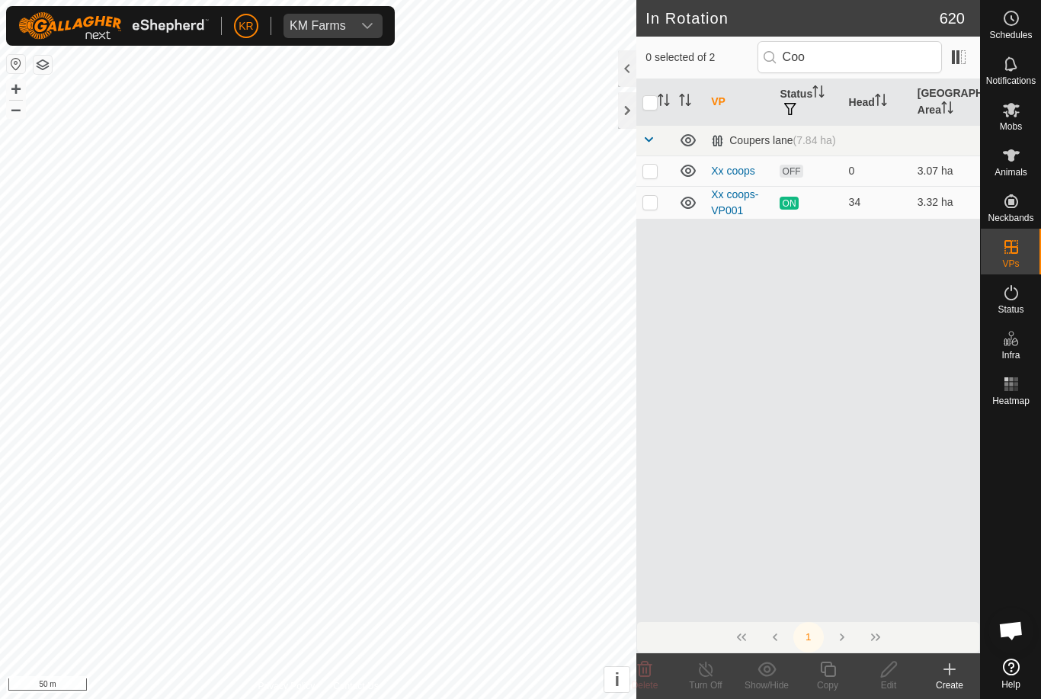
click at [649, 166] on p-checkbox at bounding box center [649, 171] width 15 height 12
click at [894, 670] on icon at bounding box center [888, 669] width 19 height 18
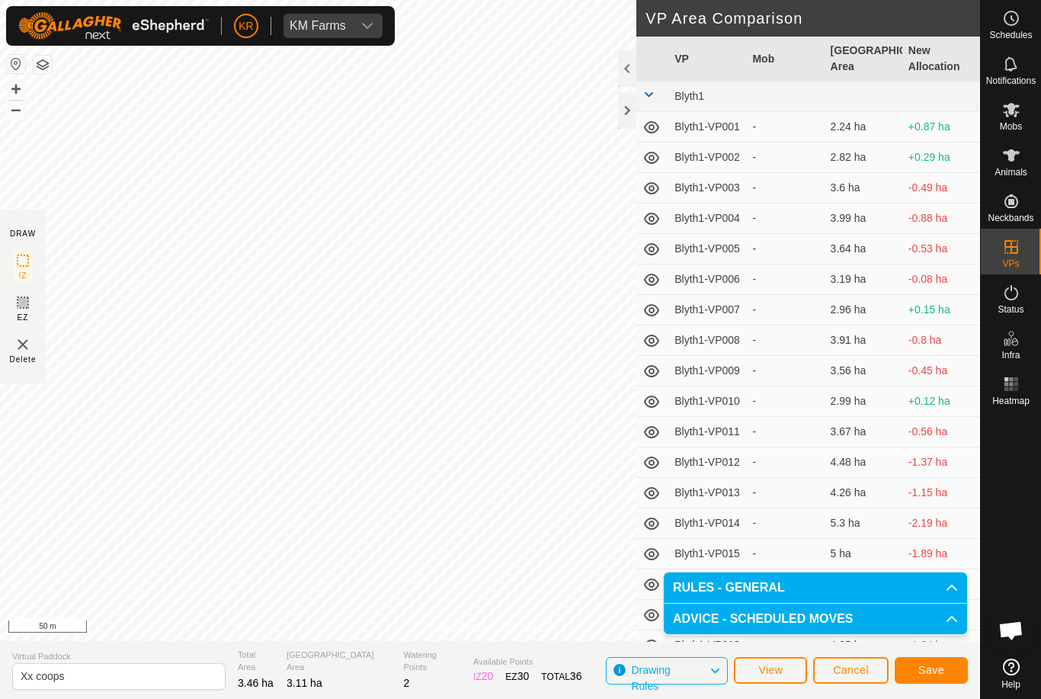
click at [946, 662] on button "Save" at bounding box center [930, 670] width 73 height 27
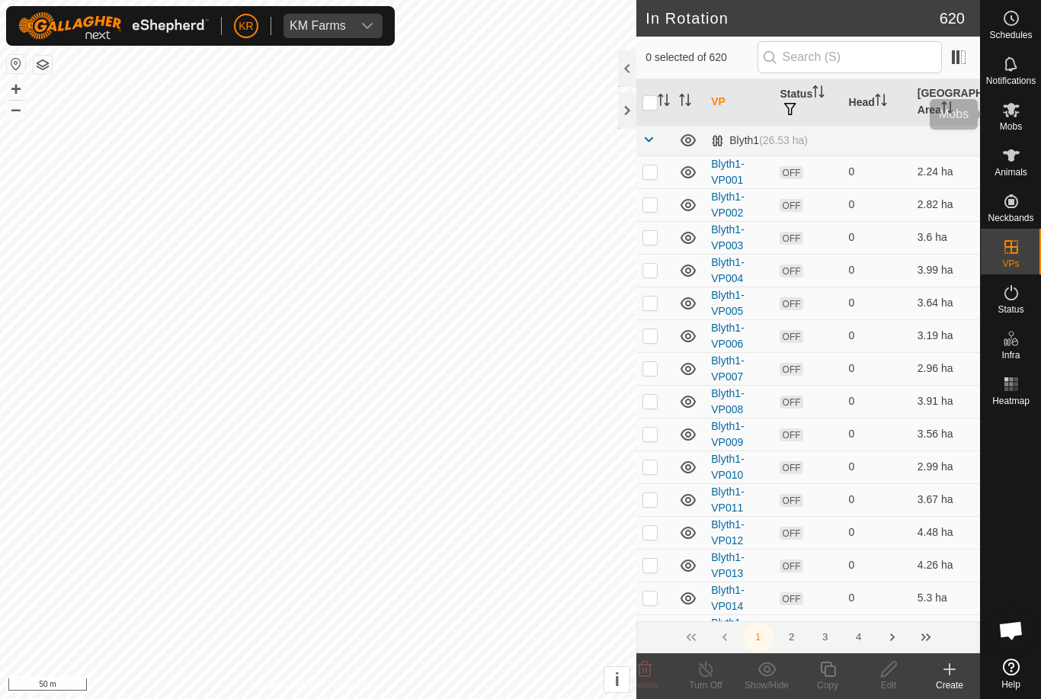
click at [1017, 116] on icon at bounding box center [1011, 110] width 18 height 18
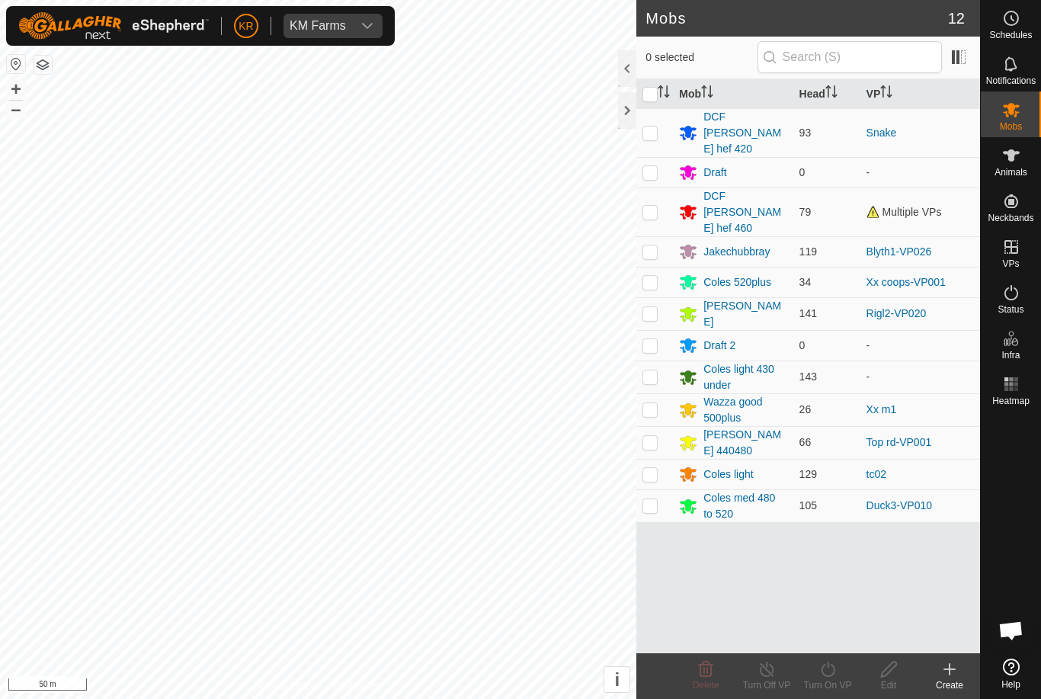
click at [646, 267] on td at bounding box center [654, 282] width 37 height 30
click at [837, 672] on turn-on-svg-icon at bounding box center [827, 669] width 61 height 18
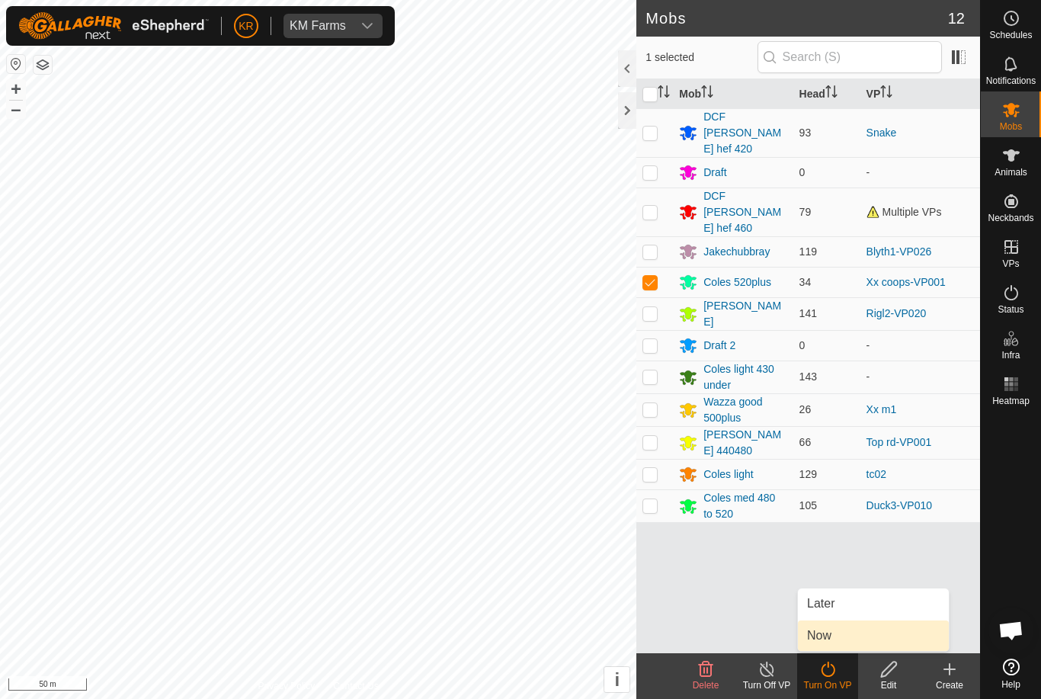
click at [857, 638] on link "Now" at bounding box center [873, 635] width 151 height 30
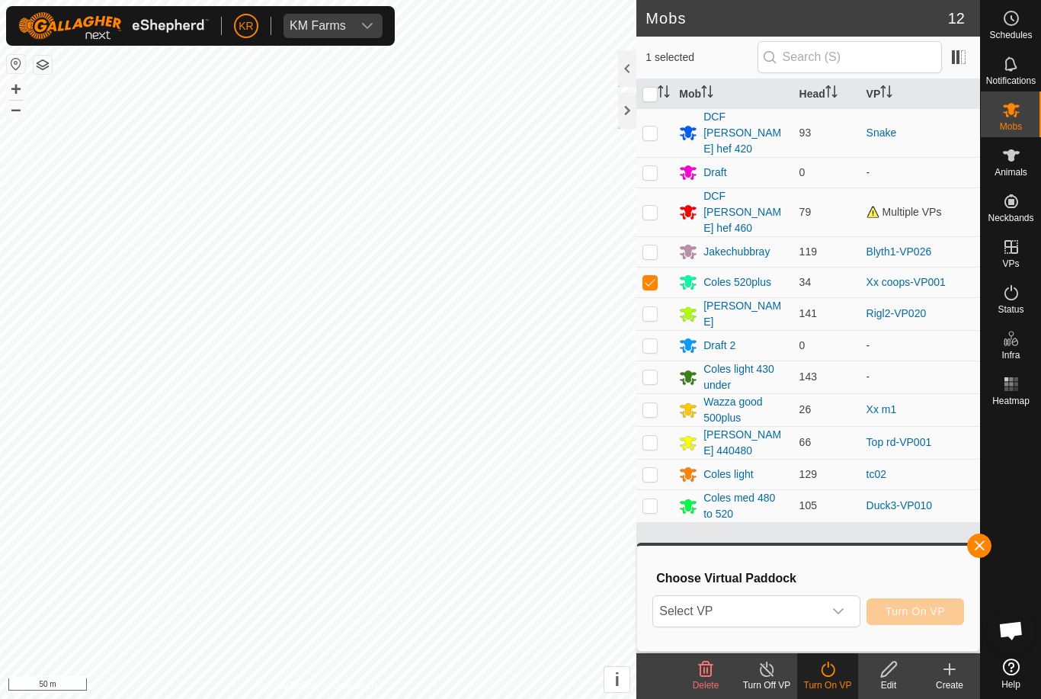
click at [831, 621] on div "dropdown trigger" at bounding box center [838, 611] width 30 height 30
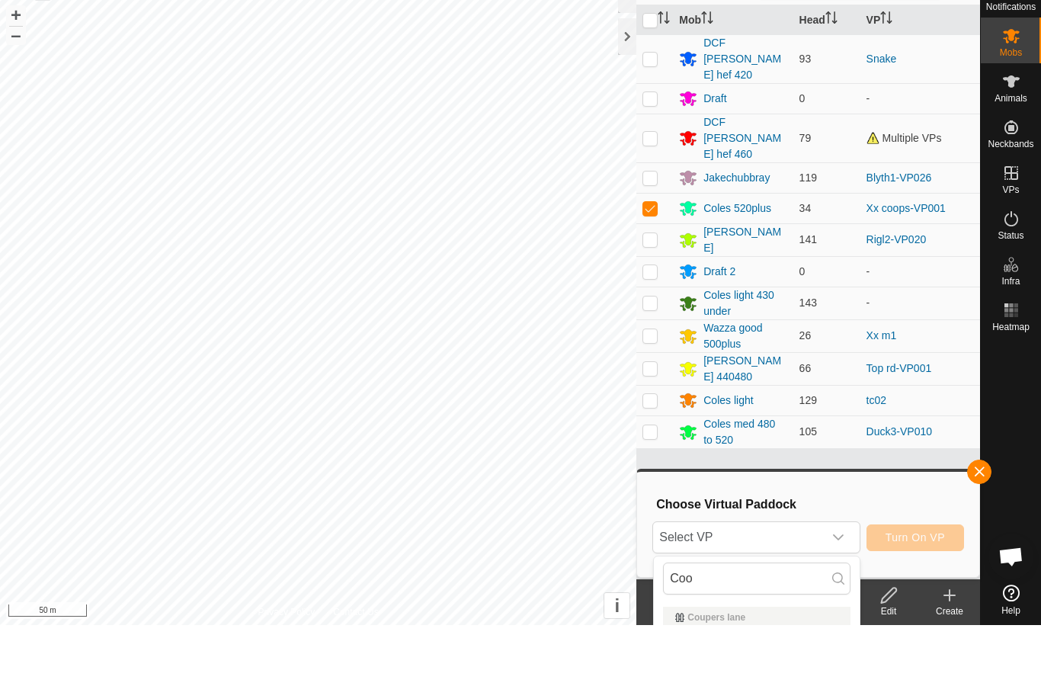
scroll to position [74, 0]
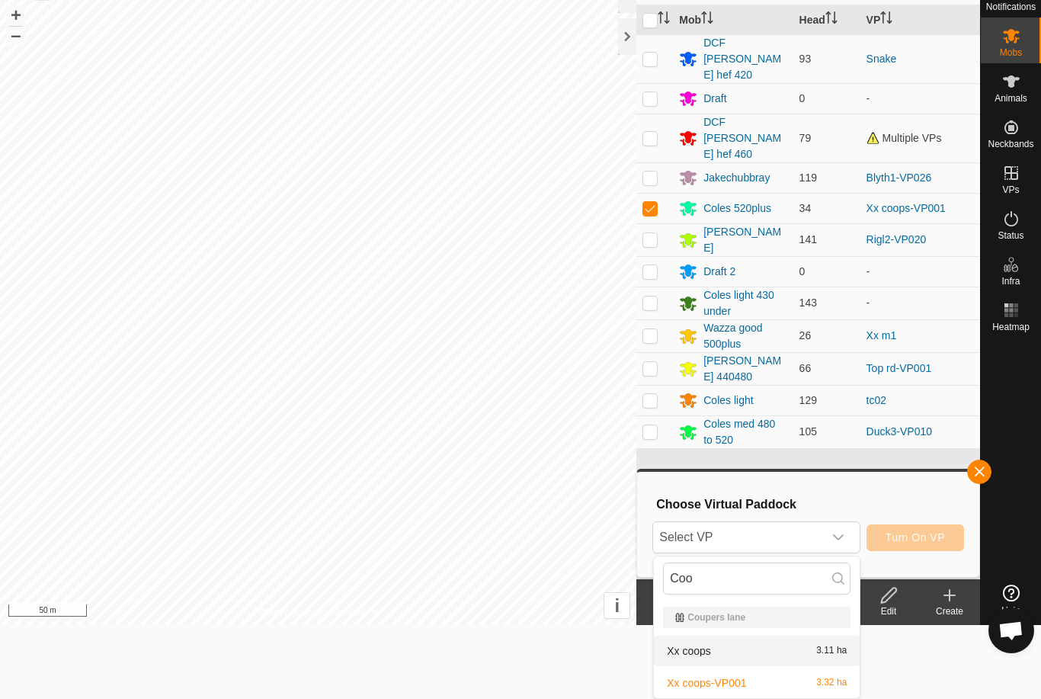
click at [804, 652] on div "Xx coops 3.11 ha" at bounding box center [756, 651] width 187 height 18
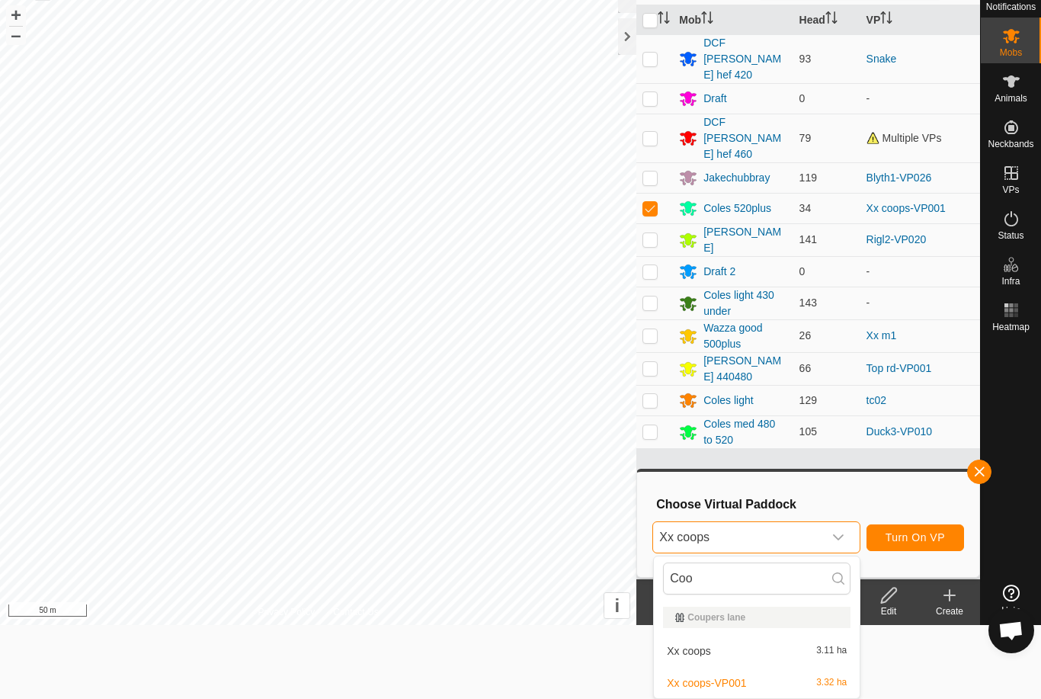
scroll to position [0, 0]
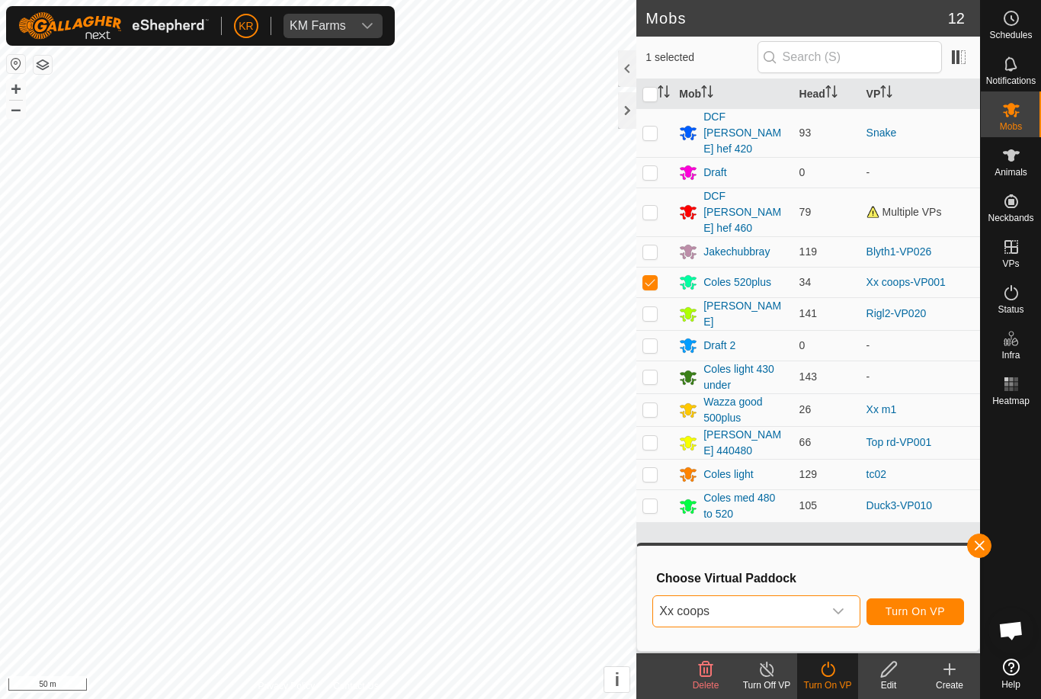
click at [912, 602] on button "Turn On VP" at bounding box center [915, 611] width 98 height 27
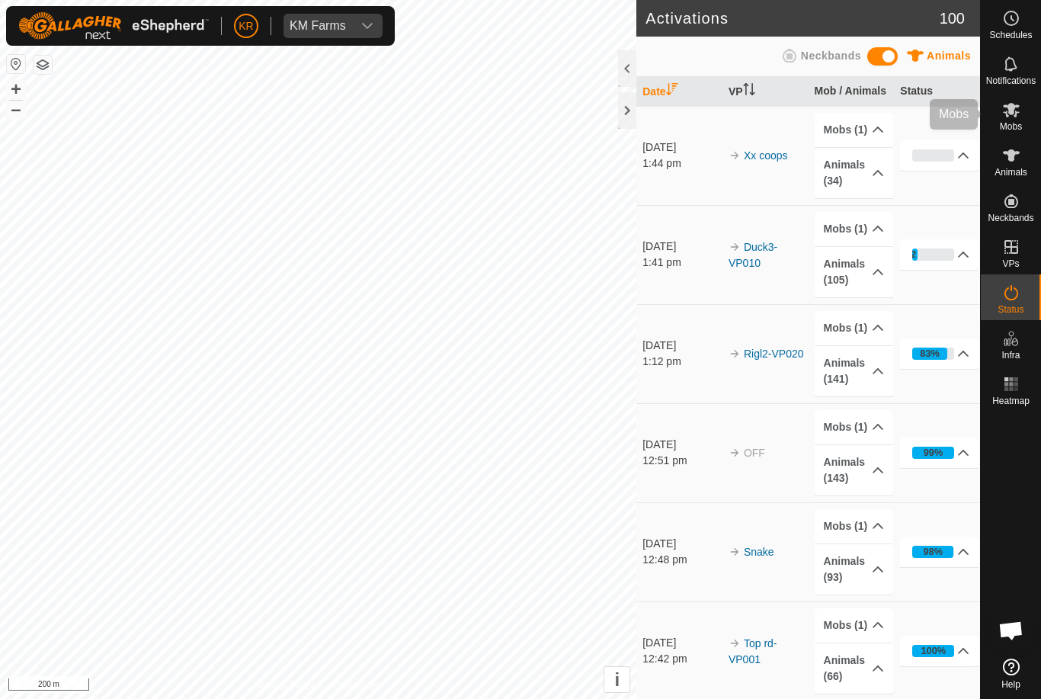
click at [1018, 115] on icon at bounding box center [1011, 110] width 18 height 18
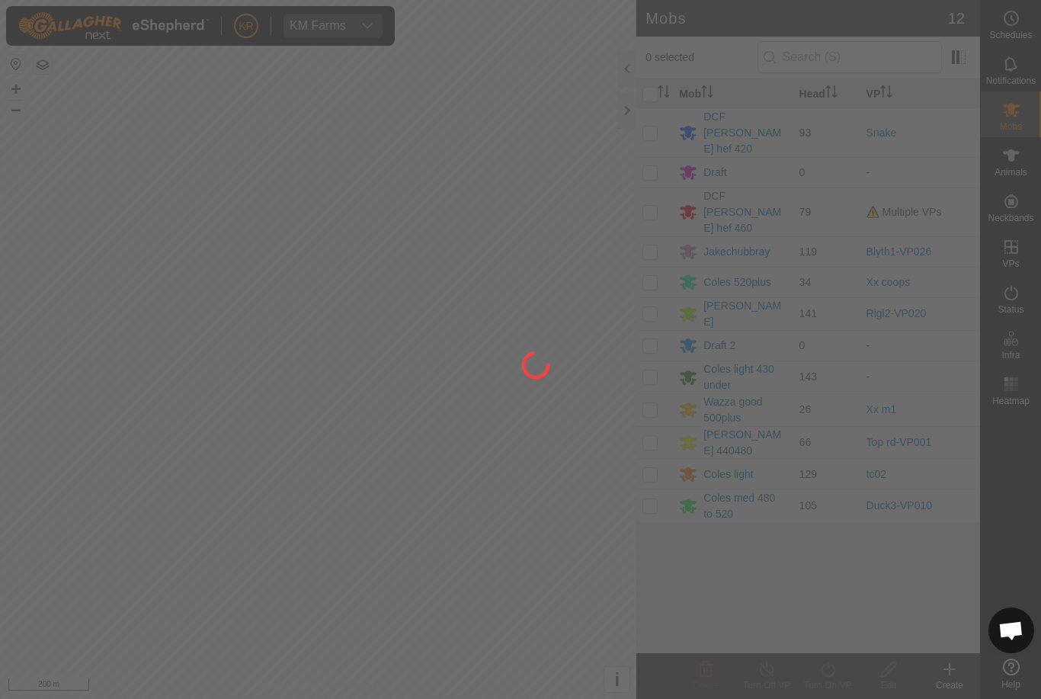
click at [706, 96] on div at bounding box center [520, 349] width 1041 height 699
click at [727, 119] on div at bounding box center [520, 349] width 1041 height 699
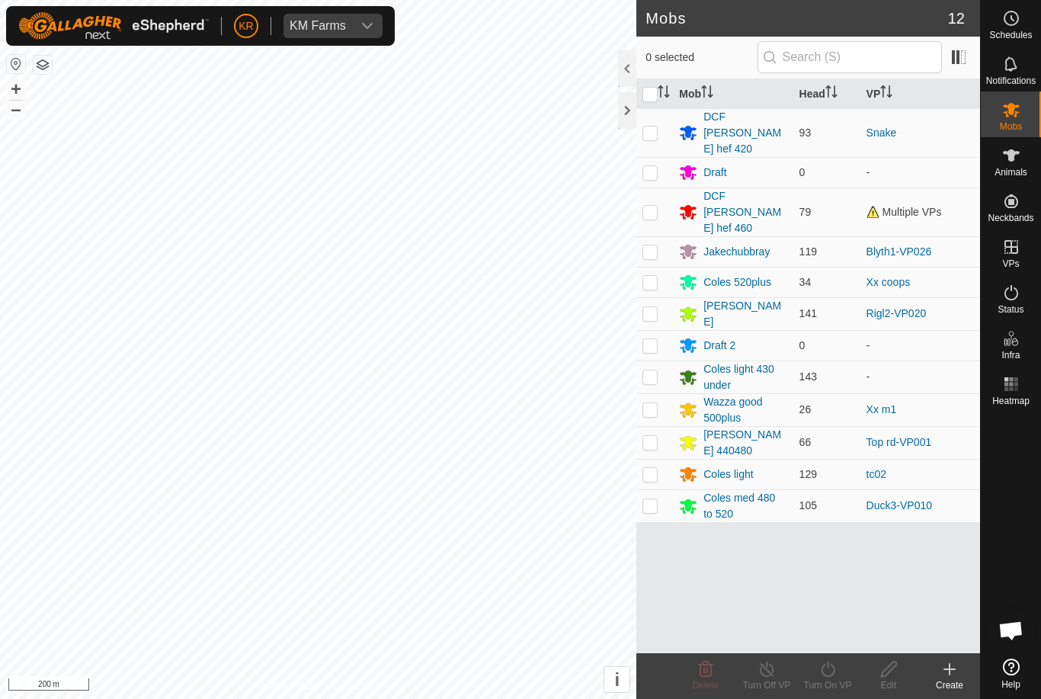
click at [766, 116] on div "DCF [PERSON_NAME] hef 420" at bounding box center [744, 133] width 83 height 48
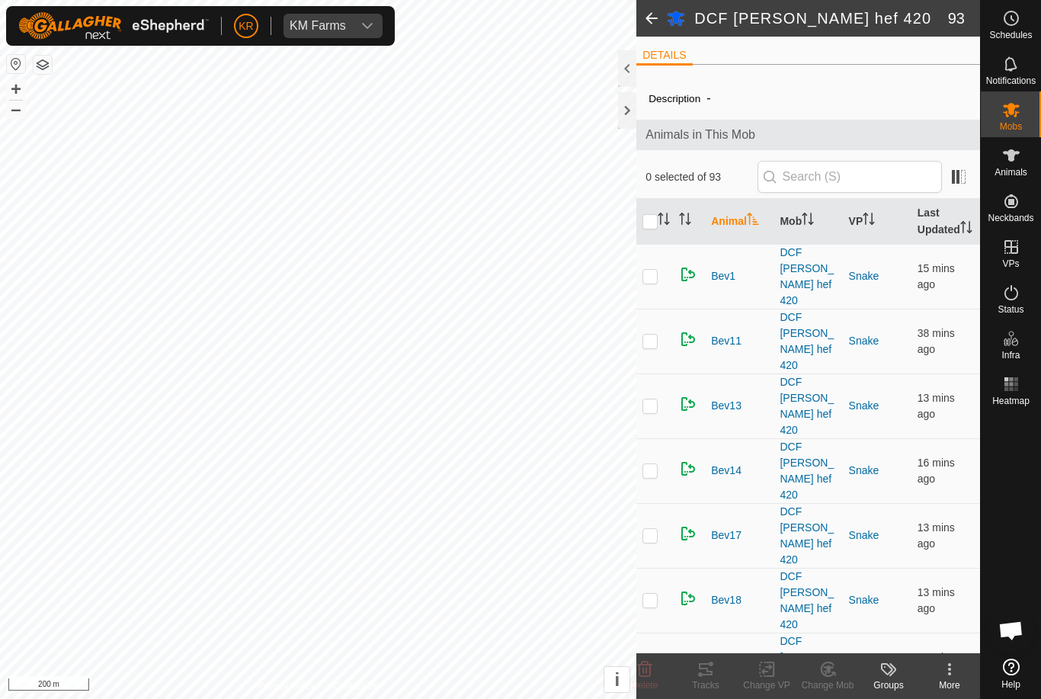
click at [662, 225] on icon "Activate to sort" at bounding box center [664, 219] width 12 height 12
click at [651, 222] on input "checkbox" at bounding box center [649, 221] width 15 height 15
checkbox input "true"
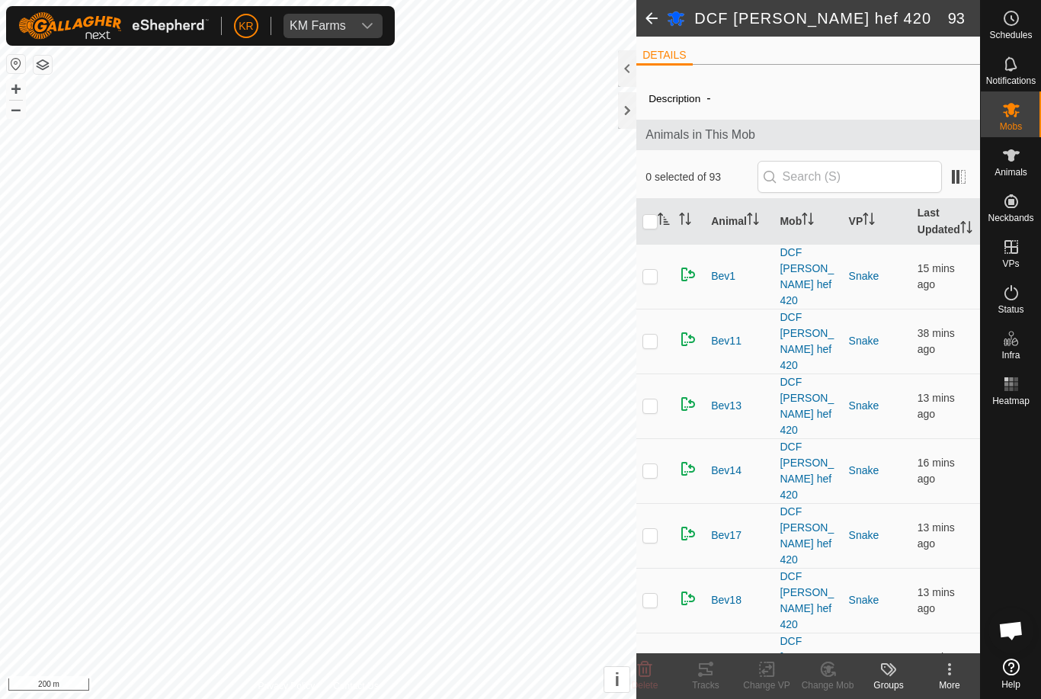
checkbox input "true"
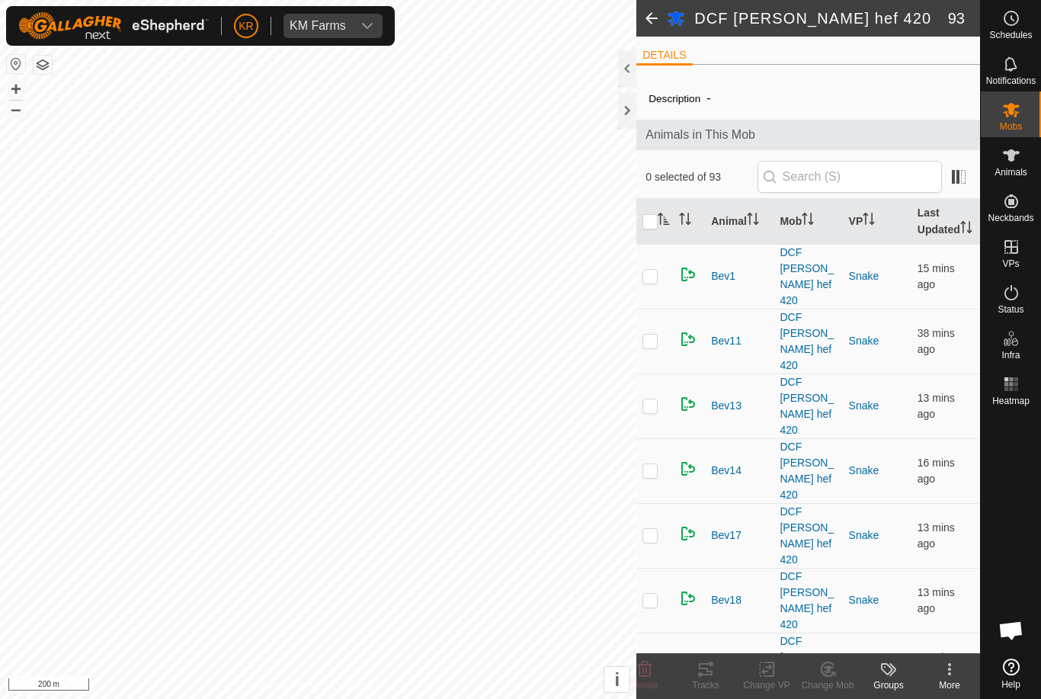
checkbox input "true"
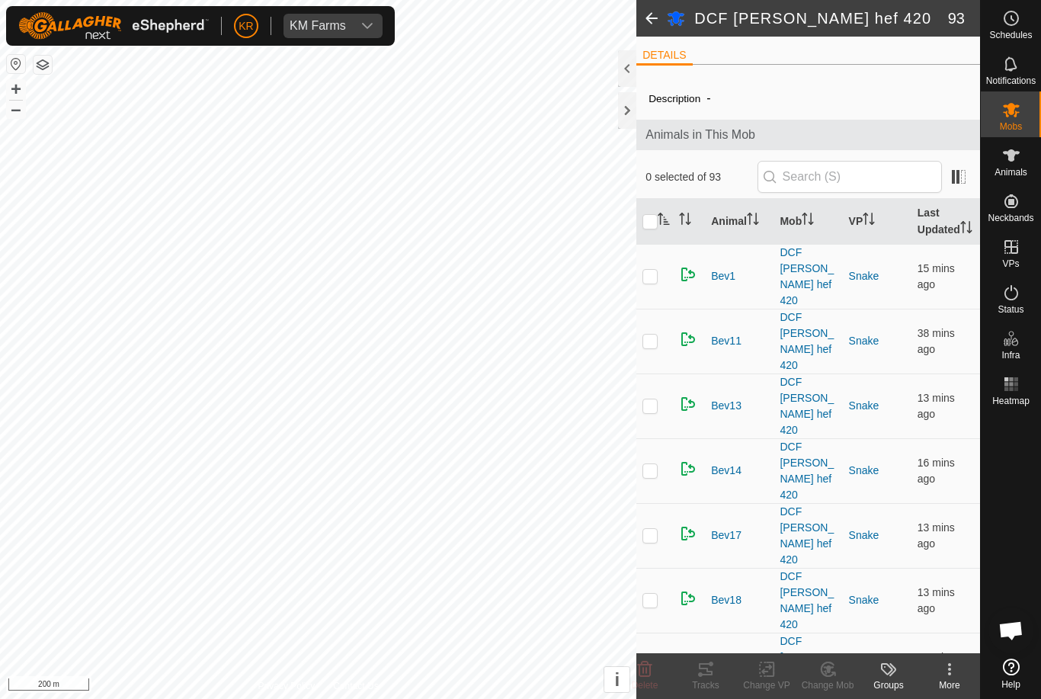
checkbox input "true"
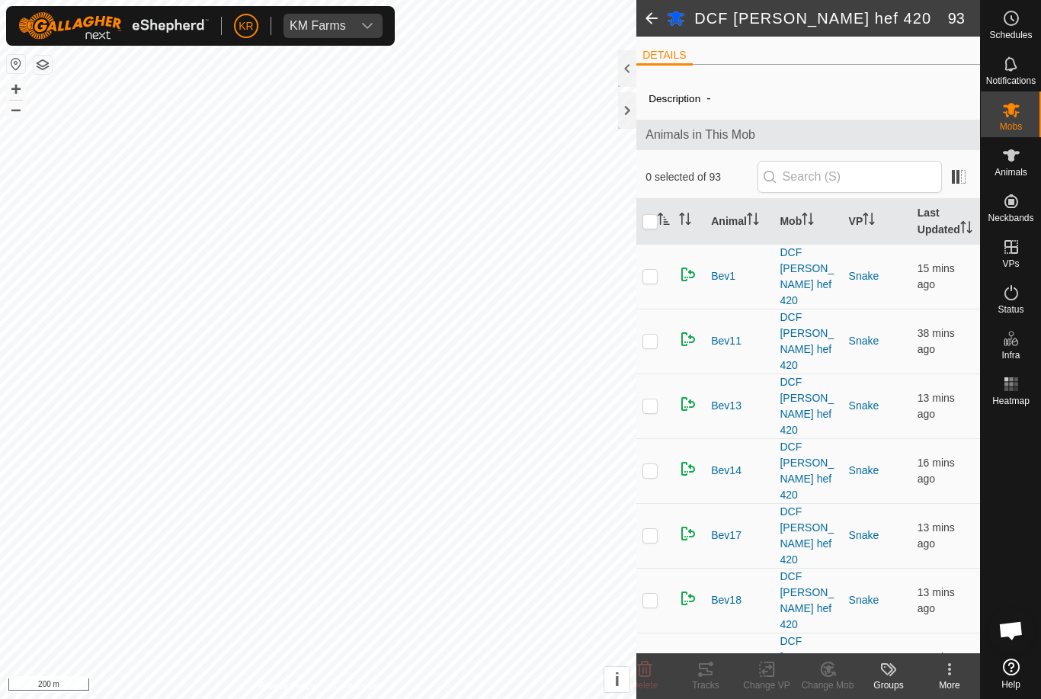
checkbox input "true"
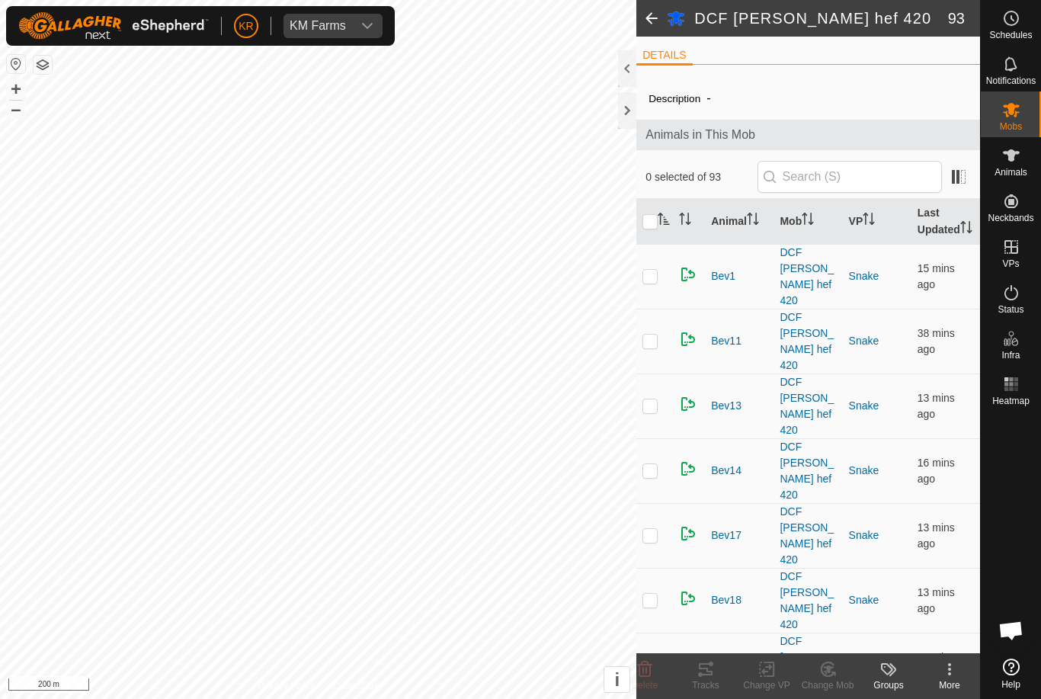
checkbox input "true"
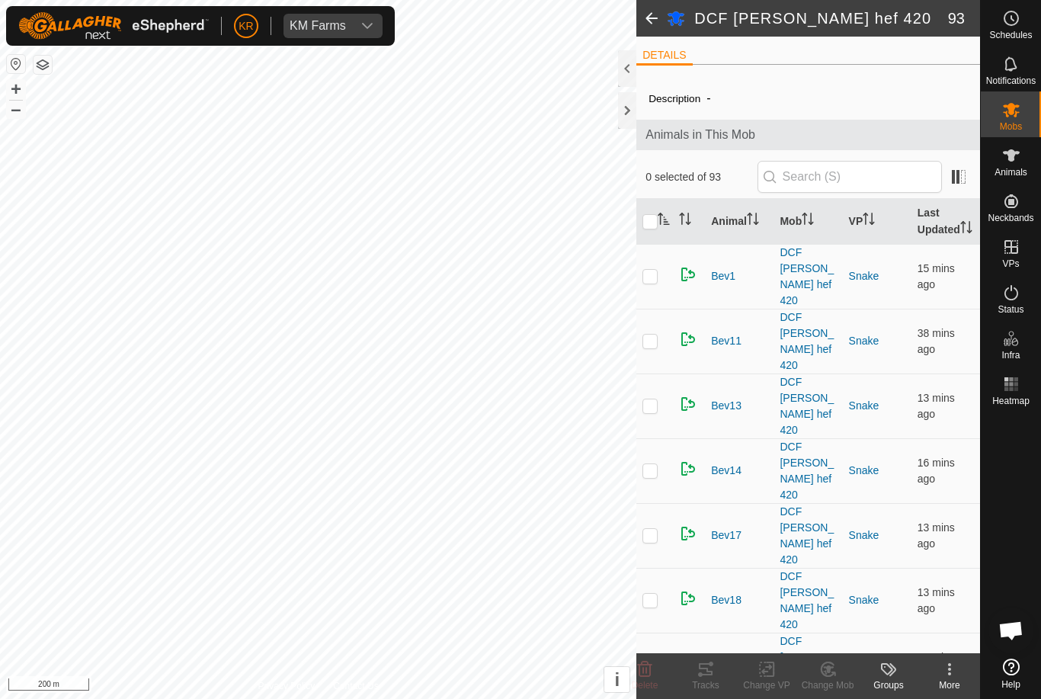
checkbox input "true"
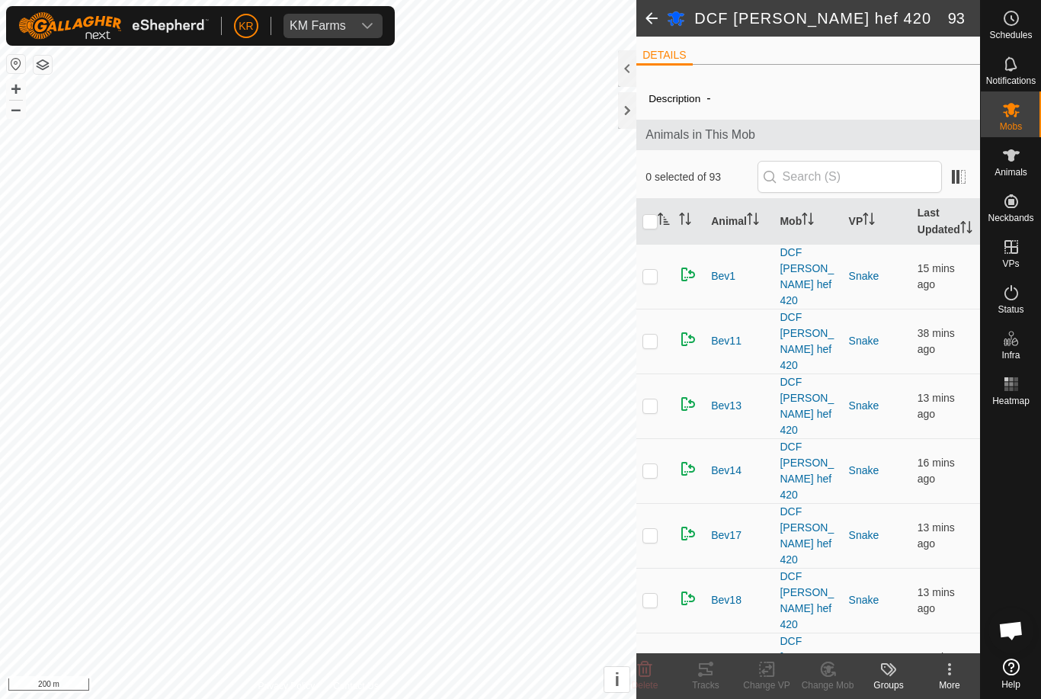
checkbox input "true"
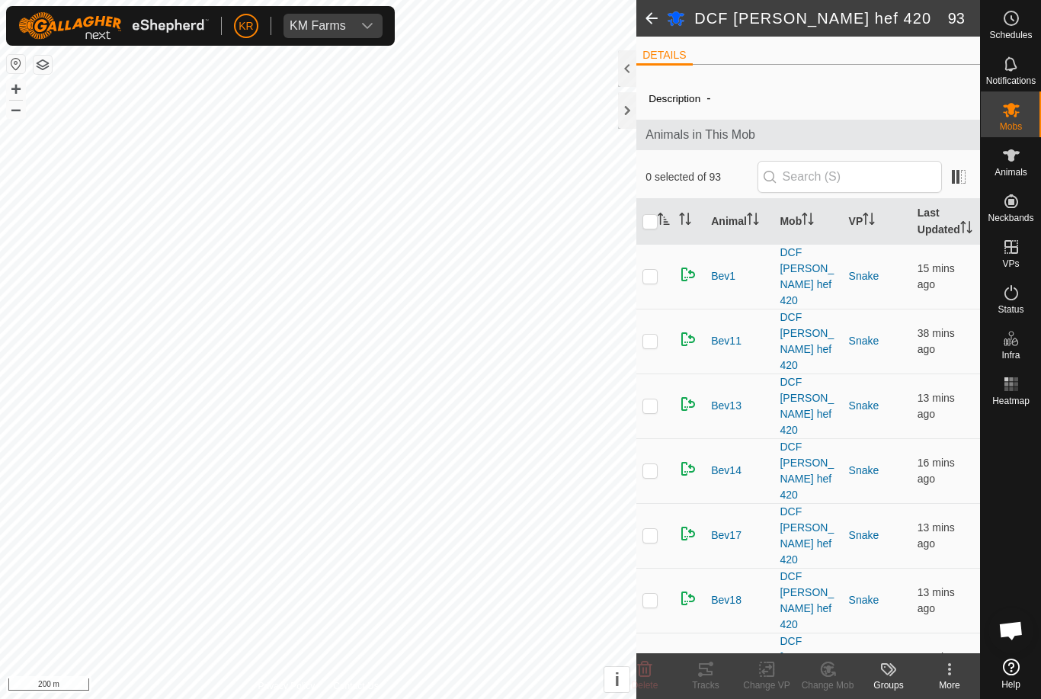
checkbox input "true"
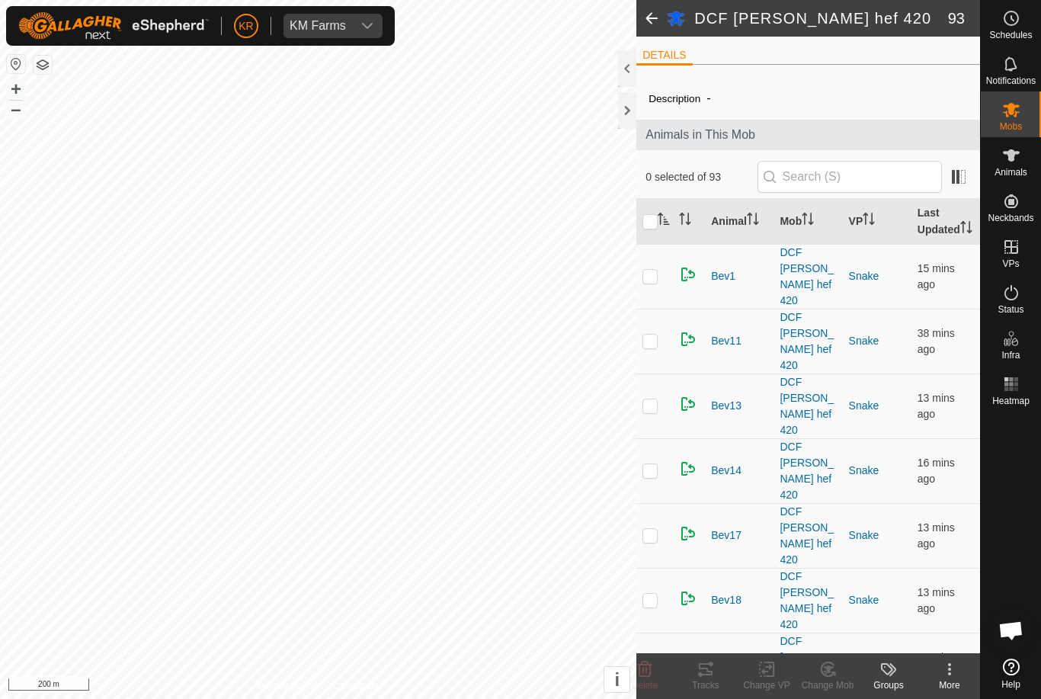
checkbox input "true"
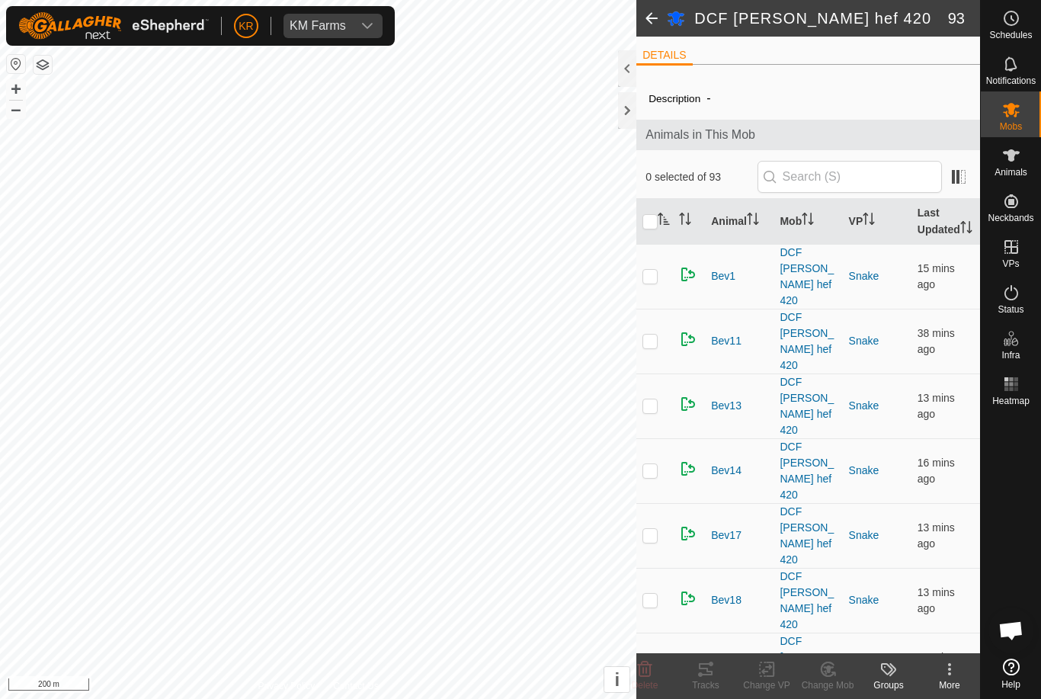
checkbox input "true"
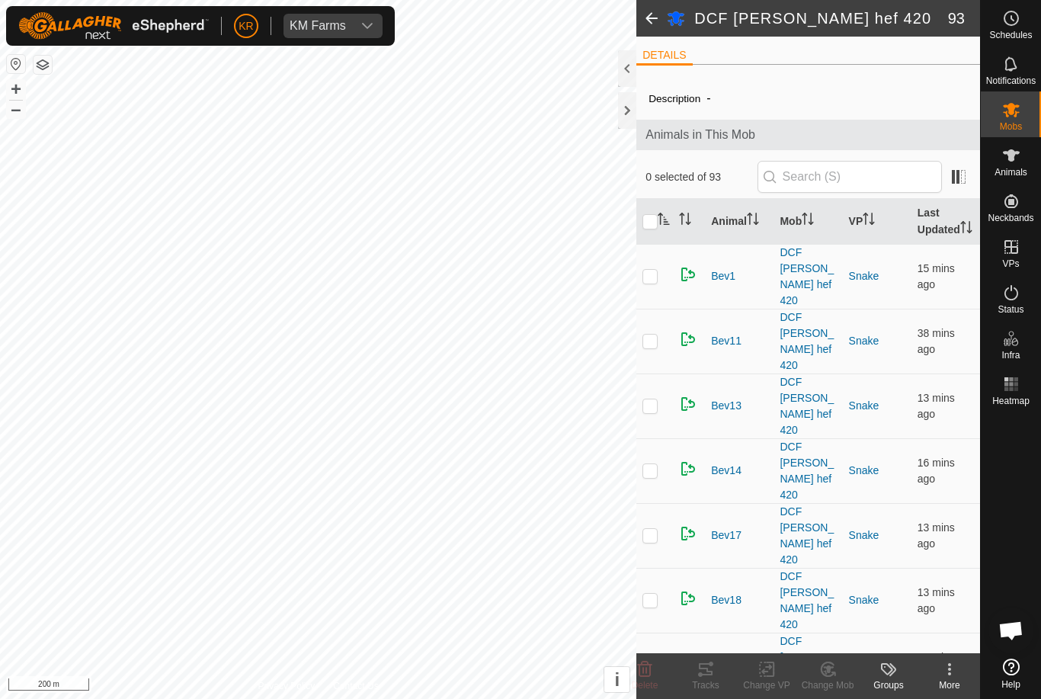
checkbox input "true"
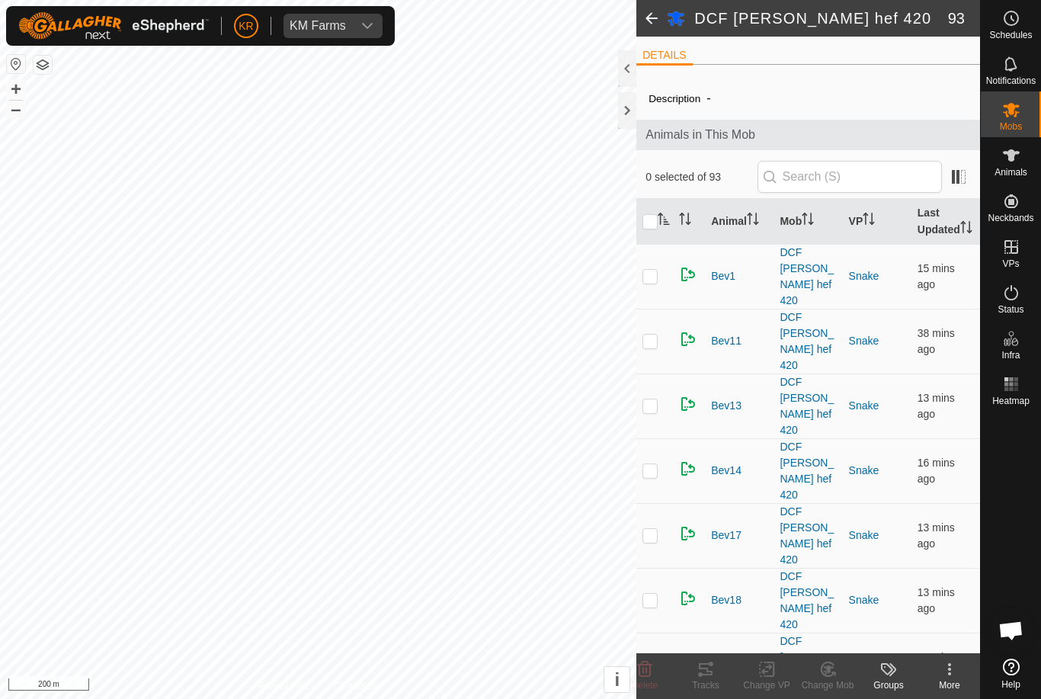
checkbox input "true"
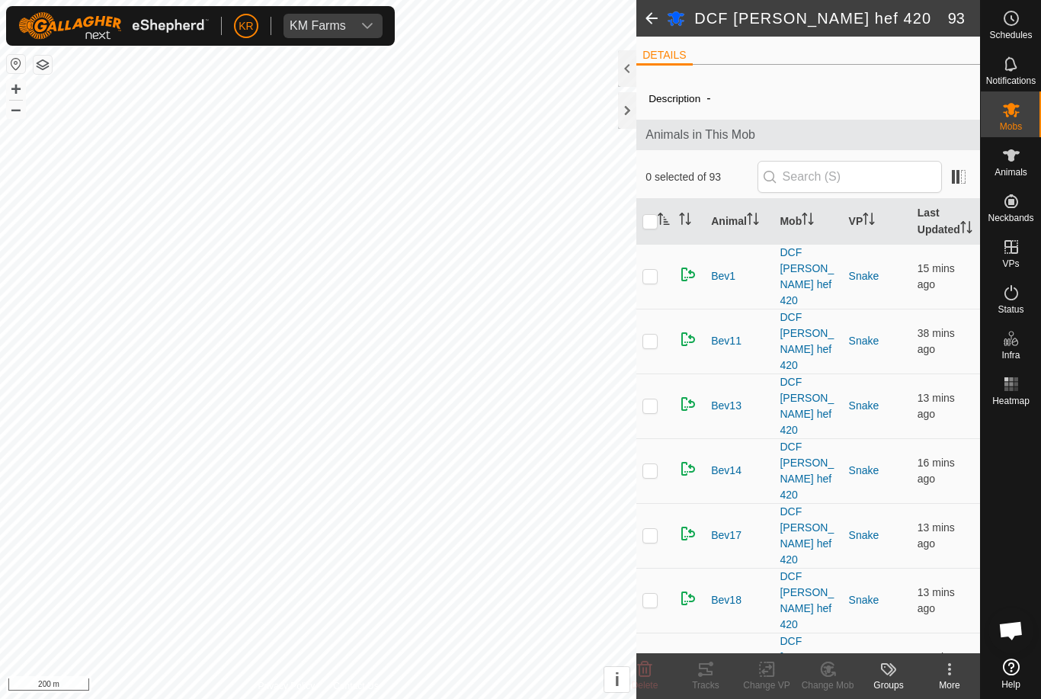
checkbox input "true"
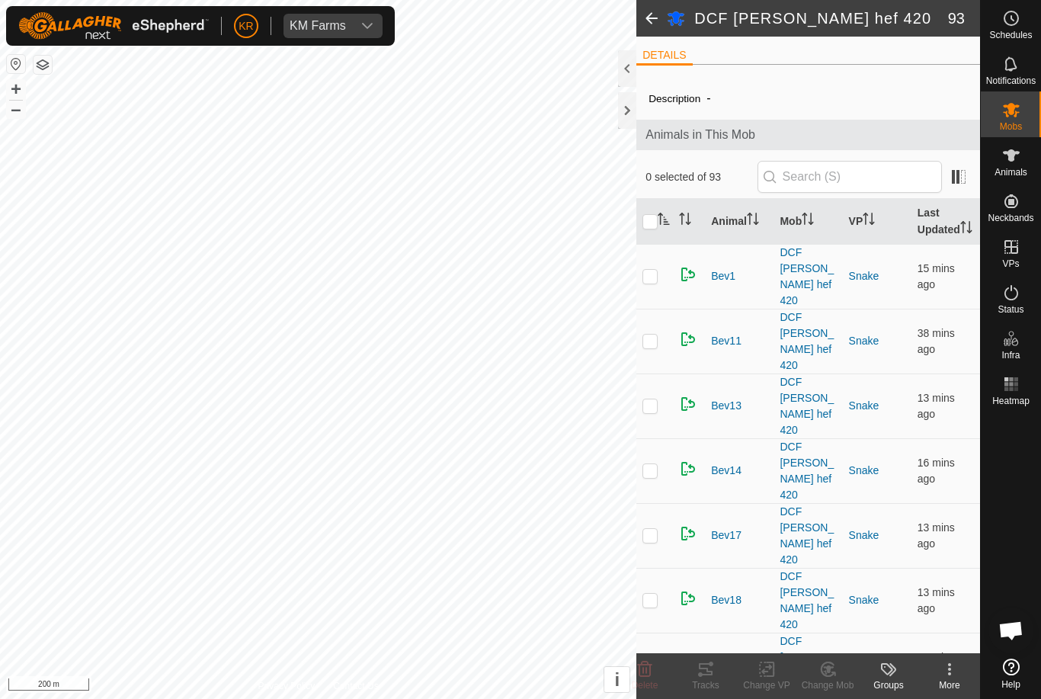
checkbox input "true"
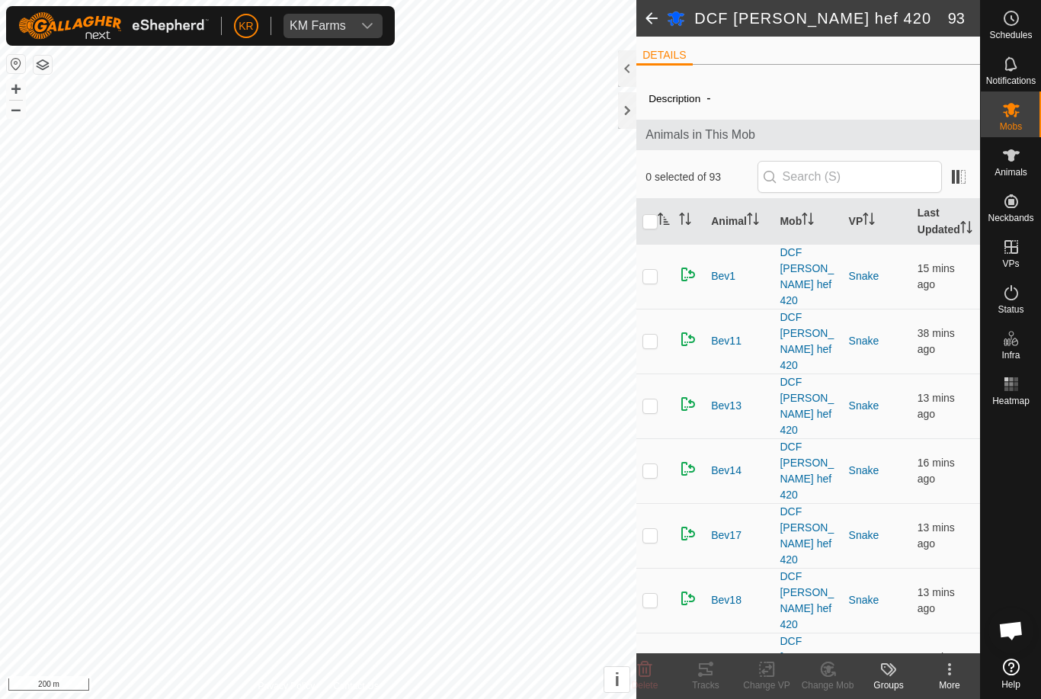
checkbox input "true"
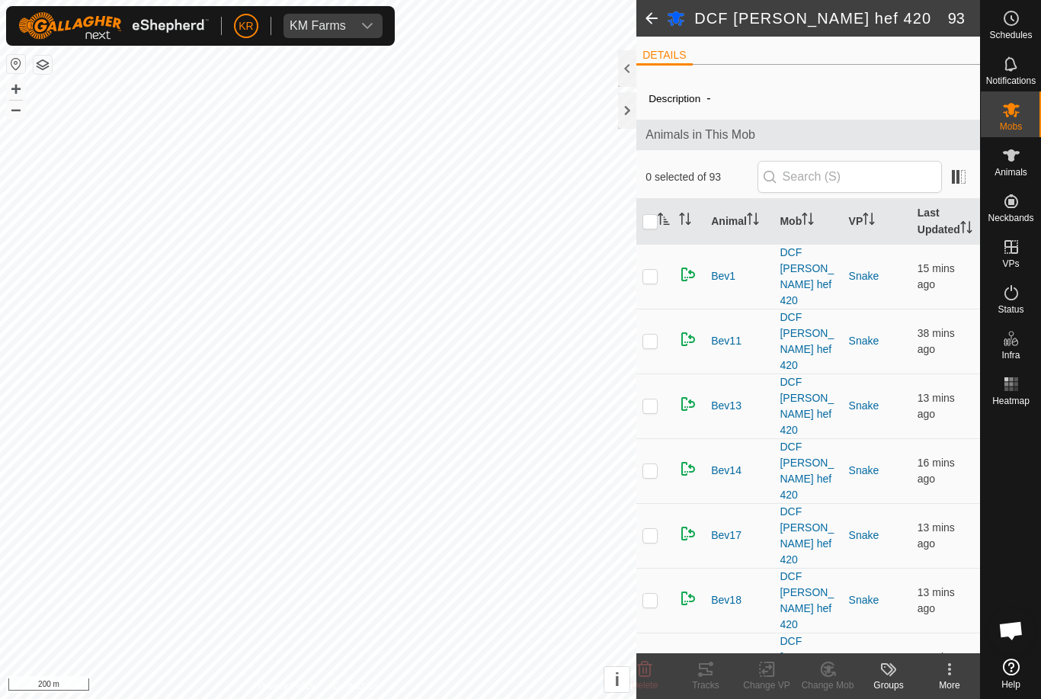
checkbox input "true"
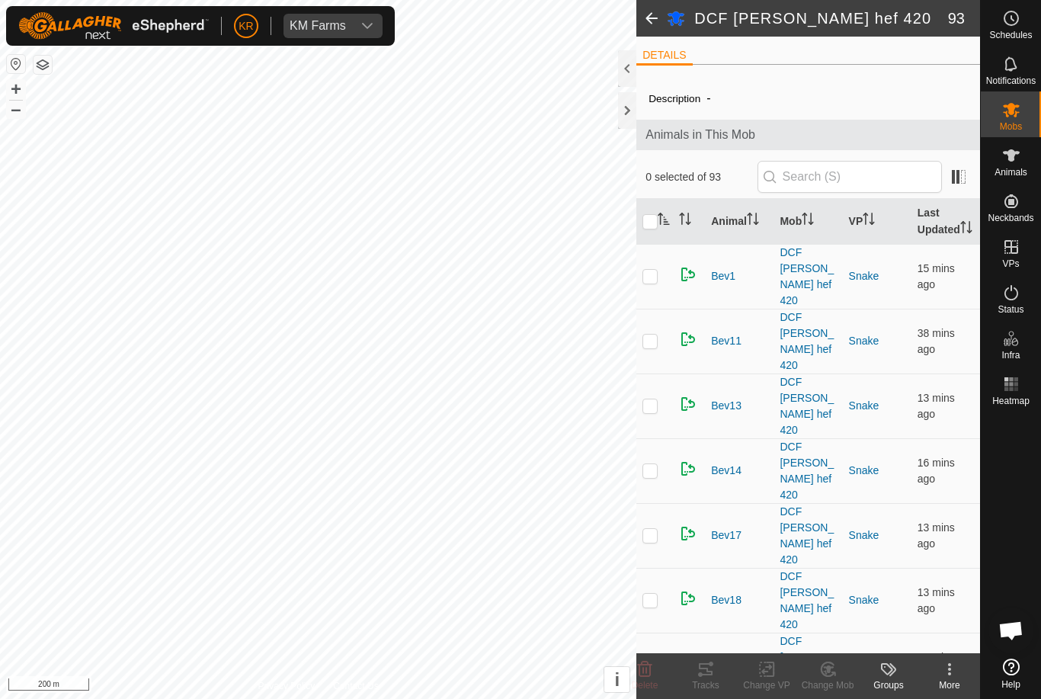
checkbox input "true"
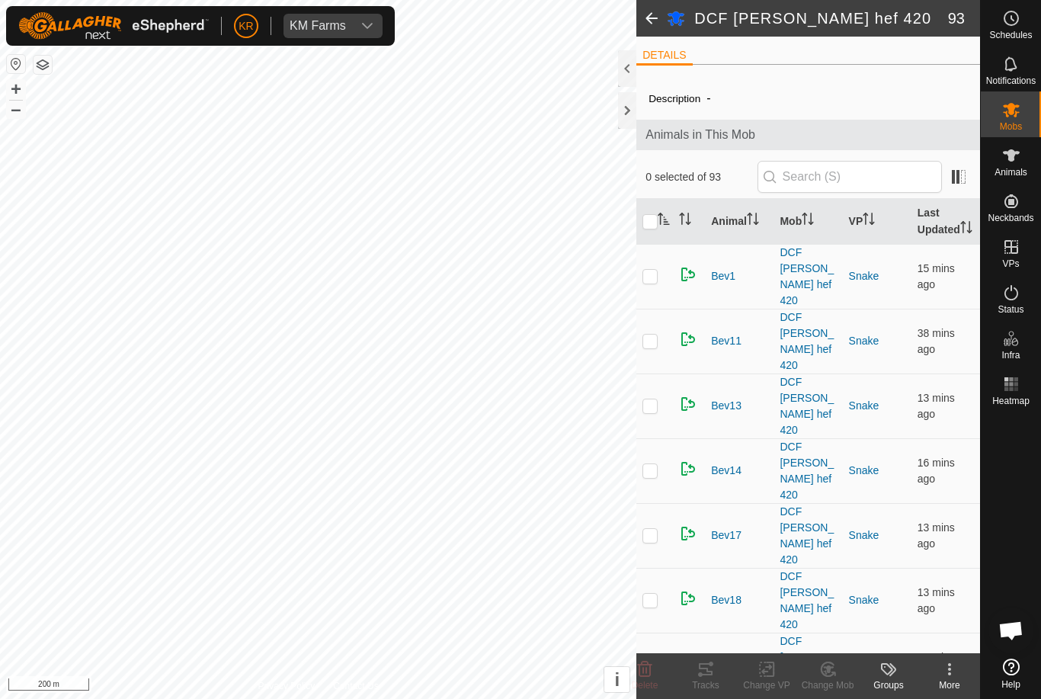
checkbox input "true"
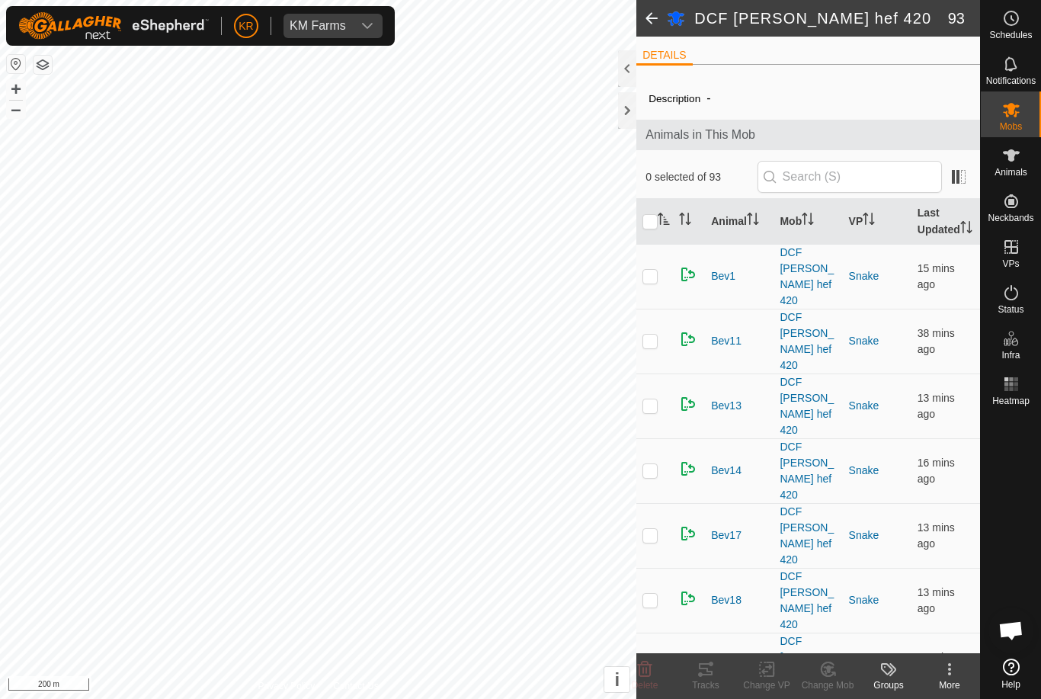
checkbox input "true"
click at [948, 673] on icon at bounding box center [949, 669] width 18 height 18
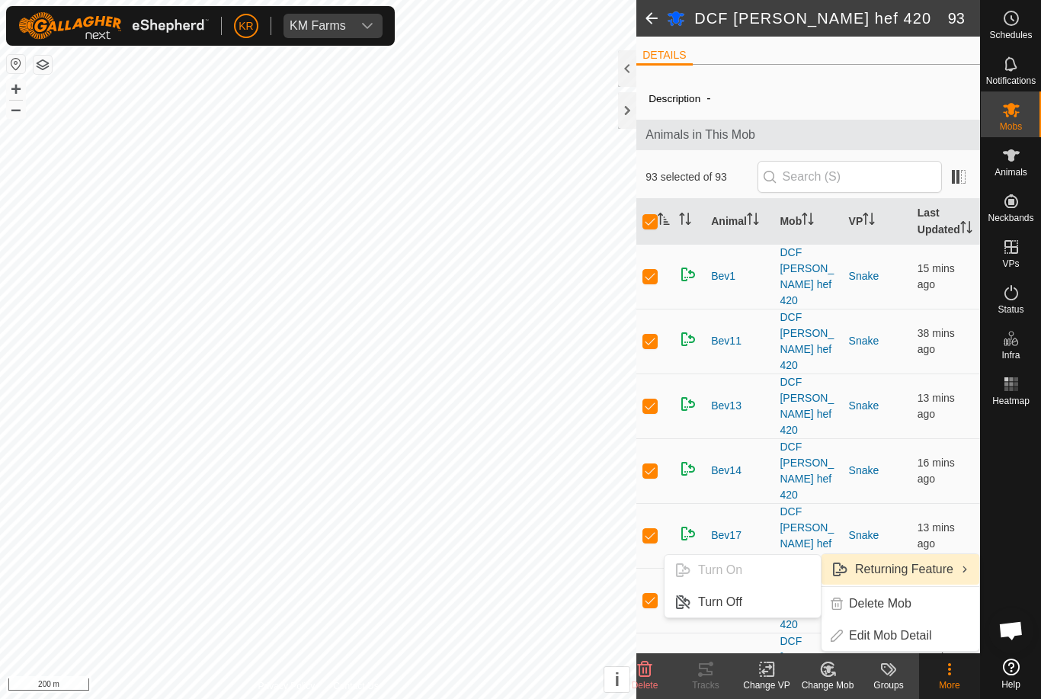
click at [786, 605] on link "Turn Off" at bounding box center [742, 602] width 156 height 30
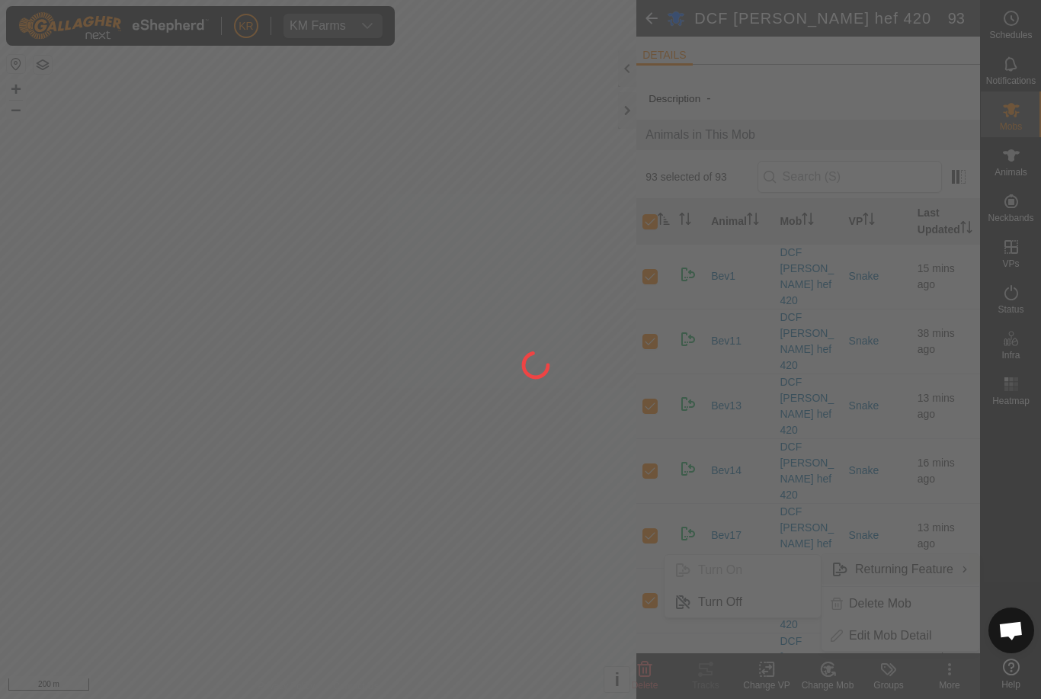
checkbox input "false"
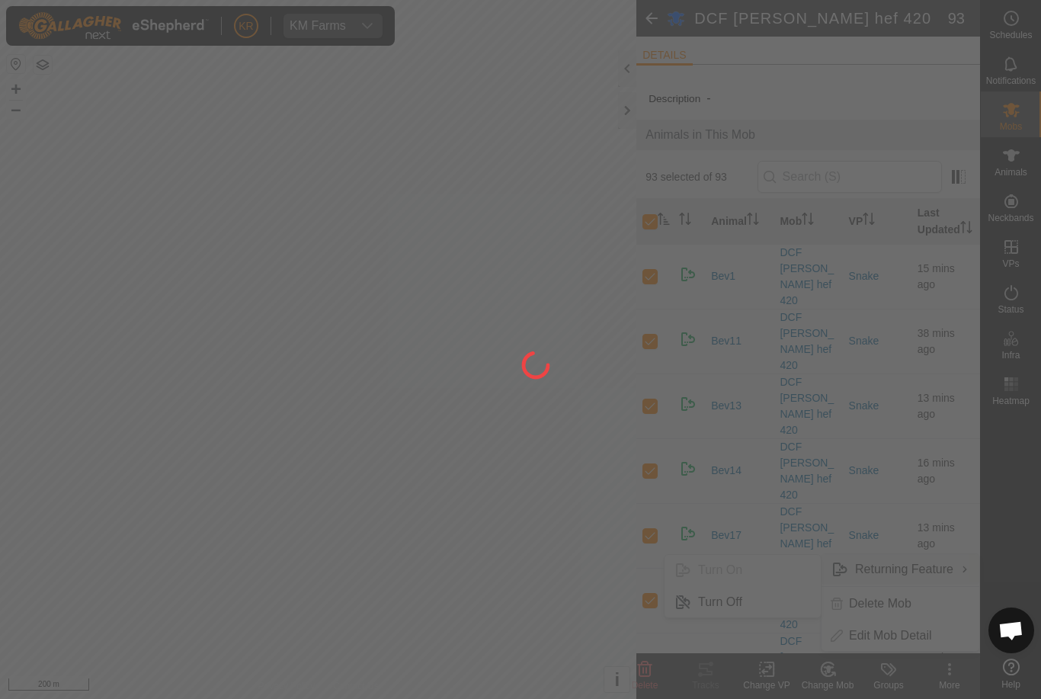
checkbox input "false"
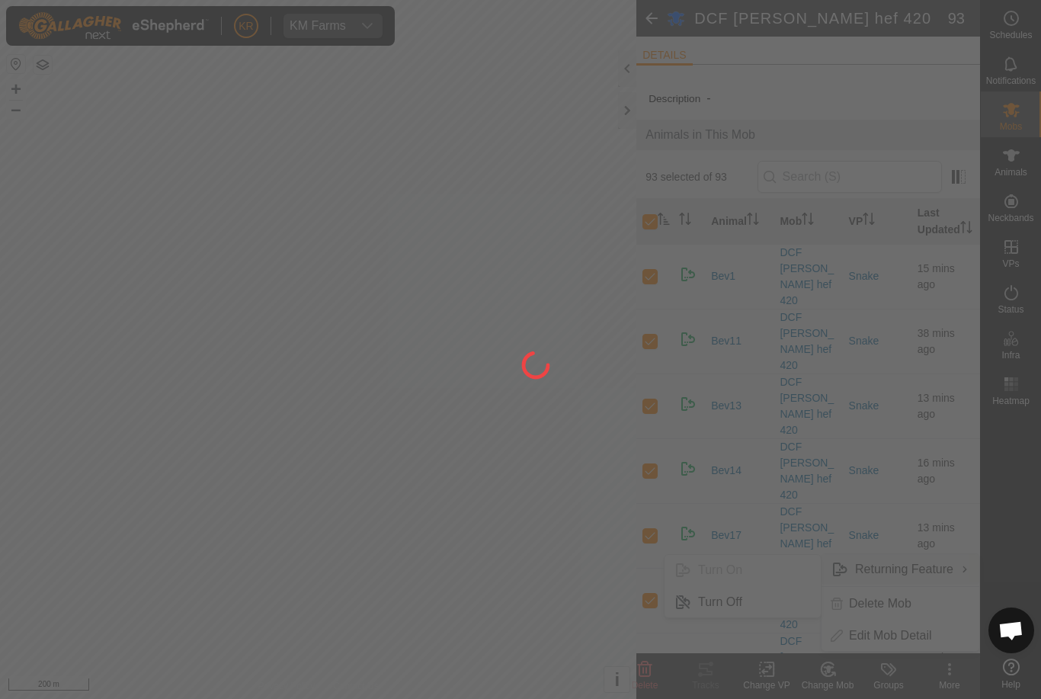
checkbox input "false"
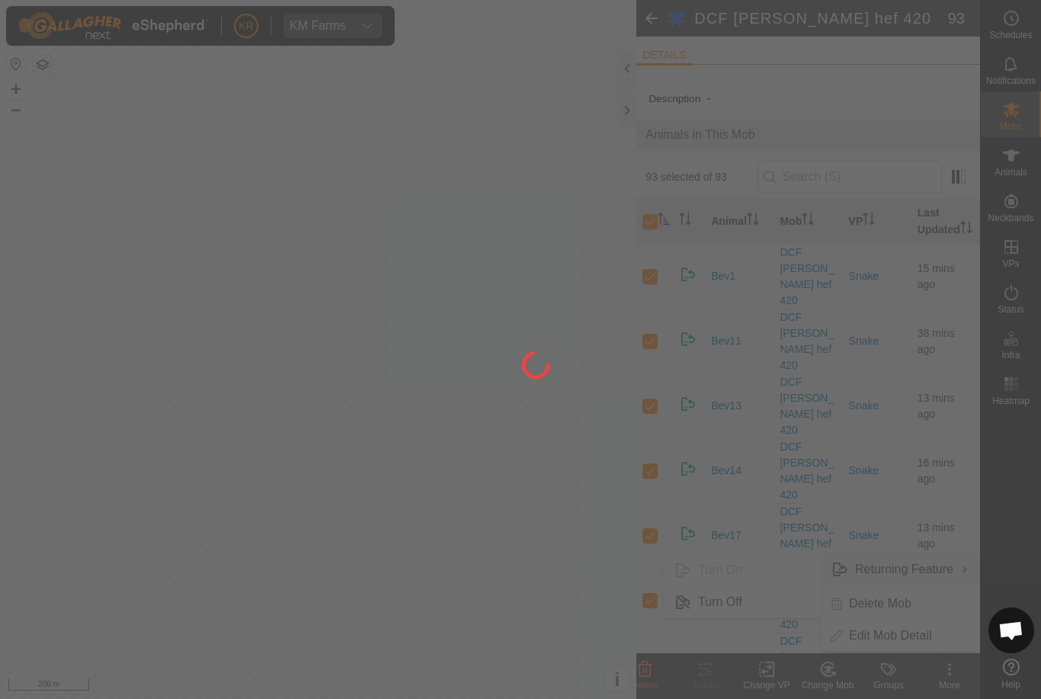
checkbox input "false"
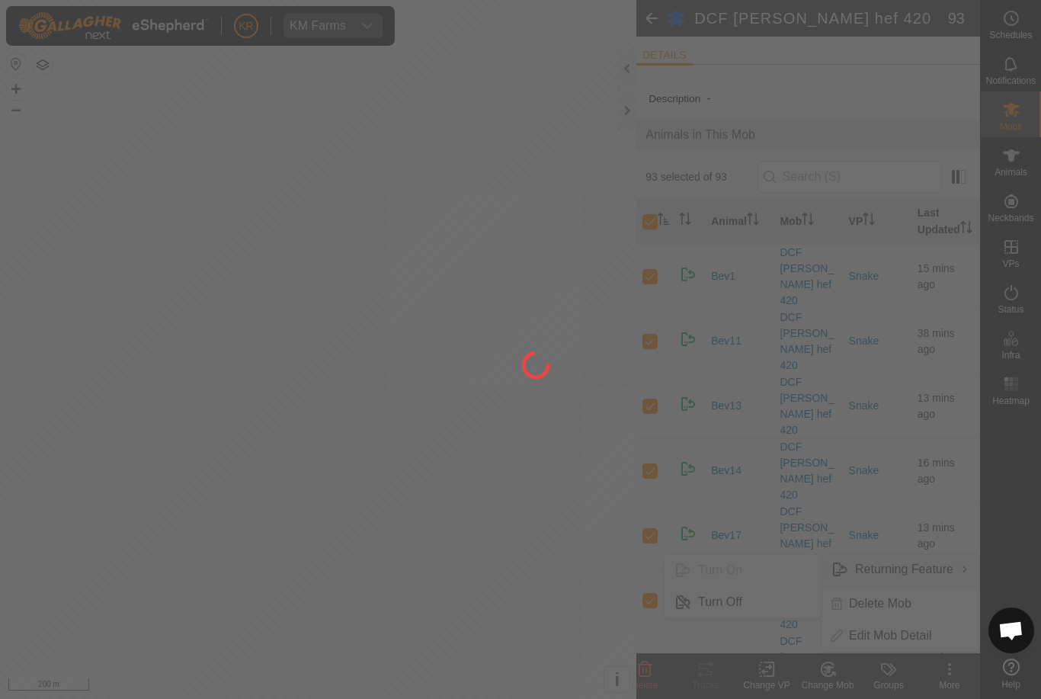
checkbox input "false"
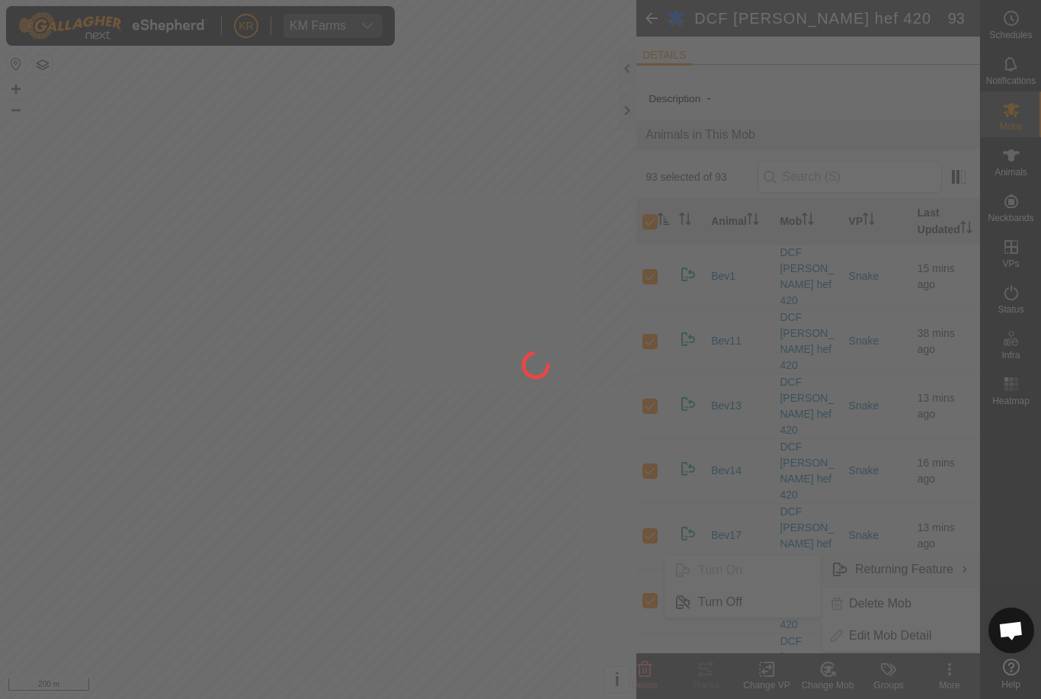
checkbox input "false"
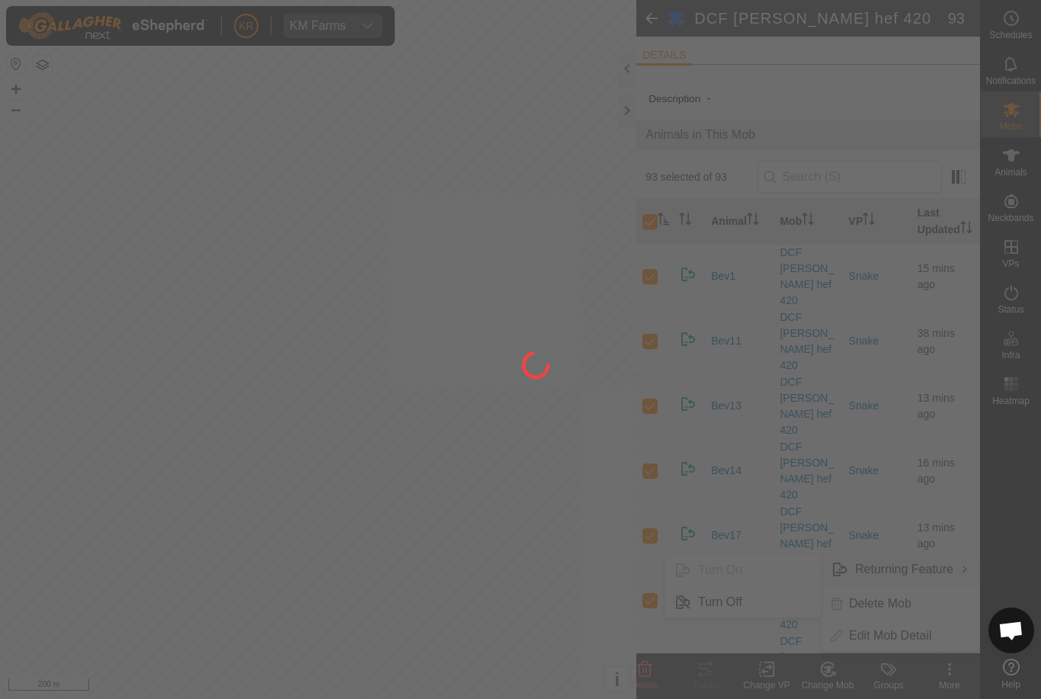
checkbox input "false"
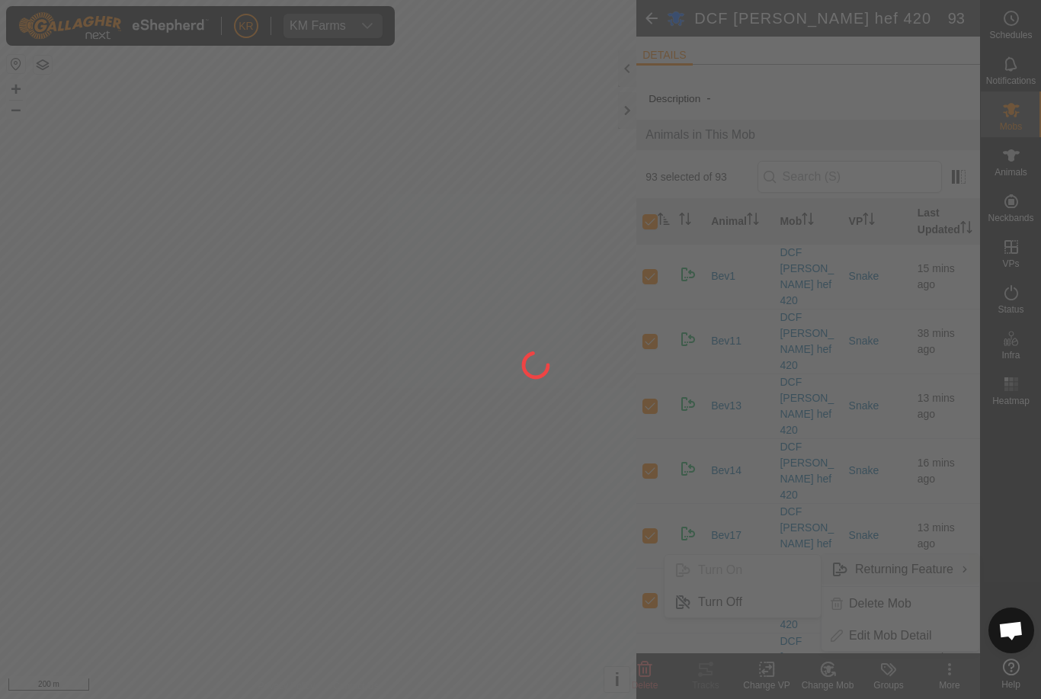
checkbox input "false"
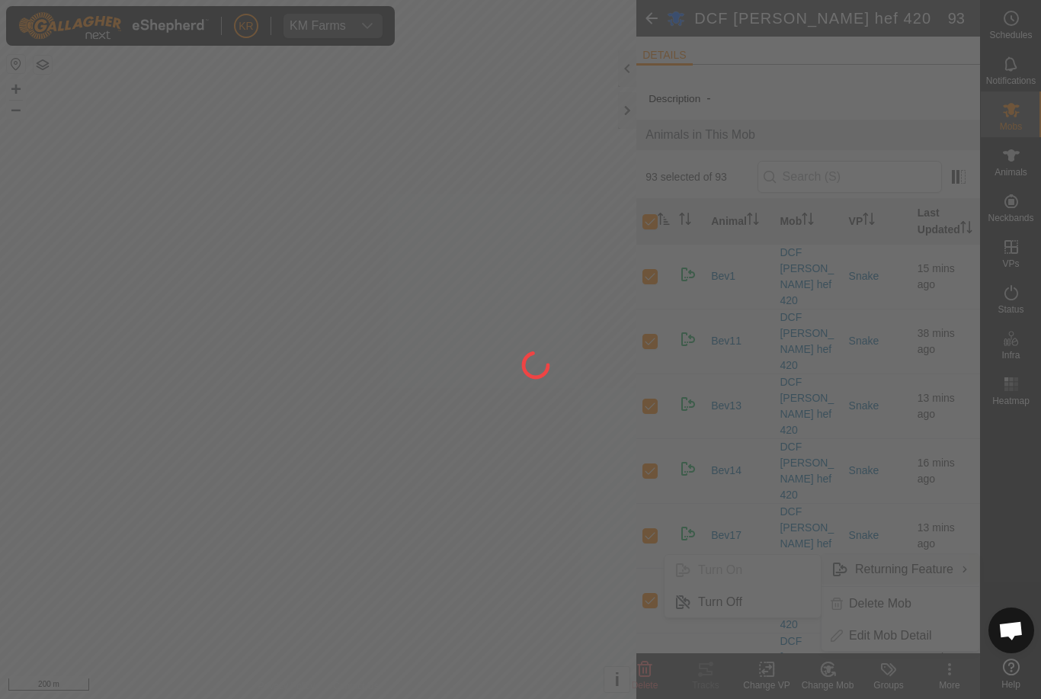
checkbox input "false"
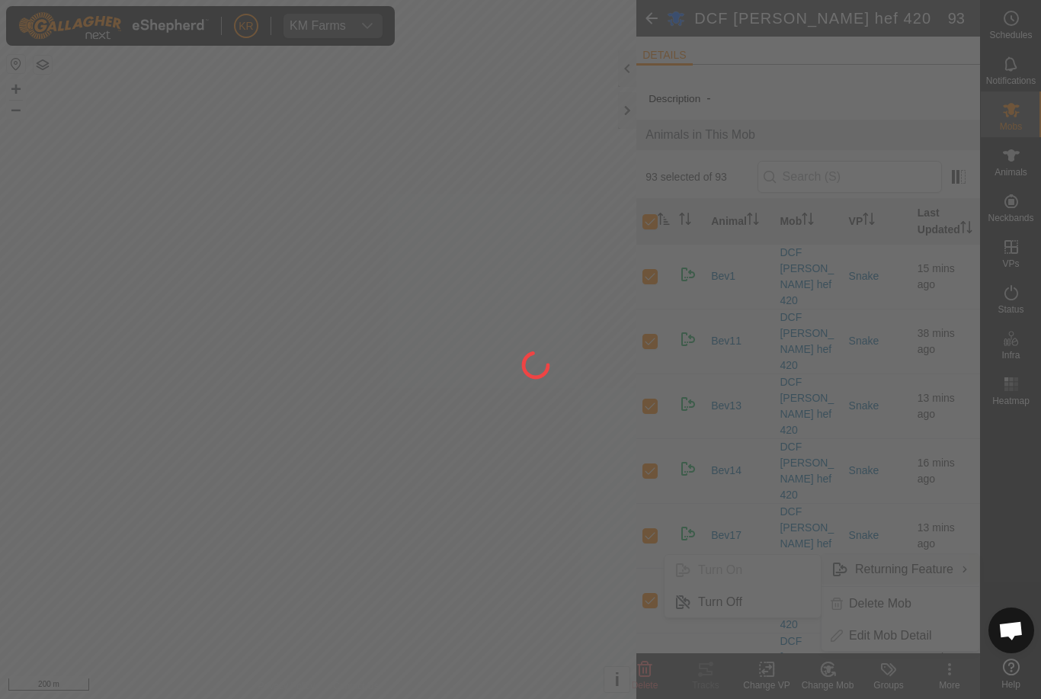
checkbox input "false"
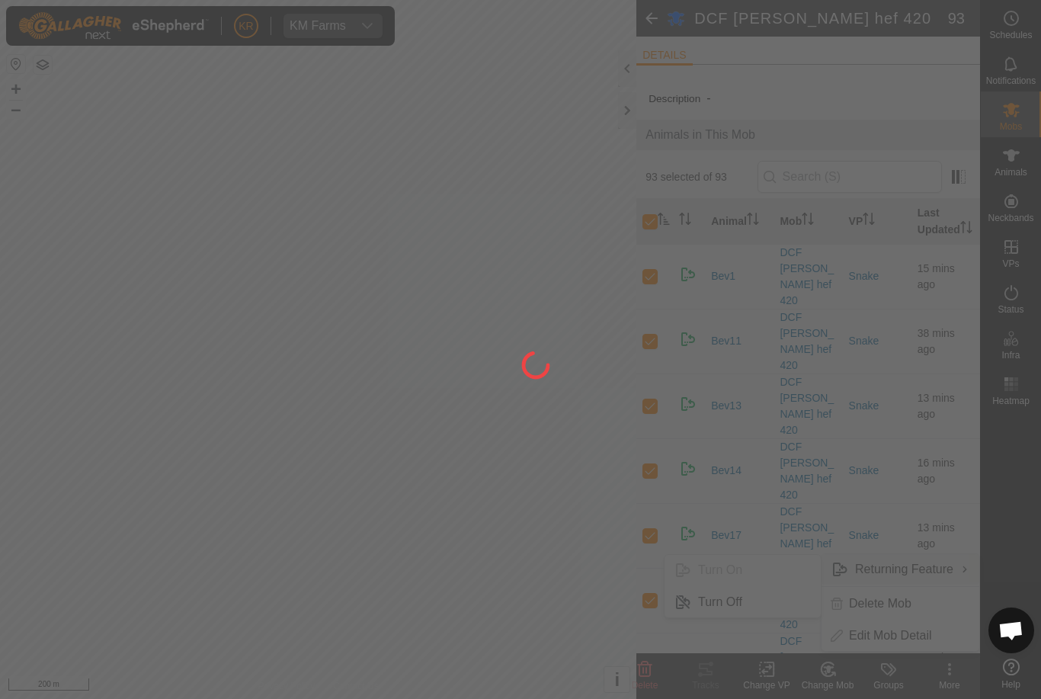
checkbox input "false"
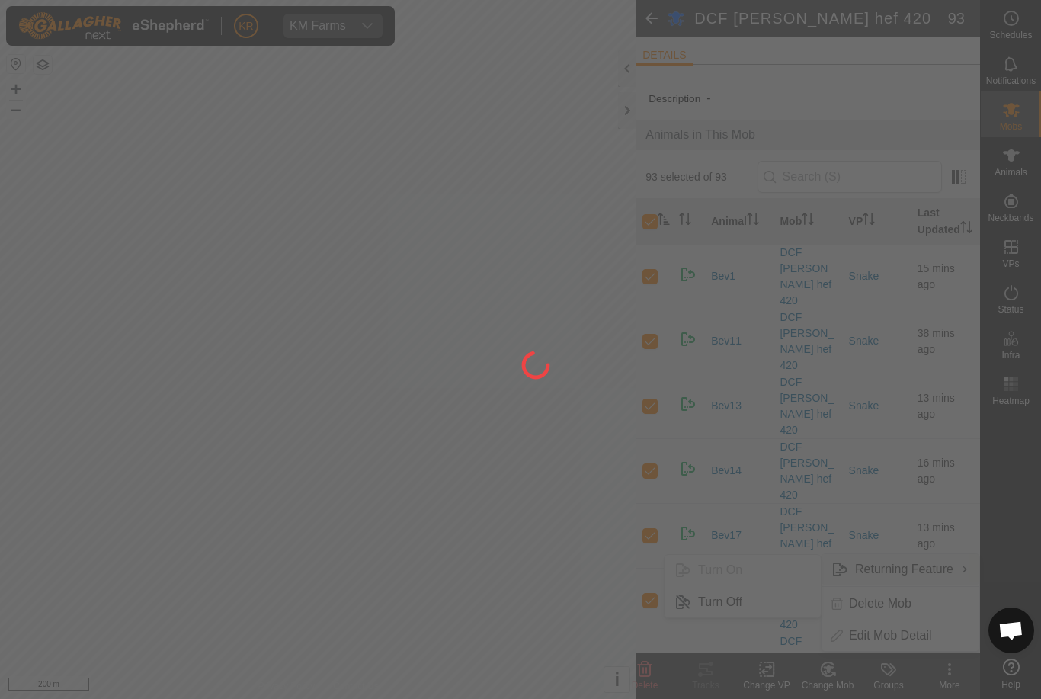
checkbox input "false"
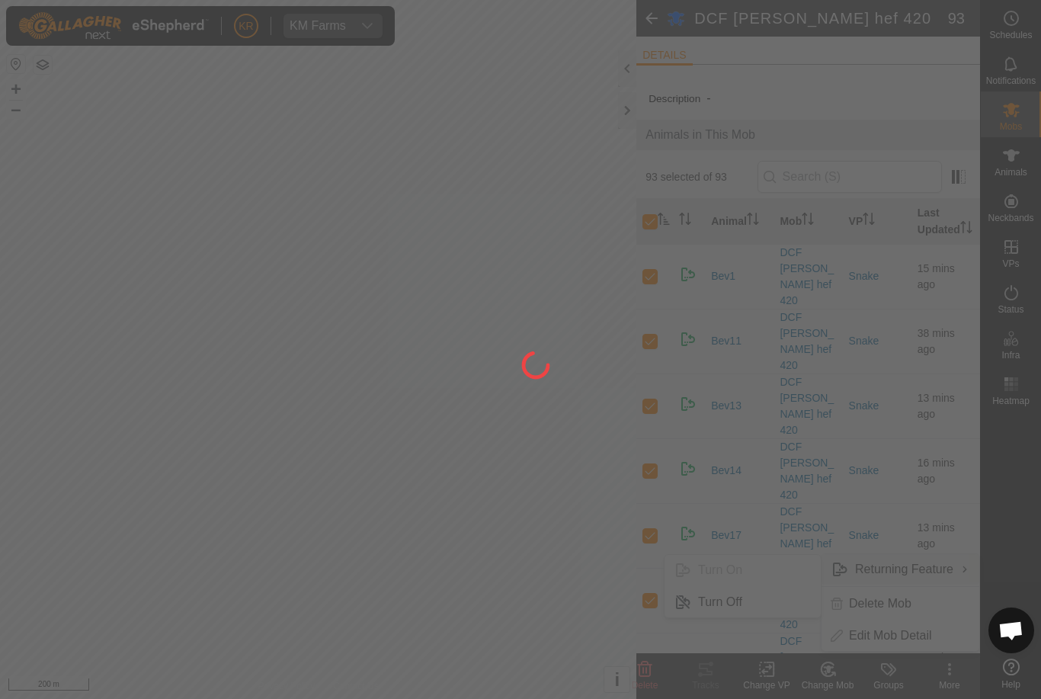
checkbox input "false"
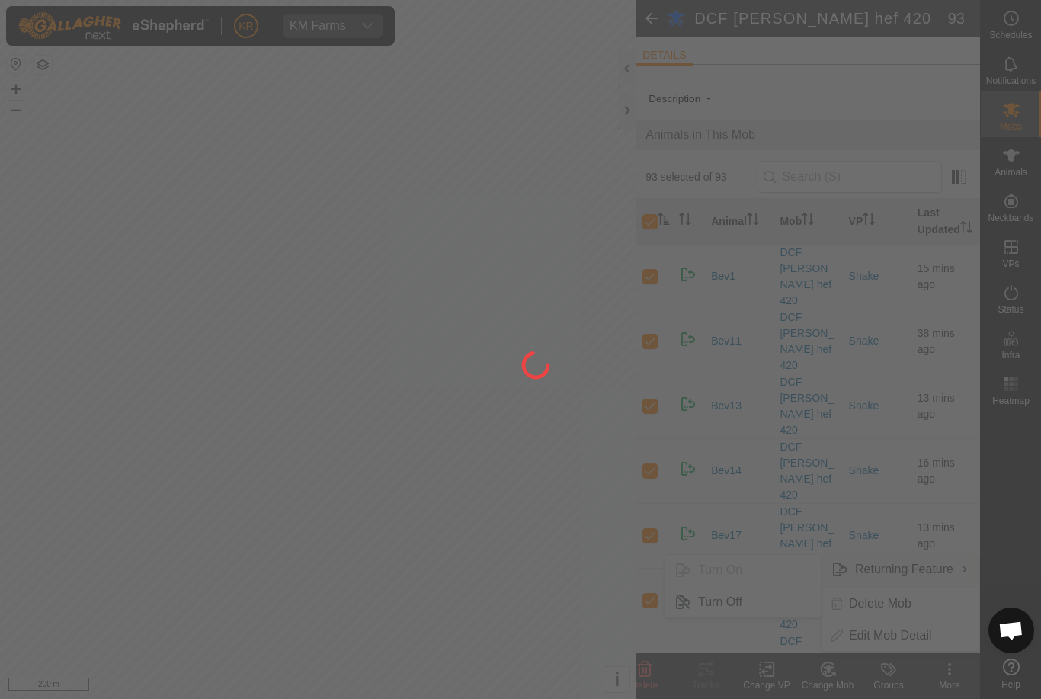
checkbox input "false"
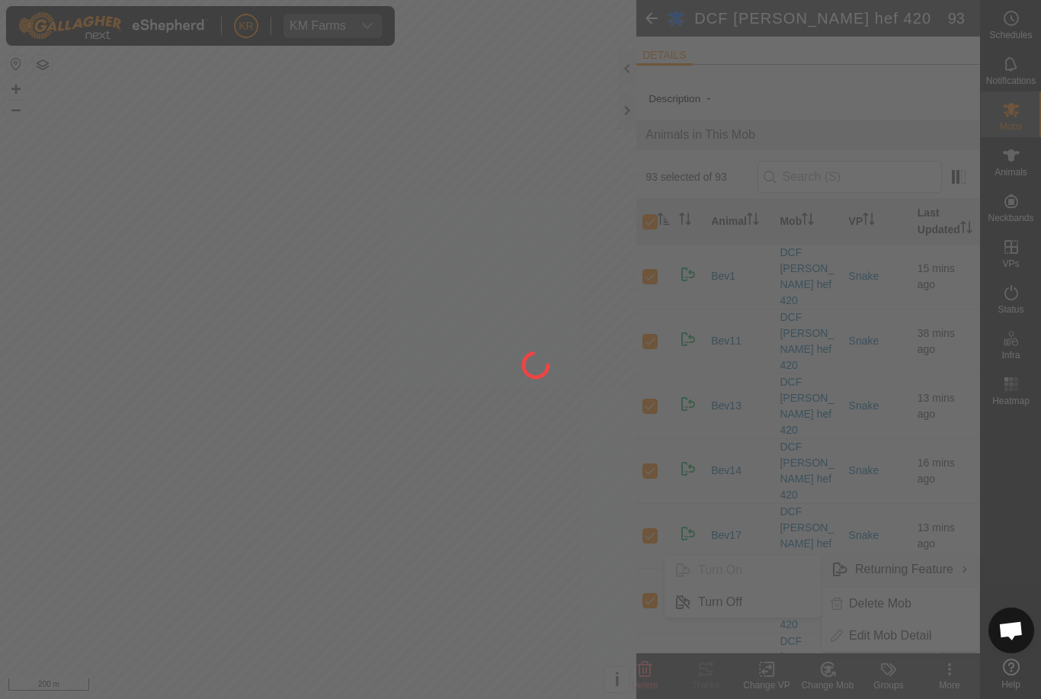
checkbox input "false"
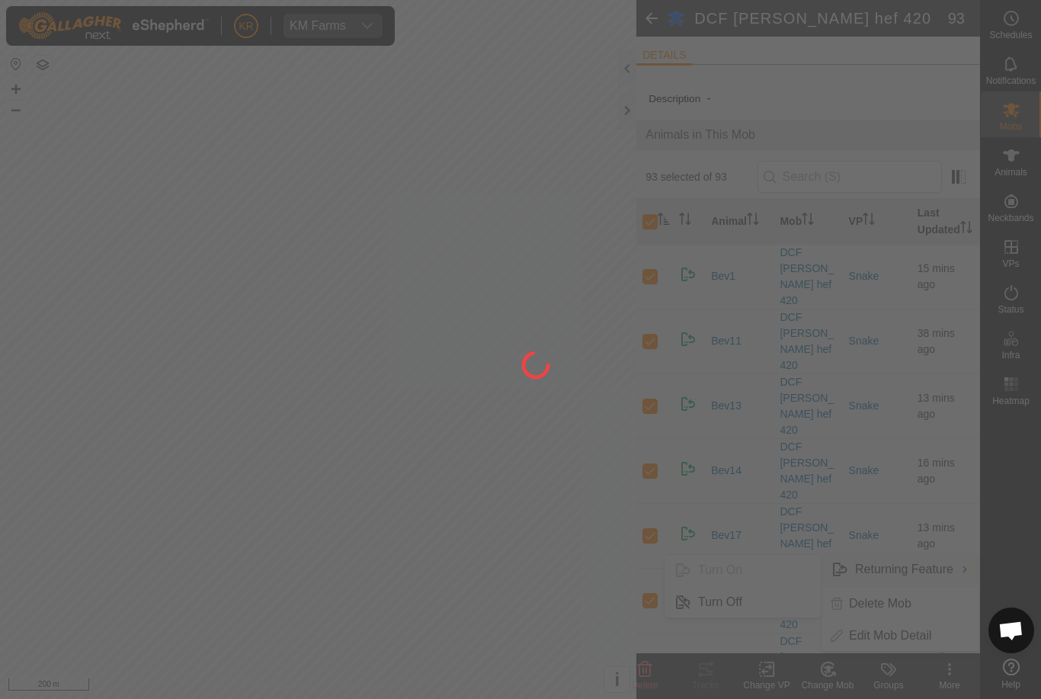
checkbox input "false"
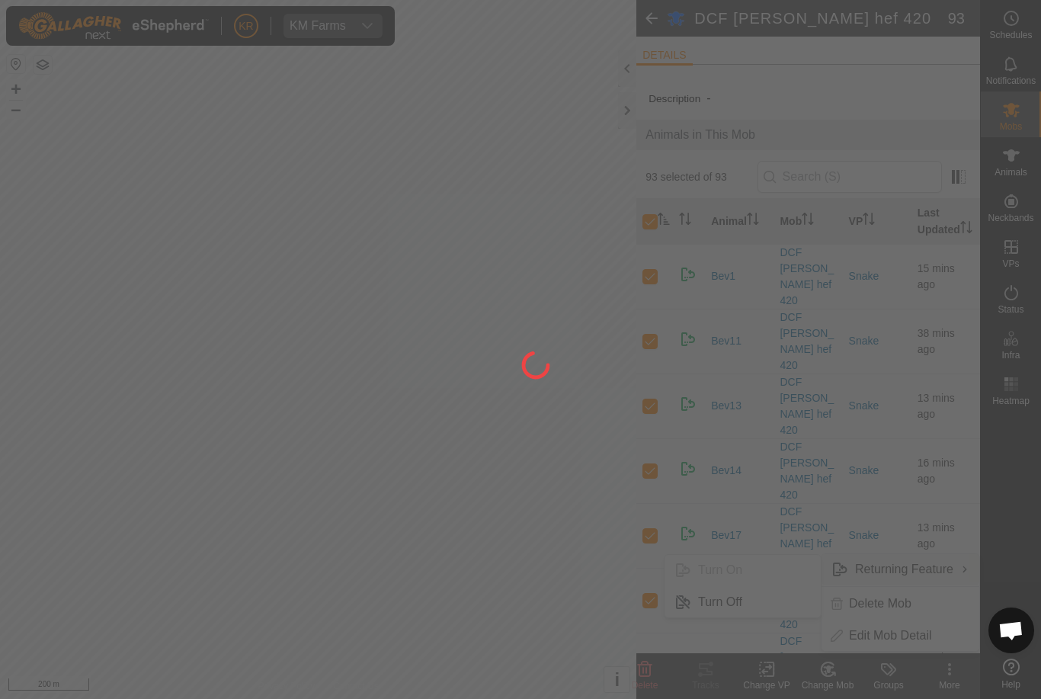
checkbox input "false"
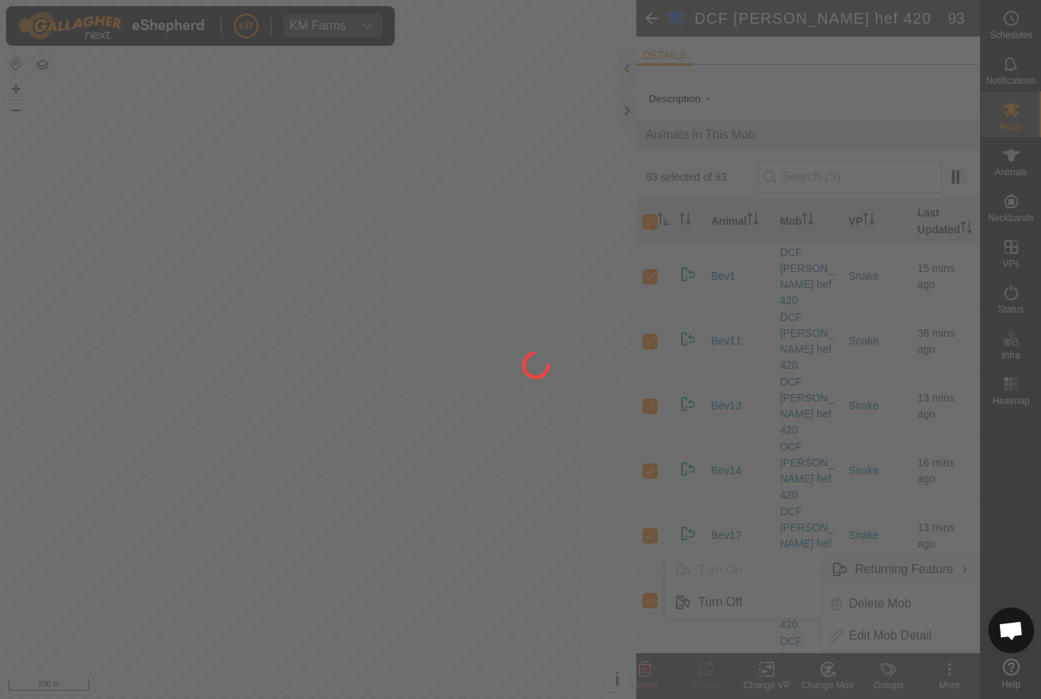
checkbox input "false"
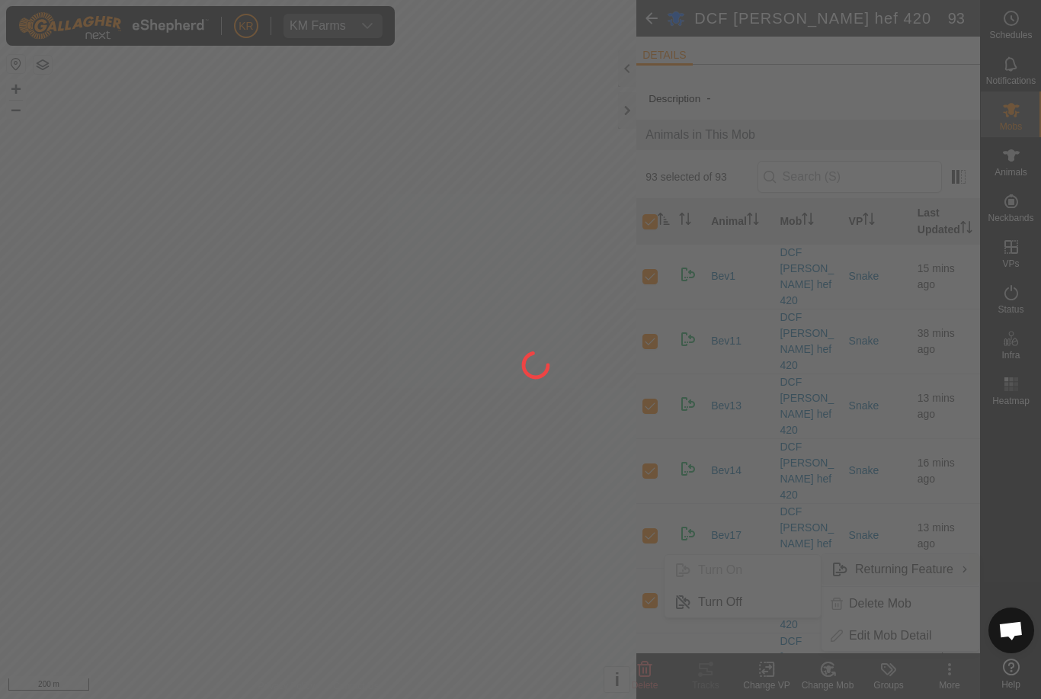
checkbox input "false"
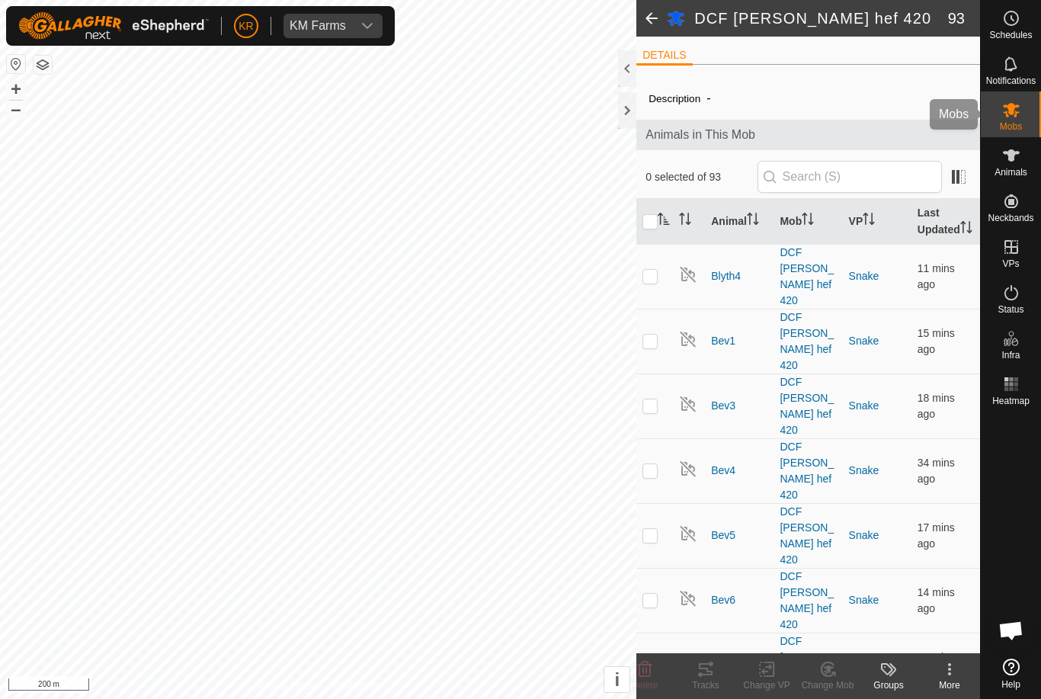
click at [1032, 116] on div "Mobs" at bounding box center [1011, 114] width 60 height 46
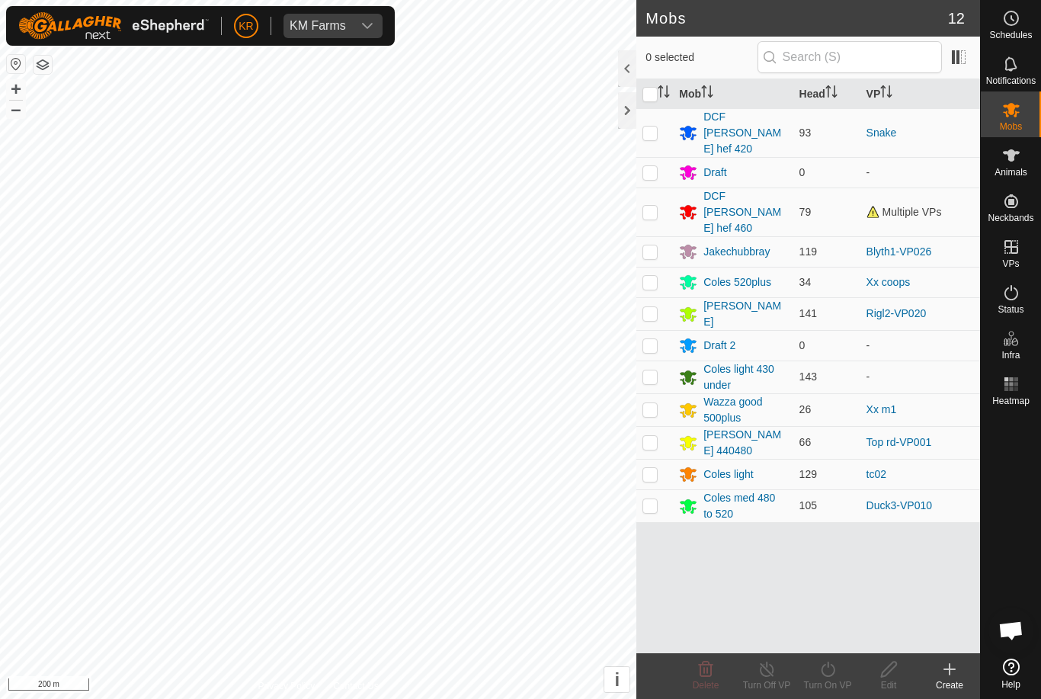
click at [654, 126] on p-checkbox at bounding box center [649, 132] width 15 height 12
checkbox input "true"
click at [837, 674] on icon at bounding box center [827, 669] width 19 height 18
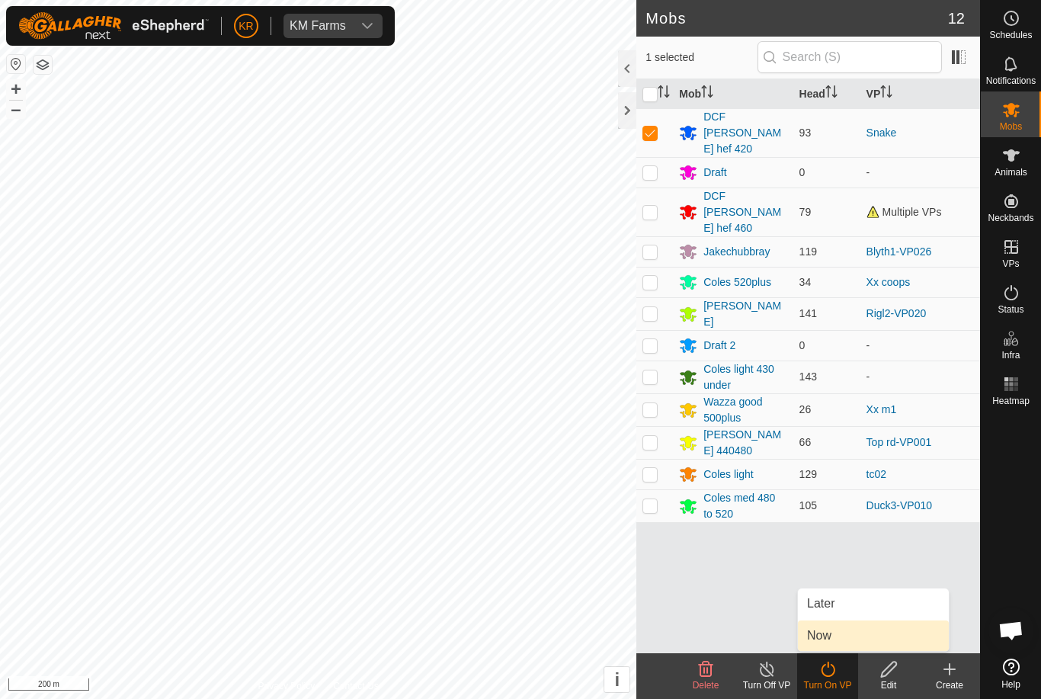
click at [863, 633] on link "Now" at bounding box center [873, 635] width 151 height 30
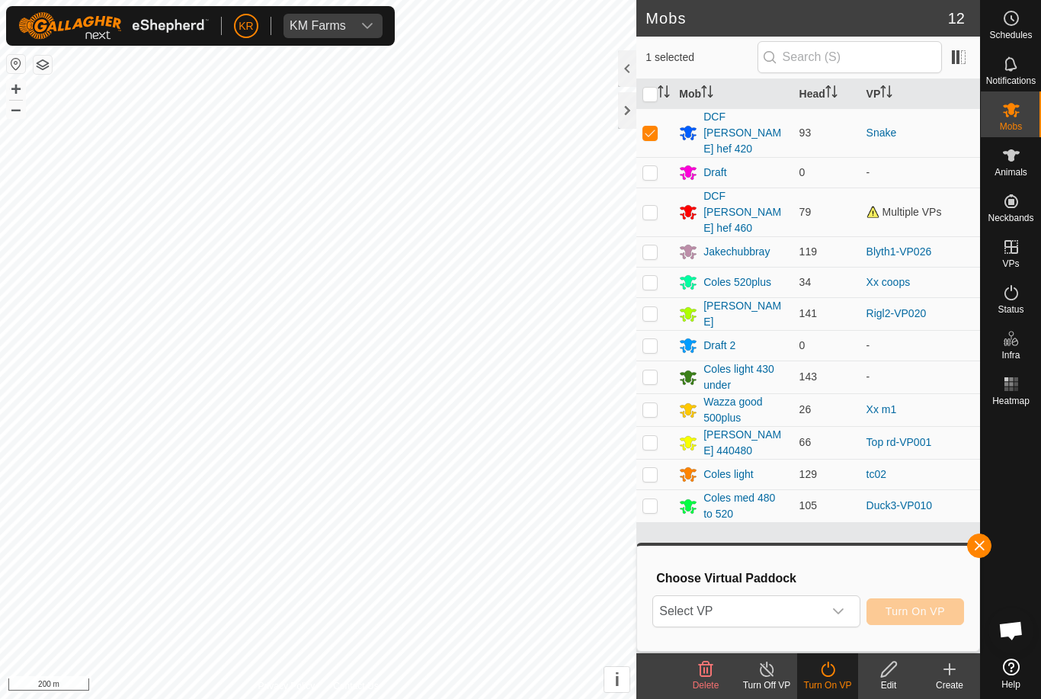
click at [855, 614] on p-select "Select VP" at bounding box center [755, 611] width 207 height 32
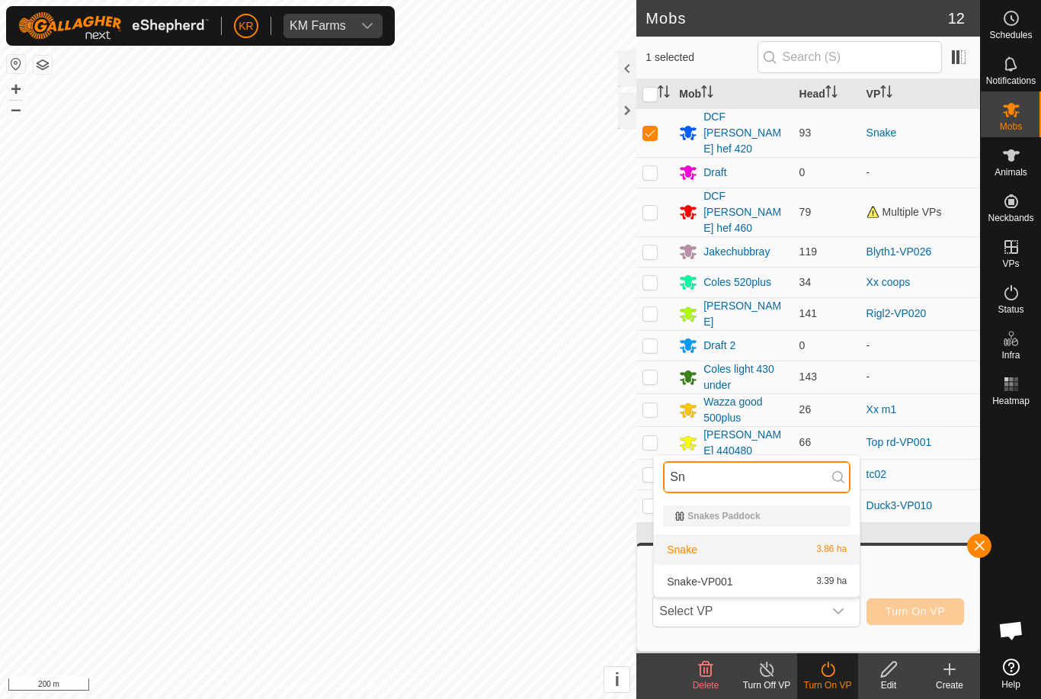
type input "Sn"
click at [740, 535] on li "Snake 3.86 ha" at bounding box center [757, 549] width 206 height 30
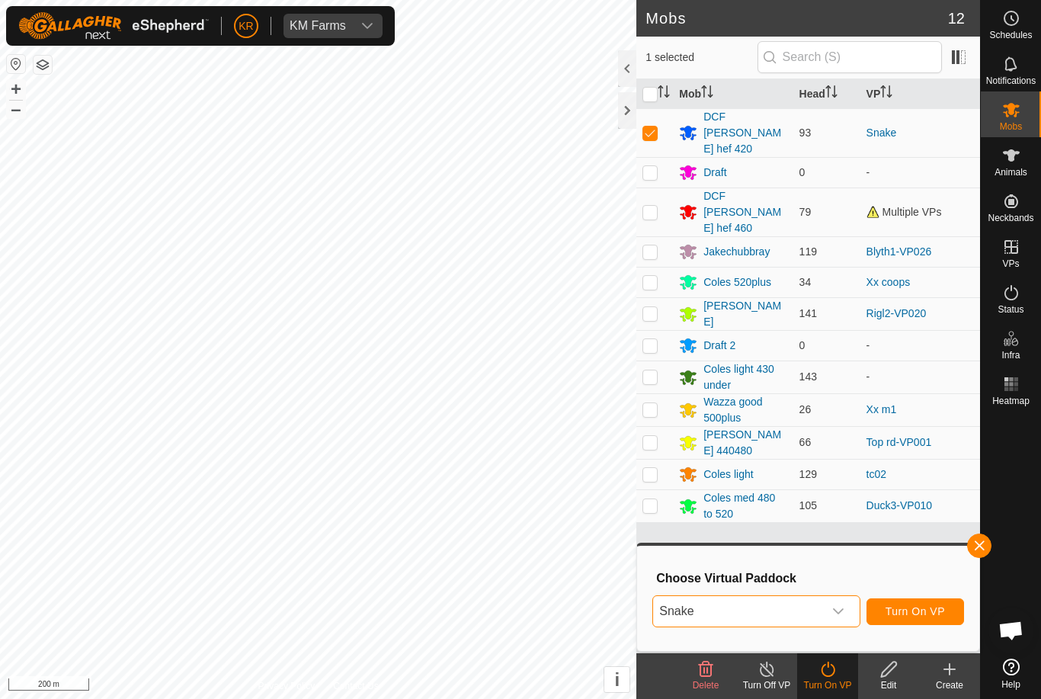
click at [923, 608] on span "Turn On VP" at bounding box center [914, 611] width 59 height 12
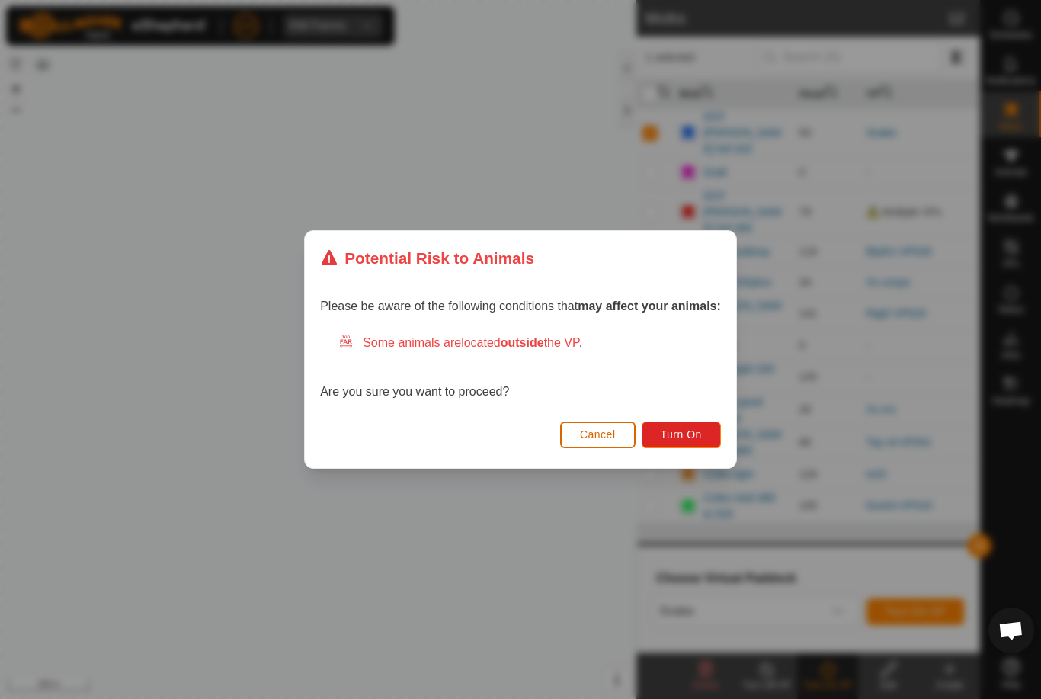
click at [695, 434] on span "Turn On" at bounding box center [681, 434] width 41 height 12
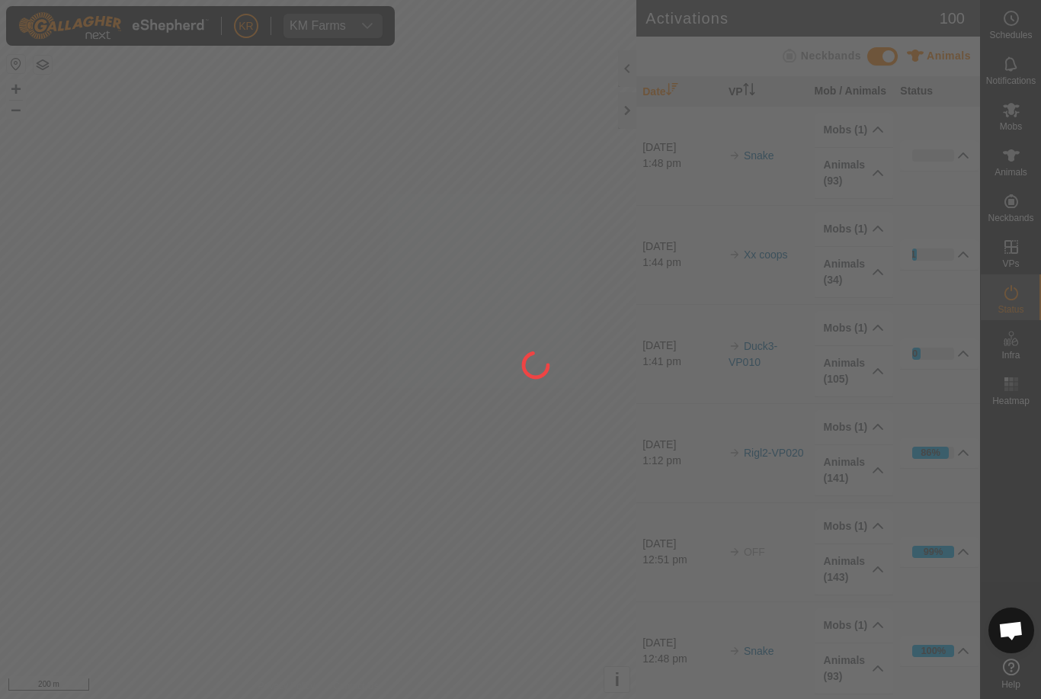
click at [1025, 264] on div at bounding box center [520, 349] width 1041 height 699
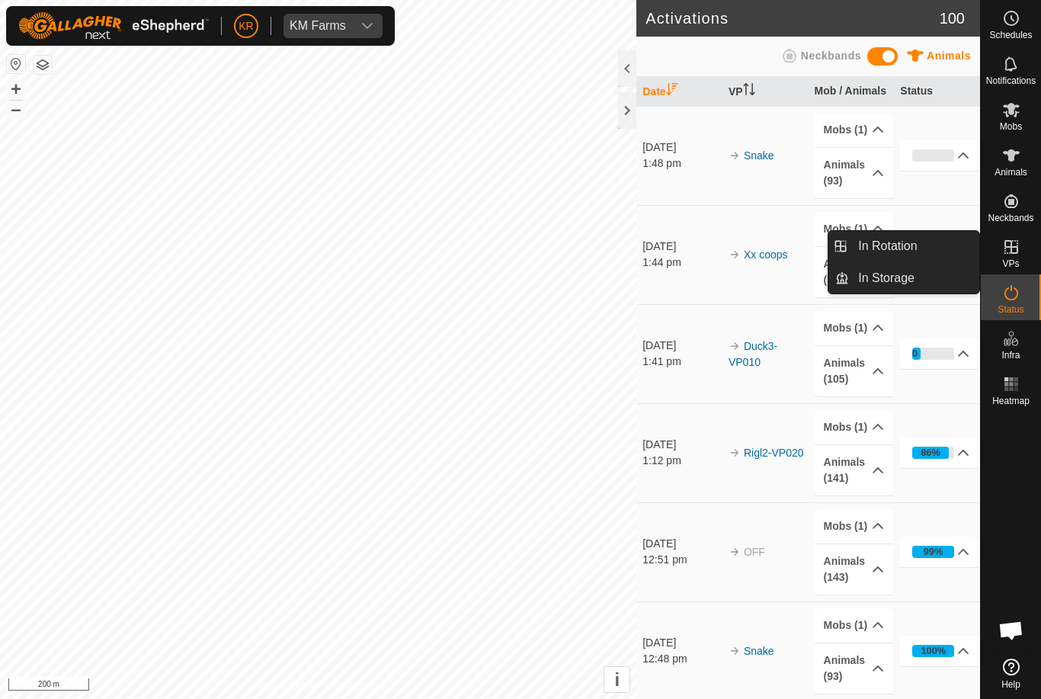
click at [950, 246] on link "In Rotation" at bounding box center [914, 246] width 130 height 30
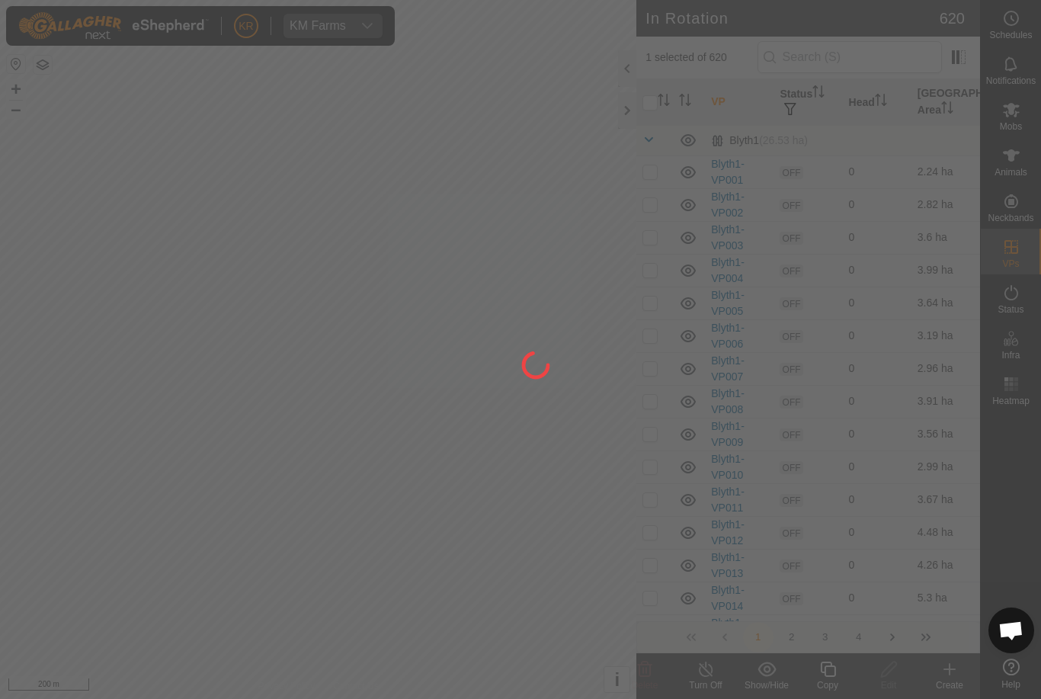
click at [936, 250] on div at bounding box center [520, 349] width 1041 height 699
click at [862, 56] on div at bounding box center [520, 349] width 1041 height 699
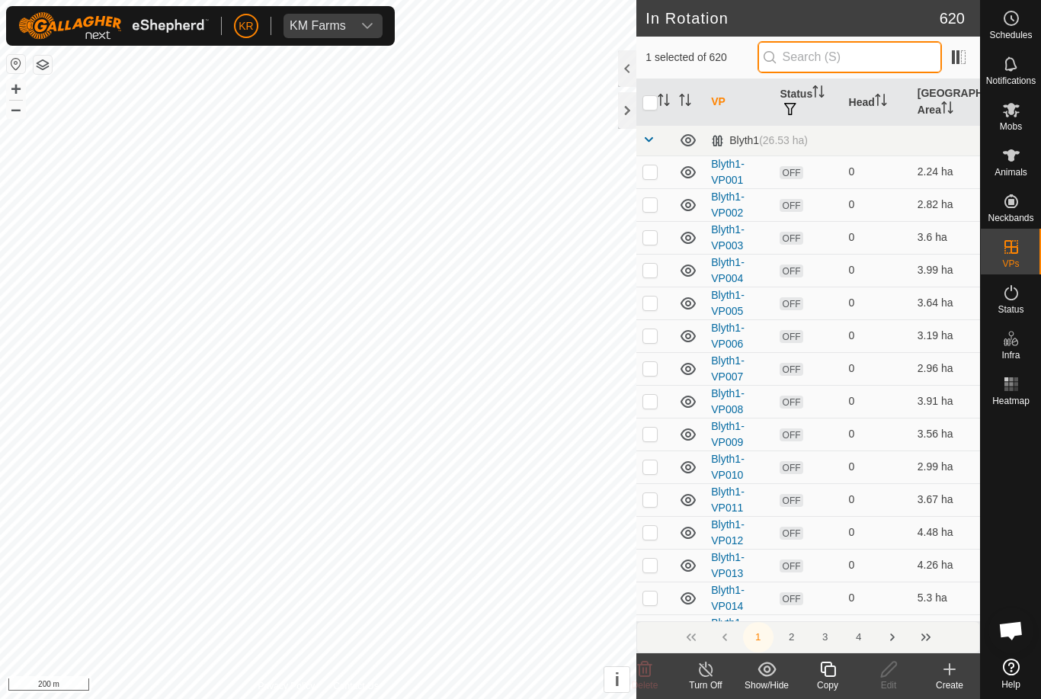
click at [877, 45] on input "text" at bounding box center [849, 57] width 184 height 32
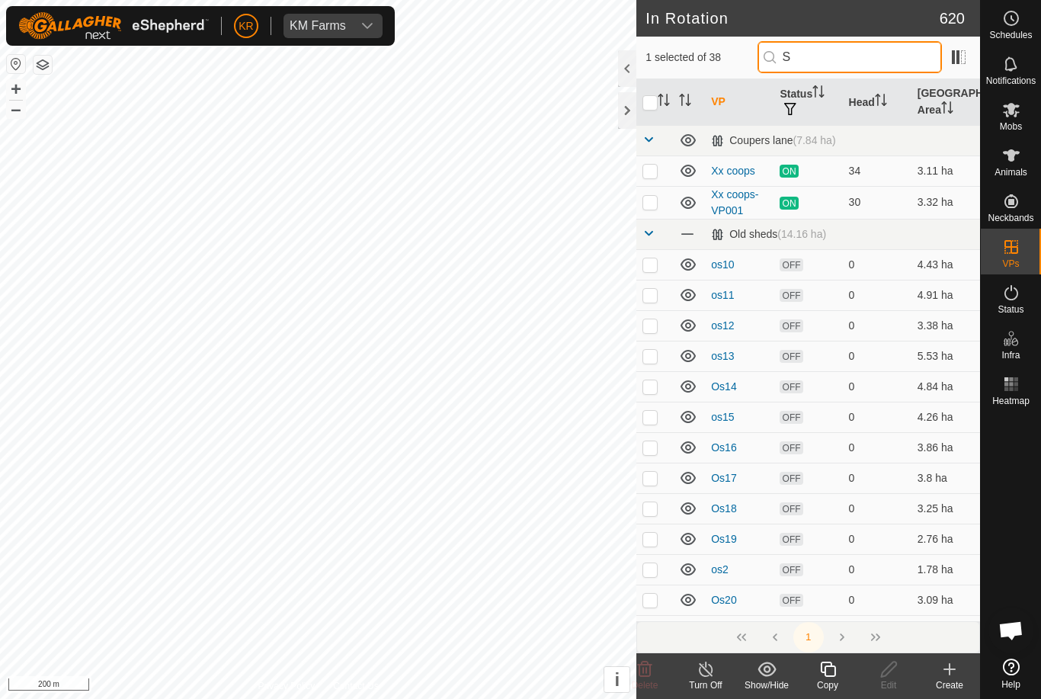
type input "Sn"
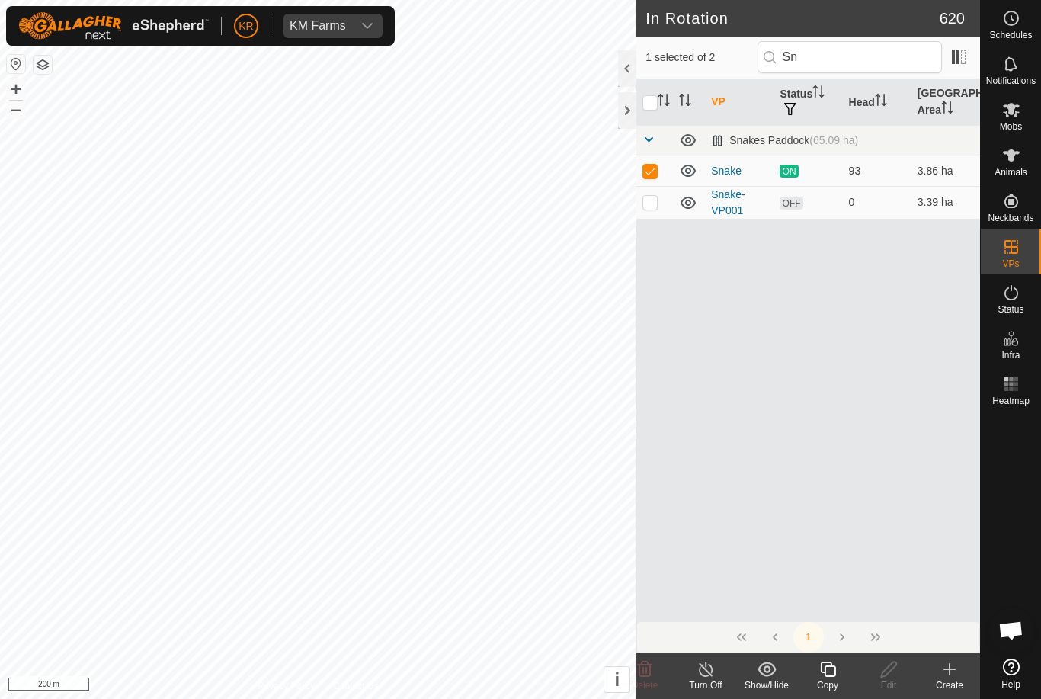
click at [827, 680] on div "Copy" at bounding box center [827, 685] width 61 height 14
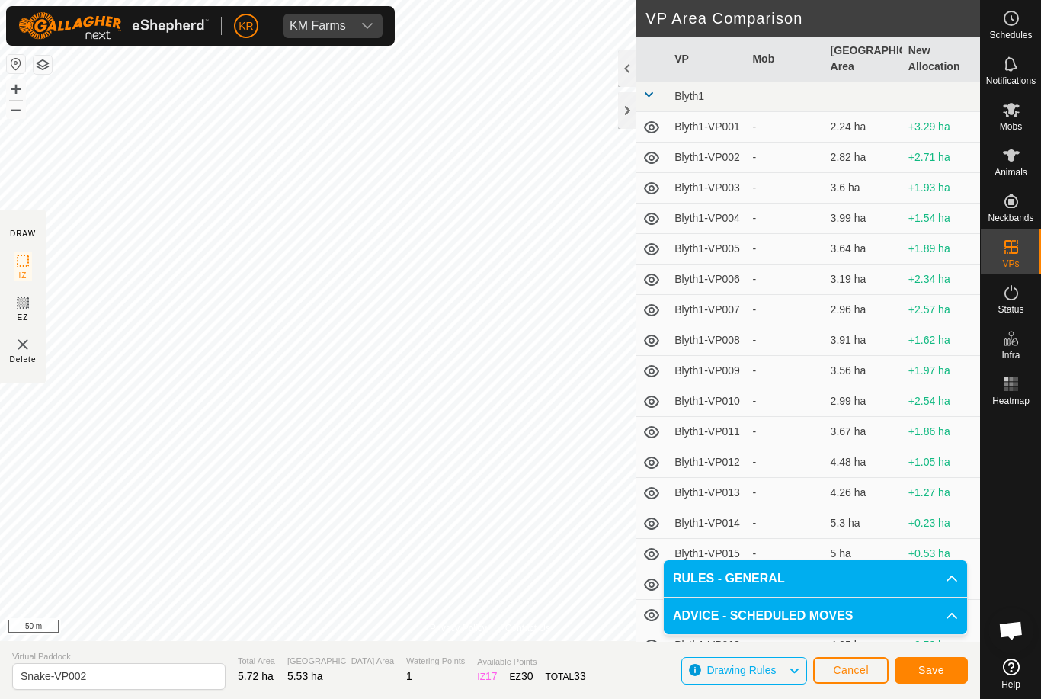
click at [941, 669] on span "Save" at bounding box center [931, 670] width 26 height 12
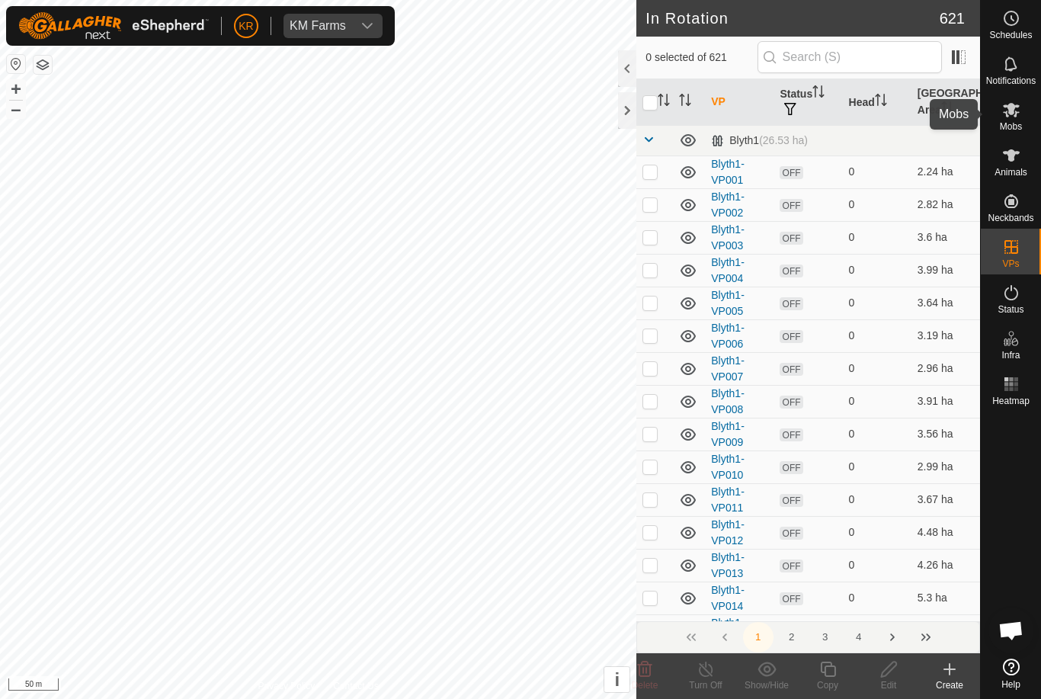
click at [1019, 126] on span "Mobs" at bounding box center [1011, 126] width 22 height 9
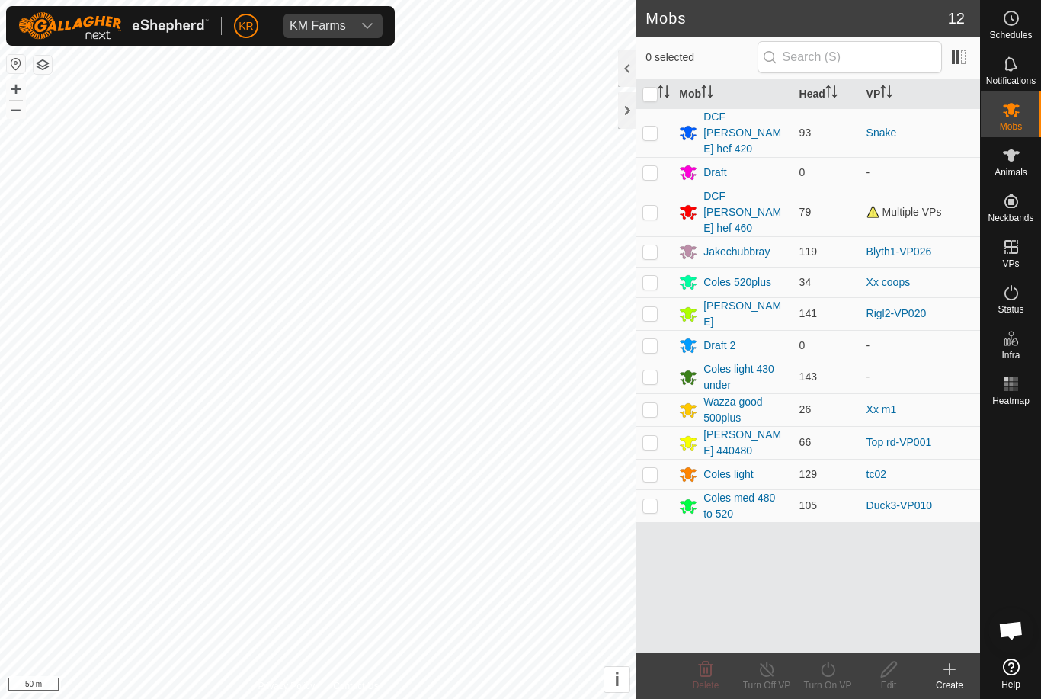
click at [651, 126] on p-checkbox at bounding box center [649, 132] width 15 height 12
checkbox input "true"
click at [828, 669] on icon at bounding box center [827, 669] width 19 height 18
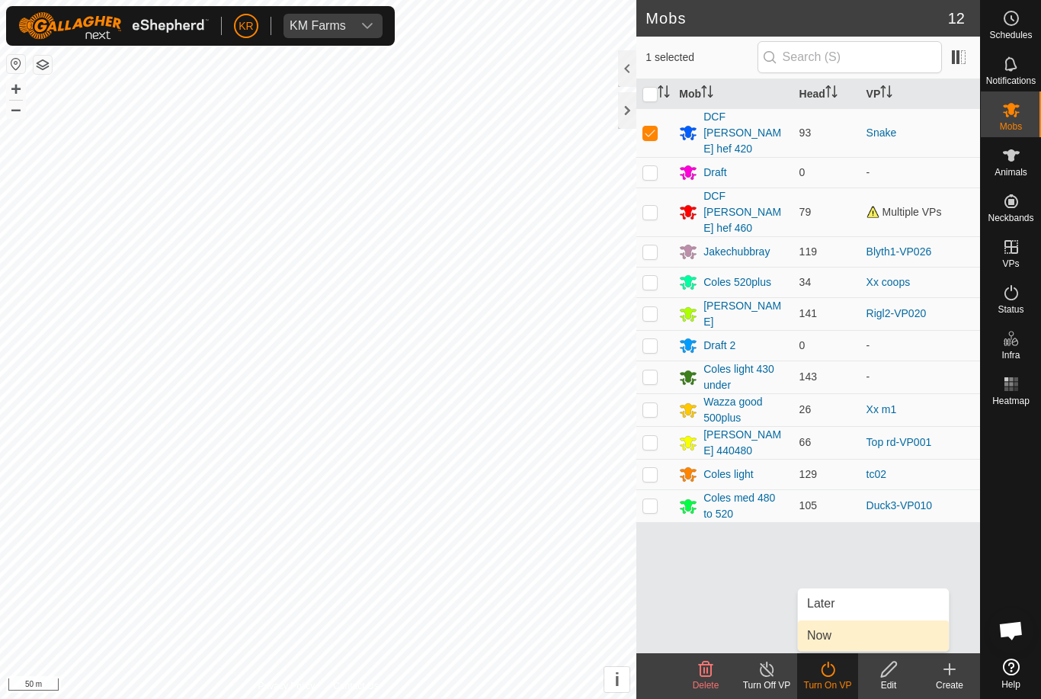
click at [843, 642] on link "Now" at bounding box center [873, 635] width 151 height 30
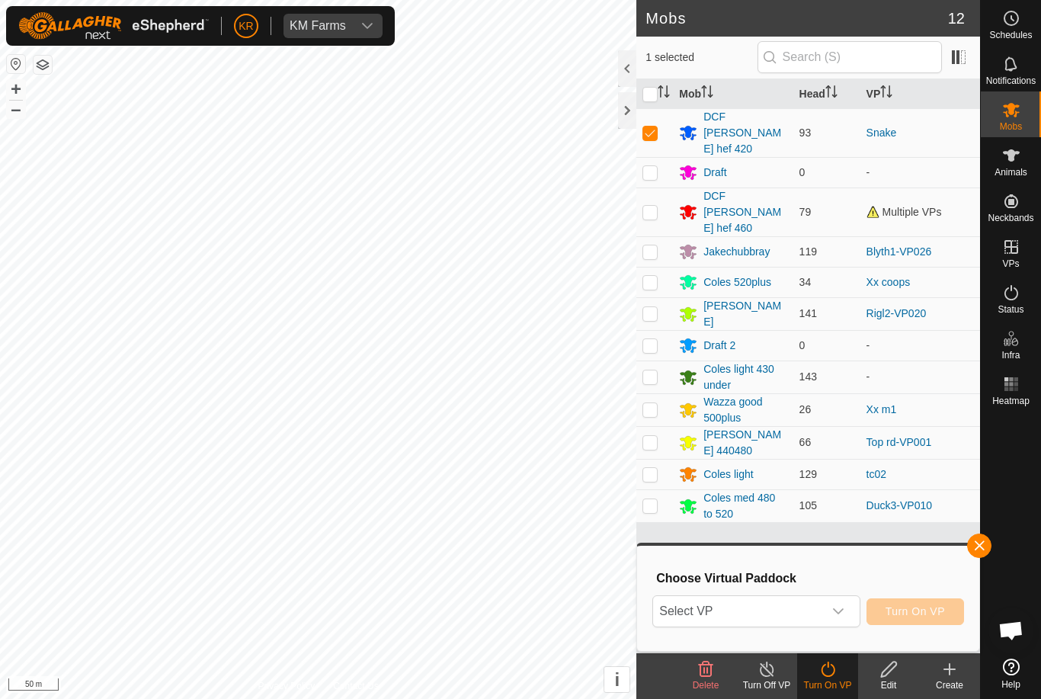
click at [803, 609] on span "Select VP" at bounding box center [737, 611] width 169 height 30
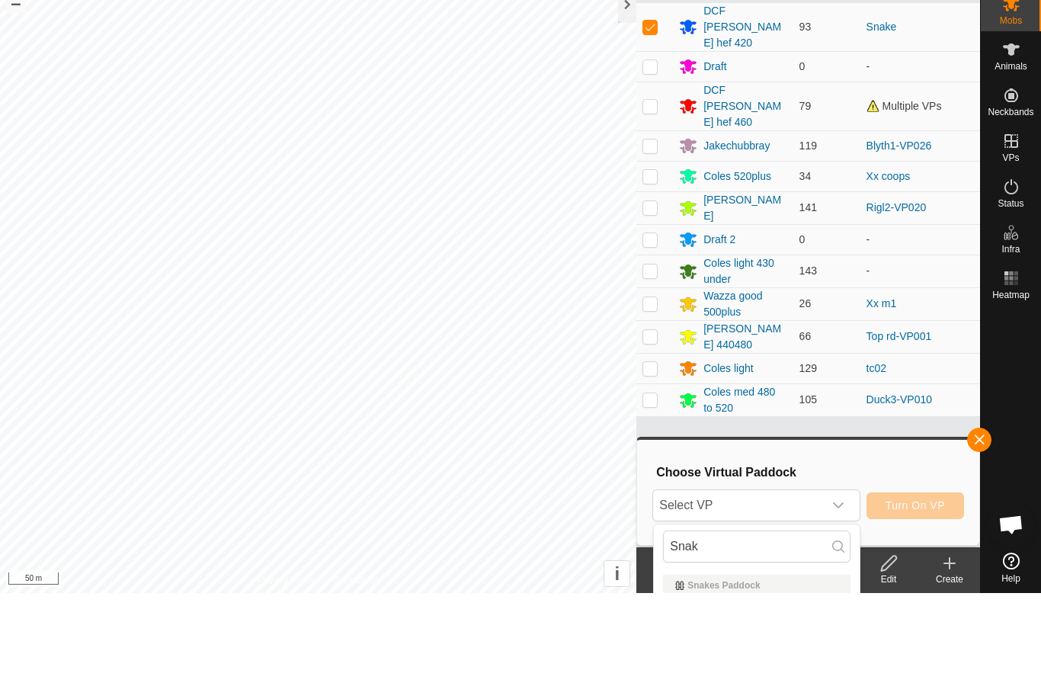
scroll to position [106, 0]
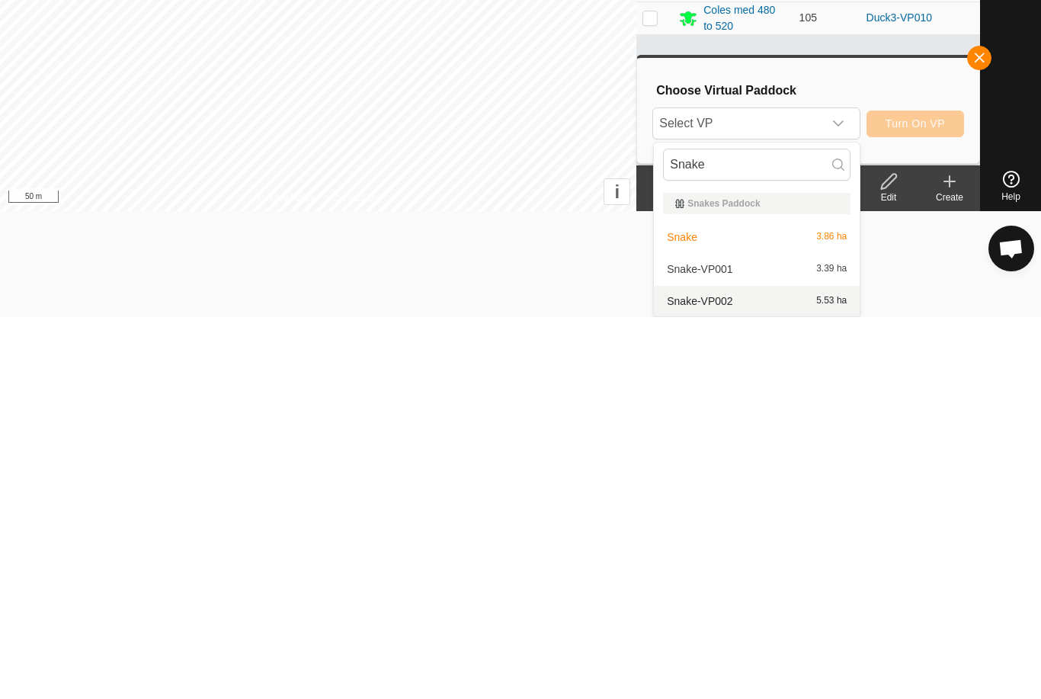
type input "Snake"
click at [759, 674] on div "Snake-VP002 5.53 ha" at bounding box center [756, 683] width 187 height 18
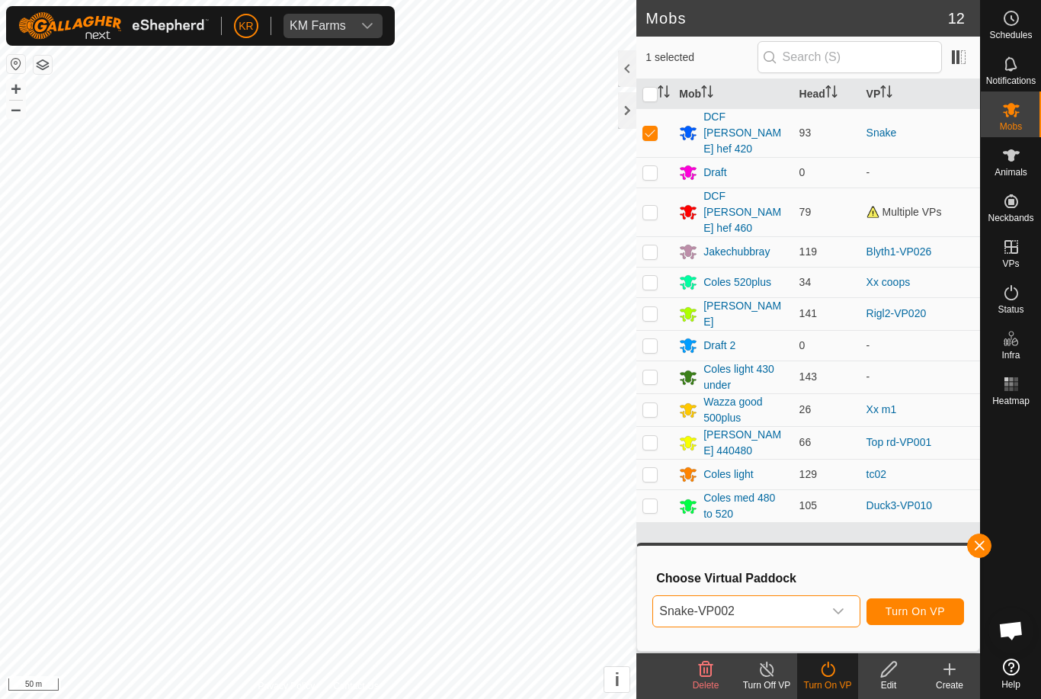
click at [915, 610] on span "Turn On VP" at bounding box center [914, 611] width 59 height 12
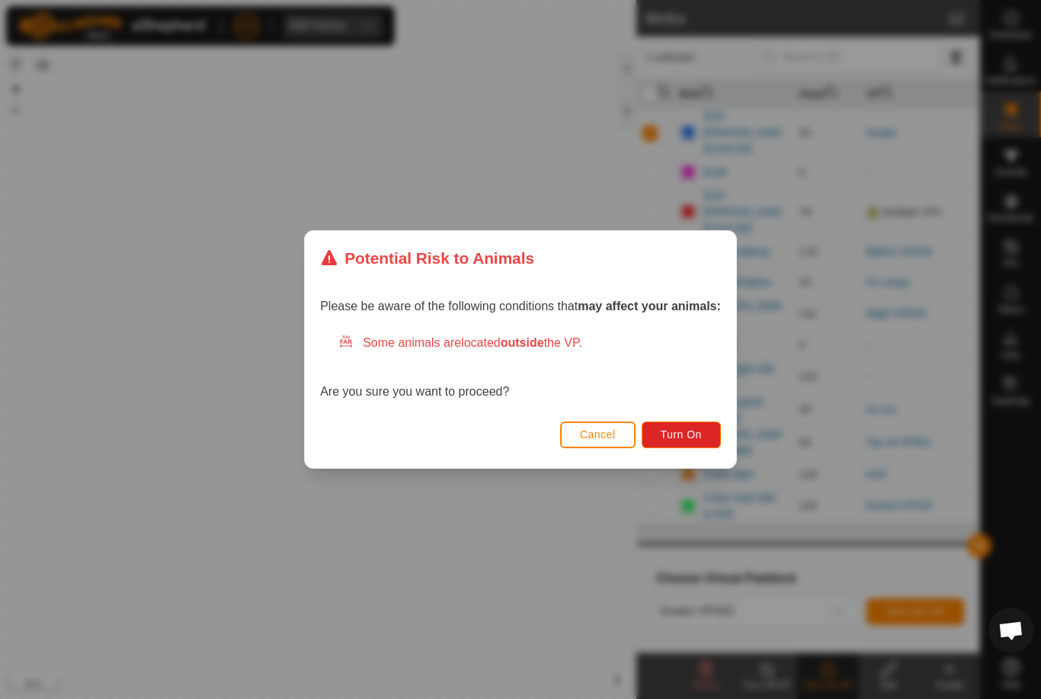
click at [691, 437] on span "Turn On" at bounding box center [681, 434] width 41 height 12
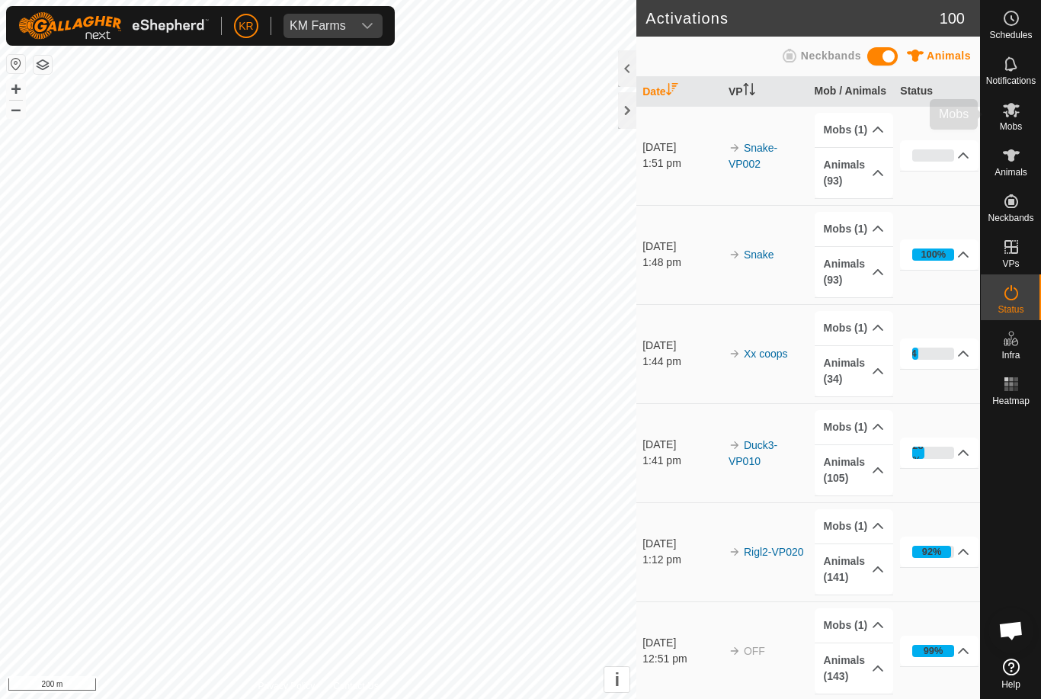
click at [1029, 119] on div "Mobs" at bounding box center [1011, 114] width 60 height 46
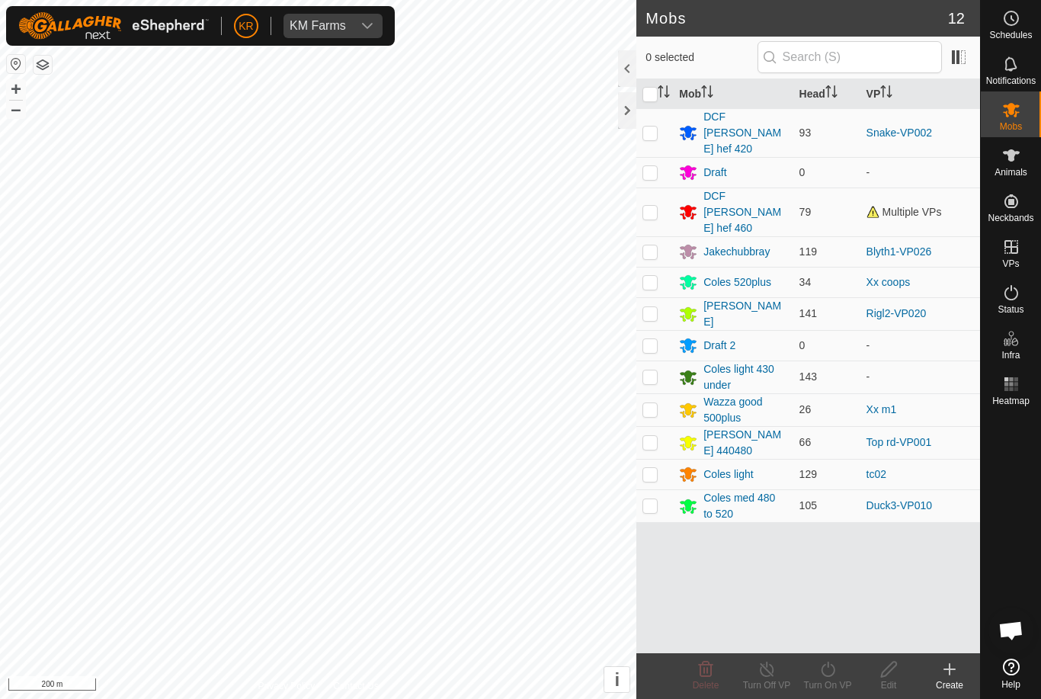
click at [884, 468] on link "tc02" at bounding box center [876, 474] width 20 height 12
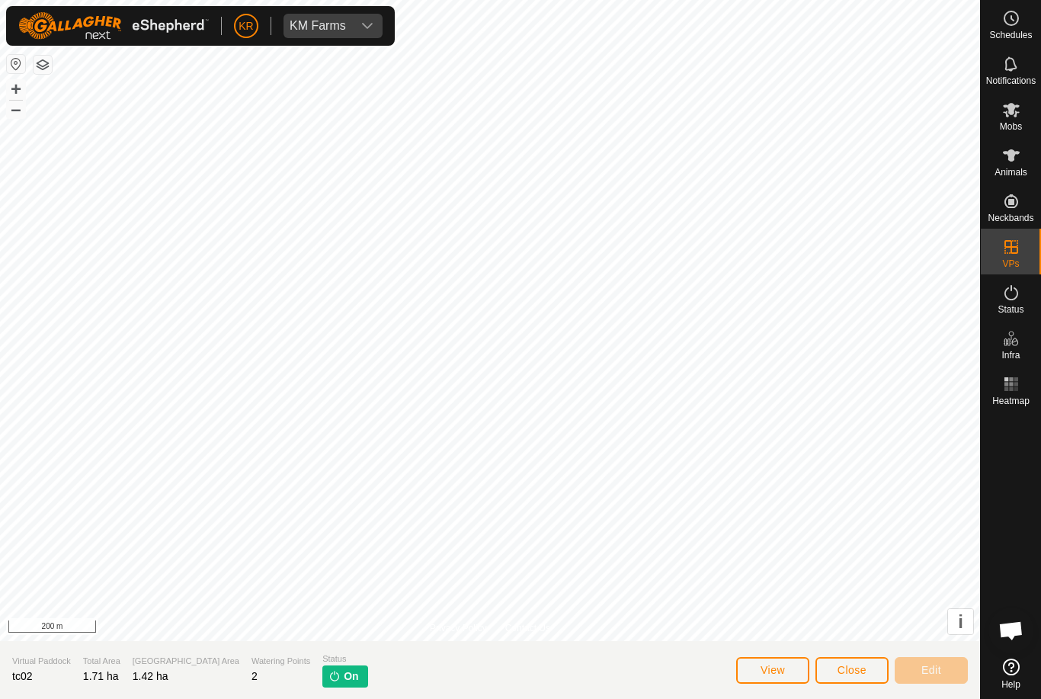
click at [855, 669] on span "Close" at bounding box center [851, 670] width 29 height 12
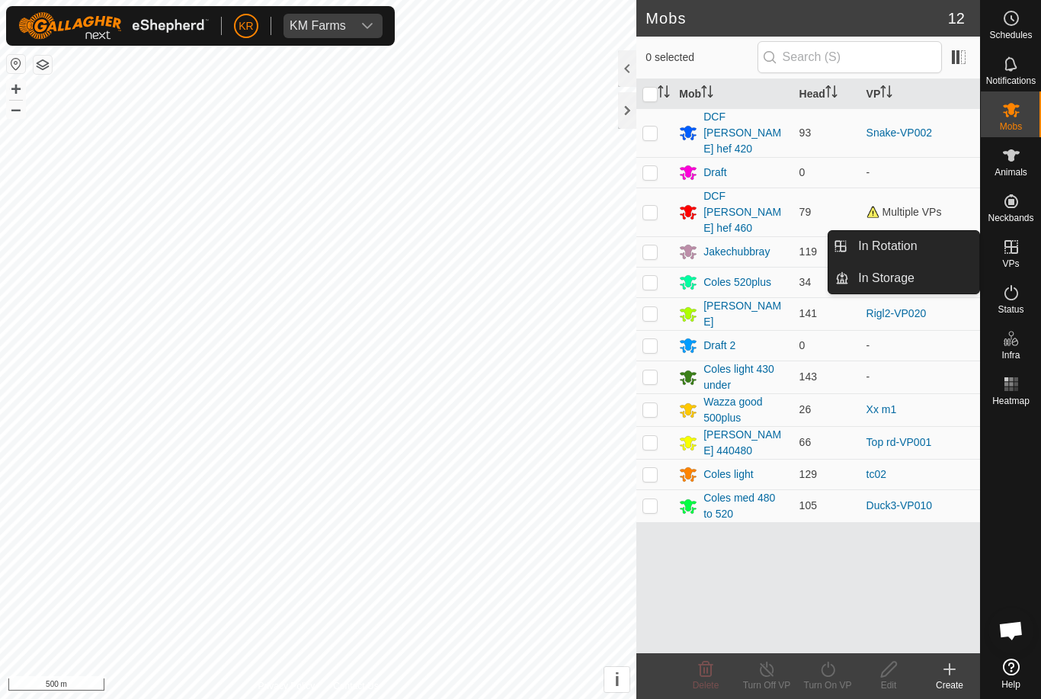
click at [952, 247] on link "In Rotation" at bounding box center [914, 246] width 130 height 30
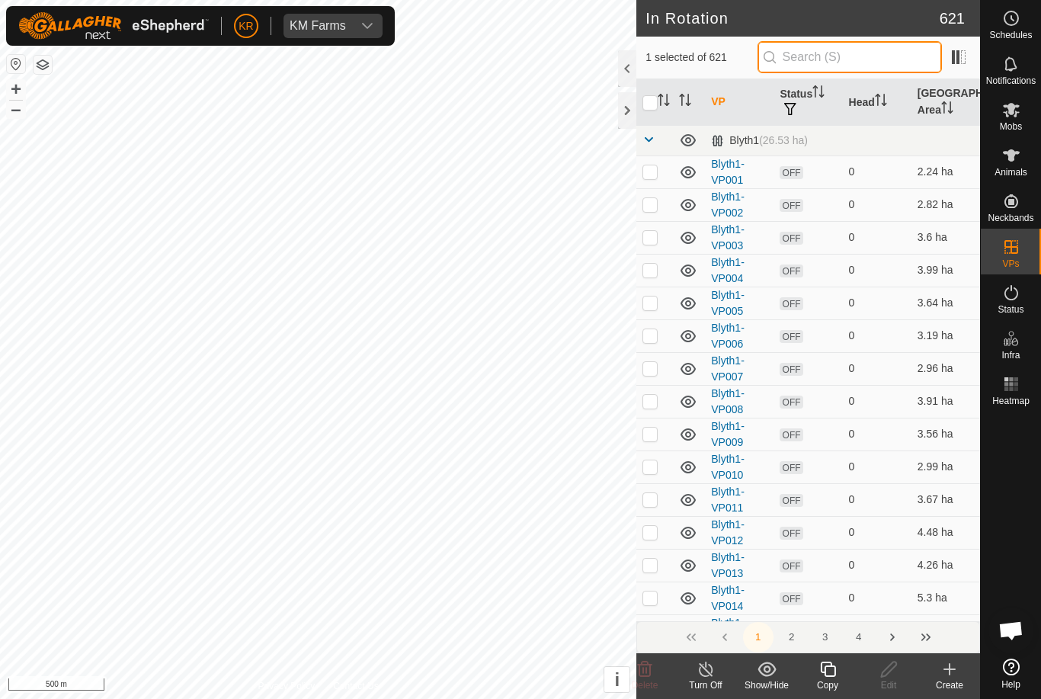
click at [860, 62] on input "text" at bounding box center [849, 57] width 184 height 32
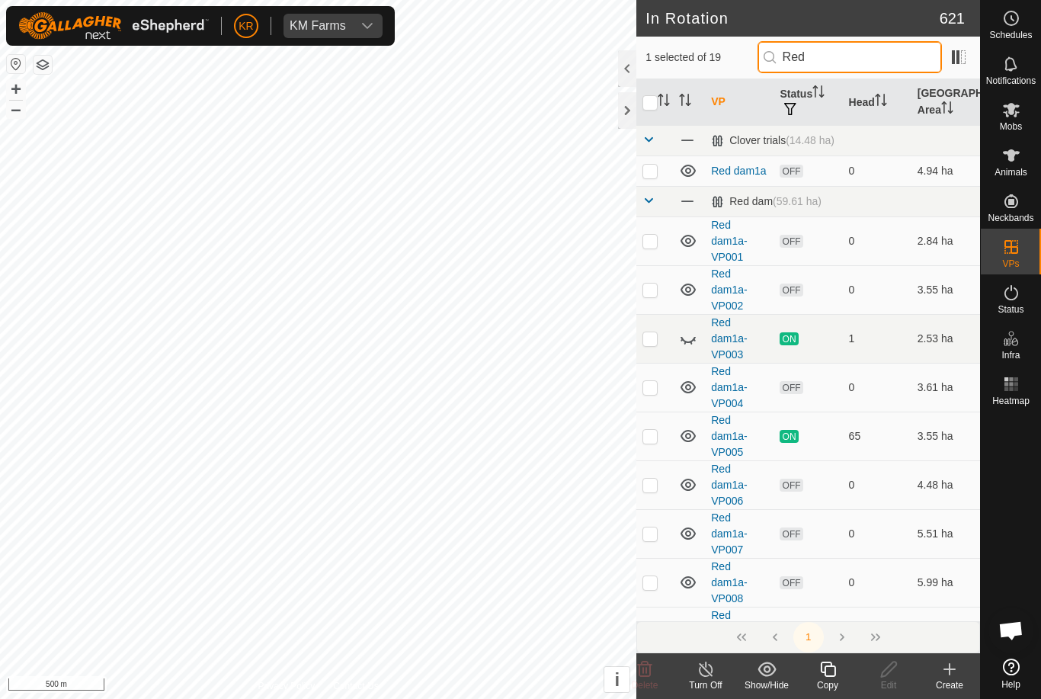
type input "Red"
click at [647, 439] on p-checkbox at bounding box center [649, 436] width 15 height 12
checkbox input "true"
click at [656, 107] on input "checkbox" at bounding box center [649, 102] width 15 height 15
checkbox input "true"
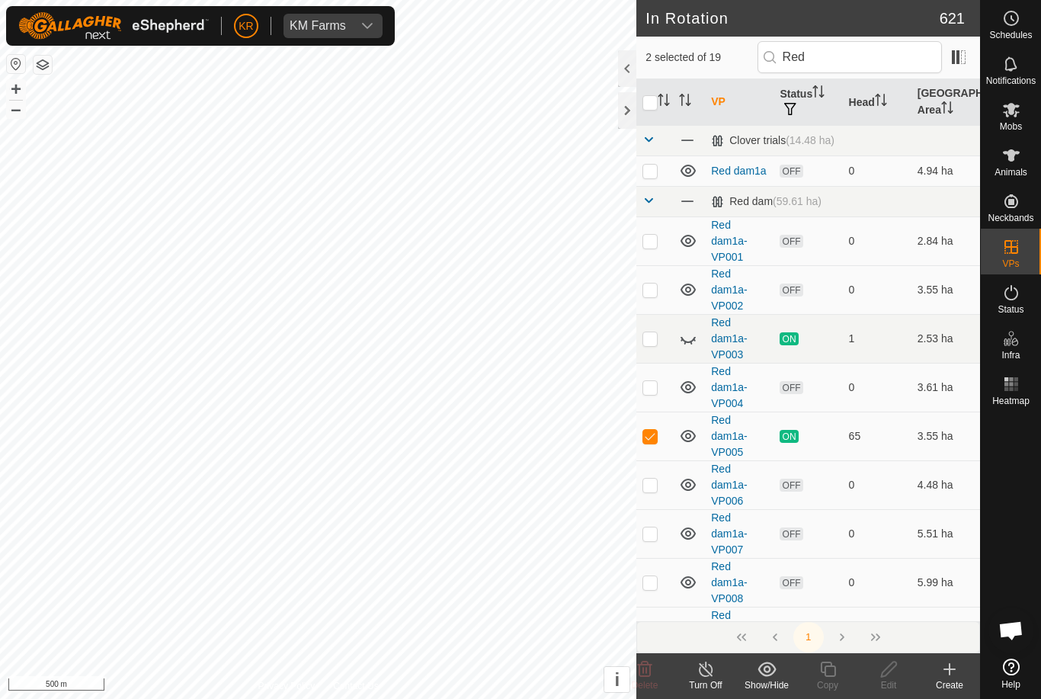
checkbox input "true"
click at [645, 104] on input "checkbox" at bounding box center [649, 102] width 15 height 15
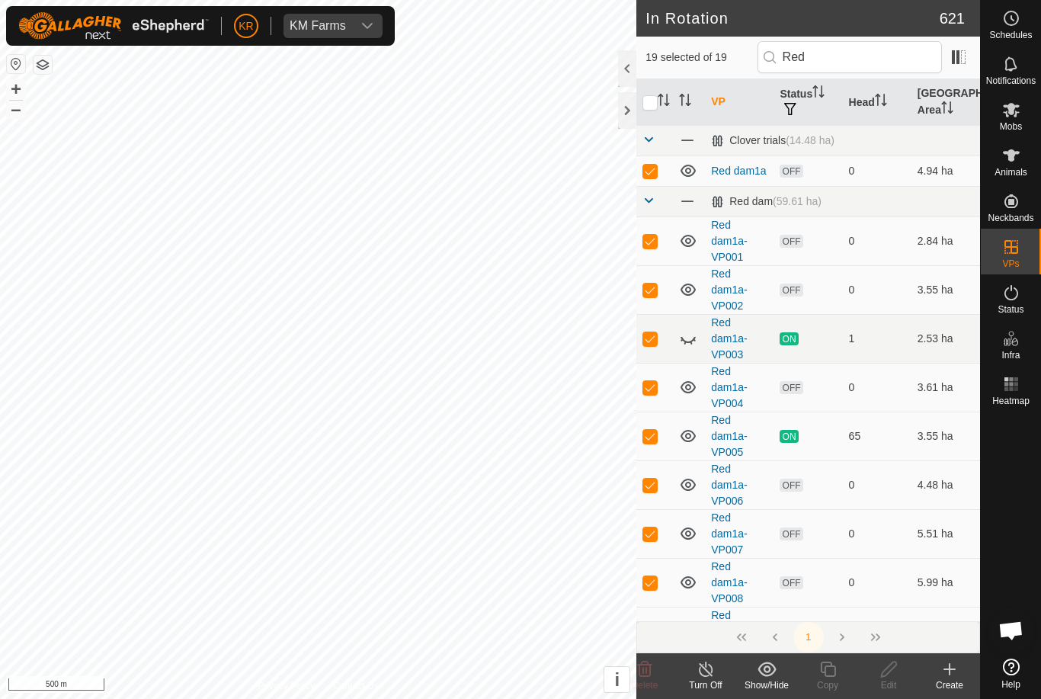
click at [649, 240] on p-checkbox at bounding box center [649, 241] width 15 height 12
click at [648, 109] on input "checkbox" at bounding box center [649, 102] width 15 height 15
click at [653, 105] on input "checkbox" at bounding box center [649, 102] width 15 height 15
click at [648, 98] on input "checkbox" at bounding box center [649, 102] width 15 height 15
click at [648, 102] on input "checkbox" at bounding box center [649, 102] width 15 height 15
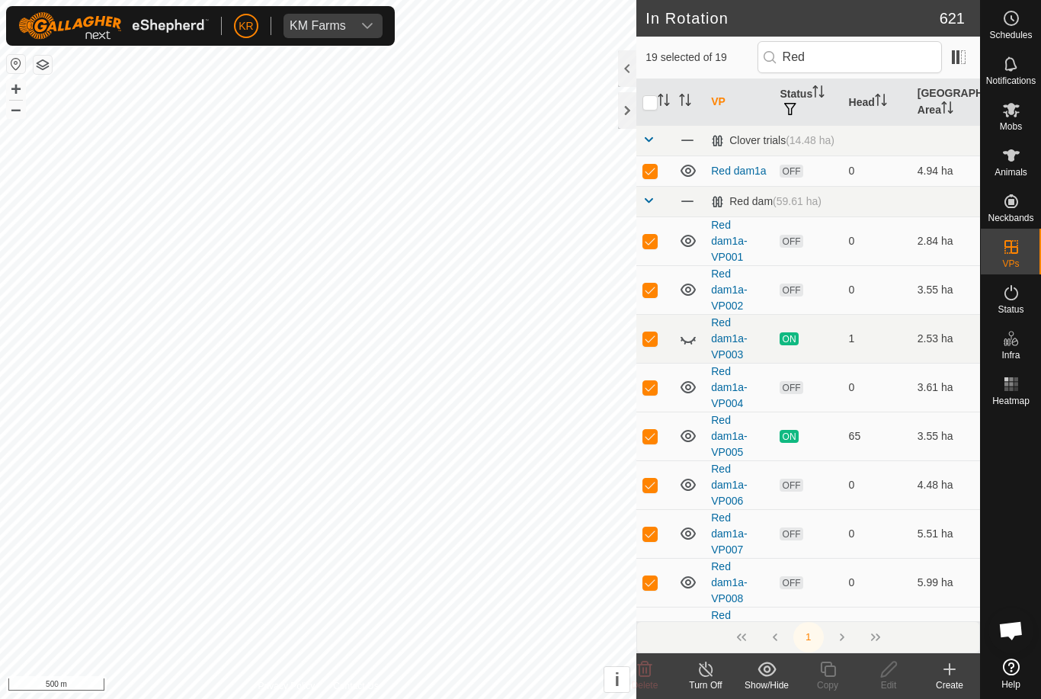
click at [654, 102] on input "checkbox" at bounding box center [649, 102] width 15 height 15
click at [648, 103] on input "checkbox" at bounding box center [649, 102] width 15 height 15
click at [654, 100] on input "checkbox" at bounding box center [649, 102] width 15 height 15
click at [645, 104] on input "checkbox" at bounding box center [649, 102] width 15 height 15
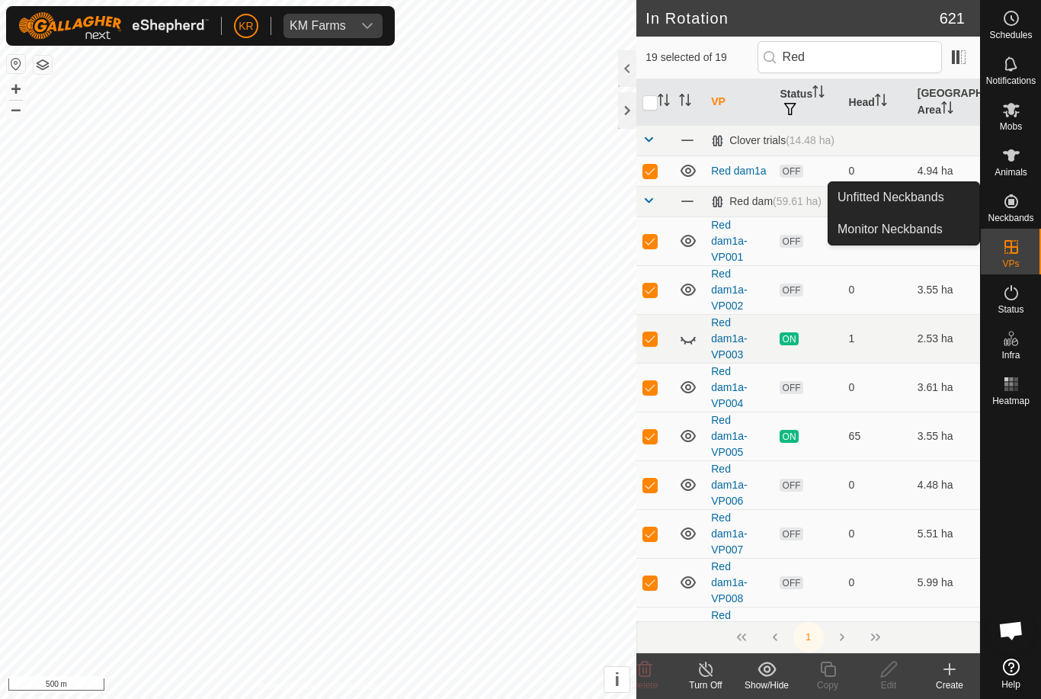
click at [942, 206] on span "Unfitted Neckbands" at bounding box center [890, 197] width 107 height 18
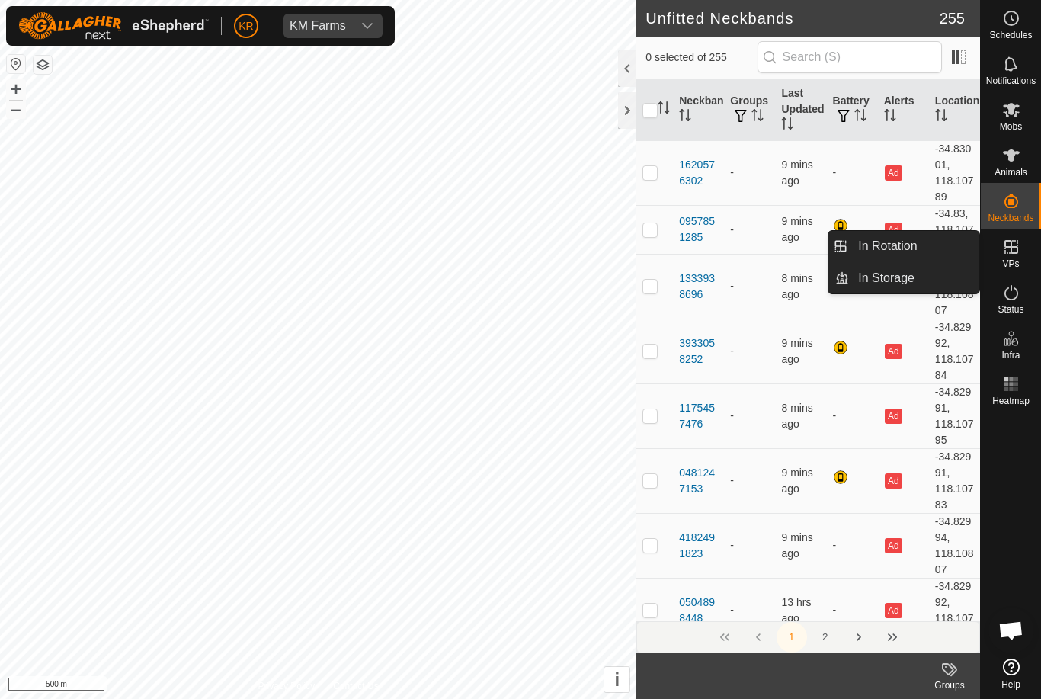
click at [929, 254] on link "In Rotation" at bounding box center [914, 246] width 130 height 30
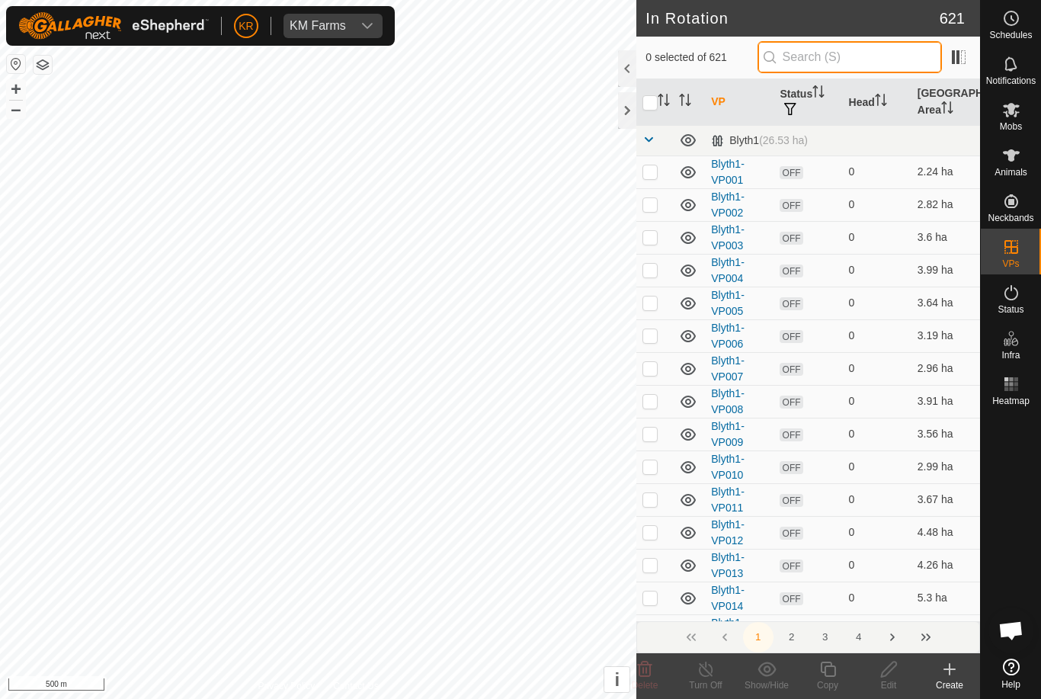
click at [864, 53] on input "text" at bounding box center [849, 57] width 184 height 32
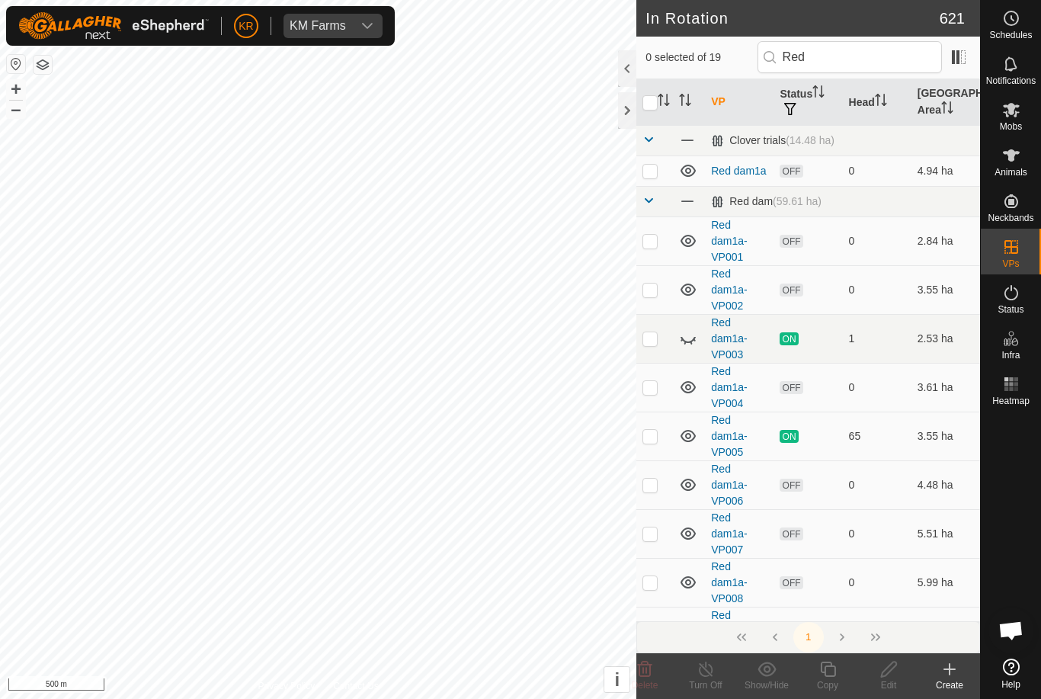
click at [648, 165] on p-checkbox at bounding box center [649, 171] width 15 height 12
click at [891, 676] on icon at bounding box center [888, 669] width 19 height 18
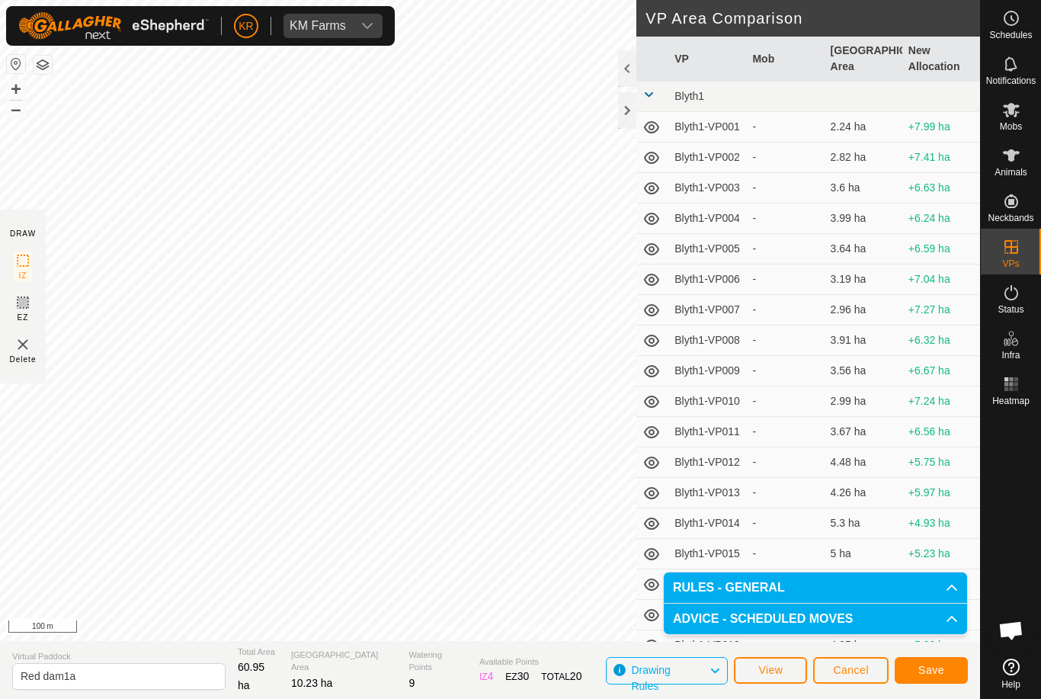
click at [948, 672] on button "Save" at bounding box center [930, 670] width 73 height 27
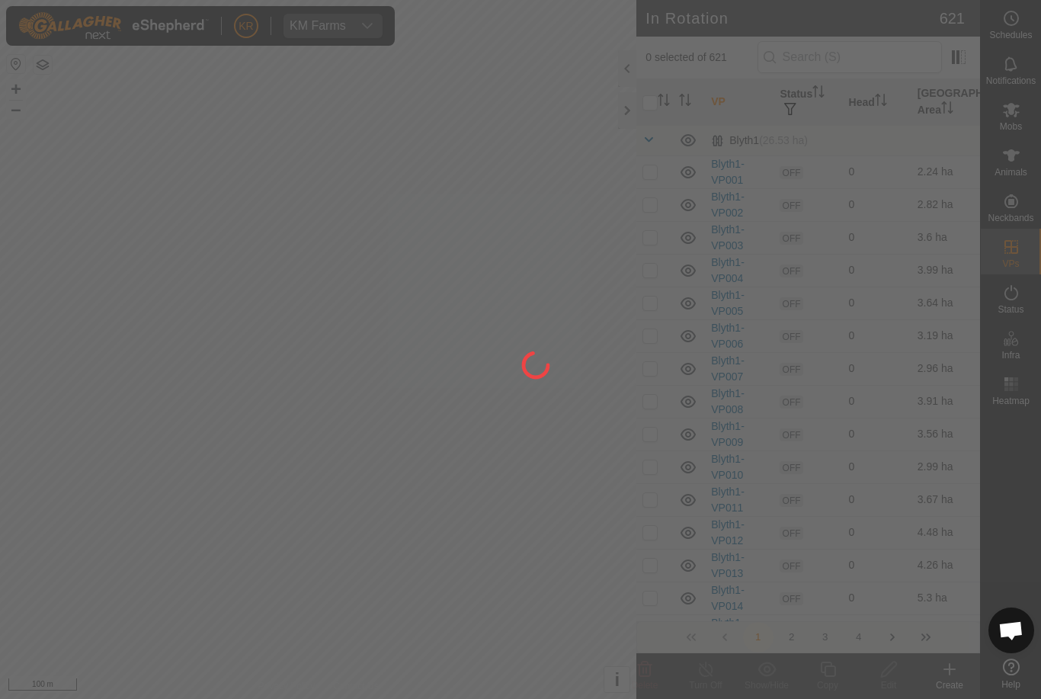
click at [447, 421] on div at bounding box center [520, 349] width 1041 height 699
